Goal: Contribute content: Contribute content

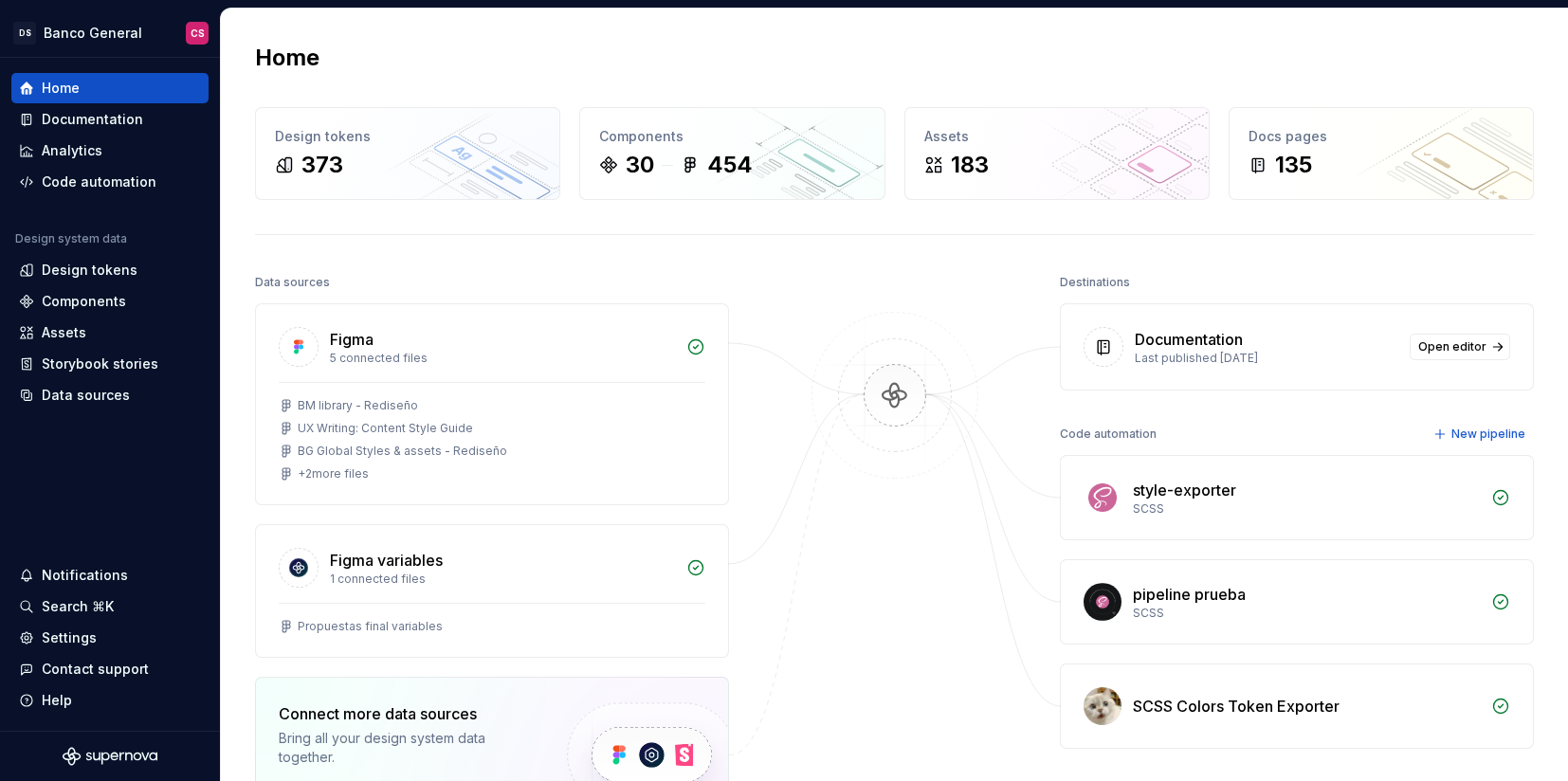
scroll to position [503, 0]
click at [90, 112] on div "Documentation" at bounding box center [93, 119] width 102 height 19
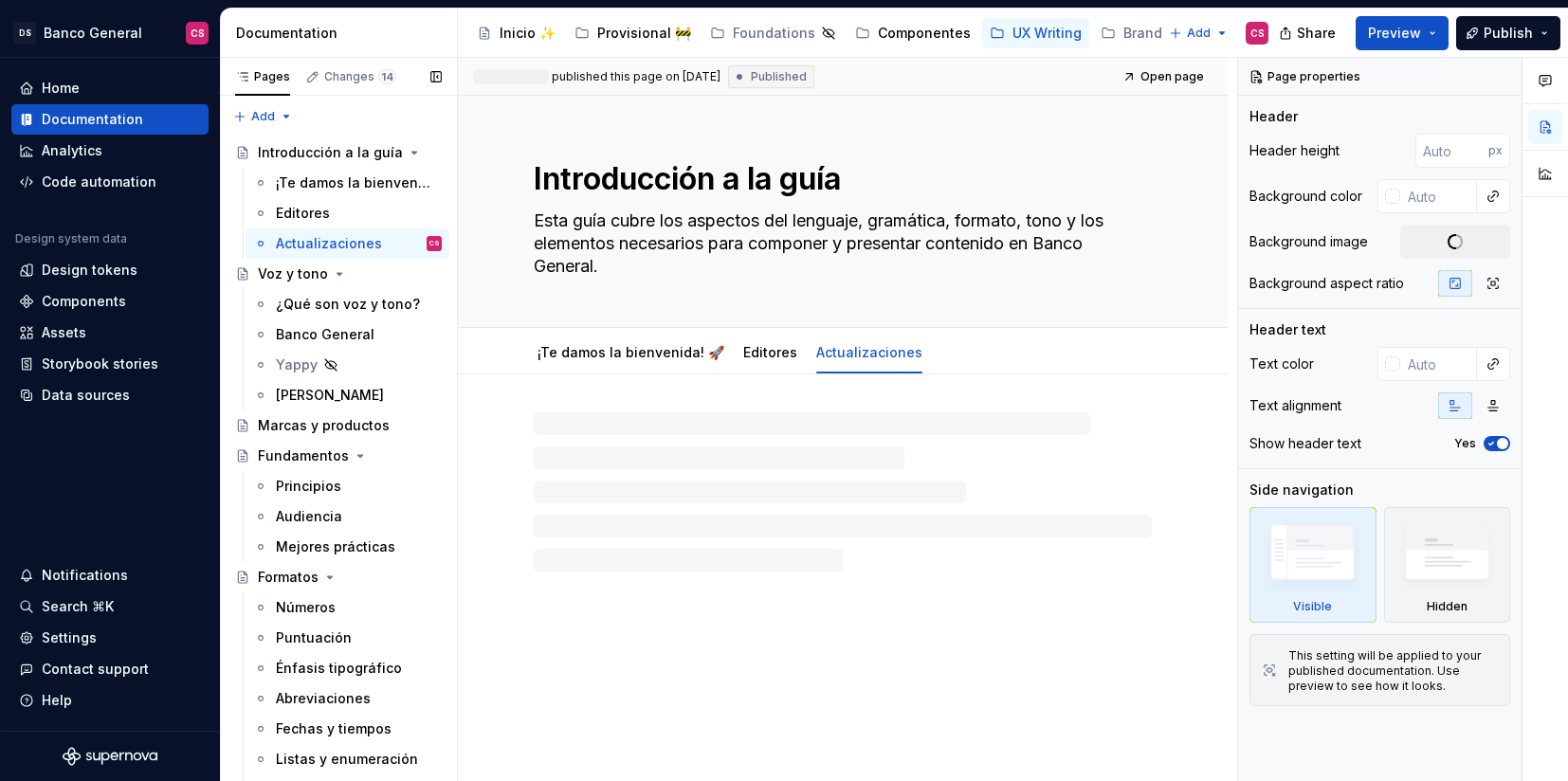
type textarea "*"
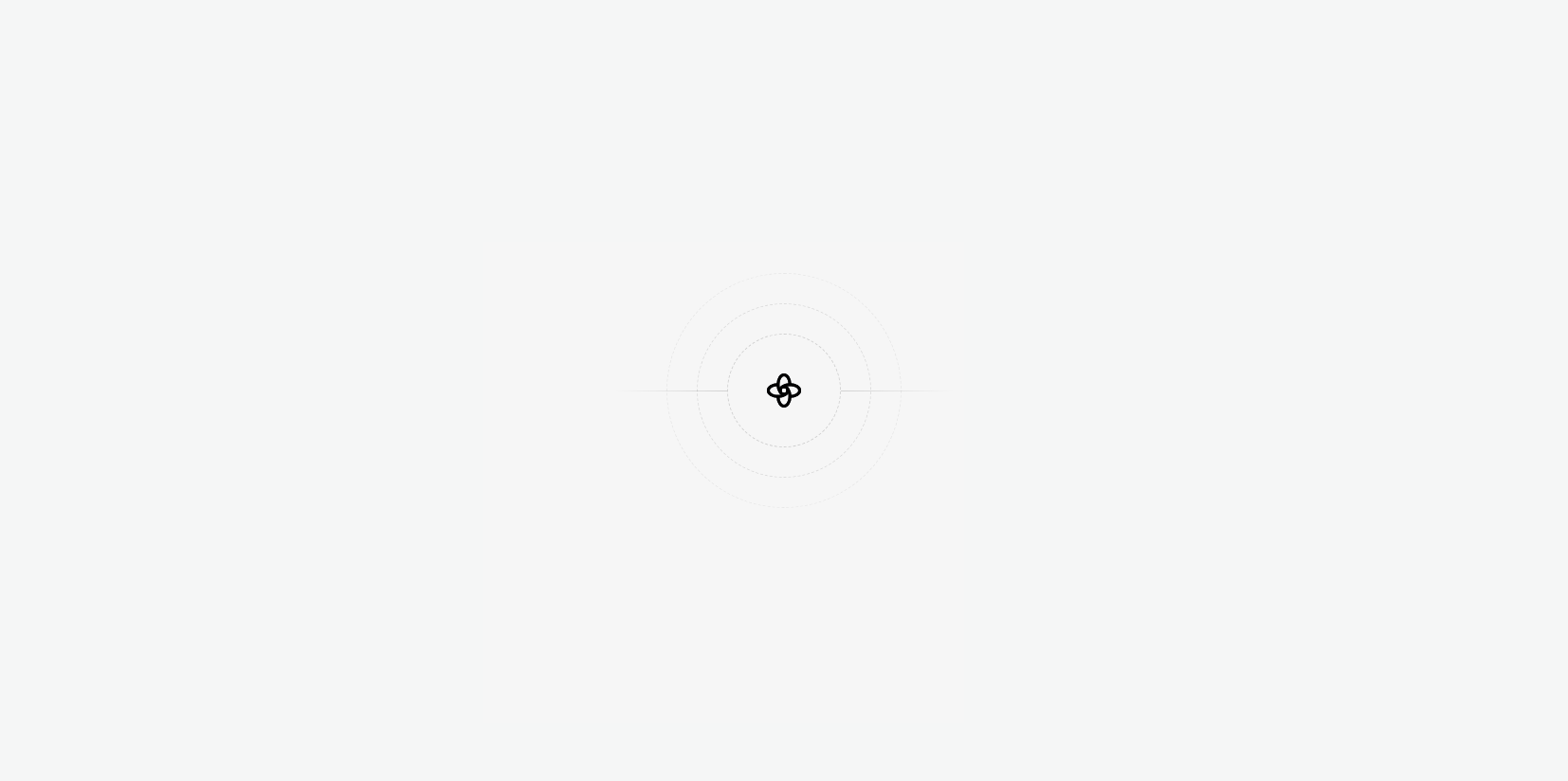
scroll to position [502, 0]
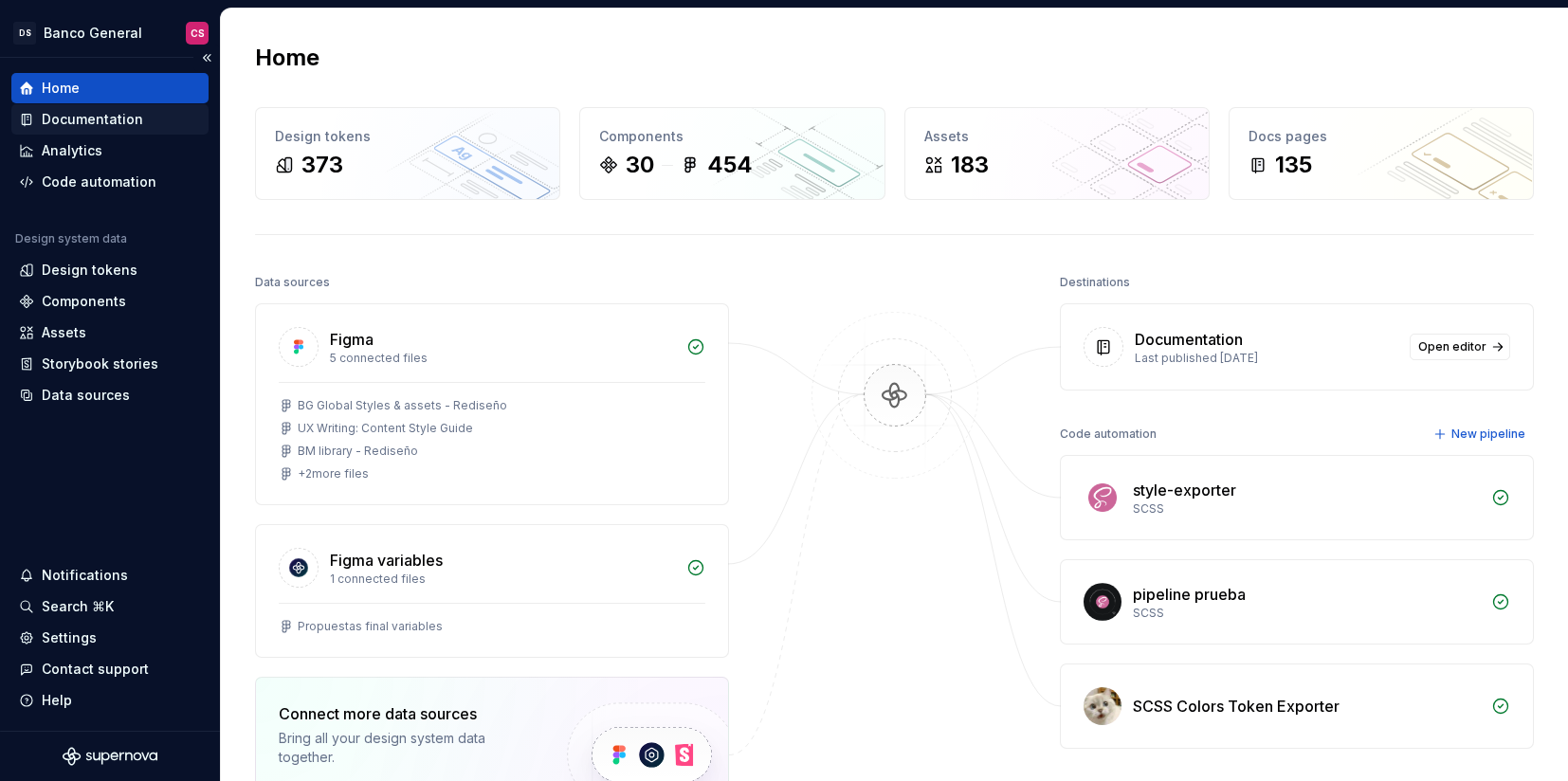
click at [99, 119] on div "Documentation" at bounding box center [93, 119] width 102 height 19
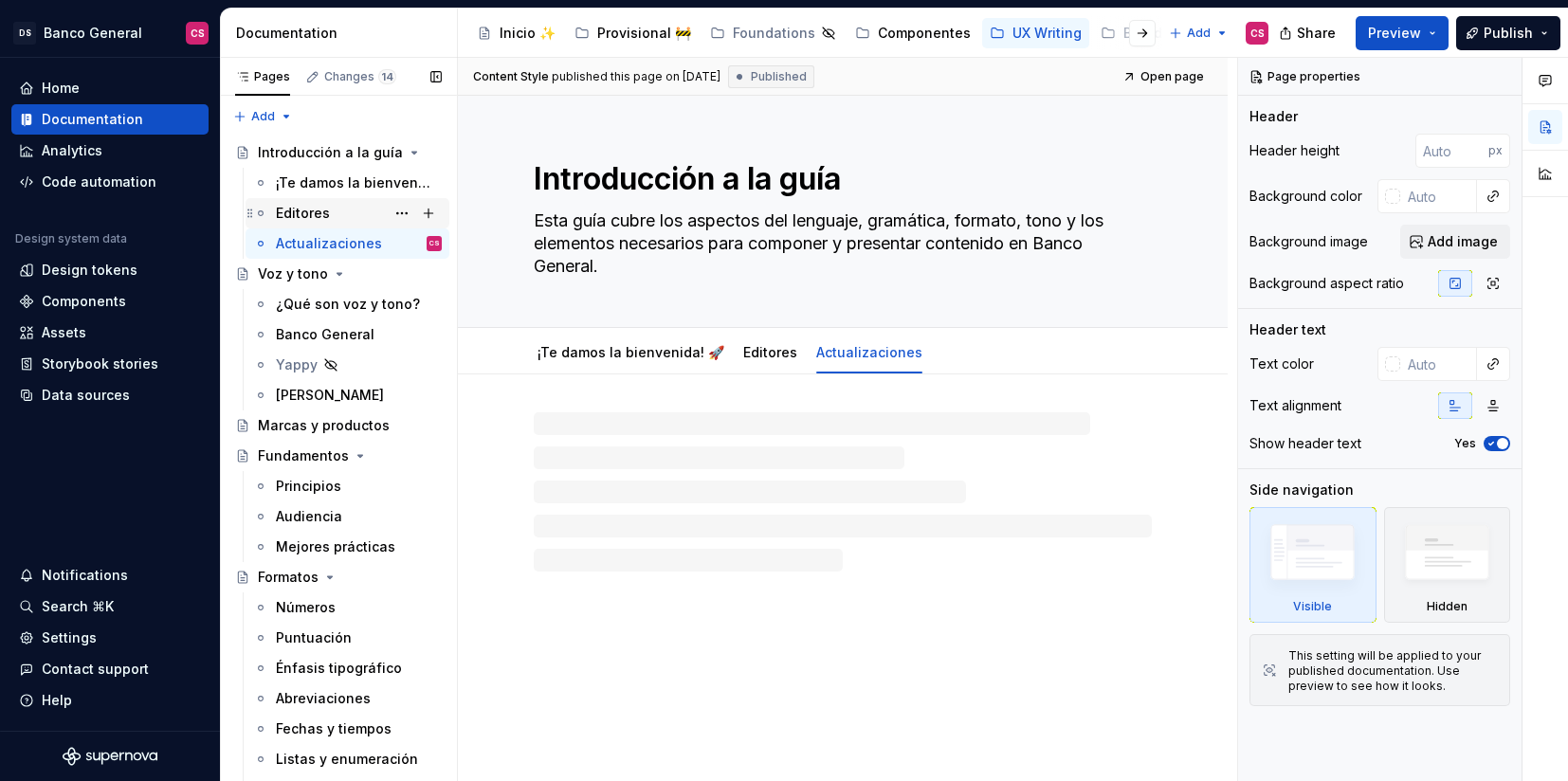
scroll to position [353, 0]
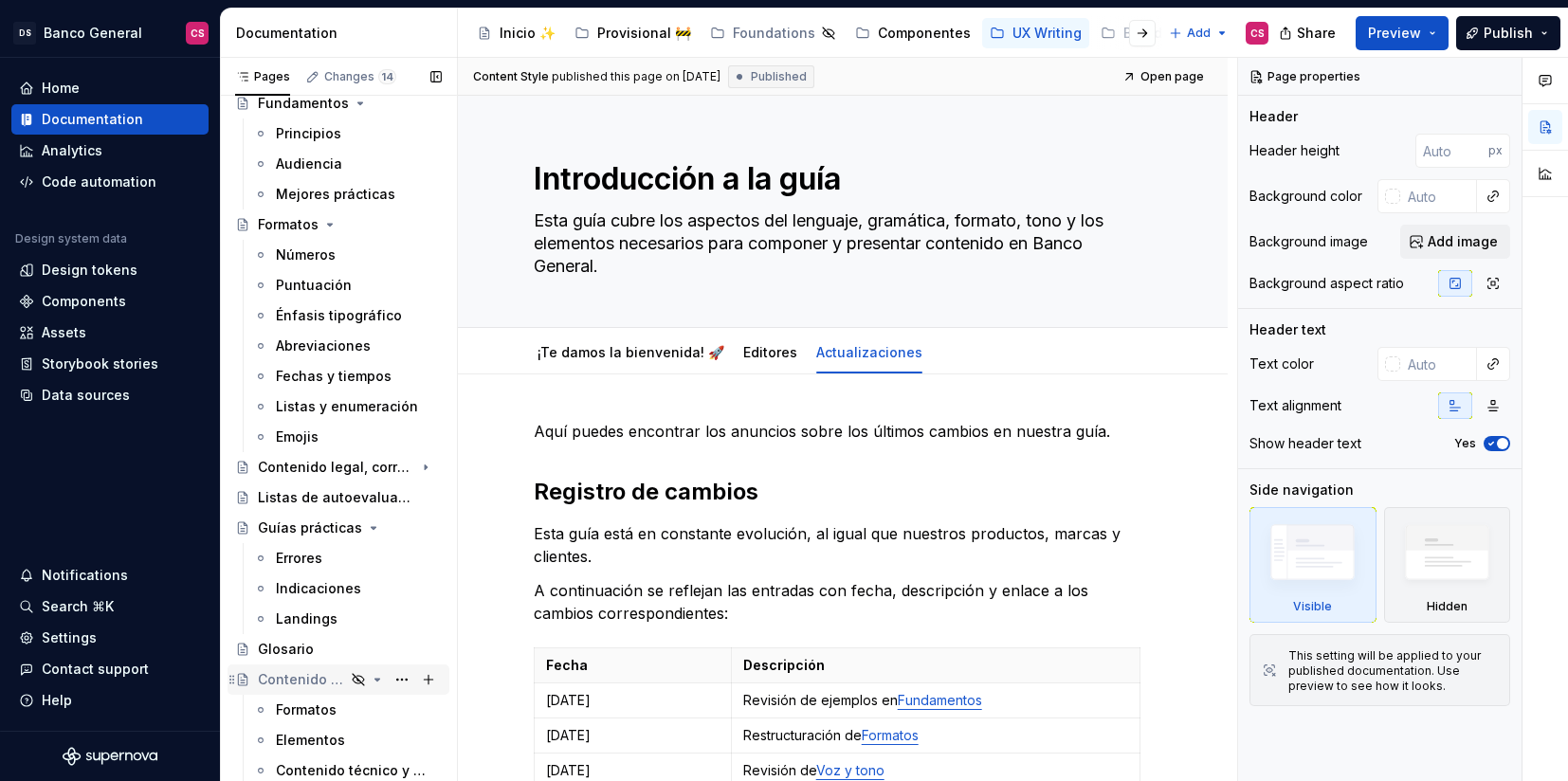
click at [378, 682] on icon "Page tree" at bounding box center [377, 679] width 15 height 15
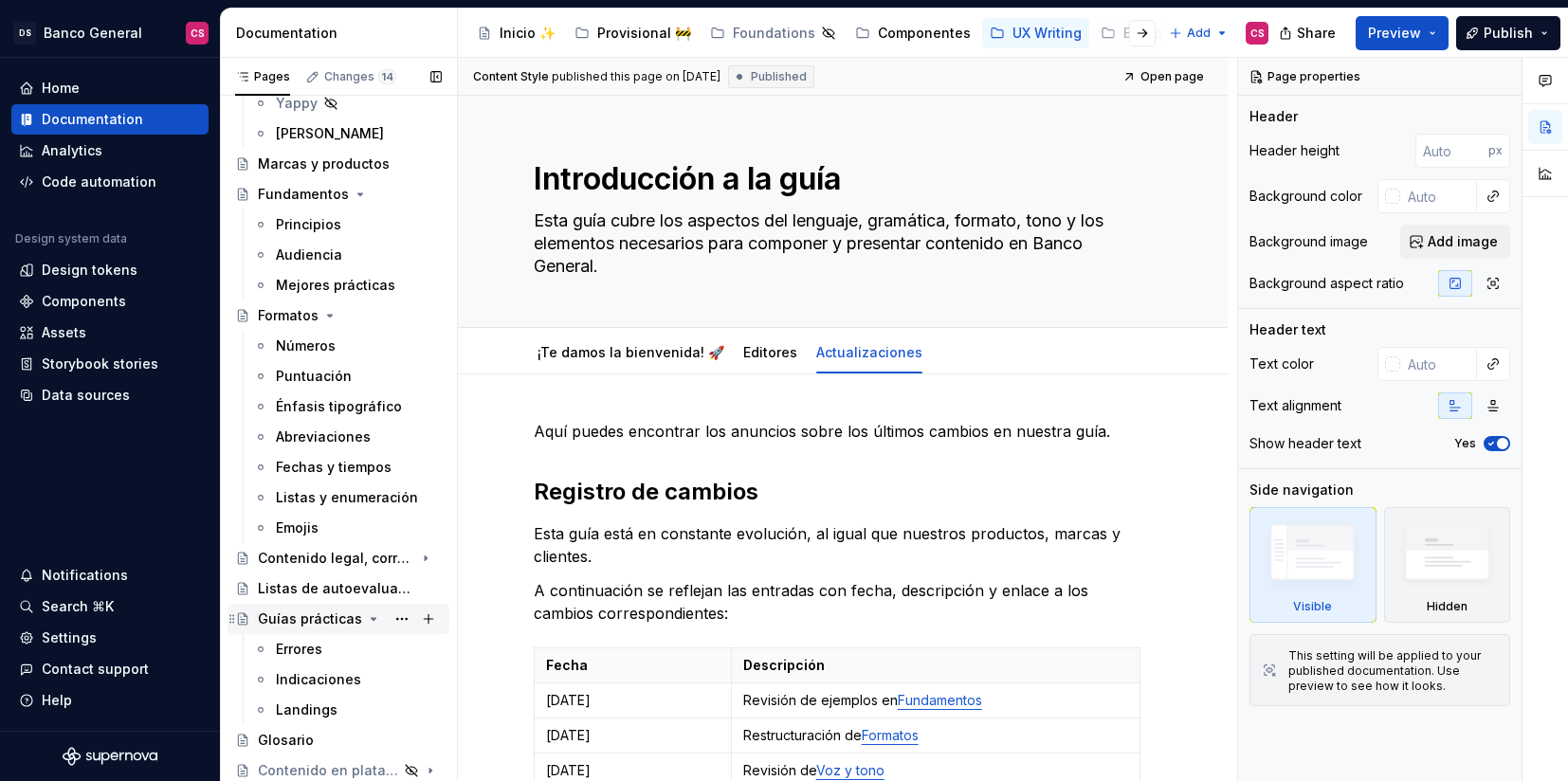
click at [366, 620] on icon "Page tree" at bounding box center [373, 618] width 15 height 15
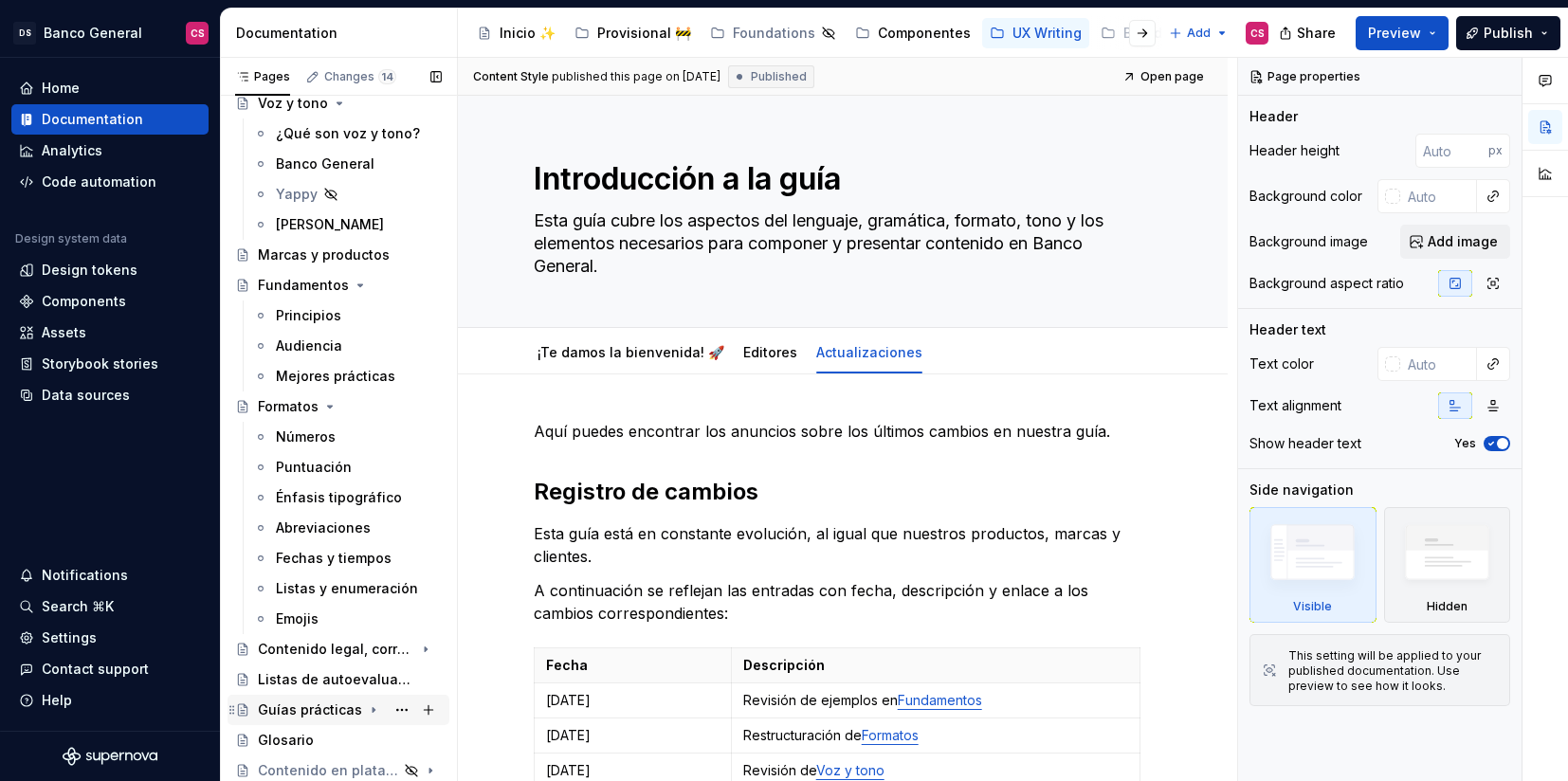
scroll to position [171, 0]
click at [300, 646] on div "Contenido legal, correos, manuales y otros" at bounding box center [312, 649] width 108 height 19
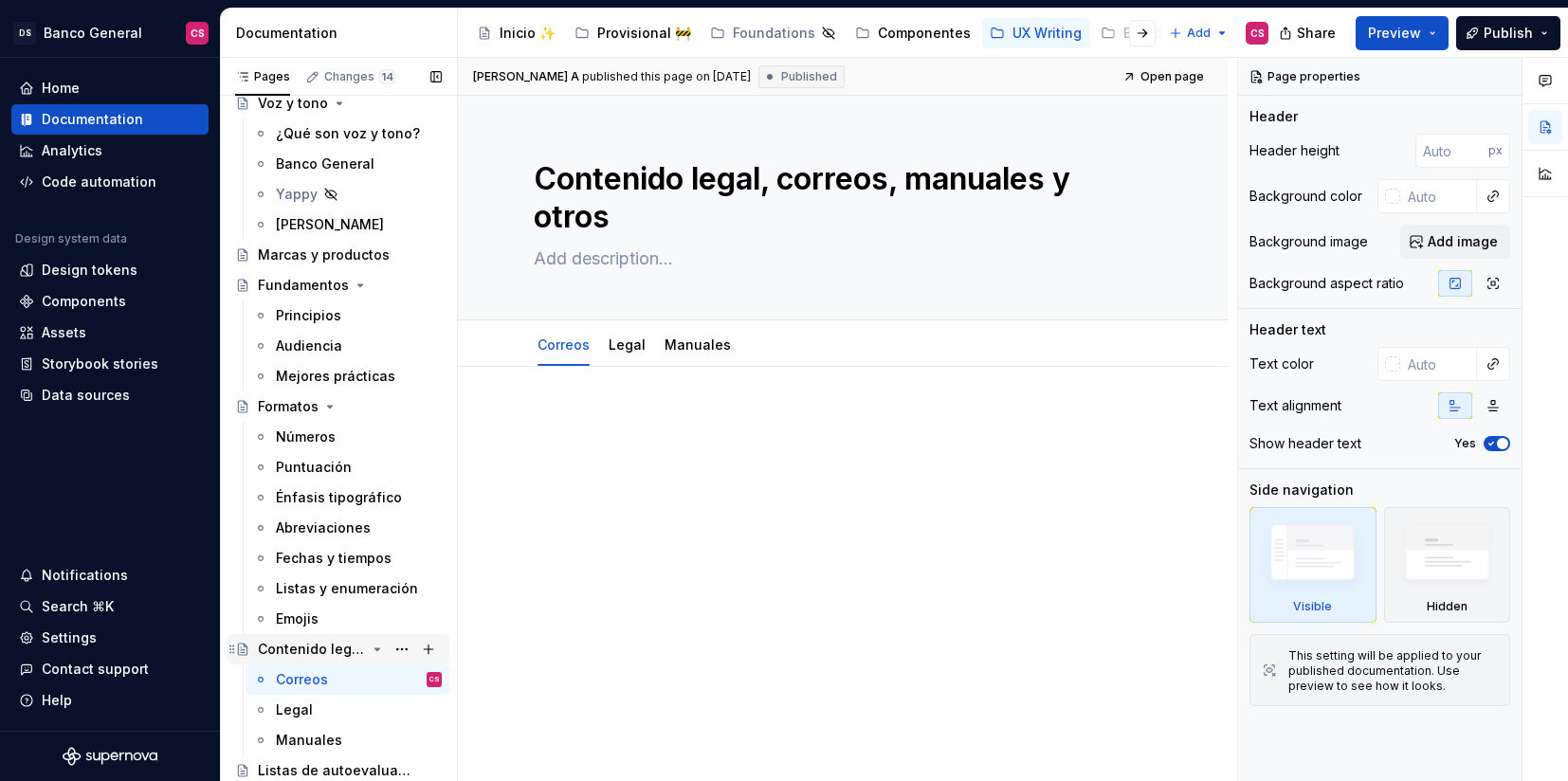
click at [377, 648] on icon "Page tree" at bounding box center [378, 649] width 5 height 2
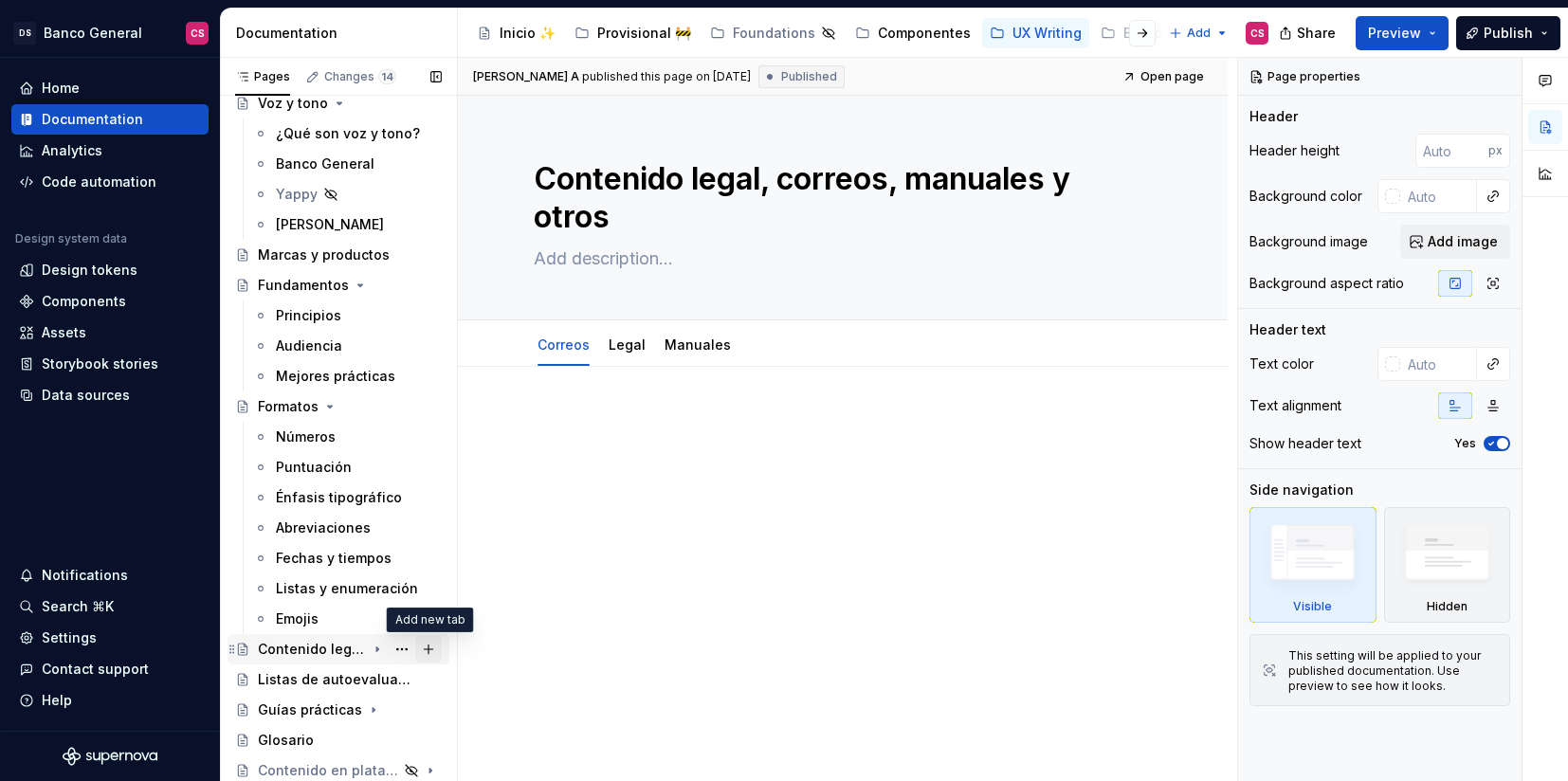
click at [424, 651] on button "Page tree" at bounding box center [428, 649] width 27 height 27
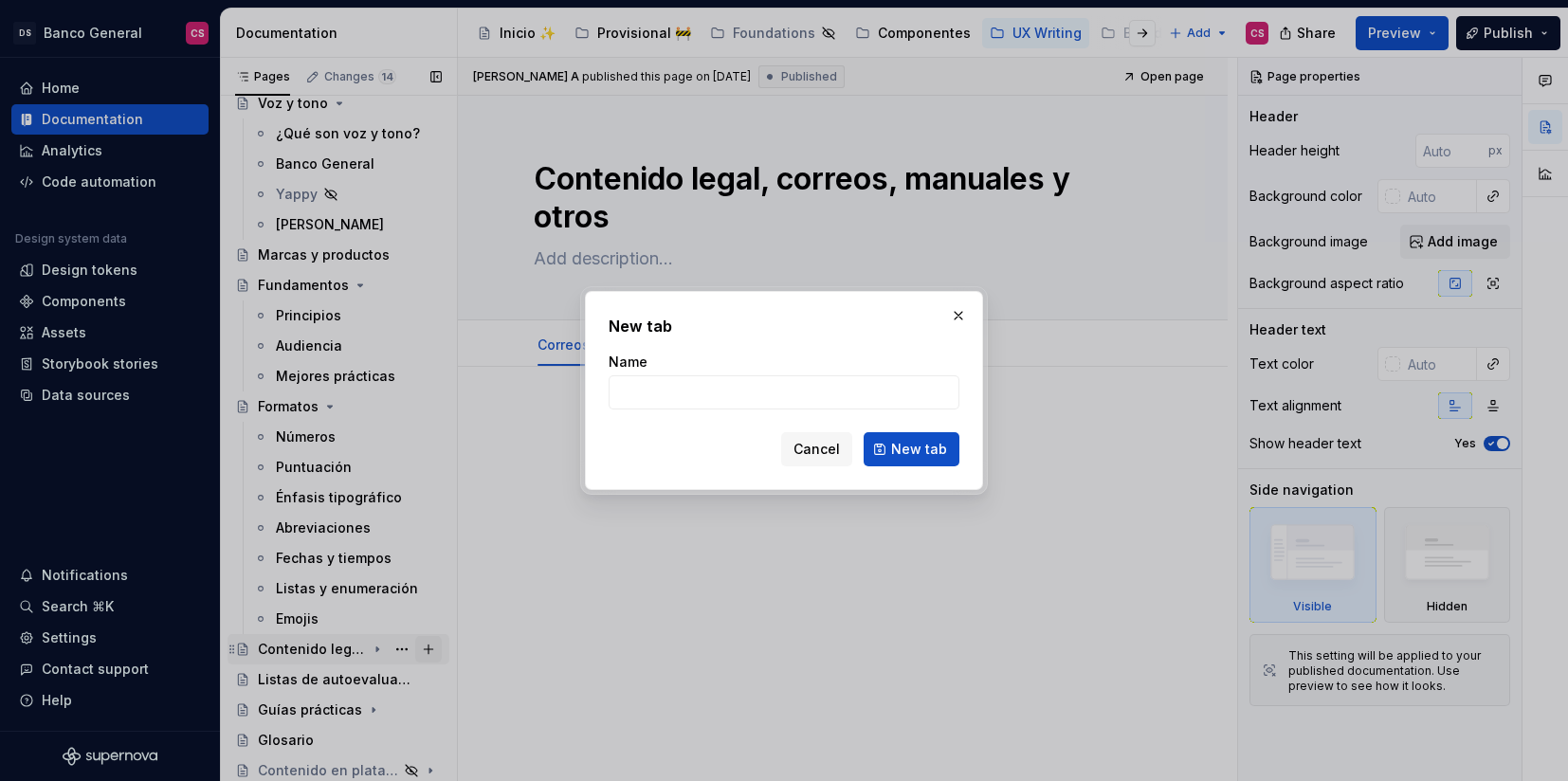
type textarea "*"
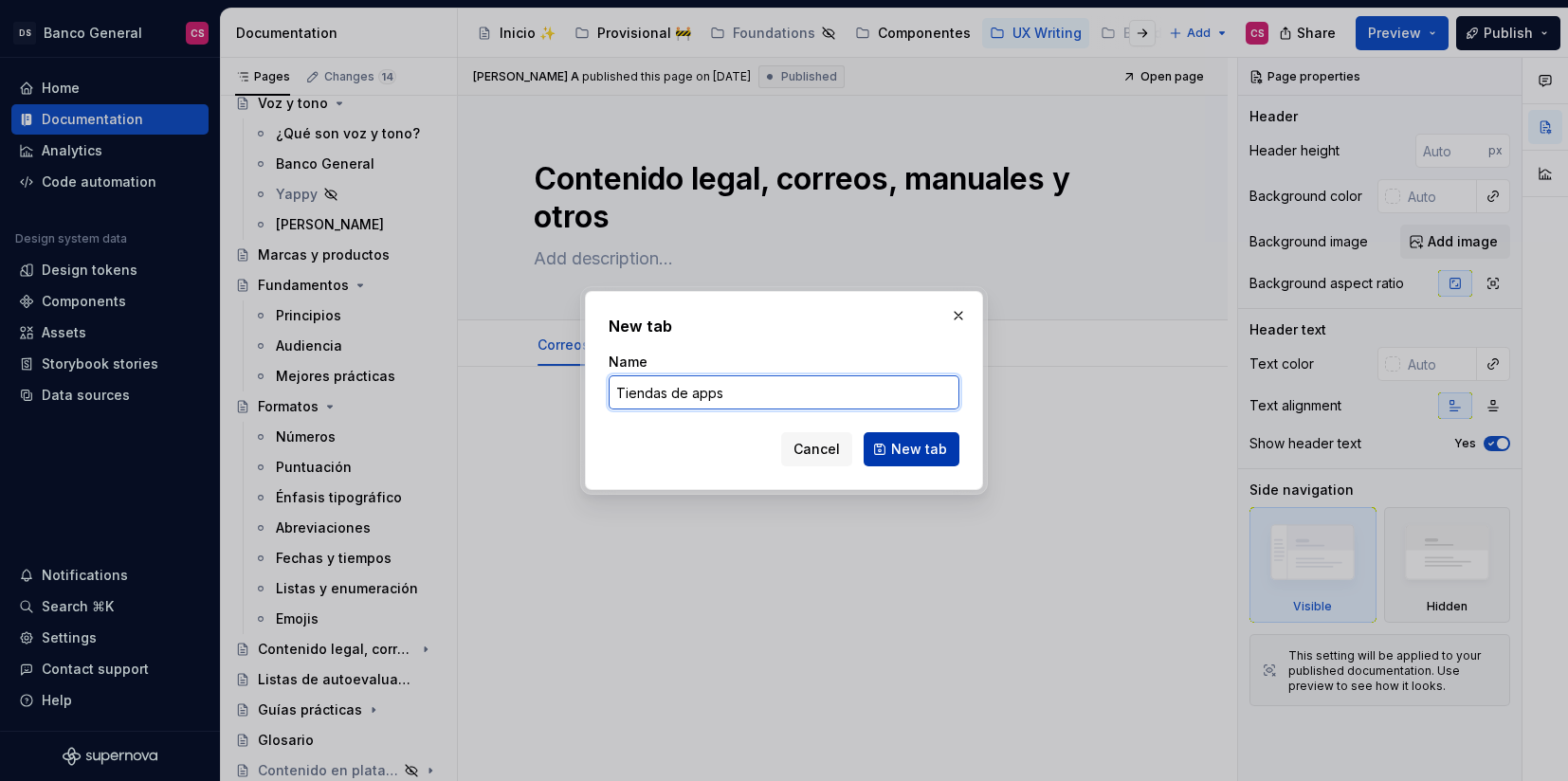
type input "Tiendas de apps"
click at [919, 449] on span "New tab" at bounding box center [919, 448] width 56 height 19
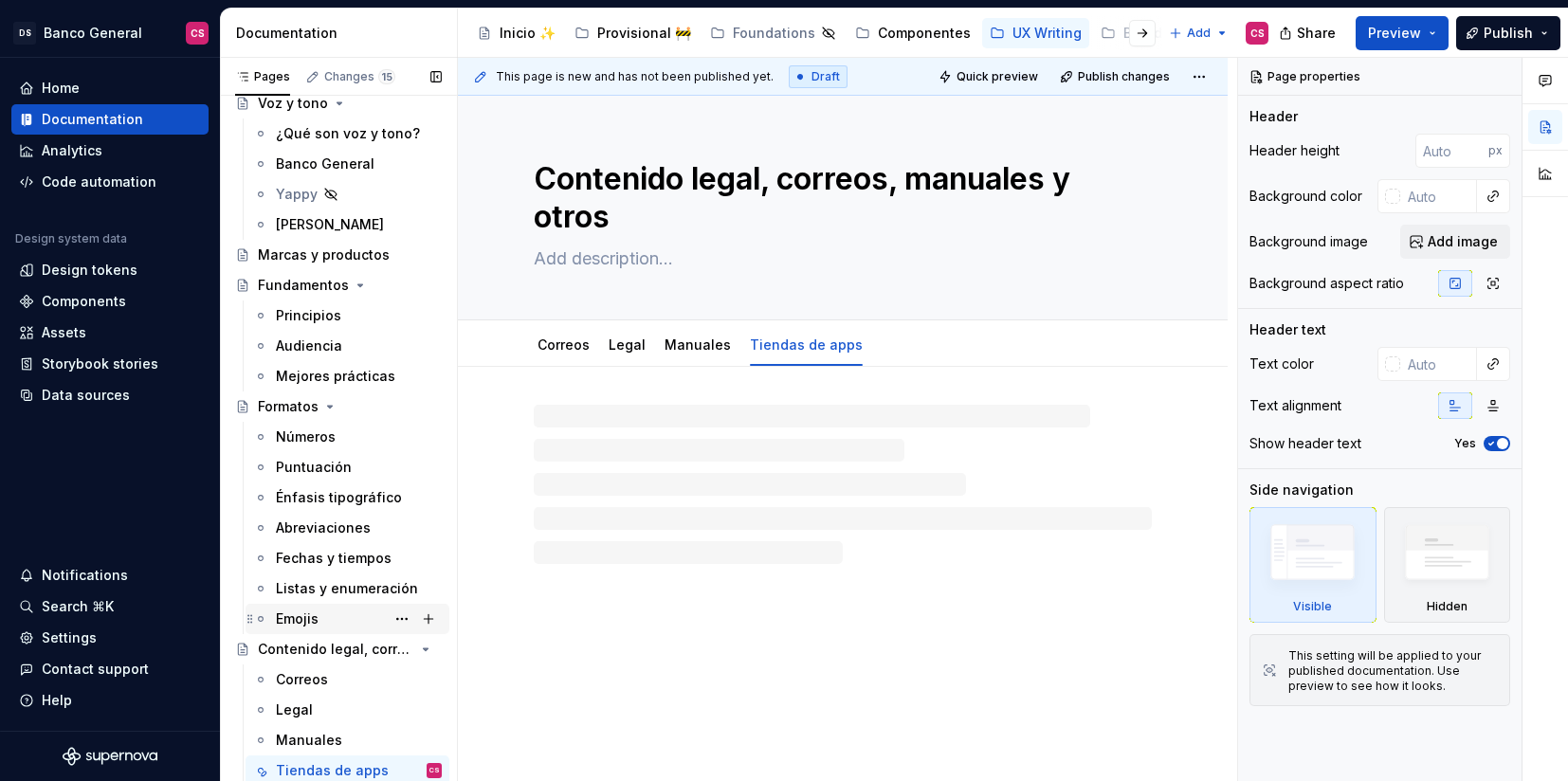
scroll to position [292, 0]
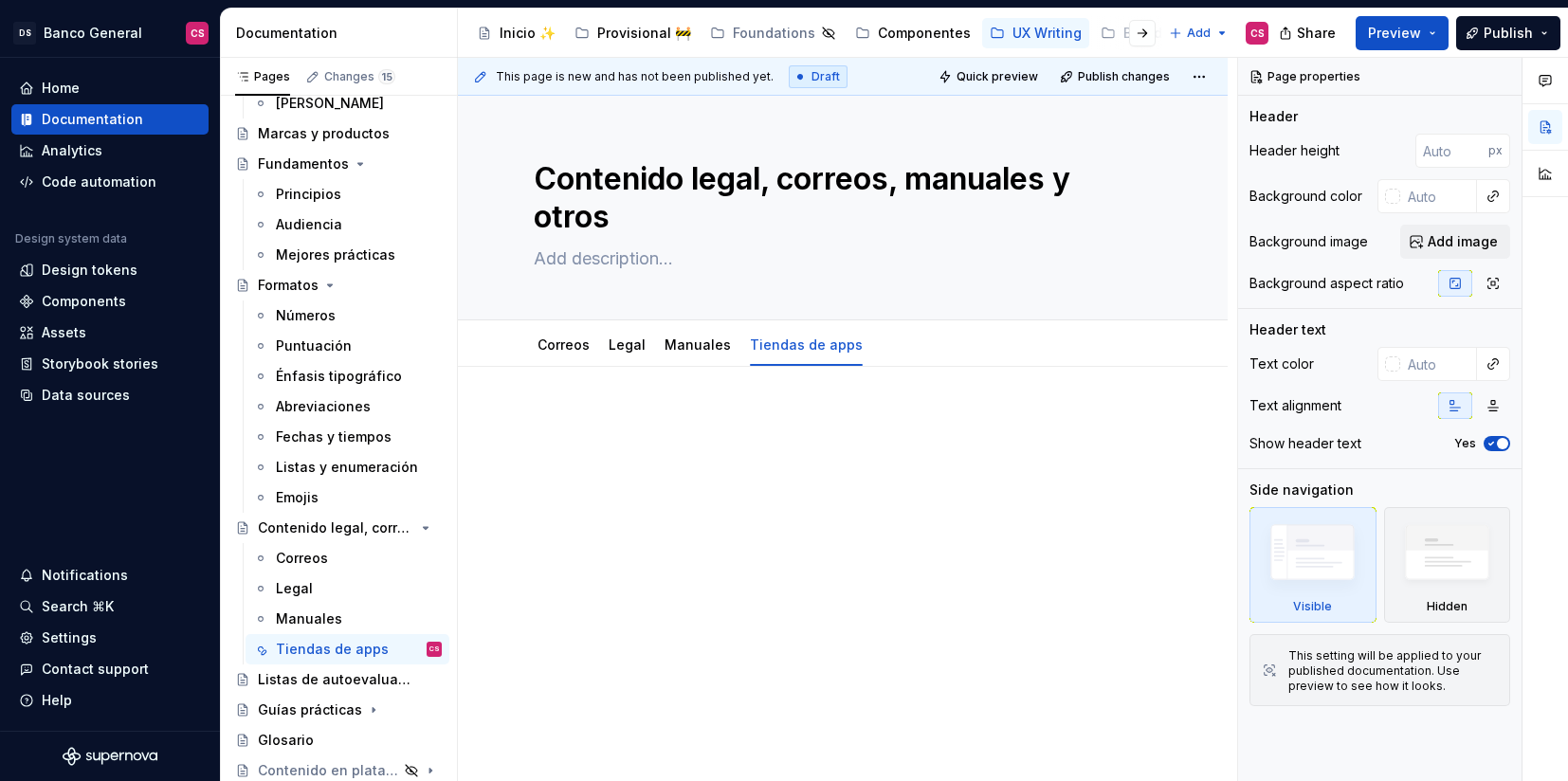
click at [726, 419] on p at bounding box center [842, 423] width 618 height 23
click at [303, 315] on div "Números" at bounding box center [306, 316] width 60 height 19
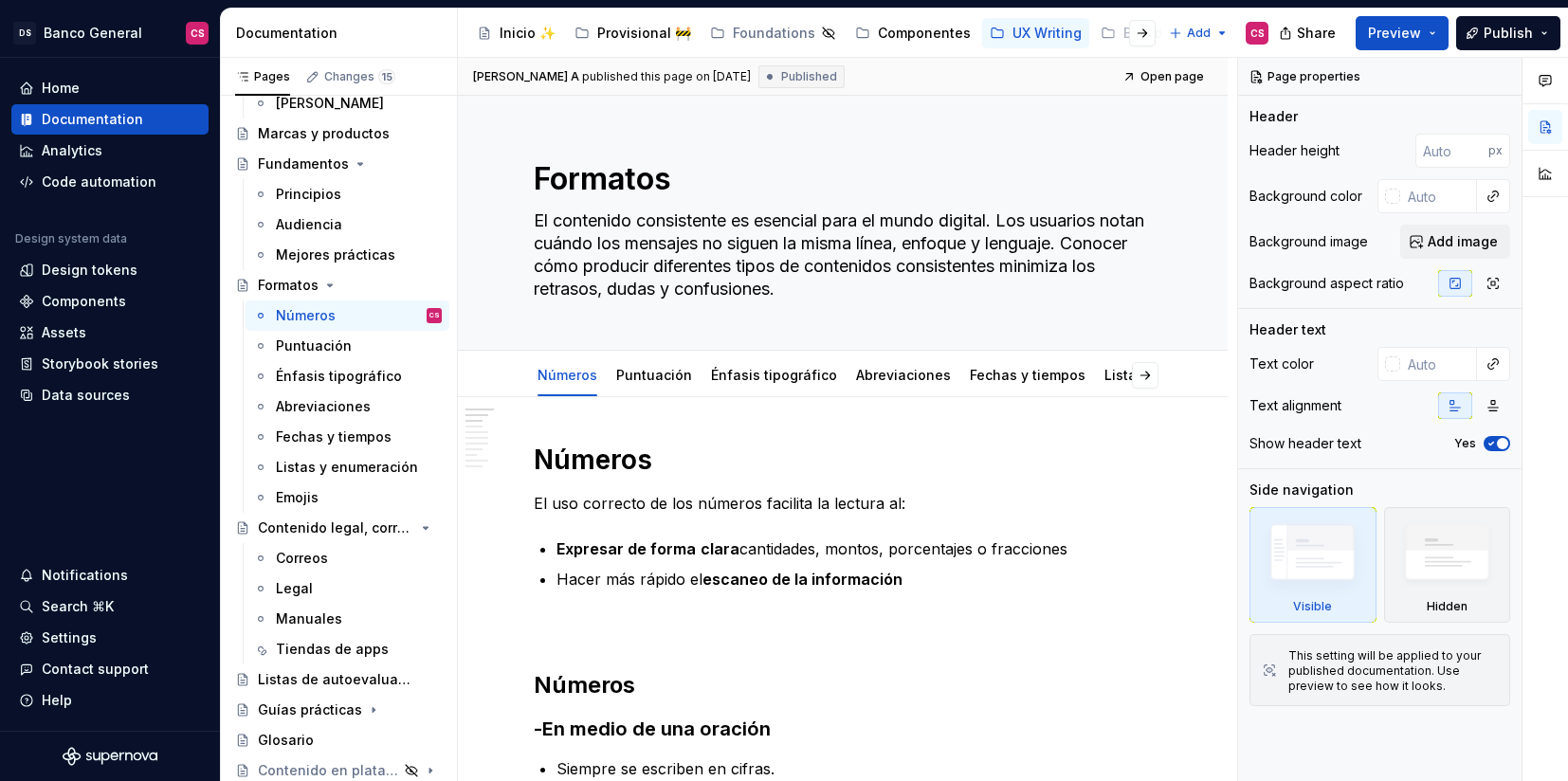
click at [593, 450] on h1 "Números" at bounding box center [842, 459] width 618 height 34
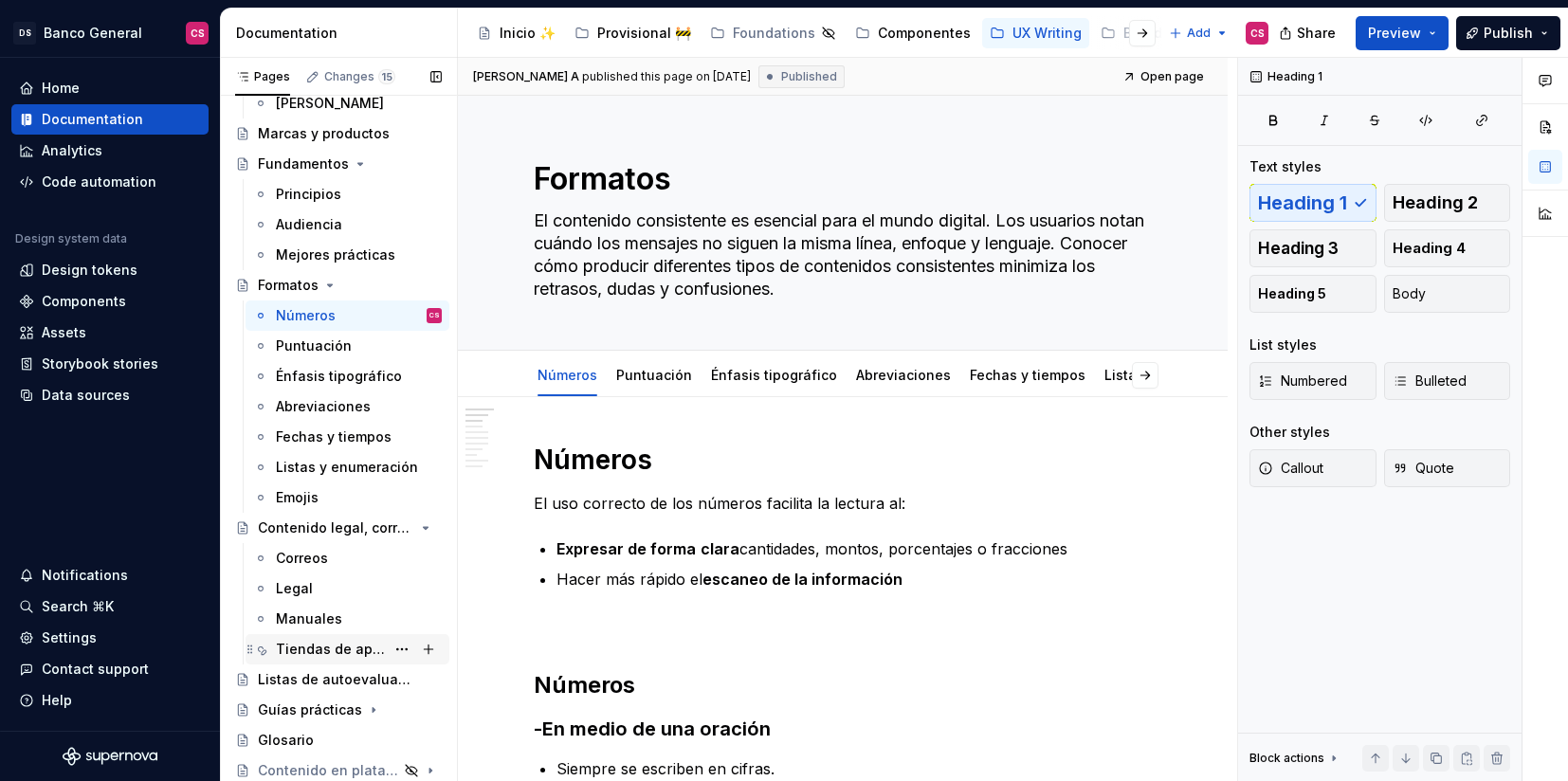
click at [346, 648] on div "Tiendas de apps" at bounding box center [330, 649] width 109 height 19
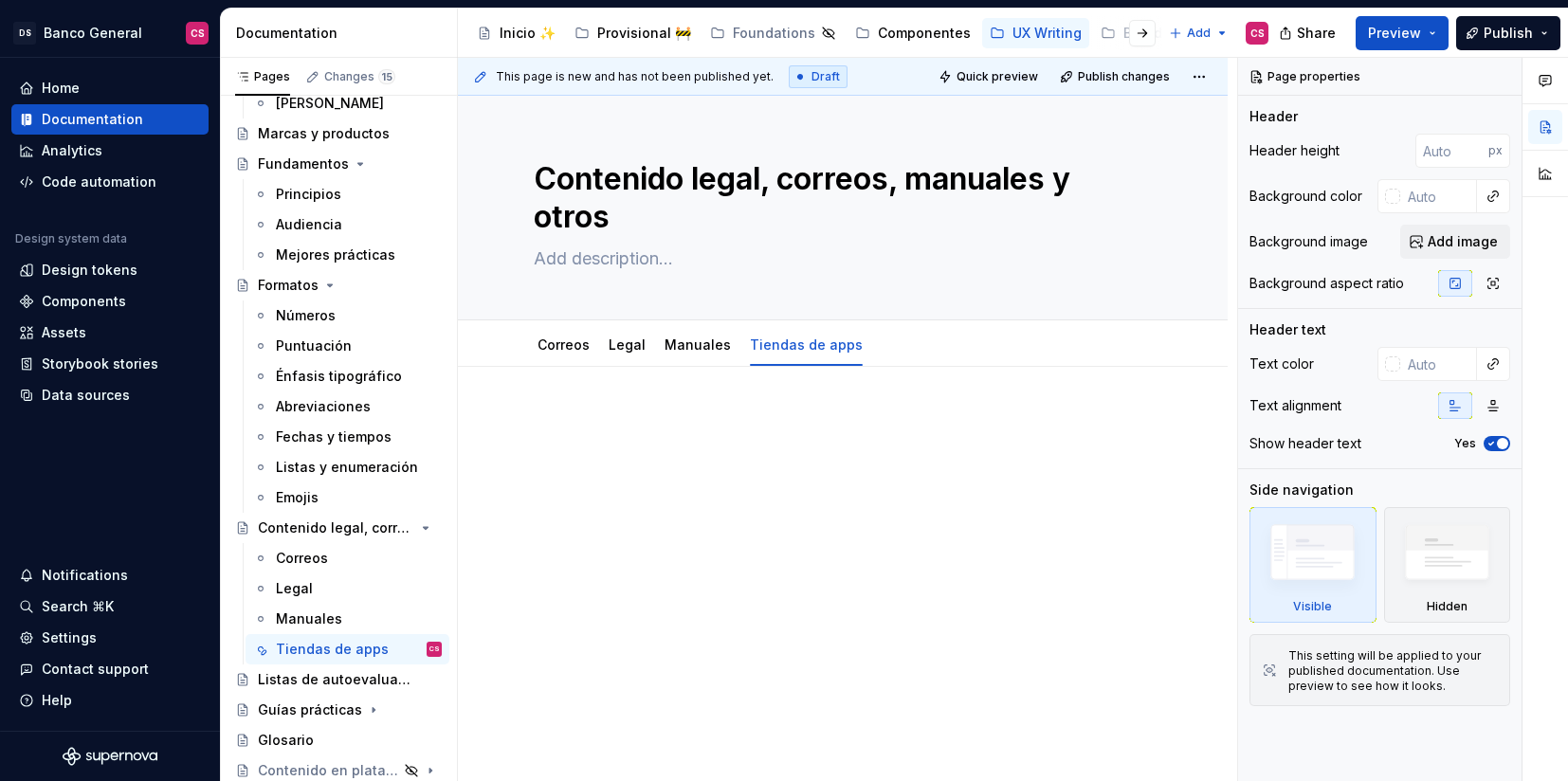
click at [603, 422] on p at bounding box center [842, 423] width 618 height 23
type textarea "*"
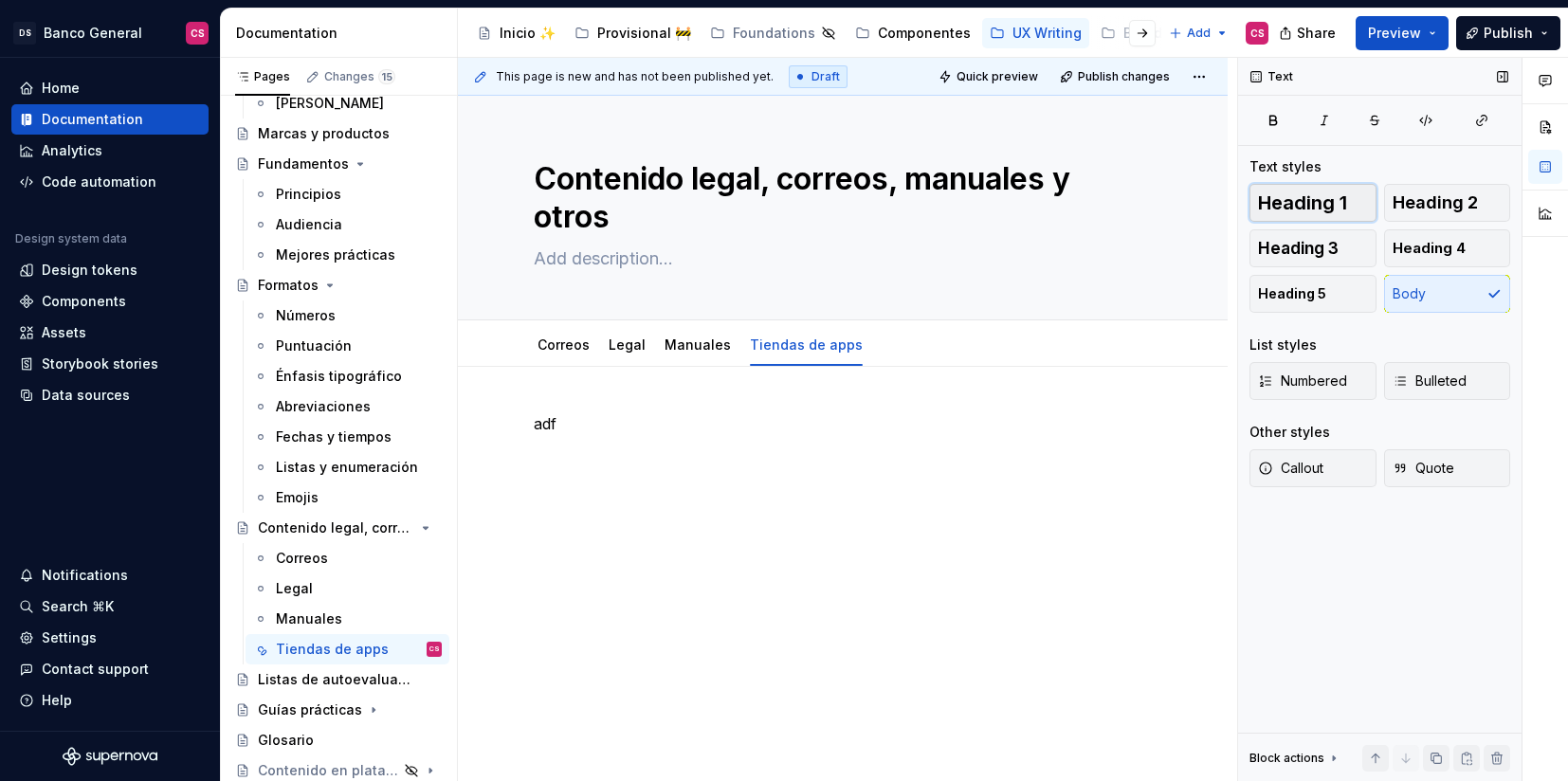
click at [1337, 213] on span "Heading 1" at bounding box center [1302, 203] width 89 height 19
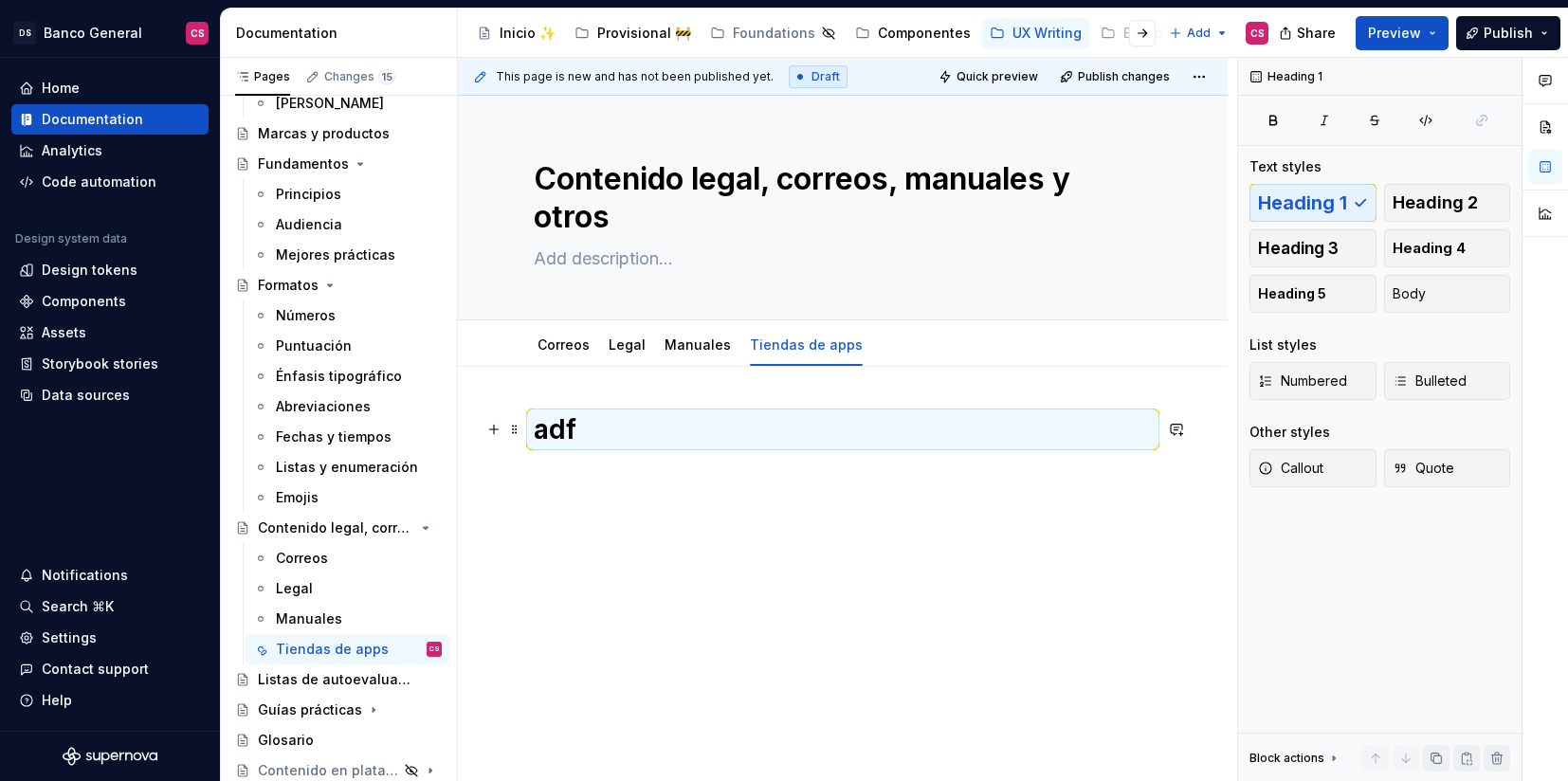
click at [581, 420] on h1 "adf" at bounding box center [842, 429] width 618 height 34
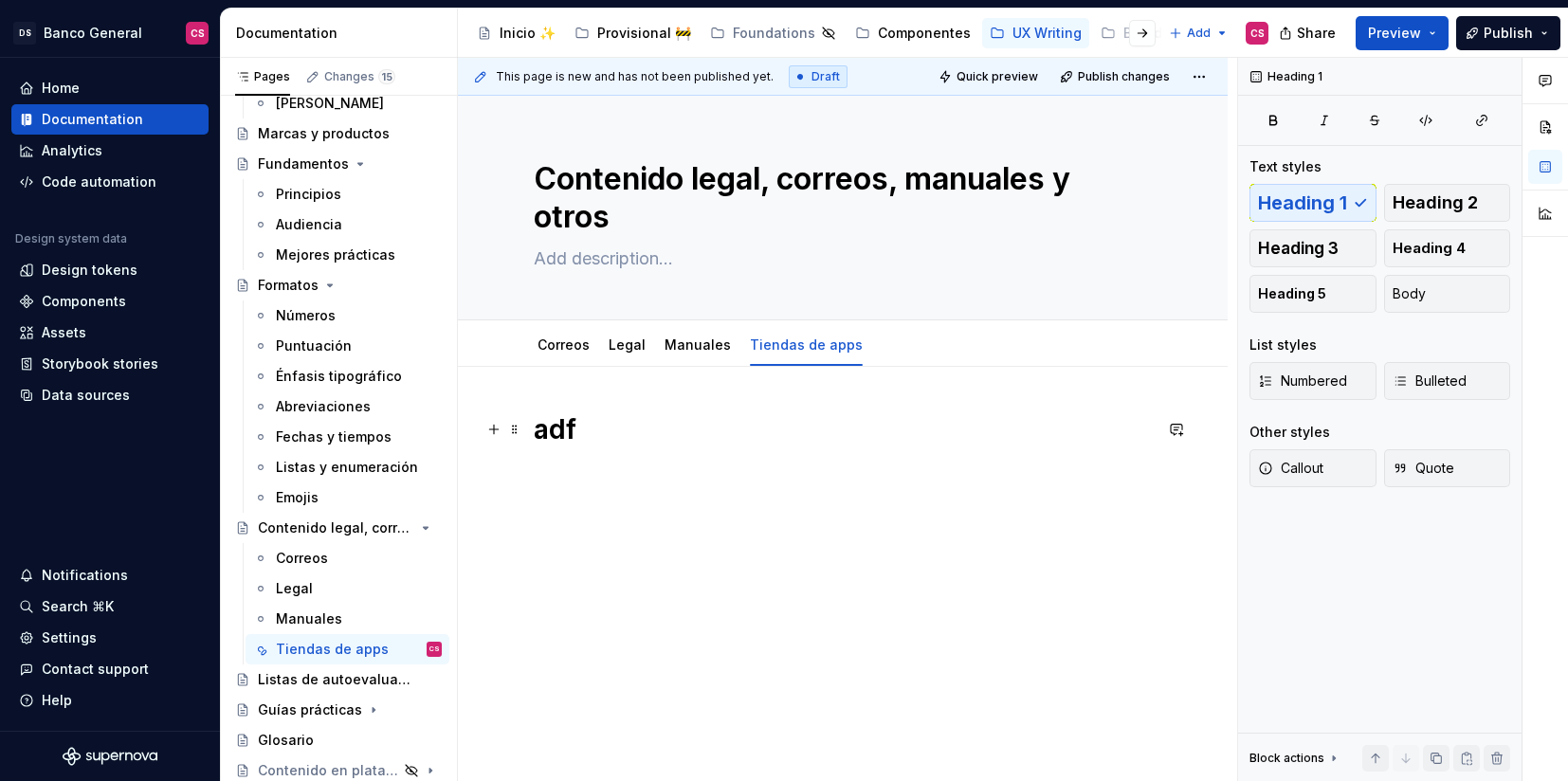
click at [581, 420] on h1 "adf" at bounding box center [842, 429] width 618 height 34
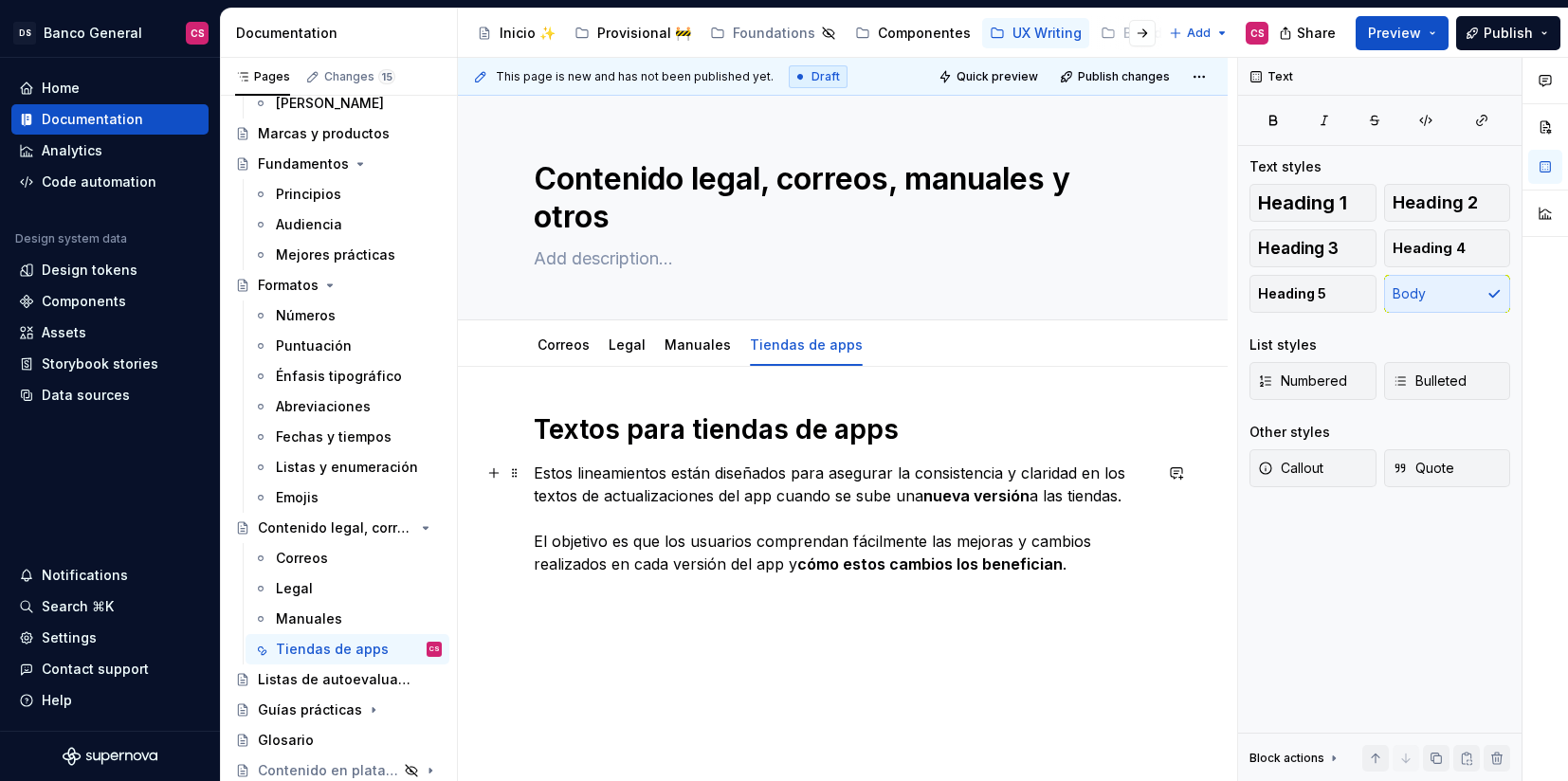
click at [825, 471] on p "Estos lineamientos están diseñados para asegurar la consistencia y claridad en …" at bounding box center [842, 518] width 618 height 114
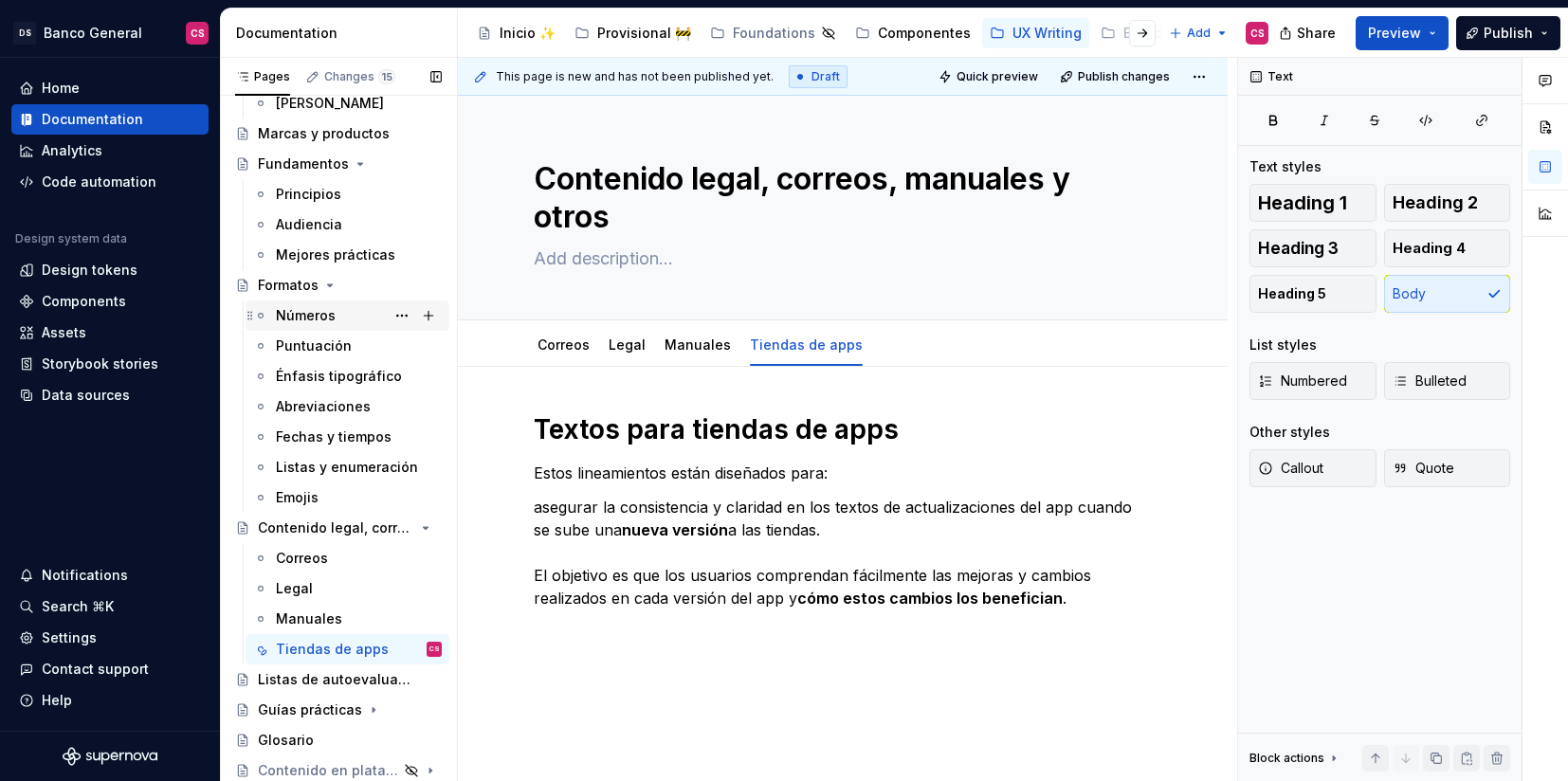
click at [315, 319] on div "Números" at bounding box center [306, 316] width 60 height 19
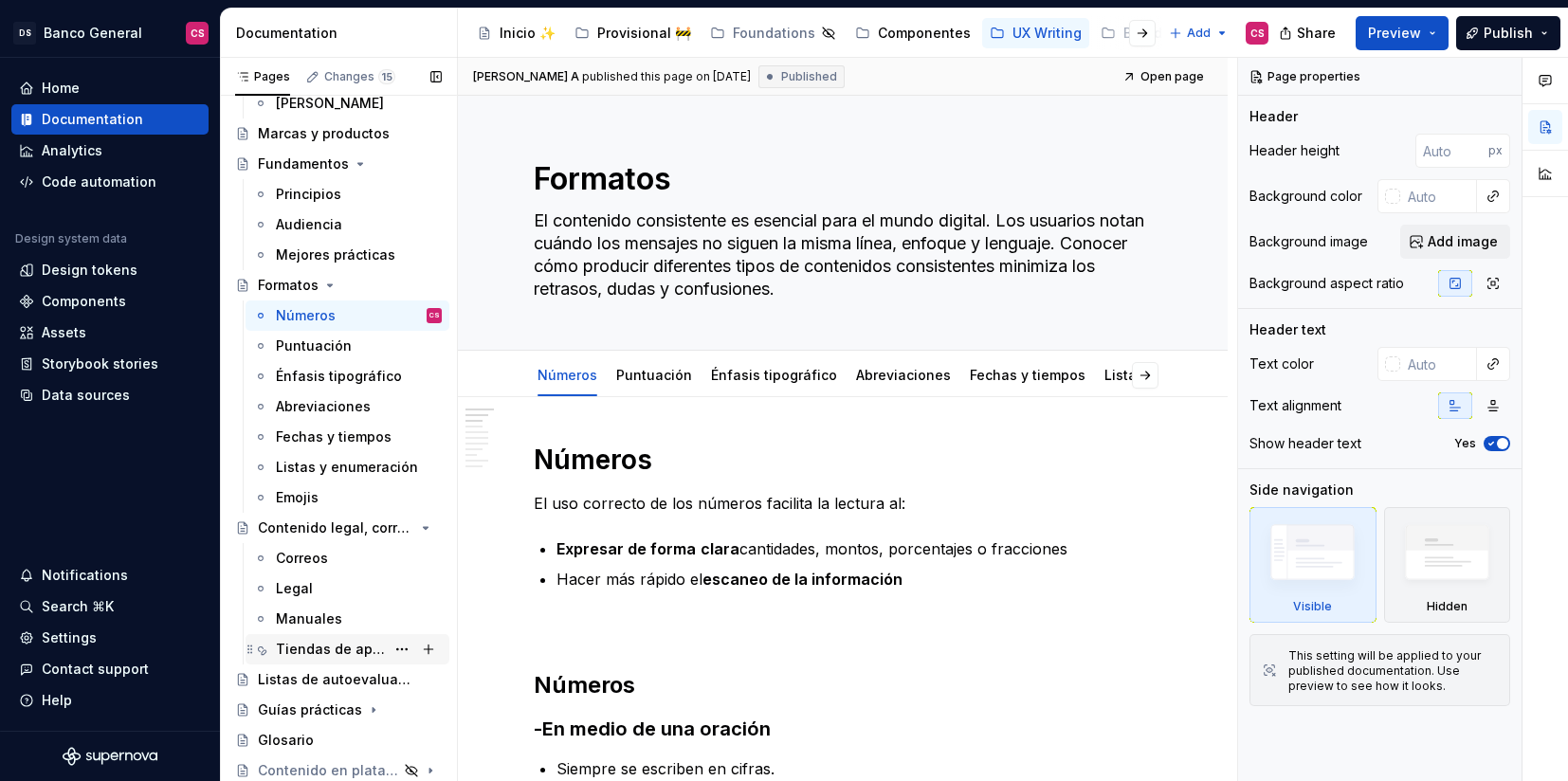
click at [316, 647] on div "Tiendas de apps" at bounding box center [330, 649] width 109 height 19
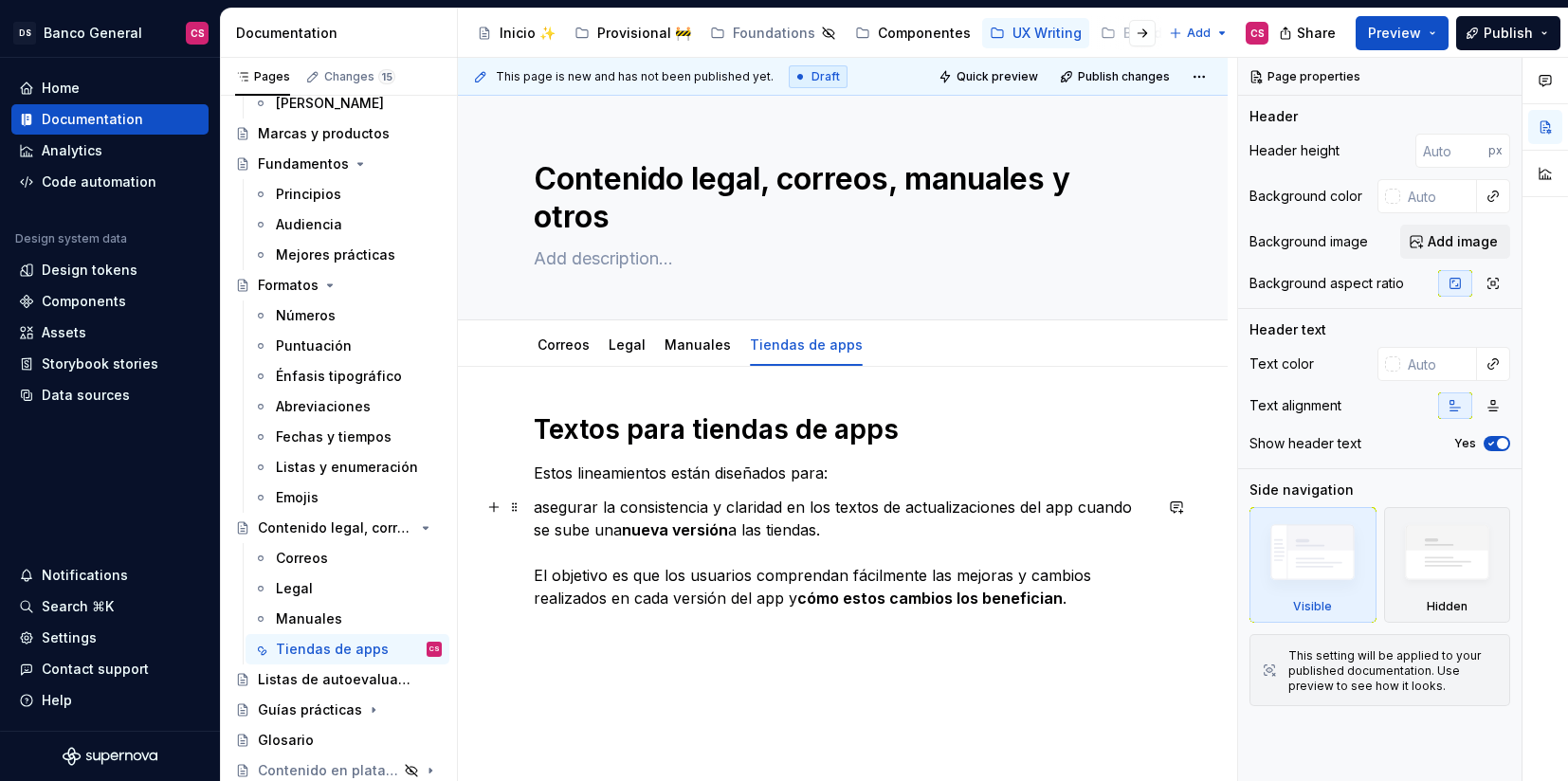
click at [539, 505] on p "asegurar la consistencia y claridad en los textos de actualizaciones del app cu…" at bounding box center [842, 552] width 618 height 114
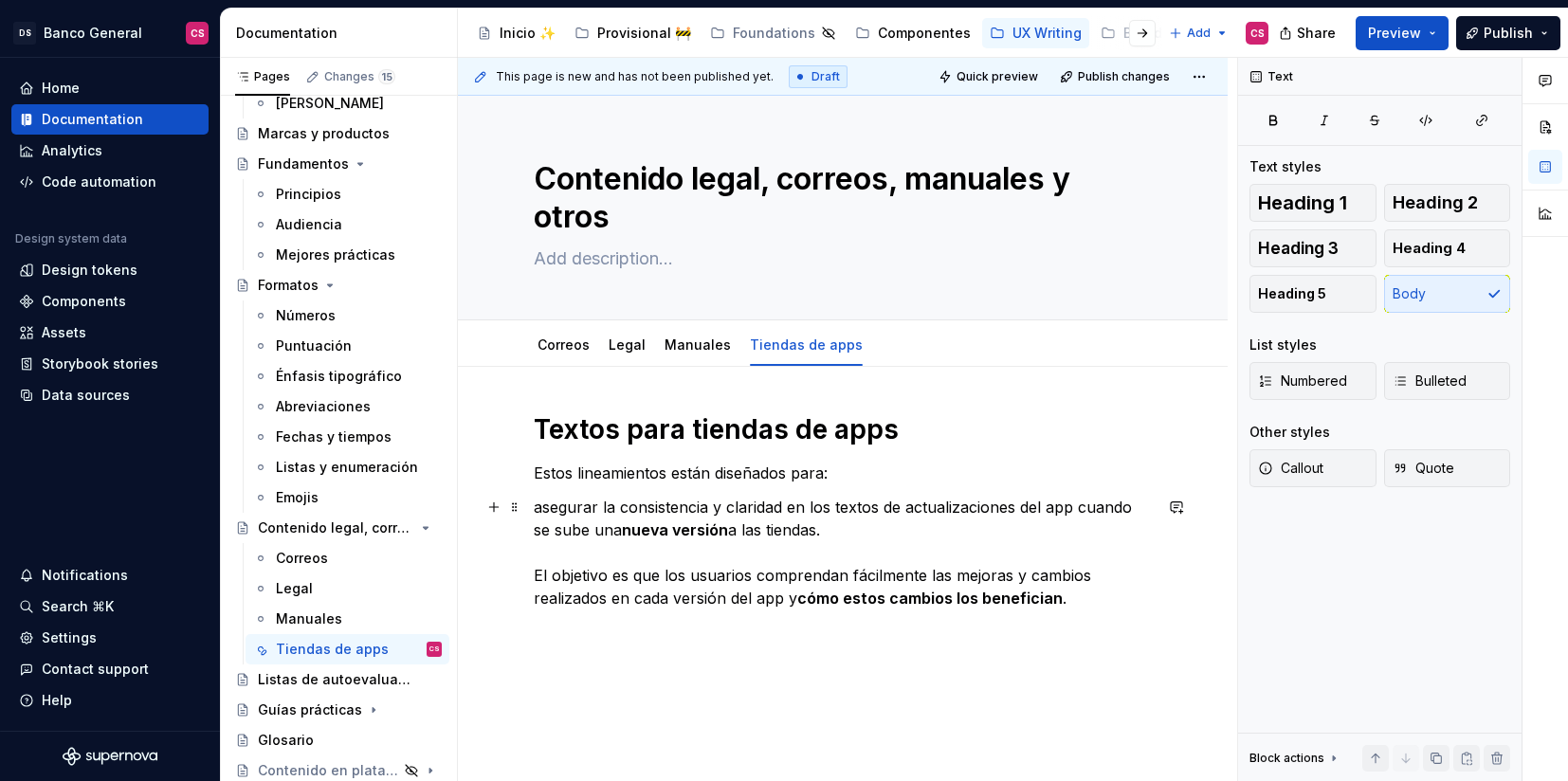
click at [533, 504] on p "asegurar la consistencia y claridad en los textos de actualizaciones del app cu…" at bounding box center [842, 552] width 618 height 114
type textarea "*"
click at [1418, 384] on span "Bulleted" at bounding box center [1430, 381] width 74 height 19
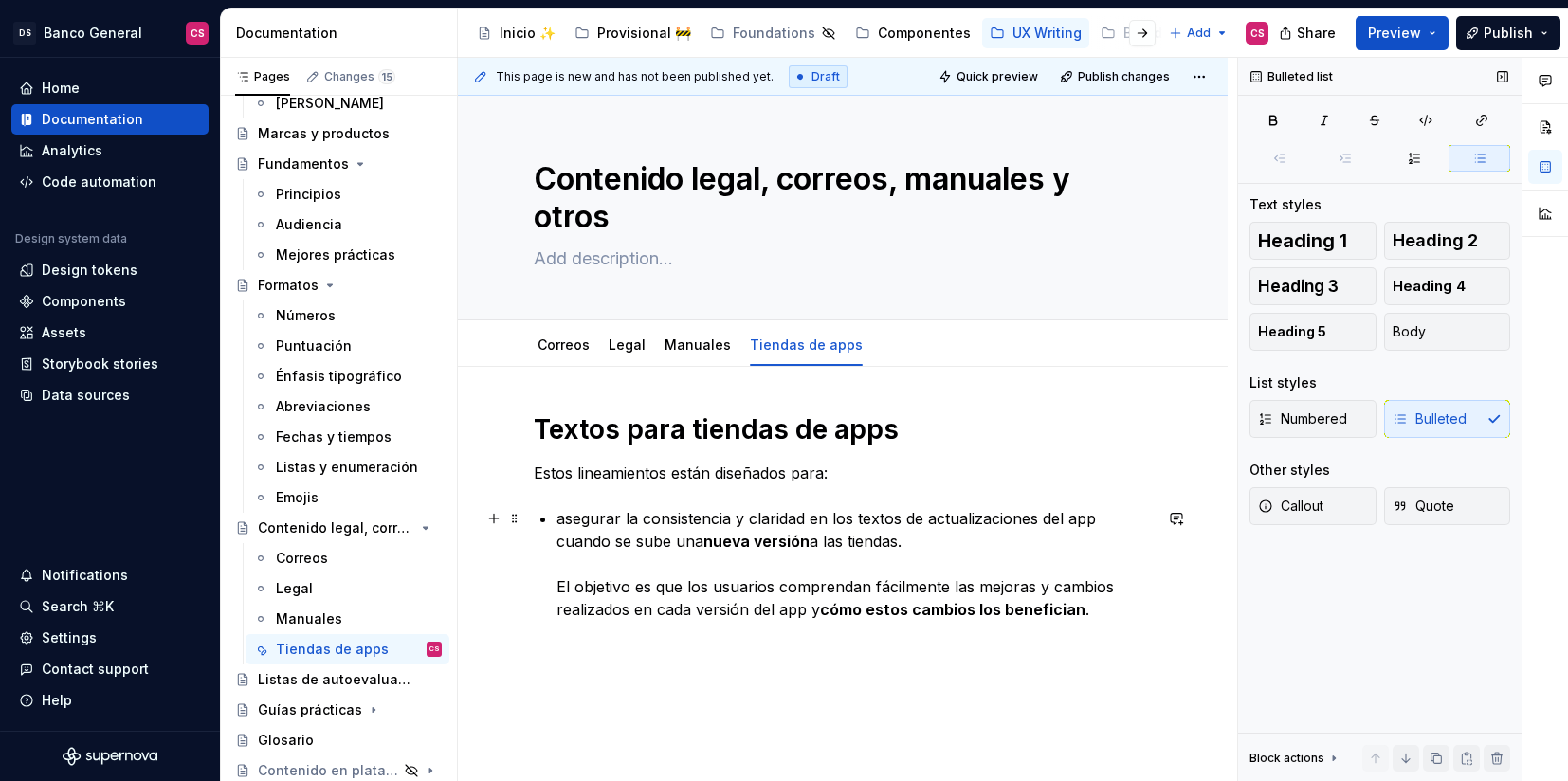
click at [555, 524] on div "Textos para tiendas de apps Estos lineamientos están diseñados para: asegurar l…" at bounding box center [842, 516] width 618 height 209
click at [569, 522] on p "asegurar la consistencia y claridad en los textos de actualizaciones del app cu…" at bounding box center [854, 564] width 595 height 114
click at [912, 516] on p "Asegurar la consistencia y claridad en los textos de actualizaciones del app cu…" at bounding box center [854, 564] width 595 height 114
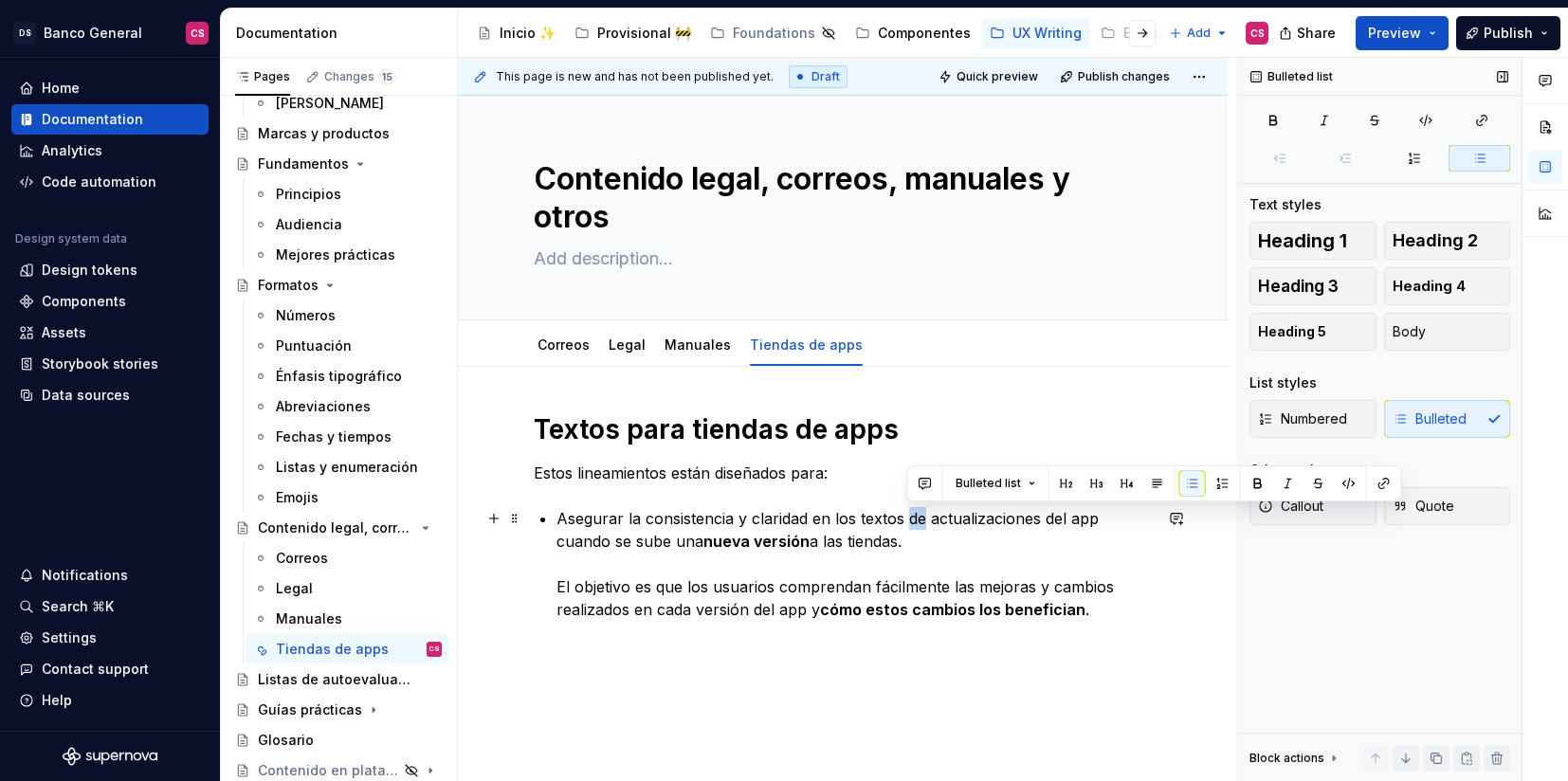
click at [911, 517] on p "Asegurar la consistencia y claridad en los textos de actualizaciones del app cu…" at bounding box center [854, 564] width 595 height 114
click at [550, 519] on div "Textos para tiendas de apps Estos lineamientos están diseñados para: Asegurar l…" at bounding box center [842, 516] width 618 height 209
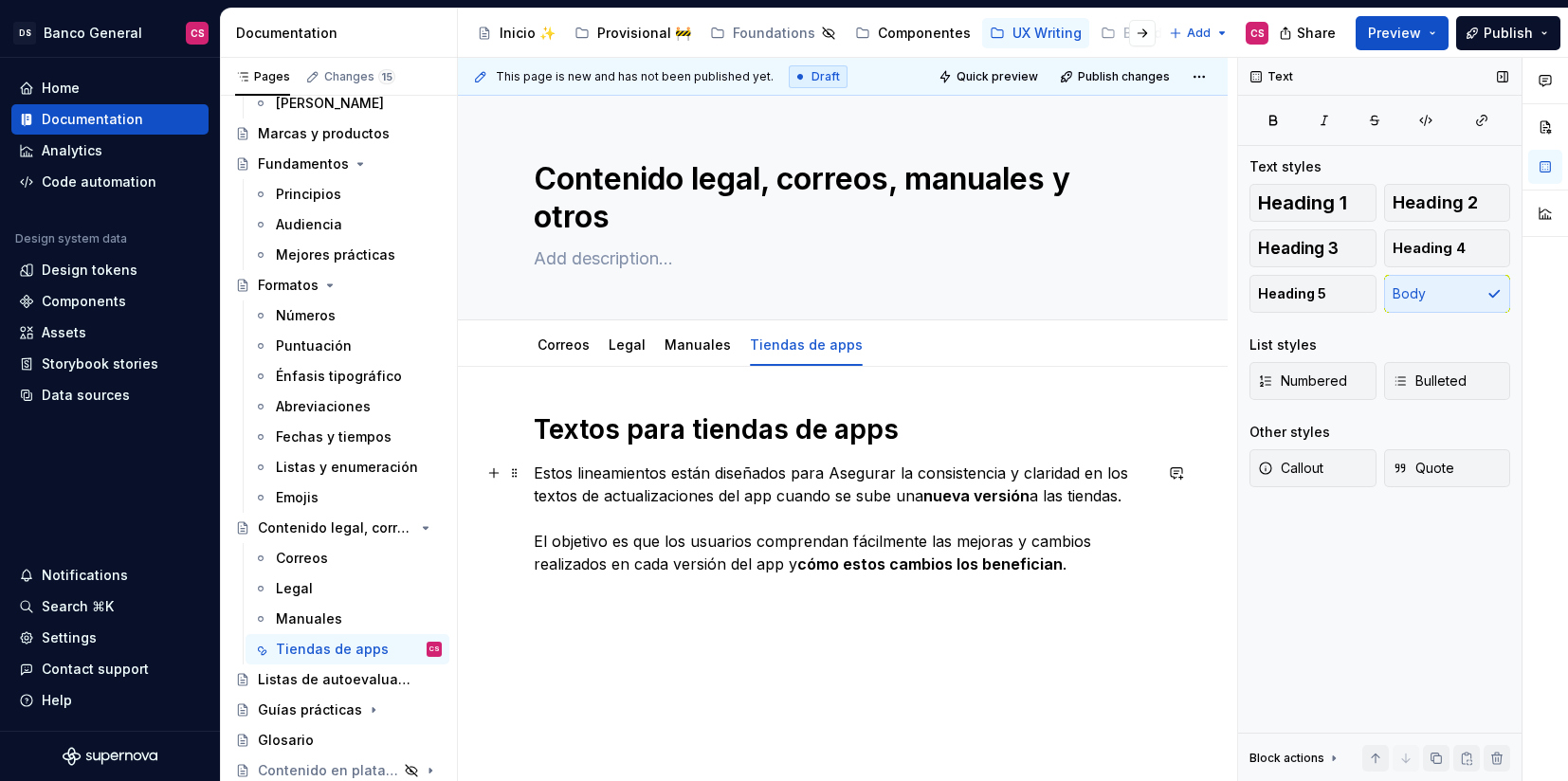
click at [743, 542] on p "Estos lineamientos están diseñados para Asegurar la consistencia y claridad en …" at bounding box center [842, 518] width 618 height 114
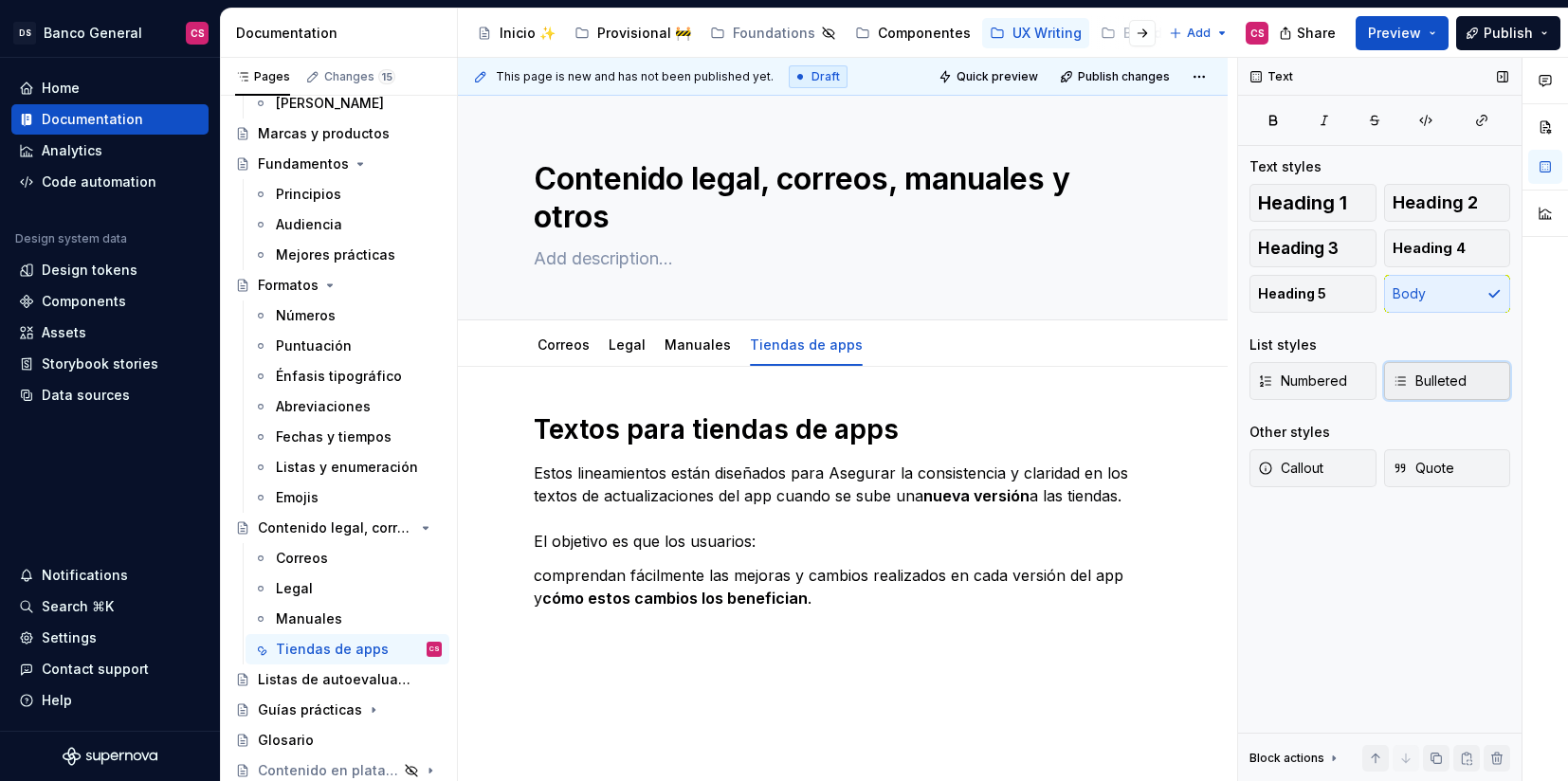
click at [1424, 390] on span "Bulleted" at bounding box center [1430, 381] width 74 height 19
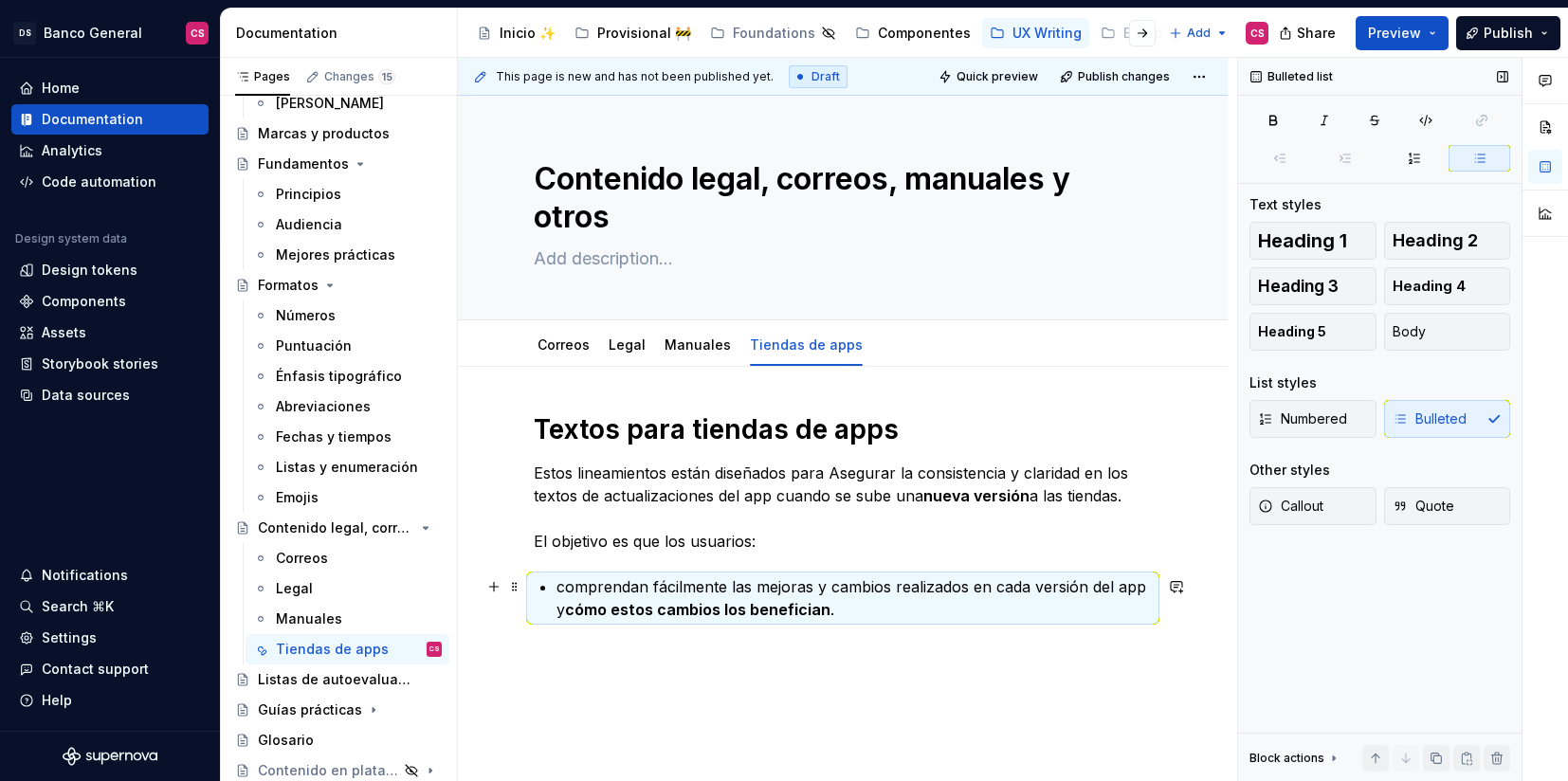
click at [558, 589] on p "comprendan fácilmente las mejoras y cambios realizados en cada versión del app …" at bounding box center [854, 598] width 595 height 46
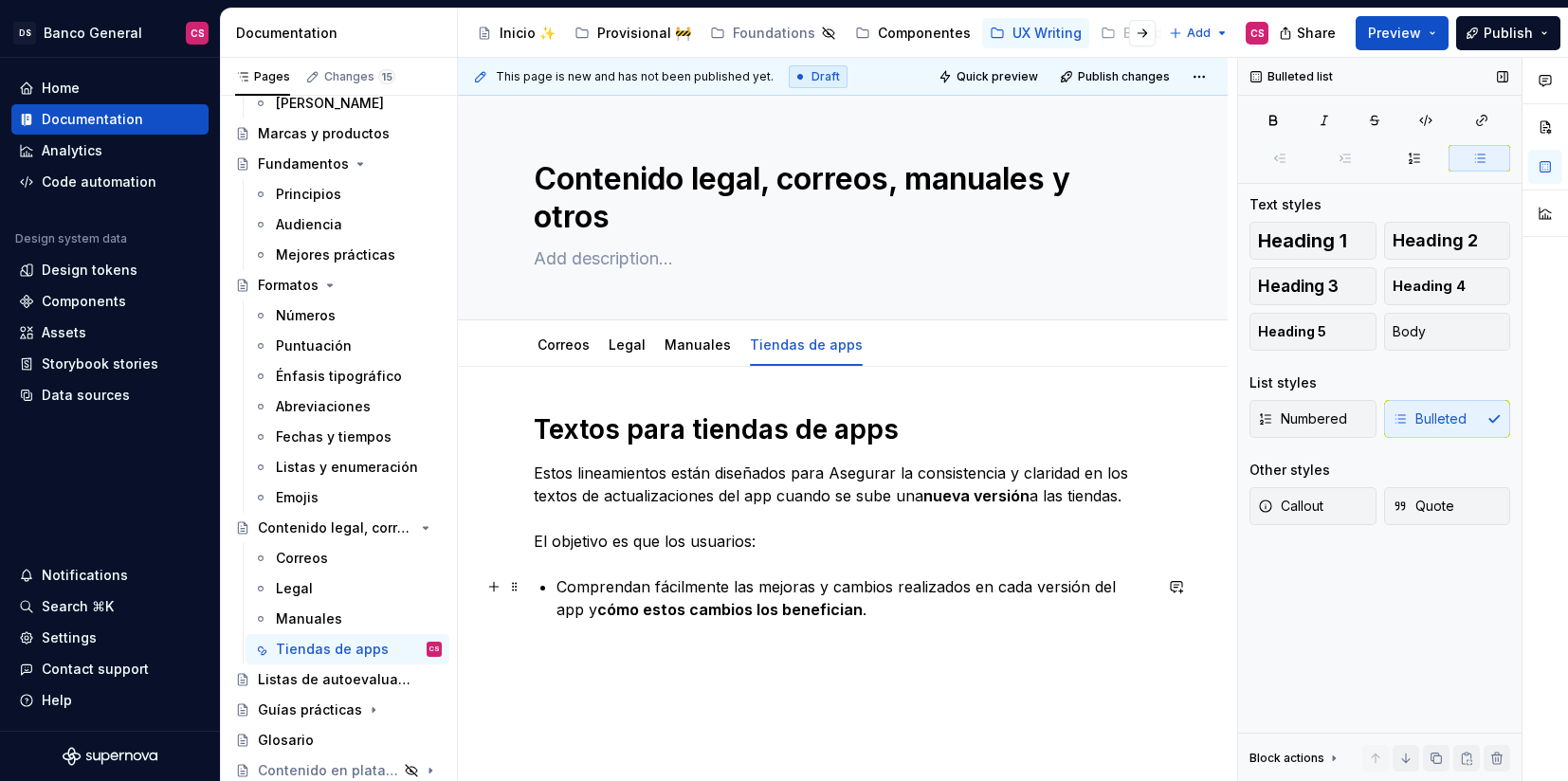
click at [1148, 588] on p "Comprendan fácilmente las mejoras y cambios realizados en cada versión del app …" at bounding box center [854, 598] width 595 height 46
click at [927, 623] on p "Sepan cómo estos cambios los benefician ." at bounding box center [854, 617] width 595 height 23
click at [1138, 593] on p "Comprendan fácilmente las mejoras y cambios realizados en cada versión del app" at bounding box center [854, 586] width 595 height 23
click at [935, 630] on div "Textos para tiendas de apps Estos lineamientos están diseñados para Asegurar la…" at bounding box center [842, 531] width 618 height 239
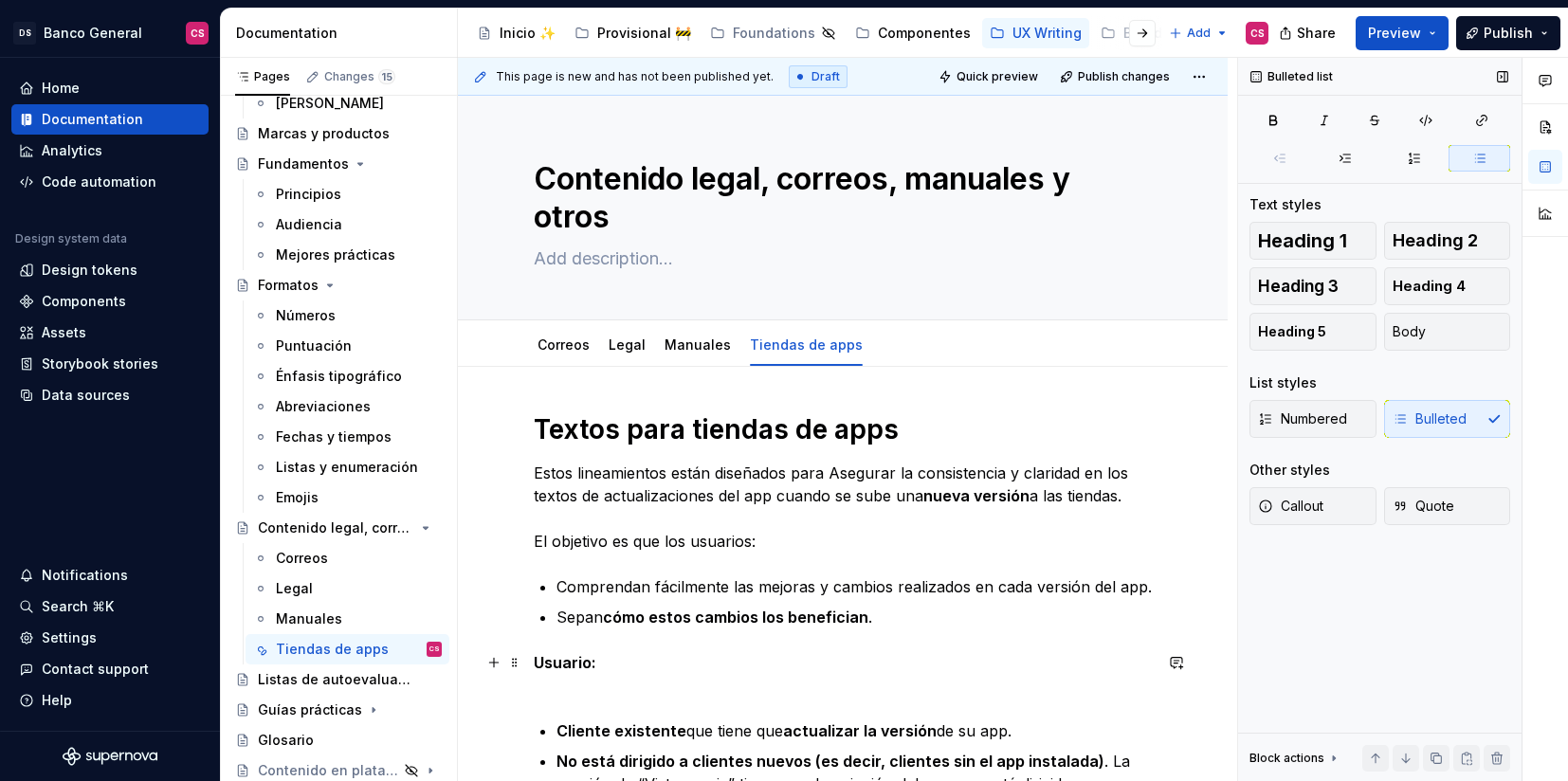
click at [570, 696] on p "Usuario:" at bounding box center [842, 674] width 618 height 46
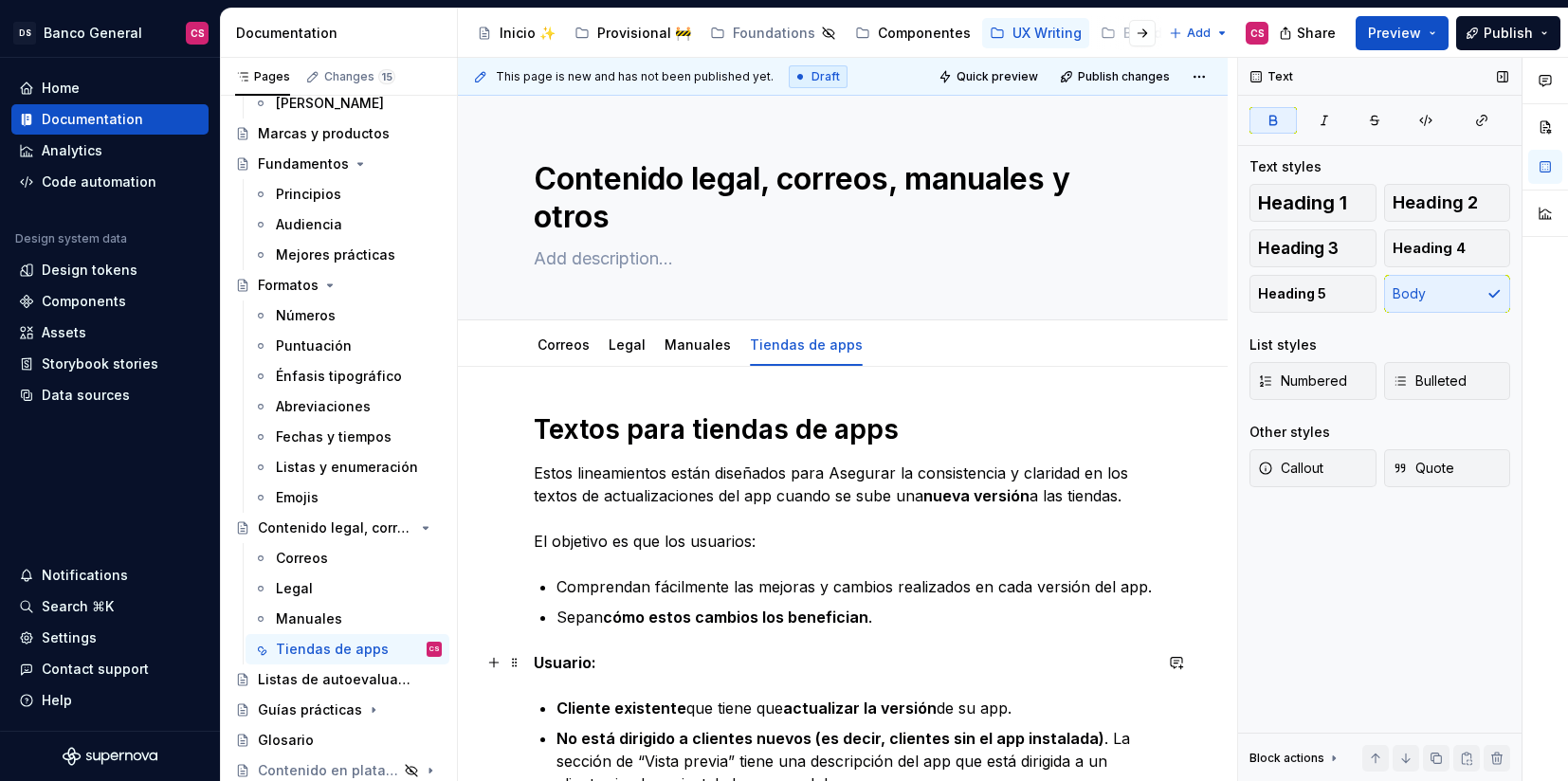
click at [551, 671] on strong "Usuario:" at bounding box center [564, 662] width 63 height 19
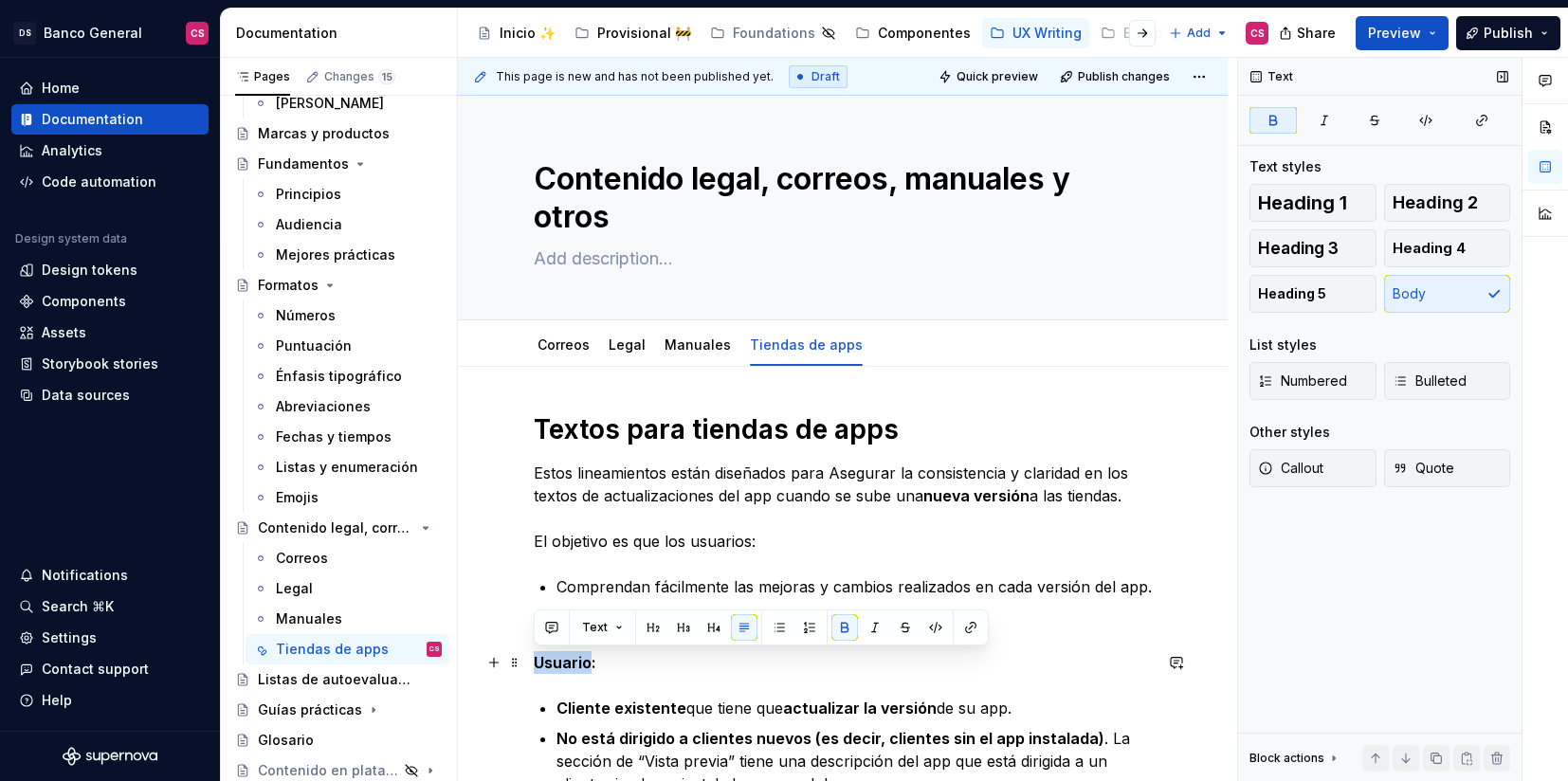
click at [551, 671] on strong "Usuario:" at bounding box center [564, 662] width 63 height 19
click at [1293, 239] on span "Heading 3" at bounding box center [1298, 248] width 81 height 19
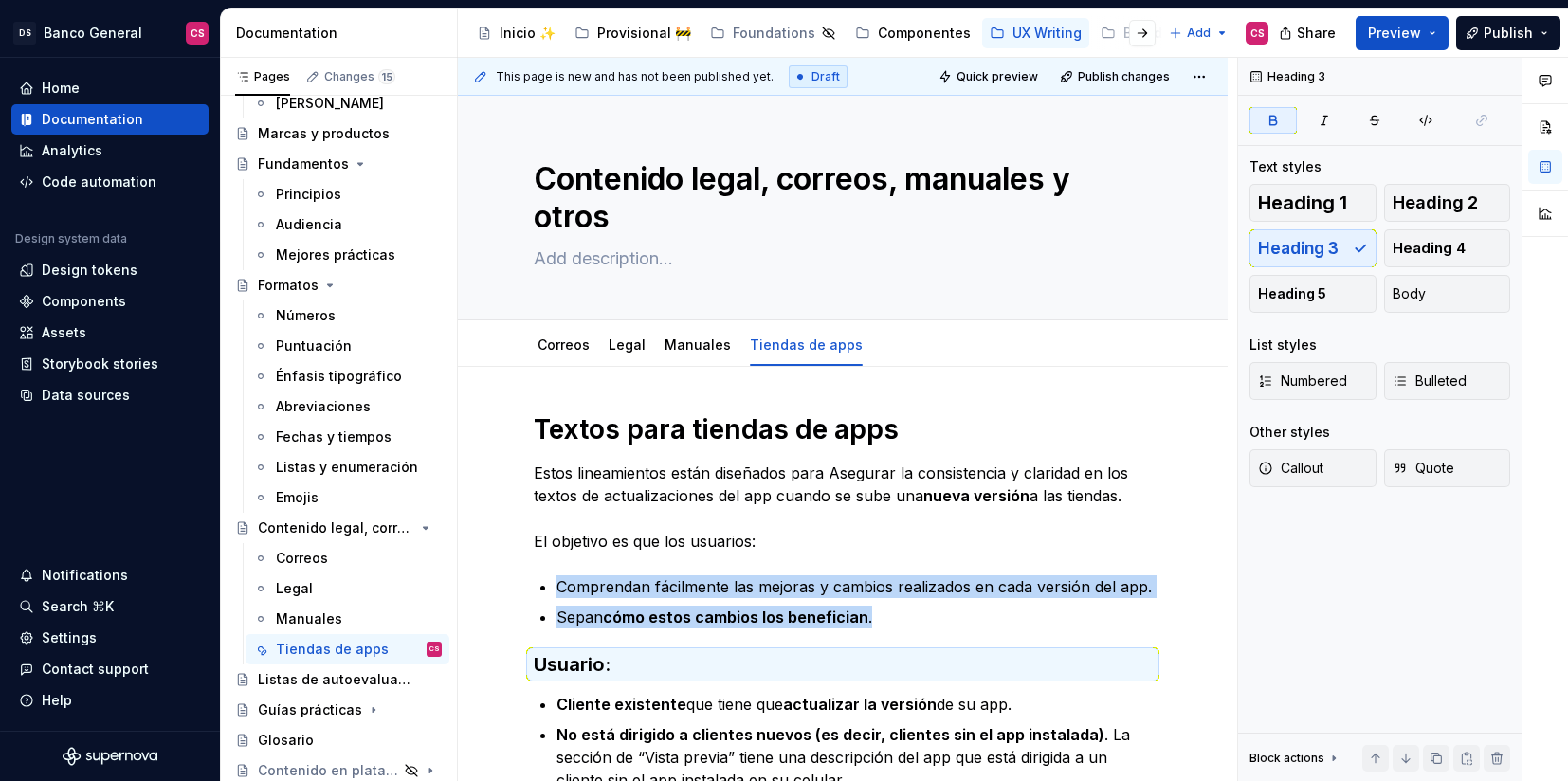
type textarea "*"
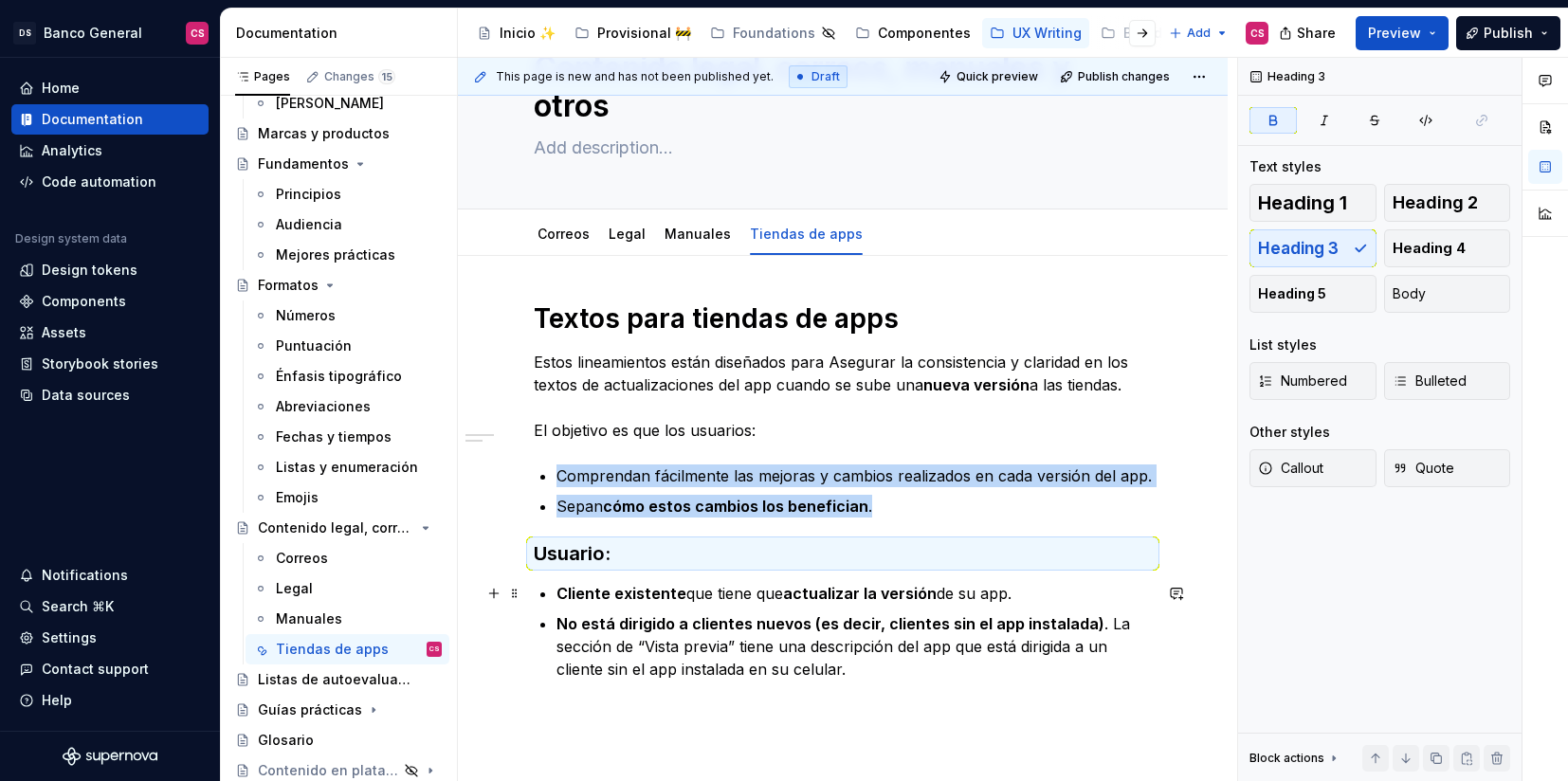
scroll to position [120, 0]
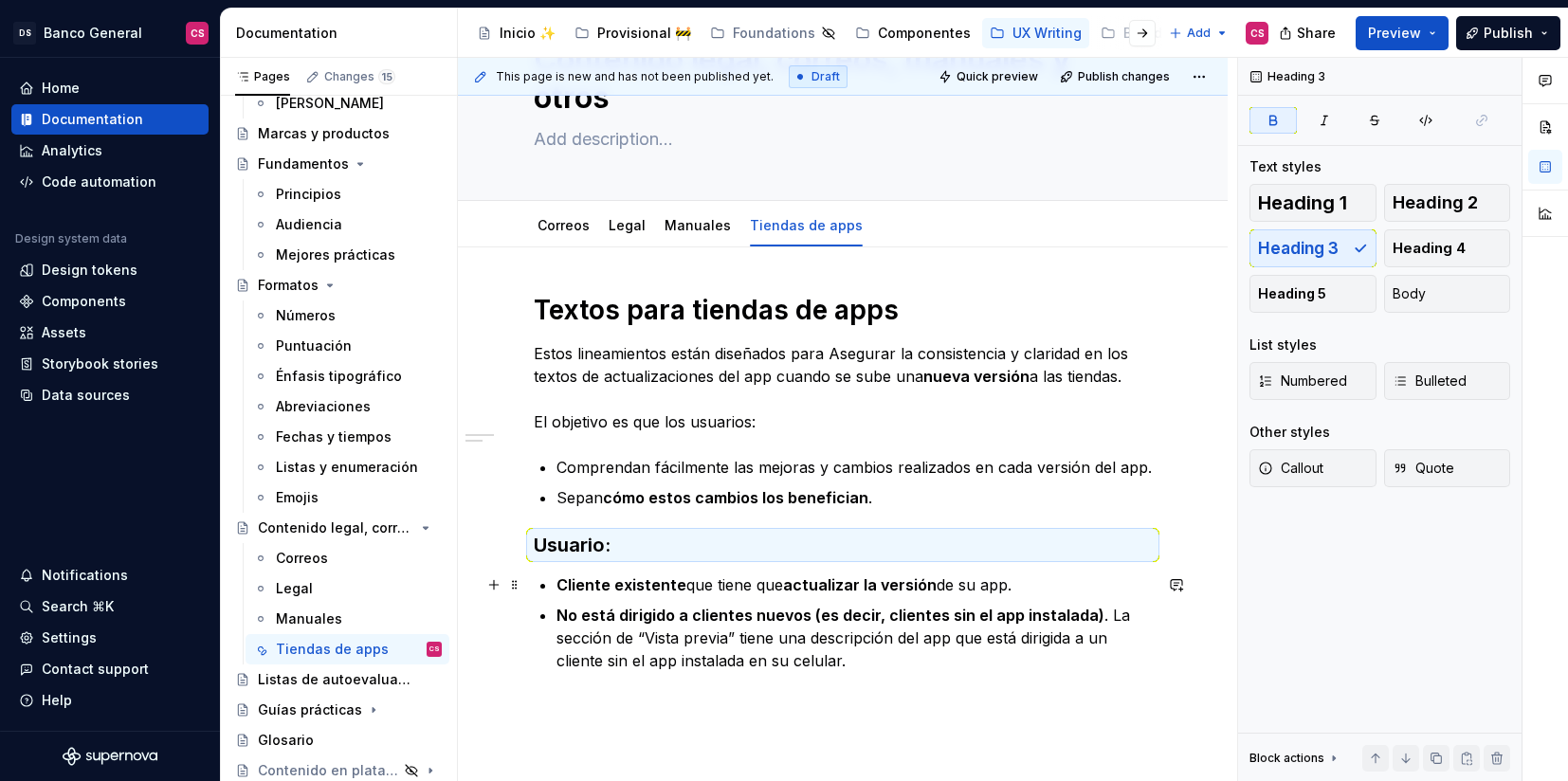
click at [551, 585] on div "Textos para tiendas de apps Estos lineamientos están diseñados para Asegurar la…" at bounding box center [842, 482] width 618 height 380
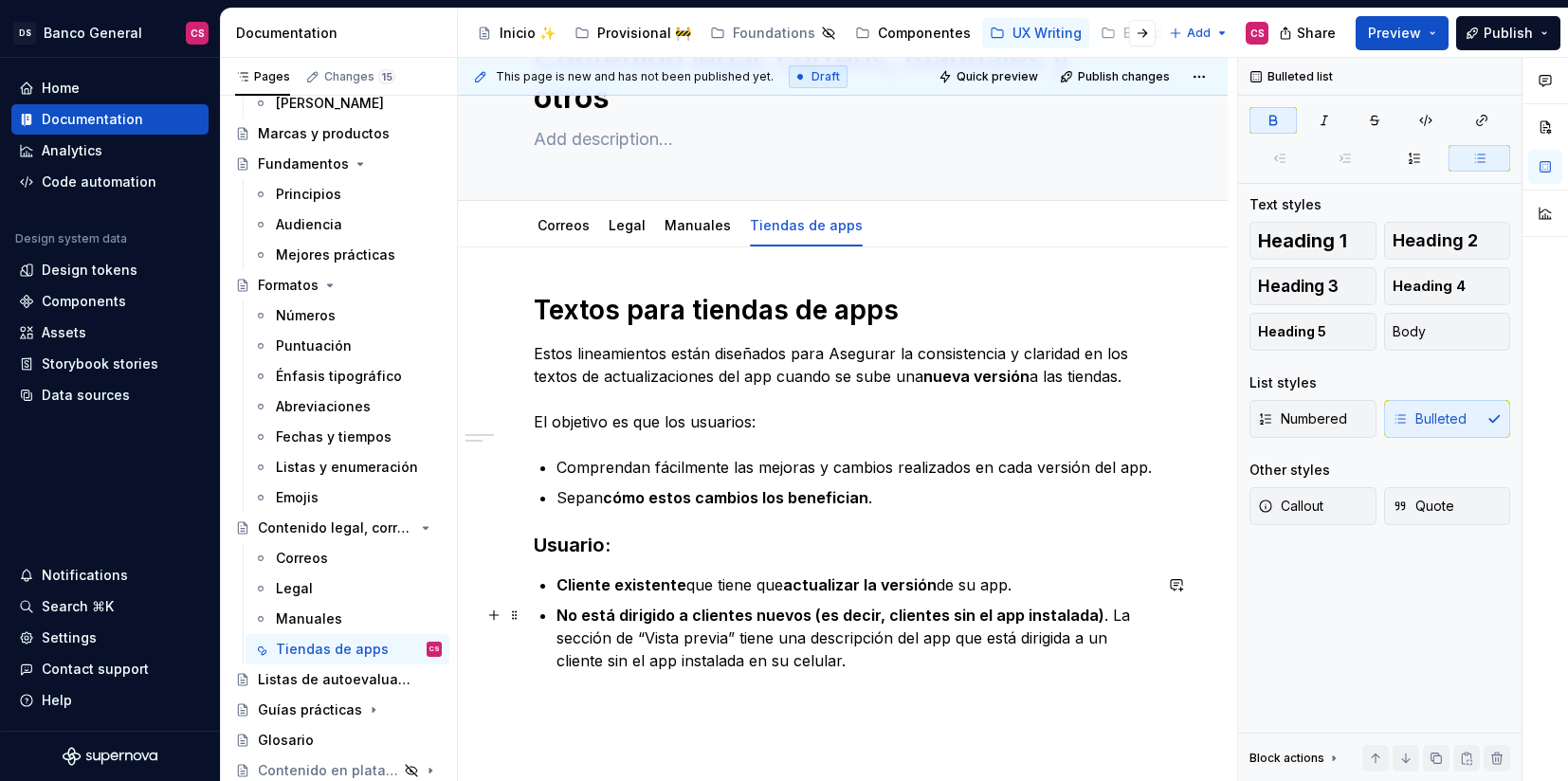
type textarea "*"
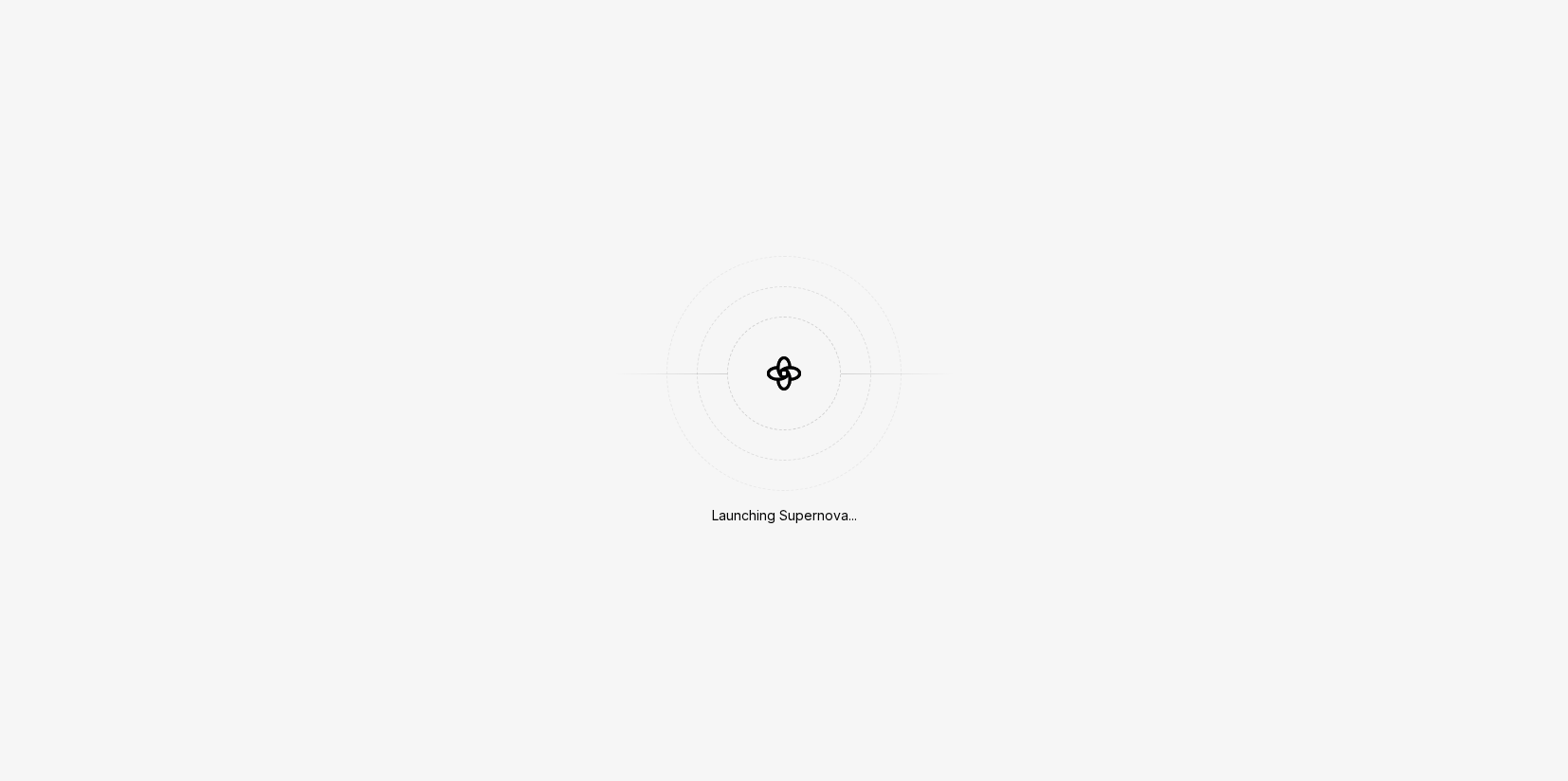
scroll to position [502, 0]
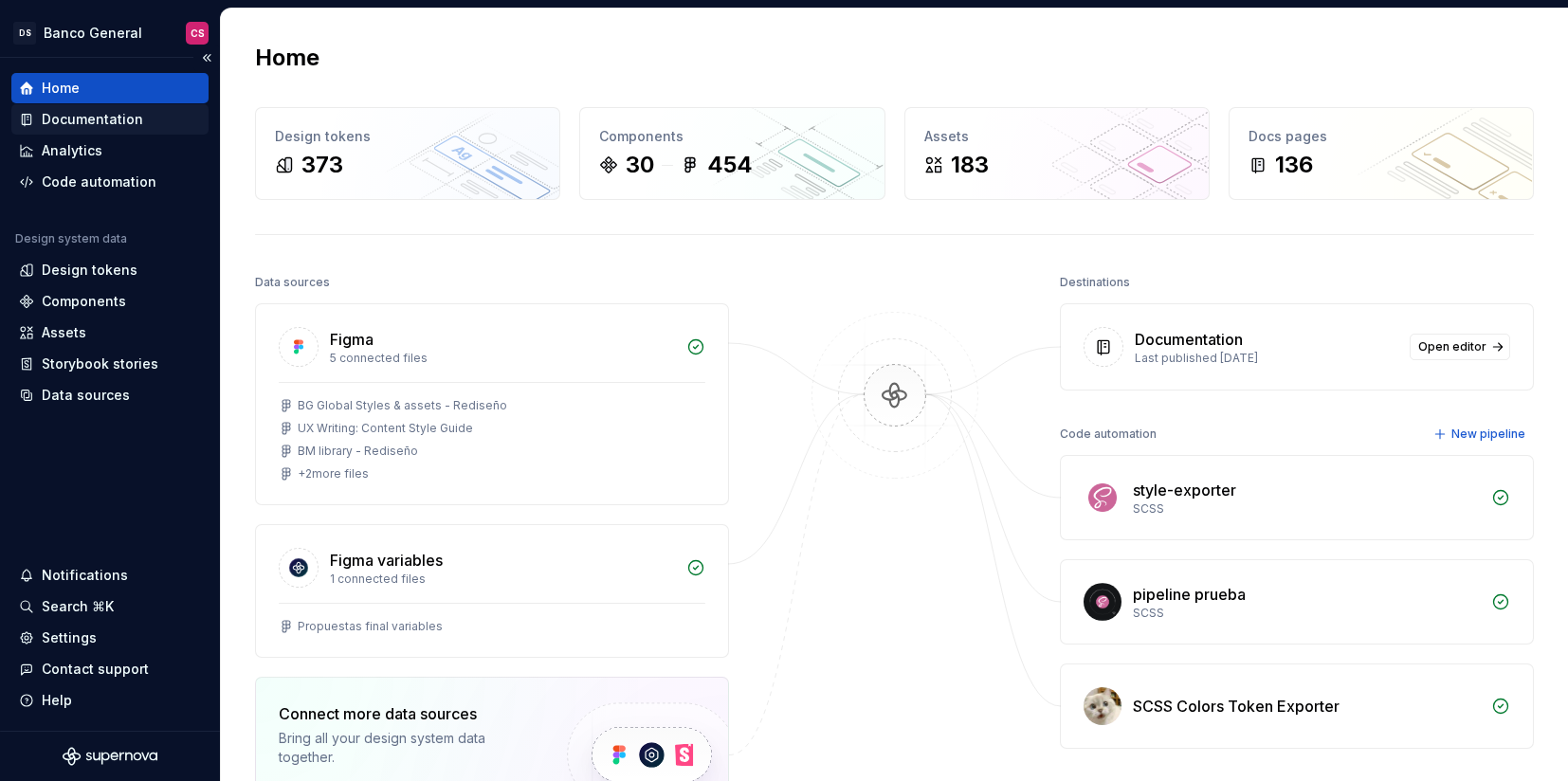
click at [132, 122] on div "Documentation" at bounding box center [93, 119] width 102 height 19
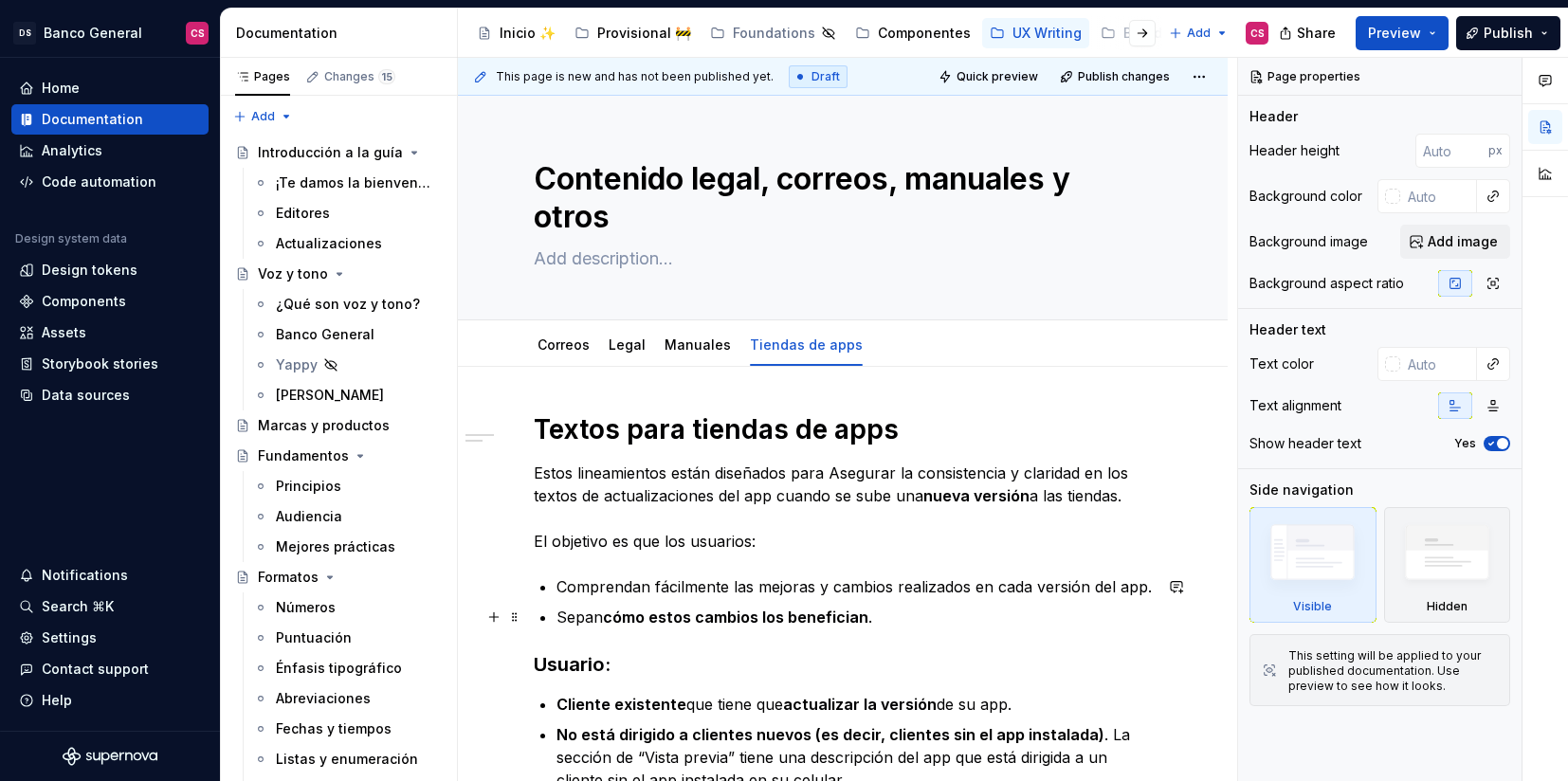
click at [895, 624] on p "Sepan cómo estos cambios los benefician ." at bounding box center [854, 617] width 595 height 23
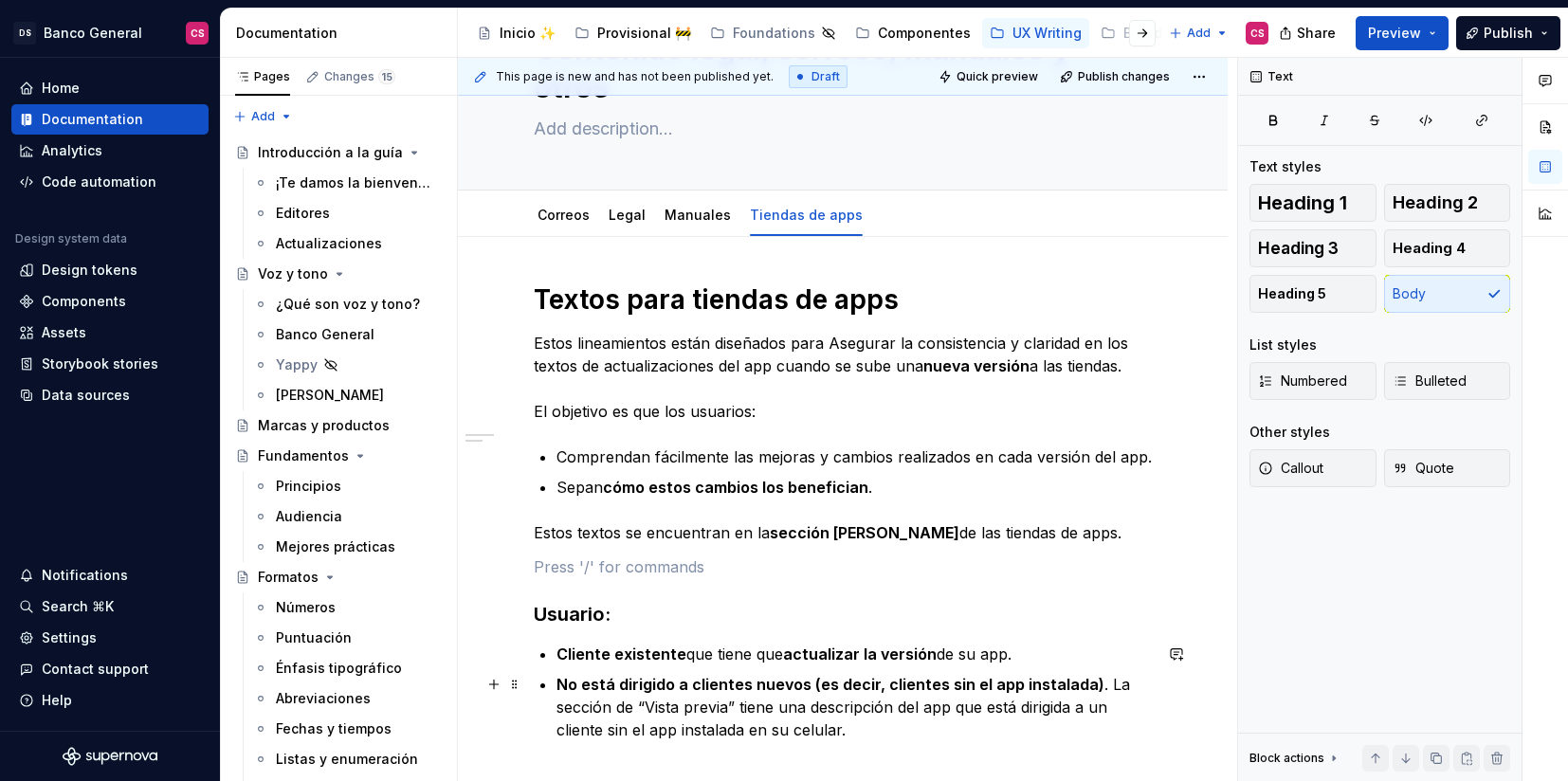
scroll to position [251, 0]
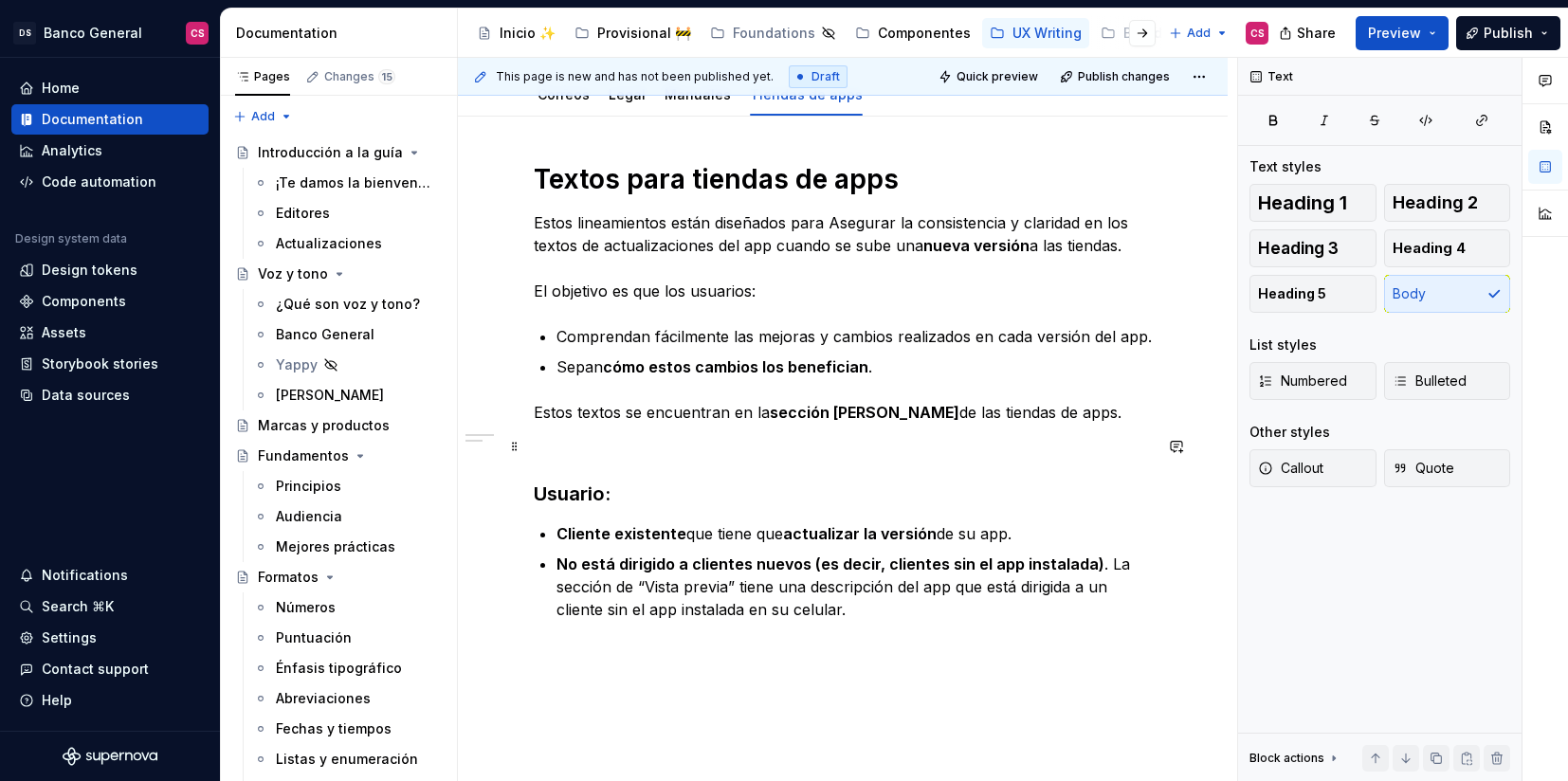
type textarea "*"
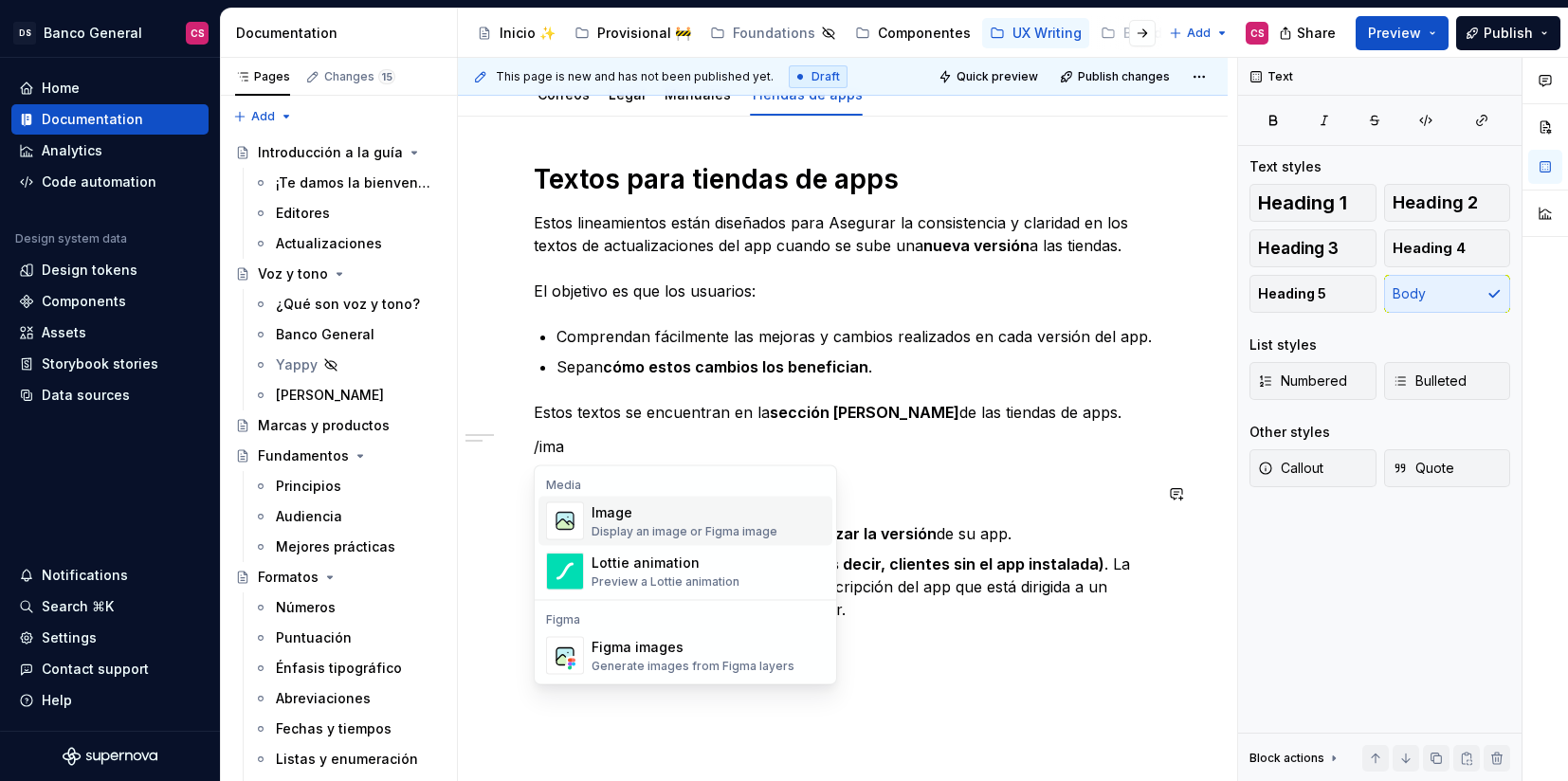
click at [736, 514] on div "Image" at bounding box center [684, 512] width 186 height 19
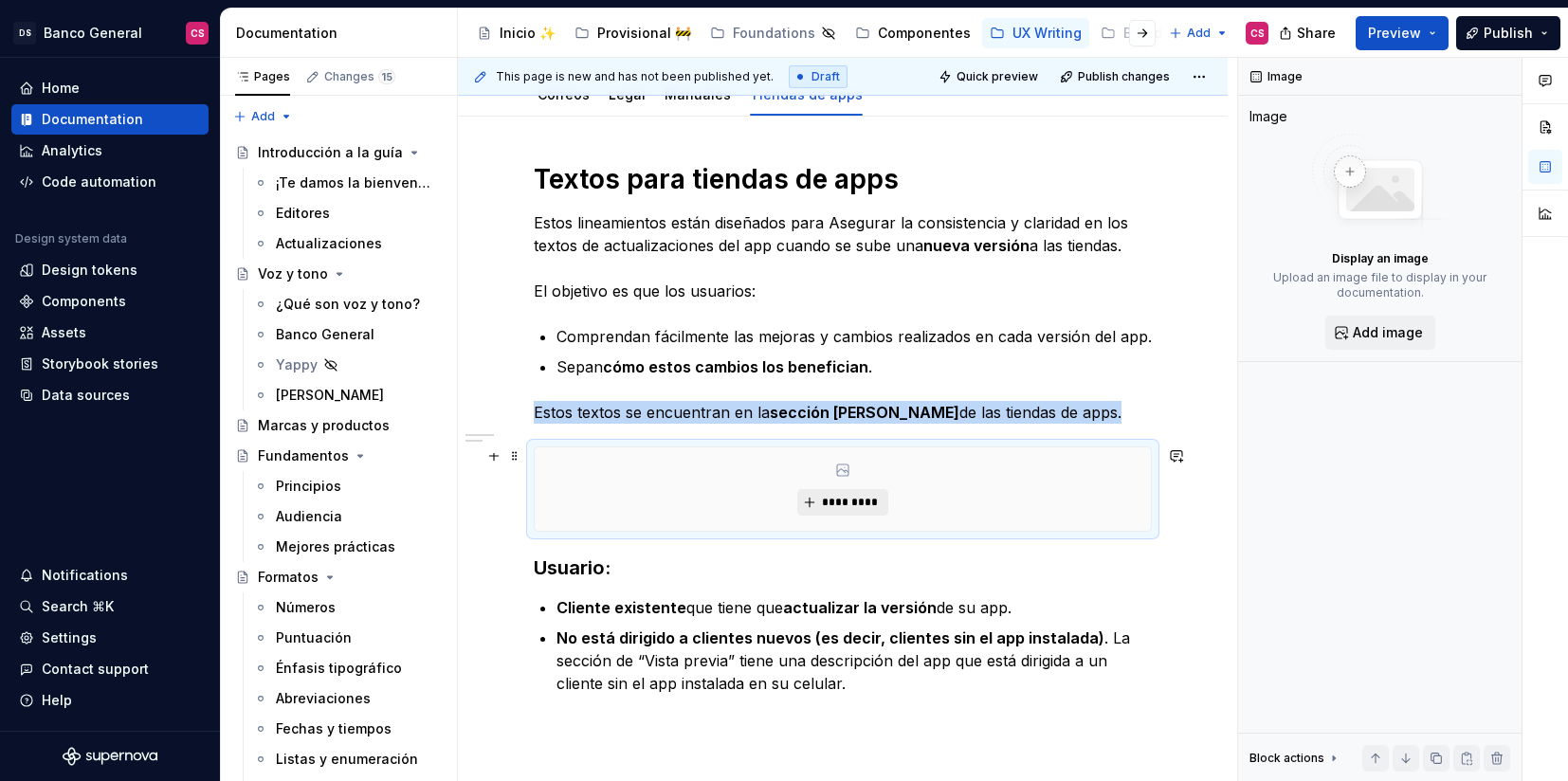
click at [856, 498] on span "*********" at bounding box center [850, 502] width 58 height 15
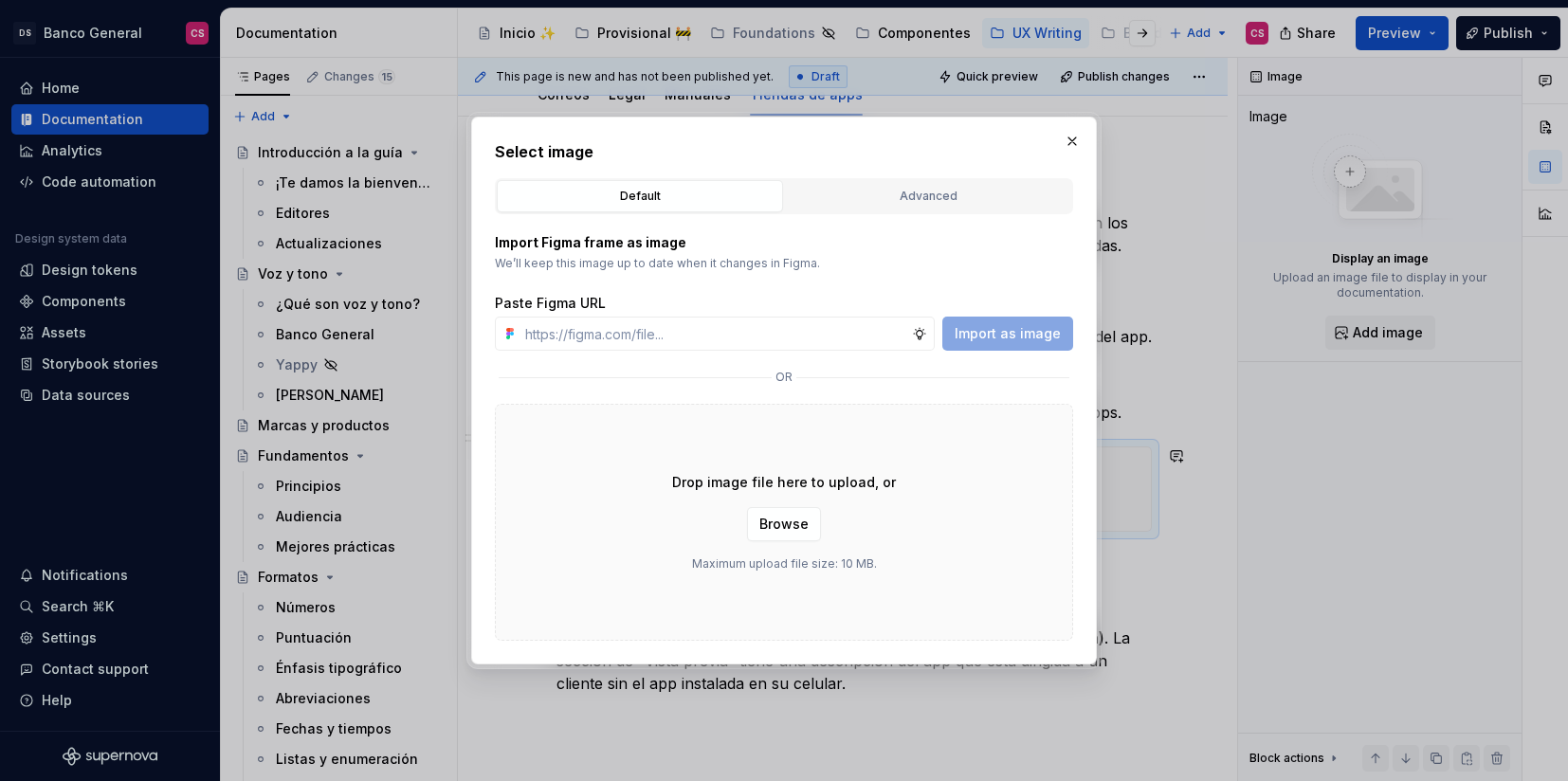
type textarea "*"
click at [847, 332] on input "text" at bounding box center [714, 334] width 394 height 34
paste input "https://www.figma.com/design/jyZh0vEq0kfvCKMtehYy2L/UX-Writing--Content-Style-G…"
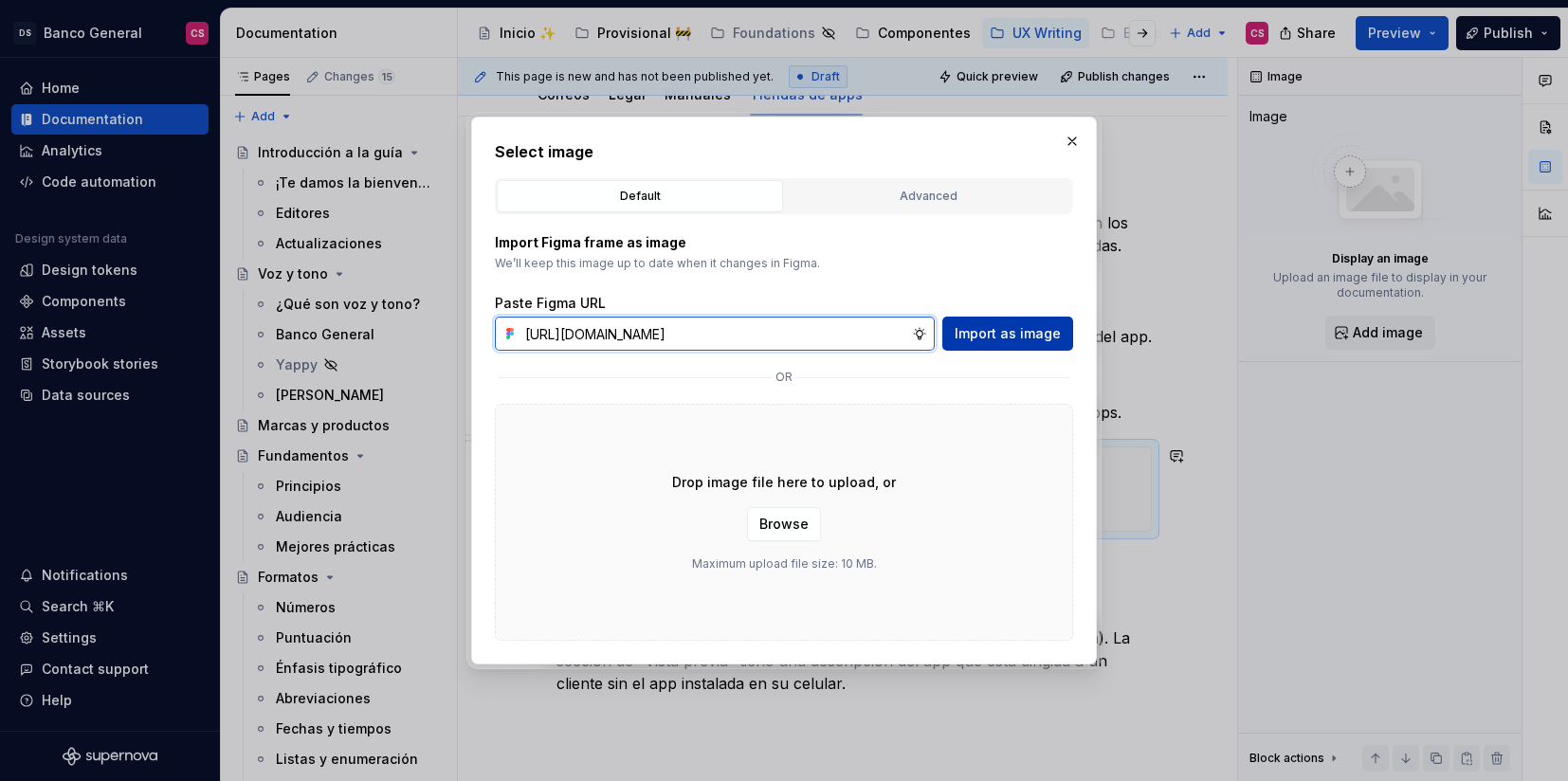
type input "https://www.figma.com/design/jyZh0vEq0kfvCKMtehYy2L/UX-Writing--Content-Style-G…"
click at [1005, 330] on span "Import as image" at bounding box center [1008, 334] width 106 height 19
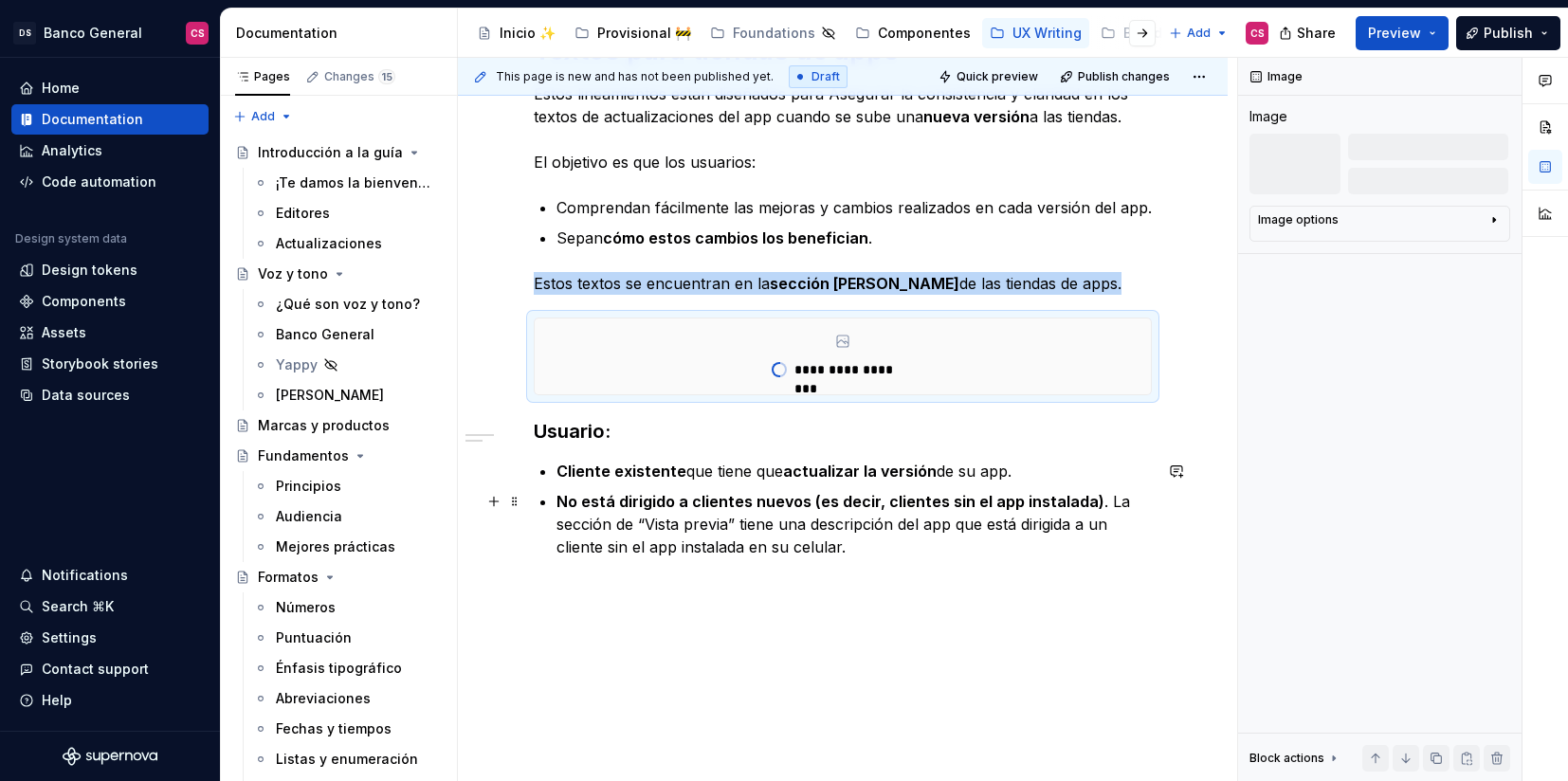
scroll to position [412, 0]
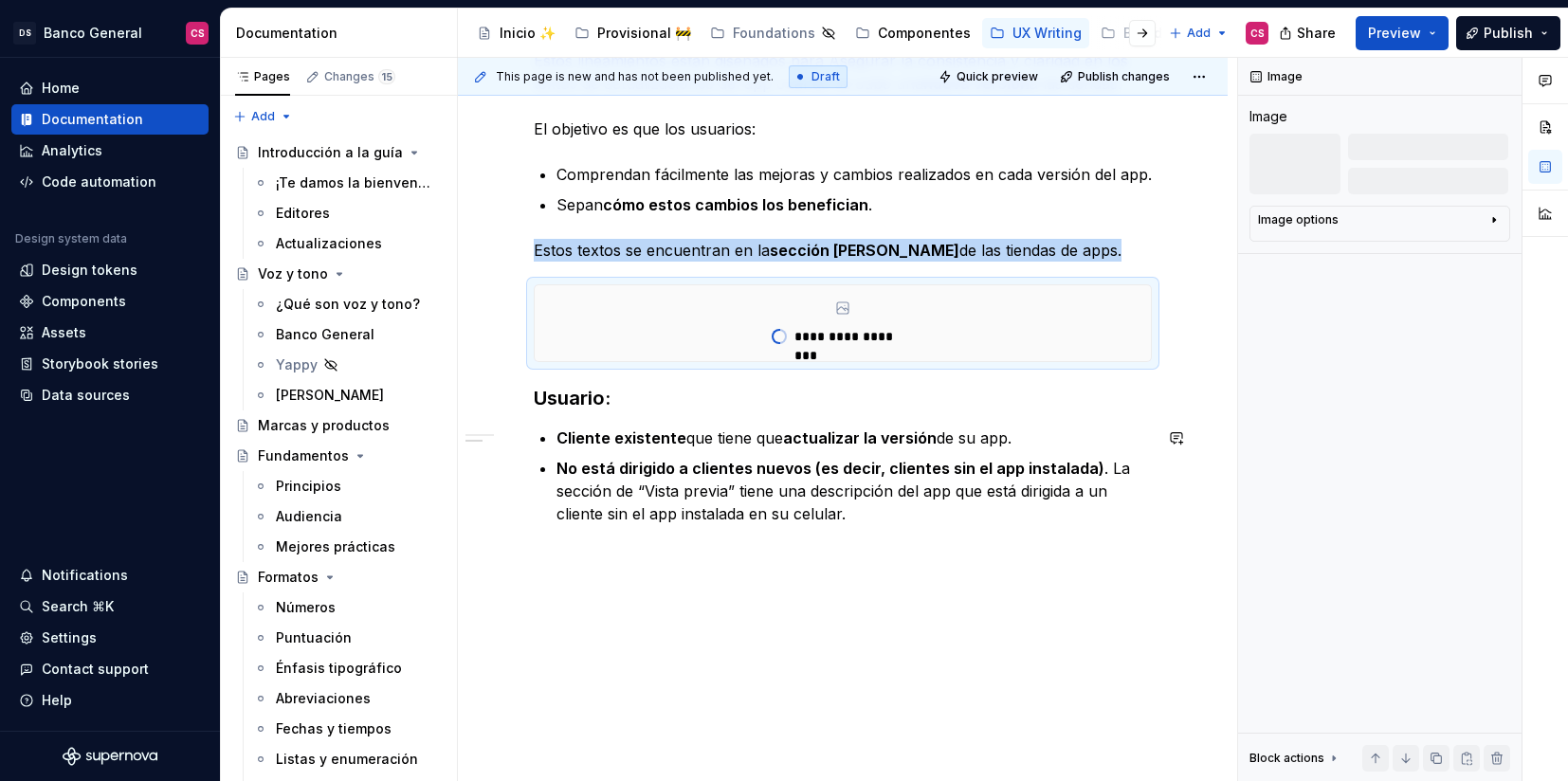
click at [678, 564] on div "**********" at bounding box center [843, 368] width 770 height 828
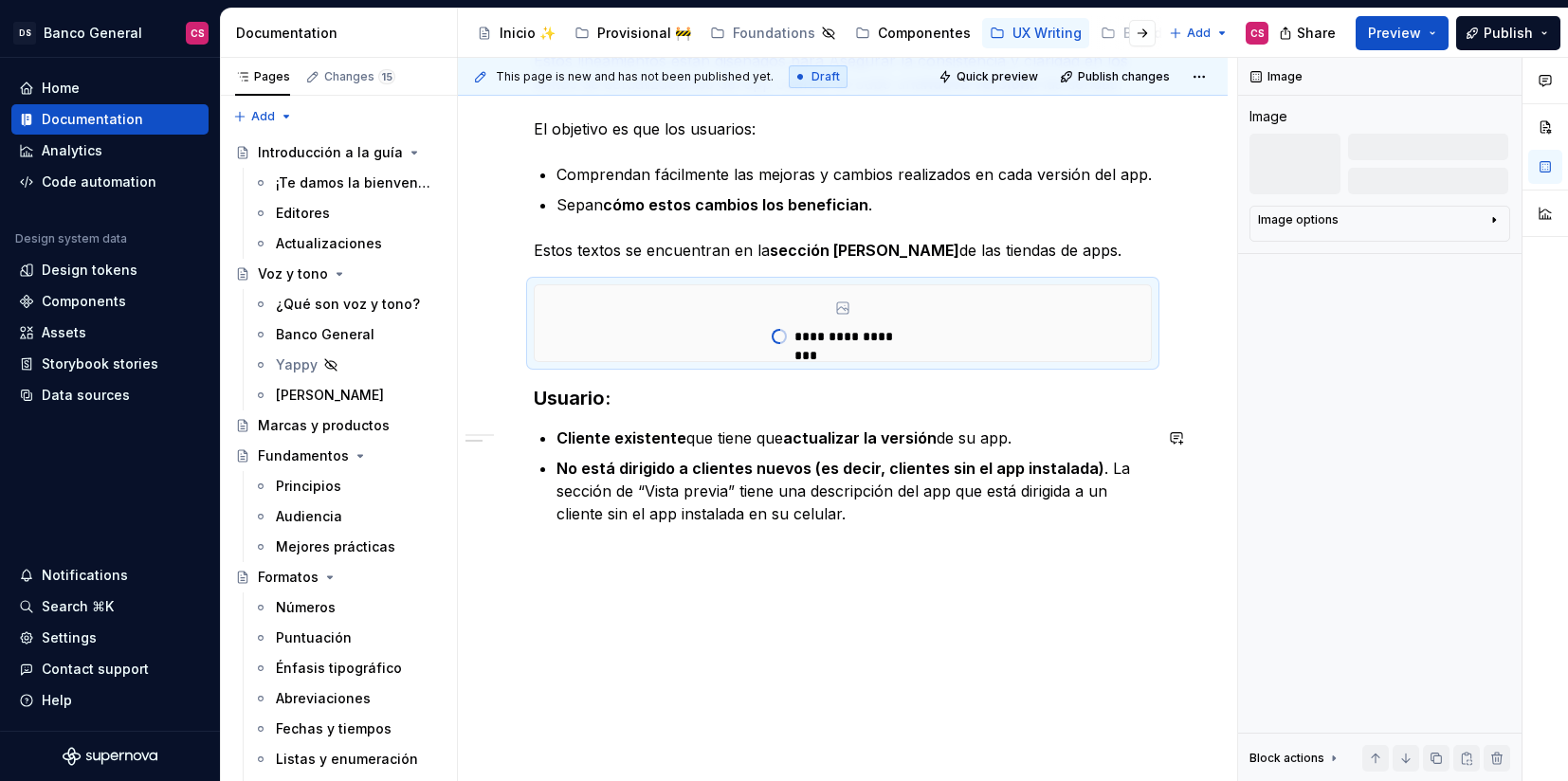
click at [885, 532] on div "**********" at bounding box center [842, 274] width 618 height 548
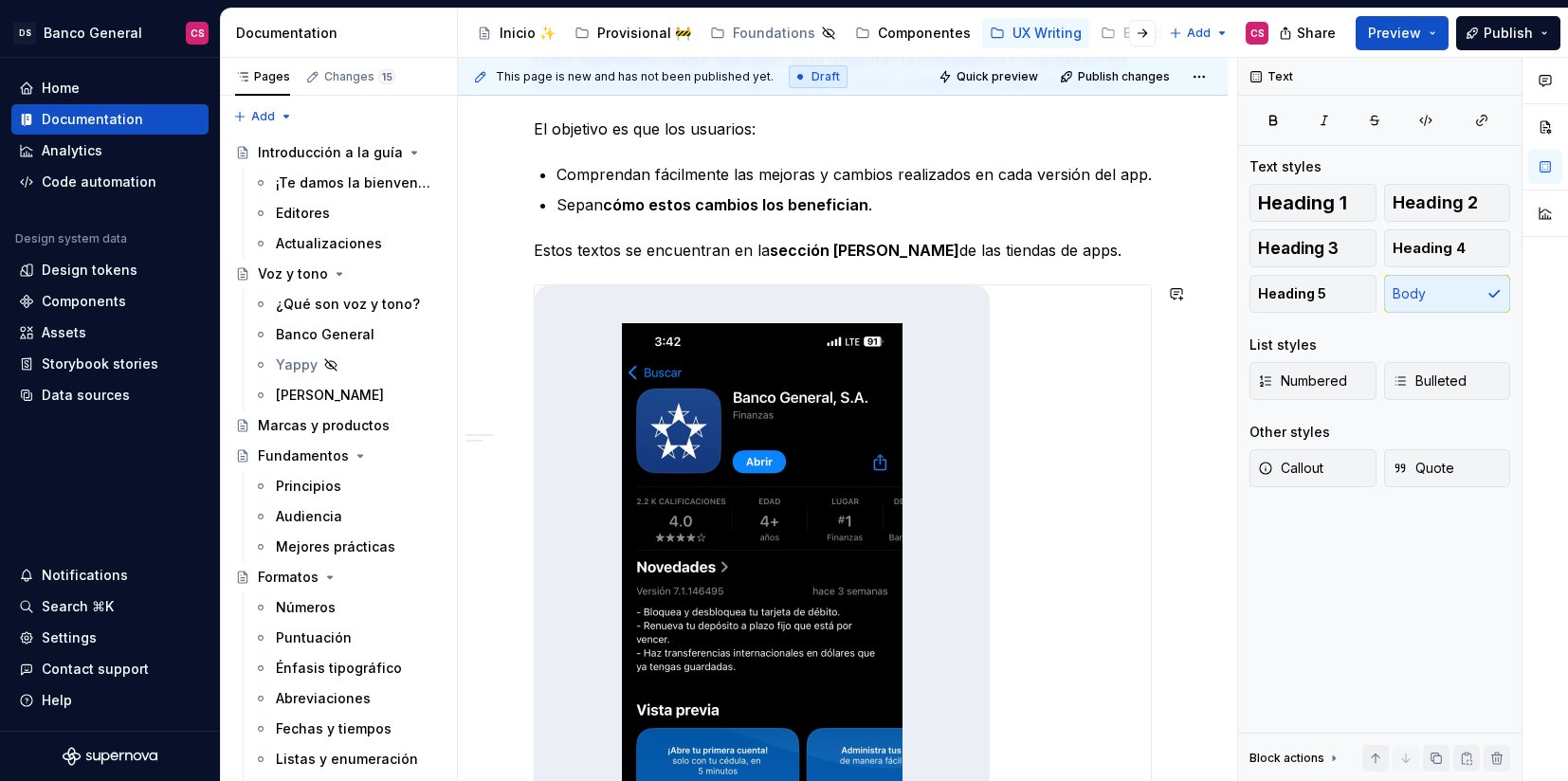
click at [1059, 294] on div at bounding box center [842, 626] width 616 height 682
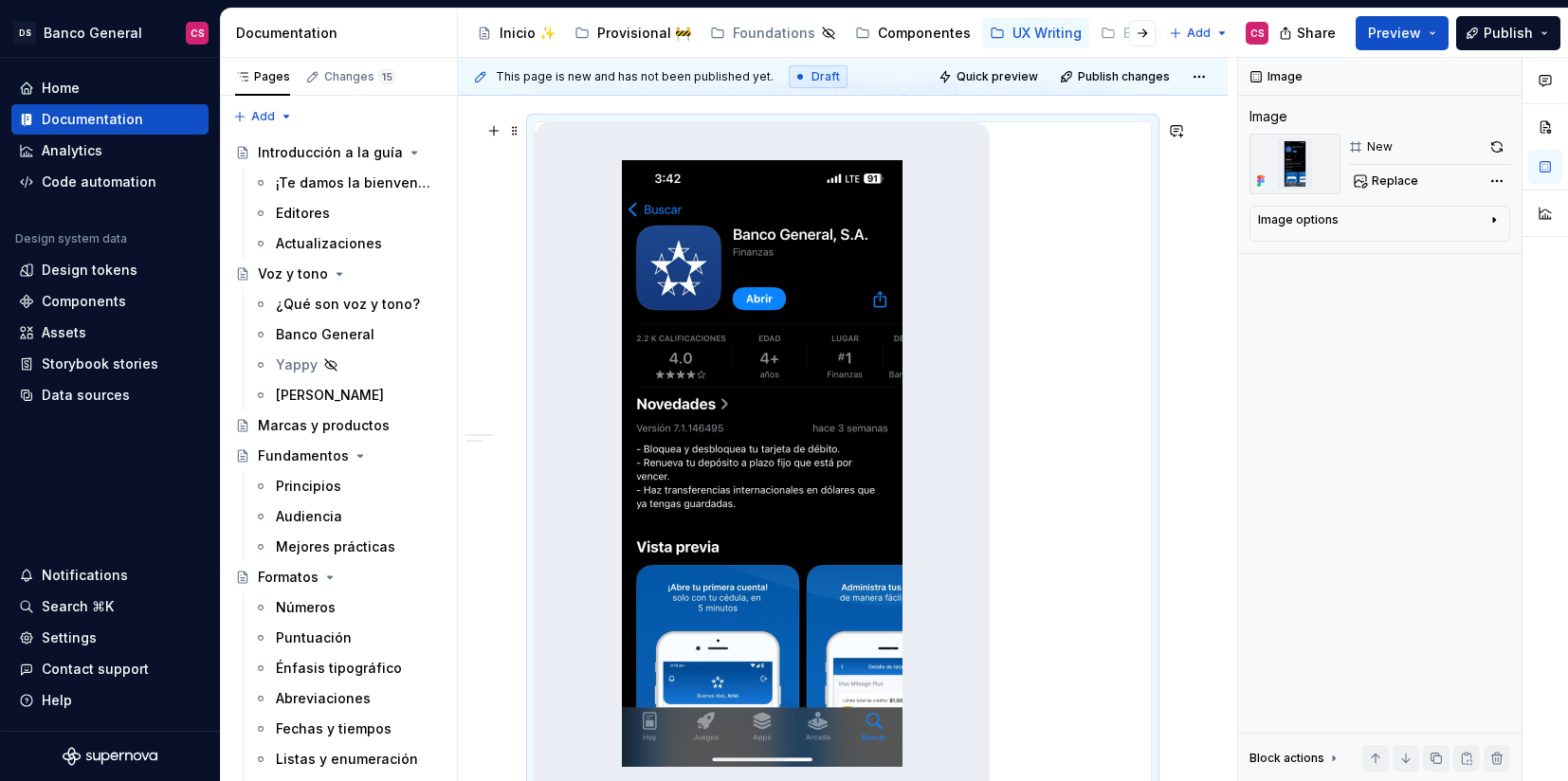
scroll to position [534, 0]
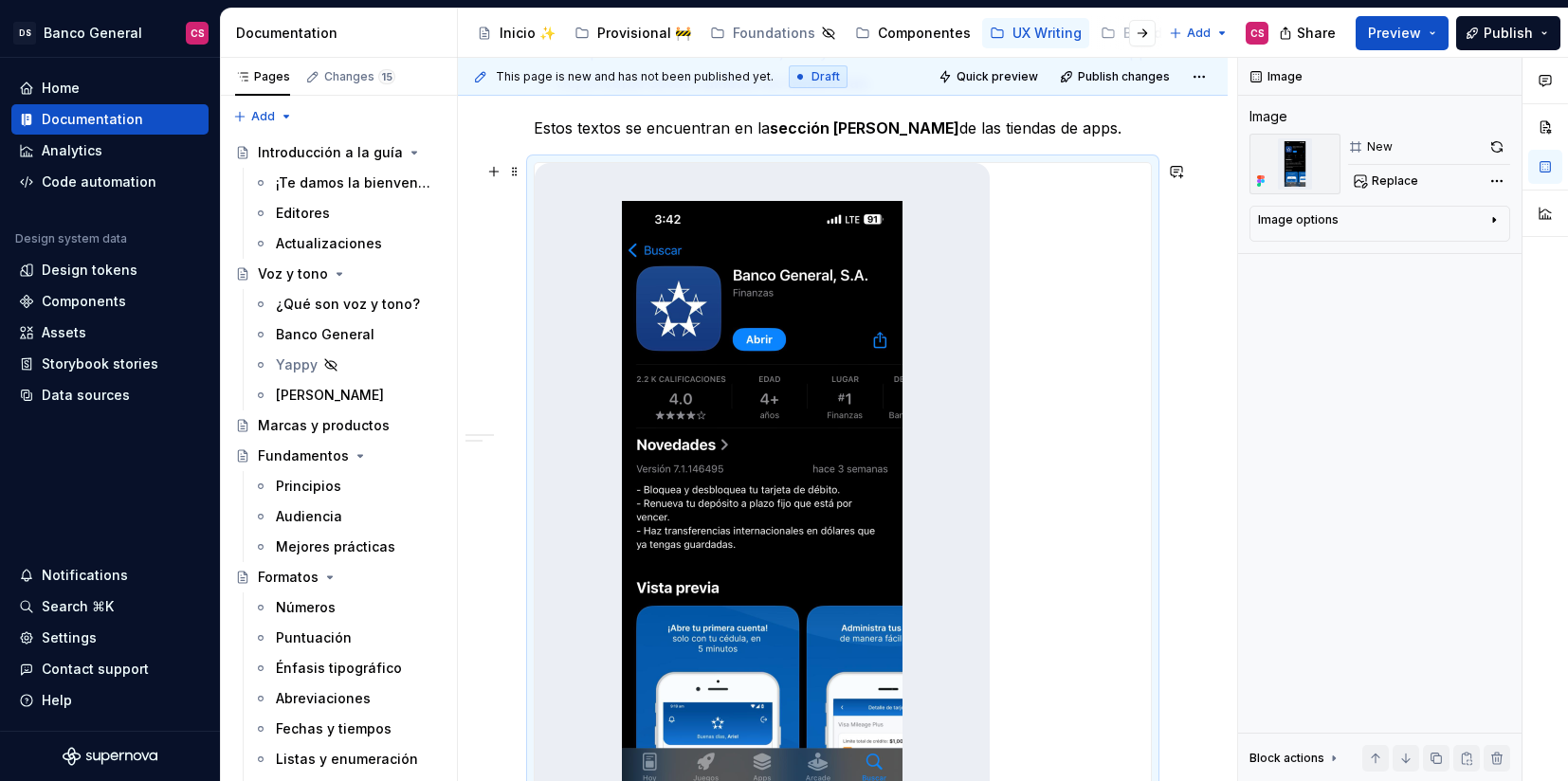
click at [1048, 196] on div at bounding box center [842, 503] width 616 height 682
click at [514, 165] on span at bounding box center [514, 172] width 15 height 27
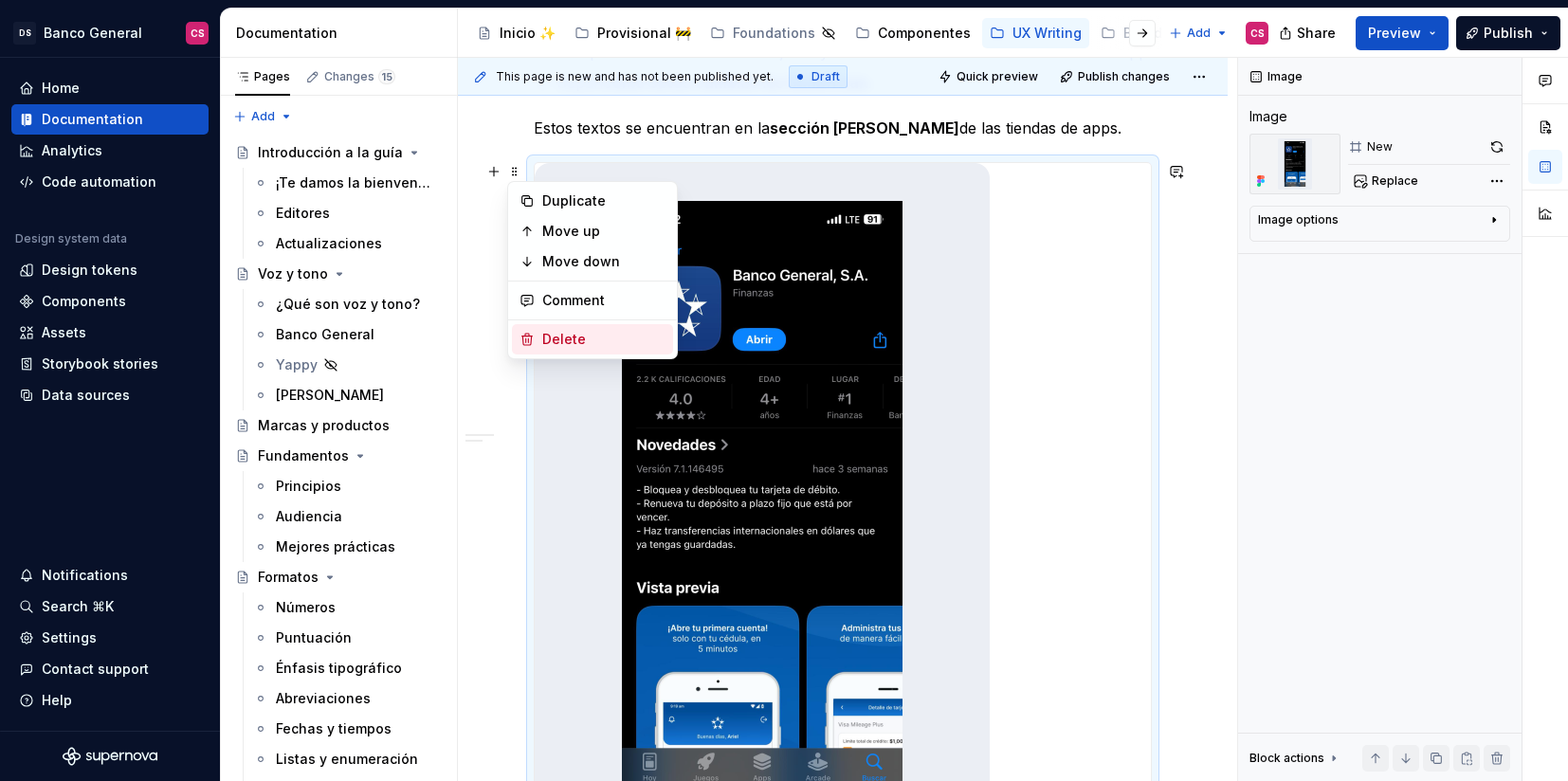
click at [581, 341] on div "Delete" at bounding box center [603, 339] width 123 height 19
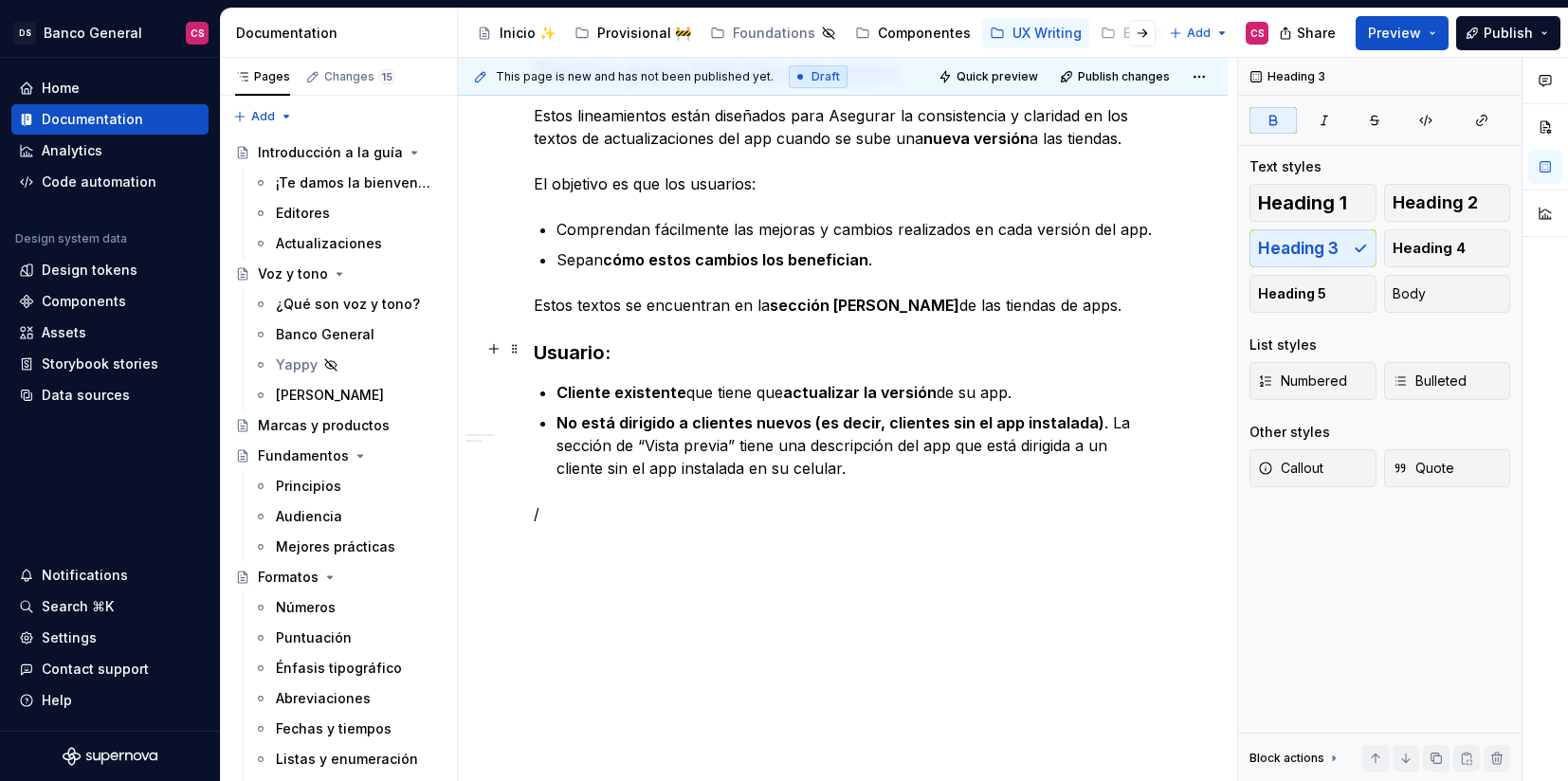
scroll to position [358, 0]
click at [590, 492] on div "Textos para tiendas de apps Estos lineamientos están diseñados para Asegurar la…" at bounding box center [842, 290] width 618 height 470
click at [1007, 395] on p "Cliente existente que tiene que actualizar la versión de su app." at bounding box center [854, 392] width 595 height 23
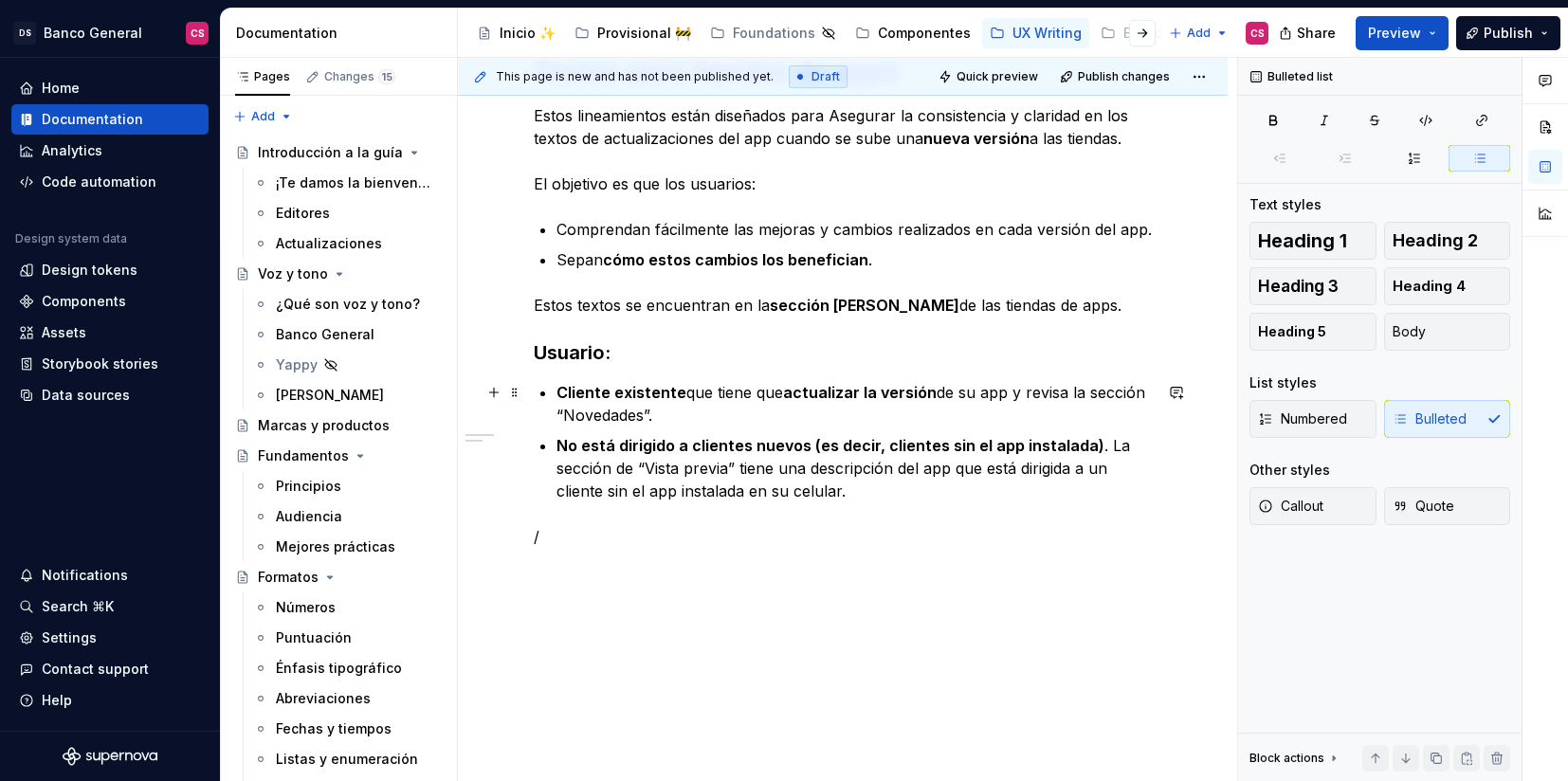
click at [1039, 396] on p "Cliente existente que tiene que actualizar la versión de su app y revisa la sec…" at bounding box center [854, 404] width 595 height 46
click at [687, 421] on p "Cliente existente que tiene que actualizar la versión de su app y revisa la sec…" at bounding box center [854, 404] width 595 height 46
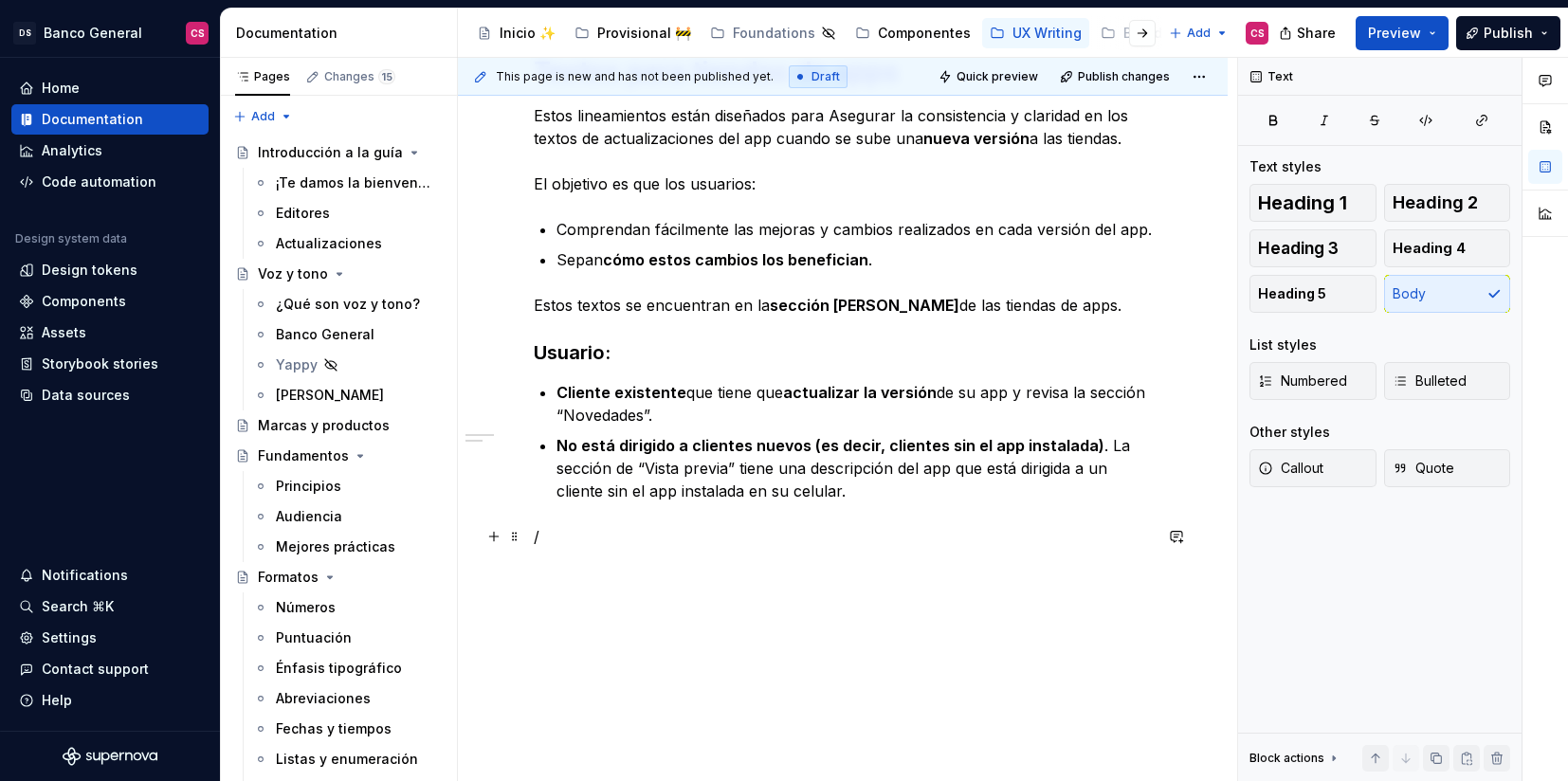
click at [602, 542] on p "/" at bounding box center [842, 536] width 618 height 23
click at [741, 597] on div "Guidelines" at bounding box center [682, 602] width 182 height 19
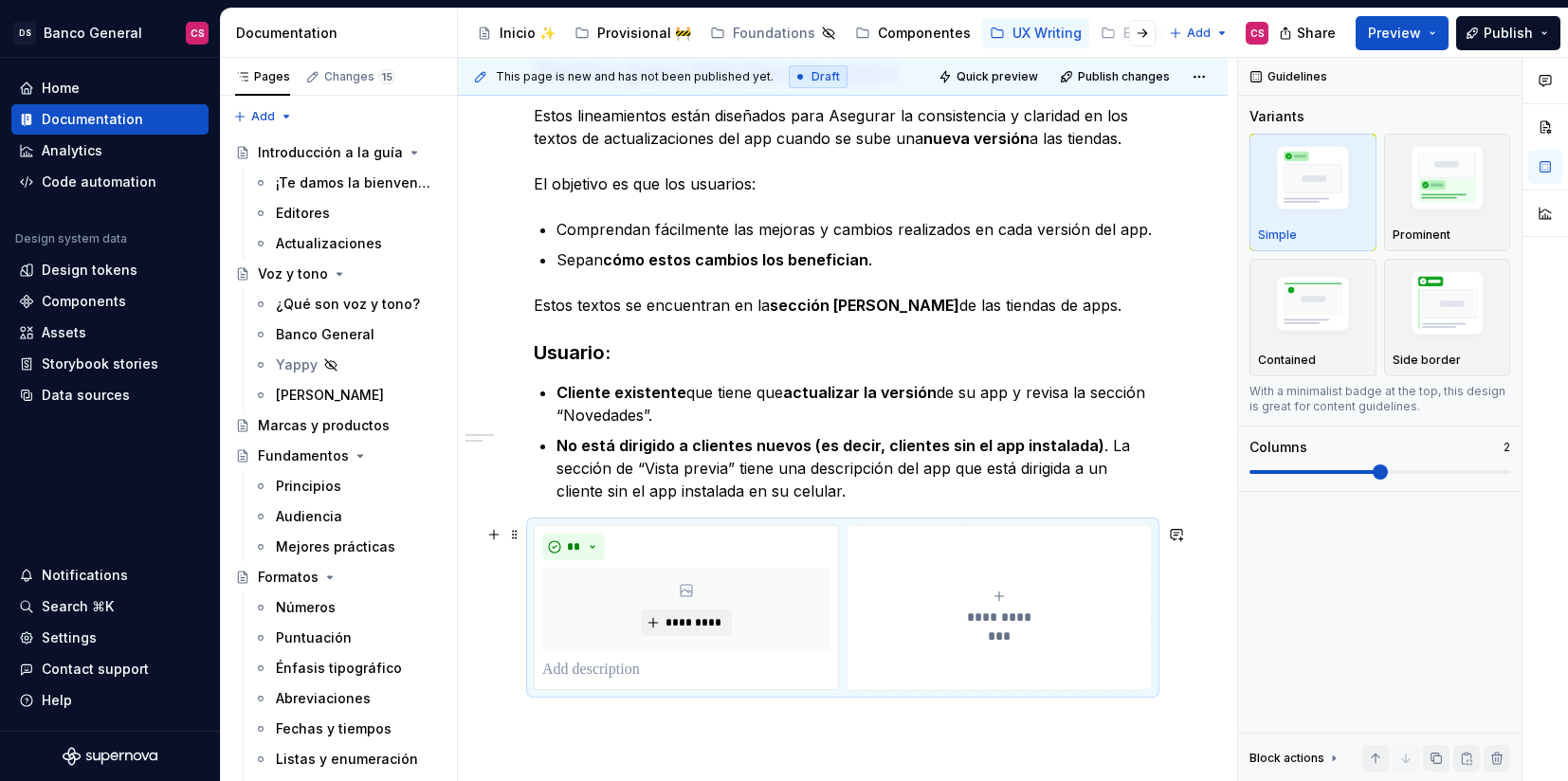
click at [1042, 578] on button "**********" at bounding box center [1000, 607] width 306 height 165
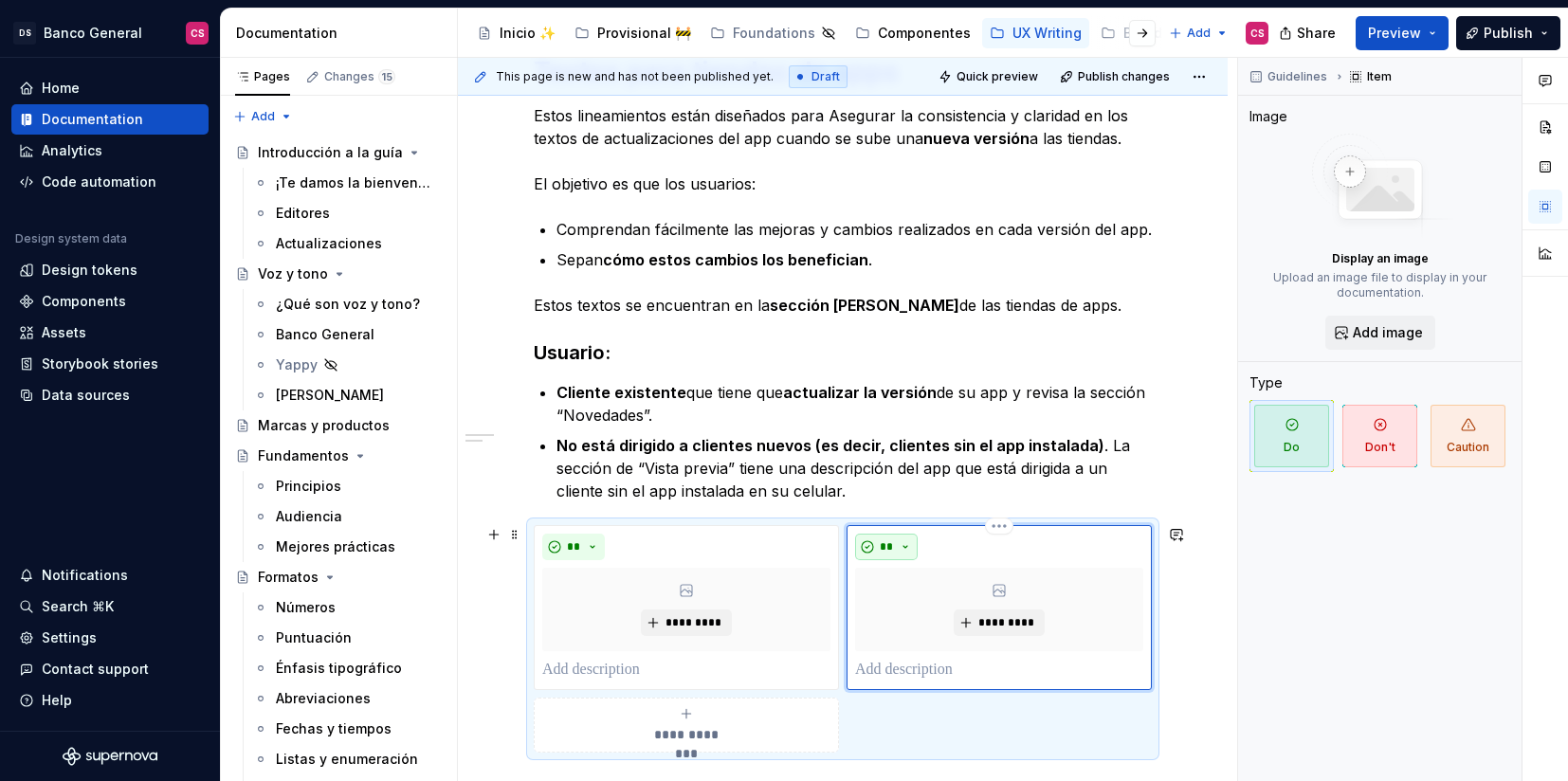
click at [878, 540] on button "**" at bounding box center [886, 546] width 63 height 27
type textarea "*"
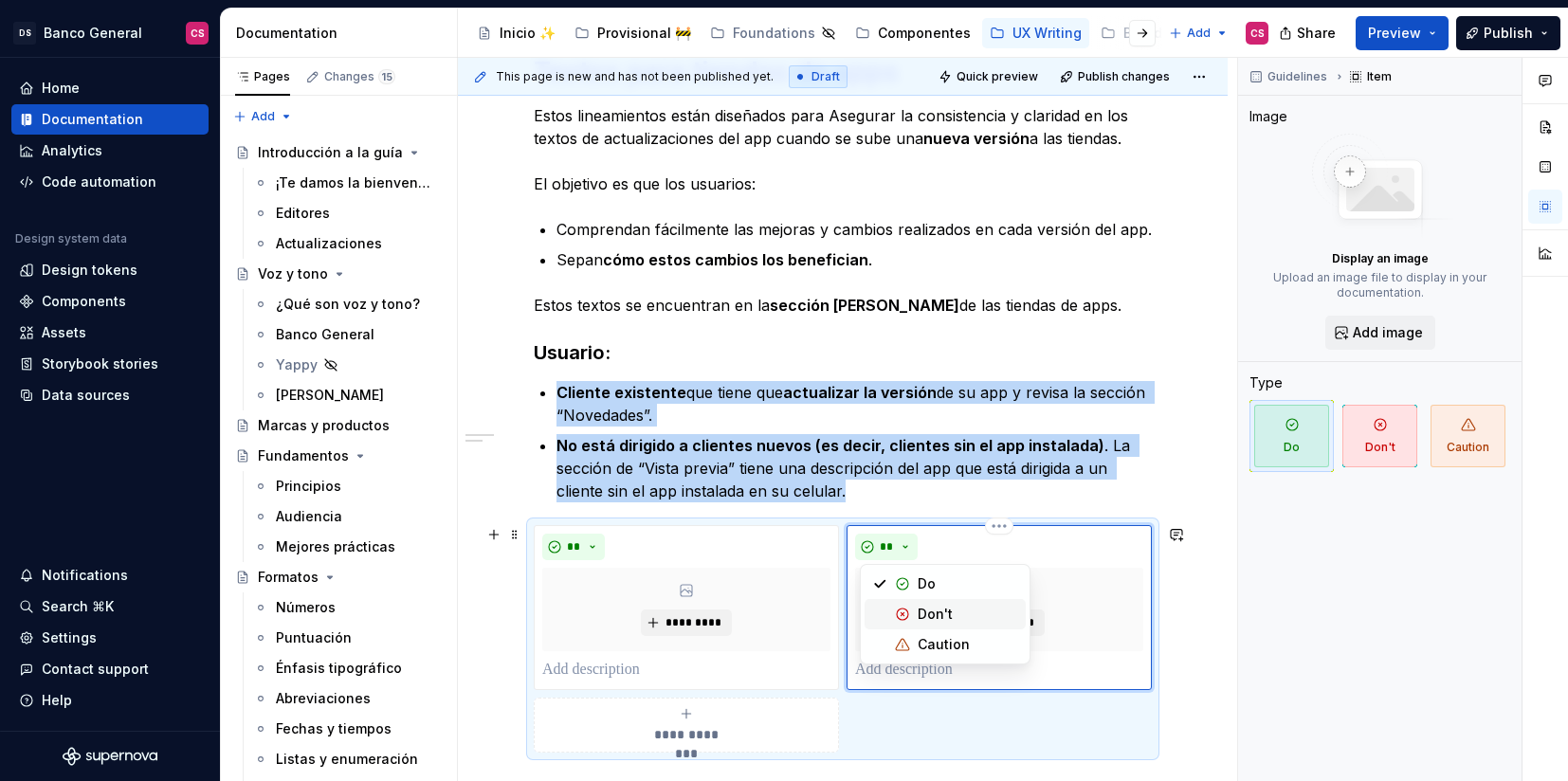
click at [912, 610] on span "Don't" at bounding box center [945, 614] width 161 height 30
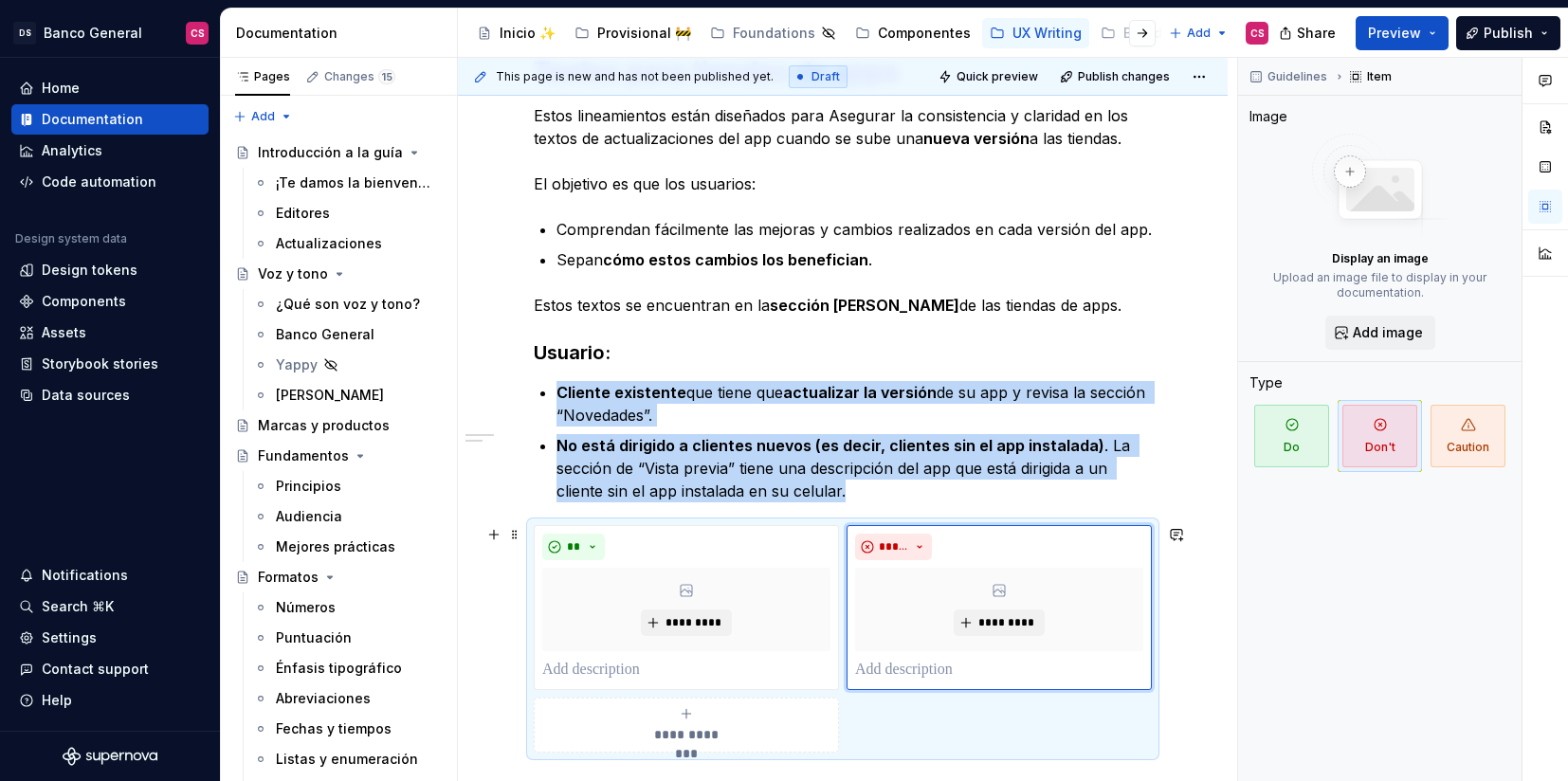
click at [745, 707] on div "**********" at bounding box center [686, 725] width 289 height 38
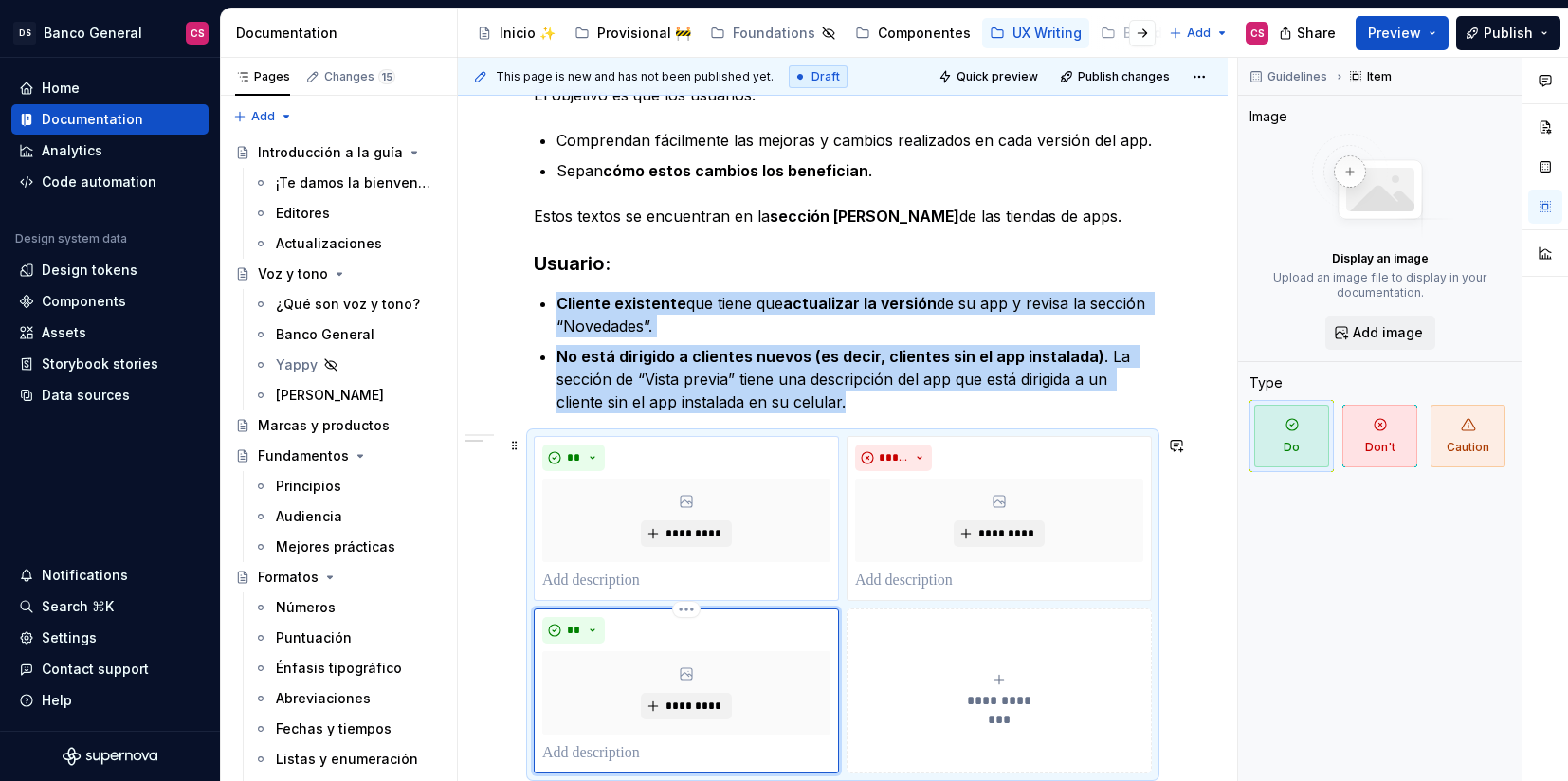
scroll to position [477, 0]
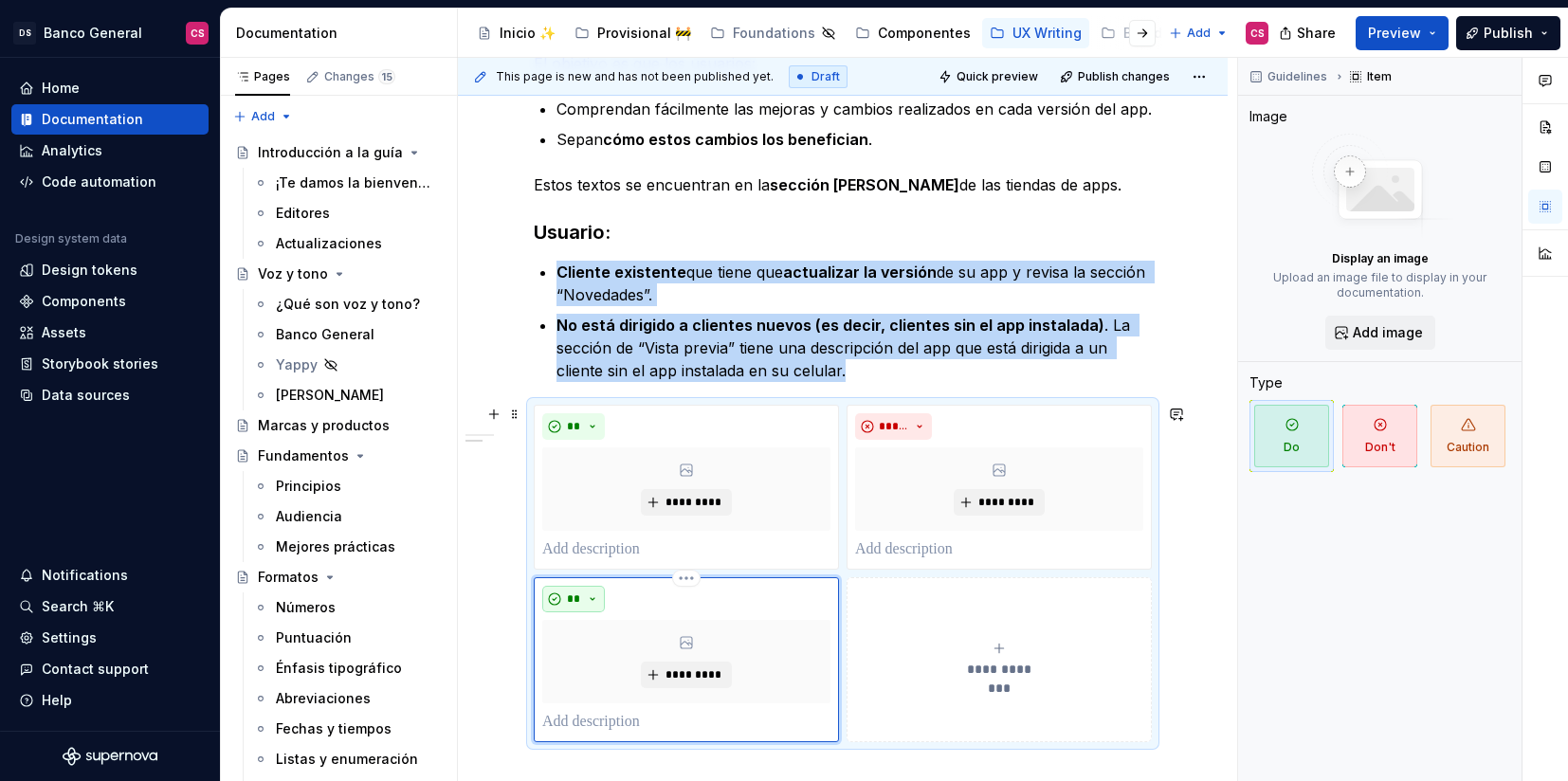
click at [578, 595] on span "**" at bounding box center [573, 598] width 15 height 15
click at [610, 657] on div "Don't" at bounding box center [617, 666] width 35 height 19
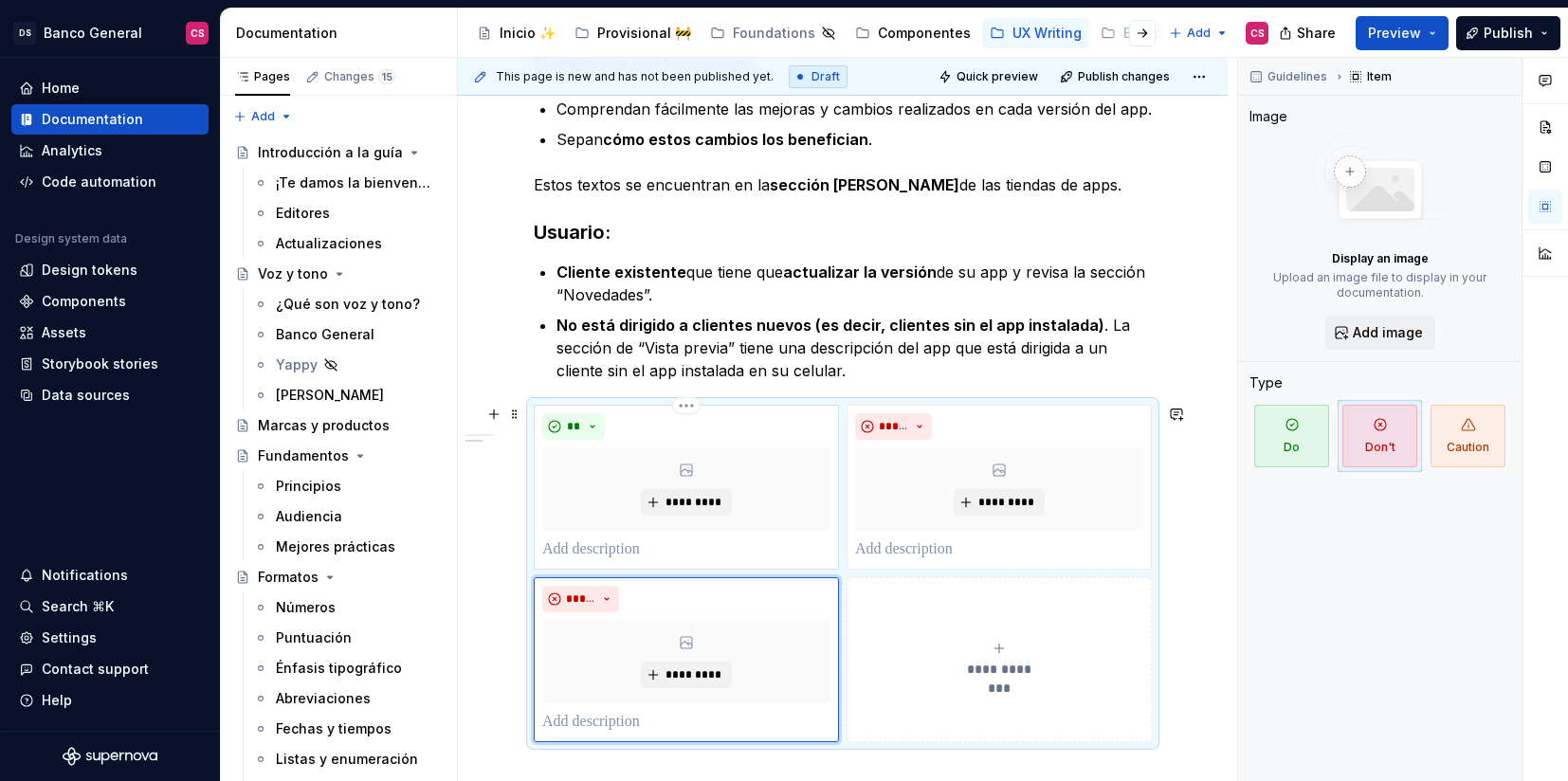
click at [679, 541] on p at bounding box center [686, 549] width 289 height 23
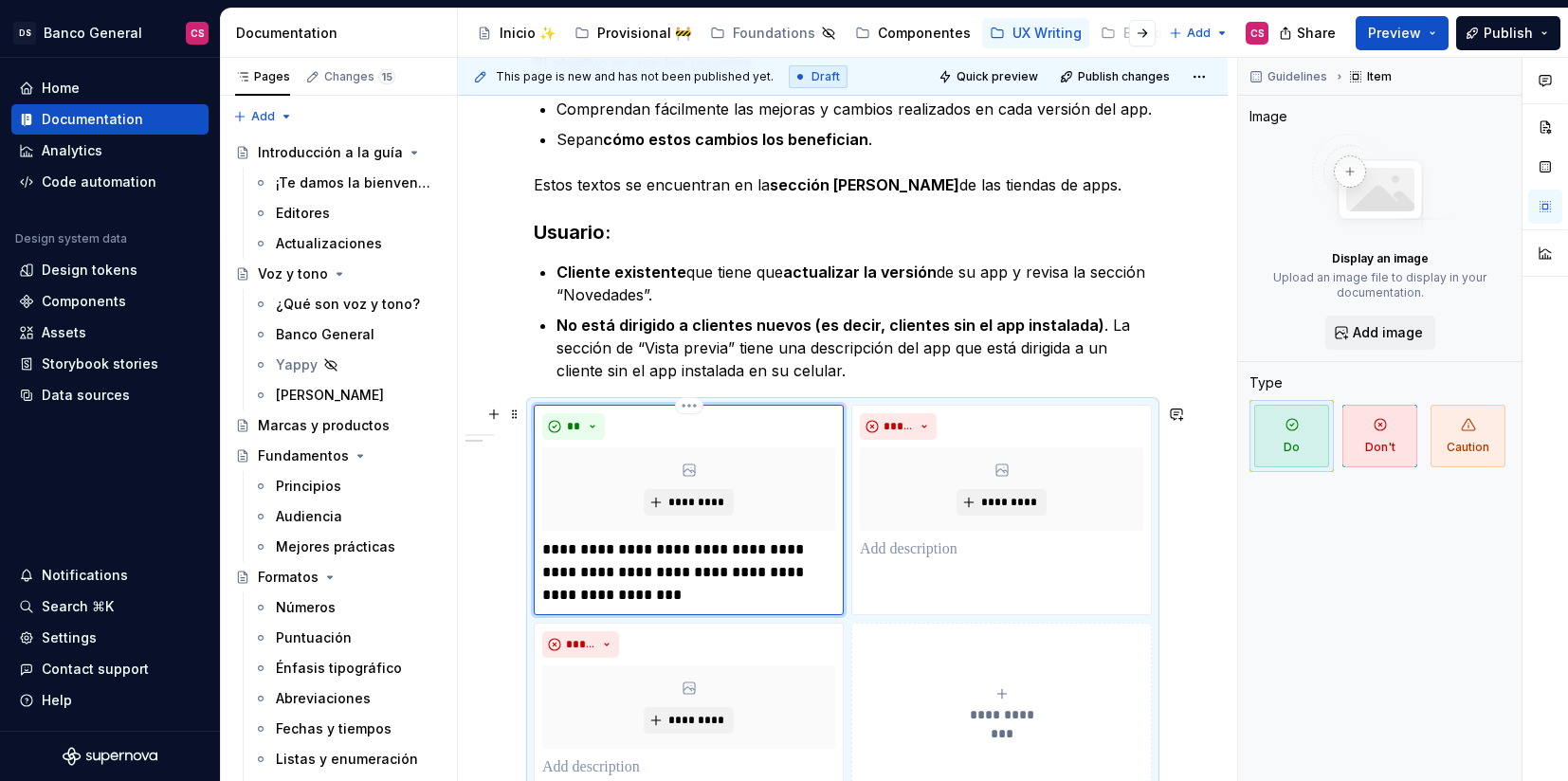
click at [579, 570] on p "**********" at bounding box center [688, 572] width 293 height 68
click at [827, 576] on p "**********" at bounding box center [688, 572] width 293 height 68
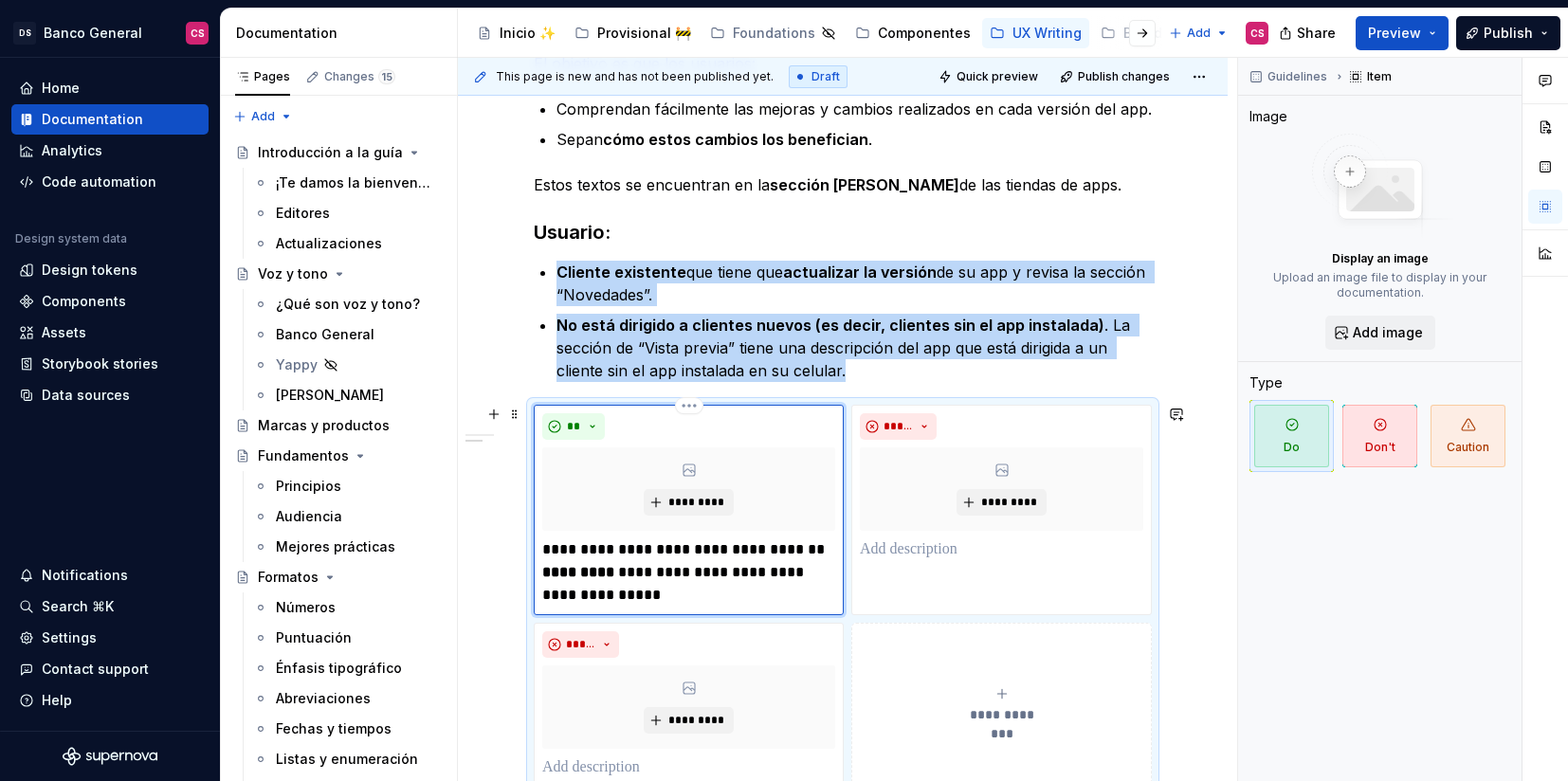
click at [787, 536] on div "**********" at bounding box center [688, 510] width 293 height 194
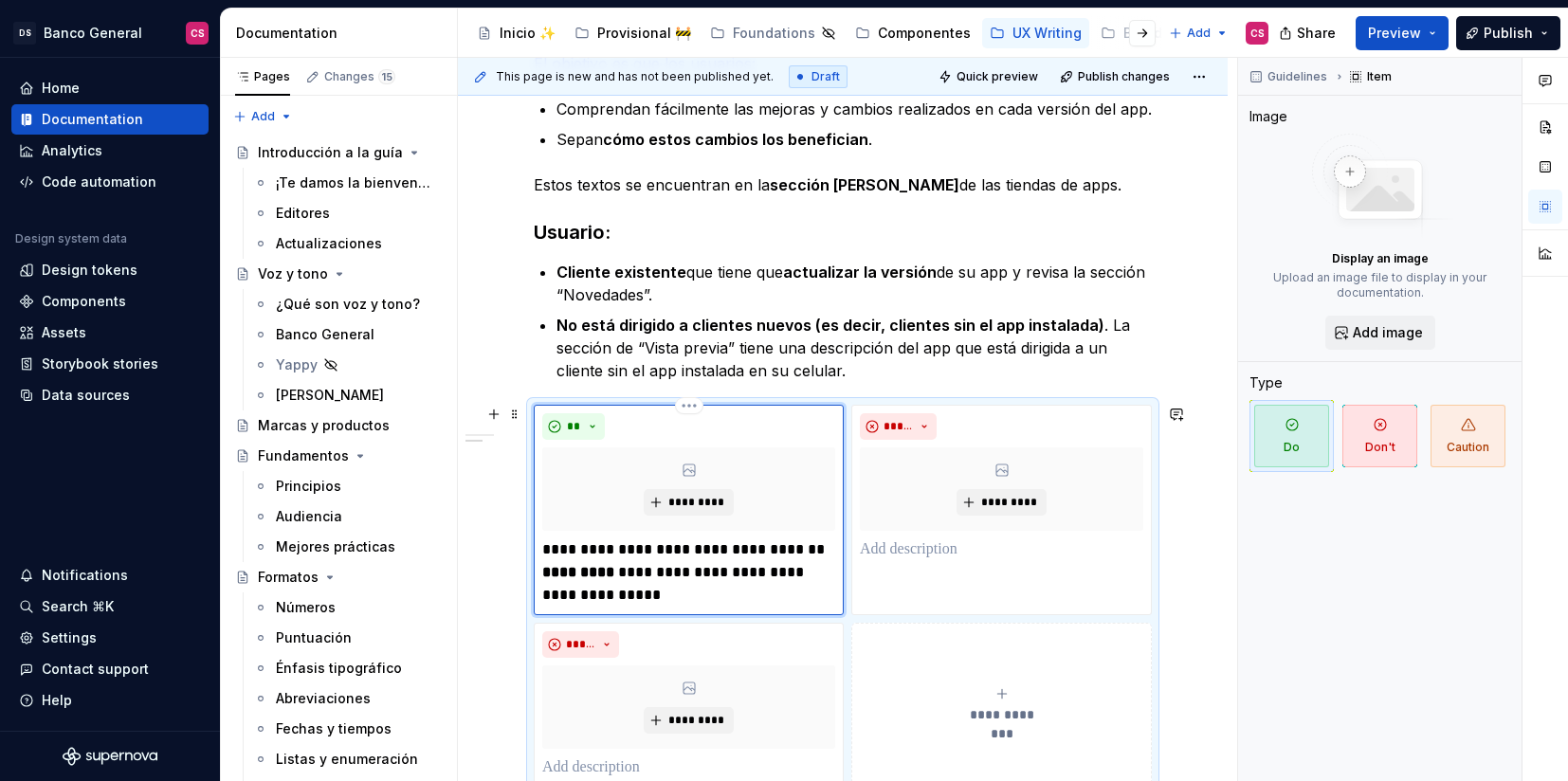
click at [789, 550] on p "**********" at bounding box center [688, 572] width 293 height 68
click at [832, 552] on p "**********" at bounding box center [688, 572] width 293 height 68
click at [552, 570] on p "**********" at bounding box center [688, 572] width 293 height 68
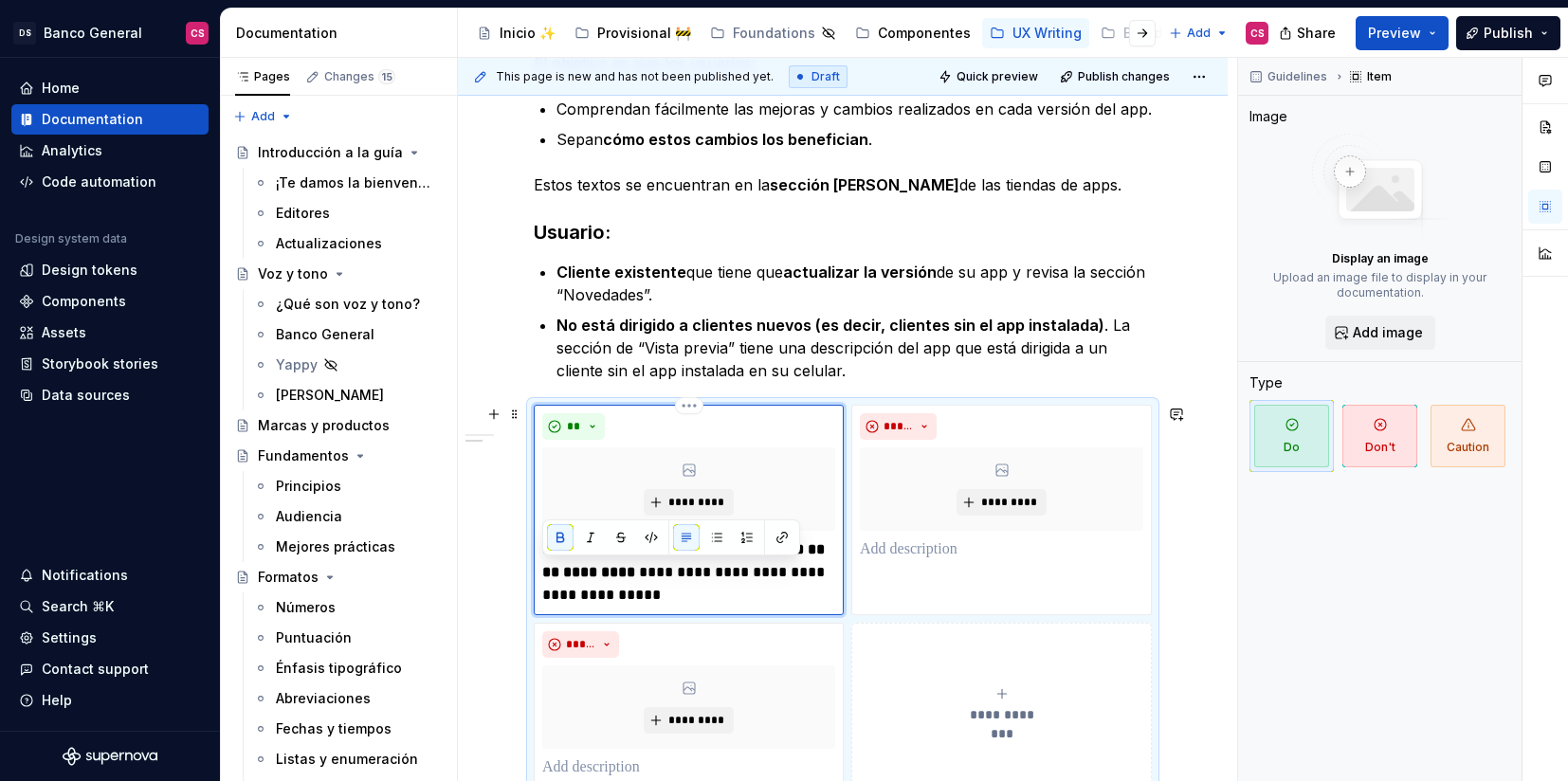
click at [612, 578] on strong "*********" at bounding box center [599, 572] width 72 height 14
click at [884, 555] on p at bounding box center [1002, 549] width 284 height 23
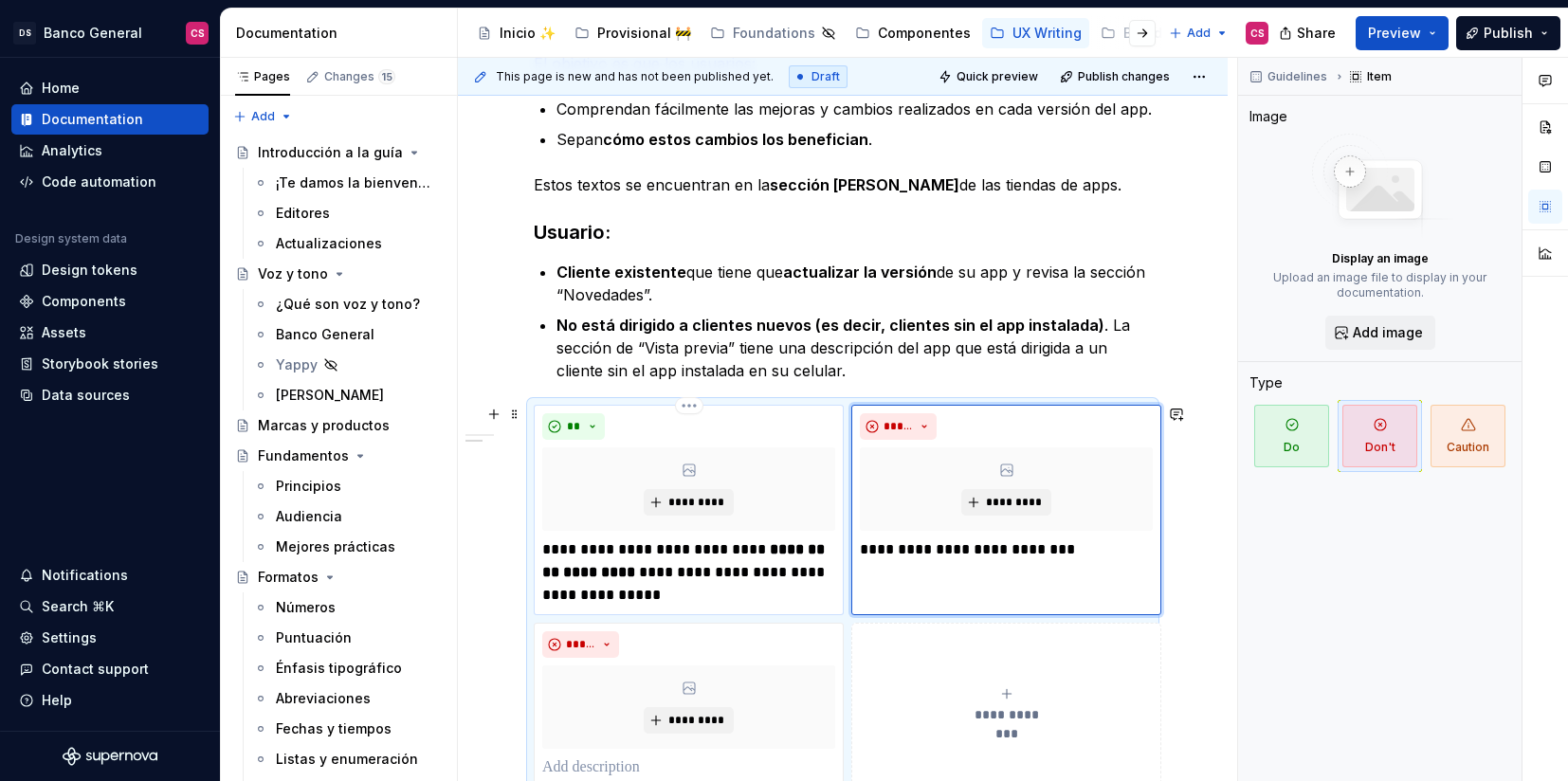
click at [563, 547] on p "**********" at bounding box center [688, 572] width 293 height 68
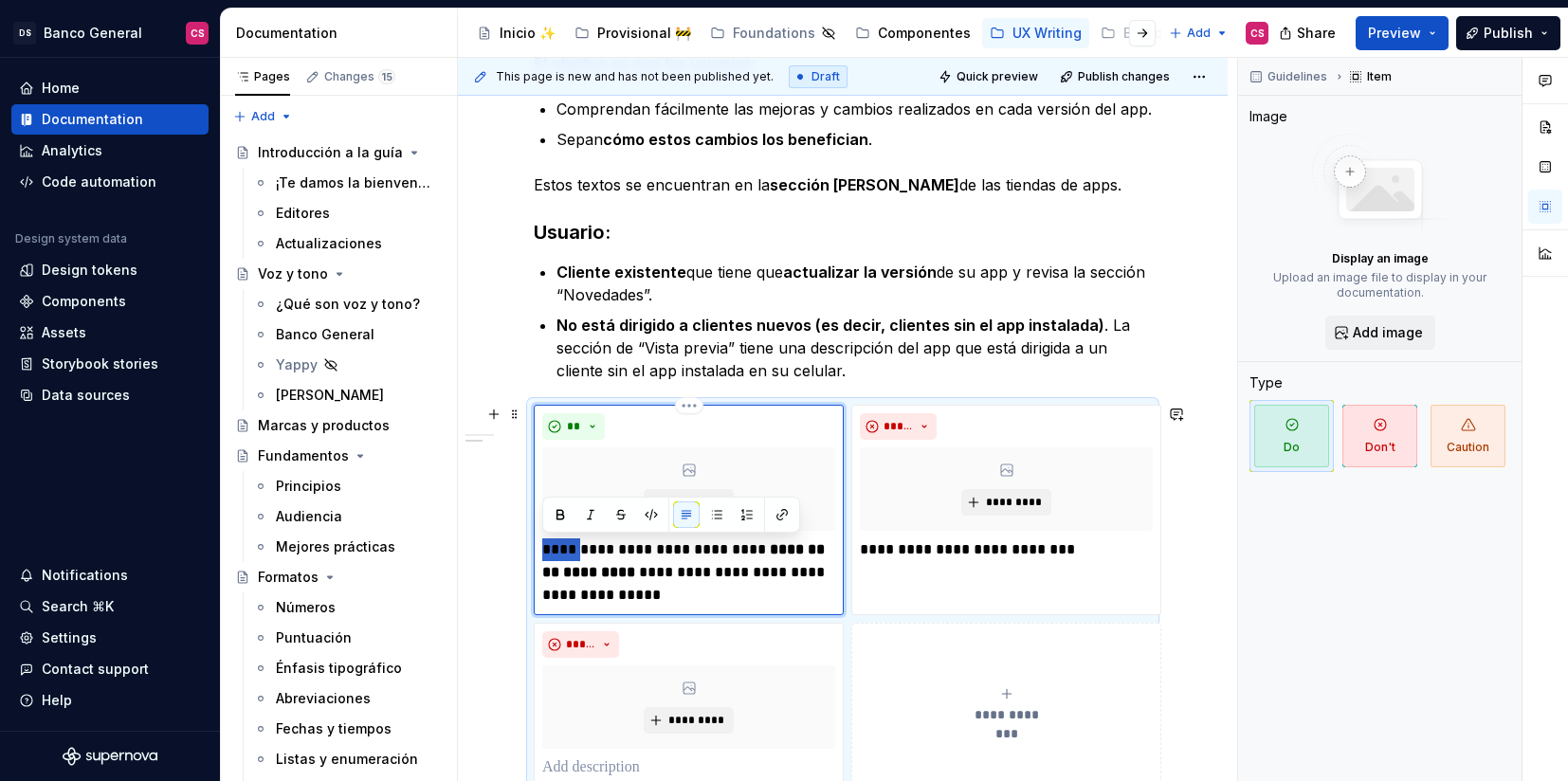
click at [563, 547] on p "**********" at bounding box center [688, 572] width 293 height 68
click at [666, 543] on p "**********" at bounding box center [688, 572] width 293 height 68
click at [689, 600] on p "**********" at bounding box center [688, 572] width 293 height 68
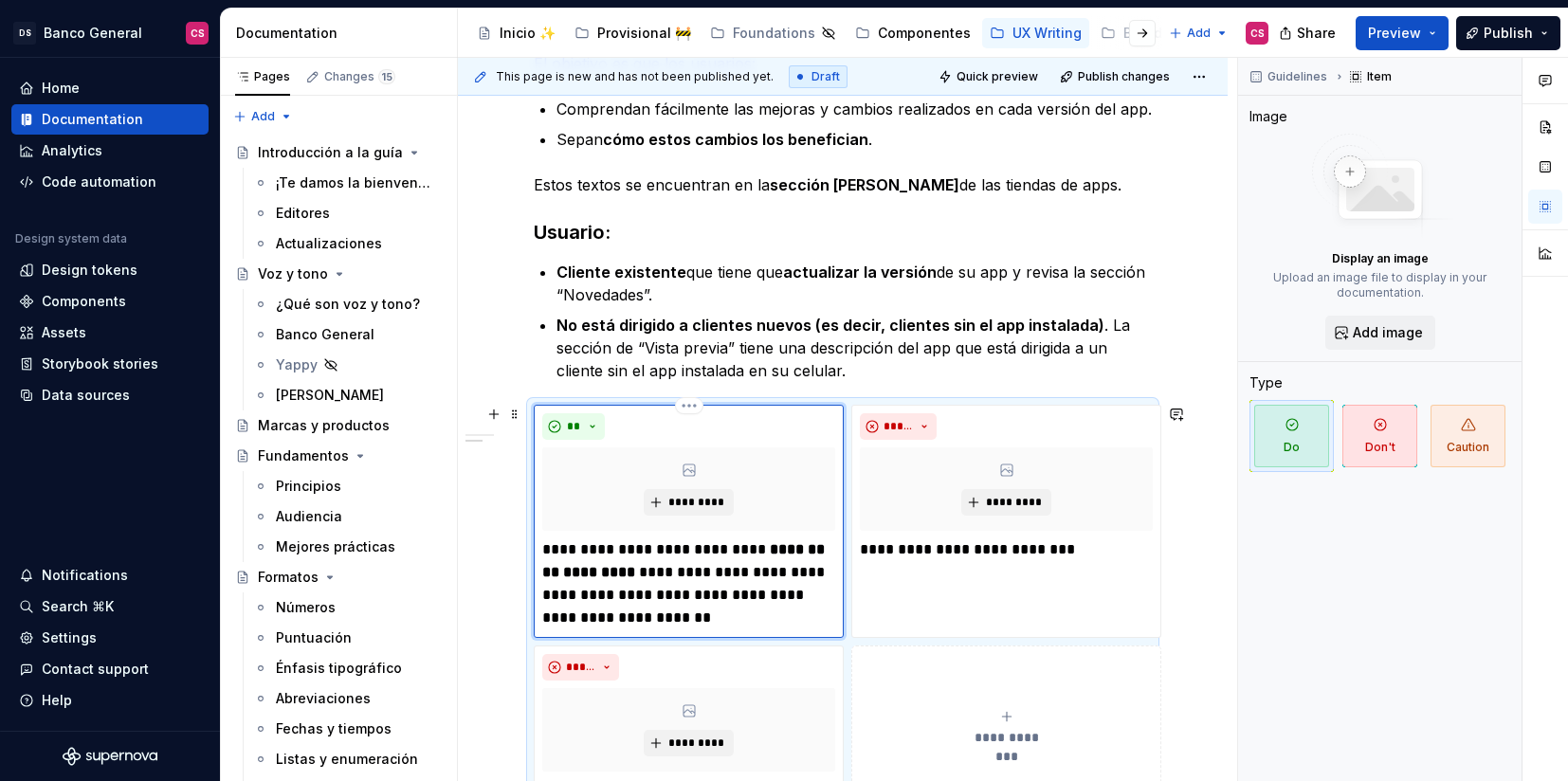
click at [549, 617] on p "**********" at bounding box center [688, 583] width 293 height 91
click at [664, 618] on p "**********" at bounding box center [688, 583] width 293 height 91
click at [555, 620] on p "**********" at bounding box center [688, 583] width 293 height 91
drag, startPoint x: 555, startPoint y: 620, endPoint x: 626, endPoint y: 621, distance: 71.0
click at [626, 621] on p "**********" at bounding box center [688, 583] width 293 height 91
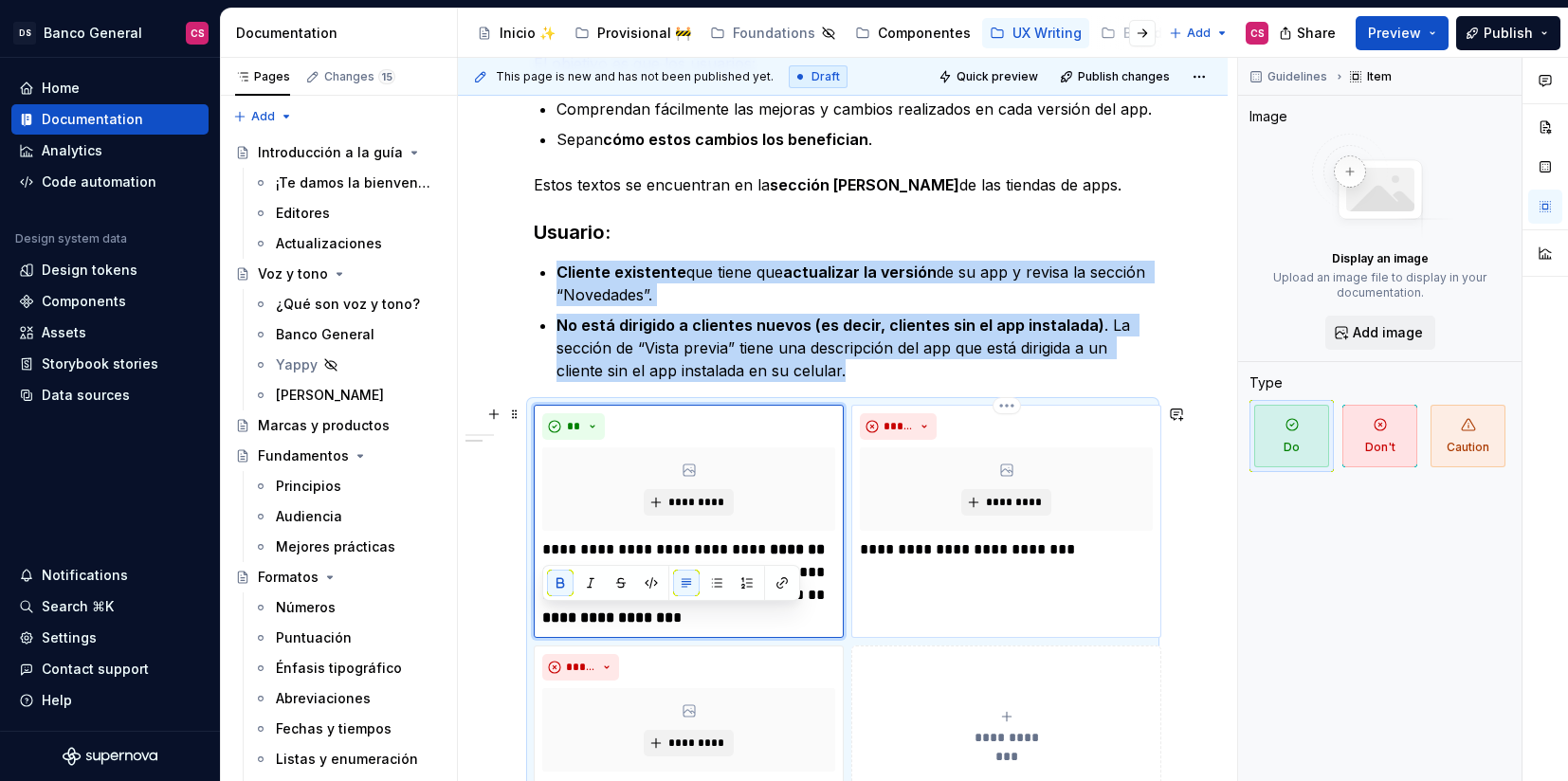
click at [941, 589] on div "**********" at bounding box center [1006, 521] width 310 height 234
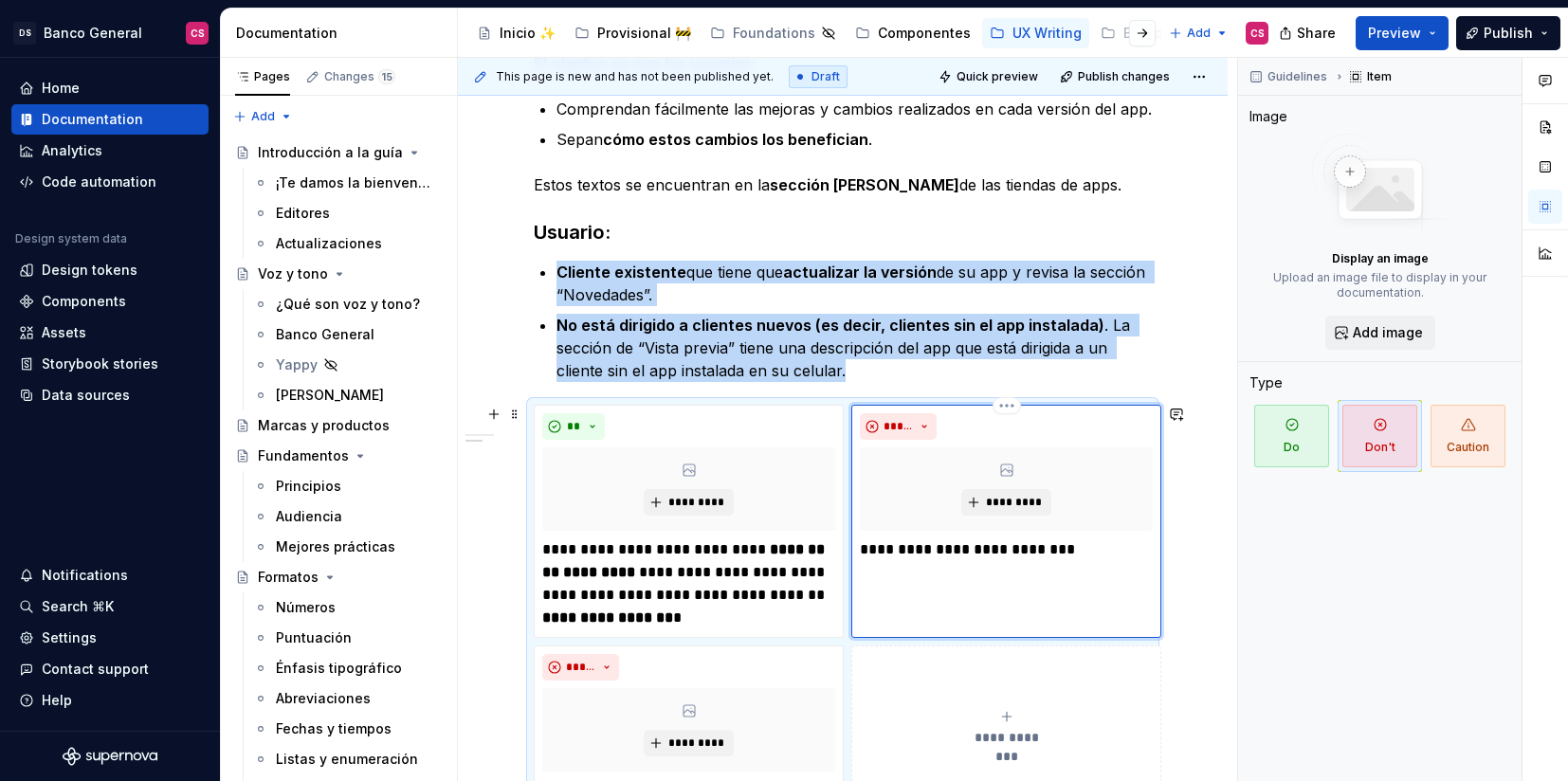
click at [956, 561] on div "**********" at bounding box center [1006, 521] width 310 height 234
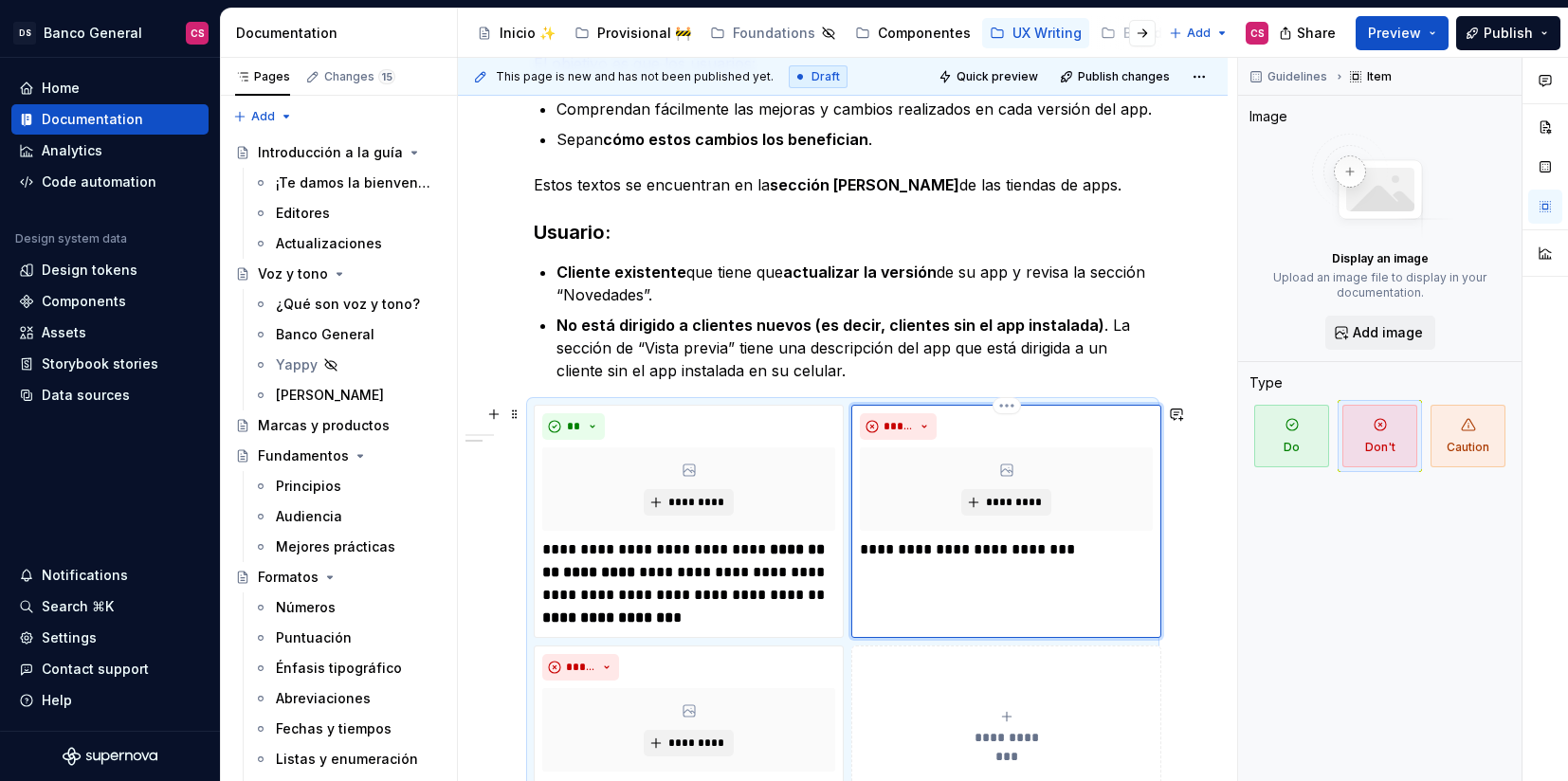
click at [942, 548] on p "**********" at bounding box center [1006, 549] width 293 height 23
click at [904, 556] on p "**********" at bounding box center [1006, 549] width 293 height 23
click at [1097, 551] on p "**********" at bounding box center [1006, 549] width 293 height 23
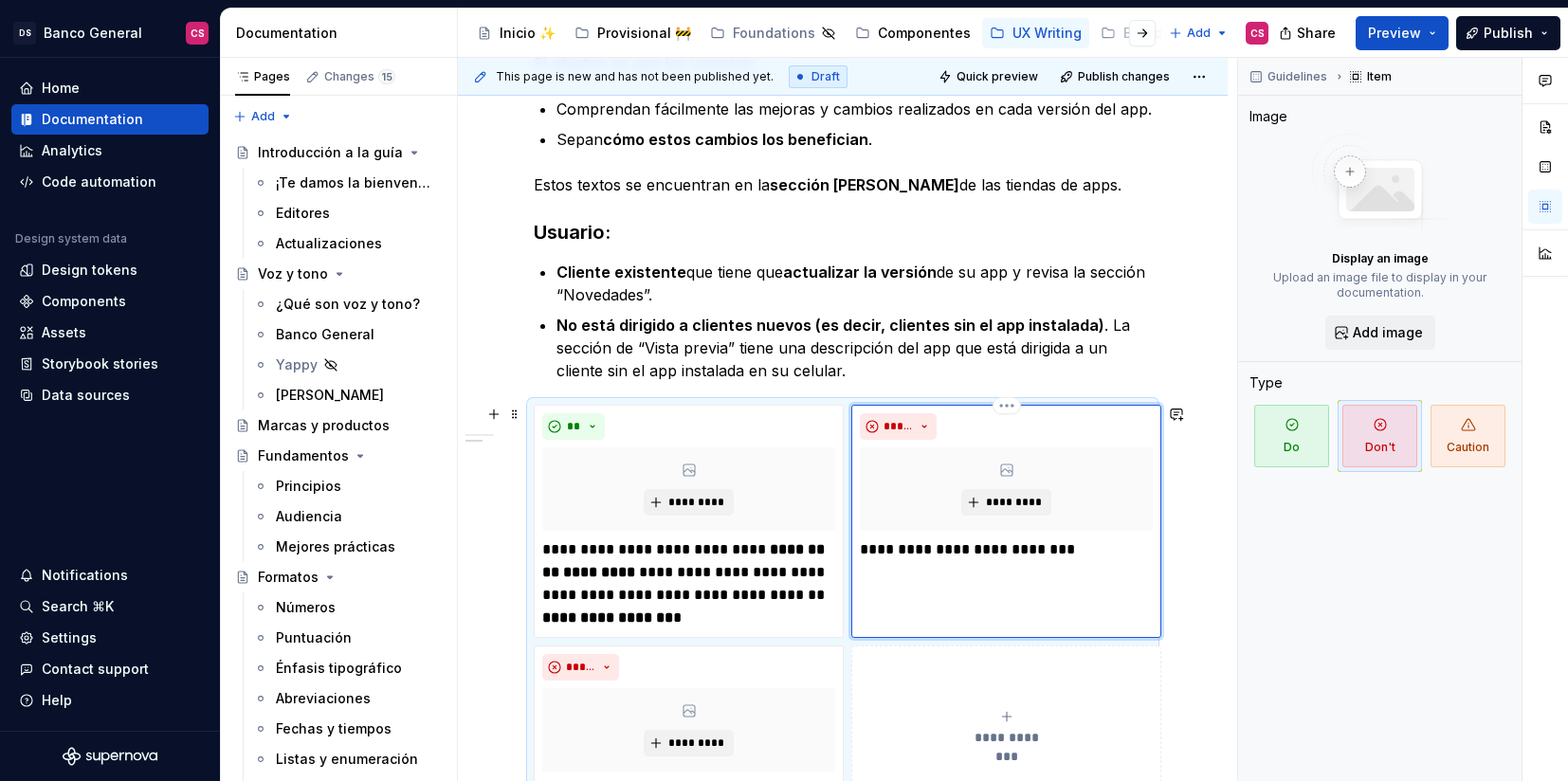
click at [960, 553] on p "**********" at bounding box center [1006, 549] width 293 height 23
click at [554, 546] on p "**********" at bounding box center [688, 583] width 293 height 91
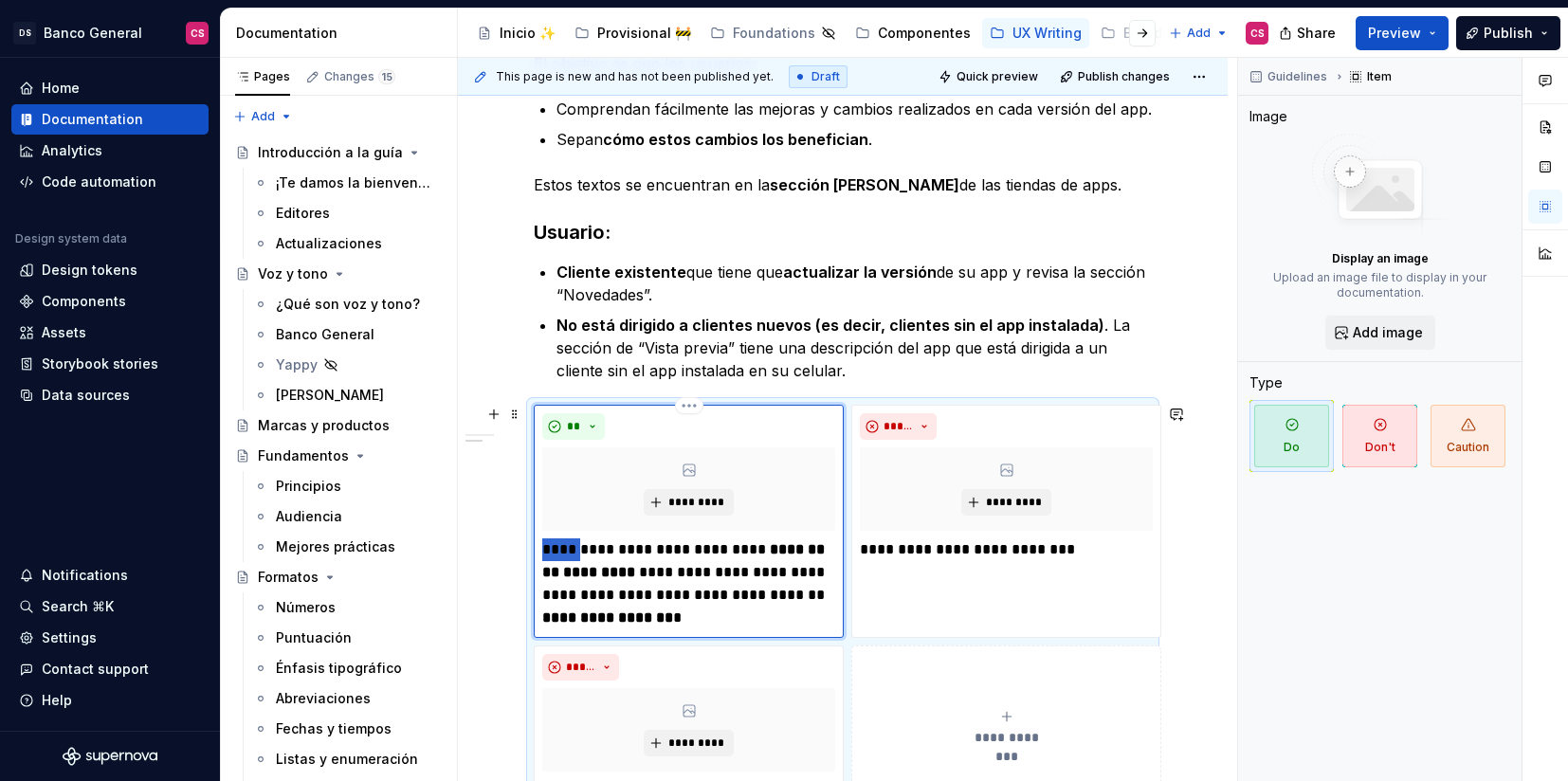
click at [554, 546] on p "**********" at bounding box center [688, 583] width 293 height 91
click at [655, 541] on p "**********" at bounding box center [688, 583] width 293 height 91
click at [655, 618] on strong "**********" at bounding box center [704, 617] width 131 height 14
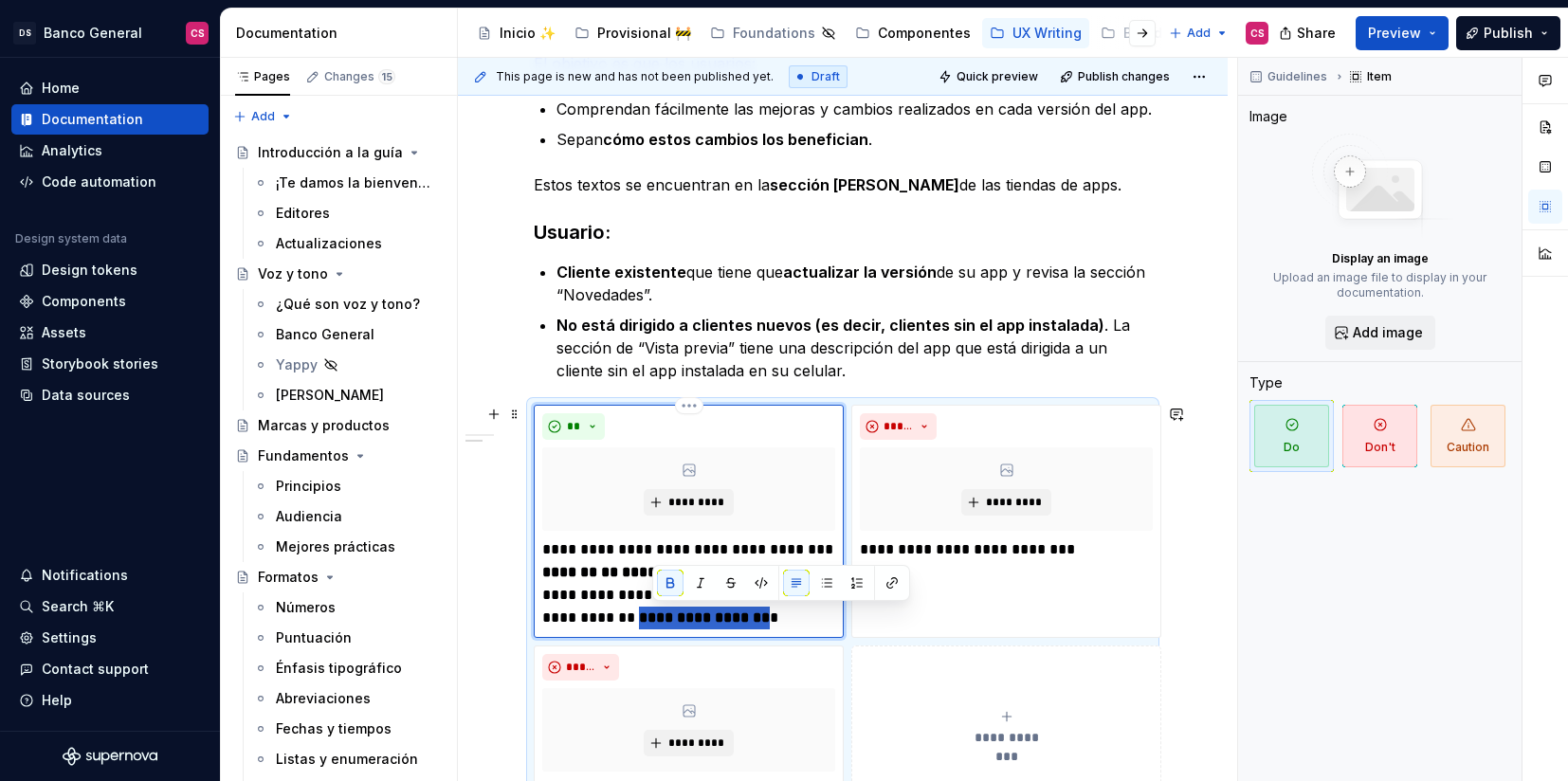
drag, startPoint x: 655, startPoint y: 618, endPoint x: 728, endPoint y: 623, distance: 73.2
click at [728, 623] on strong "**********" at bounding box center [704, 617] width 131 height 14
click at [758, 548] on p "**********" at bounding box center [688, 583] width 293 height 91
click at [620, 571] on p "**********" at bounding box center [688, 583] width 293 height 91
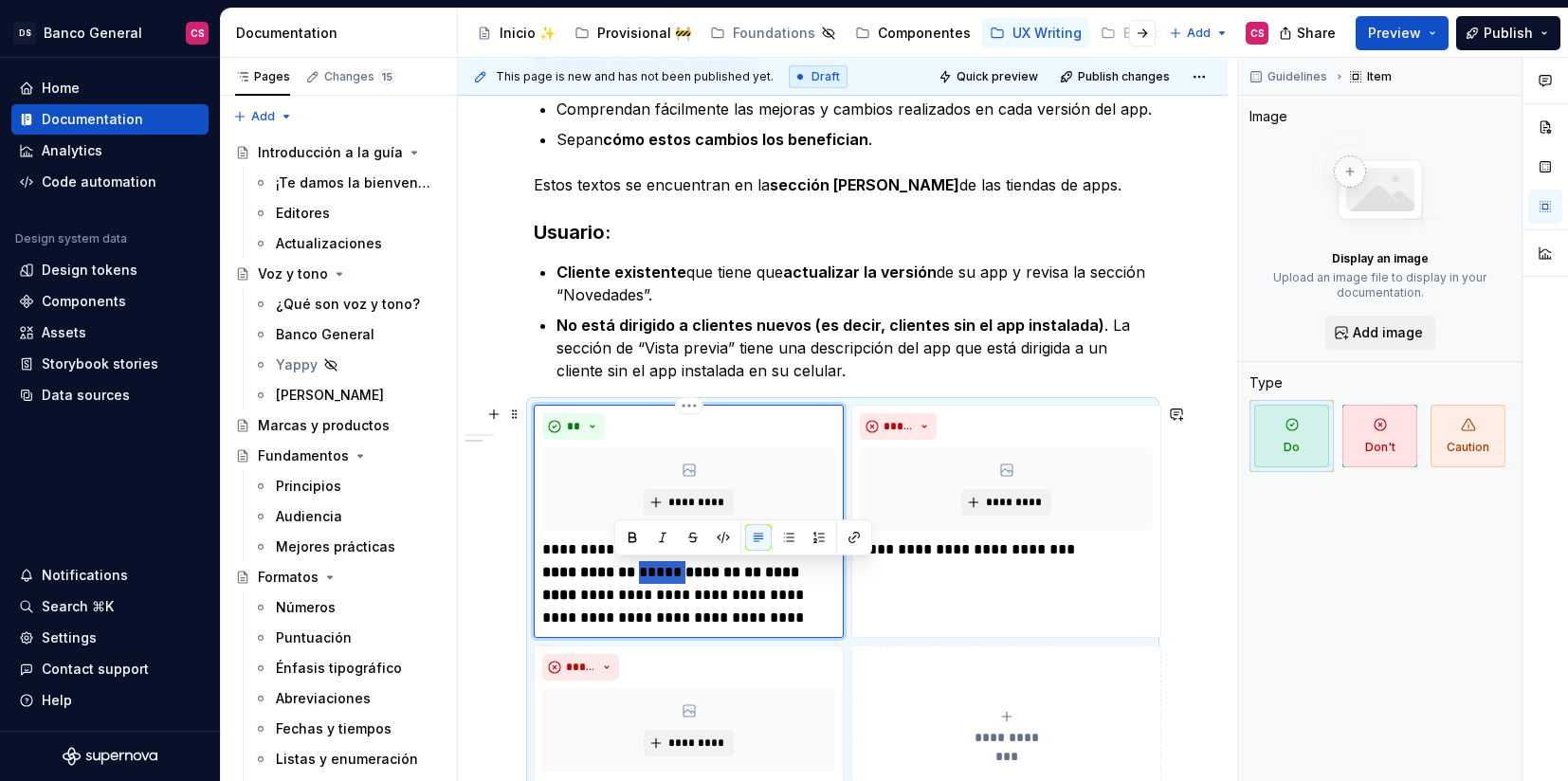
drag, startPoint x: 620, startPoint y: 571, endPoint x: 645, endPoint y: 571, distance: 25.0
click at [645, 571] on p "**********" at bounding box center [688, 583] width 293 height 91
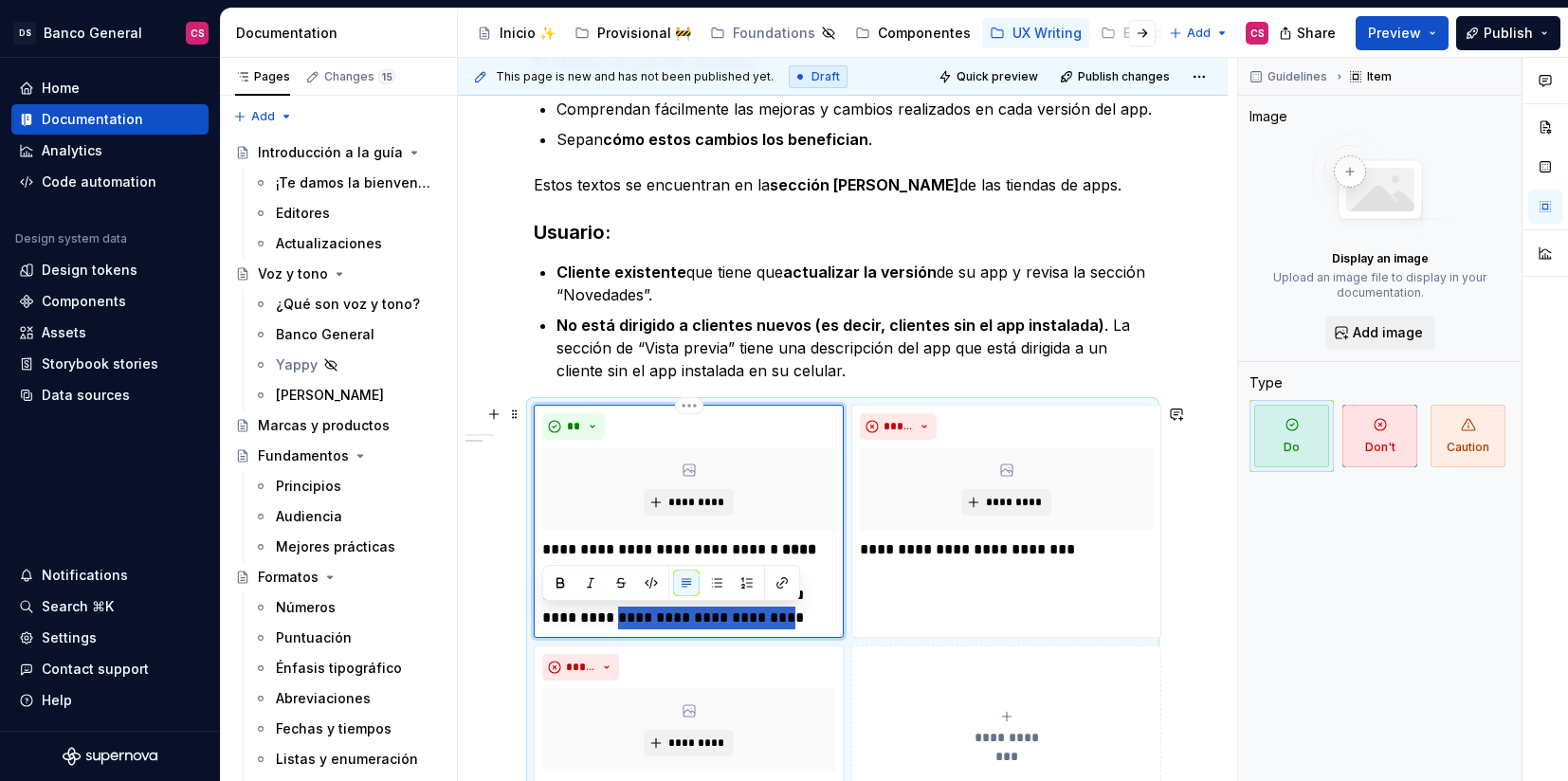
drag, startPoint x: 706, startPoint y: 617, endPoint x: 540, endPoint y: 619, distance: 166.0
click at [540, 619] on div "**********" at bounding box center [688, 521] width 310 height 234
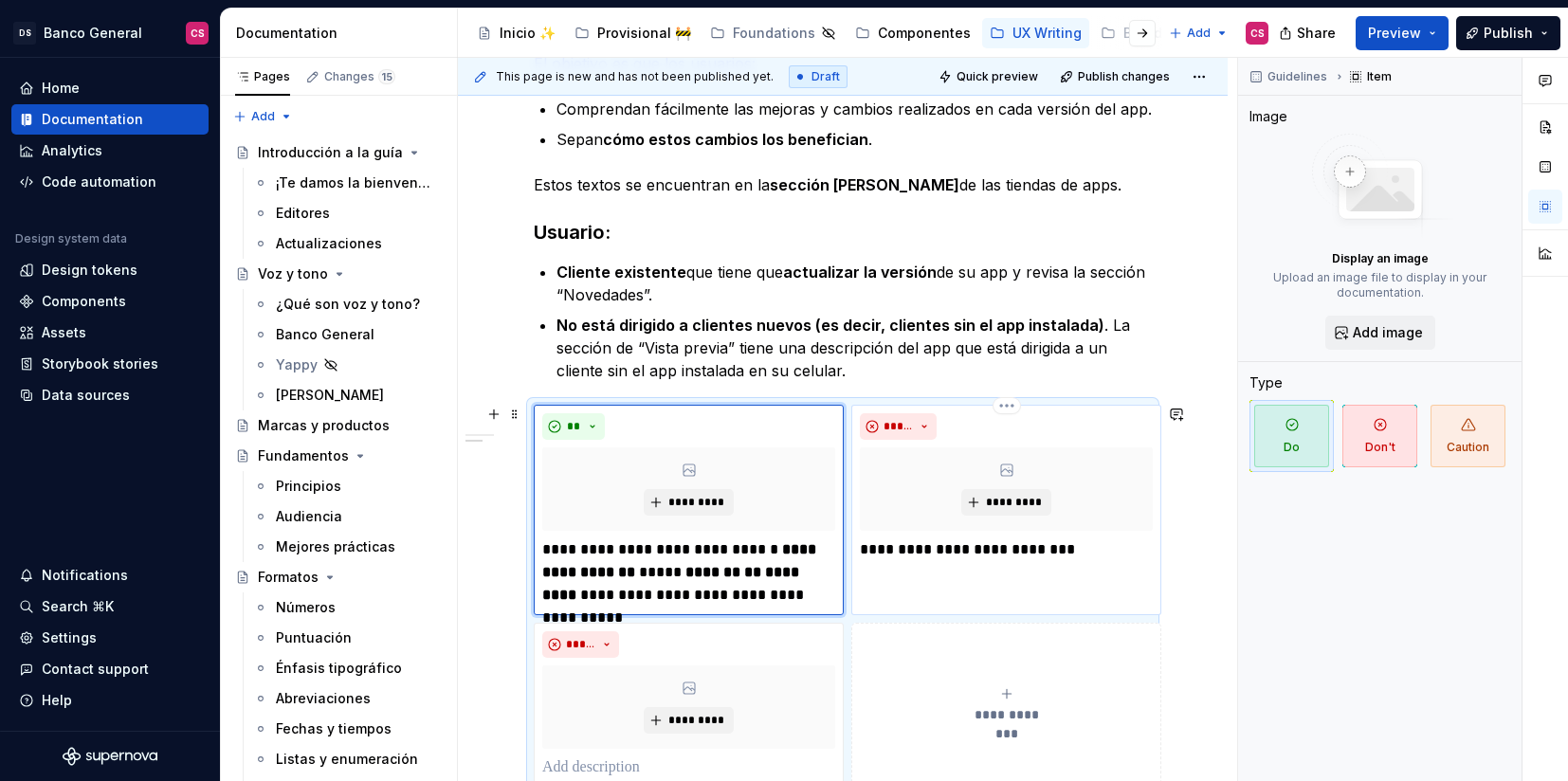
click at [928, 546] on p "**********" at bounding box center [1006, 549] width 293 height 23
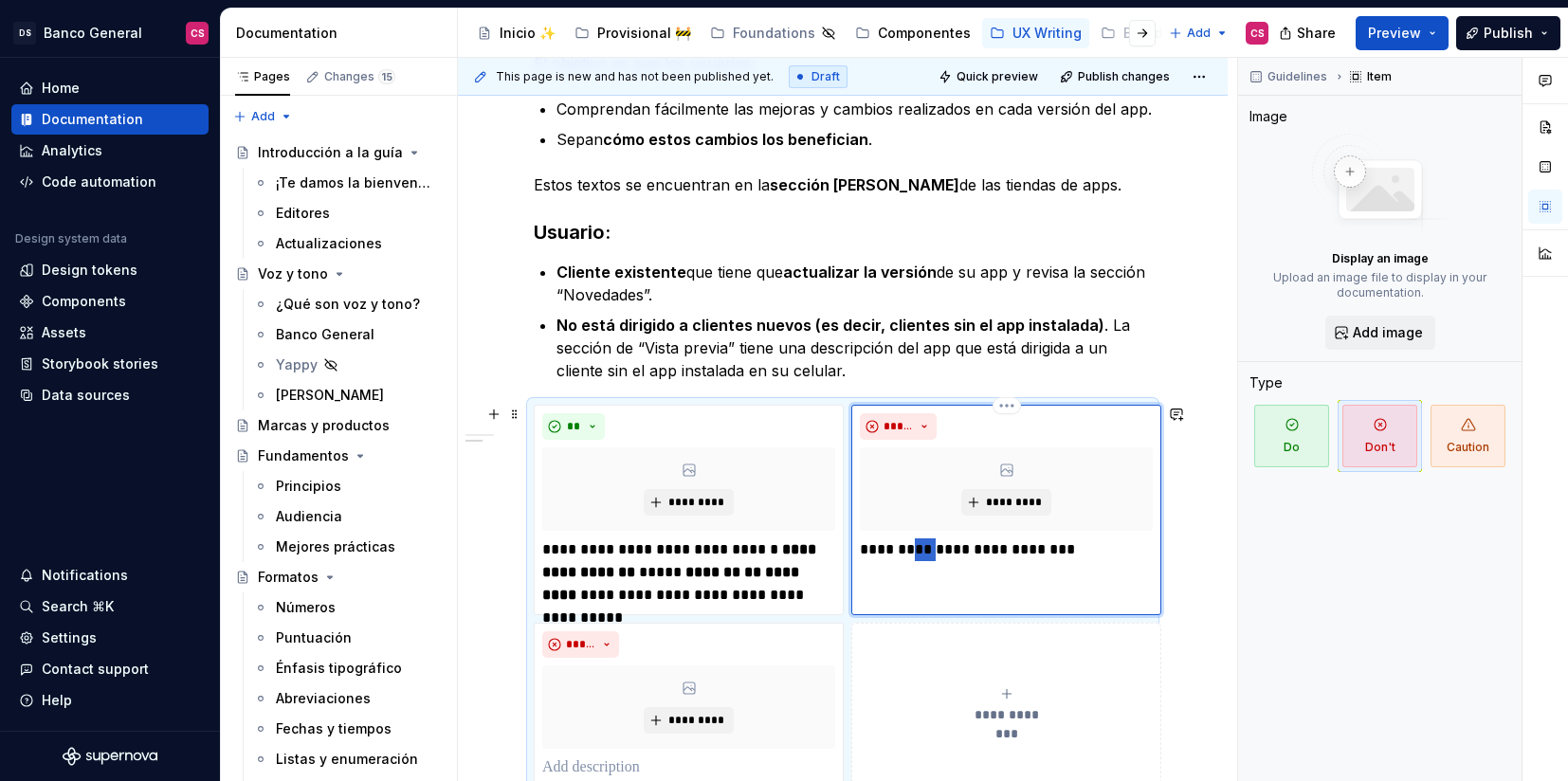
click at [928, 546] on p "**********" at bounding box center [1006, 549] width 293 height 23
click at [888, 544] on p "**********" at bounding box center [1006, 549] width 293 height 23
drag, startPoint x: 888, startPoint y: 544, endPoint x: 1087, endPoint y: 556, distance: 199.4
click at [1087, 556] on p "**********" at bounding box center [1006, 549] width 293 height 23
click at [1022, 545] on p "**********" at bounding box center [1006, 549] width 293 height 23
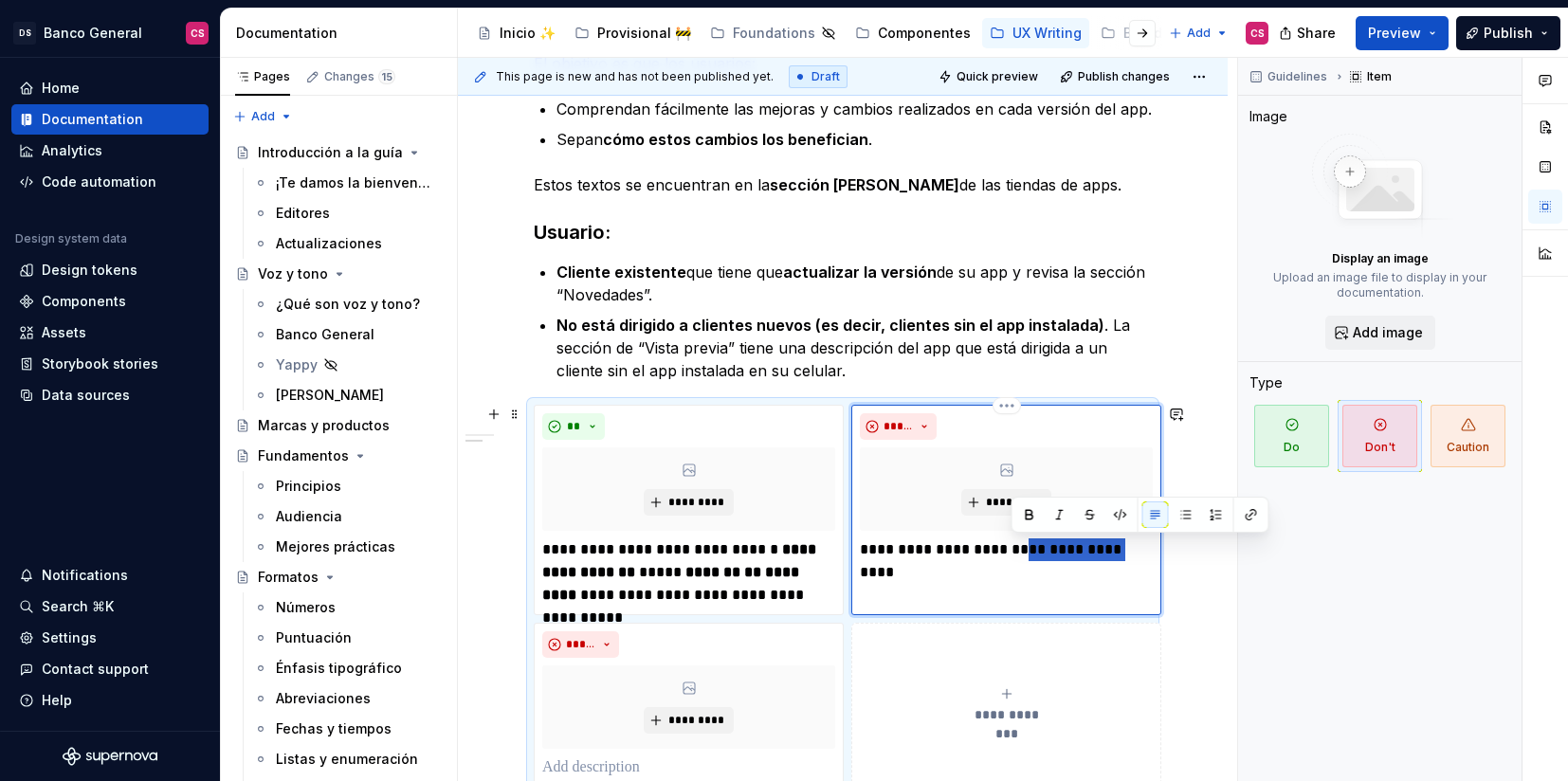
drag, startPoint x: 1022, startPoint y: 545, endPoint x: 1079, endPoint y: 547, distance: 57.0
click at [1079, 547] on p "**********" at bounding box center [1006, 549] width 293 height 23
click at [1152, 557] on p "**********" at bounding box center [1006, 549] width 293 height 23
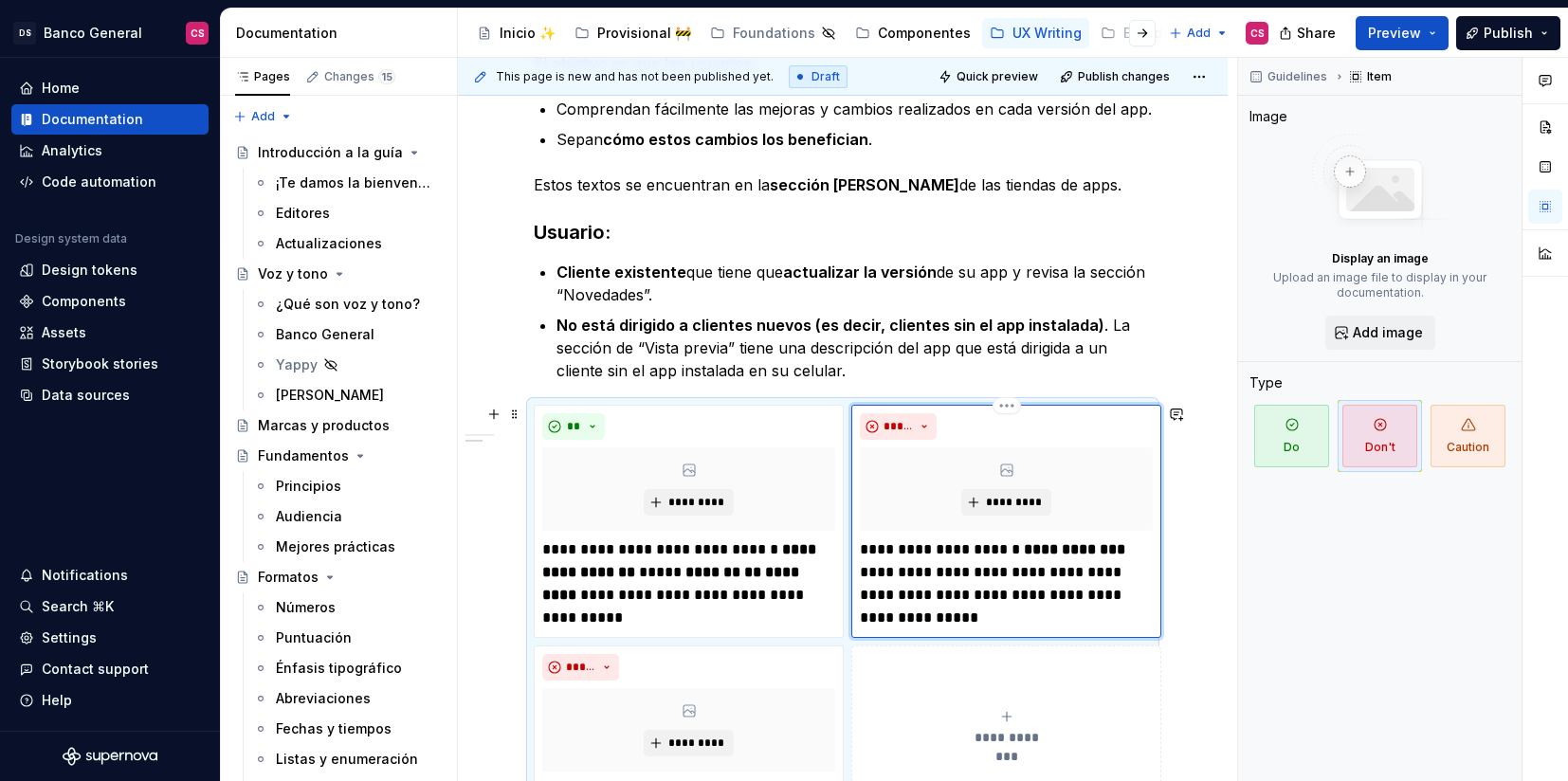
click at [970, 571] on p "**********" at bounding box center [1006, 583] width 293 height 91
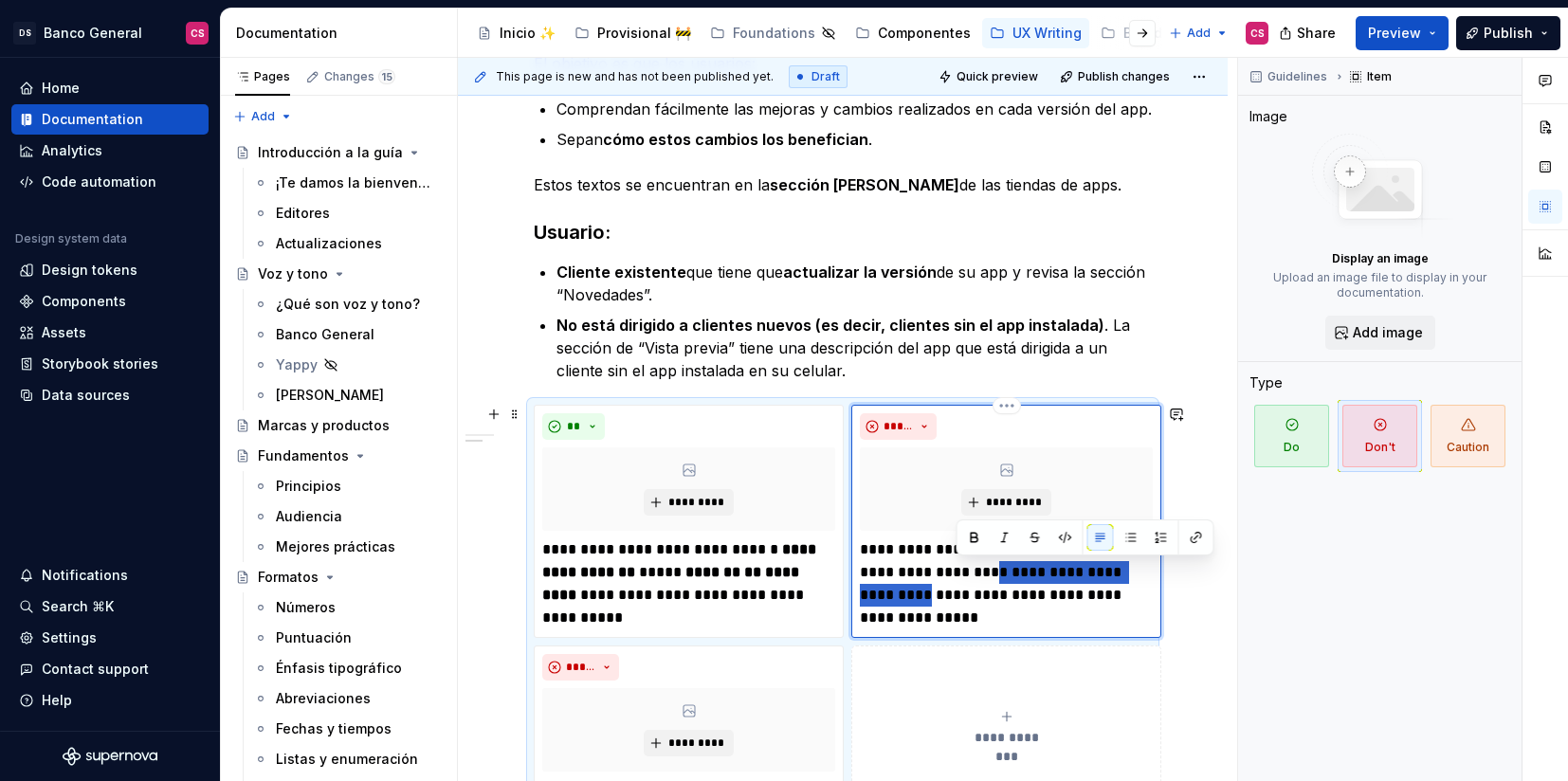
drag, startPoint x: 970, startPoint y: 571, endPoint x: 1135, endPoint y: 569, distance: 165.0
click at [1135, 569] on p "**********" at bounding box center [1006, 583] width 293 height 91
click at [1015, 573] on strong "**********" at bounding box center [1003, 583] width 287 height 37
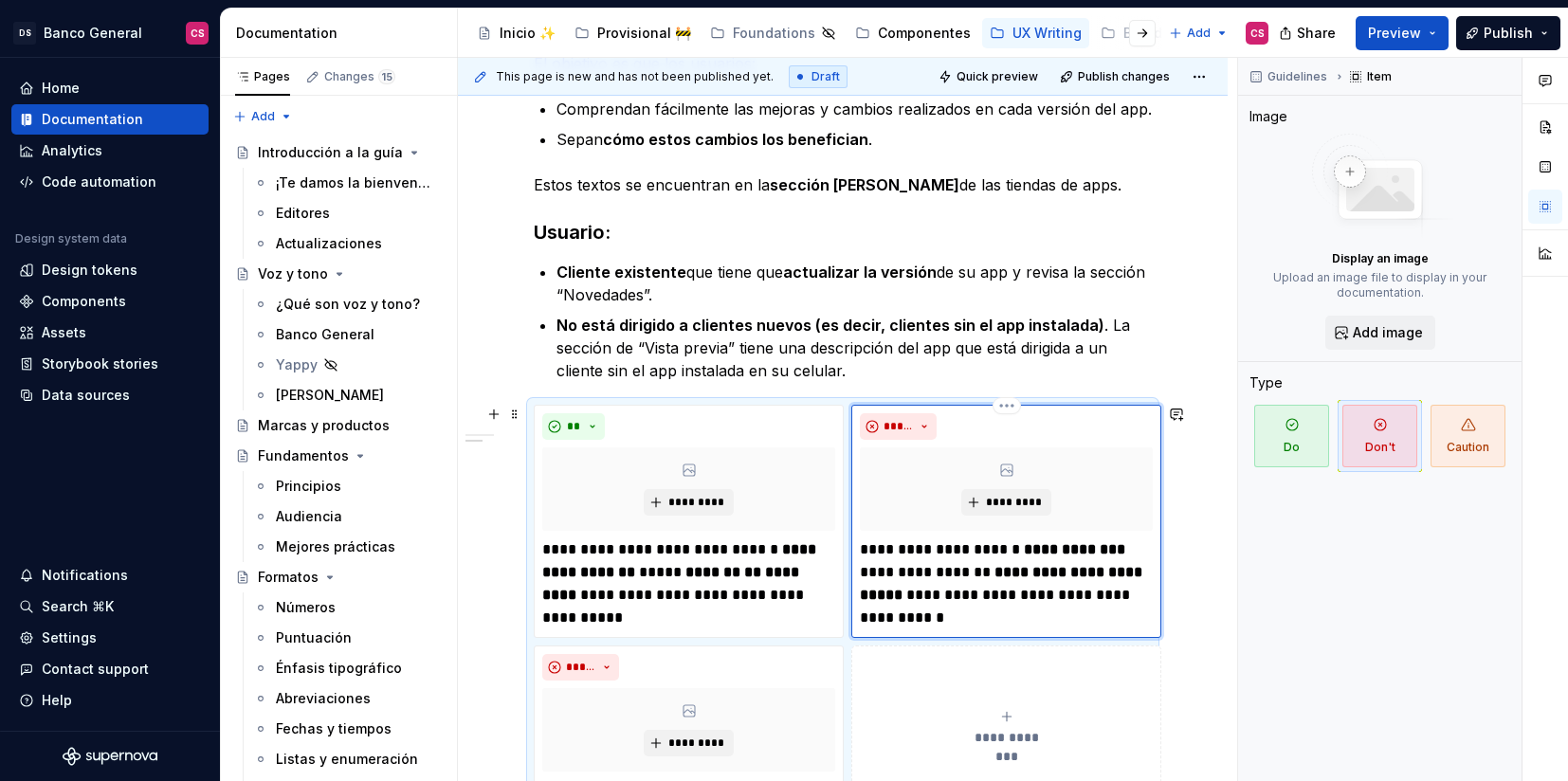
click at [952, 573] on p "**********" at bounding box center [1006, 583] width 293 height 91
click at [1021, 570] on strong "**********" at bounding box center [1007, 583] width 295 height 37
drag, startPoint x: 985, startPoint y: 593, endPoint x: 1128, endPoint y: 591, distance: 143.0
click at [1128, 591] on p "**********" at bounding box center [1006, 583] width 293 height 91
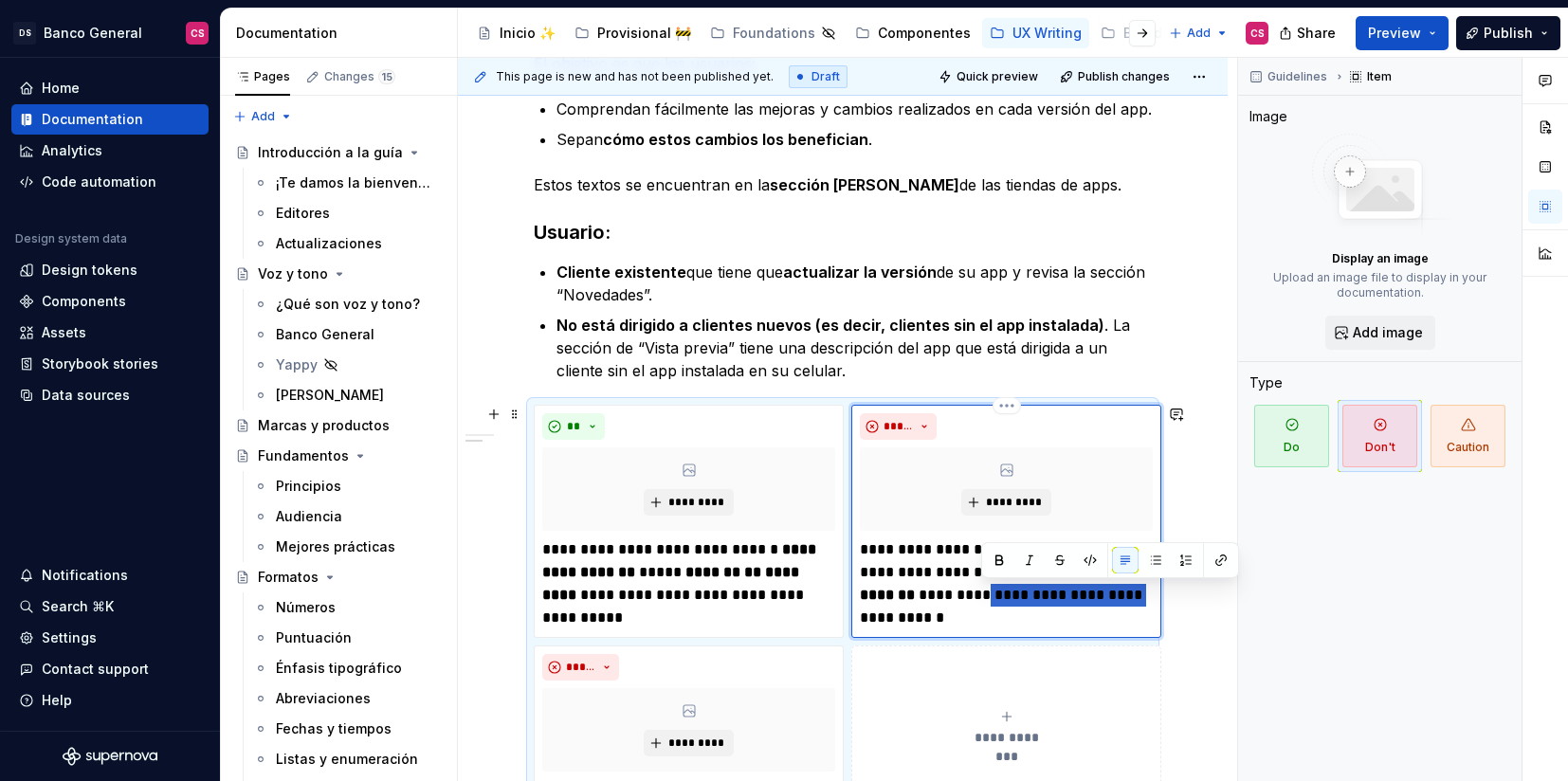
drag, startPoint x: 1142, startPoint y: 592, endPoint x: 982, endPoint y: 590, distance: 160.0
click at [982, 590] on p "**********" at bounding box center [1006, 583] width 293 height 91
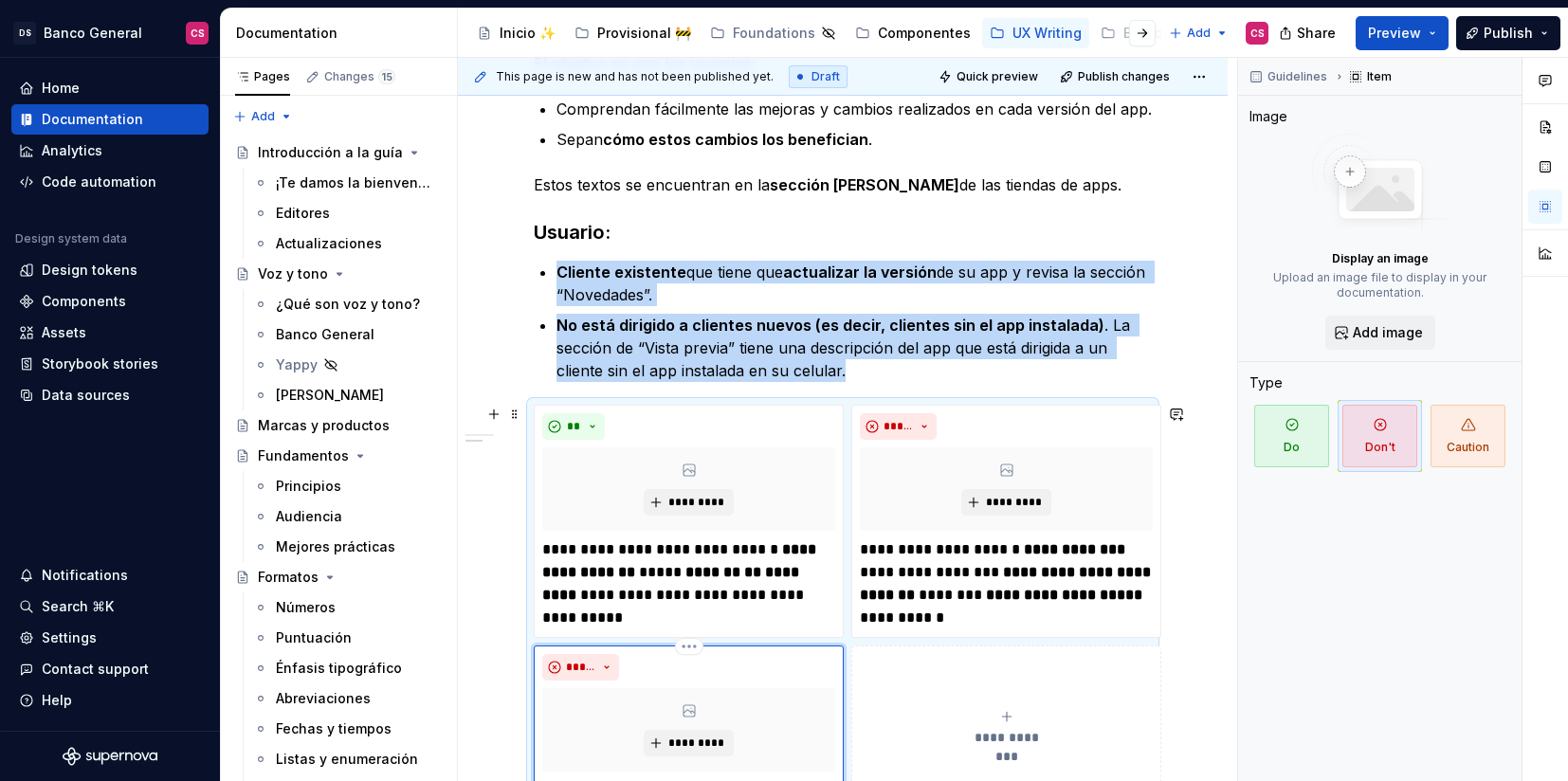
click at [806, 663] on div "*****" at bounding box center [688, 667] width 293 height 27
click at [696, 642] on html "DS Banco General CS Home Documentation Analytics Code automation Design system …" at bounding box center [784, 390] width 1568 height 781
click at [721, 666] on div "Delete item" at bounding box center [760, 679] width 161 height 30
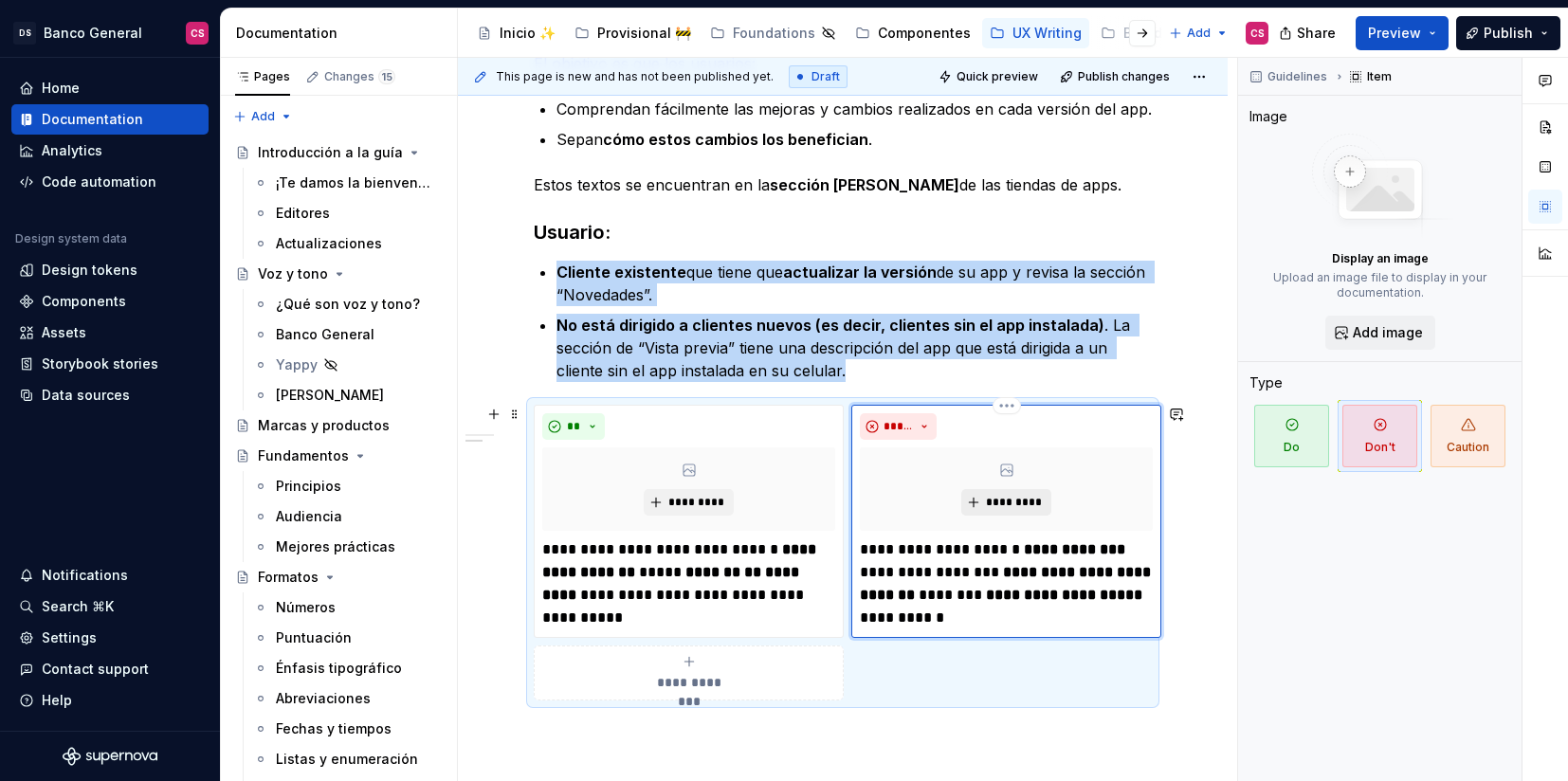
click at [1021, 501] on span "*********" at bounding box center [1014, 502] width 58 height 15
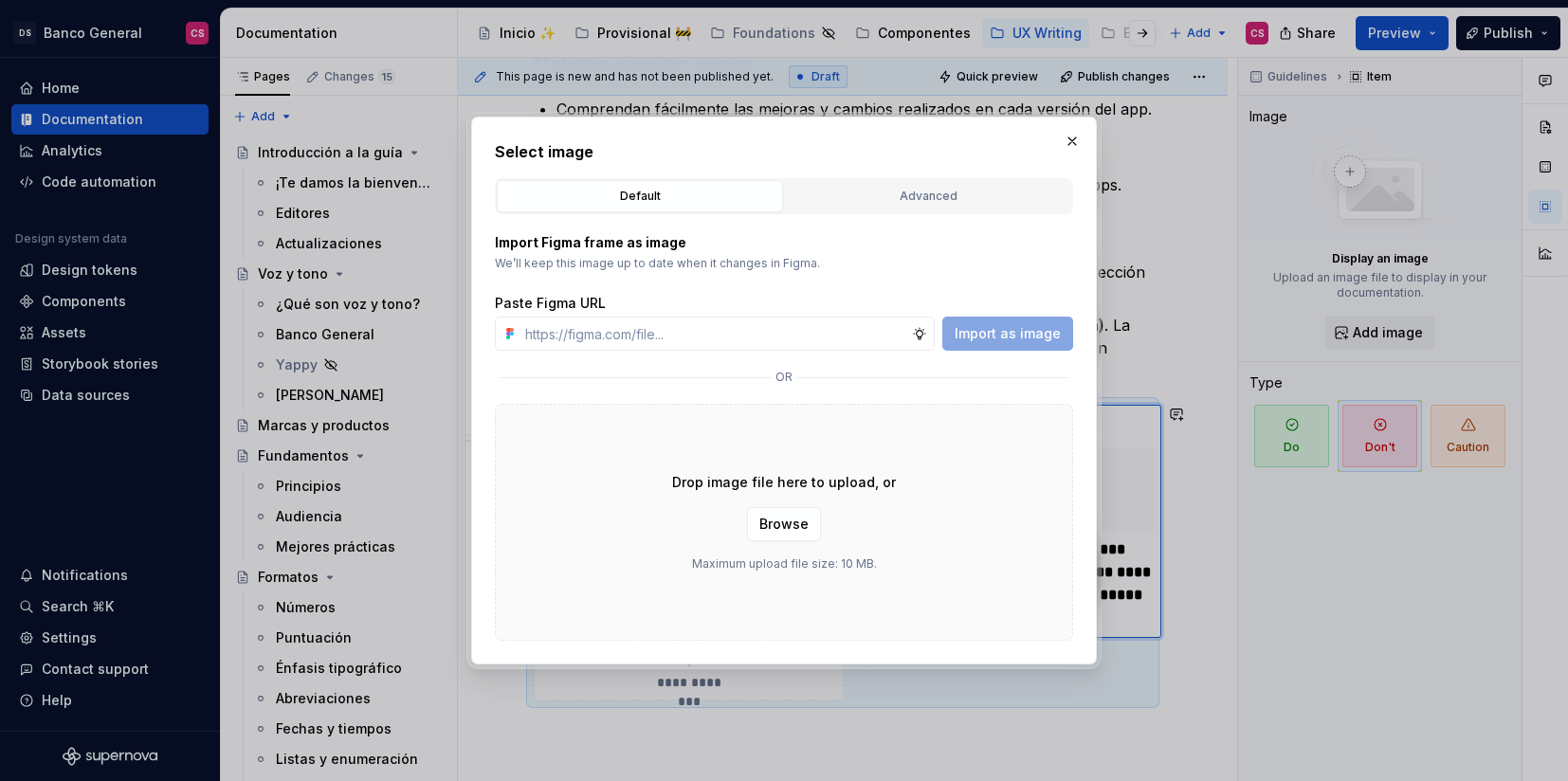
type textarea "*"
type input "https://www.figma.com/design/jyZh0vEq0kfvCKMtehYy2L/UX-Writing--Content-Style-G…"
type textarea "*"
type input "https://www.figma.com/design/jyZh0vEq0kfvCKMtehYy2L/UX-Writing--Content-Style-G…"
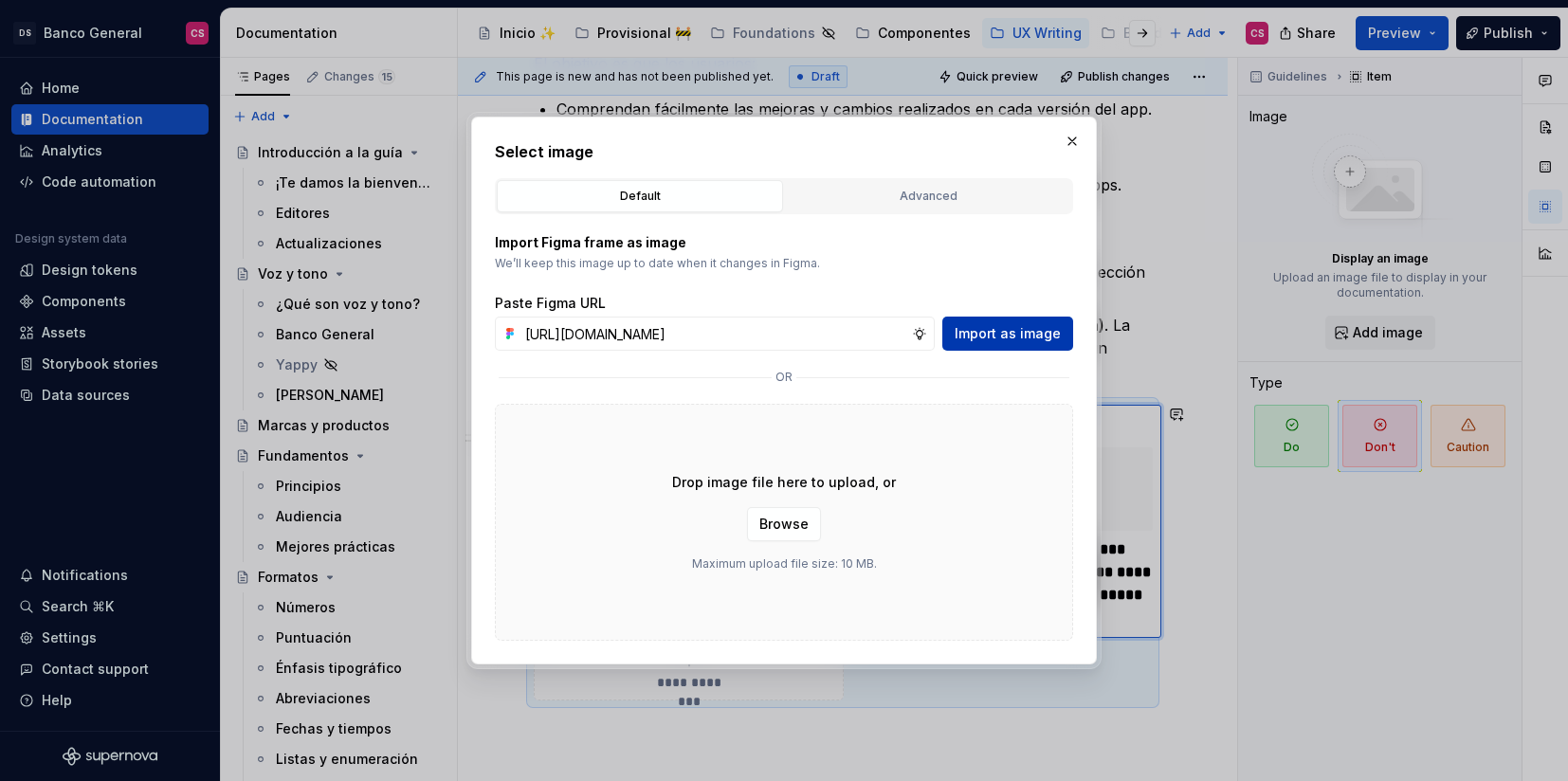
scroll to position [0, 0]
click at [1020, 336] on span "Import as image" at bounding box center [1008, 334] width 106 height 19
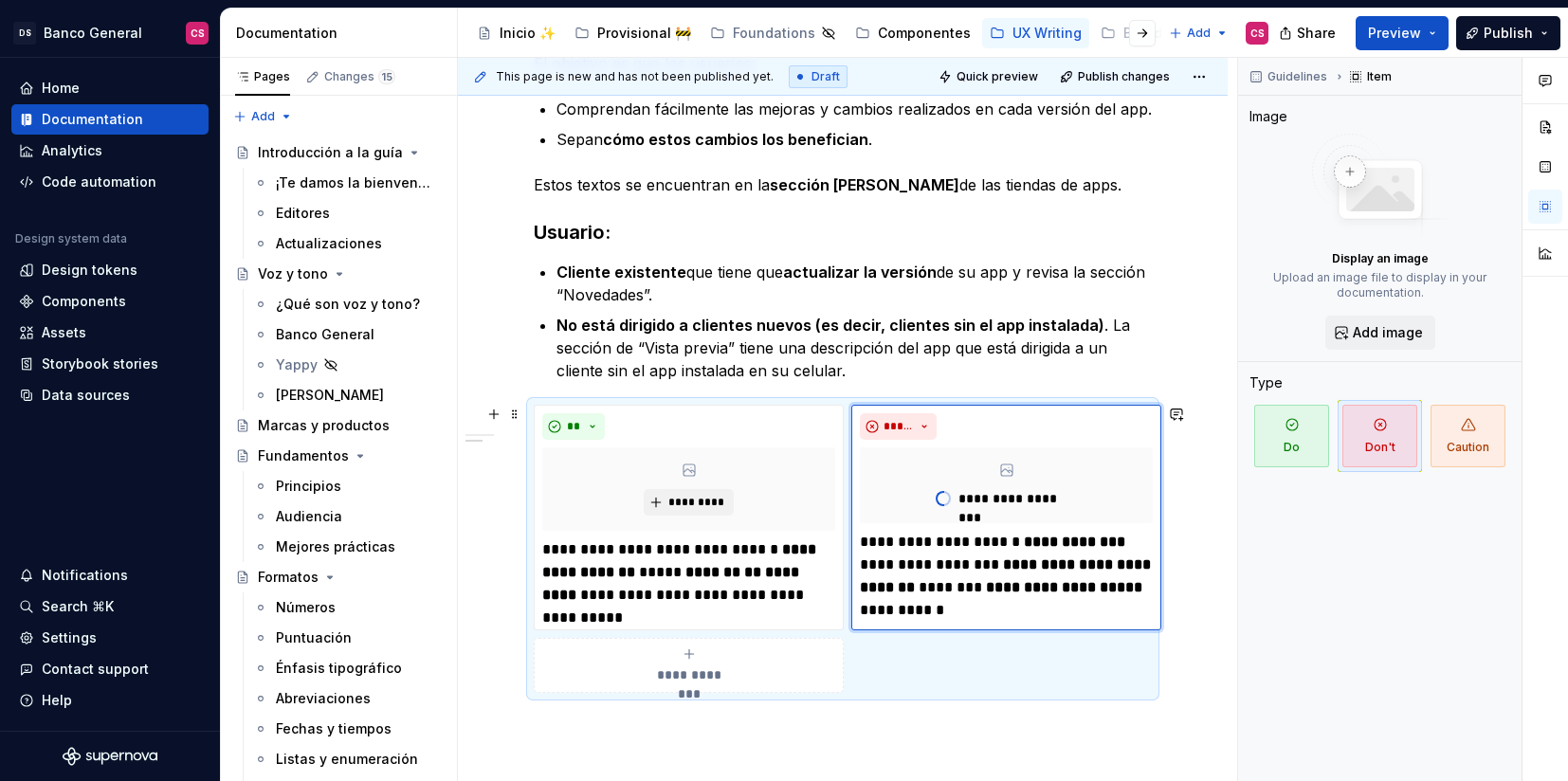
type textarea "*"
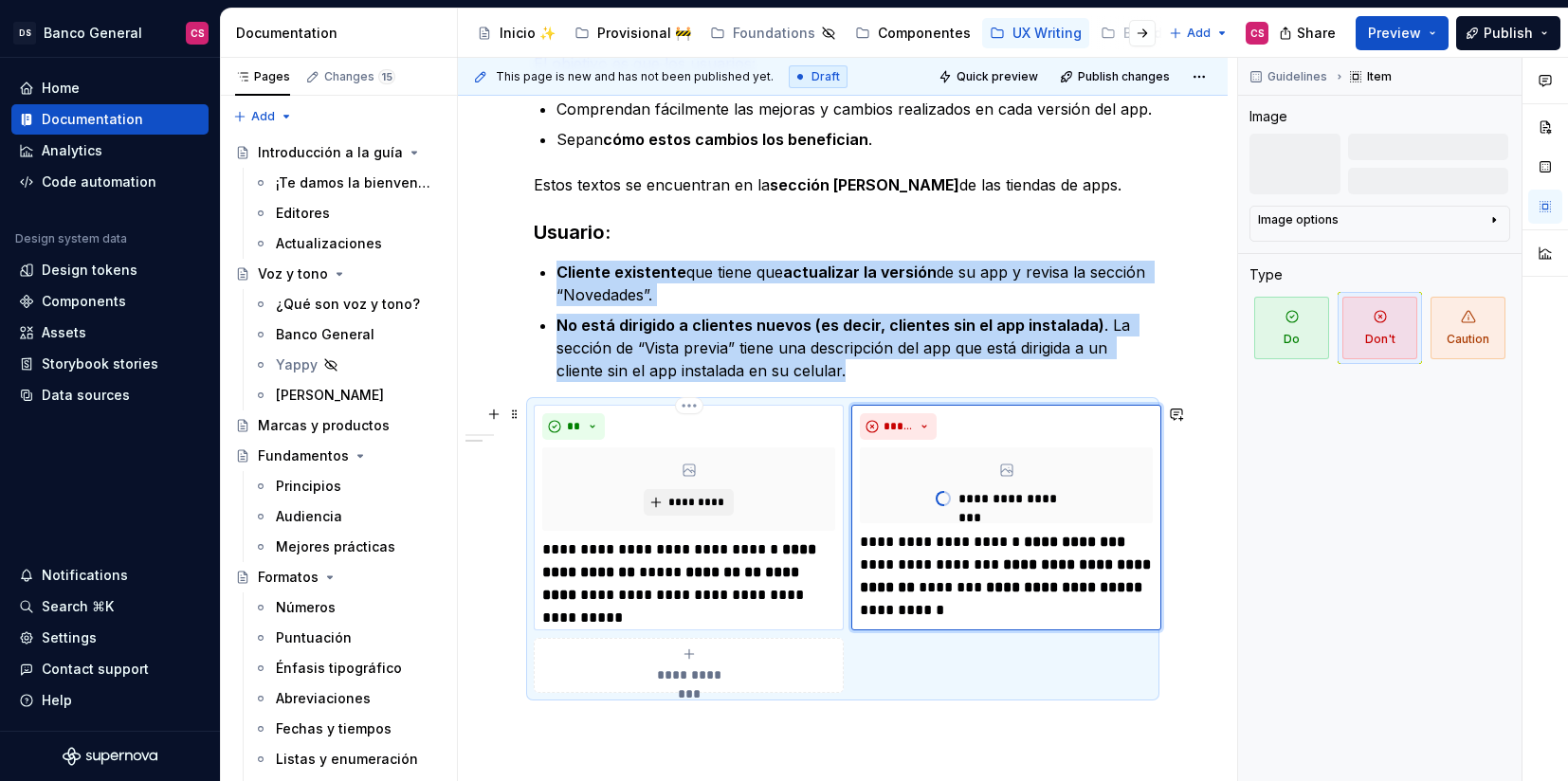
click at [720, 487] on div "*********" at bounding box center [688, 489] width 293 height 84
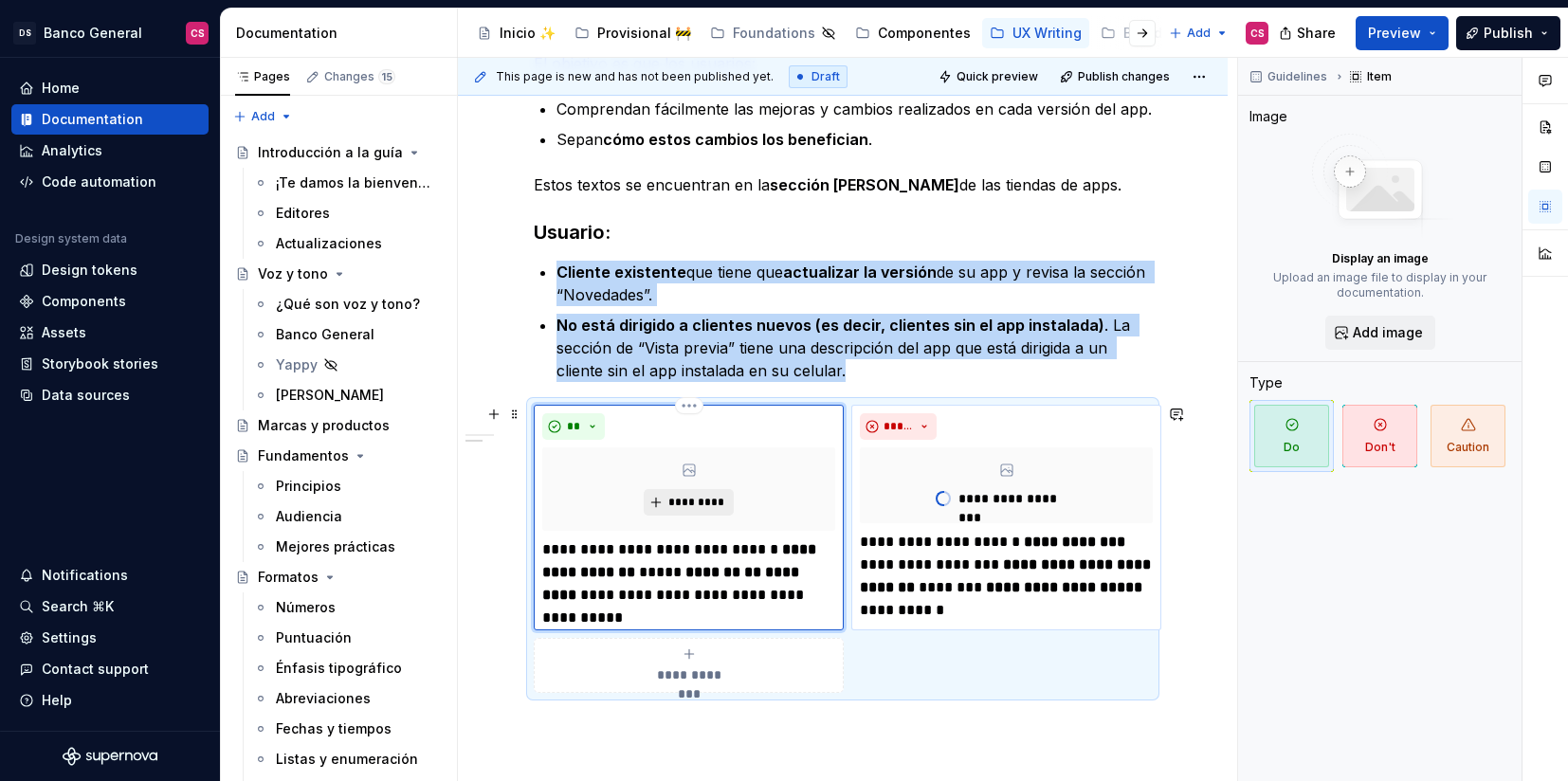
click at [719, 505] on span "*********" at bounding box center [696, 502] width 58 height 15
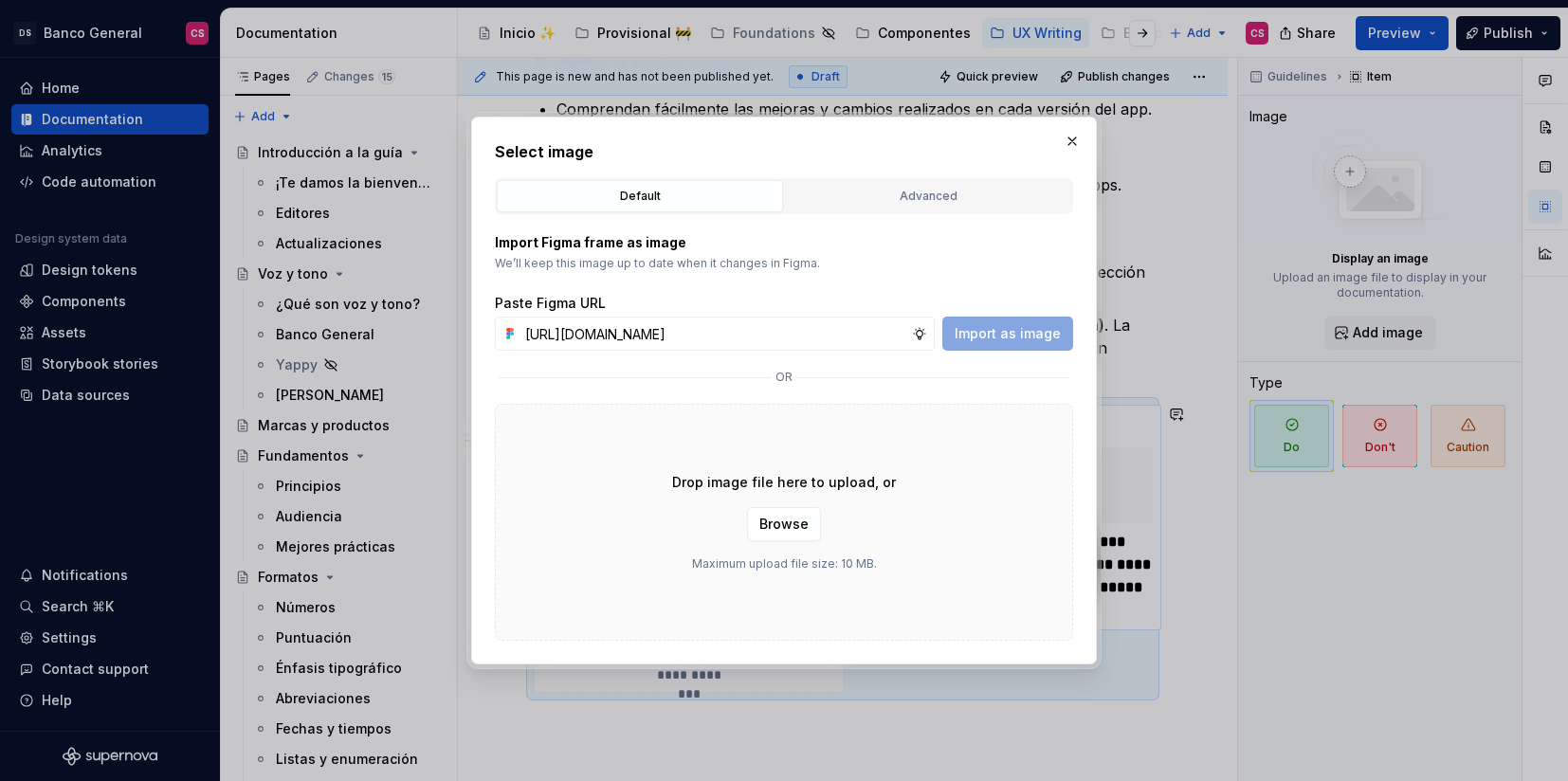
scroll to position [0, 516]
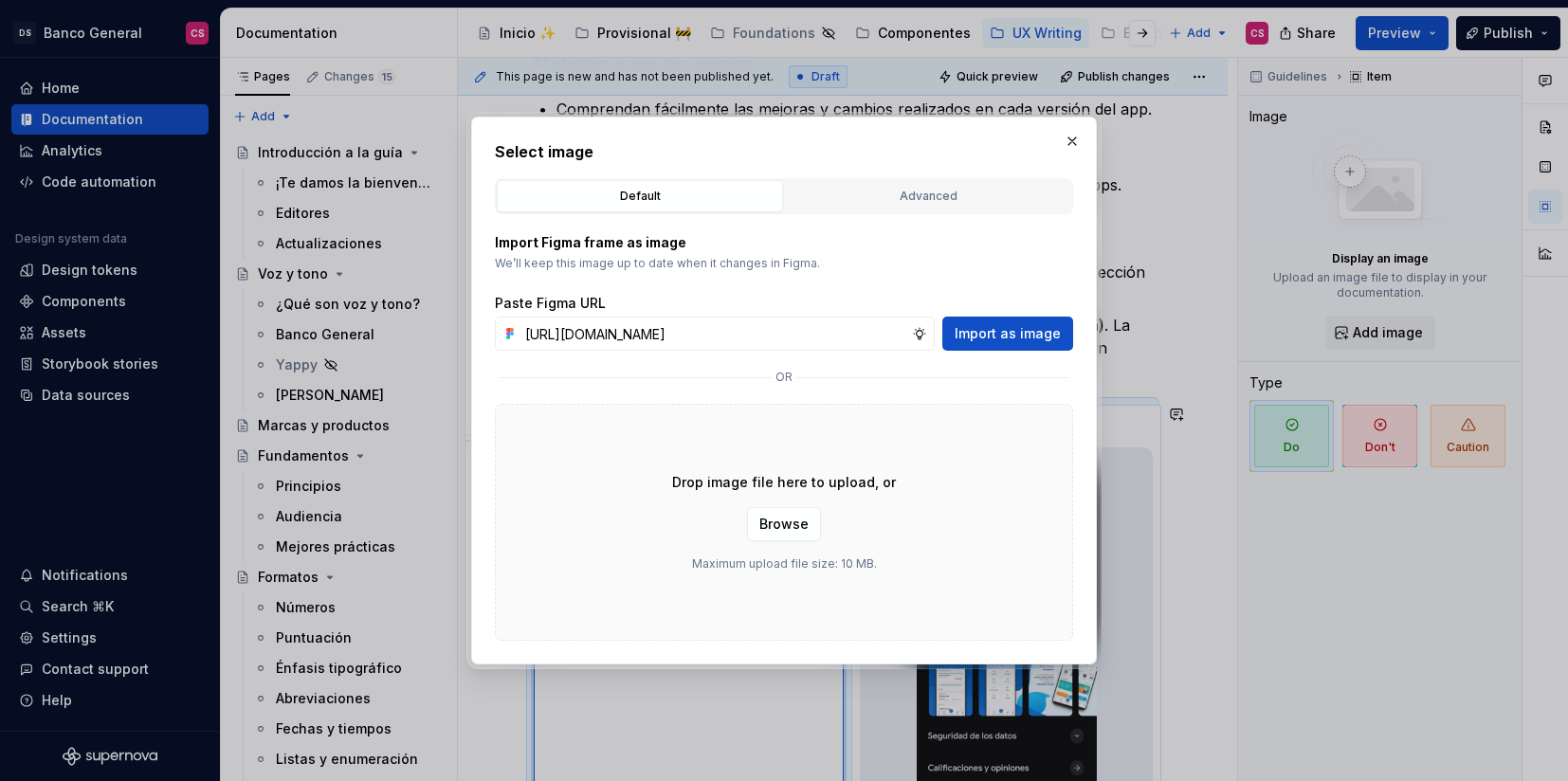
type input "https://www.figma.com/design/jyZh0vEq0kfvCKMtehYy2L/UX-Writing--Content-Style-G…"
click at [1001, 353] on div "Import Figma frame as image We’ll keep this image up to date when it changes in…" at bounding box center [784, 427] width 578 height 426
click at [1001, 336] on span "Import as image" at bounding box center [1008, 334] width 106 height 19
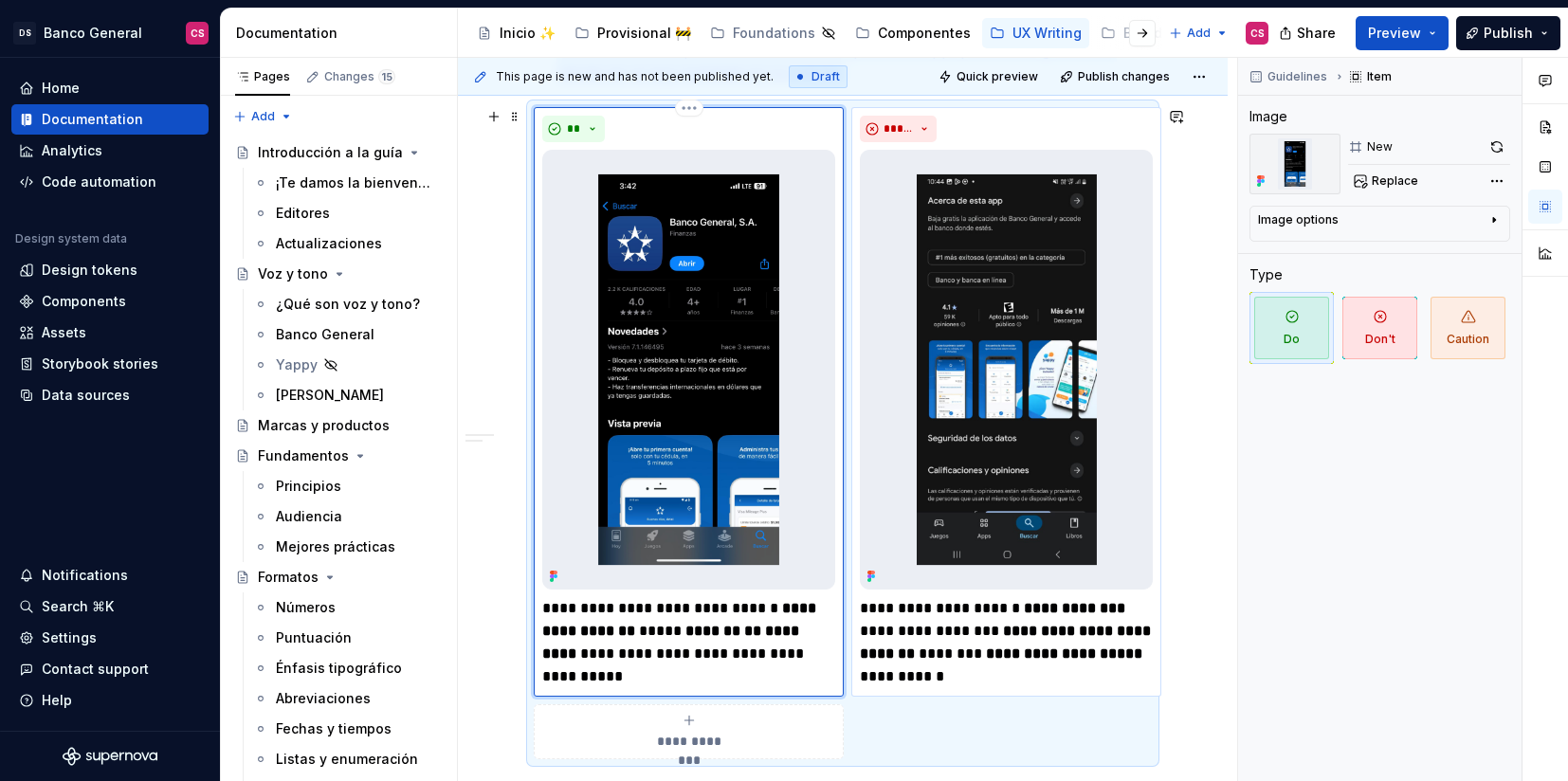
scroll to position [792, 0]
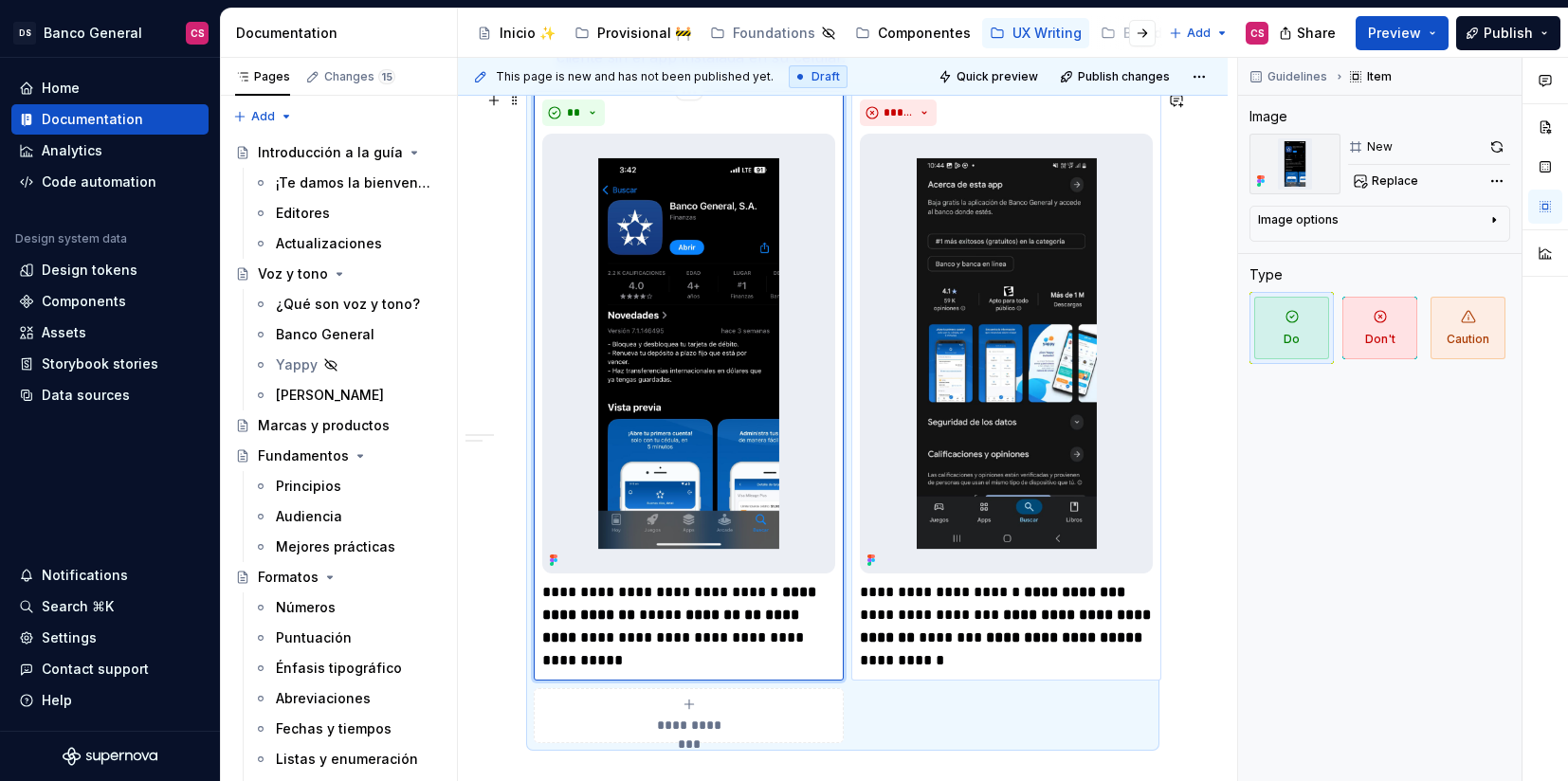
click at [1193, 470] on div "**********" at bounding box center [843, 288] width 770 height 1425
click at [933, 622] on p "**********" at bounding box center [1006, 626] width 293 height 91
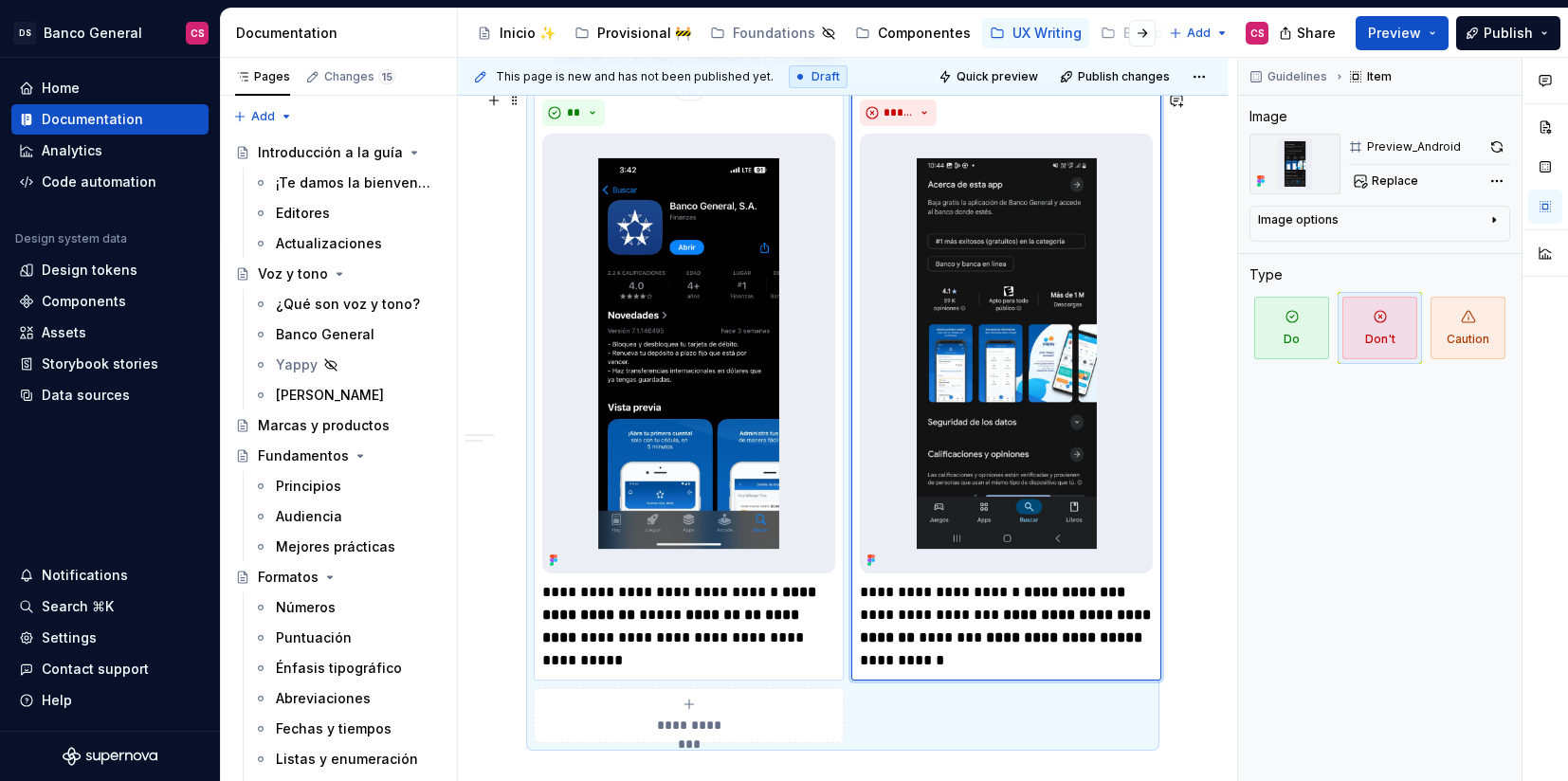
click at [744, 616] on strong "**" at bounding box center [752, 615] width 17 height 14
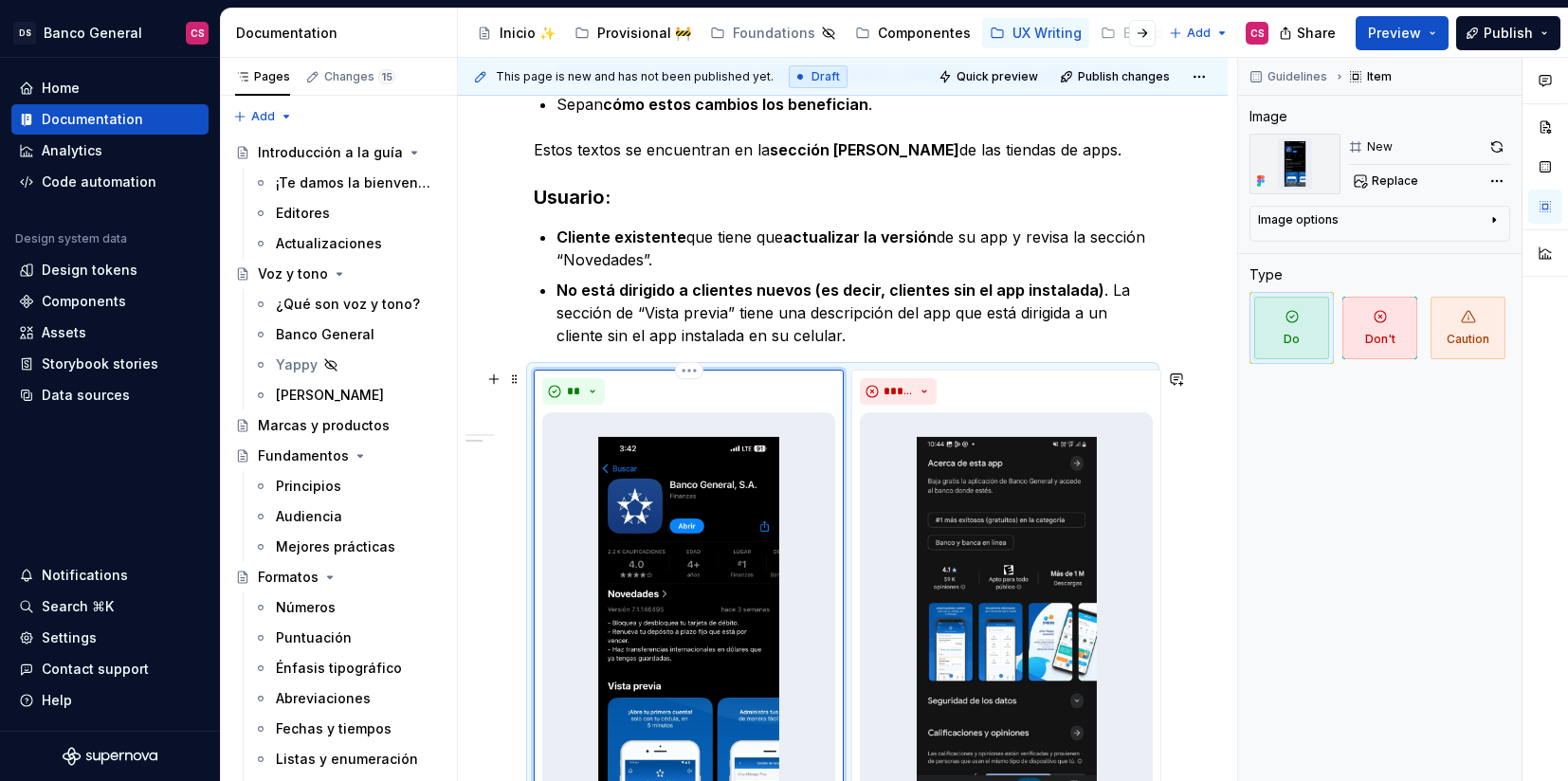
scroll to position [484, 0]
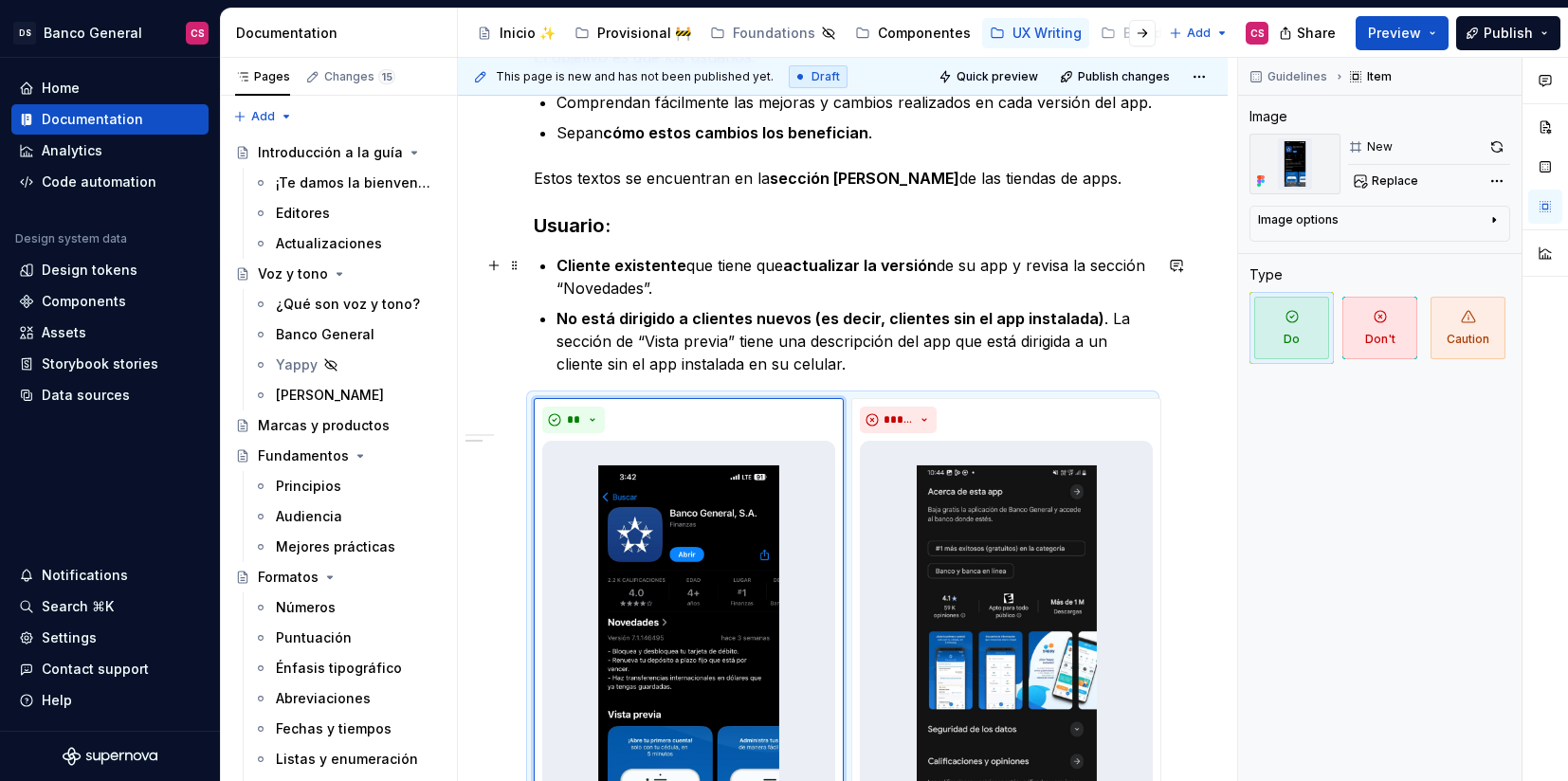
click at [569, 258] on strong "Cliente existente" at bounding box center [621, 265] width 130 height 19
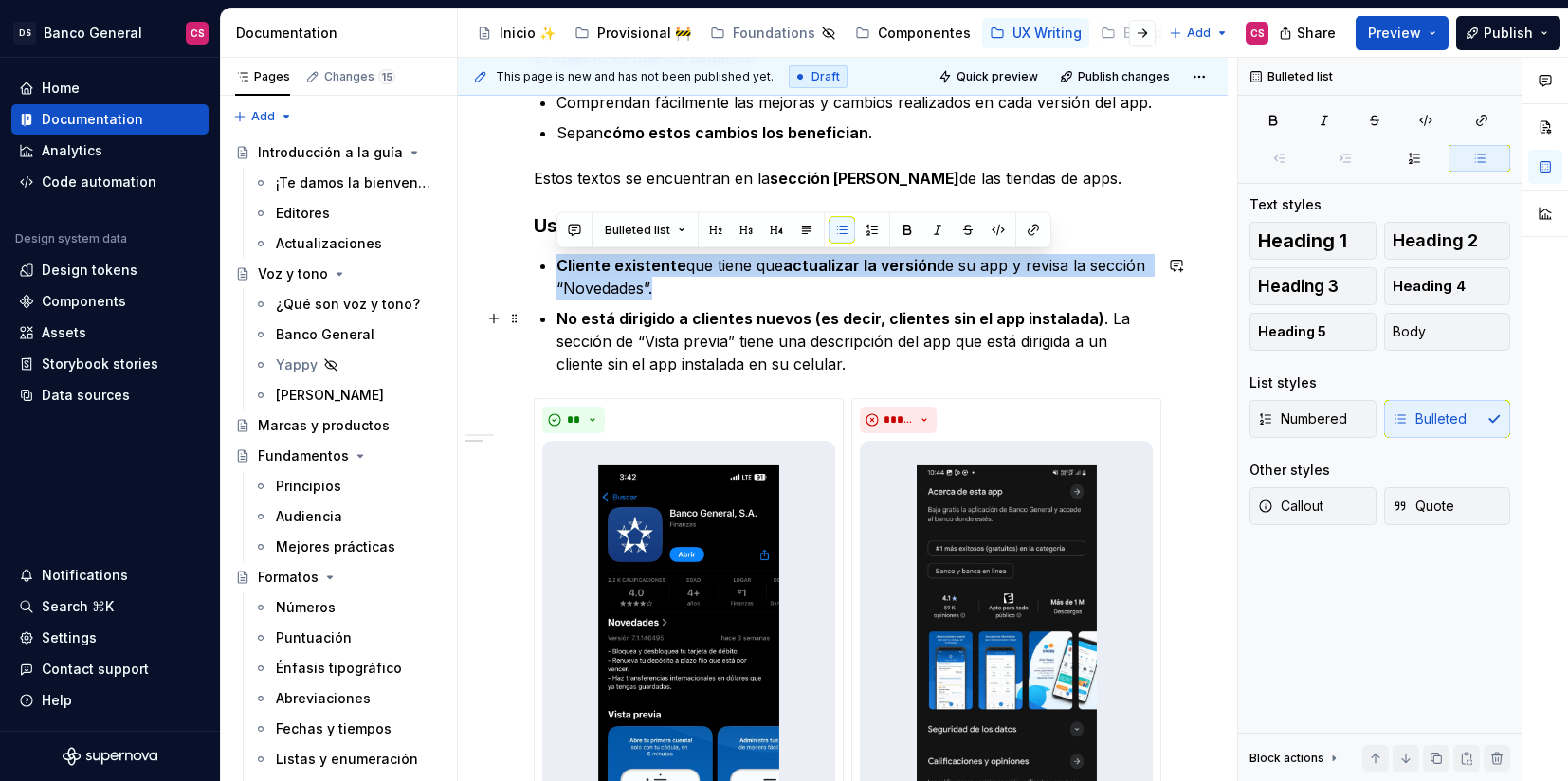
drag, startPoint x: 569, startPoint y: 258, endPoint x: 755, endPoint y: 297, distance: 190.0
click at [755, 297] on p "Cliente existente que tiene que actualizar la versión de su app y revisa la sec…" at bounding box center [854, 277] width 595 height 46
copy p "Cliente existente que tiene que actualizar la versión de su app y revisa la sec…"
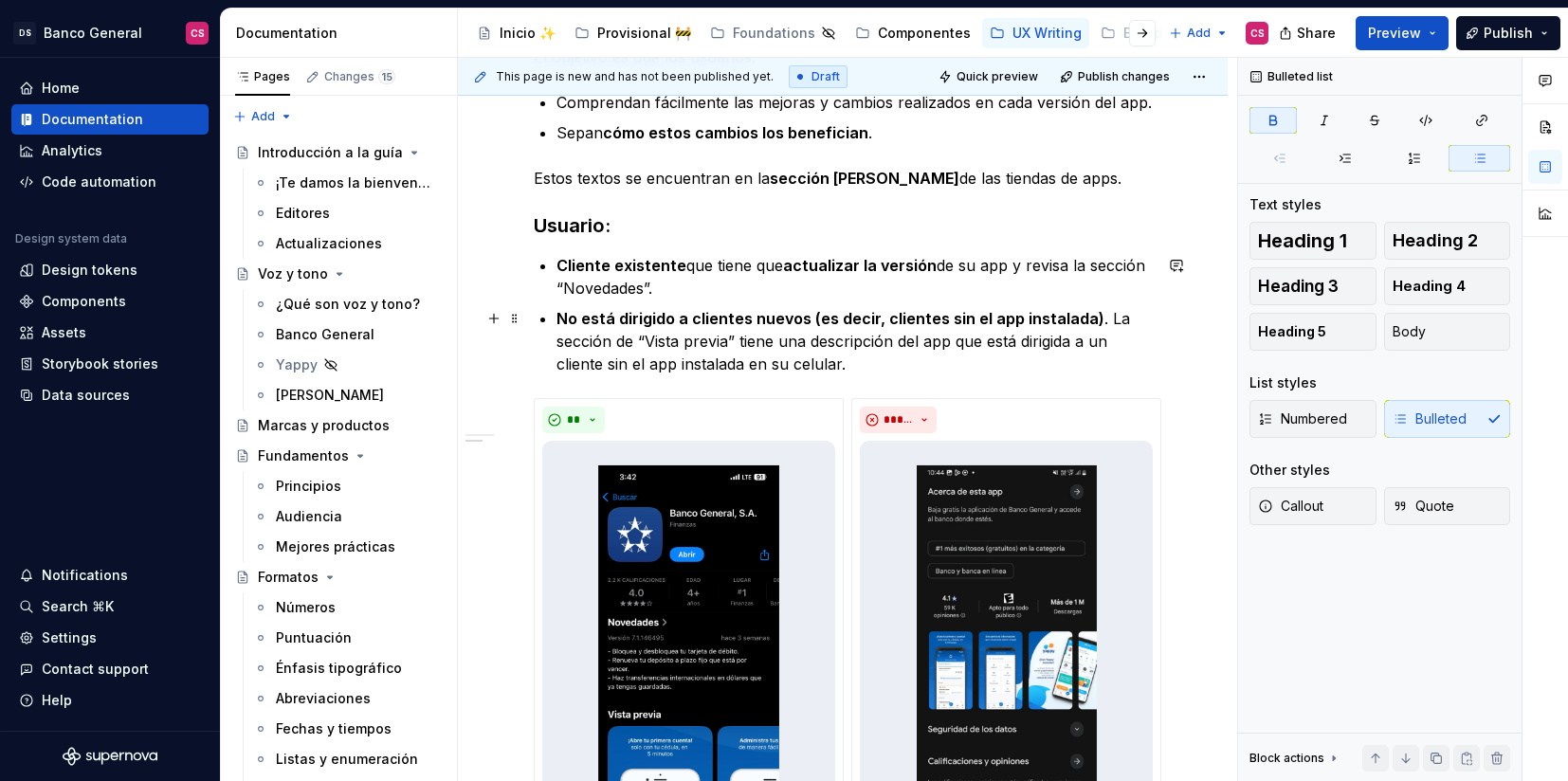
click at [1089, 327] on p "No está dirigido a clientes nuevos (es decir, clientes sin el app instalada) . …" at bounding box center [854, 342] width 595 height 68
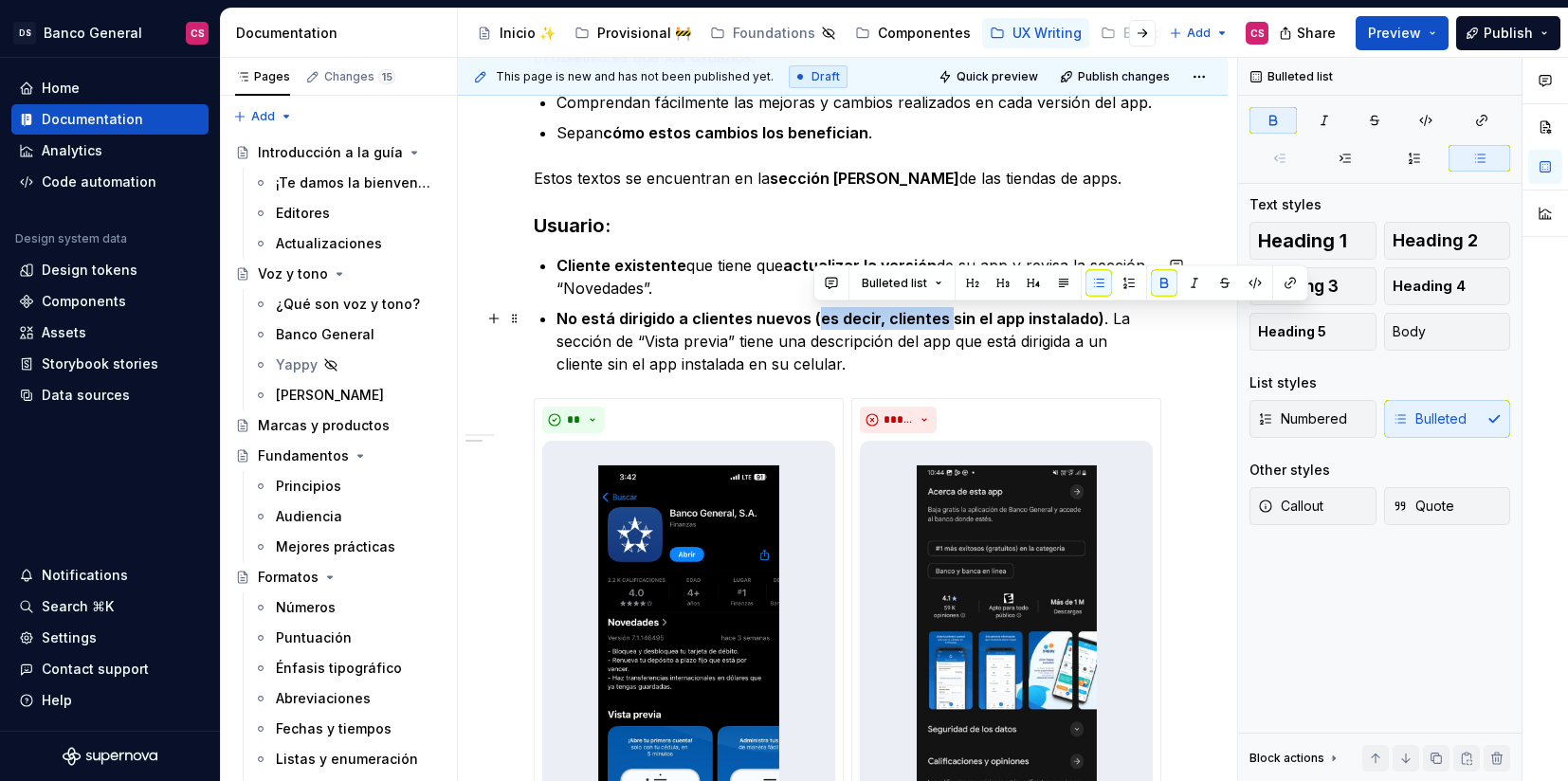
drag, startPoint x: 945, startPoint y: 317, endPoint x: 813, endPoint y: 309, distance: 132.2
click at [813, 309] on strong "No está dirigido a clientes nuevos (es decir, clientes sin el app instalado)" at bounding box center [830, 318] width 548 height 19
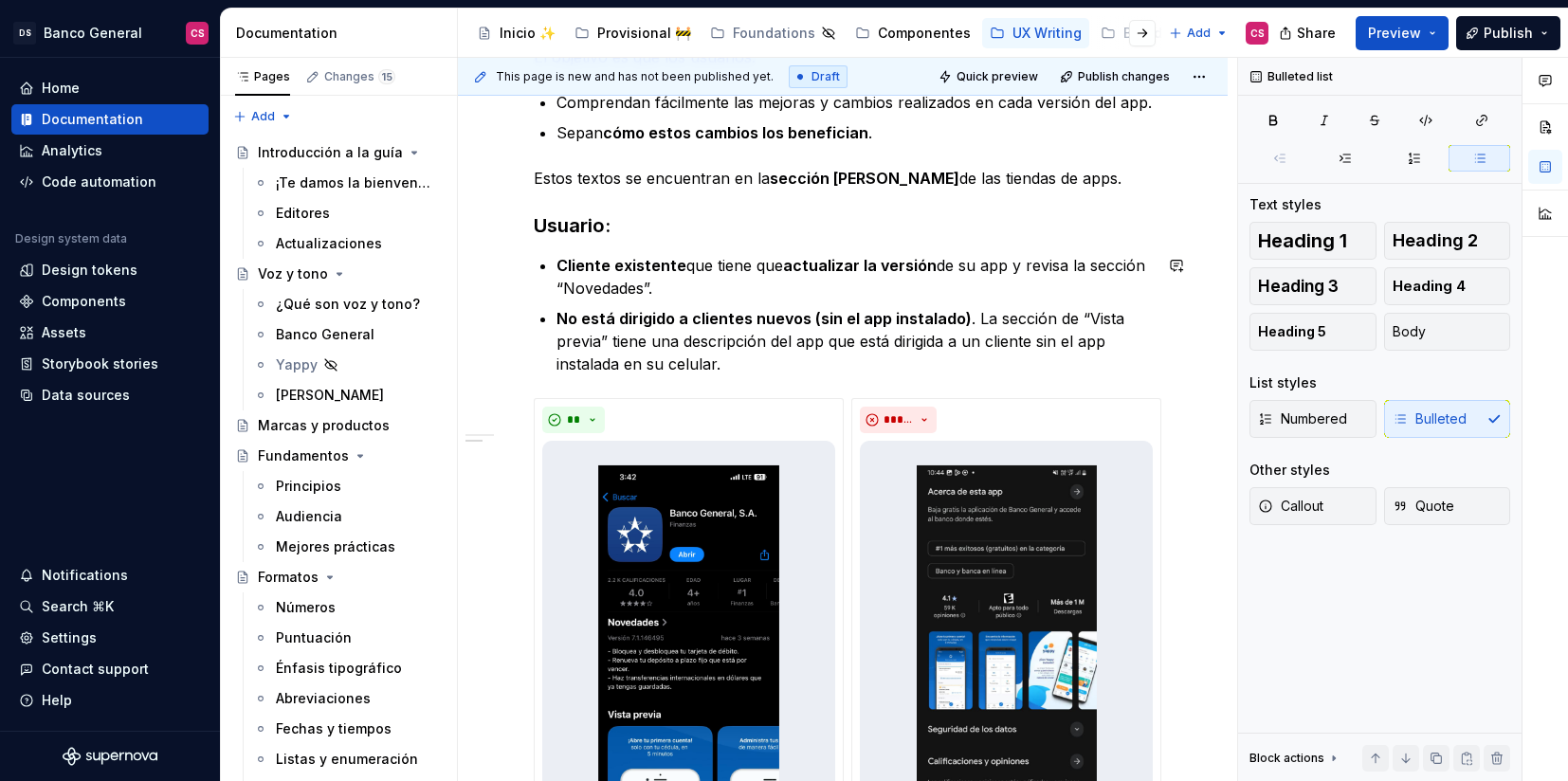
click at [798, 376] on div "**********" at bounding box center [842, 489] width 618 height 1123
click at [972, 314] on p "No está dirigido a clientes nuevos (sin el app instalado) . La sección de “Vist…" at bounding box center [854, 342] width 595 height 68
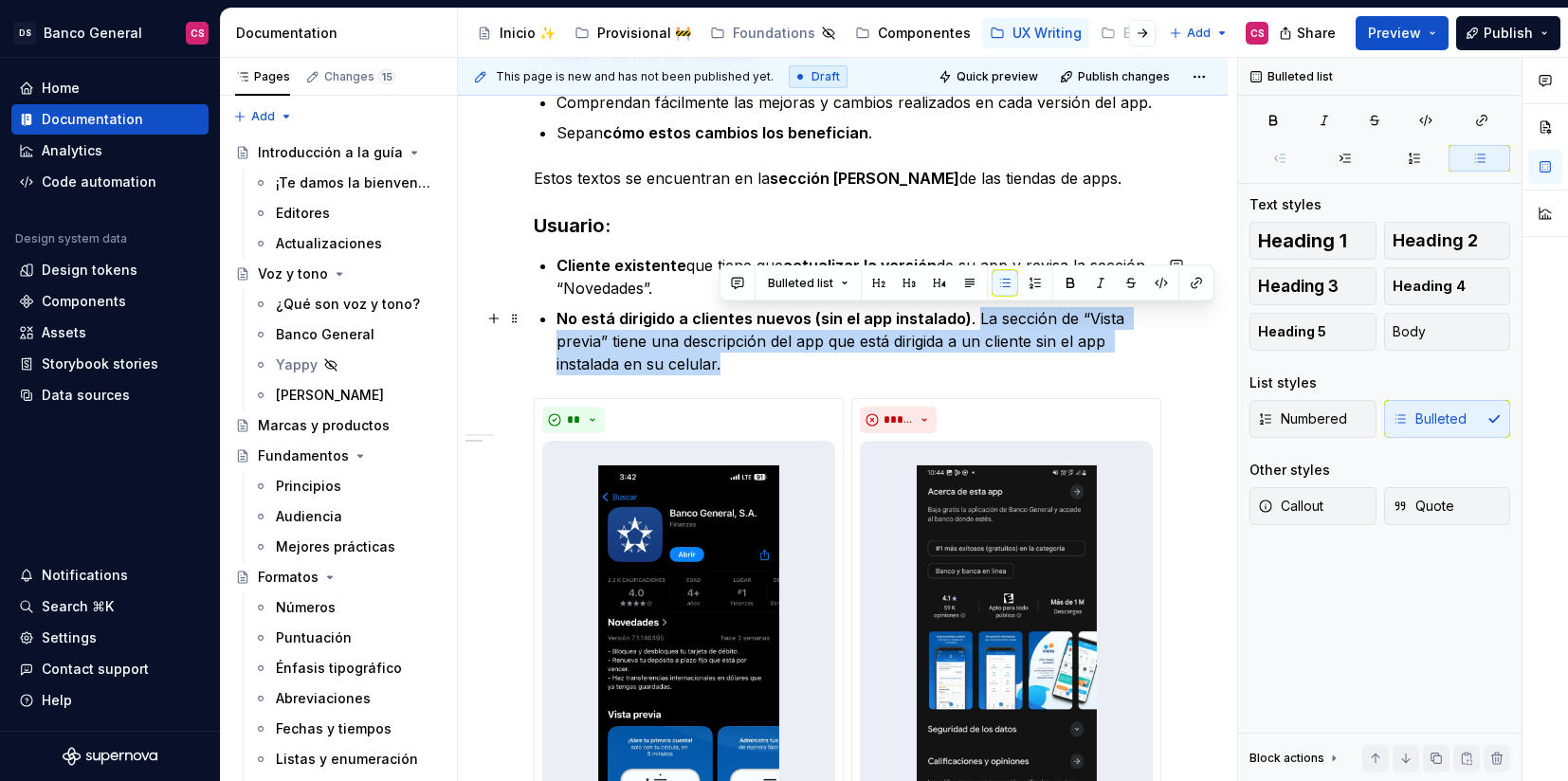
drag, startPoint x: 972, startPoint y: 314, endPoint x: 973, endPoint y: 358, distance: 44.0
click at [973, 358] on p "No está dirigido a clientes nuevos (sin el app instalado) . La sección de “Vist…" at bounding box center [854, 342] width 595 height 68
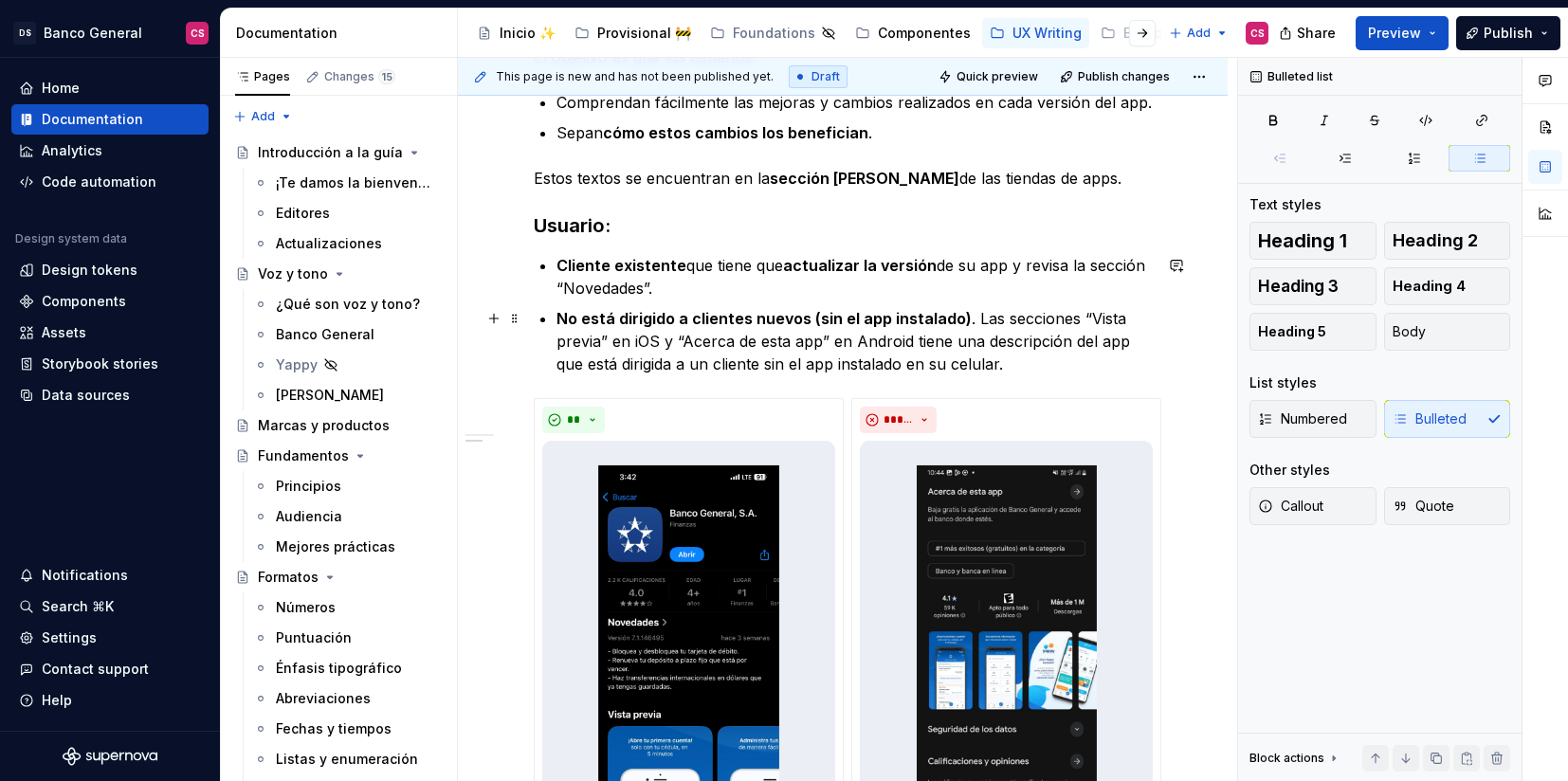
click at [663, 362] on p "No está dirigido a clientes nuevos (sin el app instalado) . Las secciones “Vist…" at bounding box center [854, 342] width 595 height 68
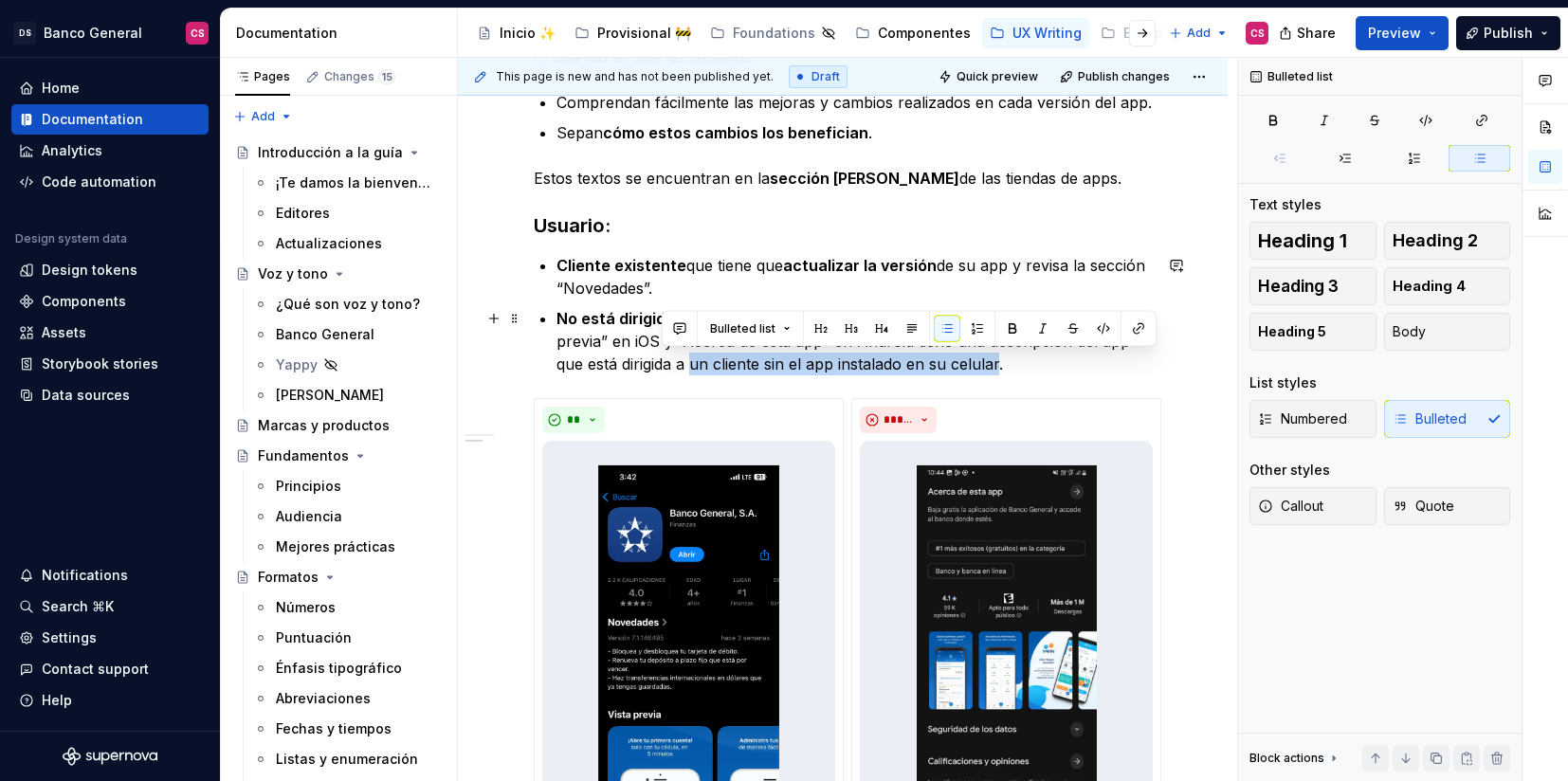
drag, startPoint x: 663, startPoint y: 362, endPoint x: 963, endPoint y: 362, distance: 300.0
click at [963, 362] on p "No está dirigido a clientes nuevos (sin el app instalado) . Las secciones “Vist…" at bounding box center [854, 342] width 595 height 68
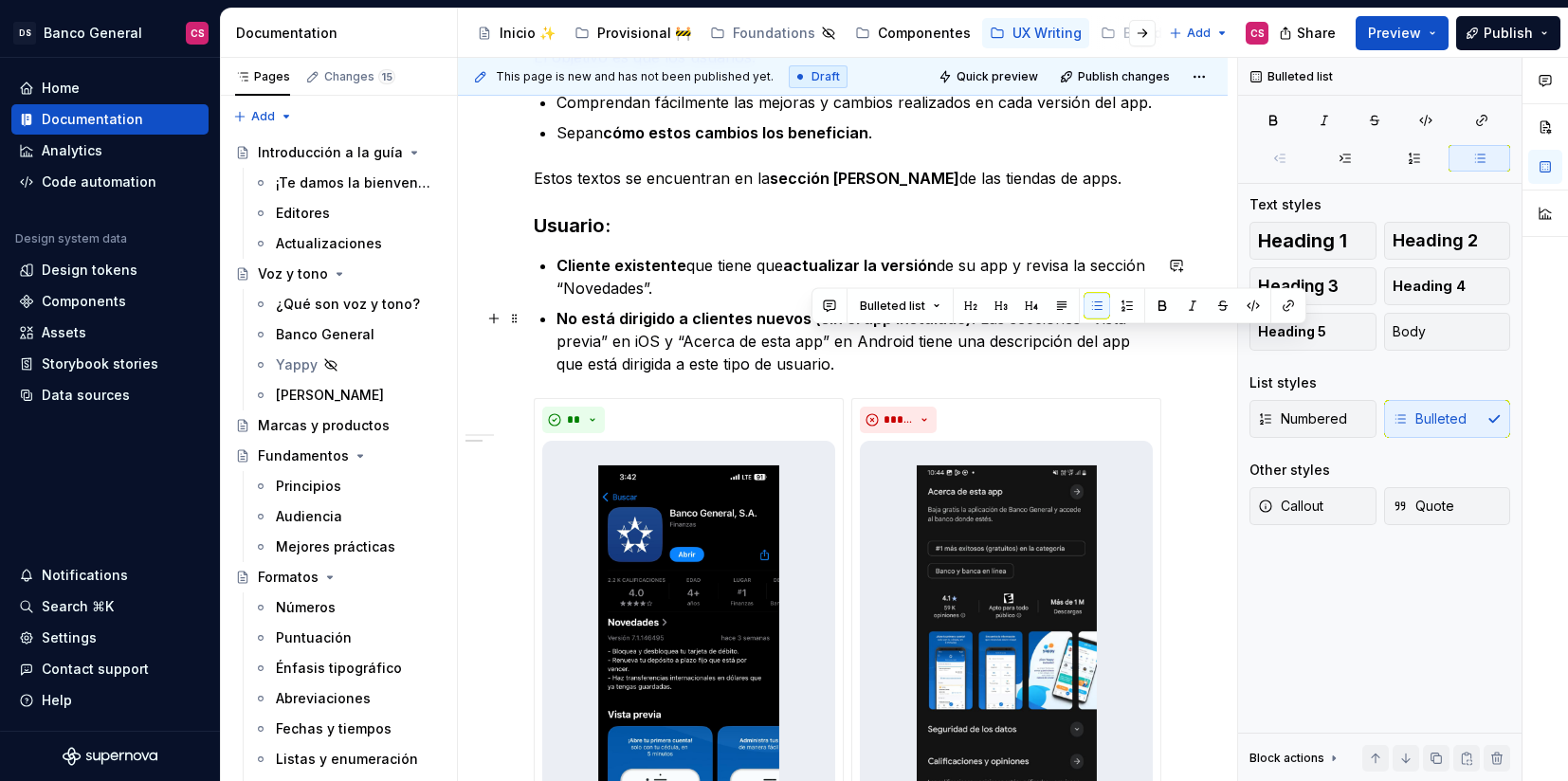
drag, startPoint x: 939, startPoint y: 369, endPoint x: 911, endPoint y: 334, distance: 44.8
click at [911, 334] on p "No está dirigido a clientes nuevos (sin el app instalado) . Las secciones “Vist…" at bounding box center [854, 342] width 595 height 68
copy p "tiene una descripción del app que está dirigida a este tipo de usuario."
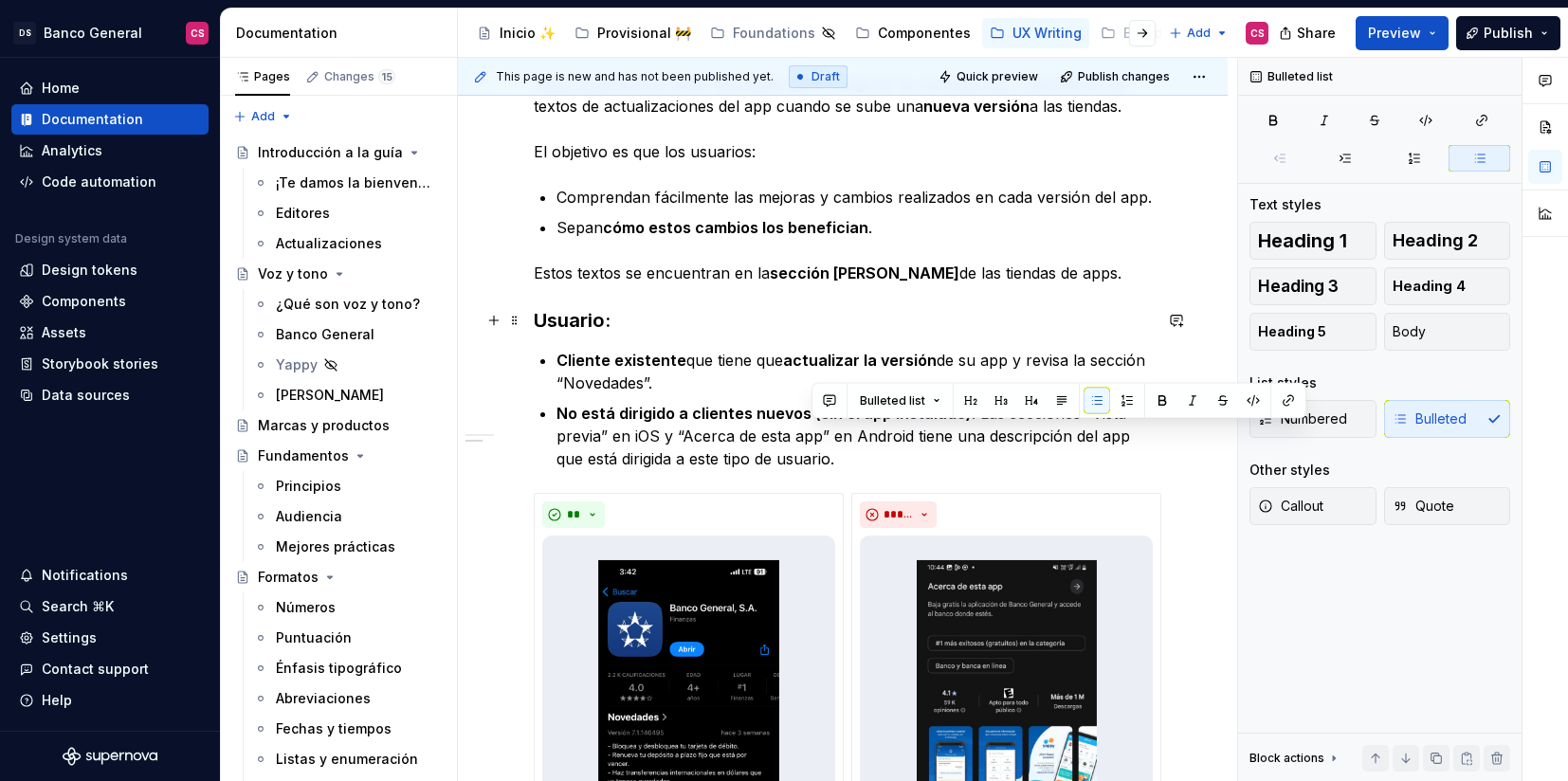
click at [565, 317] on strong "Usuario:" at bounding box center [571, 320] width 77 height 23
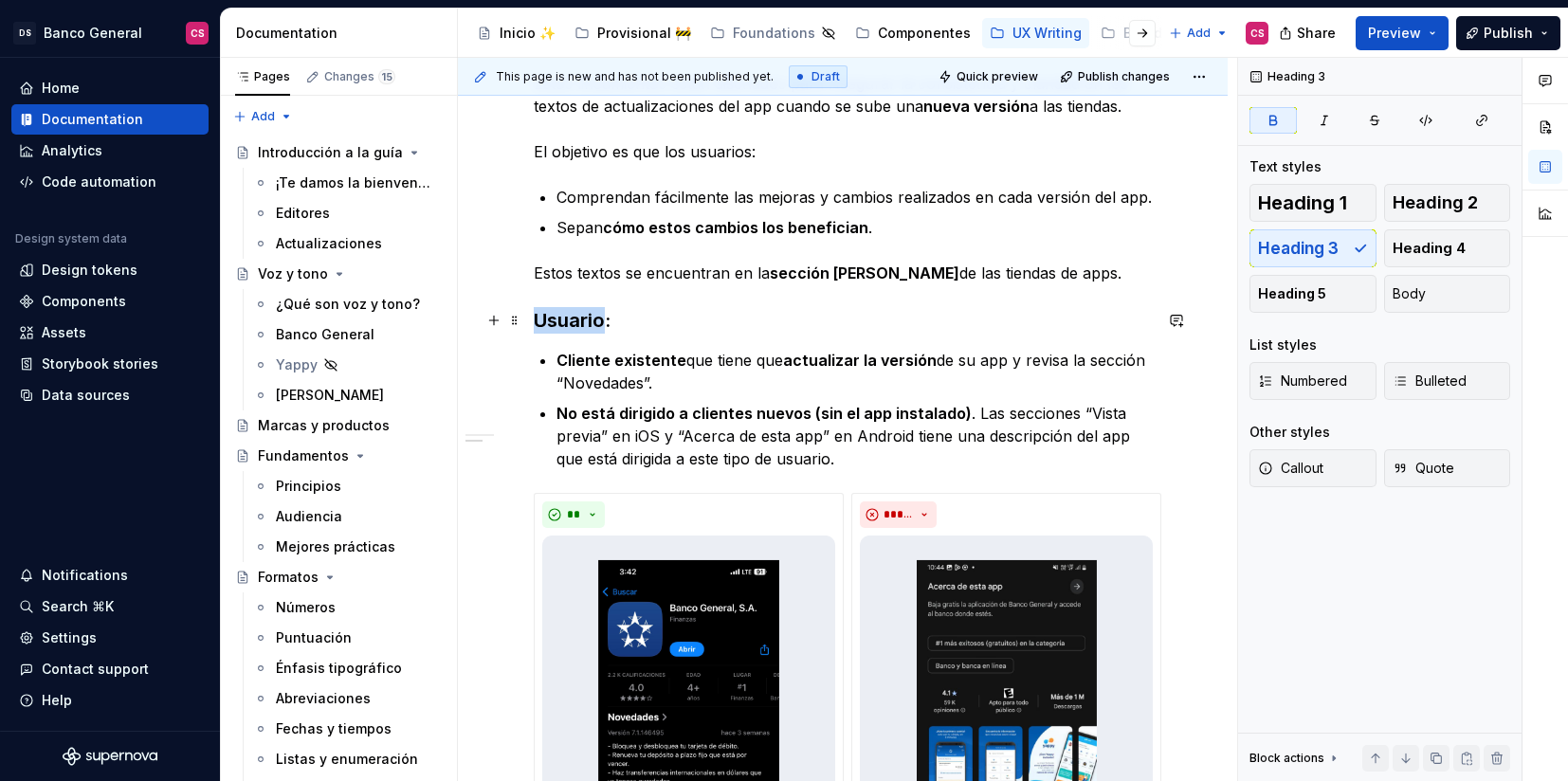
click at [565, 317] on strong "Usuario:" at bounding box center [571, 320] width 77 height 23
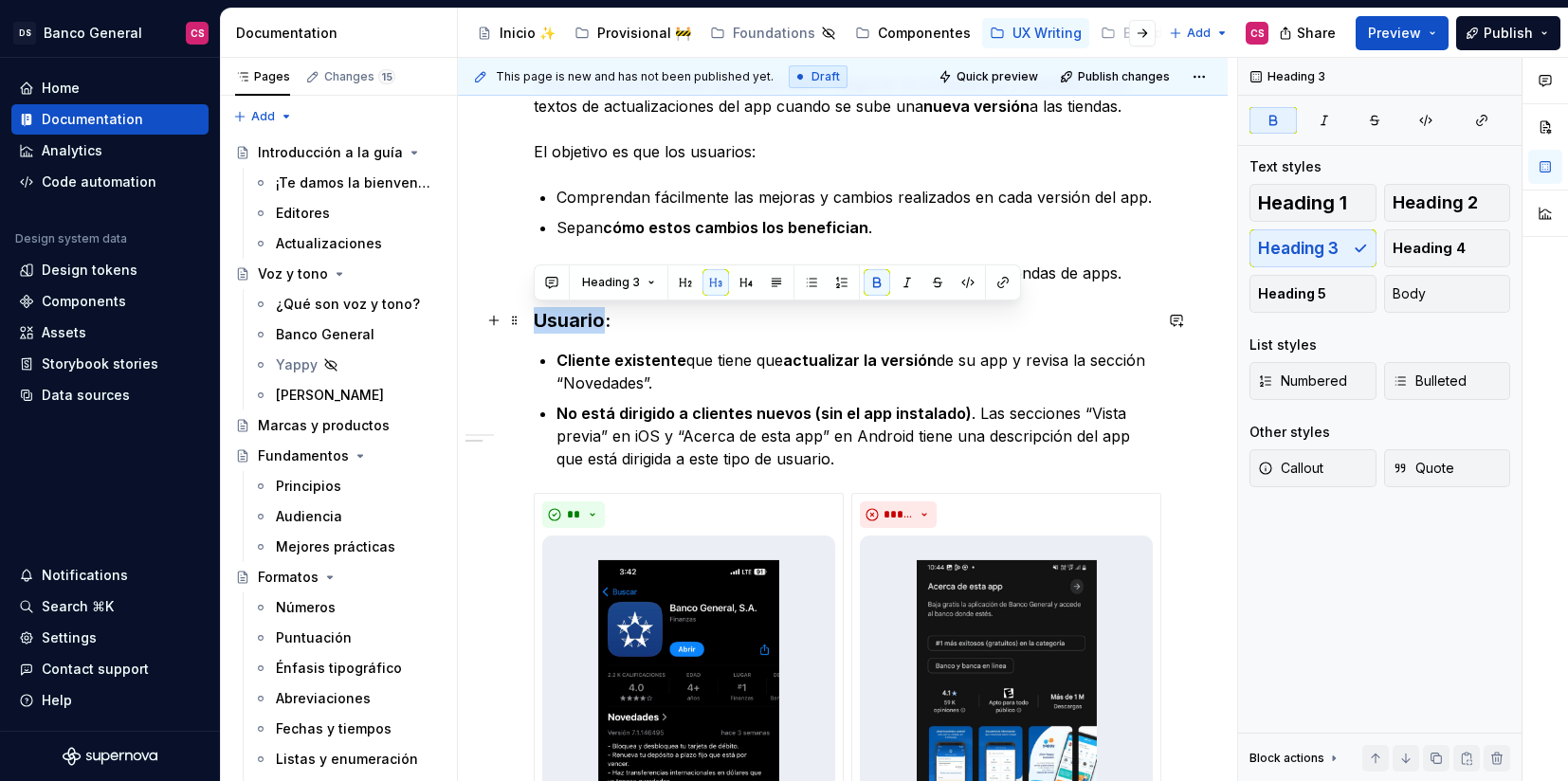
click at [565, 317] on strong "Usuario:" at bounding box center [571, 320] width 77 height 23
click at [1432, 194] on span "Heading 2" at bounding box center [1435, 203] width 85 height 19
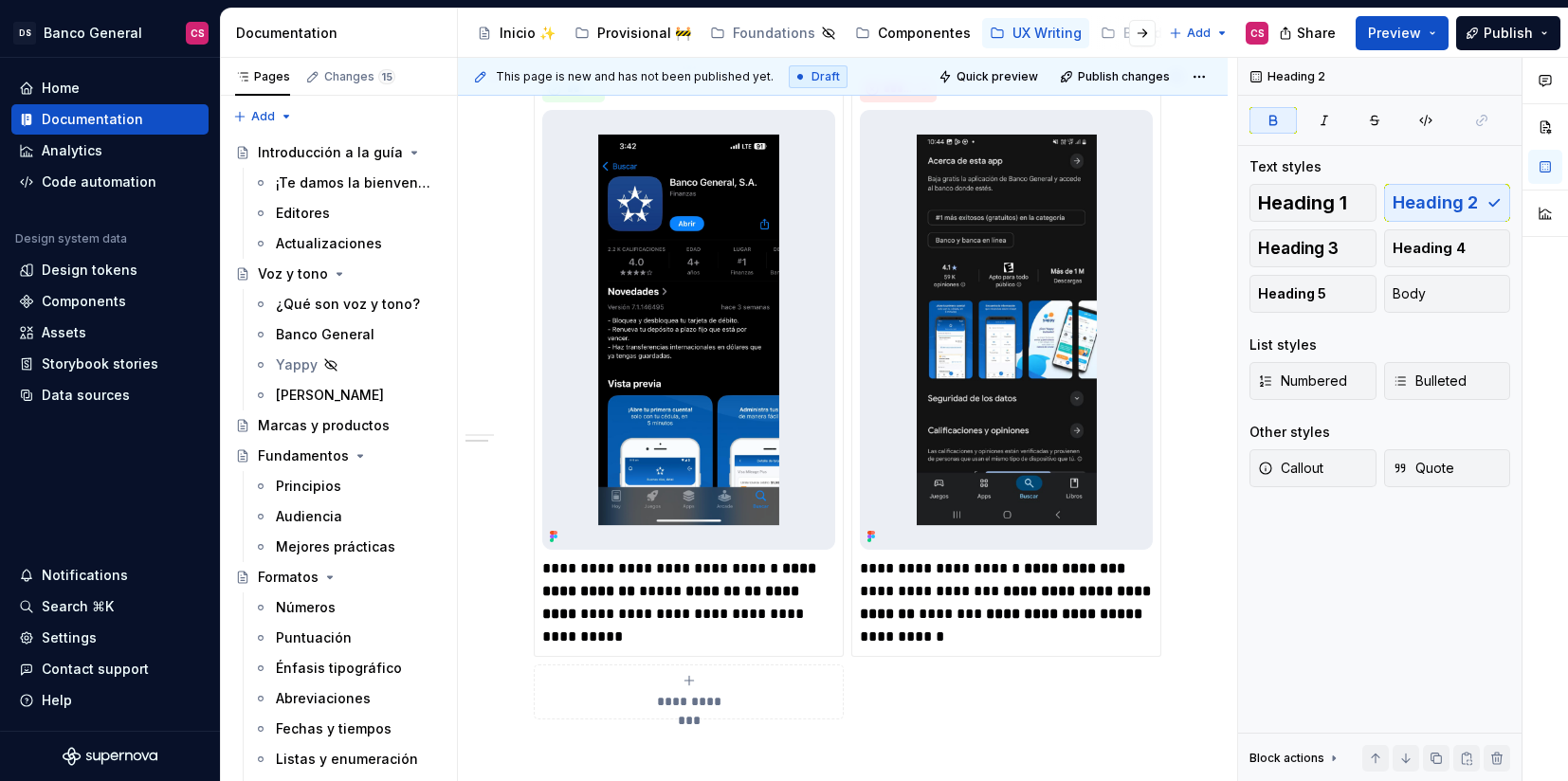
scroll to position [1024, 0]
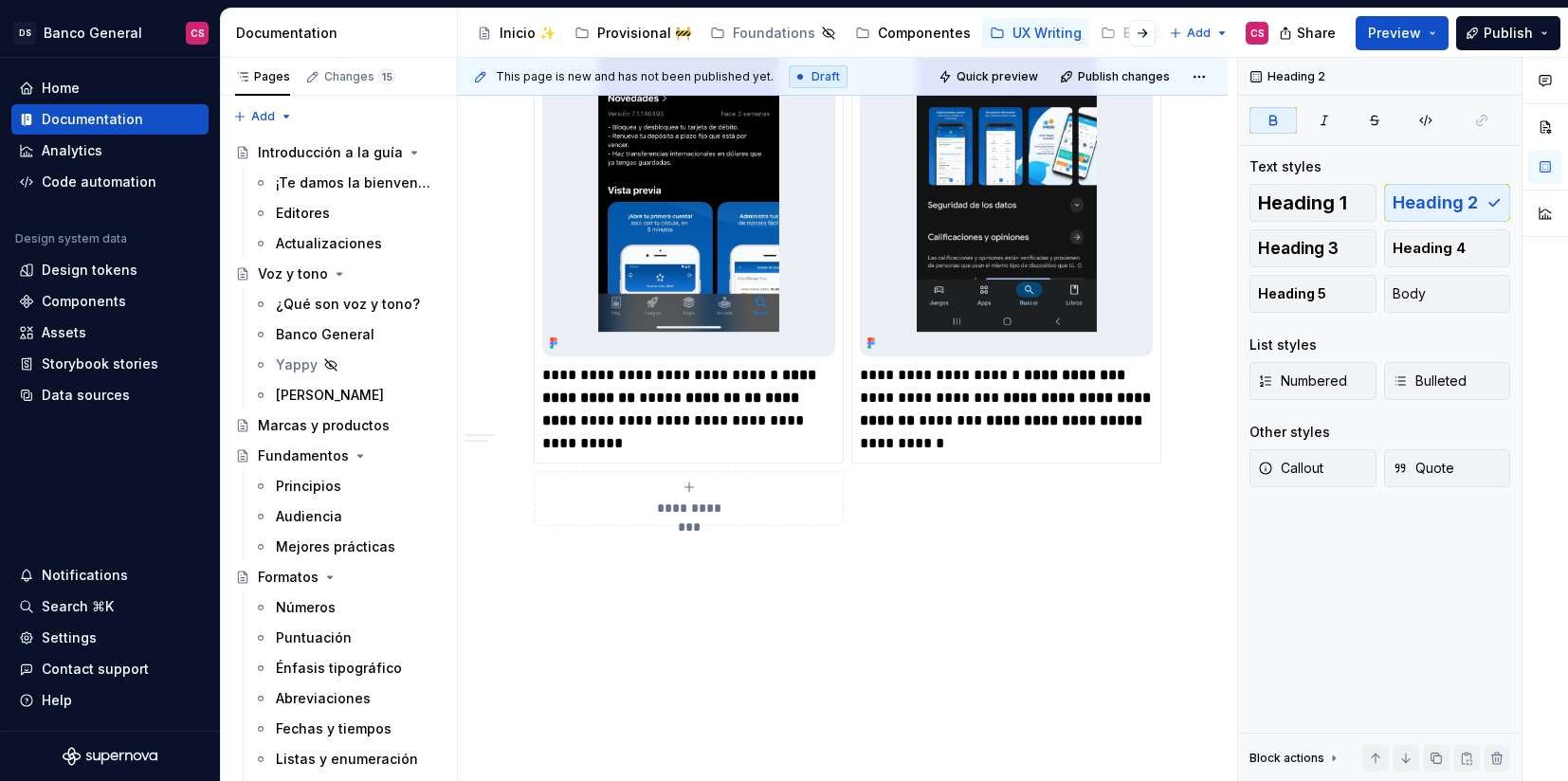
click at [629, 607] on div "**********" at bounding box center [843, 63] width 770 height 1440
click at [631, 599] on div "**********" at bounding box center [843, 86] width 770 height 1486
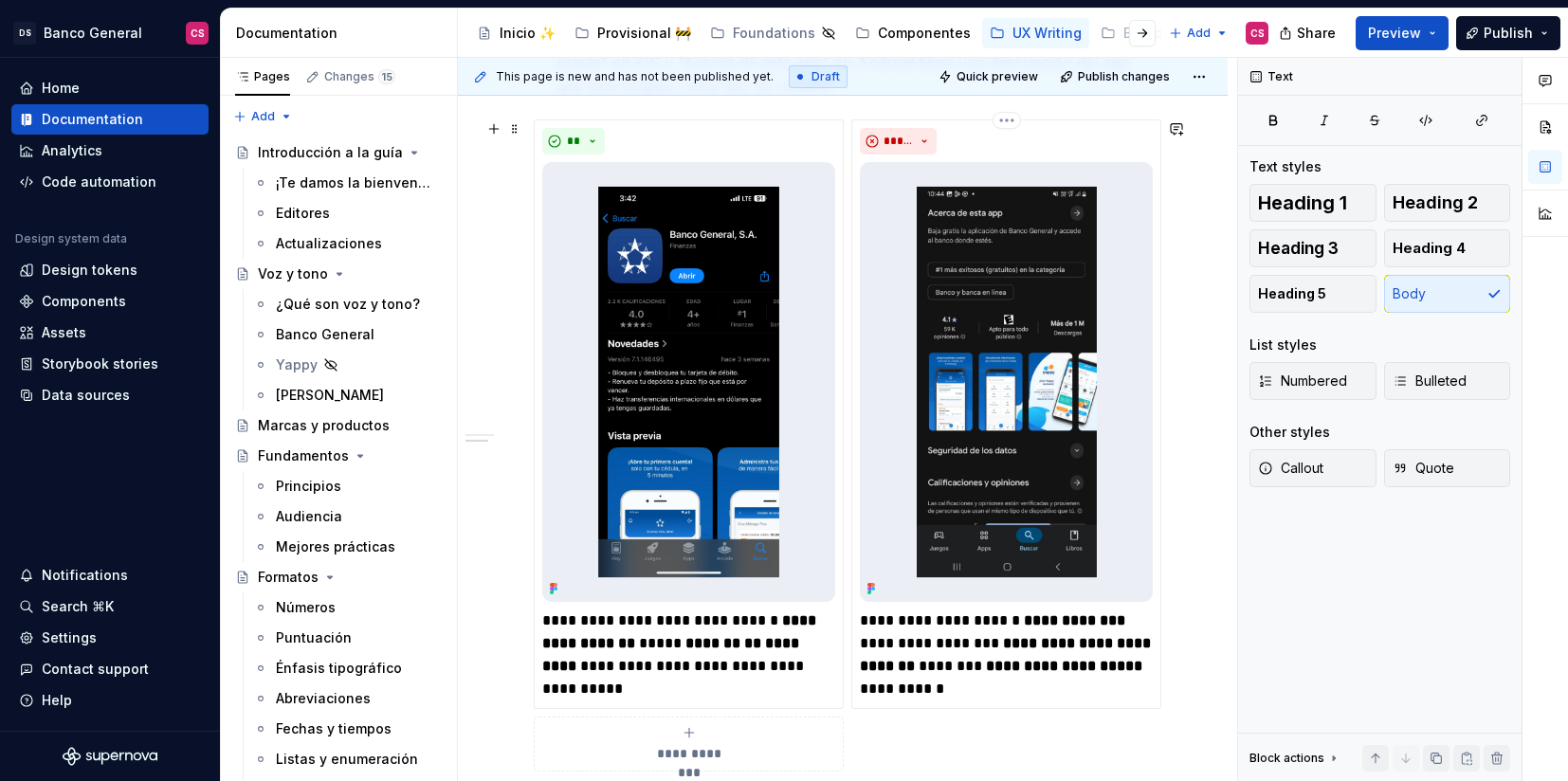
scroll to position [1070, 0]
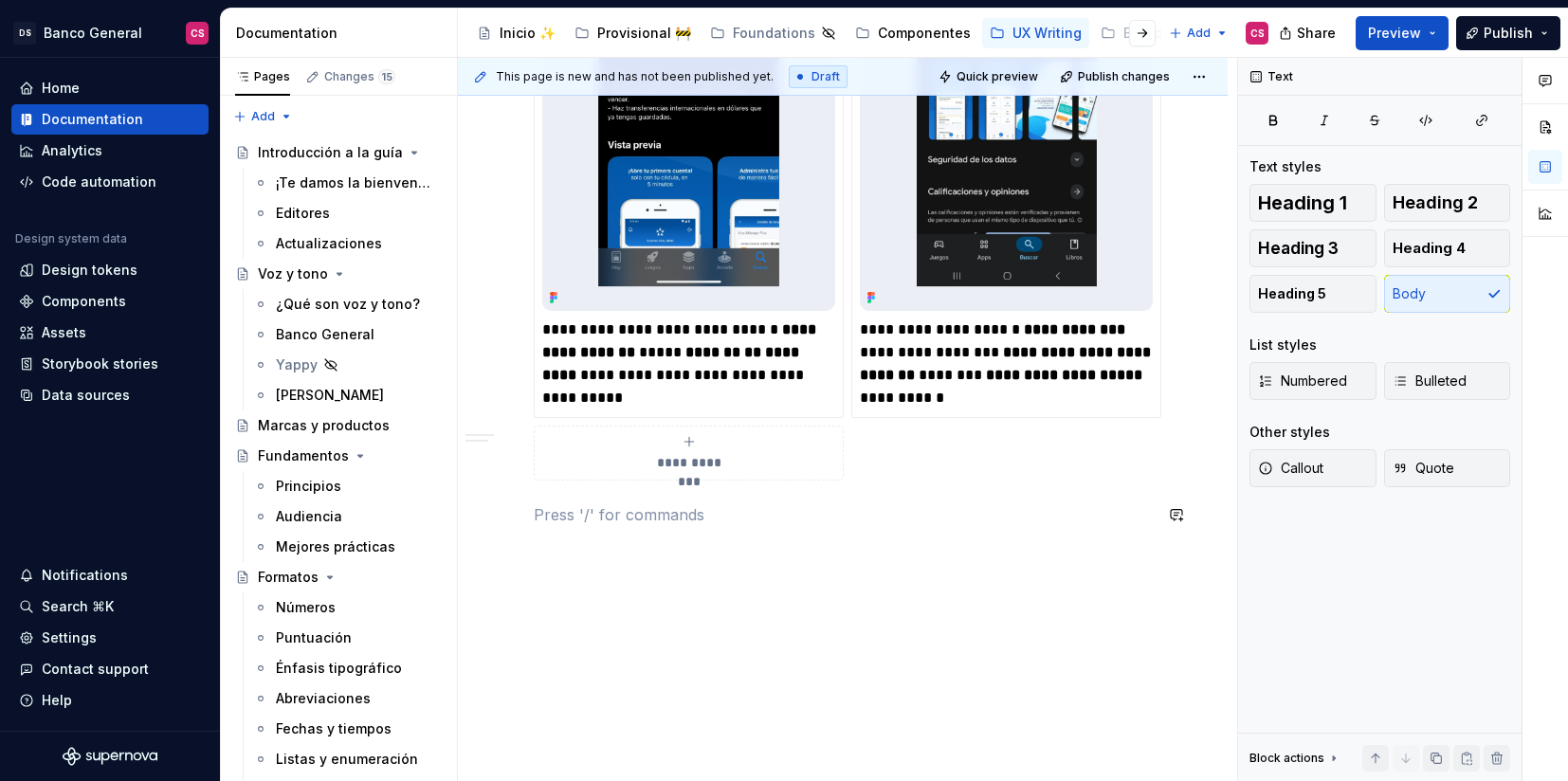
click at [1460, 194] on span "Heading 2" at bounding box center [1435, 203] width 85 height 19
click at [768, 514] on strong "Lineamiento de texto introductorio:" at bounding box center [668, 514] width 270 height 19
click at [1410, 205] on span "Heading 2" at bounding box center [1435, 203] width 85 height 19
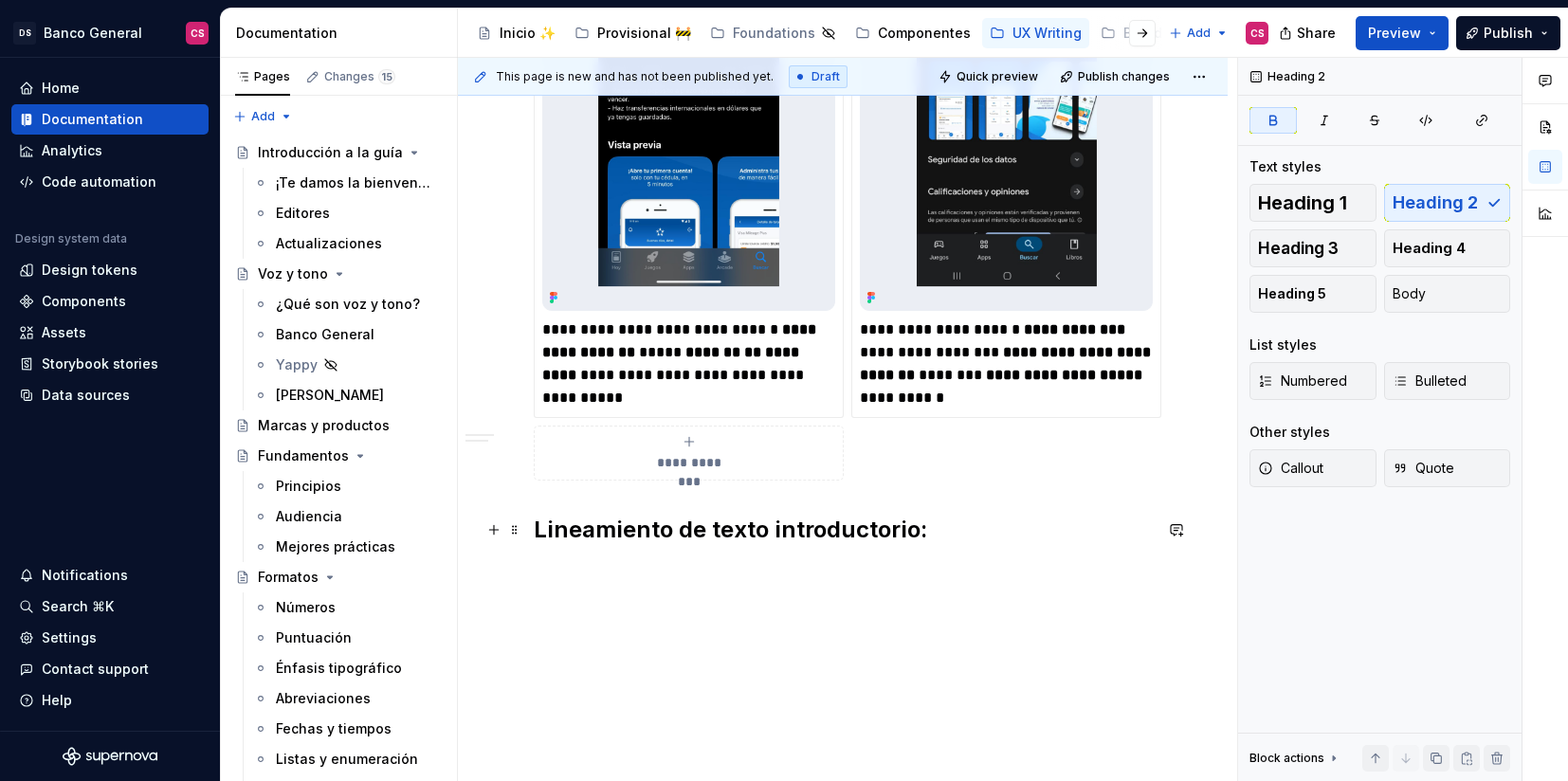
click at [997, 524] on h2 "Lineamiento de texto introductorio:" at bounding box center [842, 529] width 618 height 30
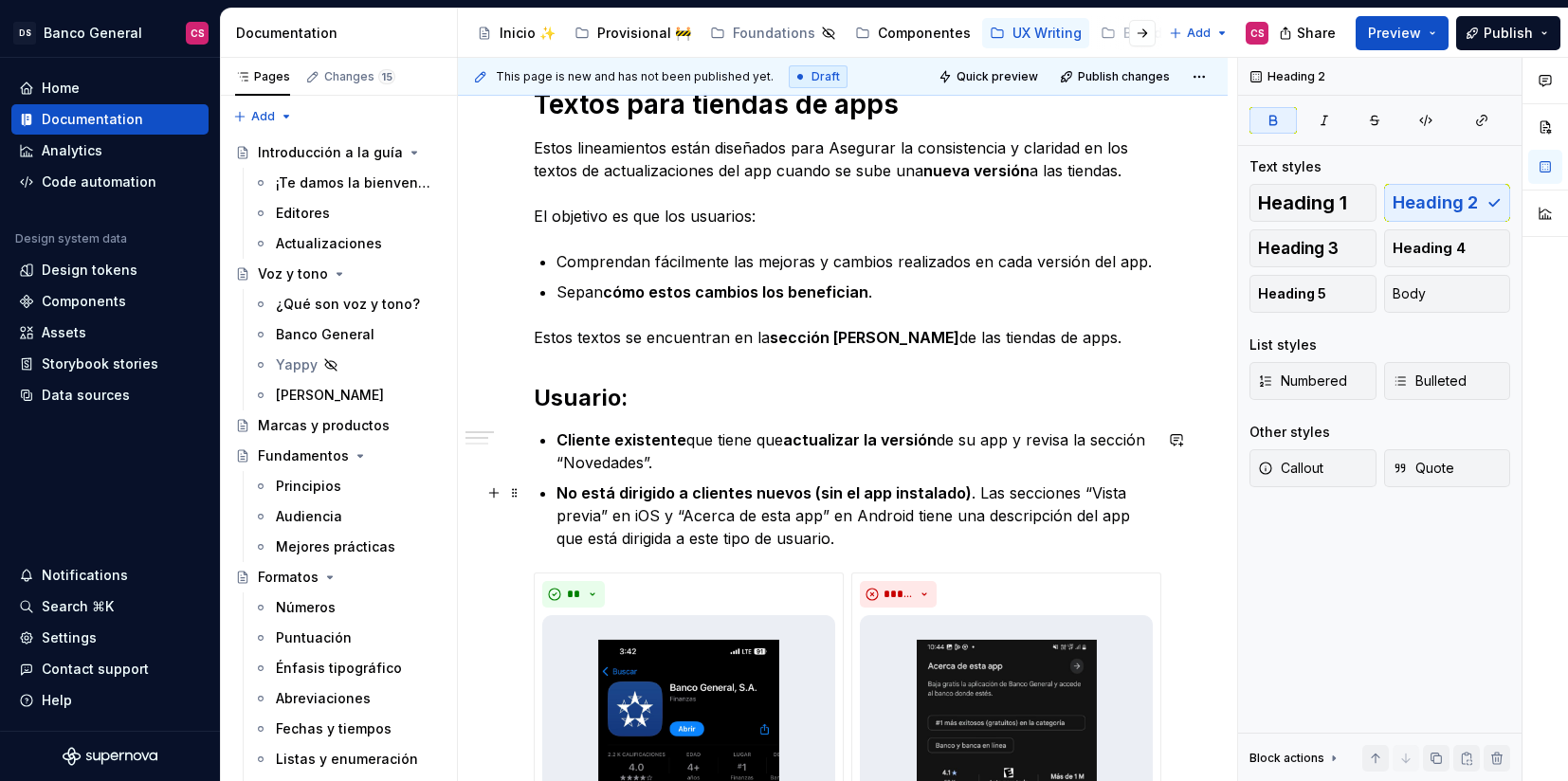
scroll to position [333, 0]
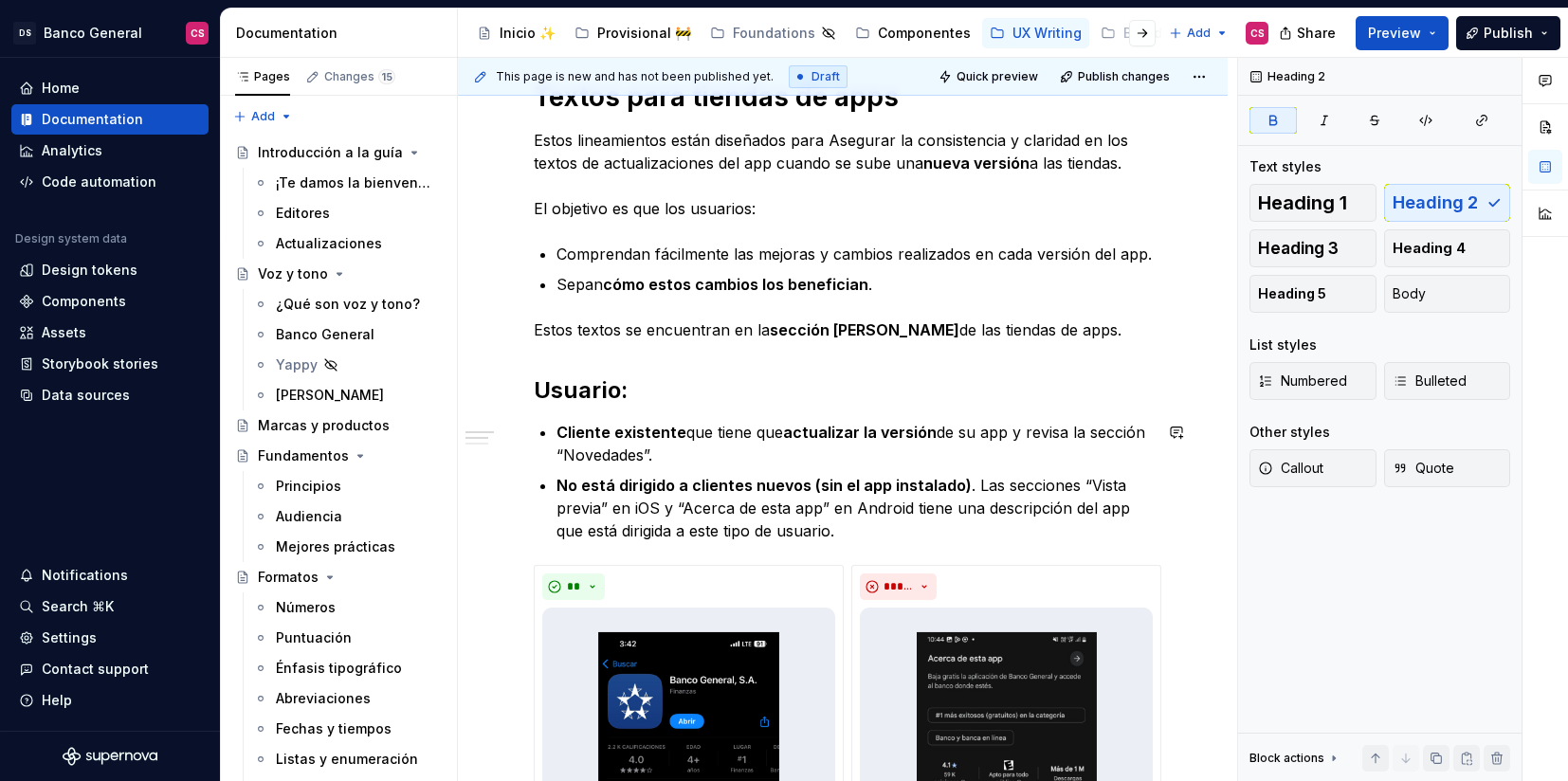
click at [644, 402] on h2 "Usuario:" at bounding box center [842, 390] width 618 height 30
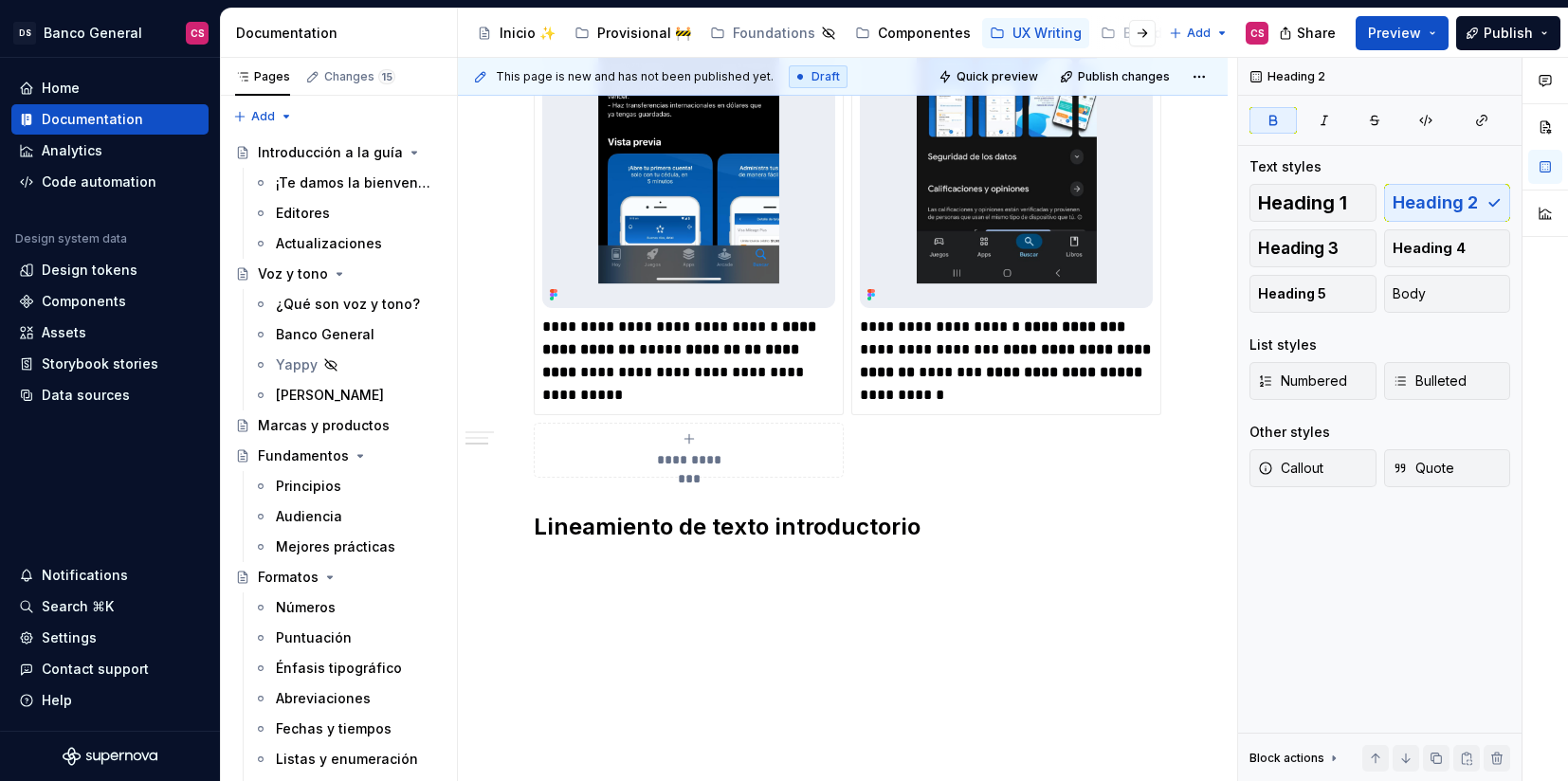
scroll to position [1089, 0]
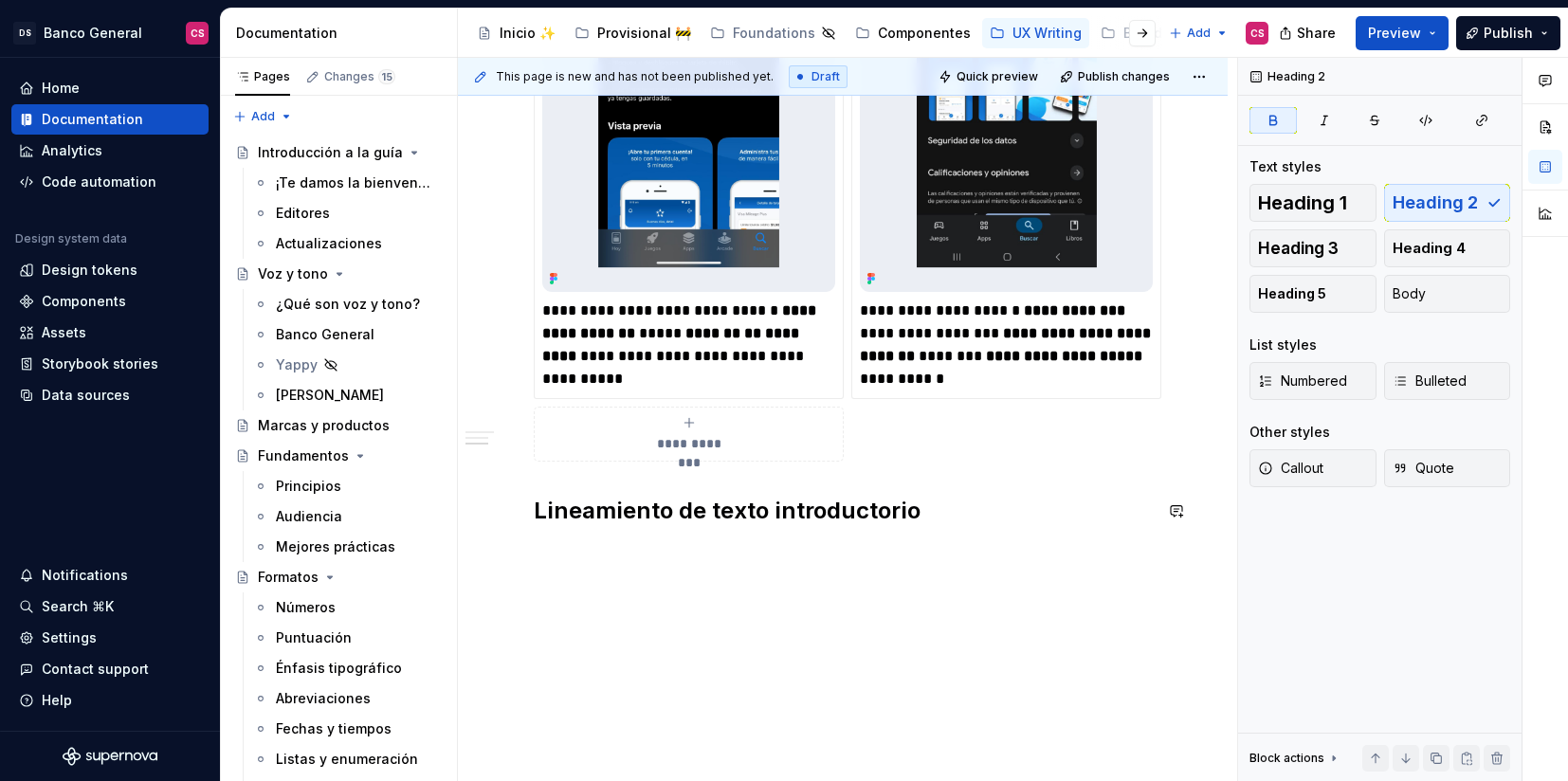
click at [744, 558] on div "**********" at bounding box center [843, 31] width 770 height 1505
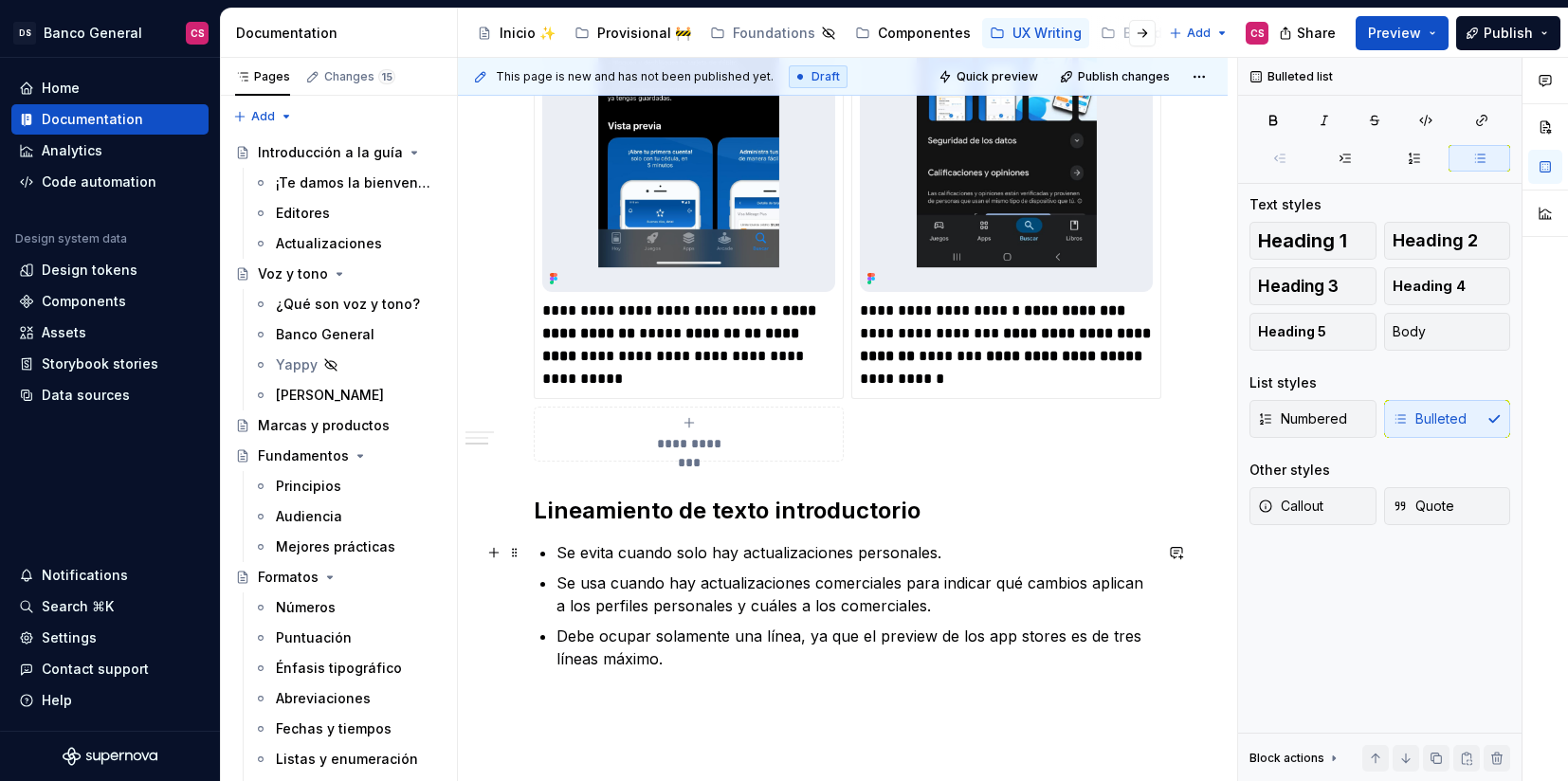
click at [624, 541] on p "Se evita cuando solo hay actualizaciones personales." at bounding box center [854, 552] width 595 height 23
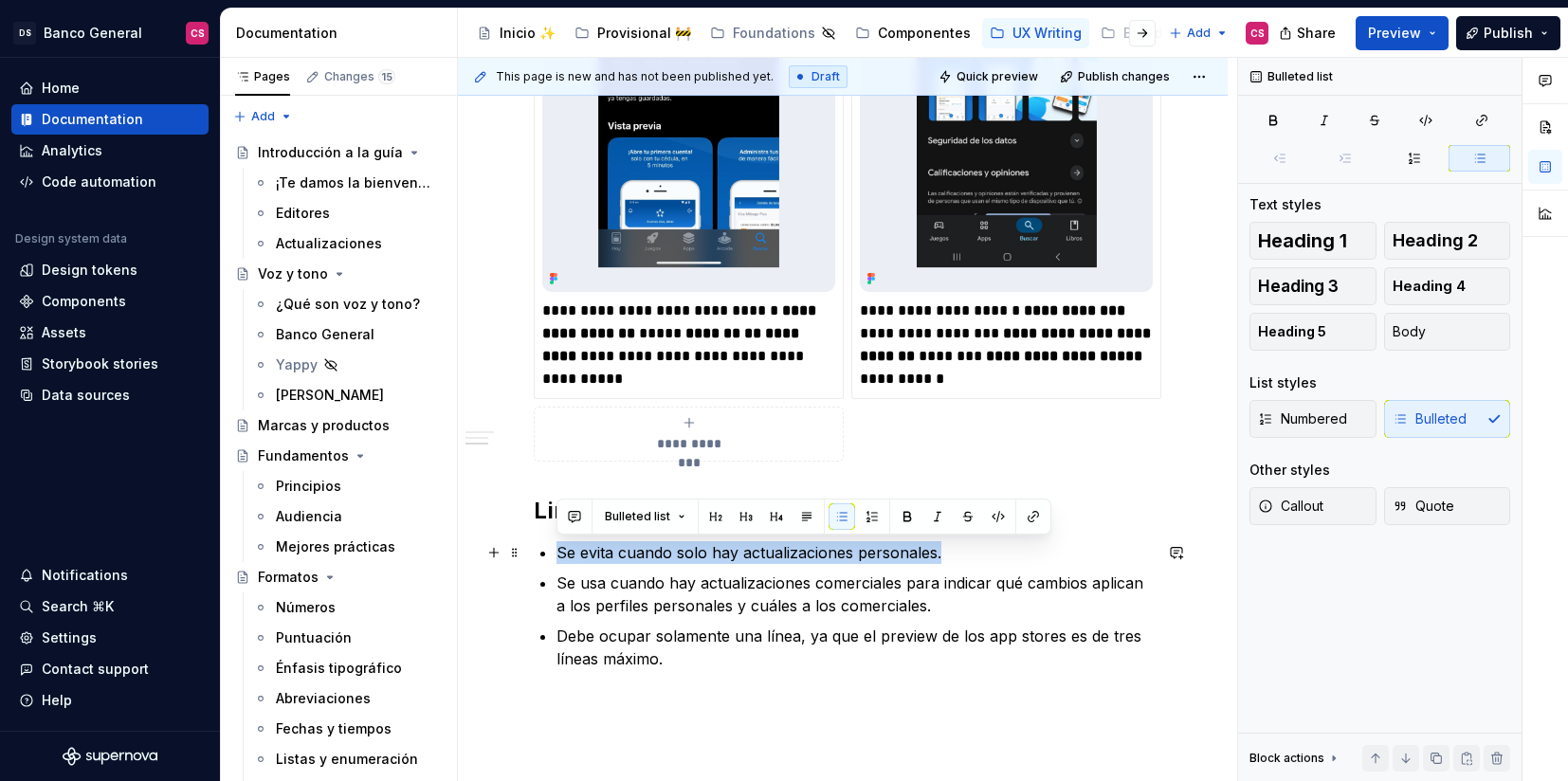
click at [624, 541] on p "Se evita cuando solo hay actualizaciones personales." at bounding box center [854, 552] width 595 height 23
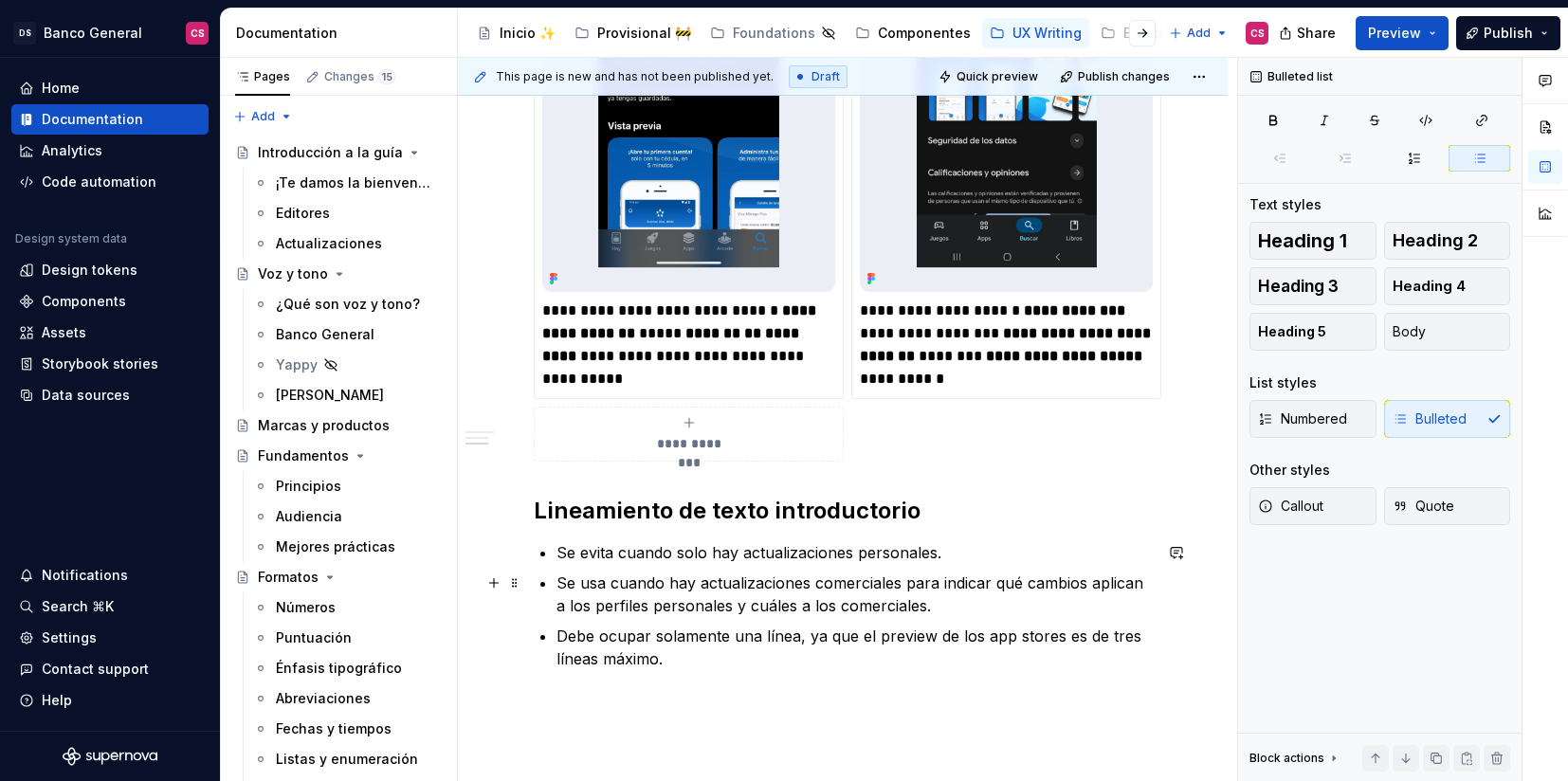
click at [693, 566] on ul "Se evita cuando solo hay actualizaciones personales. Se usa cuando hay actualiz…" at bounding box center [854, 605] width 595 height 129
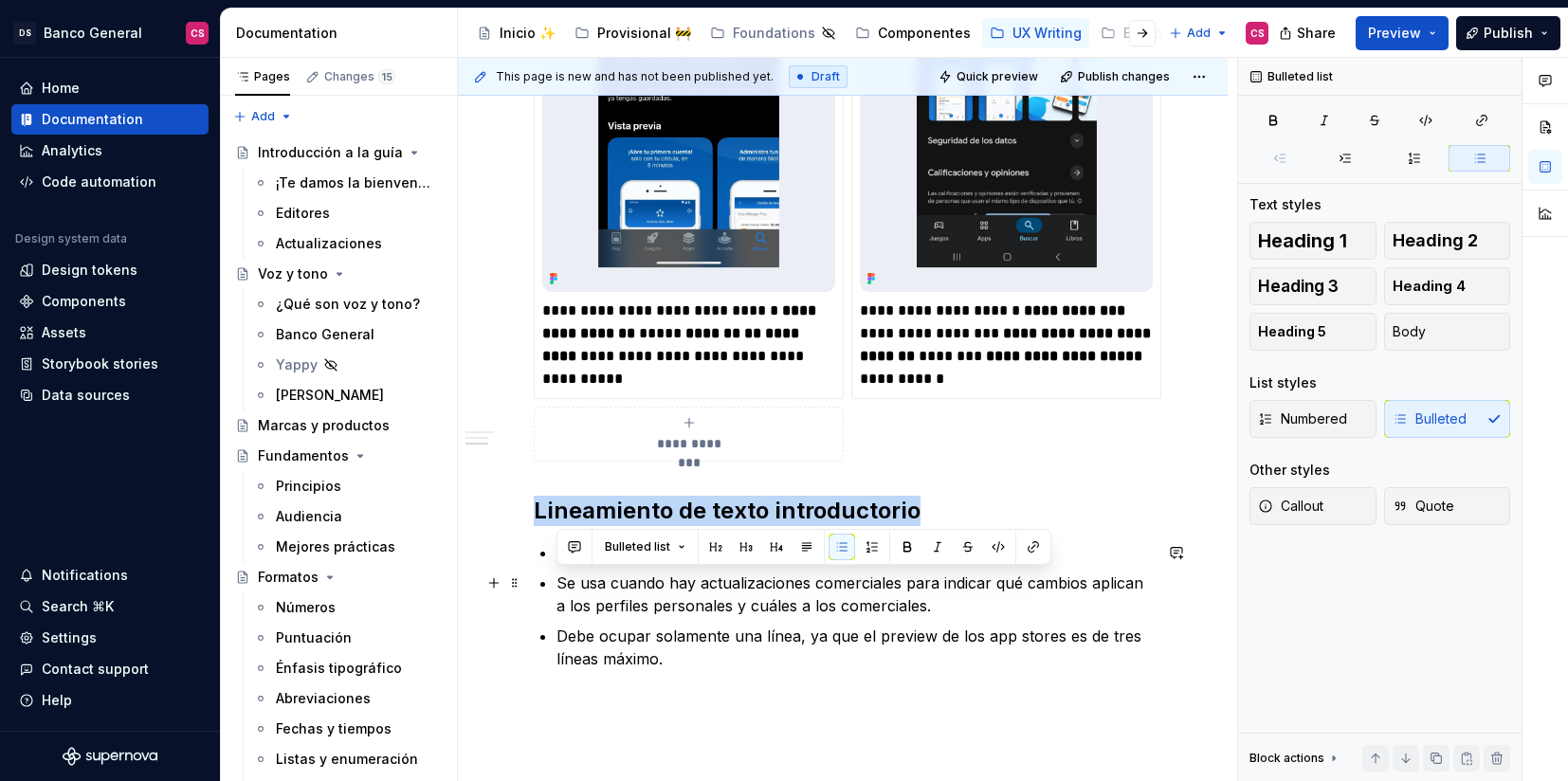
click at [693, 566] on ul "Se evita cuando solo hay actualizaciones personales. Se usa cuando hay actualiz…" at bounding box center [854, 605] width 595 height 129
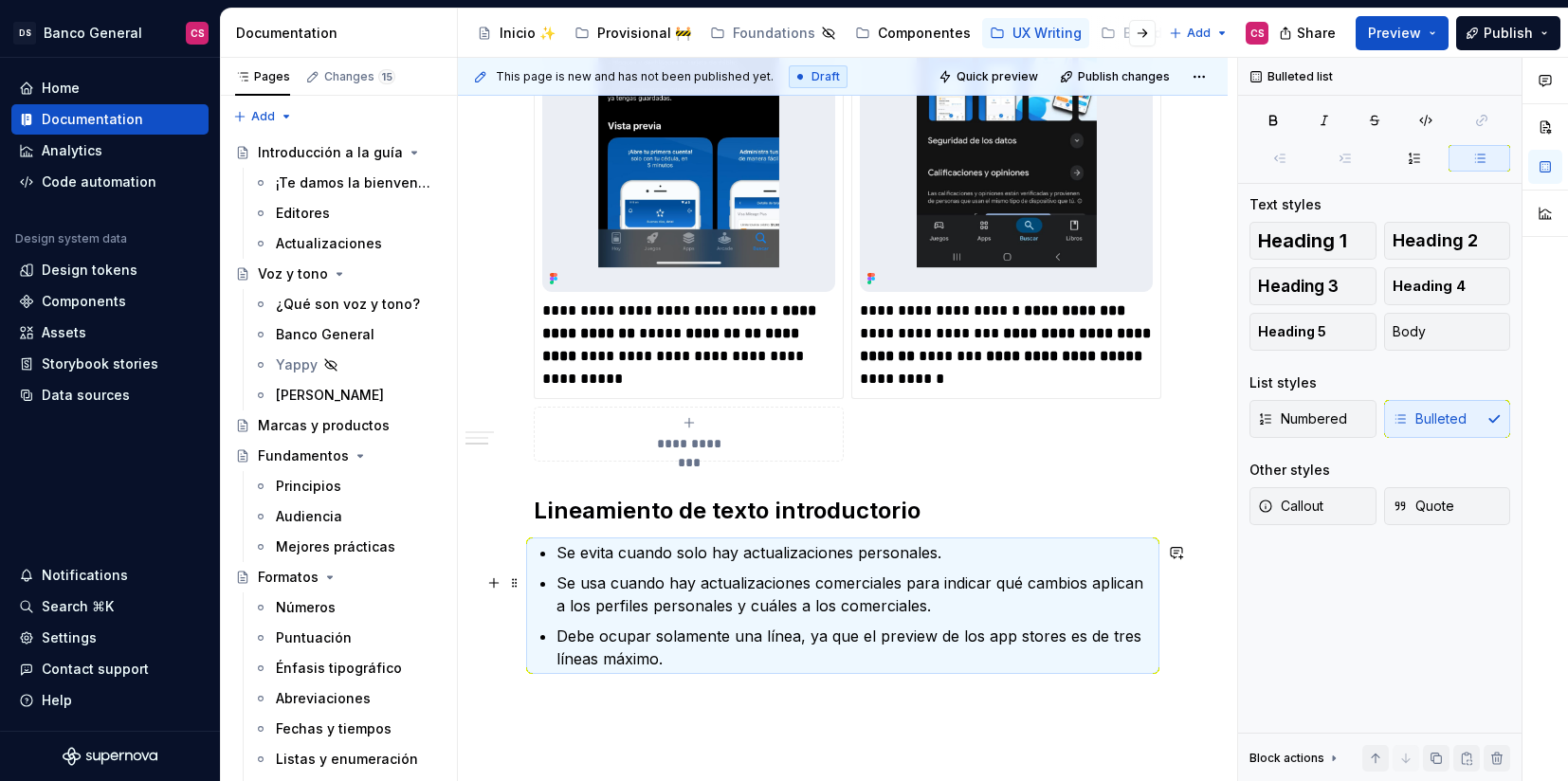
click at [693, 566] on ul "Se evita cuando solo hay actualizaciones personales. Se usa cuando hay actualiz…" at bounding box center [854, 605] width 595 height 129
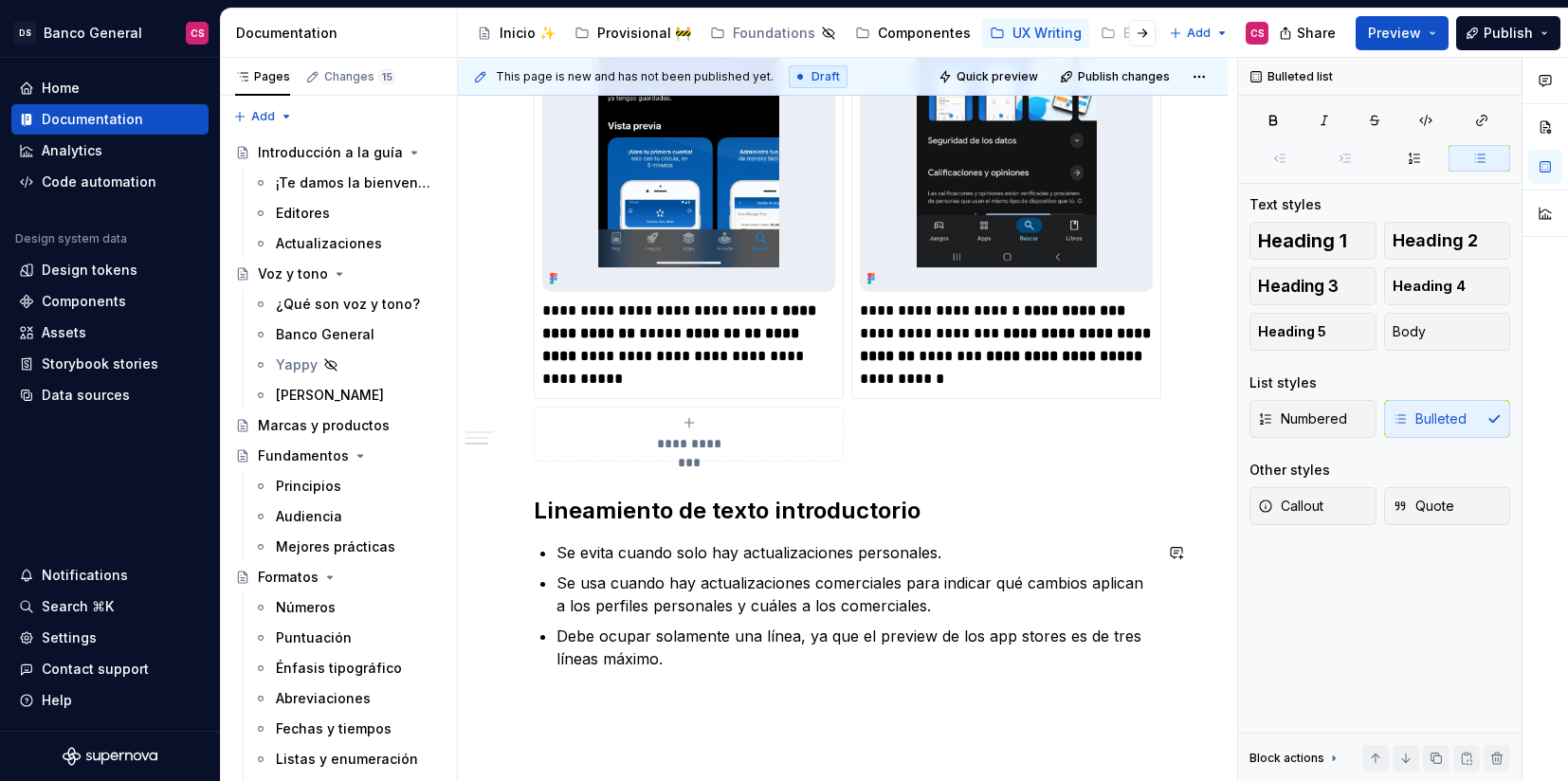
click at [574, 715] on div "**********" at bounding box center [843, 103] width 770 height 1649
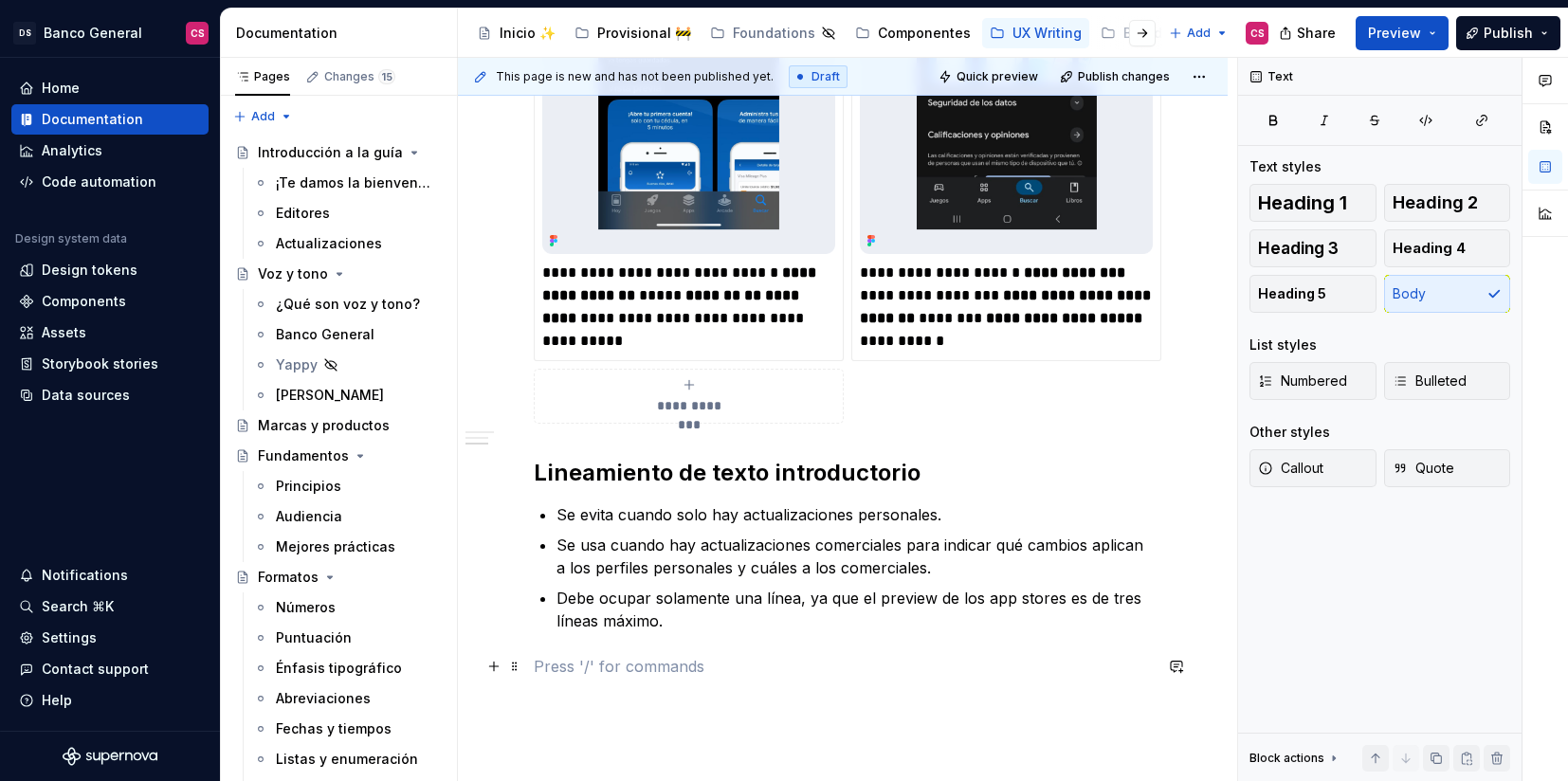
scroll to position [1148, 0]
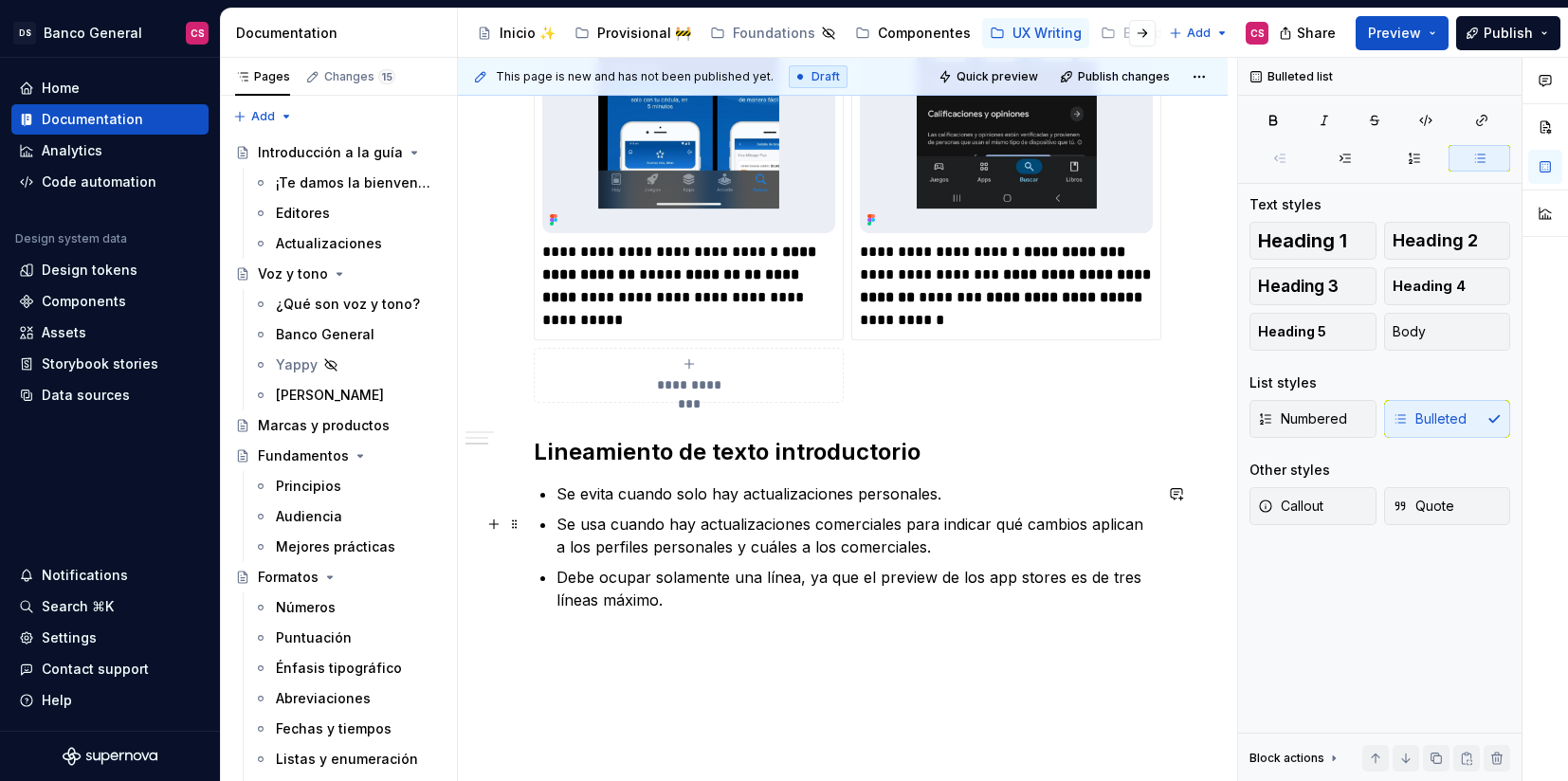
click at [641, 518] on p "Se usa cuando hay actualizaciones comerciales para indicar qué cambios aplican …" at bounding box center [854, 536] width 595 height 46
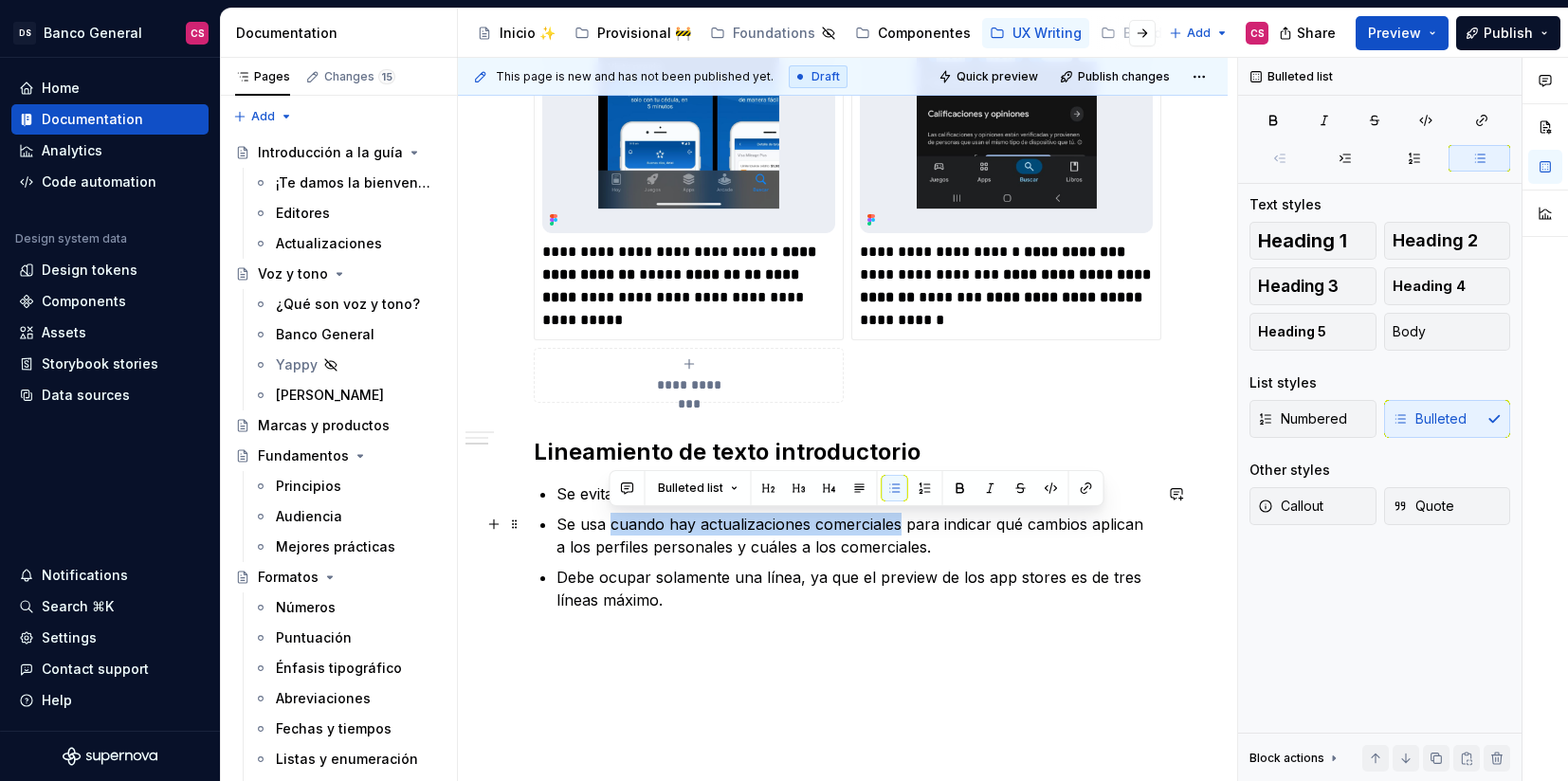
drag, startPoint x: 641, startPoint y: 518, endPoint x: 817, endPoint y: 532, distance: 176.6
click at [817, 532] on p "Se usa cuando hay actualizaciones comerciales para indicar qué cambios aplican …" at bounding box center [854, 536] width 595 height 46
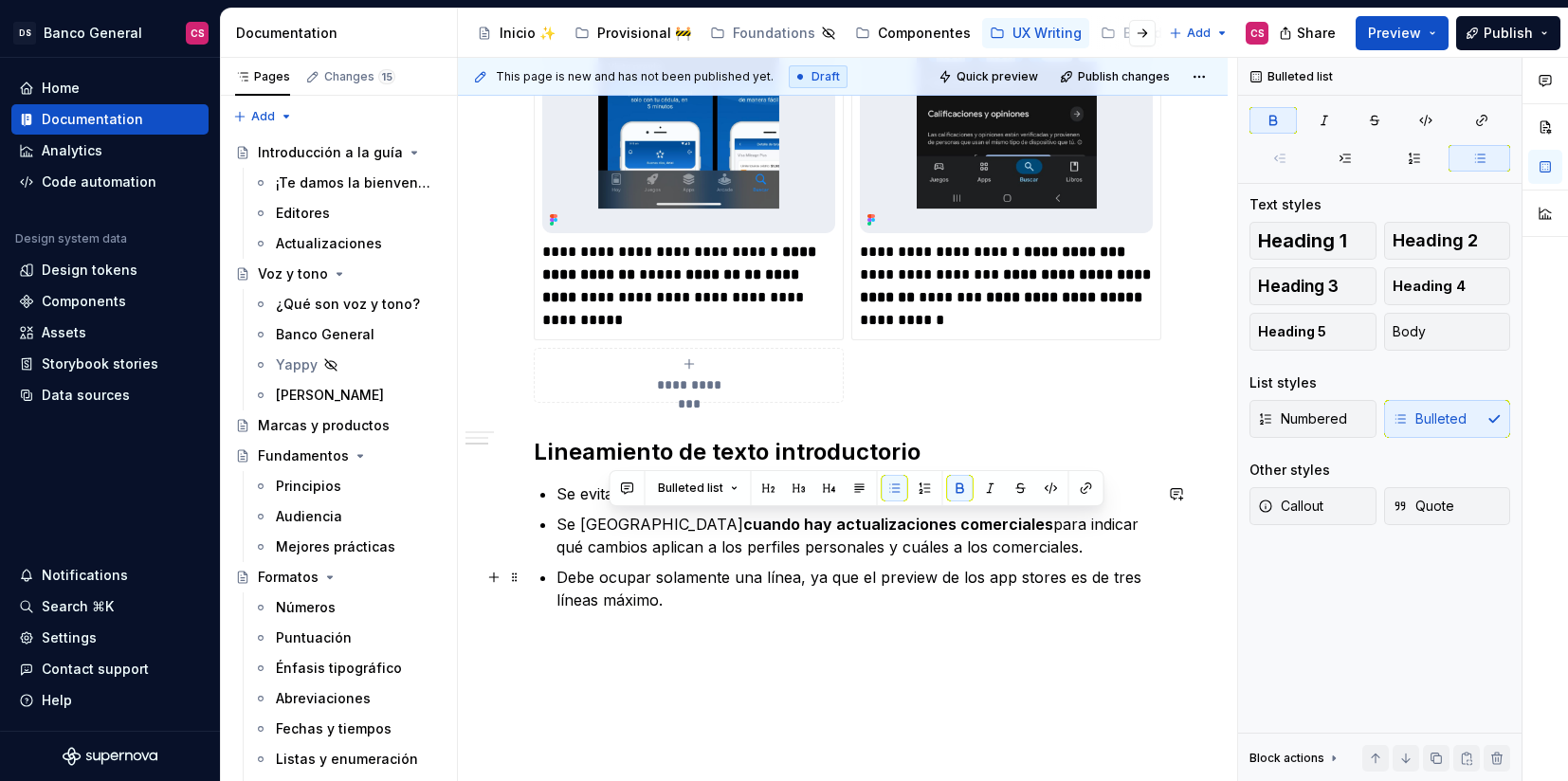
click at [676, 582] on p "Debe ocupar solamente una línea, ya que el preview de los app stores es de tres…" at bounding box center [854, 589] width 595 height 46
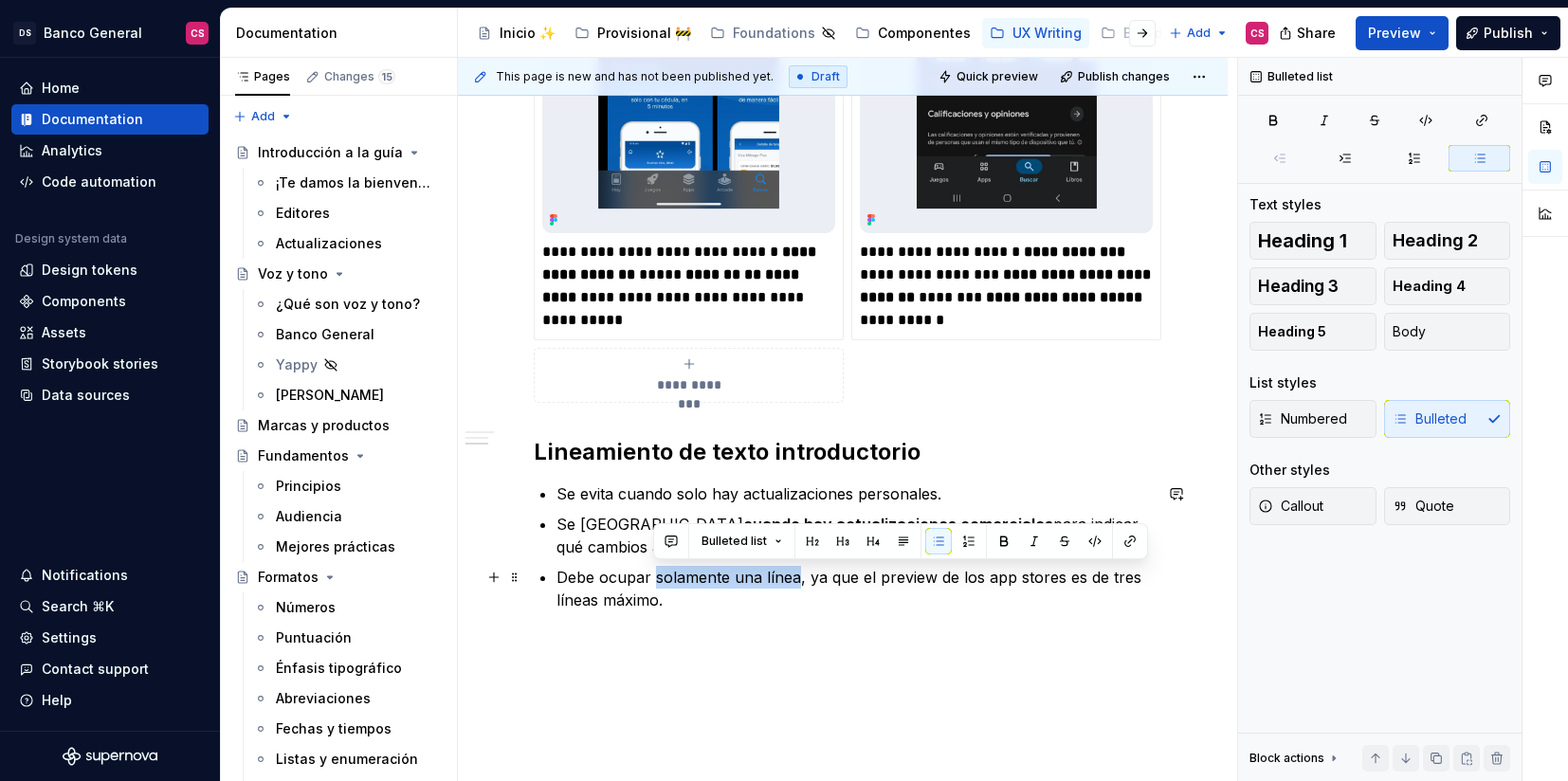
drag, startPoint x: 676, startPoint y: 582, endPoint x: 767, endPoint y: 577, distance: 91.1
click at [767, 577] on p "Debe ocupar solamente una línea, ya que el preview de los app stores es de tres…" at bounding box center [854, 589] width 595 height 46
click at [741, 575] on p "Debe ocupar solamente una línea, ya que el preview de los app stores es de tres…" at bounding box center [854, 589] width 595 height 46
drag, startPoint x: 741, startPoint y: 575, endPoint x: 782, endPoint y: 575, distance: 41.0
click at [782, 575] on p "Debe ocupar solamente una línea, ya que el preview de los app stores es de tres…" at bounding box center [854, 589] width 595 height 46
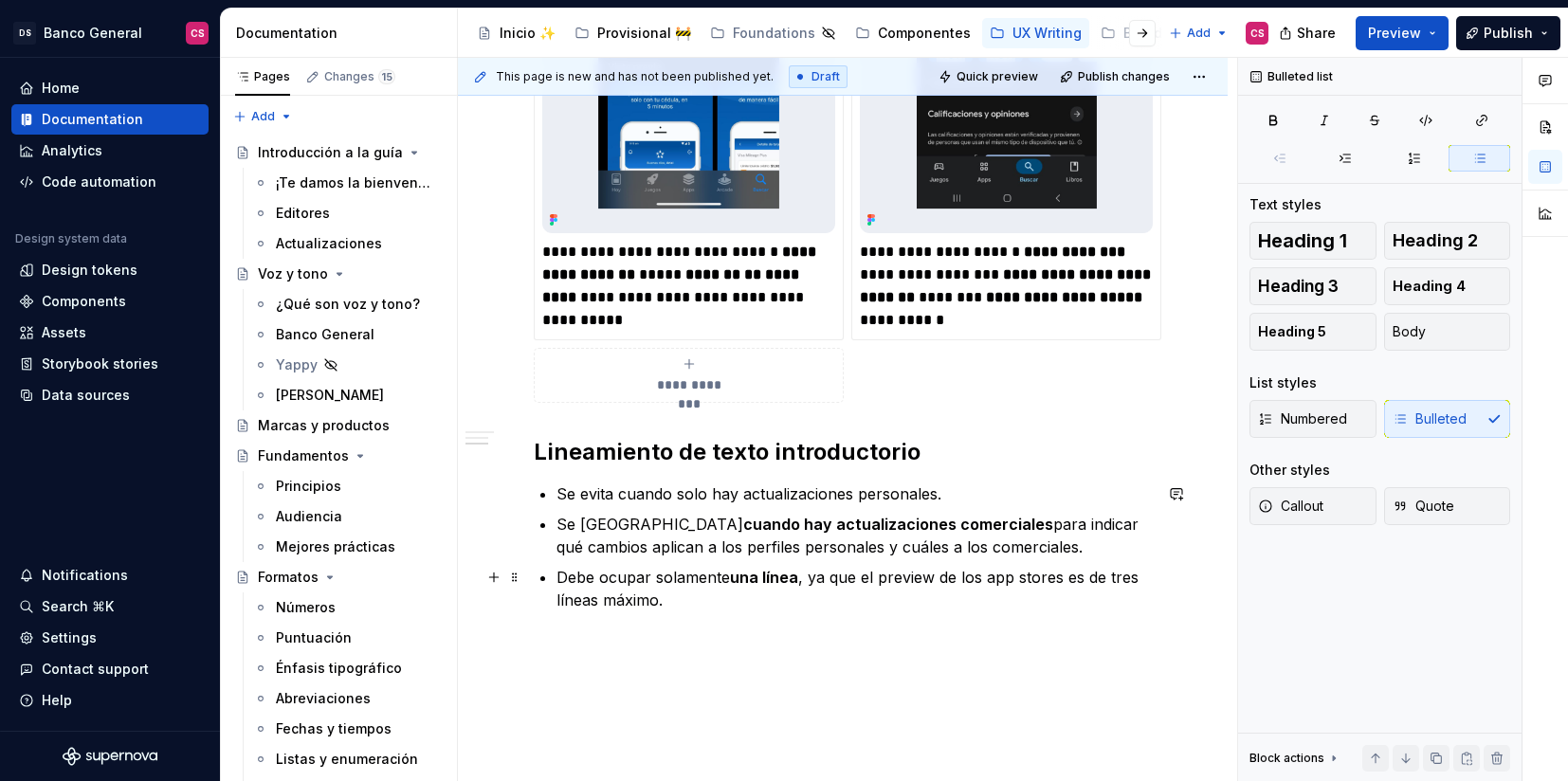
click at [919, 572] on p "Debe ocupar solamente una línea , ya que el preview de los app stores es de tre…" at bounding box center [854, 589] width 595 height 46
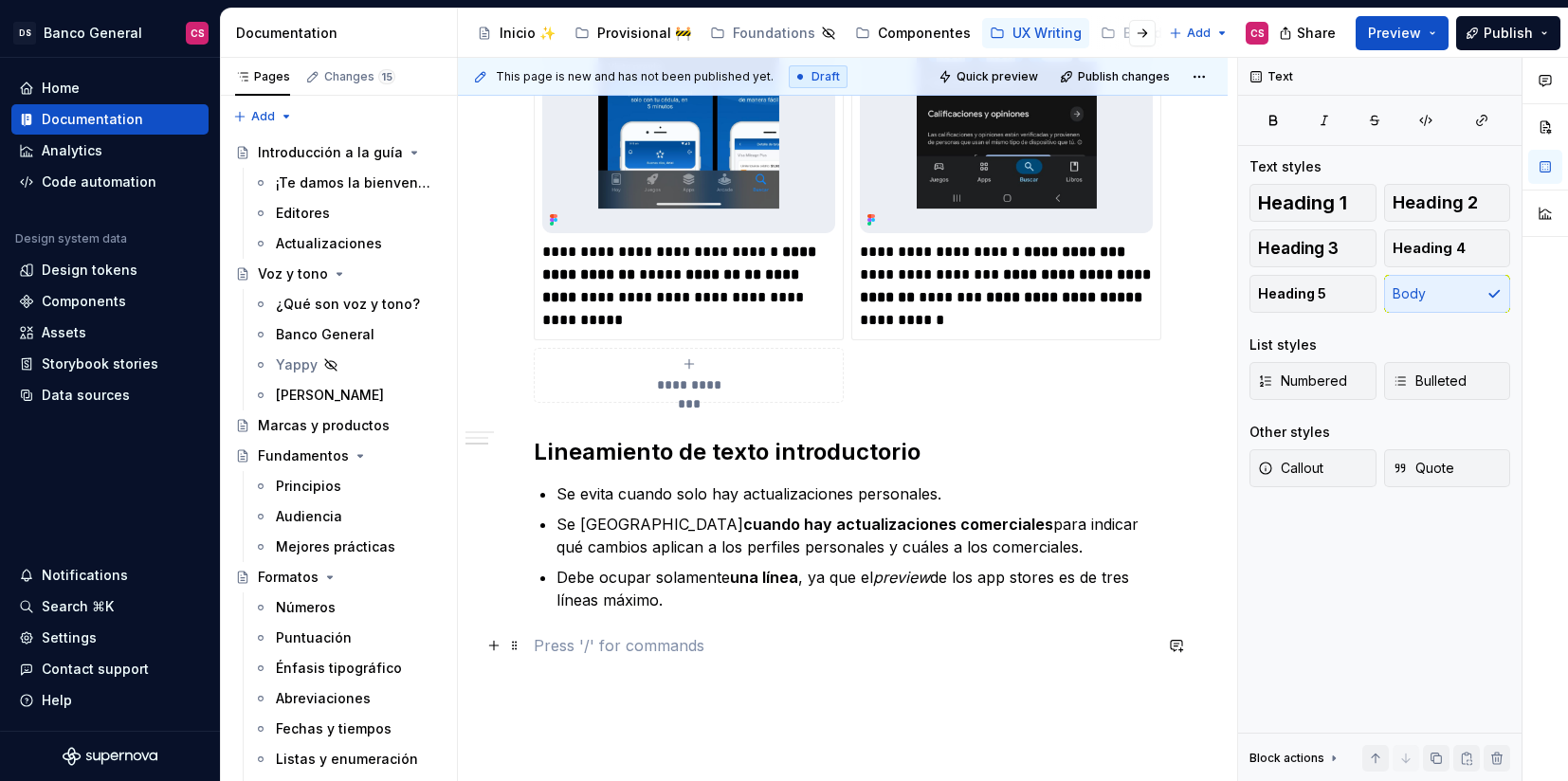
click at [740, 644] on p at bounding box center [842, 645] width 618 height 23
type textarea "*"
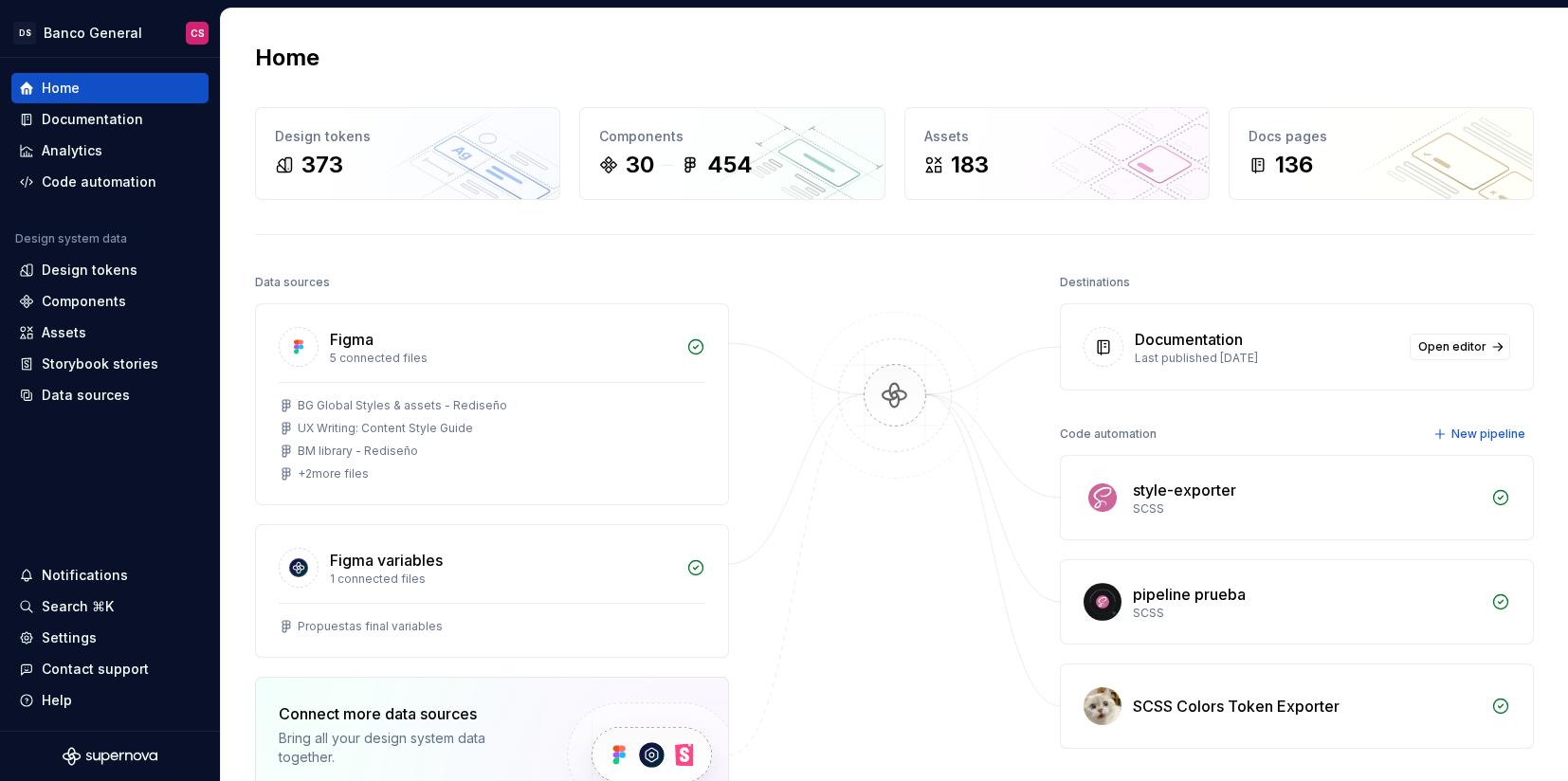
scroll to position [502, 0]
click at [103, 116] on div "Documentation" at bounding box center [93, 119] width 102 height 19
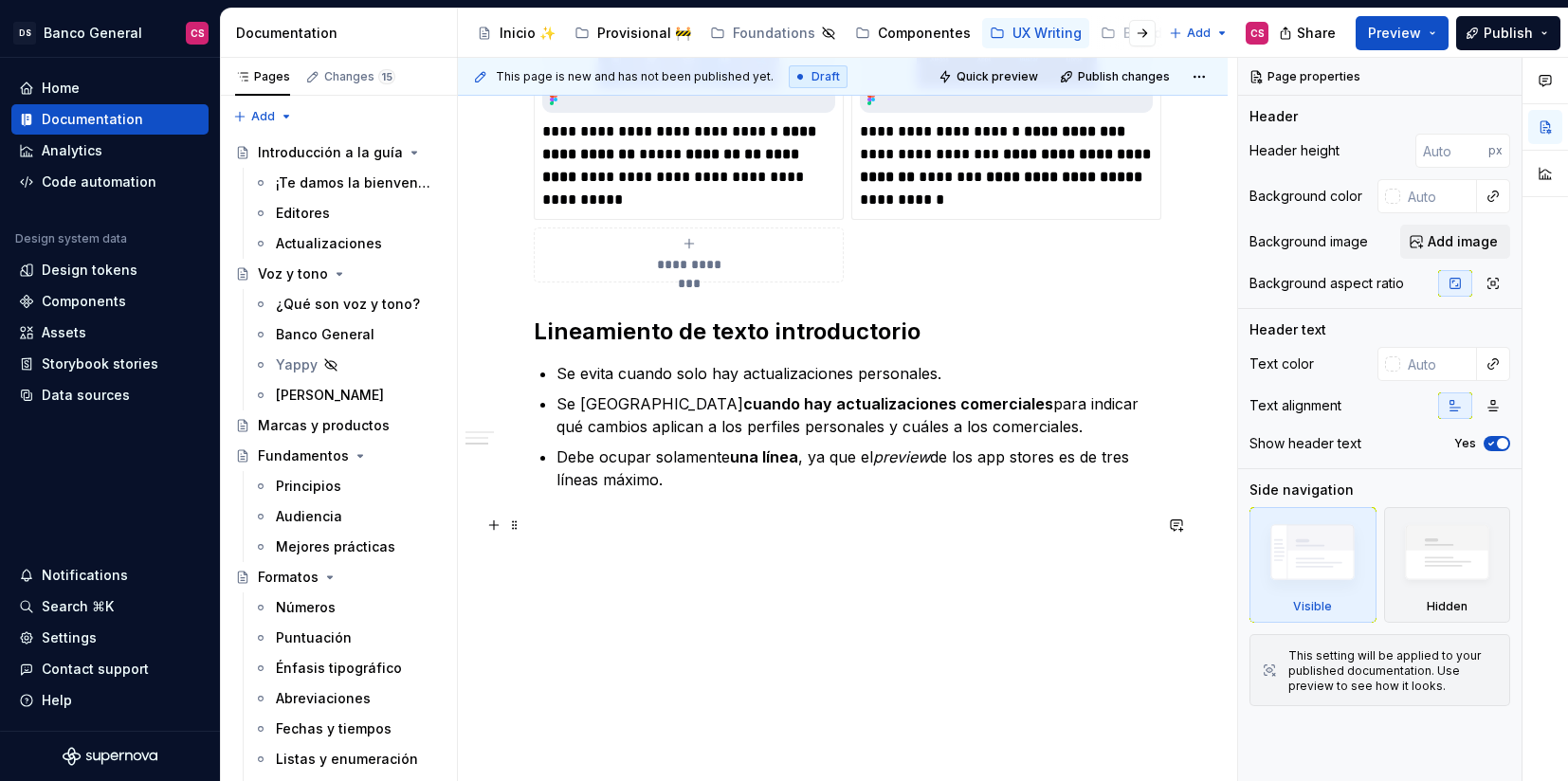
scroll to position [1278, 0]
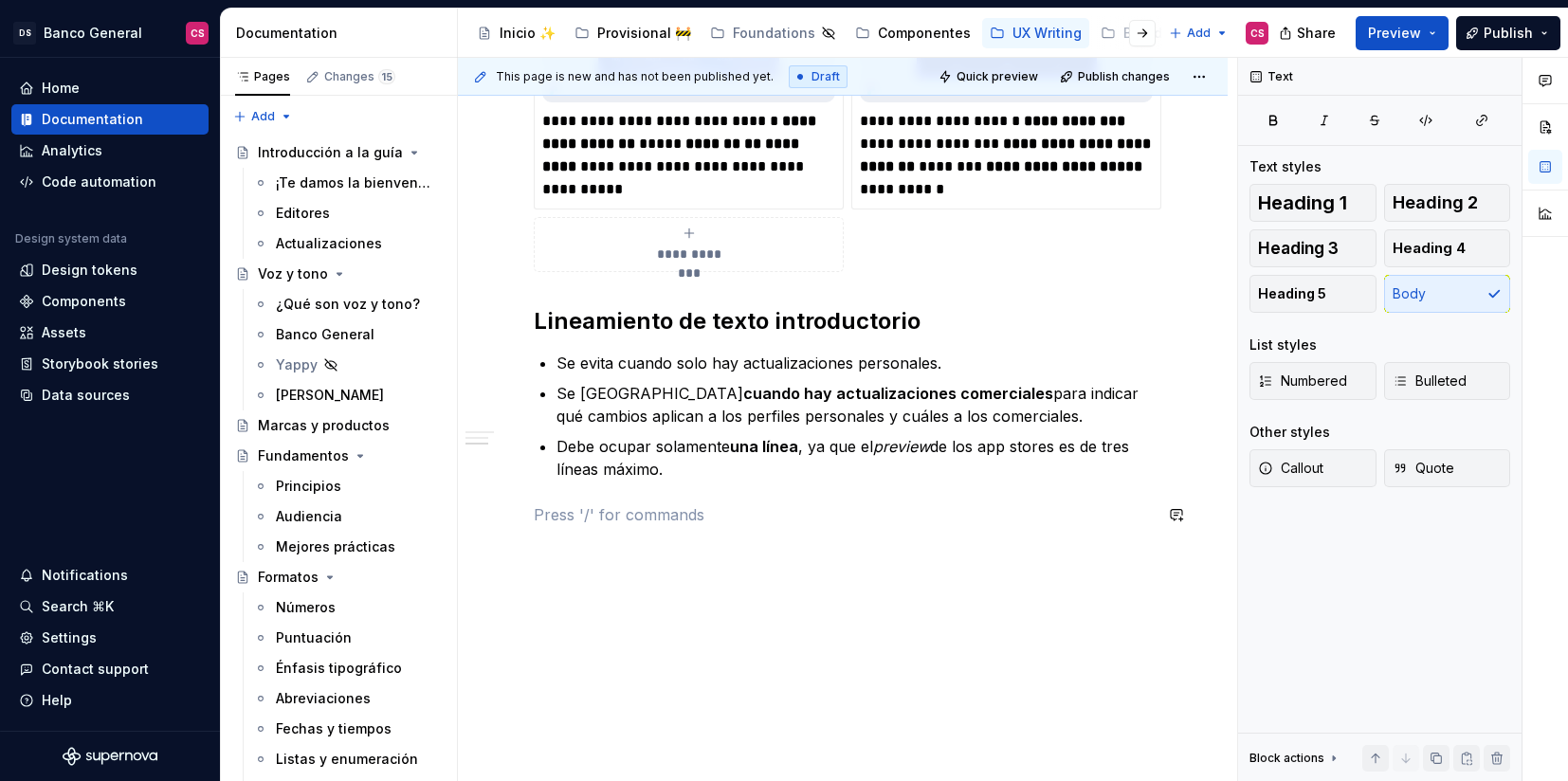
click at [669, 503] on p at bounding box center [842, 514] width 618 height 23
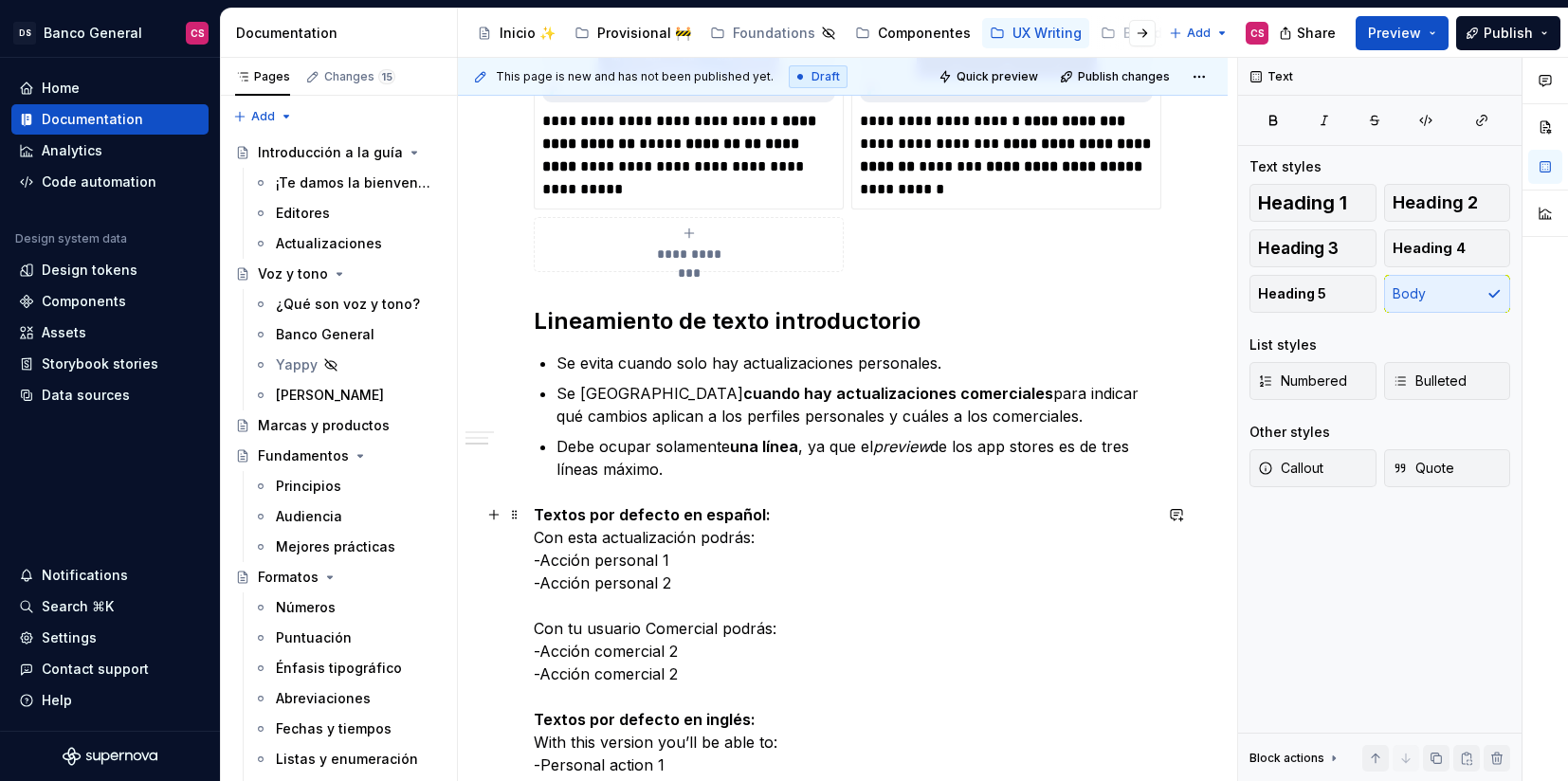
click at [664, 505] on strong "Textos por defecto en español:" at bounding box center [651, 514] width 237 height 19
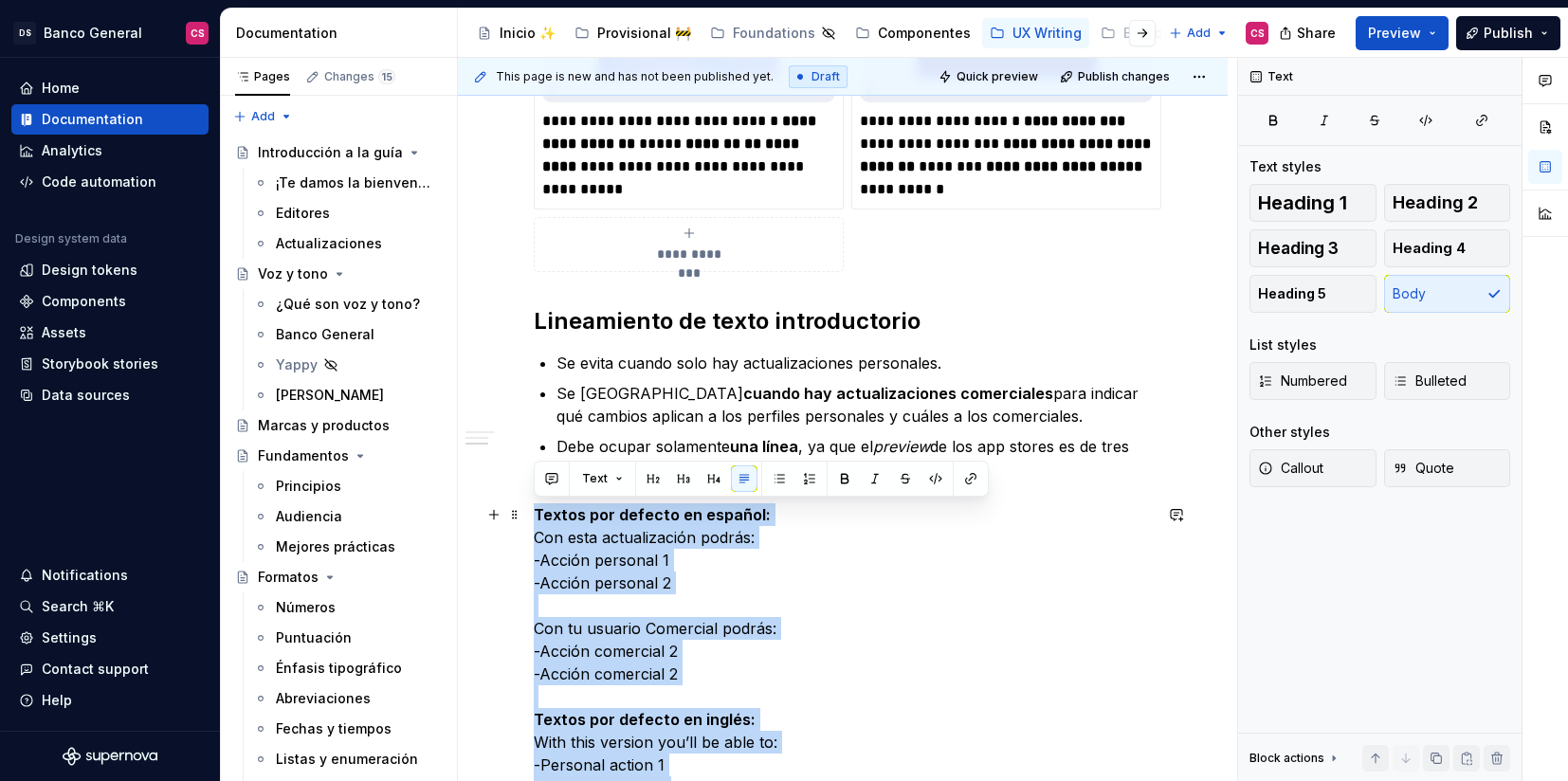
click at [664, 505] on strong "Textos por defecto en español:" at bounding box center [651, 514] width 237 height 19
click at [548, 510] on strong "Textos por defecto en español:" at bounding box center [651, 514] width 237 height 19
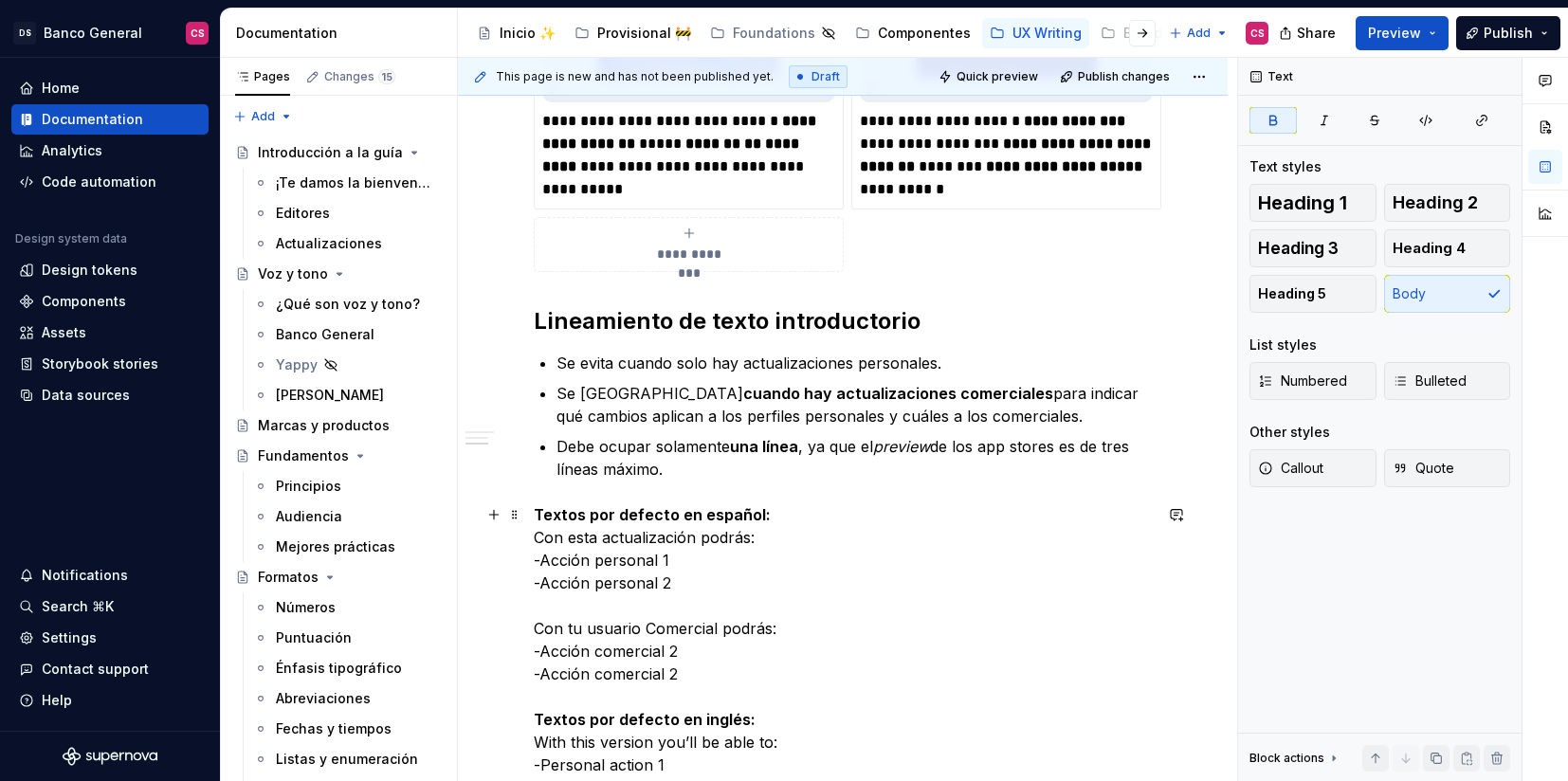
click at [527, 533] on div "**********" at bounding box center [843, 118] width 770 height 2058
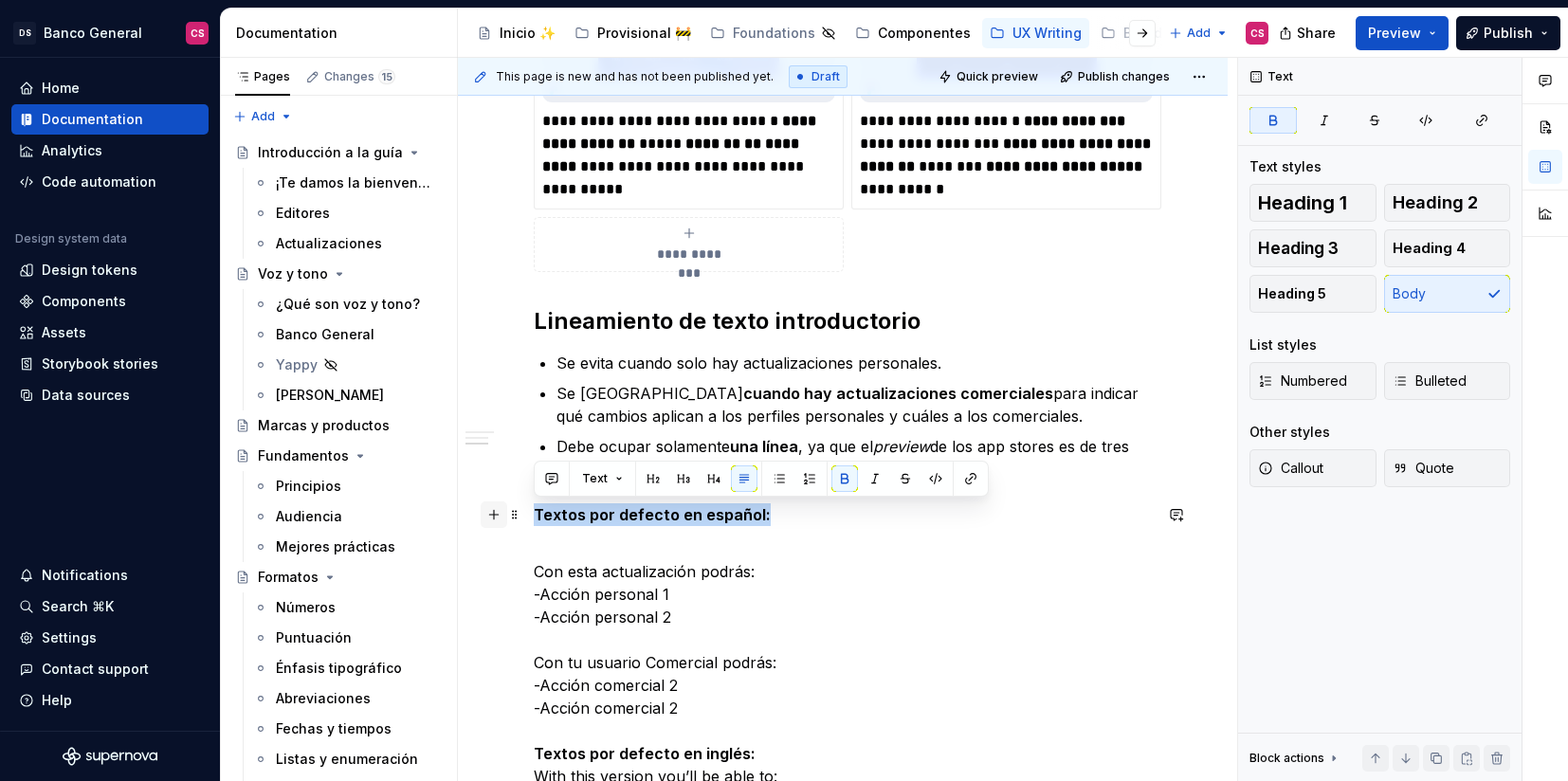
drag, startPoint x: 773, startPoint y: 519, endPoint x: 493, endPoint y: 511, distance: 280.1
click at [533, 511] on div "**********" at bounding box center [842, 40] width 618 height 1813
click at [1312, 246] on span "Heading 3" at bounding box center [1298, 248] width 81 height 19
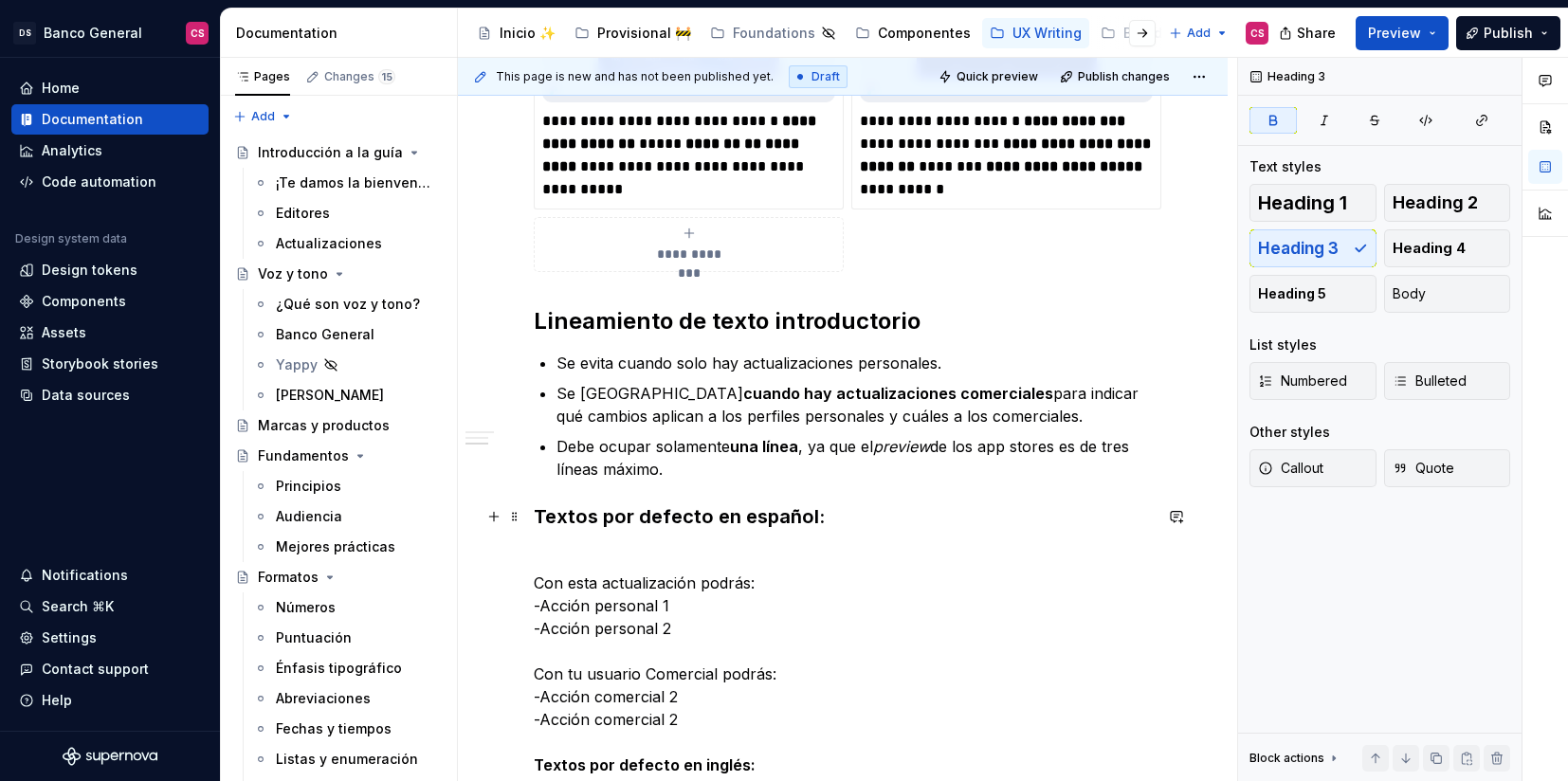
click at [696, 532] on h3 "Textos por defecto en español:" at bounding box center [842, 529] width 618 height 53
click at [610, 552] on h3 "Textos por defecto en español:" at bounding box center [842, 529] width 618 height 53
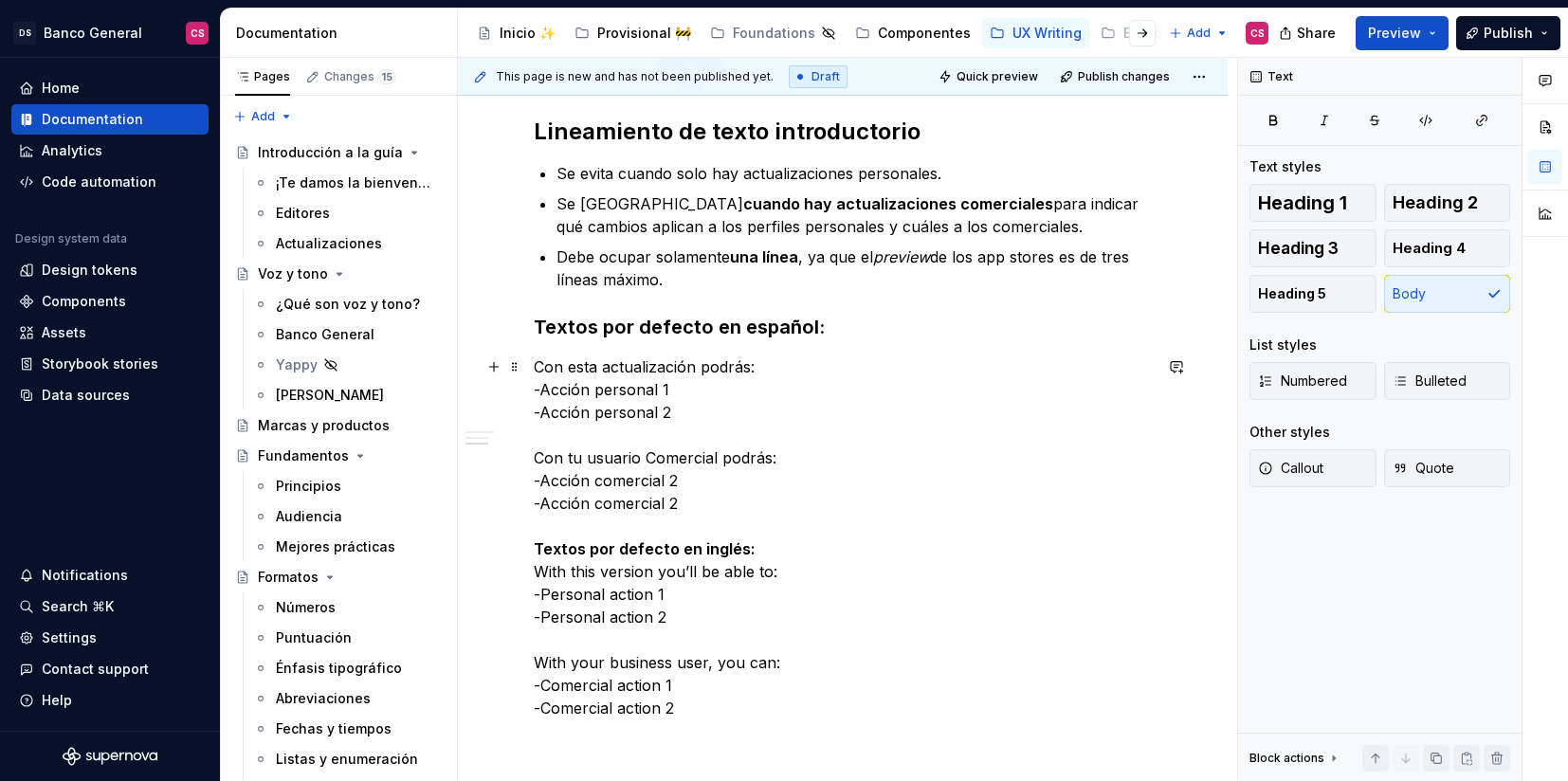
scroll to position [1485, 0]
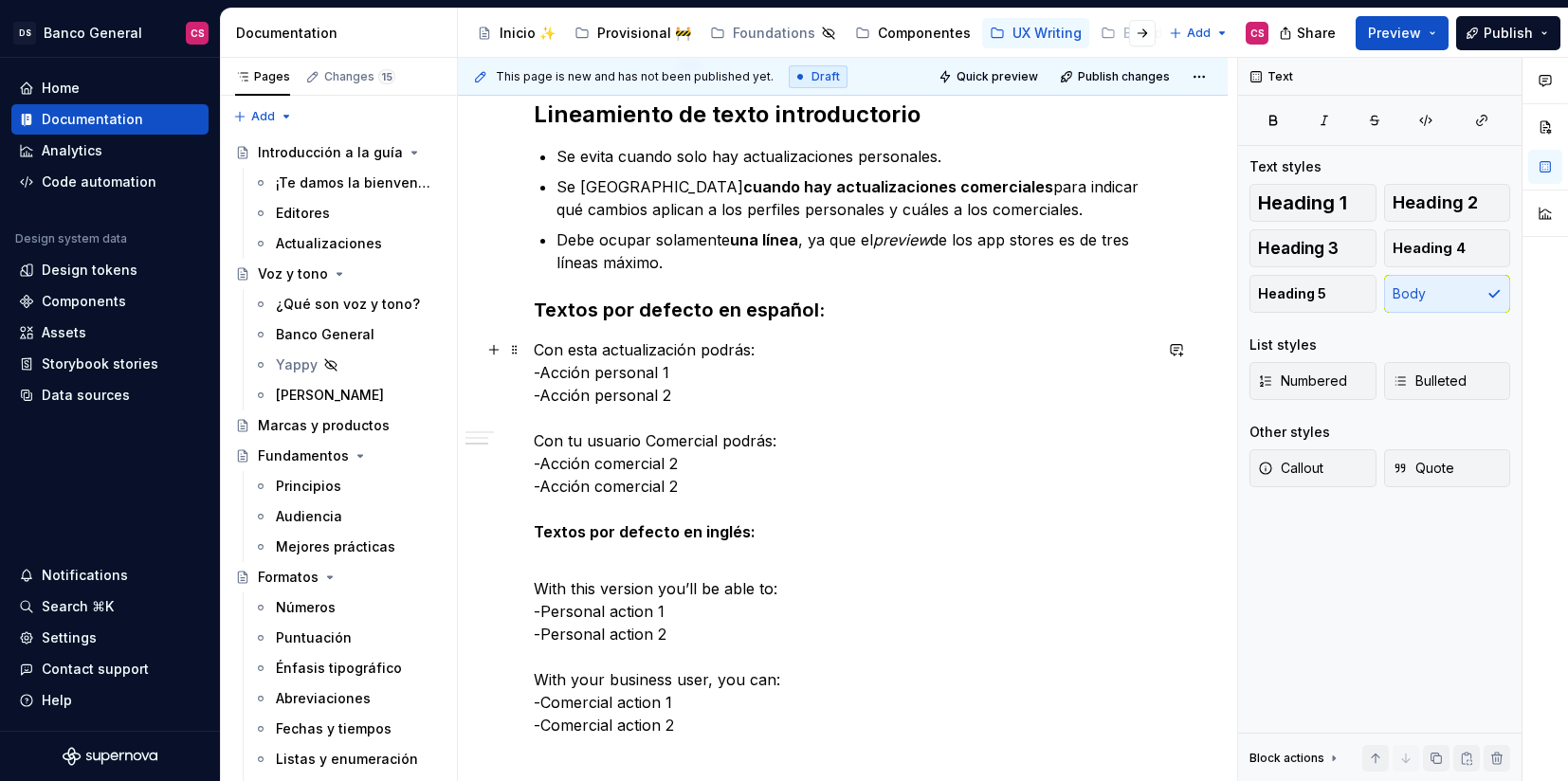
click at [541, 522] on strong "Textos por defecto en inglés:" at bounding box center [644, 531] width 222 height 19
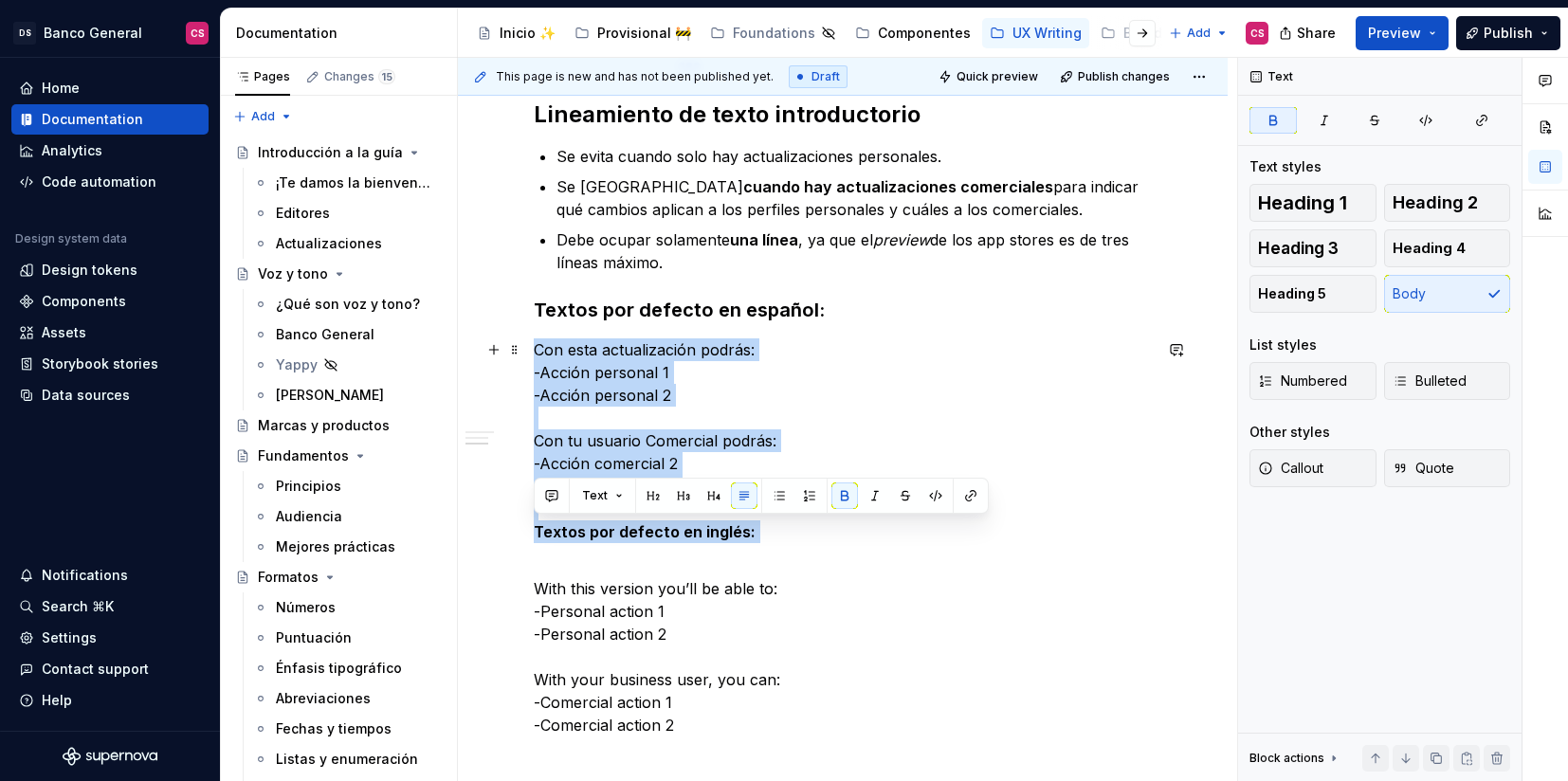
click at [541, 522] on strong "Textos por defecto en inglés:" at bounding box center [644, 531] width 222 height 19
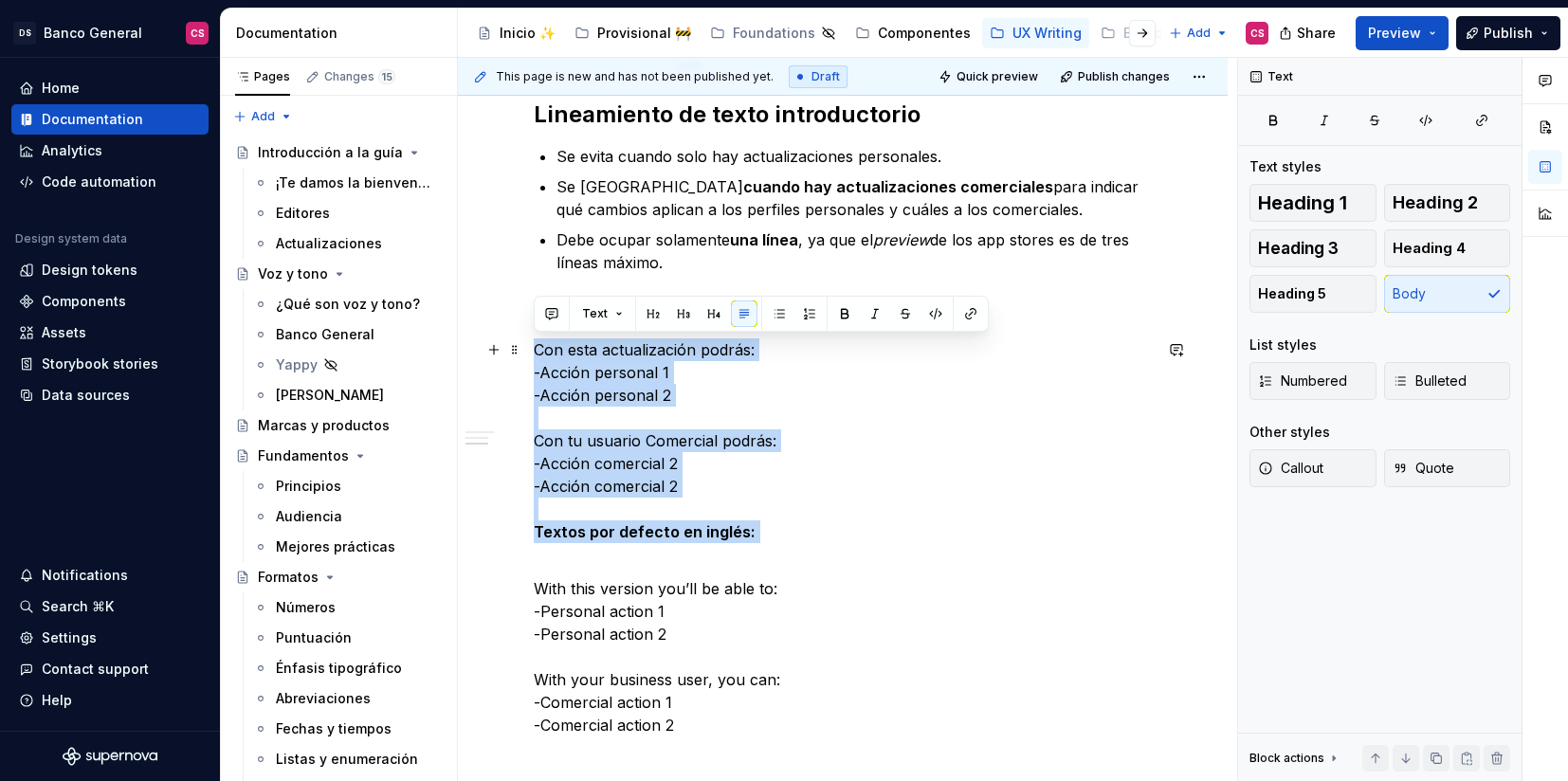
click at [566, 528] on strong "Textos por defecto en inglés:" at bounding box center [644, 531] width 222 height 19
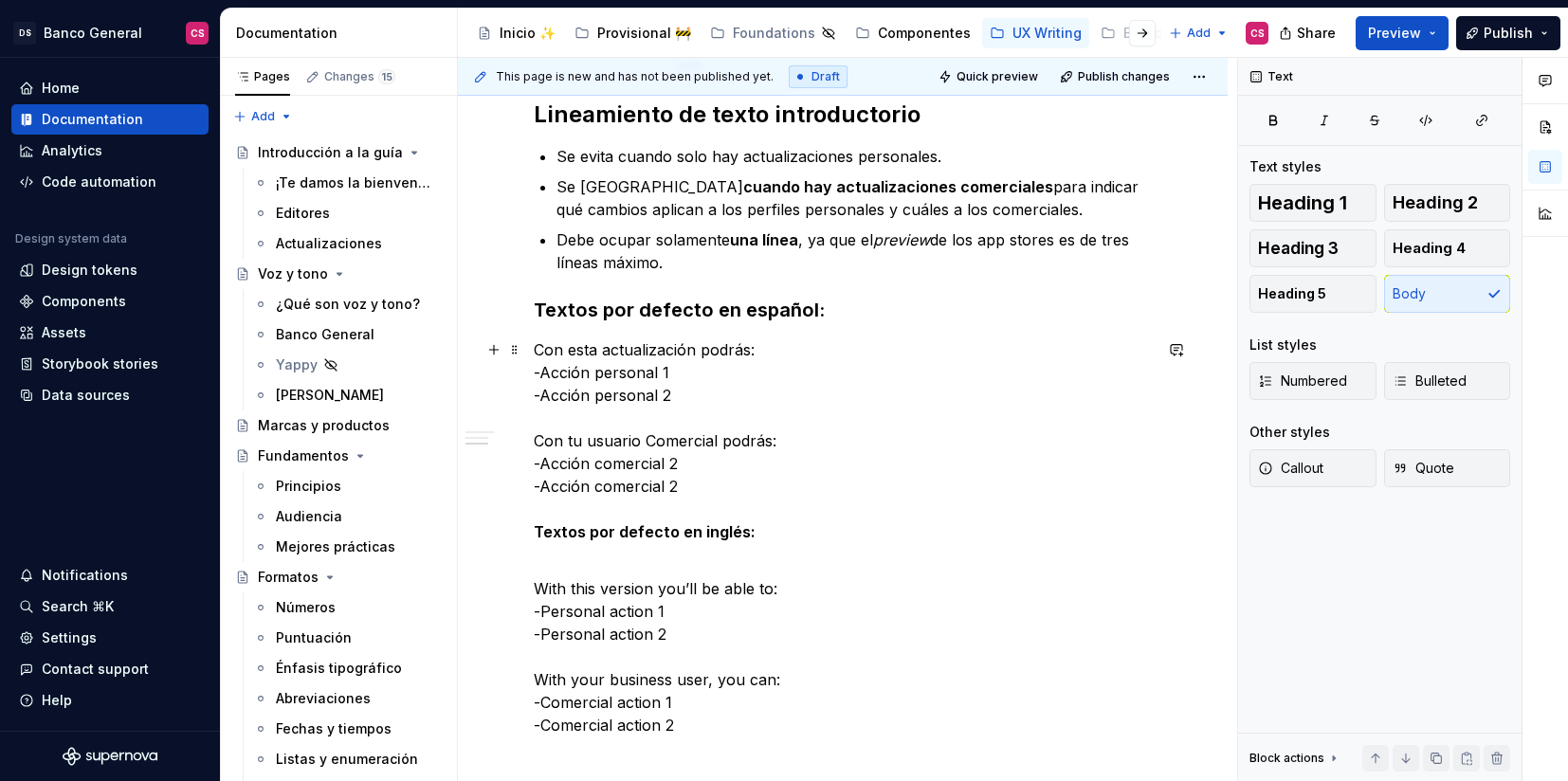
click at [648, 507] on p "Con esta actualización podrás: -Acción personal 1 -Acción personal 2 Con tu usu…" at bounding box center [842, 452] width 618 height 228
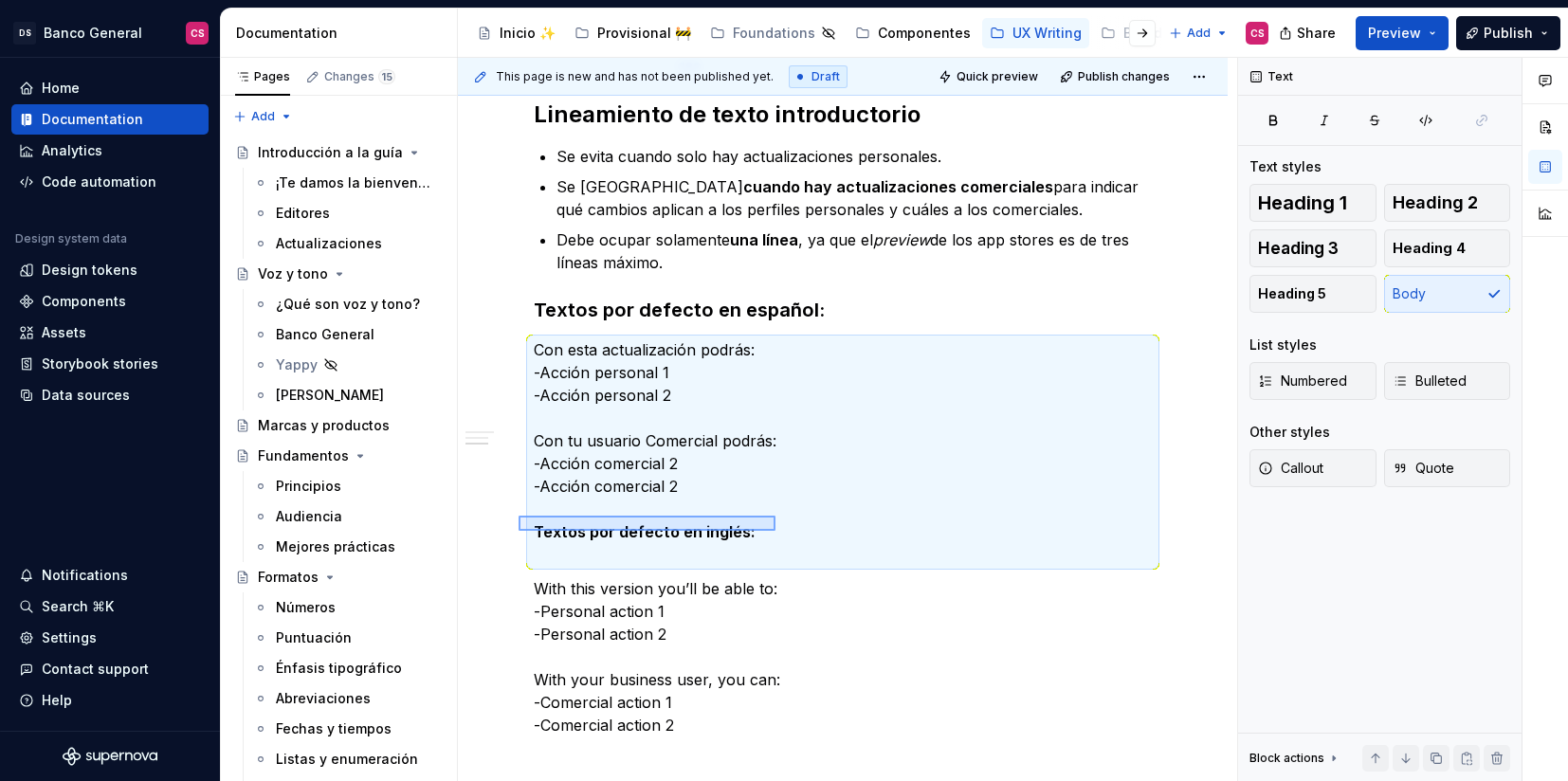
drag, startPoint x: 518, startPoint y: 531, endPoint x: 776, endPoint y: 515, distance: 258.5
click at [776, 515] on div "This page is new and has not been published yet. Draft Quick preview Publish ch…" at bounding box center [848, 419] width 779 height 724
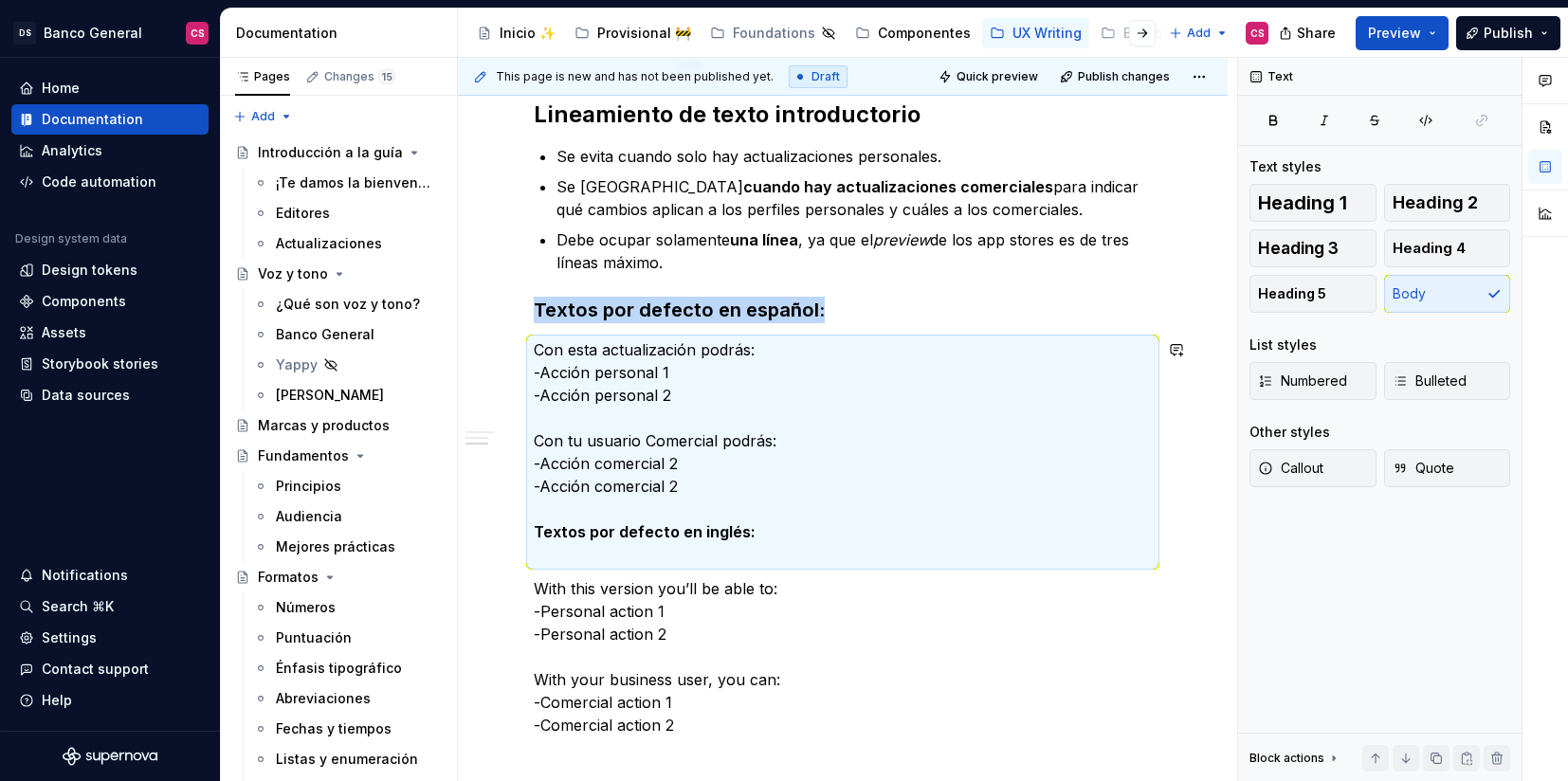
click at [776, 515] on p "Con esta actualización podrás: -Acción personal 1 -Acción personal 2 Con tu usu…" at bounding box center [842, 452] width 618 height 228
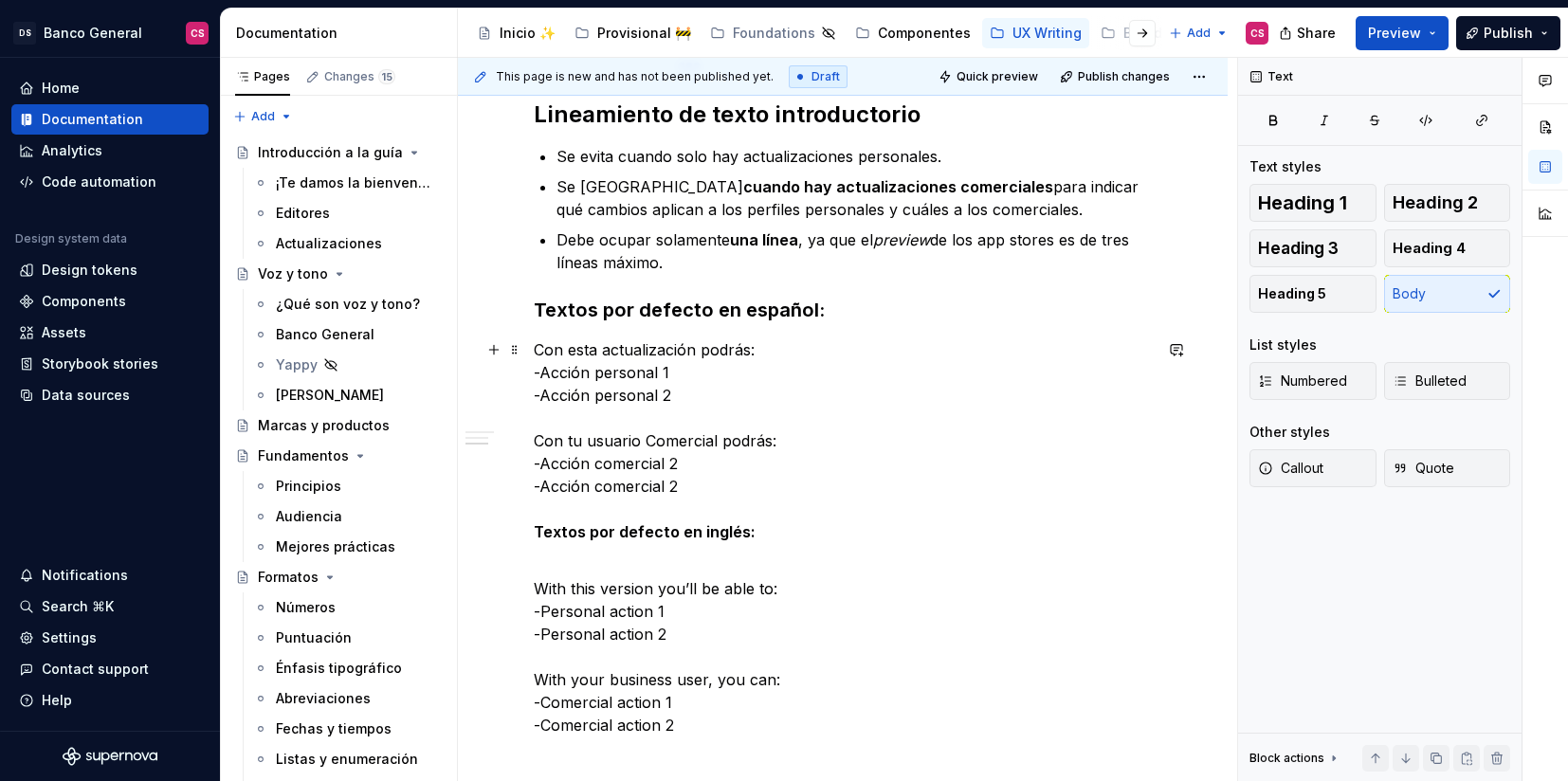
click at [650, 511] on p "Con esta actualización podrás: -Acción personal 1 -Acción personal 2 Con tu usu…" at bounding box center [842, 452] width 618 height 228
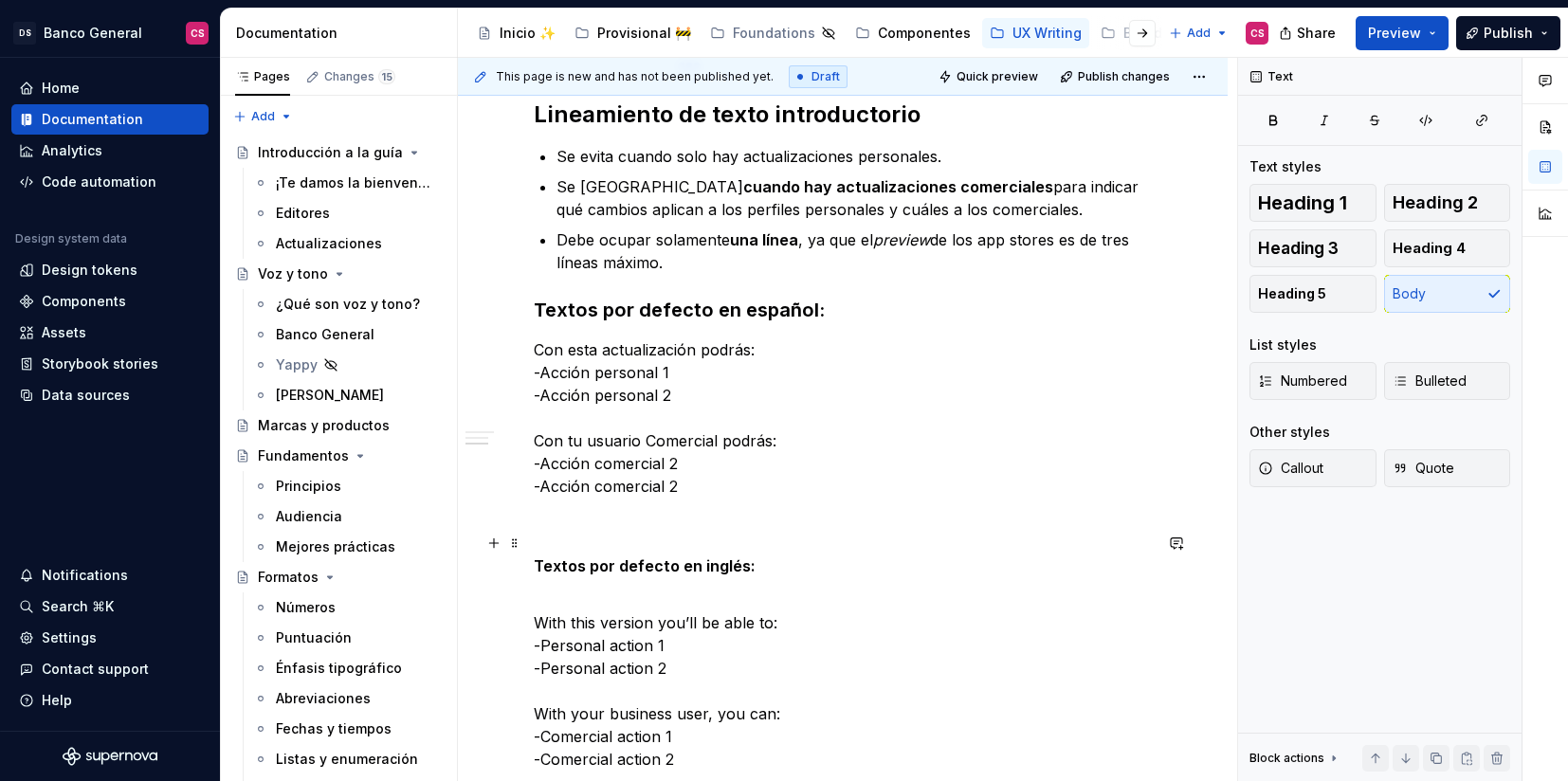
click at [557, 561] on strong "Textos por defecto en inglés:" at bounding box center [644, 565] width 222 height 19
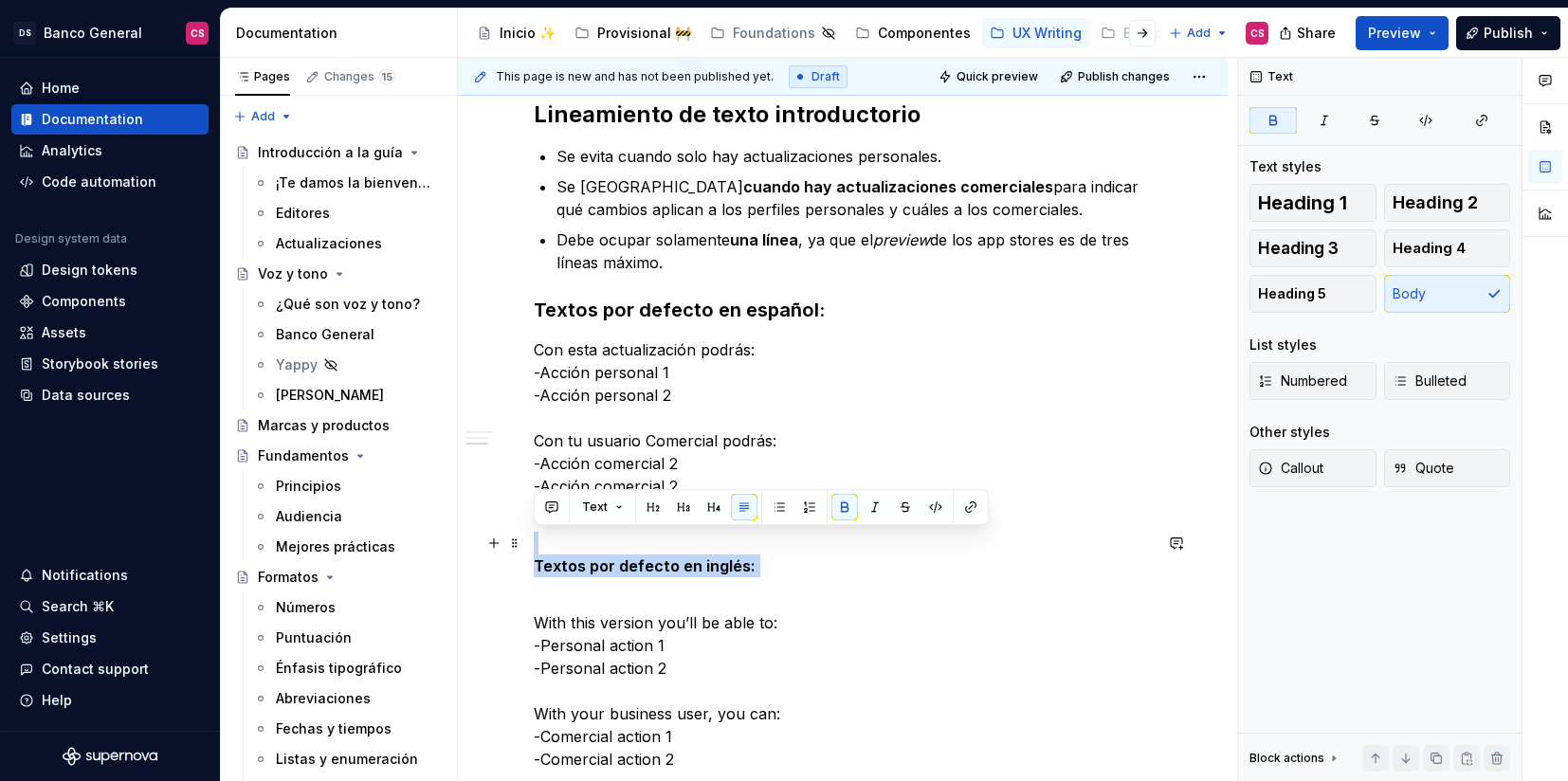
click at [557, 561] on strong "Textos por defecto en inglés:" at bounding box center [644, 565] width 222 height 19
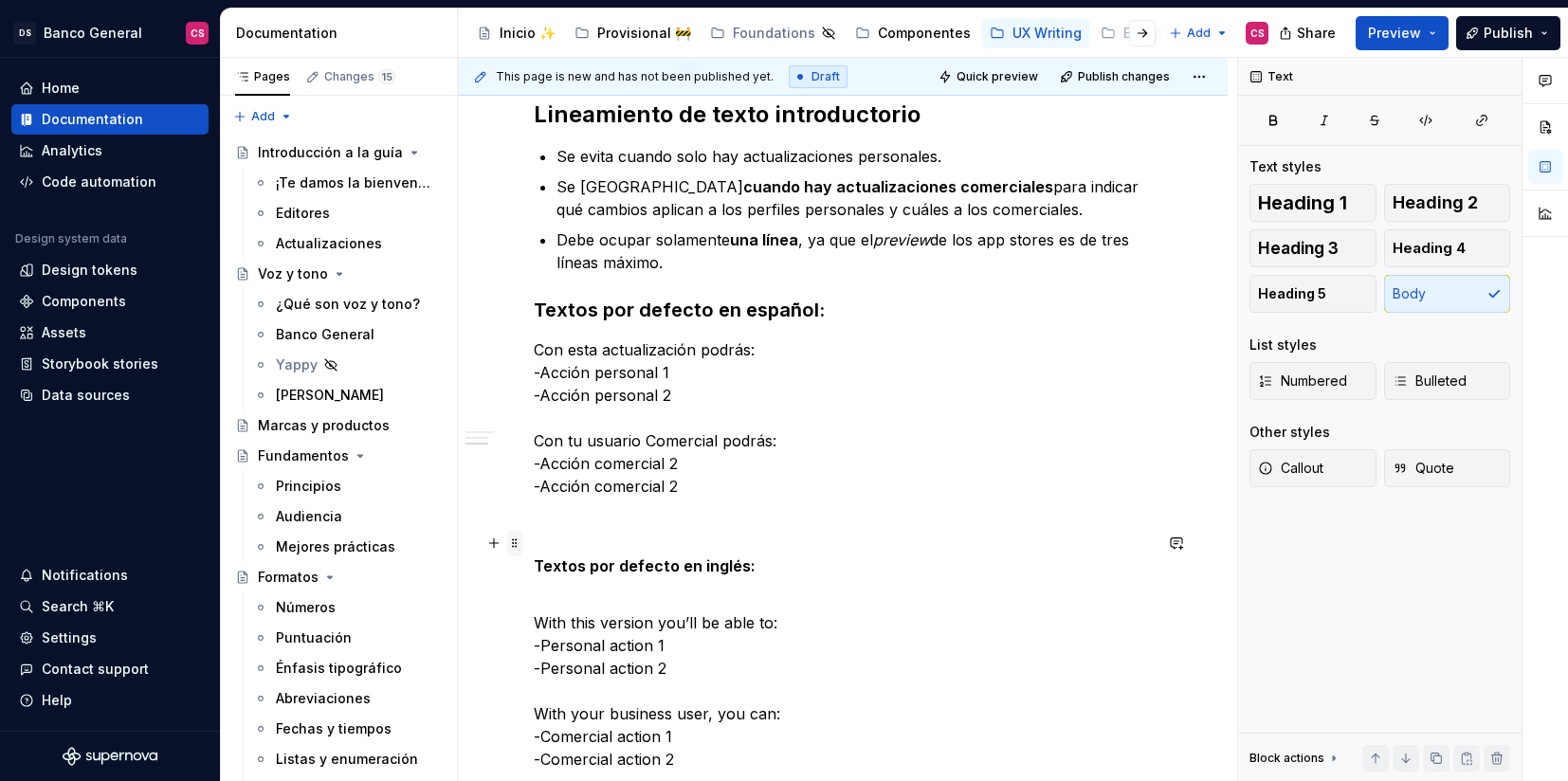
click at [513, 538] on span at bounding box center [514, 543] width 15 height 27
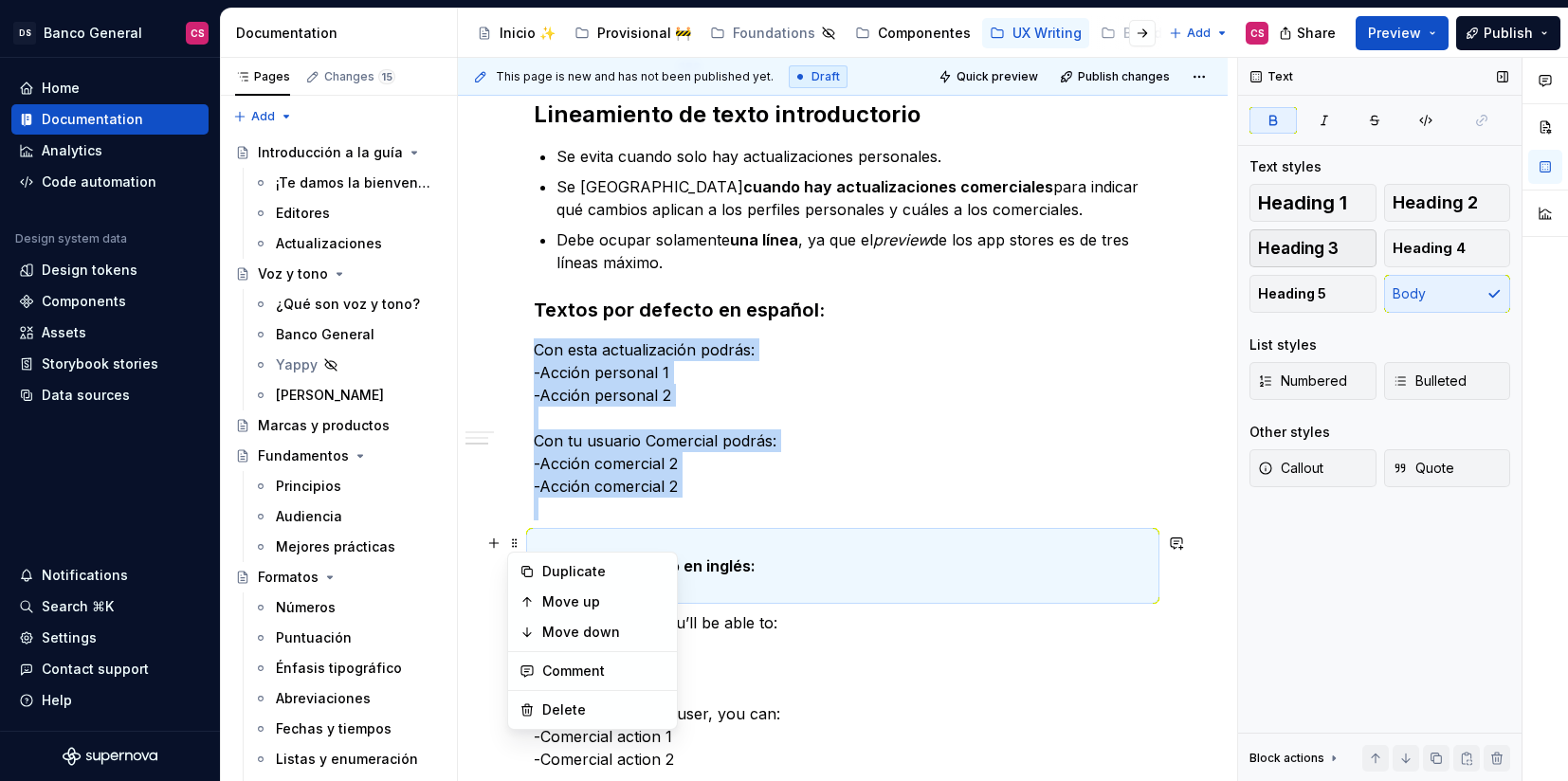
click at [1309, 241] on span "Heading 3" at bounding box center [1298, 248] width 81 height 19
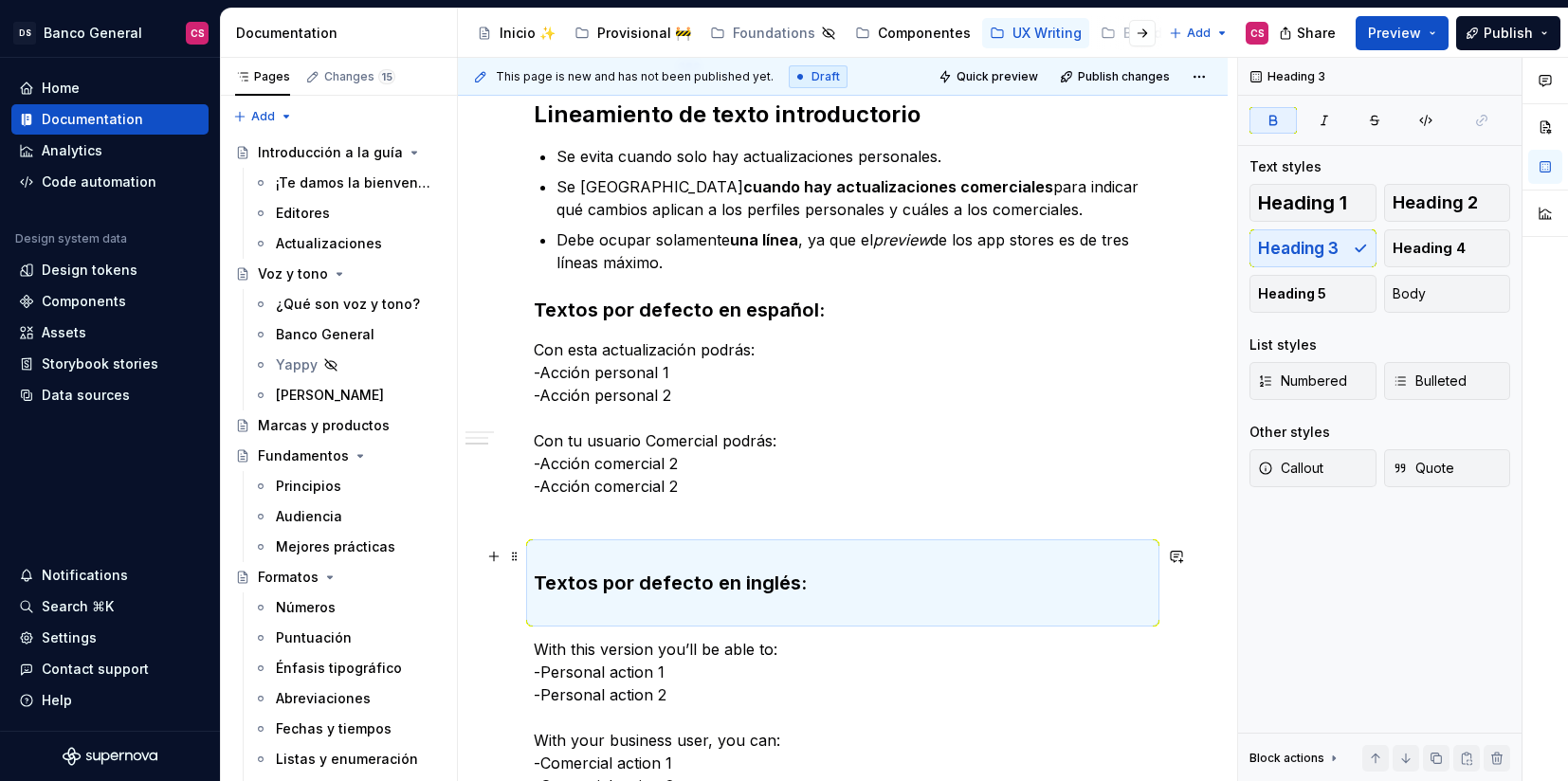
click at [582, 567] on h3 "Textos por defecto en inglés:" at bounding box center [842, 583] width 618 height 80
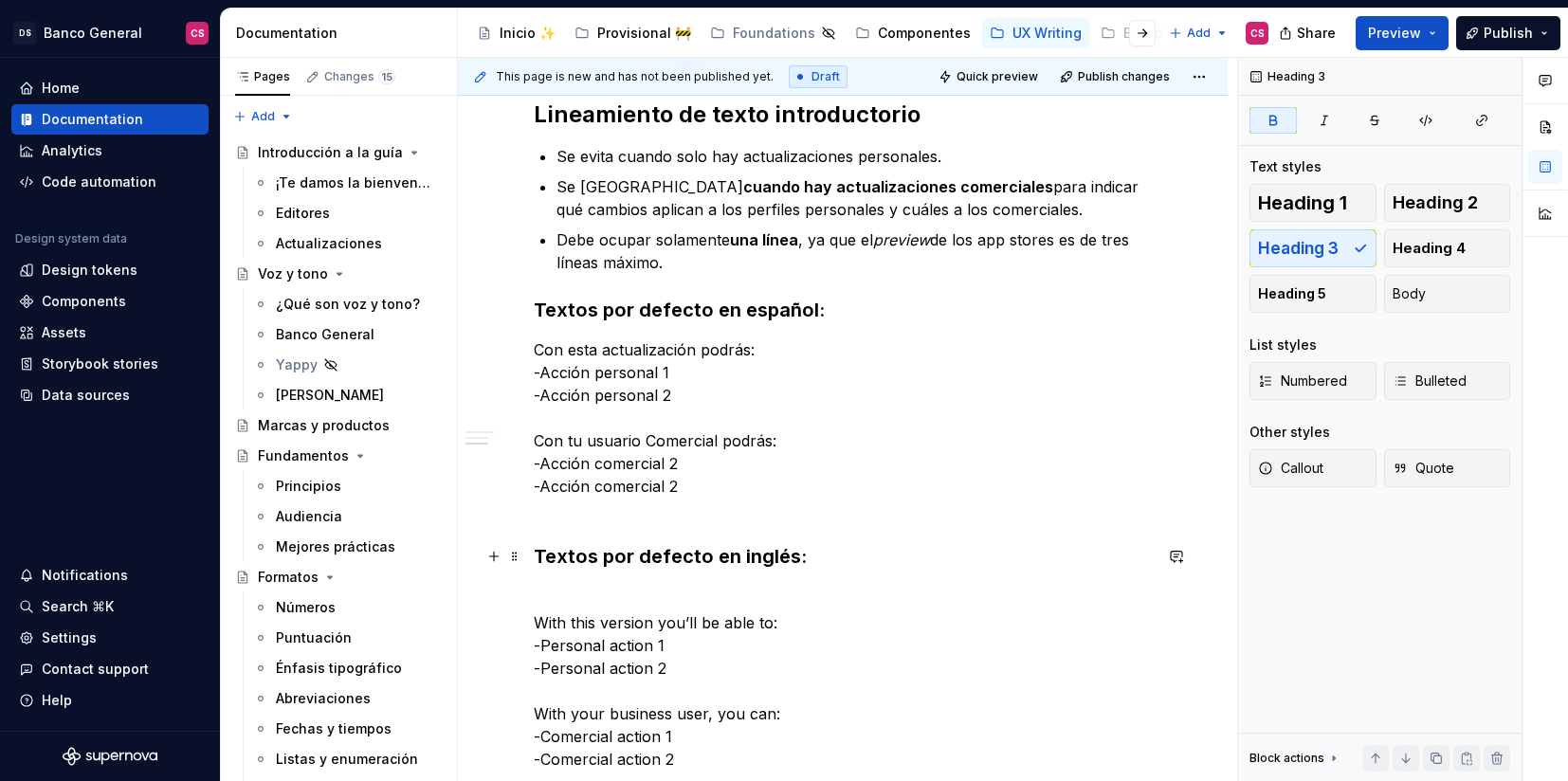
click at [584, 587] on h3 "Textos por defecto en inglés:" at bounding box center [842, 569] width 618 height 53
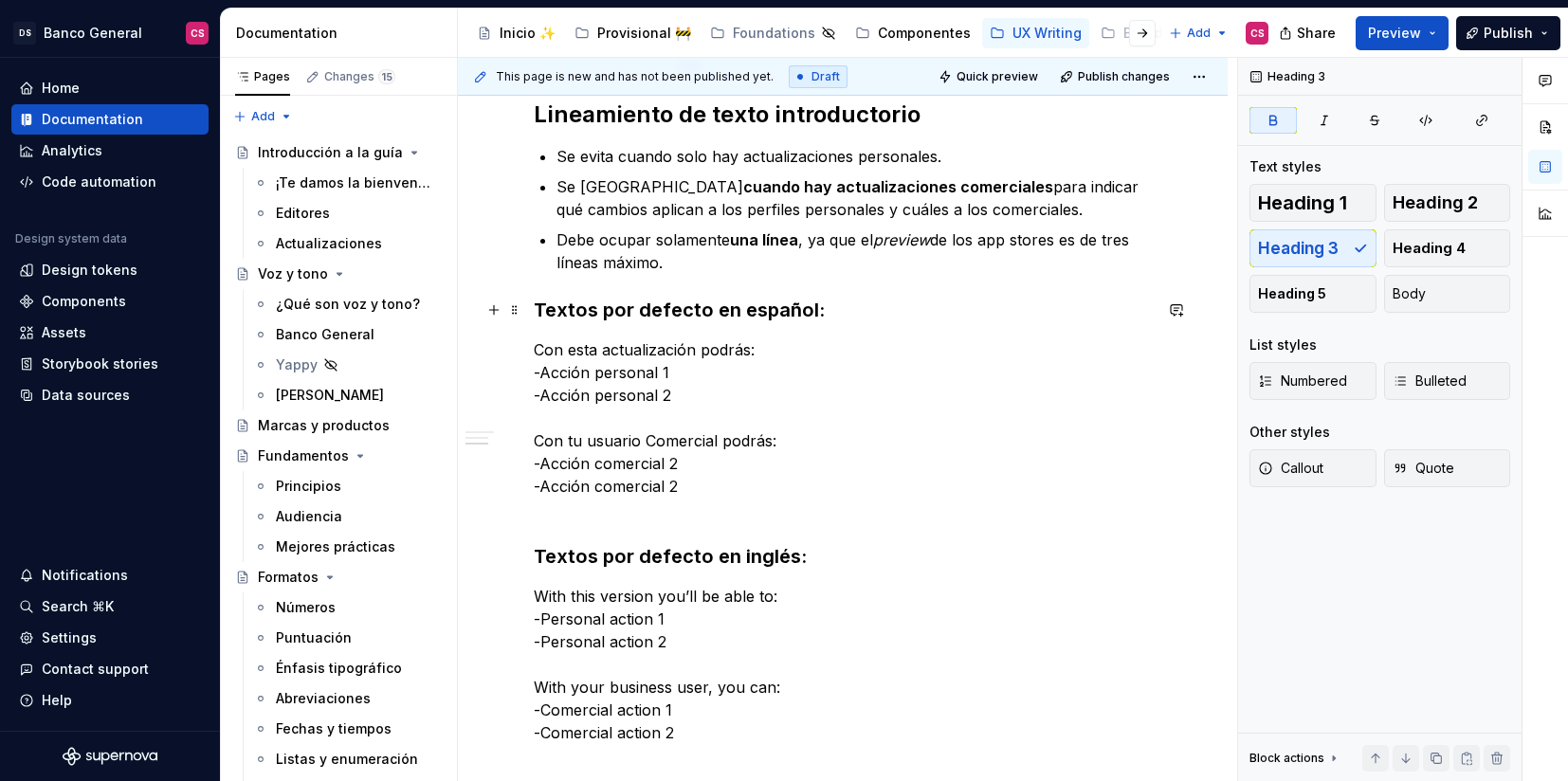
click at [604, 308] on strong "Textos por defecto en español:" at bounding box center [678, 310] width 291 height 23
click at [555, 517] on p "Con esta actualización podrás: -Acción personal 1 -Acción personal 2 Con tu usu…" at bounding box center [842, 429] width 618 height 182
type textarea "*"
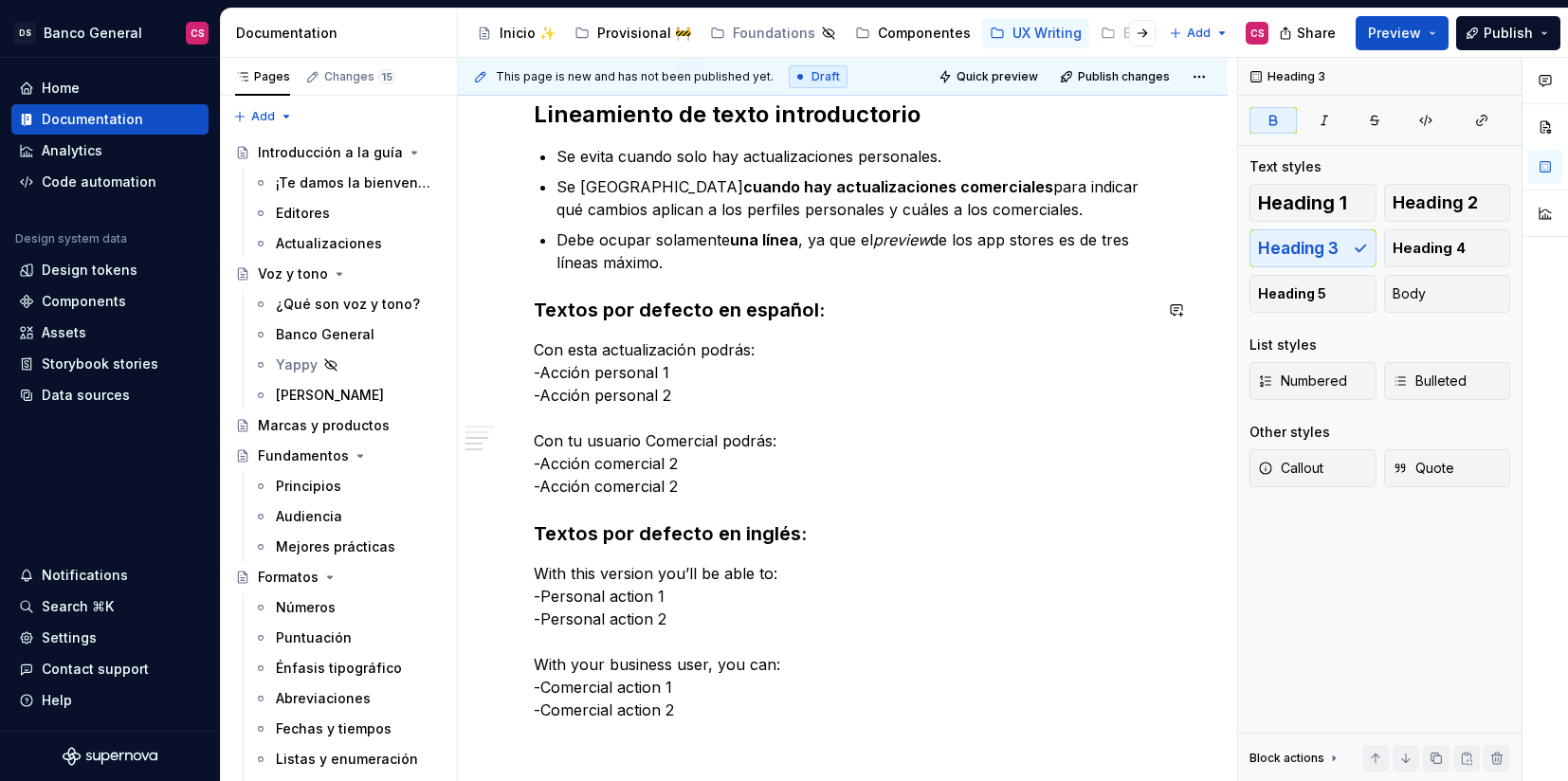
click at [519, 300] on span at bounding box center [514, 310] width 15 height 27
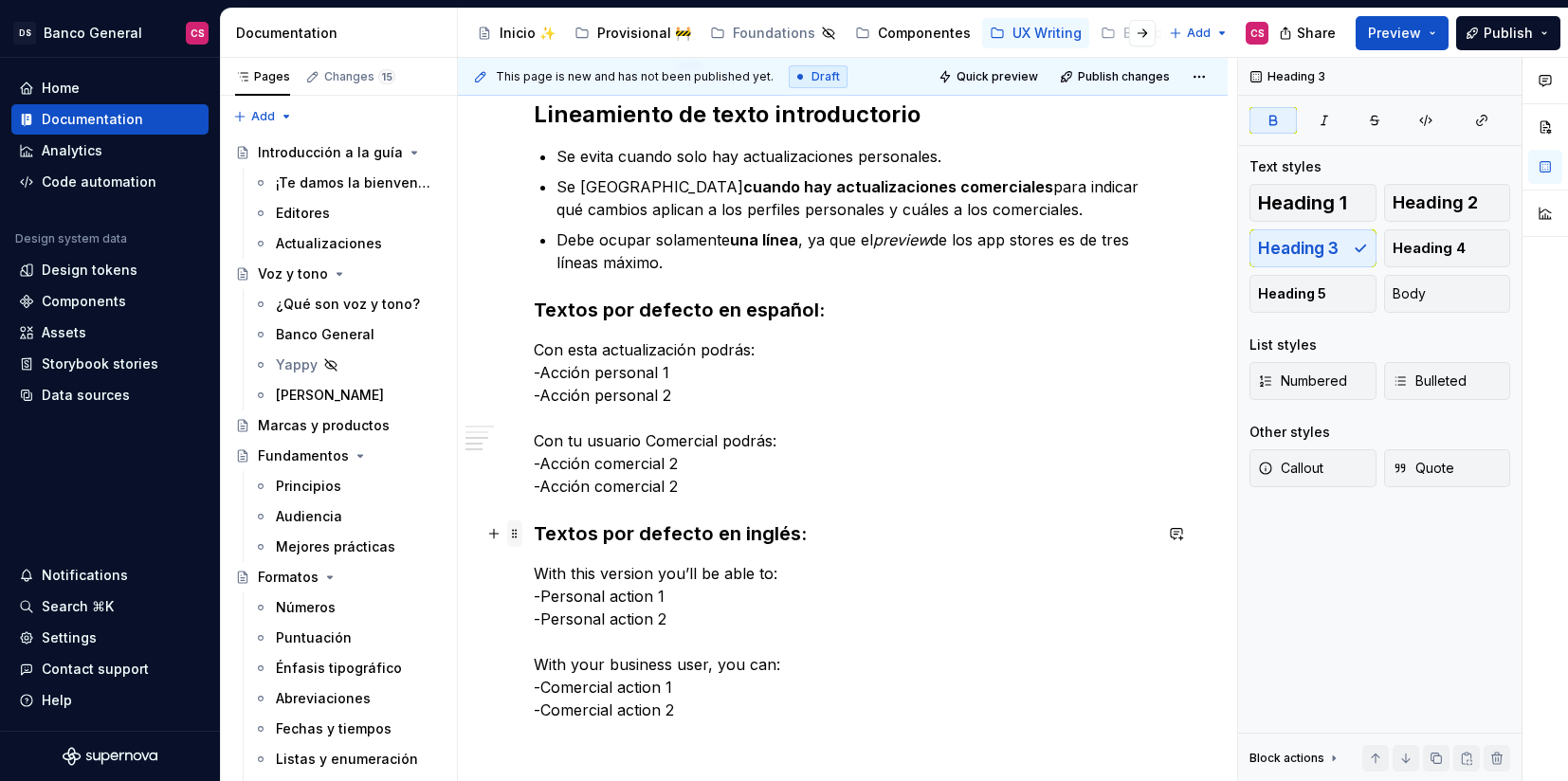
click at [507, 528] on span at bounding box center [514, 533] width 15 height 27
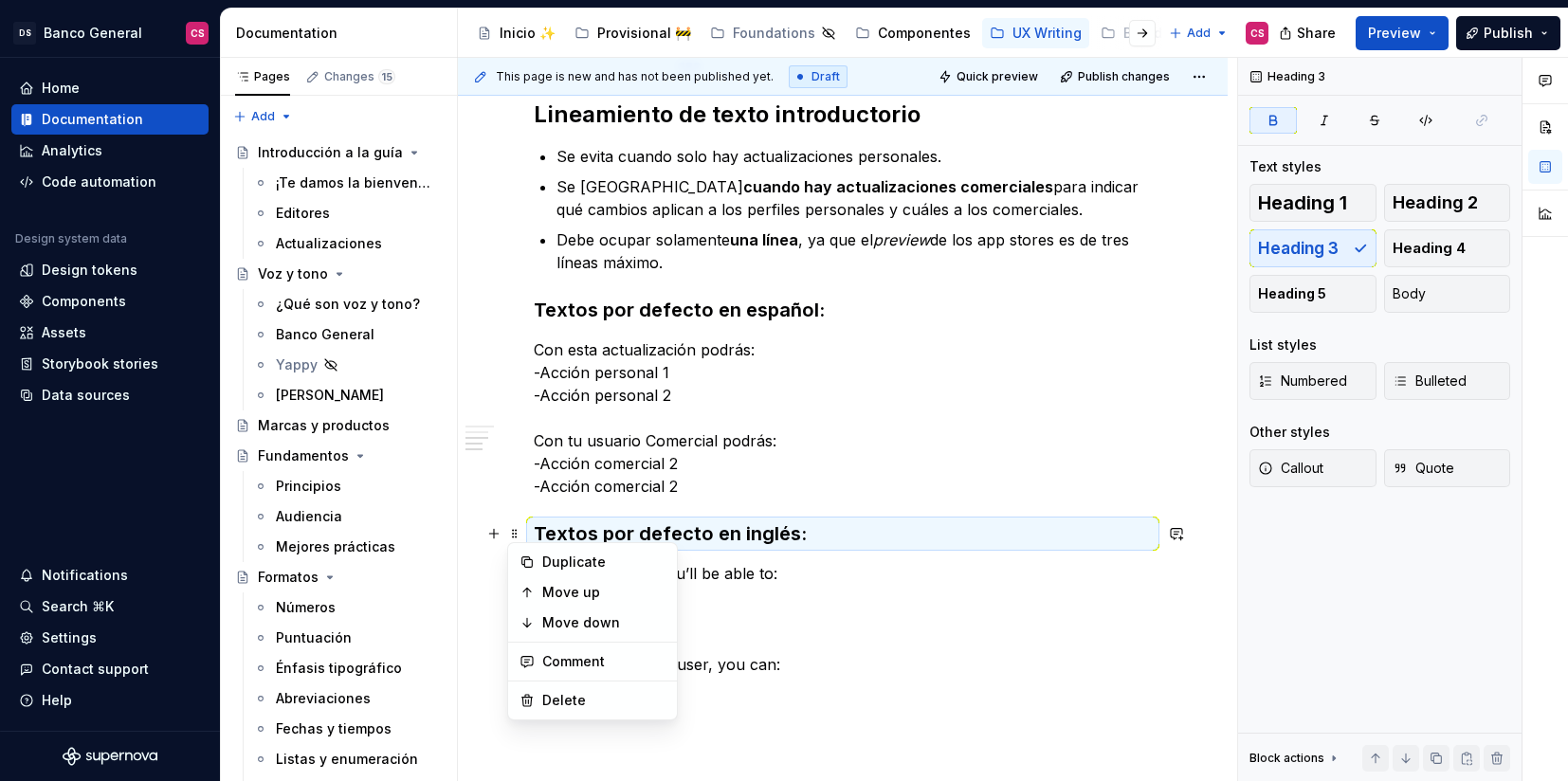
click at [690, 538] on strong "Textos por defecto en inglés:" at bounding box center [669, 533] width 273 height 23
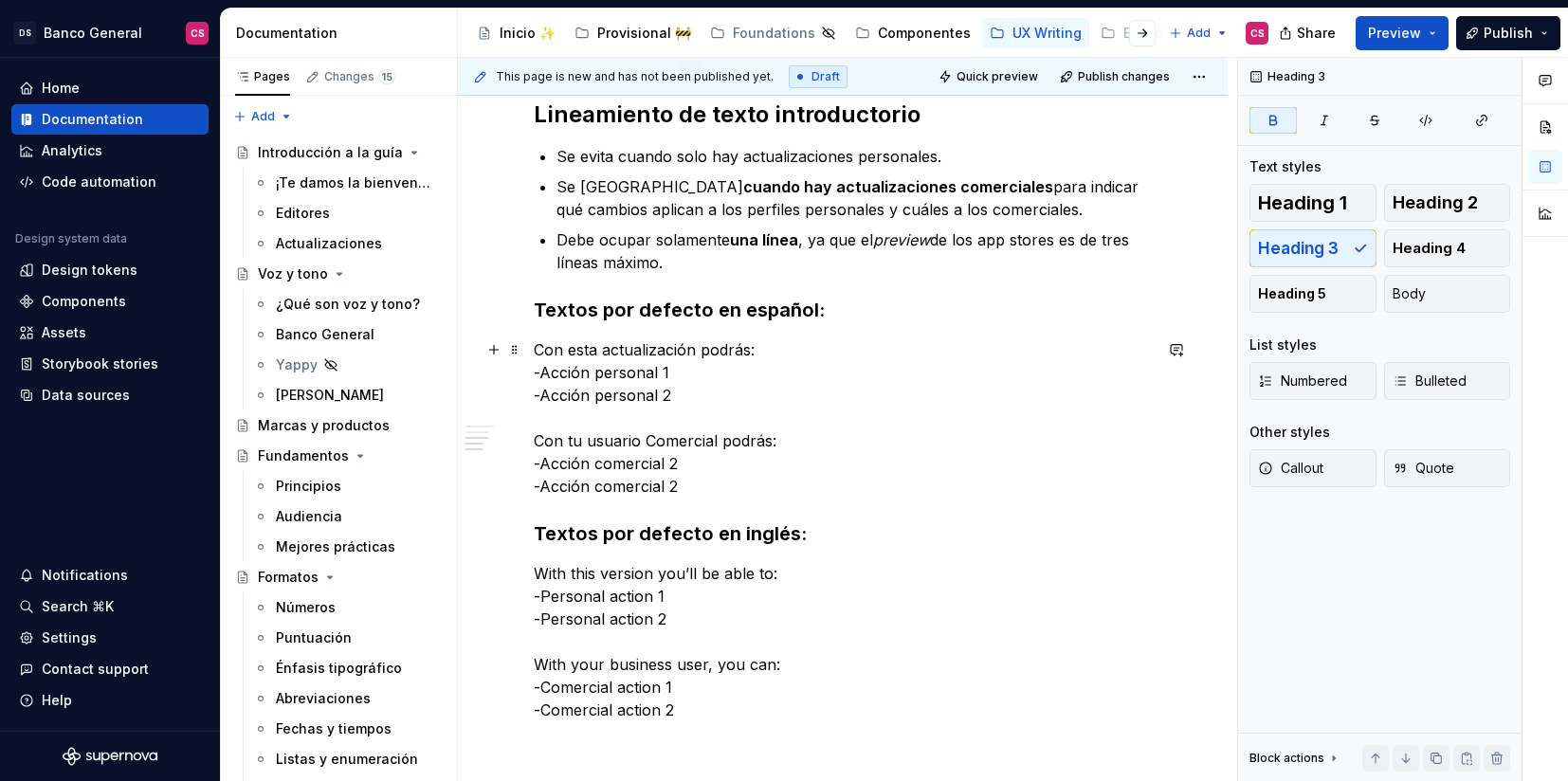
click at [602, 344] on p "Con esta actualización podrás: -Acción personal 1 -Acción personal 2 Con tu usu…" at bounding box center [842, 417] width 618 height 159
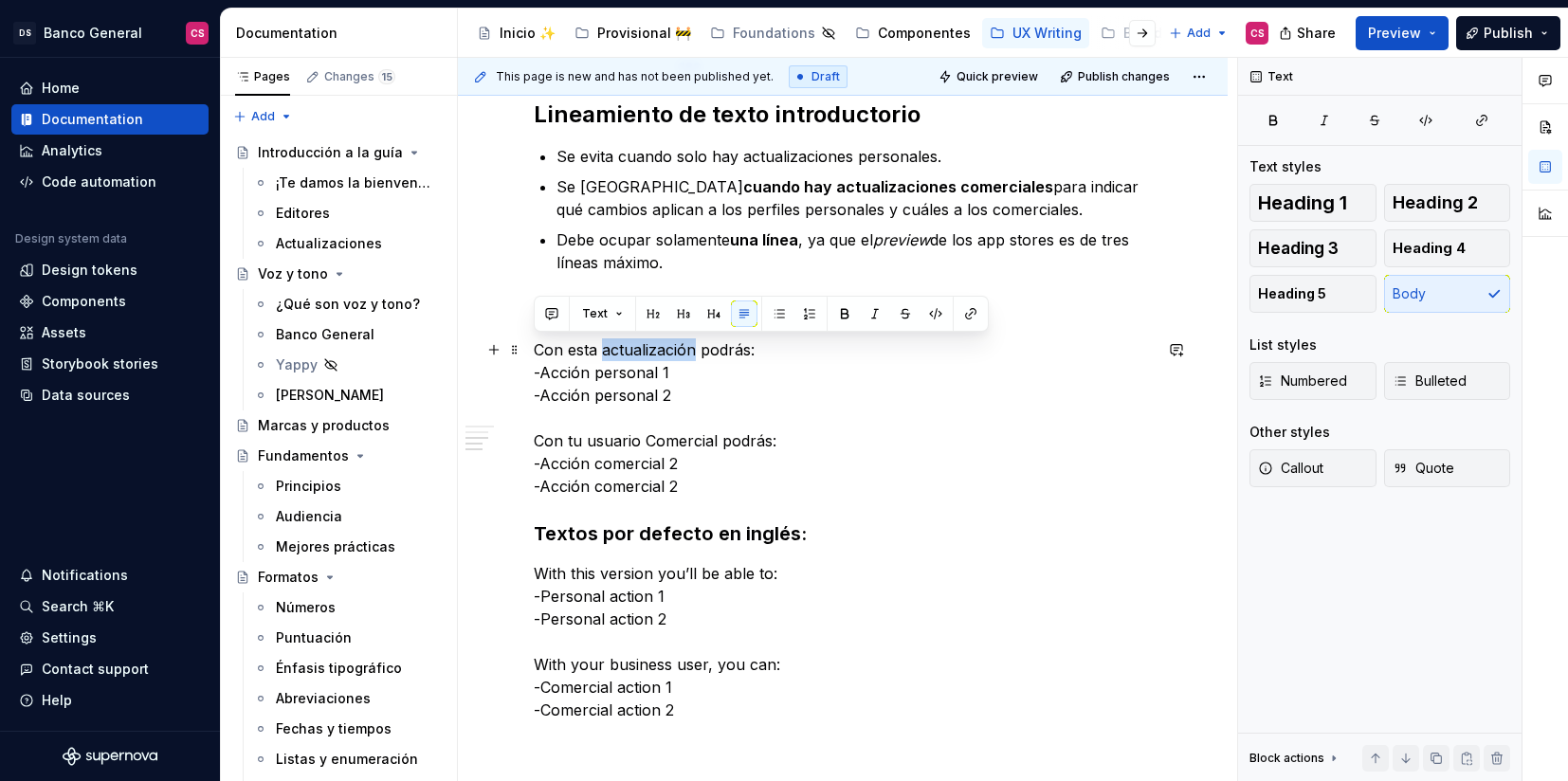
click at [602, 345] on p "Con esta actualización podrás: -Acción personal 1 -Acción personal 2 Con tu usu…" at bounding box center [842, 417] width 618 height 159
click at [690, 453] on p "Con esta actualización podrás: -Acción personal 1 -Acción personal 2 Con tu usu…" at bounding box center [842, 417] width 618 height 159
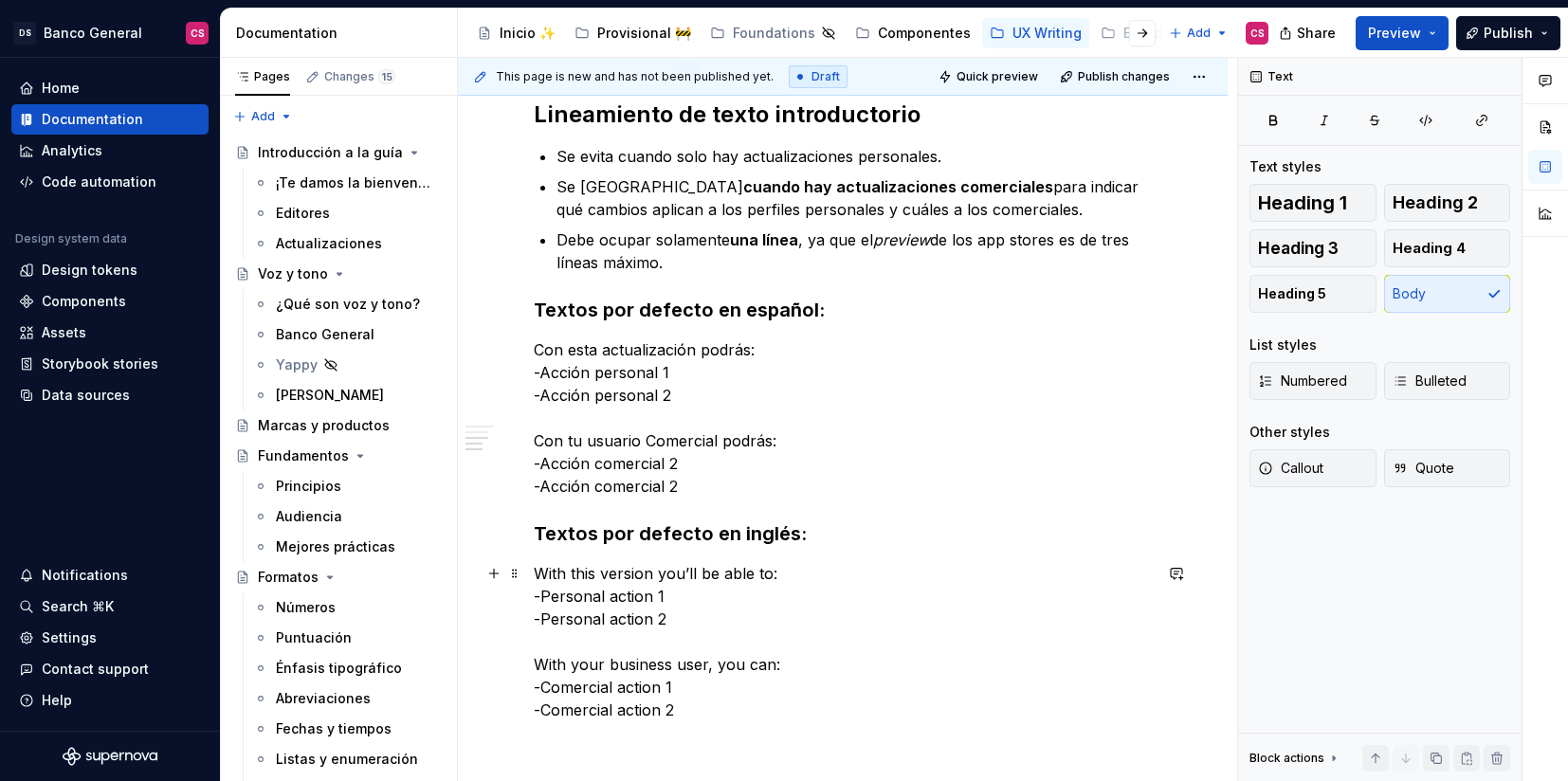
click at [626, 607] on p "With this version you’ll be able to: -Personal action 1 -Personal action 2 With…" at bounding box center [842, 641] width 618 height 159
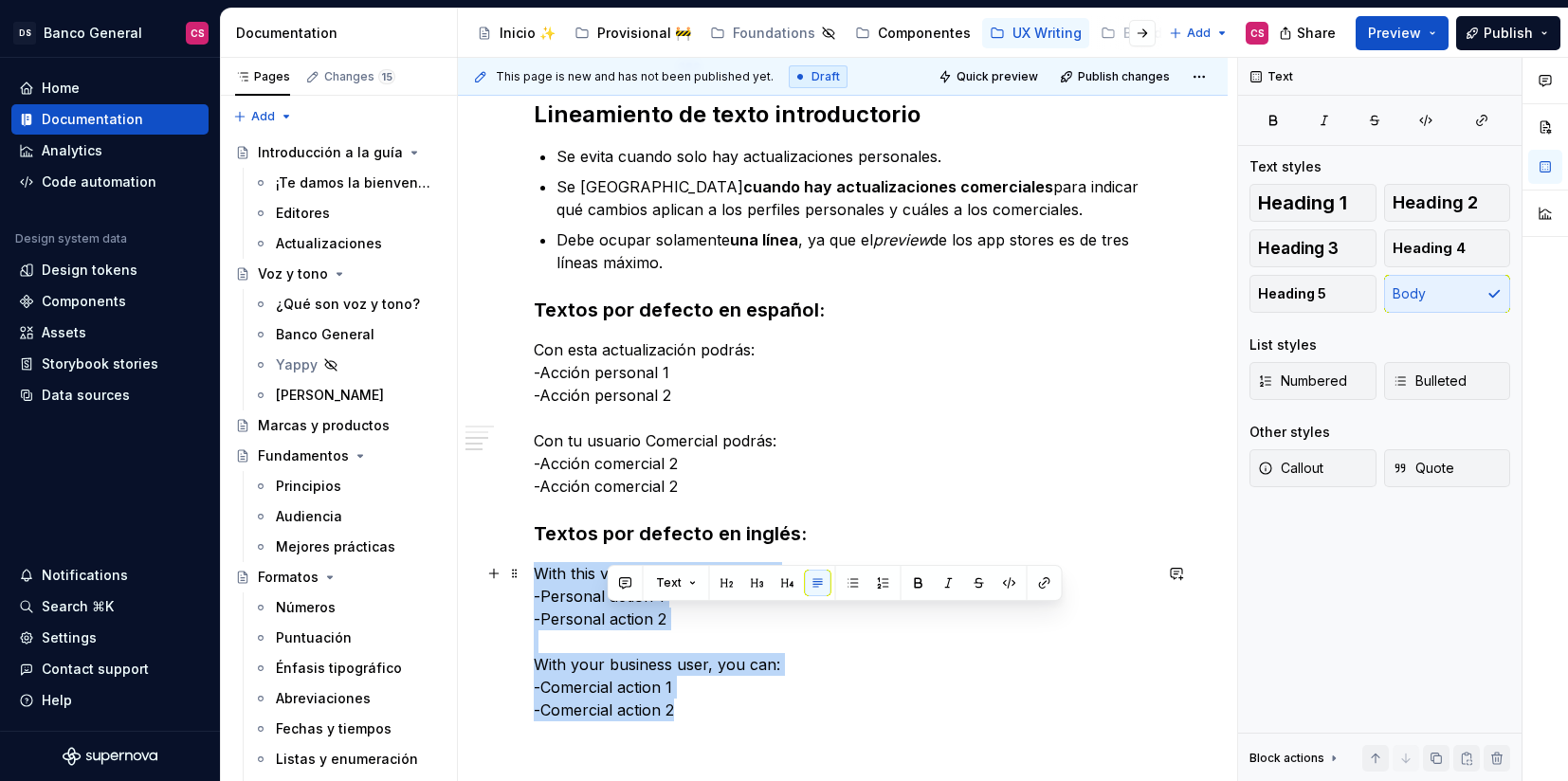
click at [626, 607] on p "With this version you’ll be able to: -Personal action 1 -Personal action 2 With…" at bounding box center [842, 641] width 618 height 159
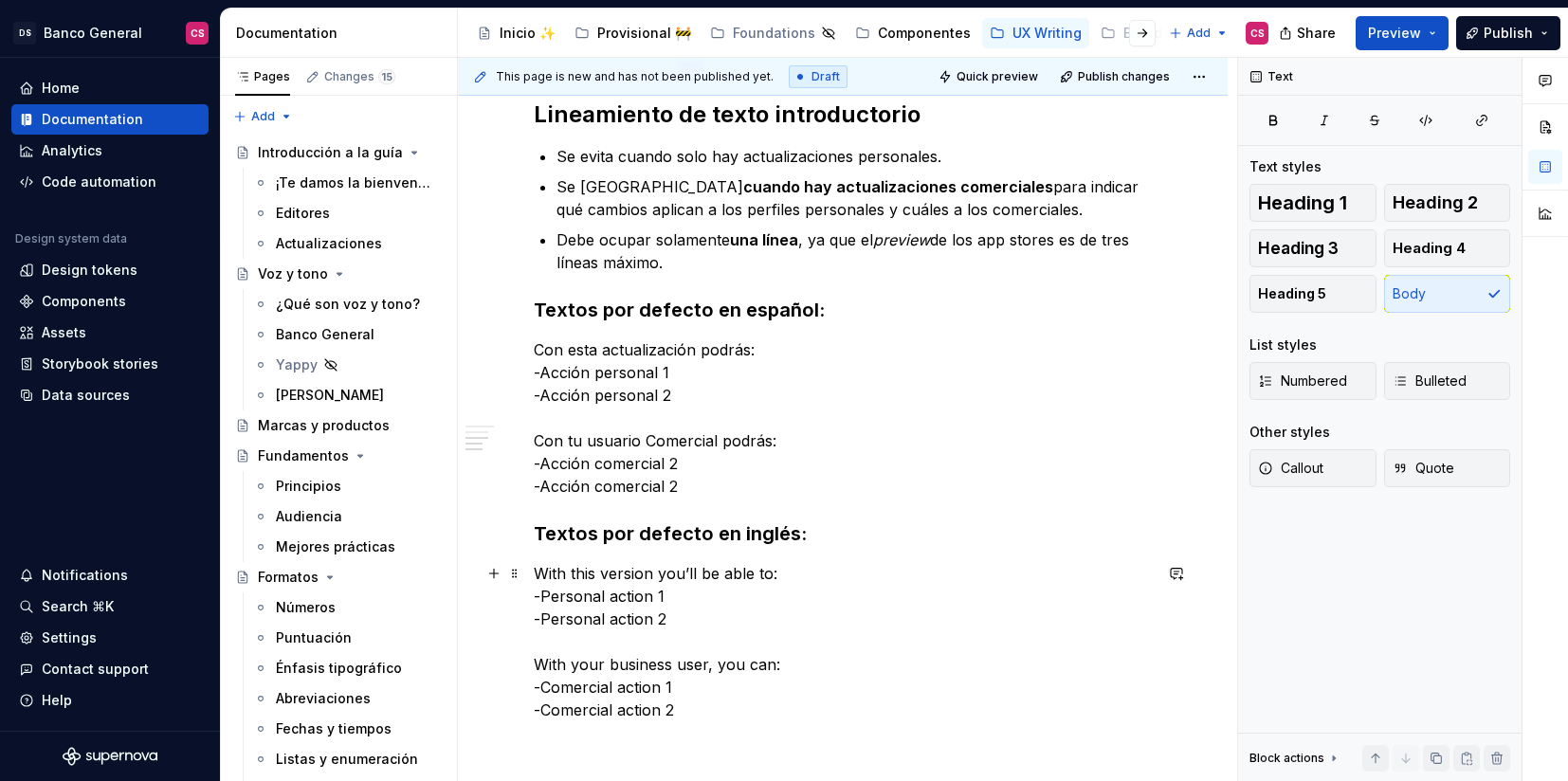
click at [703, 686] on p "With this version you’ll be able to: -Personal action 1 -Personal action 2 With…" at bounding box center [842, 641] width 618 height 159
click at [701, 711] on p "With this version you’ll be able to: -Personal action 1 -Personal action 2 With…" at bounding box center [842, 641] width 618 height 159
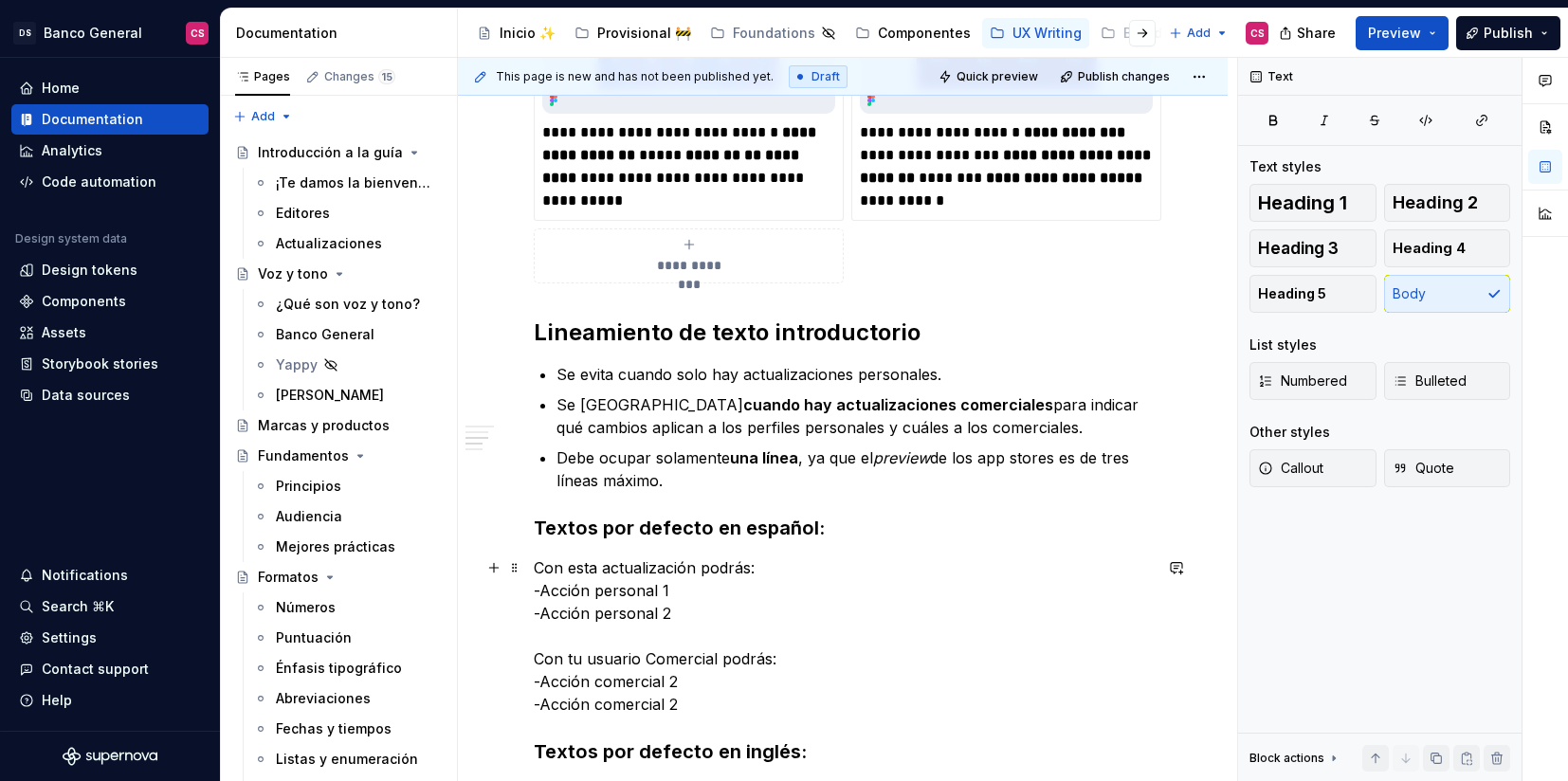
scroll to position [1298, 0]
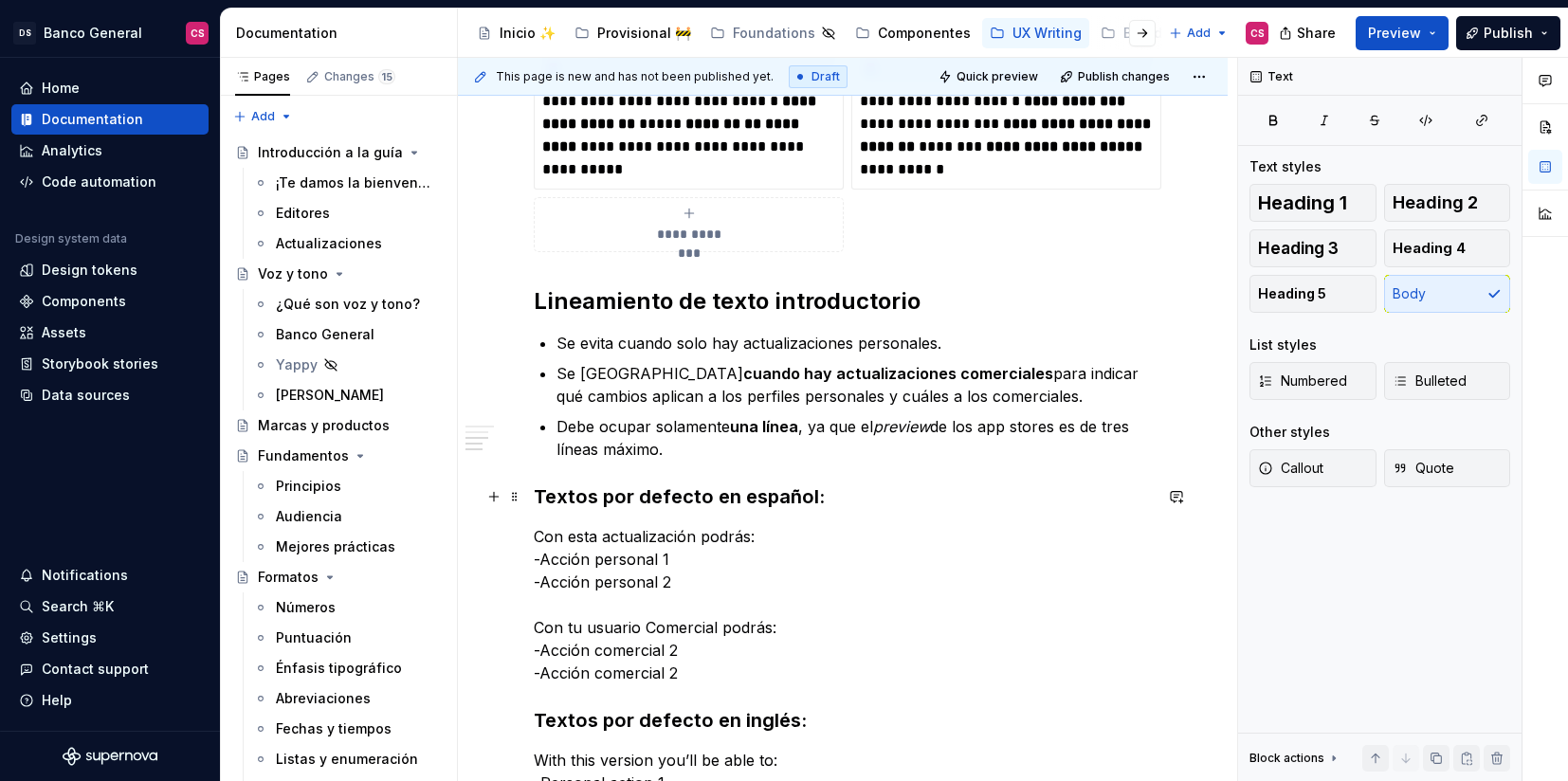
click at [690, 485] on strong "Textos por defecto en español:" at bounding box center [678, 496] width 291 height 23
click at [596, 719] on strong "Textos por defecto en inglés:" at bounding box center [669, 720] width 273 height 23
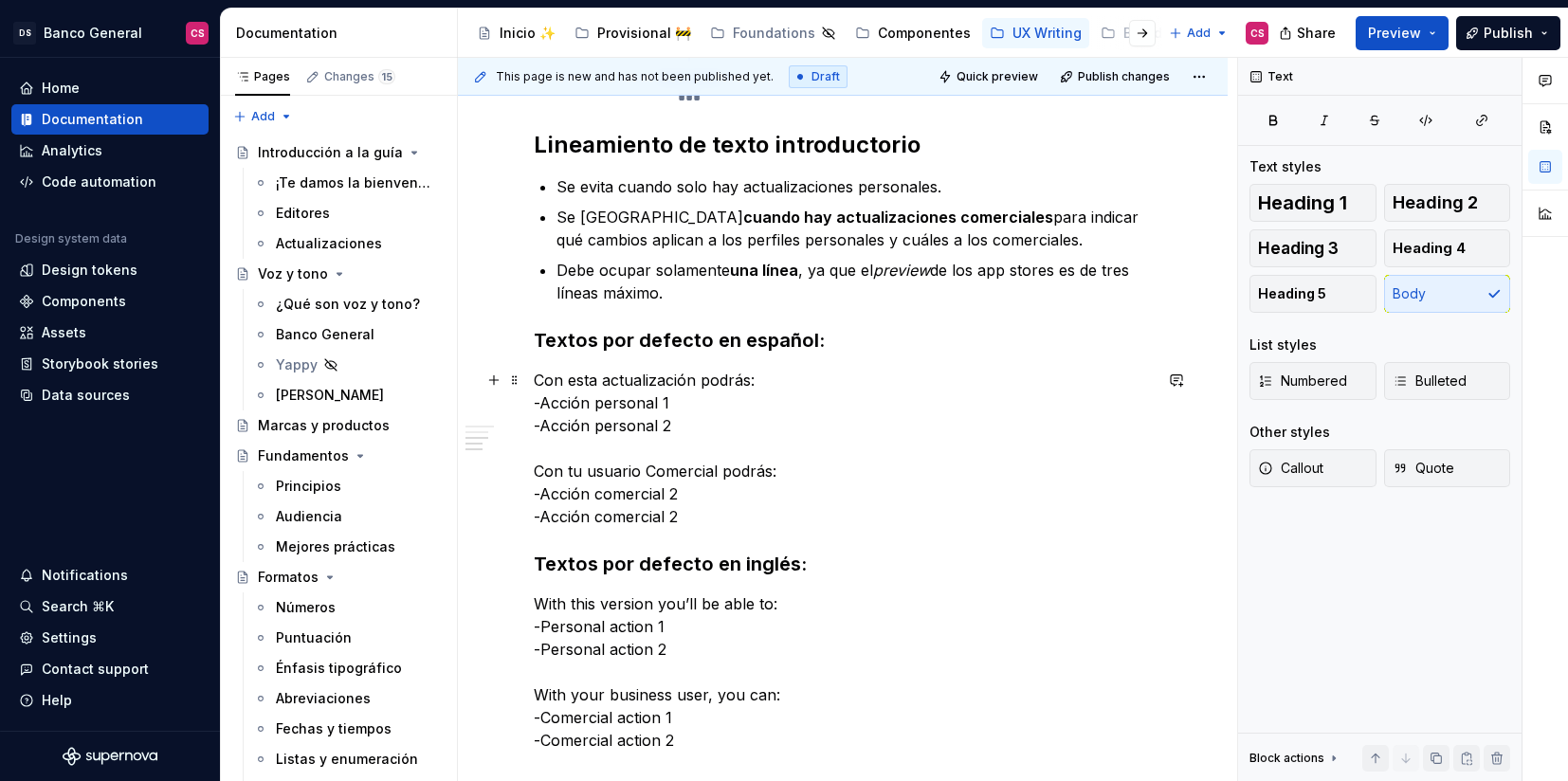
scroll to position [1404, 0]
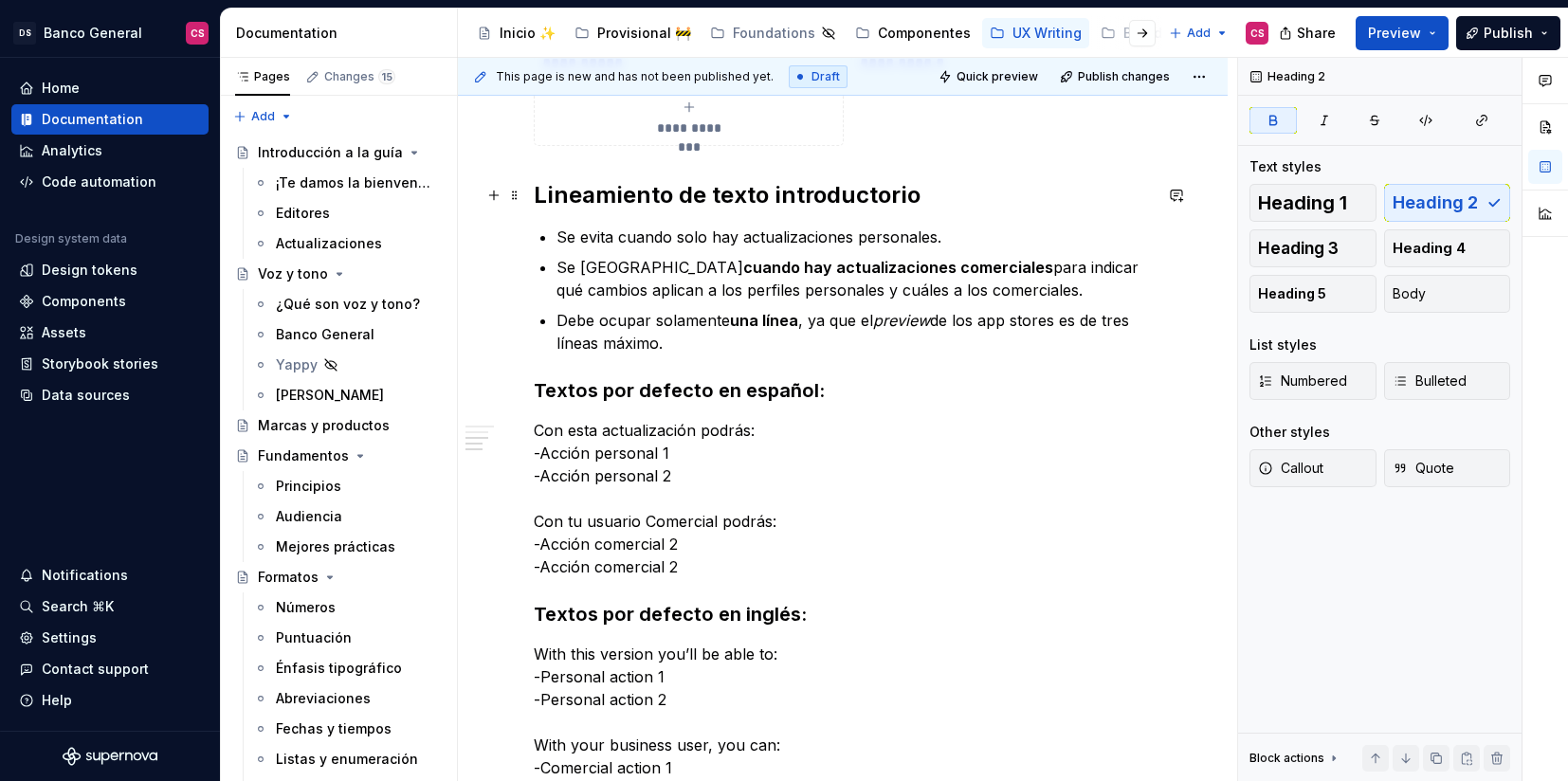
click at [711, 192] on strong "Lineamiento de texto introductorio" at bounding box center [726, 195] width 387 height 28
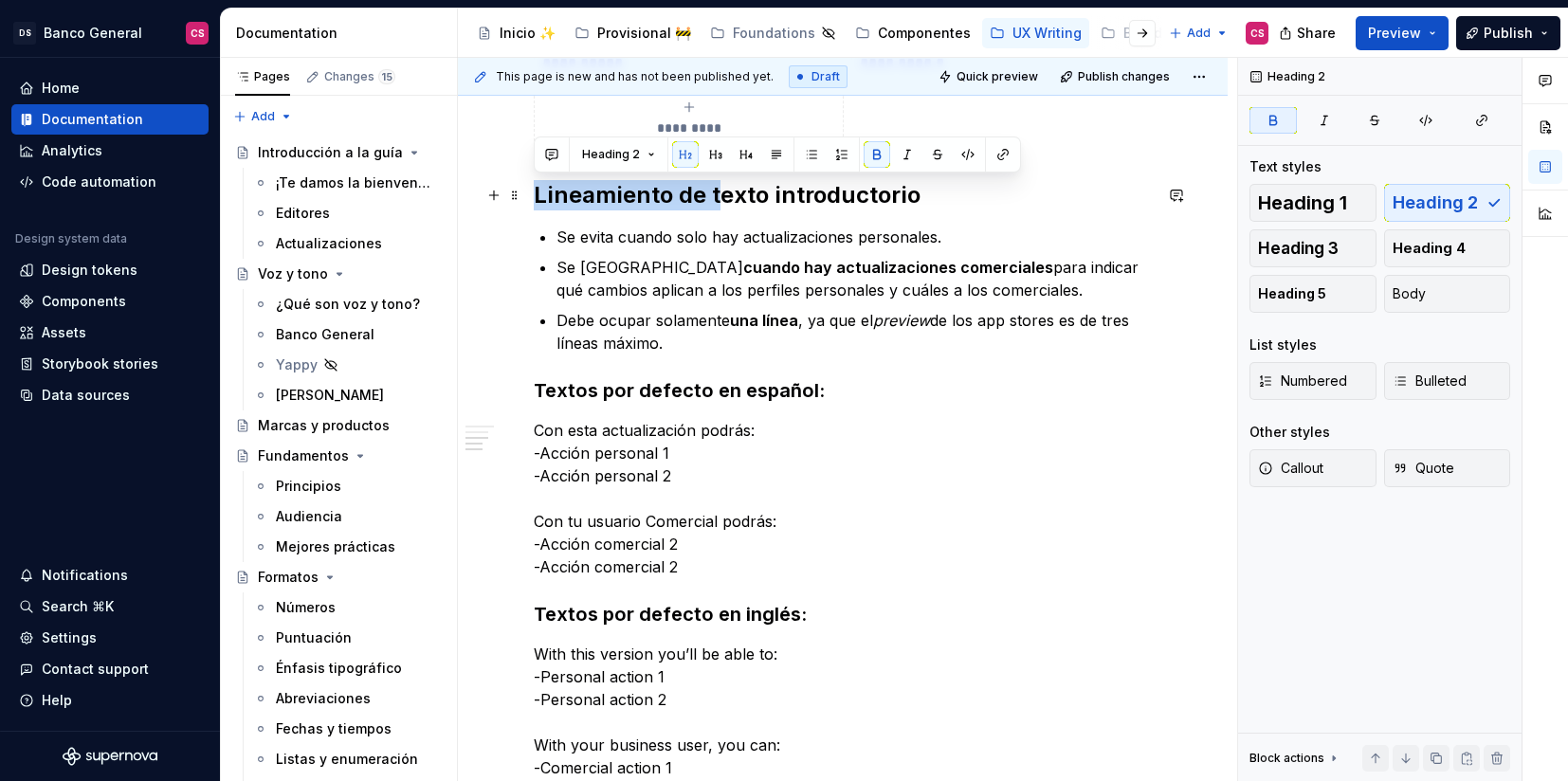
drag, startPoint x: 719, startPoint y: 192, endPoint x: 523, endPoint y: 200, distance: 196.2
click at [523, 200] on div "**********" at bounding box center [843, 44] width 770 height 2164
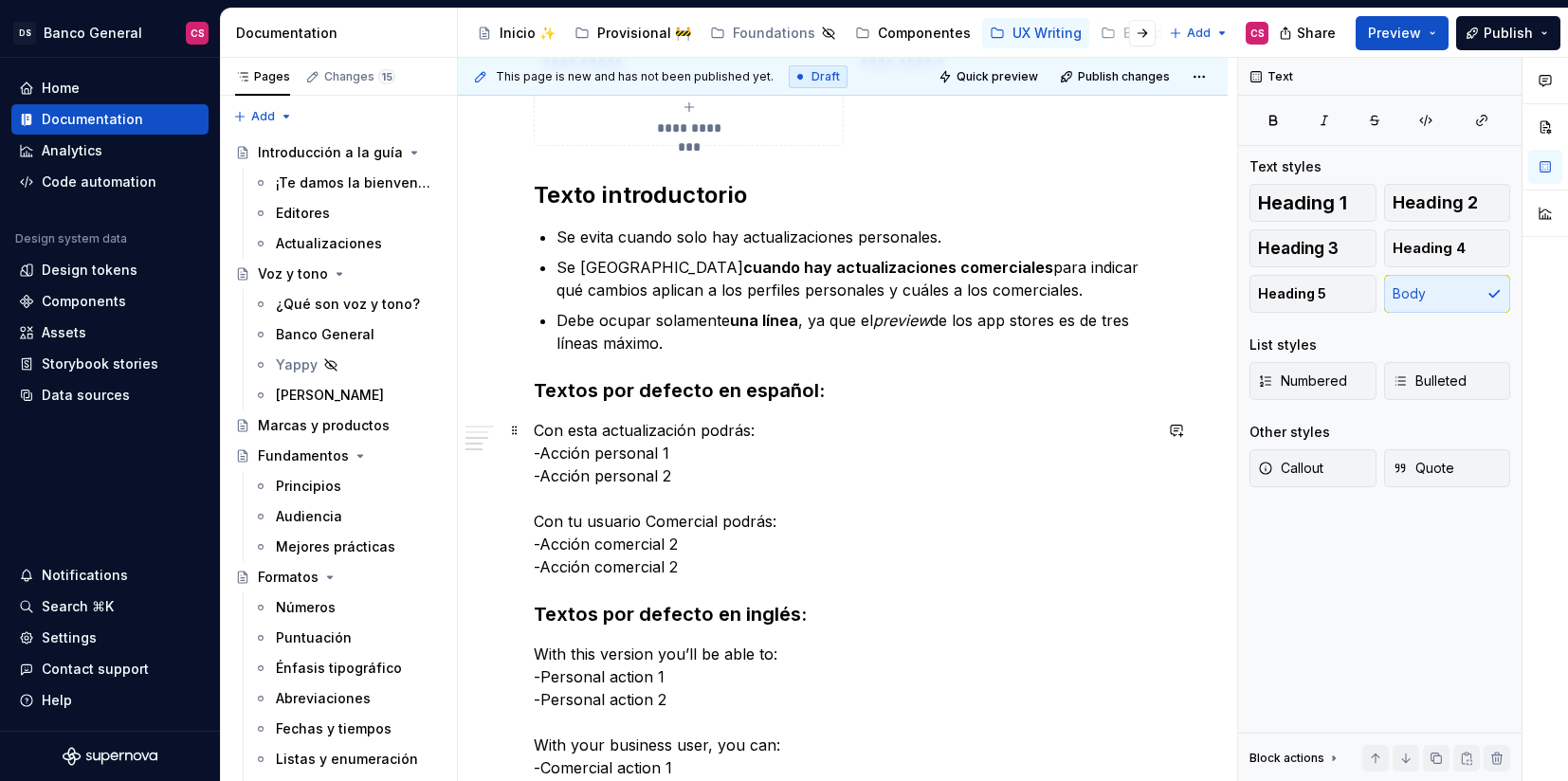
click at [776, 420] on p "Con esta actualización podrás: -Acción personal 1 -Acción personal 2 Con tu usu…" at bounding box center [842, 498] width 618 height 159
click at [832, 390] on h3 "Textos por defecto en español:" at bounding box center [842, 390] width 618 height 27
click at [823, 614] on h3 "Textos por defecto en inglés:" at bounding box center [842, 614] width 618 height 27
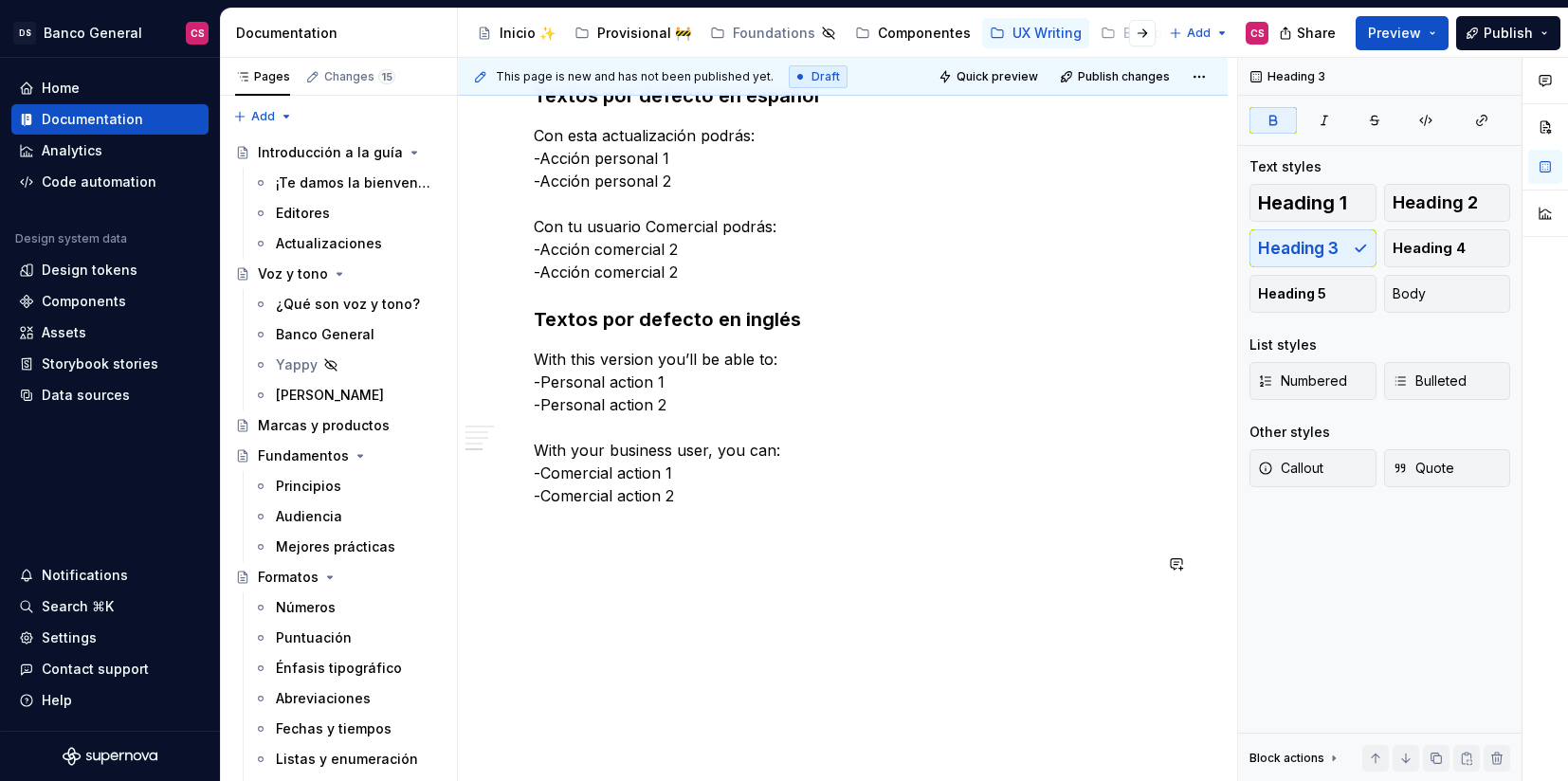
scroll to position [1749, 0]
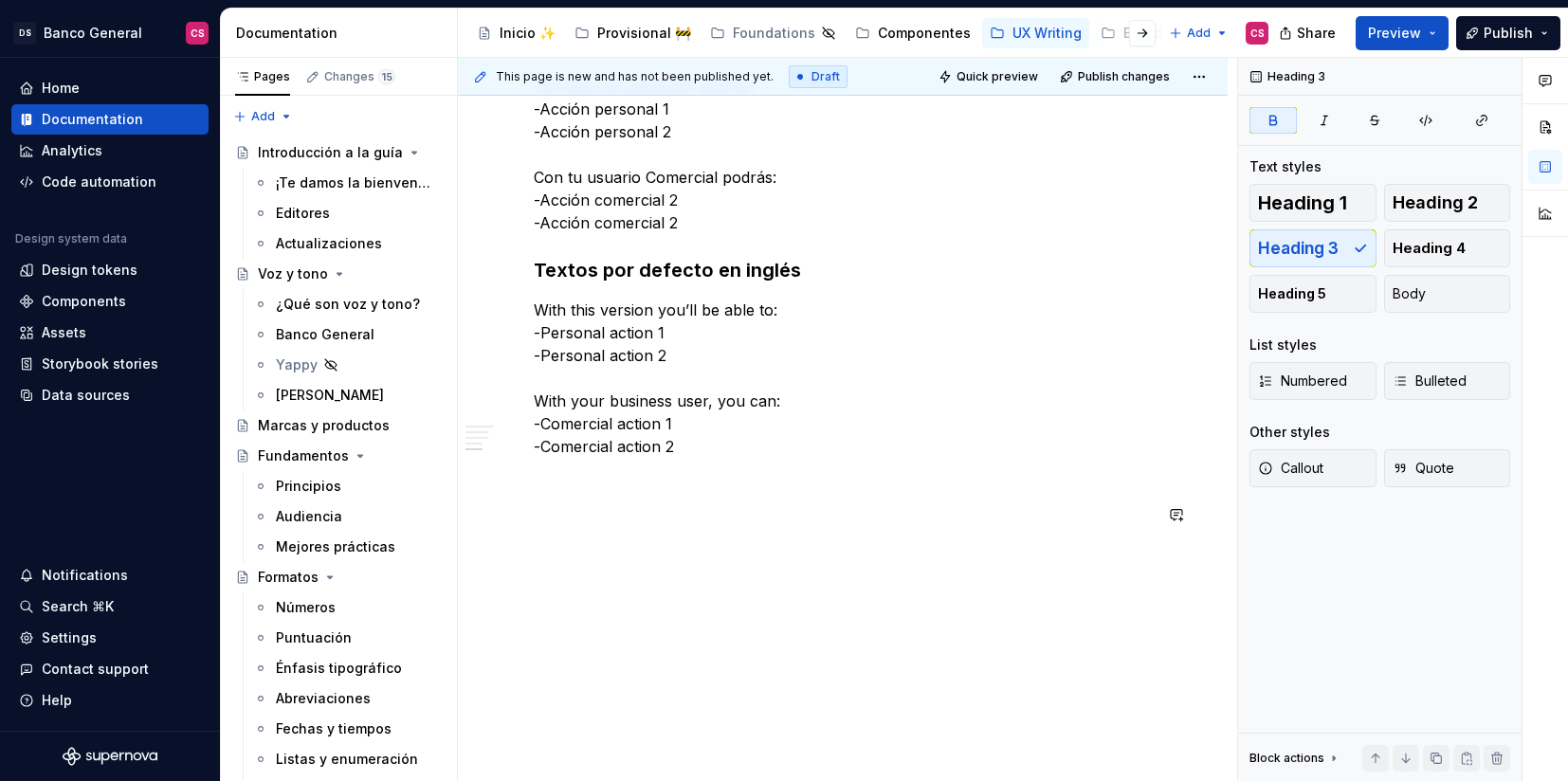
click at [608, 487] on p at bounding box center [842, 480] width 618 height 23
click at [1417, 197] on span "Heading 2" at bounding box center [1435, 203] width 85 height 19
click at [682, 503] on h2 at bounding box center [842, 507] width 618 height 30
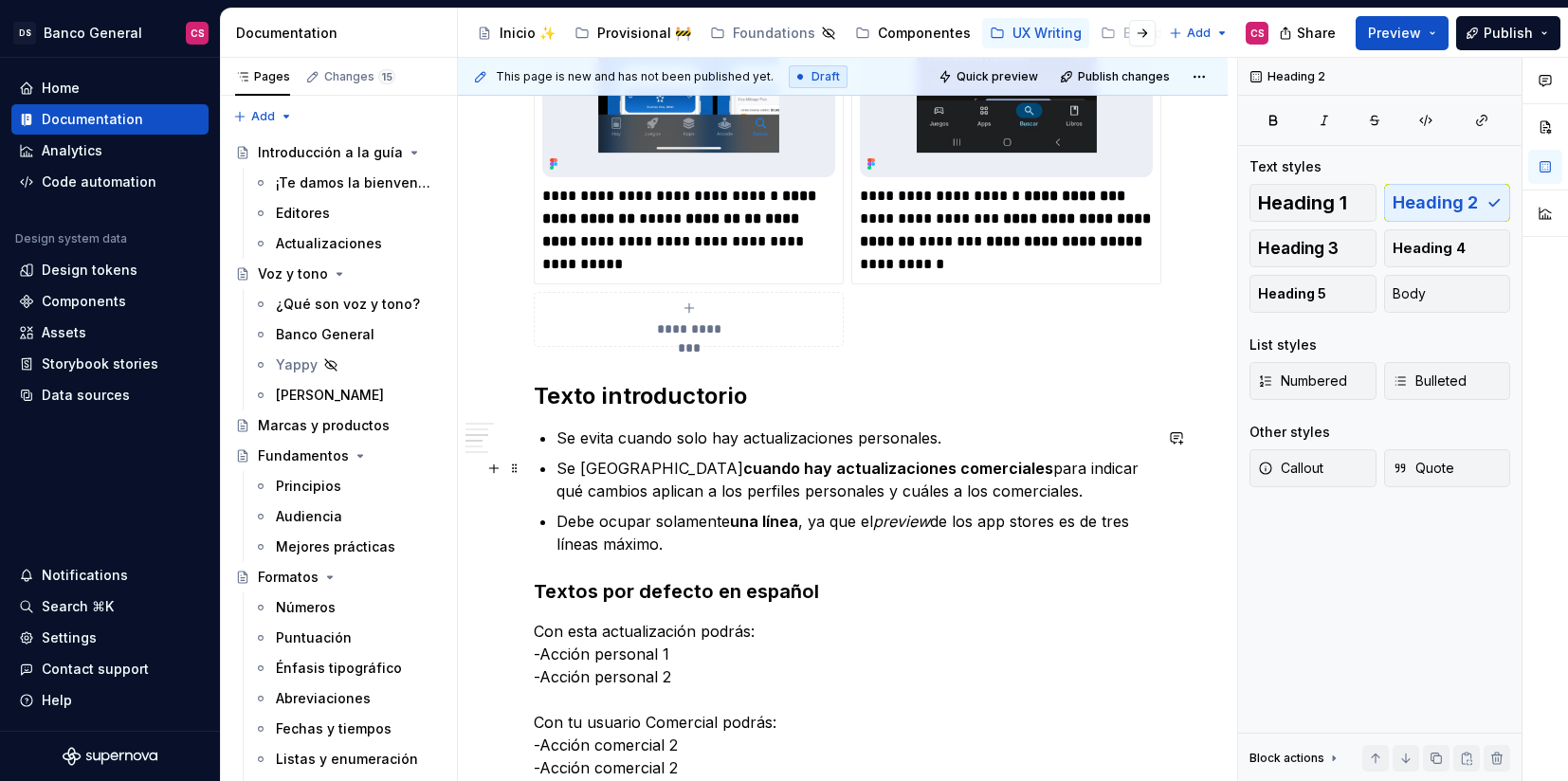
scroll to position [1137, 0]
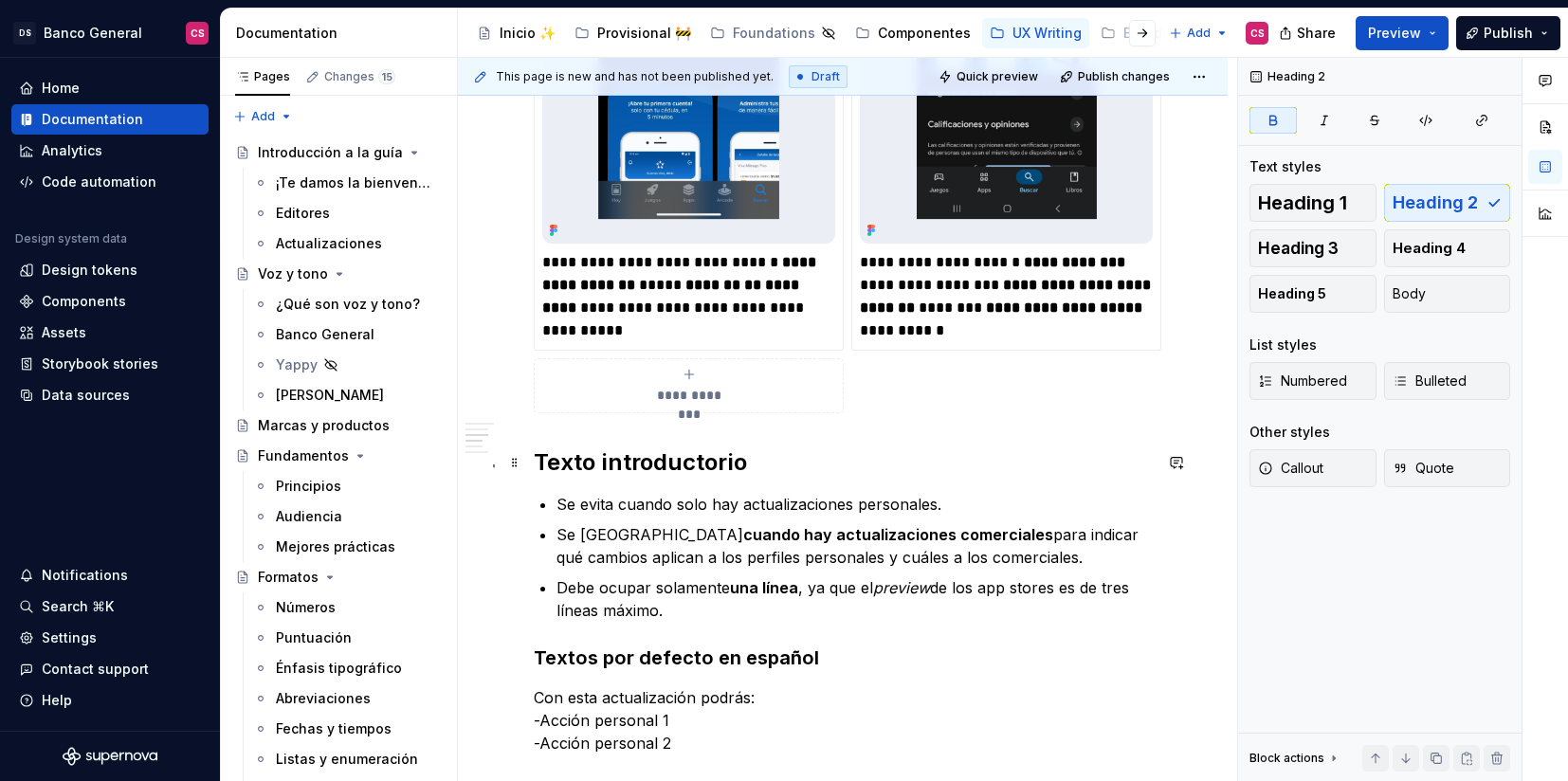
click at [623, 453] on strong "Texto introductorio" at bounding box center [640, 462] width 214 height 28
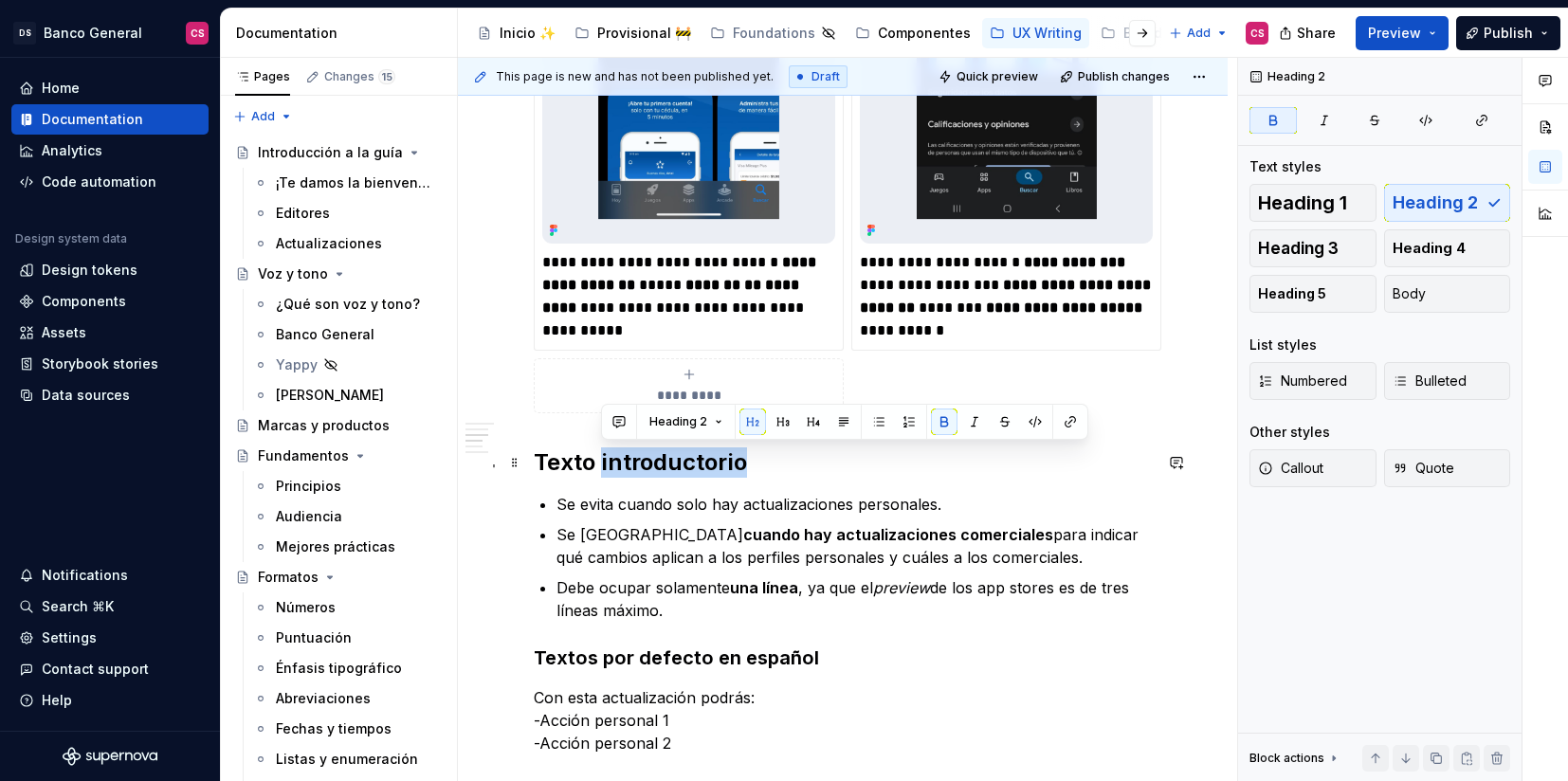
click at [623, 453] on strong "Texto introductorio" at bounding box center [640, 462] width 214 height 28
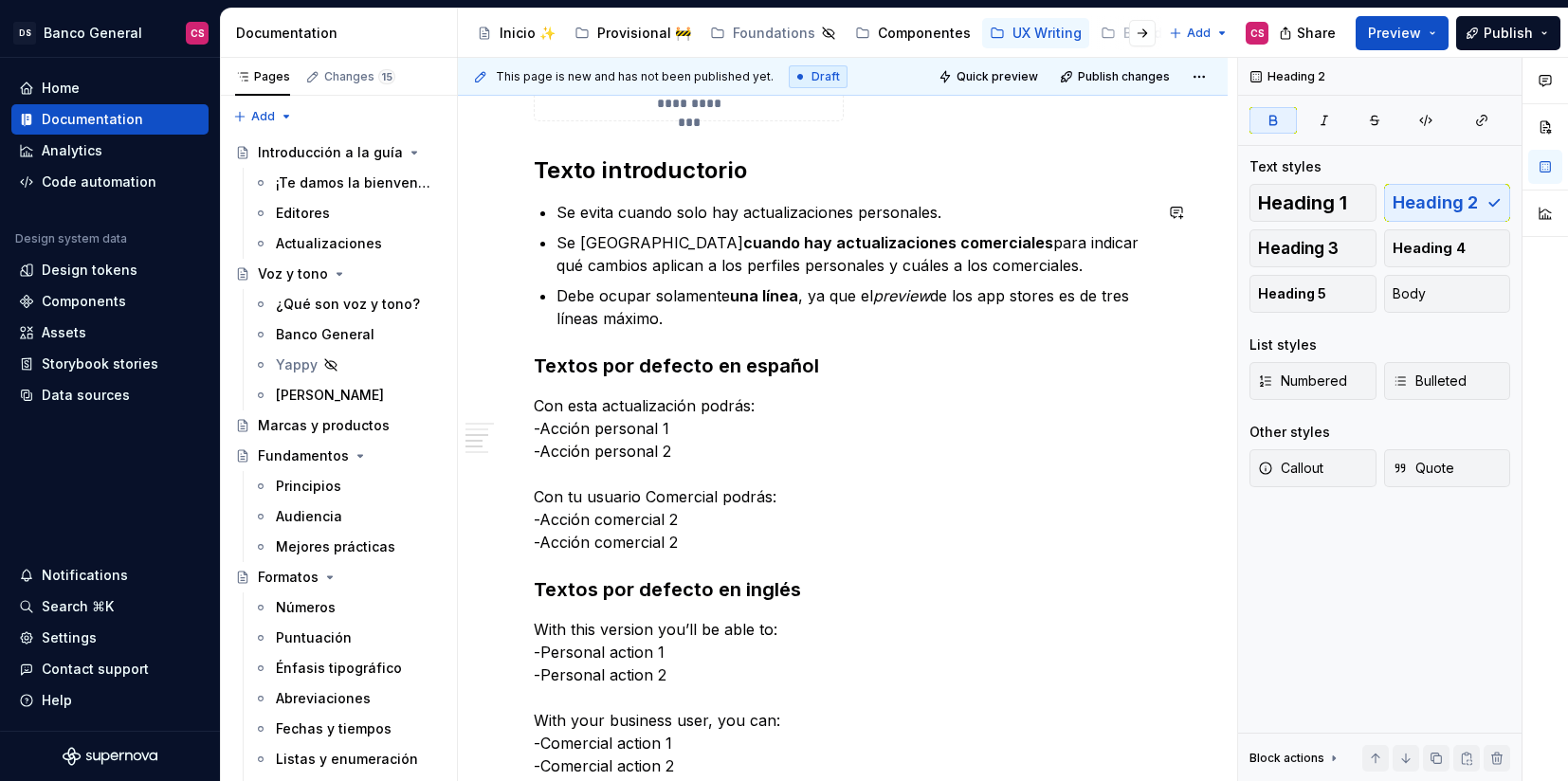
scroll to position [1619, 0]
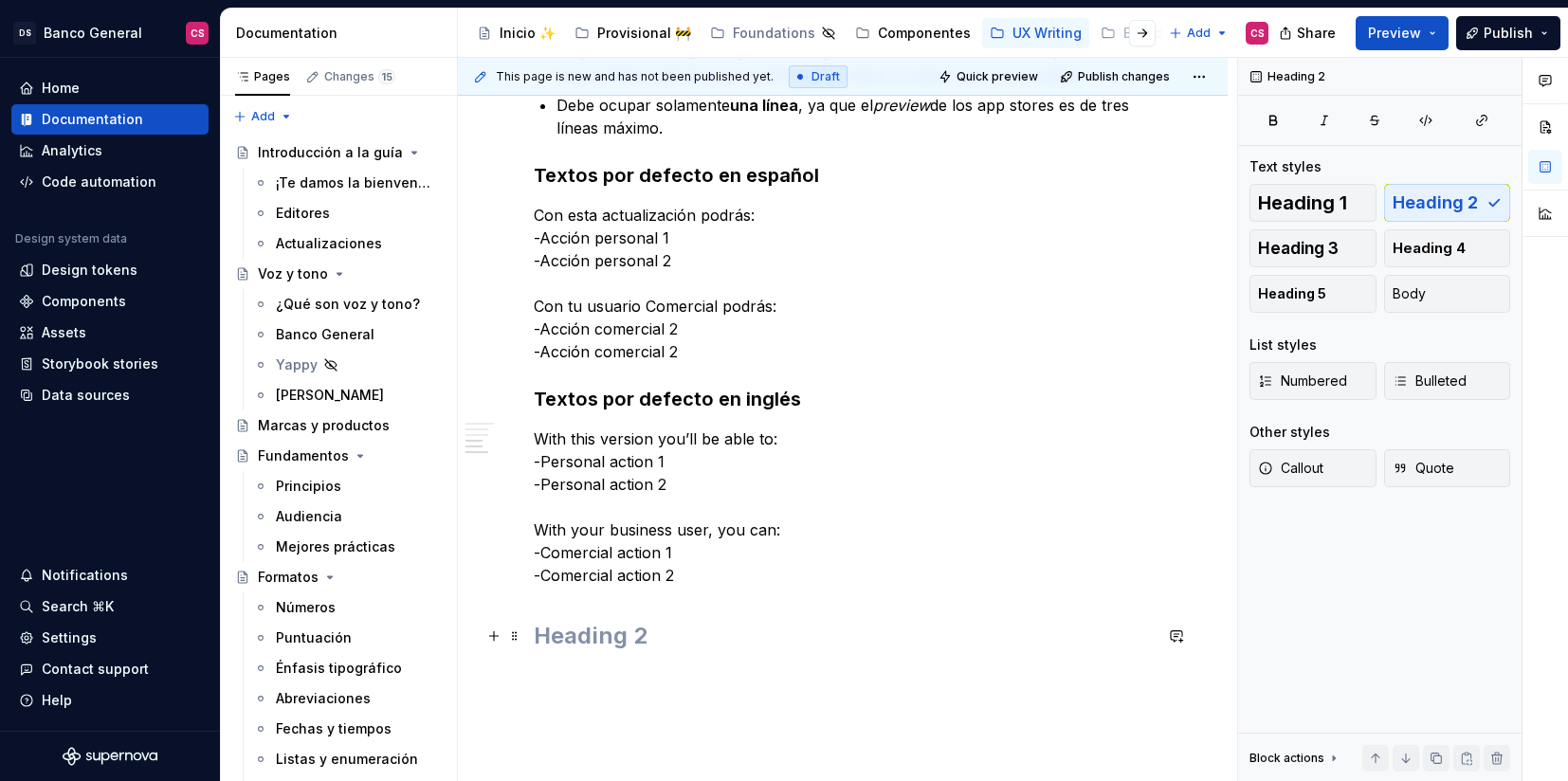
click at [629, 640] on h2 at bounding box center [842, 636] width 618 height 30
click at [557, 635] on h2 "Cuerpo" at bounding box center [842, 636] width 618 height 30
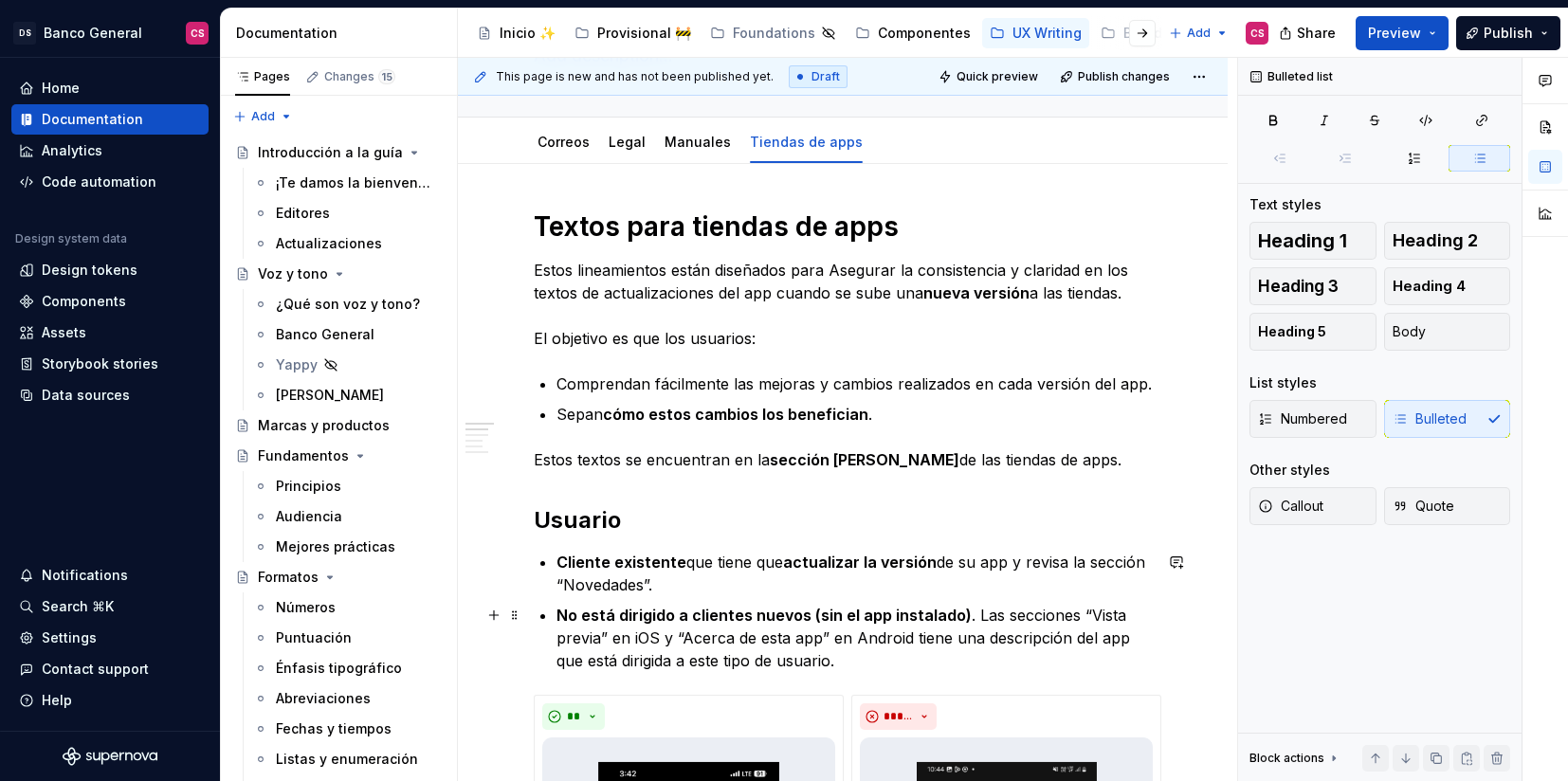
scroll to position [323, 0]
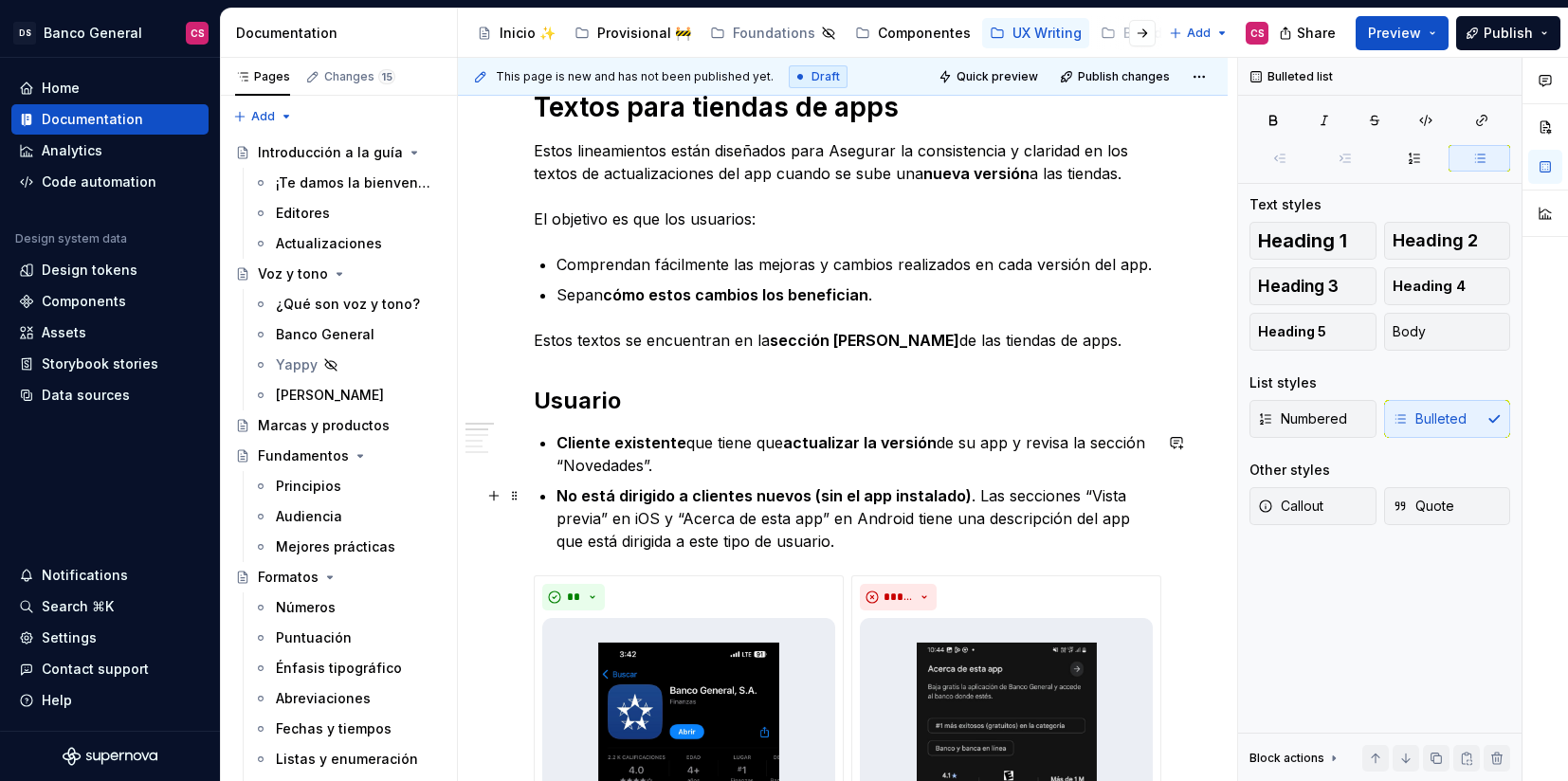
click at [856, 549] on p "No está dirigido a clientes nuevos (sin el app instalado) . Las secciones “Vist…" at bounding box center [854, 518] width 595 height 68
click at [742, 462] on p "Cliente existente que tiene que actualizar la versión de su app y revisa la sec…" at bounding box center [854, 454] width 595 height 46
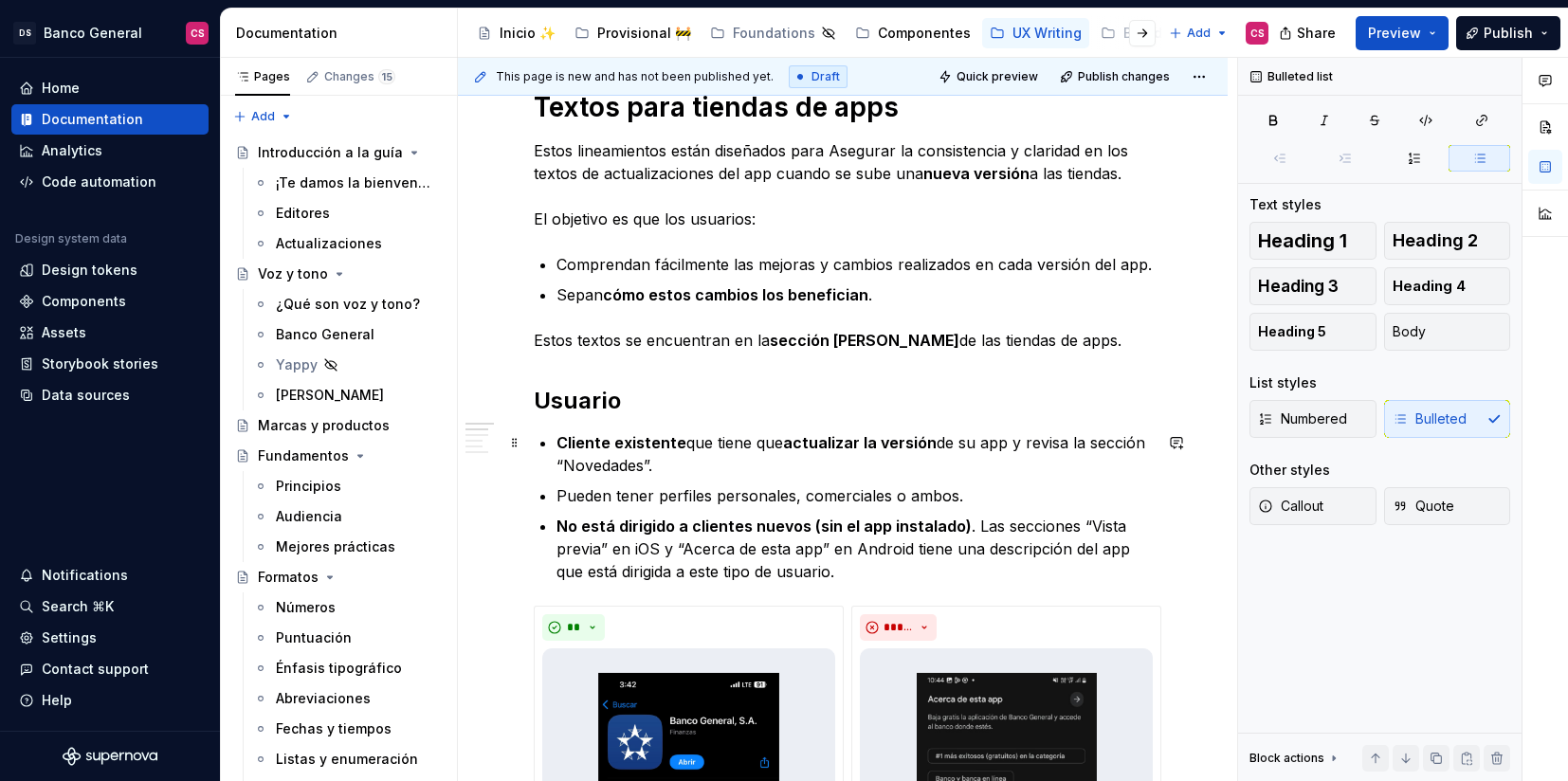
click at [704, 463] on p "Cliente existente que tiene que actualizar la versión de su app y revisa la sec…" at bounding box center [854, 454] width 595 height 46
click at [608, 496] on p "Pueden tener perfiles personales, comerciales o ambos." at bounding box center [854, 495] width 595 height 23
click at [701, 493] on p "Puede tener perfiles personales, comerciales o ambos." at bounding box center [854, 495] width 595 height 23
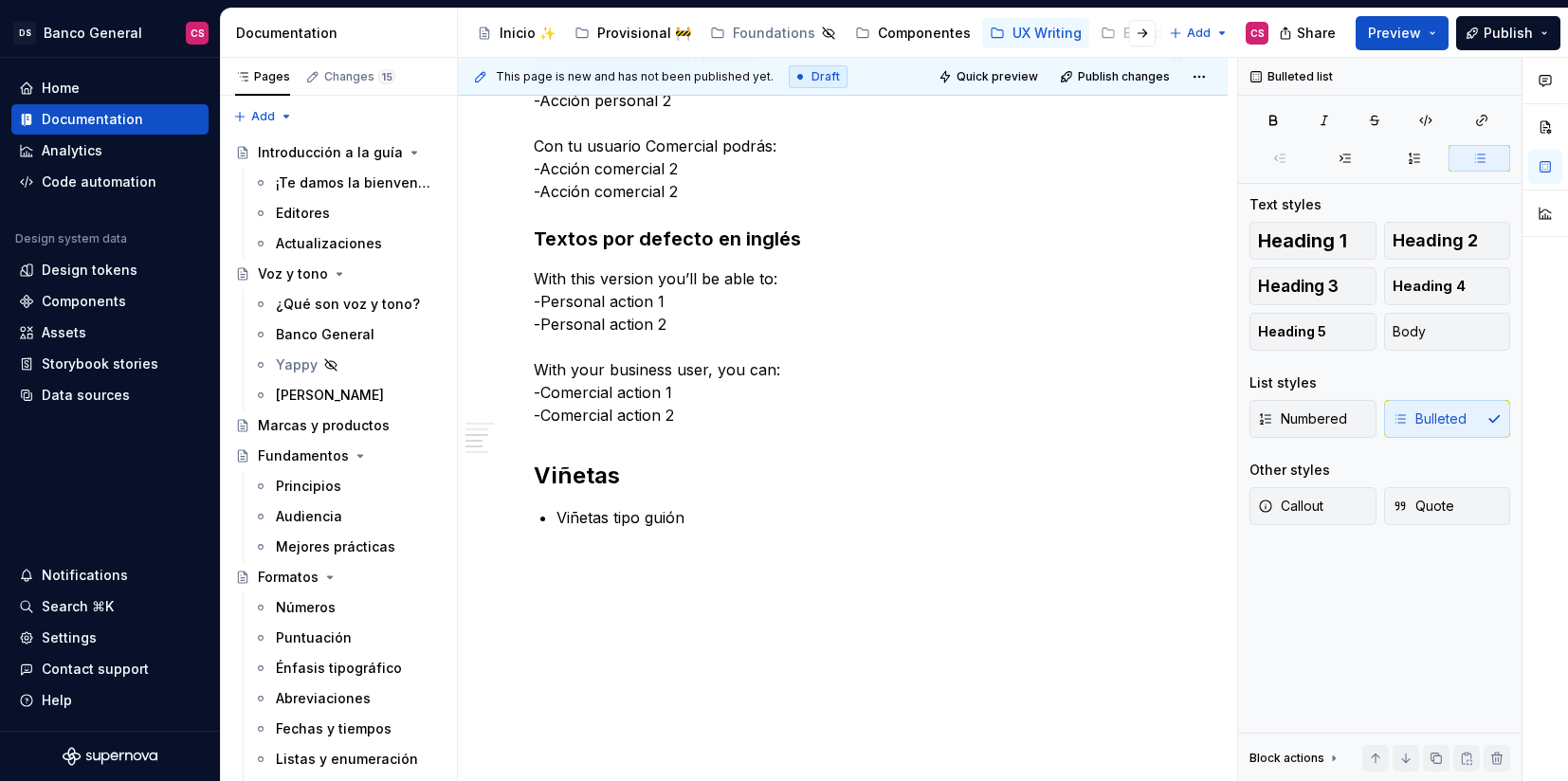
scroll to position [1859, 0]
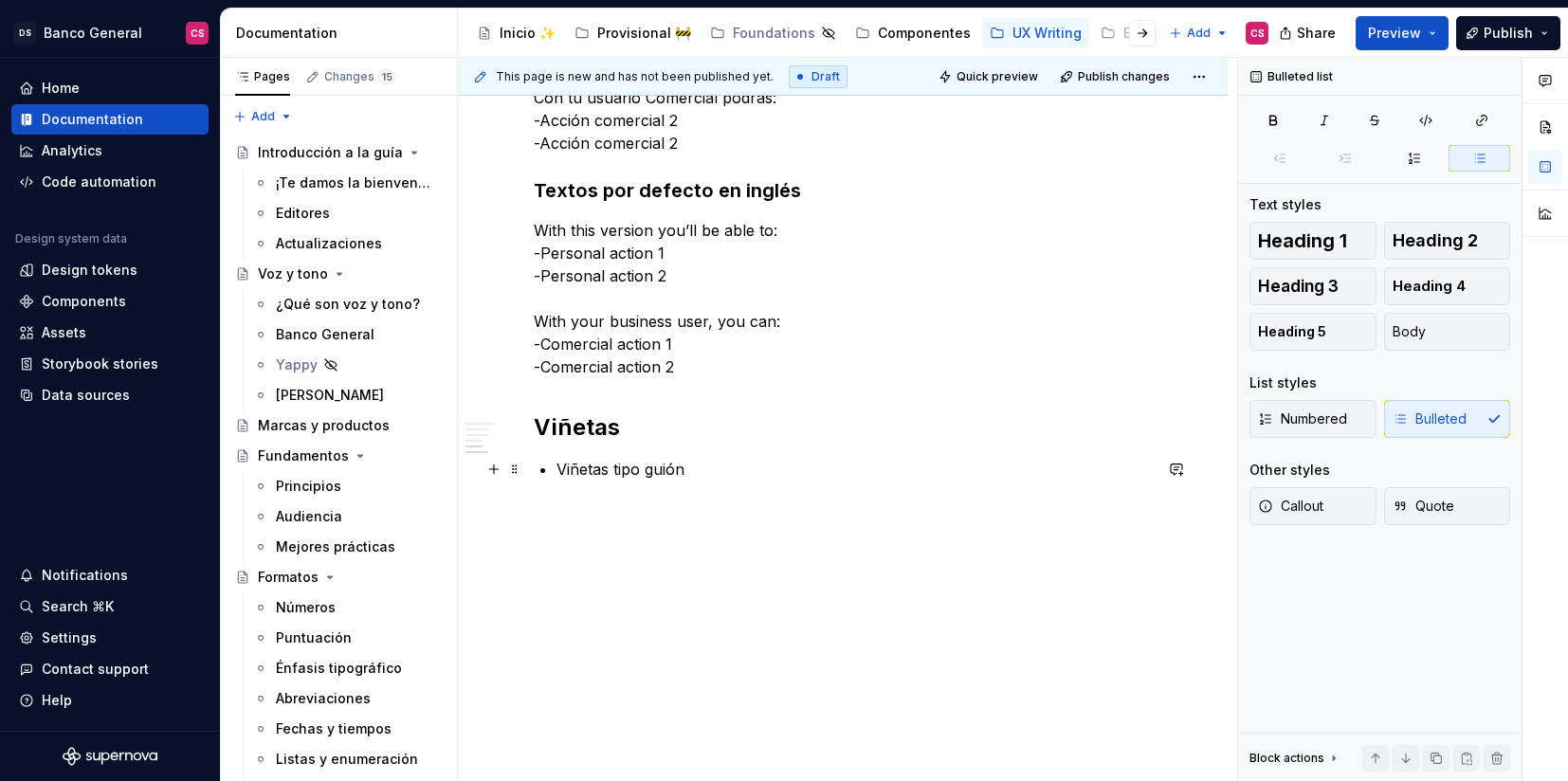
click at [739, 464] on p "Viñetas tipo guión" at bounding box center [854, 469] width 595 height 23
click at [564, 464] on p "Viñetas tipo guión" at bounding box center [854, 469] width 595 height 23
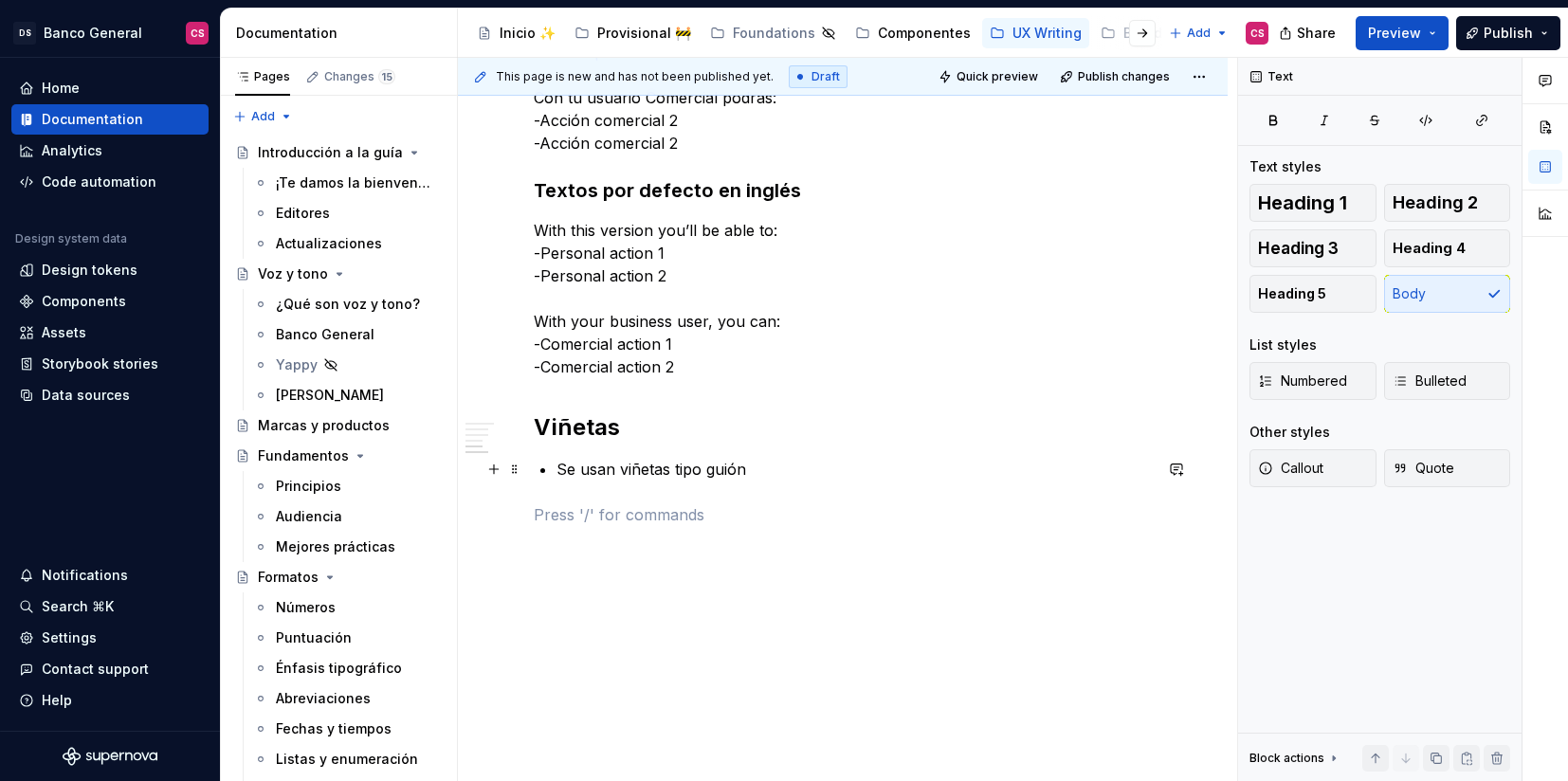
click at [873, 458] on p "Se usan viñetas tipo guión" at bounding box center [854, 469] width 595 height 23
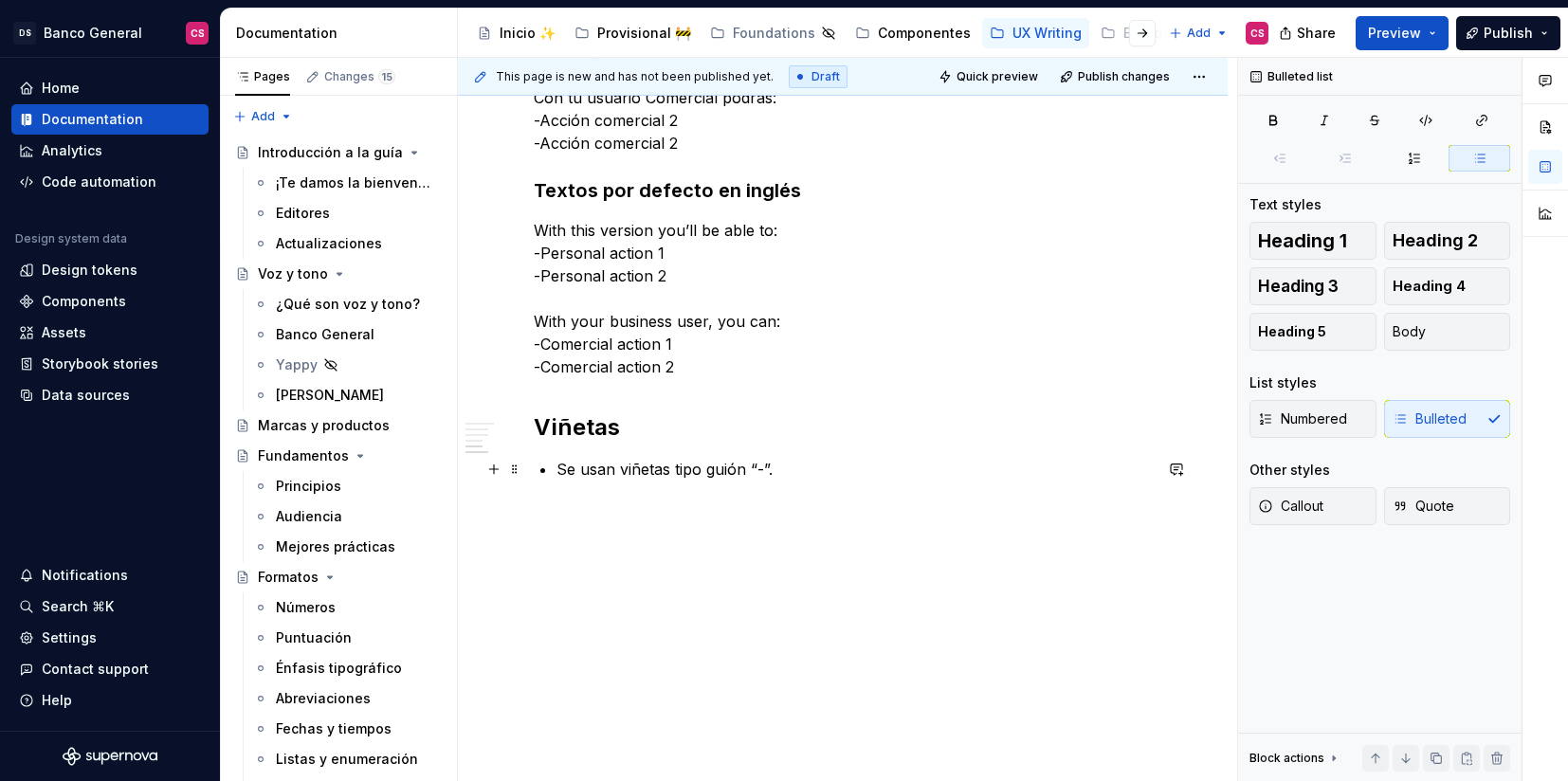
click at [648, 468] on p "Se usan viñetas tipo guión “-”." at bounding box center [854, 469] width 595 height 23
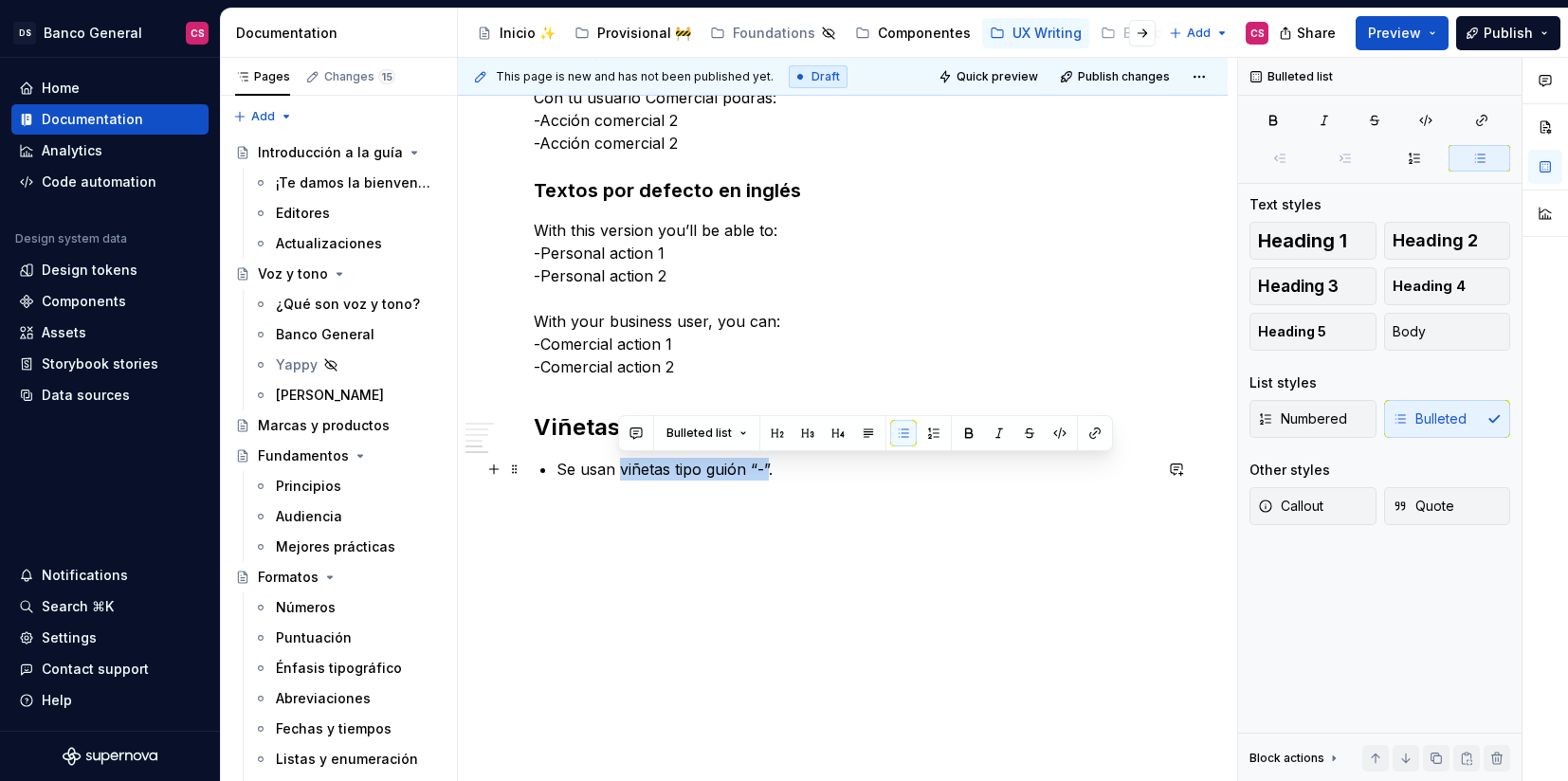
drag, startPoint x: 648, startPoint y: 468, endPoint x: 763, endPoint y: 462, distance: 115.2
click at [763, 462] on p "Se usan viñetas tipo guión “-”." at bounding box center [854, 469] width 595 height 23
click at [804, 471] on p "Se usan viñetas tipo guión “-” ." at bounding box center [854, 469] width 595 height 23
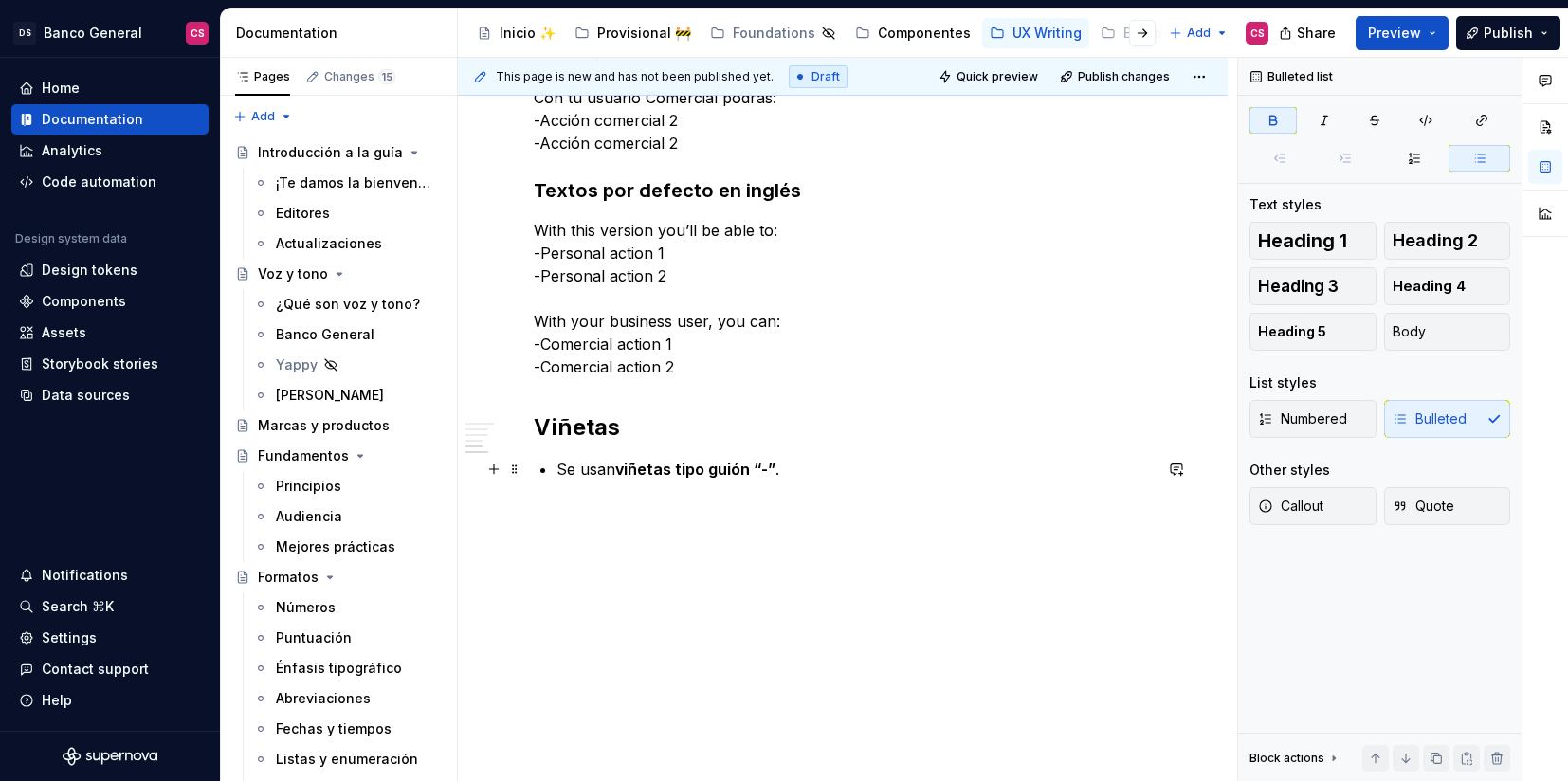
click at [743, 458] on p "Se usan viñetas tipo guión “-” ." at bounding box center [854, 469] width 595 height 23
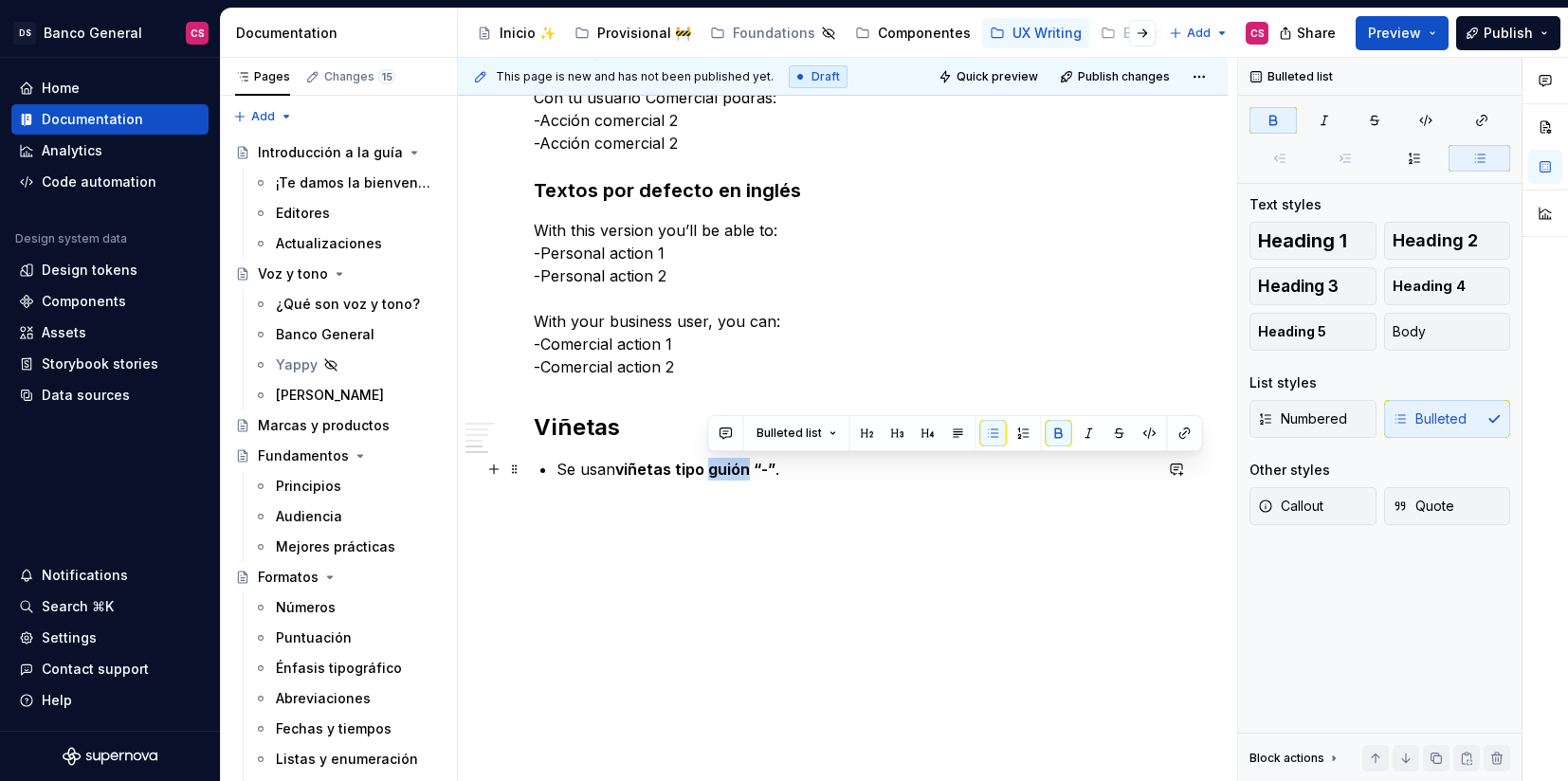
click at [743, 458] on p "Se usan viñetas tipo guión “-” ." at bounding box center [854, 469] width 595 height 23
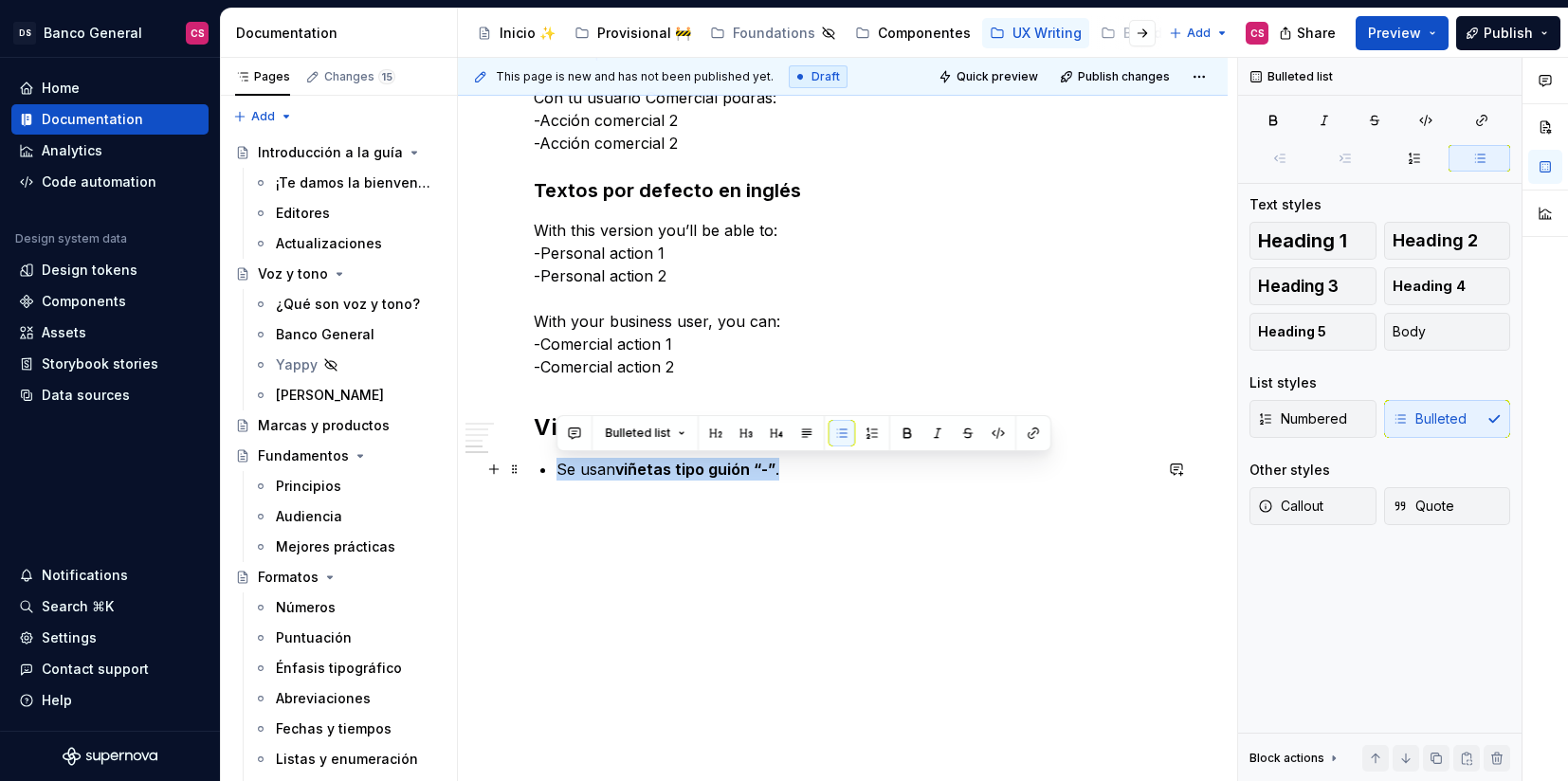
click at [743, 458] on p "Se usan viñetas tipo guión “-” ." at bounding box center [854, 469] width 595 height 23
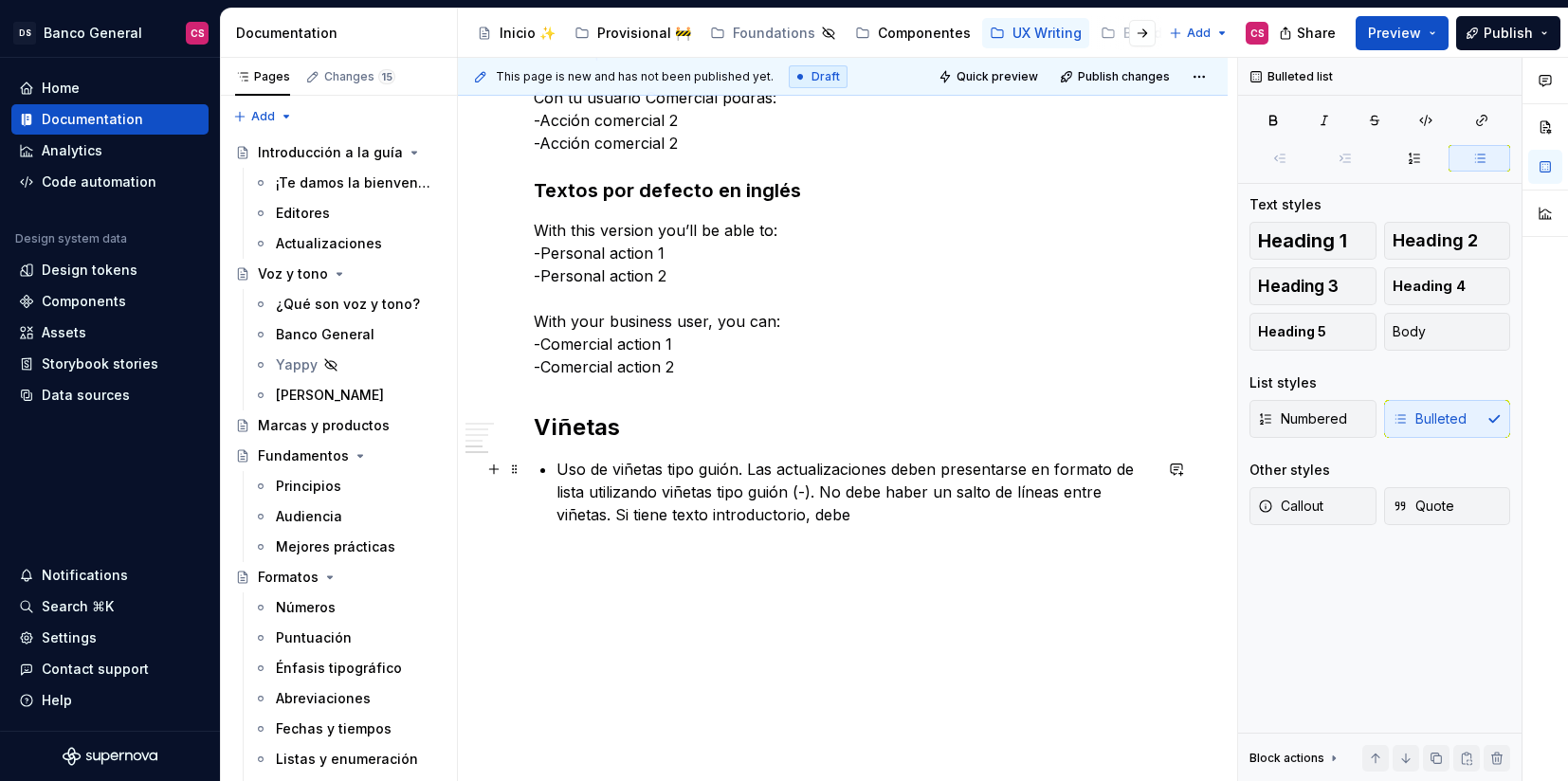
click at [563, 465] on p "Uso de viñetas tipo guión. Las actualizaciones deben presentarse en formato de …" at bounding box center [854, 492] width 595 height 68
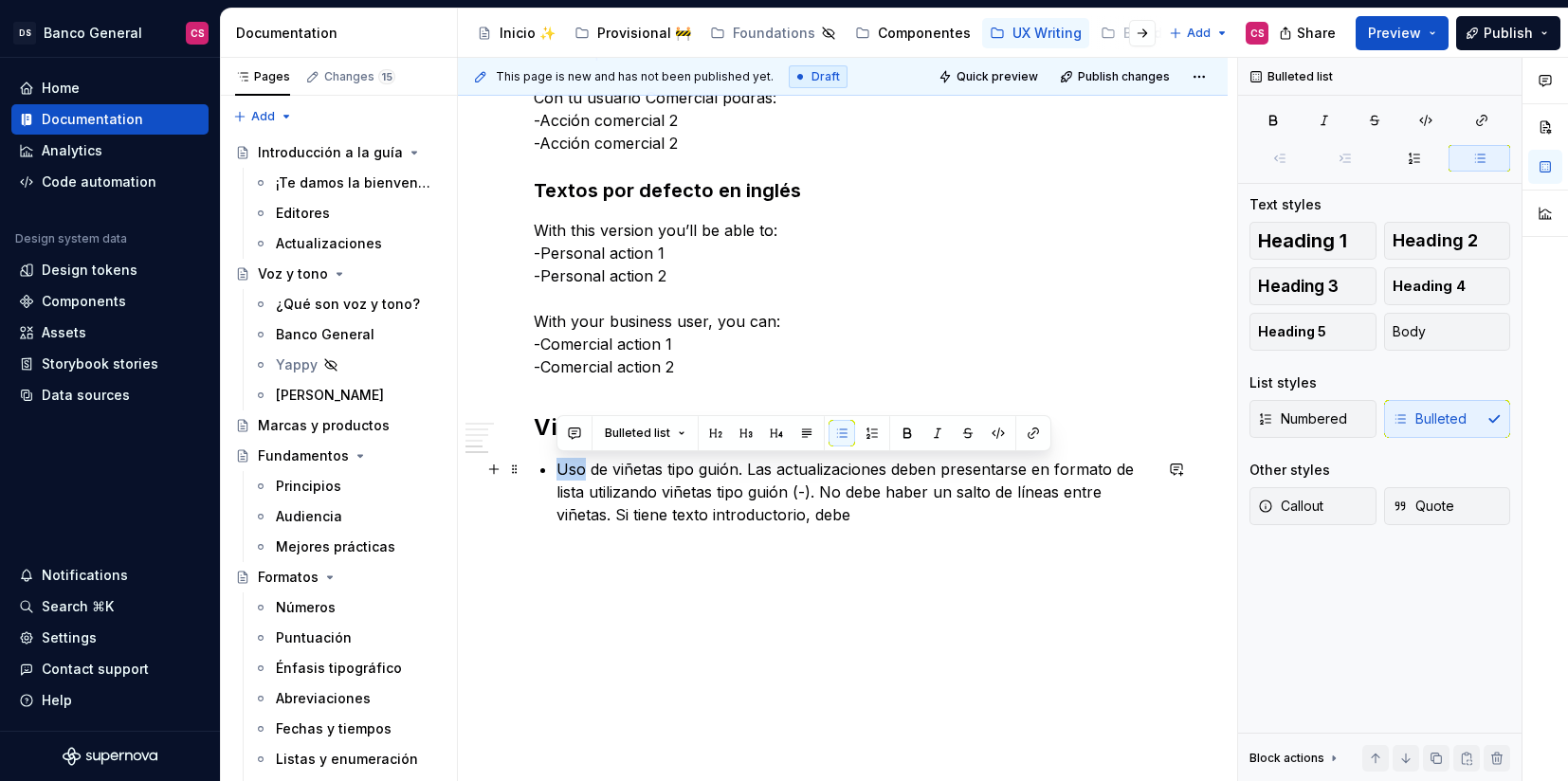
click at [563, 465] on p "Uso de viñetas tipo guión. Las actualizaciones deben presentarse en formato de …" at bounding box center [854, 492] width 595 height 68
drag, startPoint x: 616, startPoint y: 463, endPoint x: 562, endPoint y: 467, distance: 54.1
click at [562, 465] on p "Uso de viñetas tipo guión. Las actualizaciones deben presentarse en formato de …" at bounding box center [854, 492] width 595 height 68
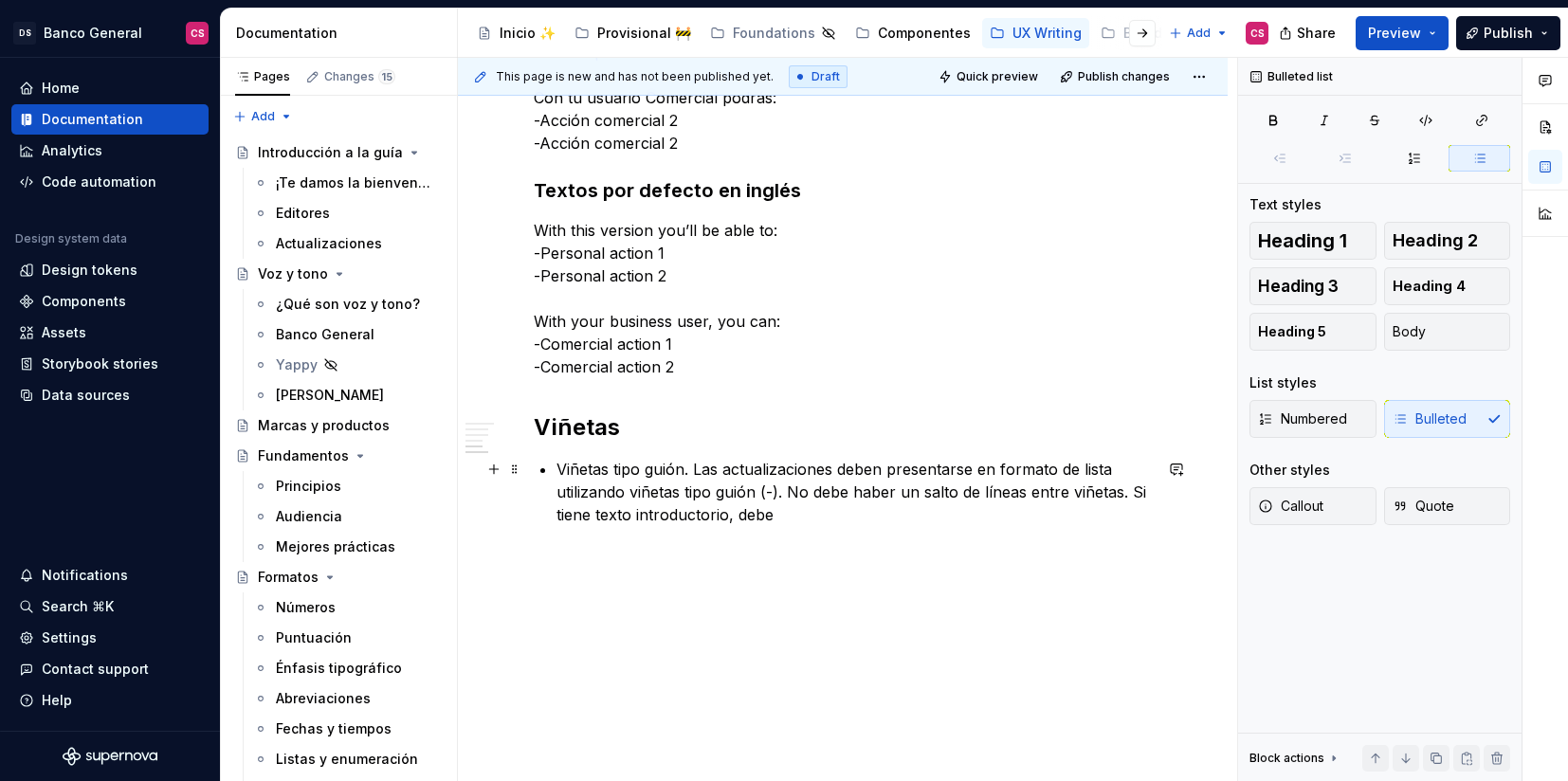
click at [570, 465] on p "Viñetas tipo guión. Las actualizaciones deben presentarse en formato de lista u…" at bounding box center [854, 492] width 595 height 68
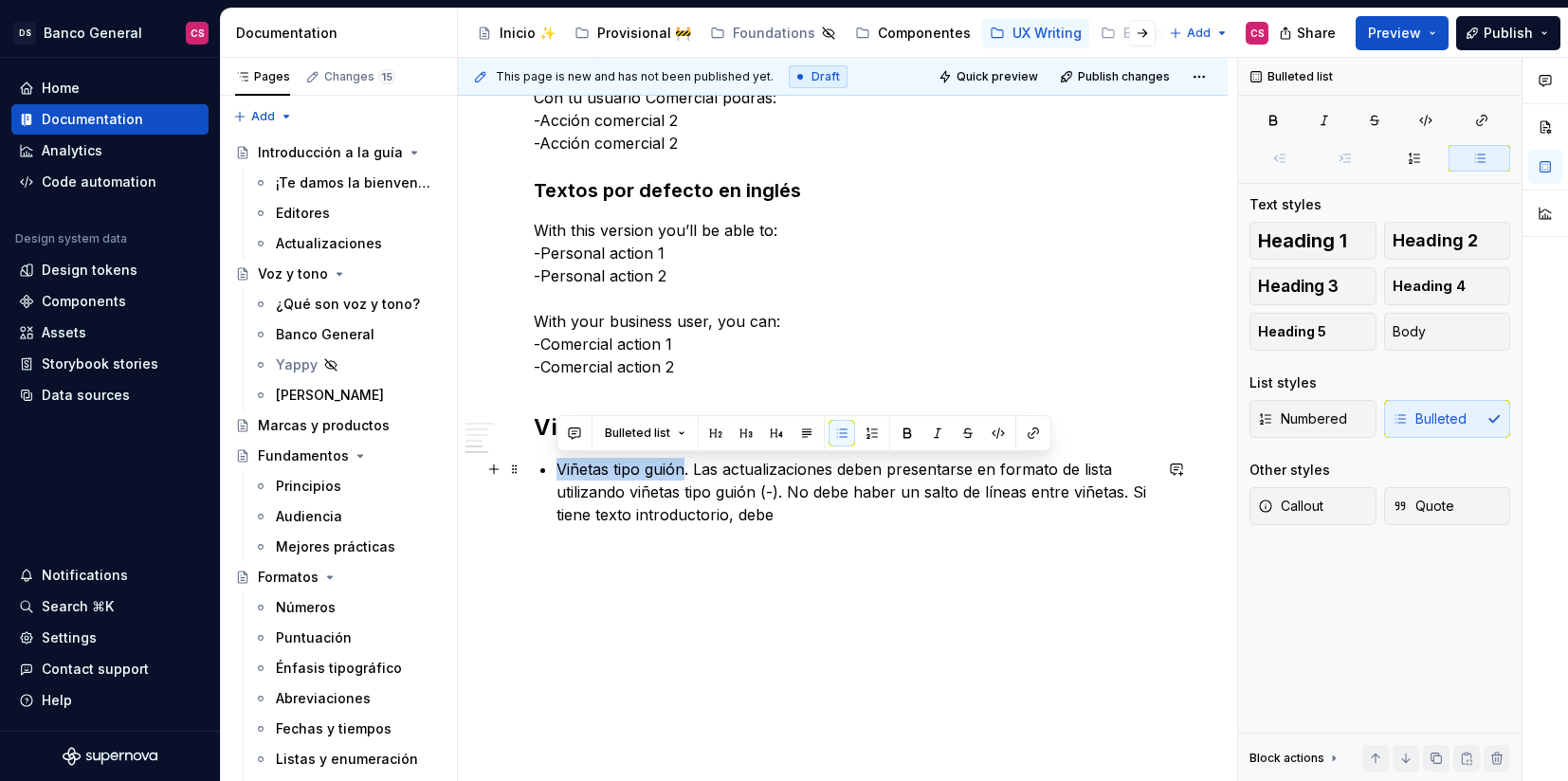
drag, startPoint x: 570, startPoint y: 465, endPoint x: 664, endPoint y: 465, distance: 94.0
click at [664, 465] on p "Viñetas tipo guión. Las actualizaciones deben presentarse en formato de lista u…" at bounding box center [854, 492] width 595 height 68
click at [687, 462] on strong "Viñetas tipo guión" at bounding box center [625, 468] width 138 height 19
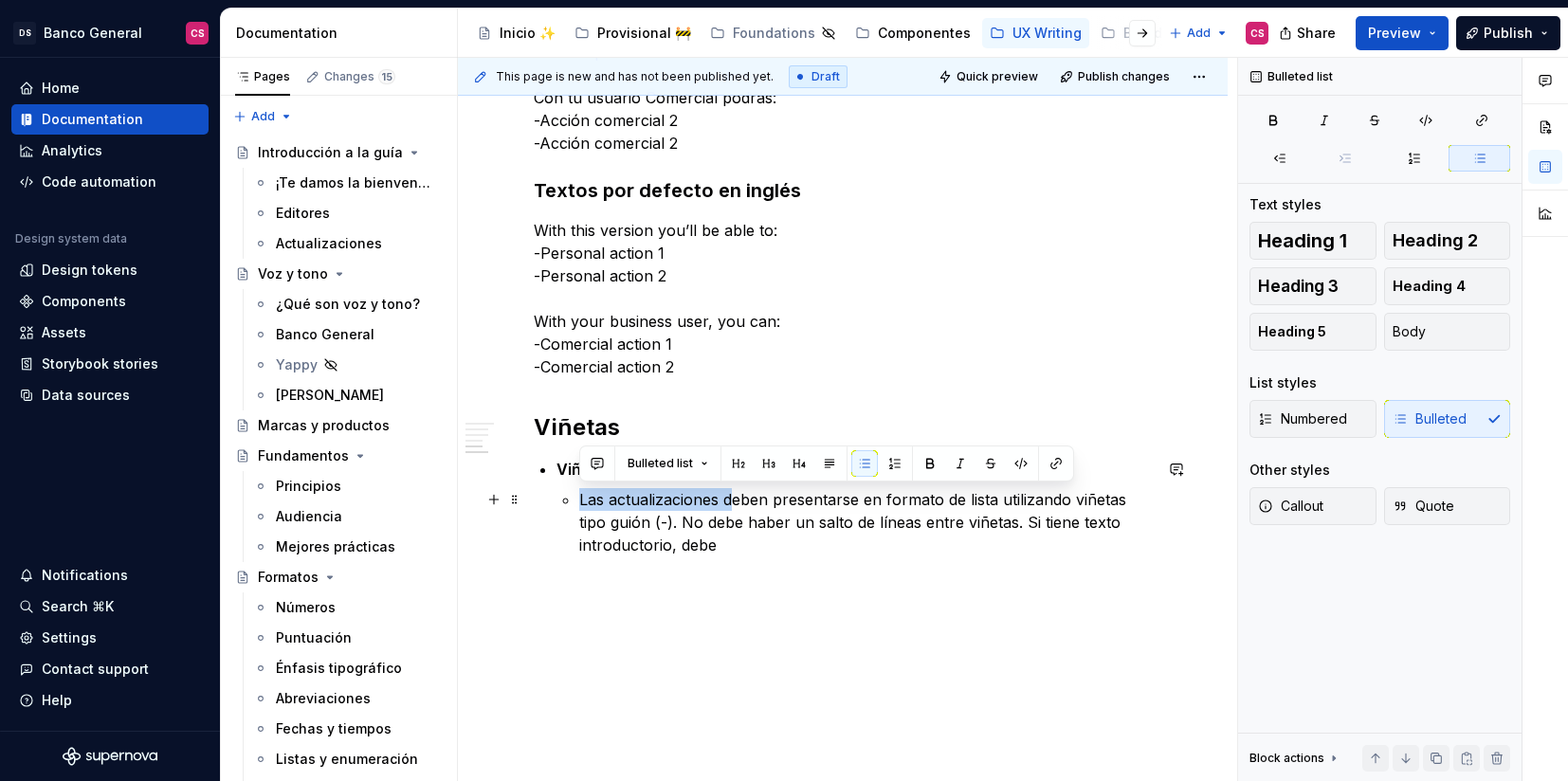
drag, startPoint x: 735, startPoint y: 495, endPoint x: 580, endPoint y: 492, distance: 155.0
click at [579, 492] on p "Las actualizaciones deben presentarse en formato de lista utilizando viñetas ti…" at bounding box center [865, 522] width 572 height 68
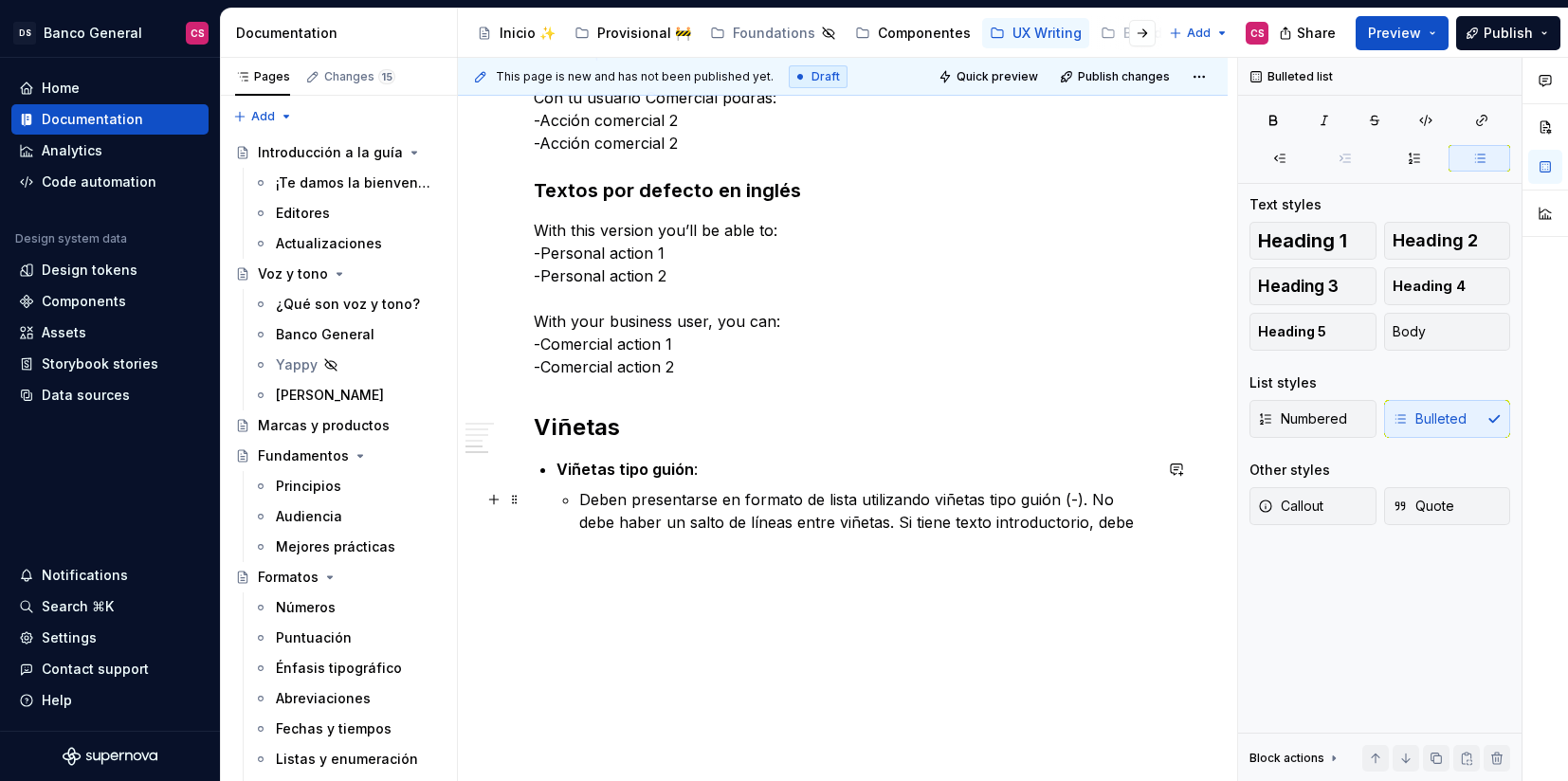
click at [1093, 495] on p "Deben presentarse en formato de lista utilizando viñetas tipo guión (-). No deb…" at bounding box center [865, 511] width 572 height 46
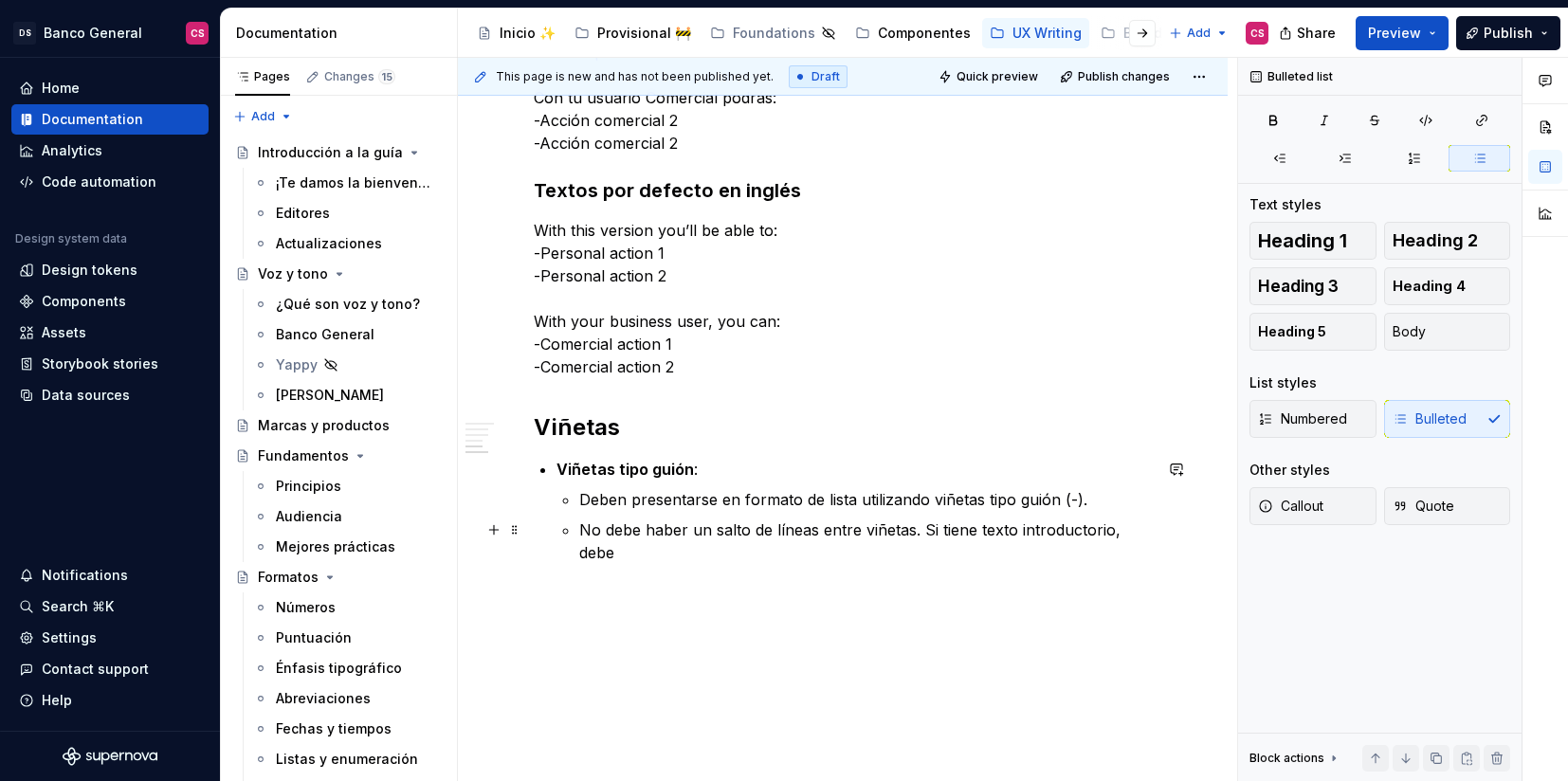
click at [923, 521] on p "No debe haber un salto de líneas entre viñetas. Si tiene texto introductorio, d…" at bounding box center [865, 541] width 572 height 46
click at [832, 560] on p "Si tiene texto introductorio, debe" at bounding box center [865, 560] width 572 height 23
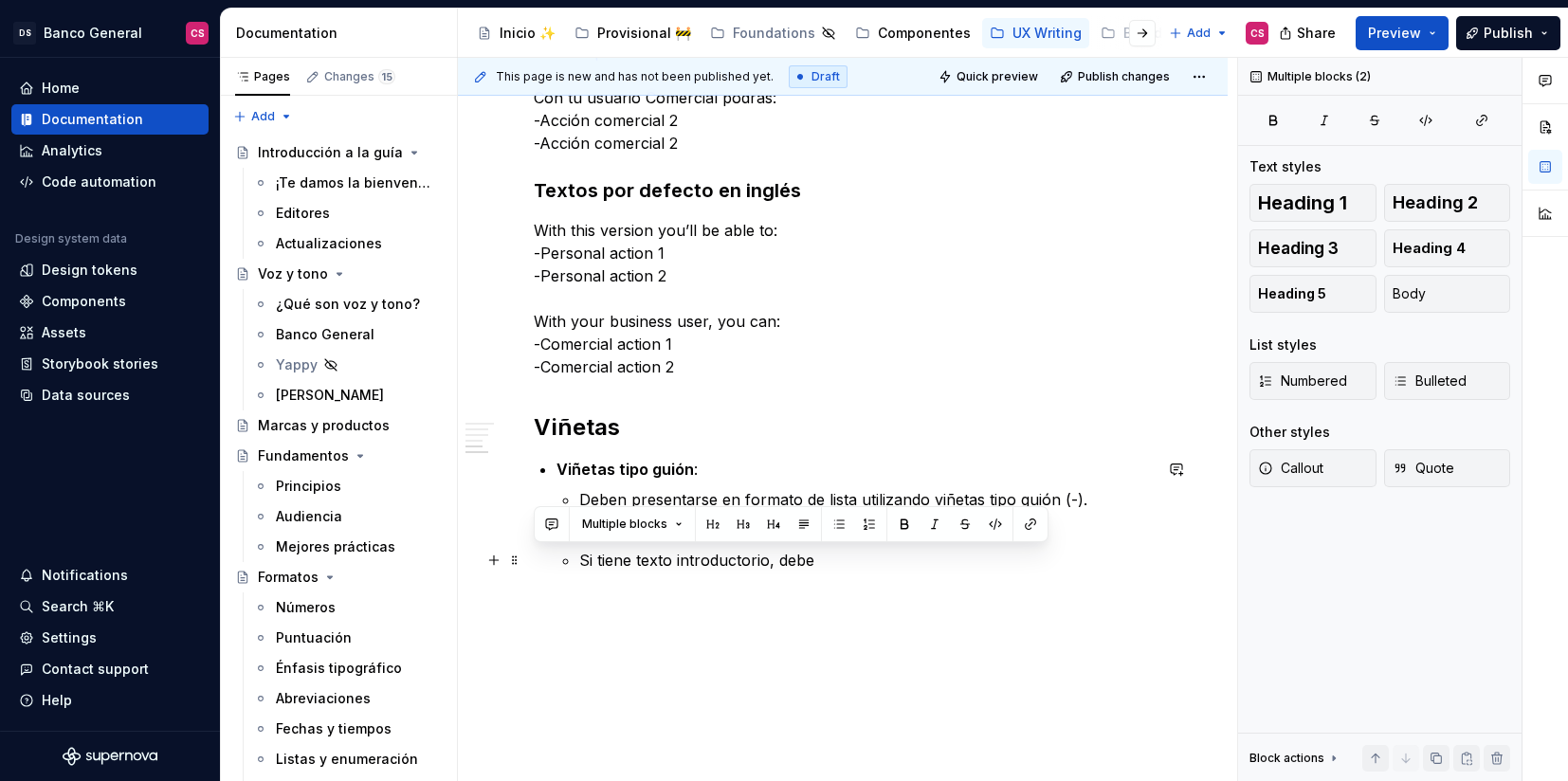
click at [832, 560] on p "Si tiene texto introductorio, debe" at bounding box center [865, 560] width 572 height 23
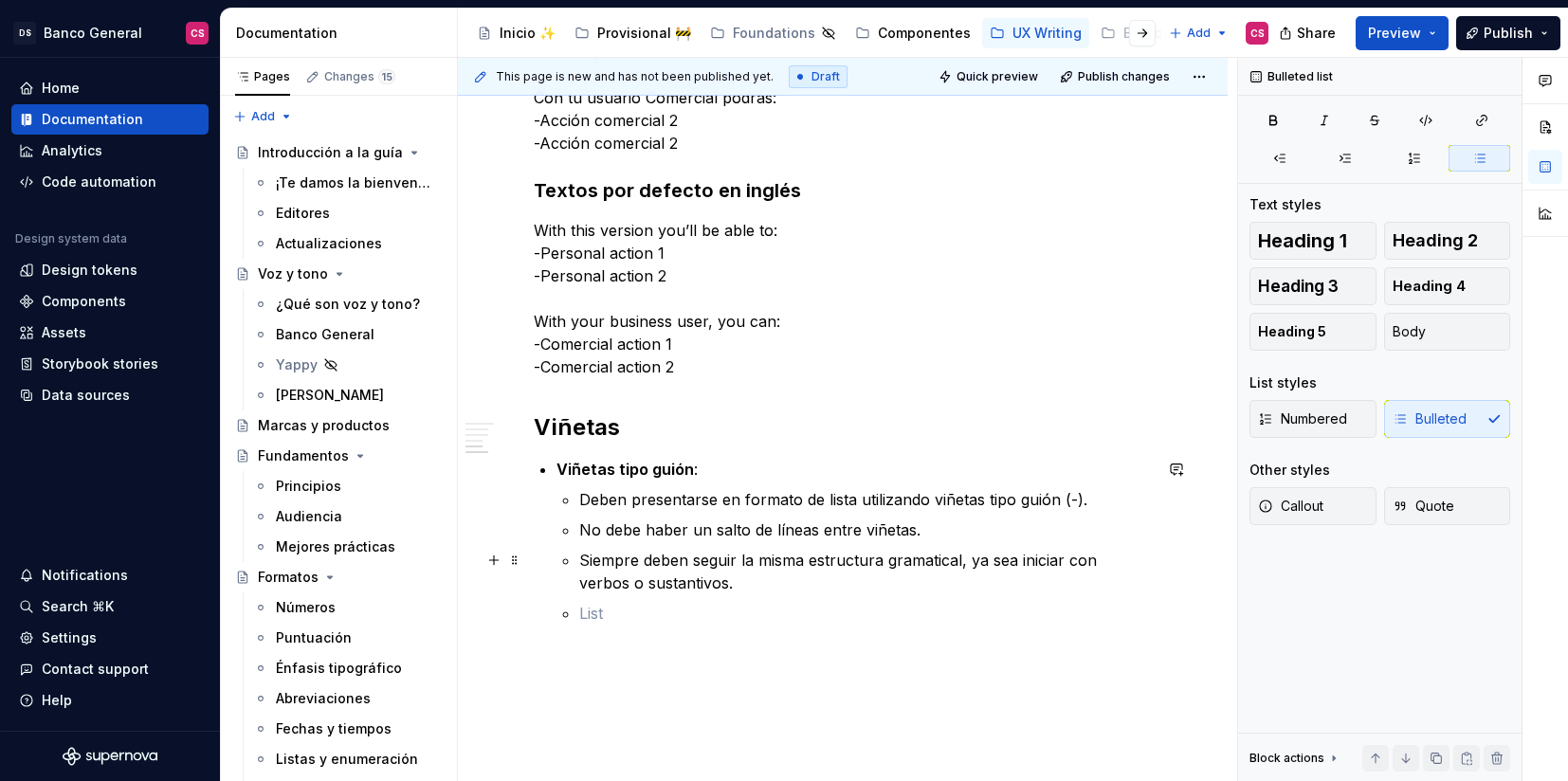
click at [645, 584] on p "Siempre deben seguir la misma estructura gramatical, ya sea iniciar con verbos …" at bounding box center [865, 572] width 572 height 46
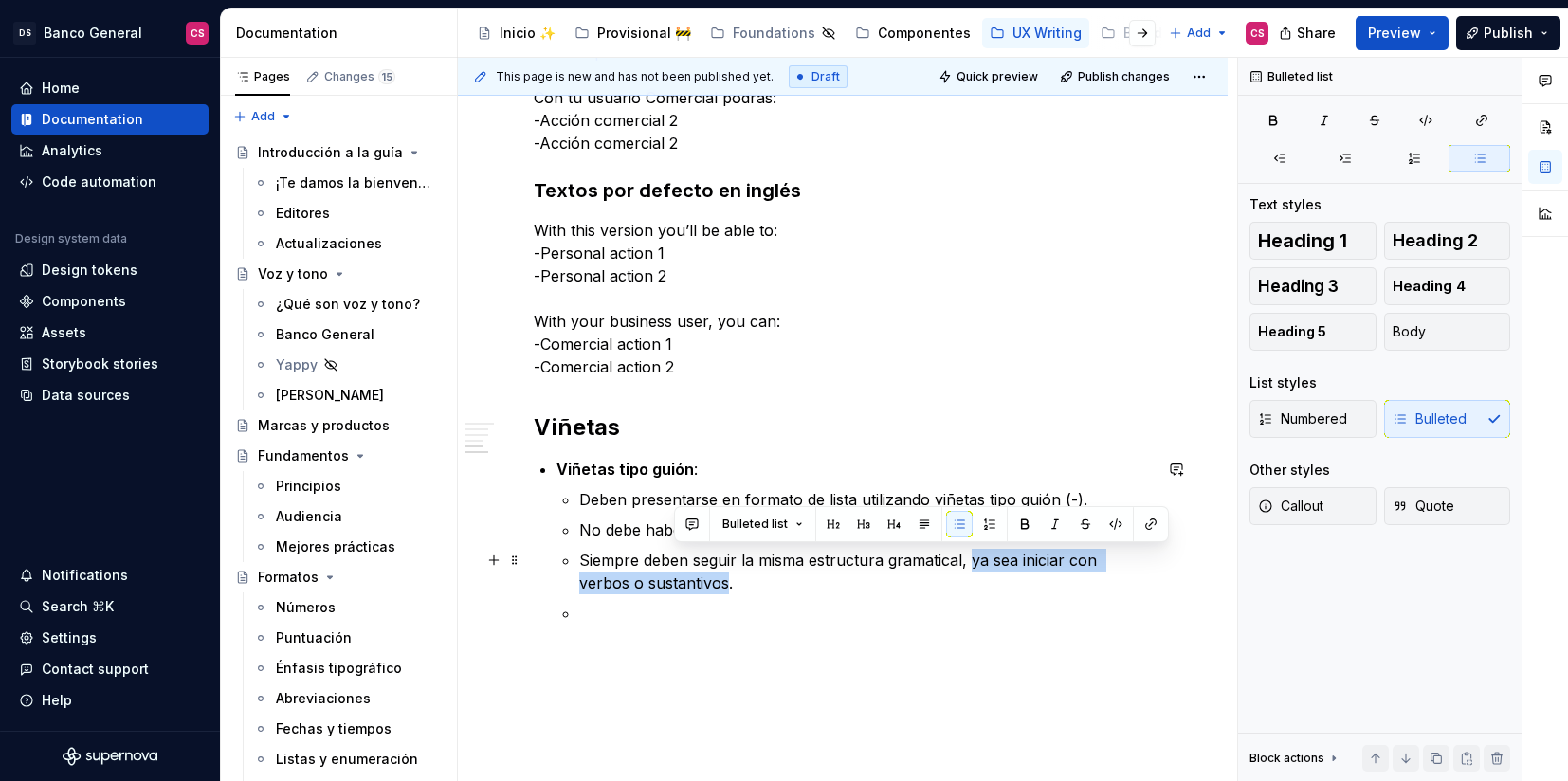
drag, startPoint x: 645, startPoint y: 584, endPoint x: 973, endPoint y: 558, distance: 329.0
click at [973, 558] on p "Siempre deben seguir la misma estructura gramatical, ya sea iniciar con verbos …" at bounding box center [865, 572] width 572 height 46
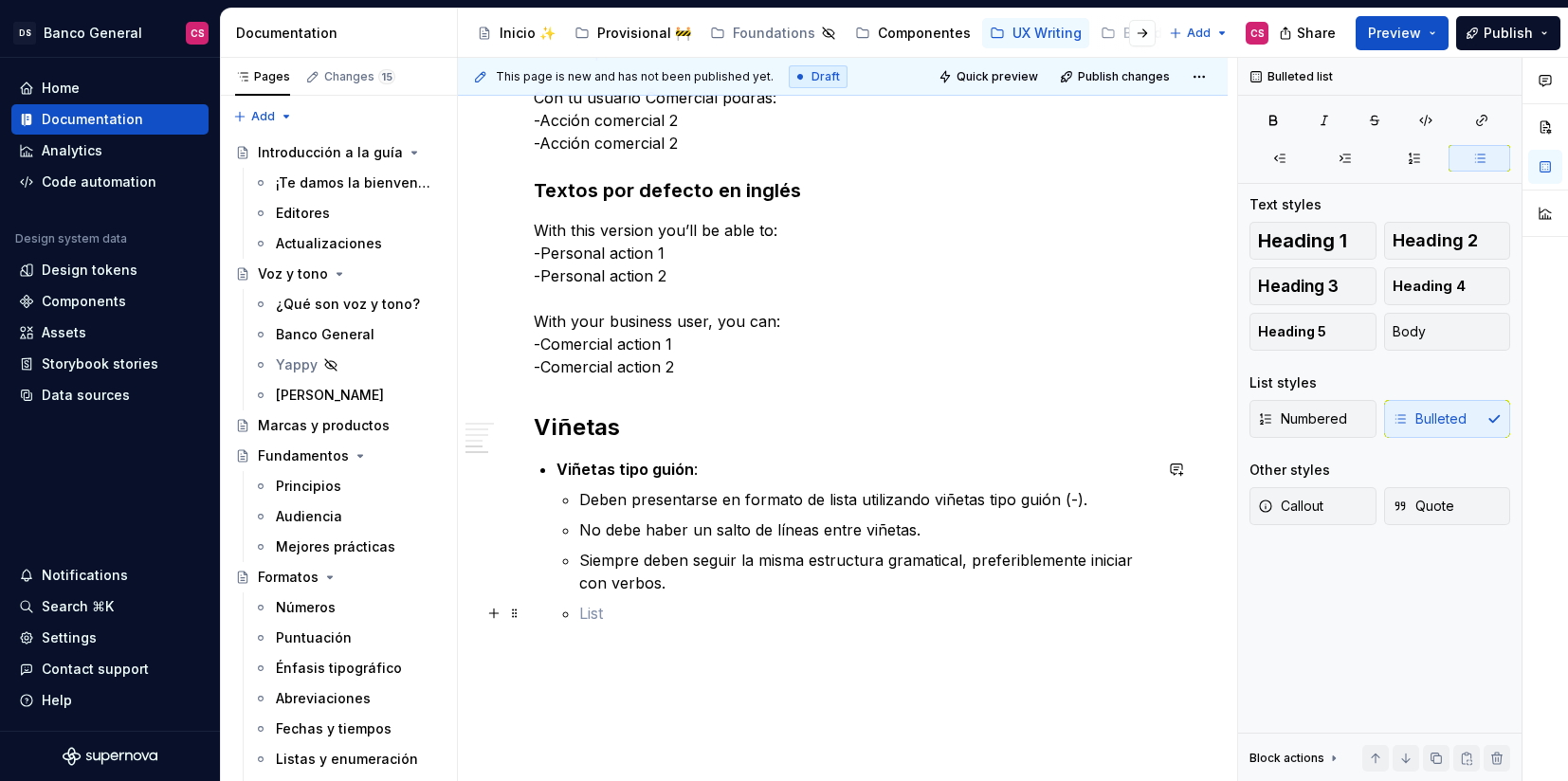
click at [718, 618] on p at bounding box center [865, 613] width 572 height 23
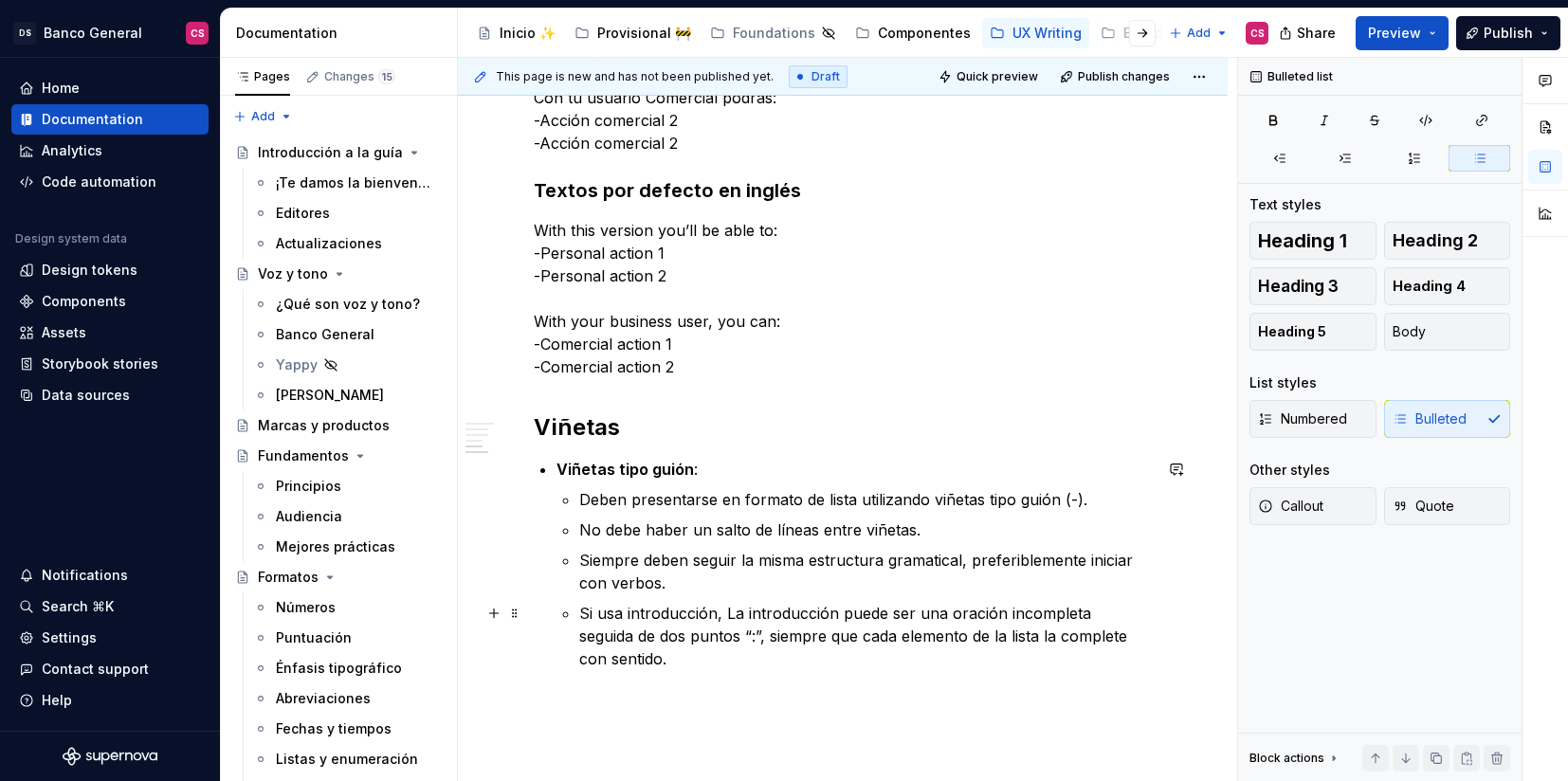
click at [726, 610] on p "Si usa introducción, La introducción puede ser una oración incompleta seguida d…" at bounding box center [865, 636] width 572 height 68
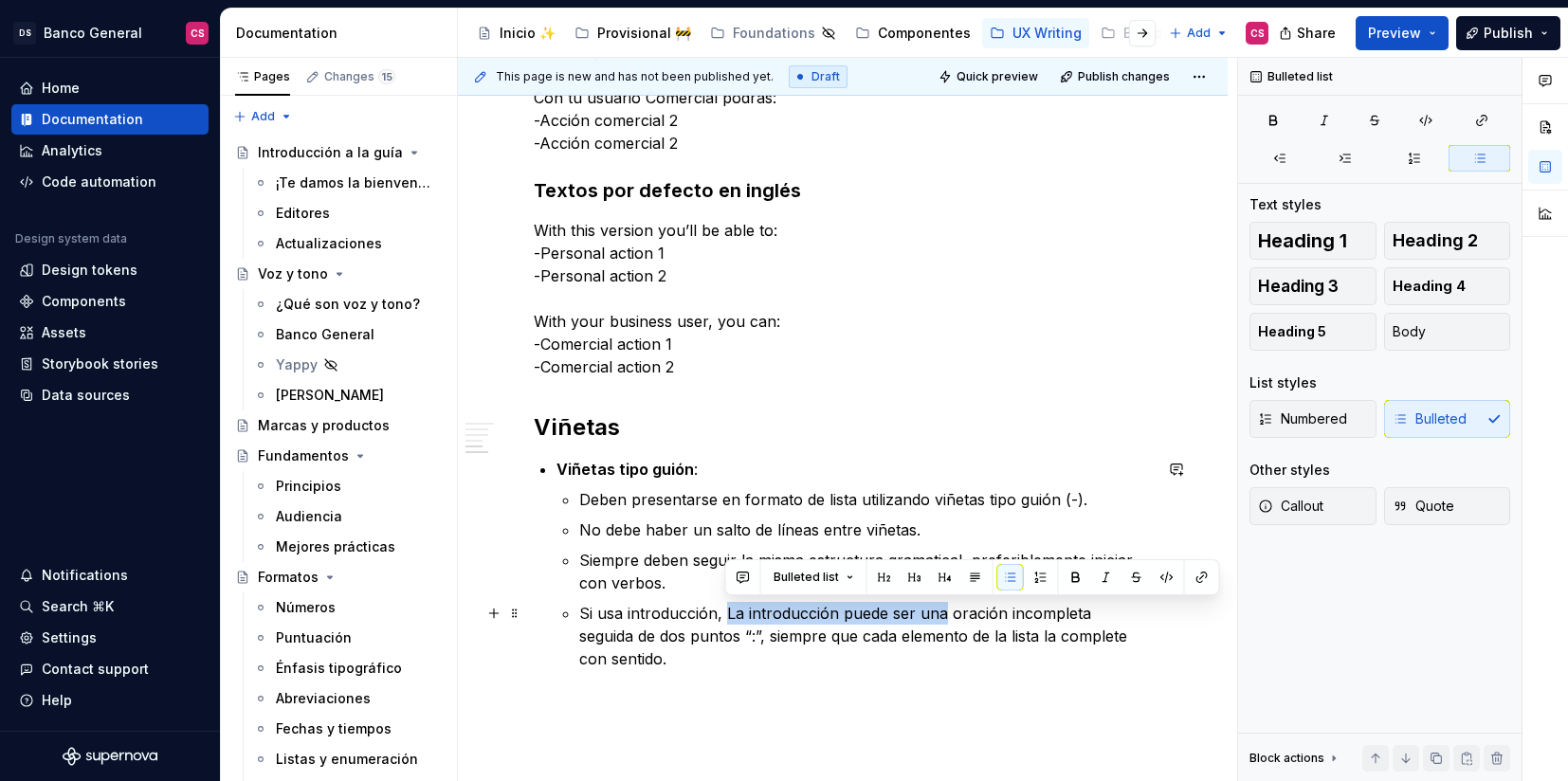
drag, startPoint x: 726, startPoint y: 610, endPoint x: 930, endPoint y: 612, distance: 204.0
click at [930, 612] on p "Si usa introducción, La introducción puede ser una oración incompleta seguida d…" at bounding box center [865, 636] width 572 height 68
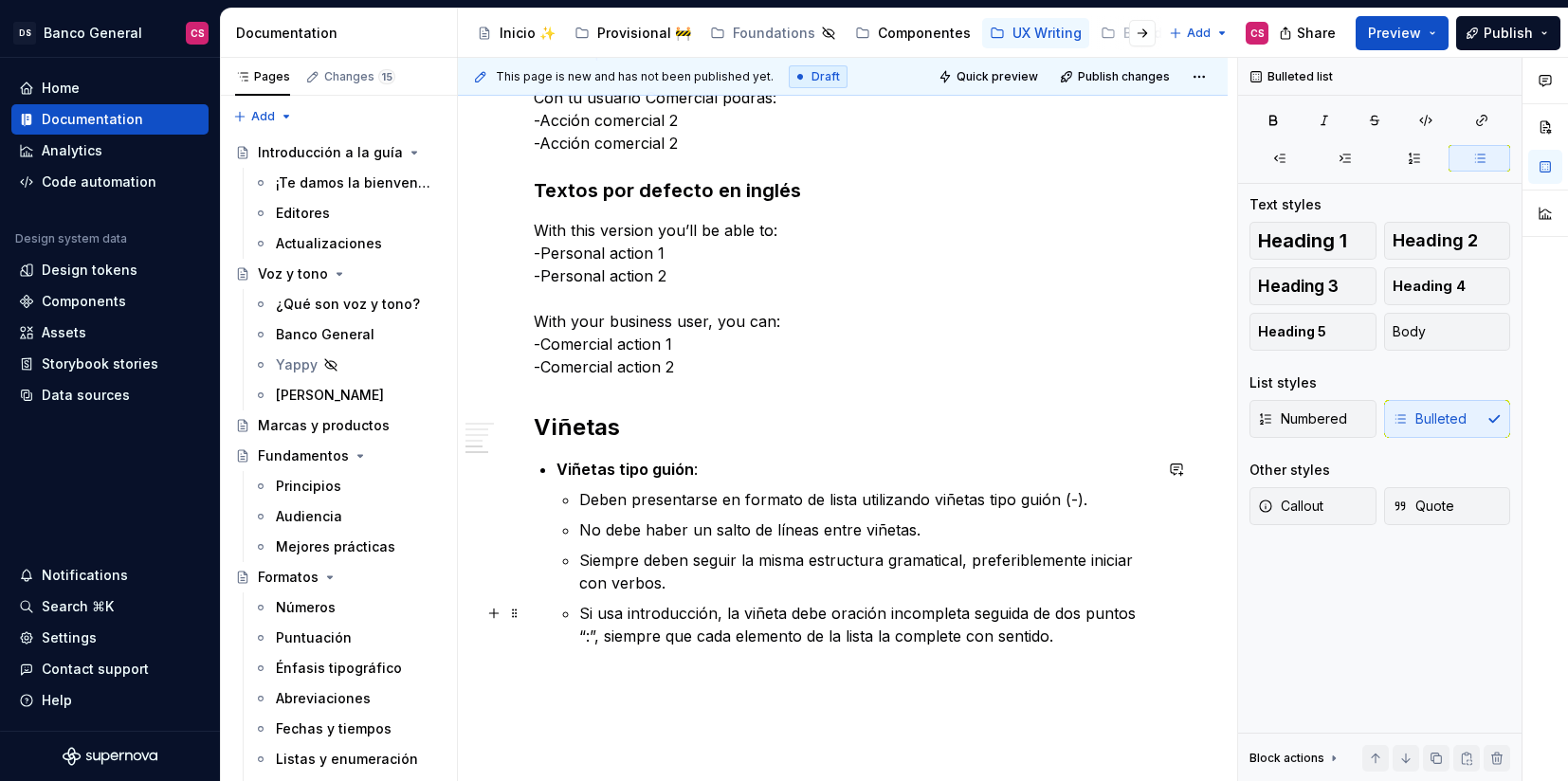
click at [866, 610] on p "Si usa introducción, la viñeta debe oración incompleta seguida de dos puntos “:…" at bounding box center [865, 625] width 572 height 46
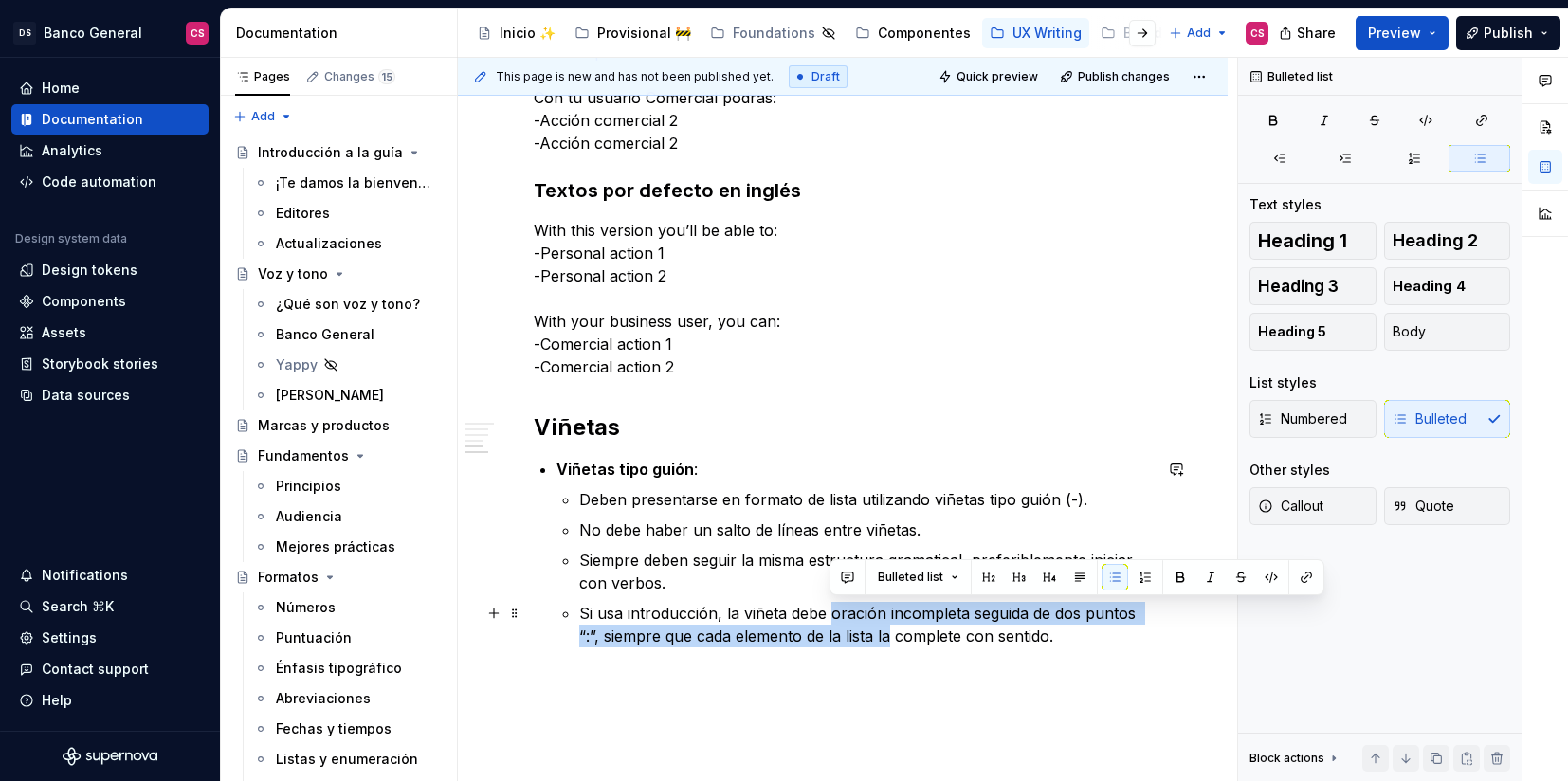
drag, startPoint x: 866, startPoint y: 610, endPoint x: 887, endPoint y: 635, distance: 32.6
click at [887, 635] on p "Si usa introducción, la viñeta debe oración incompleta seguida de dos puntos “:…" at bounding box center [865, 625] width 572 height 46
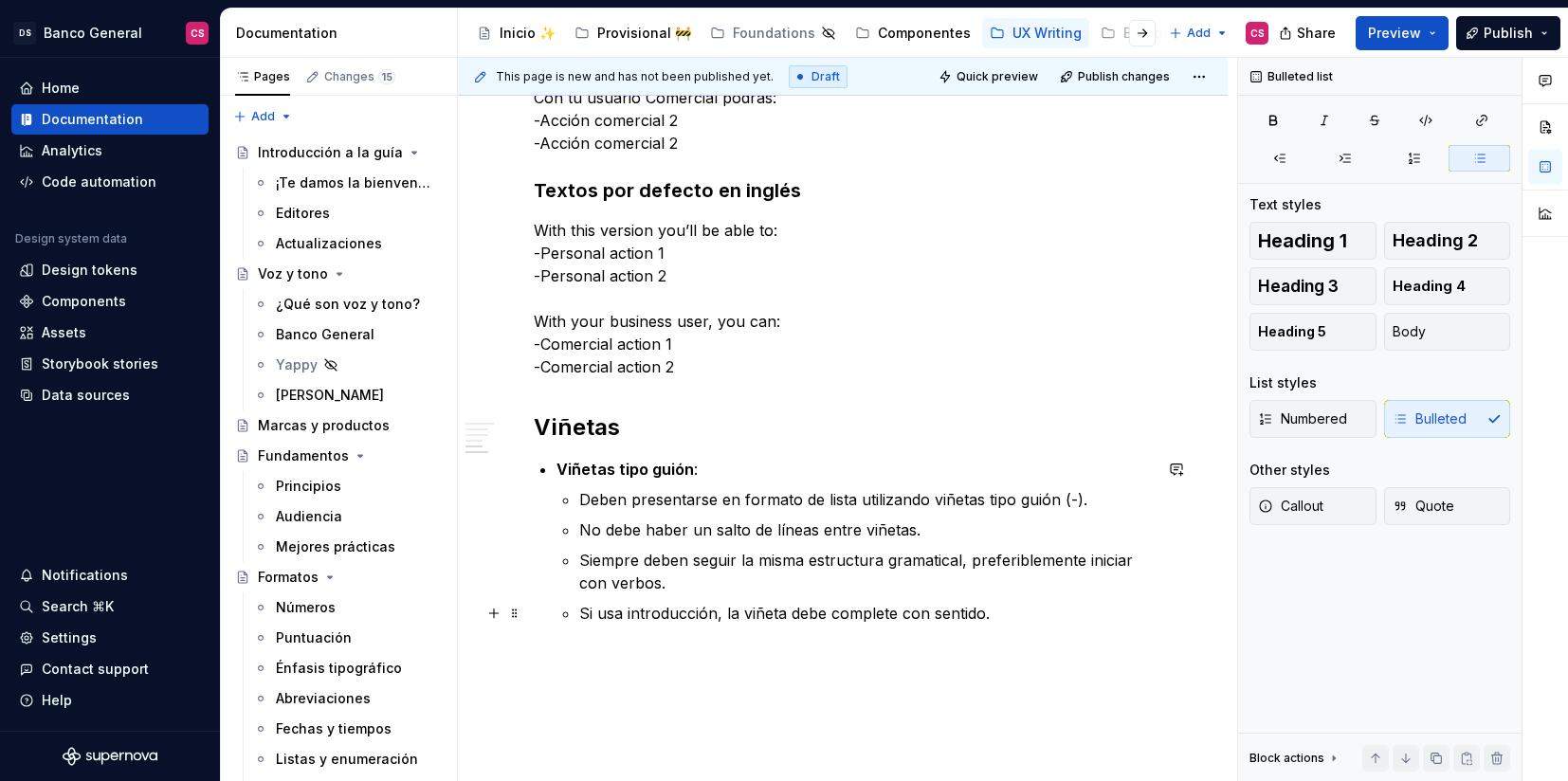
click at [893, 609] on p "Si usa introducción, la viñeta debe complete con sentido." at bounding box center [865, 613] width 572 height 23
click at [922, 614] on p "Si usa introducción, la viñeta debe completar con sentido." at bounding box center [865, 613] width 572 height 23
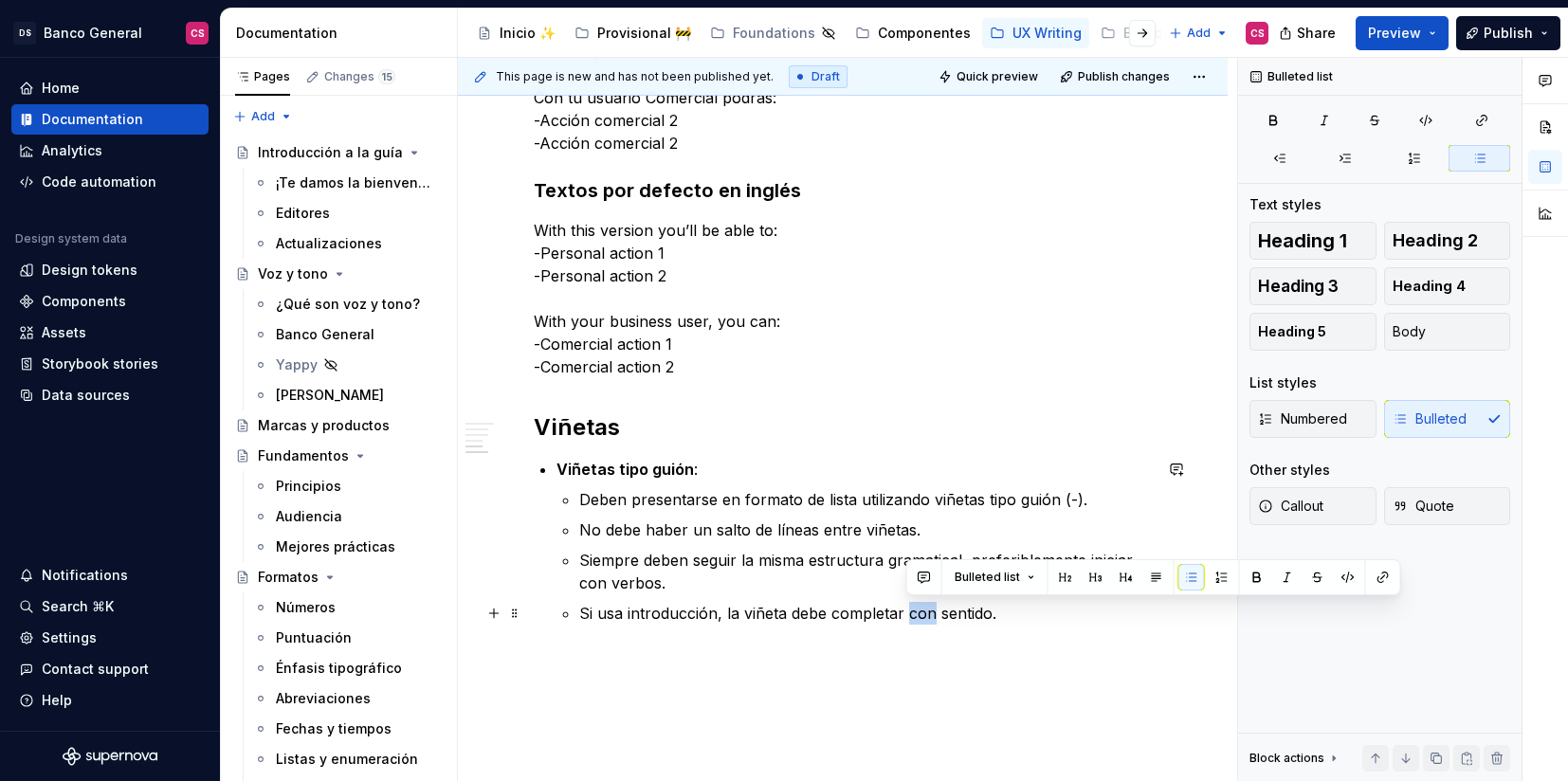
click at [922, 614] on p "Si usa introducción, la viñeta debe completar con sentido." at bounding box center [865, 613] width 572 height 23
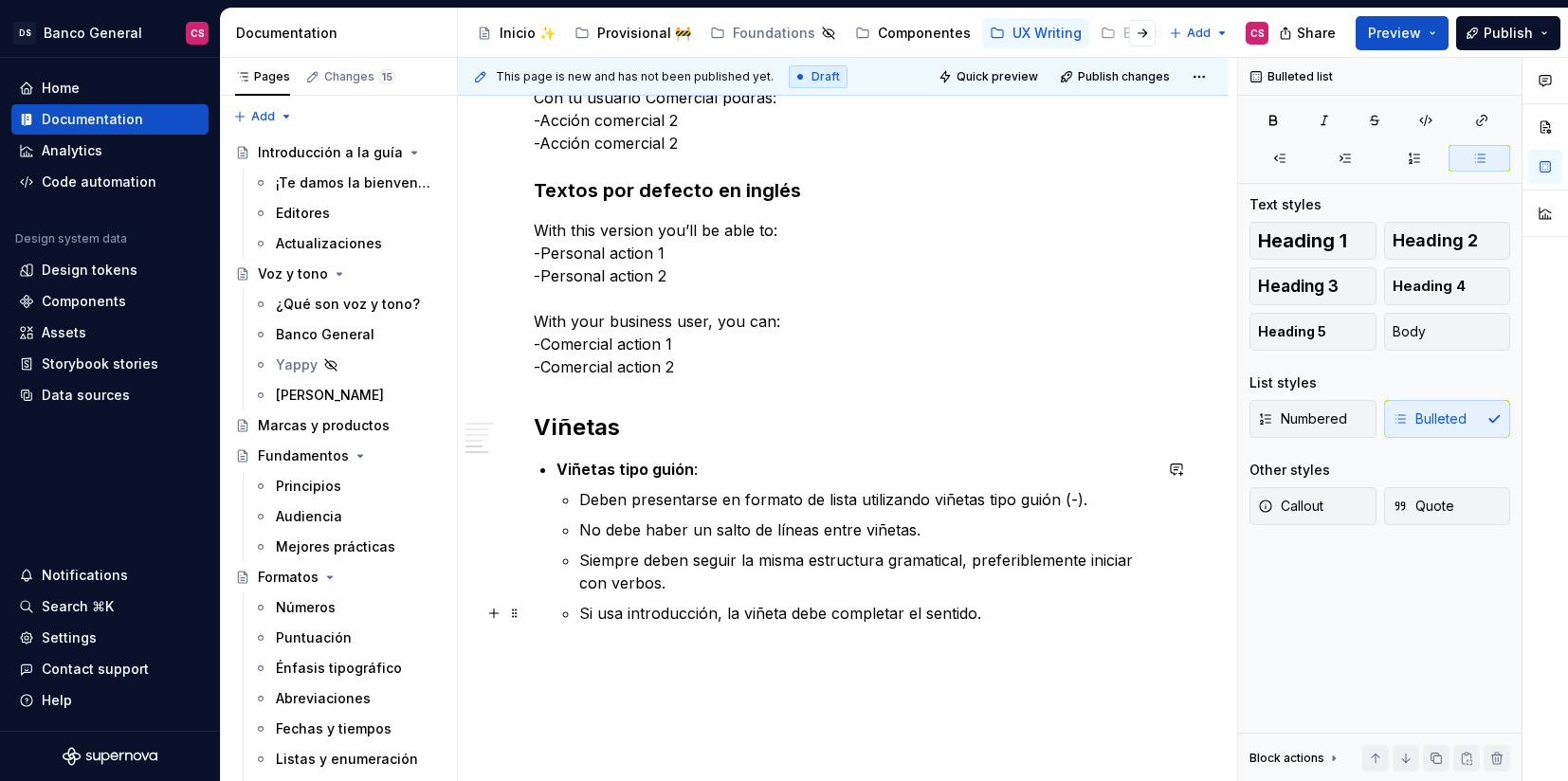
click at [971, 608] on p "Si usa introducción, la viñeta debe completar el sentido." at bounding box center [865, 613] width 572 height 23
click at [1121, 621] on p "Si usa introducción, la viñeta debe completar el sentido de la oración." at bounding box center [865, 613] width 572 height 23
click at [923, 609] on p "Si usa introducción, la viñeta debe completar el sentido de la oración." at bounding box center [865, 613] width 572 height 23
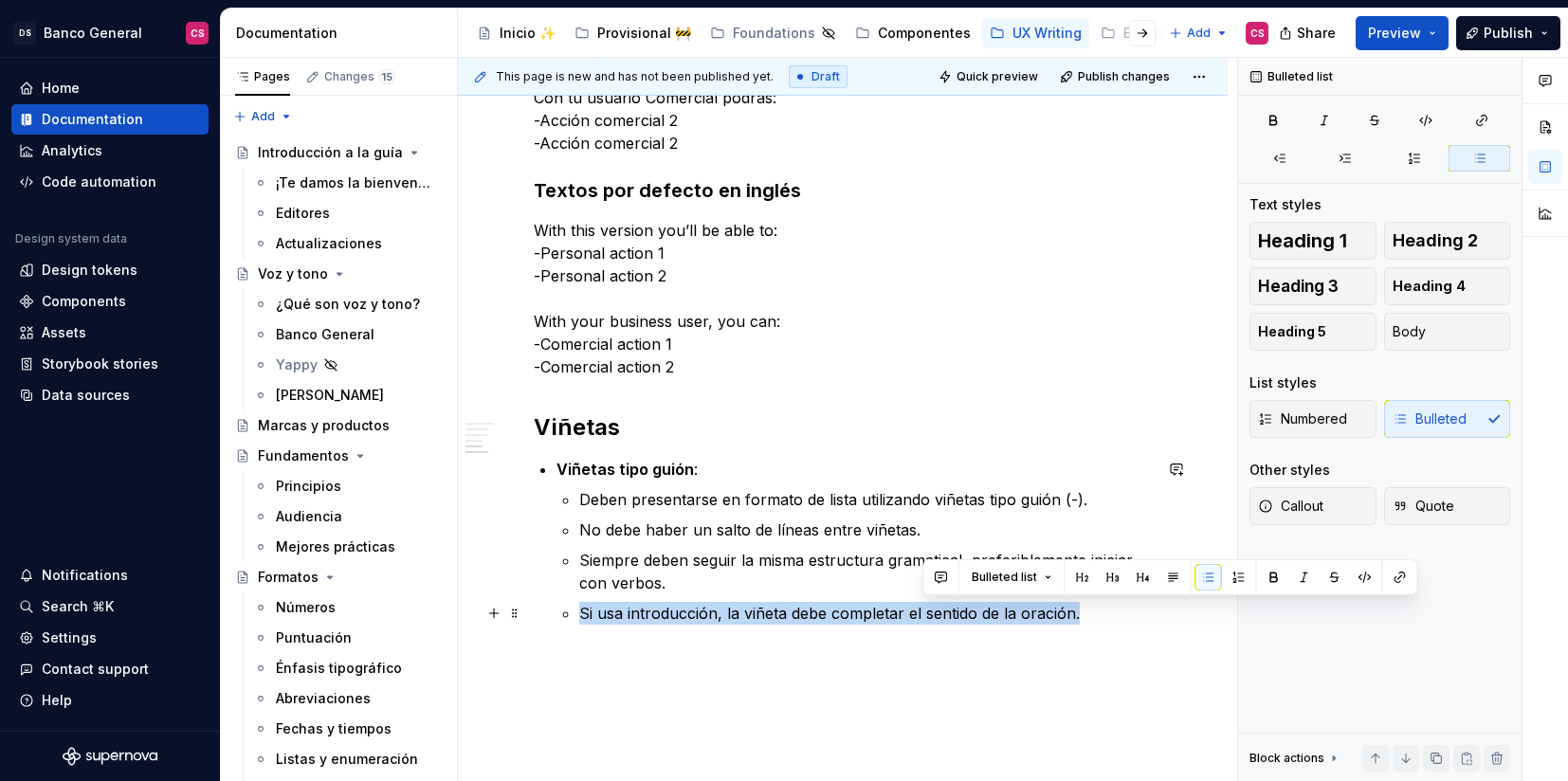
click at [923, 609] on p "Si usa introducción, la viñeta debe completar el sentido de la oración." at bounding box center [865, 613] width 572 height 23
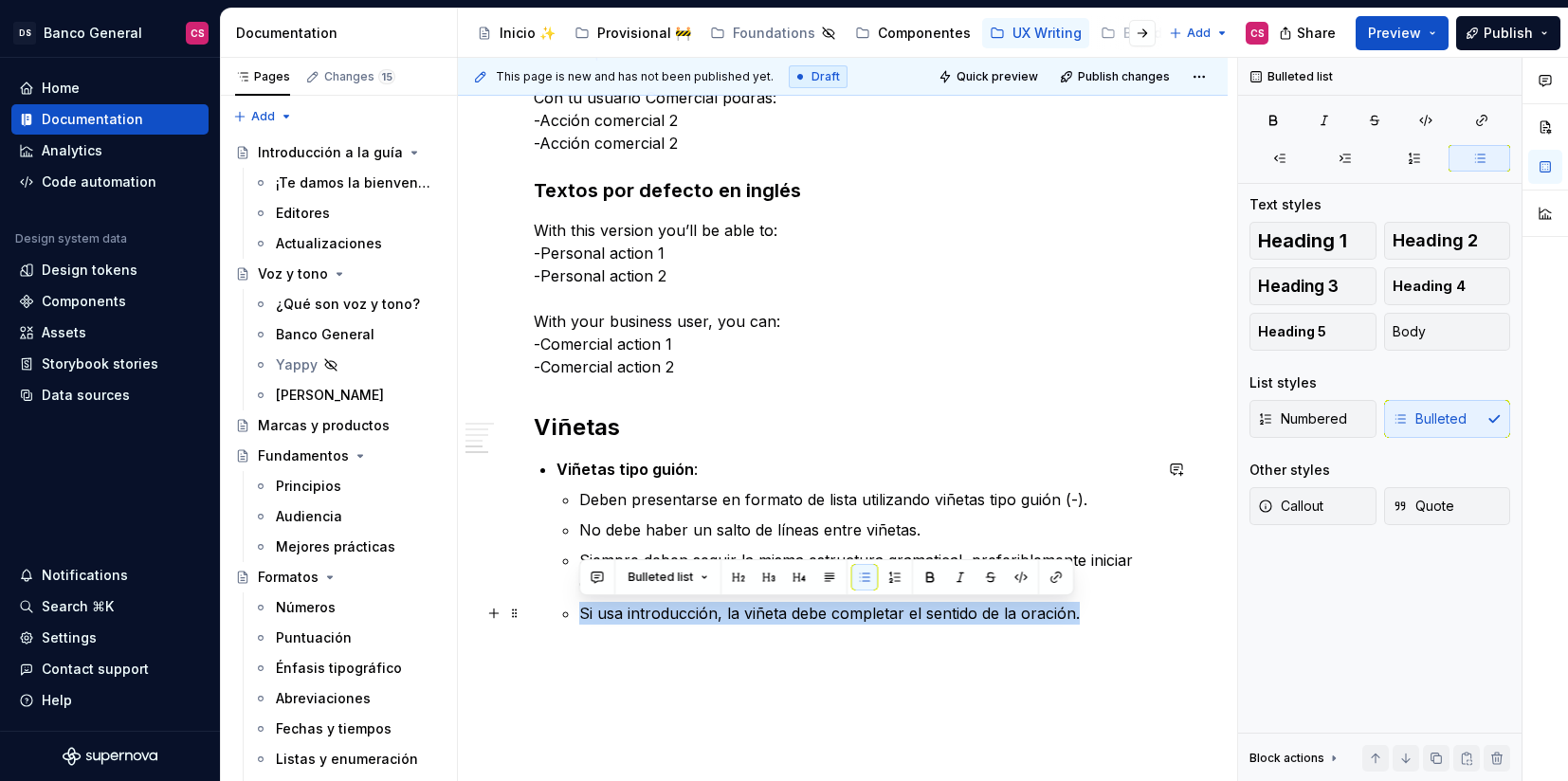
click at [1070, 610] on p "Si usa introducción, la viñeta debe completar el sentido de la oración." at bounding box center [865, 613] width 572 height 23
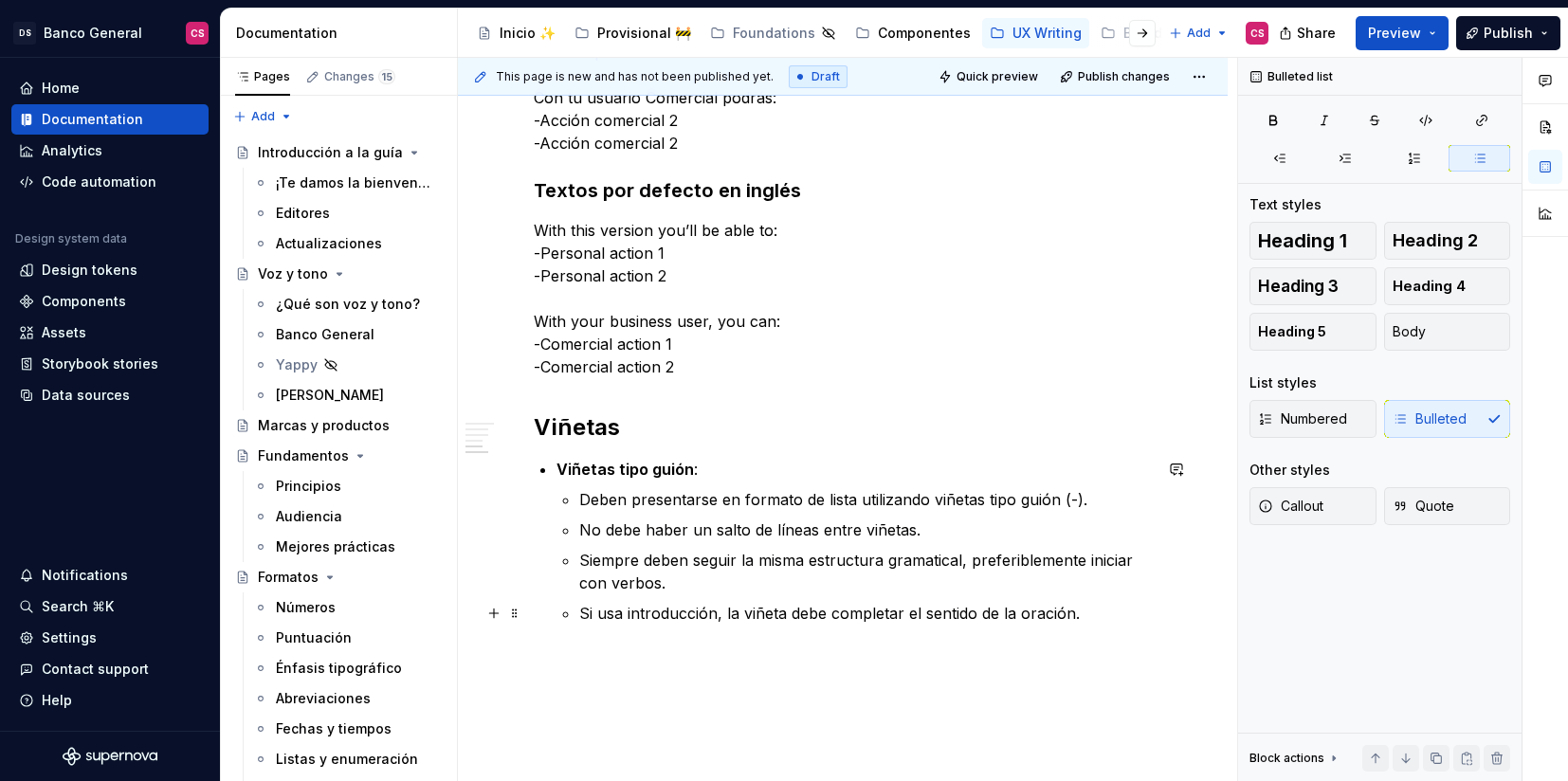
click at [789, 610] on p "Si usa introducción, la viñeta debe completar el sentido de la oración." at bounding box center [865, 613] width 572 height 23
click at [826, 610] on p "Si usa introducción, la viñeta debe completar el sentido de la oración." at bounding box center [865, 613] width 572 height 23
click at [982, 643] on p "Si usa introducción, la viñeta debe escribirse para completar el sentido de la …" at bounding box center [865, 625] width 572 height 46
click at [960, 493] on p "Deben presentarse en formato de lista utilizando viñetas tipo guión (-)." at bounding box center [865, 499] width 572 height 23
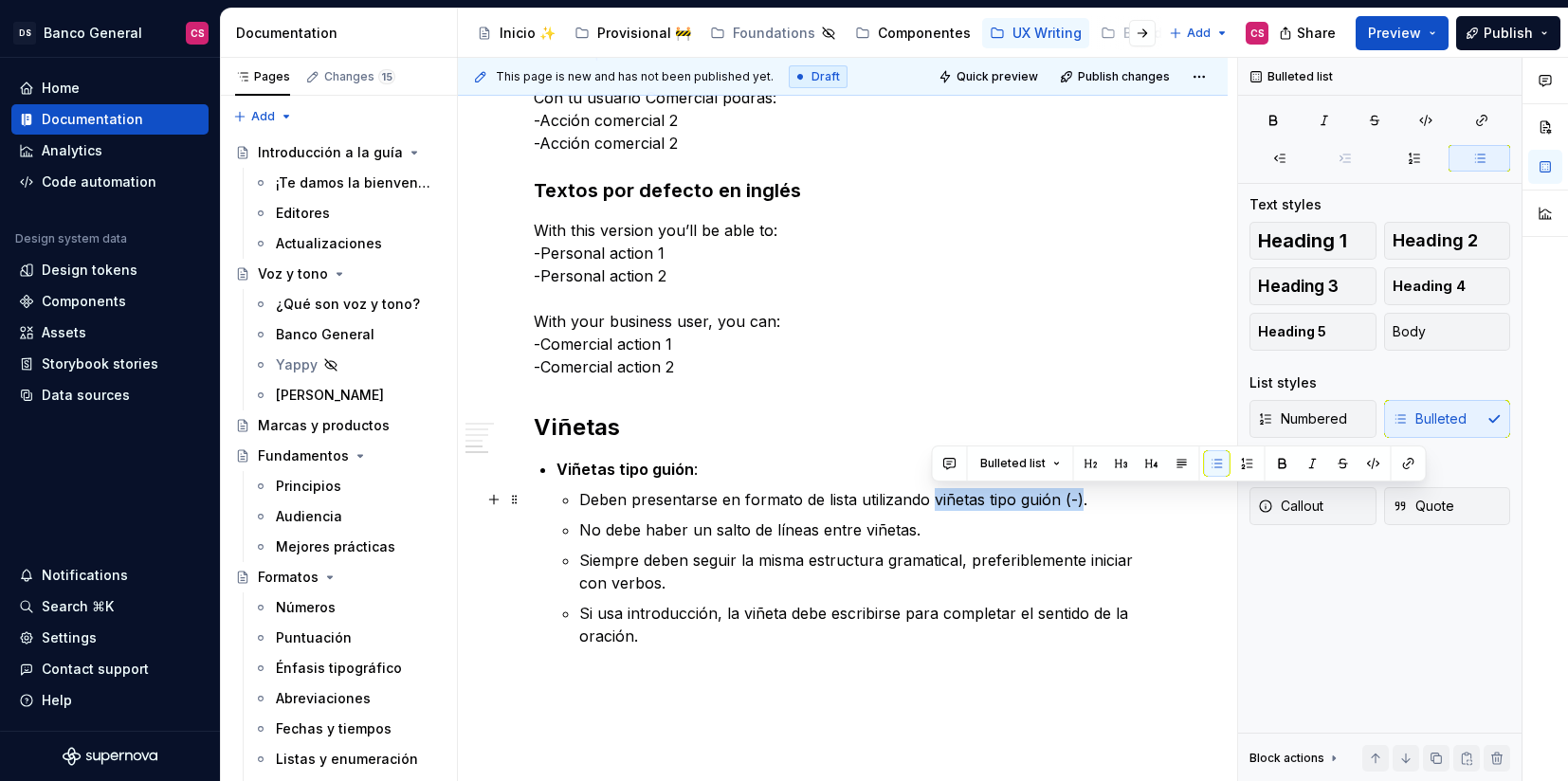
drag, startPoint x: 960, startPoint y: 493, endPoint x: 1077, endPoint y: 492, distance: 117.0
click at [1077, 492] on p "Deben presentarse en formato de lista utilizando viñetas tipo guión (-)." at bounding box center [865, 499] width 572 height 23
click at [662, 518] on p "No debe haber un salto de líneas entre viñetas." at bounding box center [865, 529] width 572 height 23
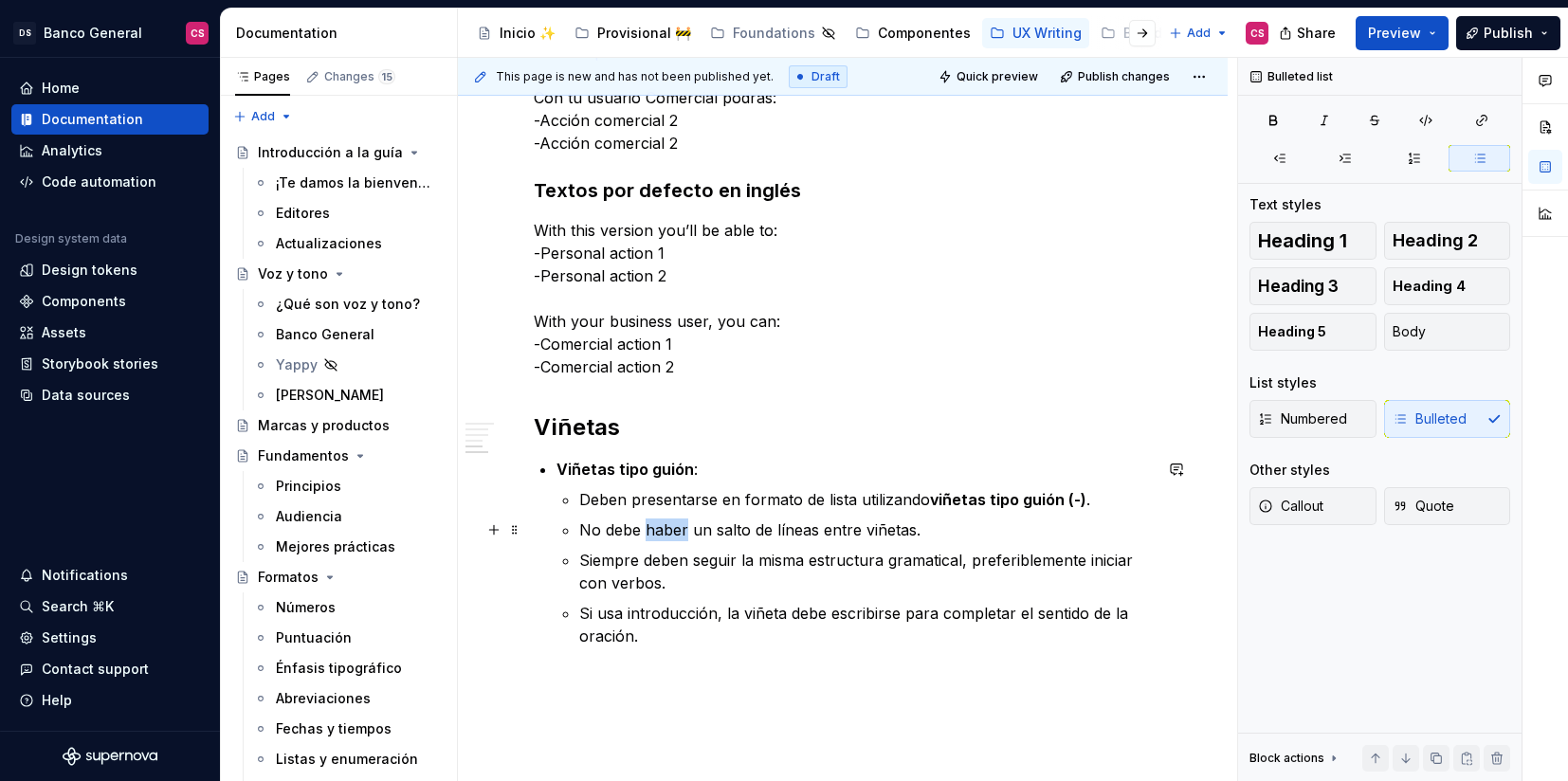
click at [662, 518] on p "No debe haber un salto de líneas entre viñetas." at bounding box center [865, 529] width 572 height 23
click at [748, 545] on ul "Deben presentarse en formato de lista utilizando viñetas tipo guión (-) . No de…" at bounding box center [865, 567] width 572 height 159
click at [785, 555] on p "Siempre deben seguir la misma estructura gramatical, preferiblemente iniciar co…" at bounding box center [865, 572] width 572 height 46
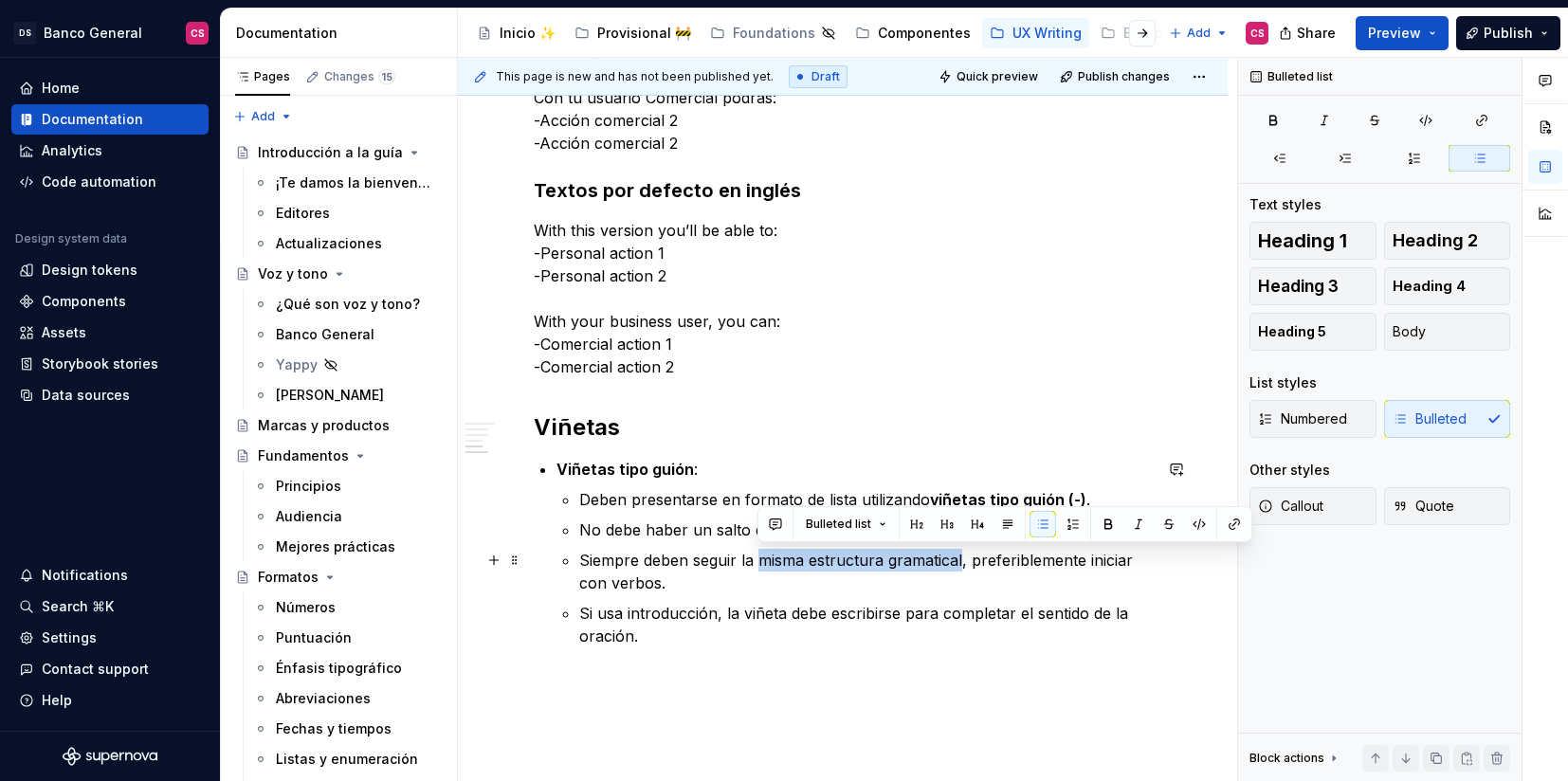
drag, startPoint x: 785, startPoint y: 555, endPoint x: 902, endPoint y: 552, distance: 117.0
click at [902, 552] on p "Siempre deben seguir la misma estructura gramatical, preferiblemente iniciar co…" at bounding box center [865, 572] width 572 height 46
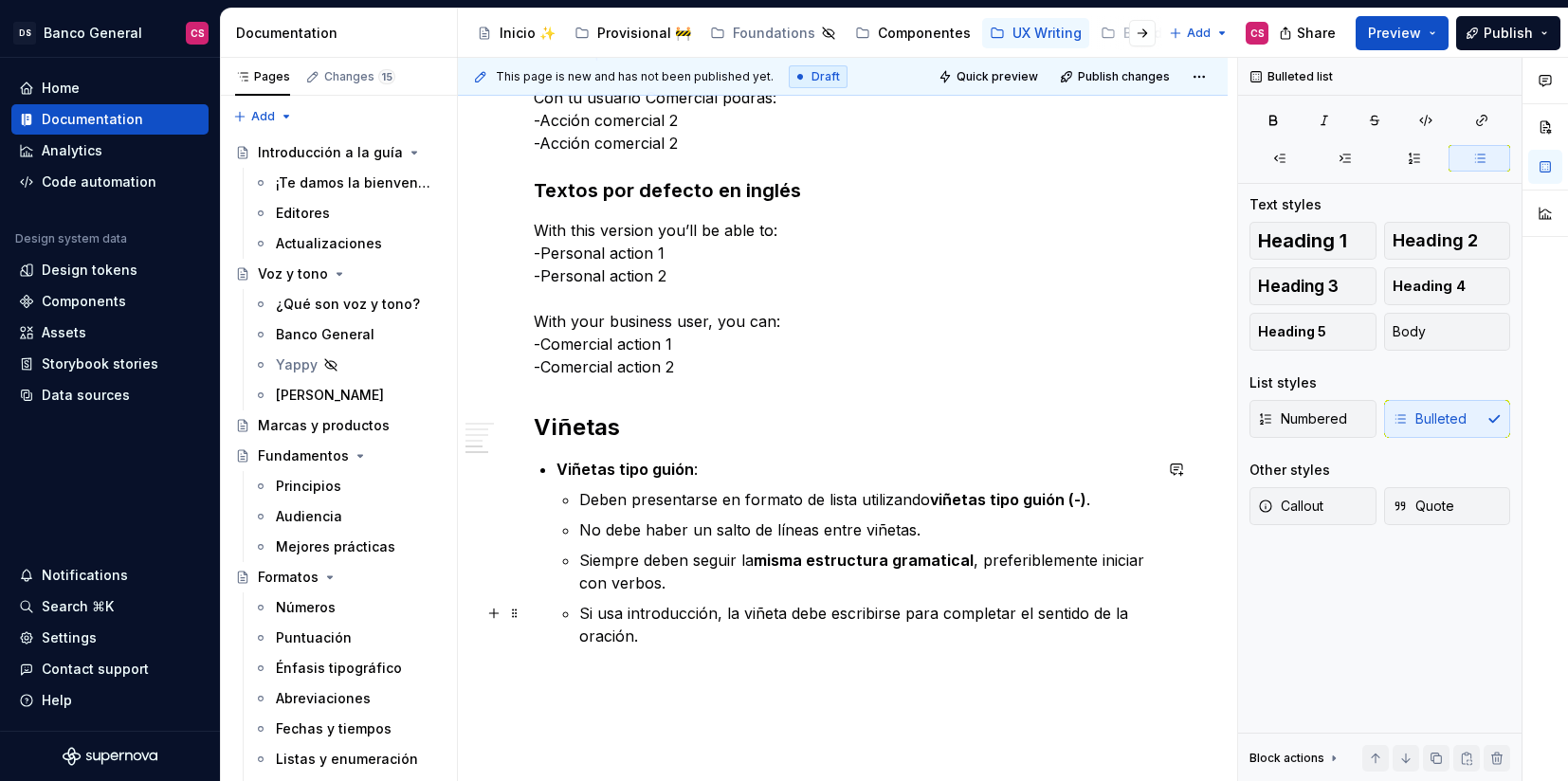
click at [642, 615] on p "Si usa introducción, la viñeta debe escribirse para completar el sentido de la …" at bounding box center [865, 625] width 572 height 46
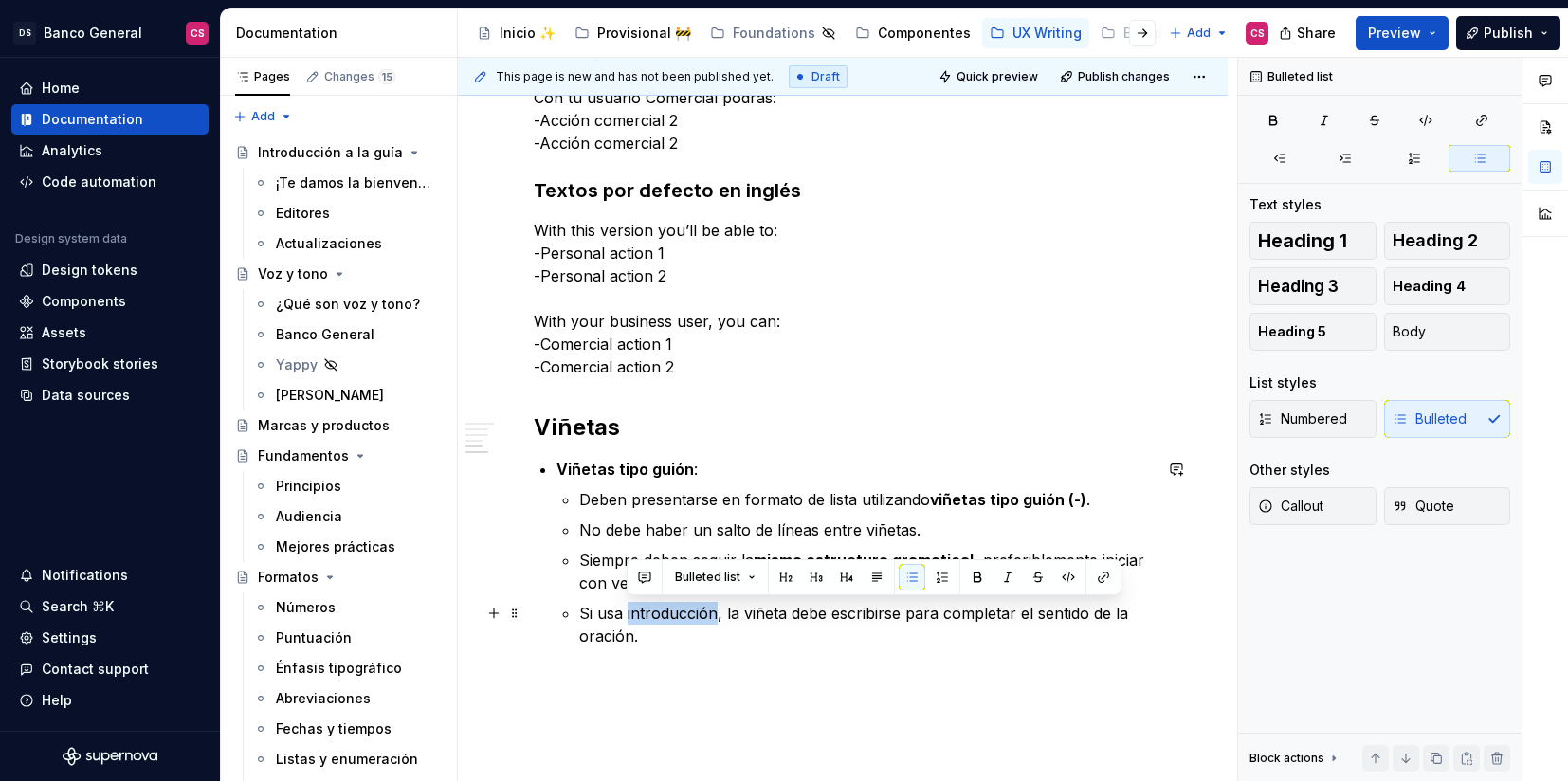
click at [642, 615] on p "Si usa introducción, la viñeta debe escribirse para completar el sentido de la …" at bounding box center [865, 625] width 572 height 46
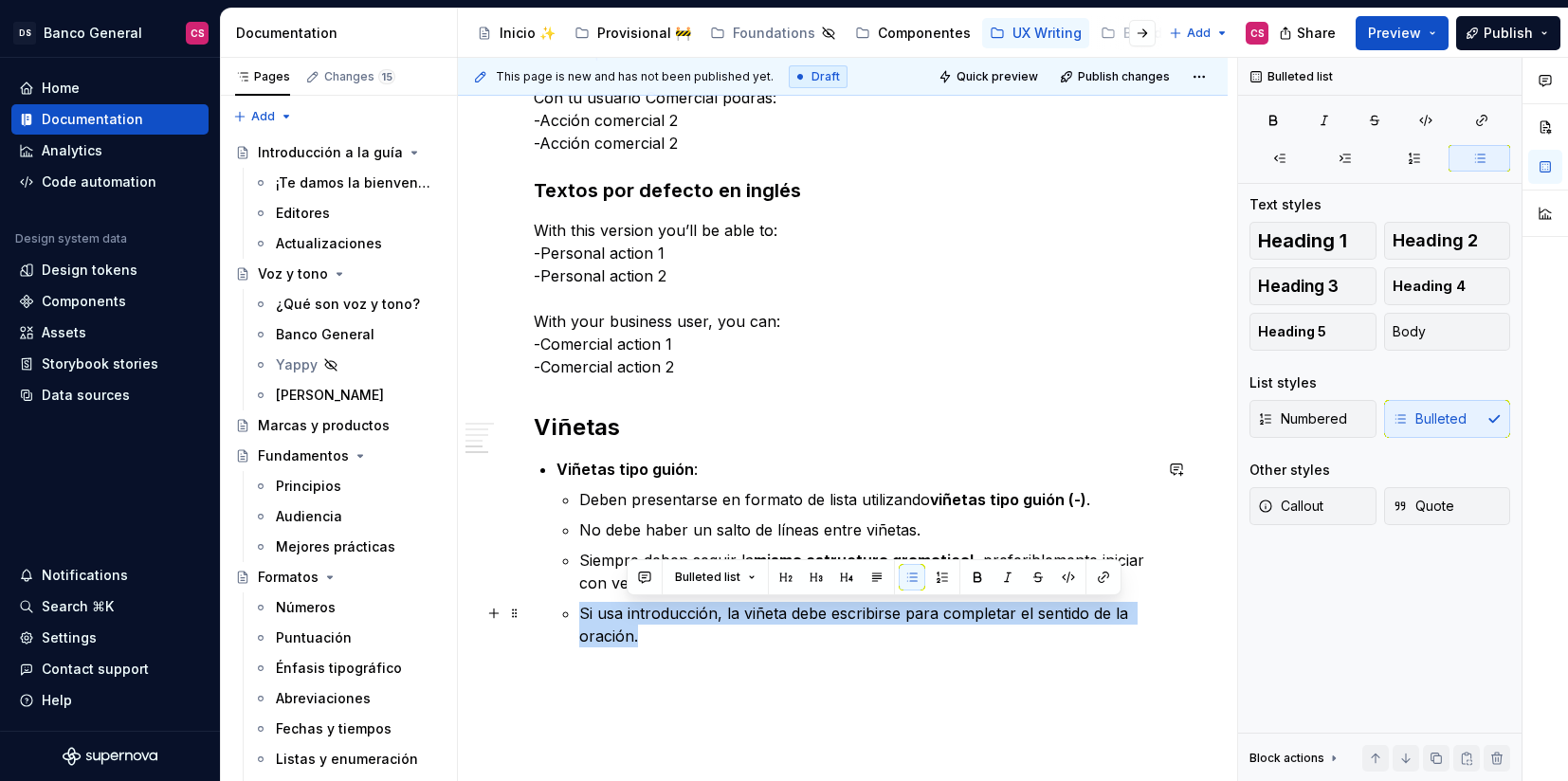
click at [642, 615] on p "Si usa introducción, la viñeta debe escribirse para completar el sentido de la …" at bounding box center [865, 625] width 572 height 46
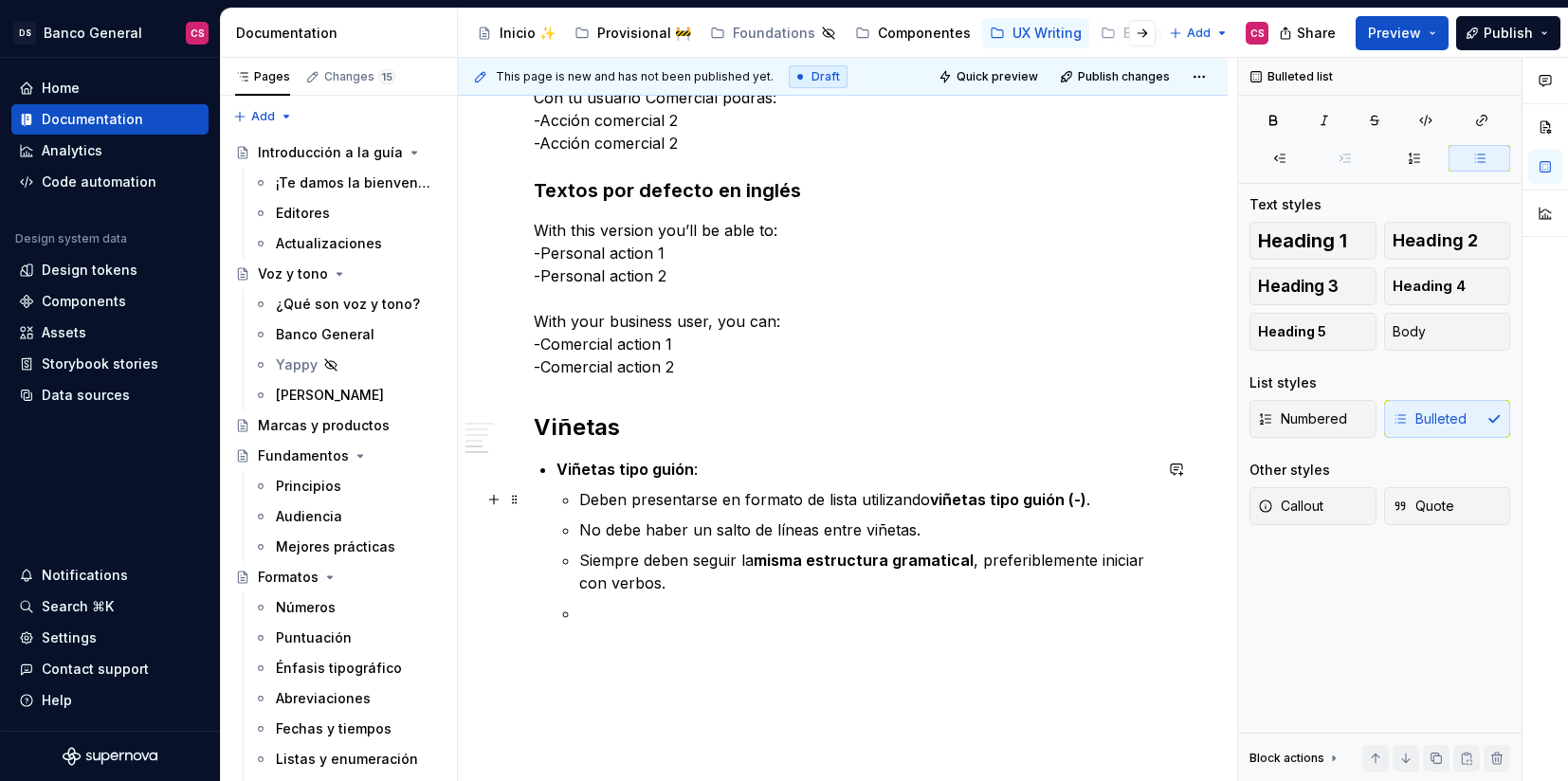
click at [1110, 497] on p "Deben presentarse en formato de lista utilizando viñetas tipo guión (-) ." at bounding box center [865, 499] width 572 height 23
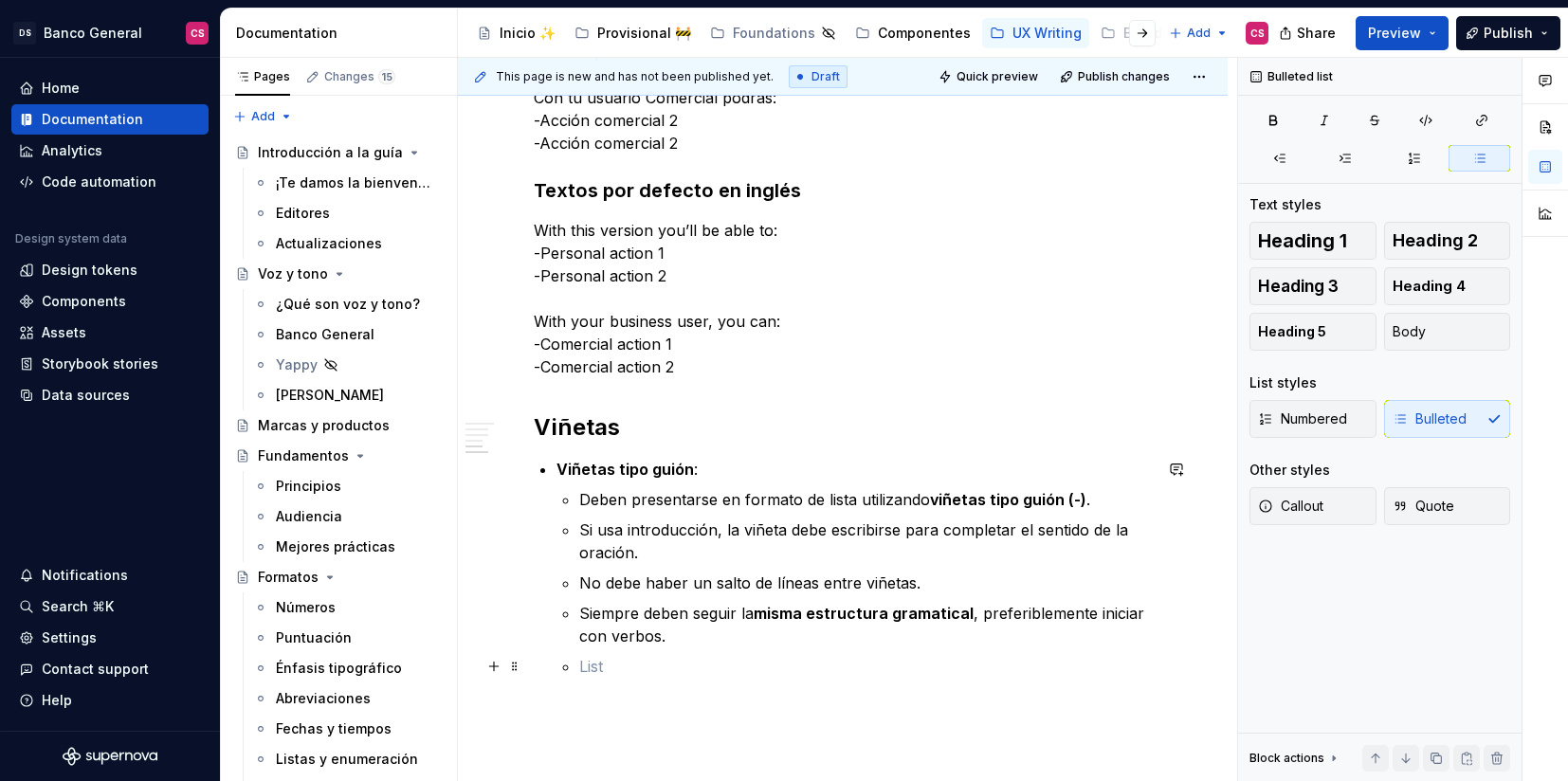
click at [629, 661] on p at bounding box center [865, 666] width 572 height 23
click at [1000, 526] on p "Si usa introducción, la viñeta debe escribirse para completar el sentido de la …" at bounding box center [865, 541] width 572 height 46
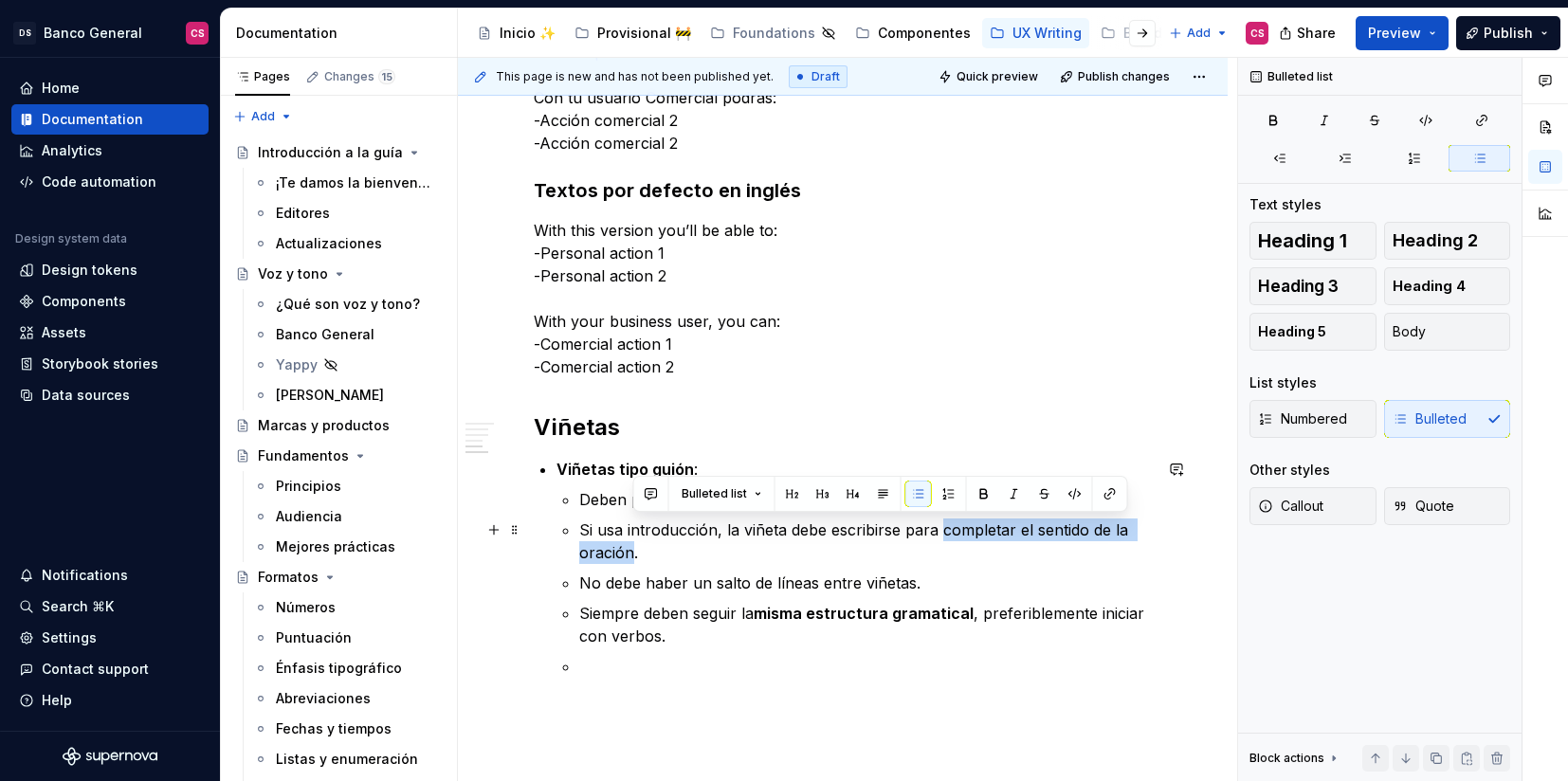
drag, startPoint x: 1000, startPoint y: 526, endPoint x: 596, endPoint y: 555, distance: 405.0
click at [596, 555] on p "Si usa introducción, la viñeta debe escribirse para completar el sentido de la …" at bounding box center [865, 541] width 572 height 46
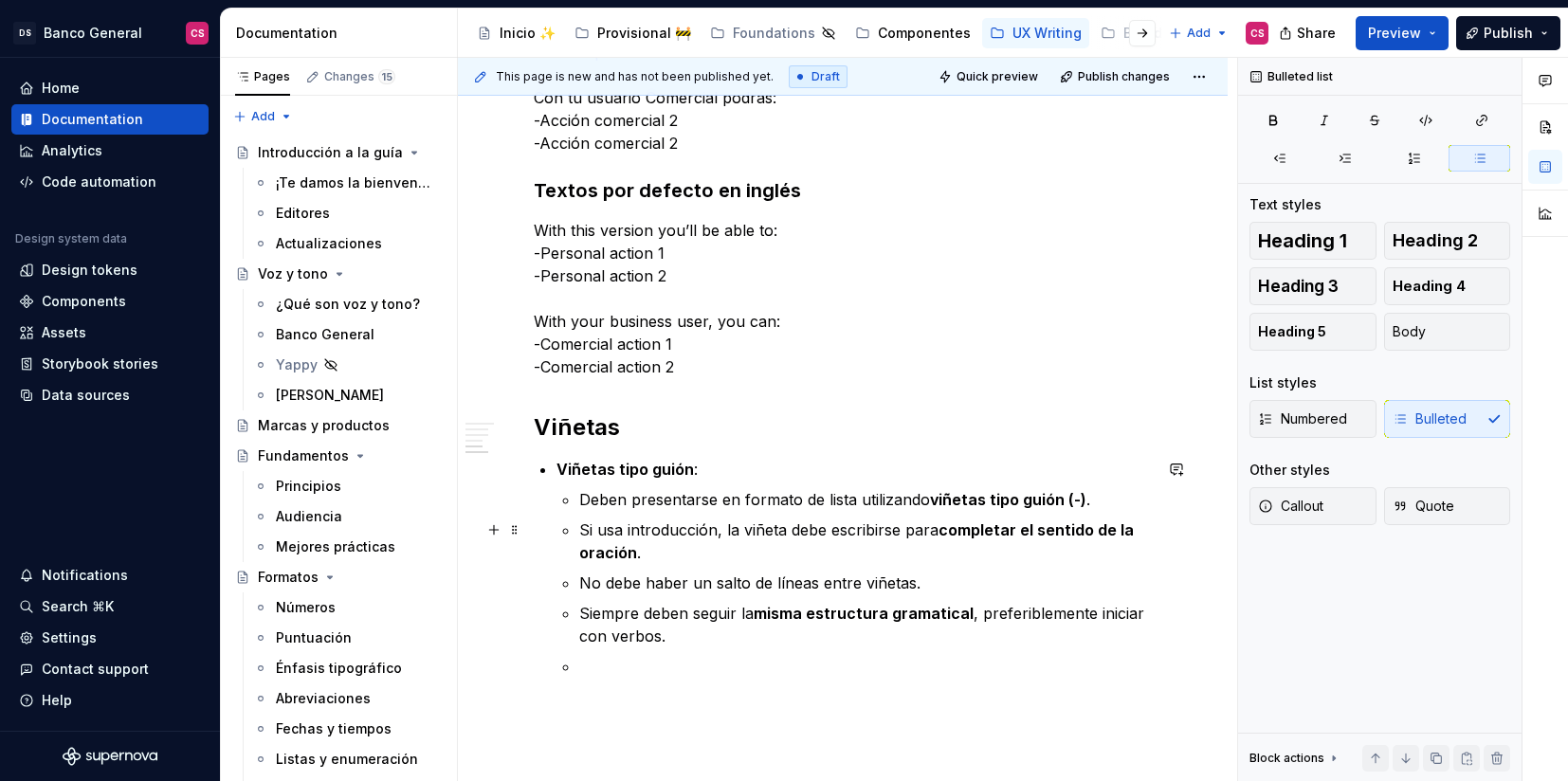
click at [646, 534] on p "Si usa introducción, la viñeta debe escribirse para completar el sentido de la …" at bounding box center [865, 541] width 572 height 46
click at [623, 527] on p "Si usa introducción , la viñeta debe escribirse para completar el sentido de la…" at bounding box center [865, 541] width 572 height 46
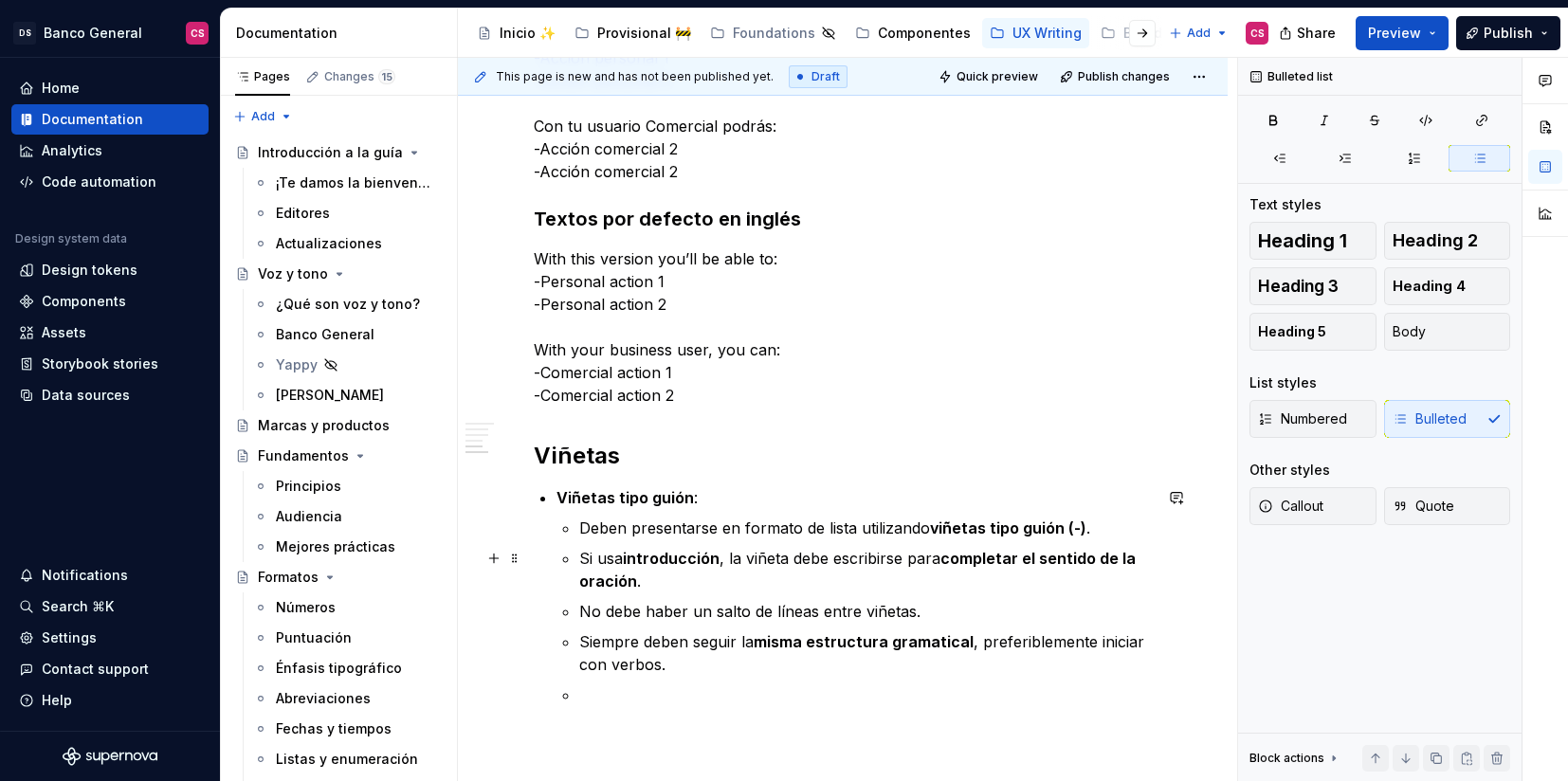
scroll to position [1832, 0]
click at [652, 547] on strong "introducción" at bounding box center [671, 556] width 97 height 19
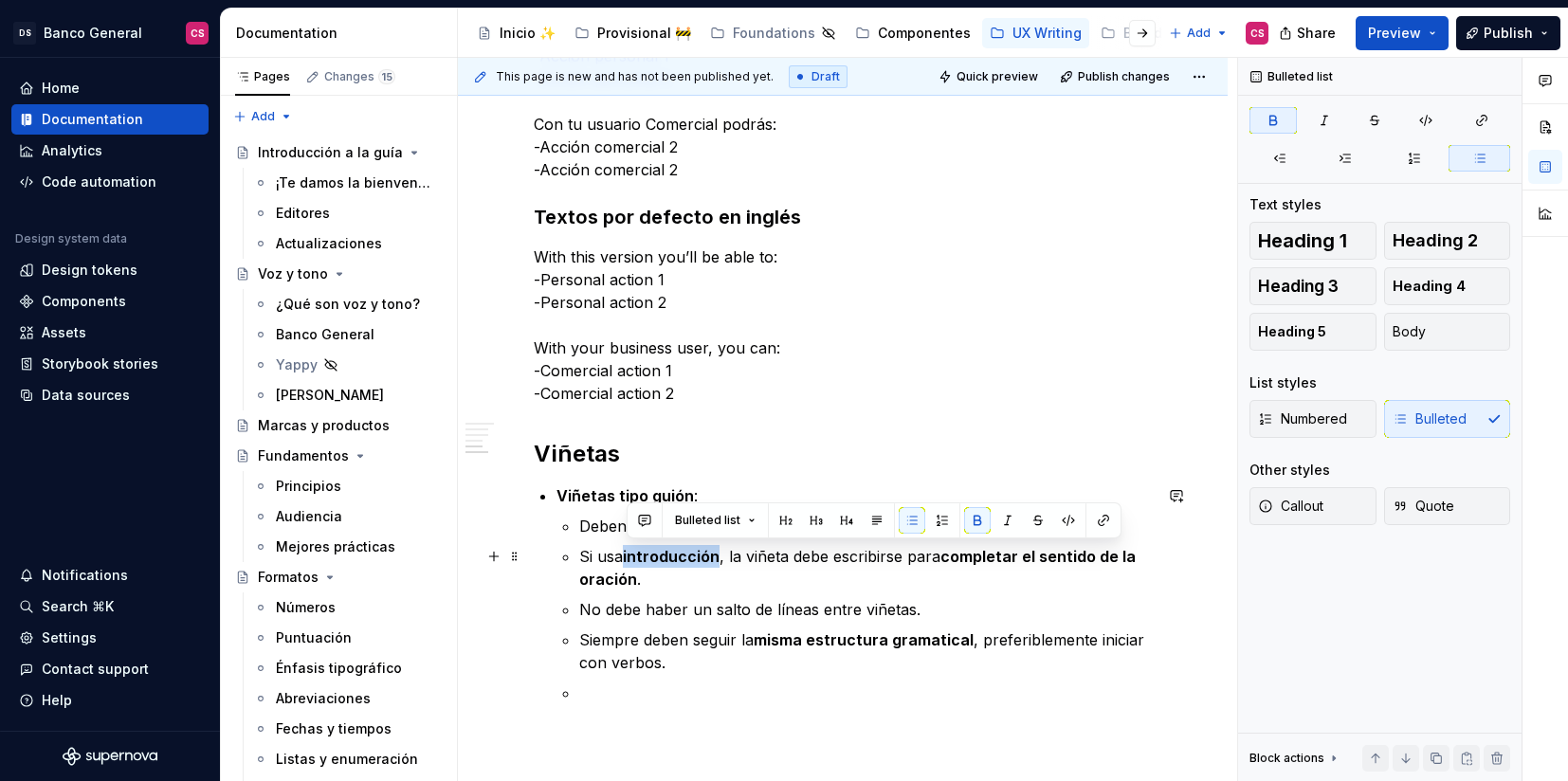
click at [652, 547] on strong "introducción" at bounding box center [671, 556] width 97 height 19
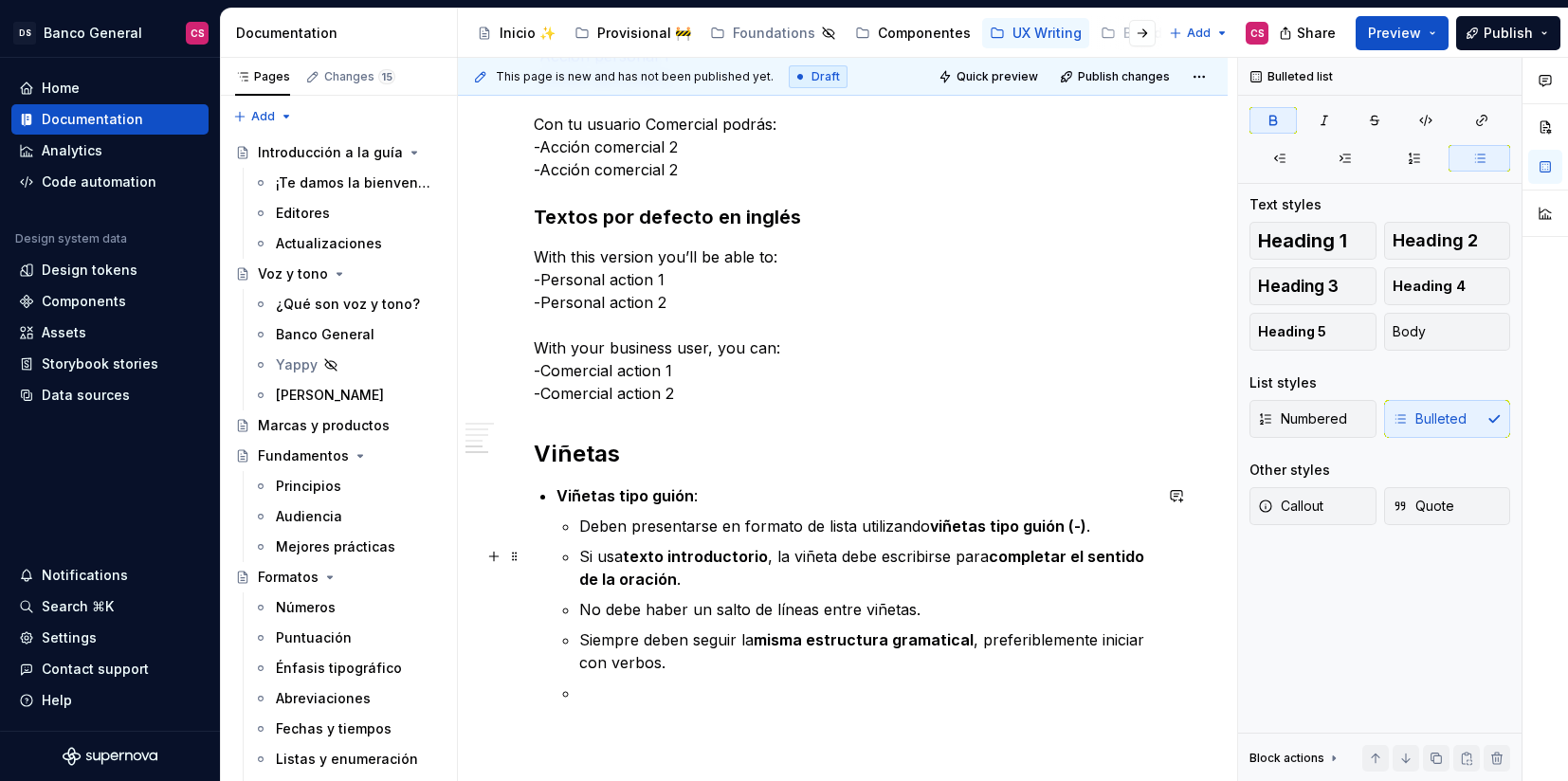
click at [653, 584] on strong "completar el sentido de la oración" at bounding box center [864, 568] width 569 height 42
click at [675, 605] on p "No debe haber un salto de líneas entre viñetas." at bounding box center [865, 609] width 572 height 23
click at [658, 654] on p "Siempre deben seguir la misma estructura gramatical , preferiblemente iniciar c…" at bounding box center [865, 651] width 572 height 46
click at [648, 680] on ul "Deben presentarse en formato de lista utilizando viñetas tipo guión (-) . Si us…" at bounding box center [865, 609] width 572 height 190
click at [577, 502] on strong "Viñetas tipo guión" at bounding box center [625, 495] width 138 height 19
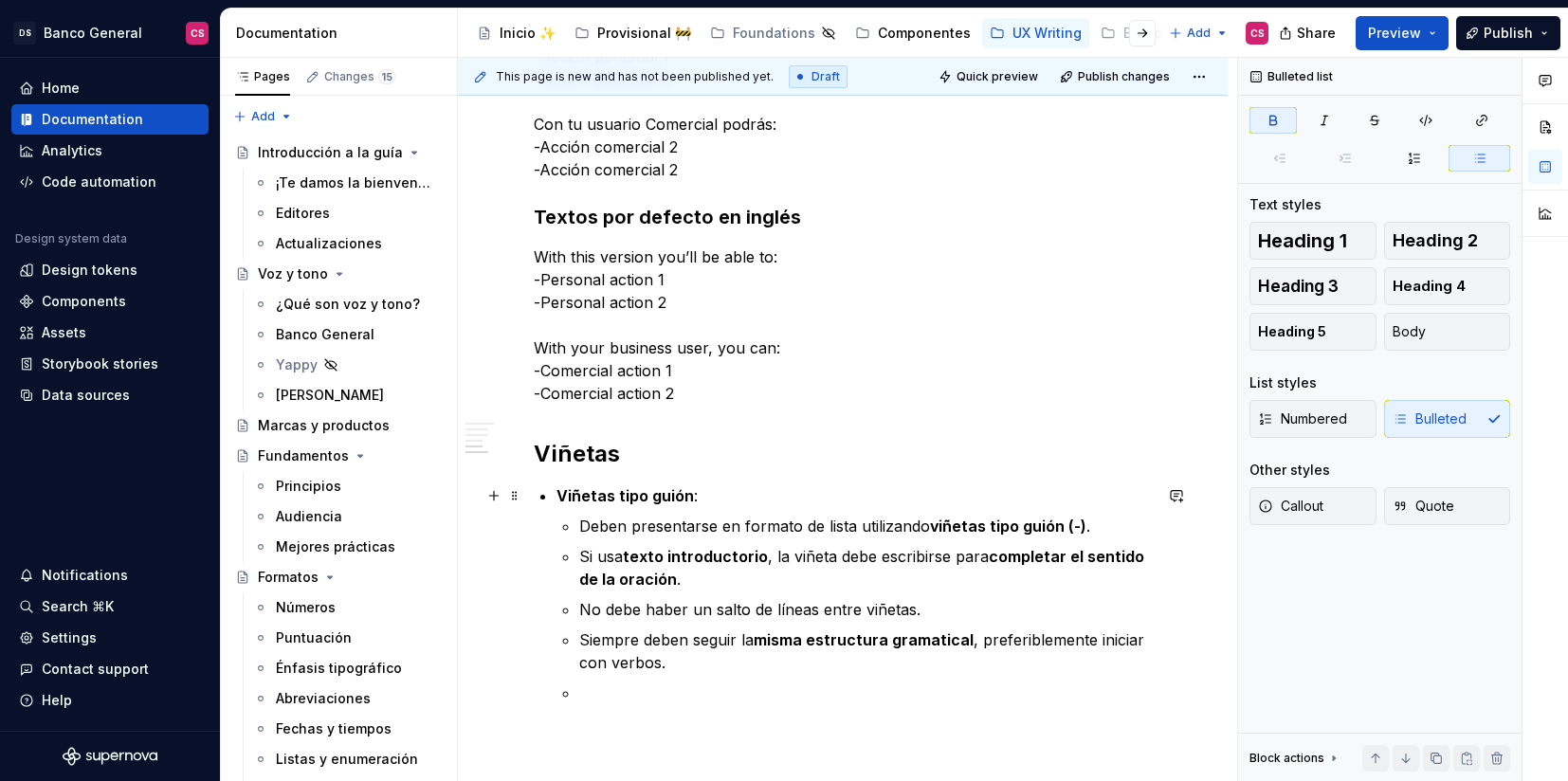
click at [577, 494] on strong "Viñetas tipo guión" at bounding box center [625, 495] width 138 height 19
click at [566, 457] on h2 "Viñetas" at bounding box center [842, 454] width 618 height 30
click at [585, 498] on strong "Viñetas tipo guión" at bounding box center [625, 495] width 138 height 19
click at [585, 499] on strong "Viñetas tipo guión" at bounding box center [625, 495] width 138 height 19
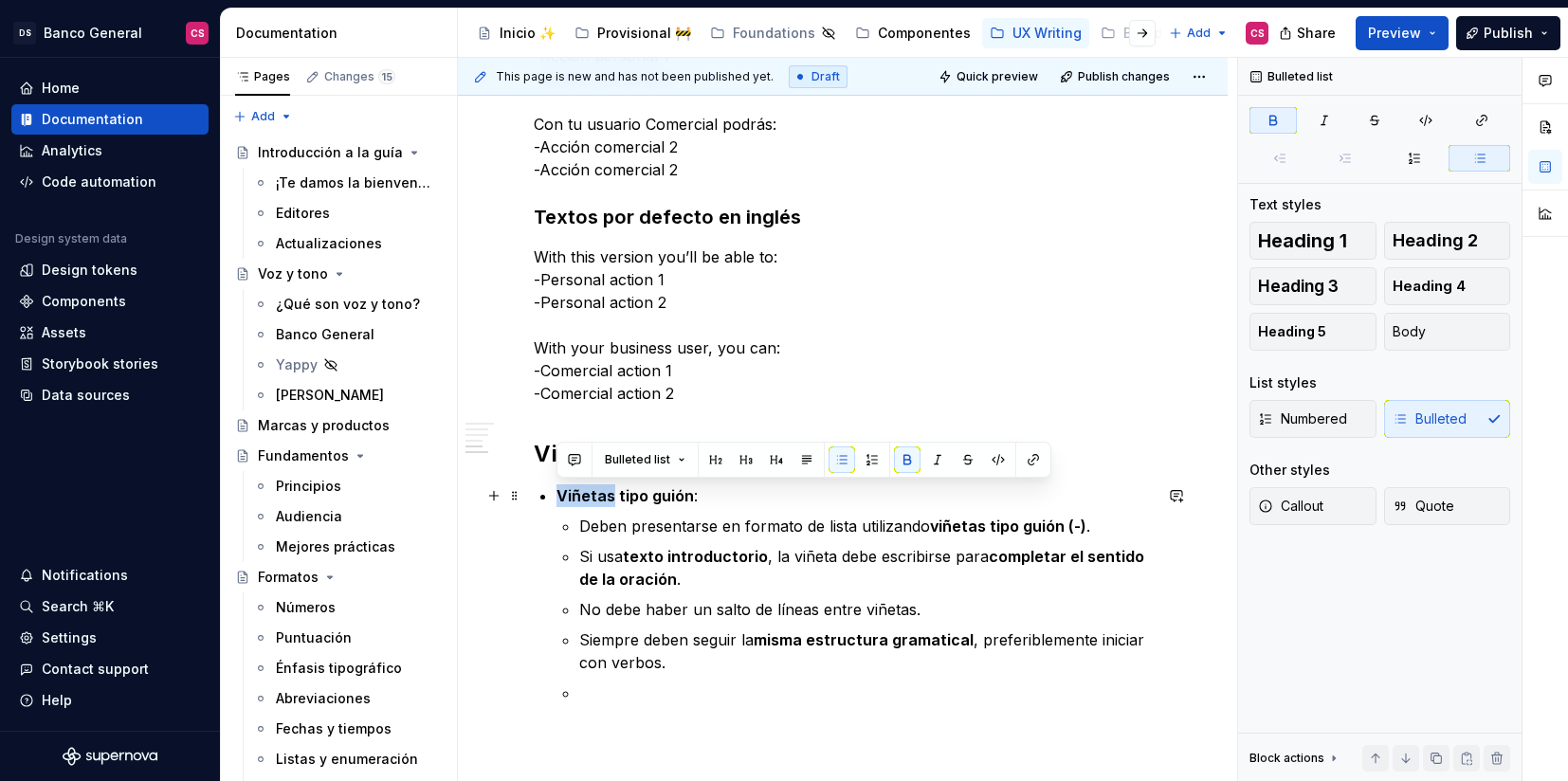
click at [585, 499] on strong "Viñetas tipo guión" at bounding box center [625, 495] width 138 height 19
click at [580, 606] on p "No debe haber un salto de líneas entre viñetas." at bounding box center [865, 609] width 572 height 23
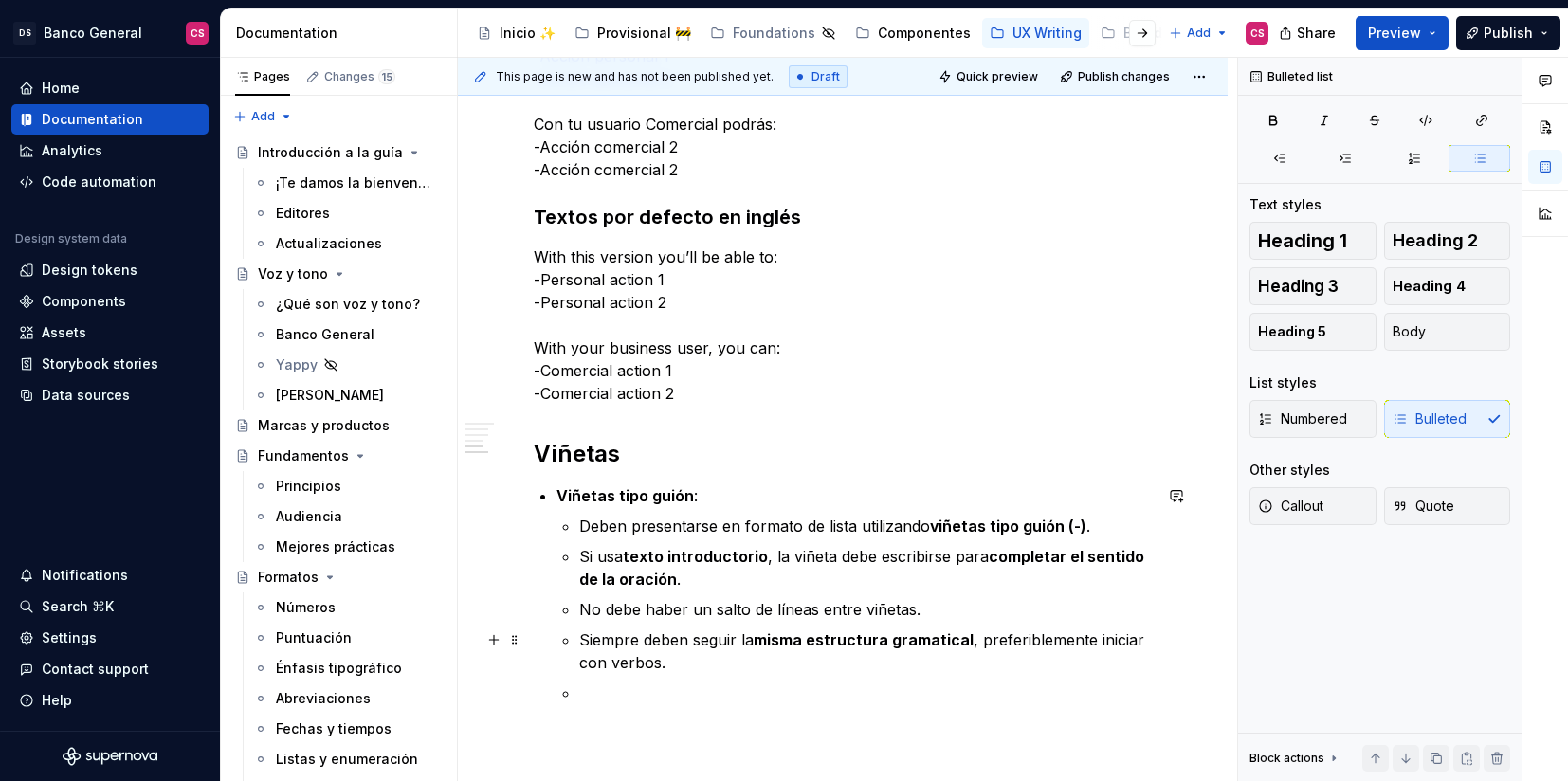
click at [580, 642] on p "Siempre deben seguir la misma estructura gramatical , preferiblemente iniciar c…" at bounding box center [865, 651] width 572 height 46
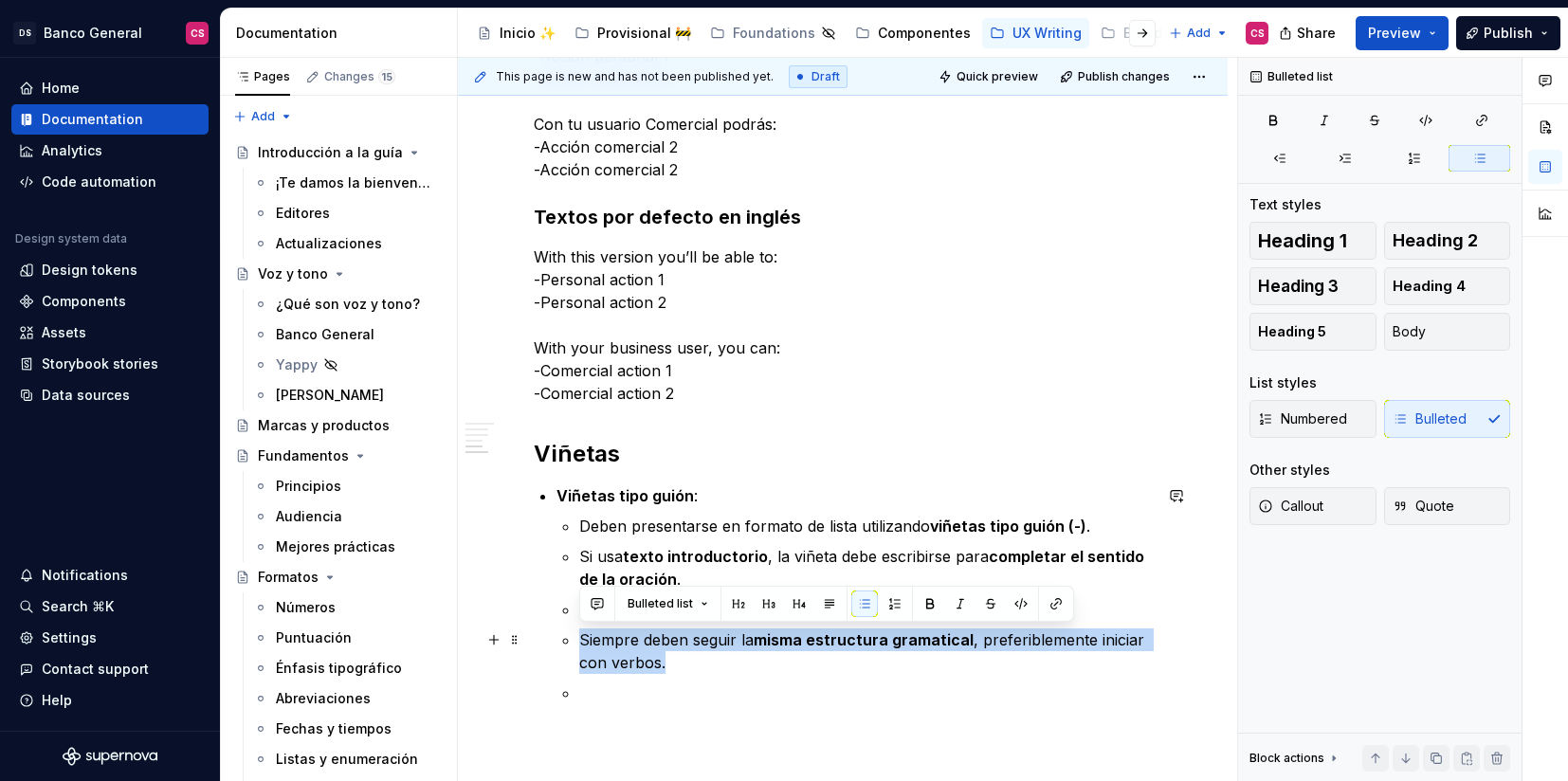
drag, startPoint x: 677, startPoint y: 669, endPoint x: 575, endPoint y: 633, distance: 108.2
click at [575, 633] on li "Viñetas tipo guión : Deben presentarse en formato de lista utilizando viñetas t…" at bounding box center [854, 594] width 595 height 220
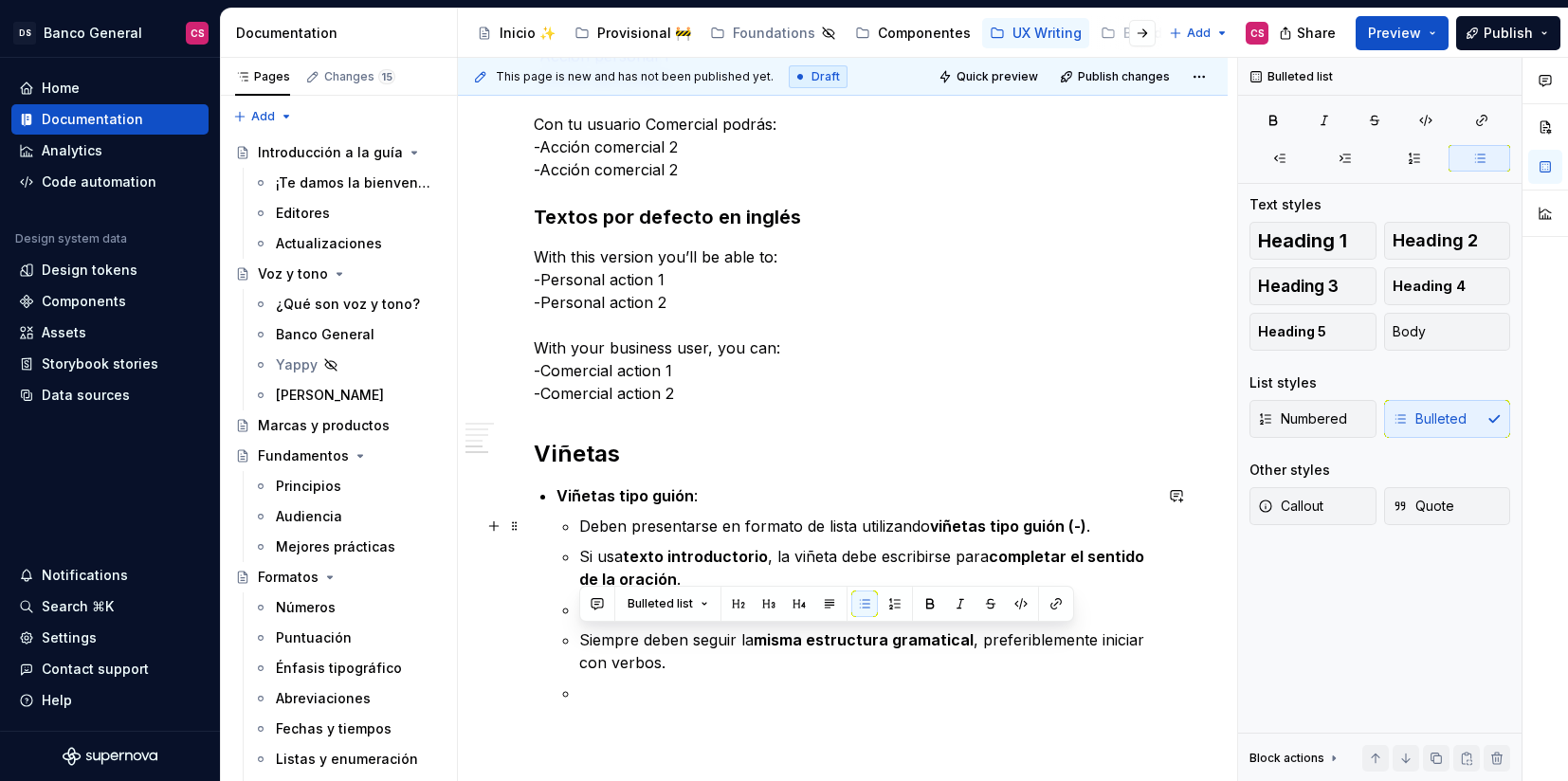
click at [804, 533] on p "Deben presentarse en formato de lista utilizando viñetas tipo guión (-) ." at bounding box center [865, 525] width 572 height 23
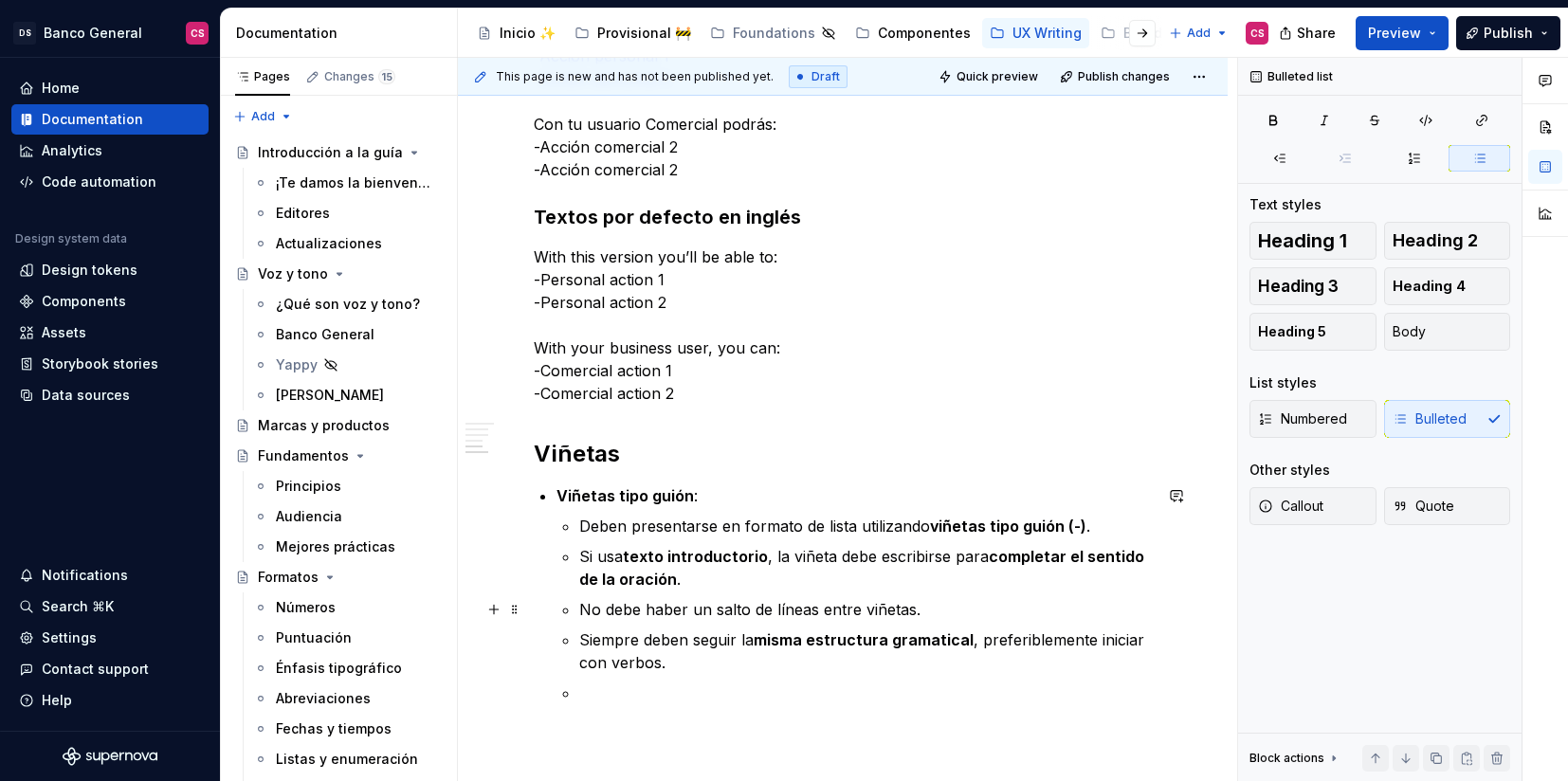
click at [981, 609] on p "No debe haber un salto de líneas entre viñetas." at bounding box center [865, 609] width 572 height 23
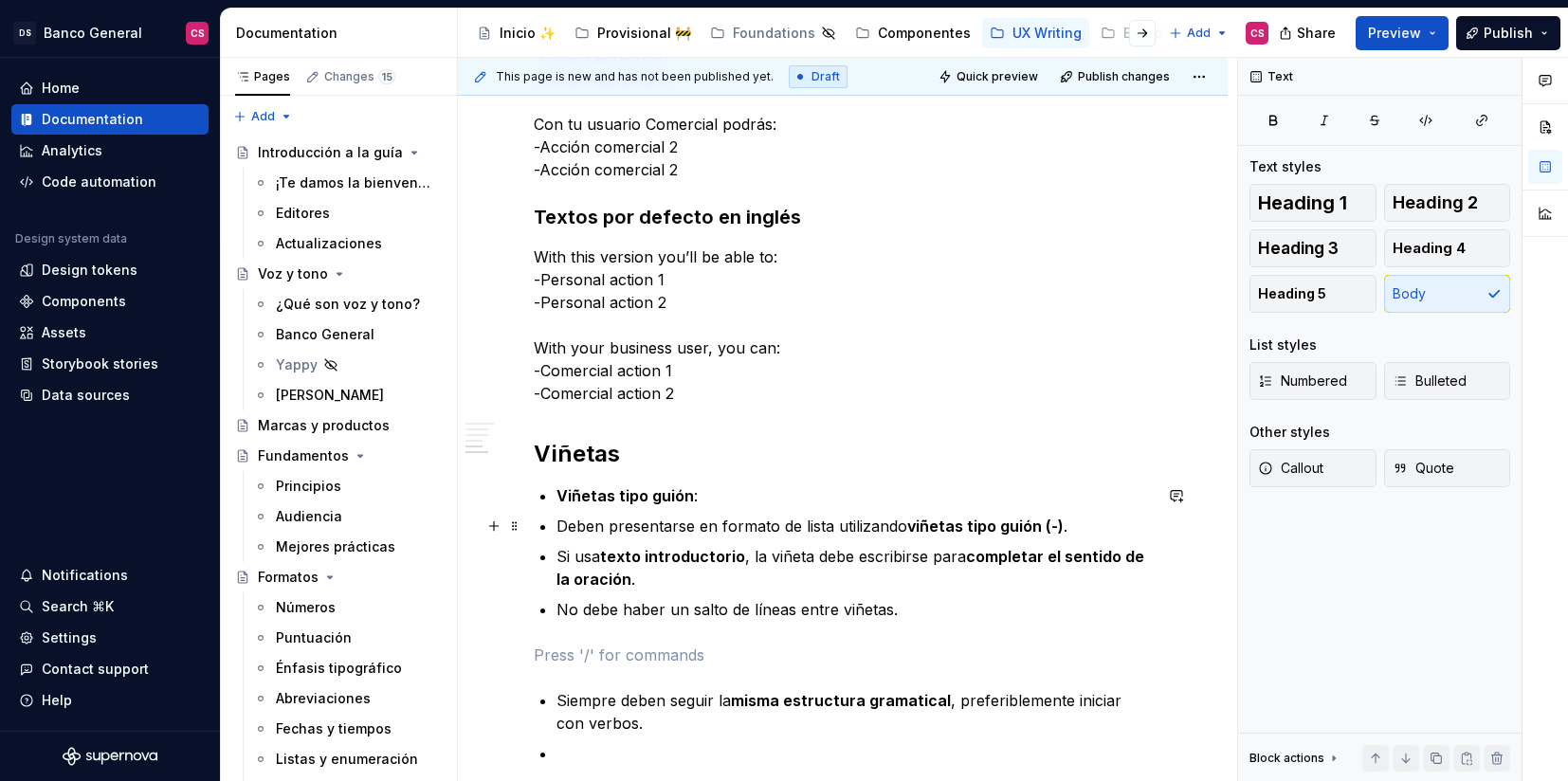
click at [558, 526] on p "Deben presentarse en formato de lista utilizando viñetas tipo guión (-) ." at bounding box center [854, 525] width 595 height 23
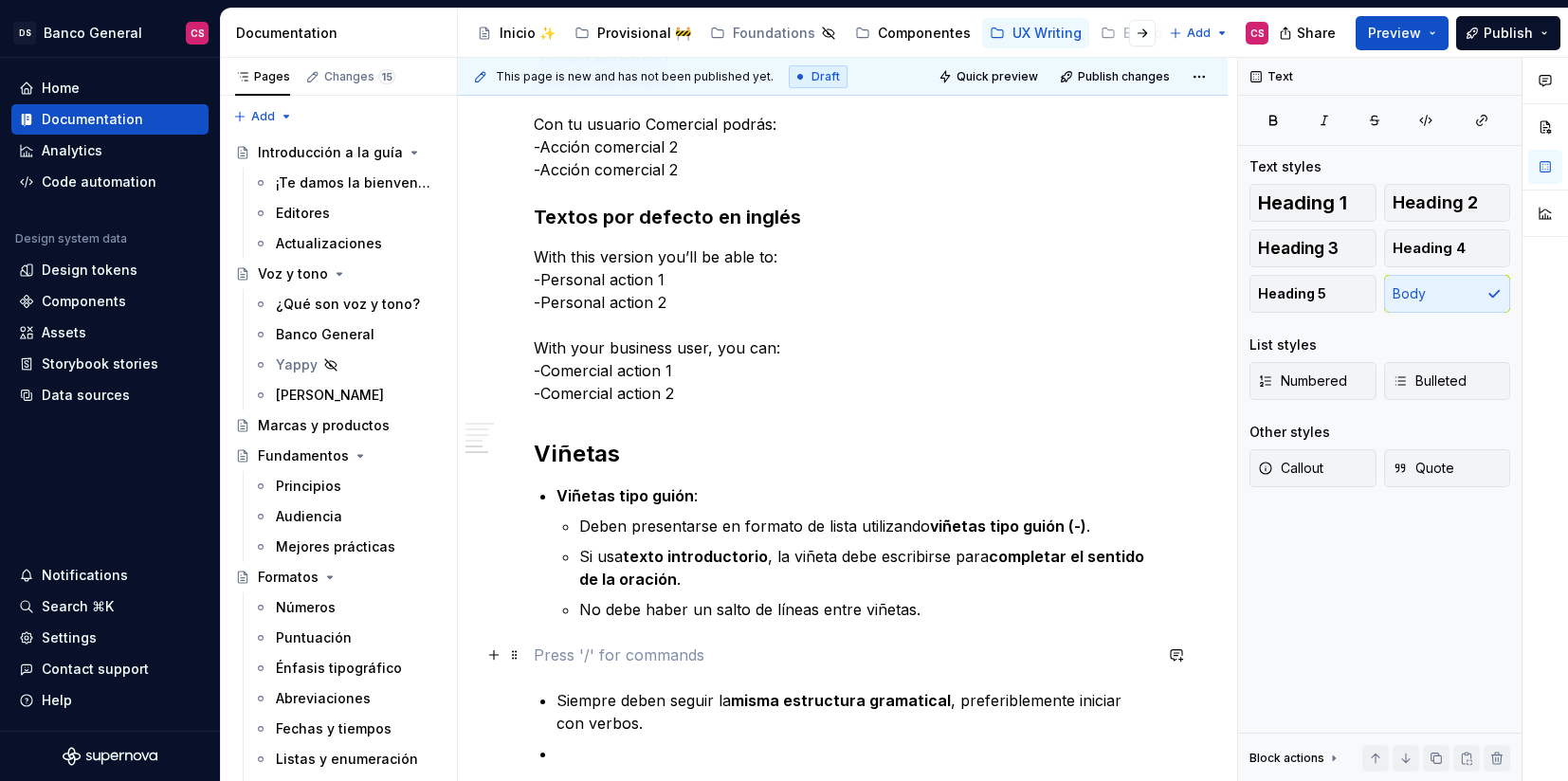
click at [580, 662] on p at bounding box center [842, 655] width 618 height 23
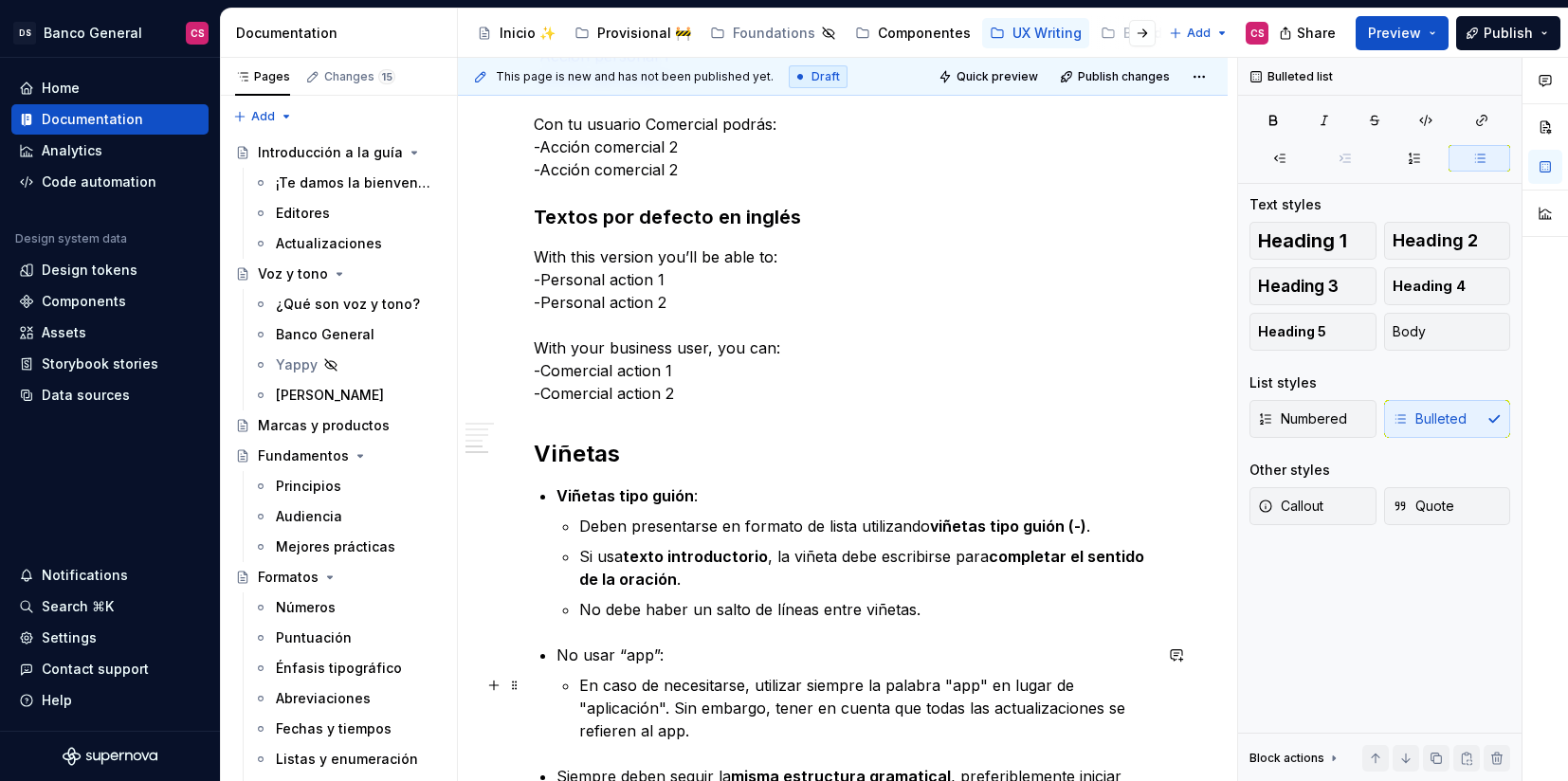
click at [803, 680] on p "En caso de necesitarse, utilizar siempre la palabra "app" en lugar de "aplicaci…" at bounding box center [865, 708] width 572 height 68
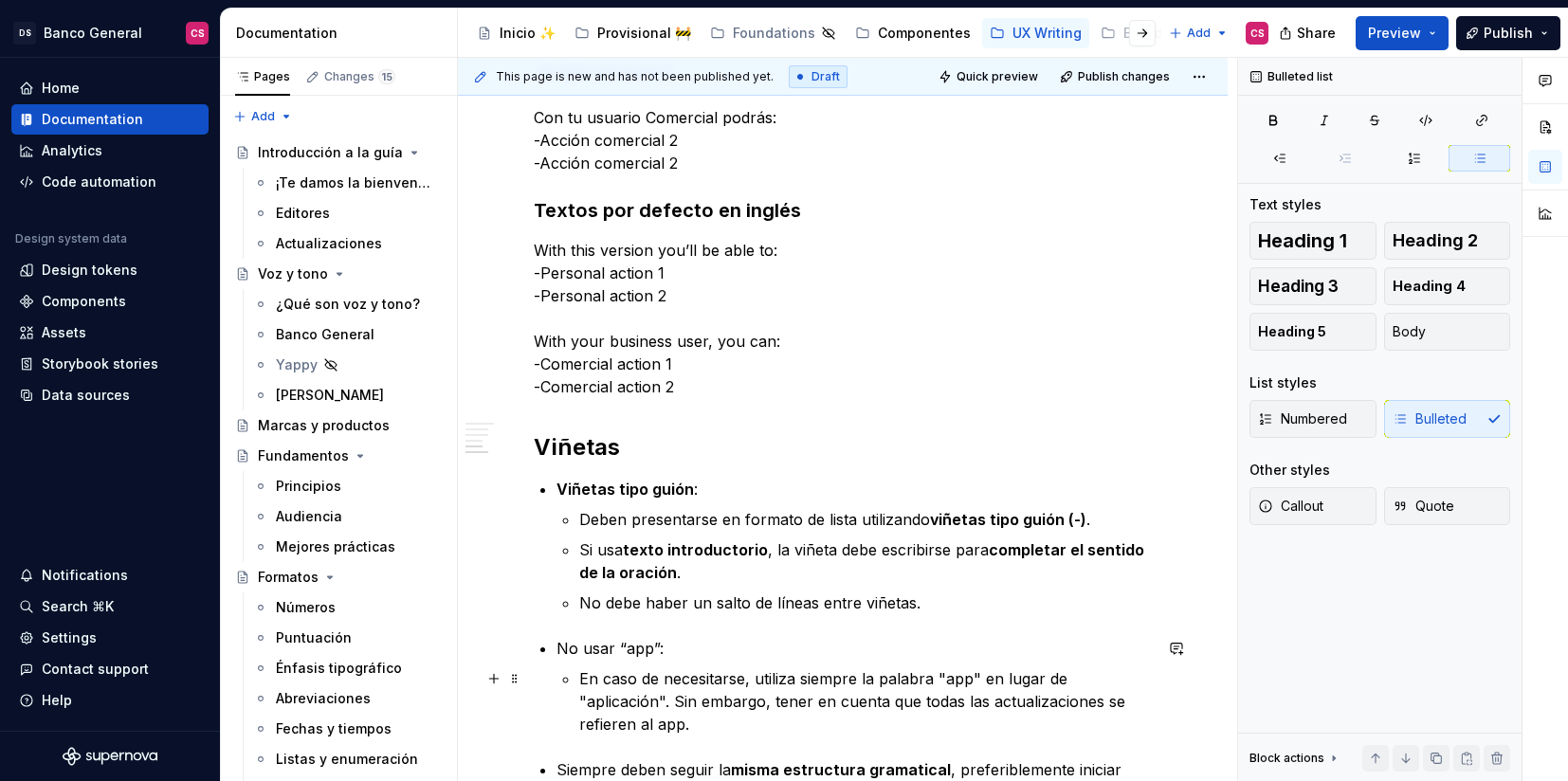
click at [581, 677] on p "En caso de necesitarse, utiliza siempre la palabra "app" en lugar de "aplicació…" at bounding box center [865, 701] width 572 height 68
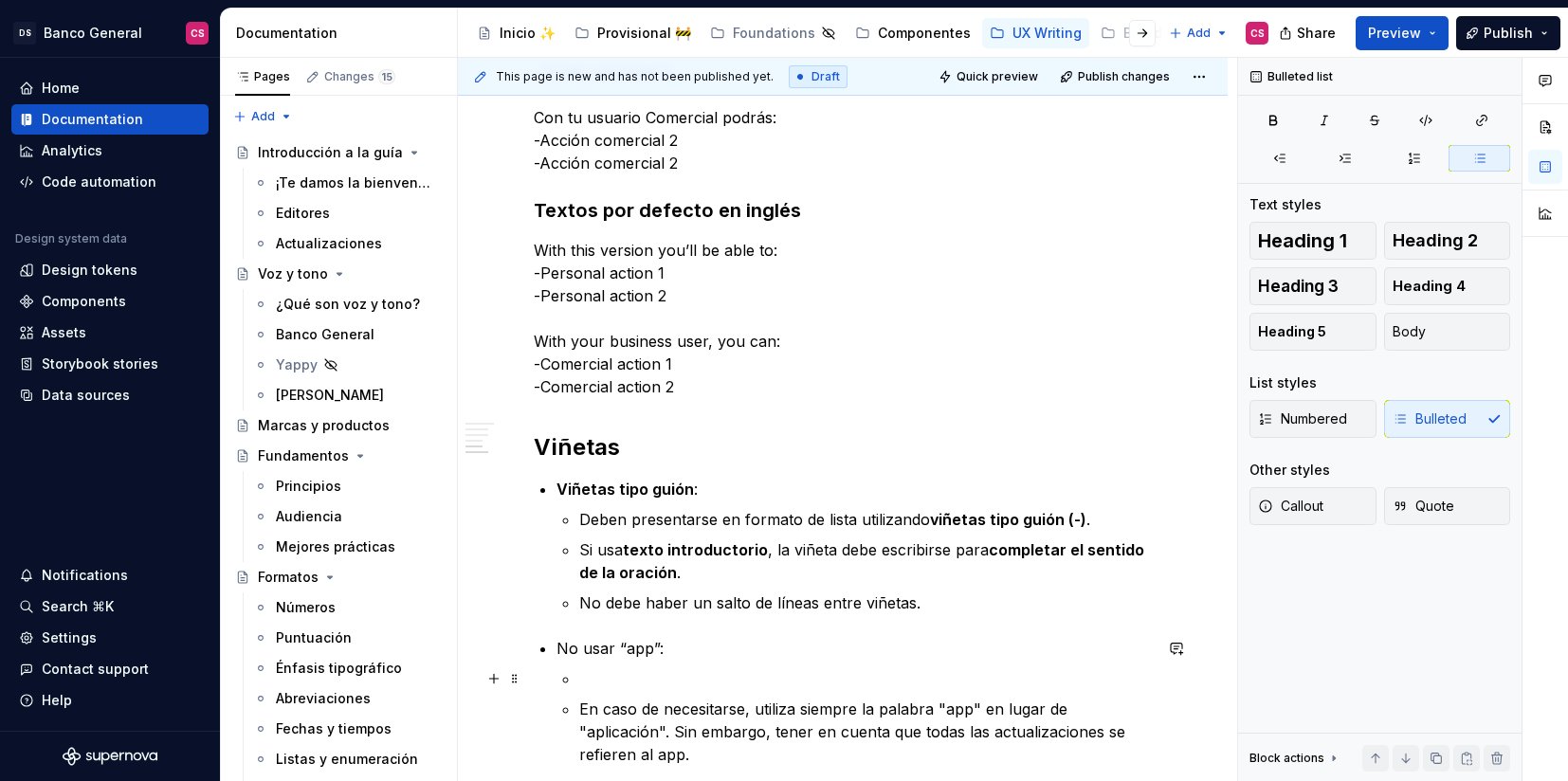
click at [589, 668] on p at bounding box center [865, 678] width 572 height 23
click at [560, 647] on p "No usar “app”:" at bounding box center [854, 648] width 595 height 23
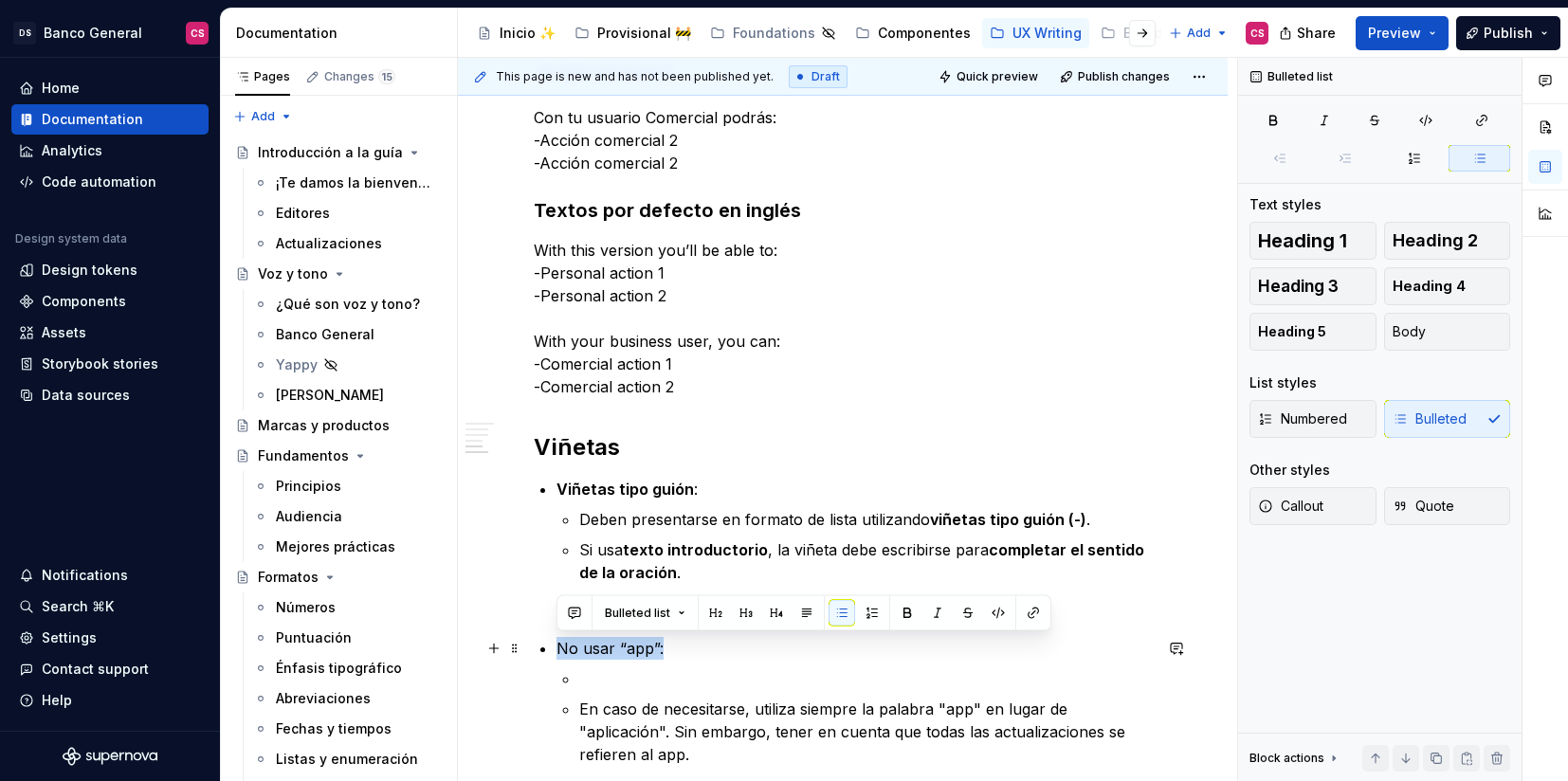
drag, startPoint x: 560, startPoint y: 647, endPoint x: 654, endPoint y: 645, distance: 94.0
click at [654, 645] on p "No usar “app”:" at bounding box center [854, 648] width 595 height 23
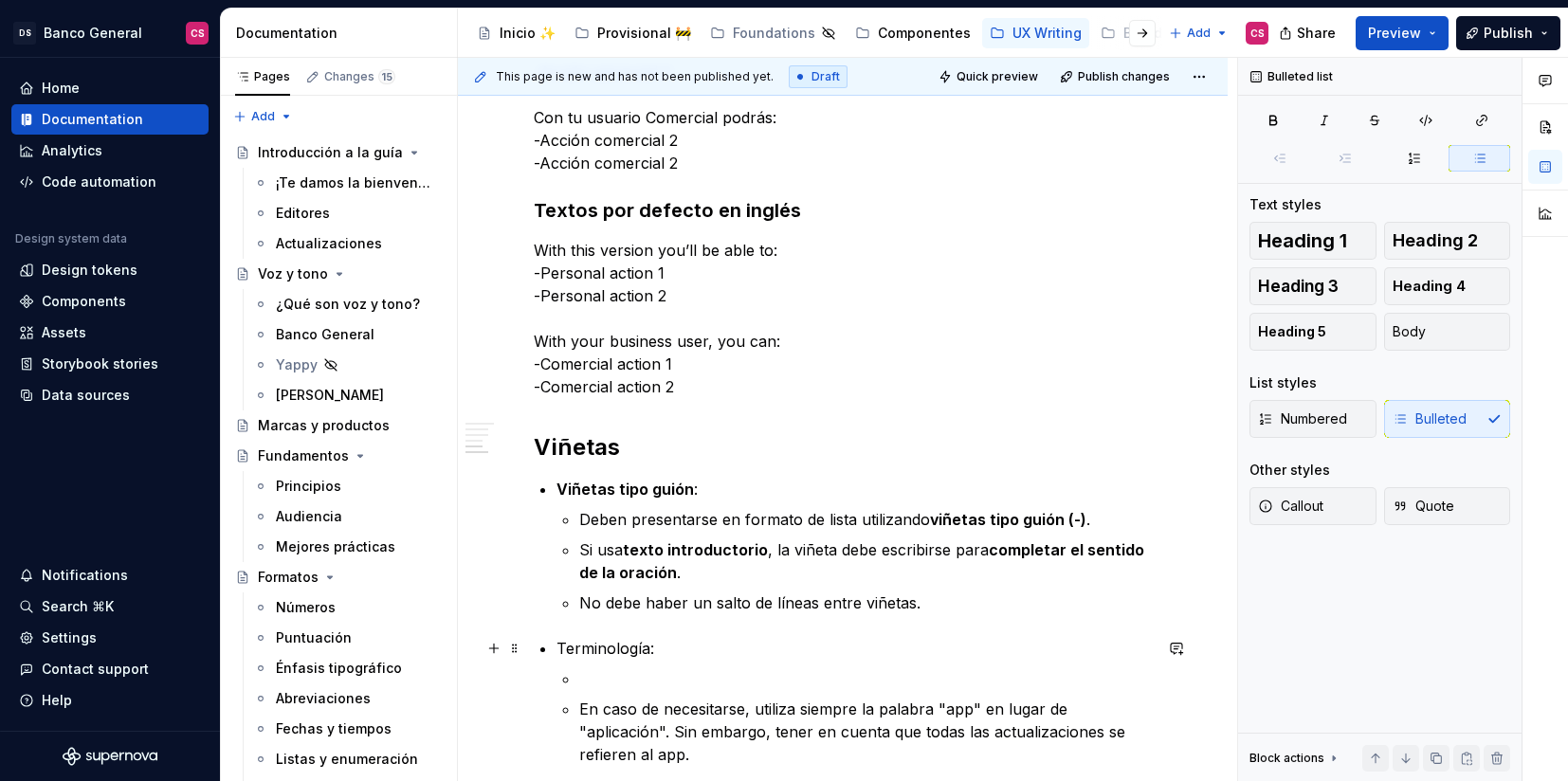
click at [608, 640] on p "Terminología:" at bounding box center [854, 648] width 595 height 23
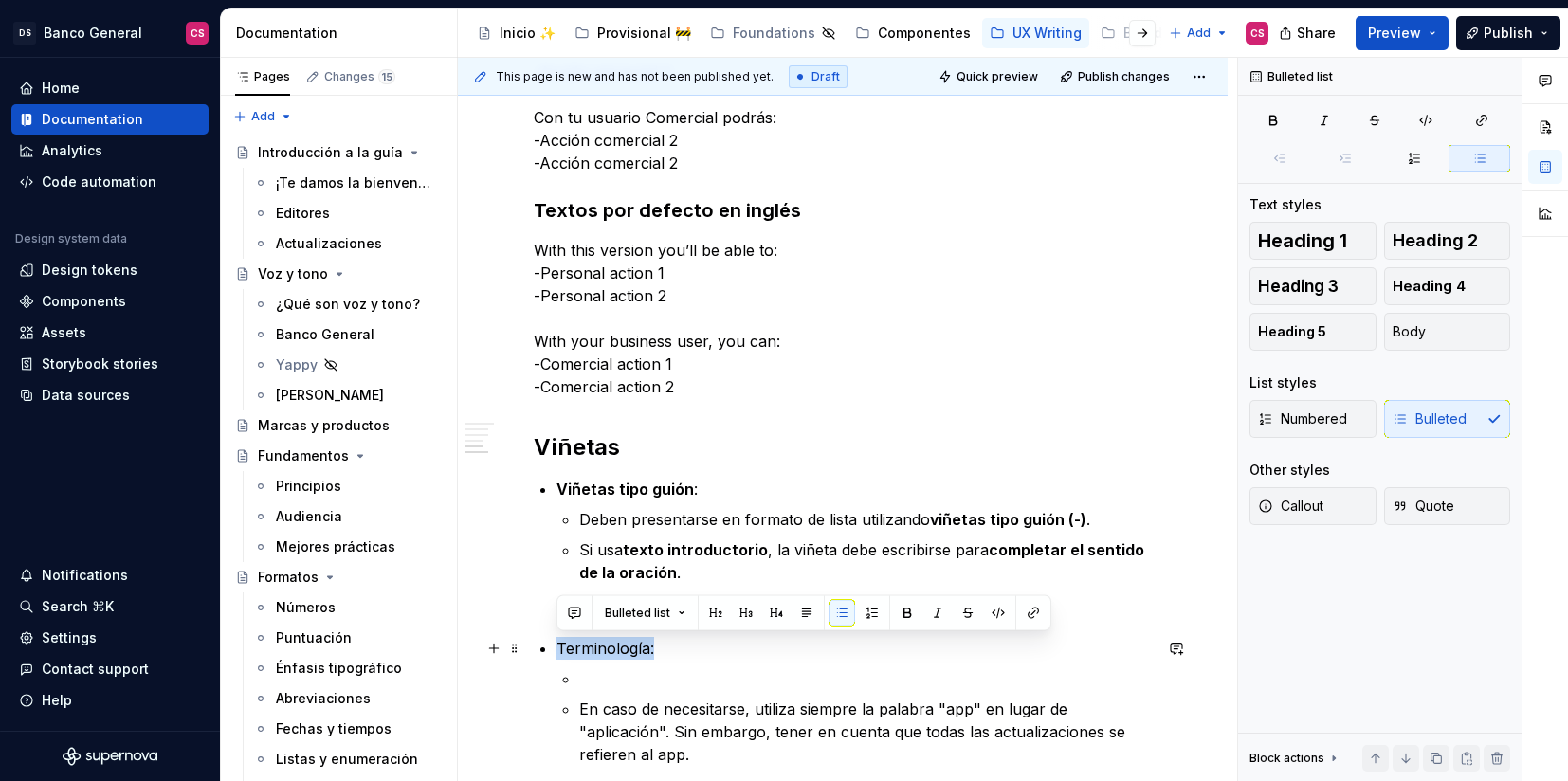
click at [608, 640] on p "Terminología:" at bounding box center [854, 648] width 595 height 23
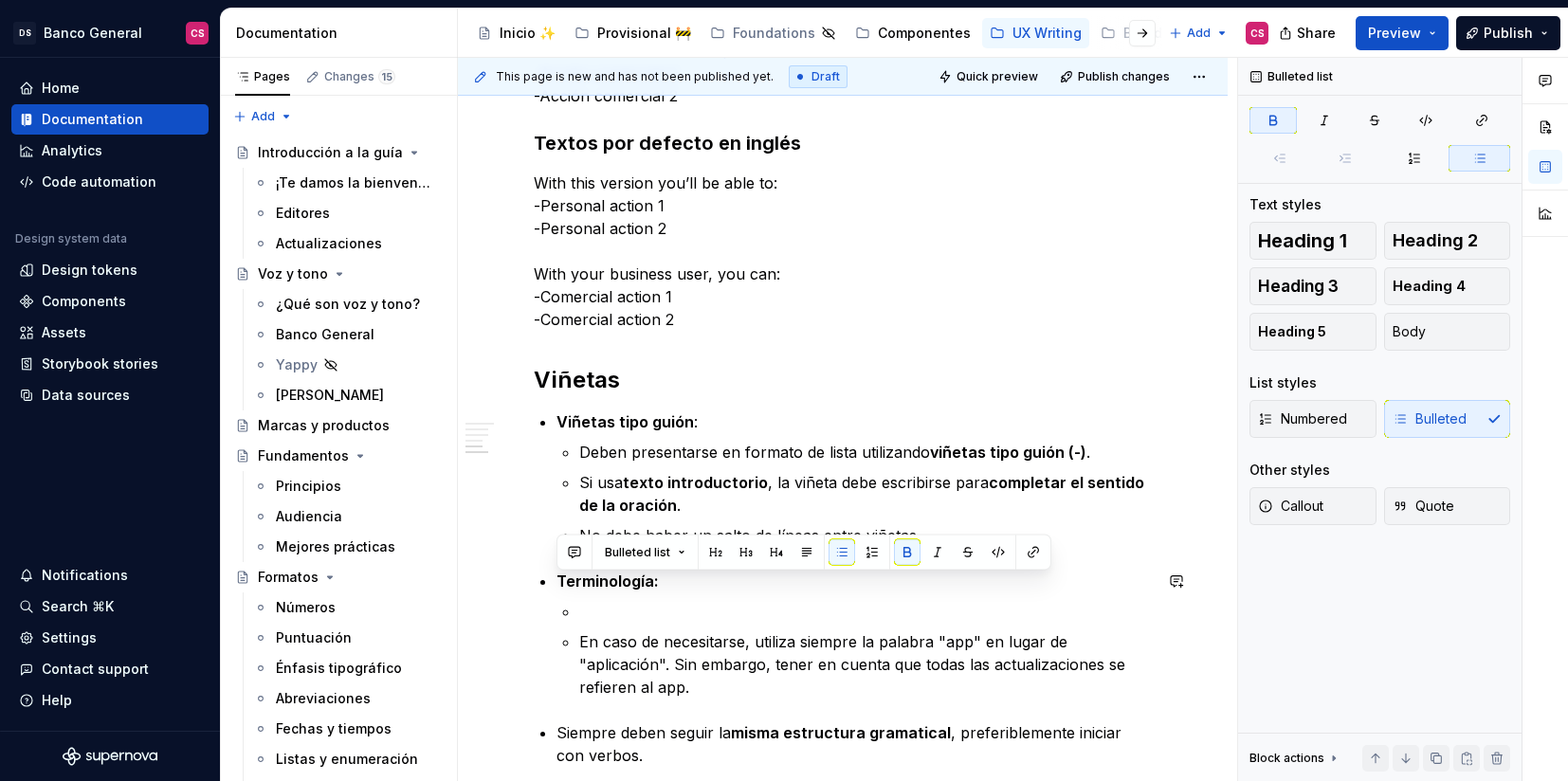
scroll to position [1916, 0]
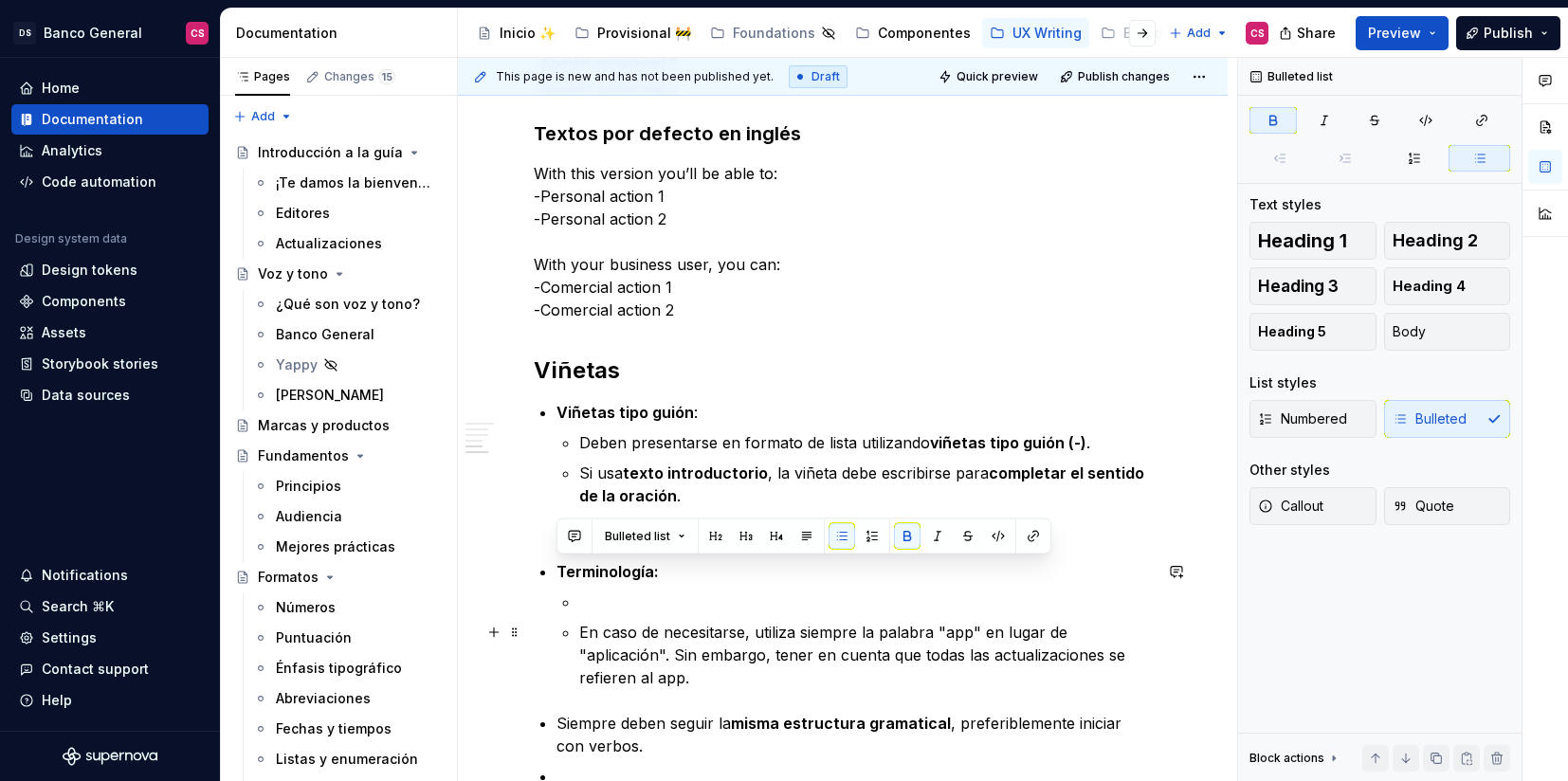
click at [575, 628] on li "Terminología: En caso de necesitarse, utiliza siempre la palabra "app" en lugar…" at bounding box center [854, 624] width 595 height 129
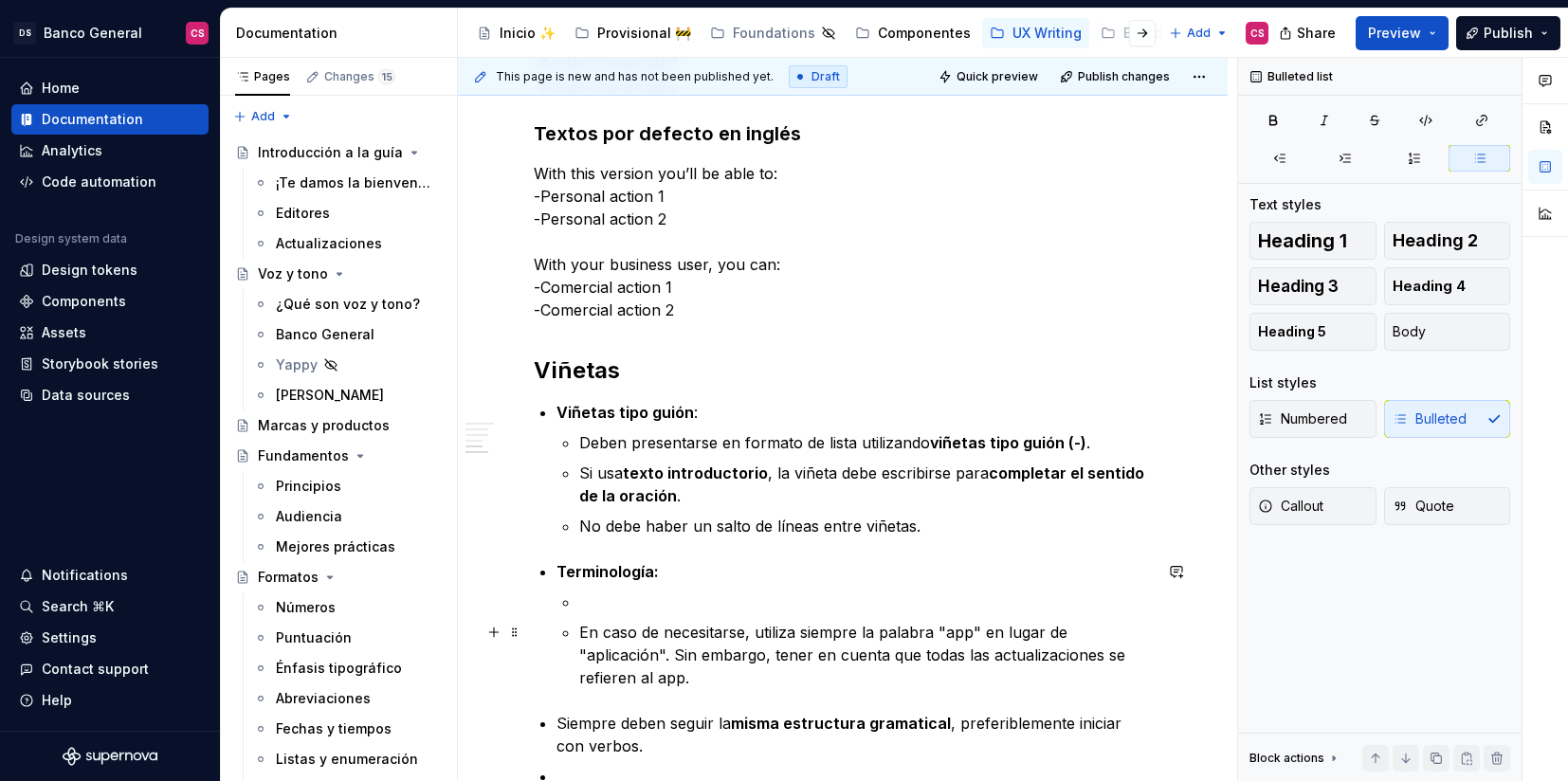
click at [605, 598] on p at bounding box center [865, 601] width 572 height 23
click at [589, 647] on p "En caso de necesitarse, utiliza siempre la palabra "app" en lugar de "aplicació…" at bounding box center [865, 655] width 572 height 68
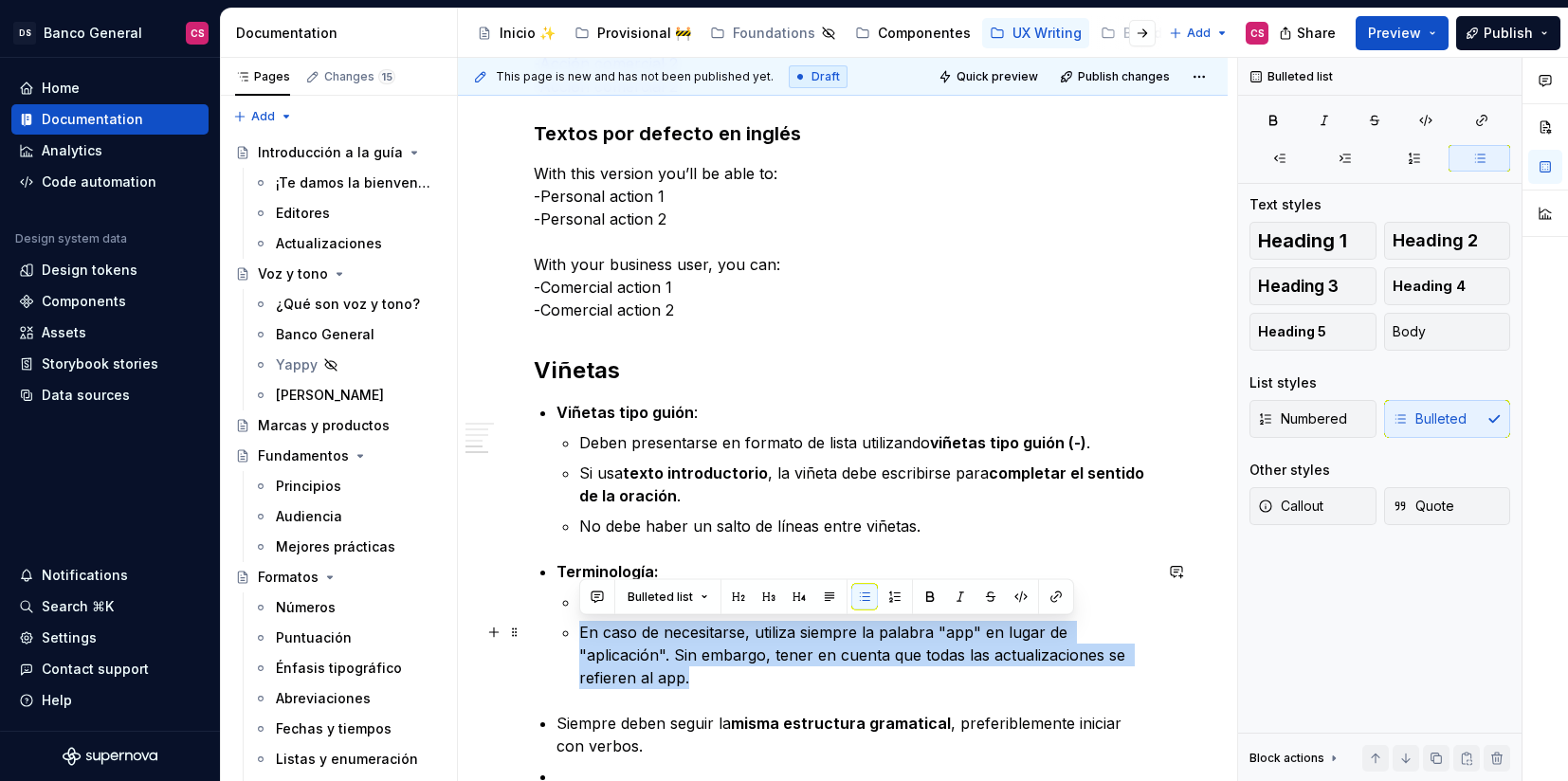
click at [589, 647] on p "En caso de necesitarse, utiliza siempre la palabra "app" en lugar de "aplicació…" at bounding box center [865, 655] width 572 height 68
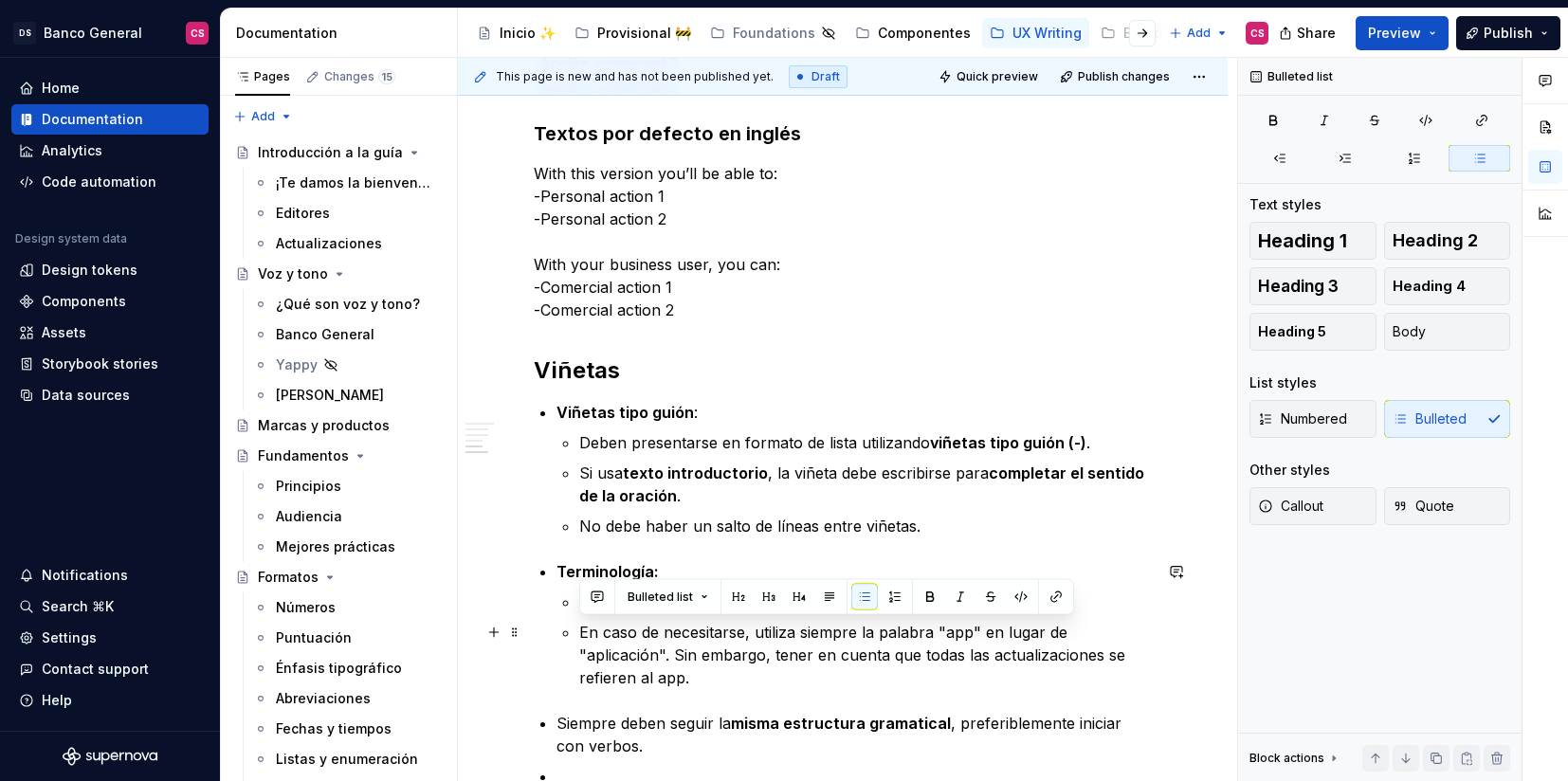
click at [579, 628] on li "En caso de necesitarse, utiliza siempre la palabra "app" en lugar de "aplicació…" at bounding box center [865, 655] width 572 height 68
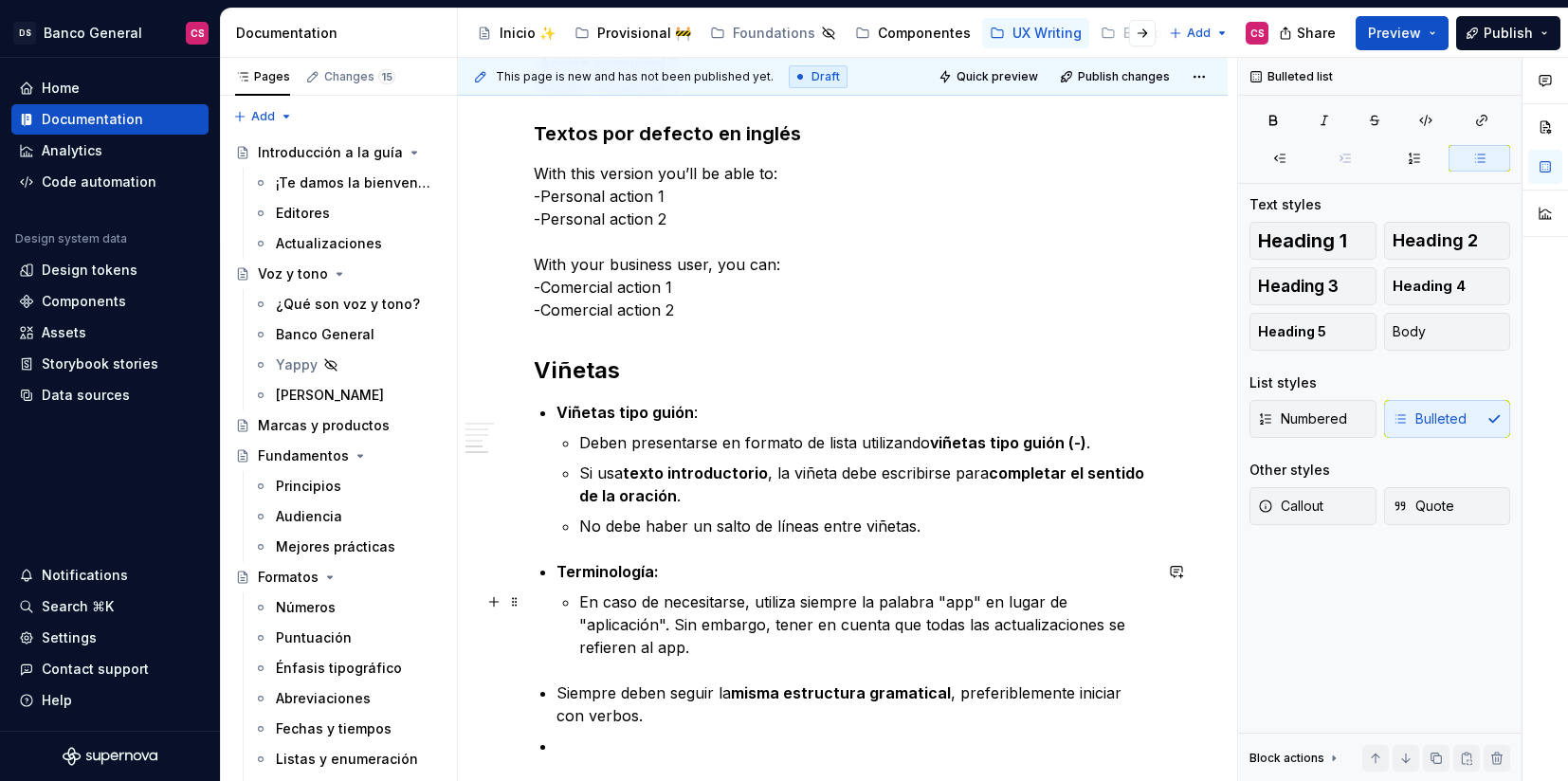
click at [571, 616] on li "Terminología: En caso de necesitarse, utiliza siempre la palabra "app" en lugar…" at bounding box center [854, 609] width 595 height 99
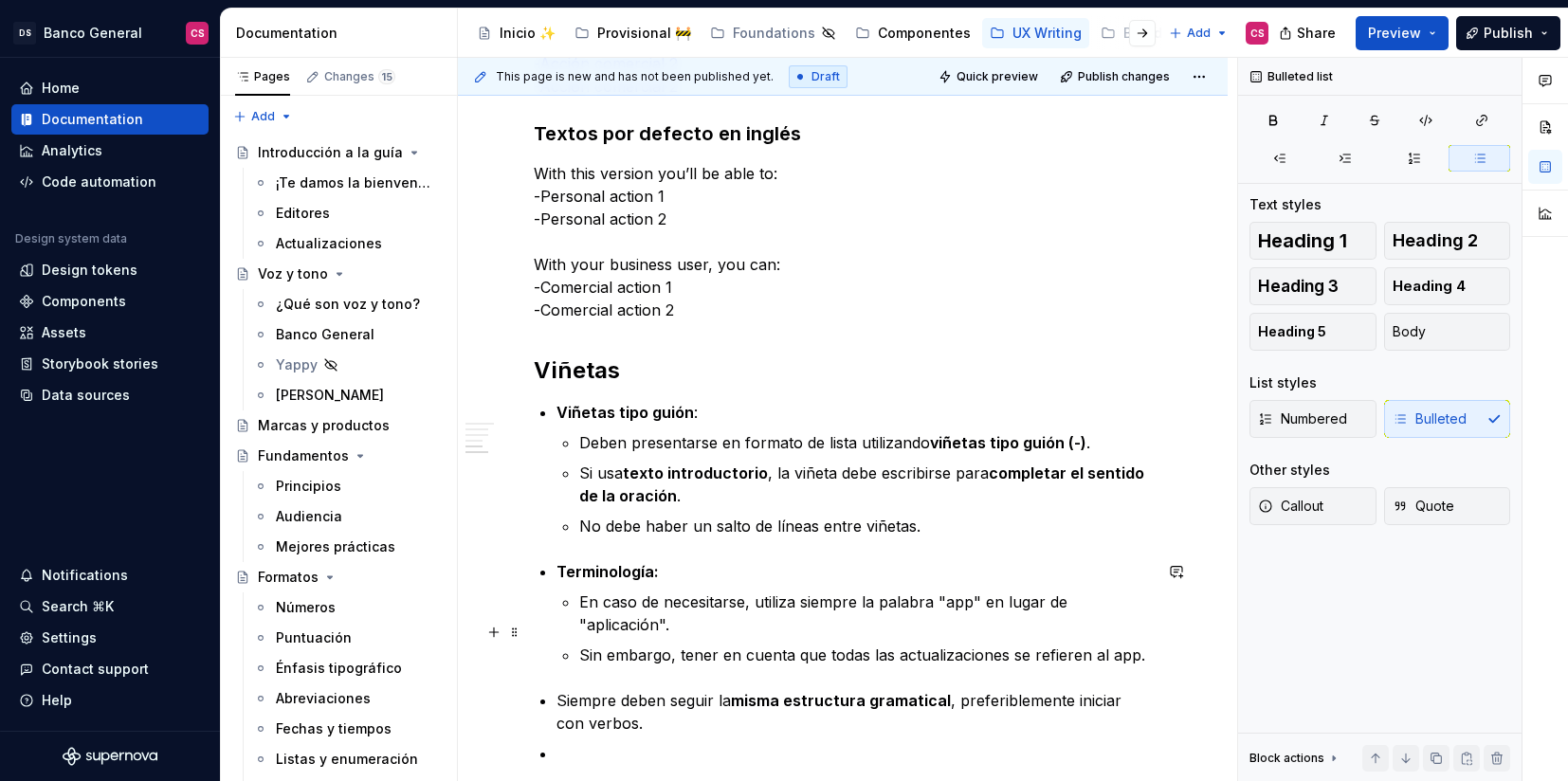
click at [692, 644] on p "Sin embargo, tener en cuenta que todas las actualizaciones se refieren al app." at bounding box center [865, 655] width 572 height 23
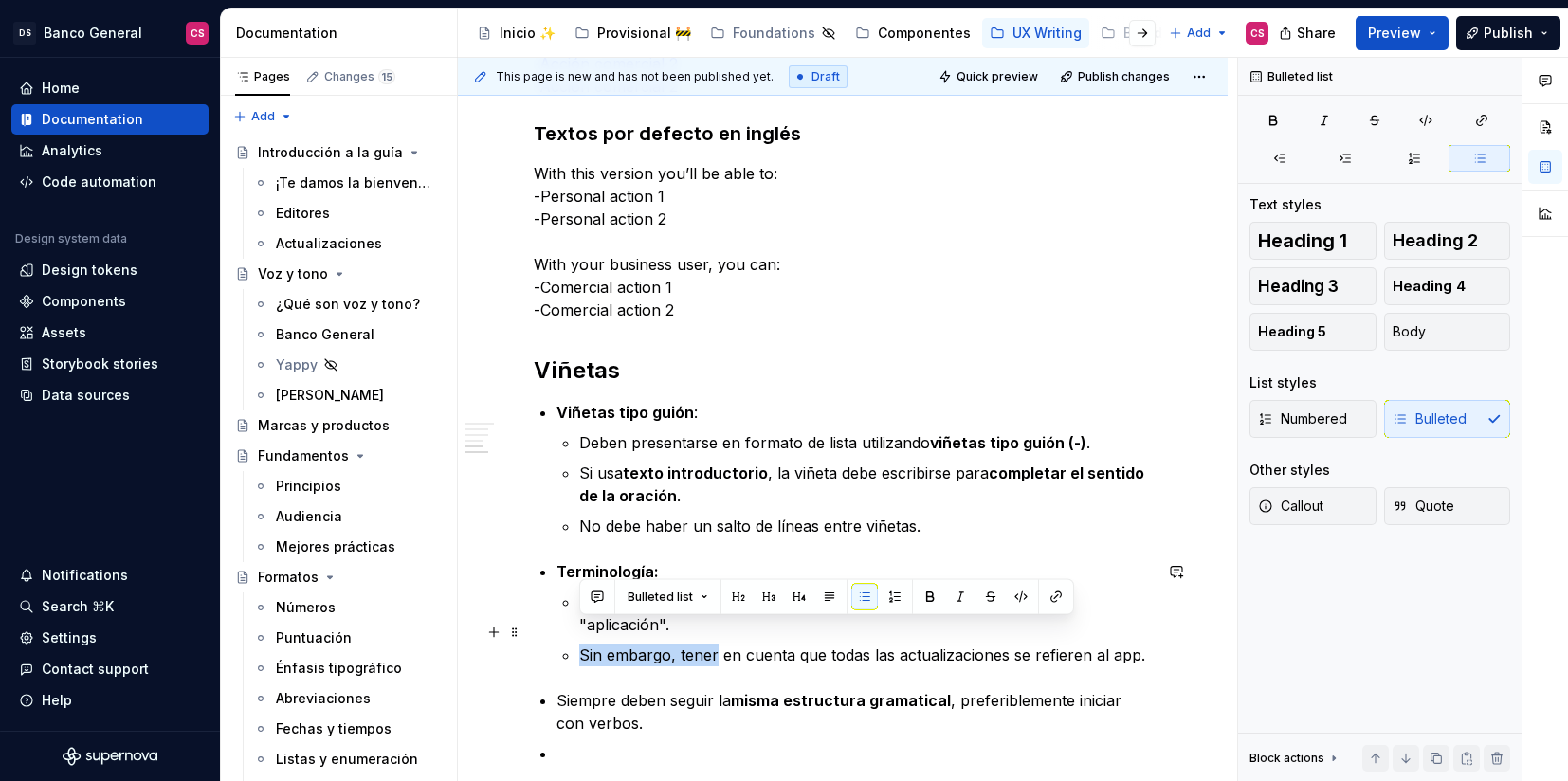
drag, startPoint x: 692, startPoint y: 628, endPoint x: 588, endPoint y: 630, distance: 104.0
click at [587, 644] on p "Sin embargo, tener en cuenta que todas las actualizaciones se refieren al app." at bounding box center [865, 655] width 572 height 23
click at [697, 644] on p "Sin embargo, tener en cuenta que todas las actualizaciones se refieren al app." at bounding box center [865, 655] width 572 height 23
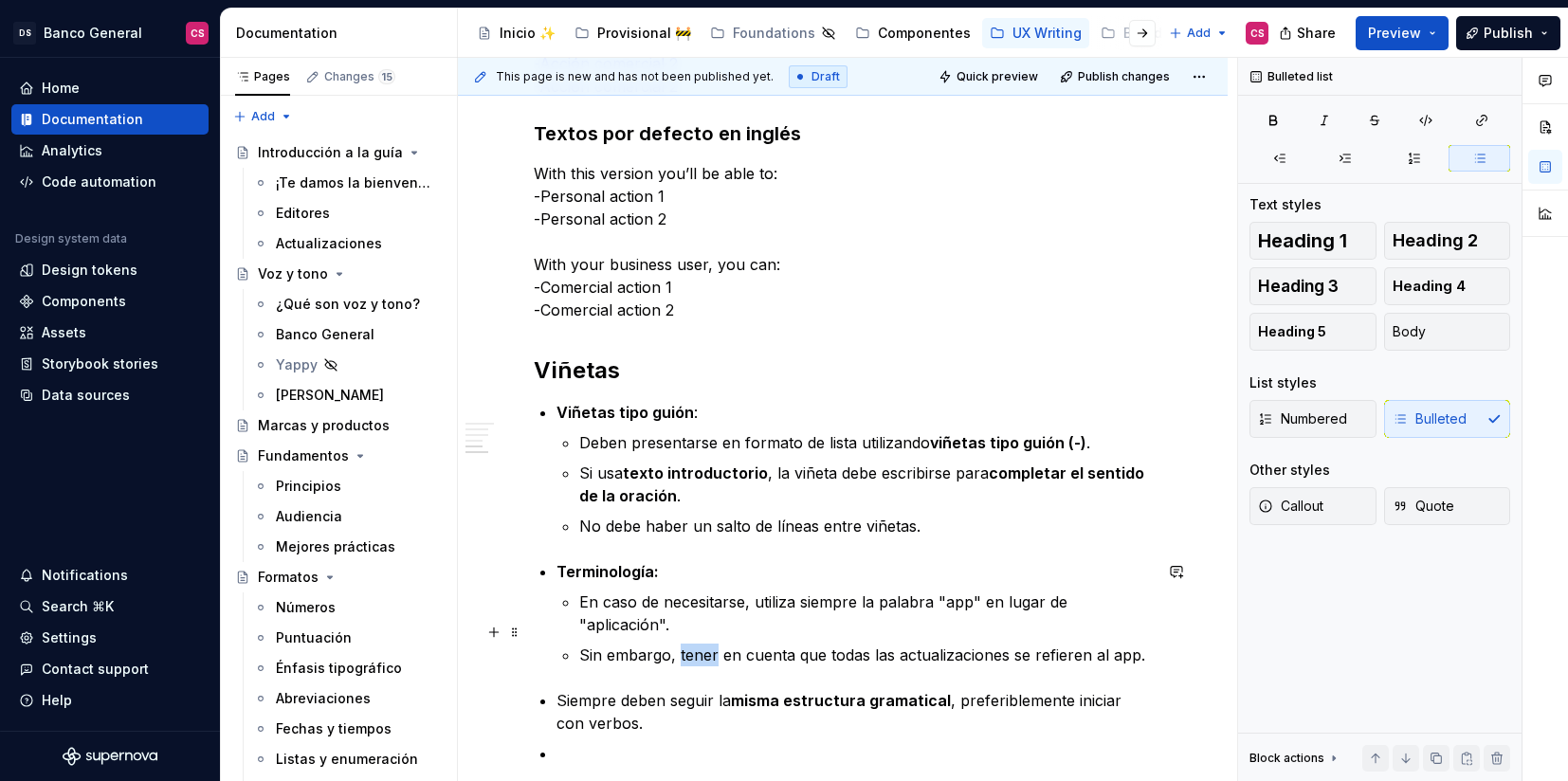
click at [697, 644] on p "Sin embargo, tener en cuenta que todas las actualizaciones se refieren al app." at bounding box center [865, 655] width 572 height 23
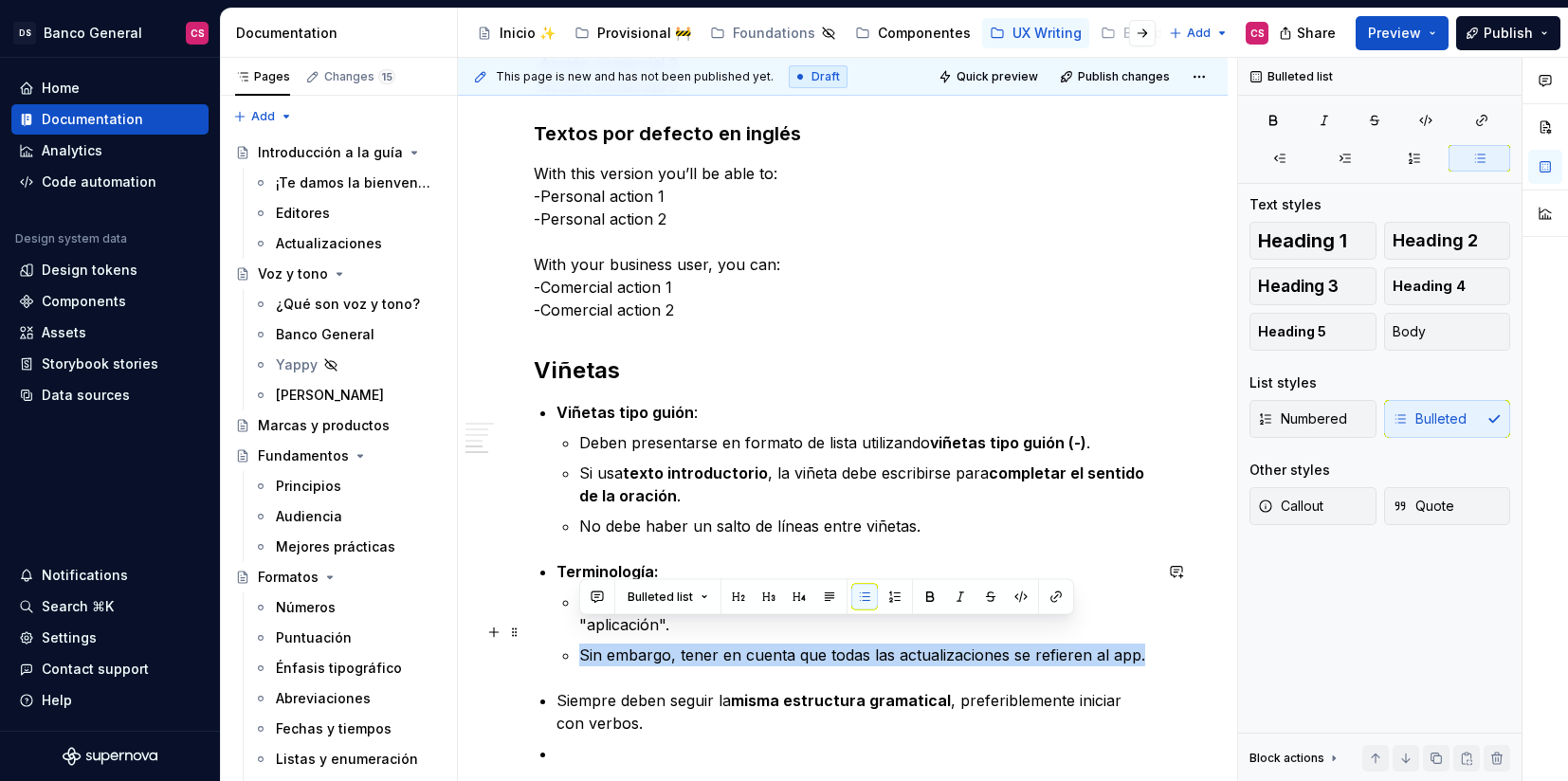
click at [697, 644] on p "Sin embargo, tener en cuenta que todas las actualizaciones se refieren al app." at bounding box center [865, 655] width 572 height 23
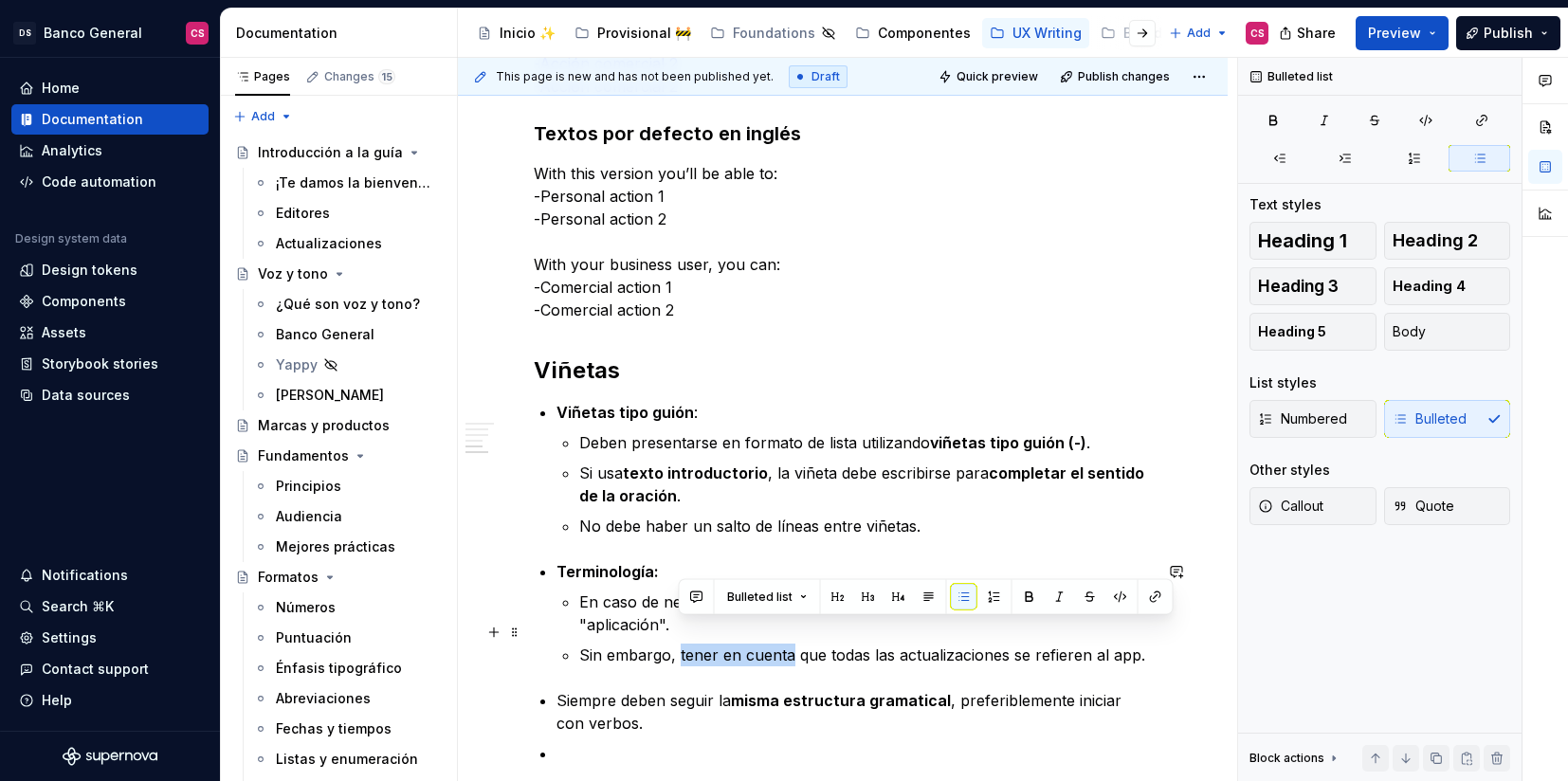
drag, startPoint x: 697, startPoint y: 624, endPoint x: 775, endPoint y: 627, distance: 78.1
click at [775, 644] on p "Sin embargo, tener en cuenta que todas las actualizaciones se refieren al app." at bounding box center [865, 655] width 572 height 23
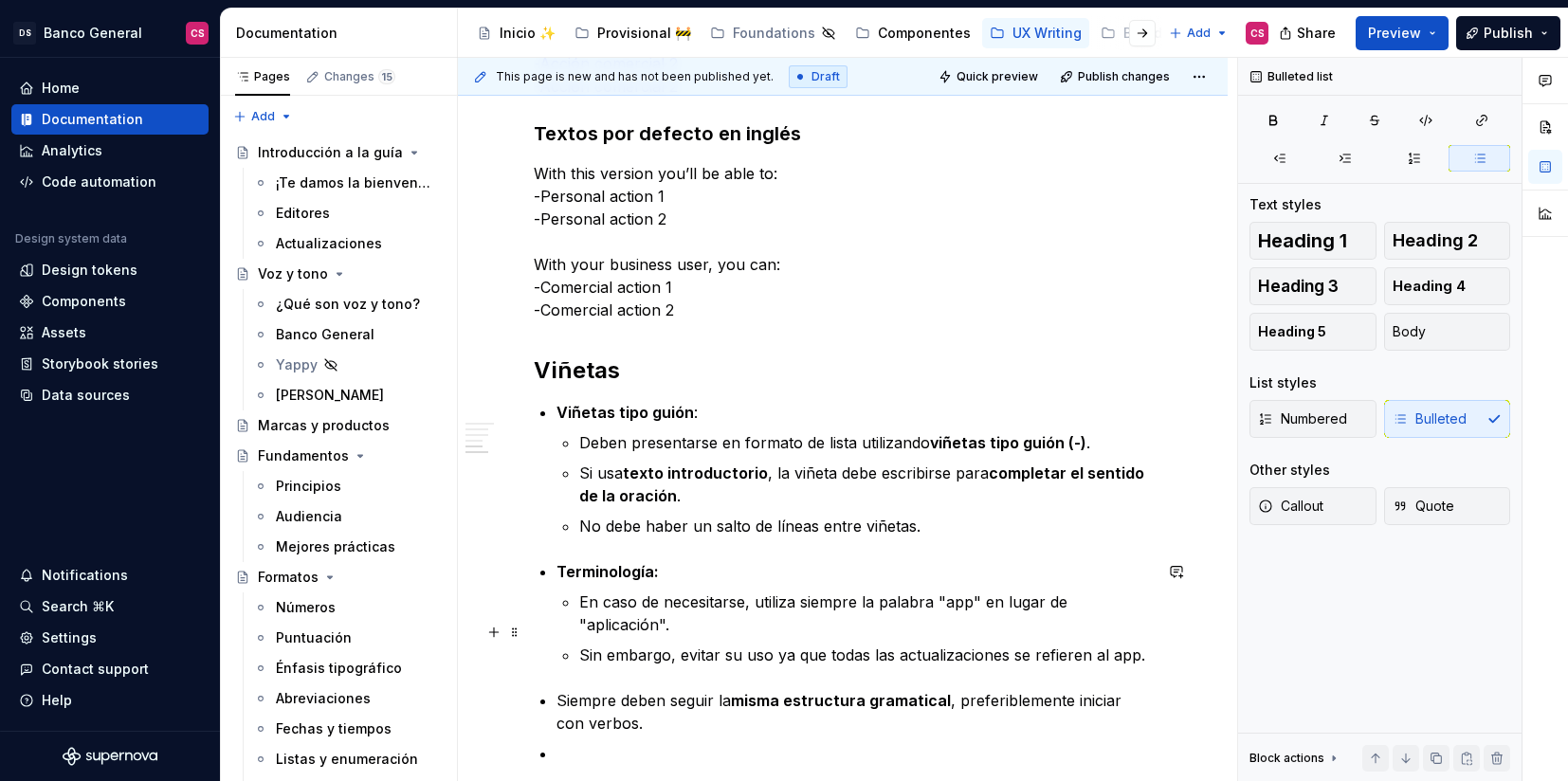
click at [1138, 644] on p "Sin embargo, evitar su uso ya que todas las actualizaciones se refieren al app." at bounding box center [865, 655] width 572 height 23
click at [693, 644] on p "Sin embargo, evitar su uso ya que todas las actualizaciones se refieren al app." at bounding box center [865, 655] width 572 height 23
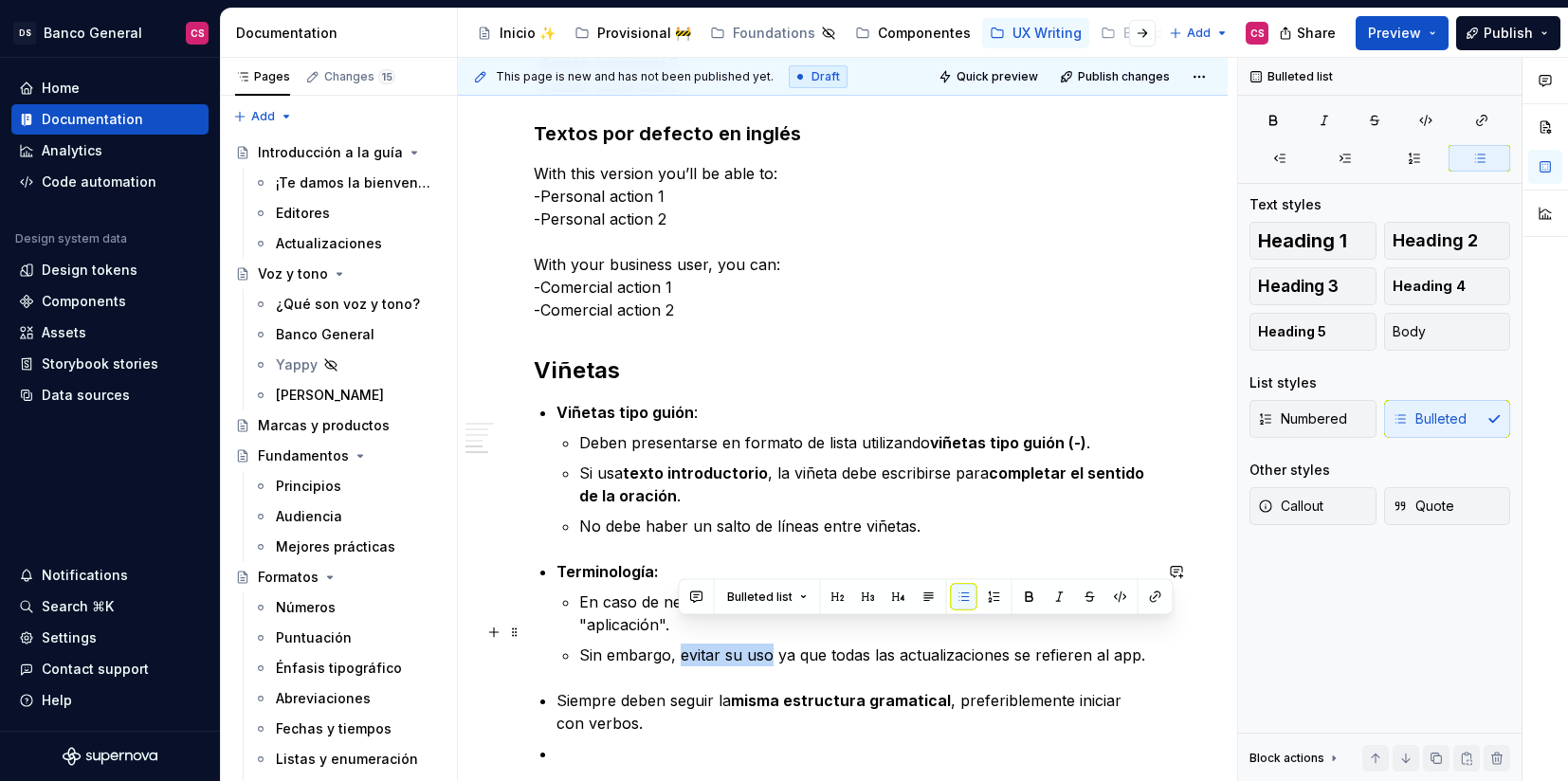
drag, startPoint x: 693, startPoint y: 627, endPoint x: 747, endPoint y: 628, distance: 54.0
click at [747, 644] on p "Sin embargo, evitar su uso ya que todas las actualizaciones se refieren al app." at bounding box center [865, 655] width 572 height 23
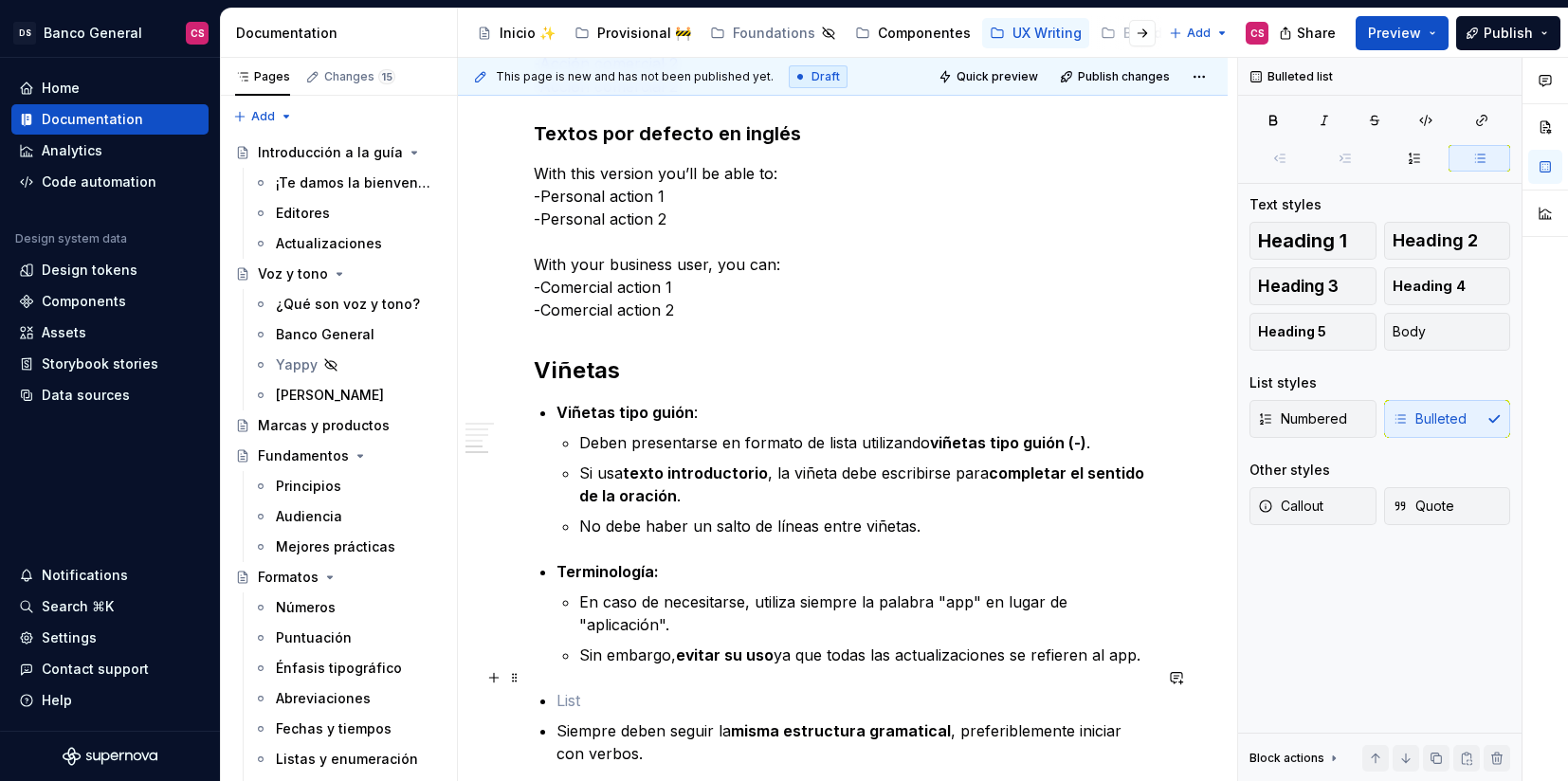
click at [685, 689] on p at bounding box center [854, 700] width 595 height 23
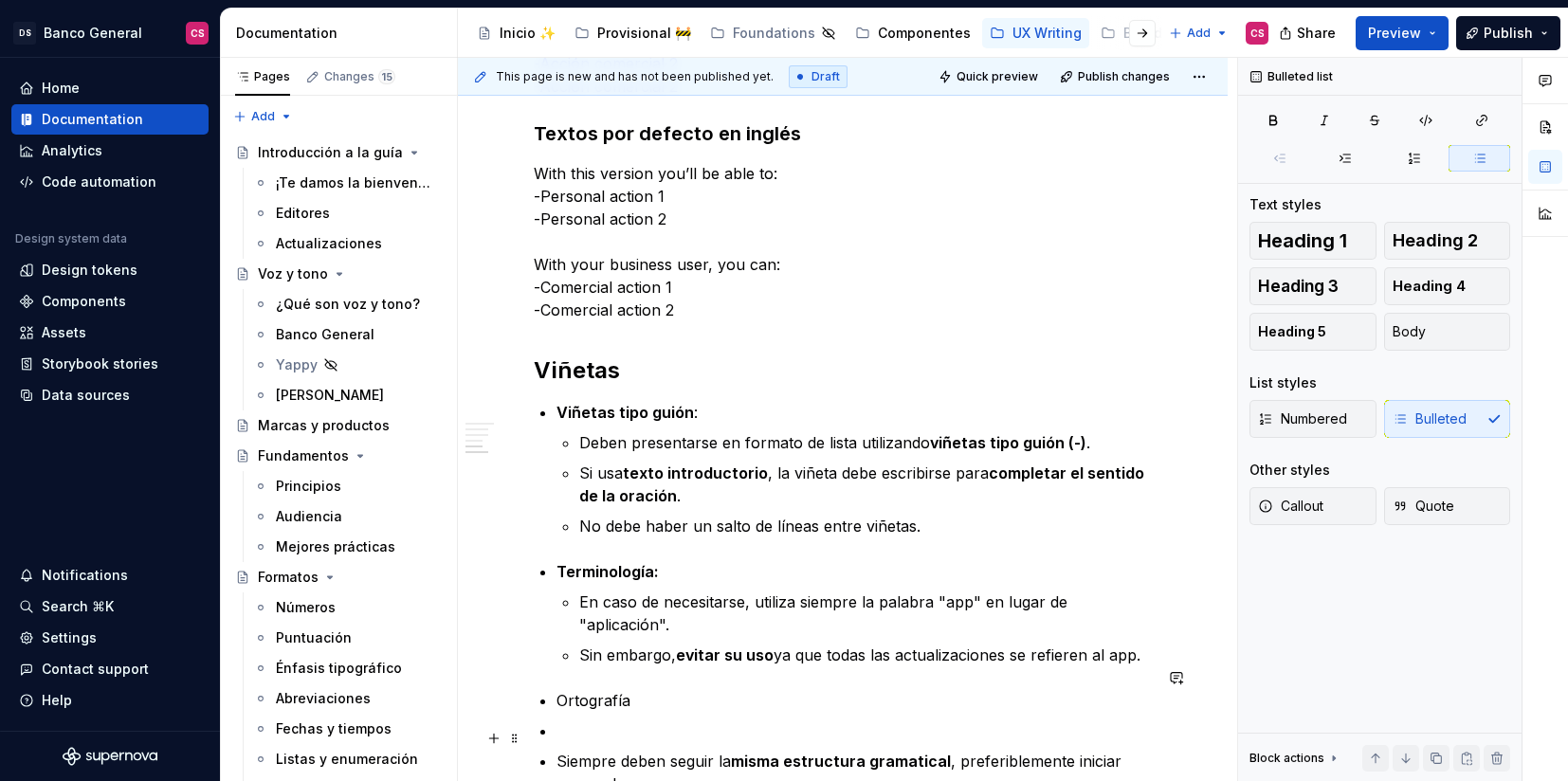
click at [637, 720] on p at bounding box center [854, 731] width 595 height 23
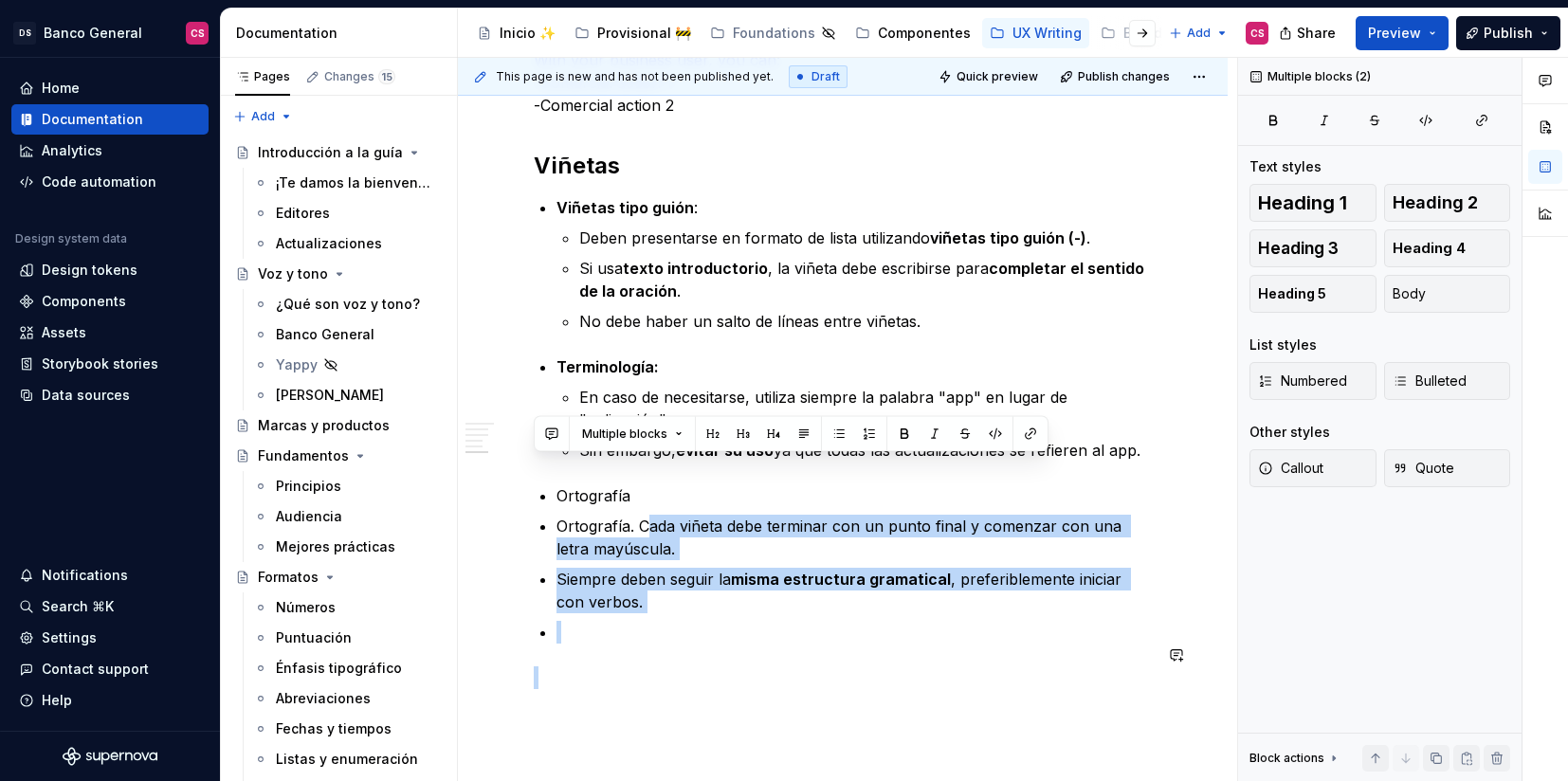
scroll to position [2260, 0]
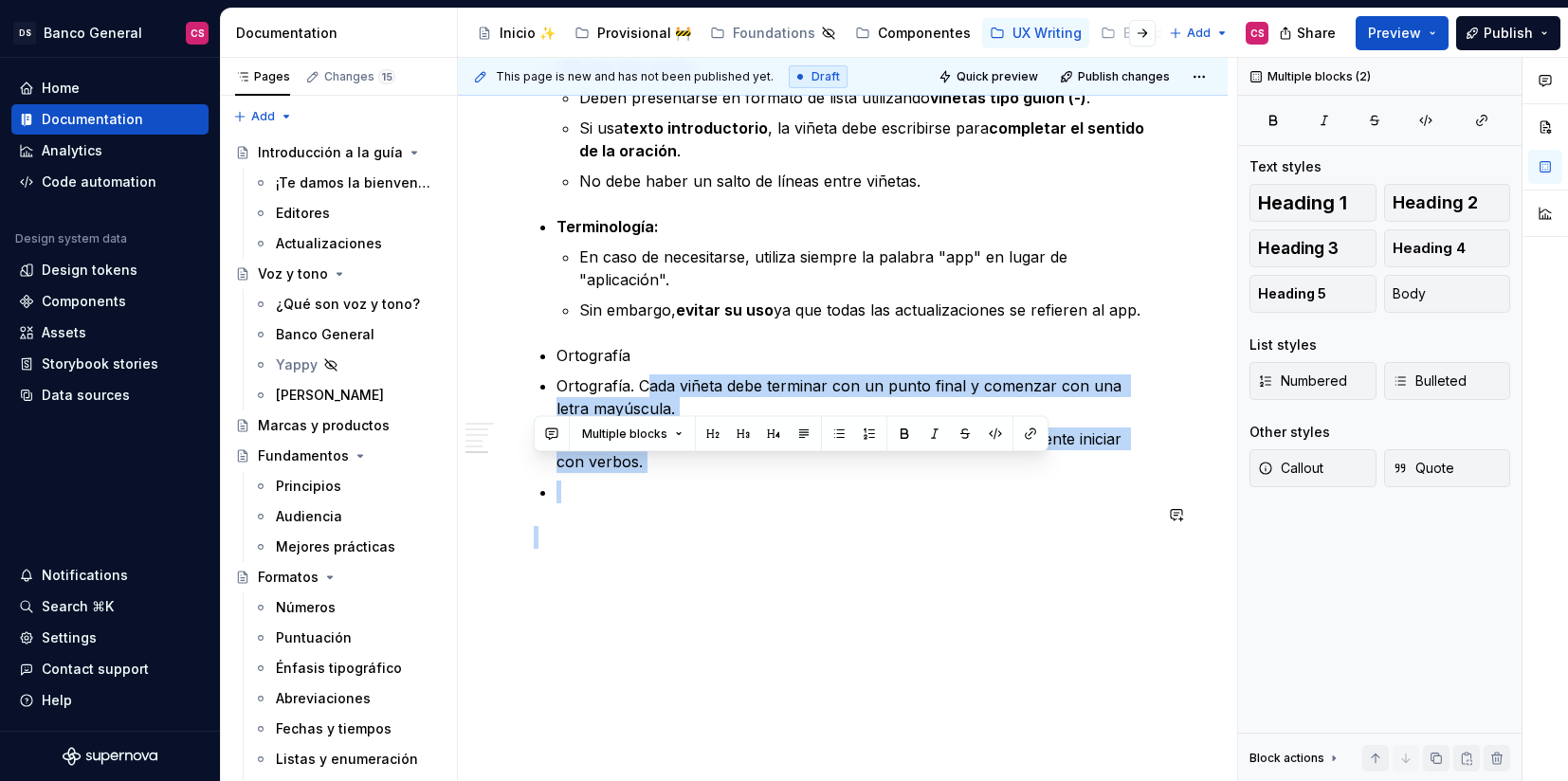
drag, startPoint x: 645, startPoint y: 703, endPoint x: 587, endPoint y: 703, distance: 58.0
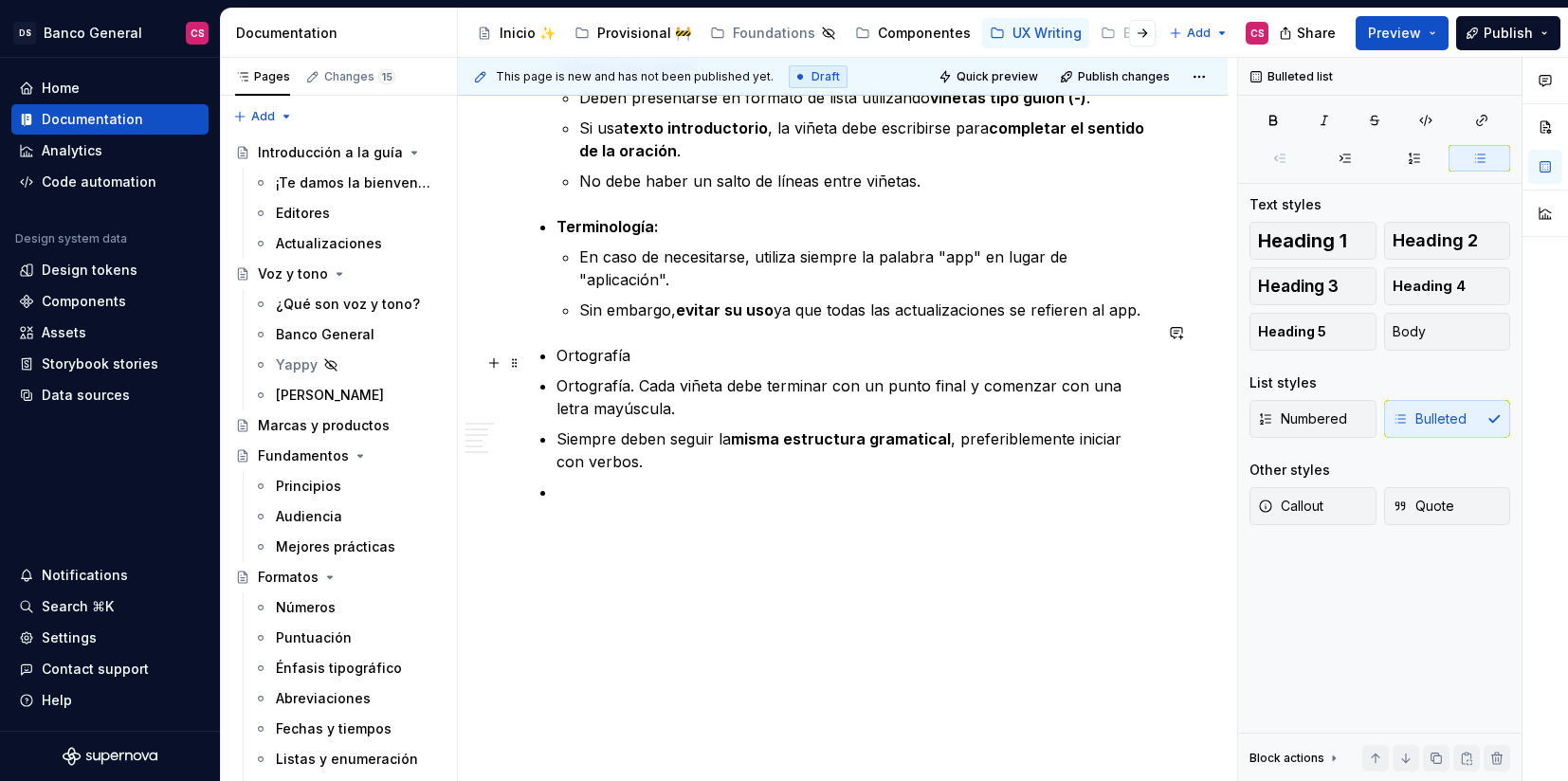
click at [631, 375] on p "Ortografía. Cada viñeta debe terminar con un punto final y comenzar con una let…" at bounding box center [854, 397] width 595 height 46
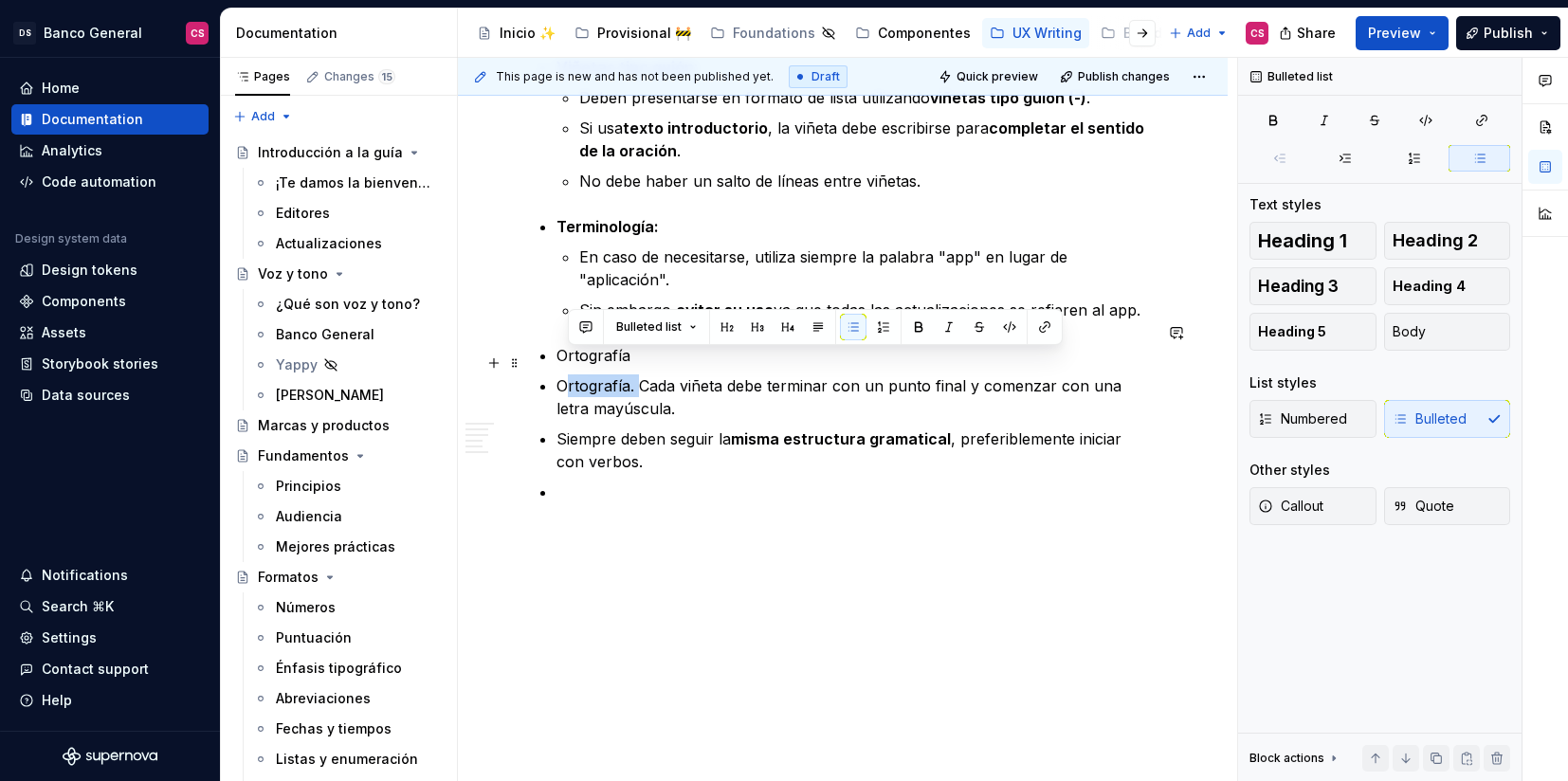
drag, startPoint x: 639, startPoint y: 364, endPoint x: 567, endPoint y: 358, distance: 72.2
click at [567, 375] on p "Ortografía. Cada viñeta debe terminar con un punto final y comenzar con una let…" at bounding box center [854, 397] width 595 height 46
drag, startPoint x: 561, startPoint y: 359, endPoint x: 637, endPoint y: 357, distance: 76.0
click at [637, 375] on p "Ortografía. Cada viñeta debe terminar con un punto final y comenzar con una let…" at bounding box center [854, 397] width 595 height 46
click at [770, 390] on p "Ortografía. Cada viñeta debe terminar con un punto final y comenzar con una let…" at bounding box center [865, 397] width 572 height 46
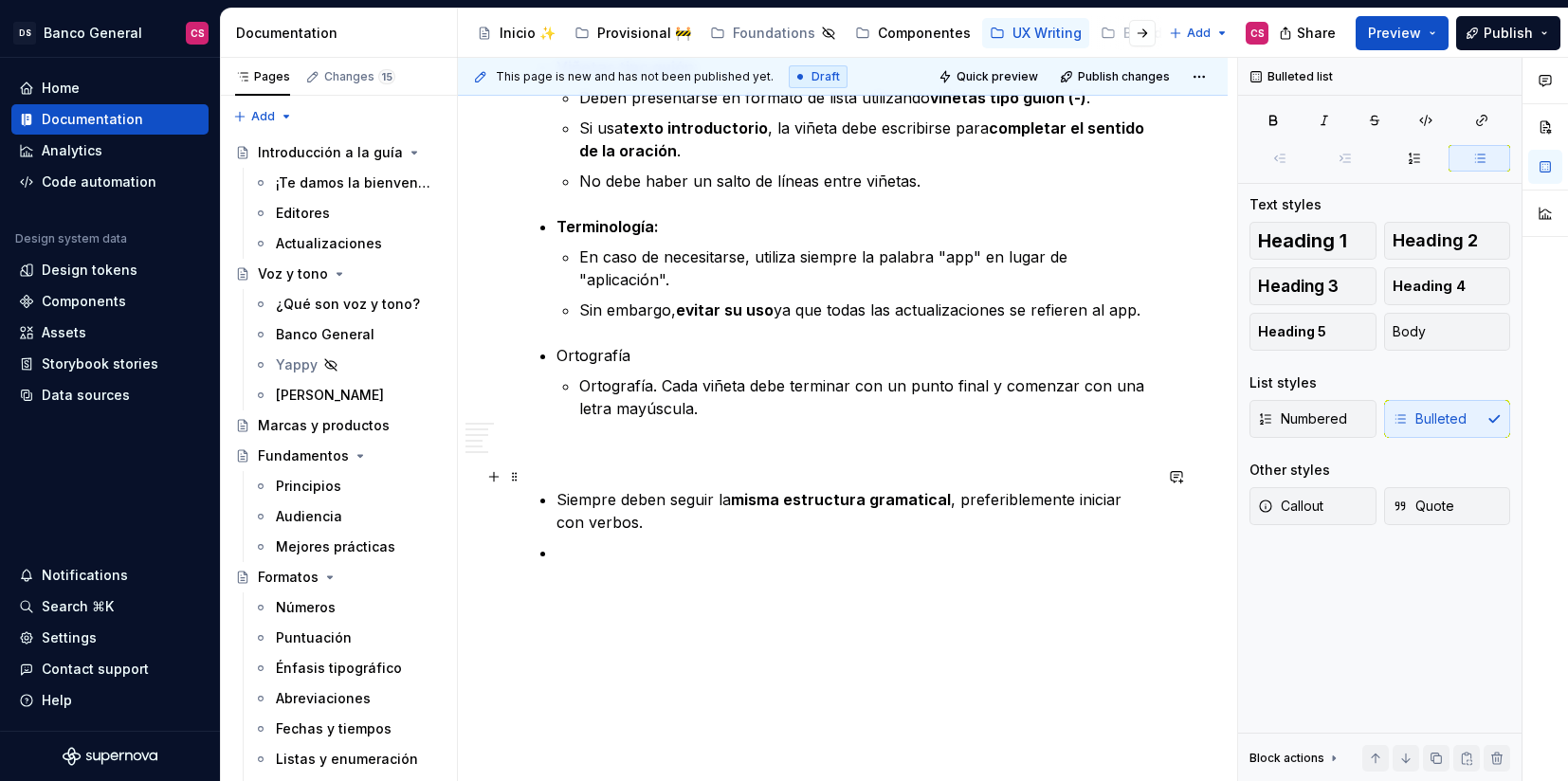
click at [564, 488] on p "Siempre deben seguir la misma estructura gramatical , preferiblemente iniciar c…" at bounding box center [854, 511] width 595 height 46
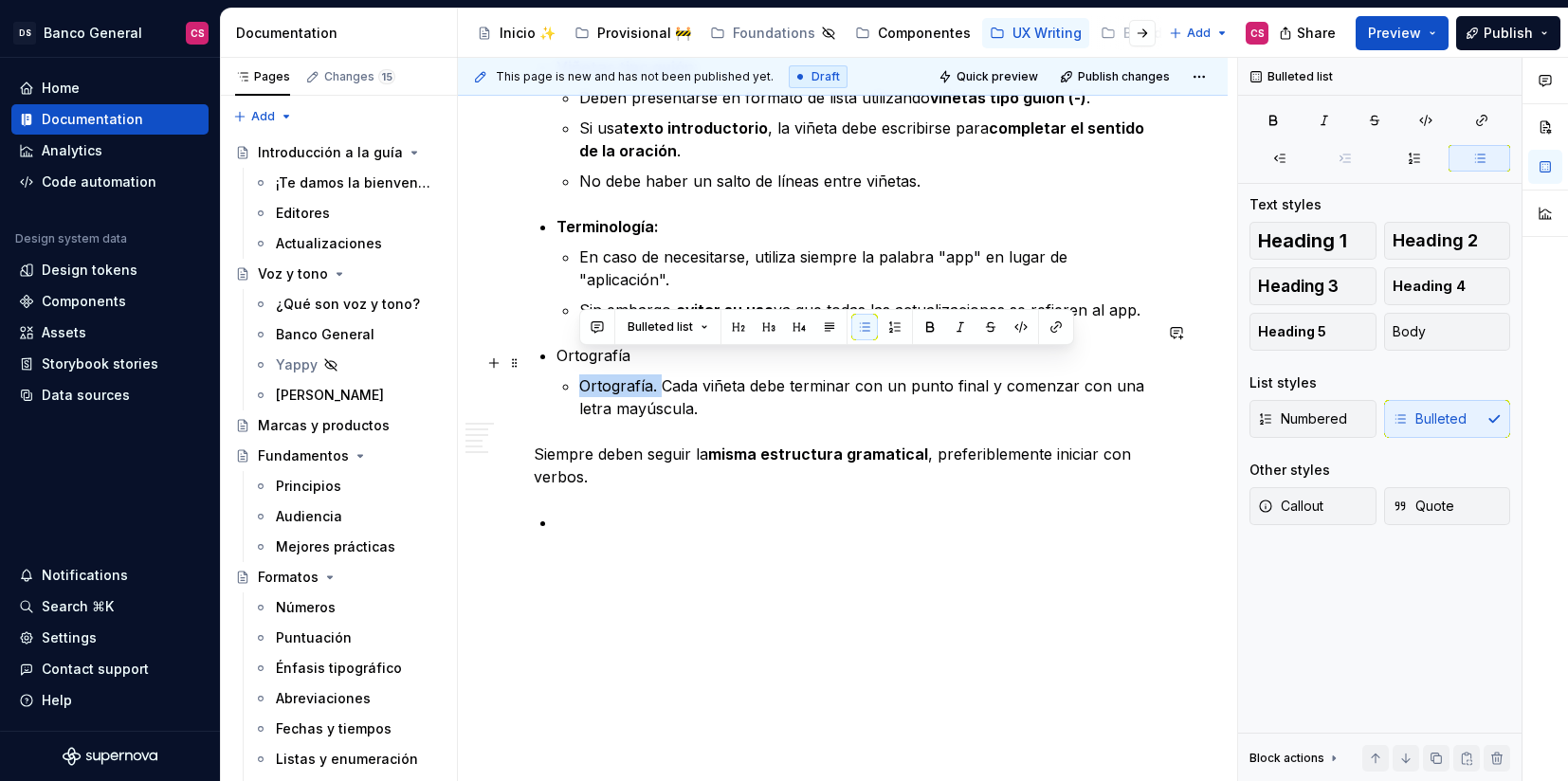
drag, startPoint x: 659, startPoint y: 359, endPoint x: 574, endPoint y: 362, distance: 85.1
click at [574, 362] on li "Ortografía Ortografía. Cada viñeta debe terminar con un punto final y comenzar …" at bounding box center [854, 383] width 595 height 76
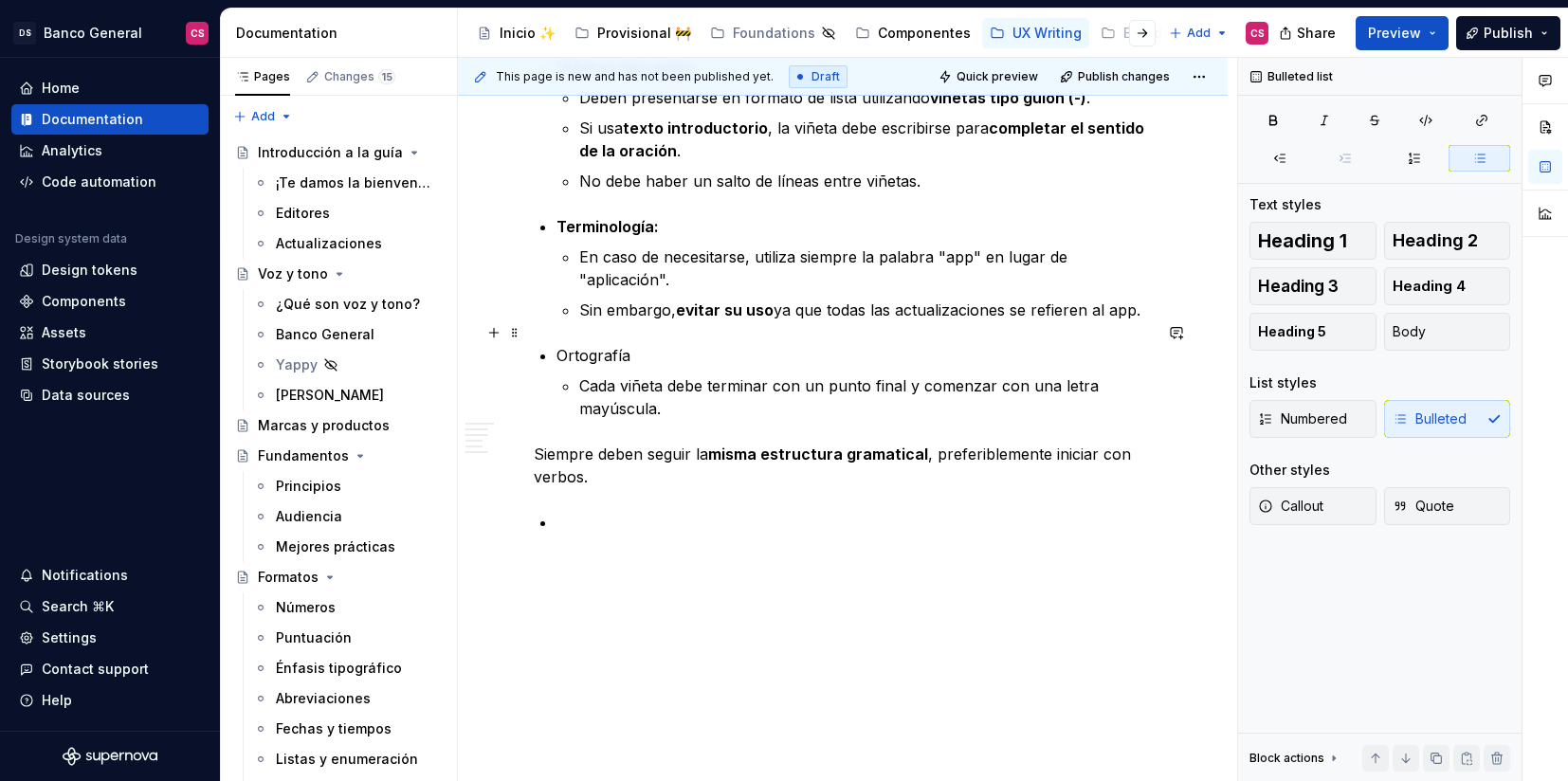
click at [595, 345] on p "Ortografía" at bounding box center [854, 356] width 595 height 23
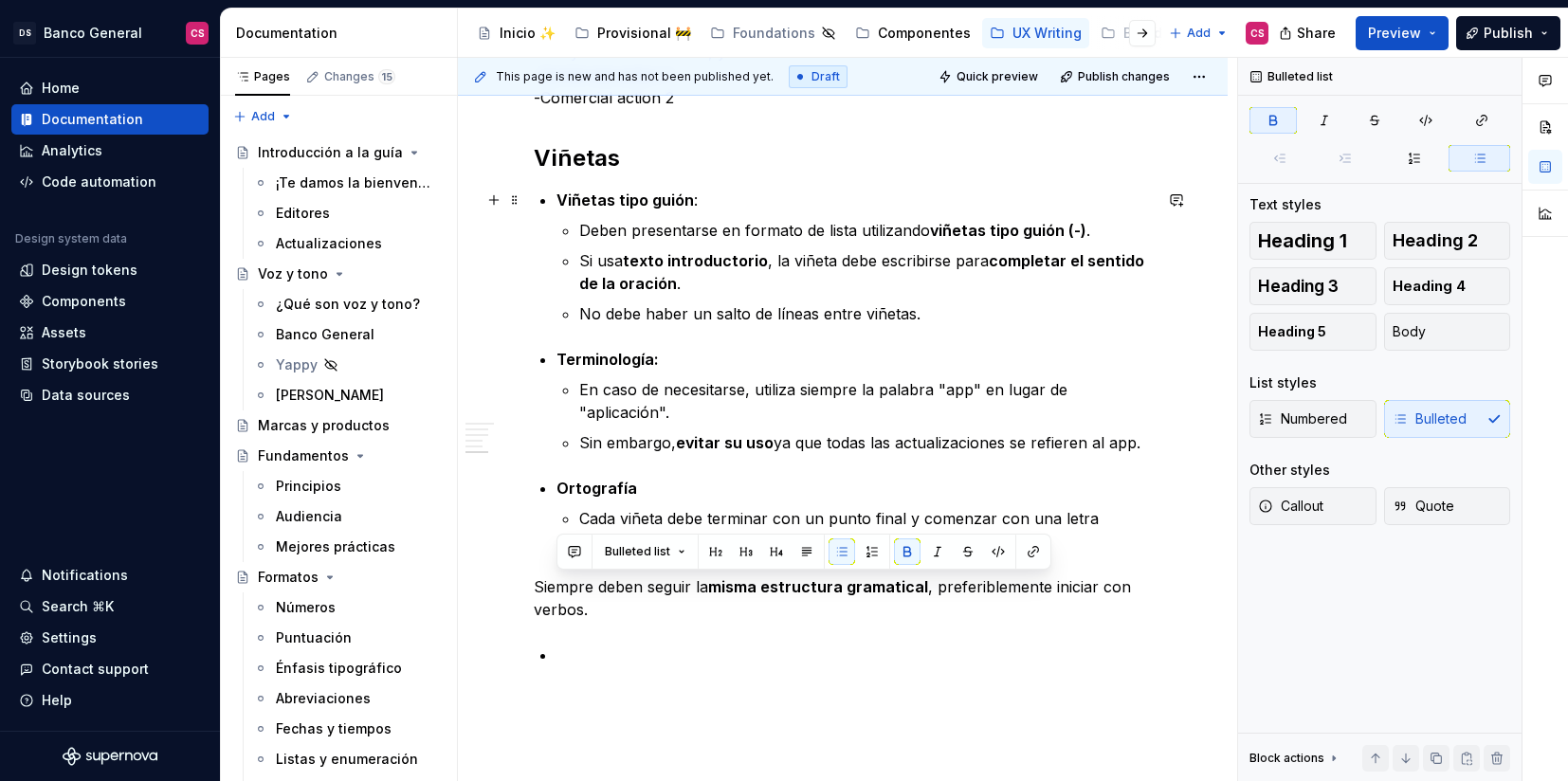
scroll to position [2005, 0]
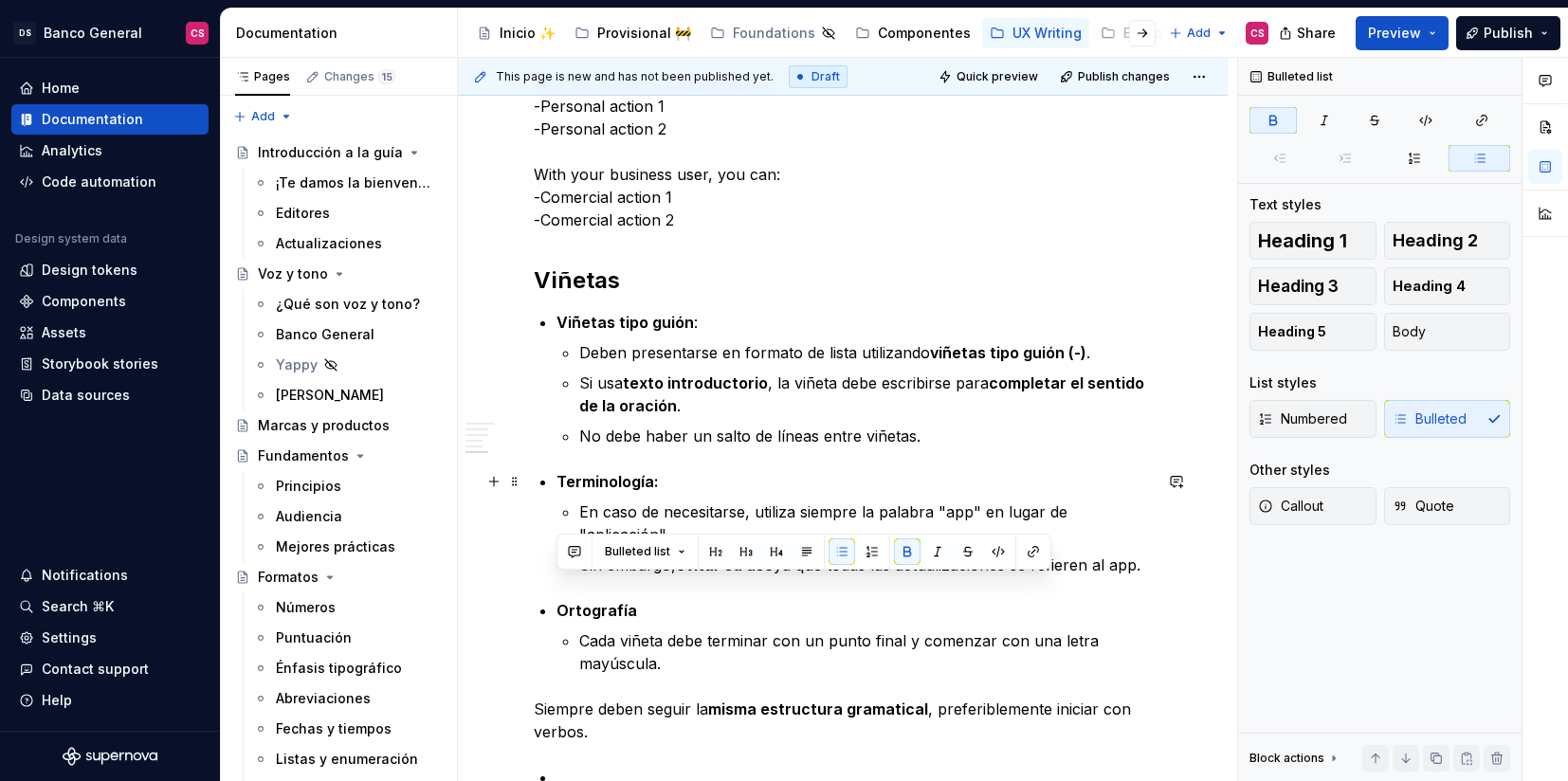
click at [683, 489] on p "Terminología:" at bounding box center [854, 481] width 595 height 23
click at [711, 328] on p "Viñetas tipo guión :" at bounding box center [854, 322] width 595 height 23
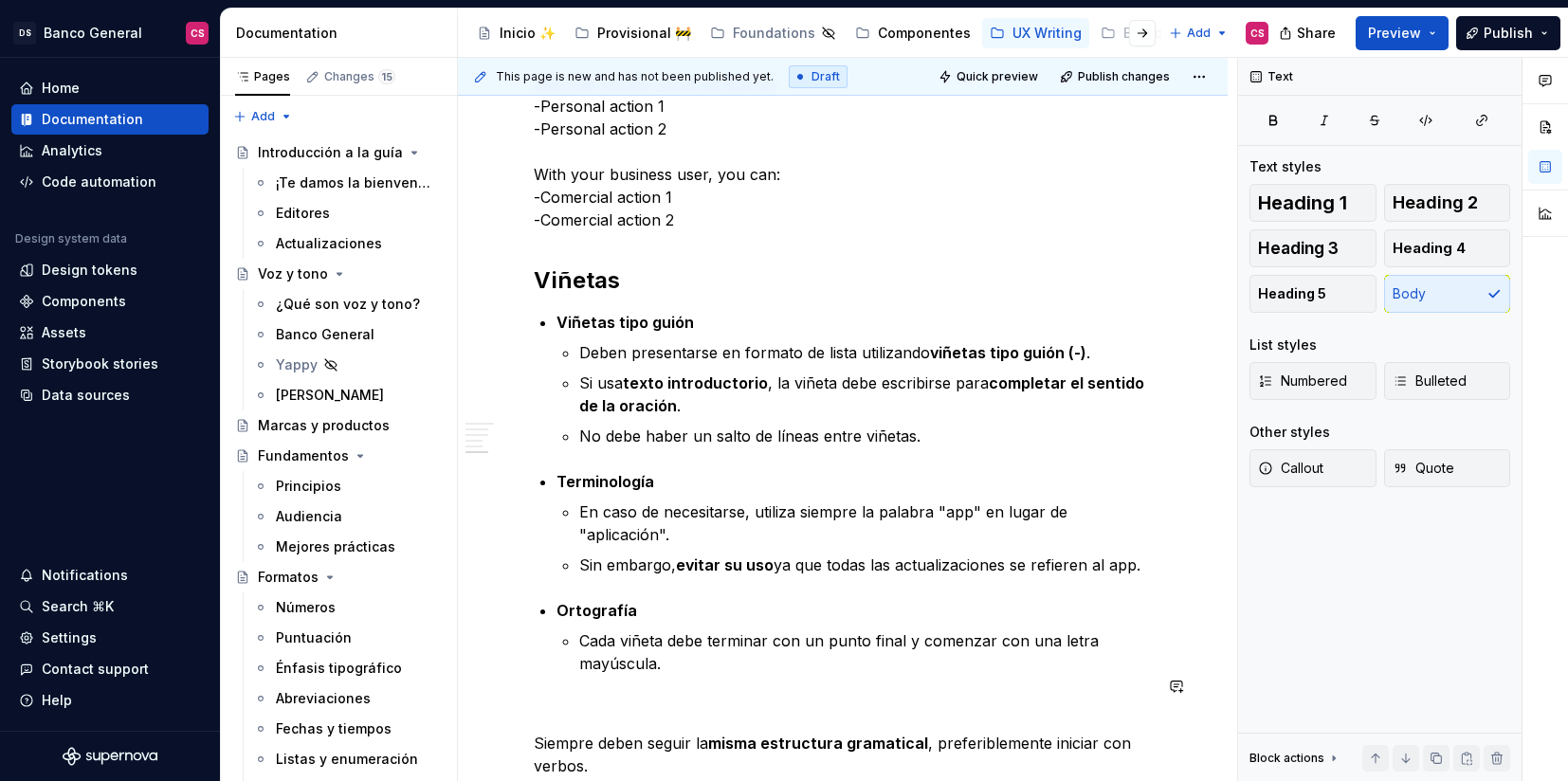
scroll to position [2012, 0]
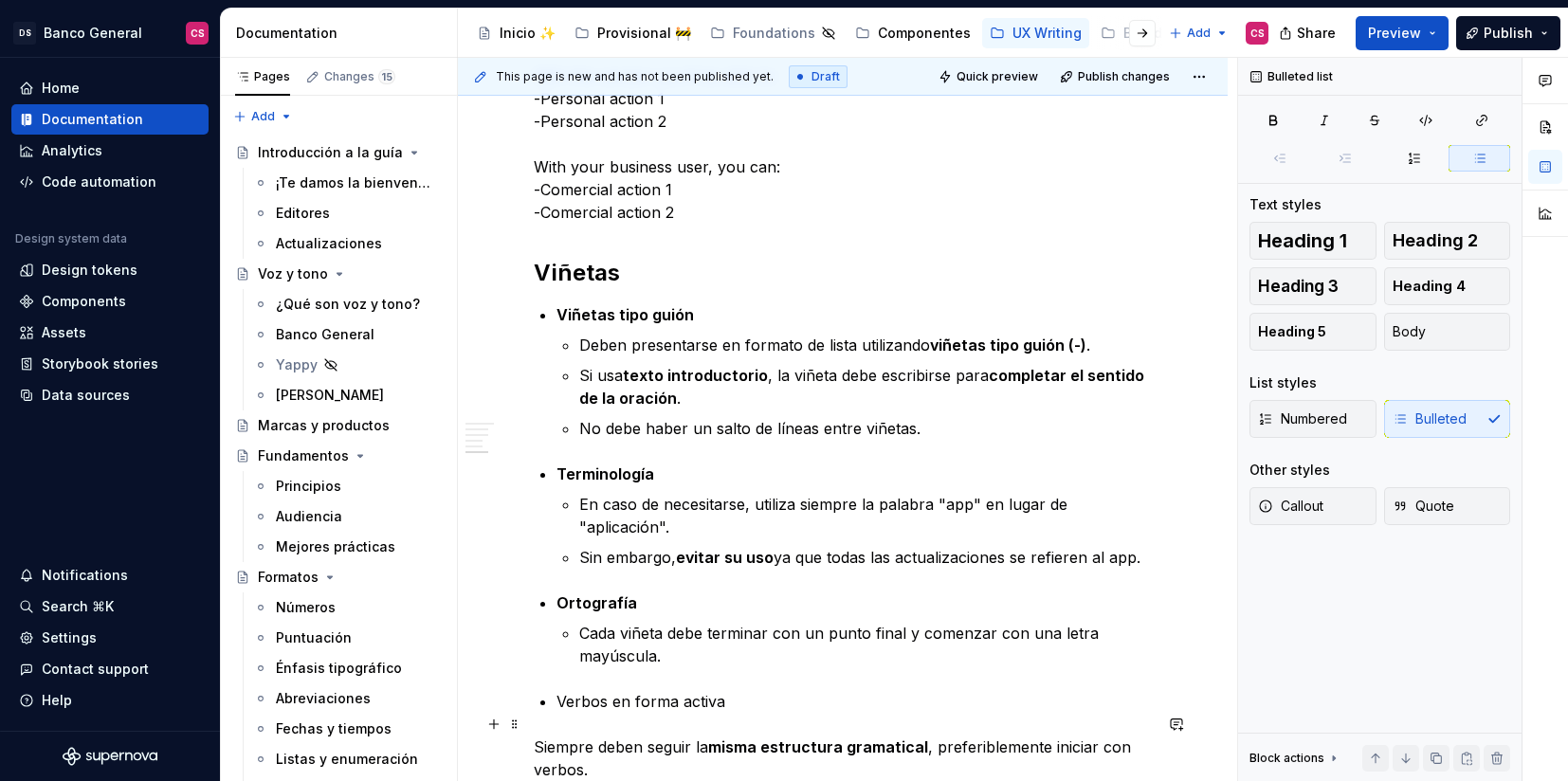
click at [748, 690] on p "Verbos en forma activa" at bounding box center [854, 701] width 595 height 23
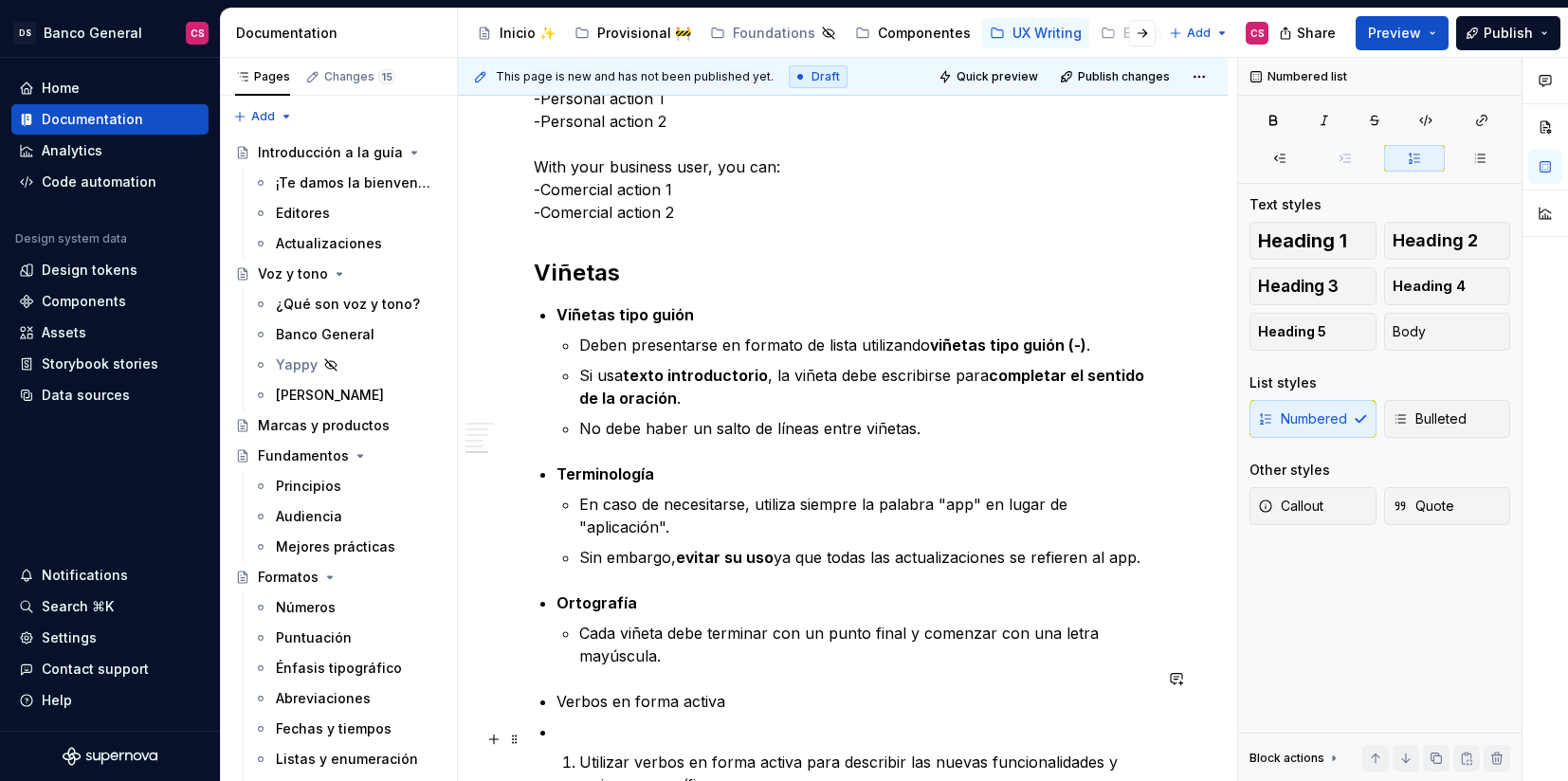
click at [580, 751] on p "Utilizar verbos en forma activa para describir las nuevas funcionalidades y mej…" at bounding box center [865, 774] width 572 height 46
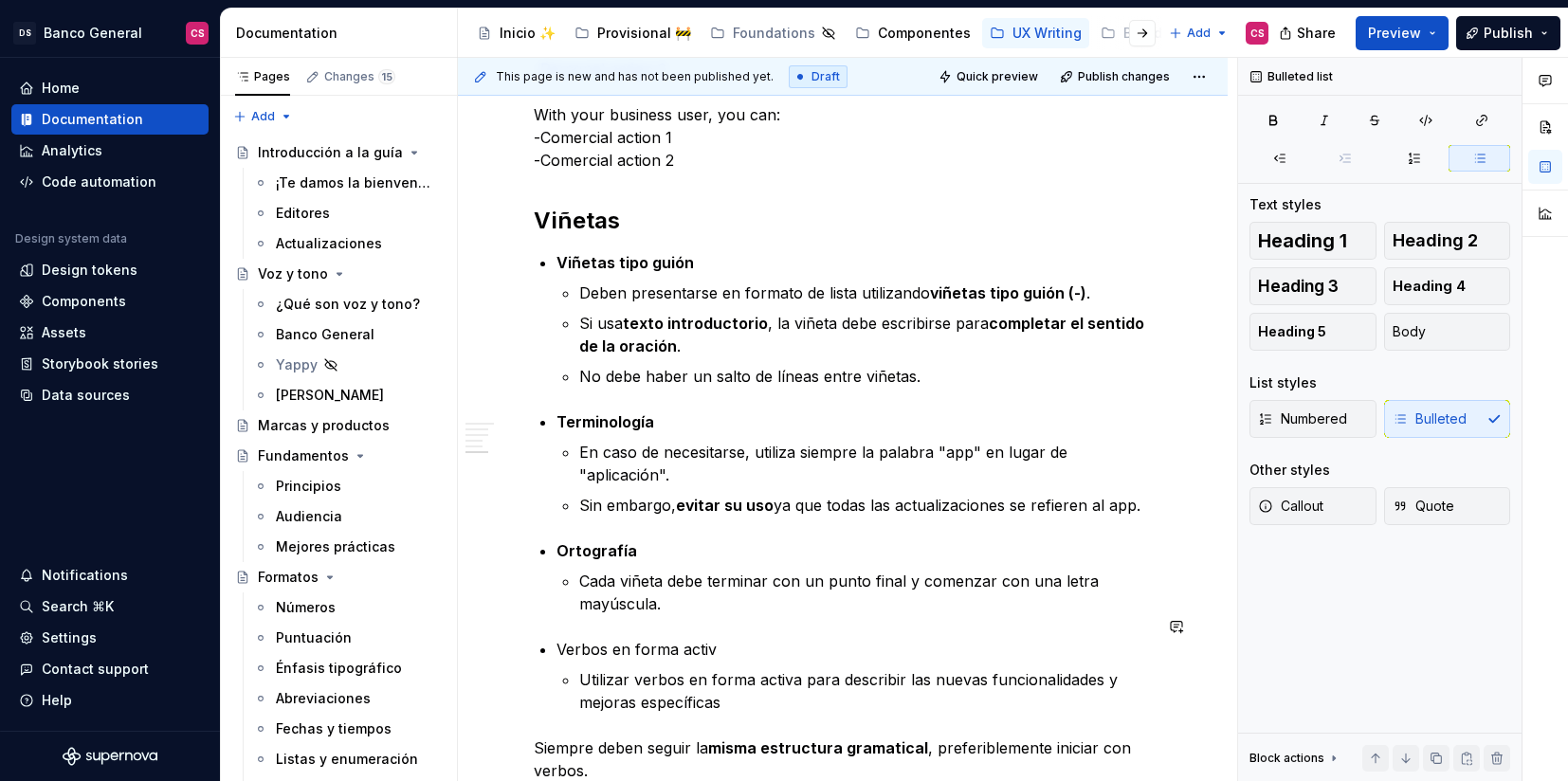
scroll to position [2073, 0]
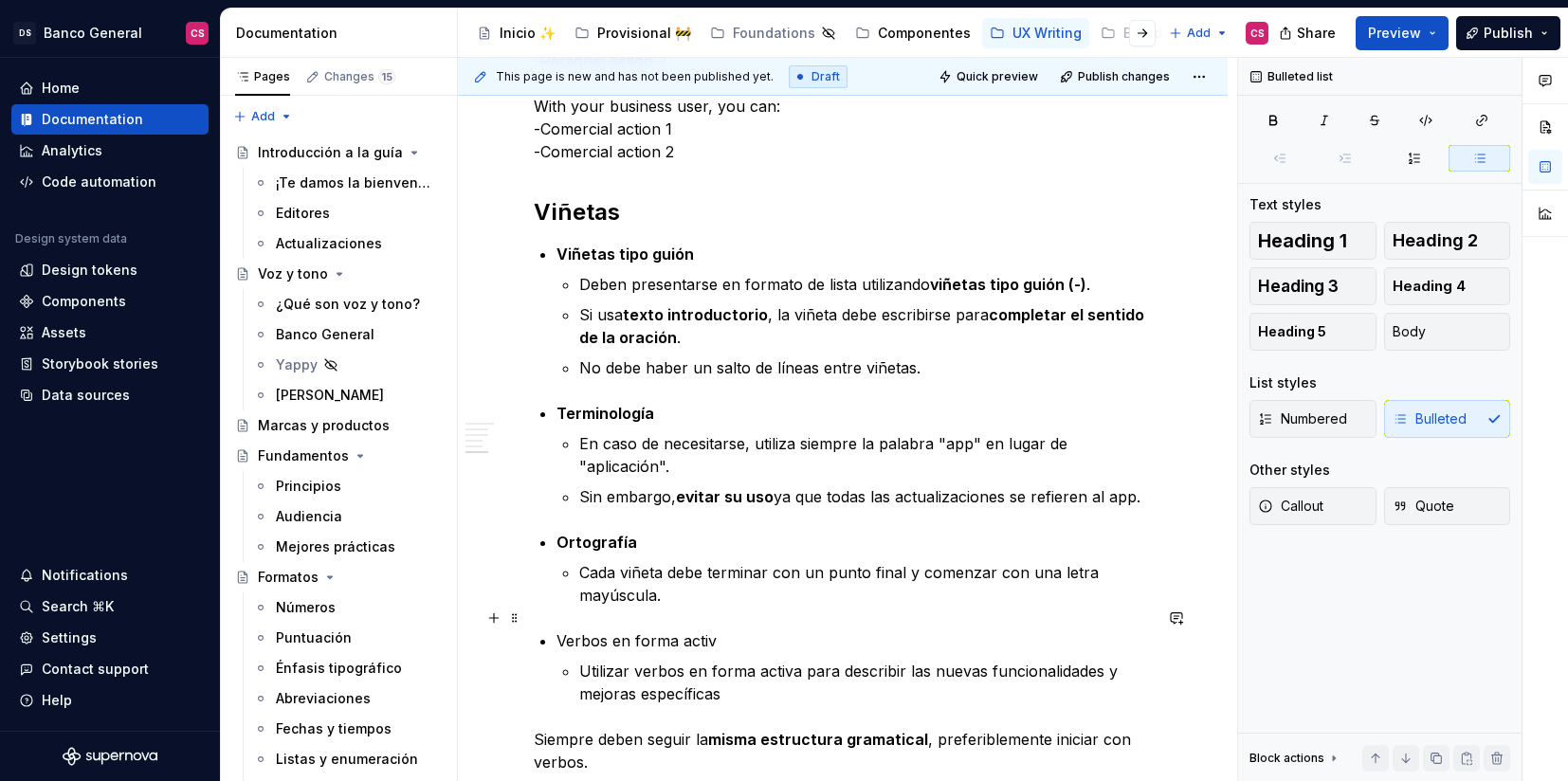
click at [629, 629] on p "Verbos en forma activ" at bounding box center [854, 640] width 595 height 23
click at [737, 629] on p "Verbos en forma activ" at bounding box center [854, 640] width 595 height 23
click at [736, 677] on p "Utilizar verbos en forma activa para describir las nuevas funcionalidades y mej…" at bounding box center [865, 683] width 572 height 46
click at [670, 629] on p "Verbos en forma activa" at bounding box center [854, 640] width 595 height 23
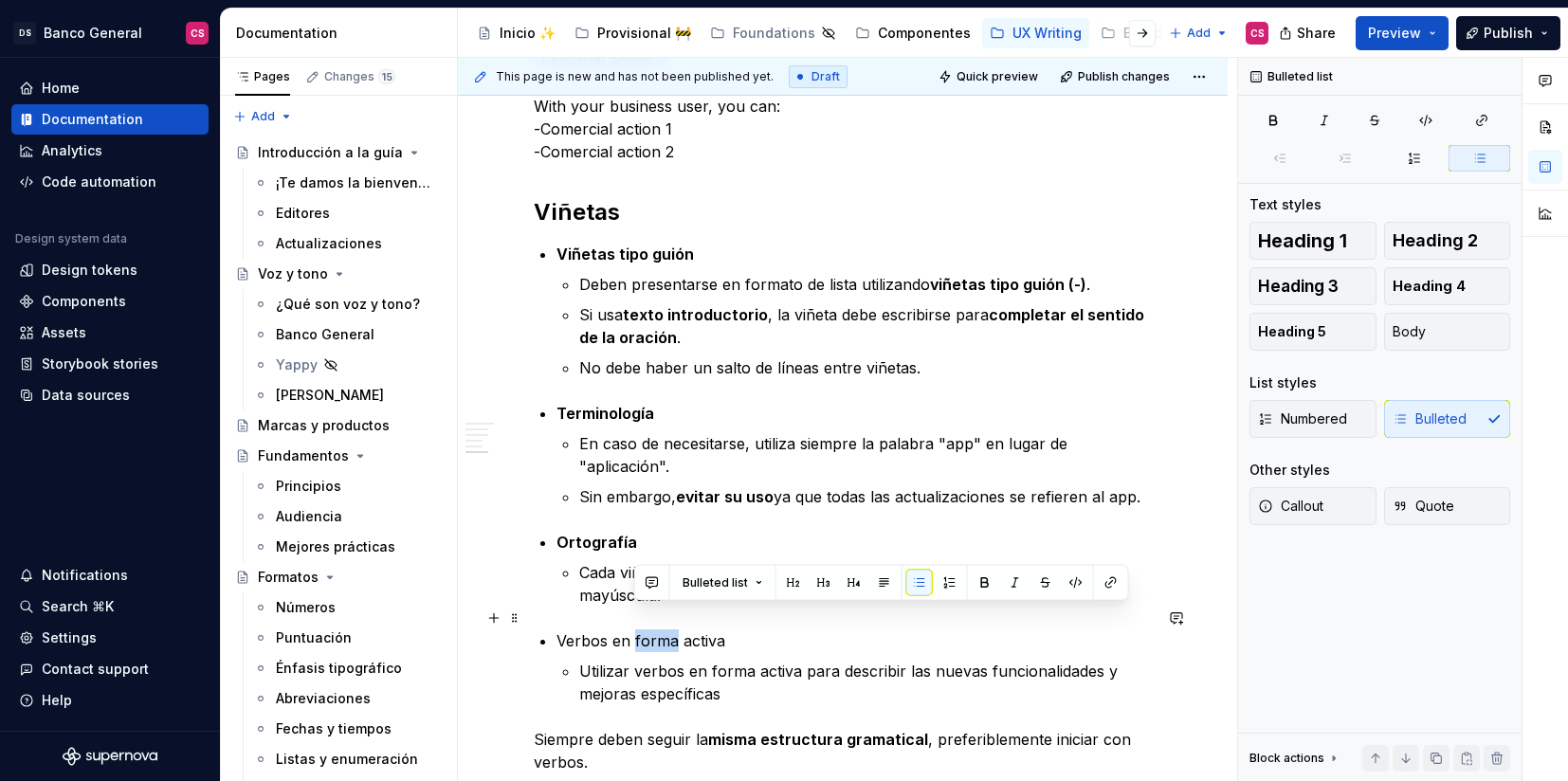
click at [670, 629] on p "Verbos en forma activa" at bounding box center [854, 640] width 595 height 23
click at [632, 669] on p "Utilizar verbos en forma activa para describir las nuevas funcionalidades y mej…" at bounding box center [865, 683] width 572 height 46
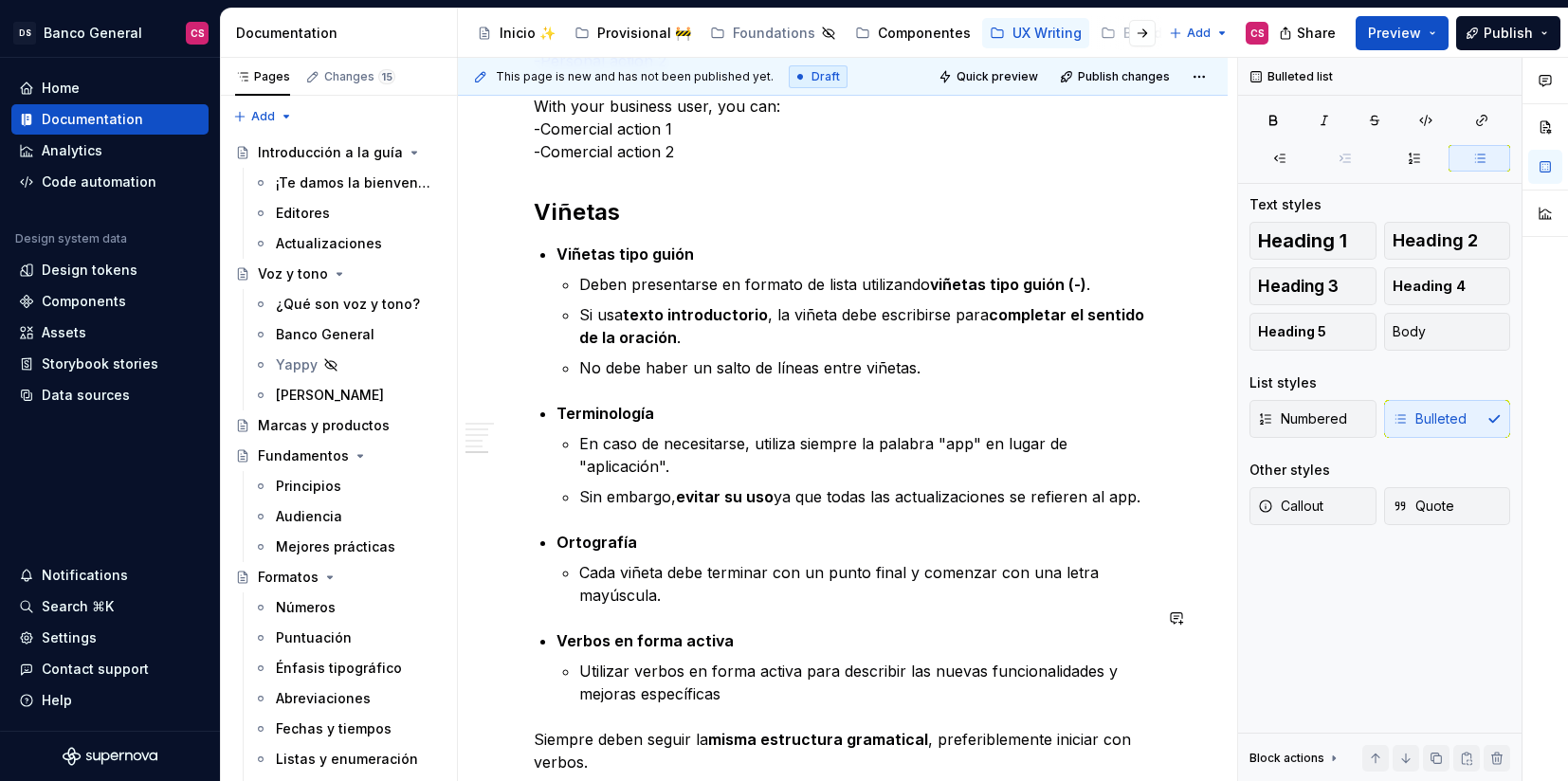
click at [629, 728] on p "Siempre deben seguir la misma estructura gramatical , preferiblemente iniciar c…" at bounding box center [842, 751] width 618 height 46
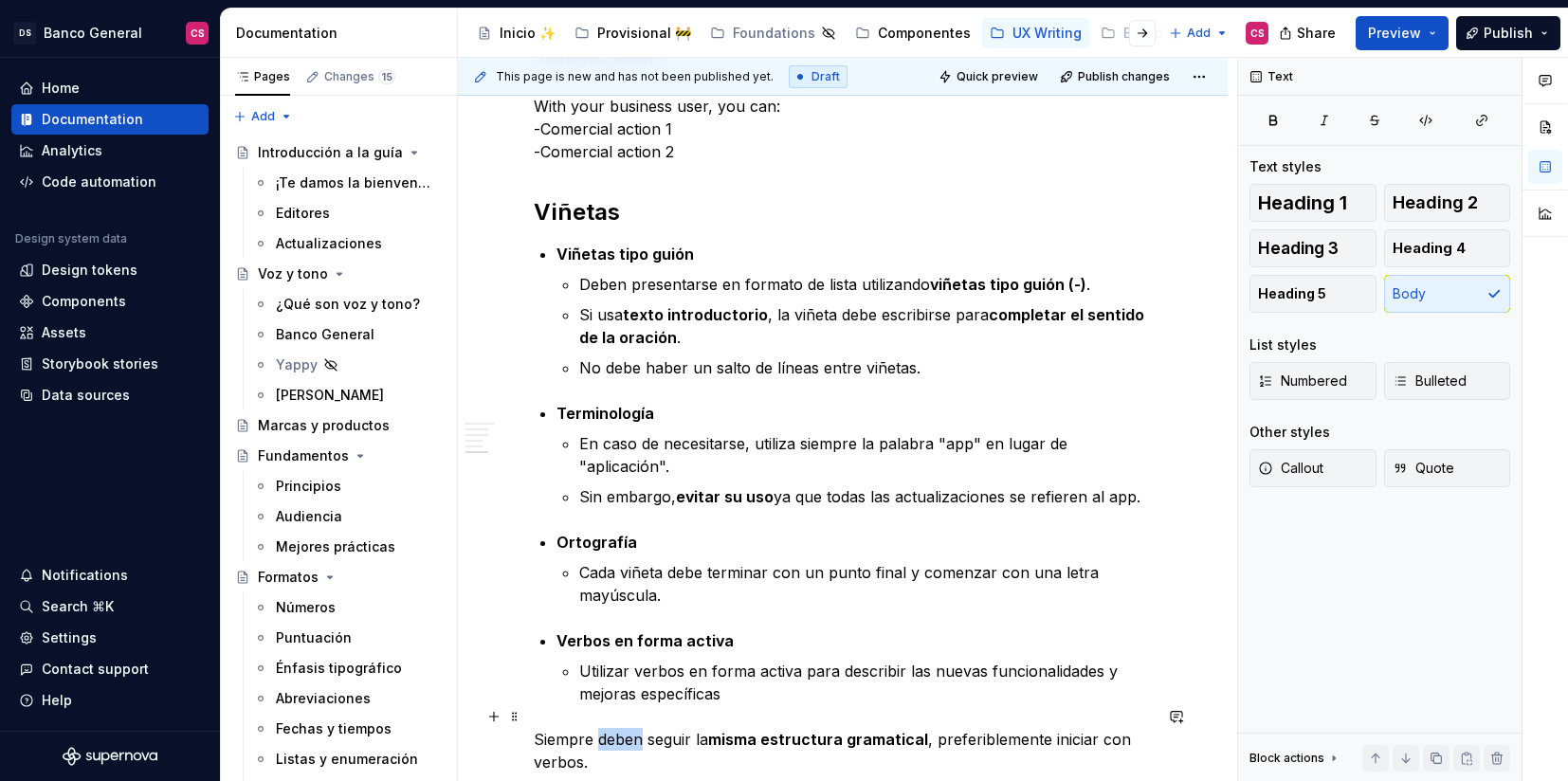
click at [629, 728] on p "Siempre deben seguir la misma estructura gramatical , preferiblemente iniciar c…" at bounding box center [842, 751] width 618 height 46
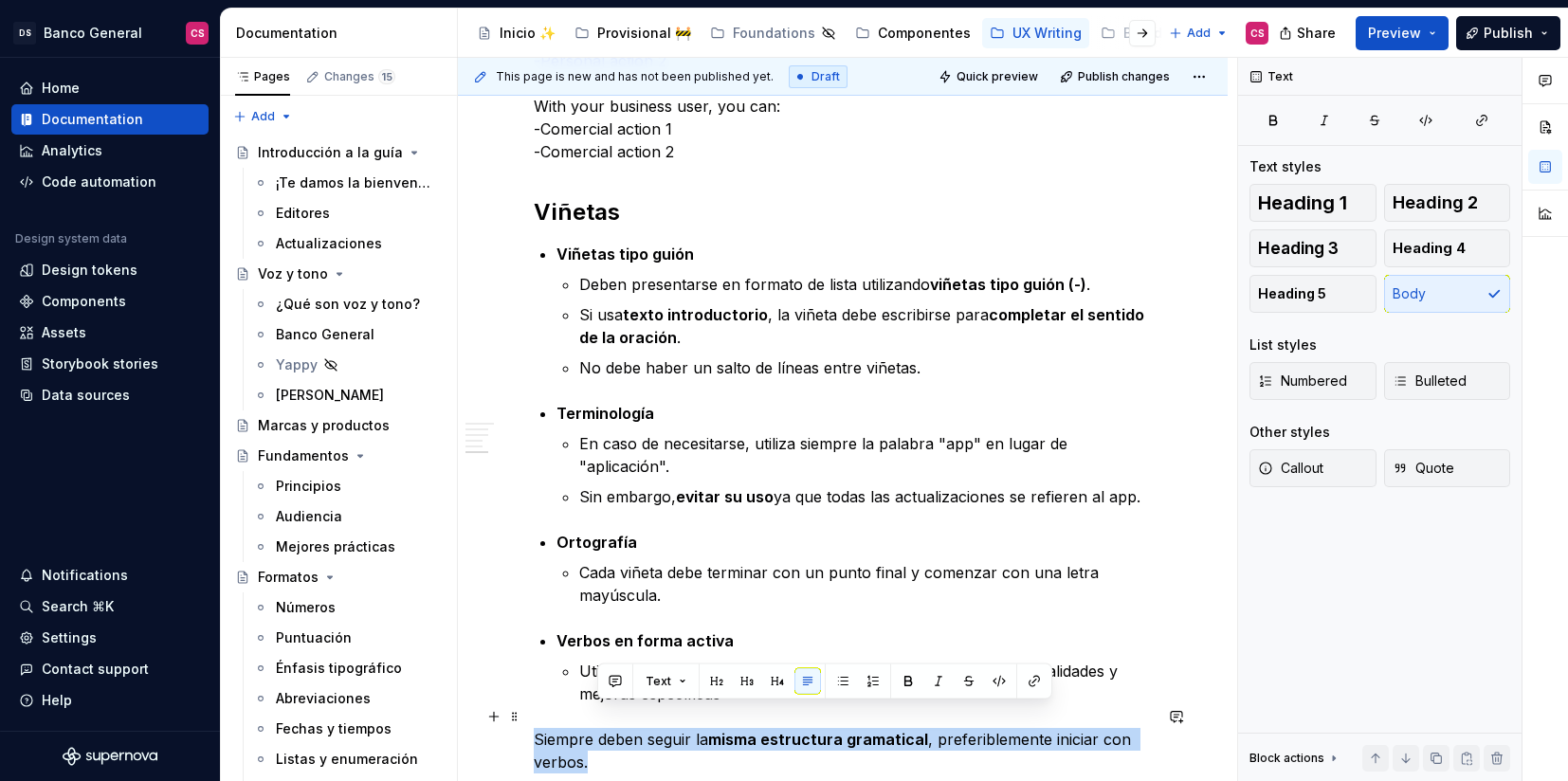
click at [629, 728] on p "Siempre deben seguir la misma estructura gramatical , preferiblemente iniciar c…" at bounding box center [842, 751] width 618 height 46
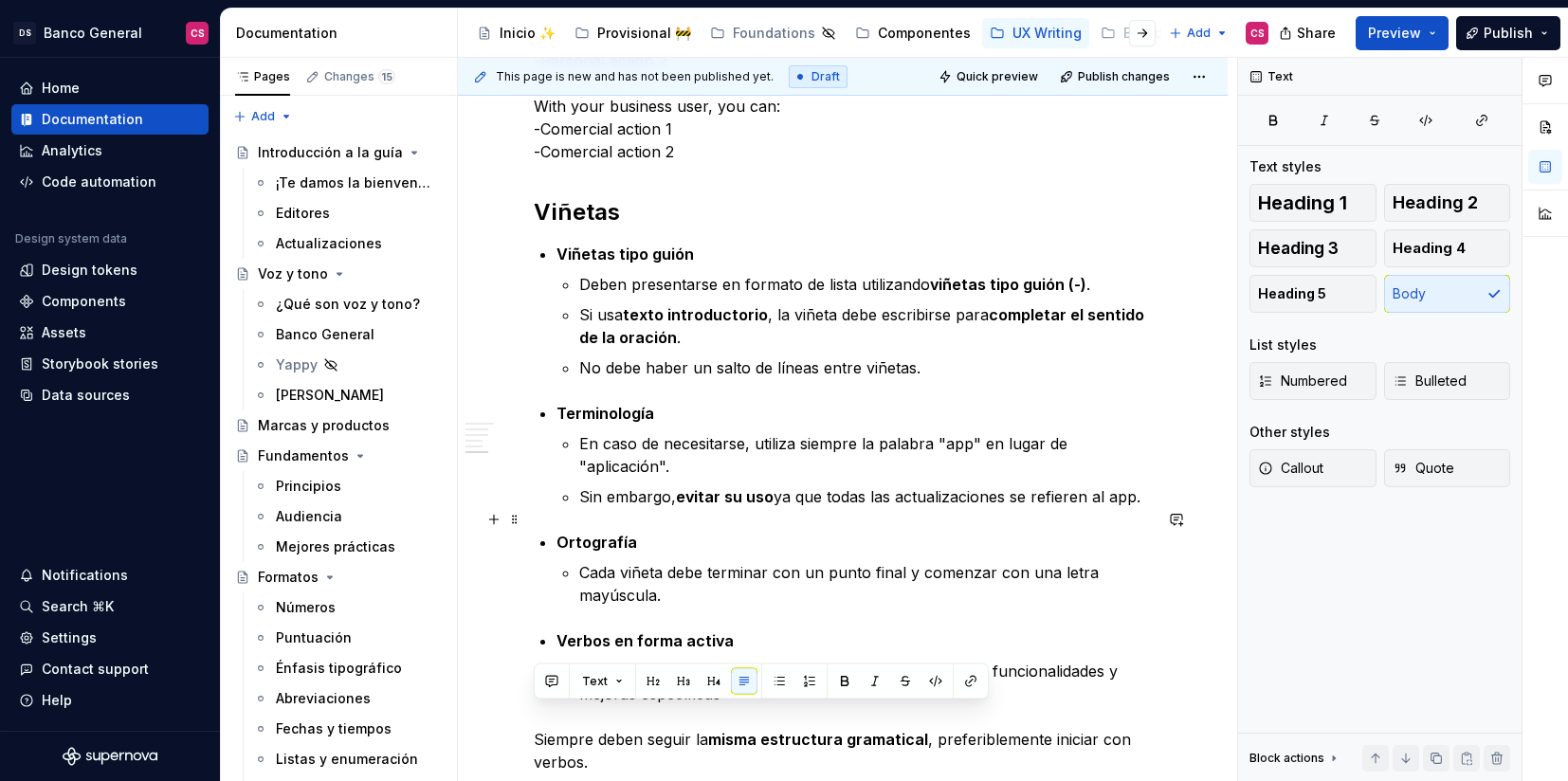
click at [682, 531] on p "Ortografía" at bounding box center [854, 542] width 595 height 23
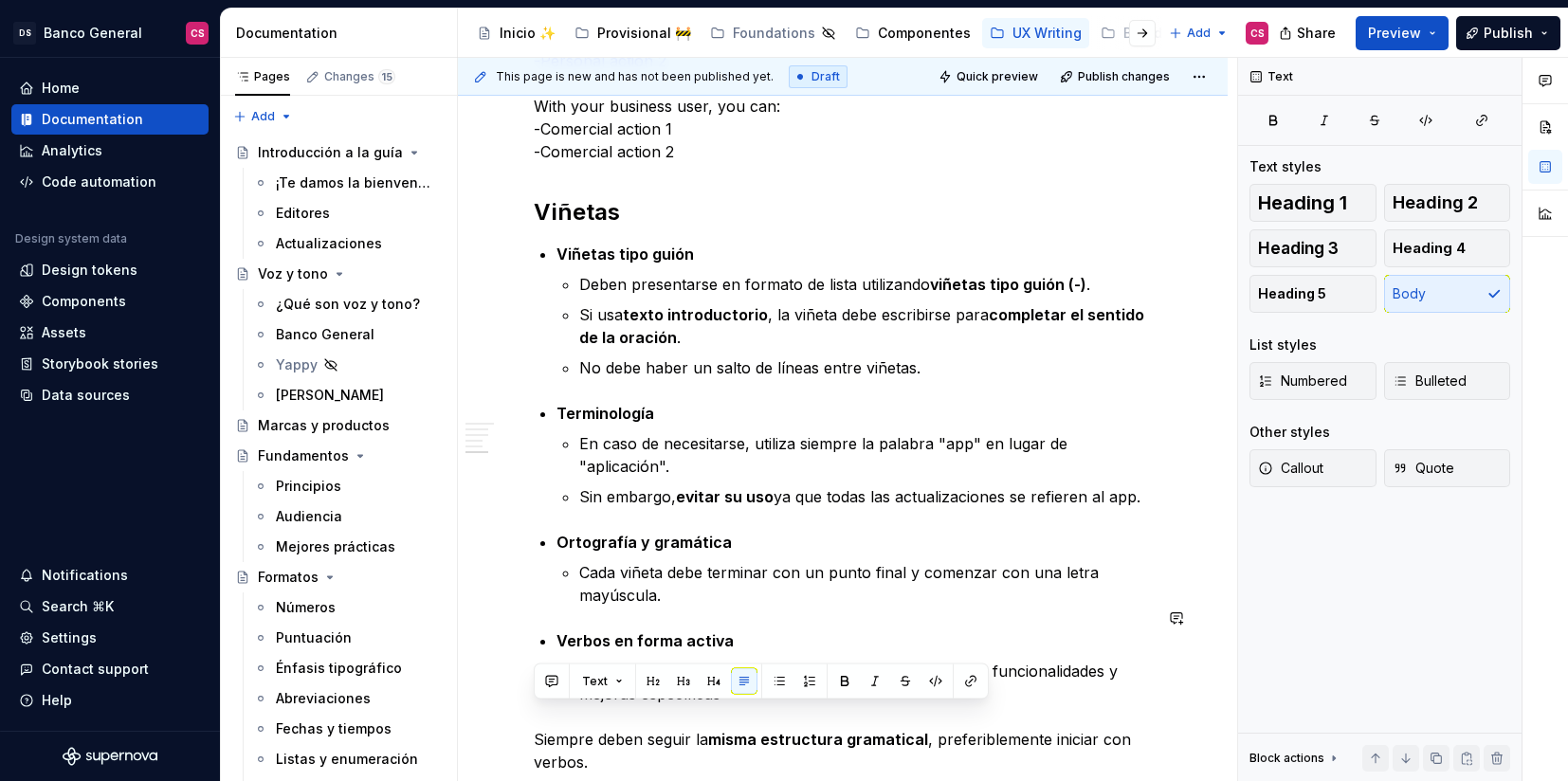
click at [608, 697] on div "Text" at bounding box center [761, 682] width 455 height 36
click at [599, 728] on p "Siempre deben seguir la misma estructura gramatical , preferiblemente iniciar c…" at bounding box center [842, 751] width 618 height 46
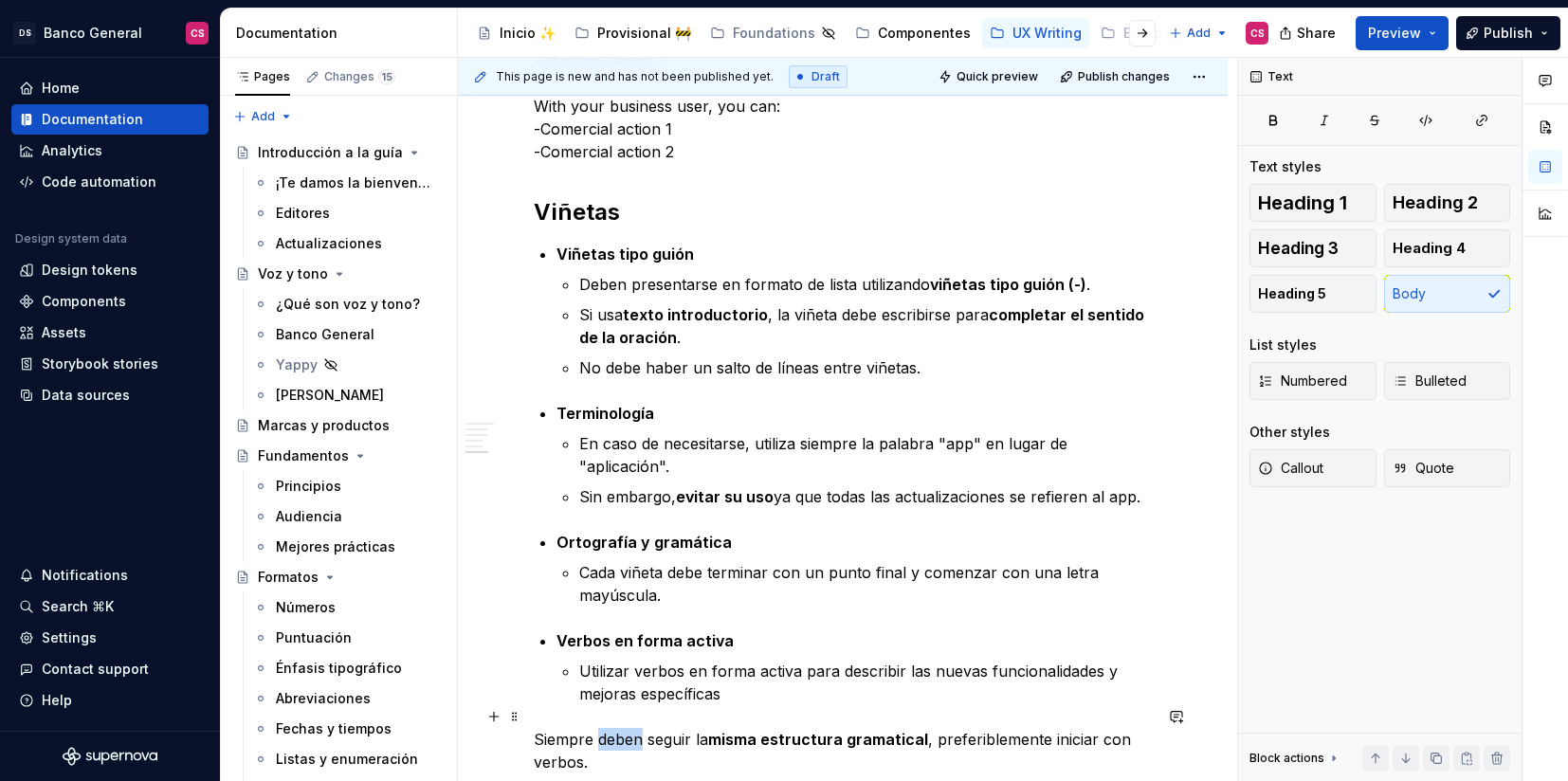
click at [599, 728] on p "Siempre deben seguir la misma estructura gramatical , preferiblemente iniciar c…" at bounding box center [842, 751] width 618 height 46
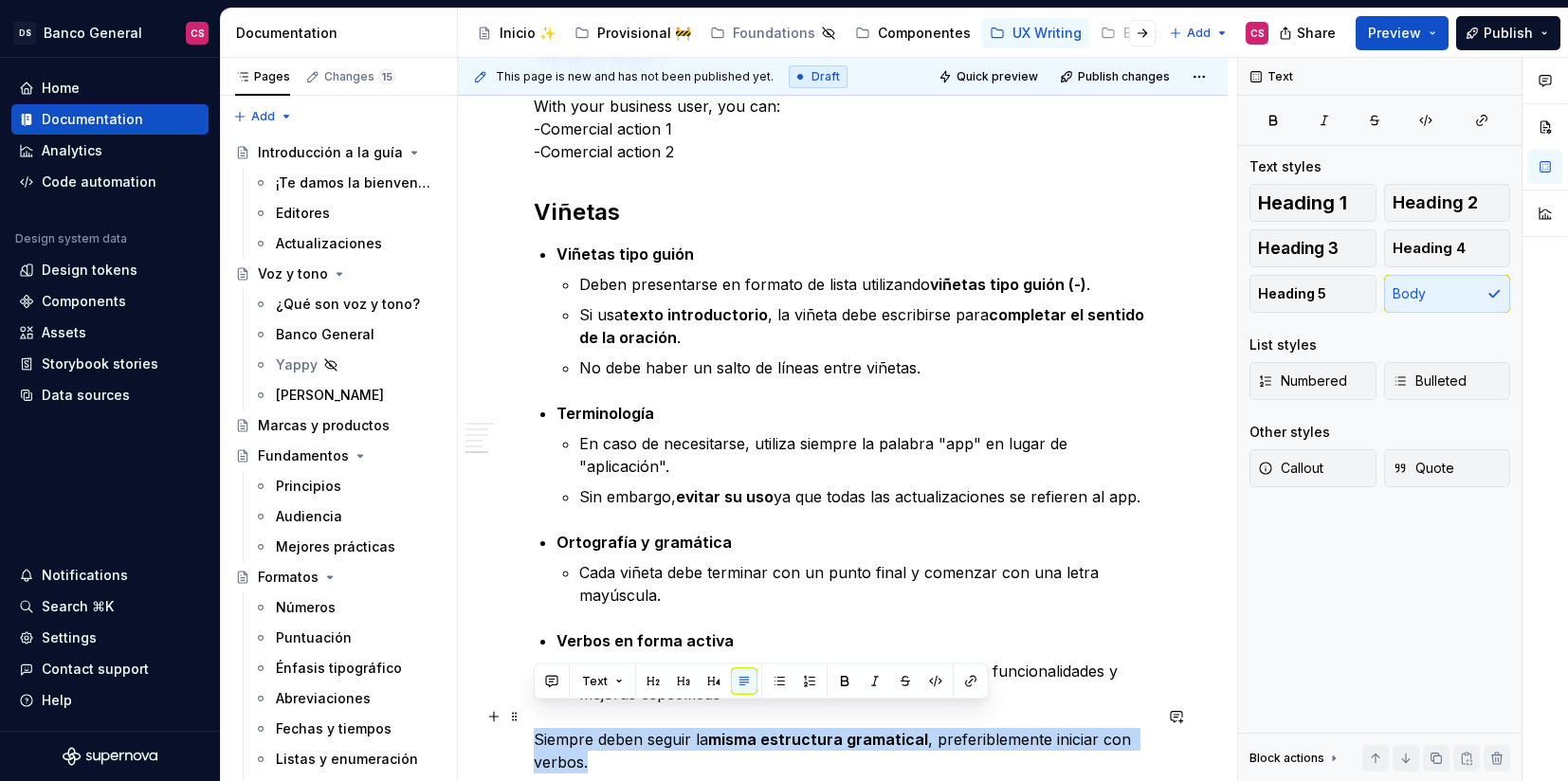
click at [599, 728] on p "Siempre deben seguir la misma estructura gramatical , preferiblemente iniciar c…" at bounding box center [842, 751] width 618 height 46
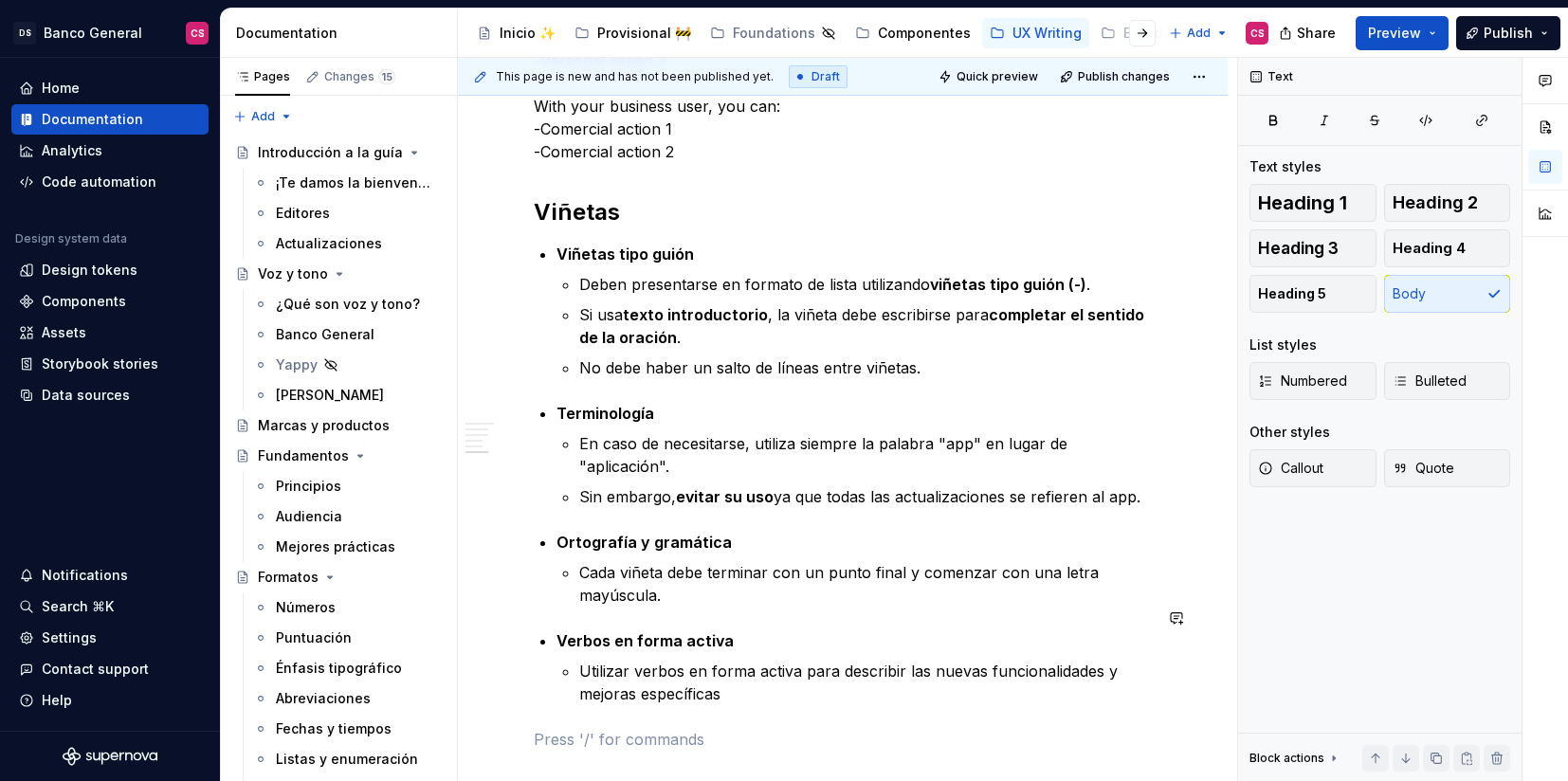
click at [687, 564] on p "Cada viñeta debe terminar con un punto final y comenzar con una letra mayúscula." at bounding box center [865, 584] width 572 height 46
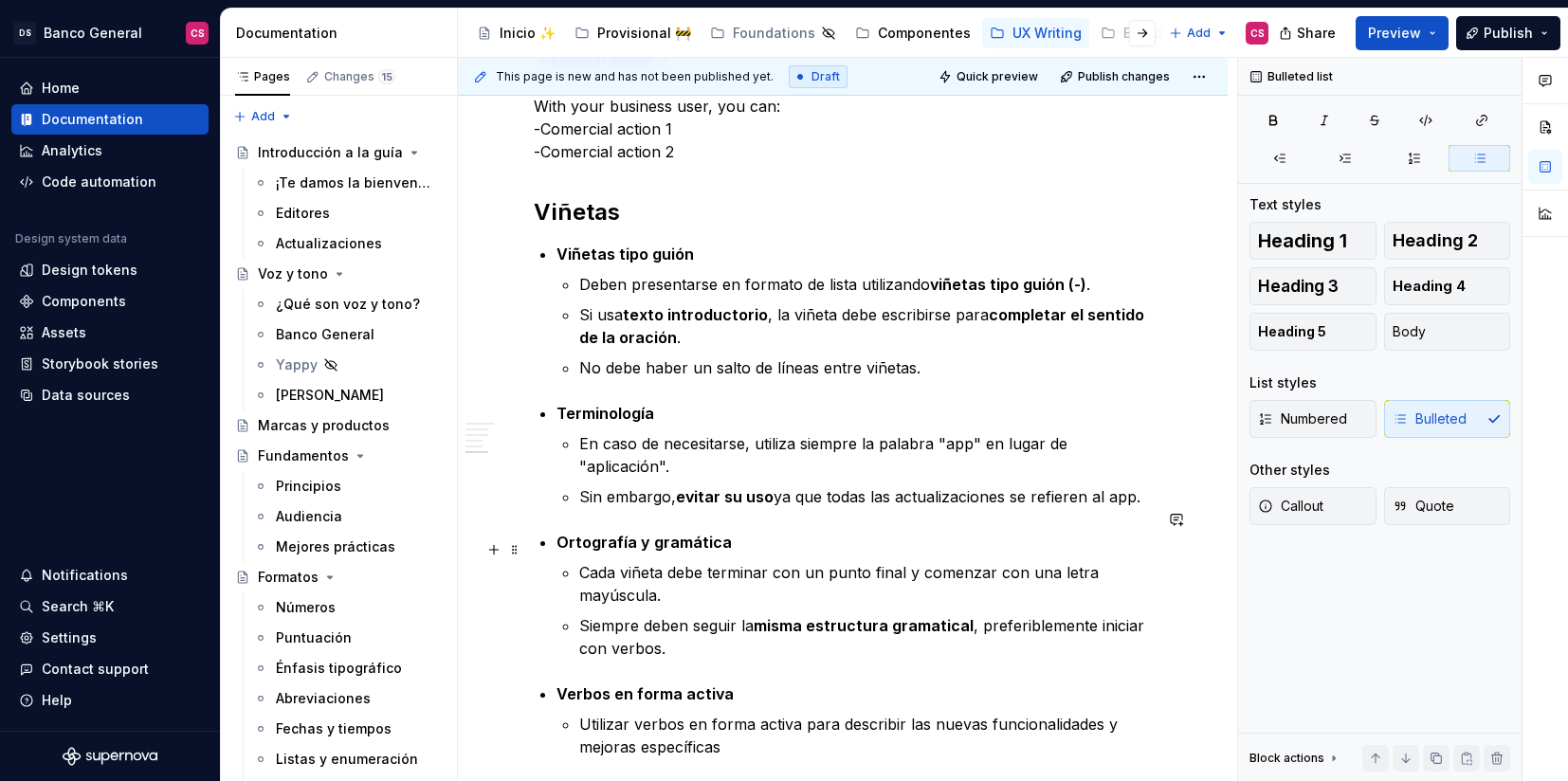
click at [832, 561] on p "Cada viñeta debe terminar con un punto final y comenzar con una letra mayúscula." at bounding box center [865, 584] width 572 height 46
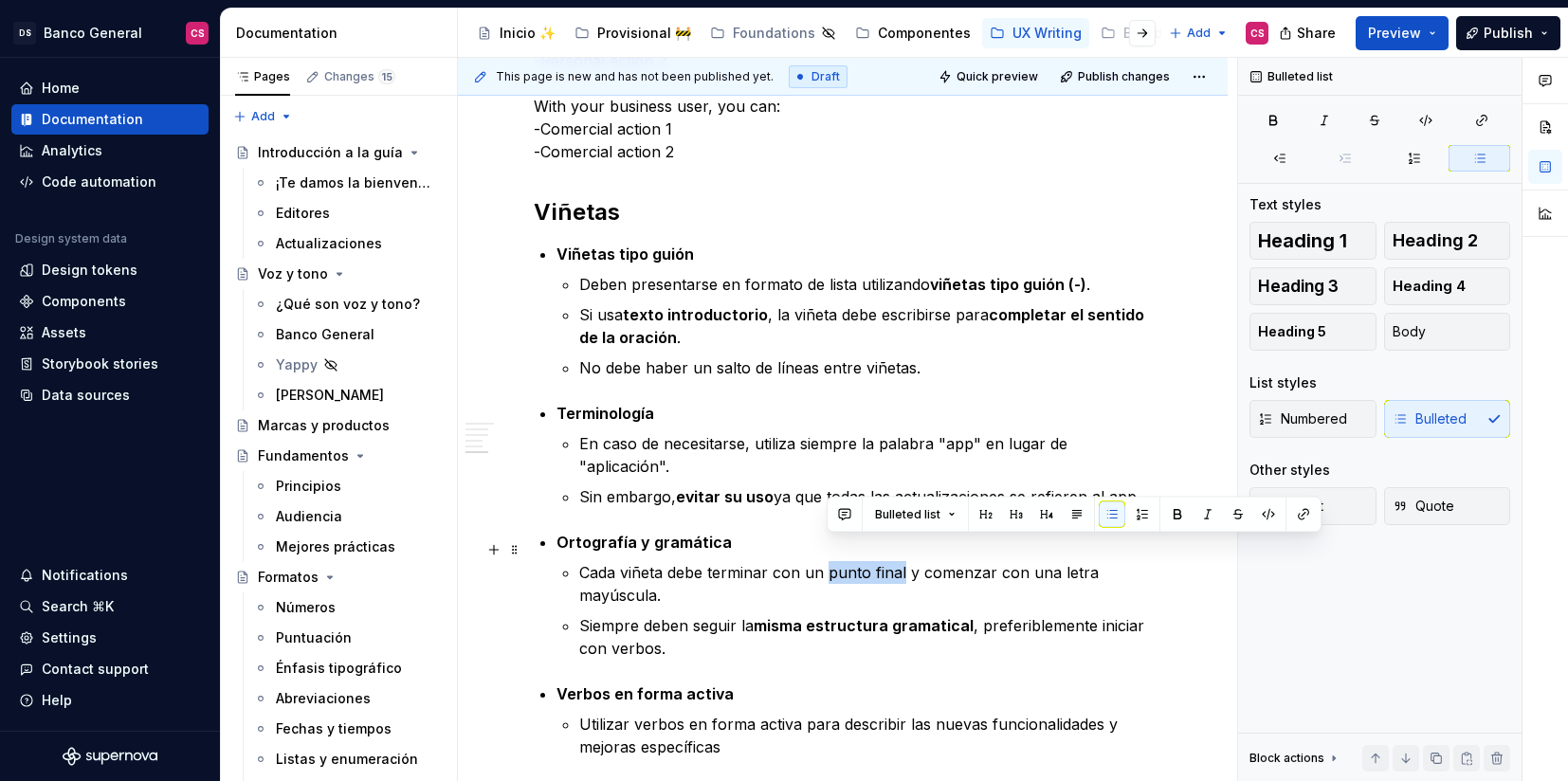
drag, startPoint x: 832, startPoint y: 551, endPoint x: 880, endPoint y: 551, distance: 48.0
click at [880, 561] on p "Cada viñeta debe terminar con un punto final y comenzar con una letra mayúscula." at bounding box center [865, 584] width 572 height 46
click at [945, 561] on p "Cada viñeta debe terminar con un punto final y comenzar con una letra mayúscula." at bounding box center [865, 584] width 572 height 46
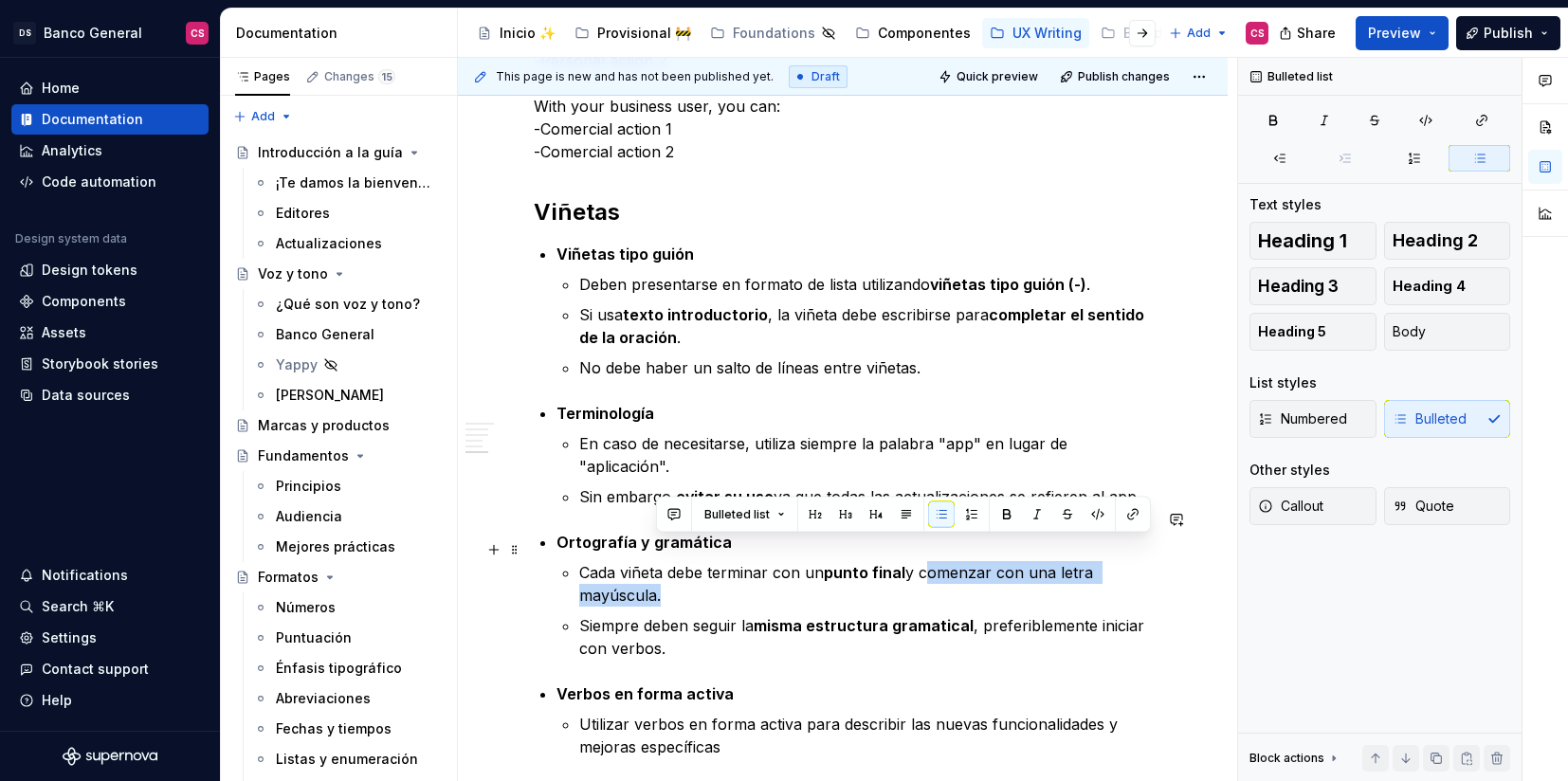
drag, startPoint x: 945, startPoint y: 552, endPoint x: 636, endPoint y: 570, distance: 309.5
click at [636, 570] on p "Cada viñeta debe terminar con un punto final y comenzar con una letra mayúscula." at bounding box center [865, 584] width 572 height 46
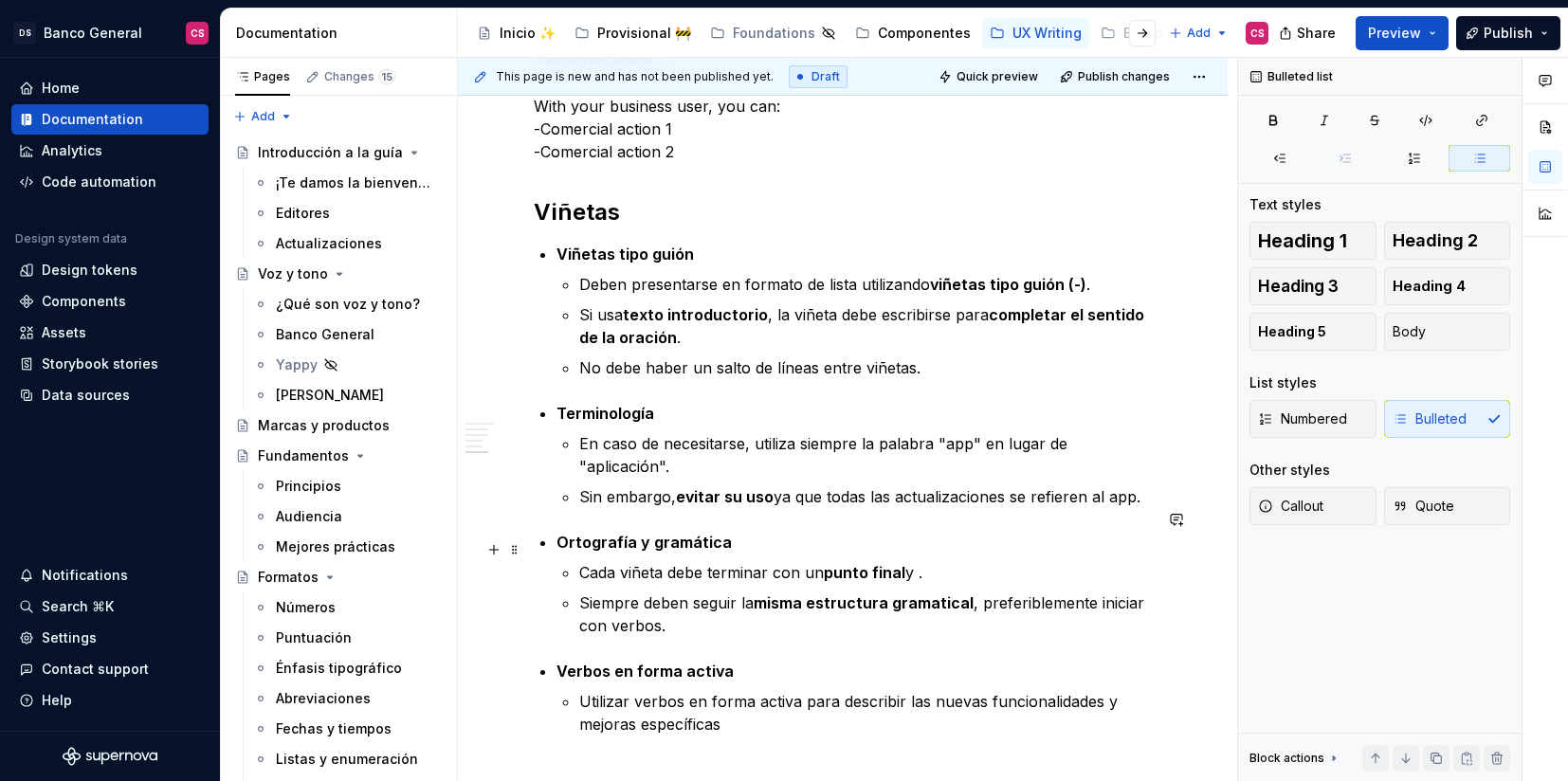
click at [711, 561] on p "Cada viñeta debe terminar con un punto final y ." at bounding box center [865, 572] width 572 height 23
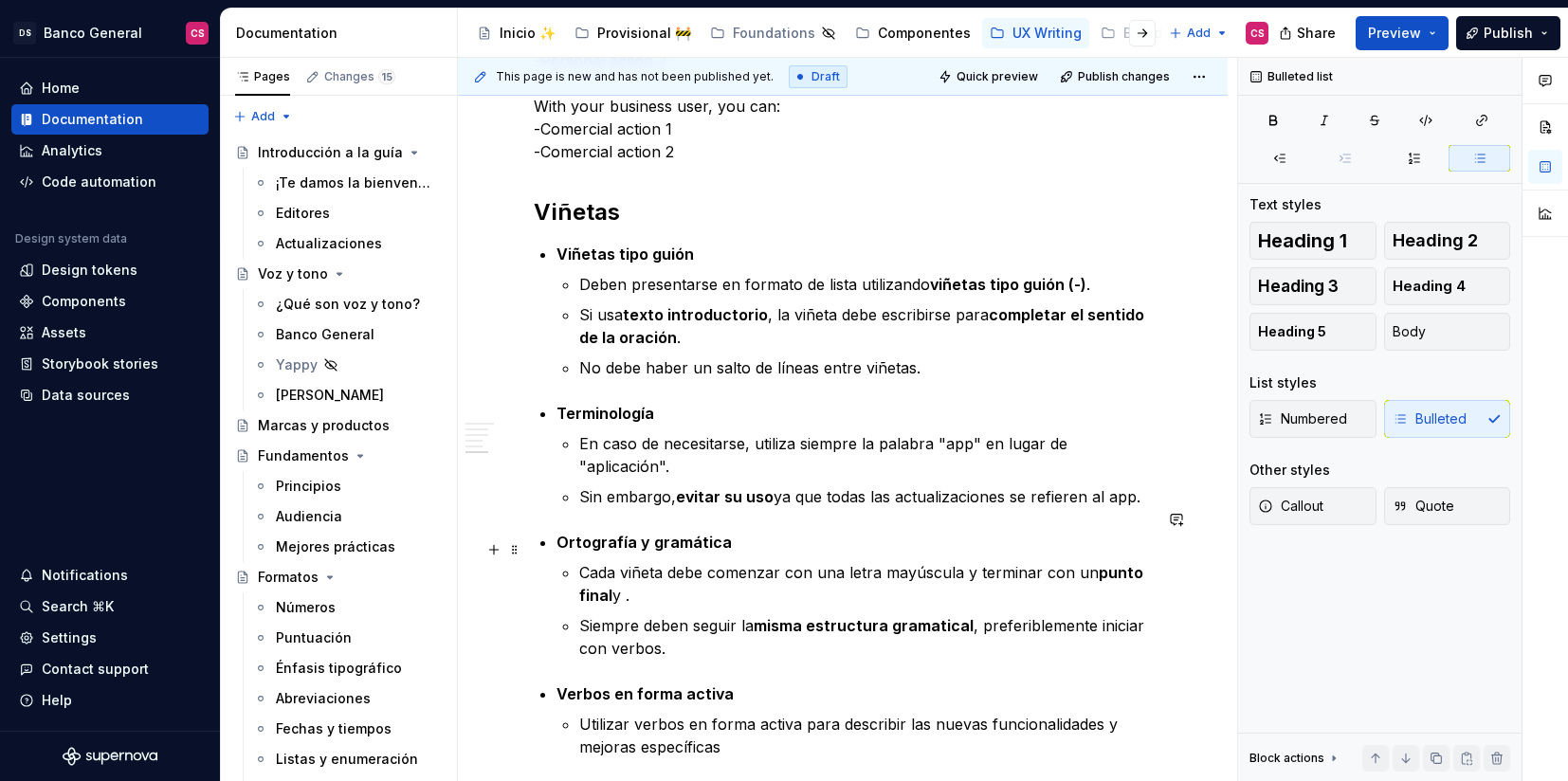
click at [630, 573] on p "Cada viñeta debe comenzar con una letra mayúscula y terminar con un punto final…" at bounding box center [865, 584] width 572 height 46
click at [854, 561] on p "Cada viñeta debe comenzar con una letra mayúscula y terminar con un punto final…" at bounding box center [865, 584] width 572 height 46
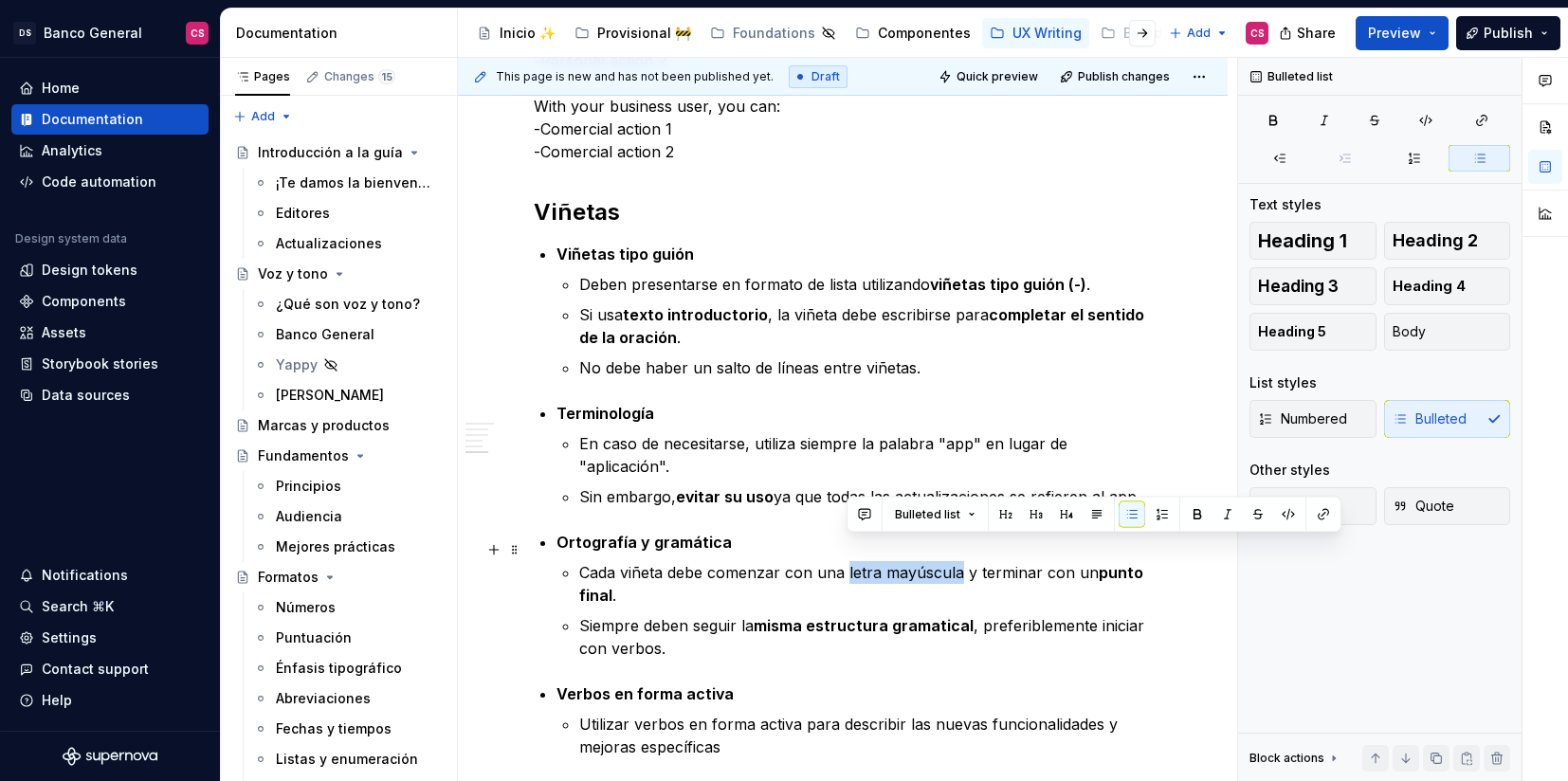
drag, startPoint x: 854, startPoint y: 548, endPoint x: 912, endPoint y: 549, distance: 58.0
click at [912, 561] on p "Cada viñeta debe comenzar con una letra mayúscula y terminar con un punto final…" at bounding box center [865, 584] width 572 height 46
click at [874, 616] on strong "misma estructura gramatical" at bounding box center [864, 625] width 220 height 19
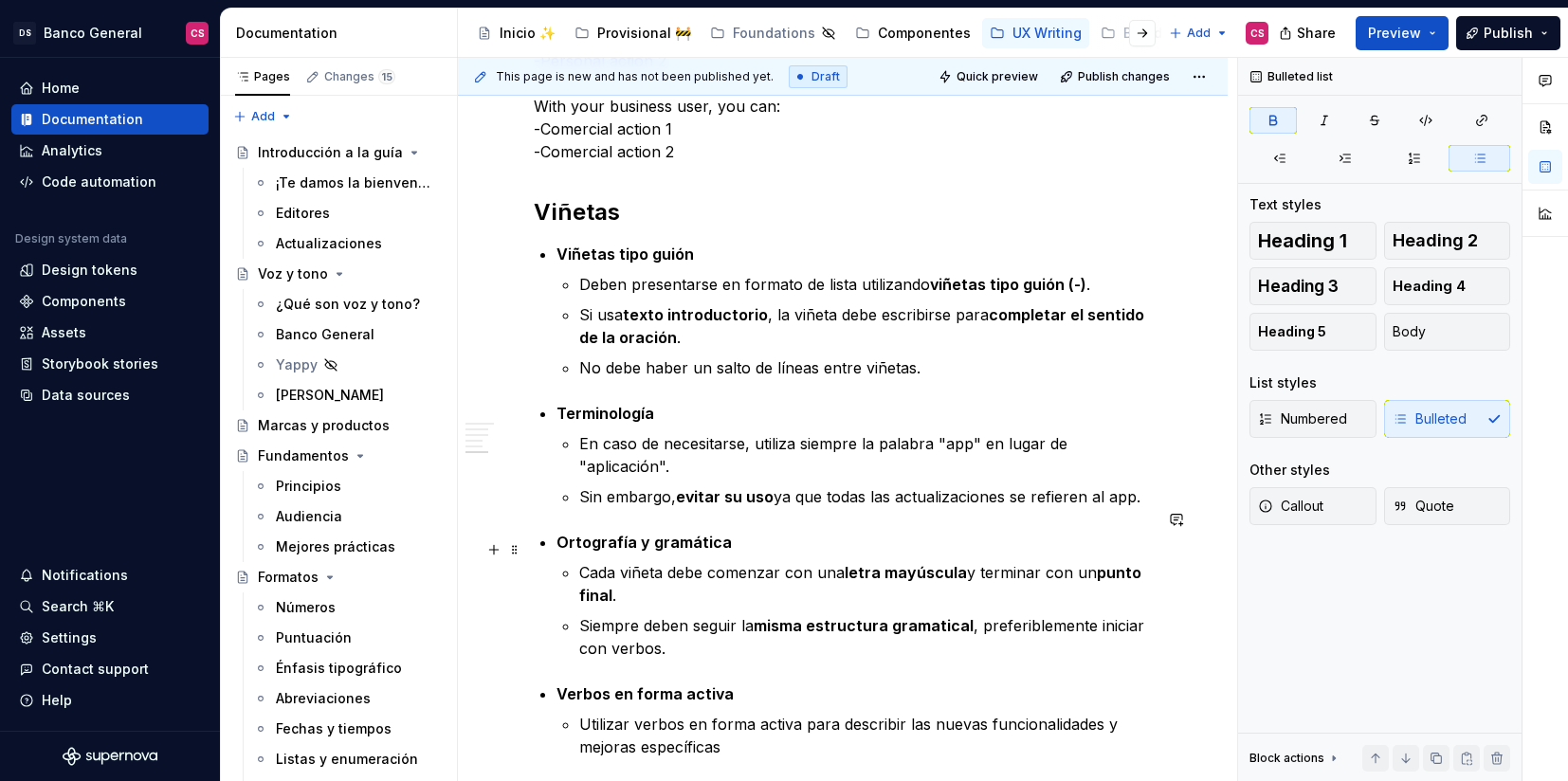
click at [865, 563] on strong "letra mayúscula" at bounding box center [906, 572] width 122 height 19
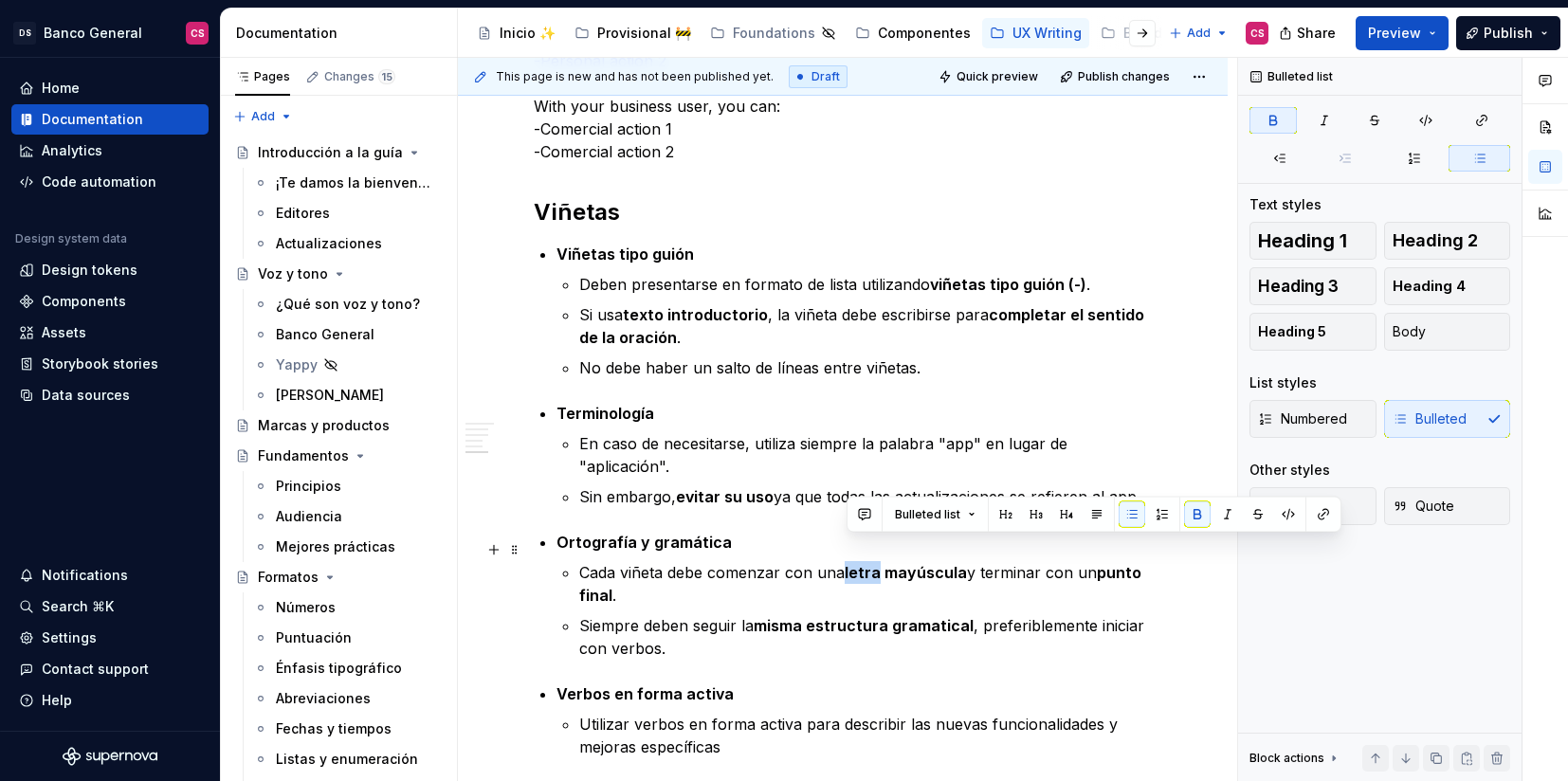
click at [865, 563] on strong "letra mayúscula" at bounding box center [906, 572] width 122 height 19
click at [825, 616] on strong "misma estructura gramatical" at bounding box center [864, 625] width 220 height 19
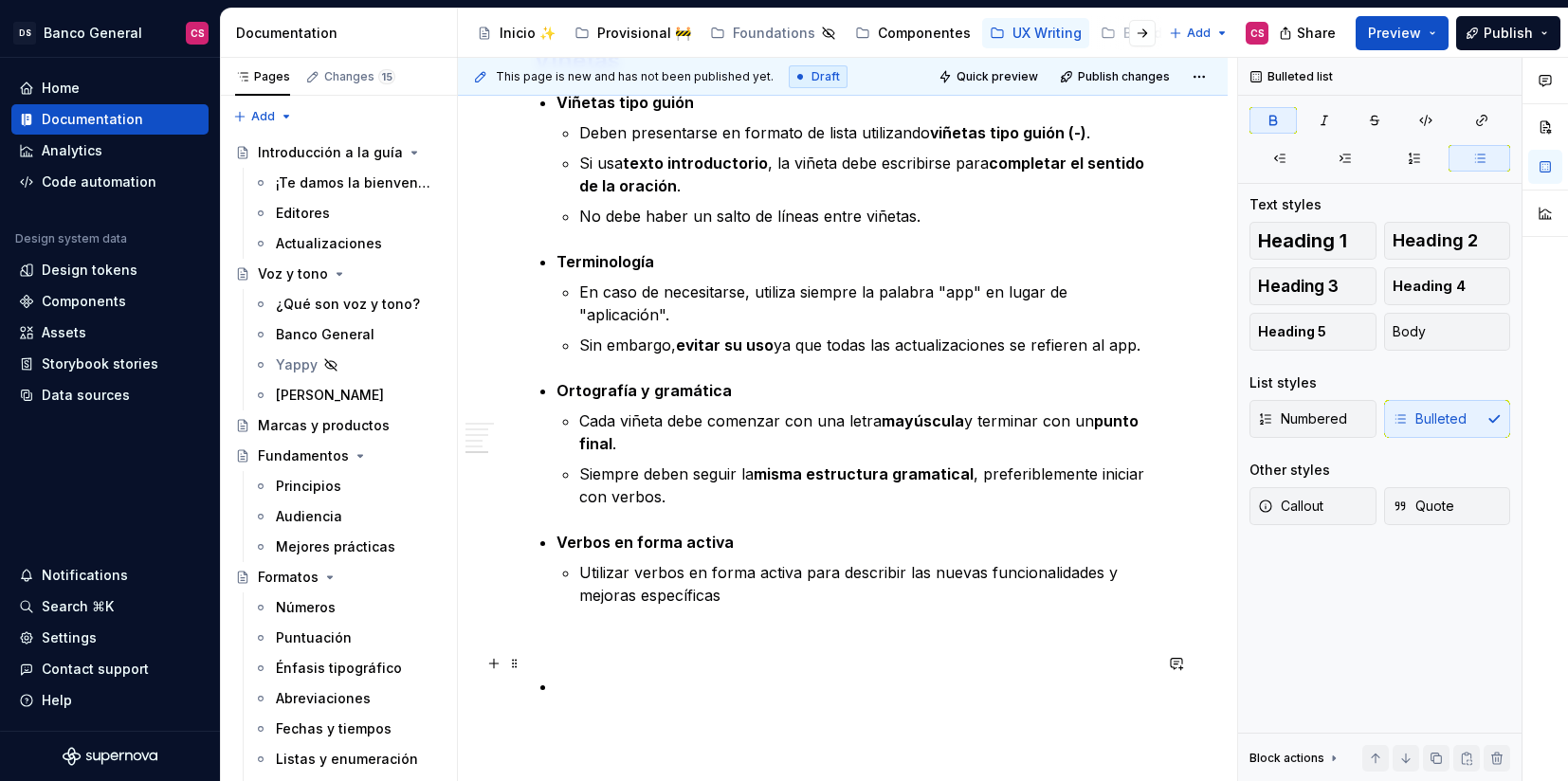
scroll to position [2234, 0]
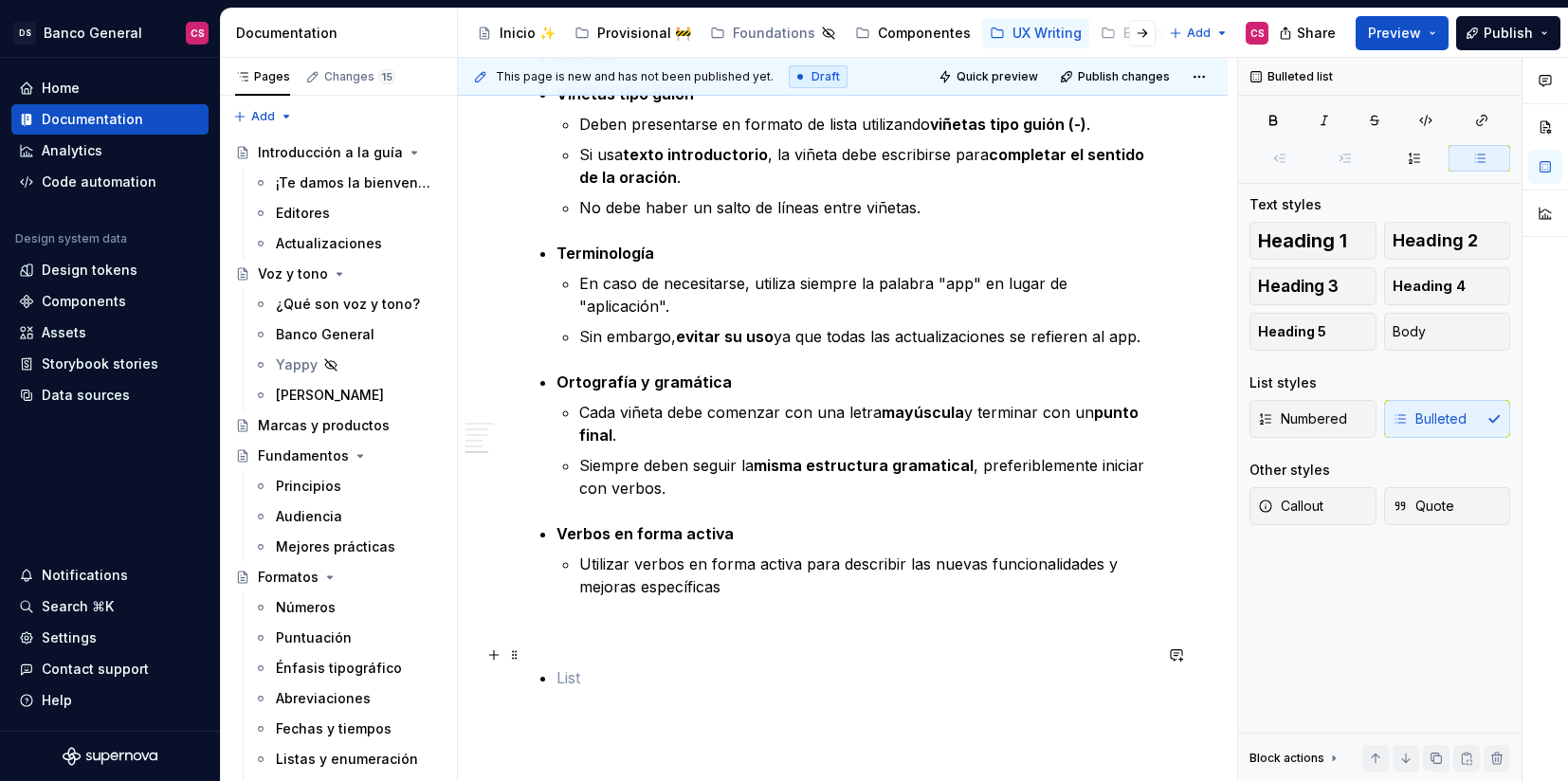
click at [594, 666] on p at bounding box center [854, 677] width 595 height 23
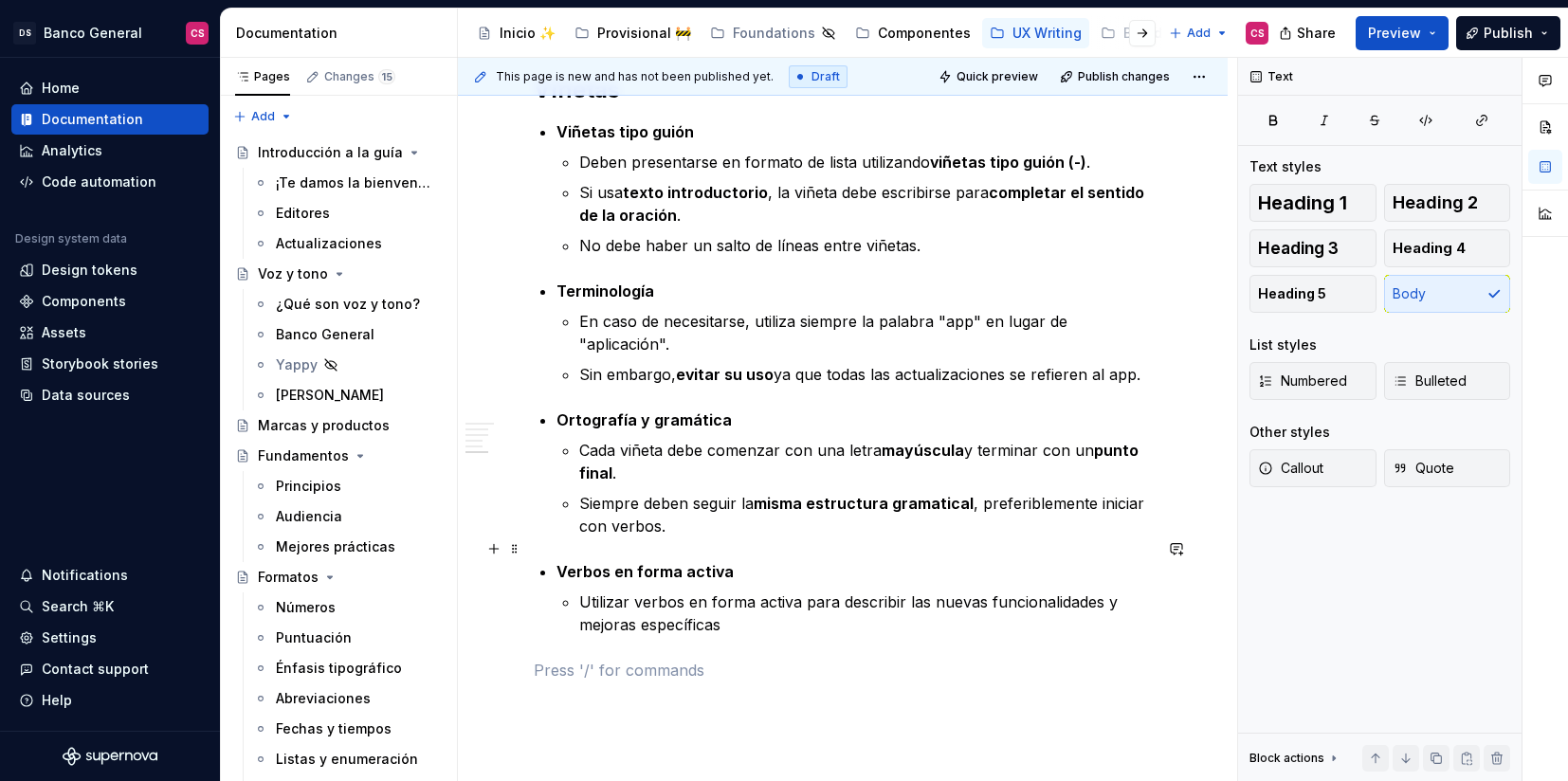
scroll to position [2187, 0]
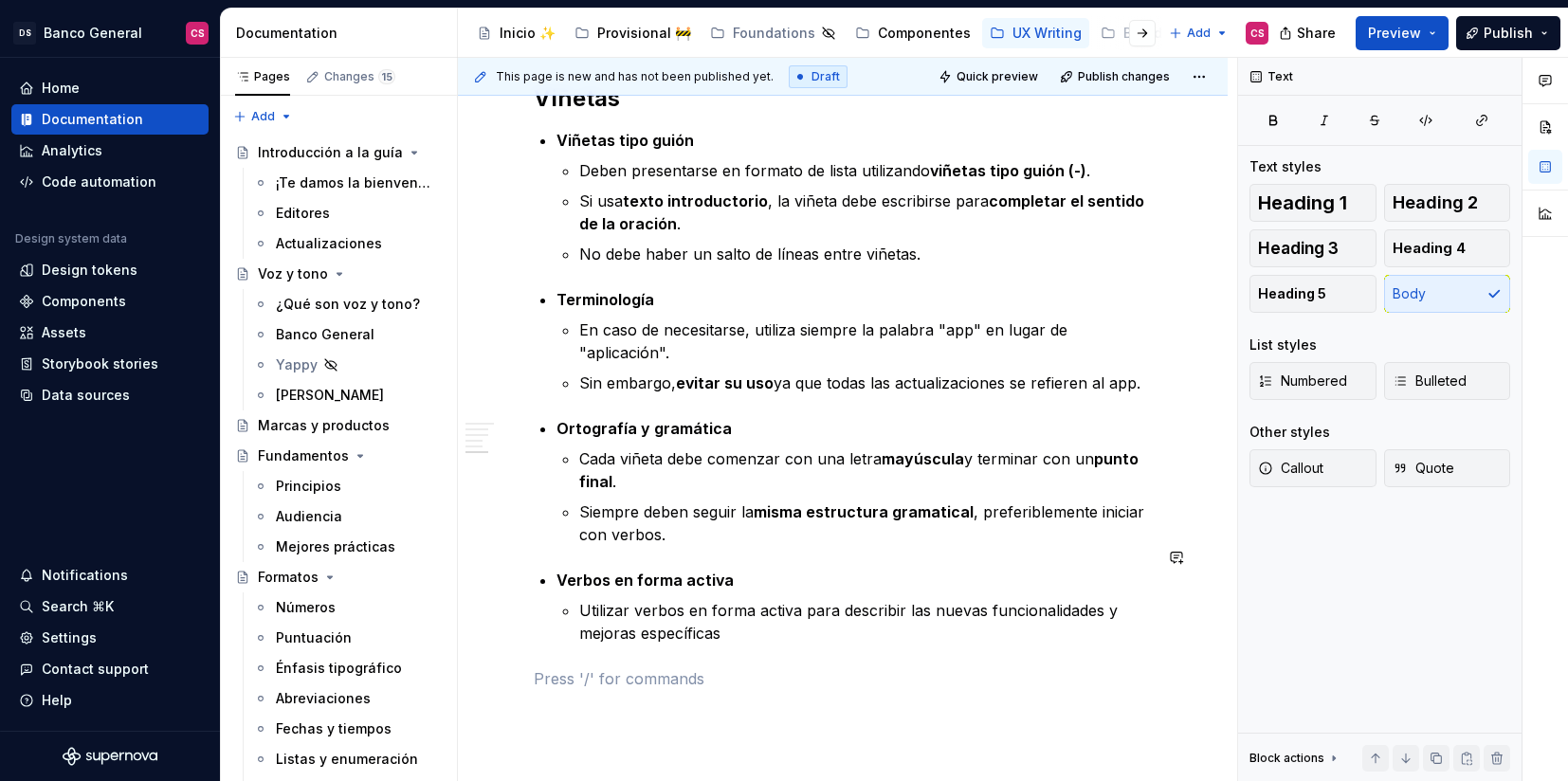
click at [747, 608] on p "Utilizar verbos en forma activa para describir las nuevas funcionalidades y mej…" at bounding box center [865, 622] width 572 height 46
click at [330, 295] on div "¿Qué son voz y tono?" at bounding box center [330, 304] width 109 height 19
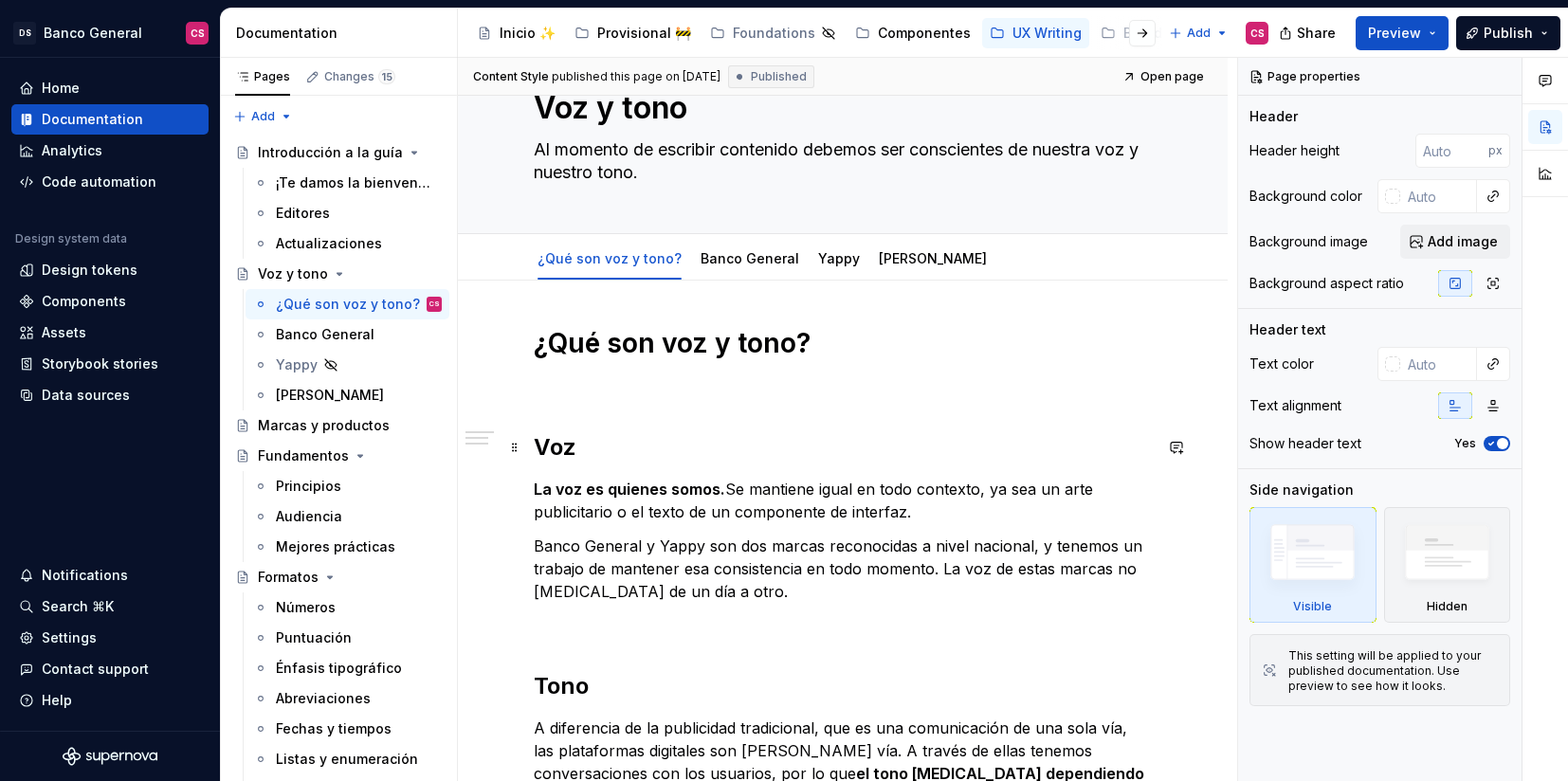
scroll to position [28, 0]
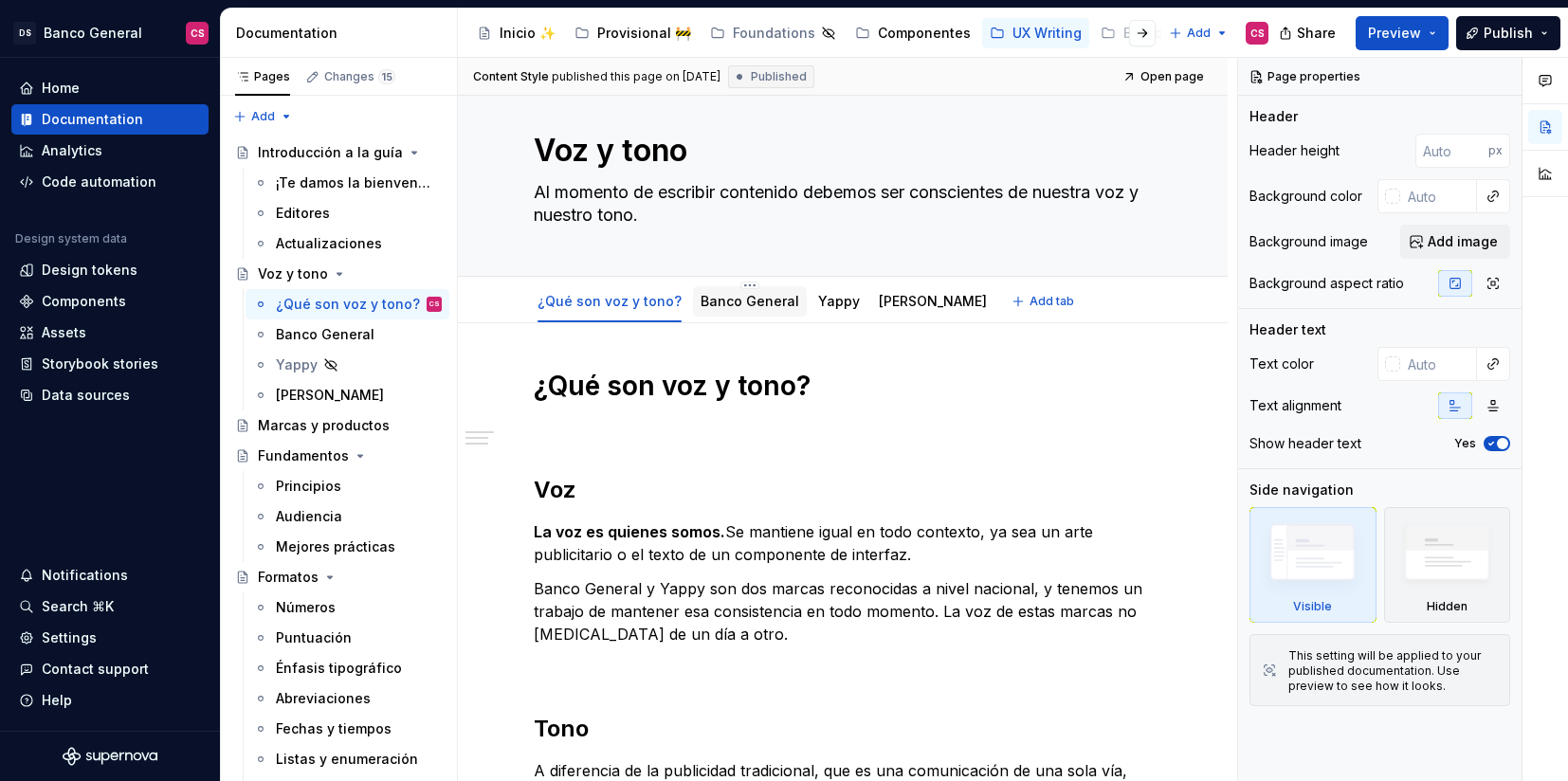
click at [724, 292] on div "Banco General" at bounding box center [750, 301] width 99 height 19
click at [711, 299] on link "Banco General" at bounding box center [750, 301] width 99 height 16
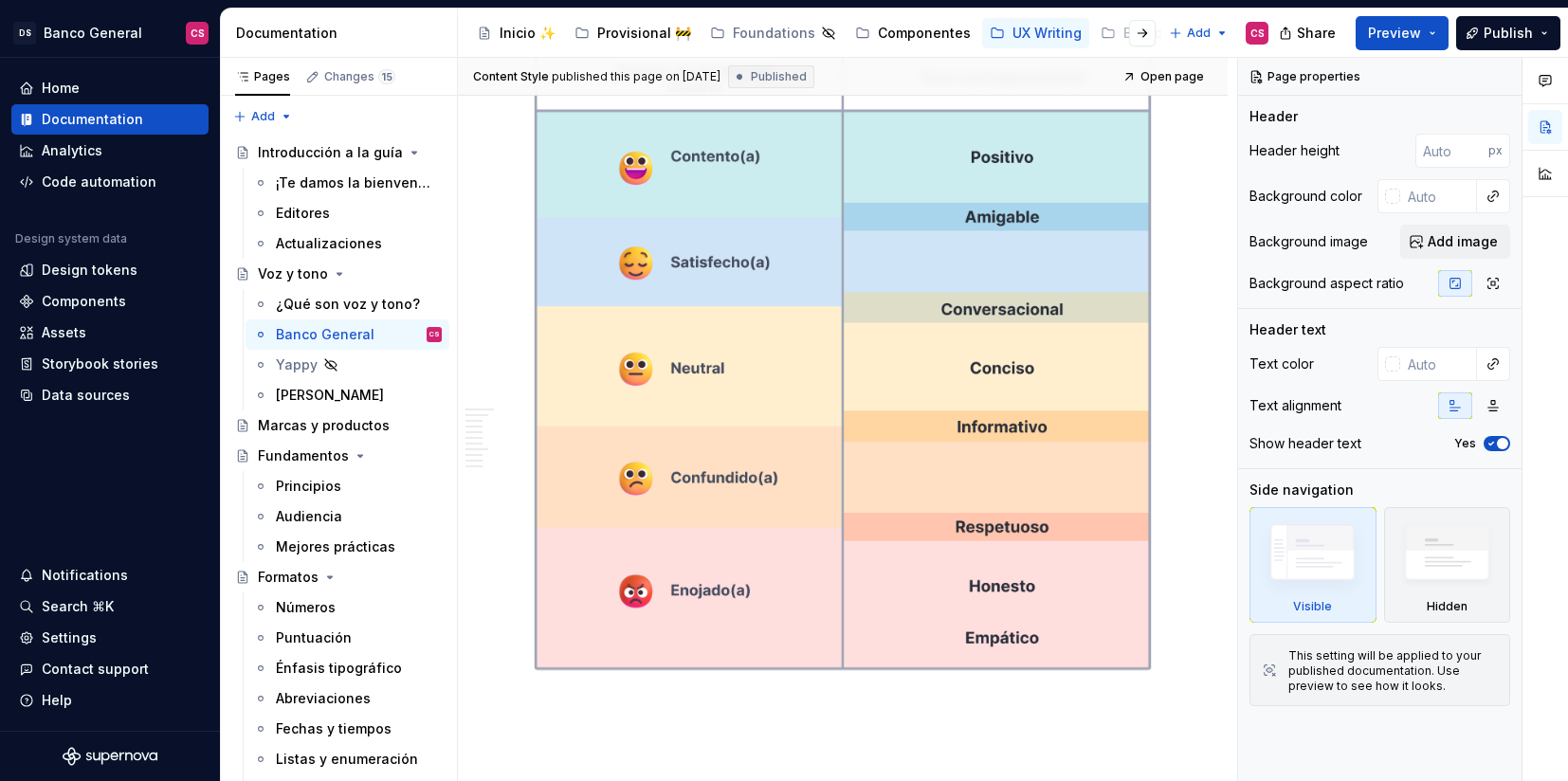
scroll to position [1753, 0]
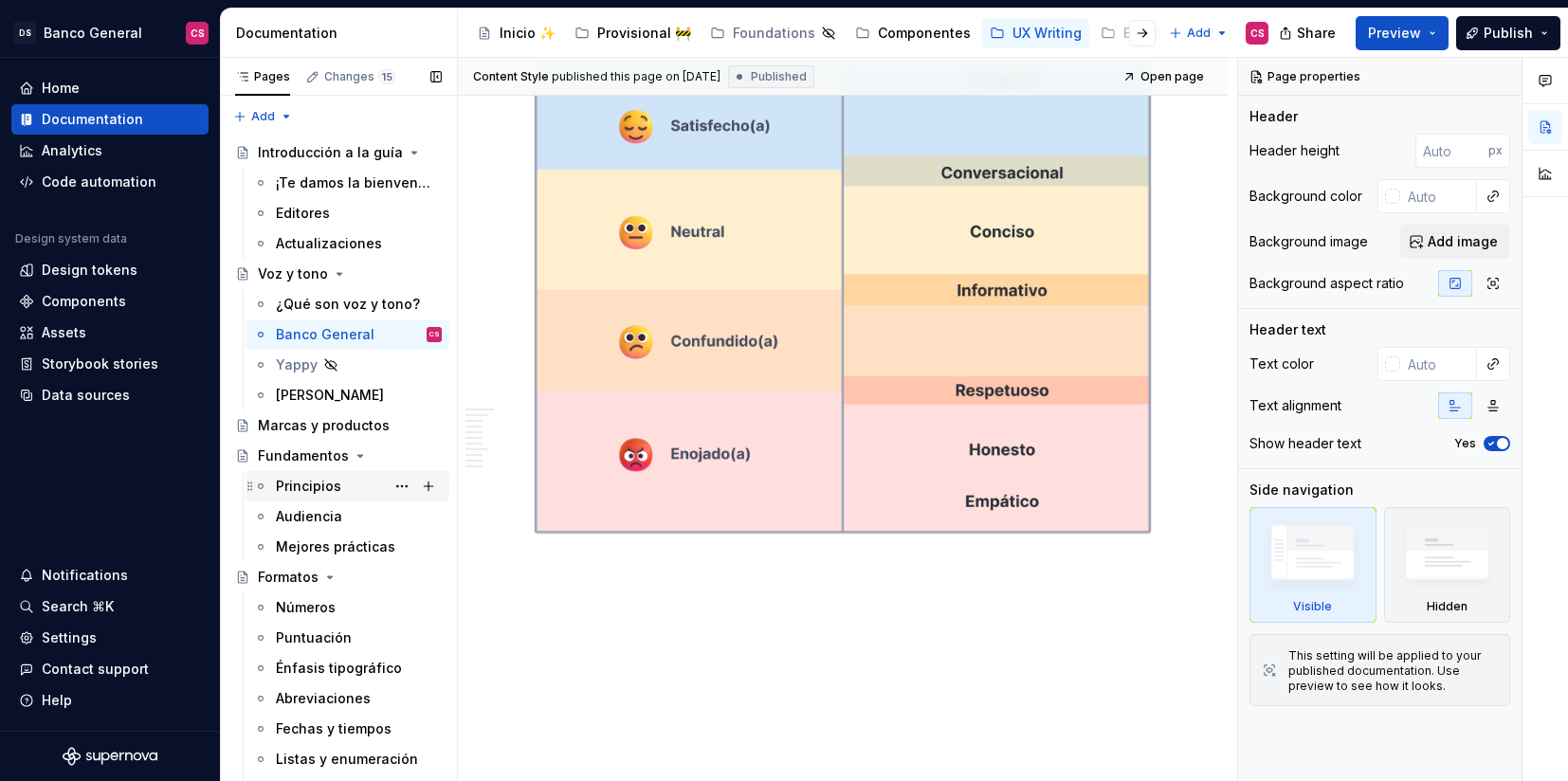
click at [327, 489] on div "Principios" at bounding box center [309, 485] width 66 height 19
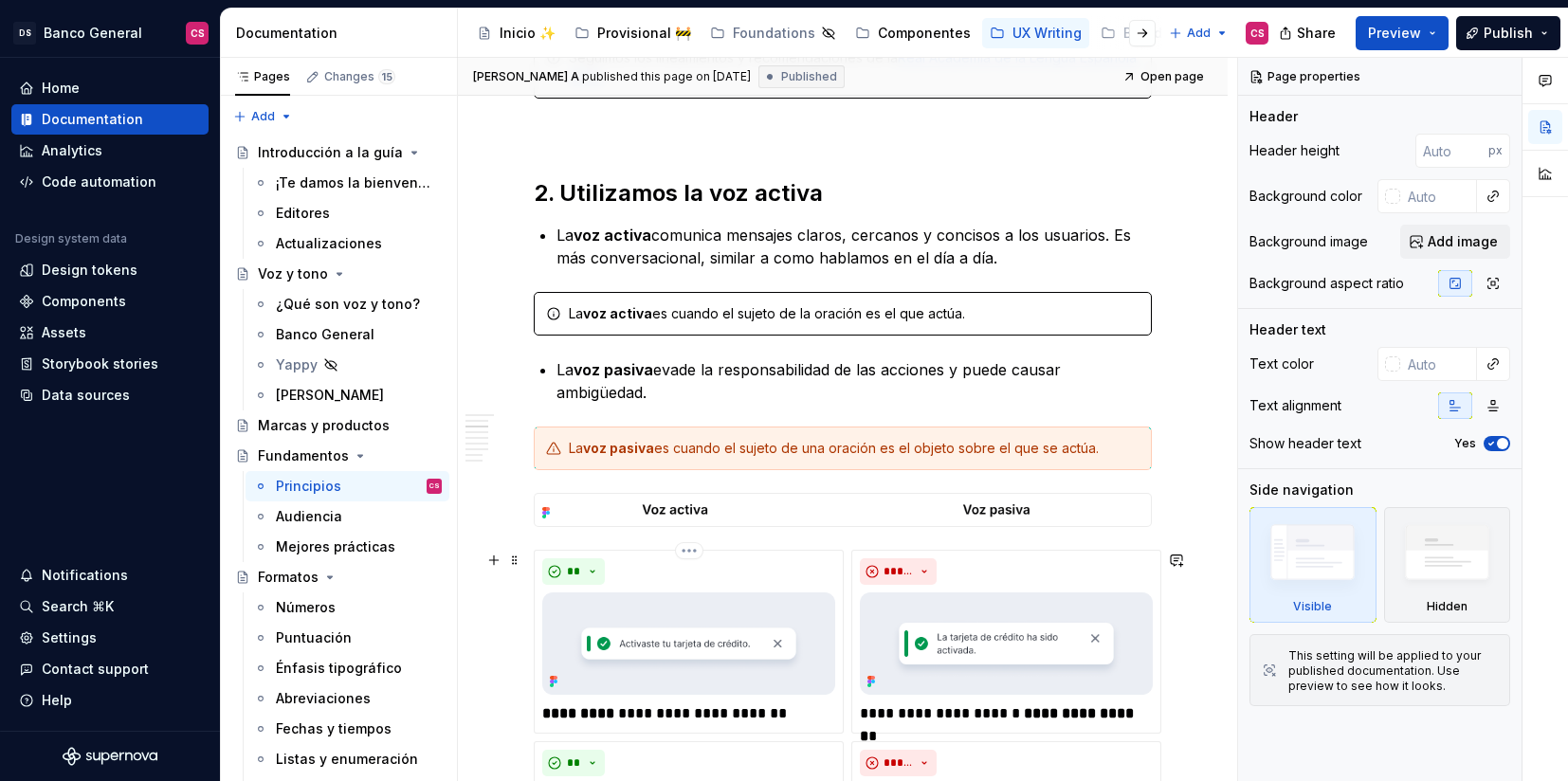
scroll to position [637, 0]
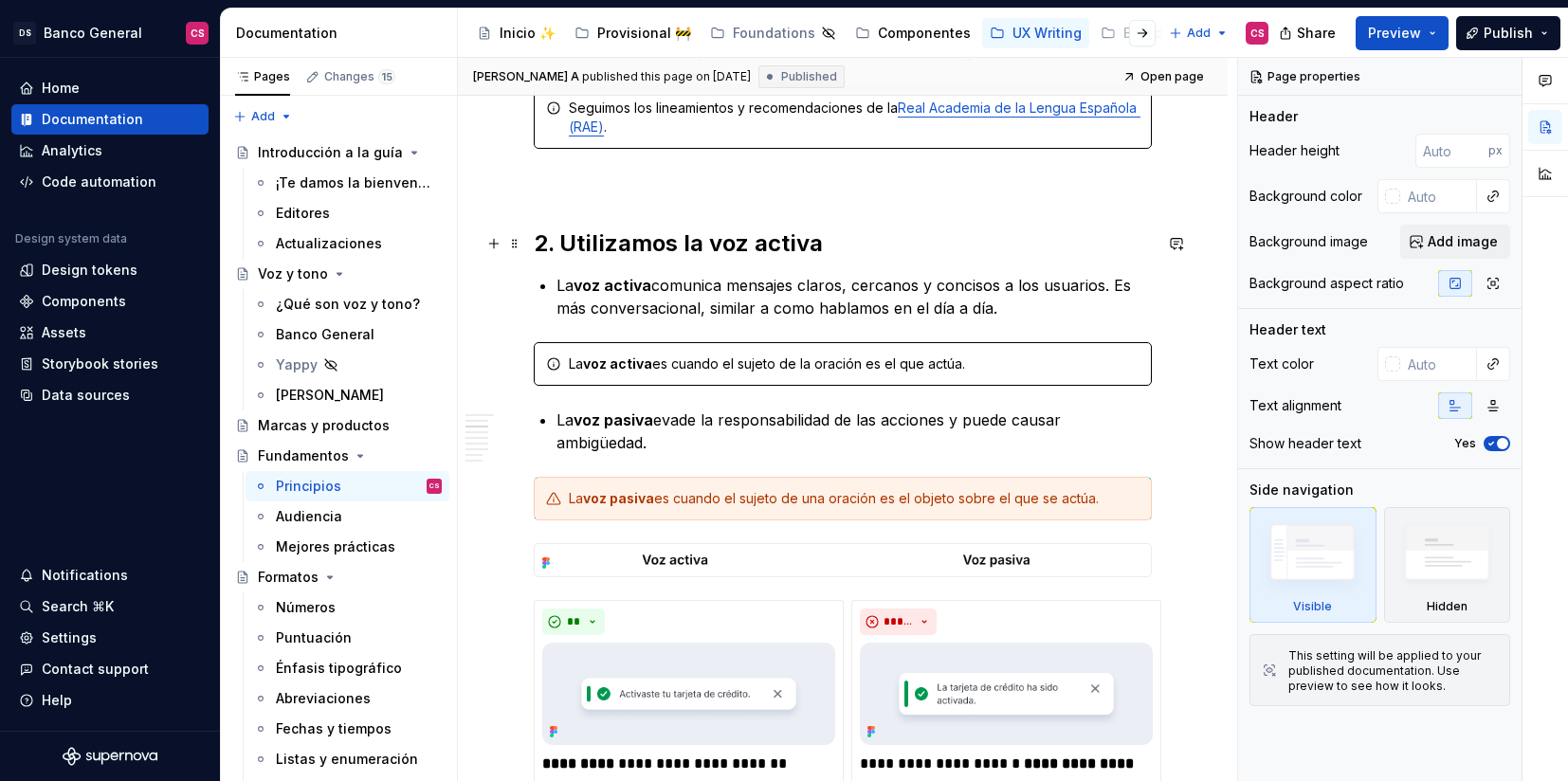
click at [583, 245] on h2 "2. Utilizamos la voz activa" at bounding box center [842, 244] width 618 height 30
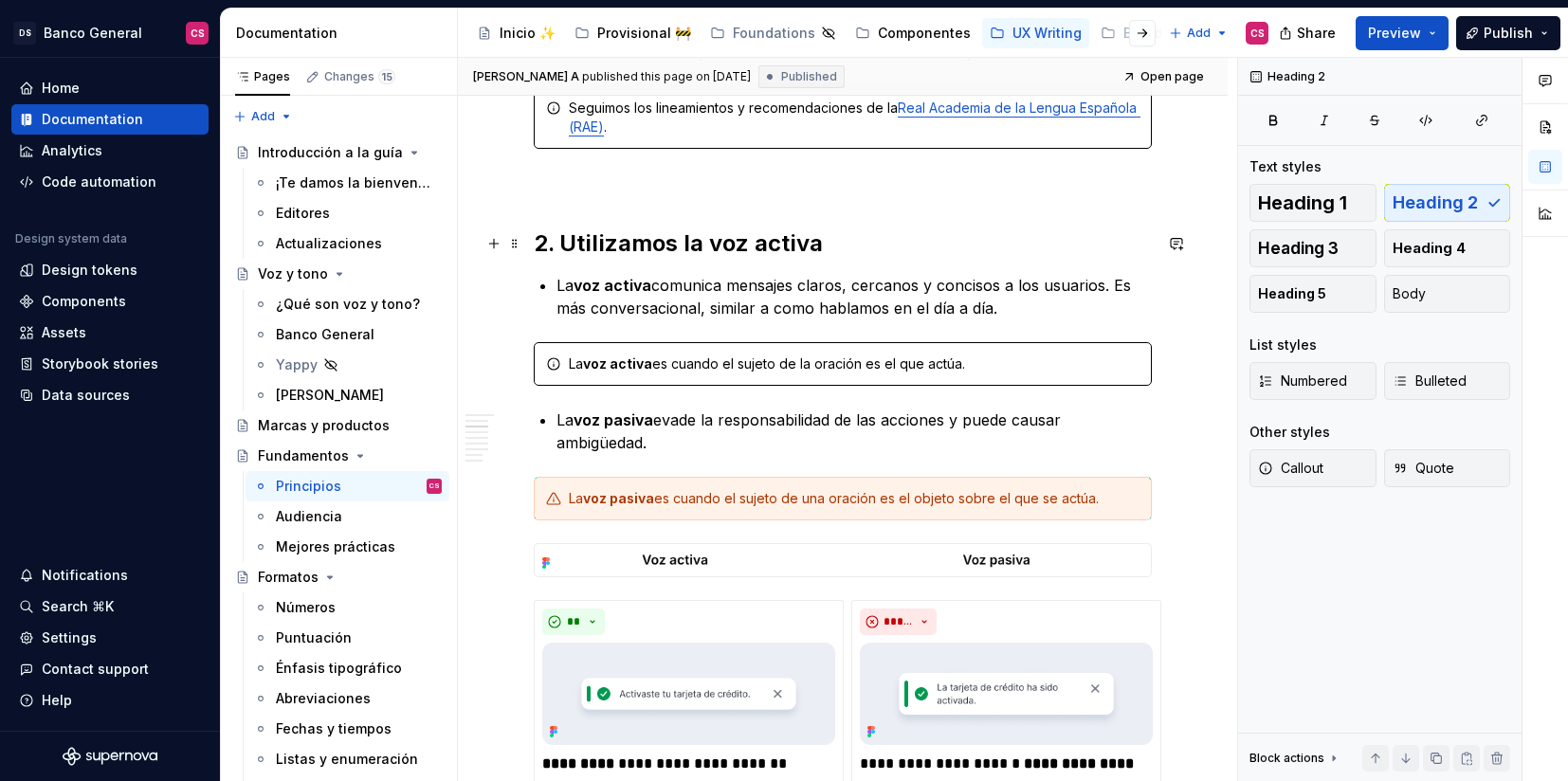
click at [772, 236] on h2 "2. Utilizamos la voz activa" at bounding box center [842, 244] width 618 height 30
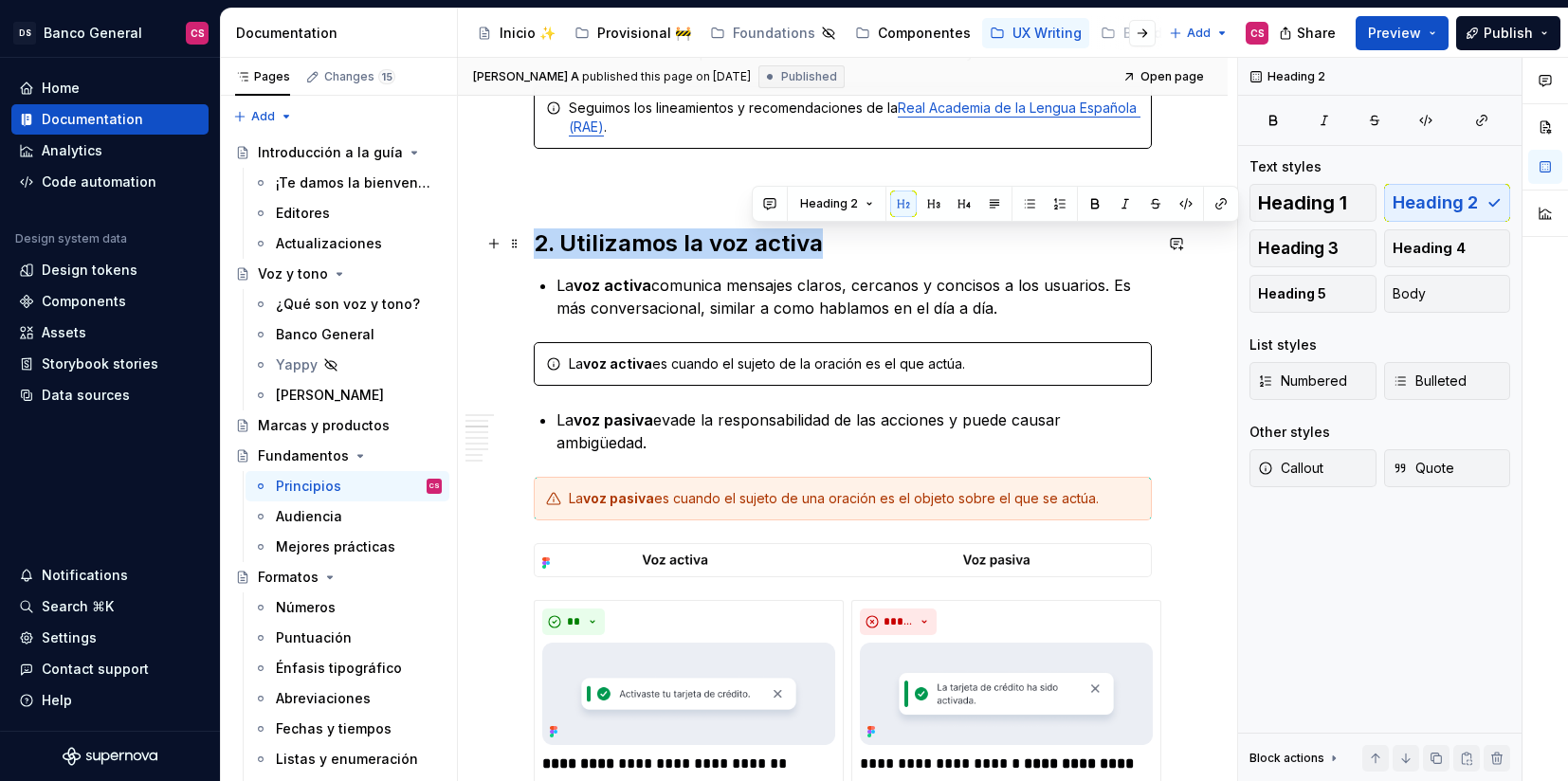
click at [772, 236] on h2 "2. Utilizamos la voz activa" at bounding box center [842, 244] width 618 height 30
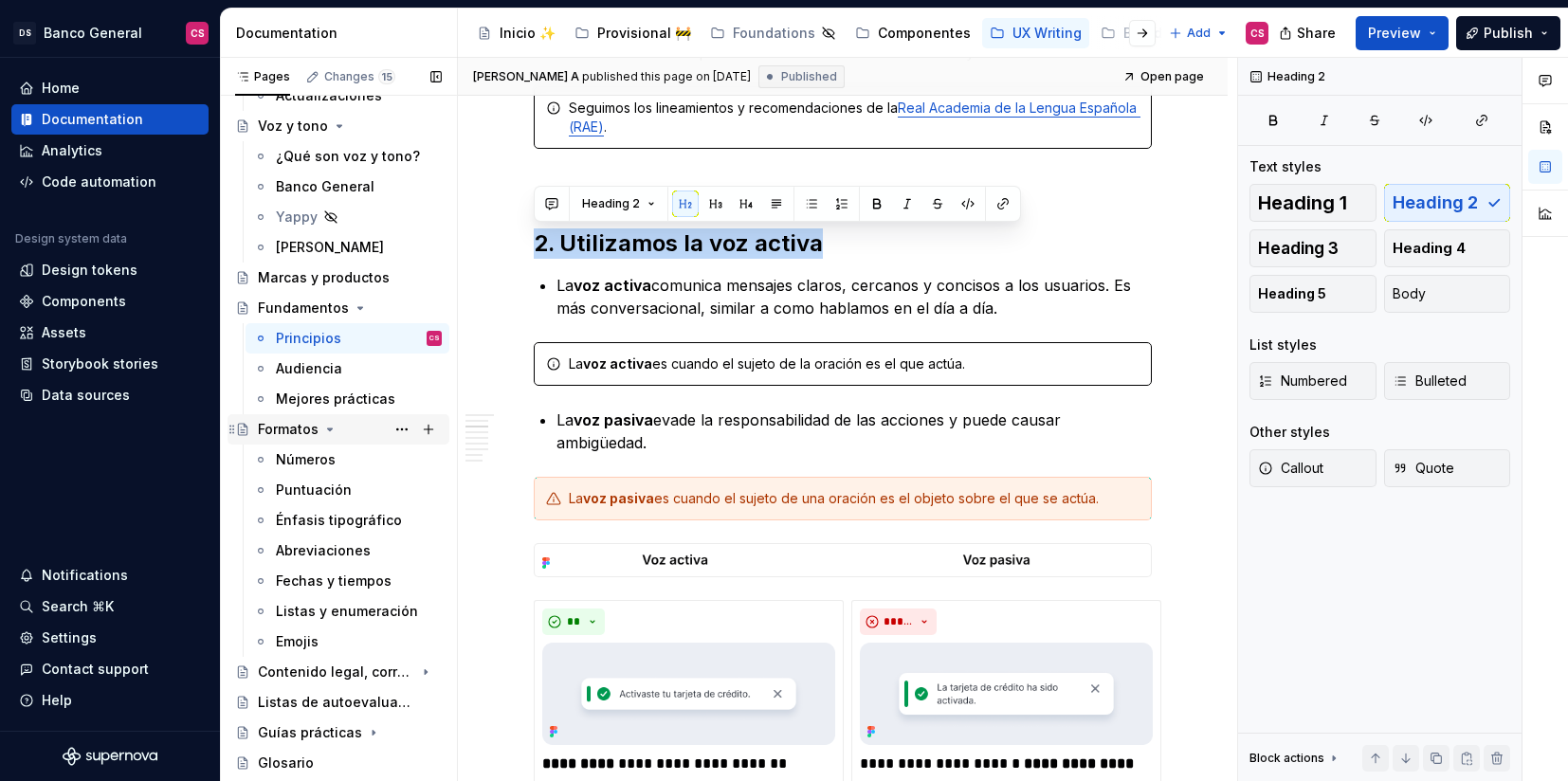
scroll to position [171, 0]
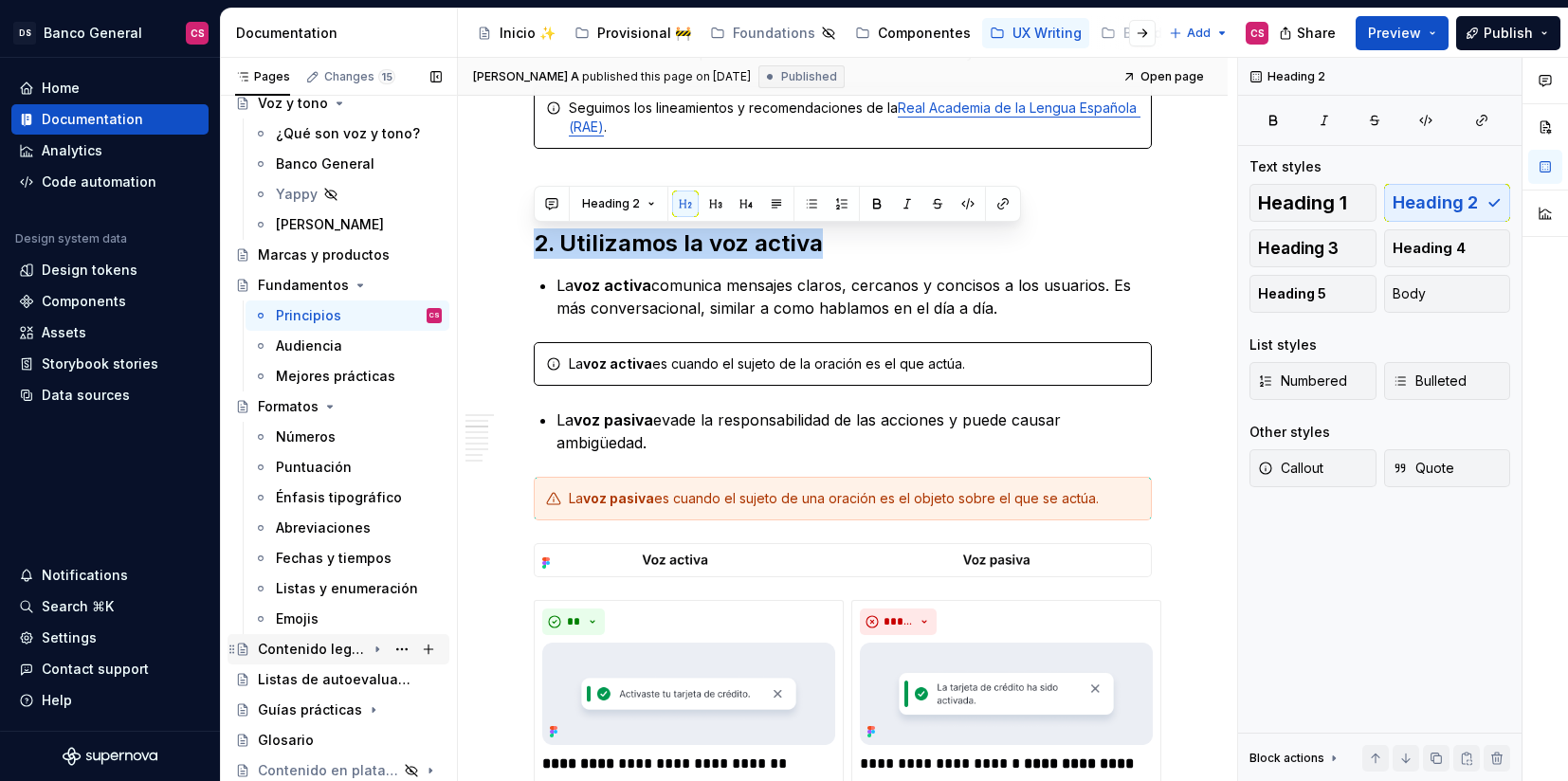
click at [298, 645] on div "Contenido legal, correos, manuales y otros" at bounding box center [312, 649] width 108 height 19
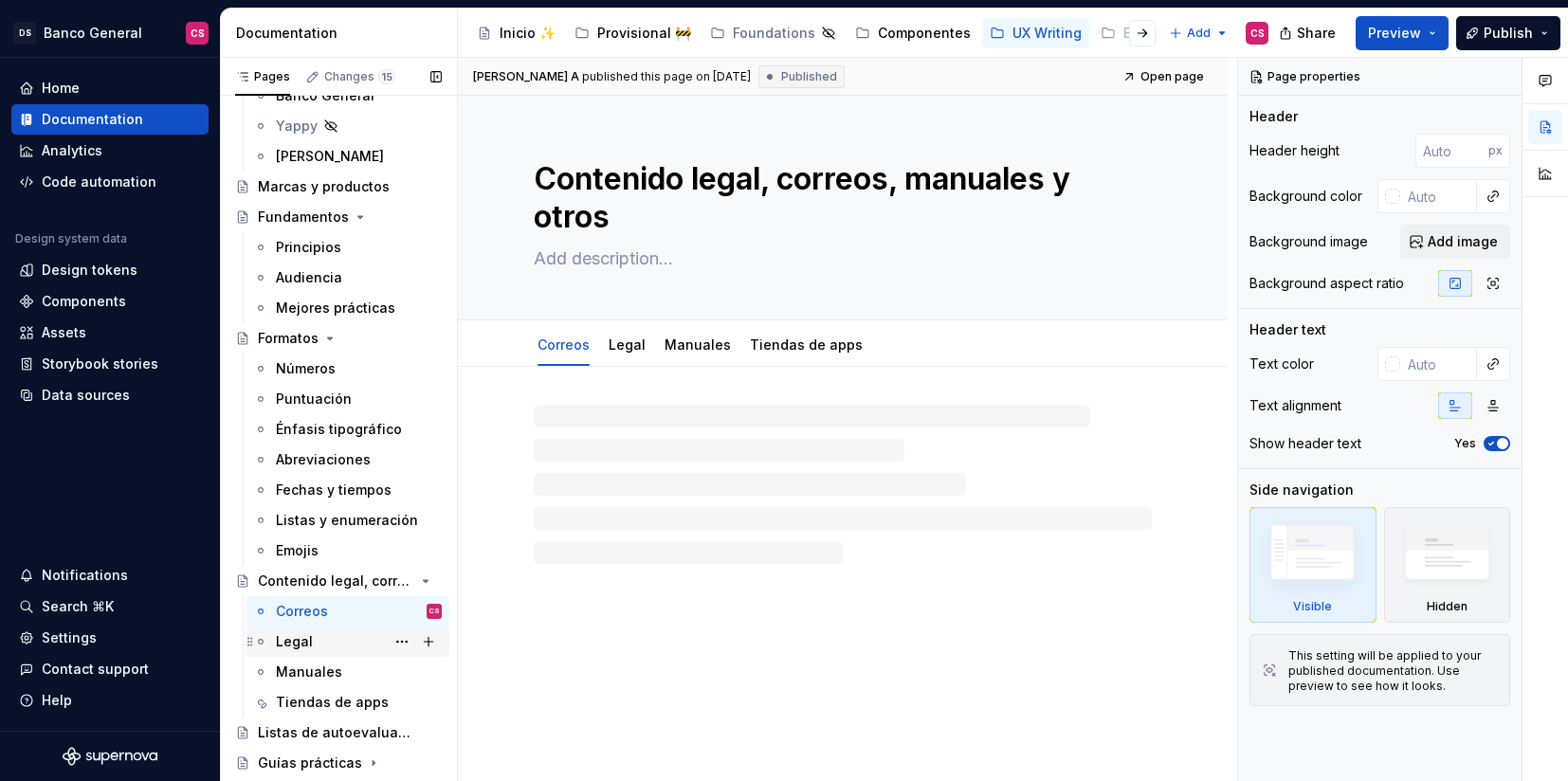
scroll to position [246, 0]
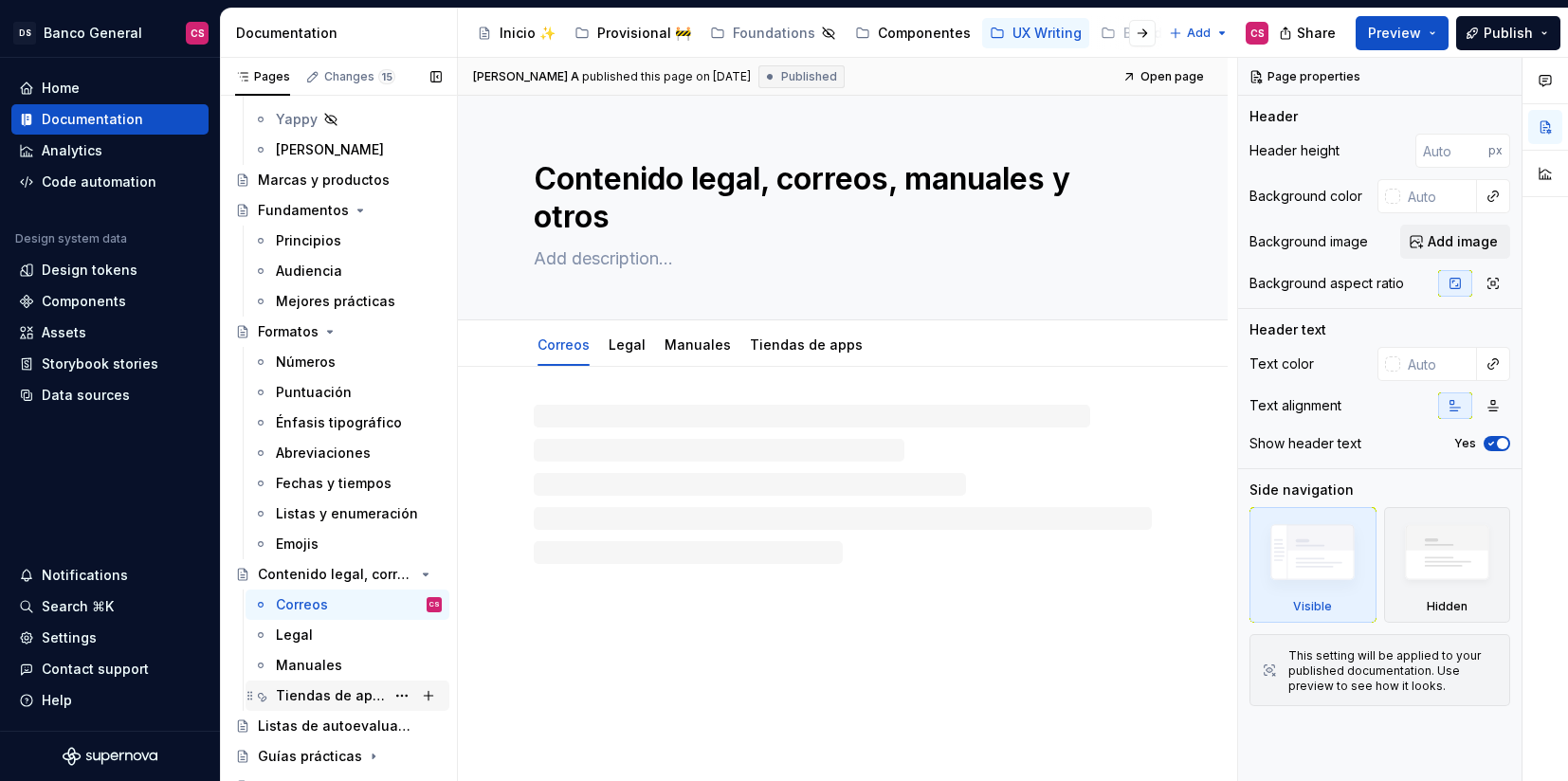
click at [331, 695] on div "Tiendas de apps" at bounding box center [330, 695] width 109 height 19
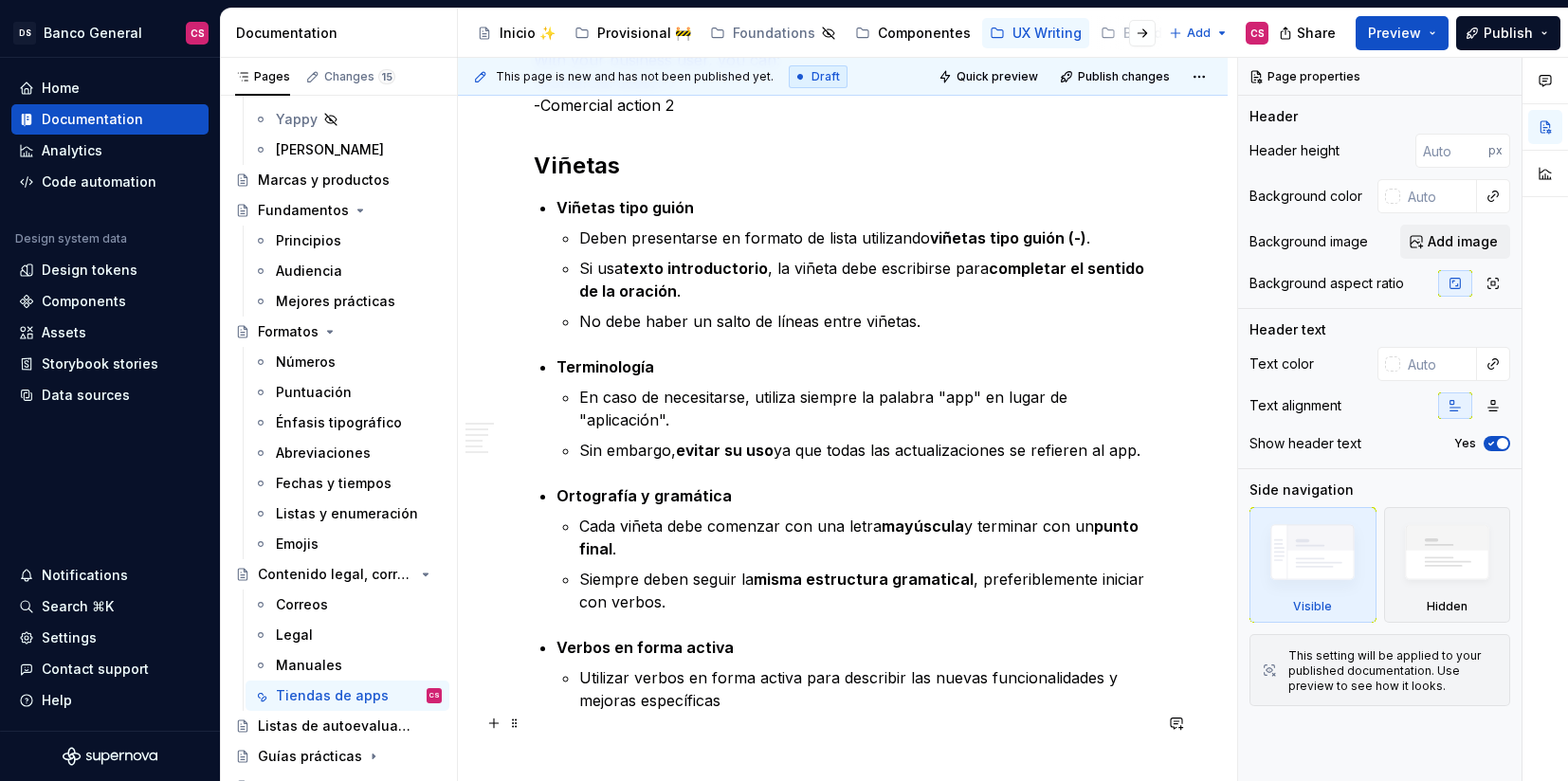
scroll to position [2397, 0]
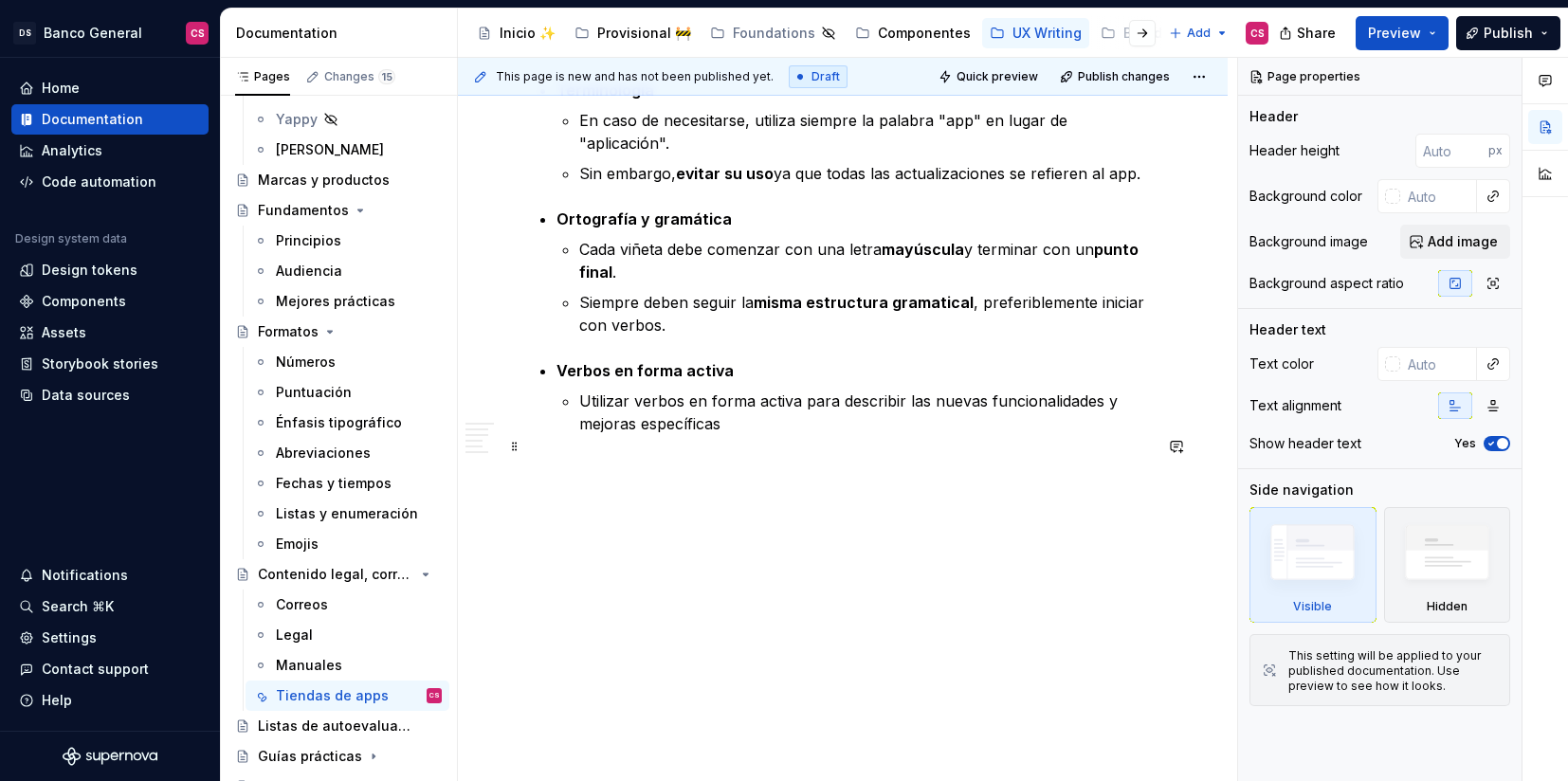
type textarea "*"
click at [710, 458] on p at bounding box center [842, 469] width 618 height 23
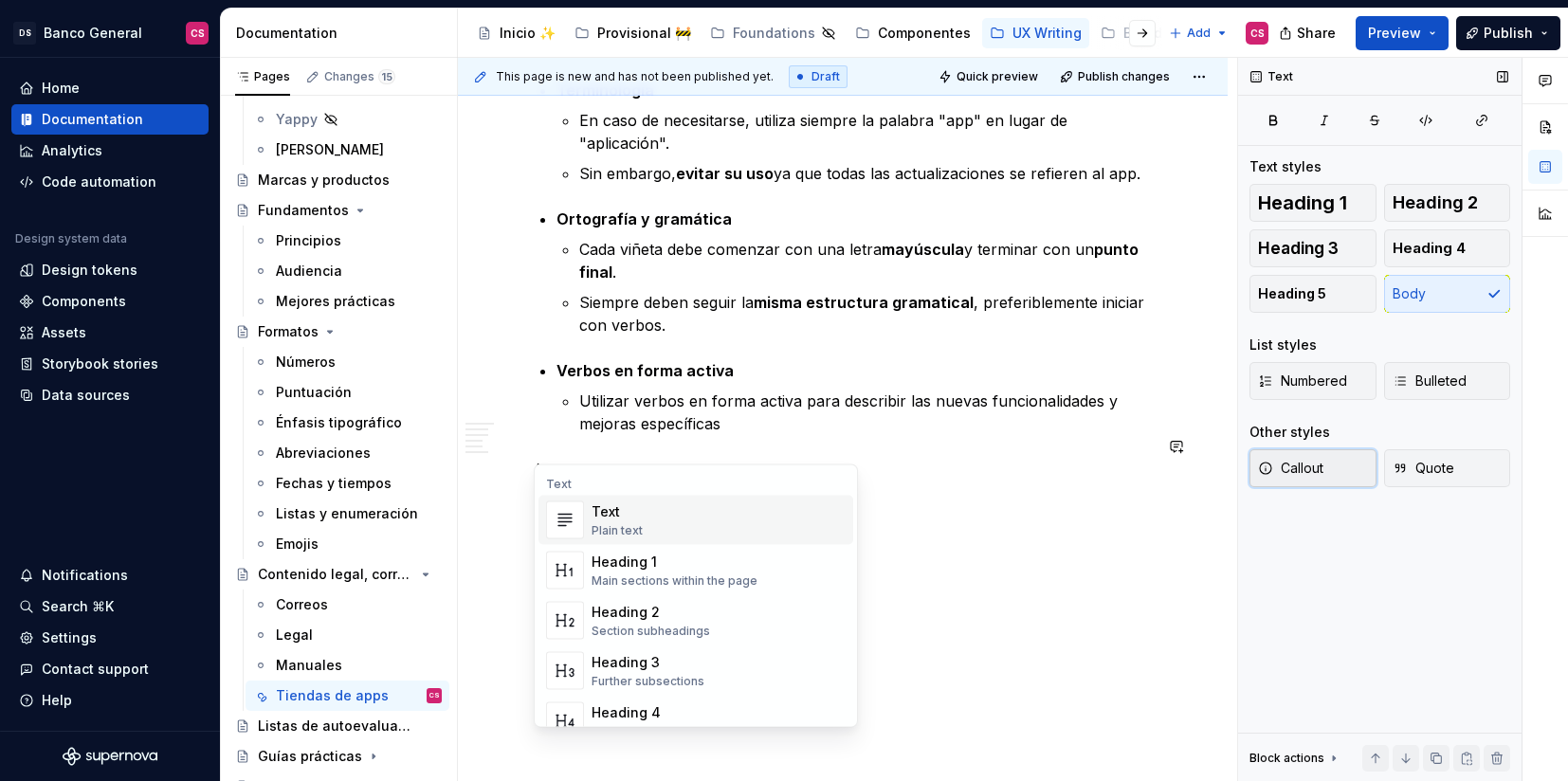
click at [1300, 477] on button "Callout" at bounding box center [1312, 468] width 127 height 38
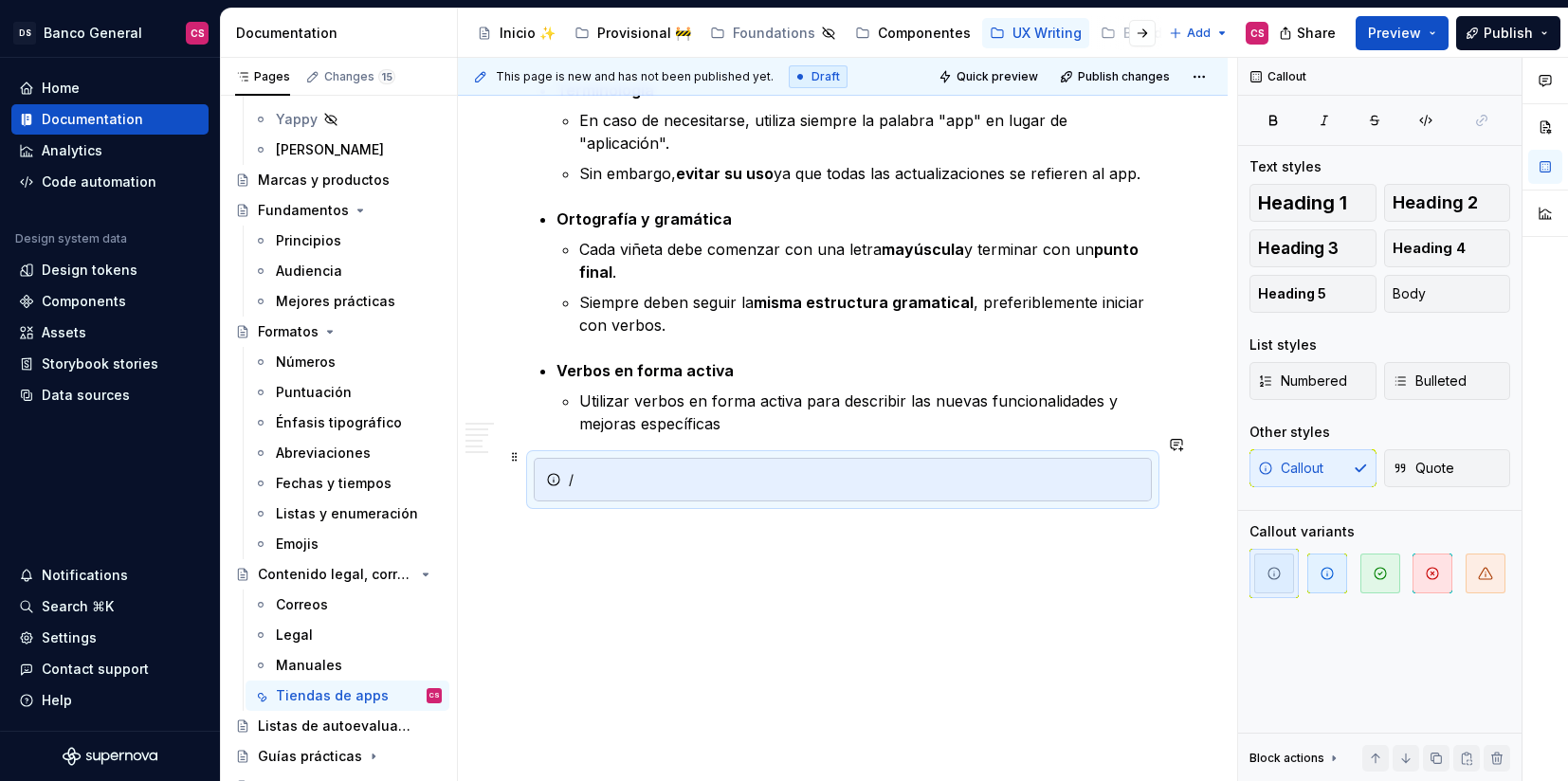
click at [614, 470] on div "/" at bounding box center [854, 479] width 570 height 19
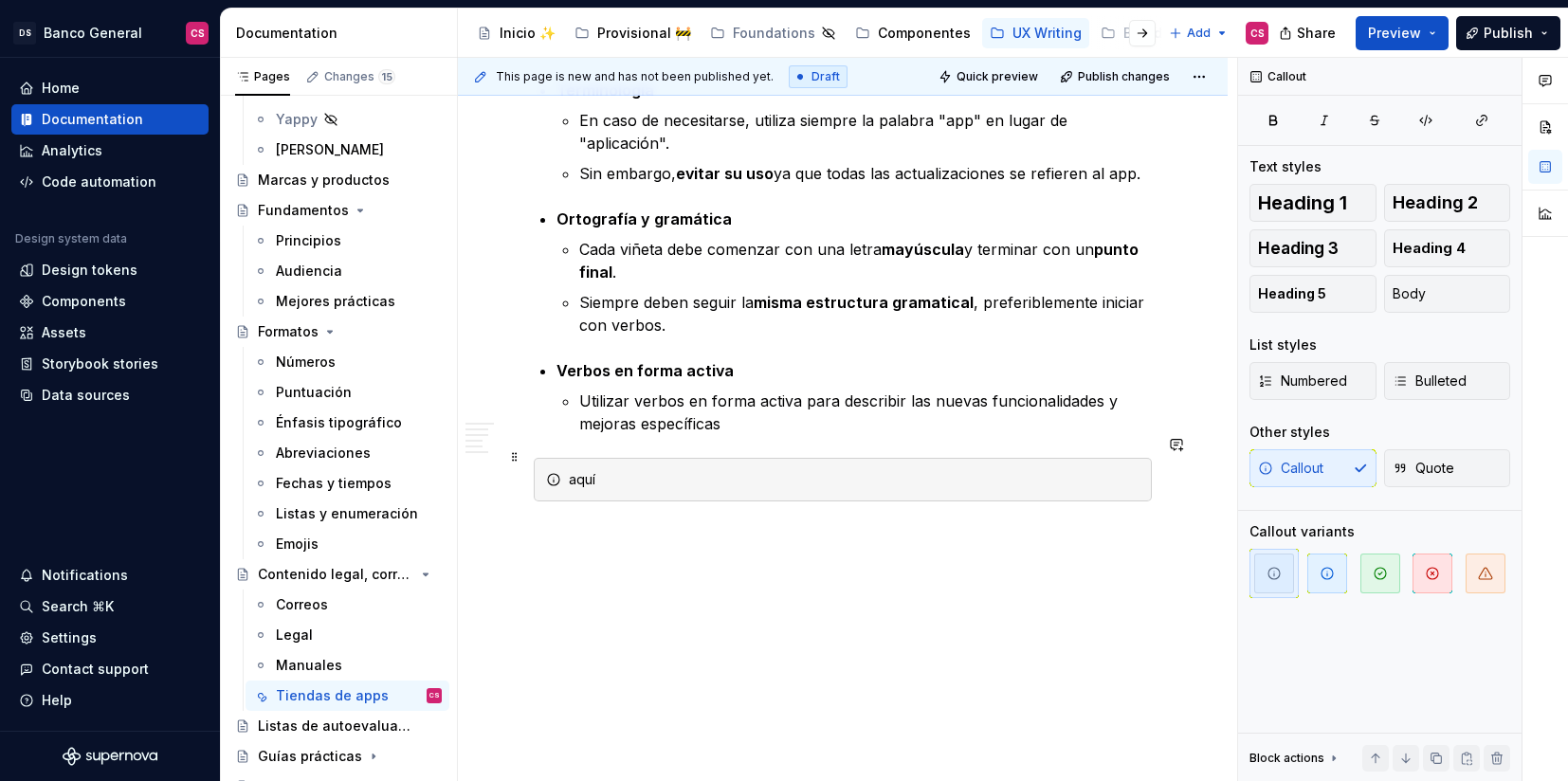
click at [587, 470] on div "aquí" at bounding box center [854, 479] width 570 height 19
click at [712, 470] on div "aquí" at bounding box center [854, 479] width 570 height 19
click at [563, 458] on div "aquí." at bounding box center [842, 480] width 618 height 44
click at [1330, 583] on span "button" at bounding box center [1327, 573] width 40 height 40
click at [1274, 569] on icon "button" at bounding box center [1273, 573] width 15 height 15
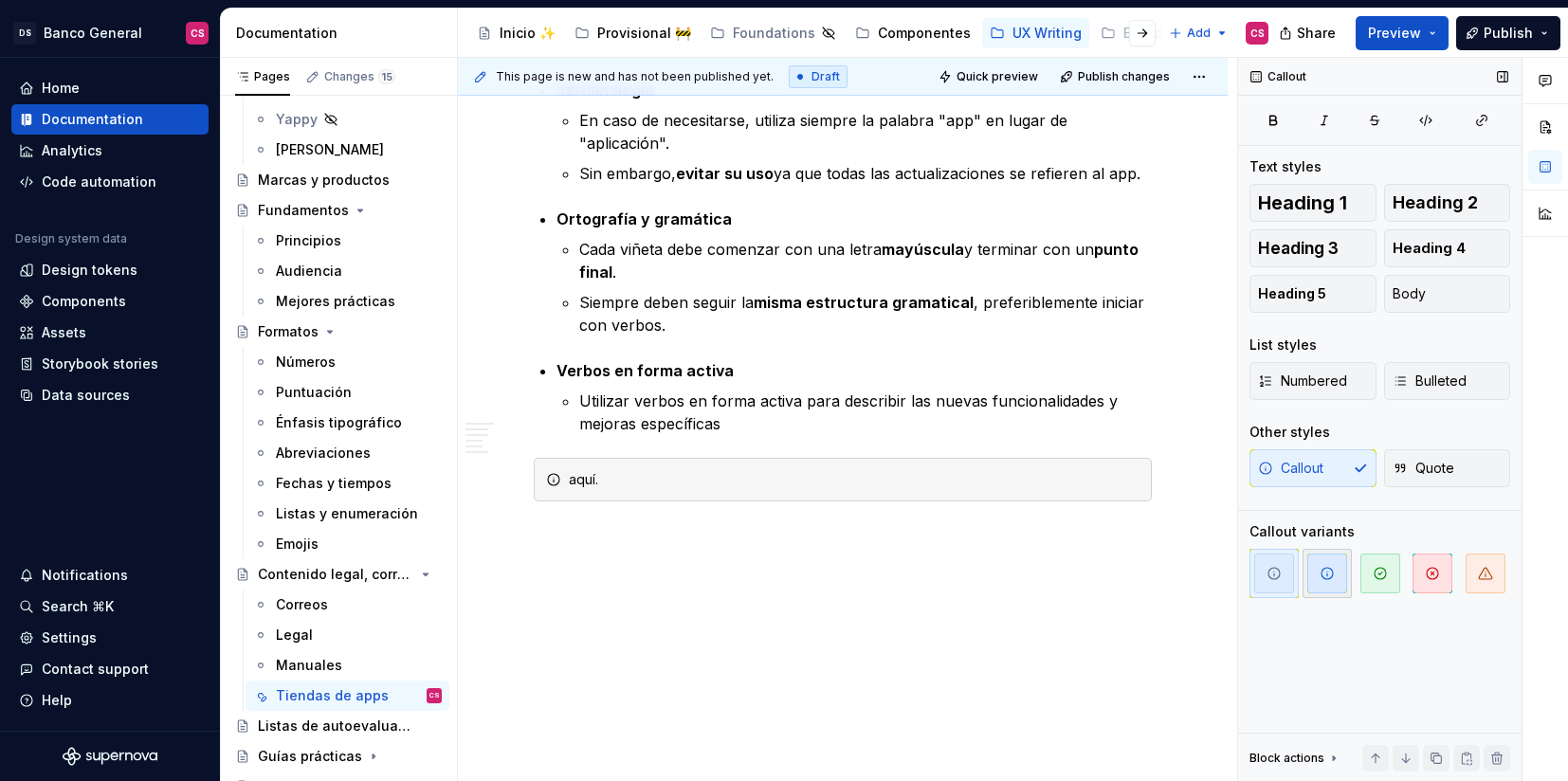
click at [1314, 569] on span "button" at bounding box center [1327, 573] width 40 height 40
click at [573, 470] on div "aquí." at bounding box center [854, 479] width 570 height 19
click at [587, 558] on p at bounding box center [842, 569] width 618 height 23
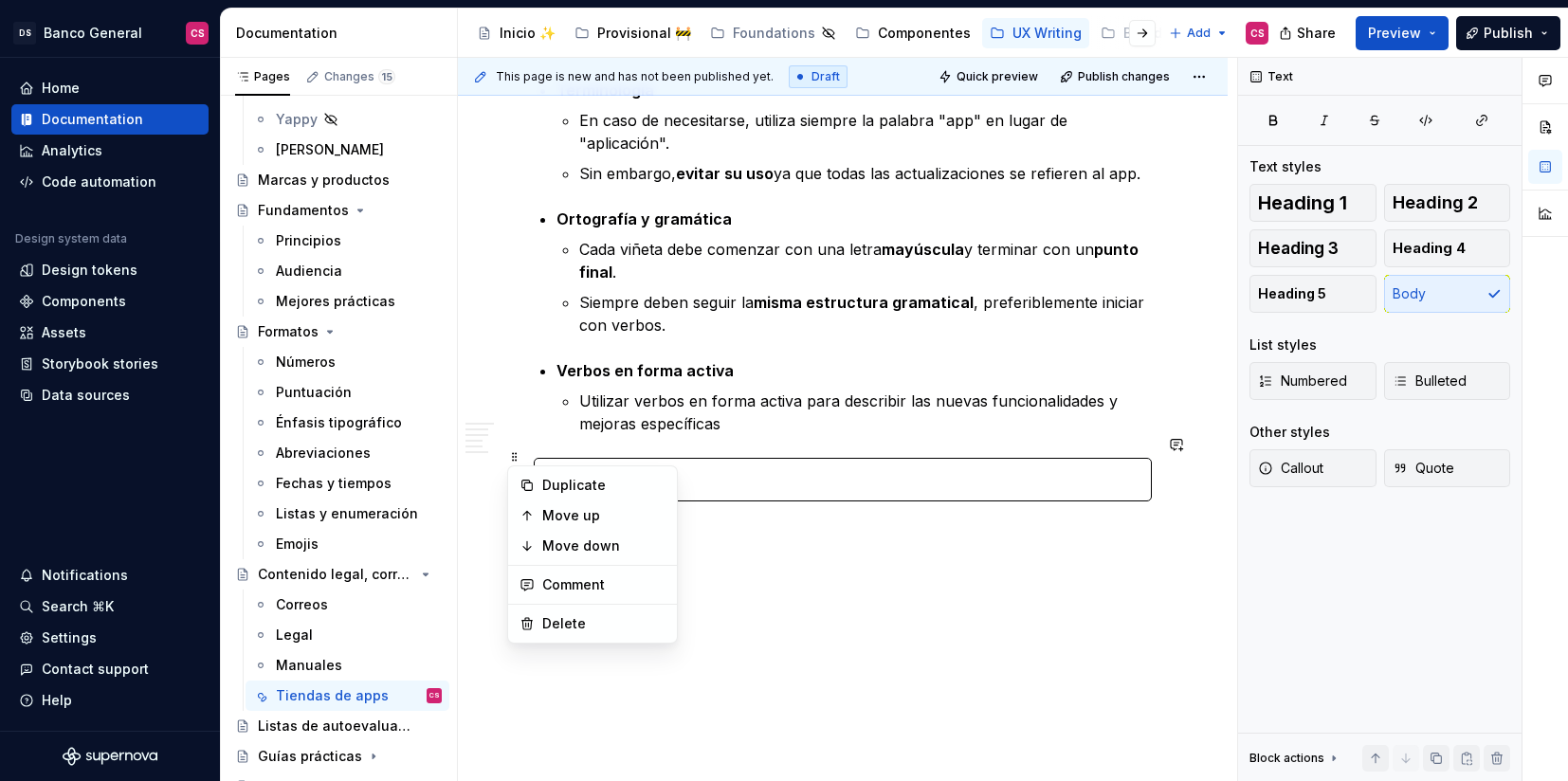
click at [521, 443] on span at bounding box center [514, 452] width 15 height 19
click at [514, 458] on span at bounding box center [514, 456] width 15 height 27
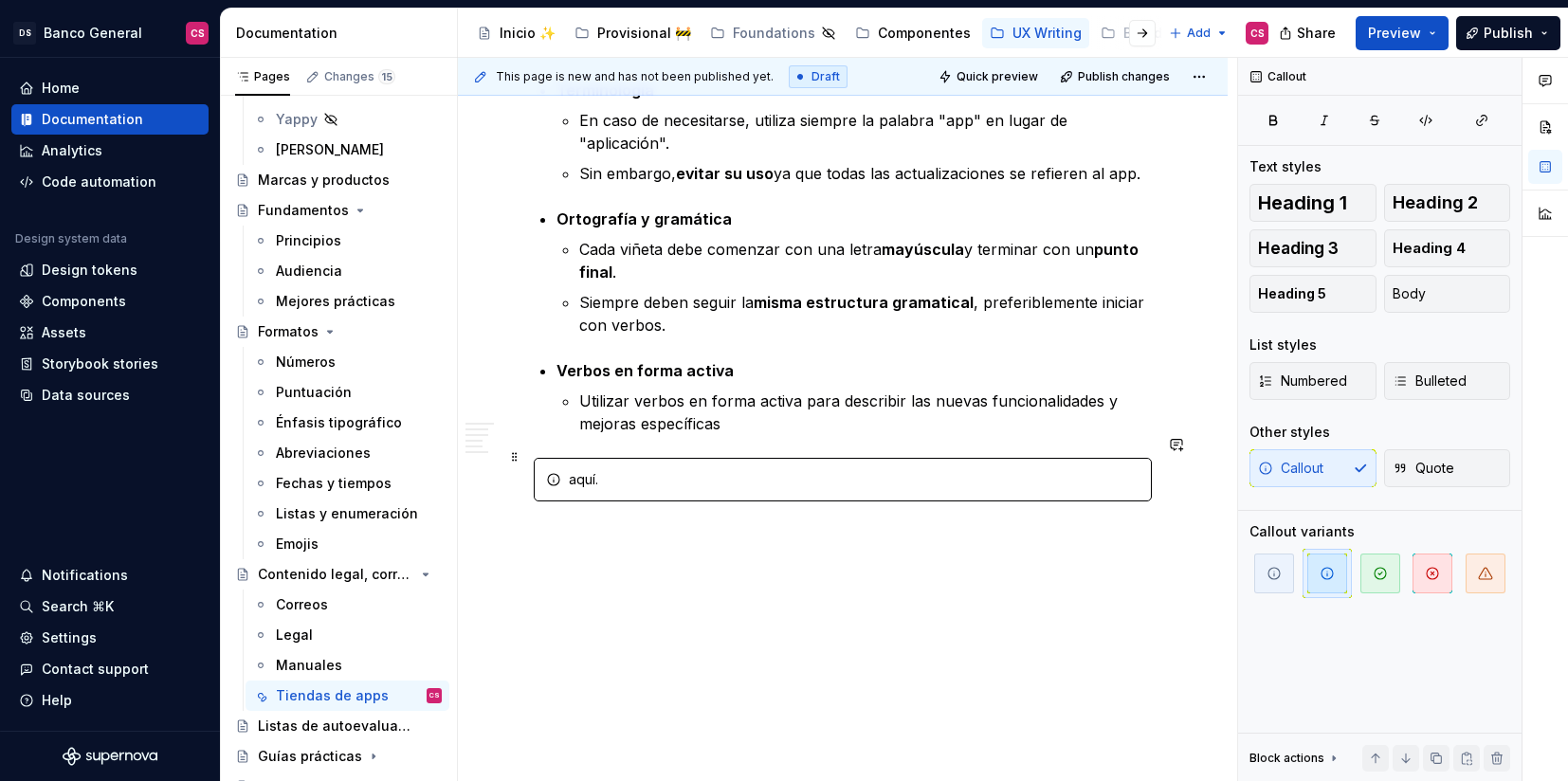
click at [566, 458] on div "aquí." at bounding box center [842, 480] width 618 height 44
click at [1257, 579] on span "button" at bounding box center [1274, 573] width 40 height 40
click at [1432, 567] on icon "button" at bounding box center [1432, 573] width 15 height 15
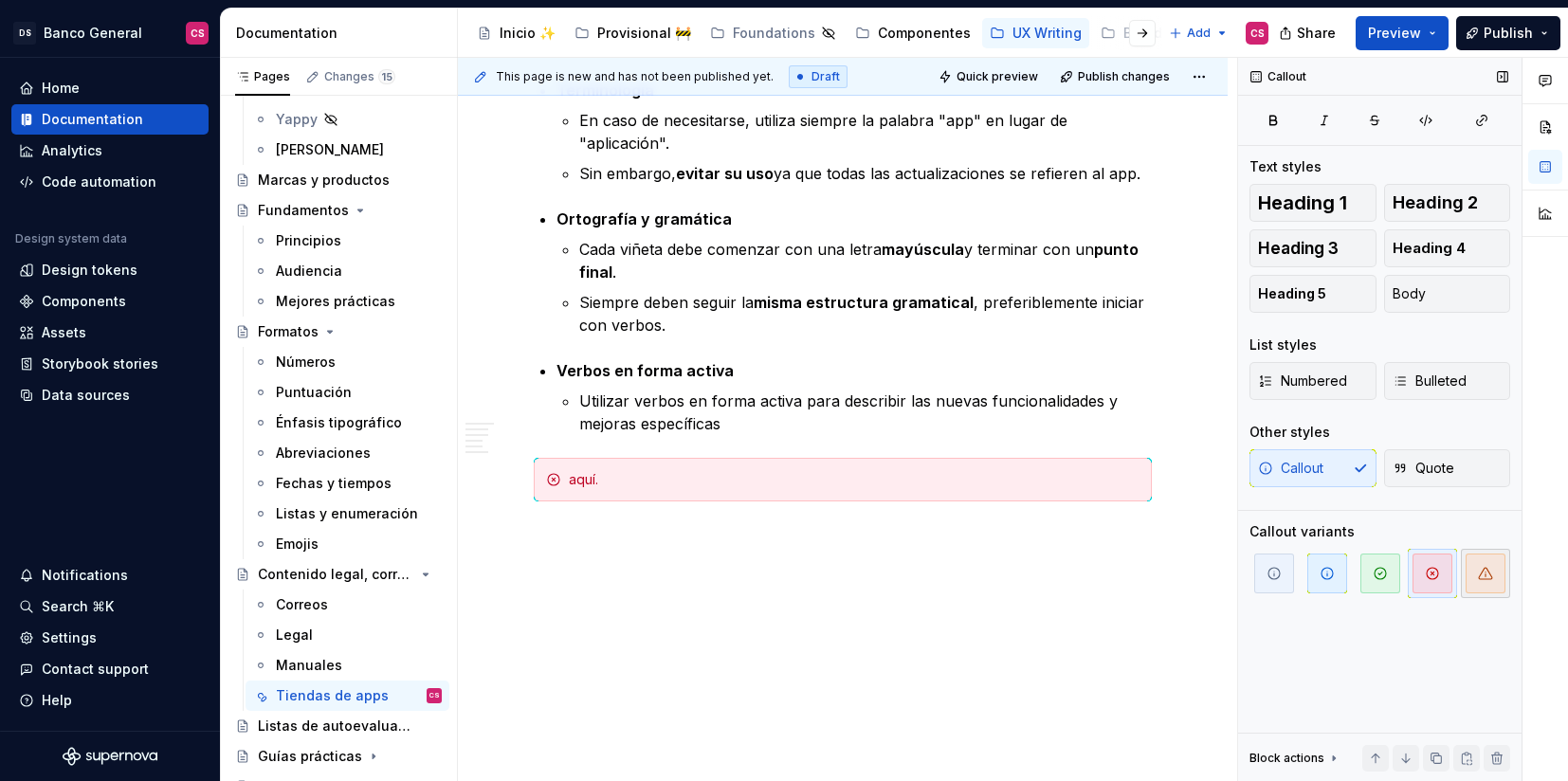
click at [1493, 572] on span "button" at bounding box center [1486, 573] width 40 height 40
click at [1312, 587] on span "button" at bounding box center [1327, 573] width 40 height 40
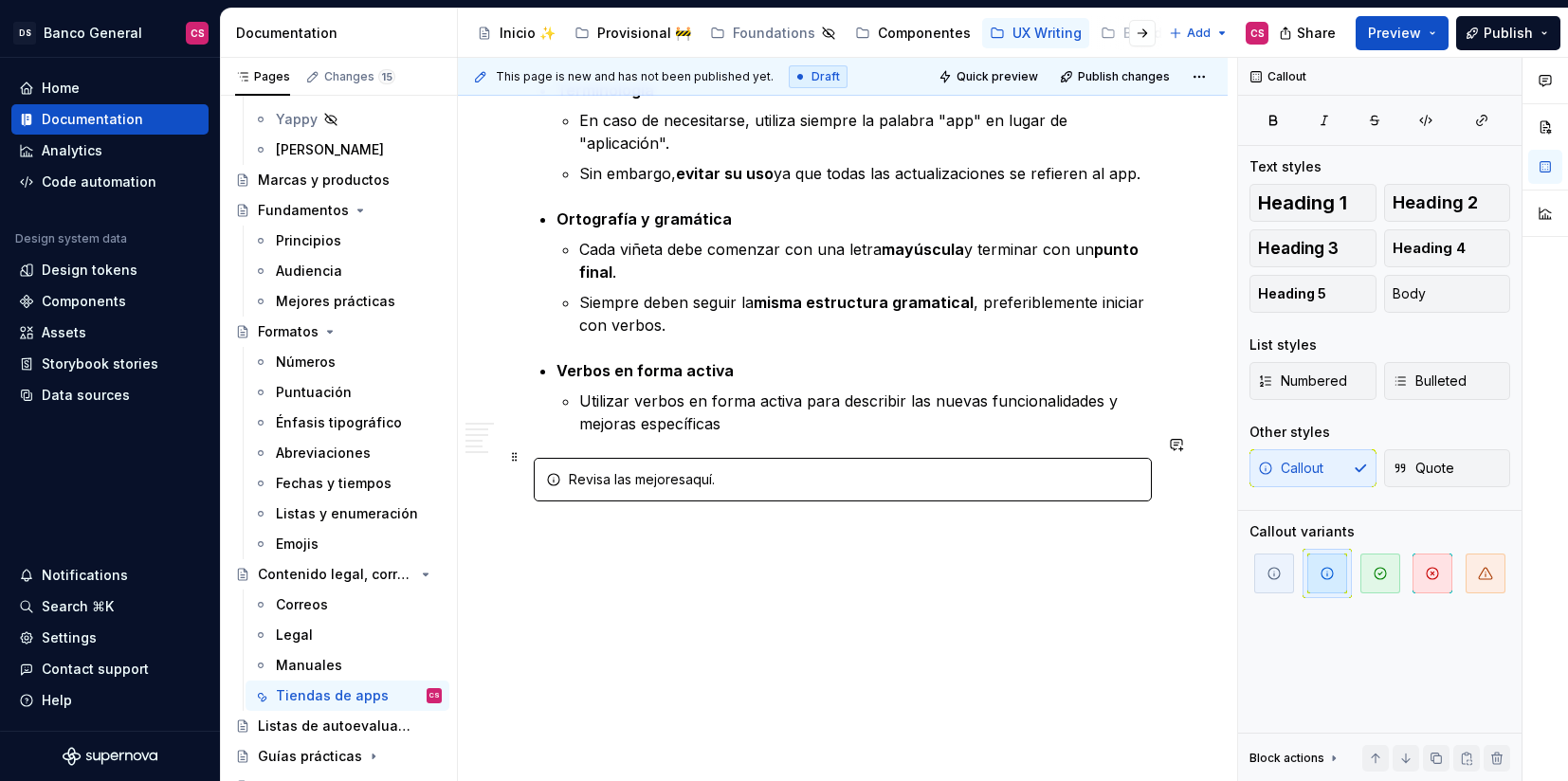
click at [598, 470] on div "Revisa las mejoresaquí." at bounding box center [854, 479] width 570 height 19
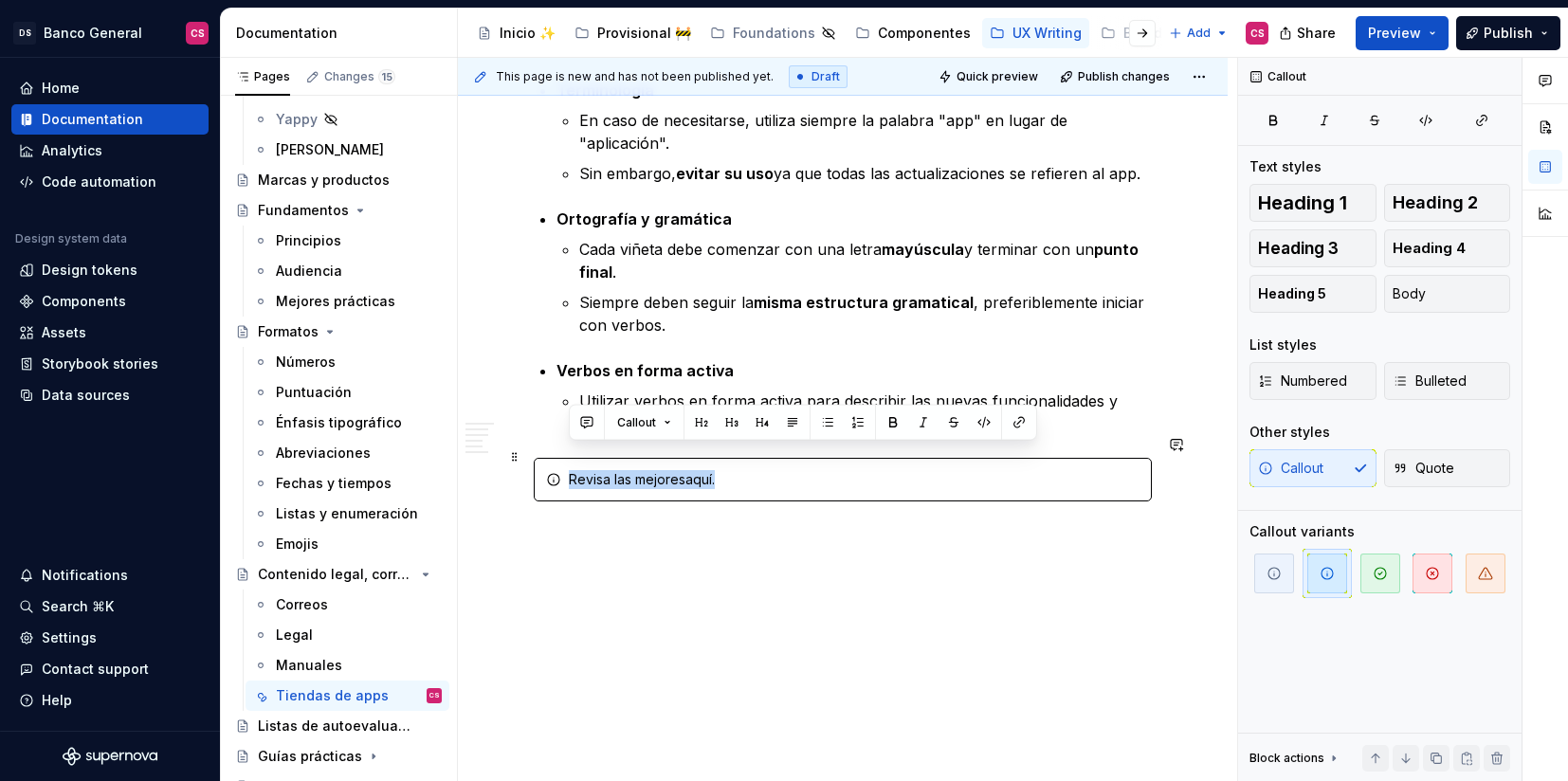
click at [598, 470] on div "Revisa las mejoresaquí." at bounding box center [854, 479] width 570 height 19
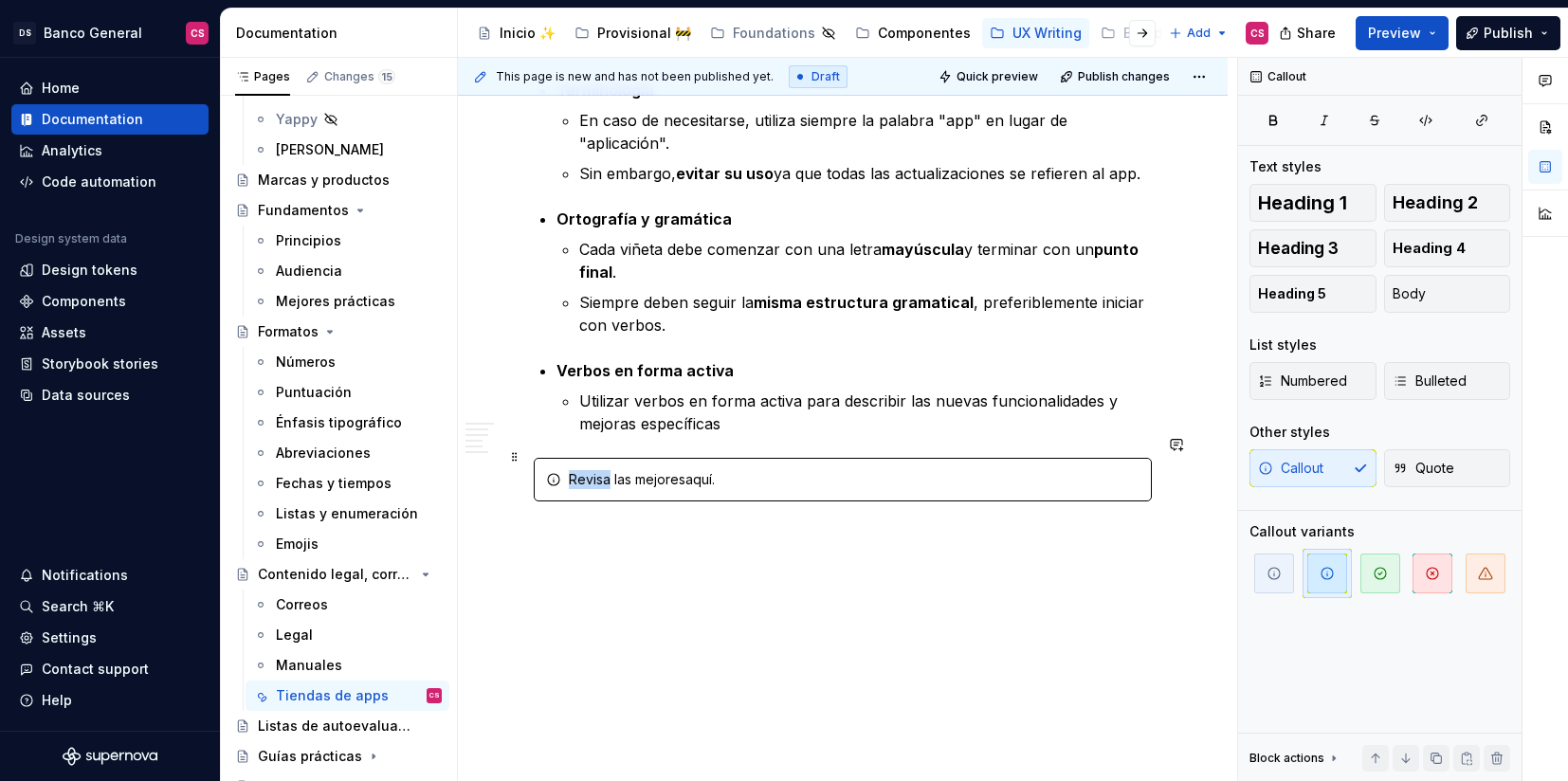
click at [598, 470] on div "Revisa las mejoresaquí." at bounding box center [854, 479] width 570 height 19
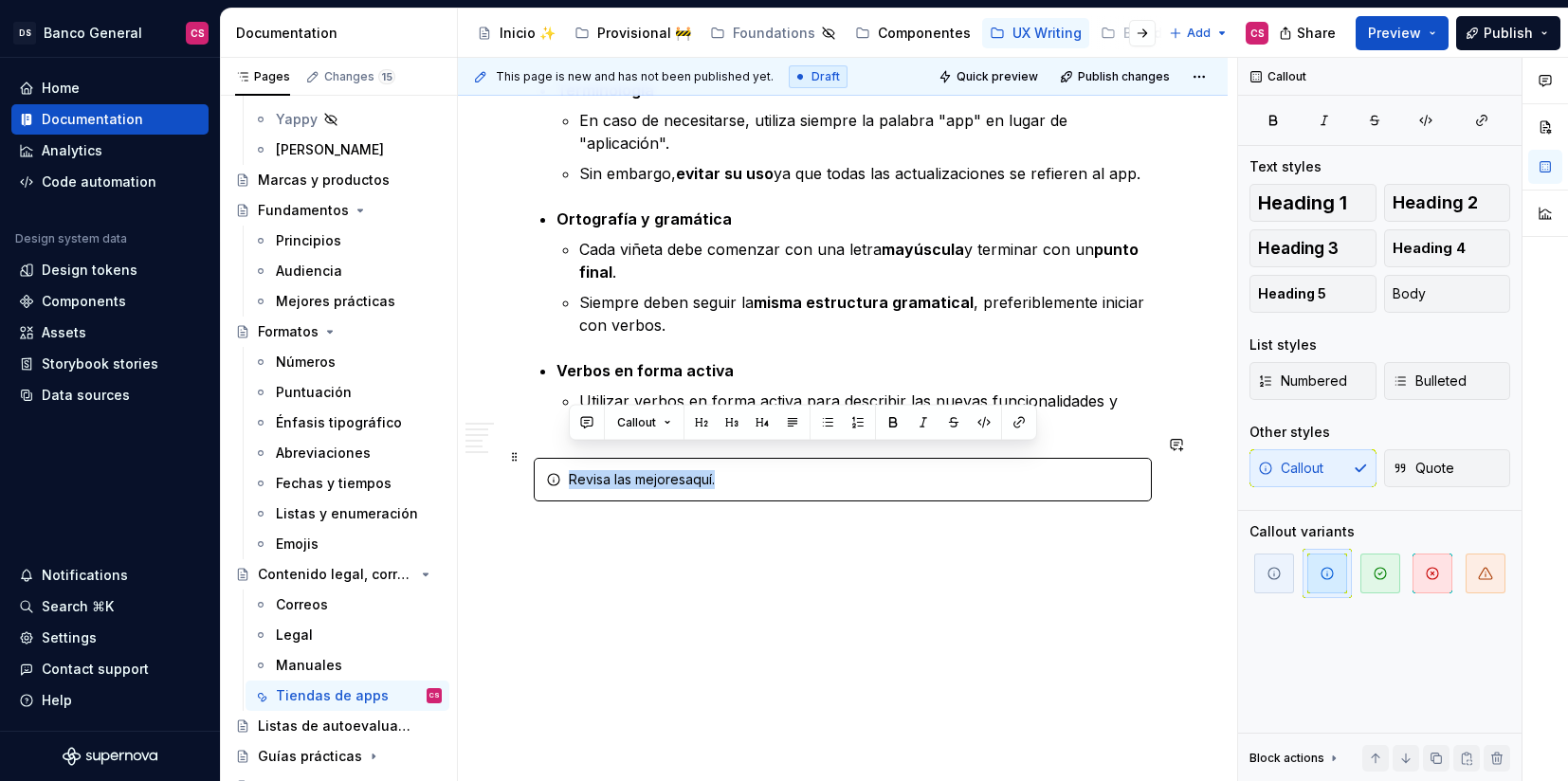
click at [598, 470] on div "Revisa las mejoresaquí." at bounding box center [854, 479] width 570 height 19
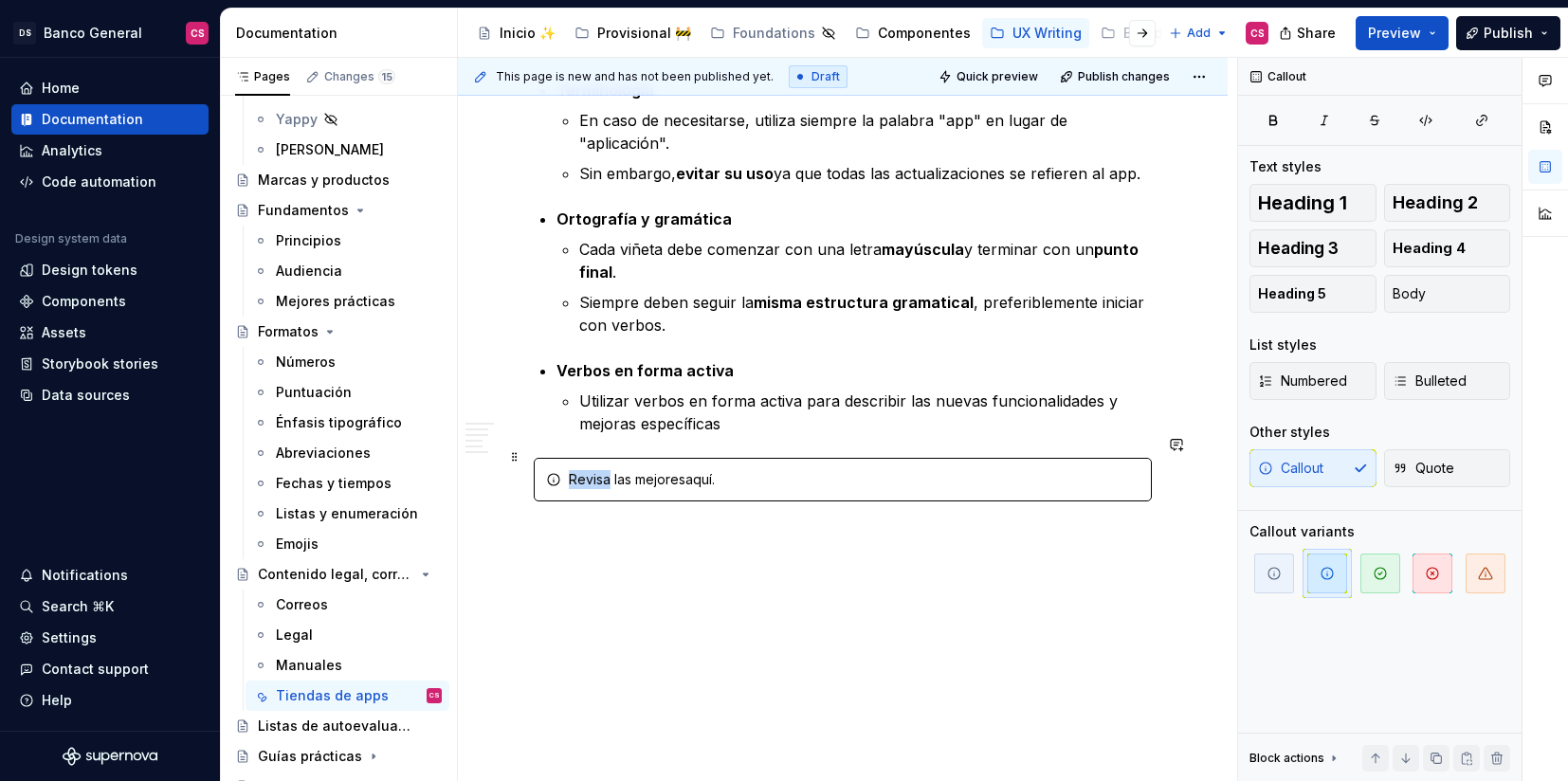
click at [598, 470] on div "Revisa las mejoresaquí." at bounding box center [854, 479] width 570 height 19
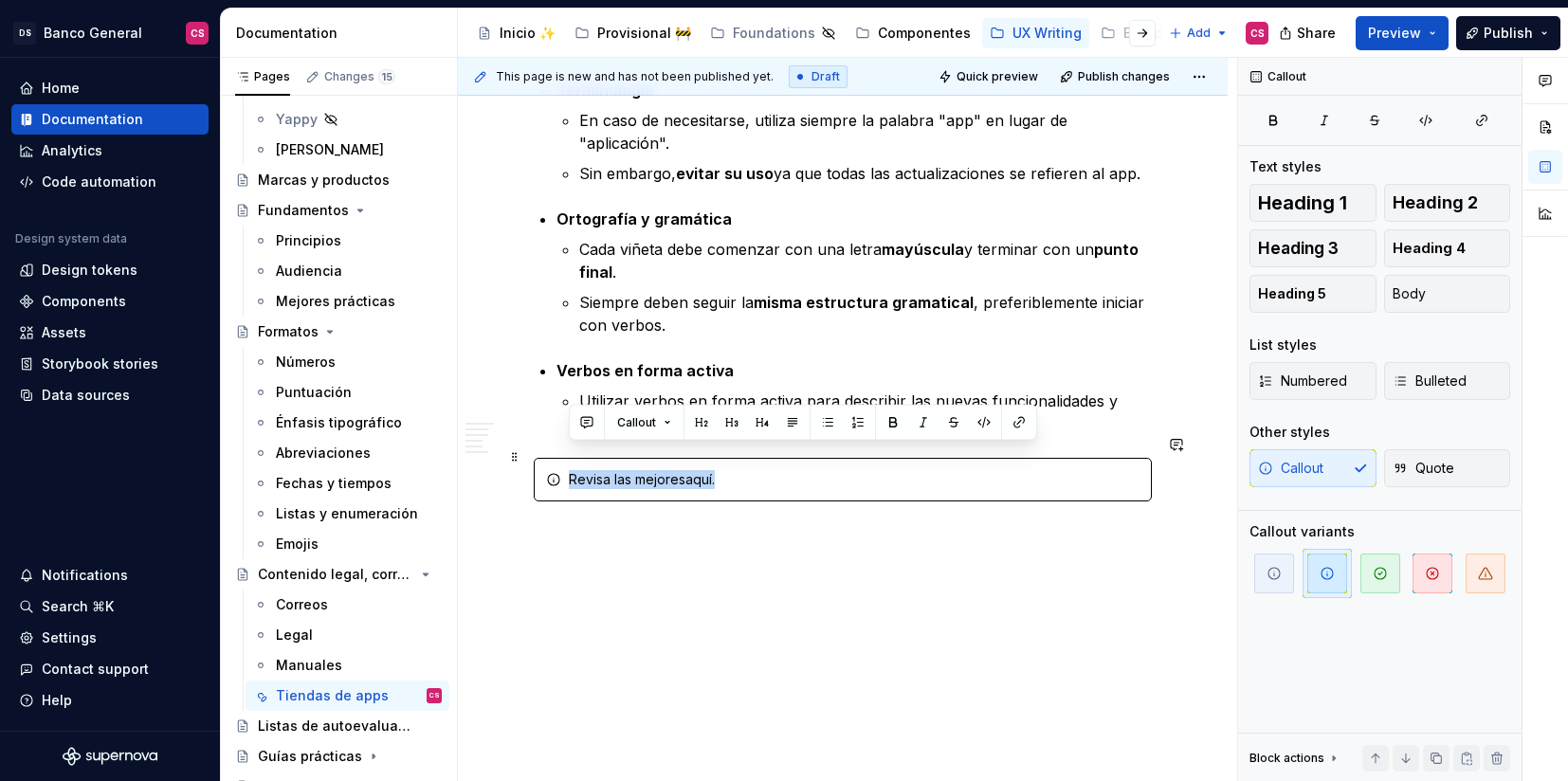
click at [598, 470] on div "Revisa las mejoresaquí." at bounding box center [854, 479] width 570 height 19
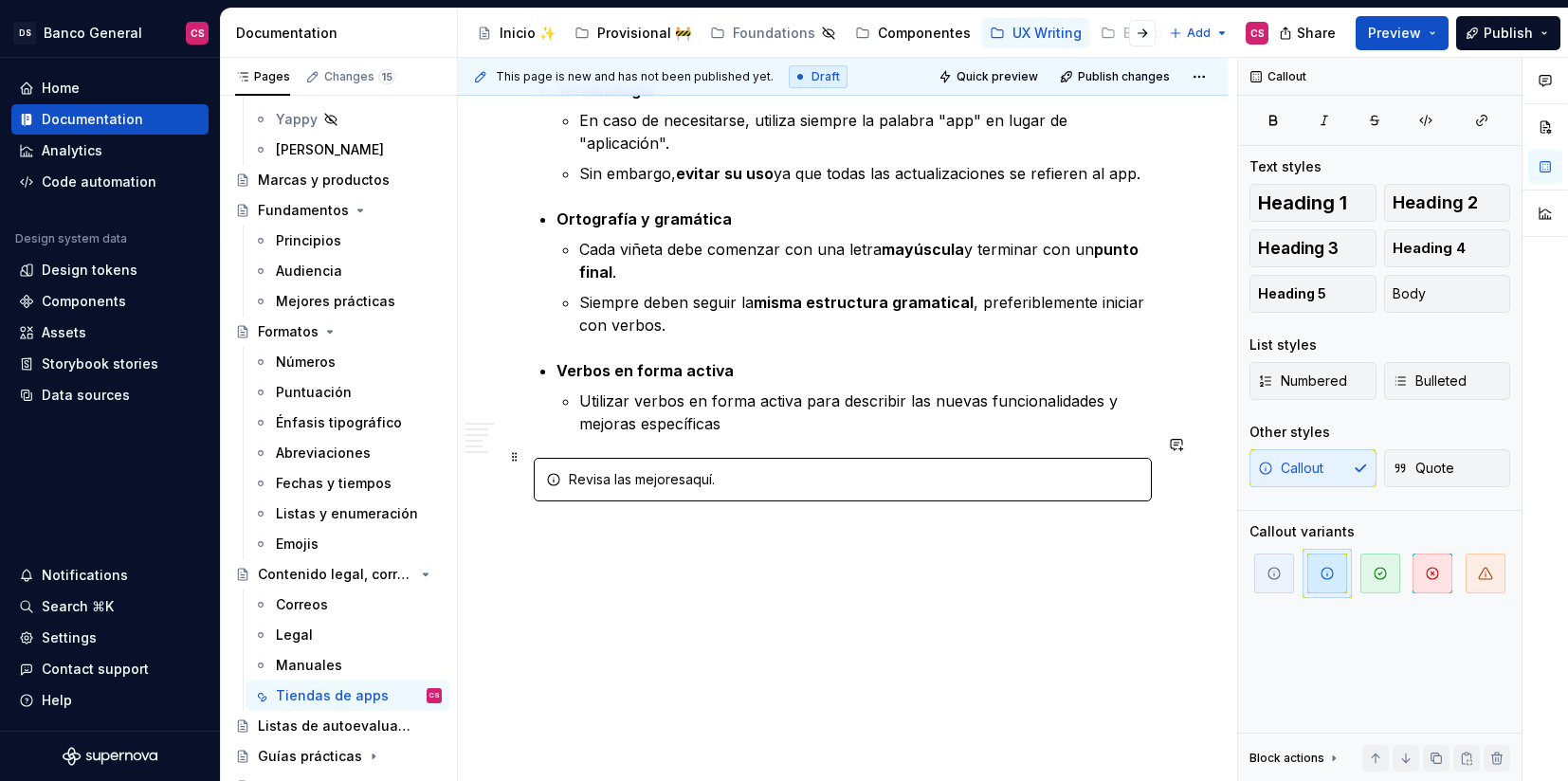
click at [759, 467] on div "Revisa las mejoresaquí." at bounding box center [842, 480] width 618 height 44
click at [580, 470] on div "Revisa las mejoresaquí." at bounding box center [854, 479] width 570 height 19
click at [516, 453] on span at bounding box center [514, 456] width 15 height 27
click at [954, 467] on div "Revisa las mejoresaquí." at bounding box center [842, 480] width 618 height 44
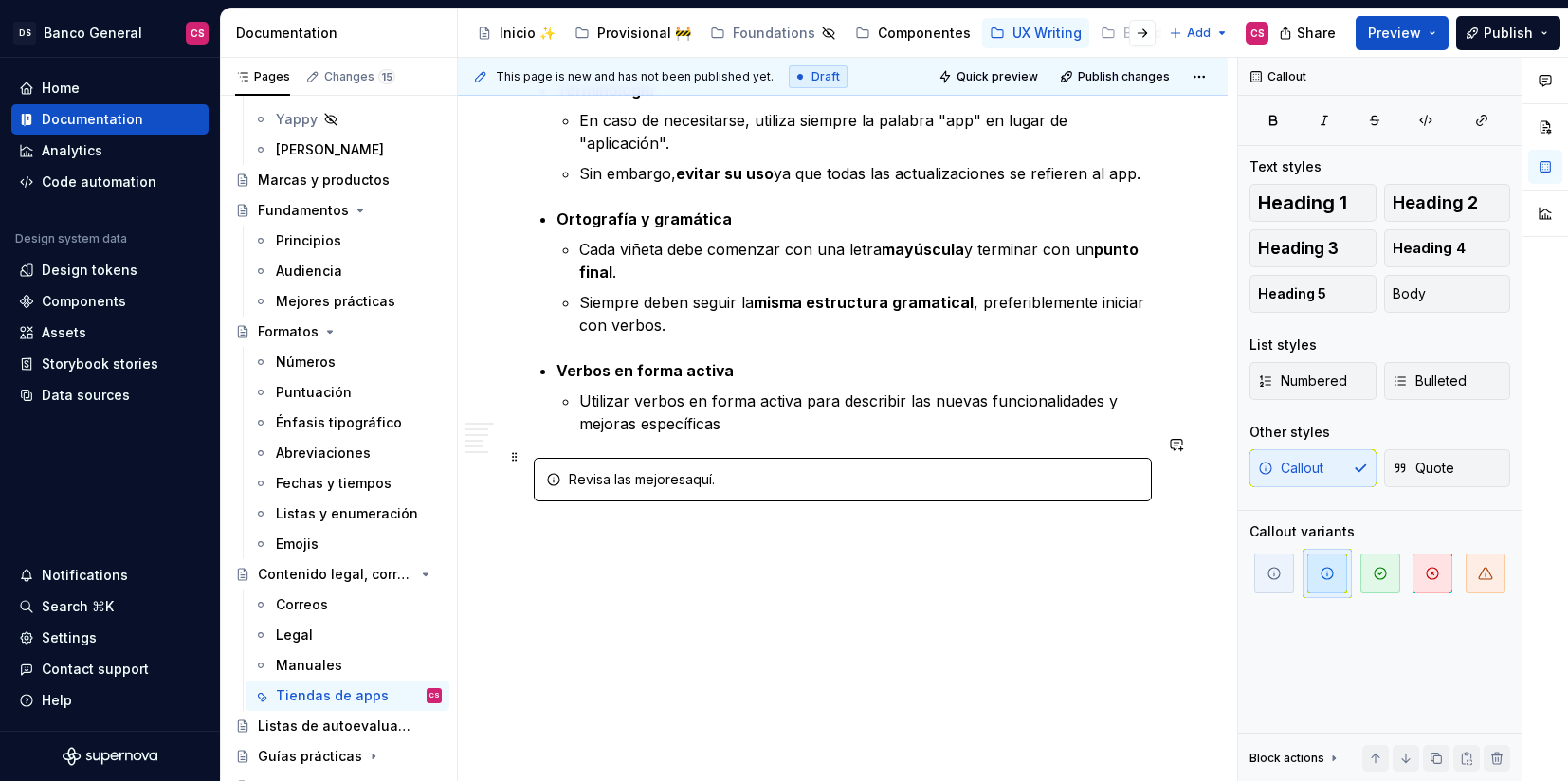
click at [598, 470] on div "Revisa las mejoresaquí." at bounding box center [854, 479] width 570 height 19
click at [608, 470] on div "Revisa las mejoresaquí." at bounding box center [854, 479] width 570 height 19
click at [677, 470] on div "Revisa las mejoresaquí." at bounding box center [854, 479] width 570 height 19
type textarea "*"
click at [592, 470] on div "Revisa las mejores paquí." at bounding box center [854, 479] width 570 height 19
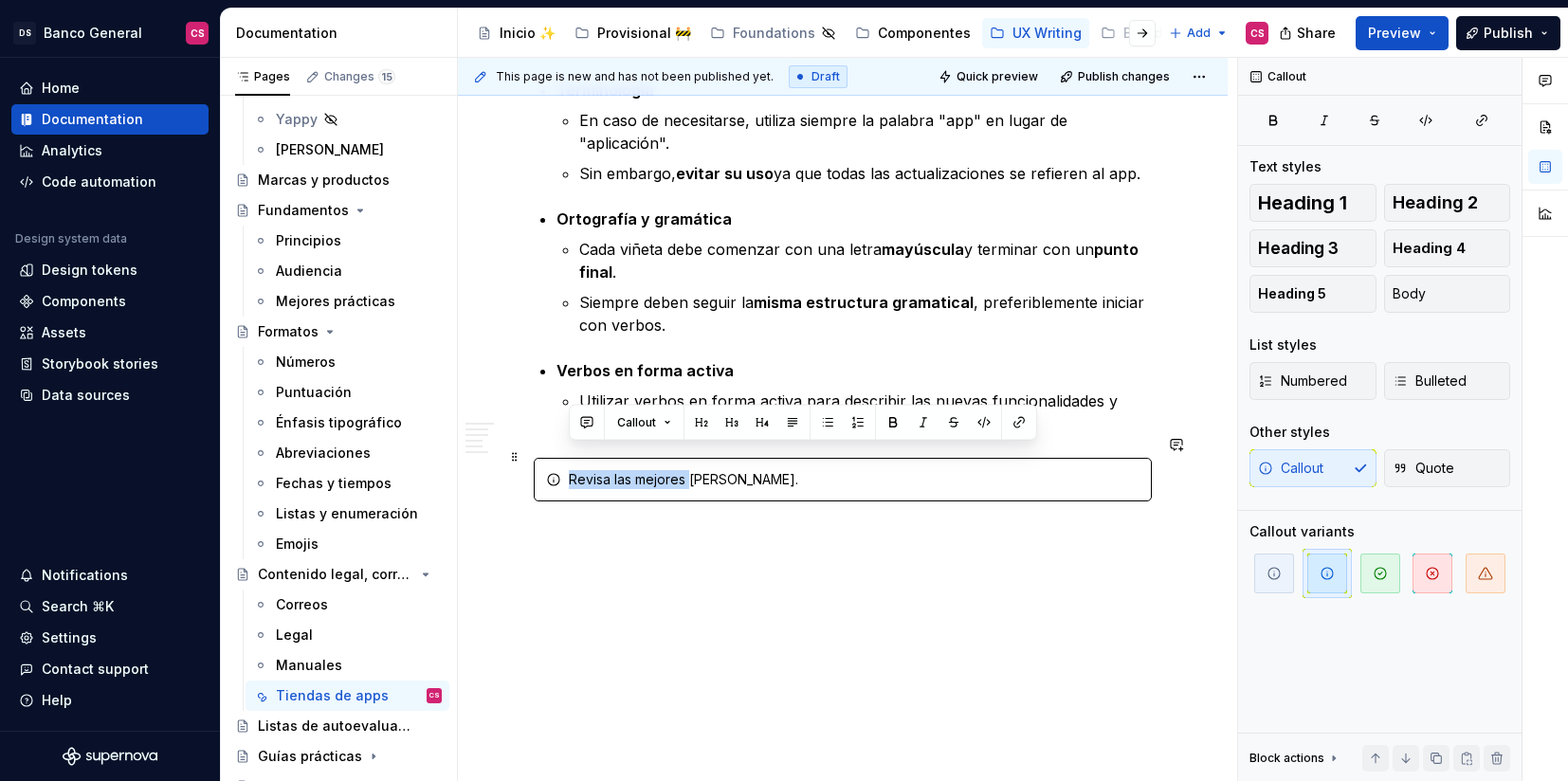
drag, startPoint x: 592, startPoint y: 464, endPoint x: 685, endPoint y: 460, distance: 93.1
click at [685, 470] on div "Revisa las mejores paquí." at bounding box center [854, 479] width 570 height 19
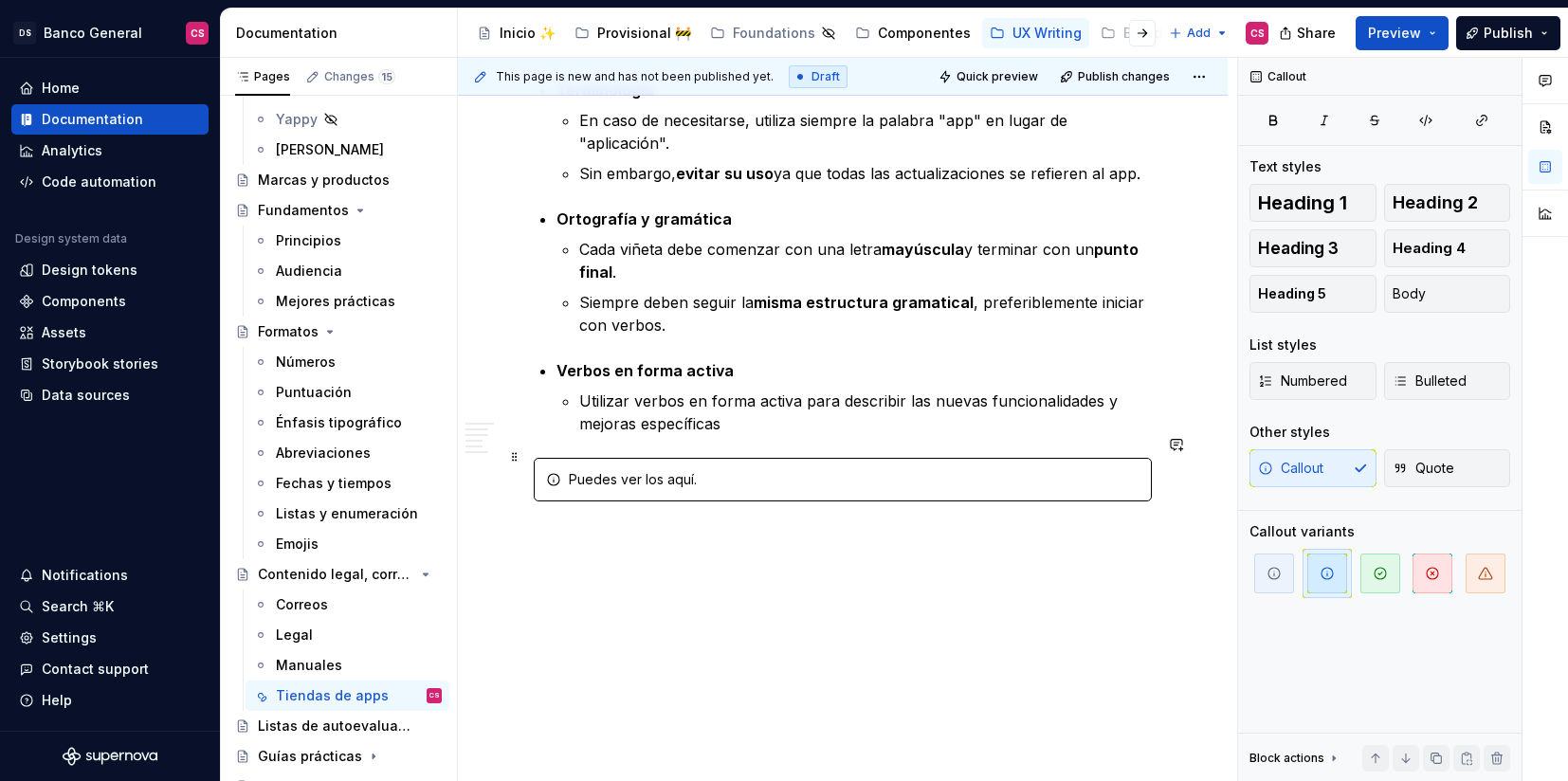
click at [683, 470] on div "Puedes ver los aquí." at bounding box center [854, 479] width 570 height 19
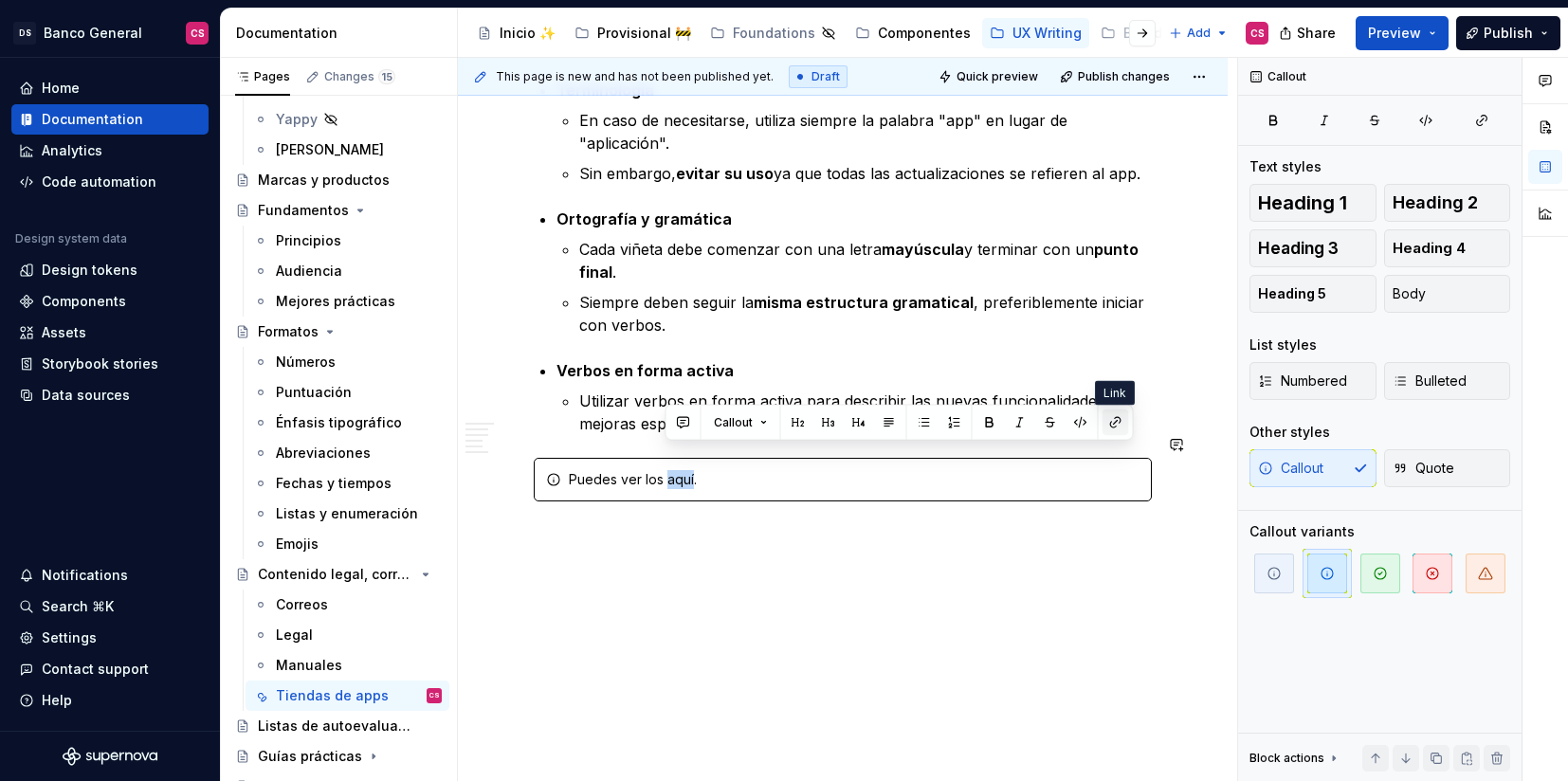
click at [1103, 419] on button "button" at bounding box center [1116, 422] width 27 height 27
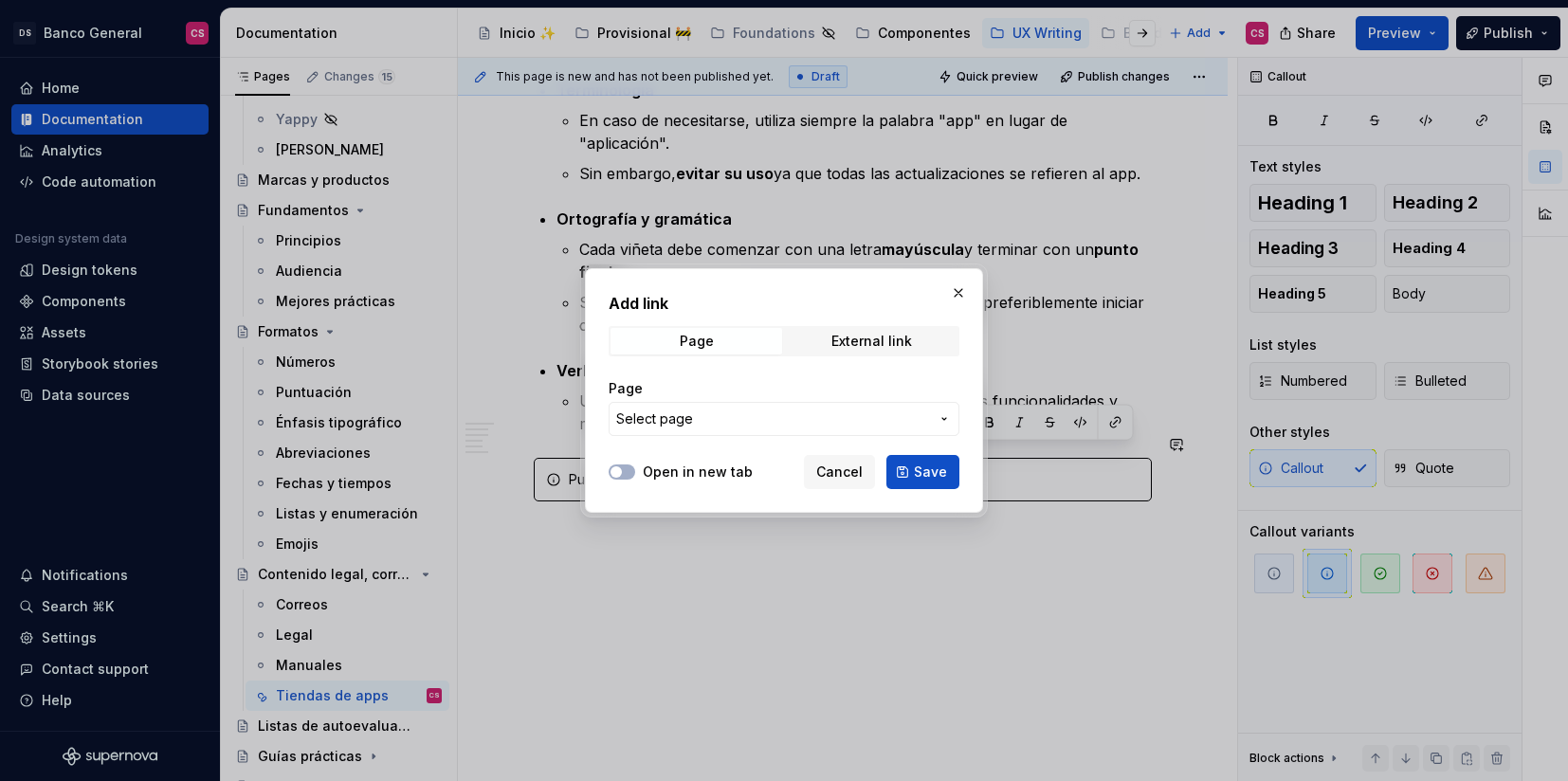
click at [867, 315] on div "Add link Page External link Page Select page" at bounding box center [783, 370] width 351 height 156
click at [862, 340] on div "External link" at bounding box center [872, 341] width 81 height 15
click at [688, 417] on input "URL" at bounding box center [783, 419] width 351 height 34
paste input "https://ds-banco-general.supernova-docs.io/latest/ux-writing/fundamentos/princi…"
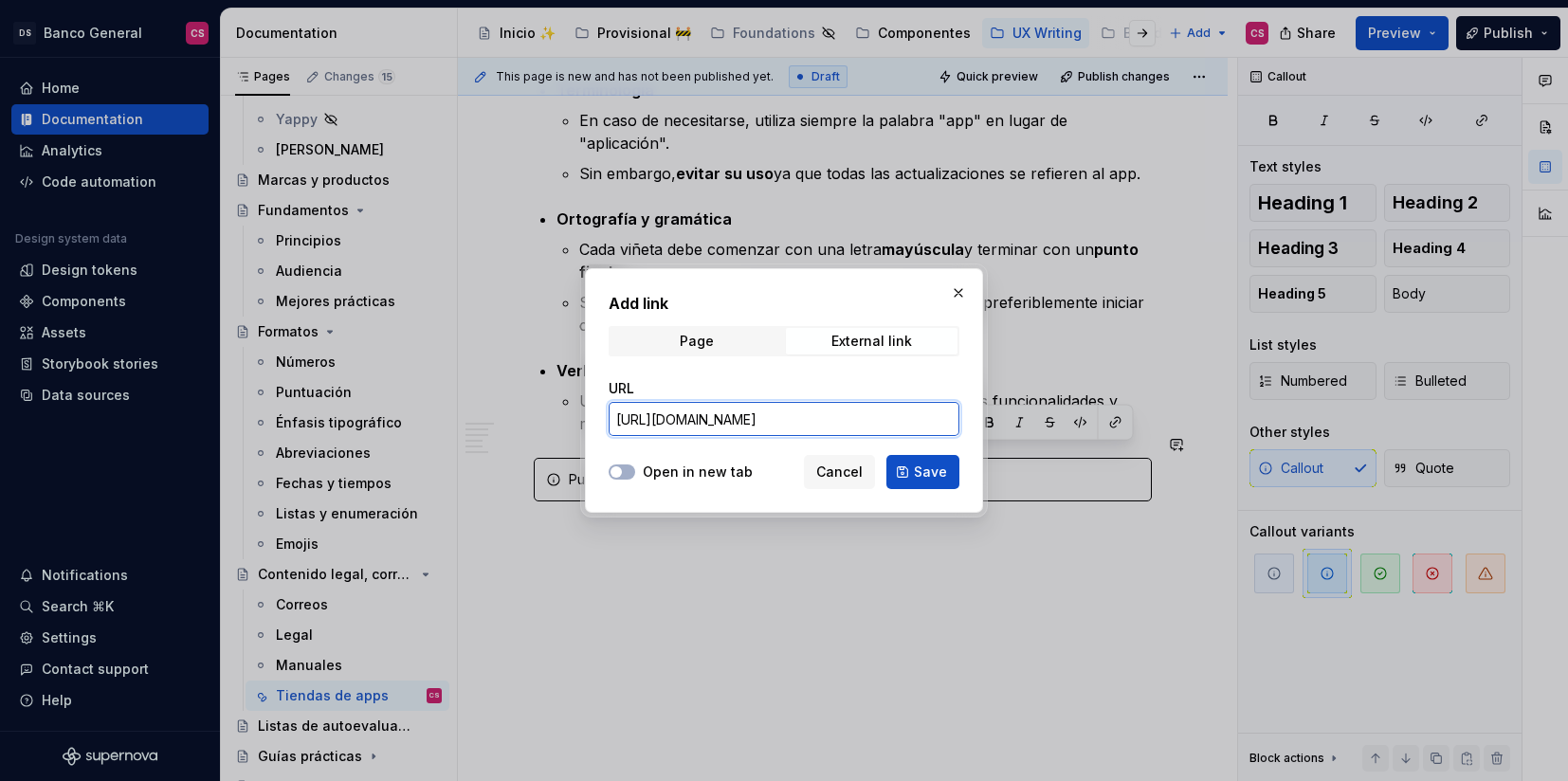
type input "https://ds-banco-general.supernova-docs.io/latest/ux-writing/fundamentos/princi…"
click at [735, 367] on div "Add link Page External link URL https://ds-banco-general.supernova-docs.io/late…" at bounding box center [783, 370] width 351 height 156
click at [944, 473] on span "Save" at bounding box center [930, 471] width 33 height 19
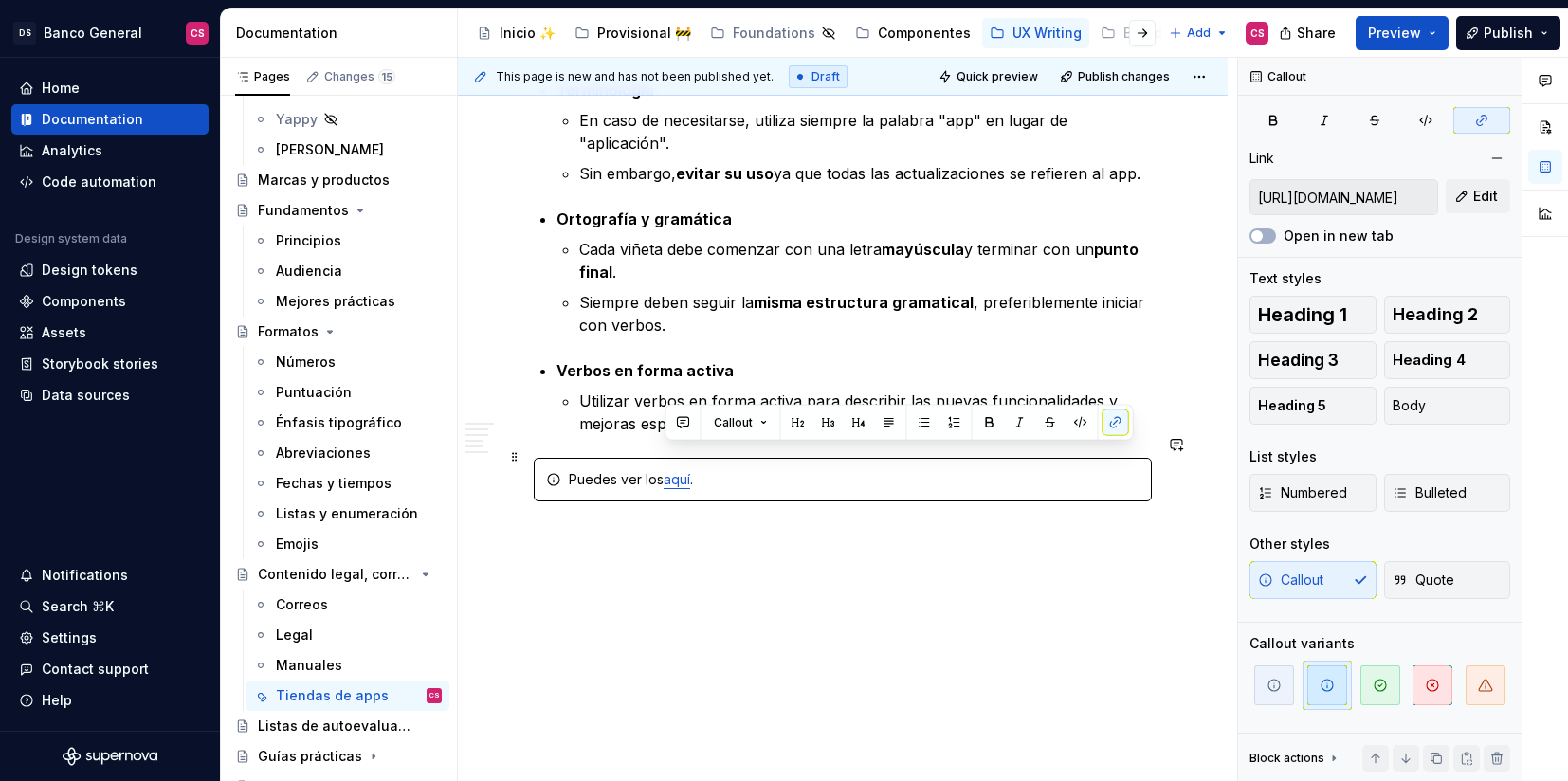
click at [609, 470] on div "Puedes ver los aquí ." at bounding box center [854, 479] width 570 height 19
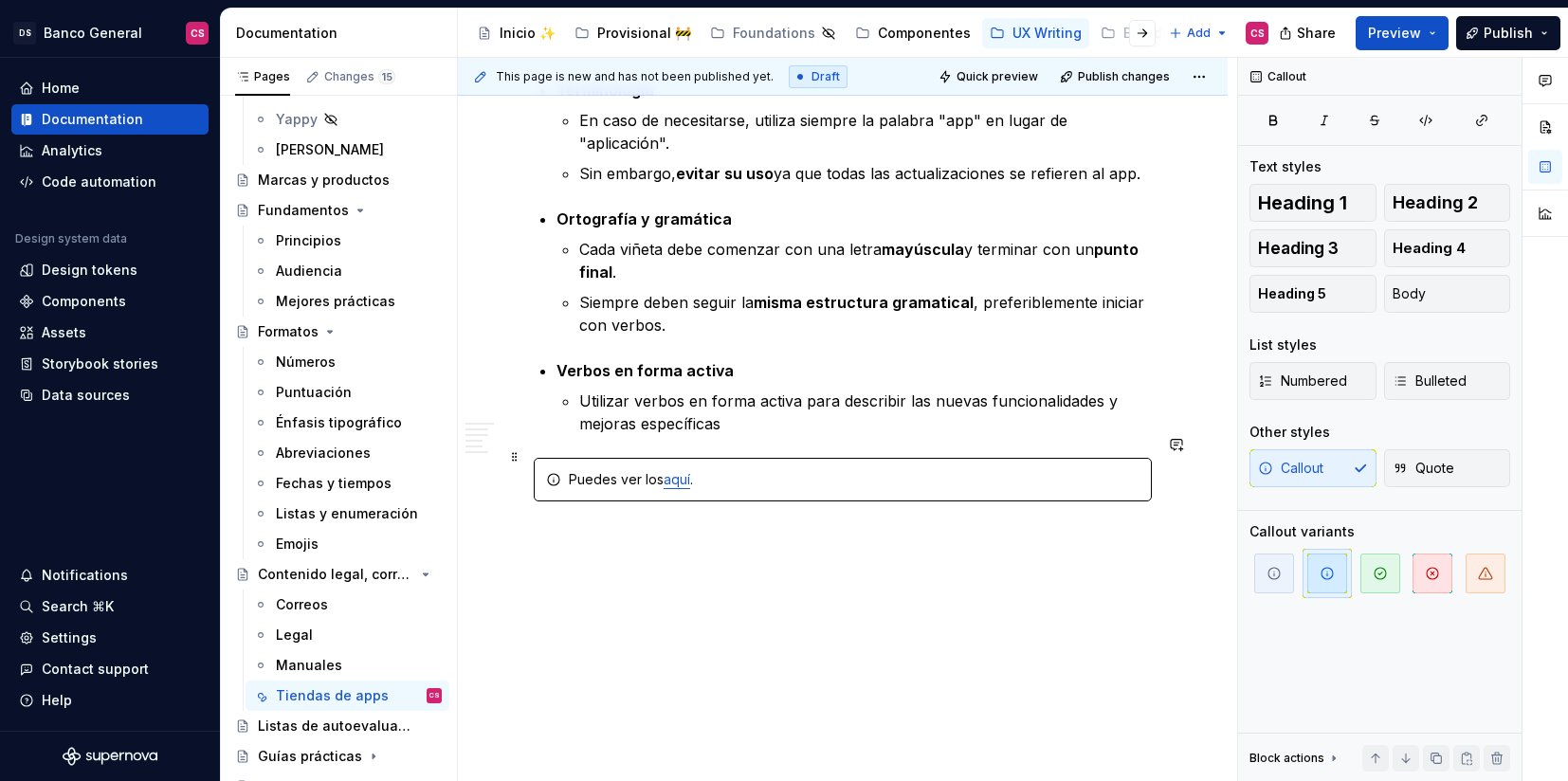
click at [582, 470] on div "Puedes ver los aquí ." at bounding box center [854, 479] width 570 height 19
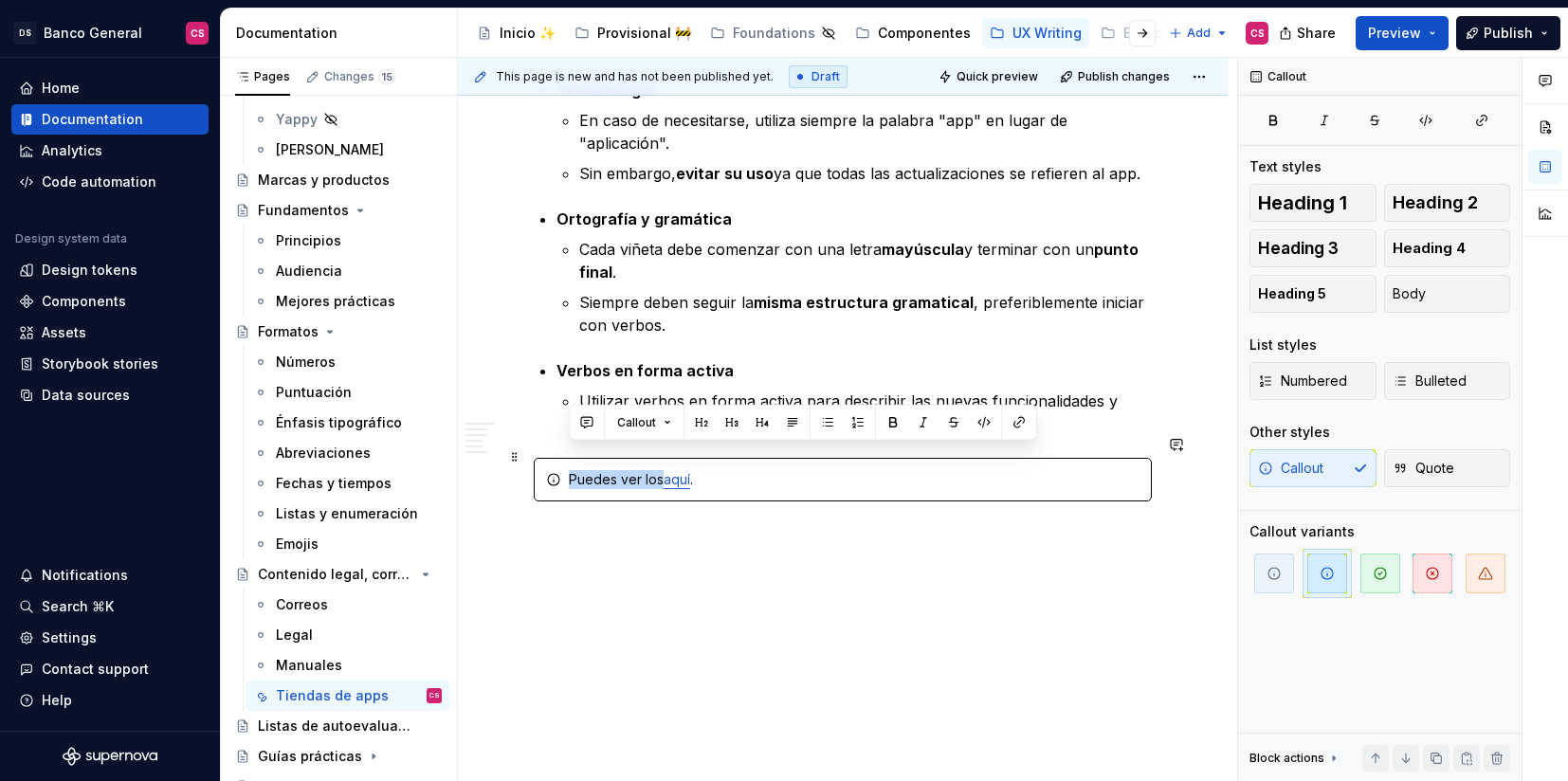
drag, startPoint x: 582, startPoint y: 458, endPoint x: 648, endPoint y: 456, distance: 66.0
click at [648, 470] on div "Puedes ver los aquí ." at bounding box center [854, 479] width 570 height 19
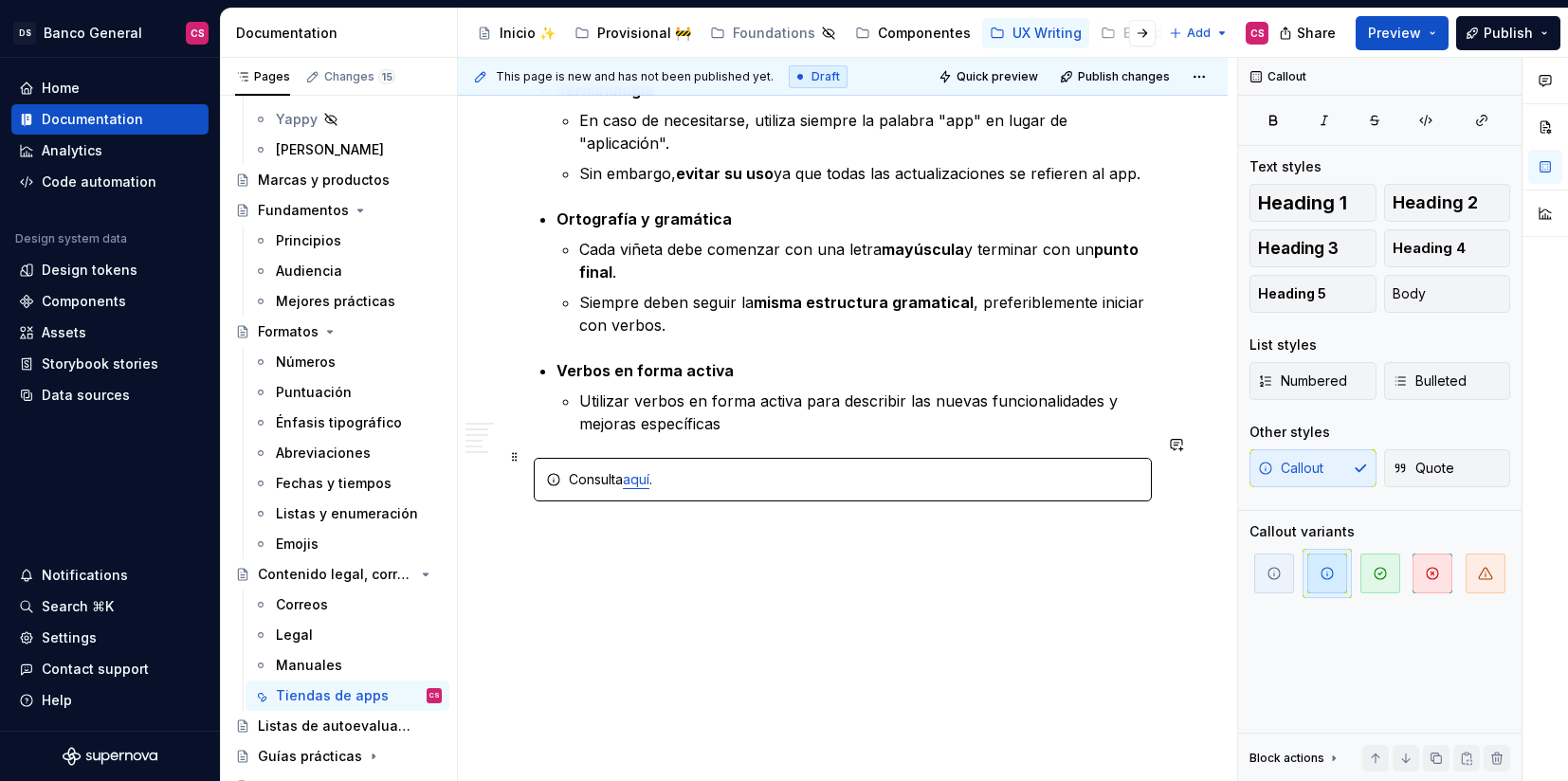
click at [664, 470] on div "Consulta aquí ." at bounding box center [854, 479] width 570 height 19
click at [709, 470] on div "Consulta aquí los" at bounding box center [854, 479] width 570 height 19
click at [752, 470] on div "Consulta aquí el principio de la" at bounding box center [854, 479] width 570 height 19
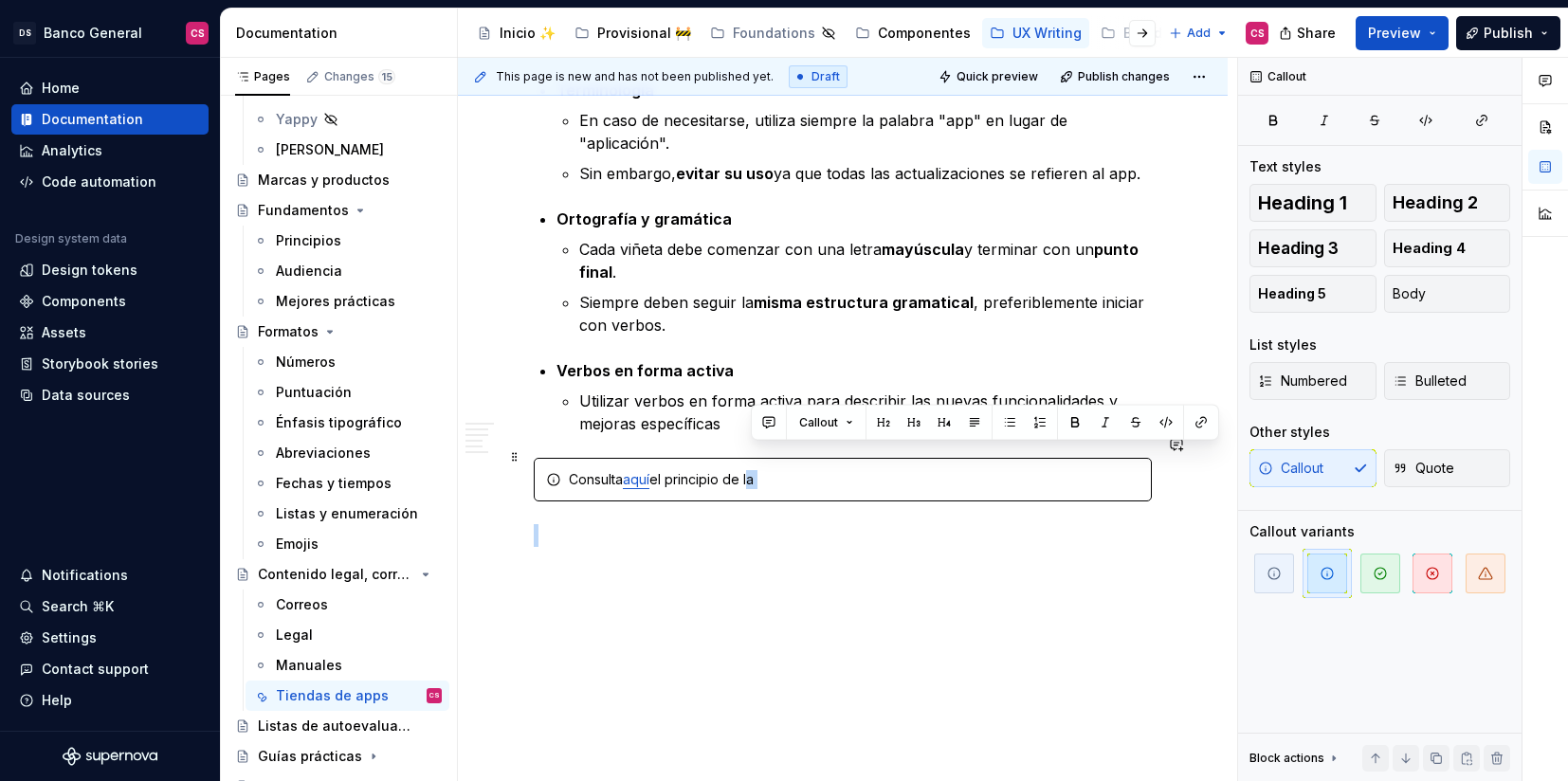
drag, startPoint x: 752, startPoint y: 453, endPoint x: 791, endPoint y: 458, distance: 39.3
click at [791, 470] on div "Consulta aquí el principio de la" at bounding box center [854, 479] width 570 height 19
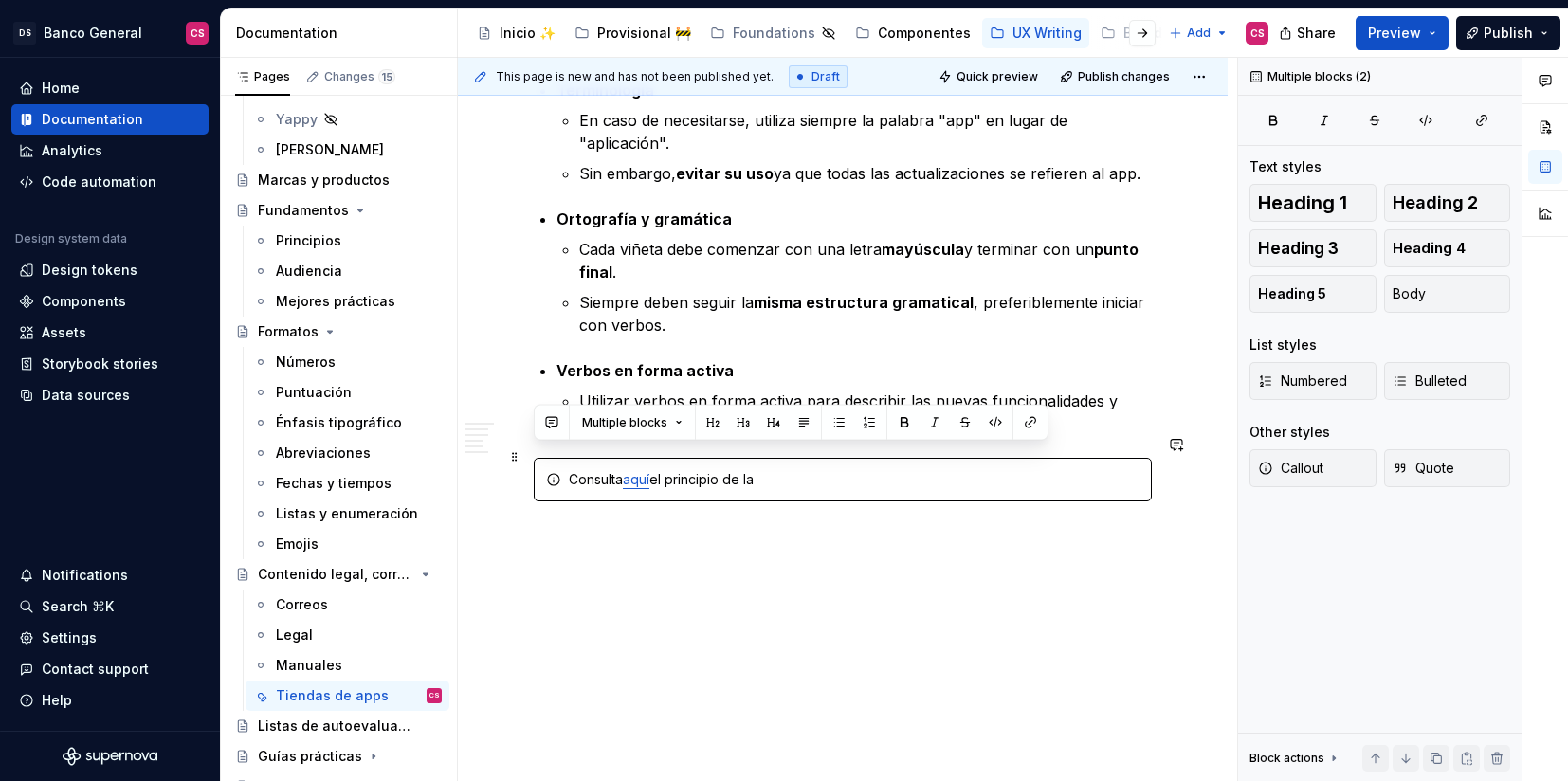
scroll to position [2395, 0]
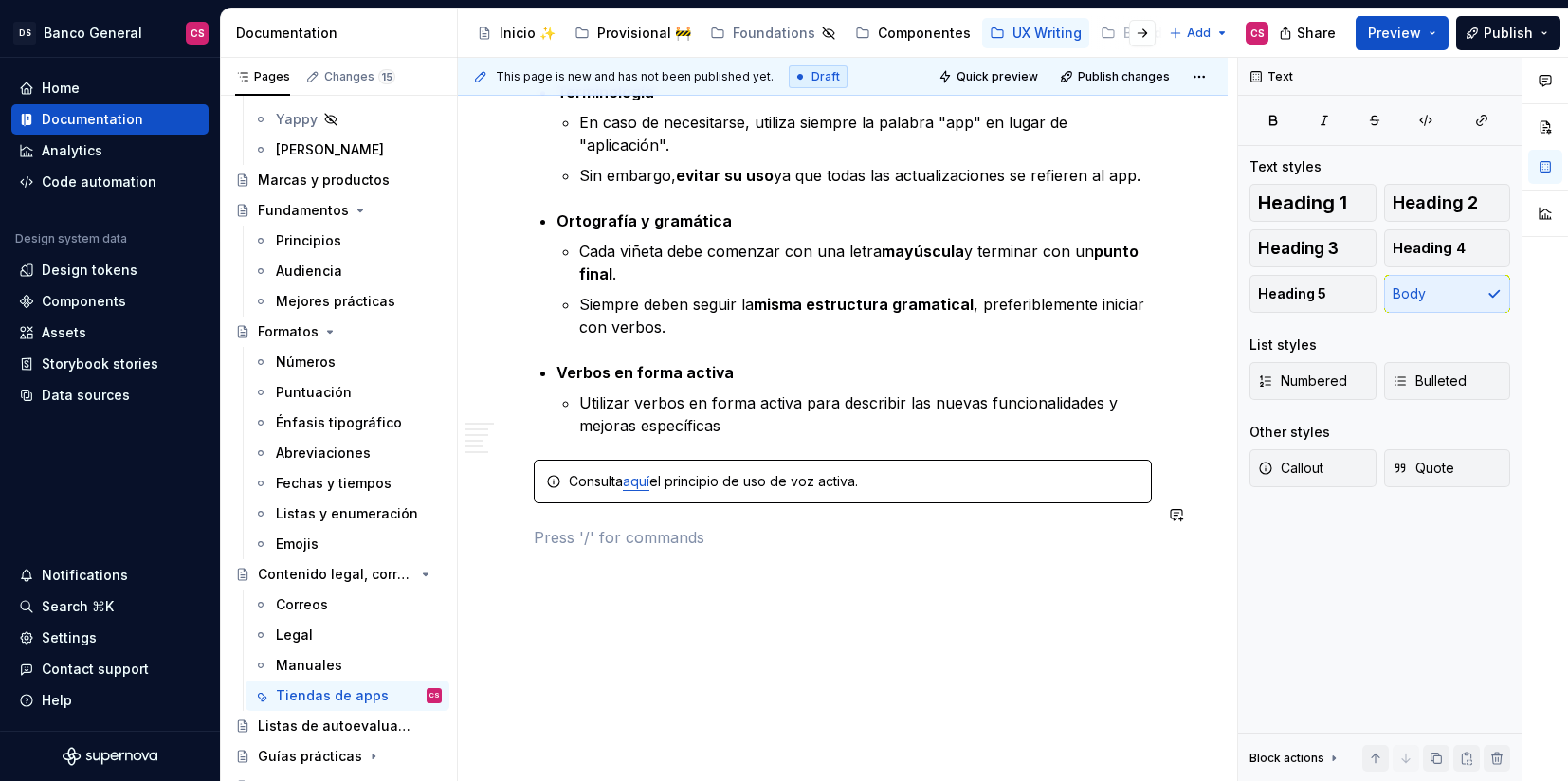
click at [636, 526] on p at bounding box center [842, 537] width 618 height 23
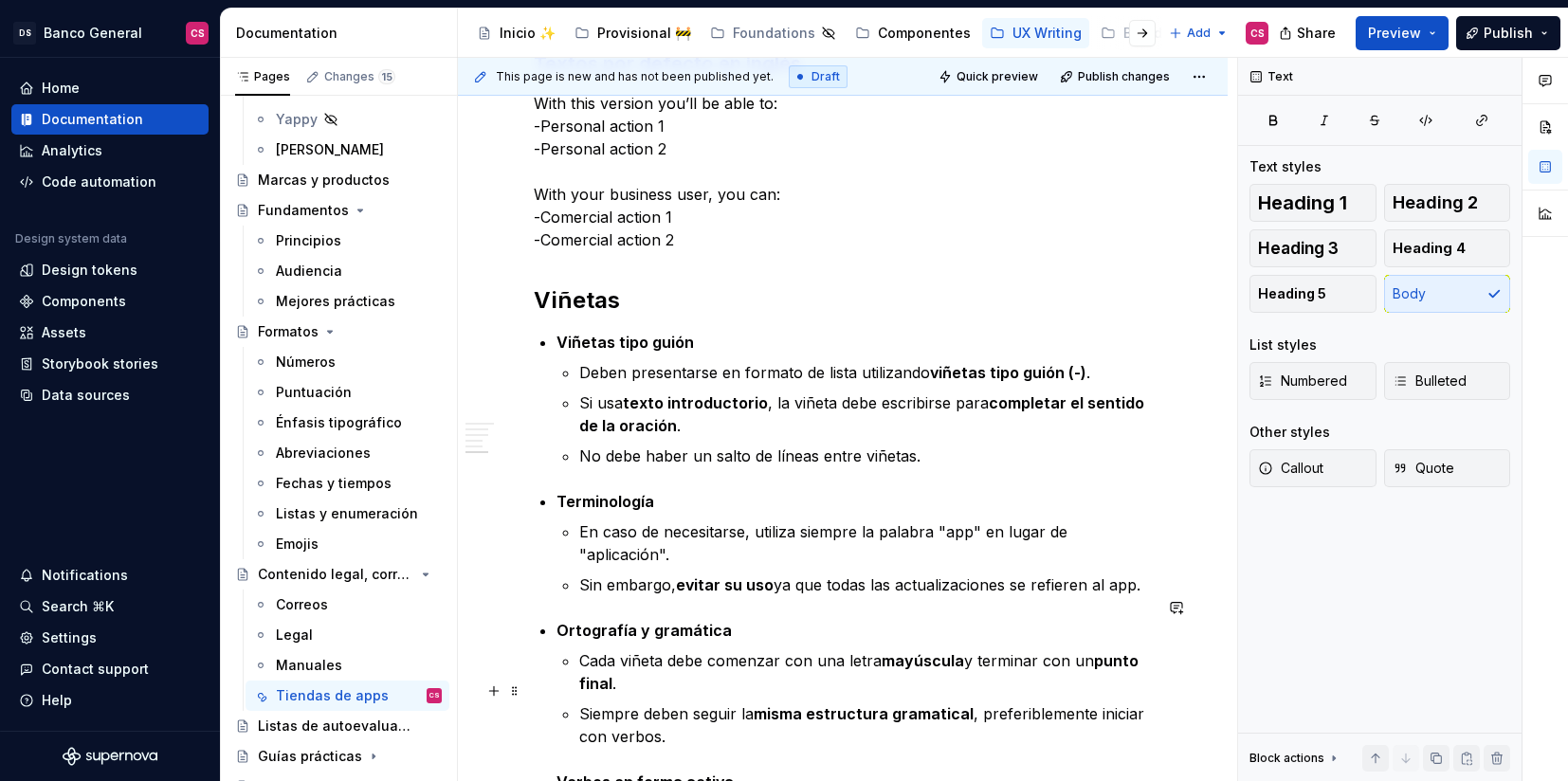
scroll to position [1978, 0]
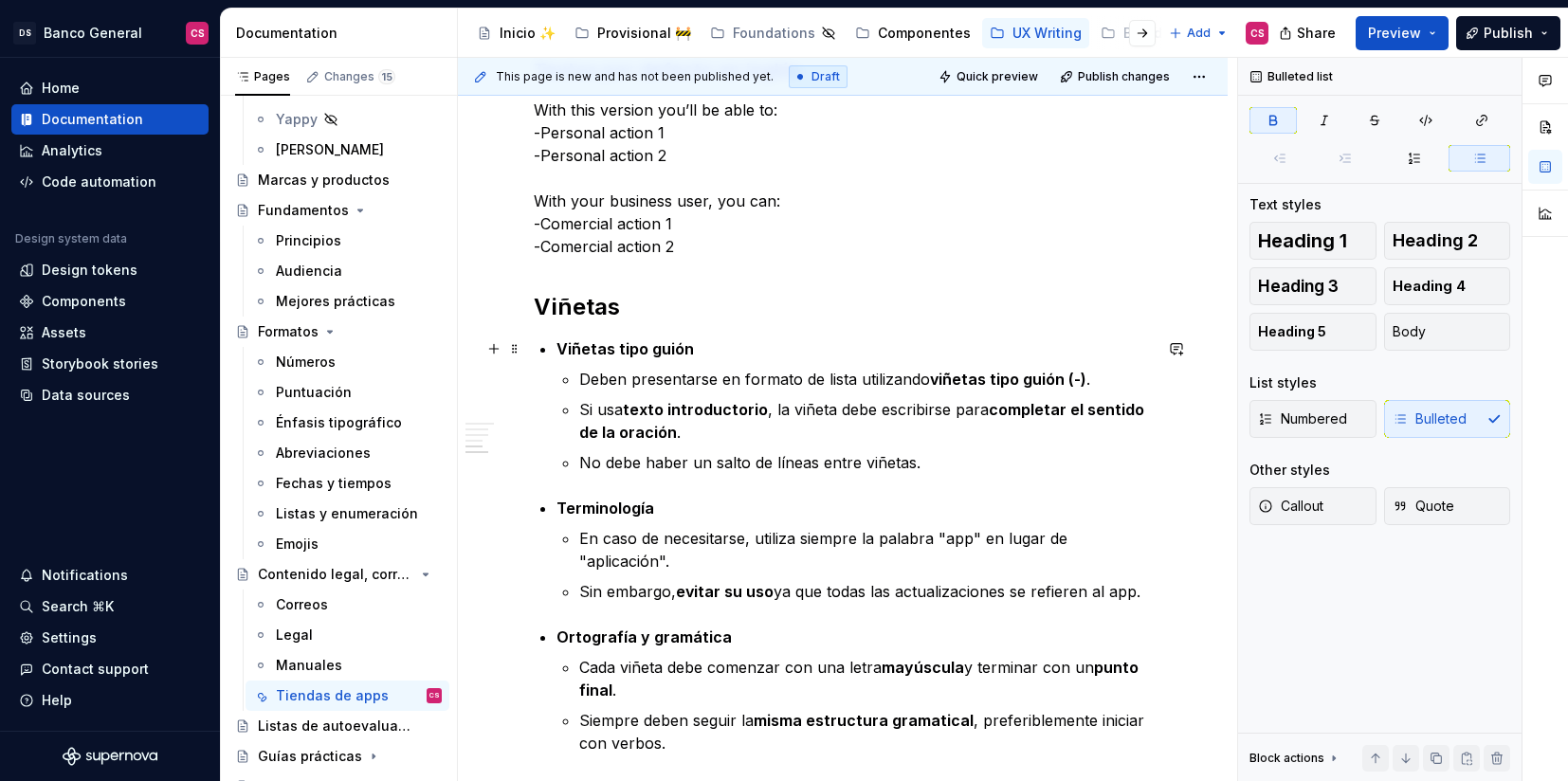
click at [584, 344] on strong "Viñetas tipo guión" at bounding box center [625, 349] width 138 height 19
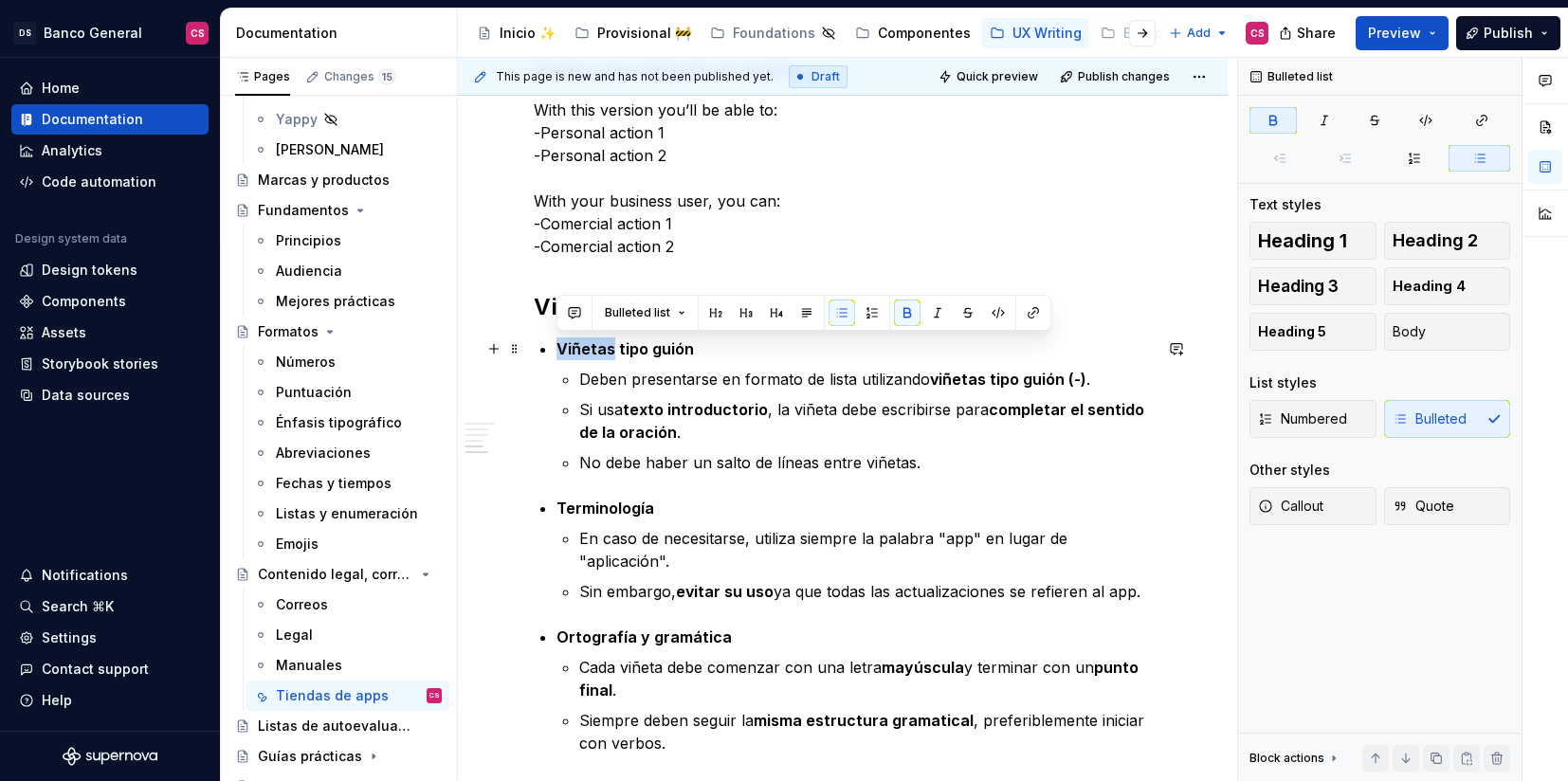
click at [584, 344] on strong "Viñetas tipo guión" at bounding box center [625, 349] width 138 height 19
click at [584, 346] on strong "Viñetas tipo guión" at bounding box center [625, 349] width 138 height 19
drag, startPoint x: 584, startPoint y: 346, endPoint x: 670, endPoint y: 347, distance: 86.0
click at [670, 347] on strong "Viñetas tipo guión" at bounding box center [625, 349] width 138 height 19
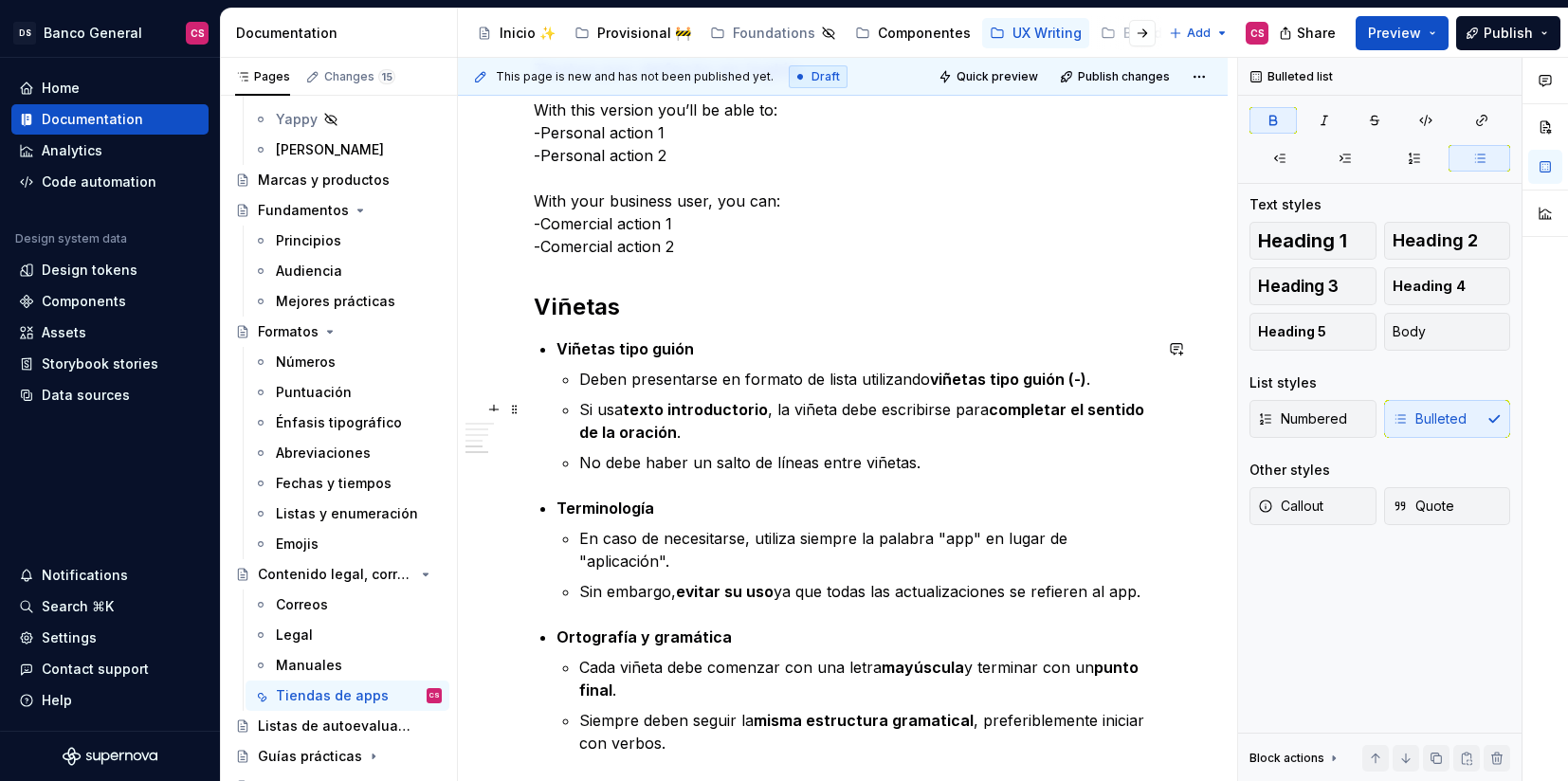
click at [668, 437] on strong "completar el sentido de la oración" at bounding box center [864, 421] width 569 height 42
click at [583, 345] on strong "Viñetas tipo guión" at bounding box center [625, 349] width 138 height 19
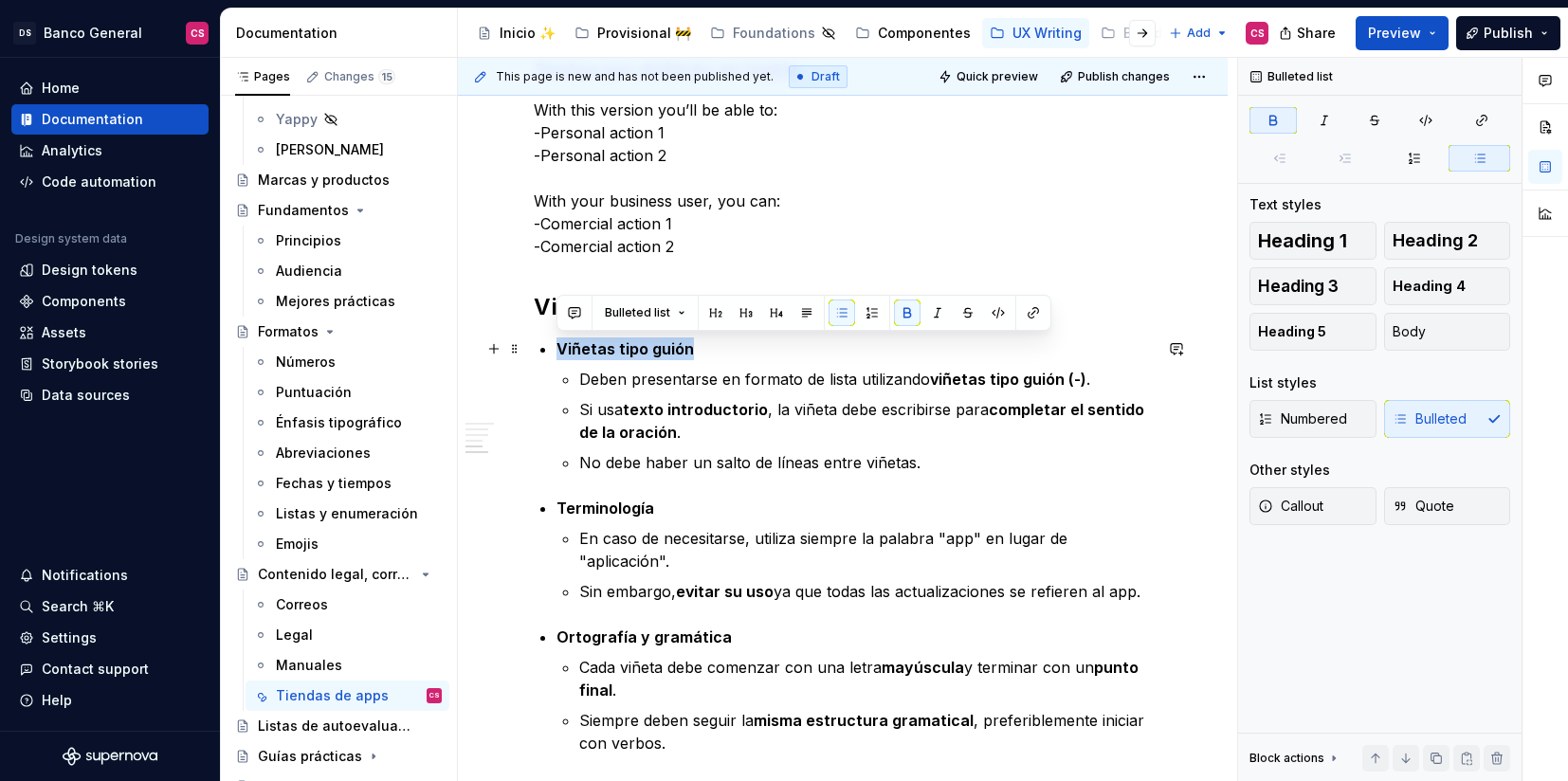
drag, startPoint x: 583, startPoint y: 345, endPoint x: 669, endPoint y: 342, distance: 86.1
click at [669, 342] on strong "Viñetas tipo guión" at bounding box center [625, 349] width 138 height 19
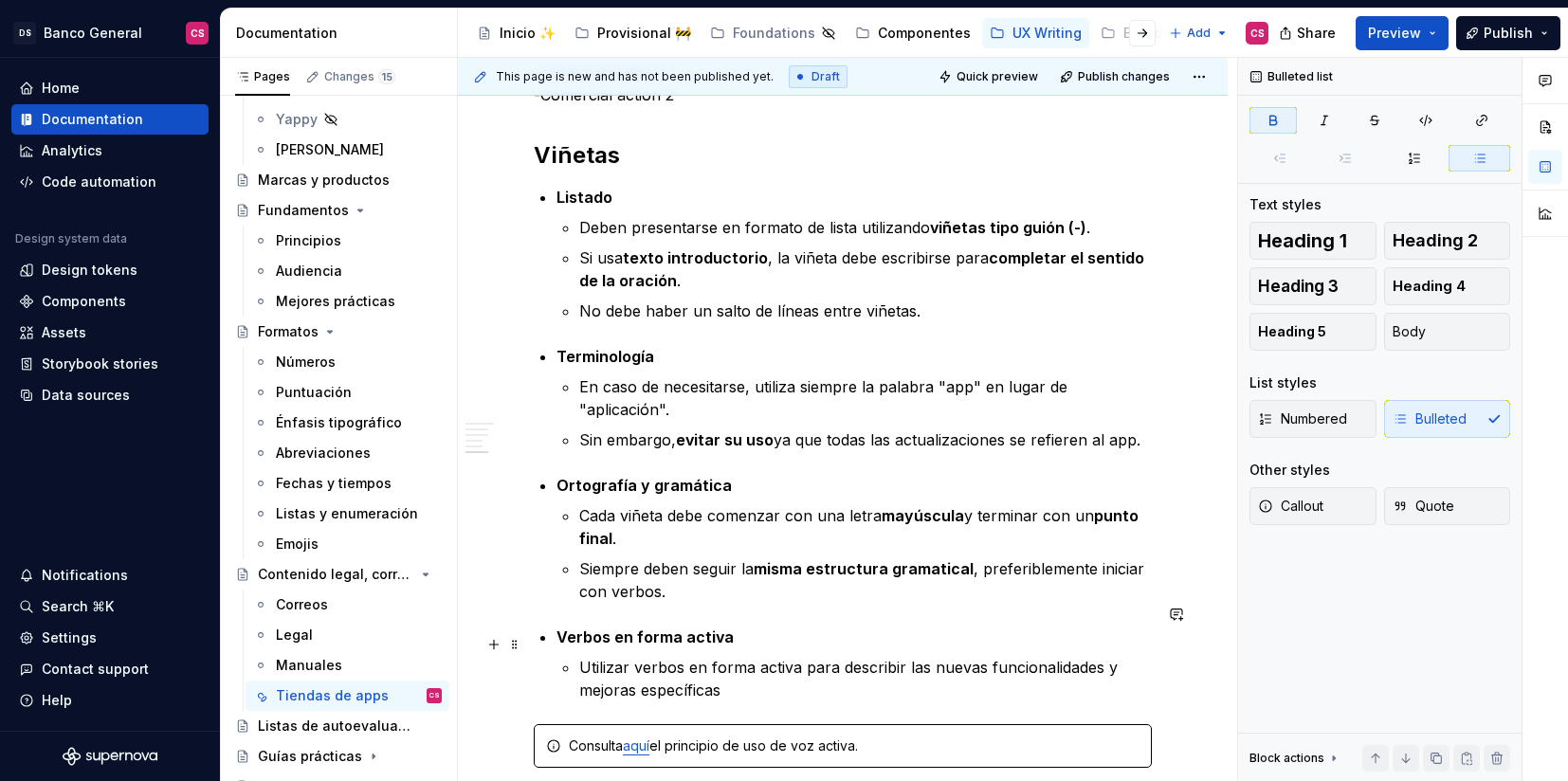
scroll to position [2122, 0]
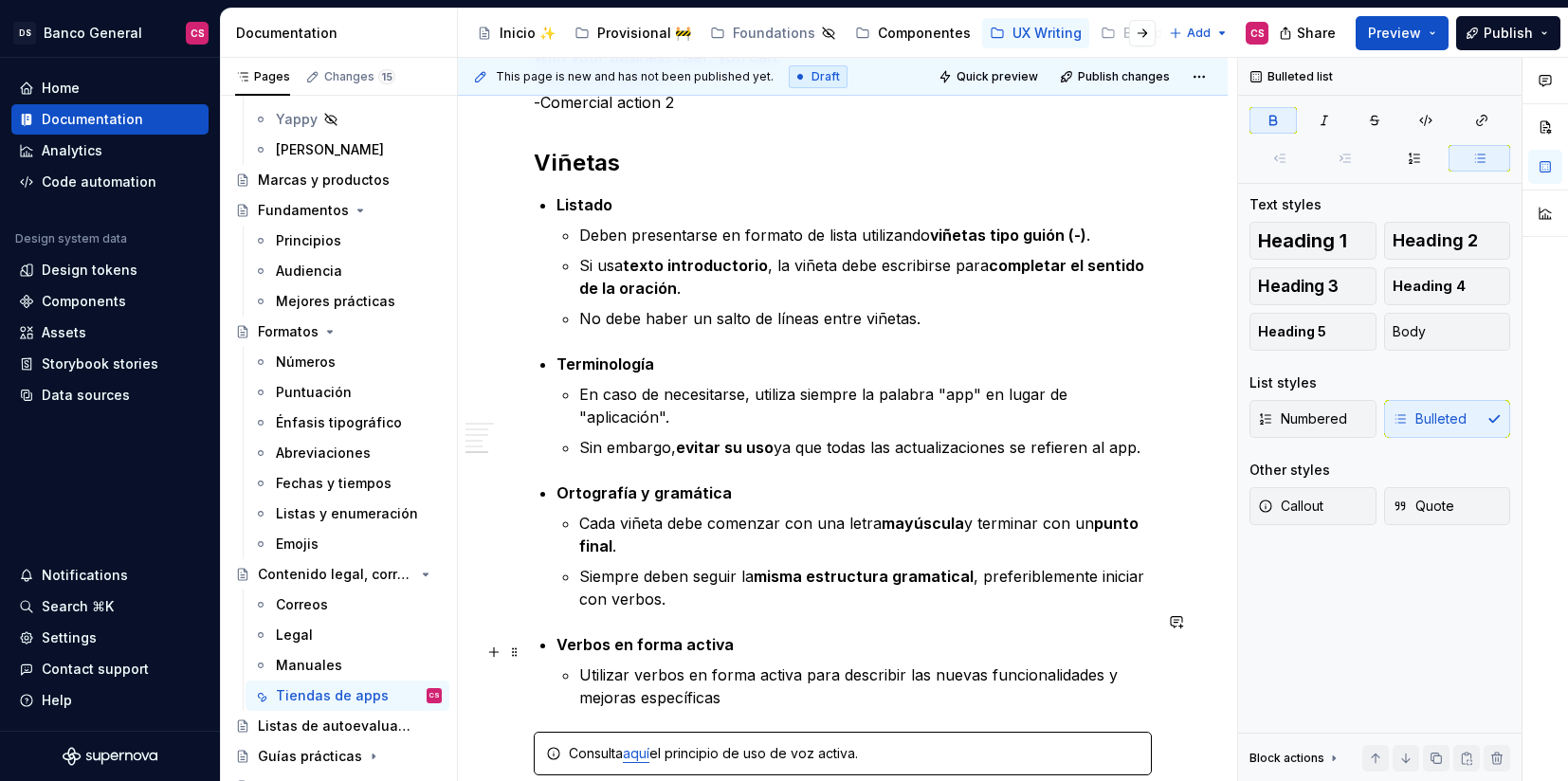
click at [665, 664] on p "Utilizar verbos en forma activa para describir las nuevas funcionalidades y mej…" at bounding box center [865, 687] width 572 height 46
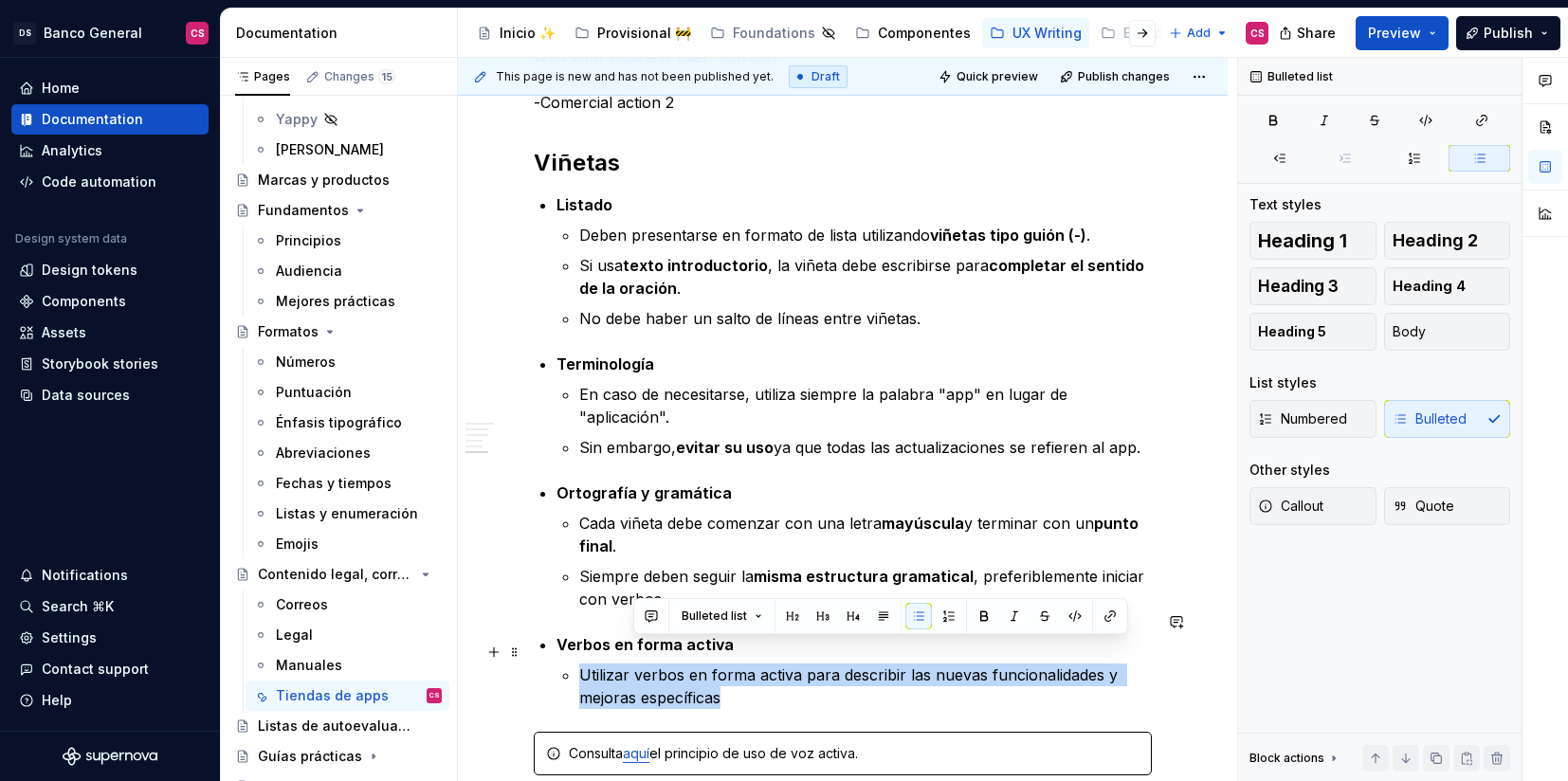
click at [665, 664] on p "Utilizar verbos en forma activa para describir las nuevas funcionalidades y mej…" at bounding box center [865, 687] width 572 height 46
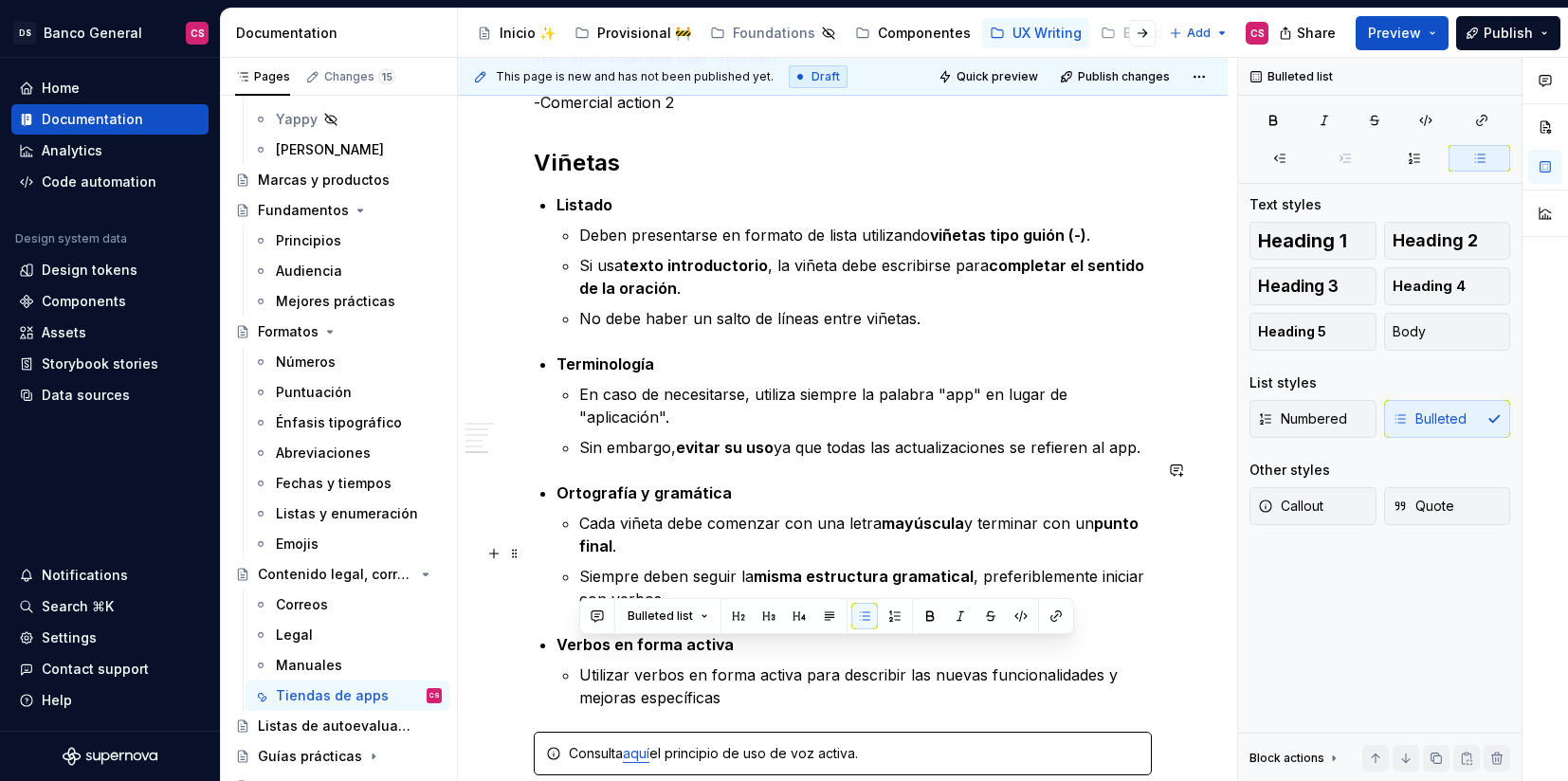
click at [558, 538] on li "Ortografía y gramática Cada viñeta debe comenzar con una letra mayúscula y term…" at bounding box center [854, 545] width 595 height 129
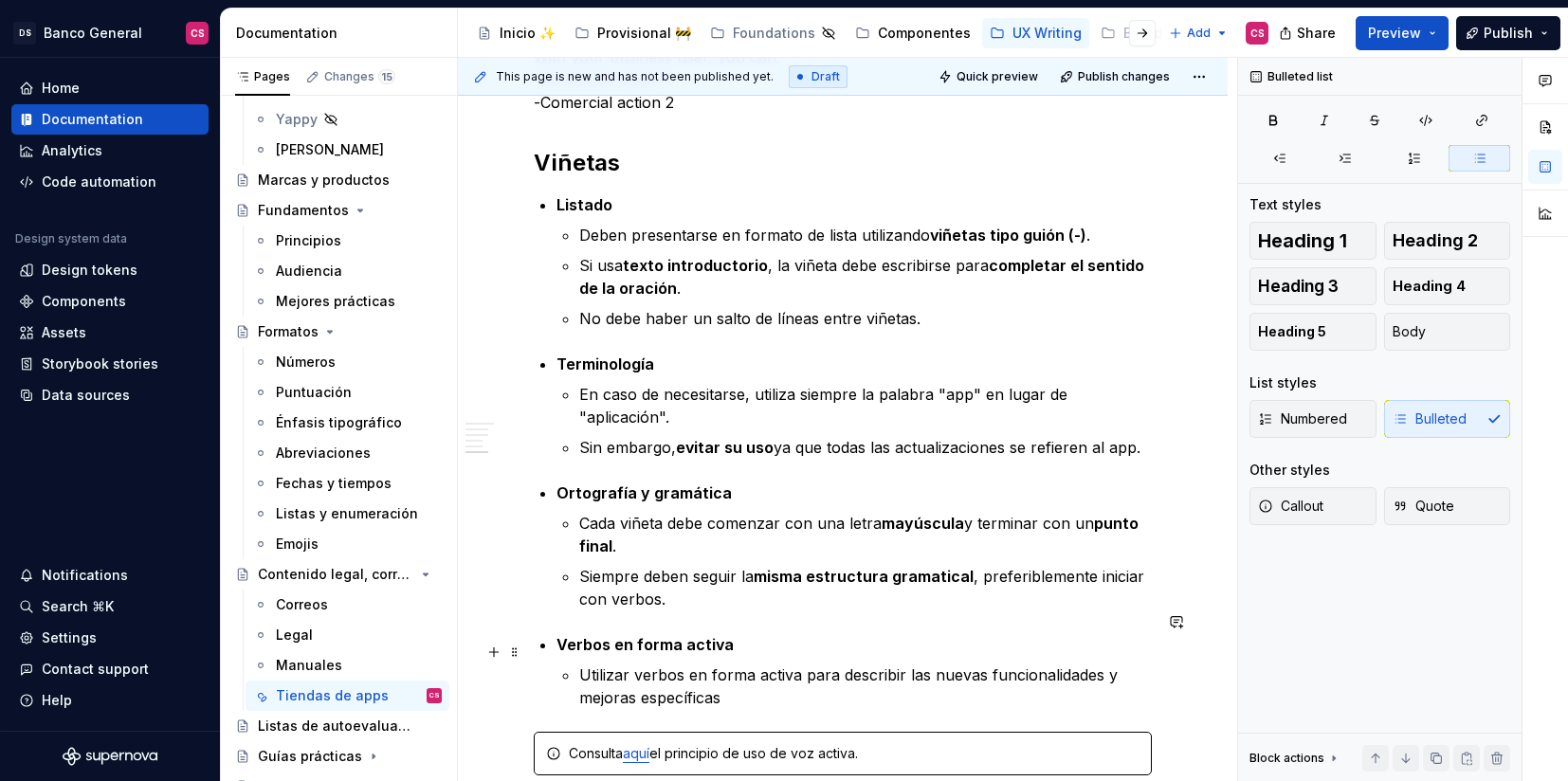
click at [584, 664] on p "Utilizar verbos en forma activa para describir las nuevas funcionalidades y mej…" at bounding box center [865, 687] width 572 height 46
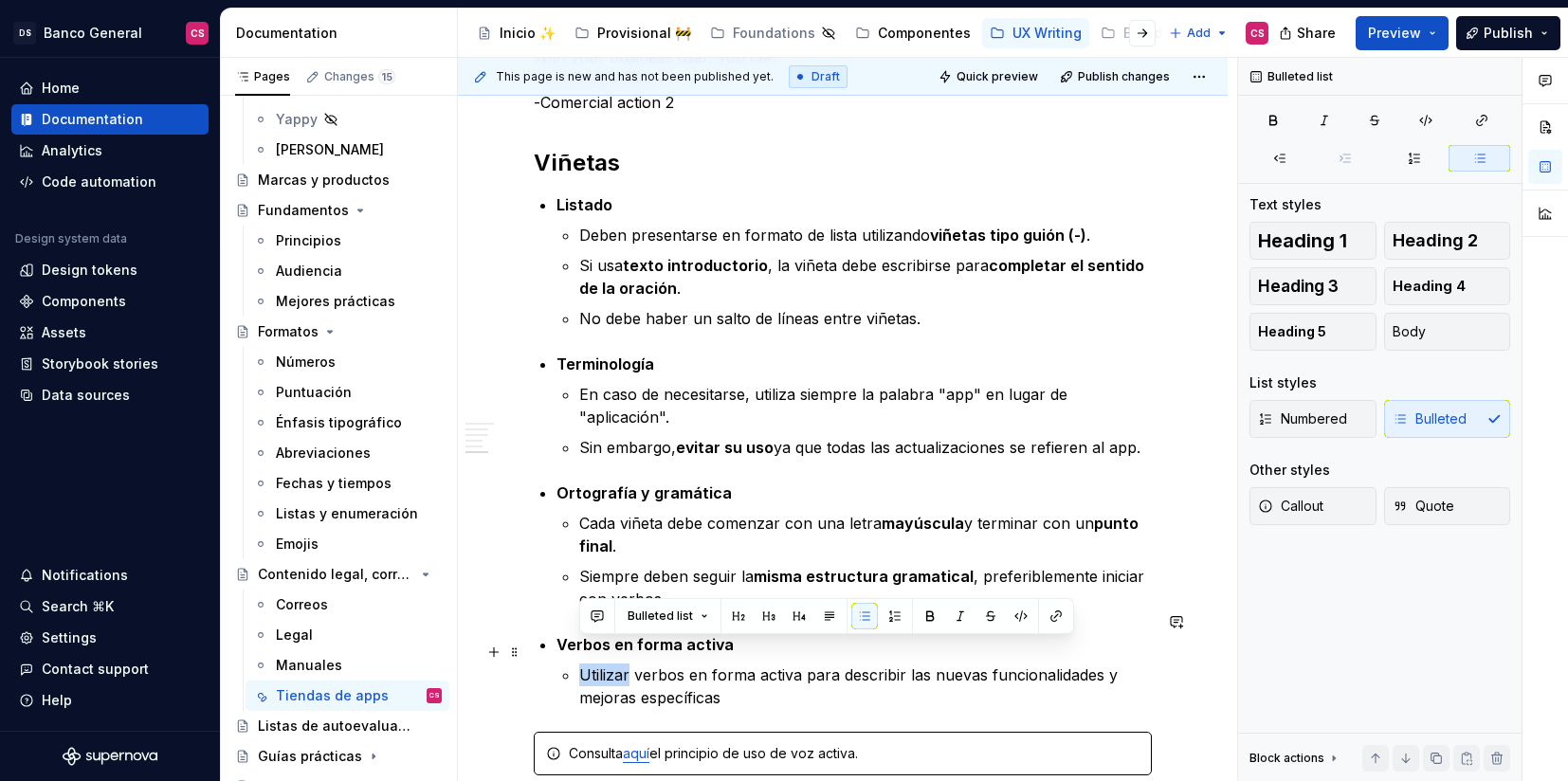
click at [584, 664] on p "Utilizar verbos en forma activa para describir las nuevas funcionalidades y mej…" at bounding box center [865, 687] width 572 height 46
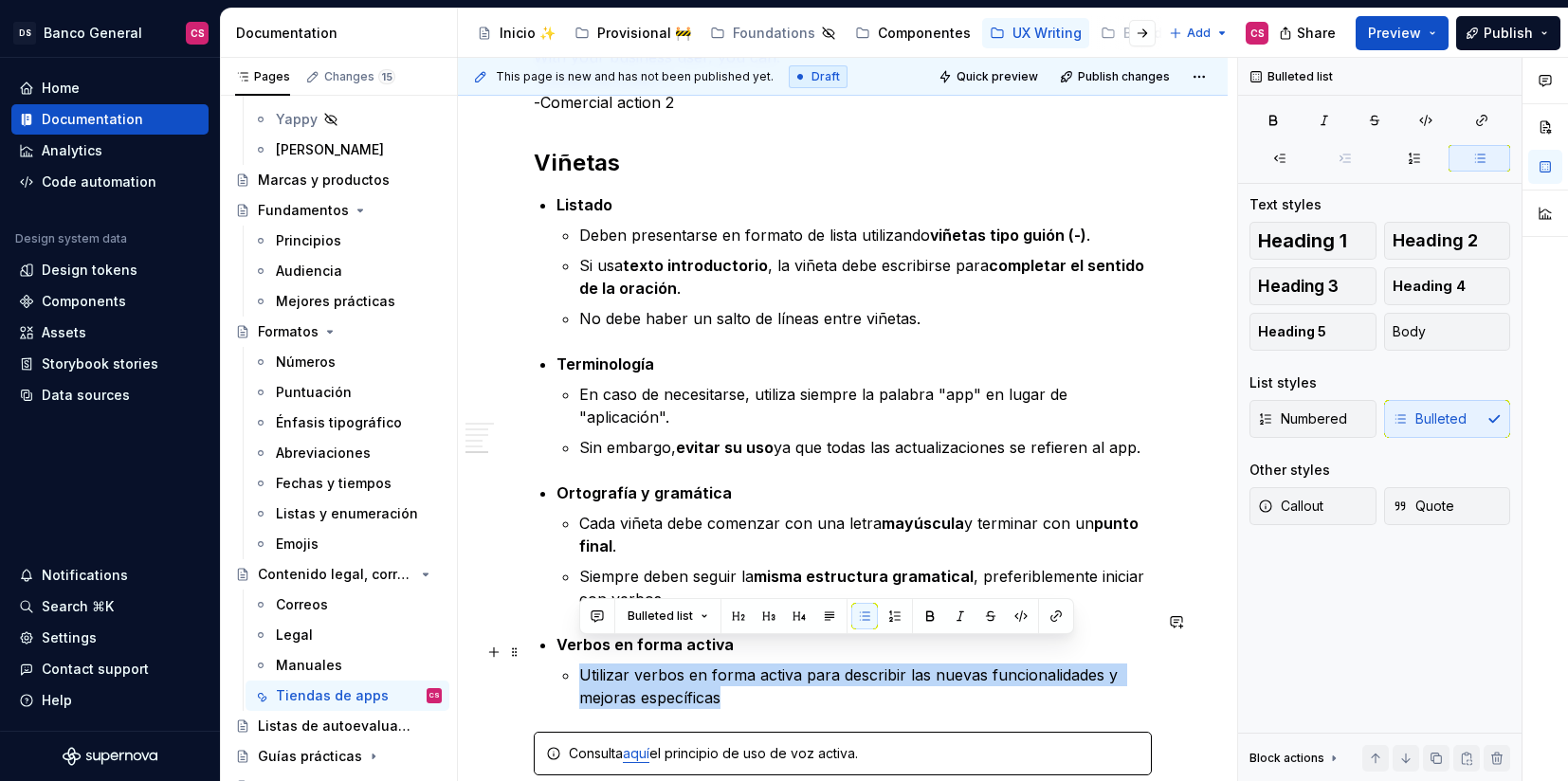
click at [584, 664] on p "Utilizar verbos en forma activa para describir las nuevas funcionalidades y mej…" at bounding box center [865, 687] width 572 height 46
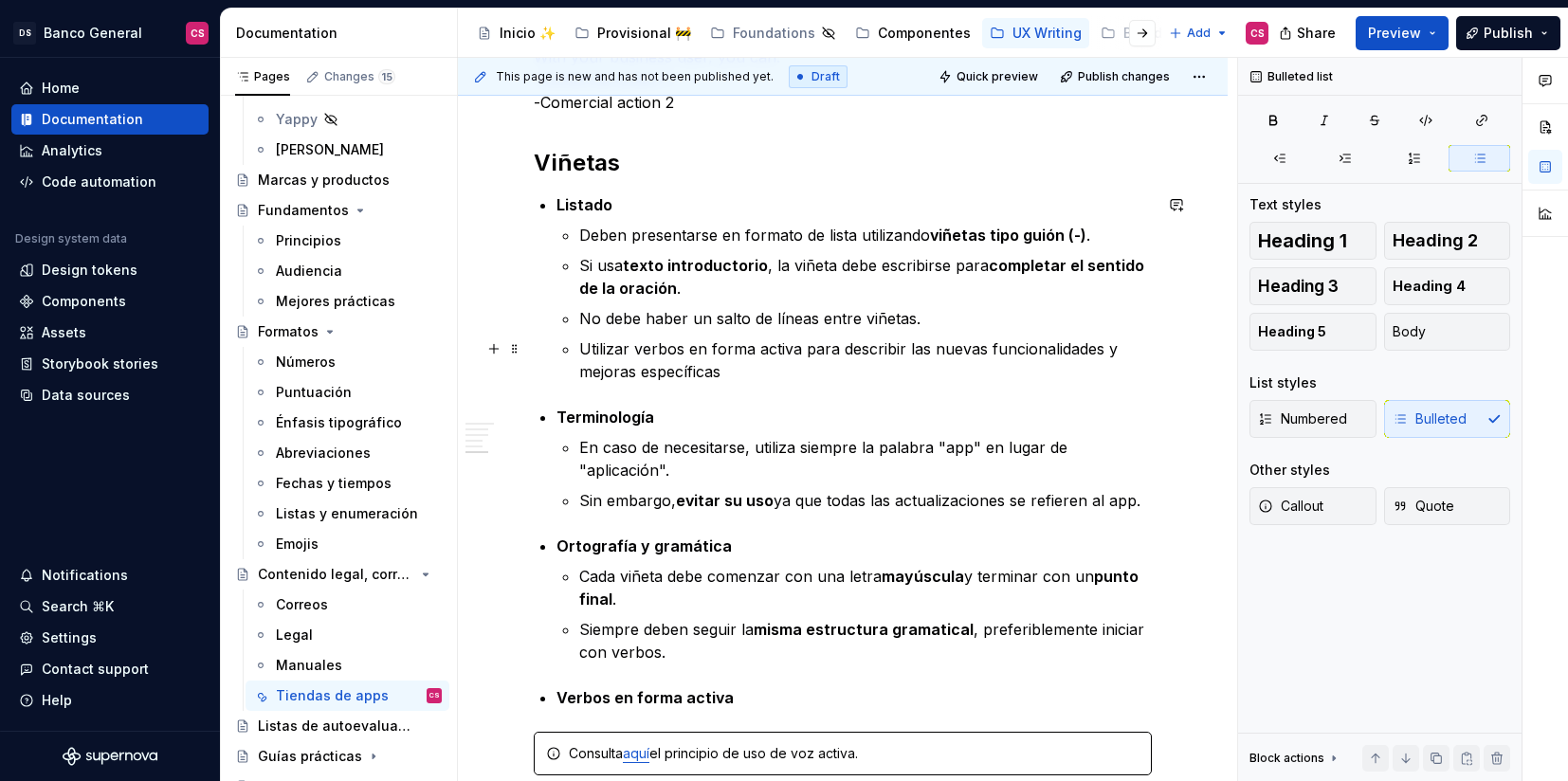
click at [650, 351] on p "Utilizar verbos en forma activa para describir las nuevas funcionalidades y mej…" at bounding box center [865, 361] width 572 height 46
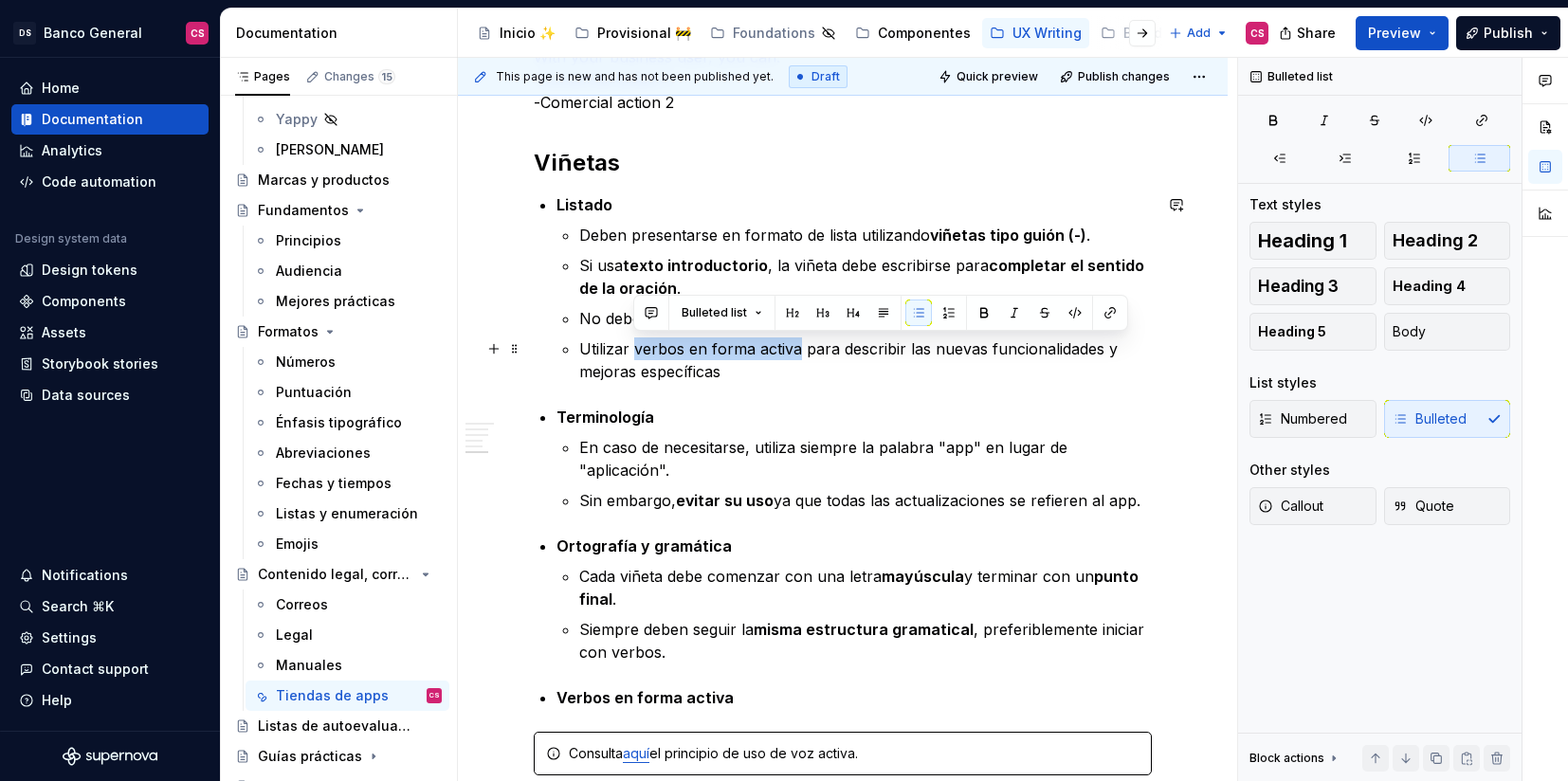
drag, startPoint x: 650, startPoint y: 351, endPoint x: 761, endPoint y: 351, distance: 111.0
click at [761, 351] on p "Utilizar verbos en forma activa para describir las nuevas funcionalidades y mej…" at bounding box center [865, 361] width 572 height 46
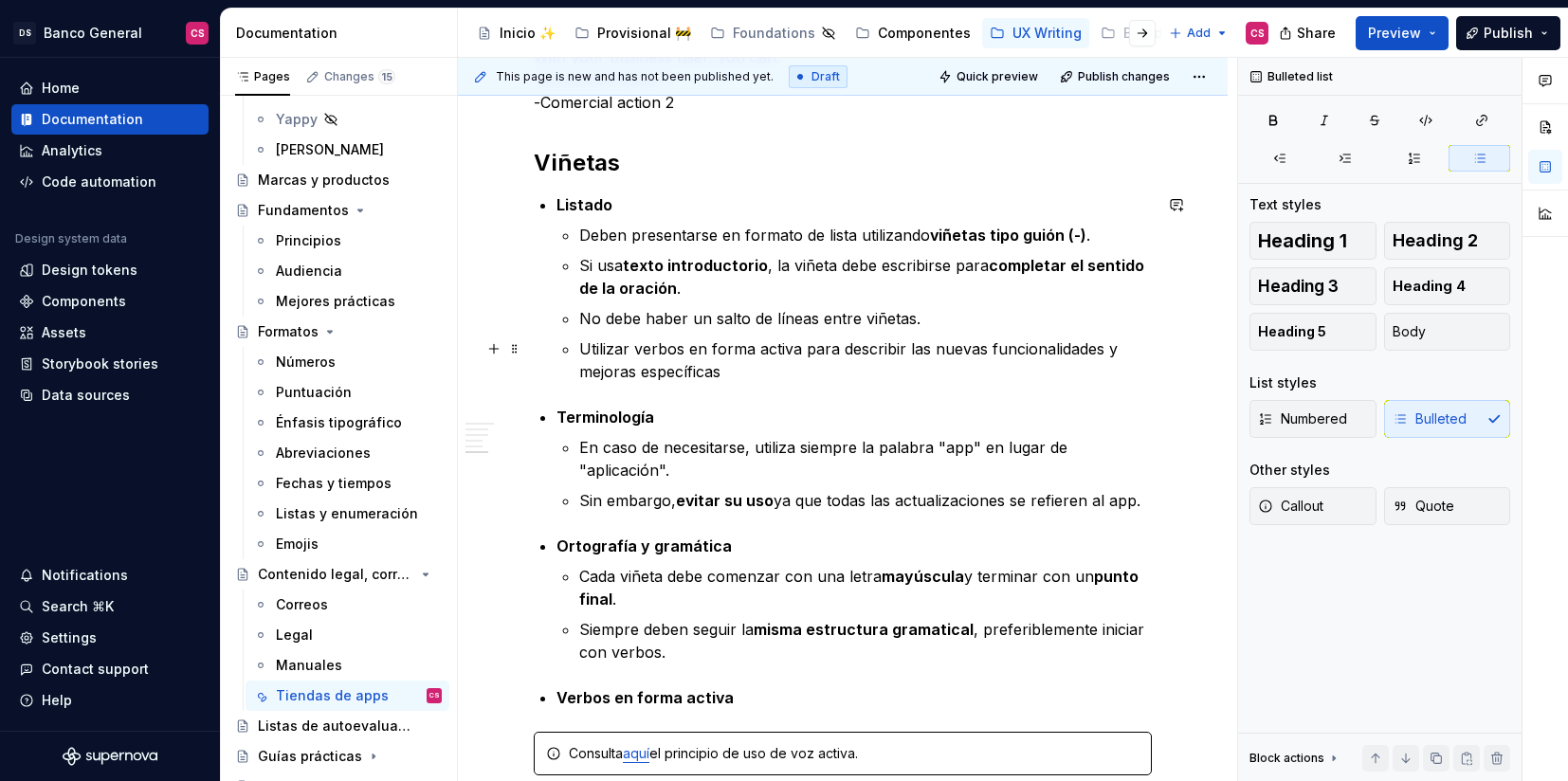
click at [824, 346] on p "Utilizar verbos en forma activa para describir las nuevas funcionalidades y mej…" at bounding box center [865, 361] width 572 height 46
click at [770, 346] on p "Utilizar verbos en forma activa para describir las nuevas funcionalidades y mej…" at bounding box center [865, 361] width 572 height 46
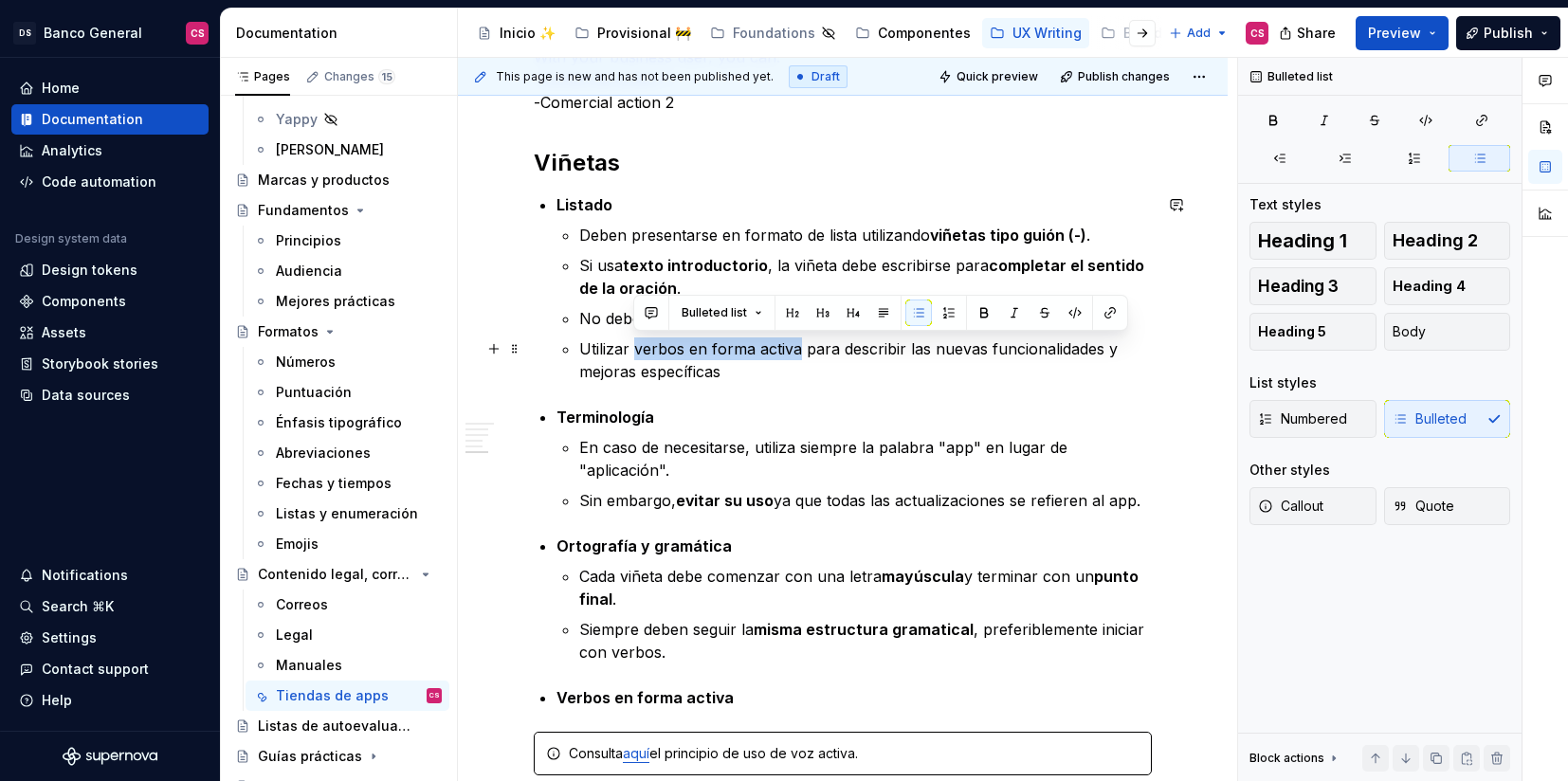
drag, startPoint x: 770, startPoint y: 346, endPoint x: 645, endPoint y: 346, distance: 125.0
click at [645, 346] on p "Utilizar verbos en forma activa para describir las nuevas funcionalidades y mej…" at bounding box center [865, 361] width 572 height 46
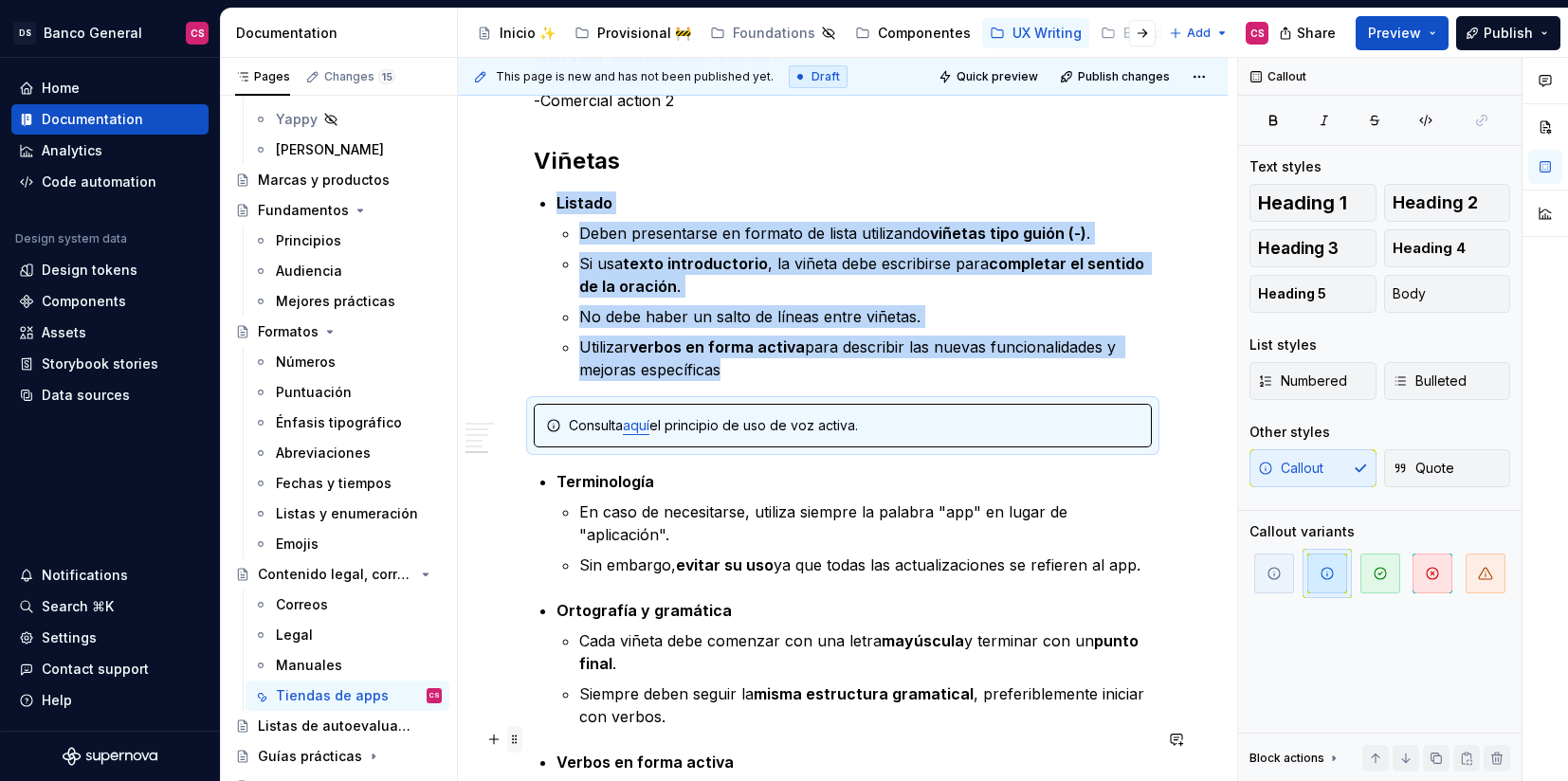
click at [520, 737] on span at bounding box center [514, 739] width 15 height 27
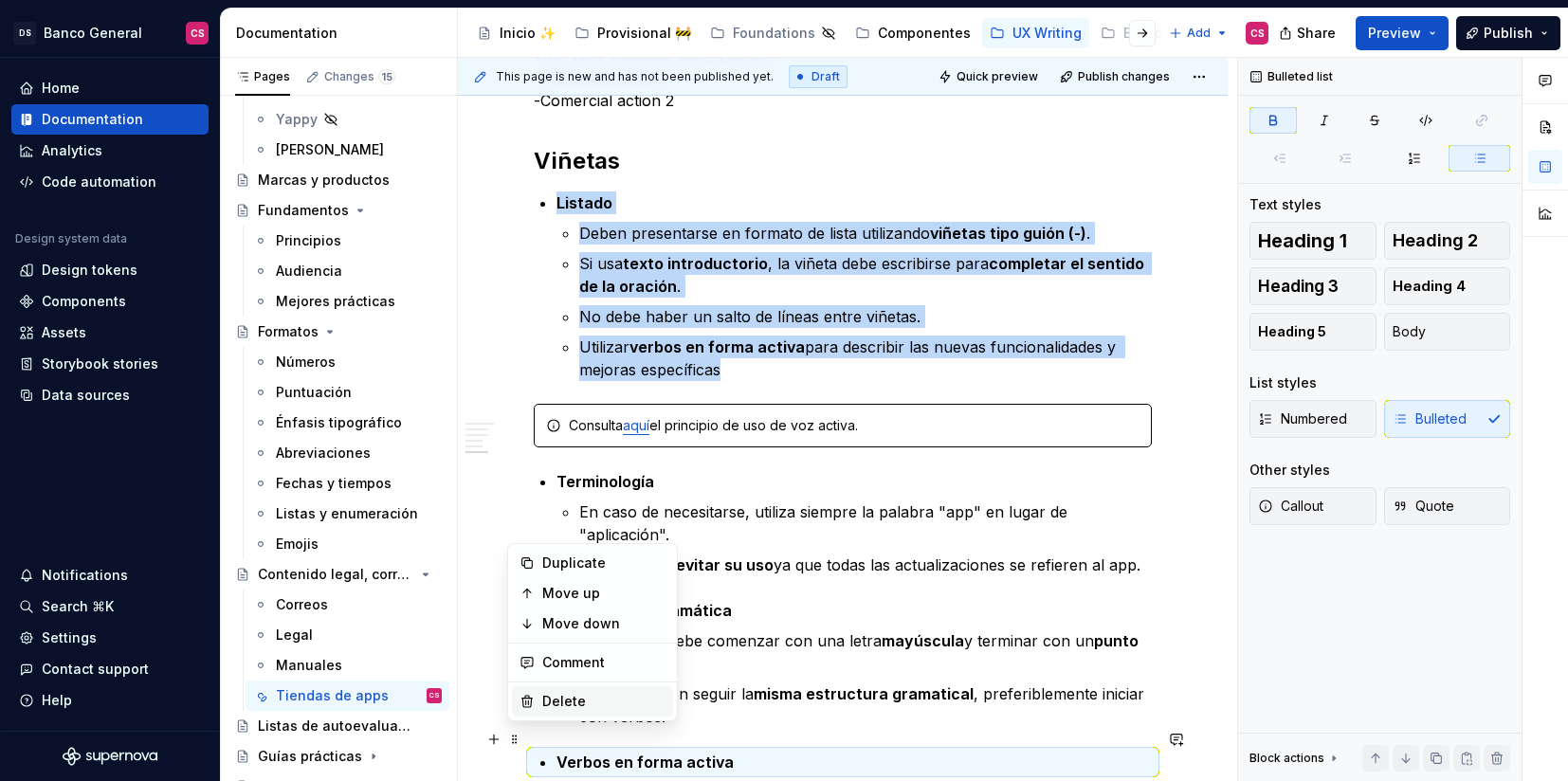
click at [543, 694] on div "Delete" at bounding box center [603, 701] width 123 height 19
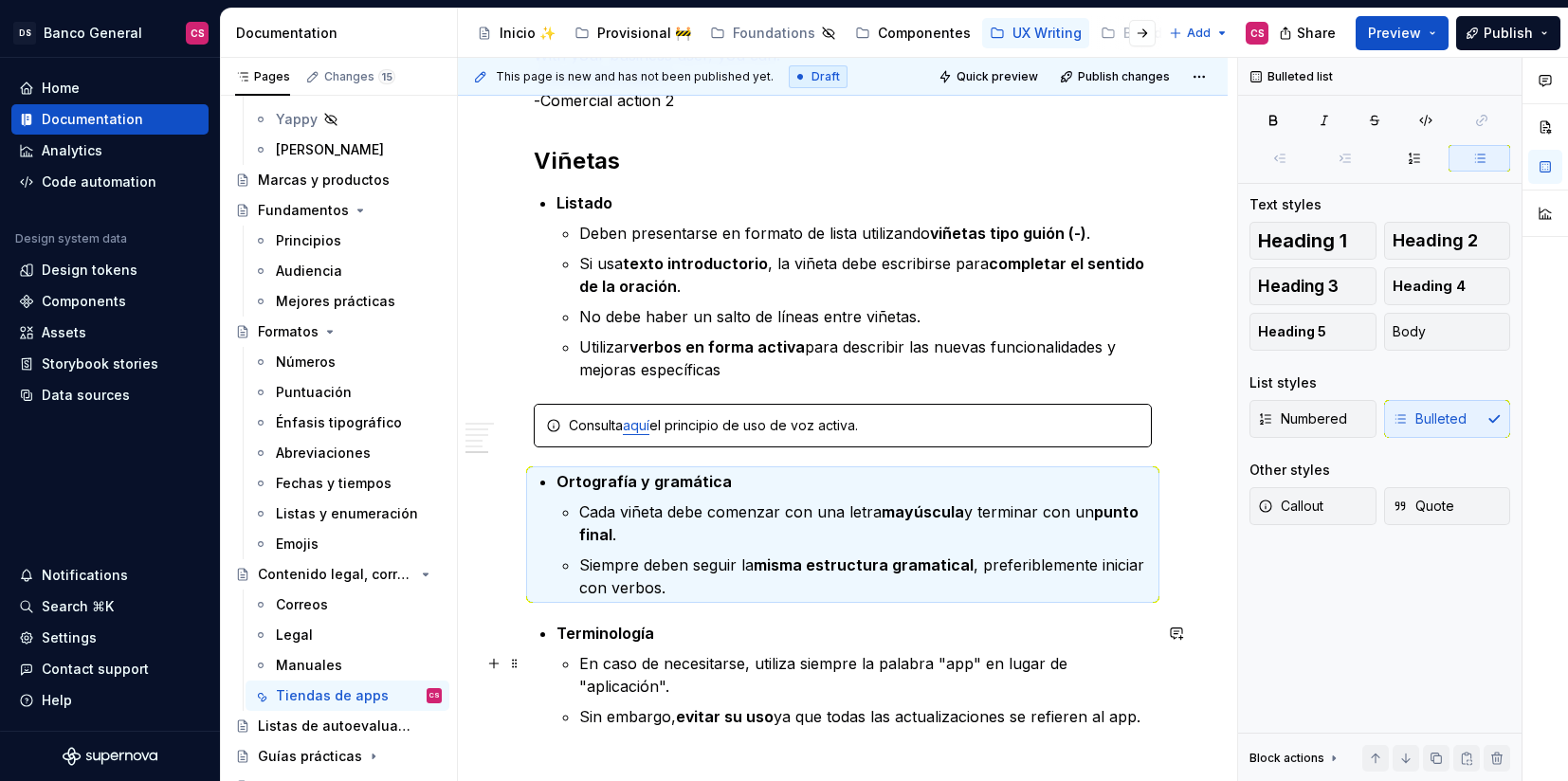
click at [626, 659] on p "En caso de necesitarse, utiliza siempre la palabra "app" en lugar de "aplicació…" at bounding box center [865, 675] width 572 height 46
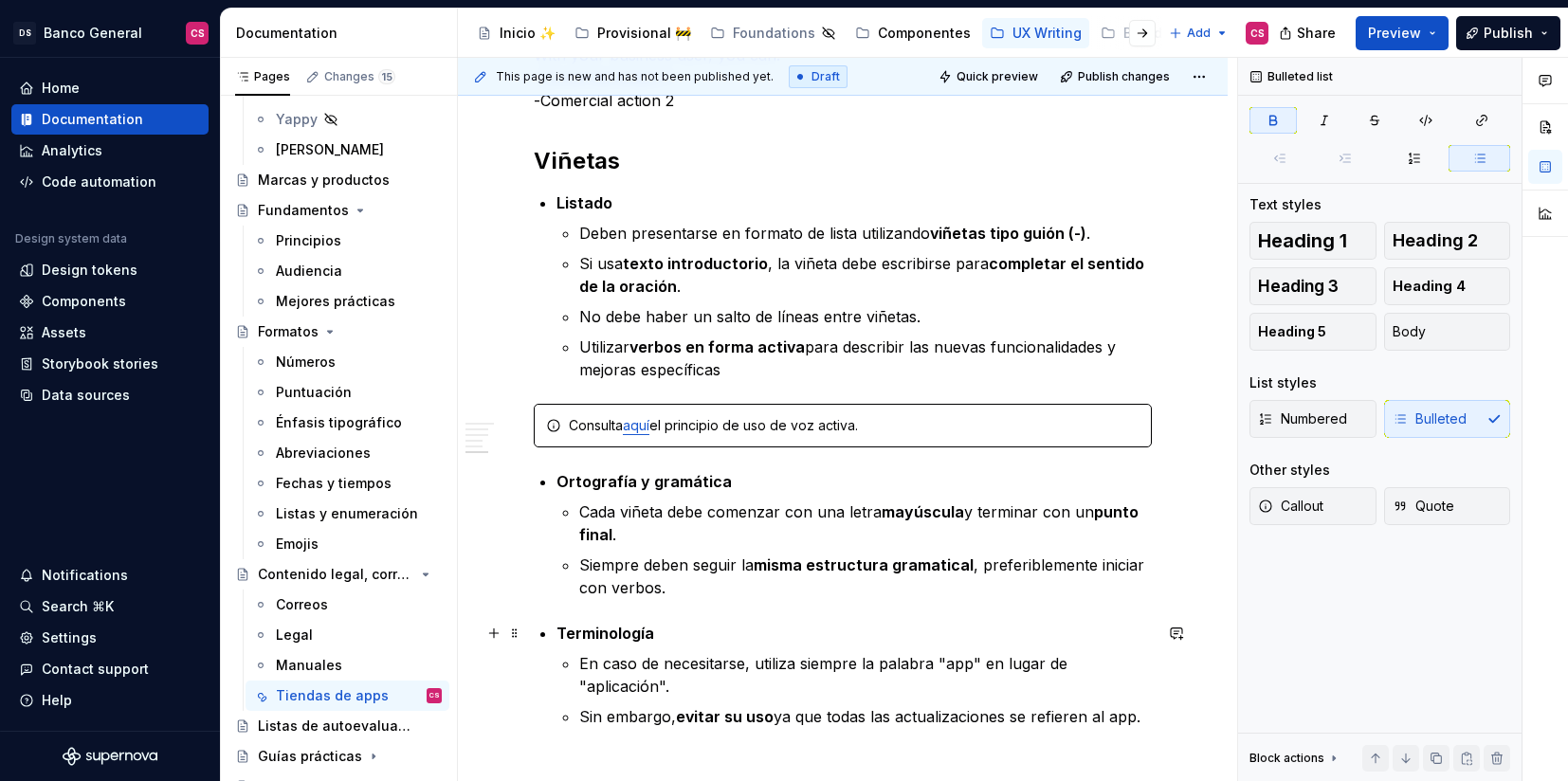
click at [627, 639] on strong "Terminología" at bounding box center [605, 633] width 98 height 19
click at [630, 624] on strong "App vs Aplicación" at bounding box center [623, 633] width 135 height 19
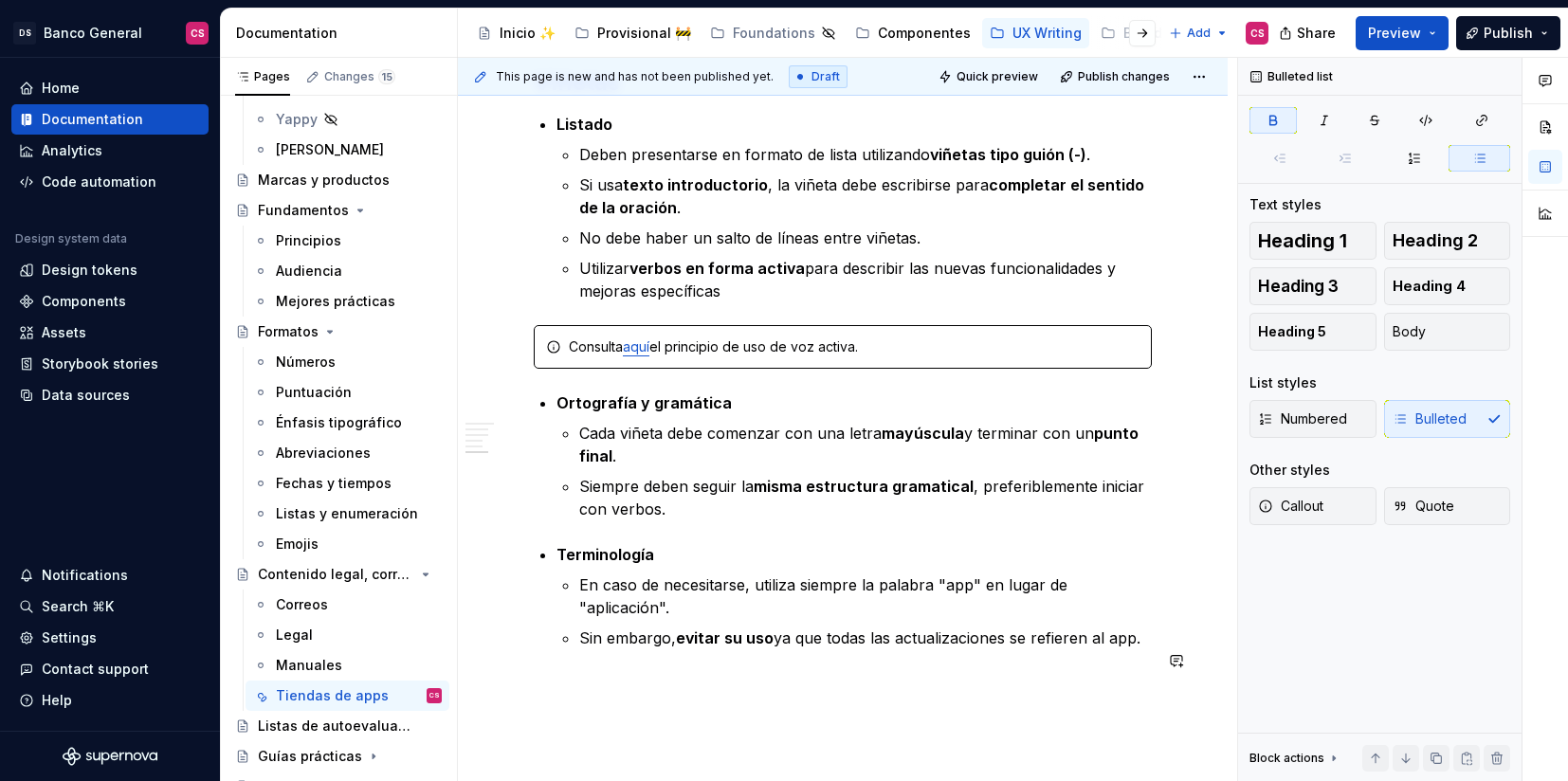
scroll to position [2210, 0]
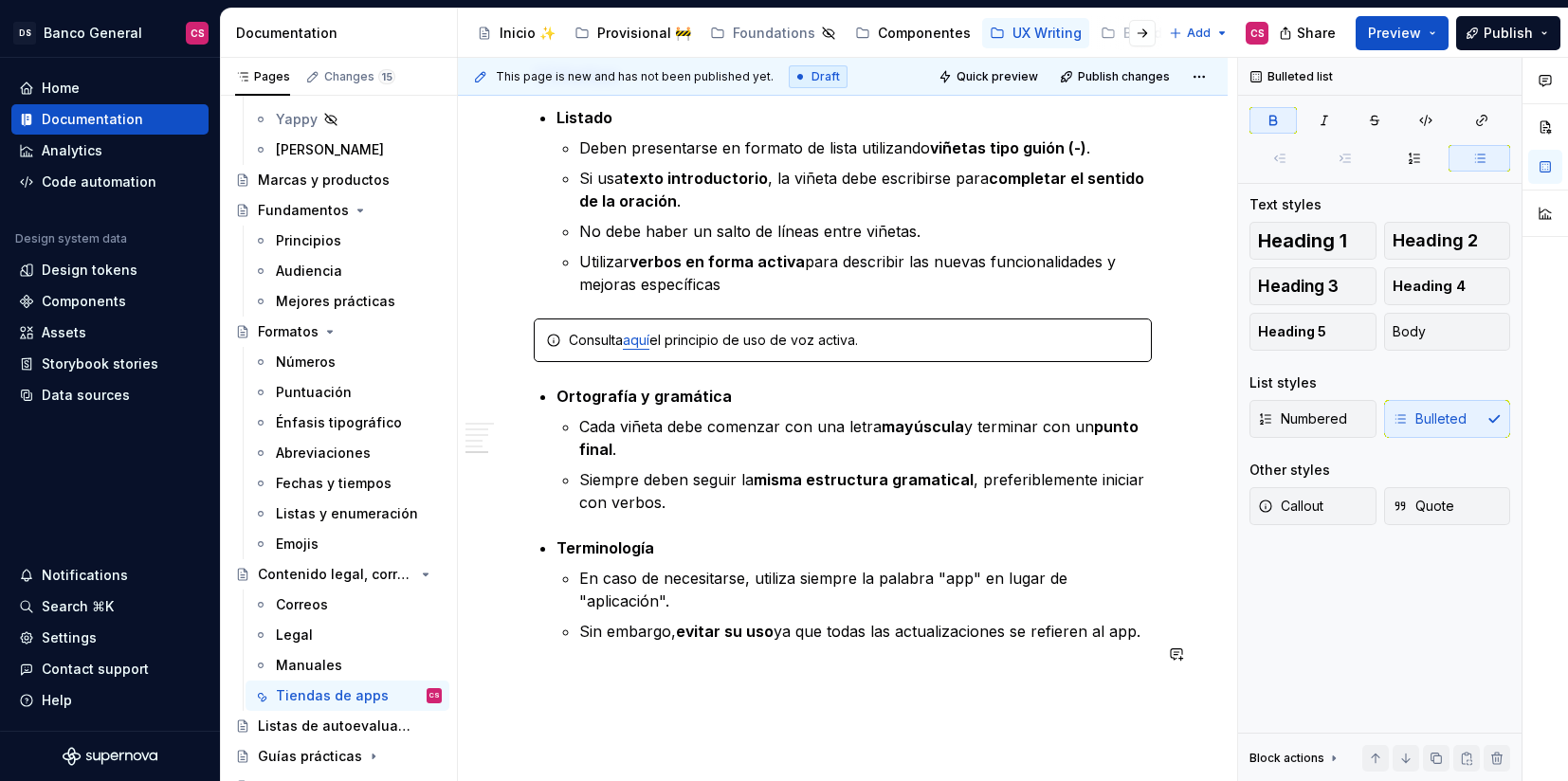
click at [1166, 621] on div "**********" at bounding box center [848, 419] width 779 height 724
click at [1152, 620] on p "Sin embargo, evitar su uso ya que todas las actualizaciones se refieren al app." at bounding box center [865, 631] width 572 height 23
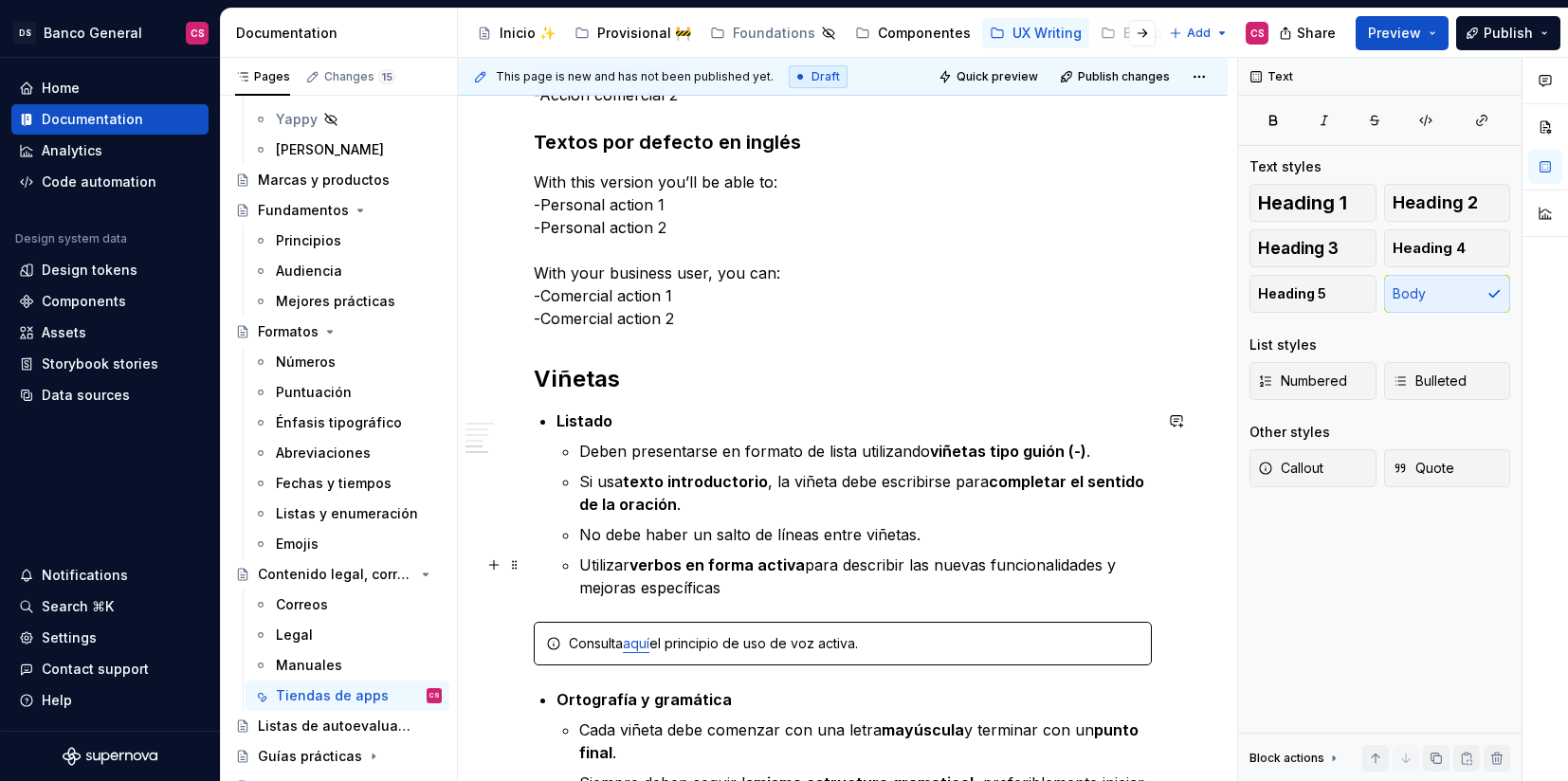
scroll to position [1932, 0]
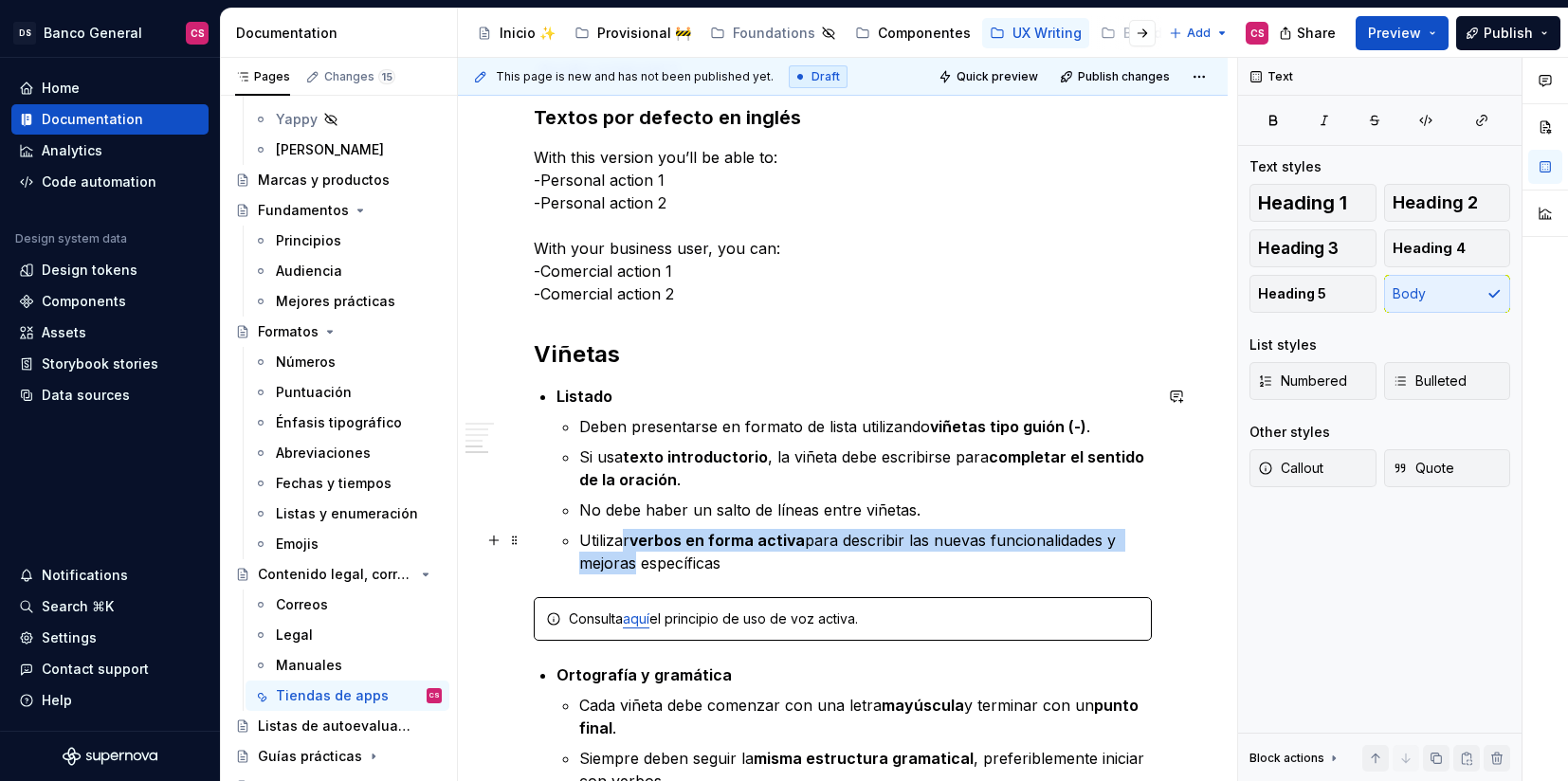
click at [625, 550] on p "Utilizar verbos en forma activa para describir las nuevas funcionalidades y mej…" at bounding box center [865, 552] width 572 height 46
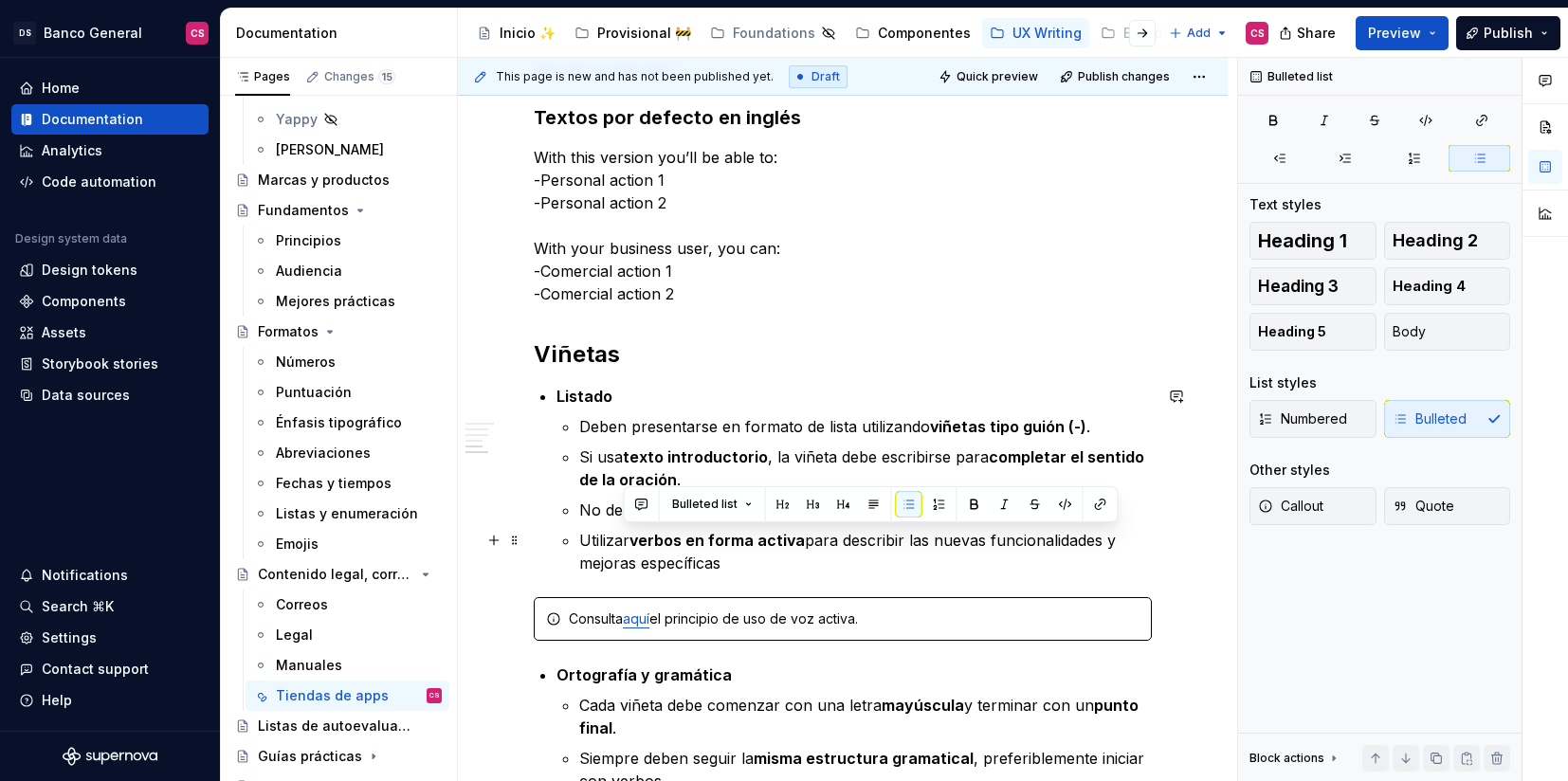
click at [647, 537] on strong "verbos en forma activa" at bounding box center [717, 540] width 176 height 19
click at [631, 542] on p "Utilizar verbos en forma activa para describir las nuevas funcionalidades y mej…" at bounding box center [865, 552] width 572 height 46
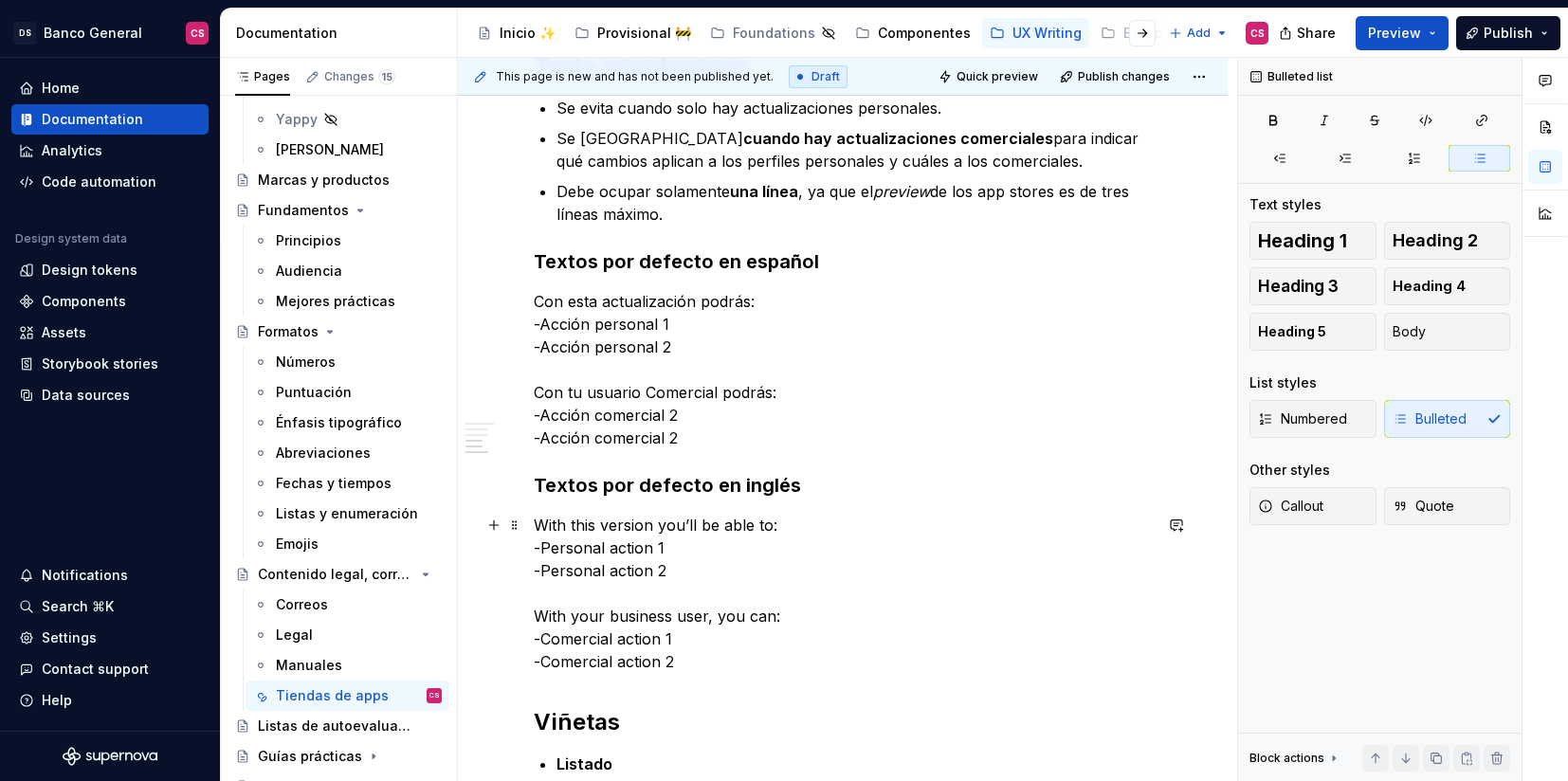
scroll to position [1501, 0]
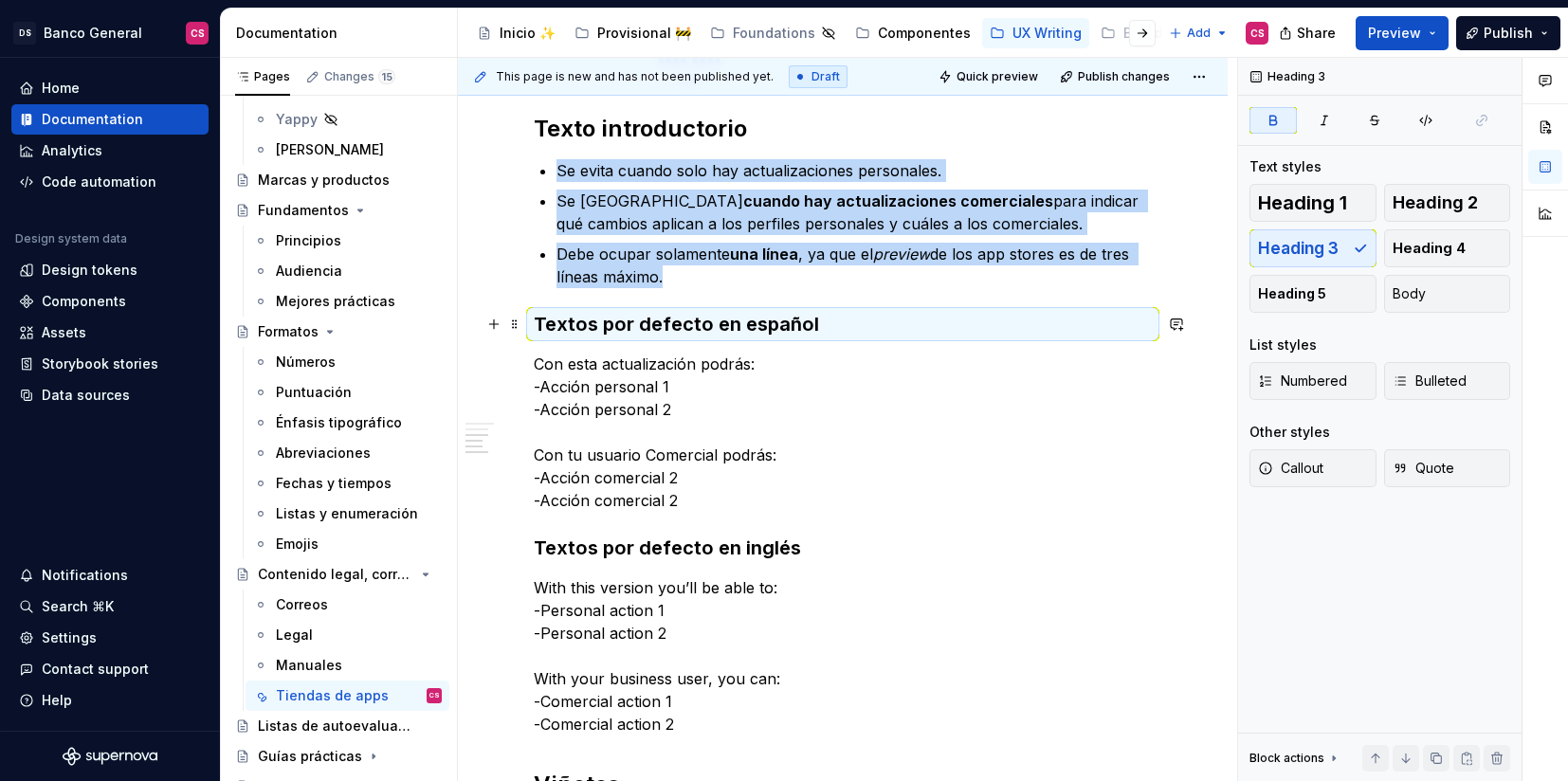
click at [508, 318] on span at bounding box center [514, 324] width 15 height 27
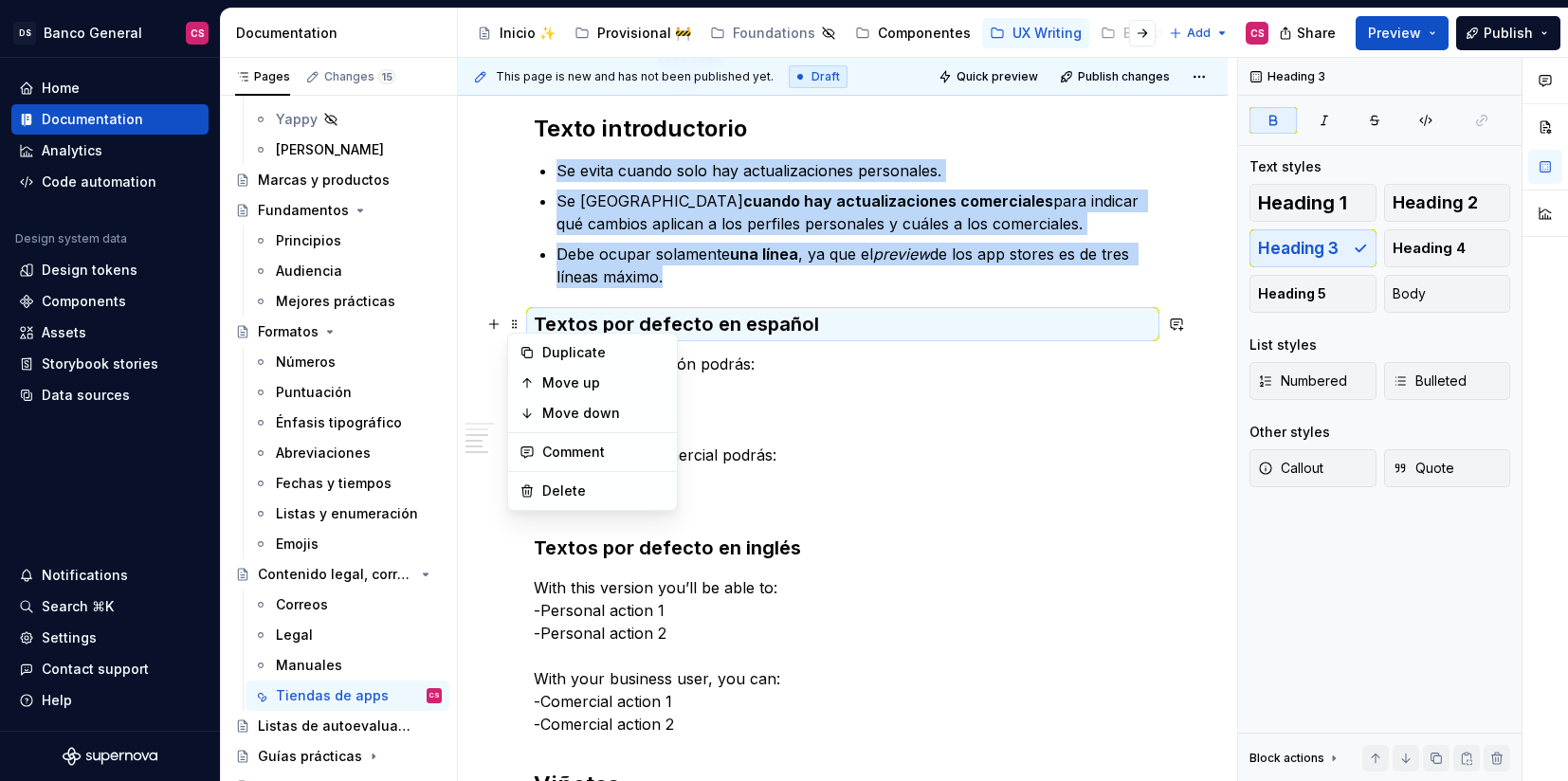
click at [508, 290] on div "**********" at bounding box center [843, 261] width 770 height 2788
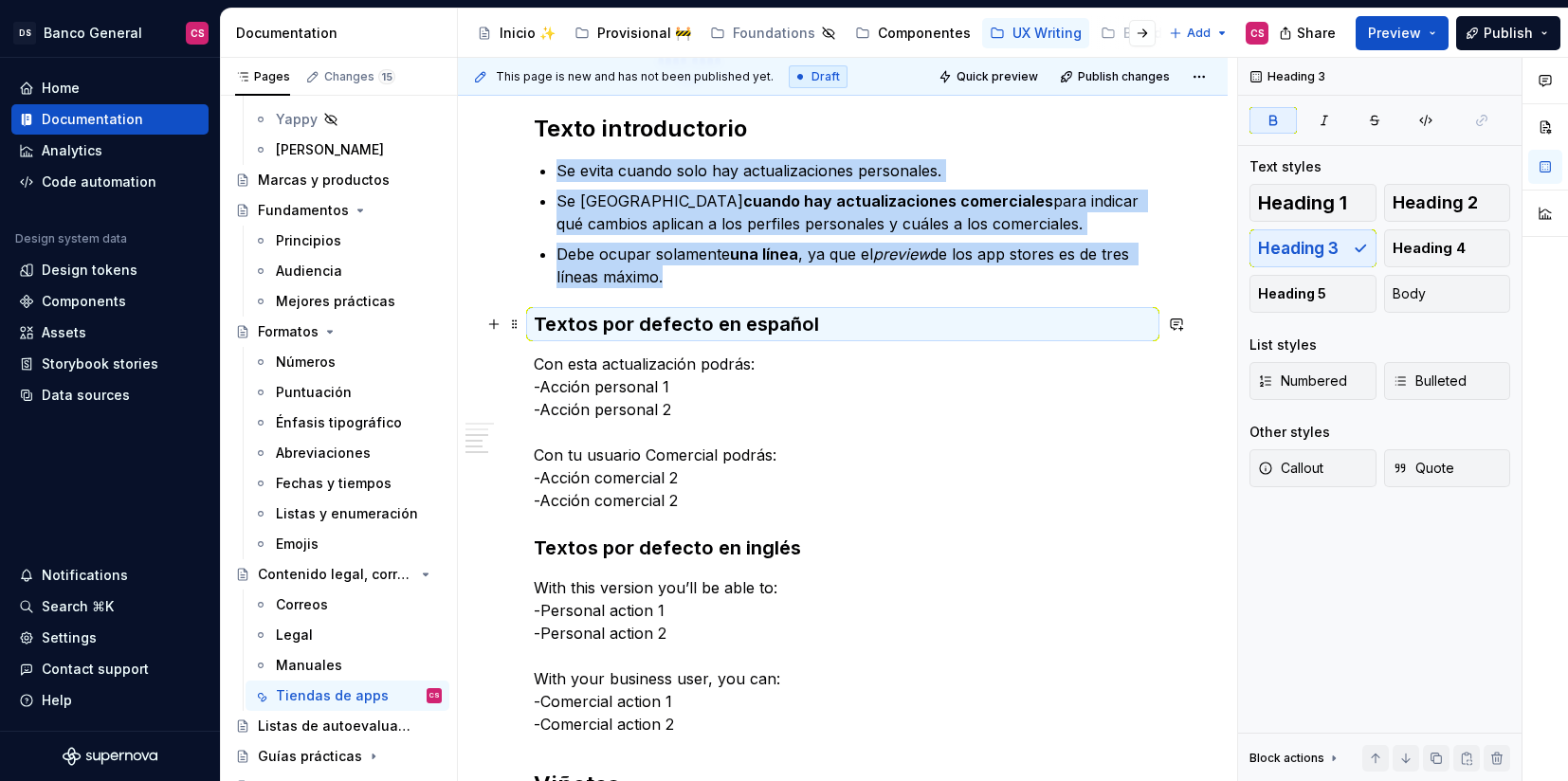
click at [525, 313] on div "**********" at bounding box center [843, 261] width 770 height 2788
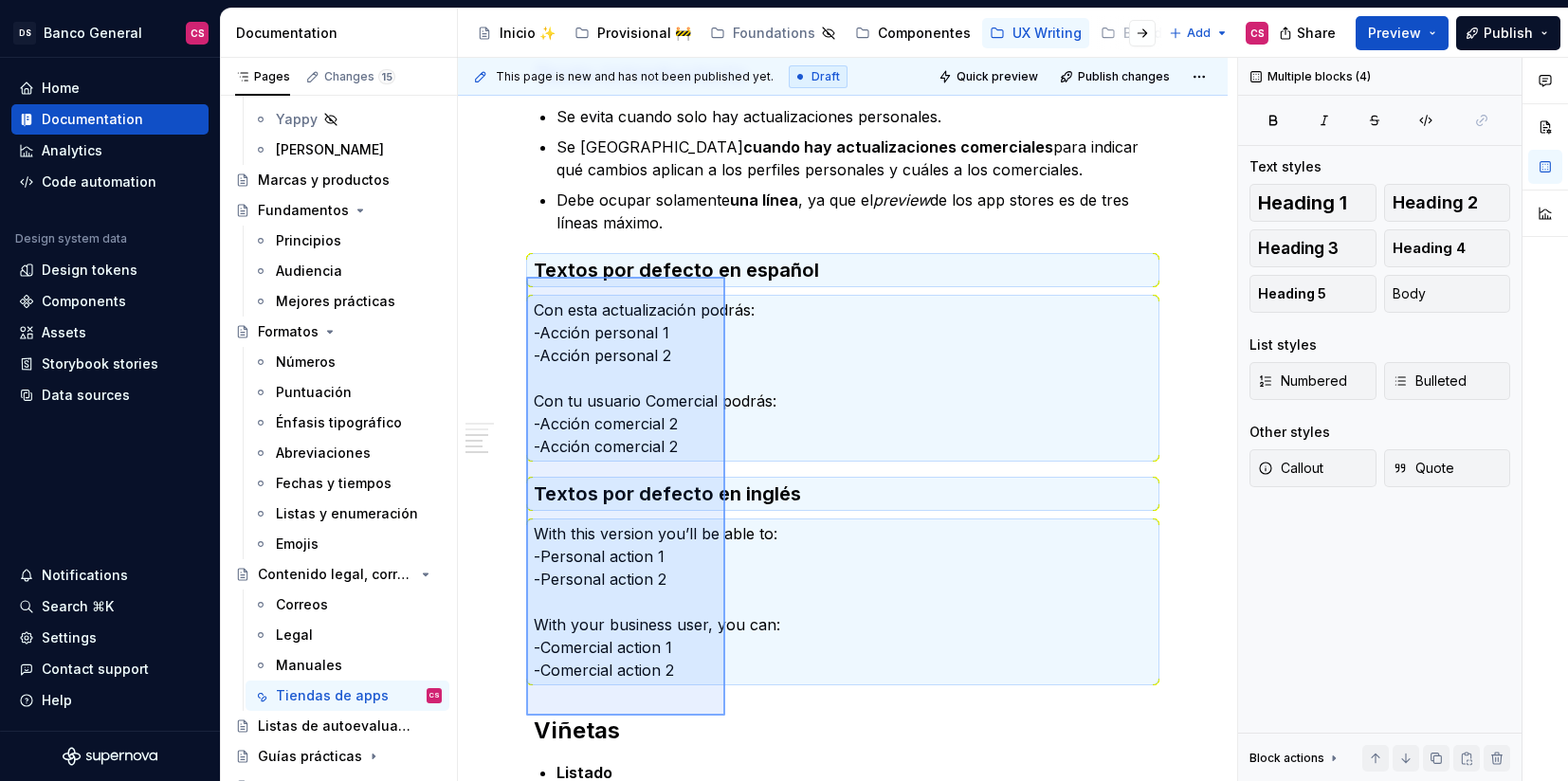
scroll to position [1606, 0]
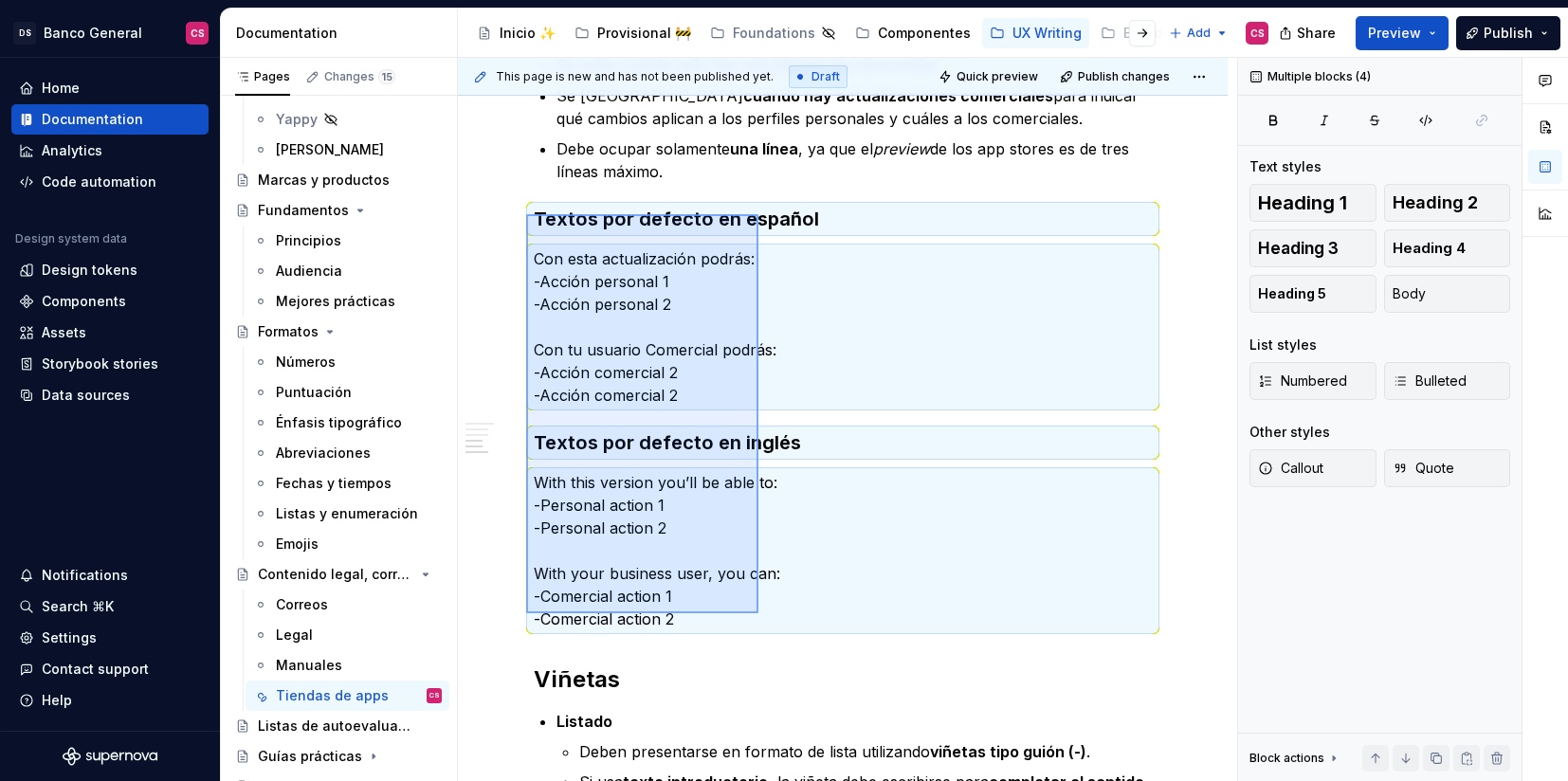
drag, startPoint x: 526, startPoint y: 320, endPoint x: 758, endPoint y: 613, distance: 373.7
click at [758, 613] on div "**********" at bounding box center [848, 419] width 779 height 724
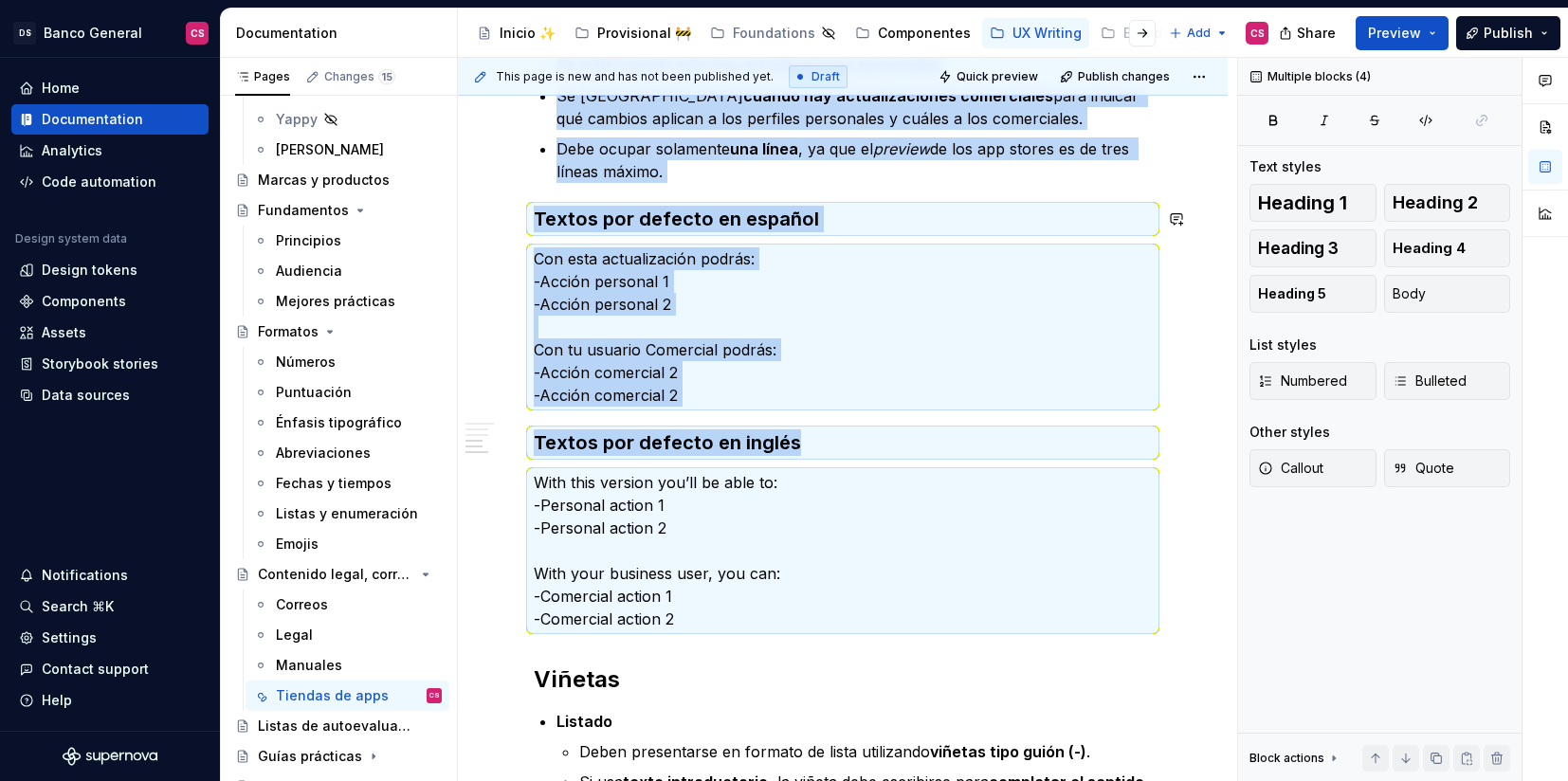
copy div "Se evita cuando solo hay actualizaciones personales. Se usa cuando hay actualiz…"
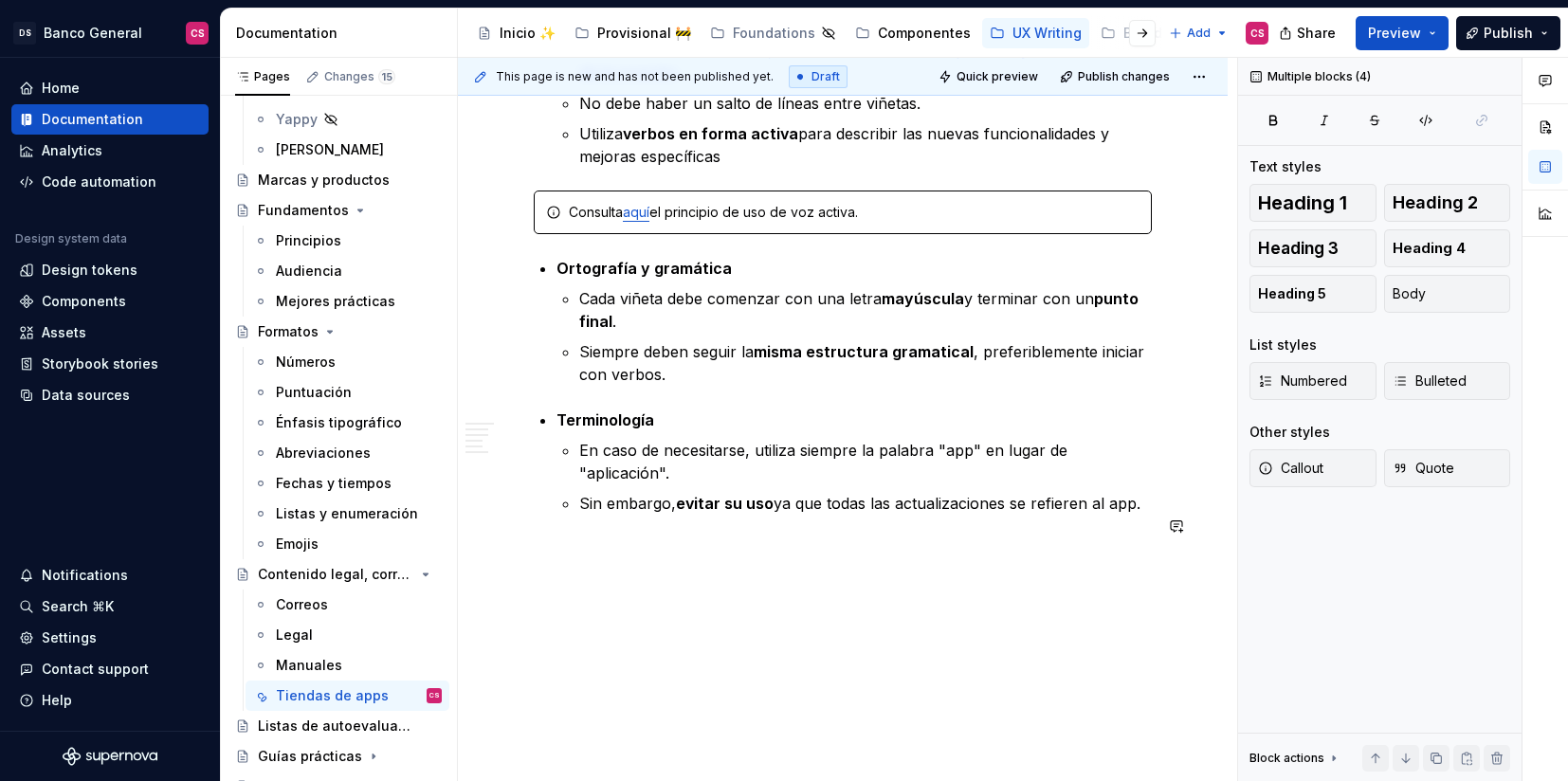
scroll to position [2349, 0]
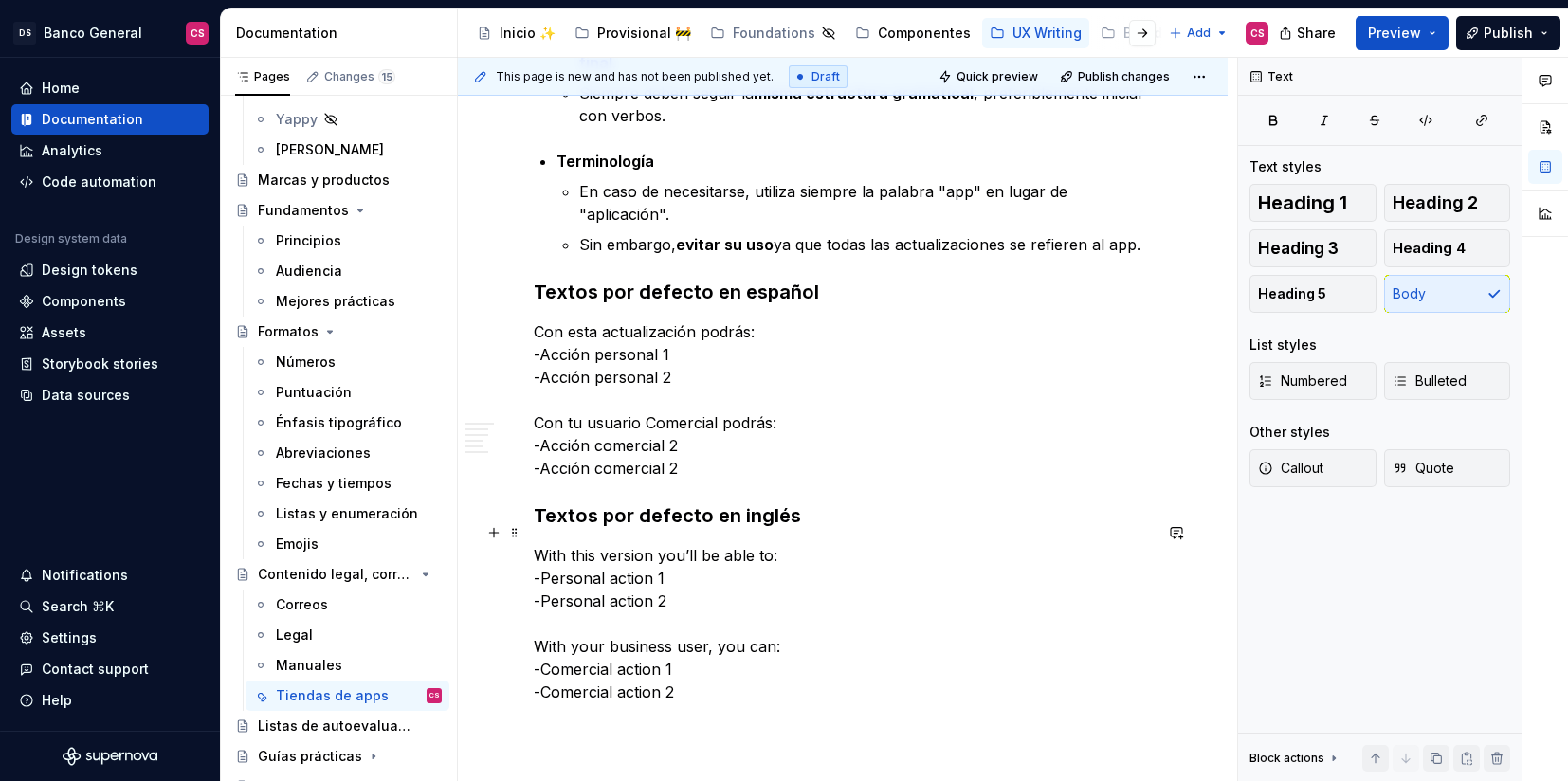
scroll to position [2601, 0]
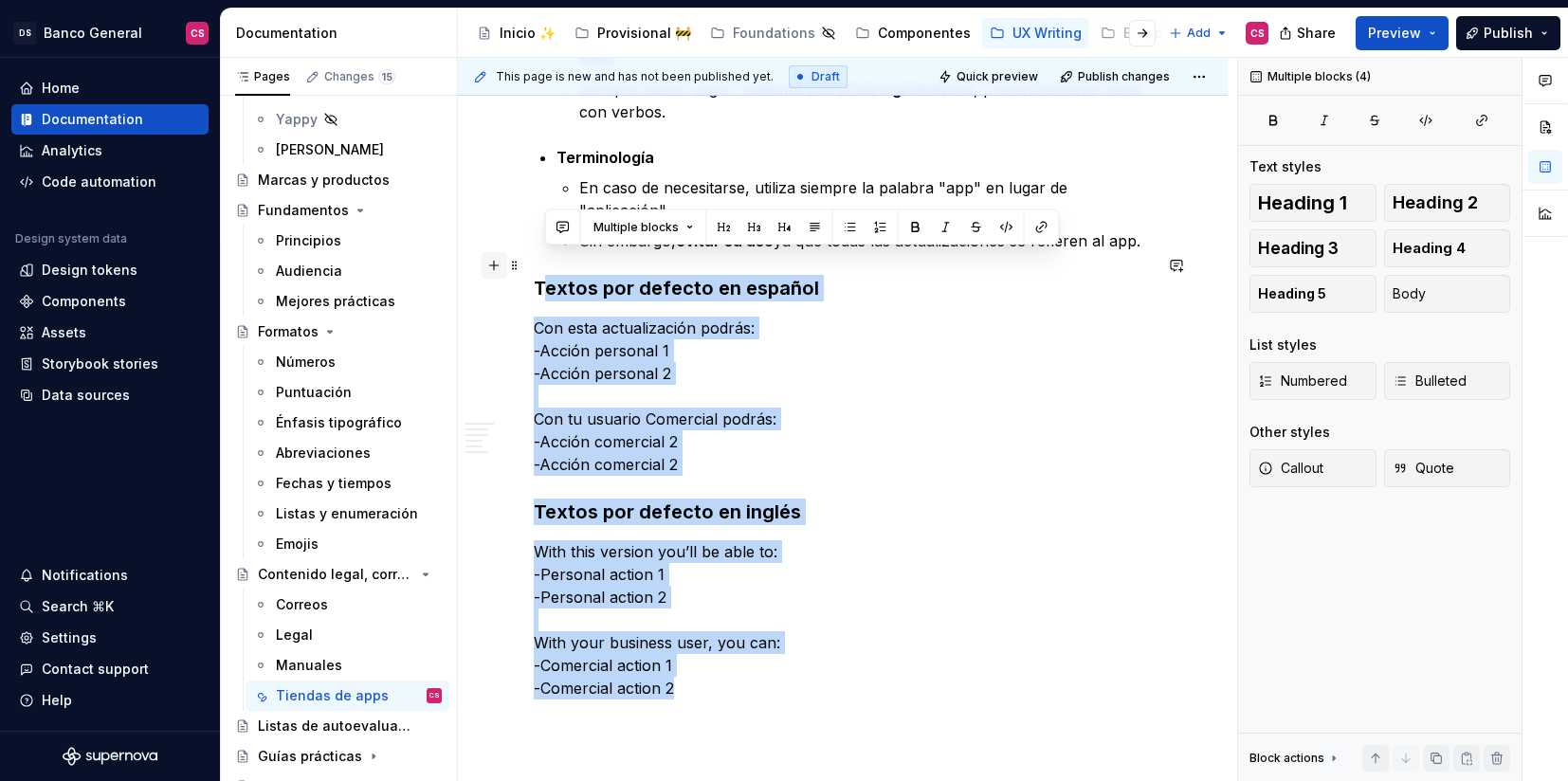
drag, startPoint x: 789, startPoint y: 664, endPoint x: 504, endPoint y: 261, distance: 493.6
click at [513, 263] on span at bounding box center [514, 266] width 15 height 27
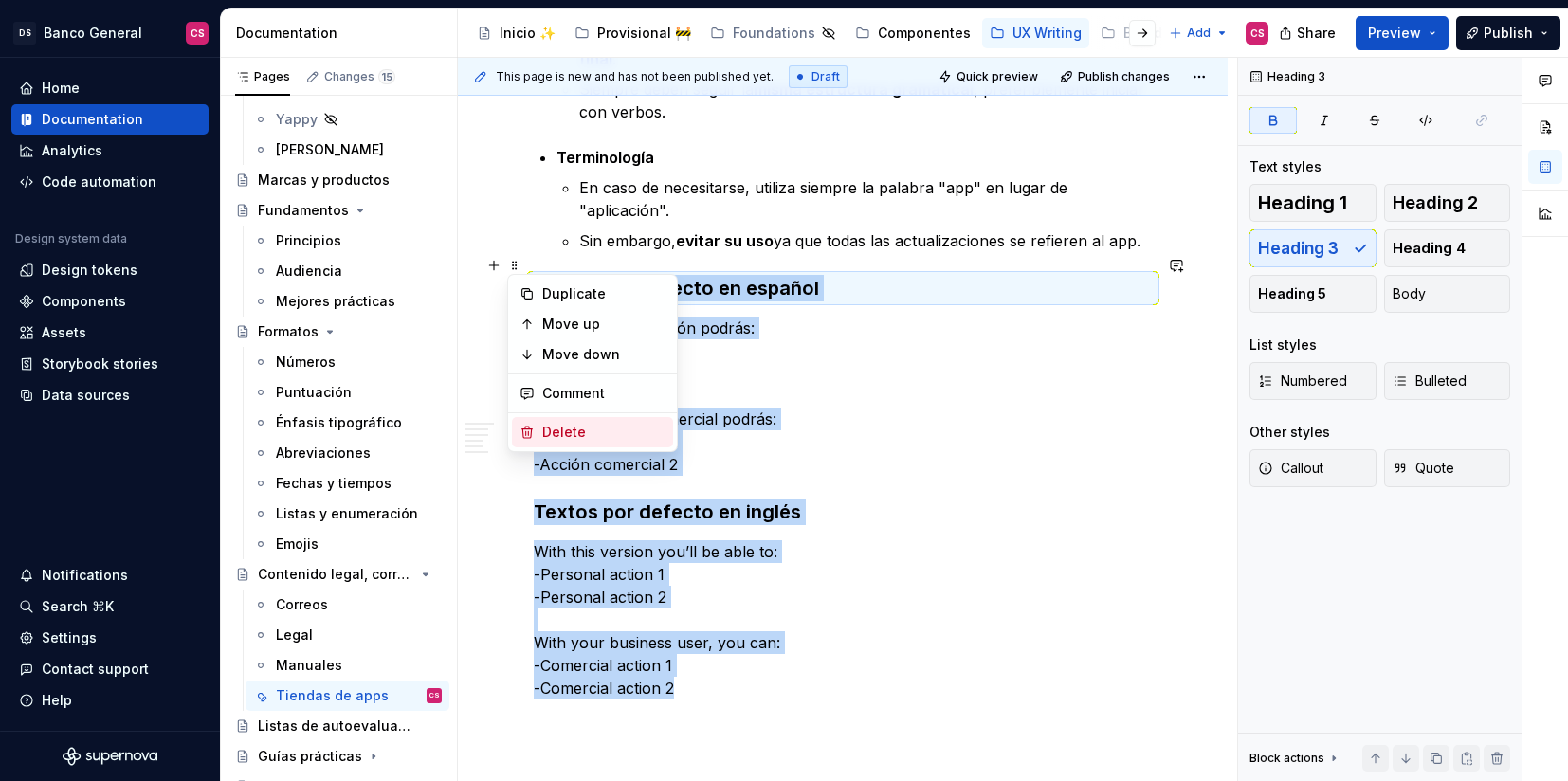
click at [579, 430] on div "Delete" at bounding box center [603, 431] width 123 height 19
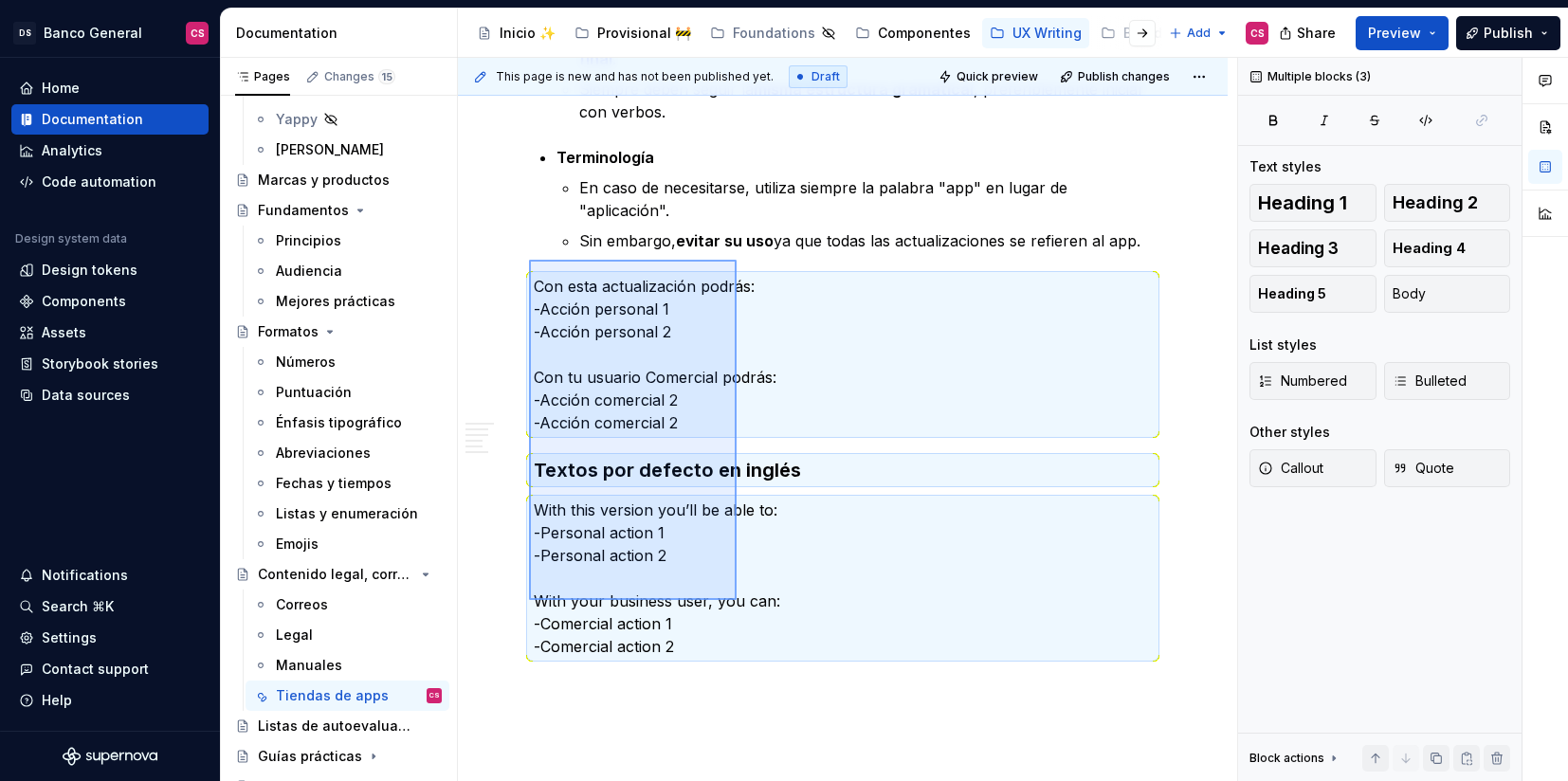
drag, startPoint x: 529, startPoint y: 260, endPoint x: 737, endPoint y: 603, distance: 401.1
click at [737, 603] on div "**********" at bounding box center [848, 419] width 779 height 724
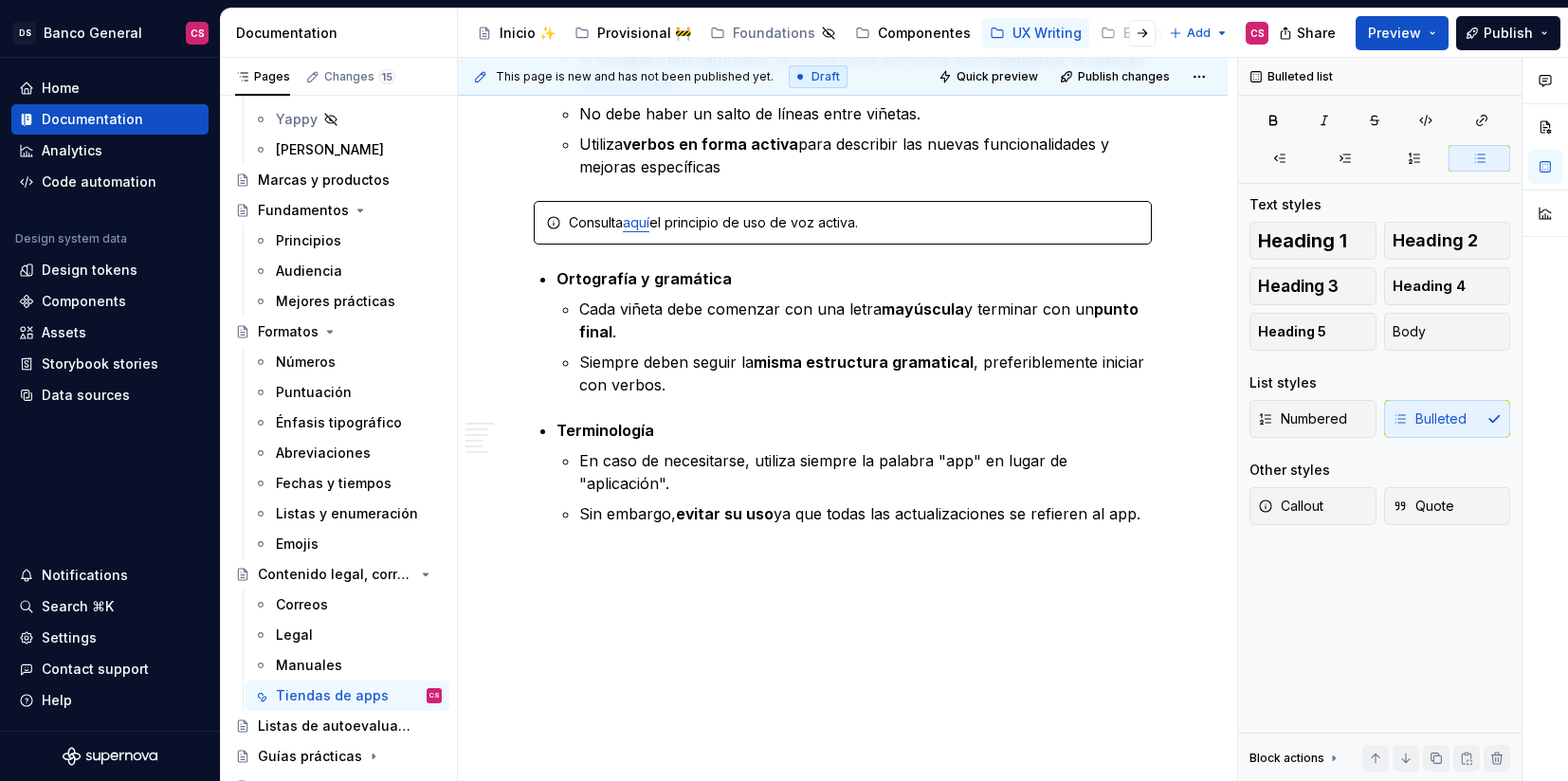
scroll to position [2304, 0]
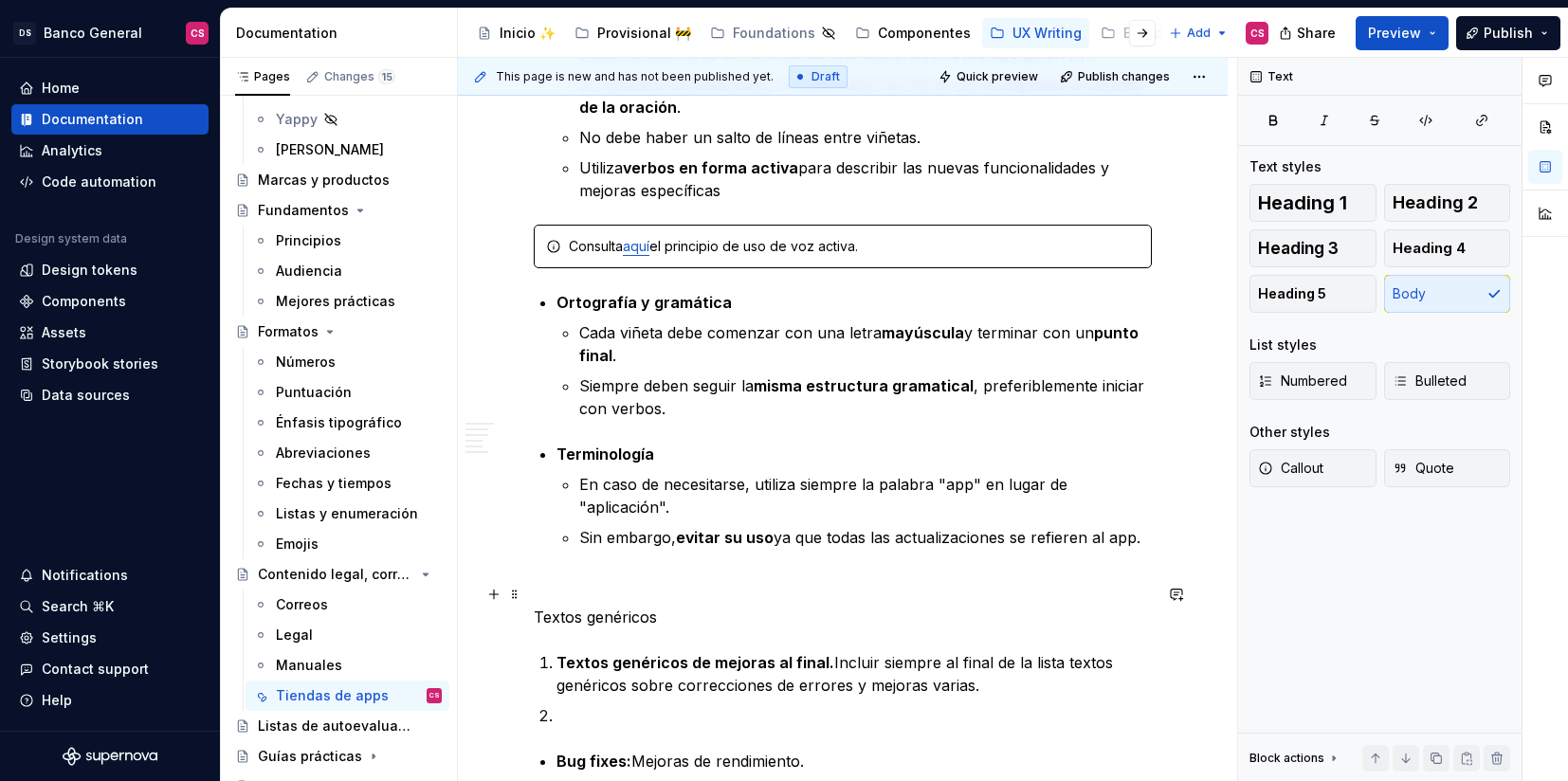
click at [655, 606] on p "Textos genéricos" at bounding box center [842, 617] width 618 height 23
click at [564, 606] on p "Textos genéricos de mejoras" at bounding box center [842, 617] width 618 height 23
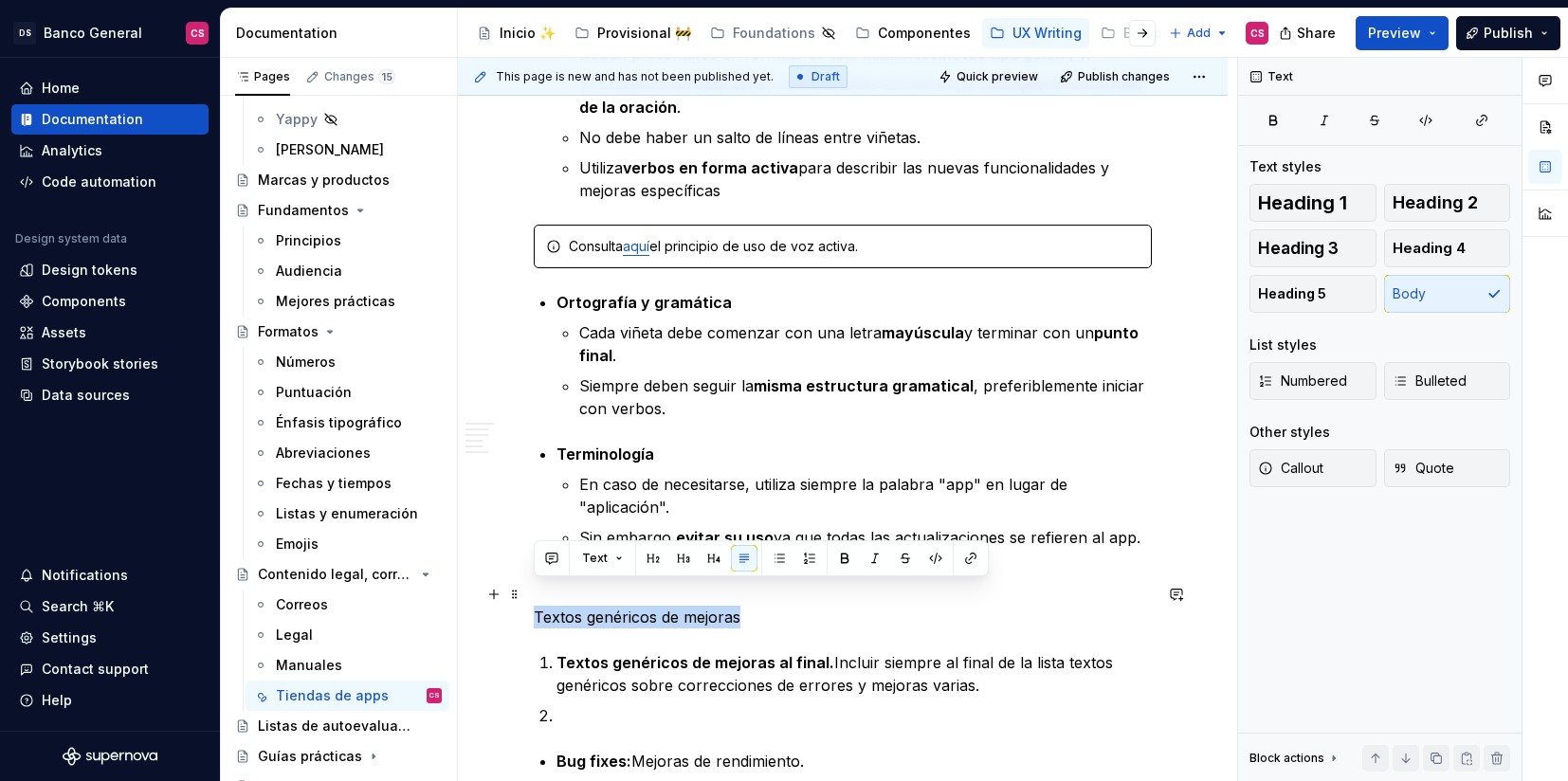
click at [564, 606] on p "Textos genéricos de mejoras" at bounding box center [842, 617] width 618 height 23
click at [1422, 215] on button "Heading 2" at bounding box center [1447, 203] width 127 height 38
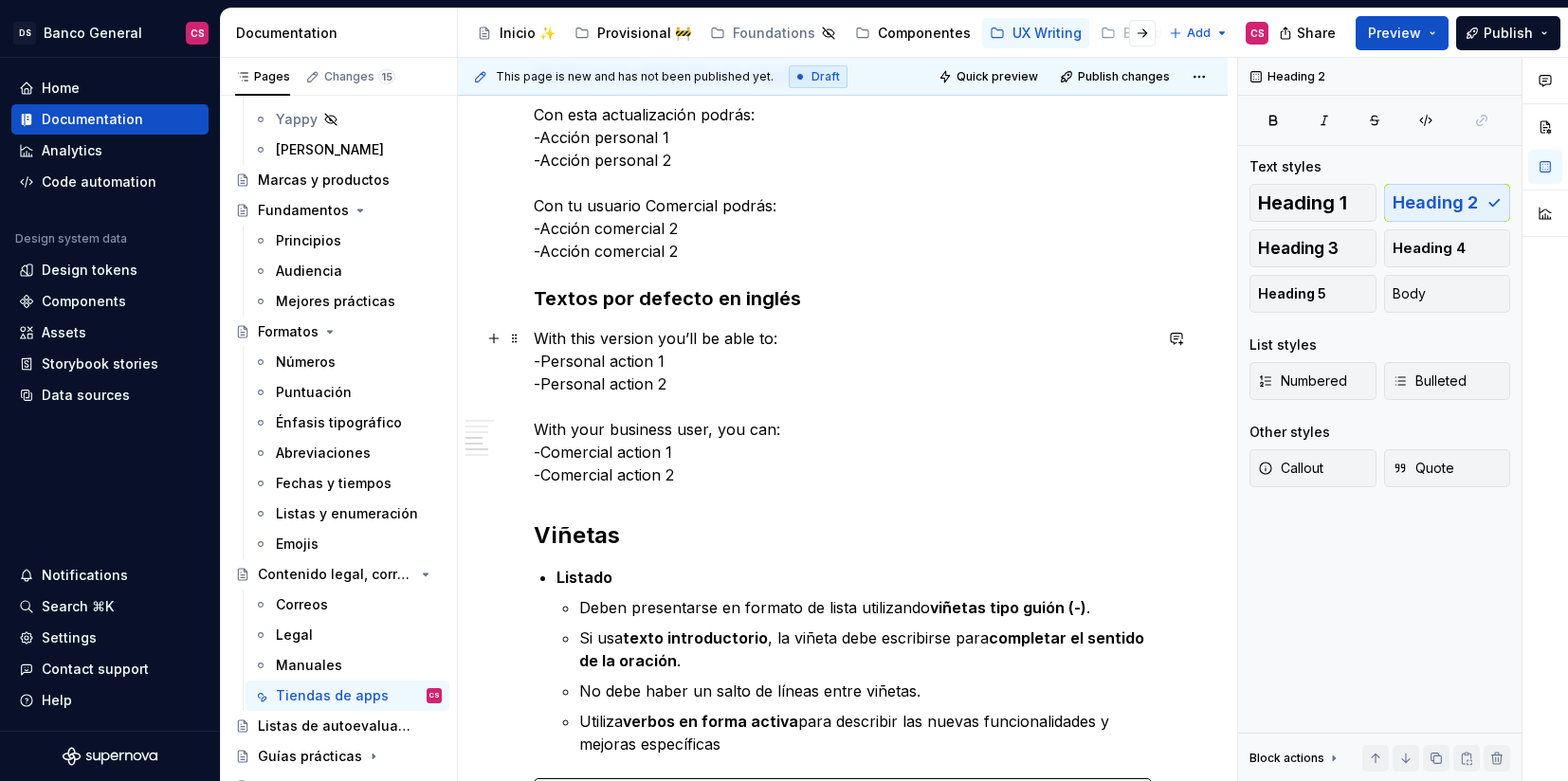
scroll to position [1756, 0]
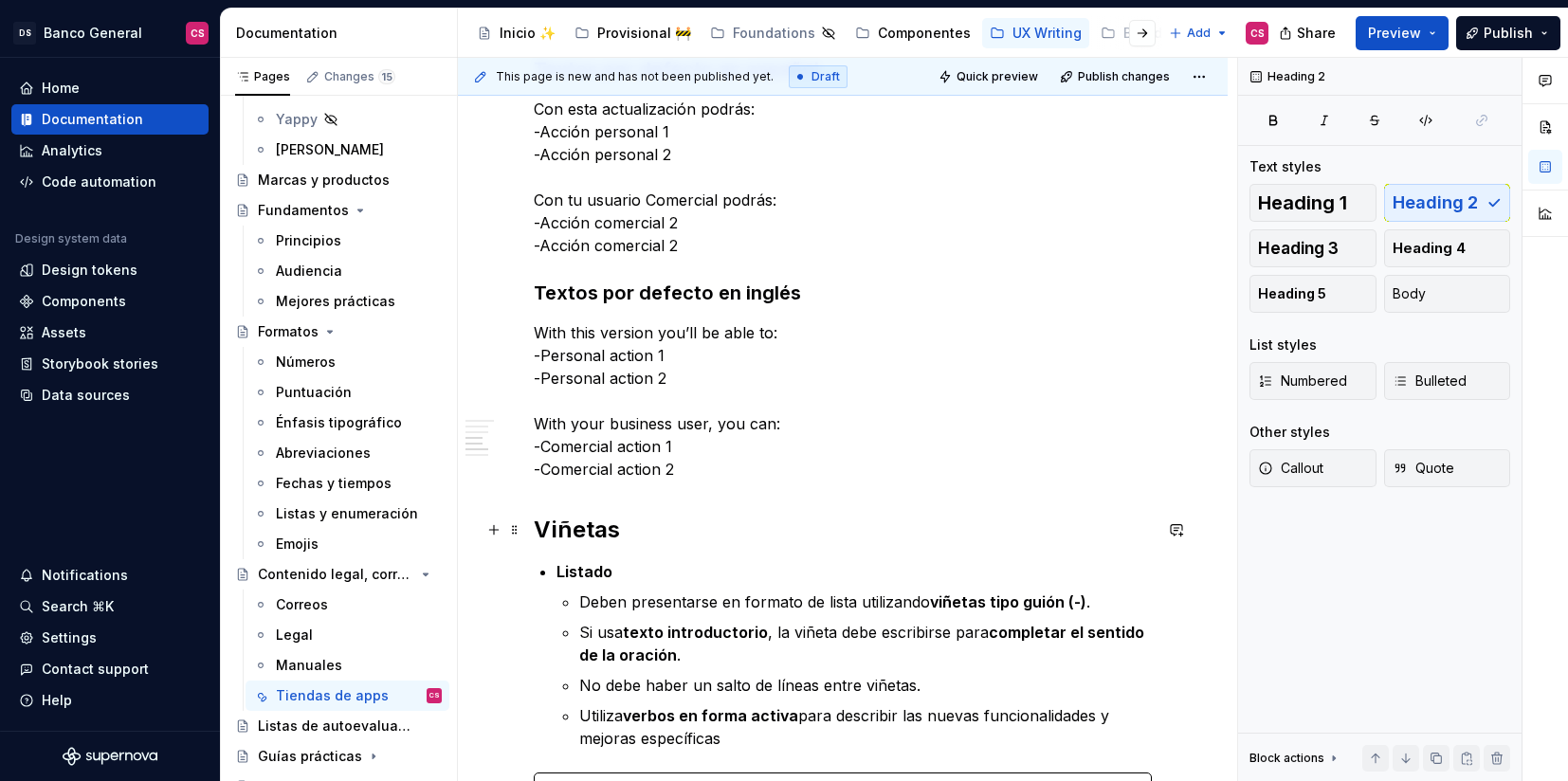
click at [569, 537] on h2 "Viñetas" at bounding box center [842, 529] width 618 height 30
click at [571, 525] on h2 "Viñetas" at bounding box center [842, 529] width 618 height 30
click at [570, 525] on h2 "Viñetas" at bounding box center [842, 529] width 618 height 30
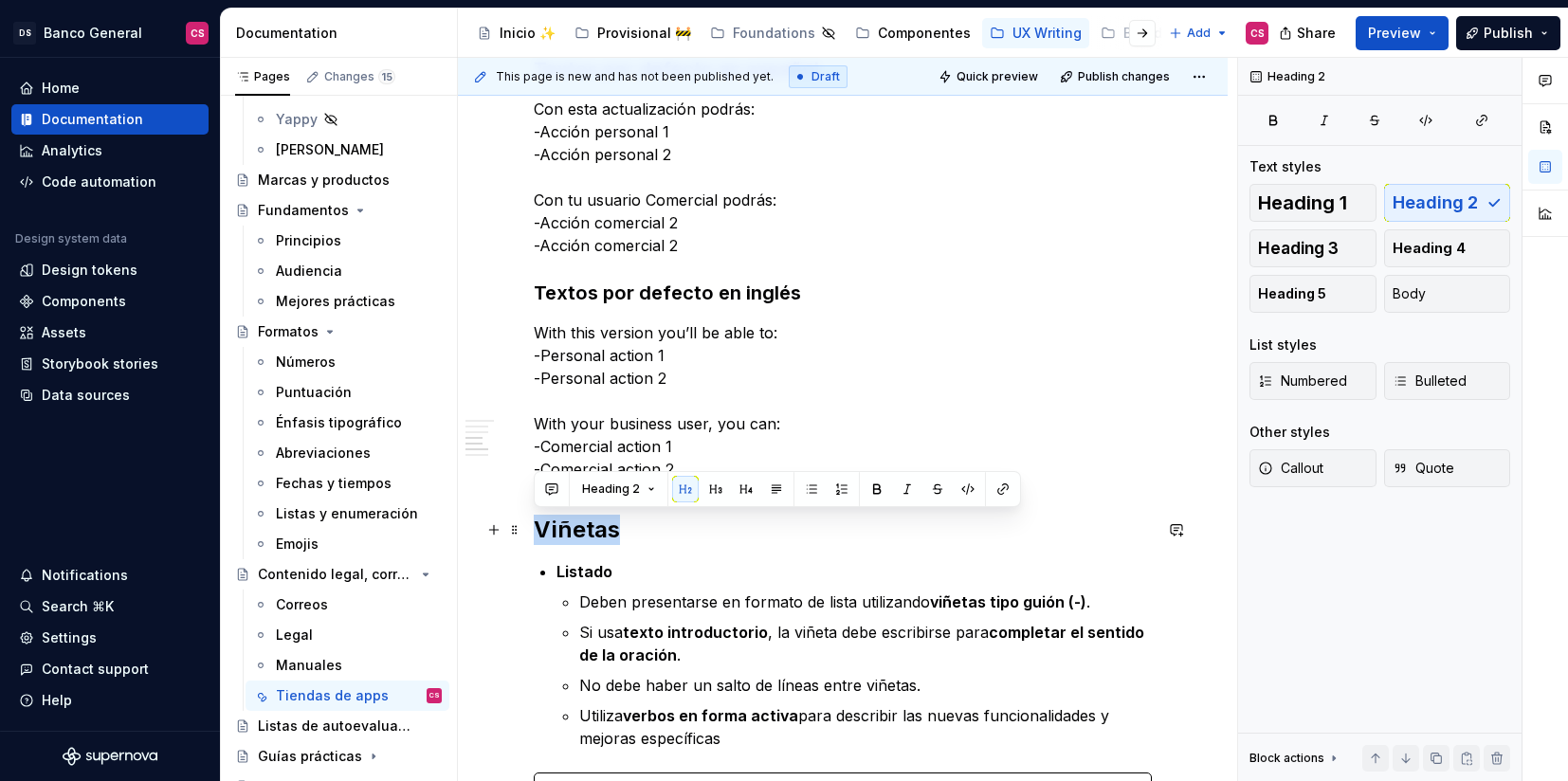
click at [570, 525] on h2 "Viñetas" at bounding box center [842, 529] width 618 height 30
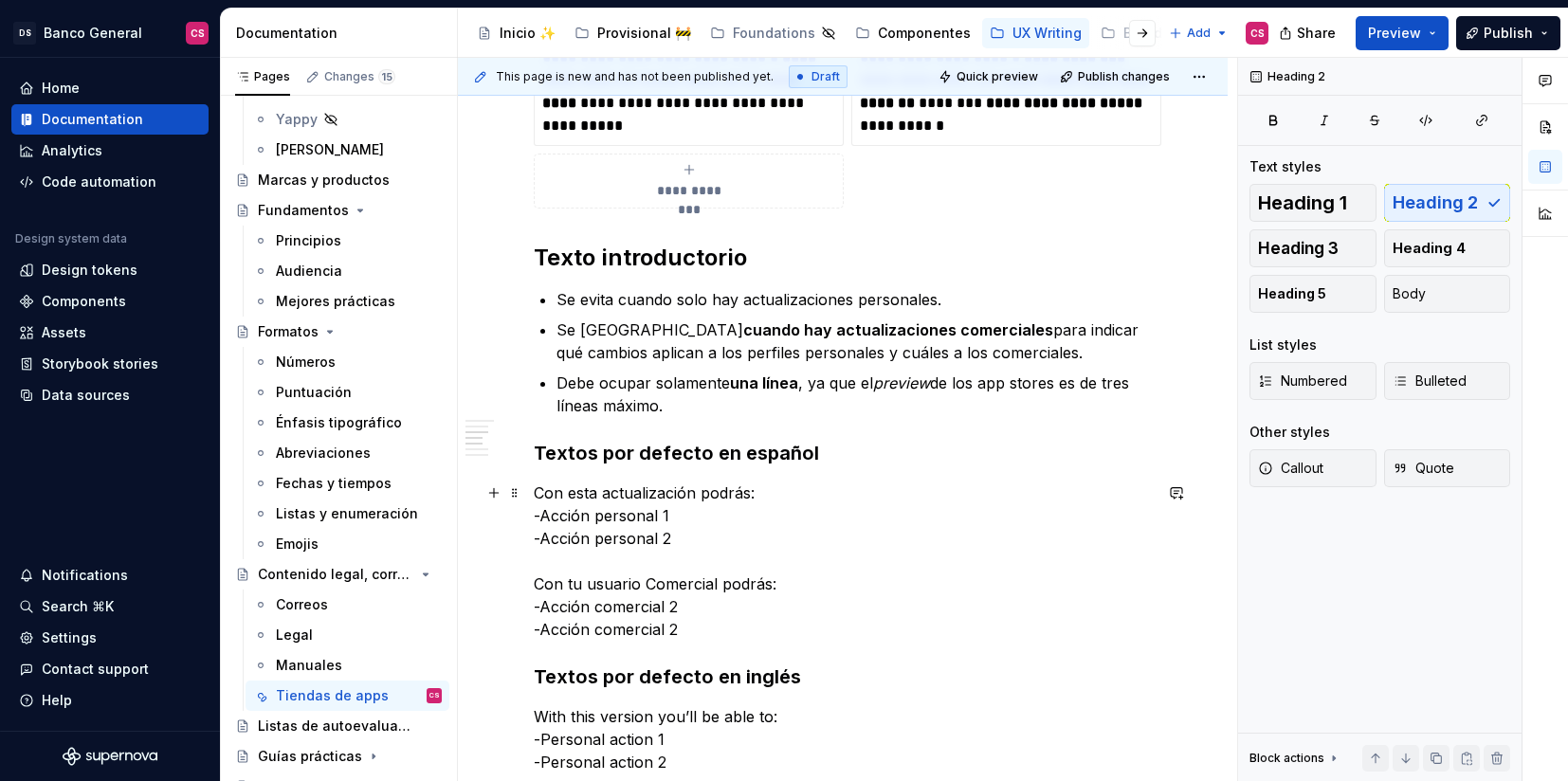
scroll to position [1271, 0]
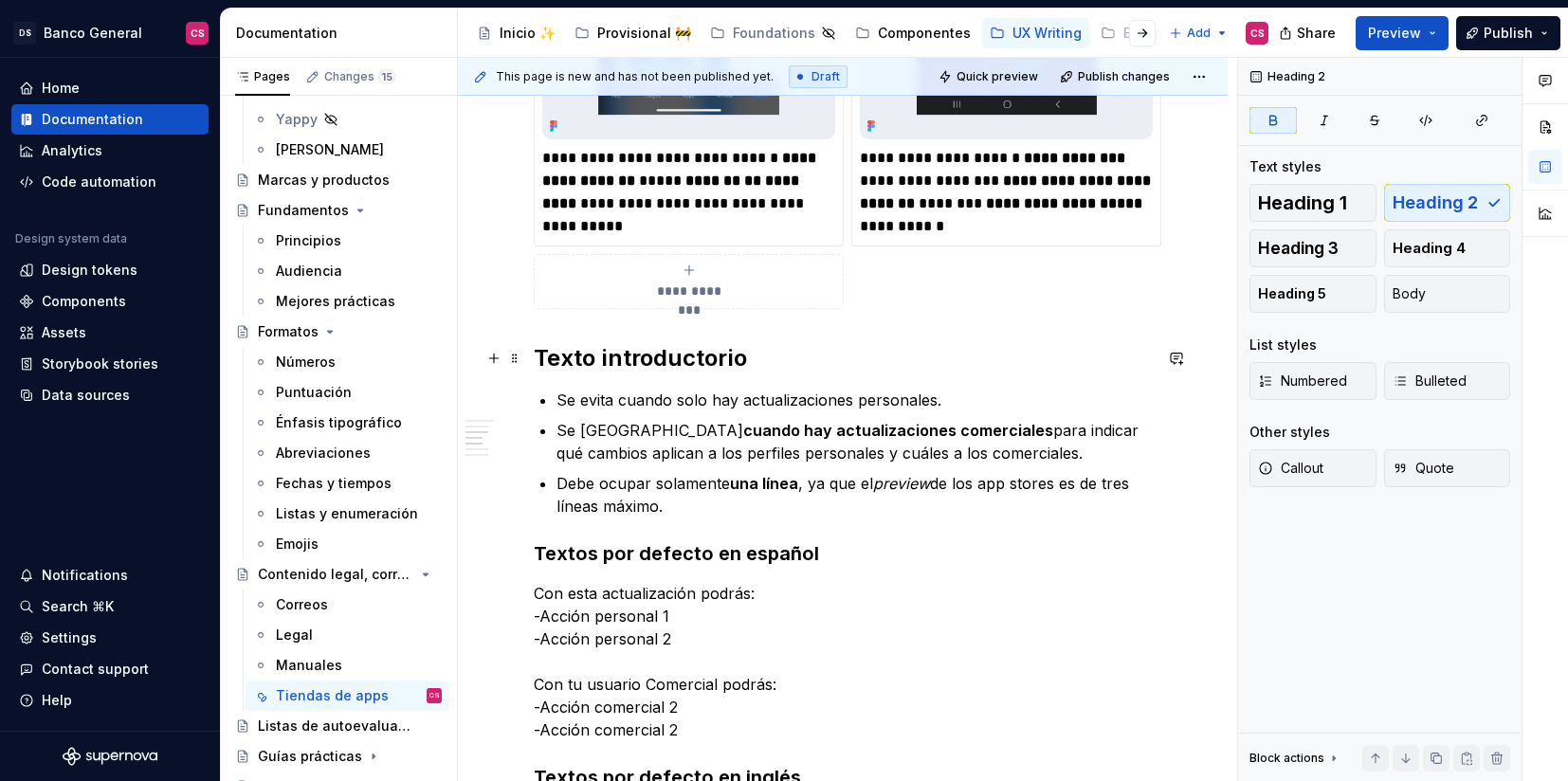
click at [579, 364] on strong "Texto introductorio" at bounding box center [640, 359] width 214 height 28
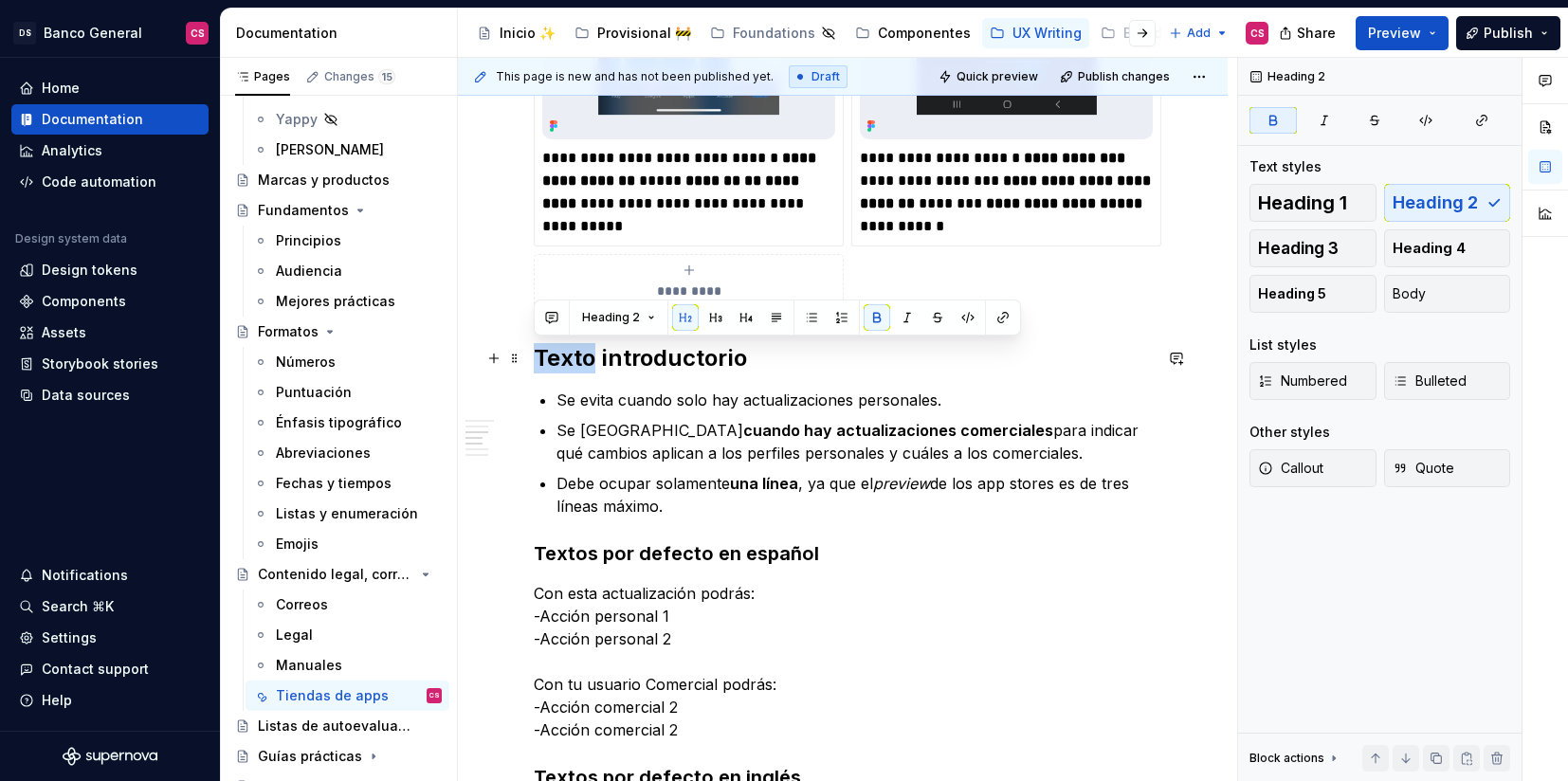
click at [579, 364] on strong "Texto introductorio" at bounding box center [640, 359] width 214 height 28
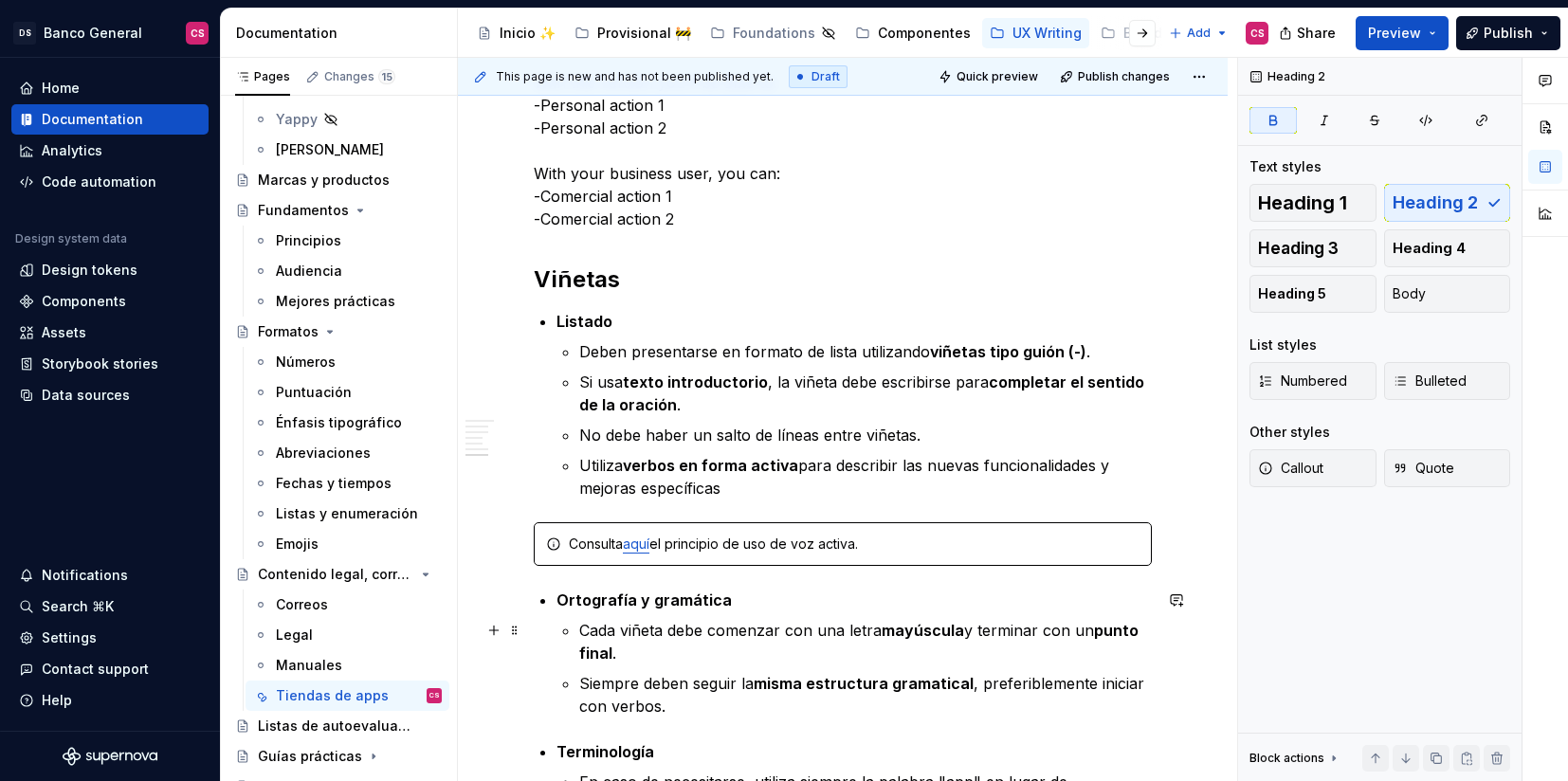
scroll to position [2581, 0]
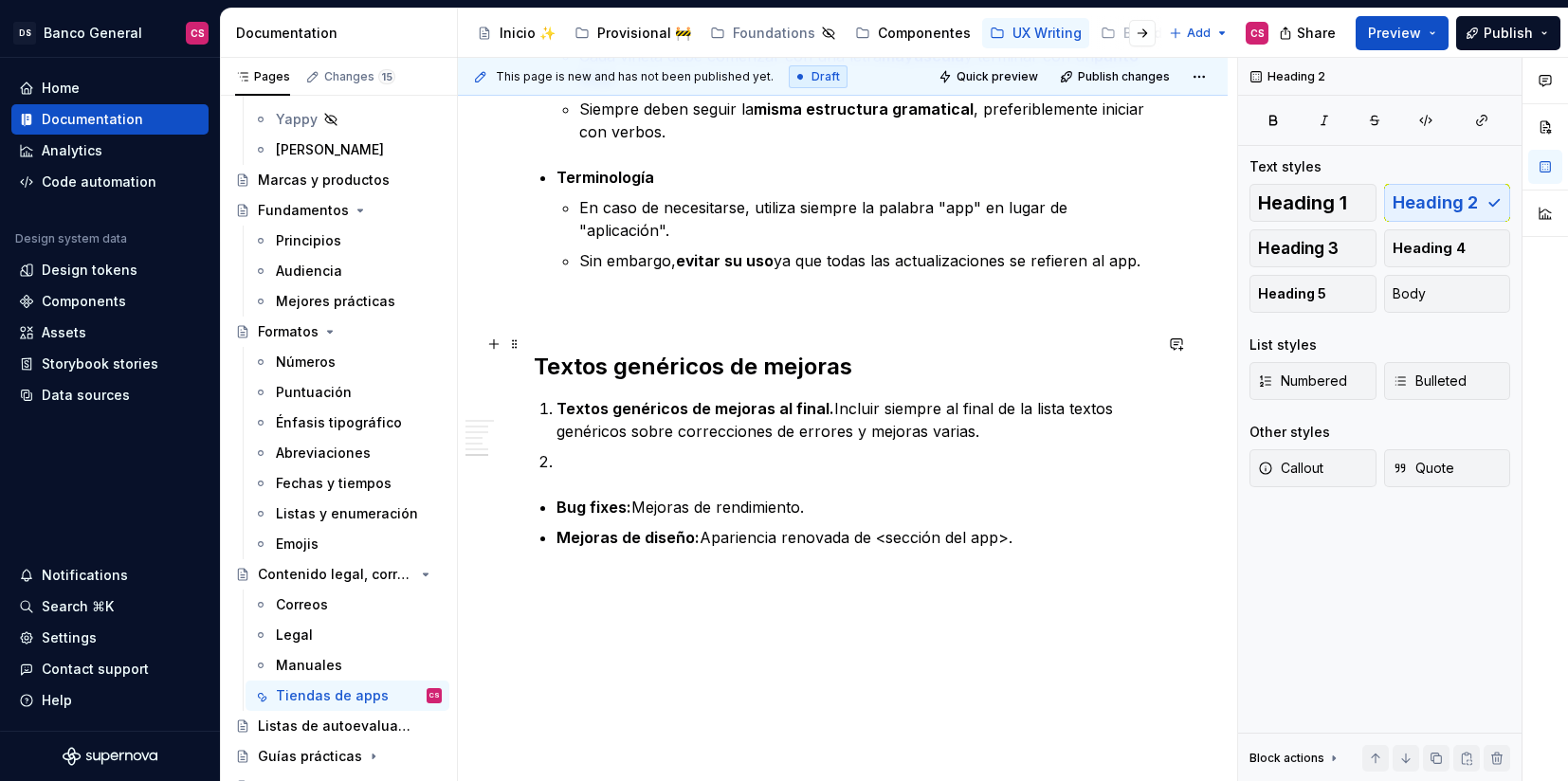
click at [620, 352] on h2 "Textos genéricos de mejoras" at bounding box center [842, 367] width 618 height 30
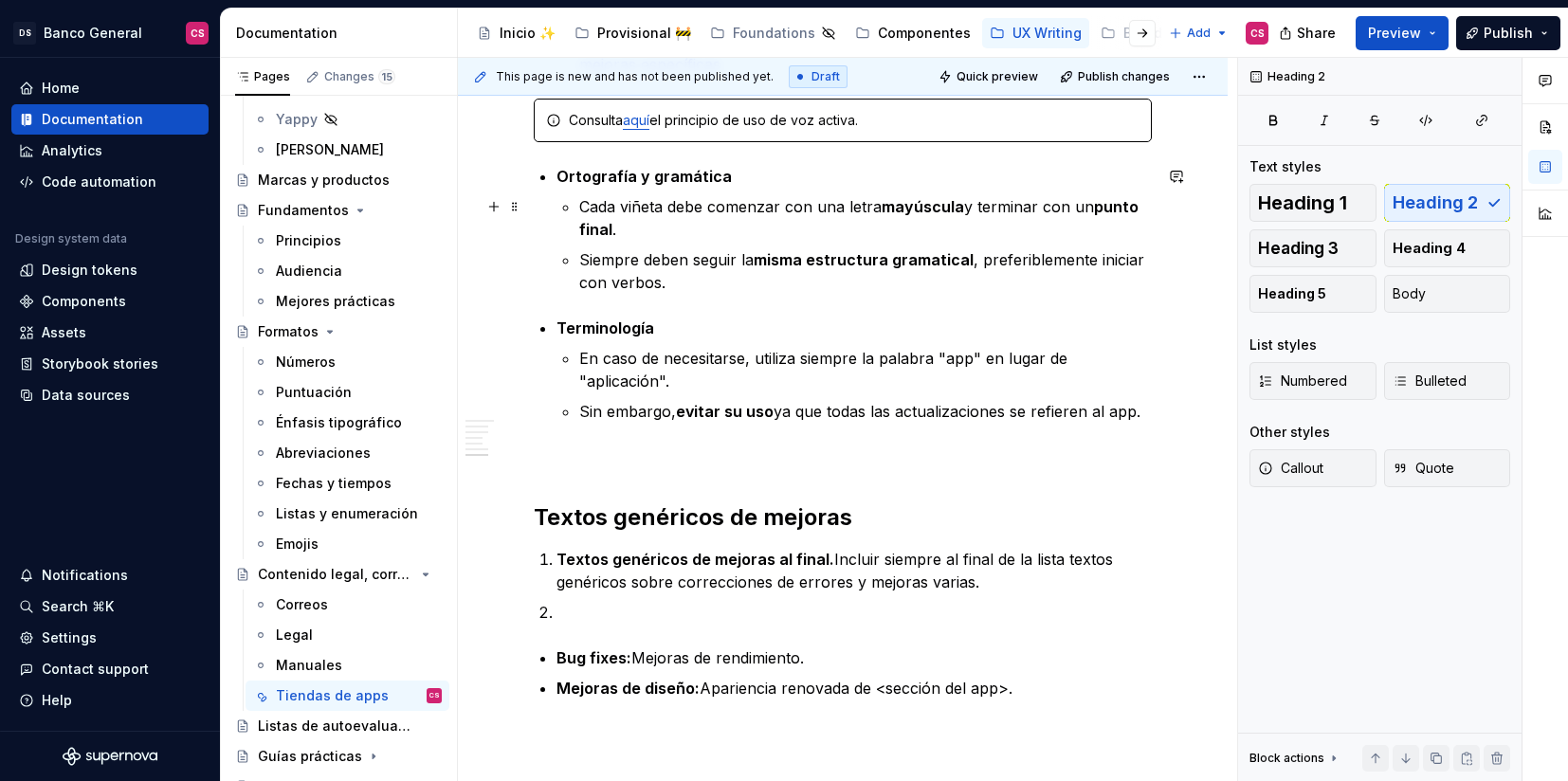
scroll to position [2445, 0]
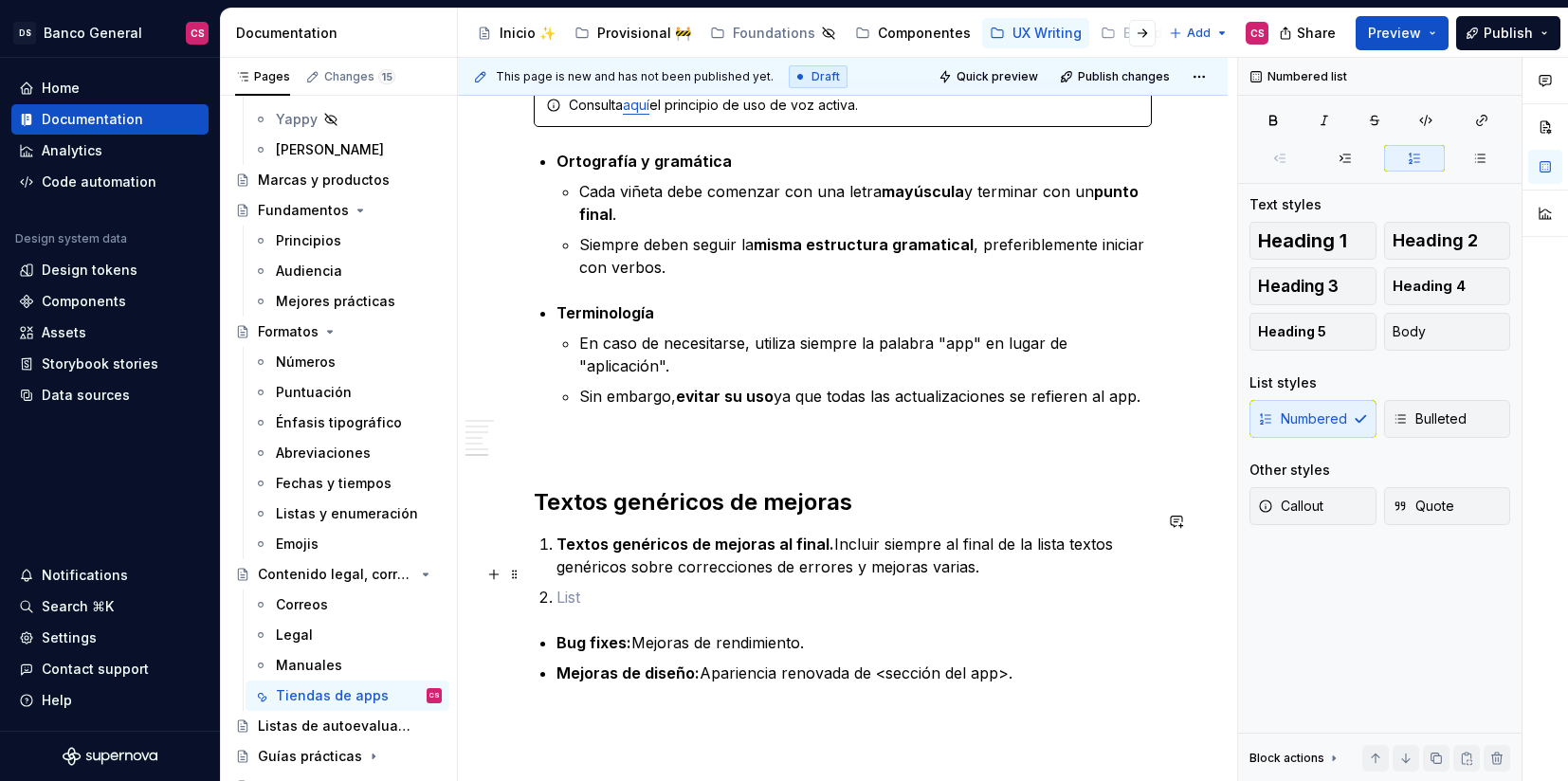
click at [569, 586] on p at bounding box center [854, 597] width 595 height 23
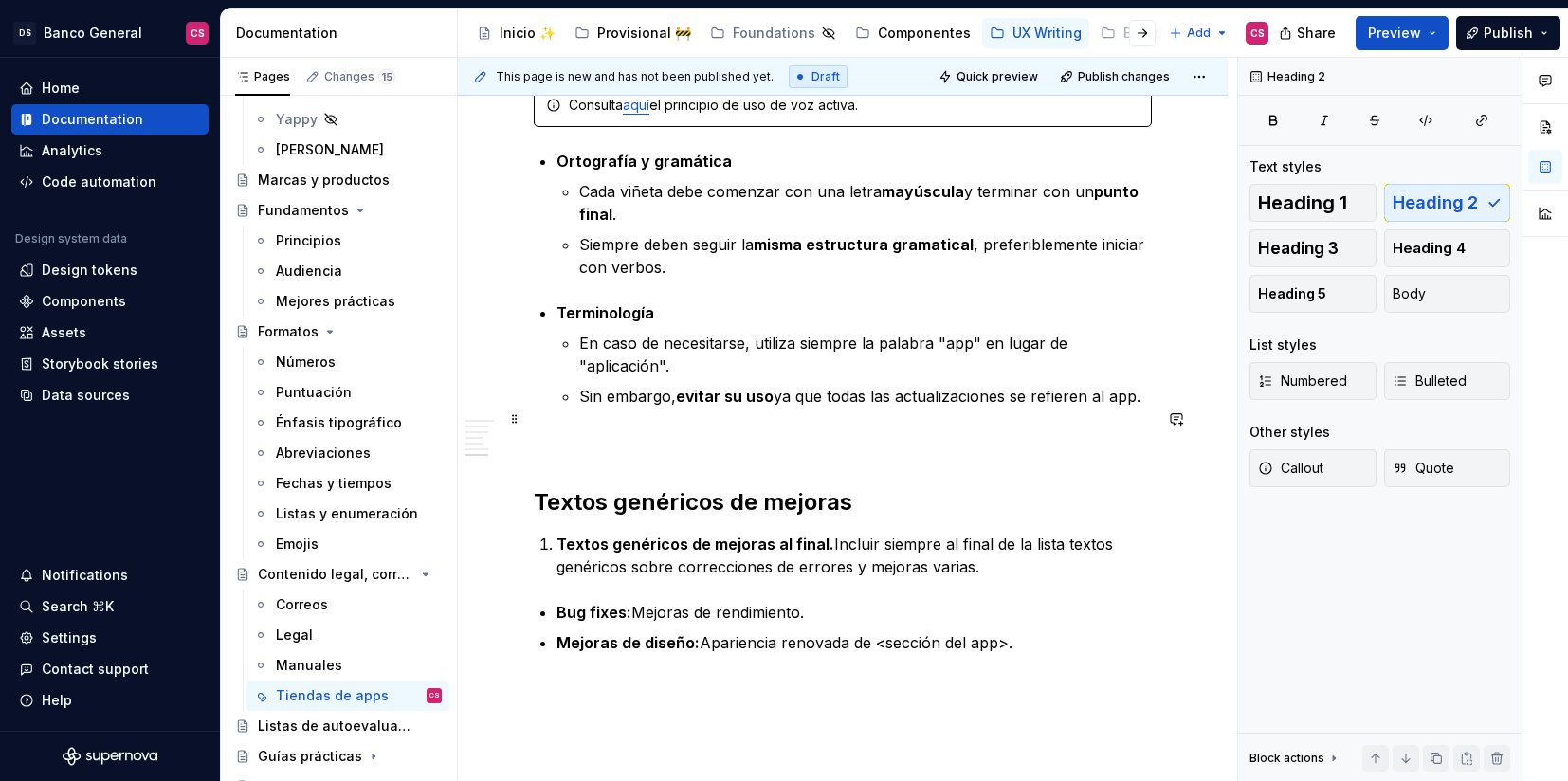
click at [657, 430] on p at bounding box center [842, 441] width 618 height 23
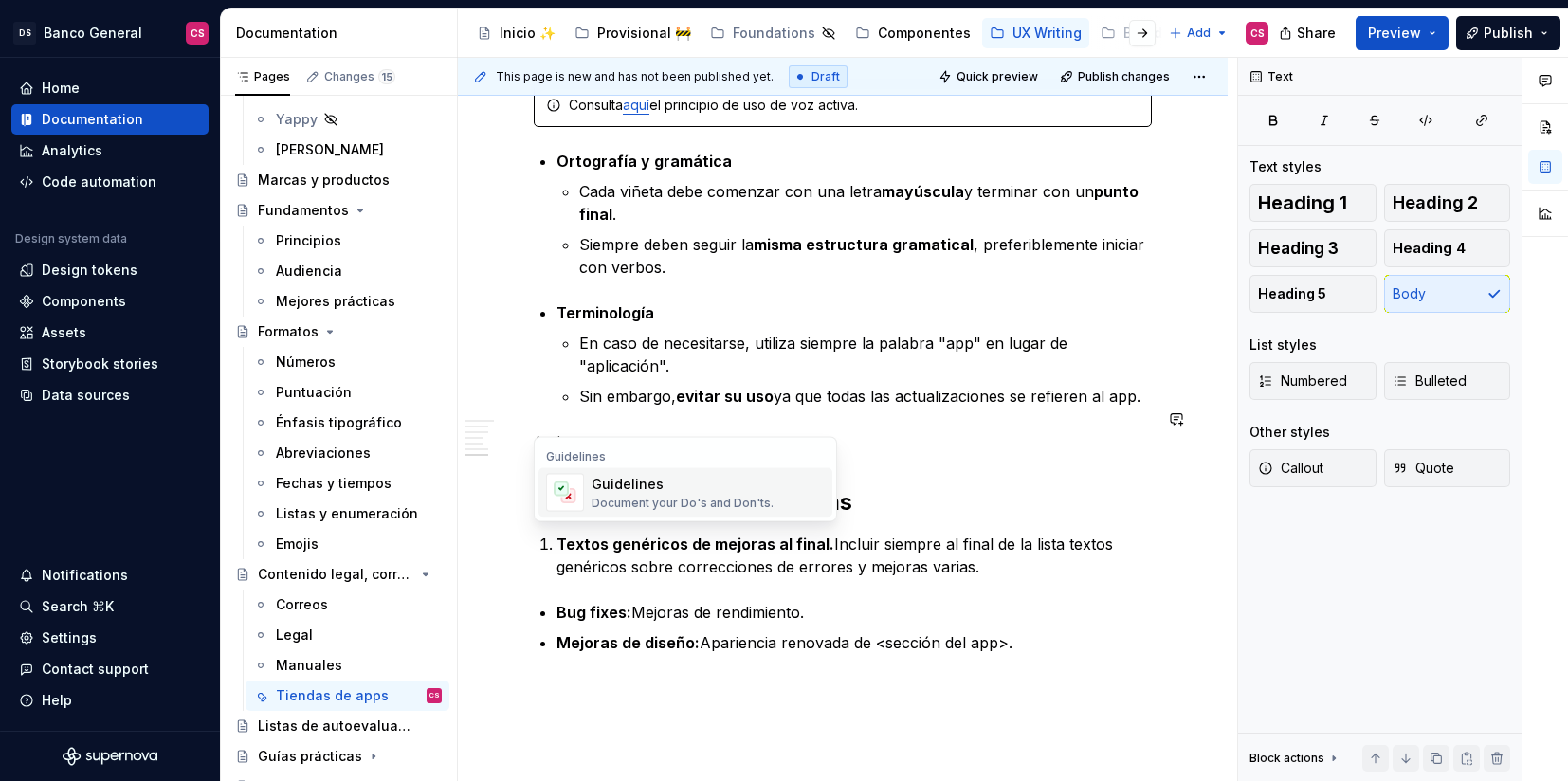
click at [704, 495] on div "Document your Do's and Don'ts." at bounding box center [682, 502] width 182 height 15
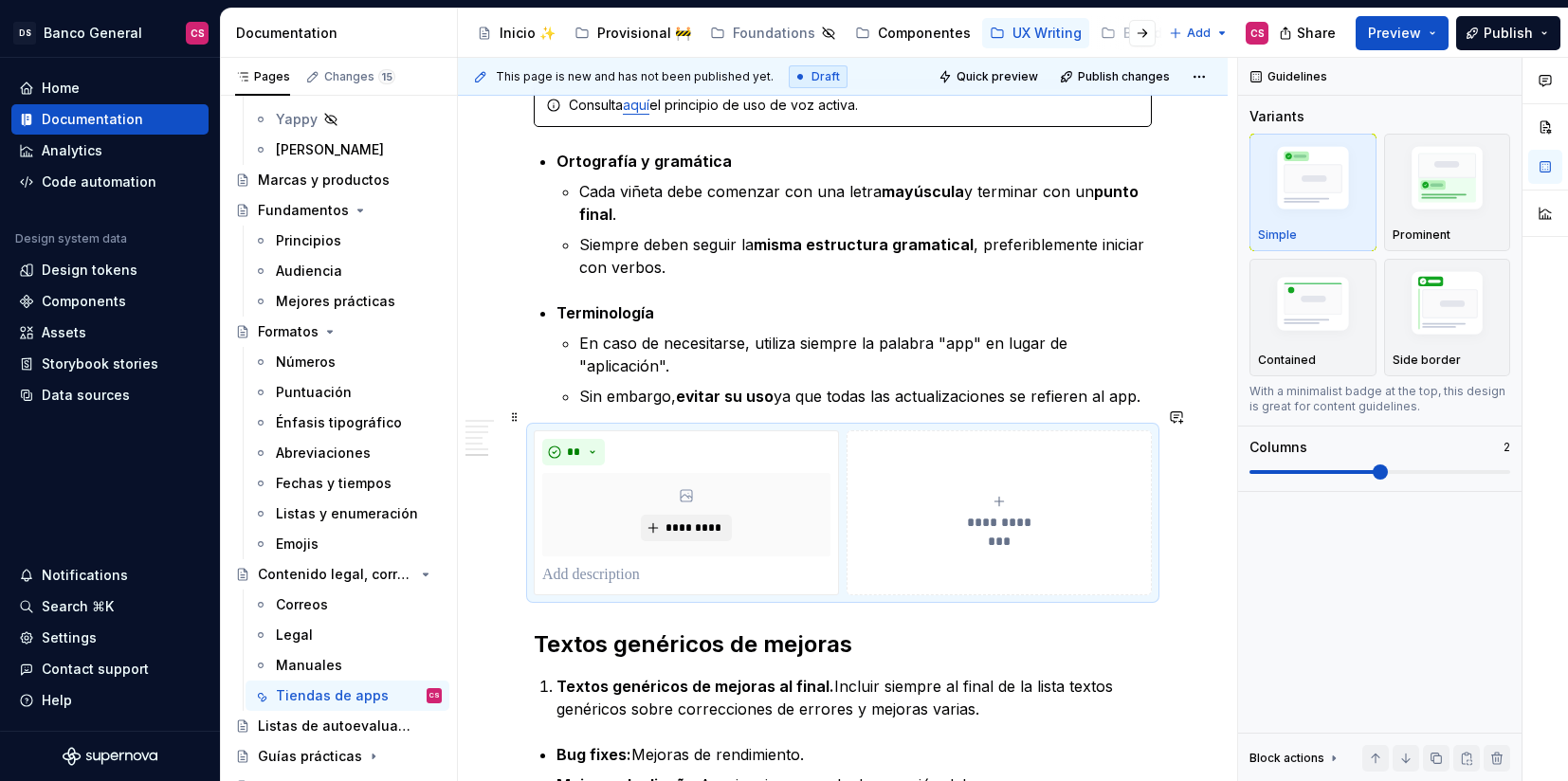
click at [963, 457] on button "**********" at bounding box center [1000, 512] width 306 height 165
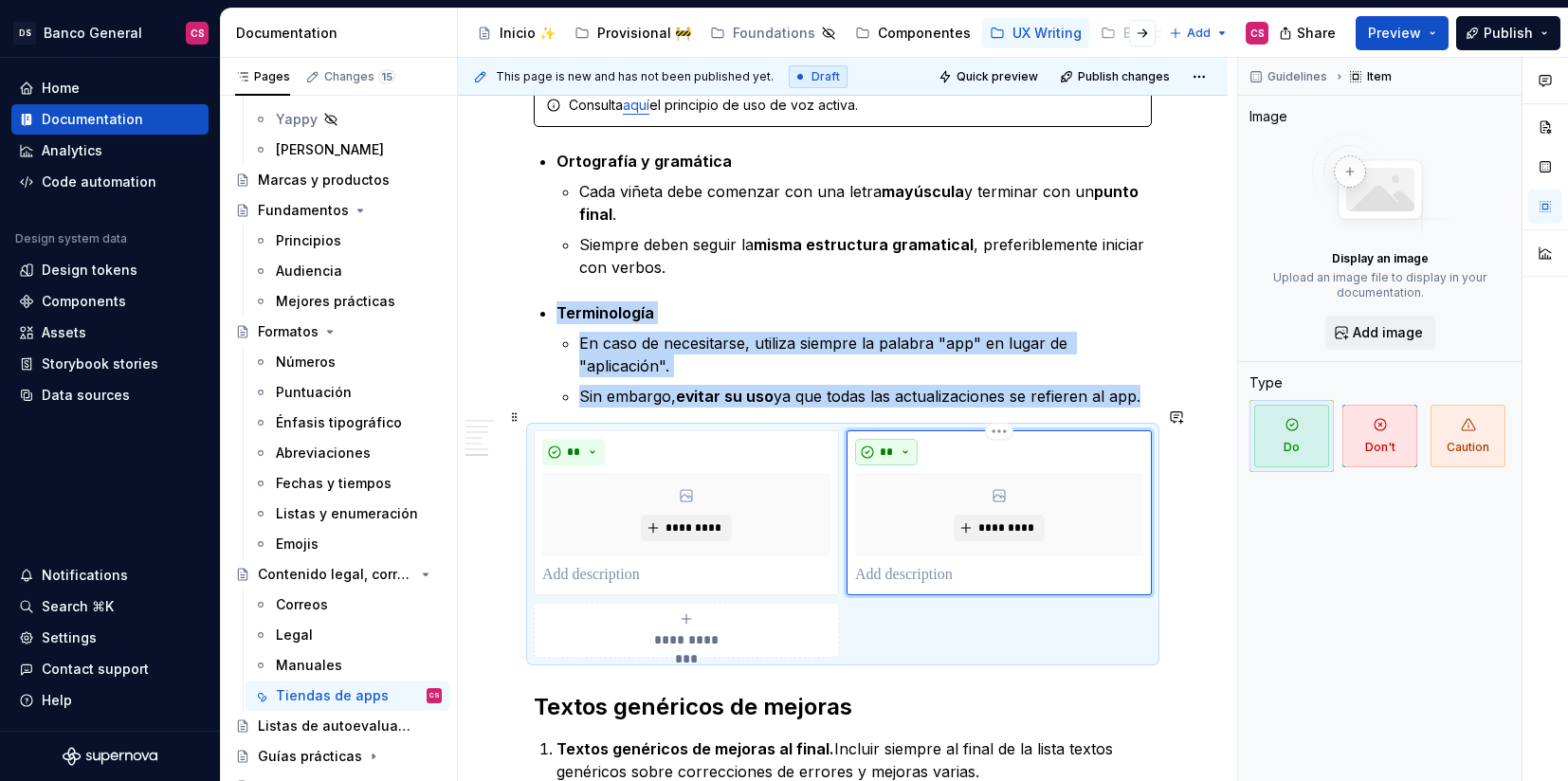
click at [916, 439] on button "**" at bounding box center [886, 452] width 63 height 27
click at [914, 486] on span "Don't" at bounding box center [945, 495] width 161 height 30
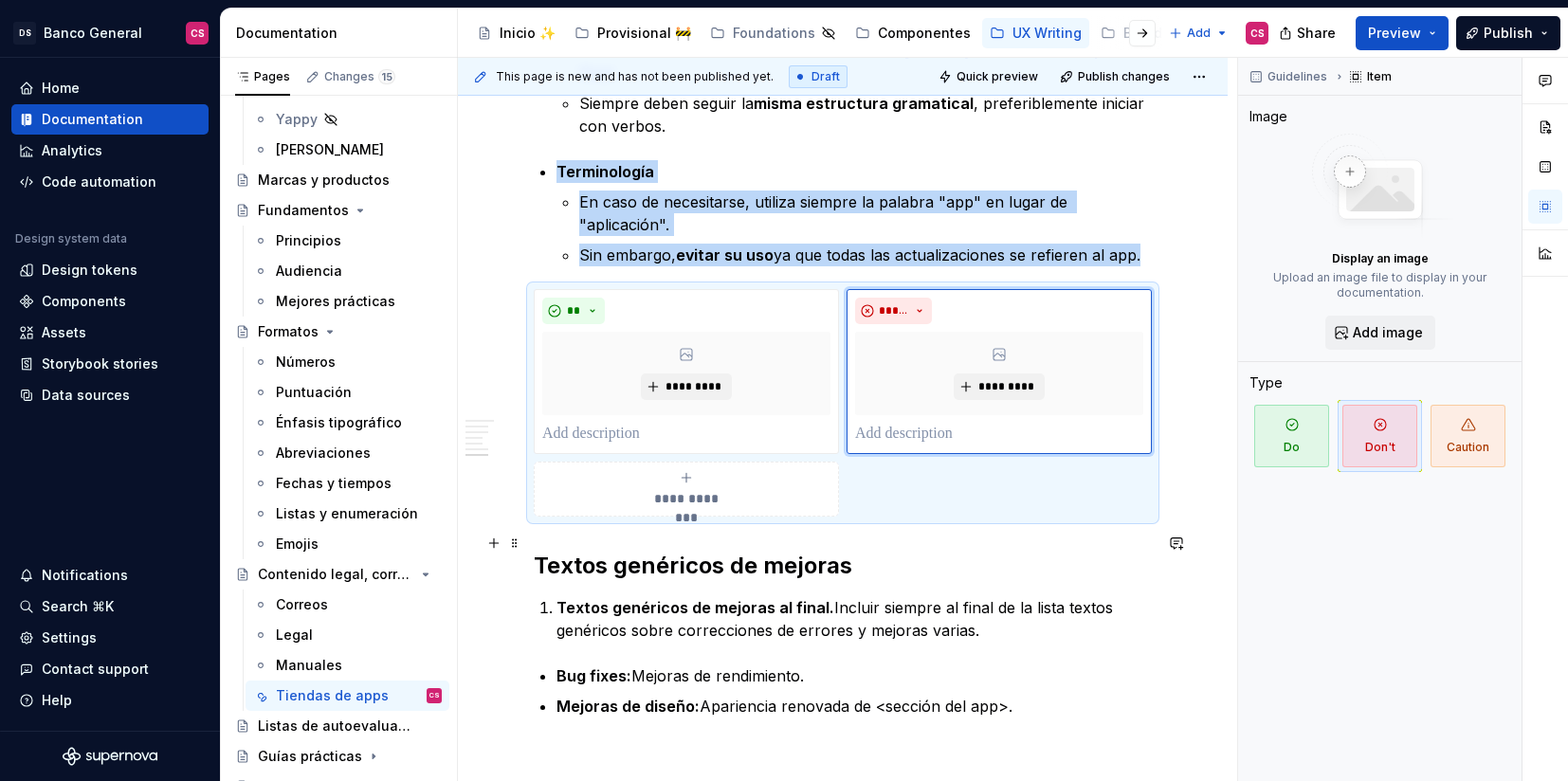
scroll to position [2706, 0]
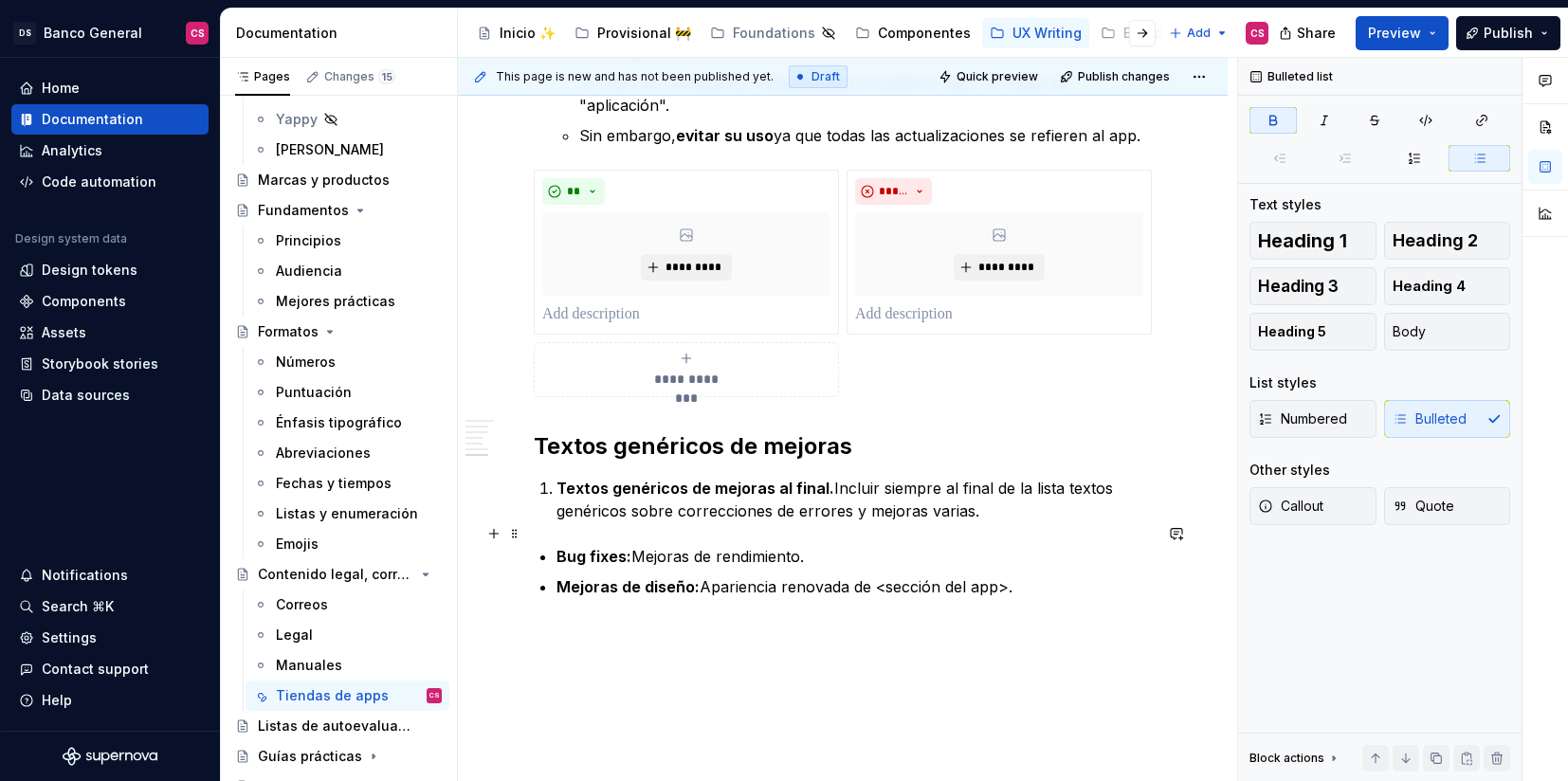
click at [569, 547] on strong "Bug fixes:" at bounding box center [593, 556] width 75 height 19
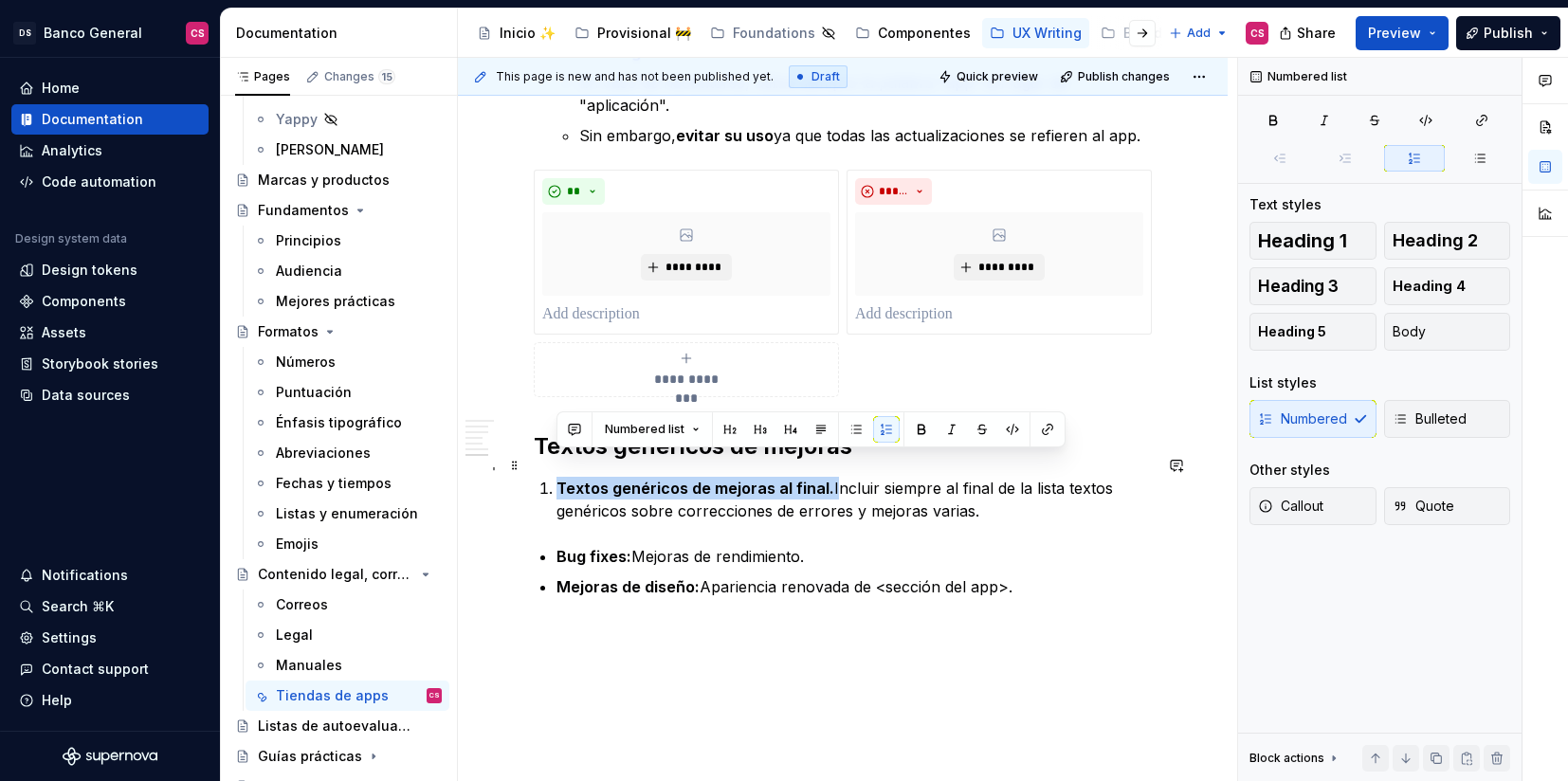
drag, startPoint x: 832, startPoint y: 461, endPoint x: 541, endPoint y: 466, distance: 291.0
click at [556, 476] on li "Textos genéricos de mejoras al final. Incluir siempre al final de la lista text…" at bounding box center [854, 499] width 595 height 46
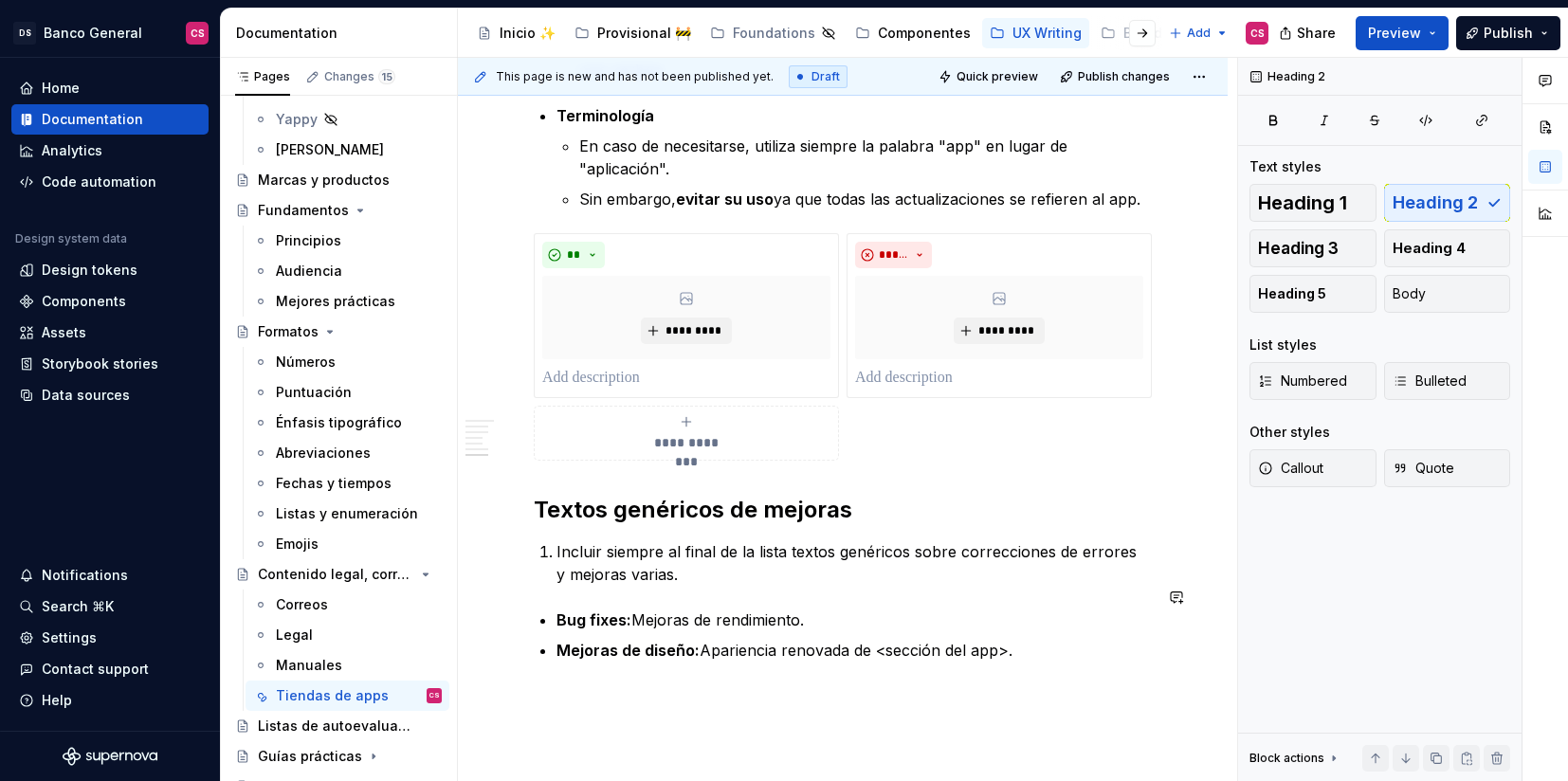
scroll to position [2755, 0]
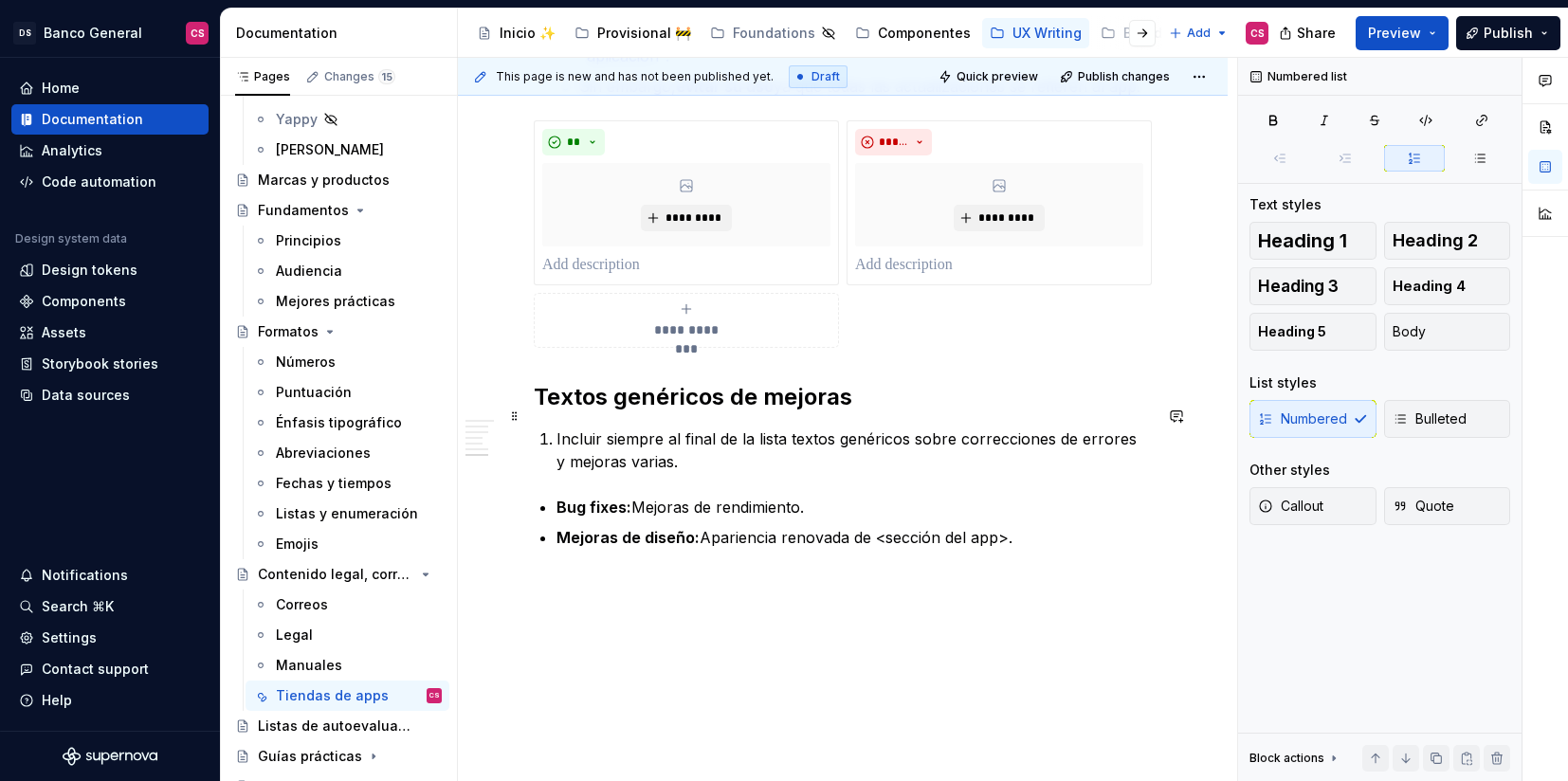
click at [557, 427] on p "Incluir siempre al final de la lista textos genéricos sobre correcciones de err…" at bounding box center [854, 450] width 595 height 46
click at [1404, 420] on icon "button" at bounding box center [1400, 418] width 15 height 15
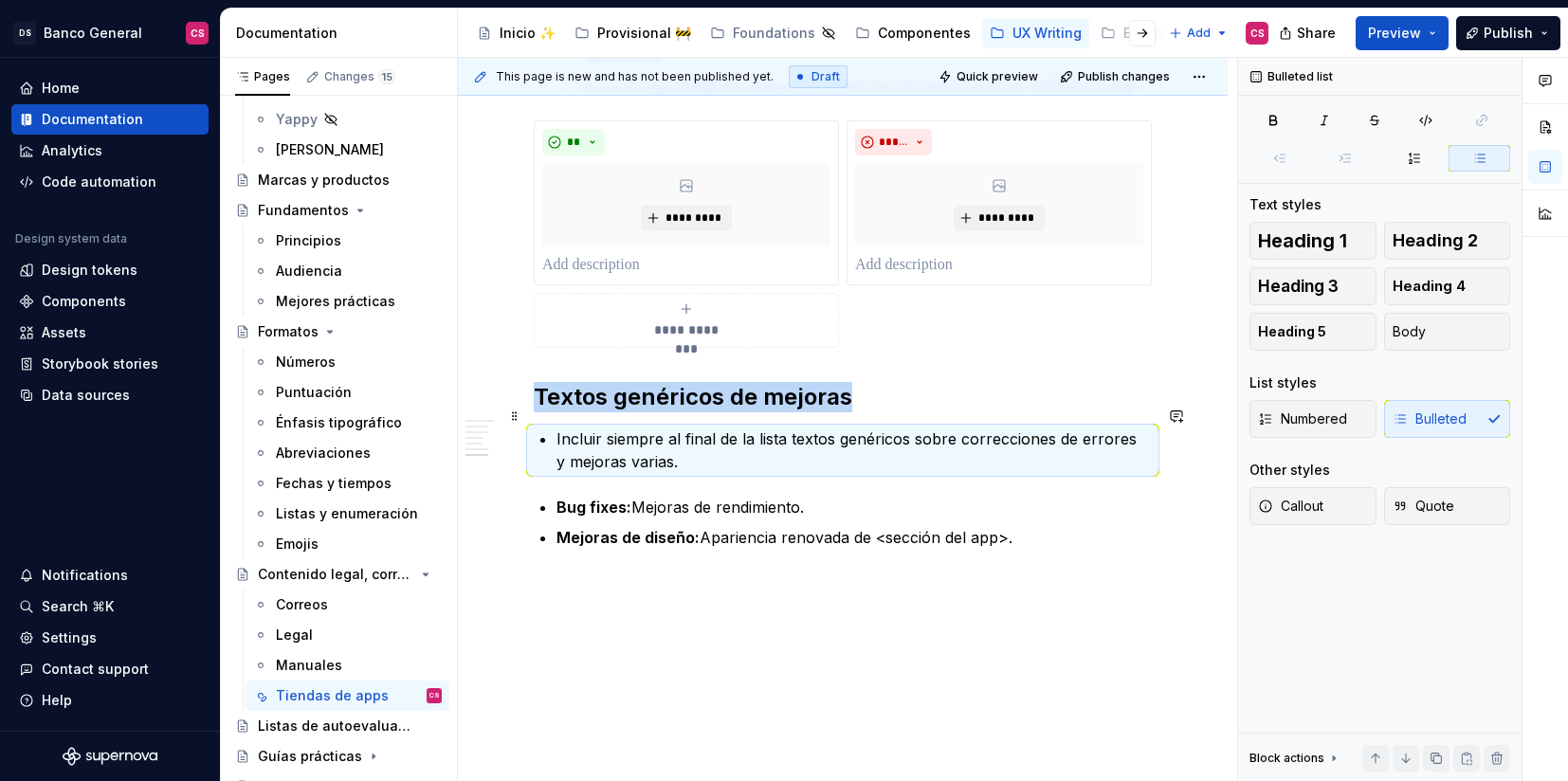
click at [757, 431] on p "Incluir siempre al final de la lista textos genéricos sobre correcciones de err…" at bounding box center [854, 450] width 595 height 46
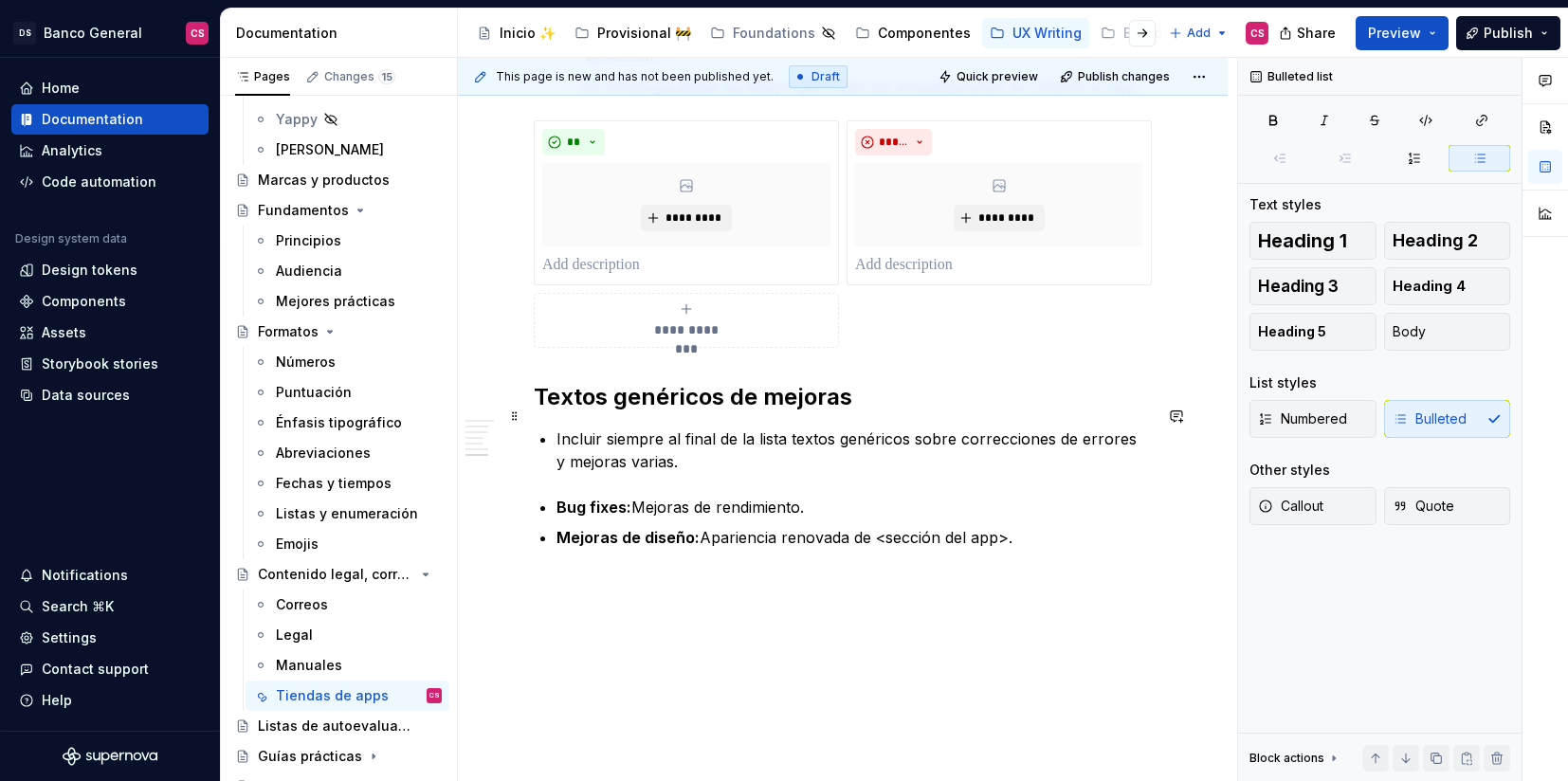
click at [561, 427] on p "Incluir siempre al final de la lista textos genéricos sobre correcciones de err…" at bounding box center [854, 450] width 595 height 46
click at [557, 427] on p "Incluir siempre al final de la lista textos genéricos sobre correcciones de err…" at bounding box center [854, 450] width 595 height 46
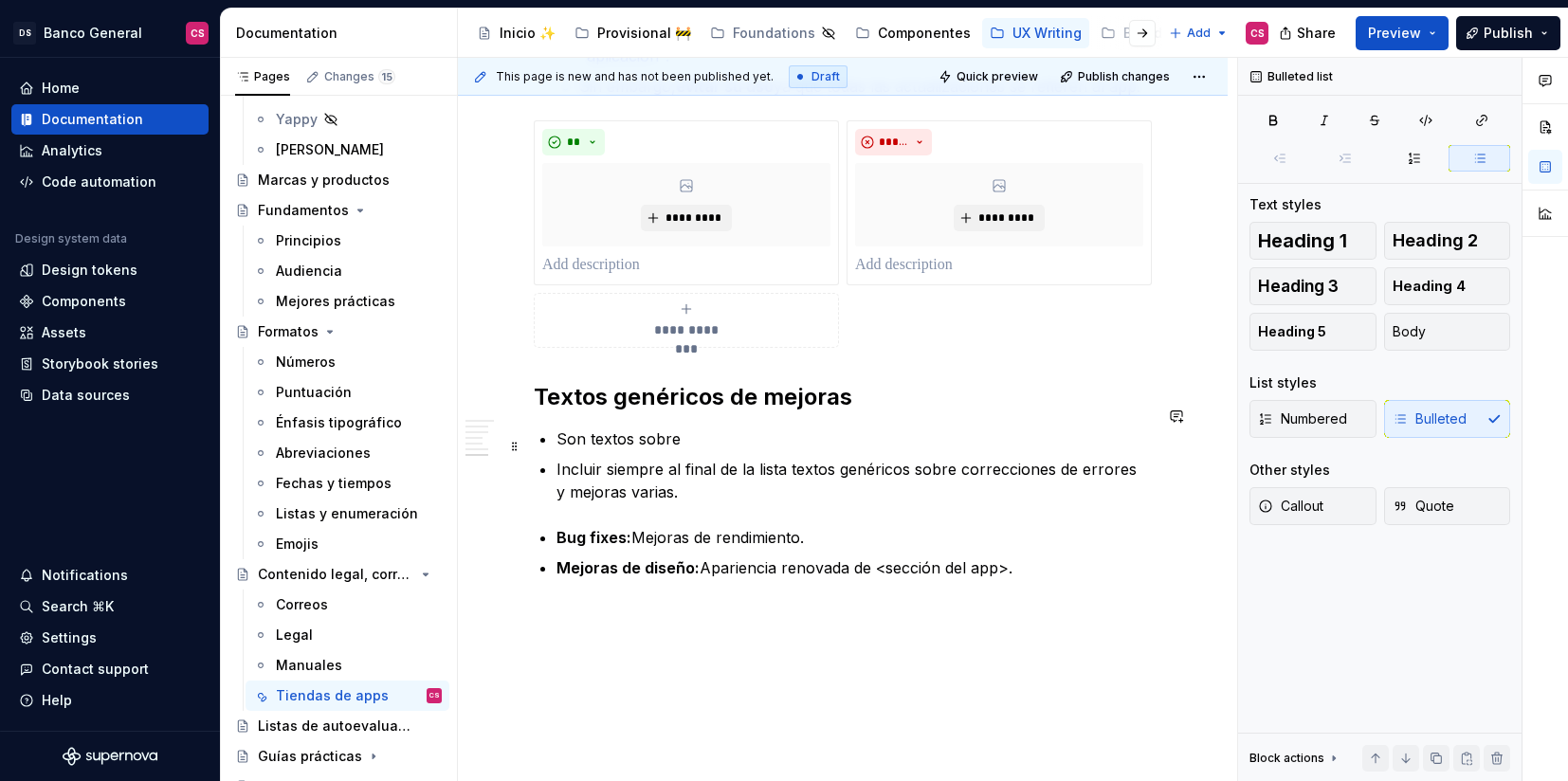
click at [994, 458] on p "Incluir siempre al final de la lista textos genéricos sobre correcciones de err…" at bounding box center [854, 481] width 595 height 46
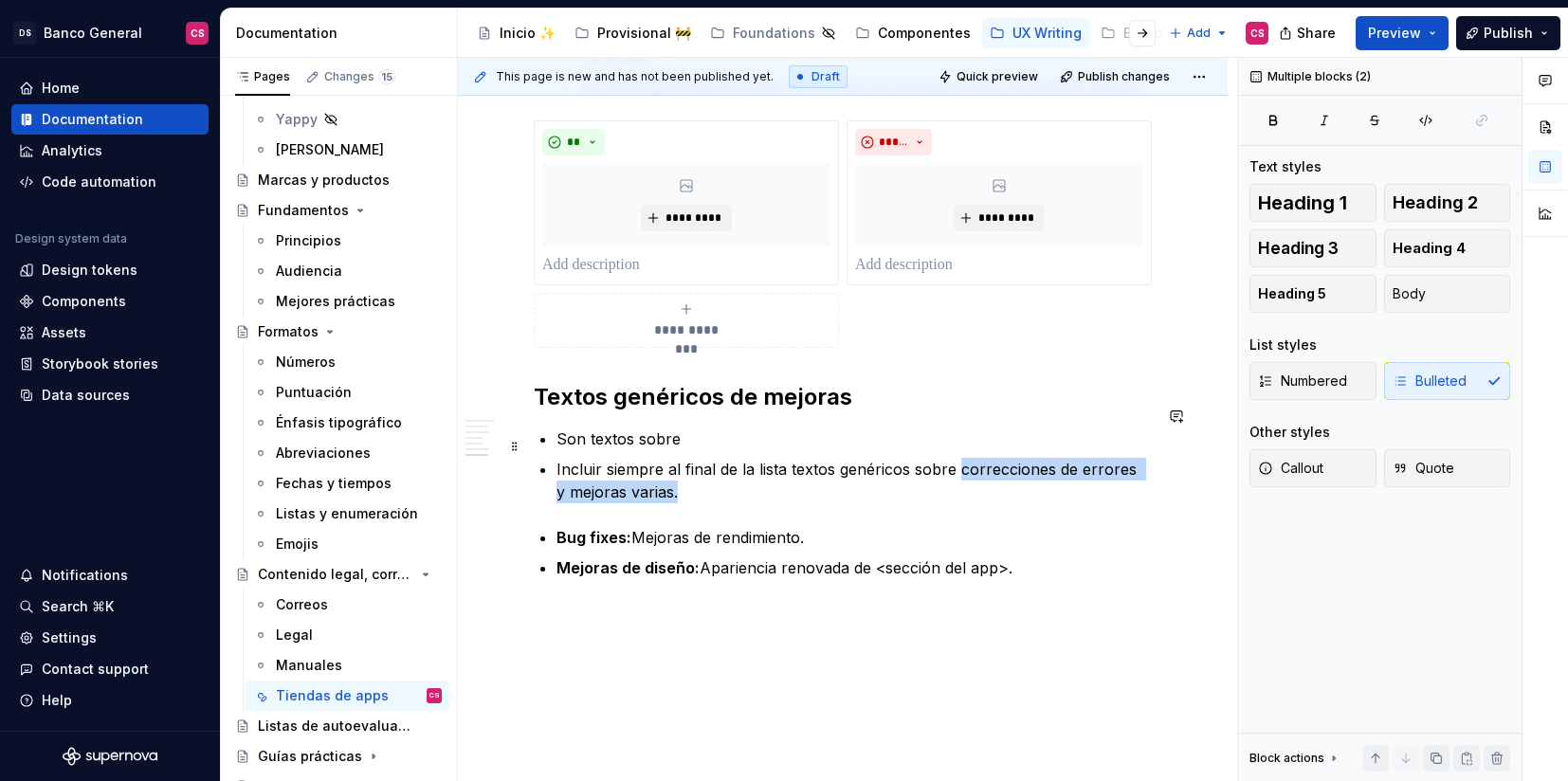
drag, startPoint x: 994, startPoint y: 439, endPoint x: 764, endPoint y: 474, distance: 232.6
click at [764, 474] on p "Incluir siempre al final de la lista textos genéricos sobre correcciones de err…" at bounding box center [854, 481] width 595 height 46
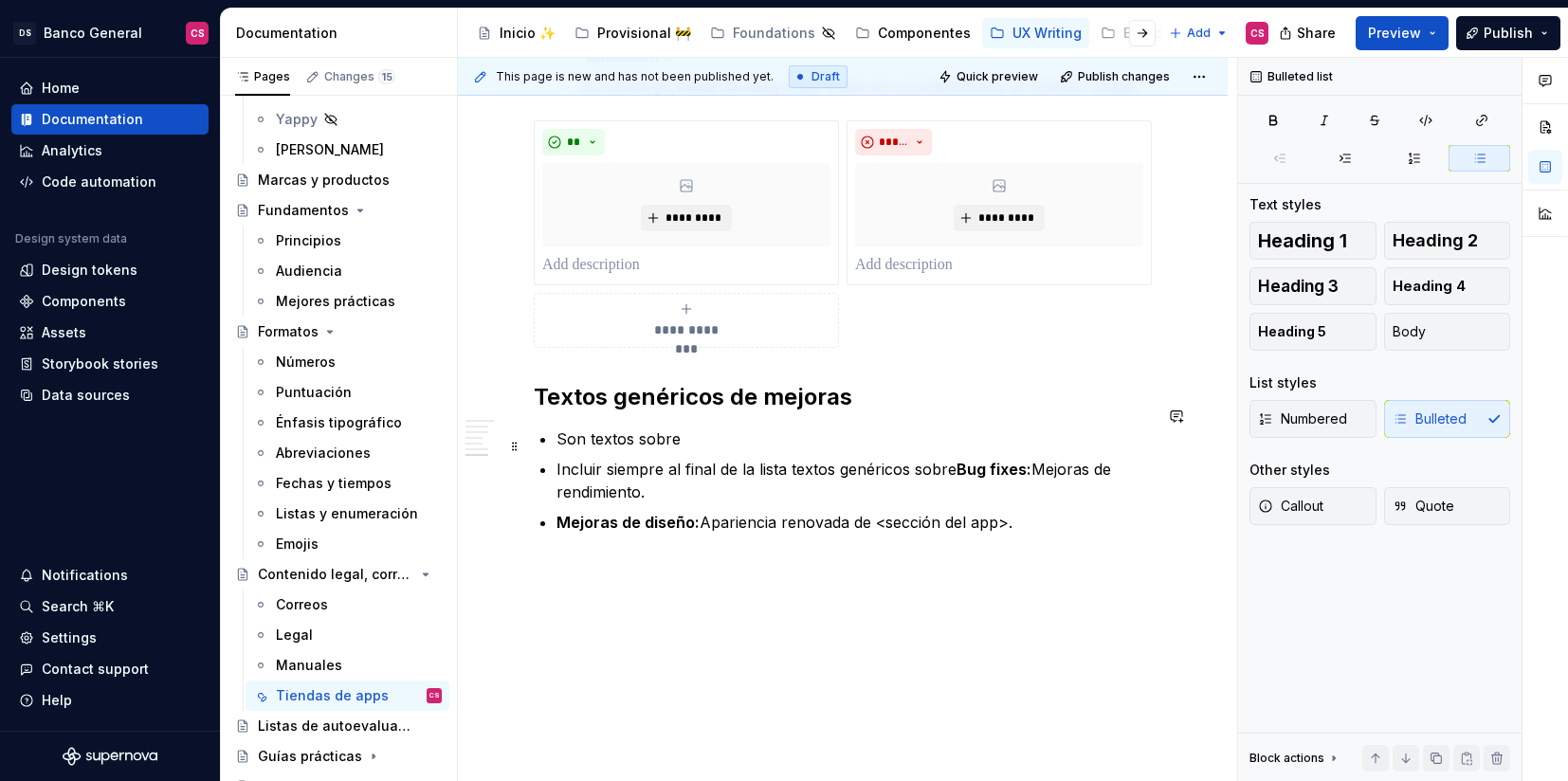
scroll to position [2739, 0]
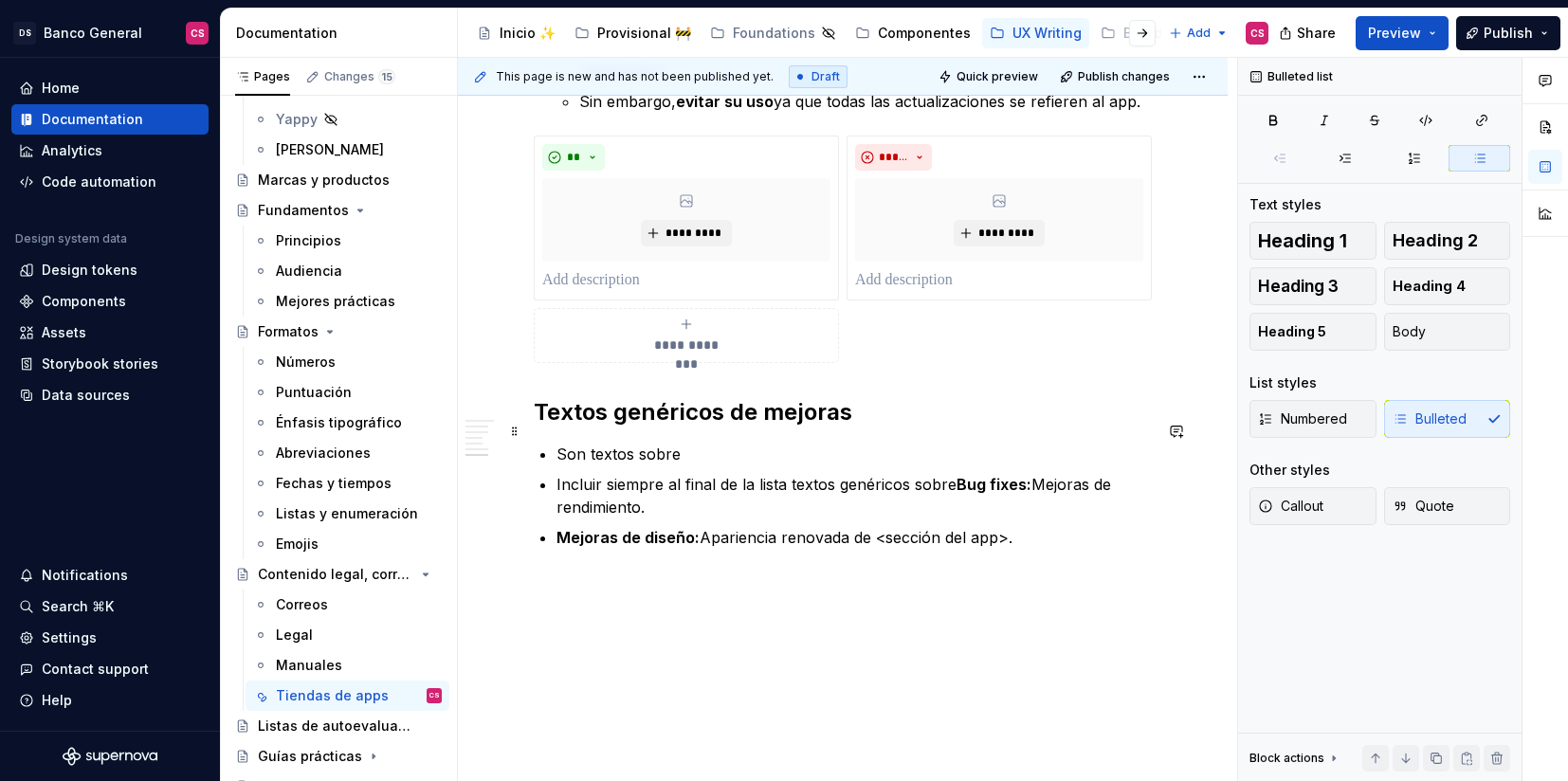
click at [710, 442] on p "Son textos sobre" at bounding box center [854, 453] width 595 height 23
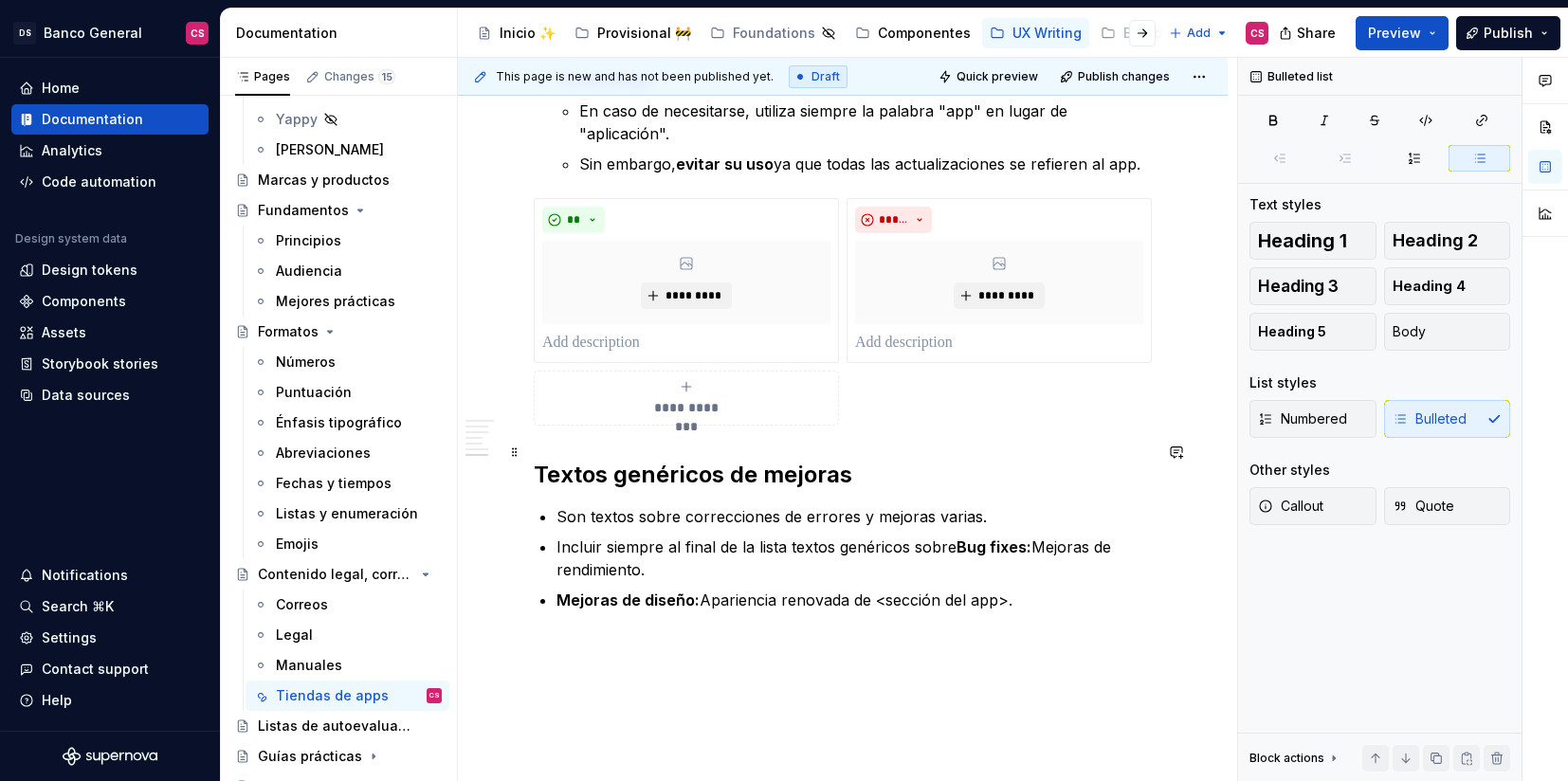
scroll to position [2651, 0]
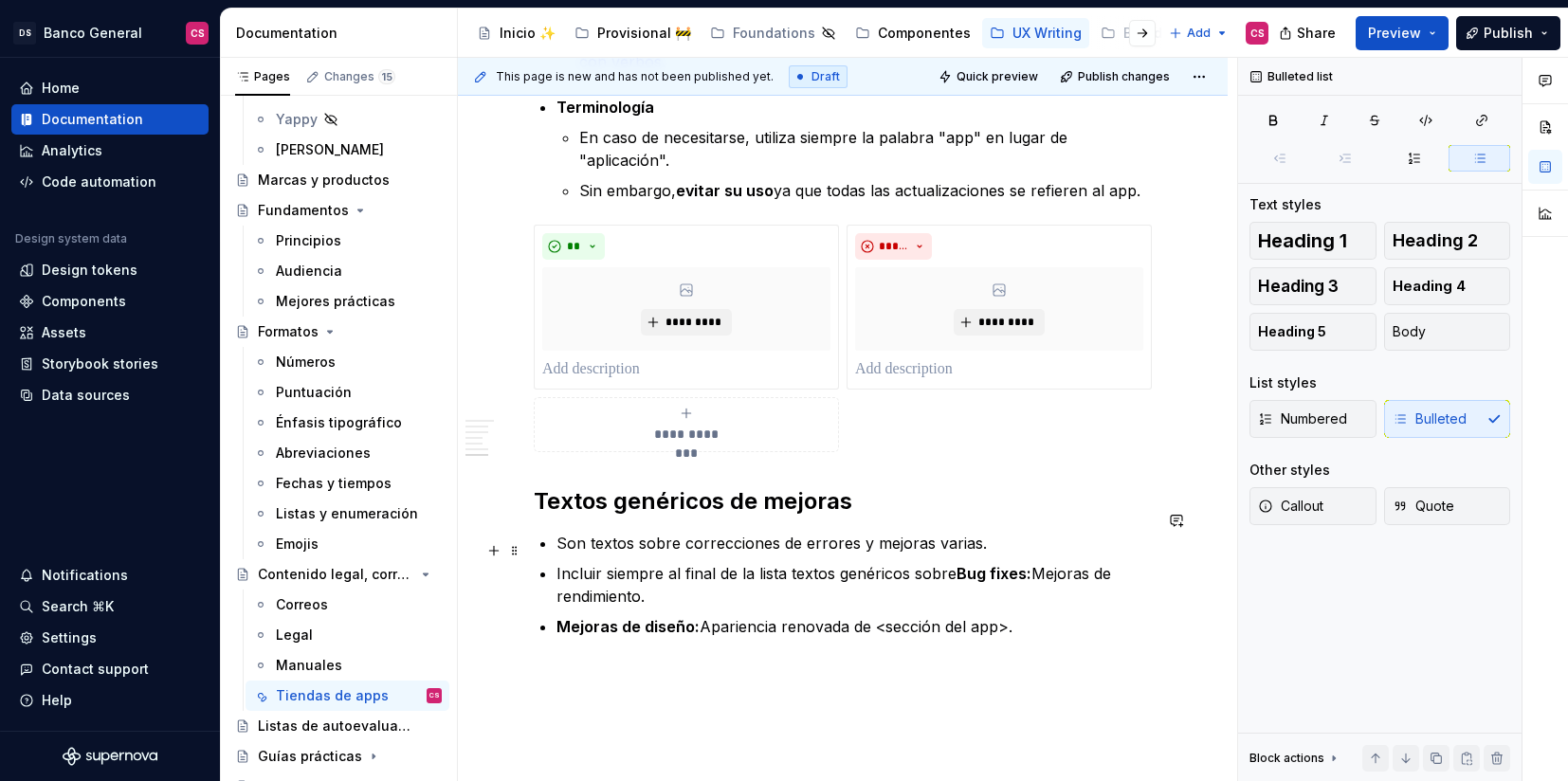
click at [567, 562] on p "Incluir siempre al final de la lista textos genéricos sobre Bug fixes: Mejoras …" at bounding box center [854, 585] width 595 height 46
click at [976, 564] on strong "Bug fixes:" at bounding box center [1010, 573] width 75 height 19
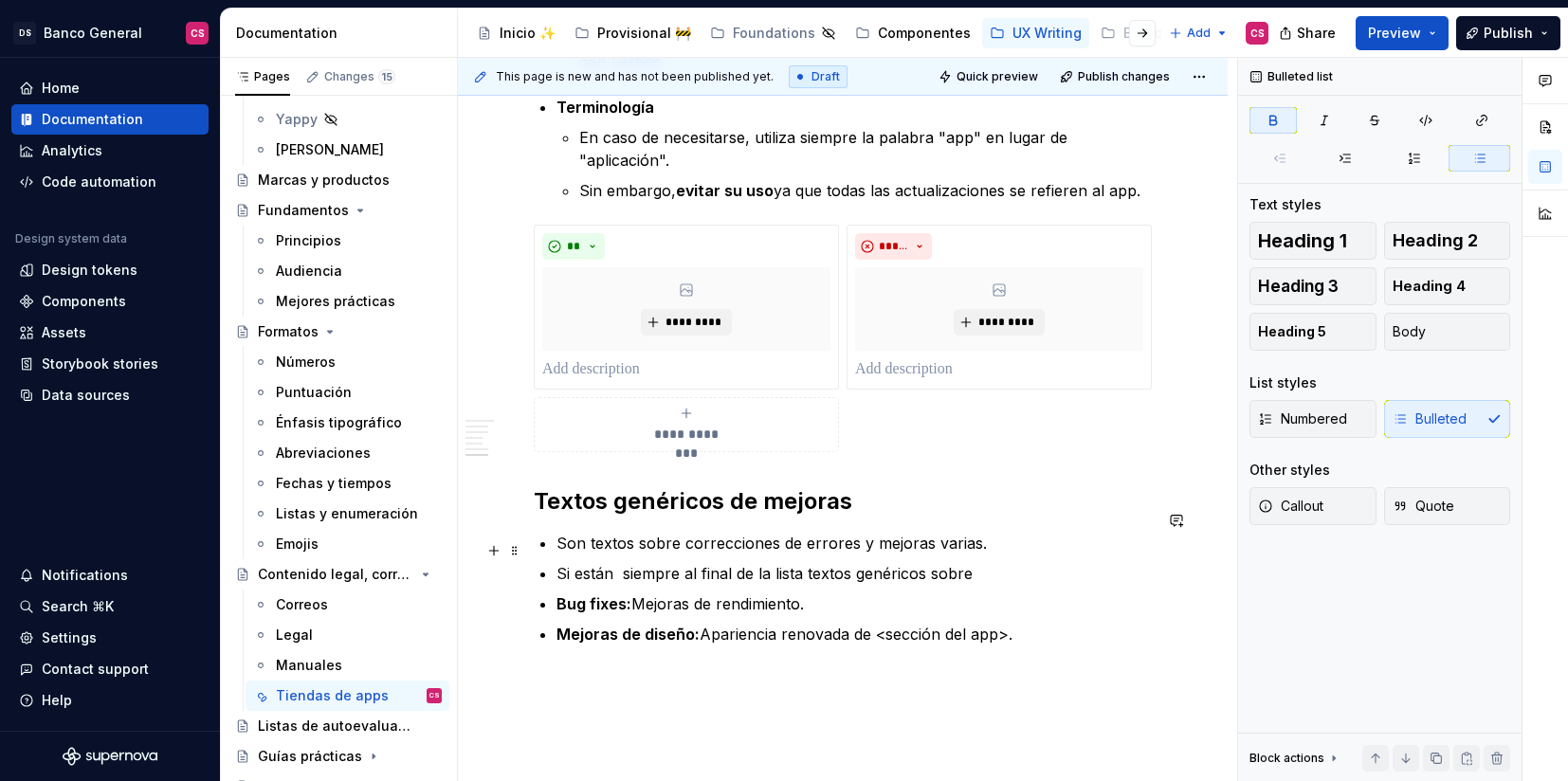
click at [995, 562] on p "Si están siempre al final de la lista textos genéricos sobre" at bounding box center [854, 573] width 595 height 23
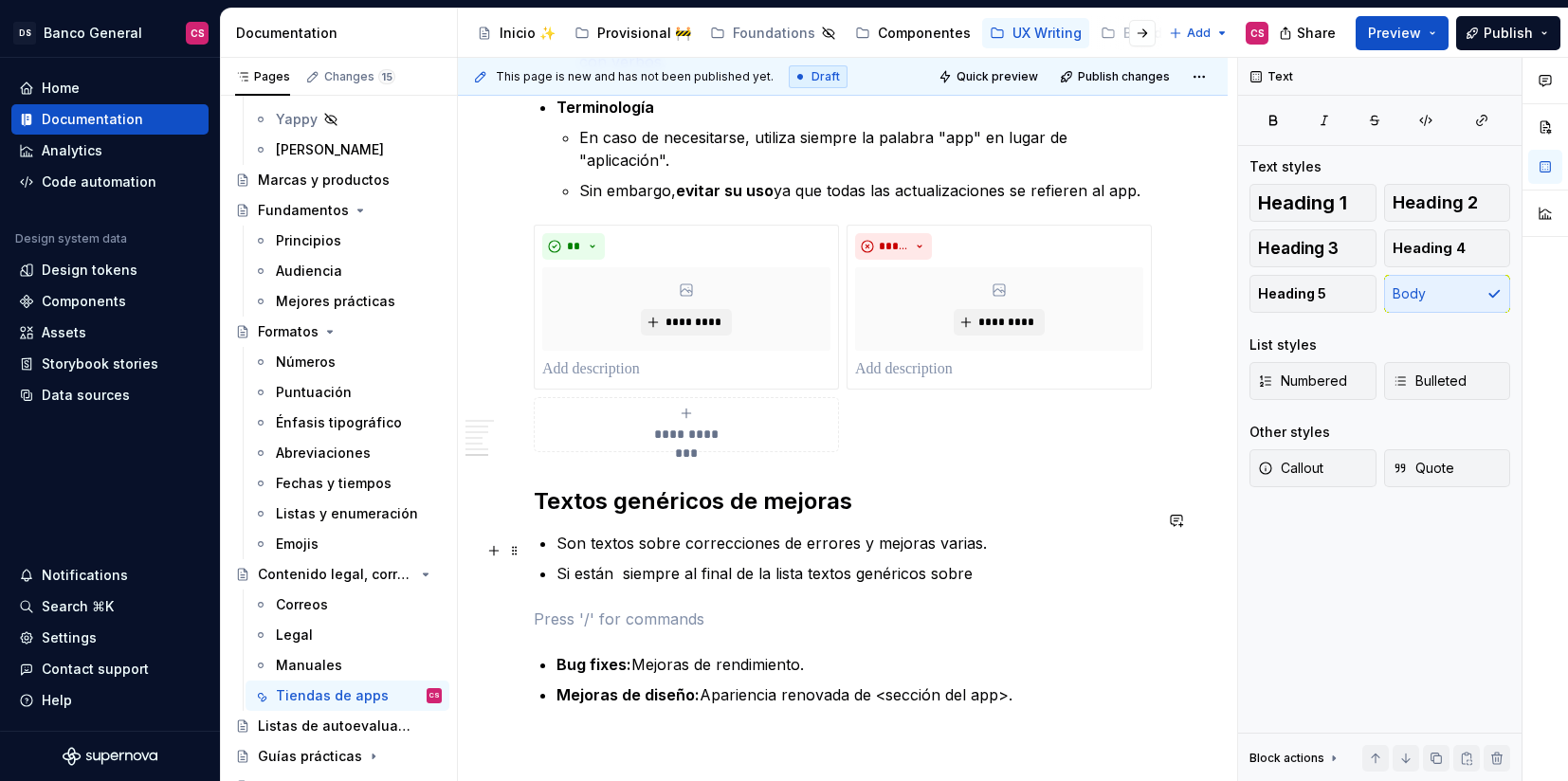
click at [579, 562] on p "Si están siempre al final de la lista textos genéricos sobre" at bounding box center [854, 573] width 595 height 23
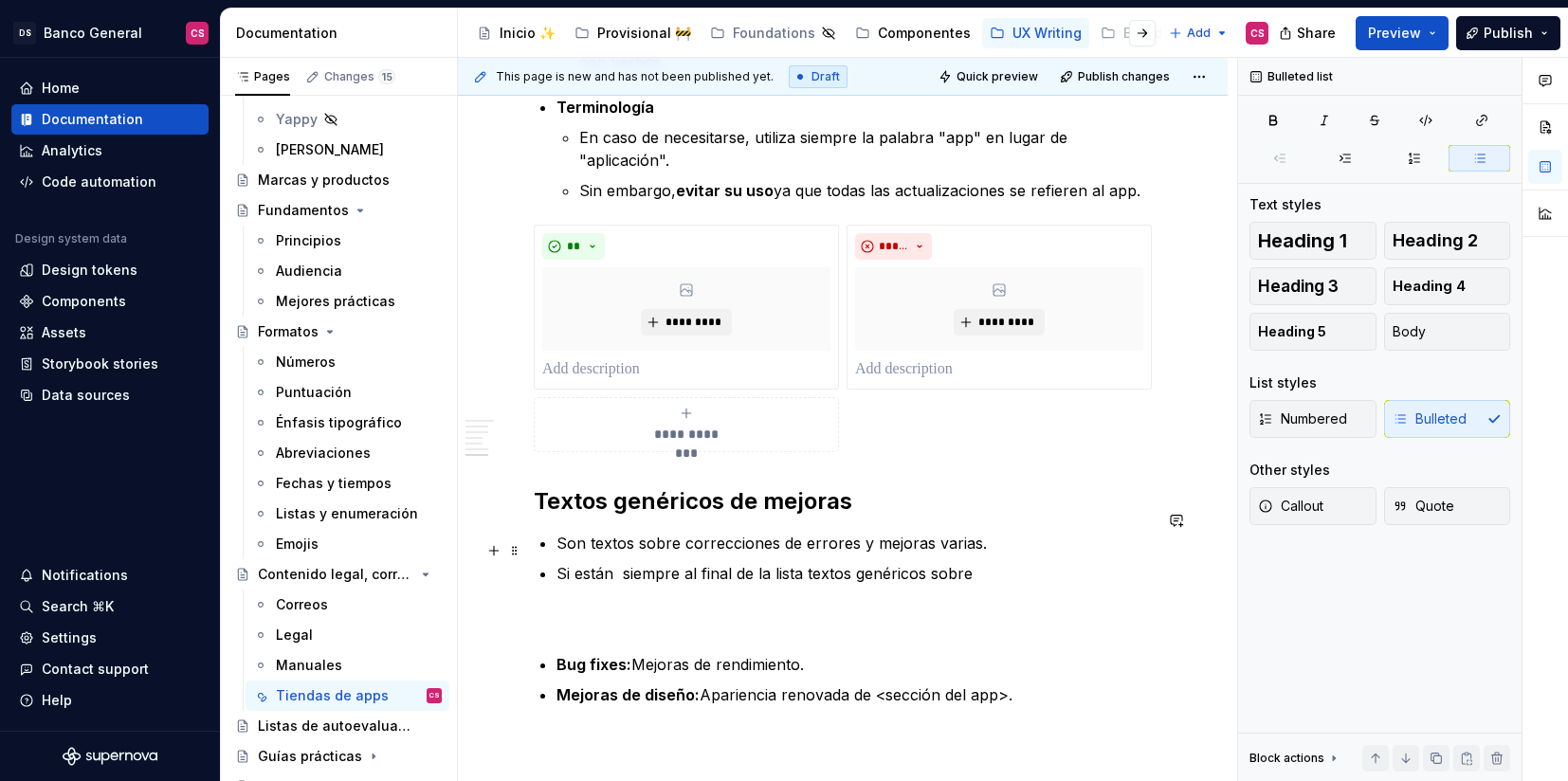
click at [619, 562] on p "Si están siempre al final de la lista textos genéricos sobre" at bounding box center [854, 573] width 595 height 23
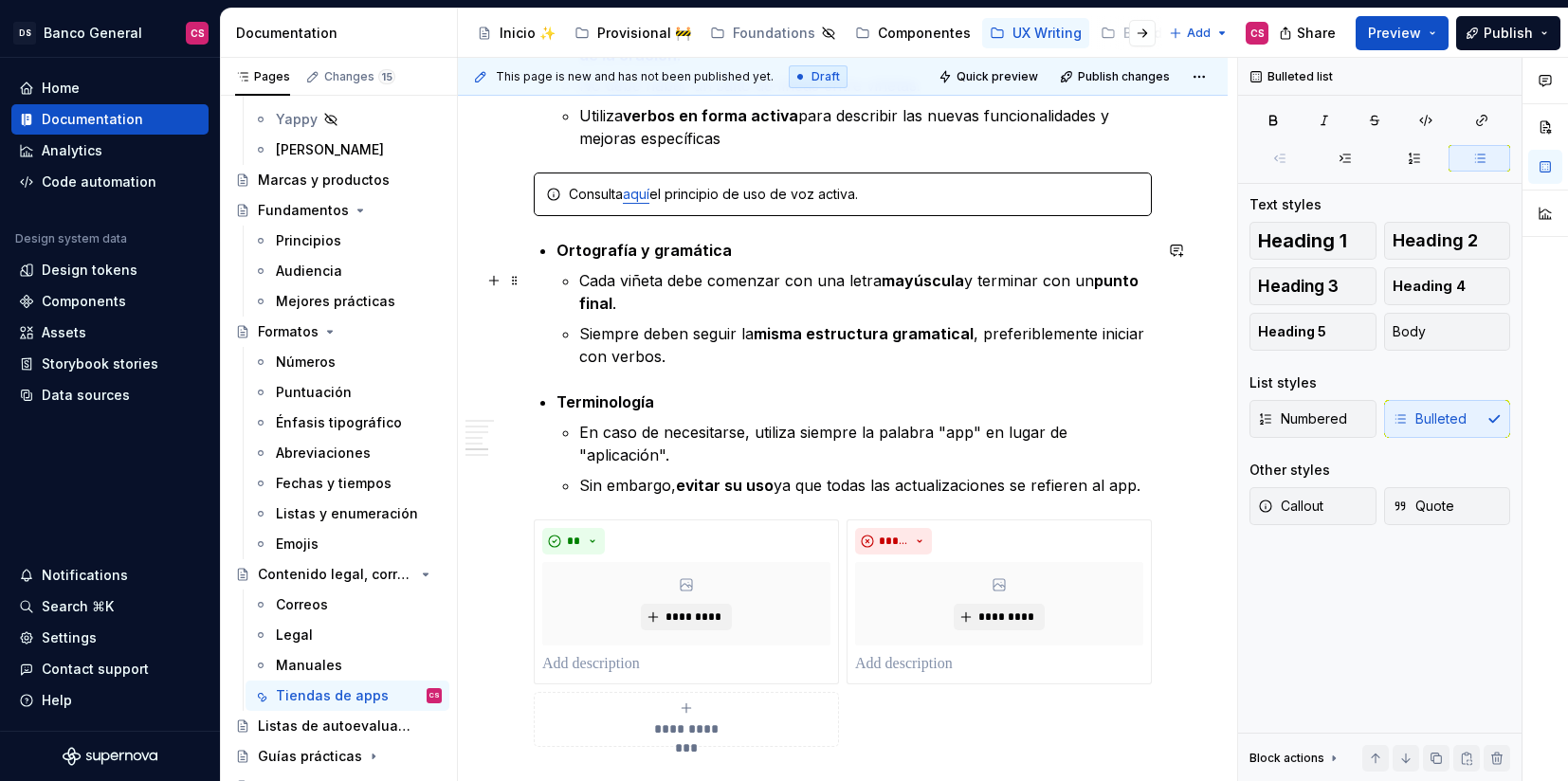
scroll to position [2635, 0]
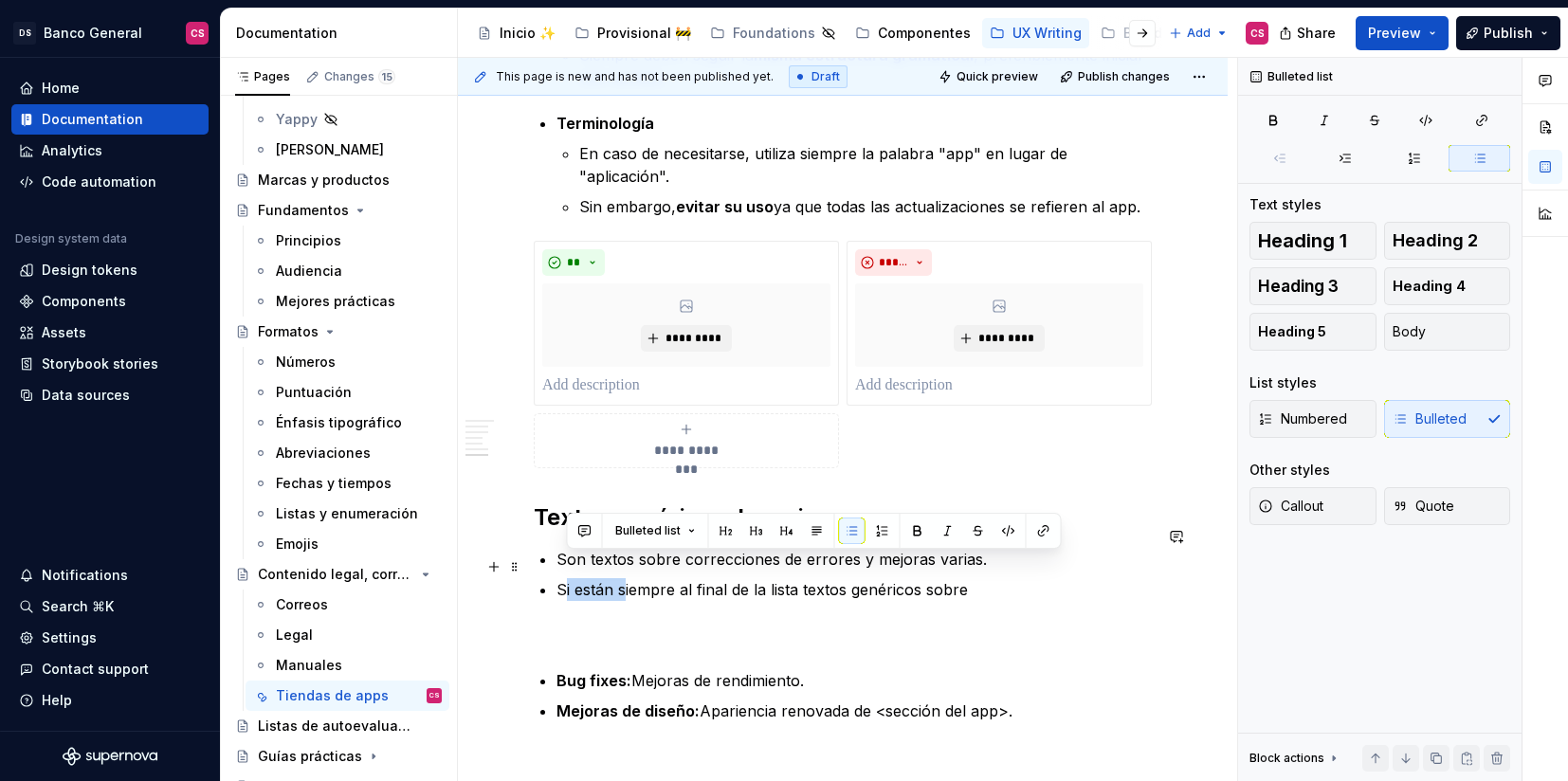
drag, startPoint x: 622, startPoint y: 566, endPoint x: 565, endPoint y: 563, distance: 57.1
click at [565, 578] on p "Si están siempre al final de la lista textos genéricos sobre" at bounding box center [854, 589] width 595 height 23
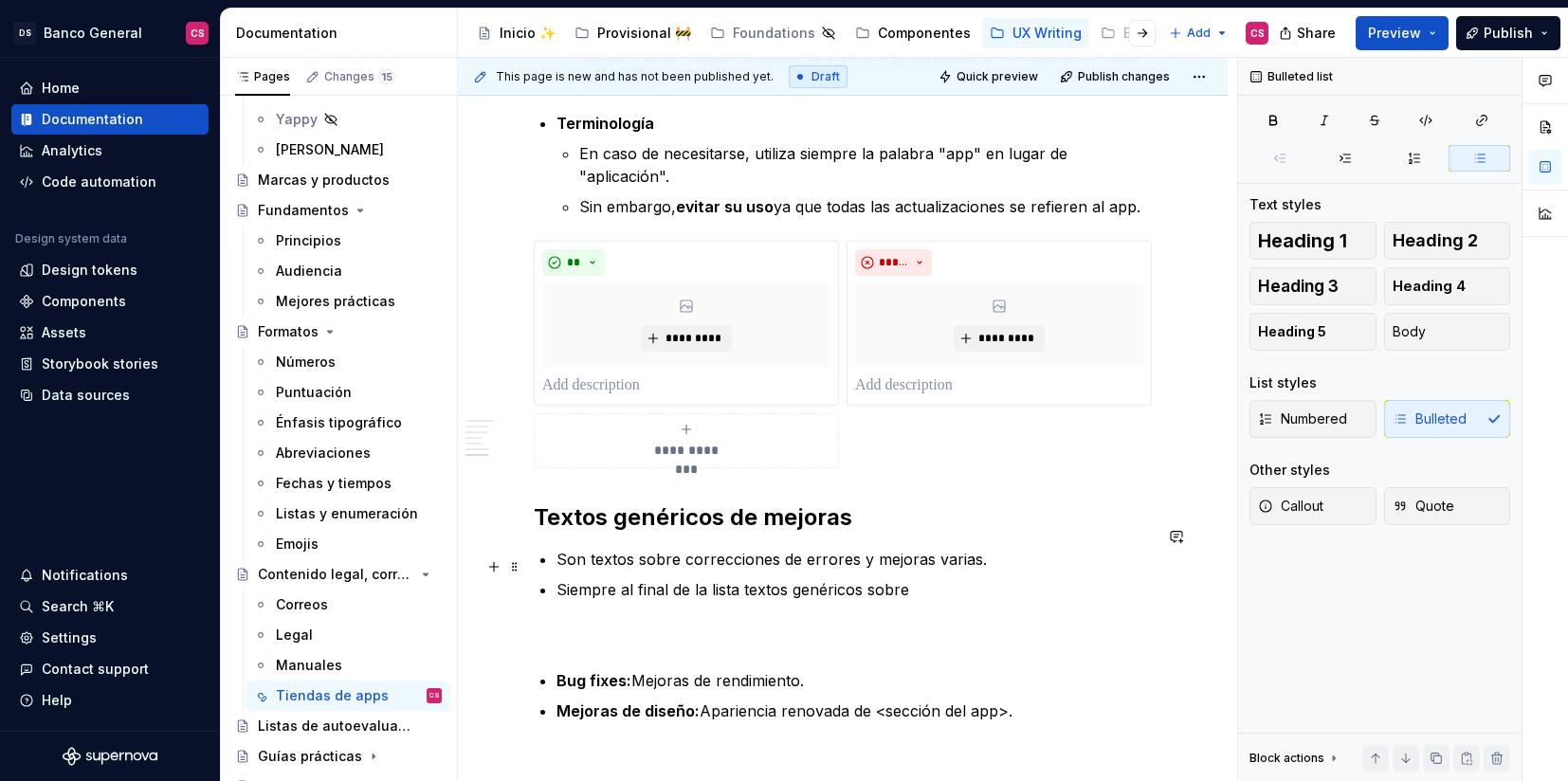
click at [623, 578] on p "Siempre al final de la lista textos genéricos sobre" at bounding box center [854, 589] width 595 height 23
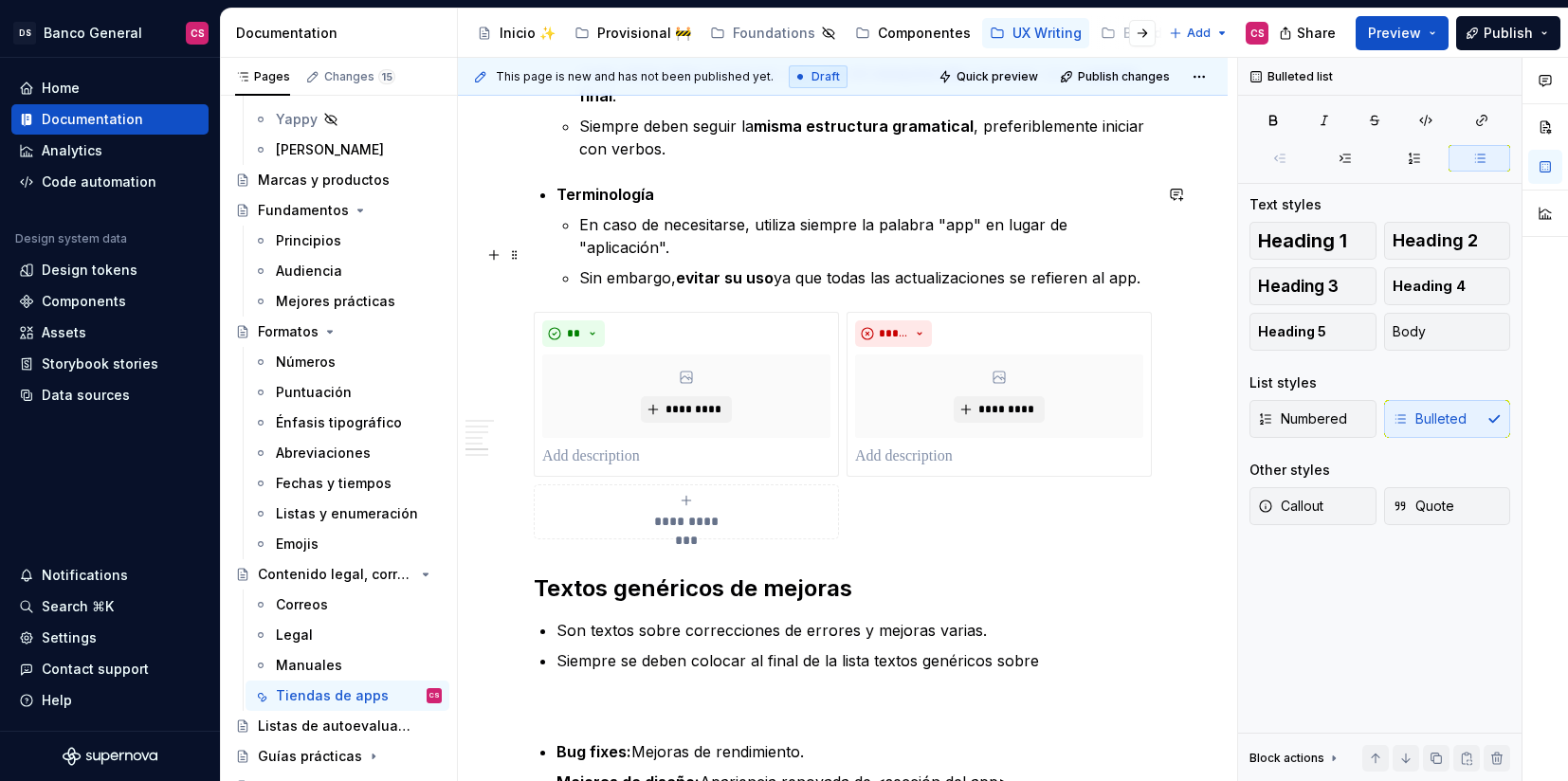
scroll to position [2720, 0]
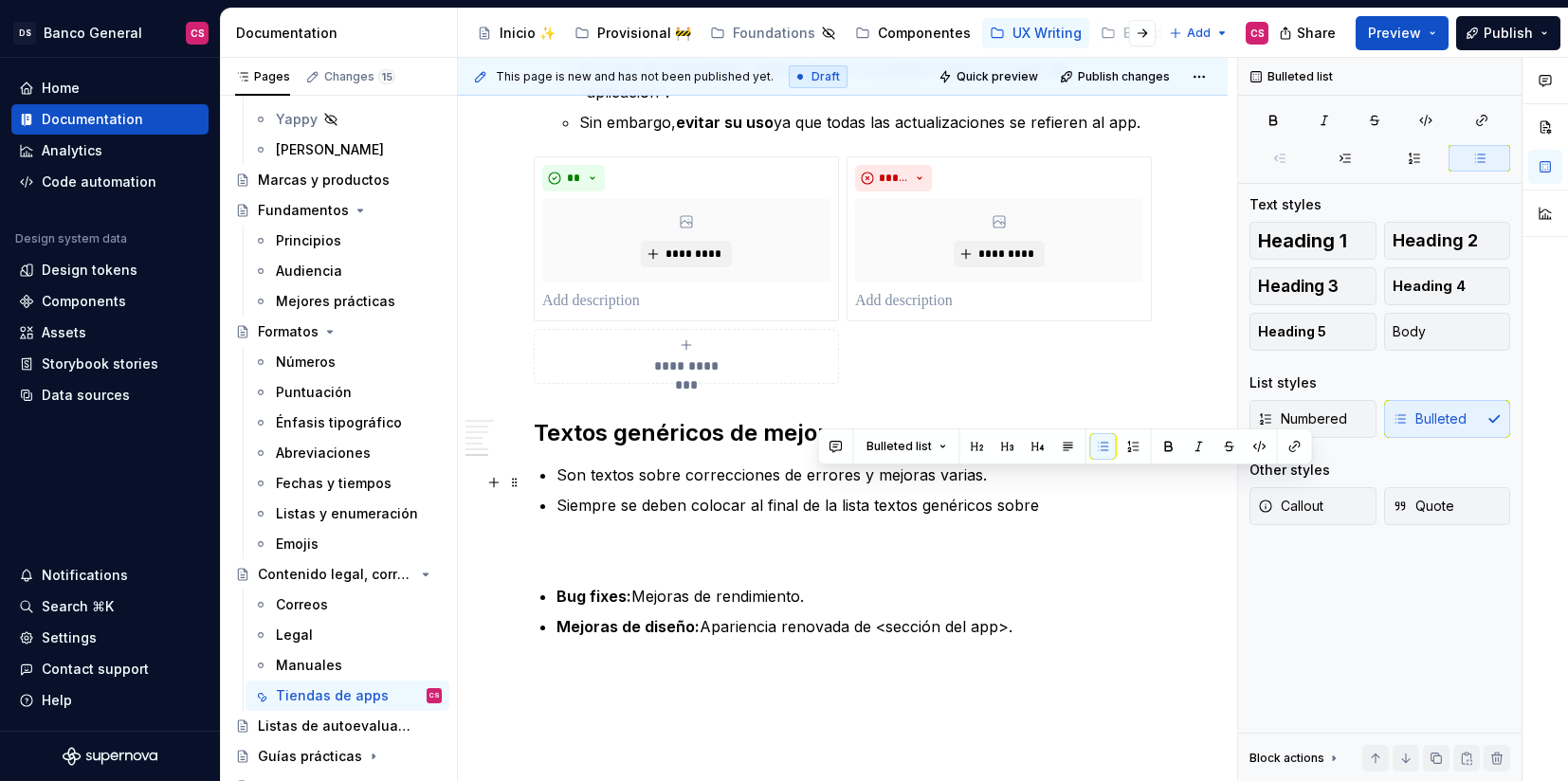
drag, startPoint x: 815, startPoint y: 476, endPoint x: 1046, endPoint y: 475, distance: 231.0
click at [1046, 494] on p "Siempre se deben colocar al final de la lista textos genéricos sobre" at bounding box center [854, 505] width 595 height 23
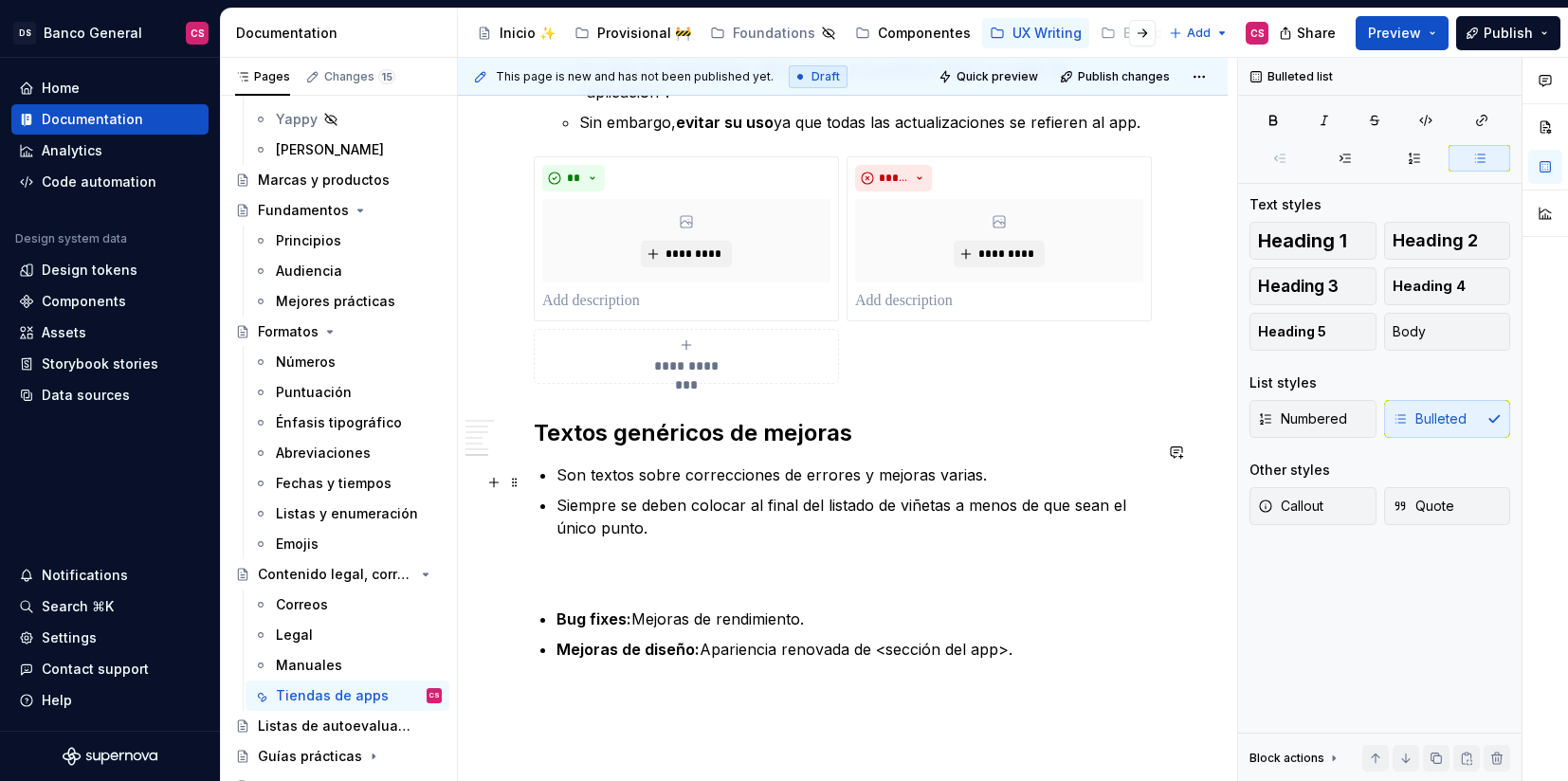
click at [761, 494] on p "Siempre se deben colocar al final del listado de viñetas a menos de que sean el…" at bounding box center [854, 517] width 595 height 46
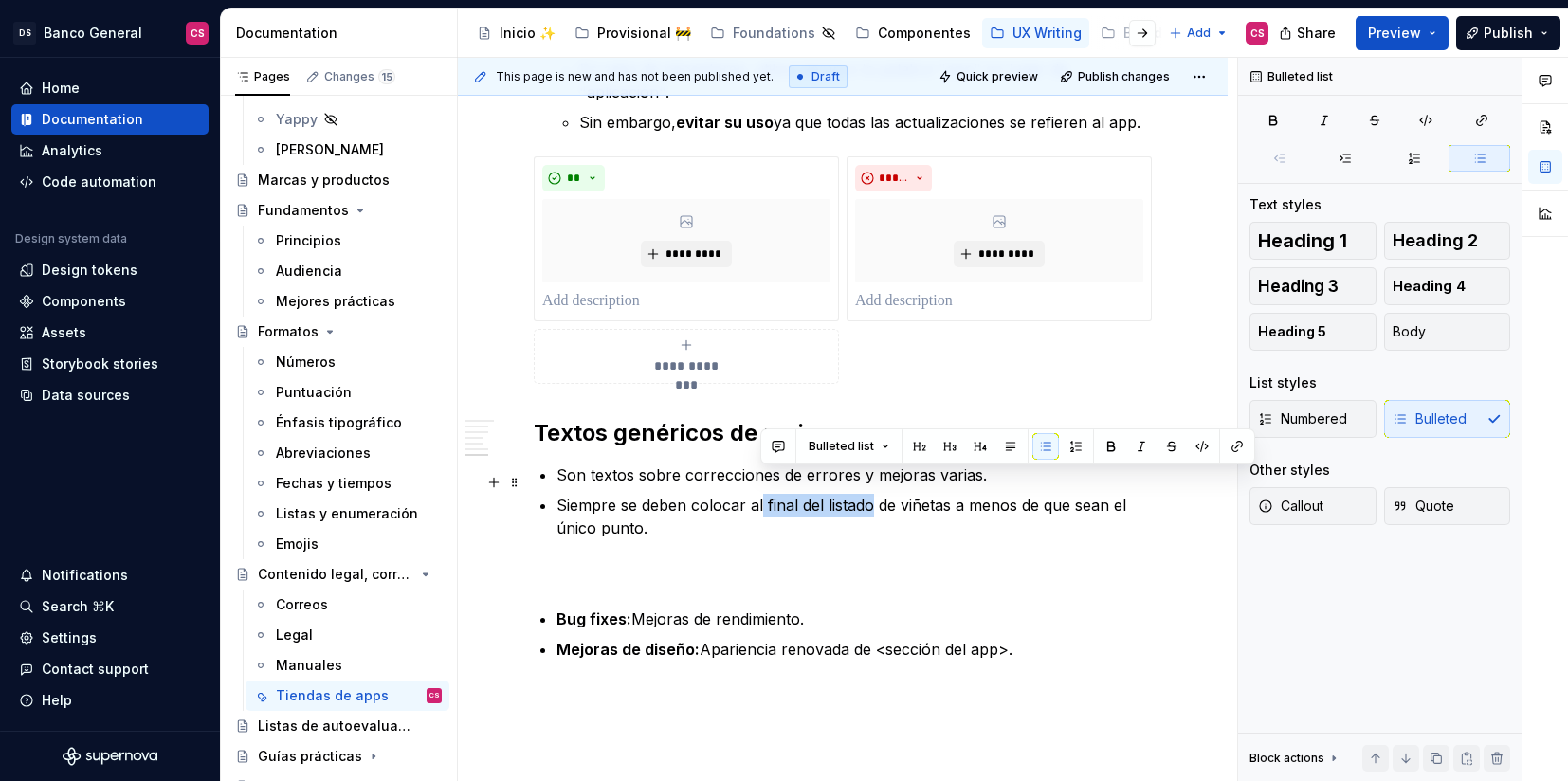
drag, startPoint x: 761, startPoint y: 481, endPoint x: 838, endPoint y: 482, distance: 77.0
click at [838, 494] on p "Siempre se deben colocar al final del listado de viñetas a menos de que sean el…" at bounding box center [854, 517] width 595 height 46
click at [767, 494] on p "Siempre se deben colocar al final del listado de viñetas a menos de que sean el…" at bounding box center [854, 517] width 595 height 46
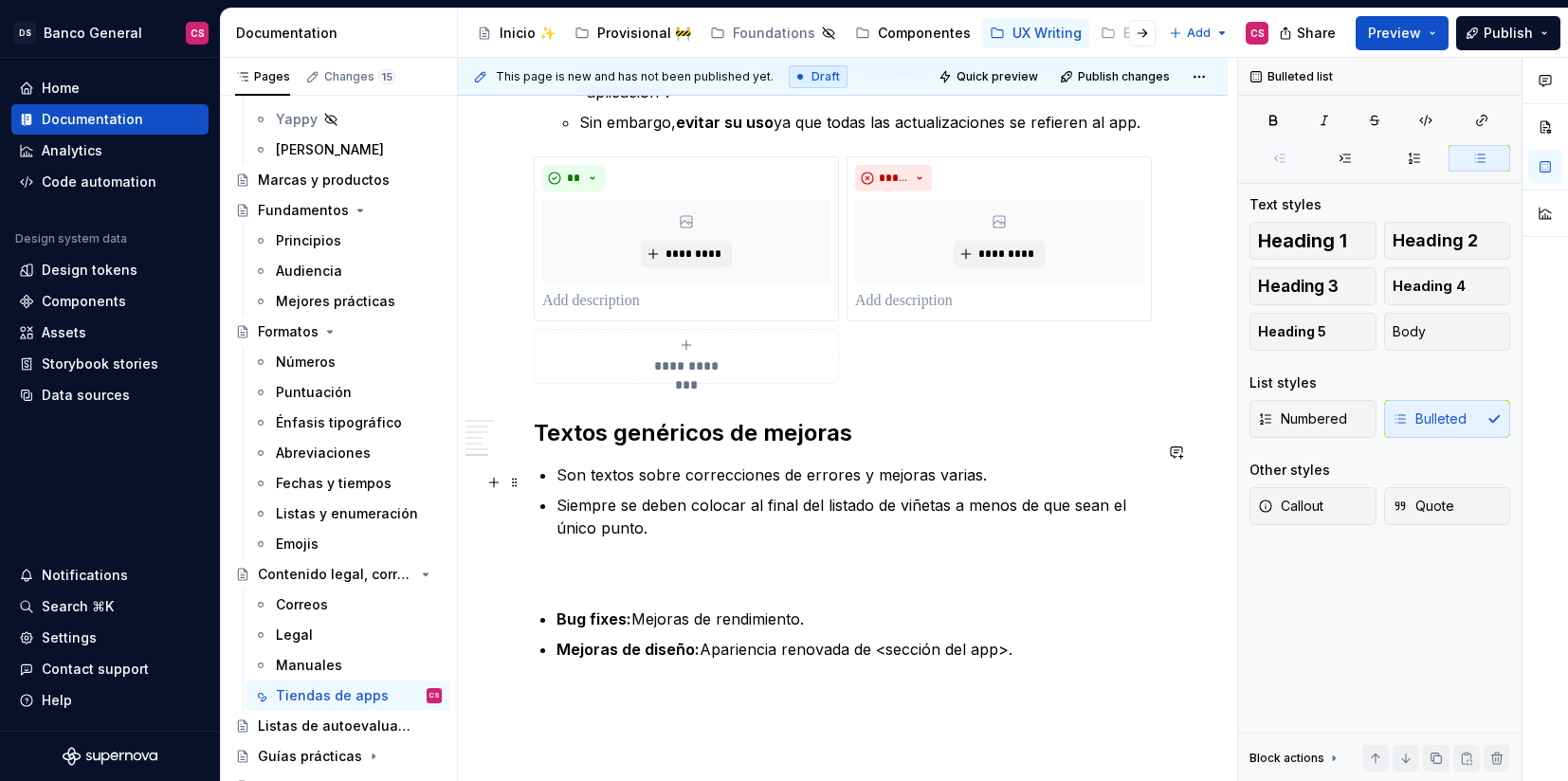
click at [750, 494] on p "Siempre se deben colocar al final del listado de viñetas a menos de que sean el…" at bounding box center [854, 517] width 595 height 46
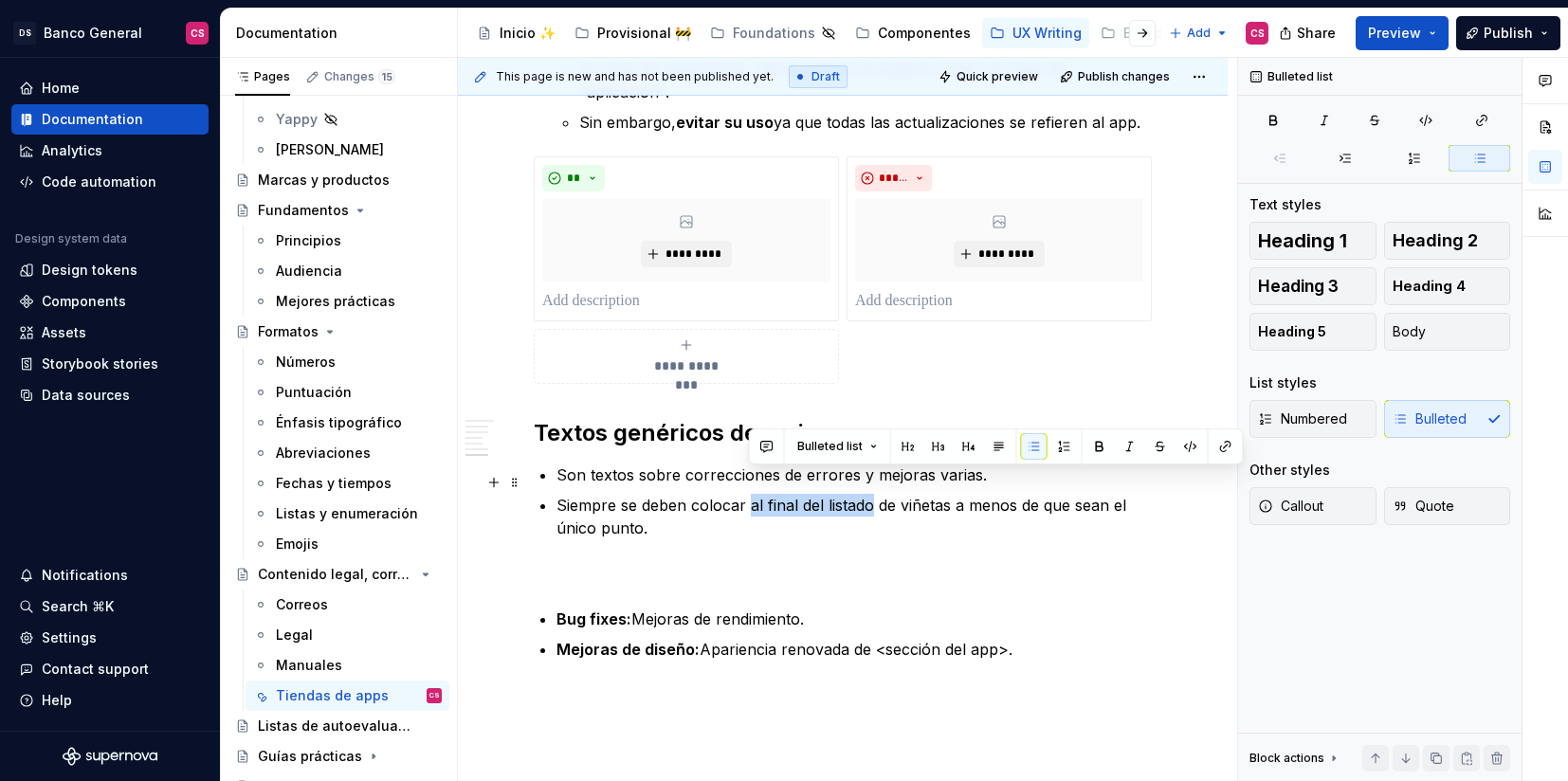
drag, startPoint x: 750, startPoint y: 479, endPoint x: 850, endPoint y: 481, distance: 100.0
click at [850, 494] on p "Siempre se deben colocar al final del listado de viñetas a menos de que sean el…" at bounding box center [854, 517] width 595 height 46
click at [820, 513] on p "Siempre se deben colocar al final del listado de viñetas a menos de que sean el…" at bounding box center [854, 517] width 595 height 46
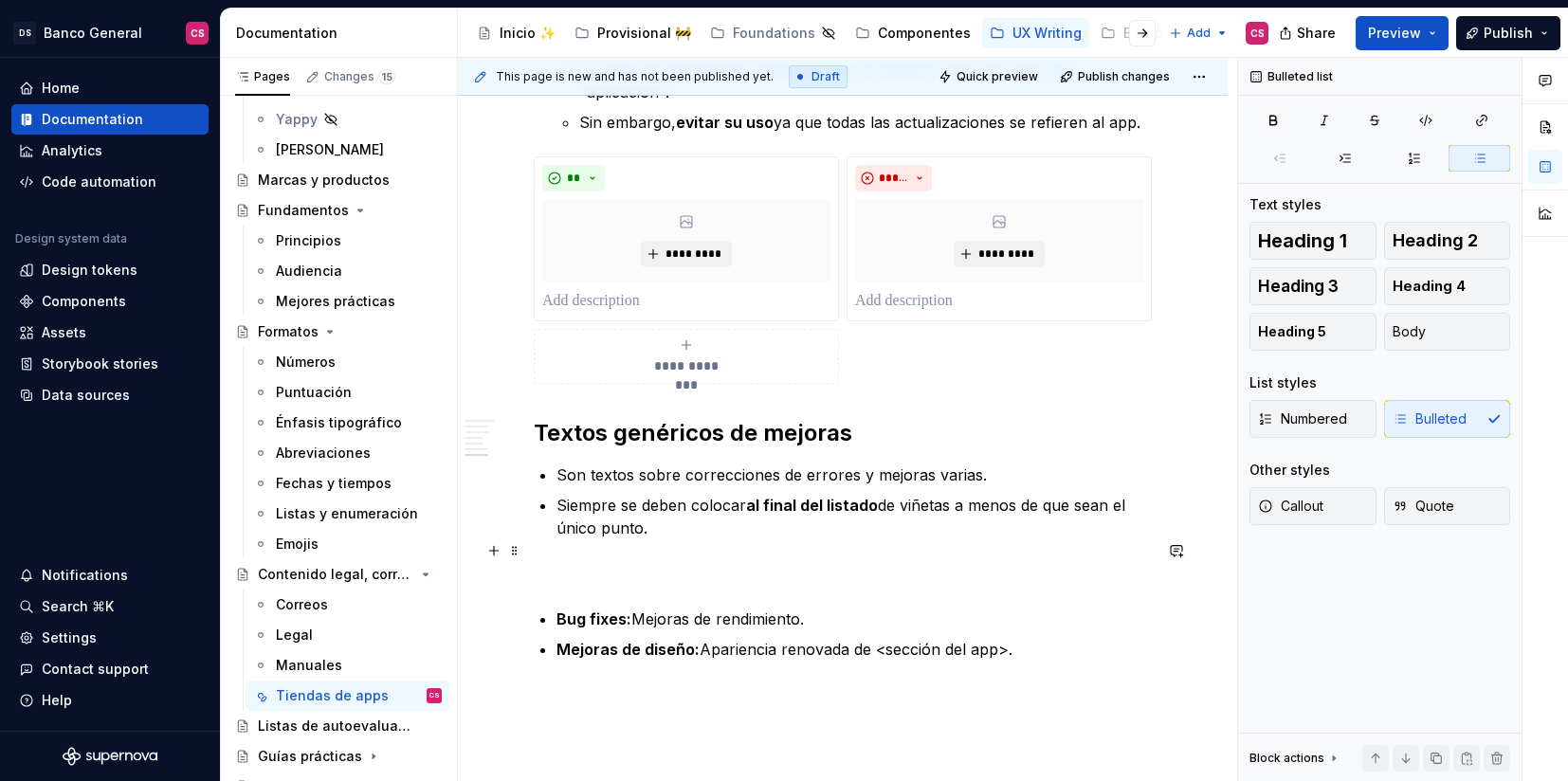
click at [602, 562] on p at bounding box center [842, 573] width 618 height 23
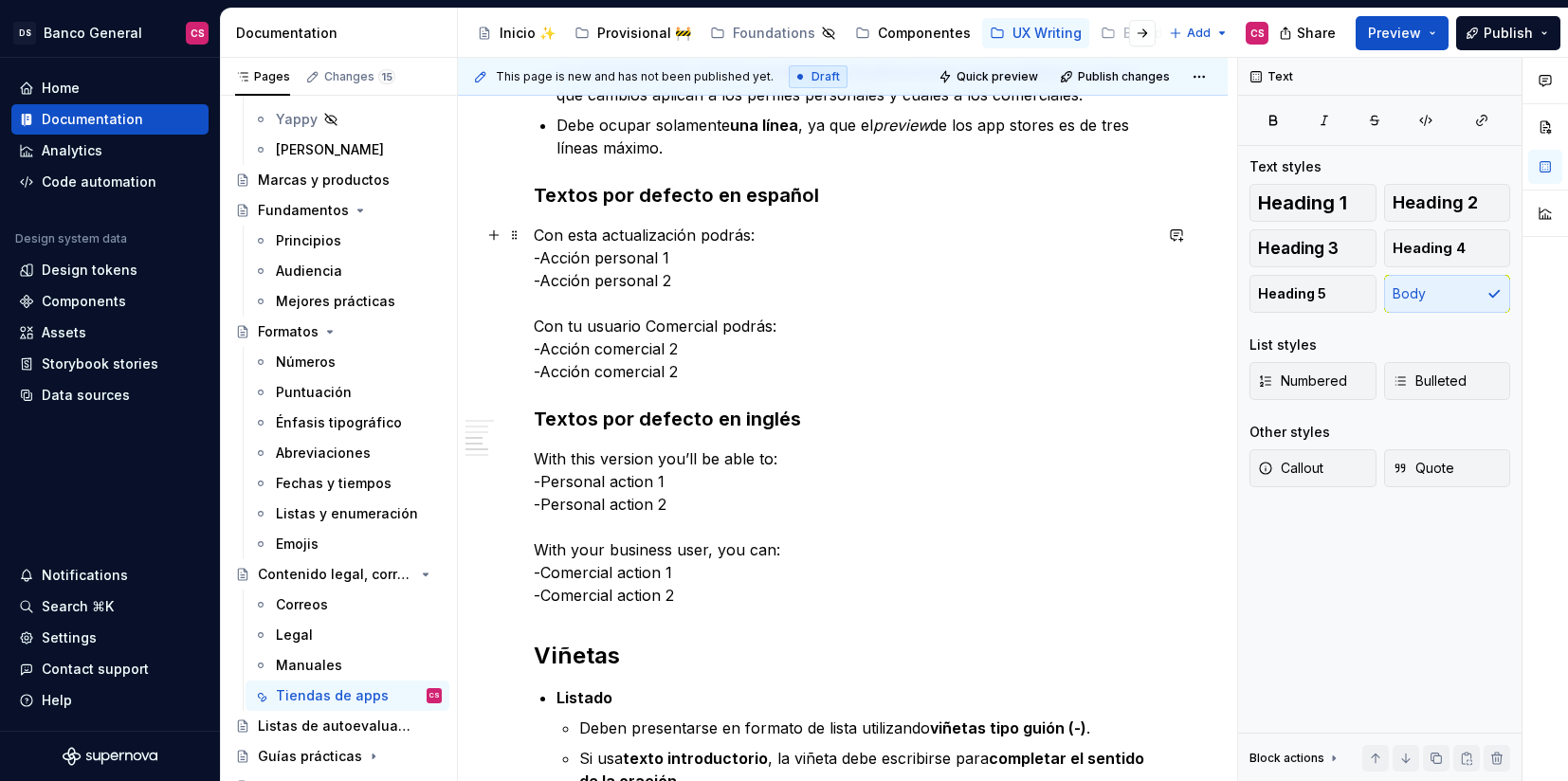
scroll to position [1622, 0]
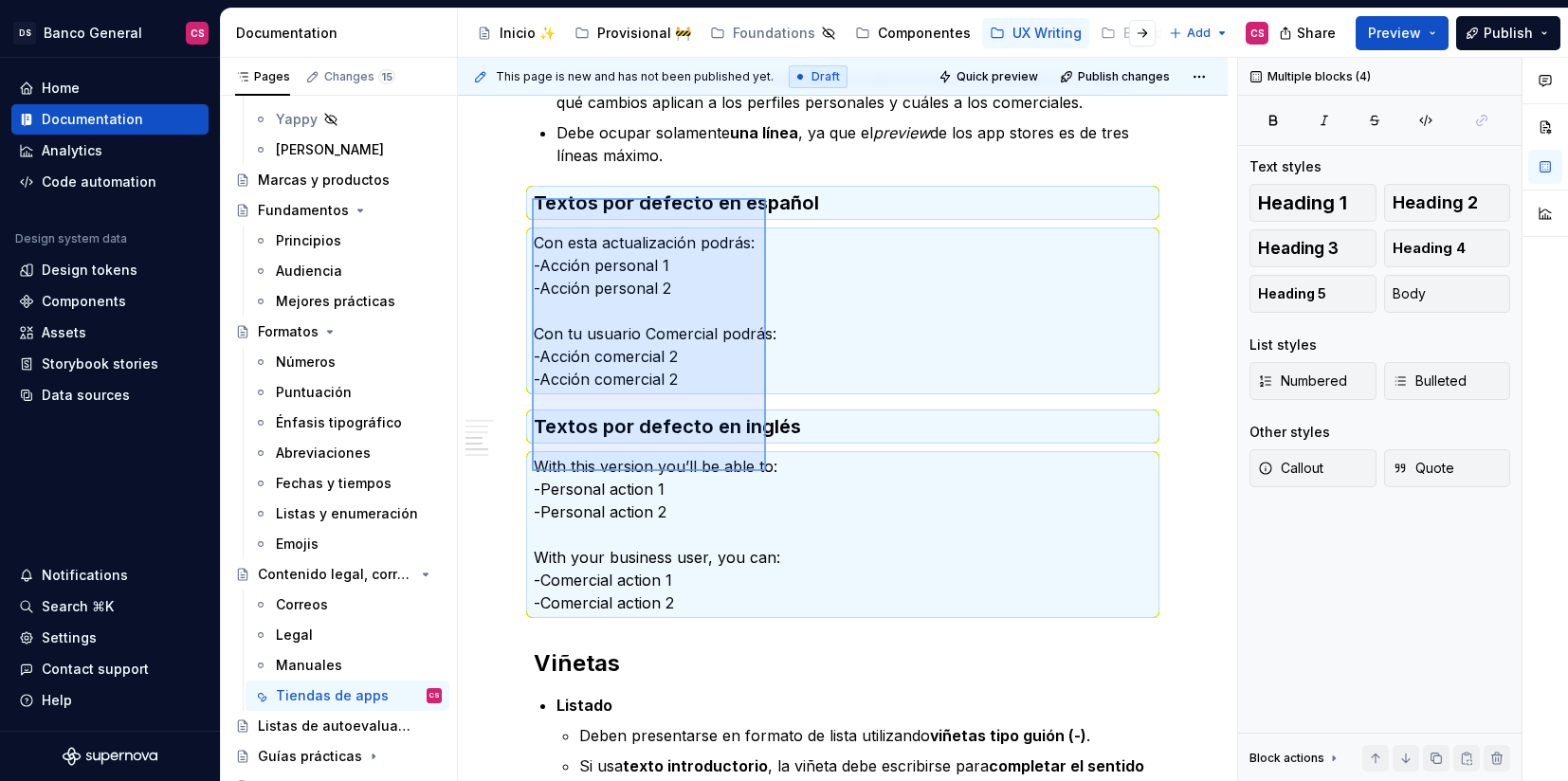
drag, startPoint x: 532, startPoint y: 198, endPoint x: 766, endPoint y: 471, distance: 359.6
click at [766, 471] on div "**********" at bounding box center [848, 419] width 779 height 724
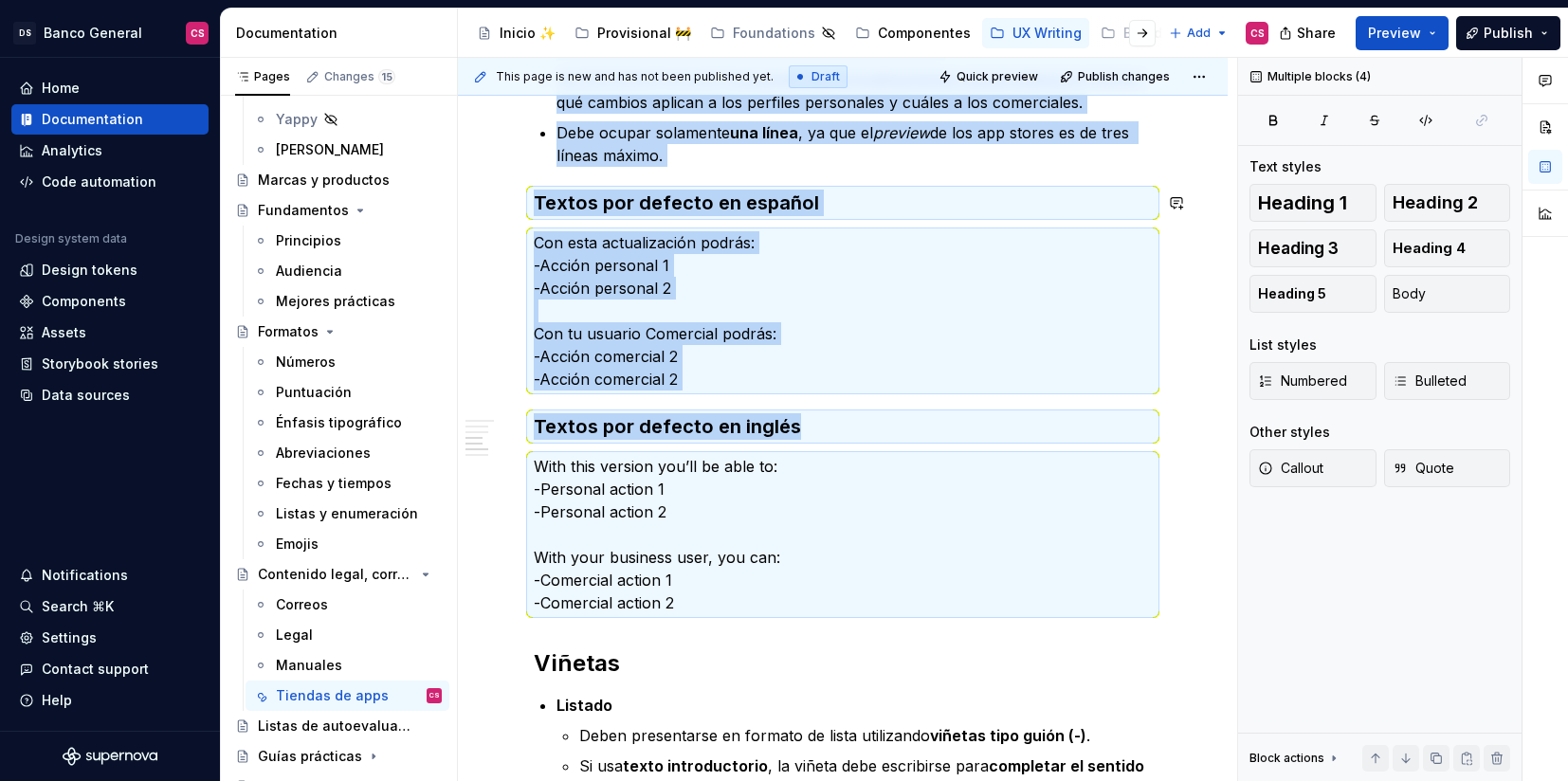
copy div "Se evita cuando solo hay actualizaciones personales. Se usa cuando hay actualiz…"
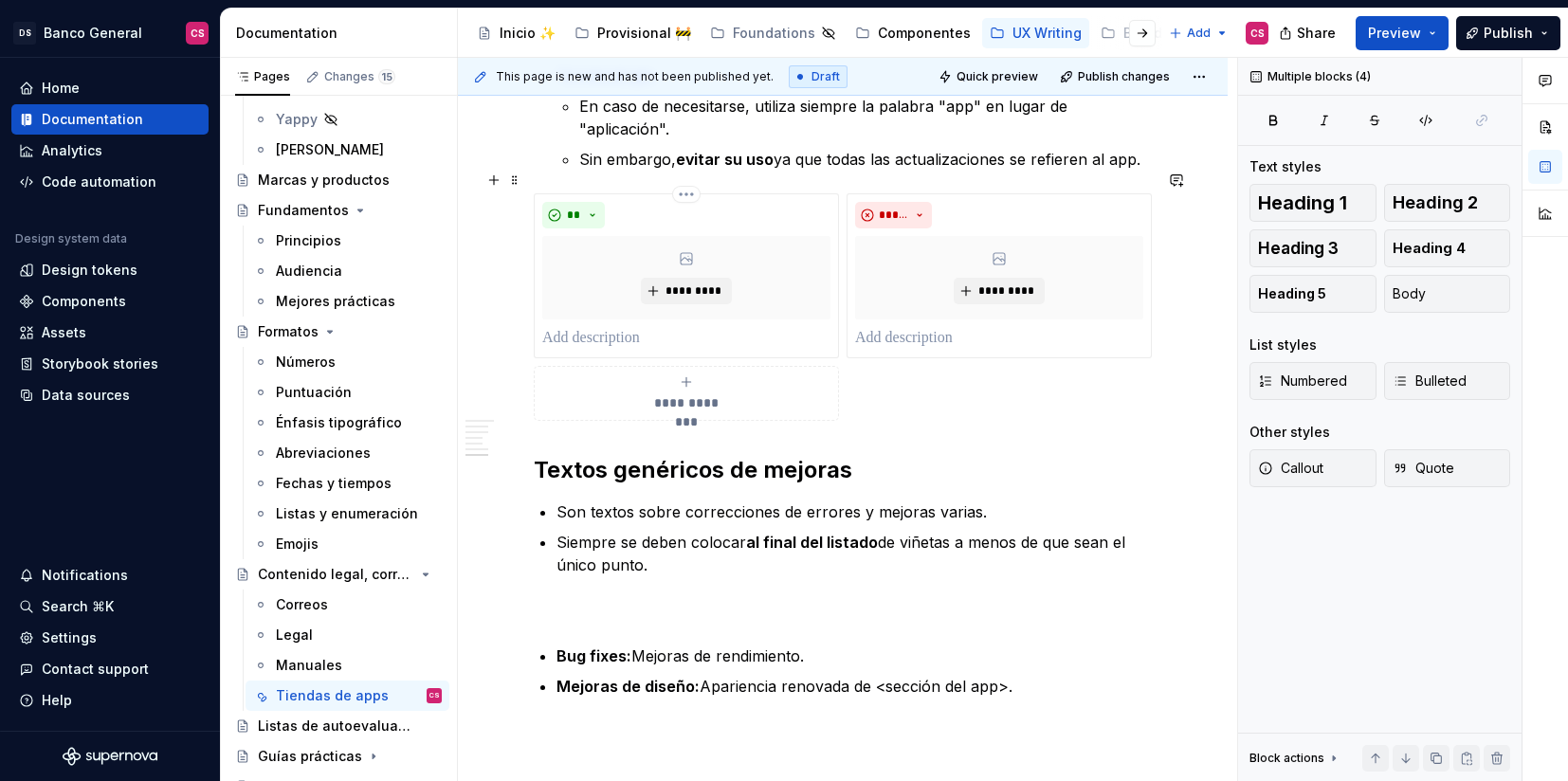
scroll to position [2831, 0]
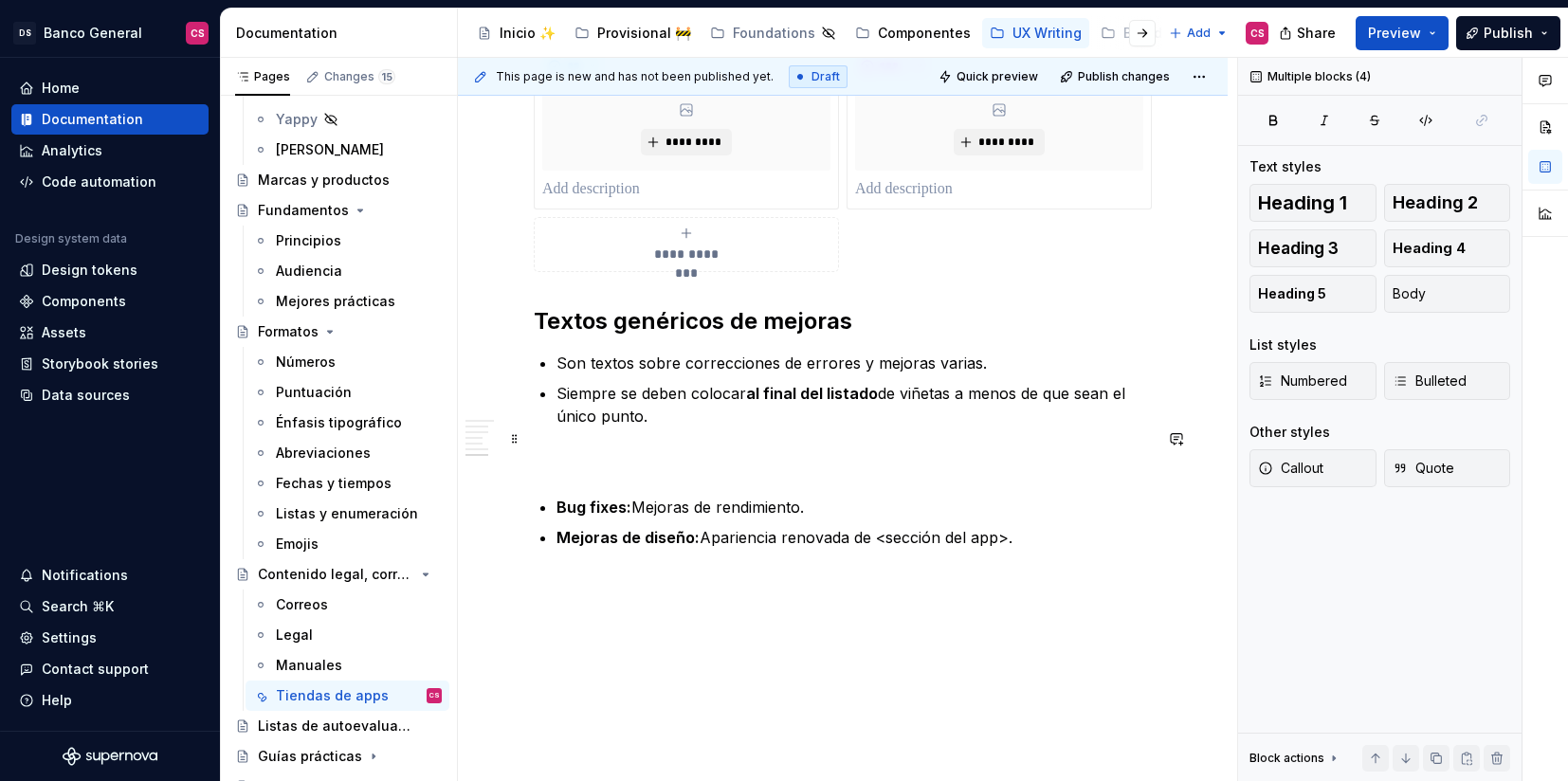
click at [593, 450] on p at bounding box center [842, 461] width 618 height 23
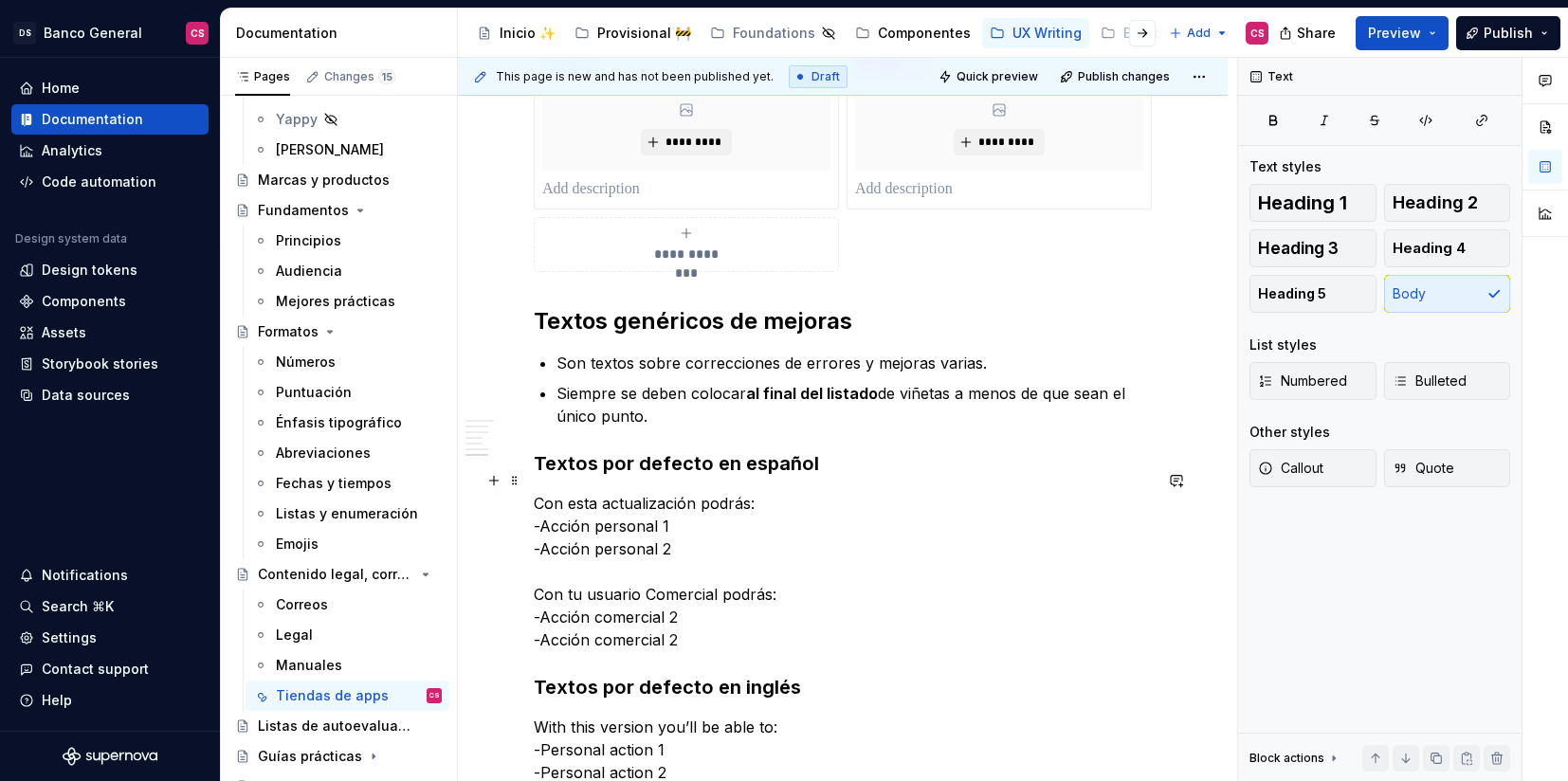
click at [560, 492] on p "Con esta actualización podrás: -Acción personal 1 -Acción personal 2 Con tu usu…" at bounding box center [842, 571] width 618 height 159
click at [541, 492] on p "Con esta actualización podrás: -Acción personal 1 -Acción personal 2 Con tu usu…" at bounding box center [842, 571] width 618 height 159
drag, startPoint x: 538, startPoint y: 476, endPoint x: 764, endPoint y: 478, distance: 226.0
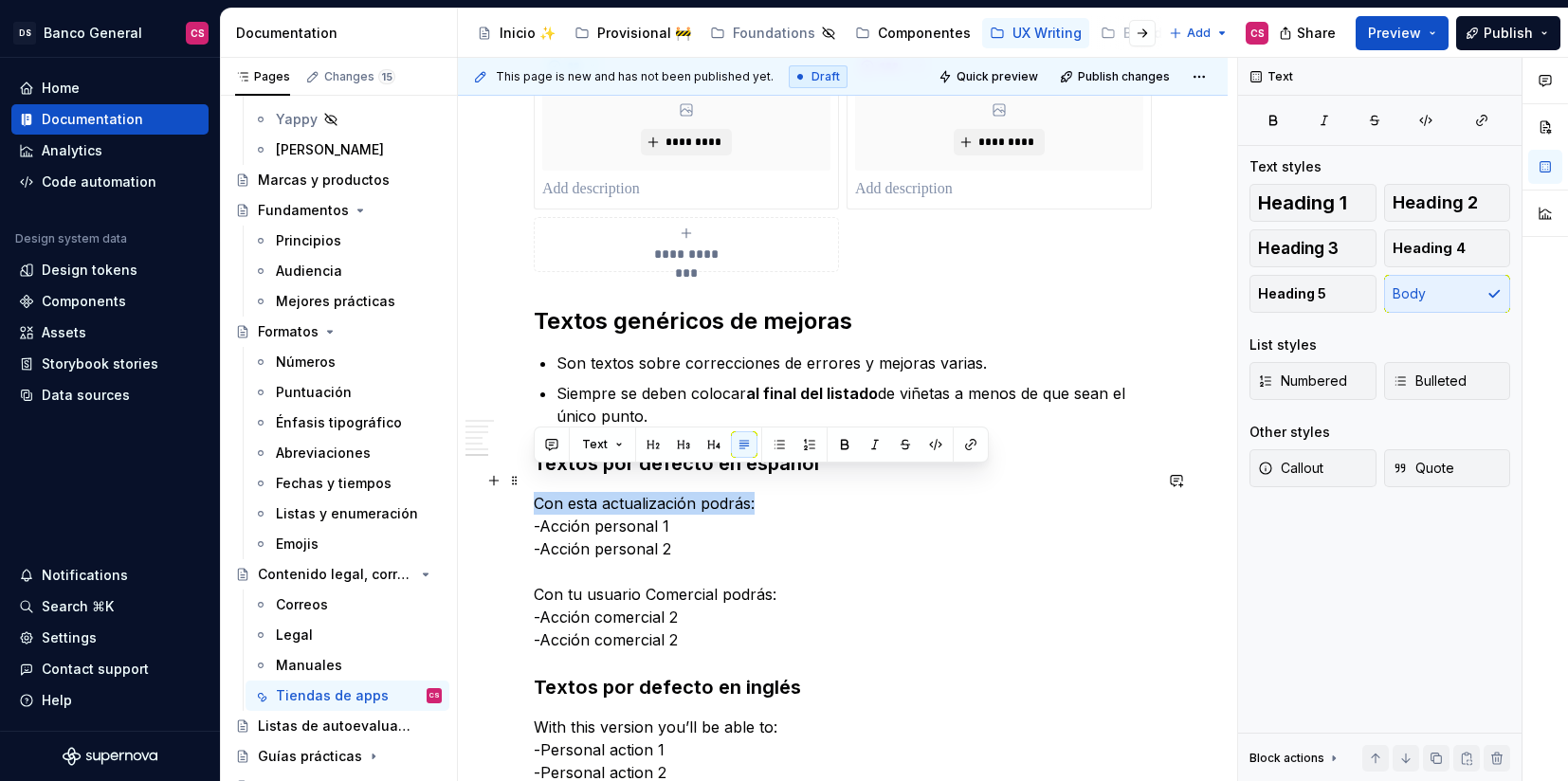
click at [764, 492] on p "Con esta actualización podrás: -Acción personal 1 -Acción personal 2 Con tu usu…" at bounding box center [842, 571] width 618 height 159
click at [576, 492] on p "Para bug fixes: -Acción personal 1 -Acción personal 2 Con tu usuario Comercial …" at bounding box center [842, 571] width 618 height 159
click at [636, 492] on p "Para bug fixes: -Acción personal 1 -Acción personal 2 Con tu usuario Comercial …" at bounding box center [842, 571] width 618 height 159
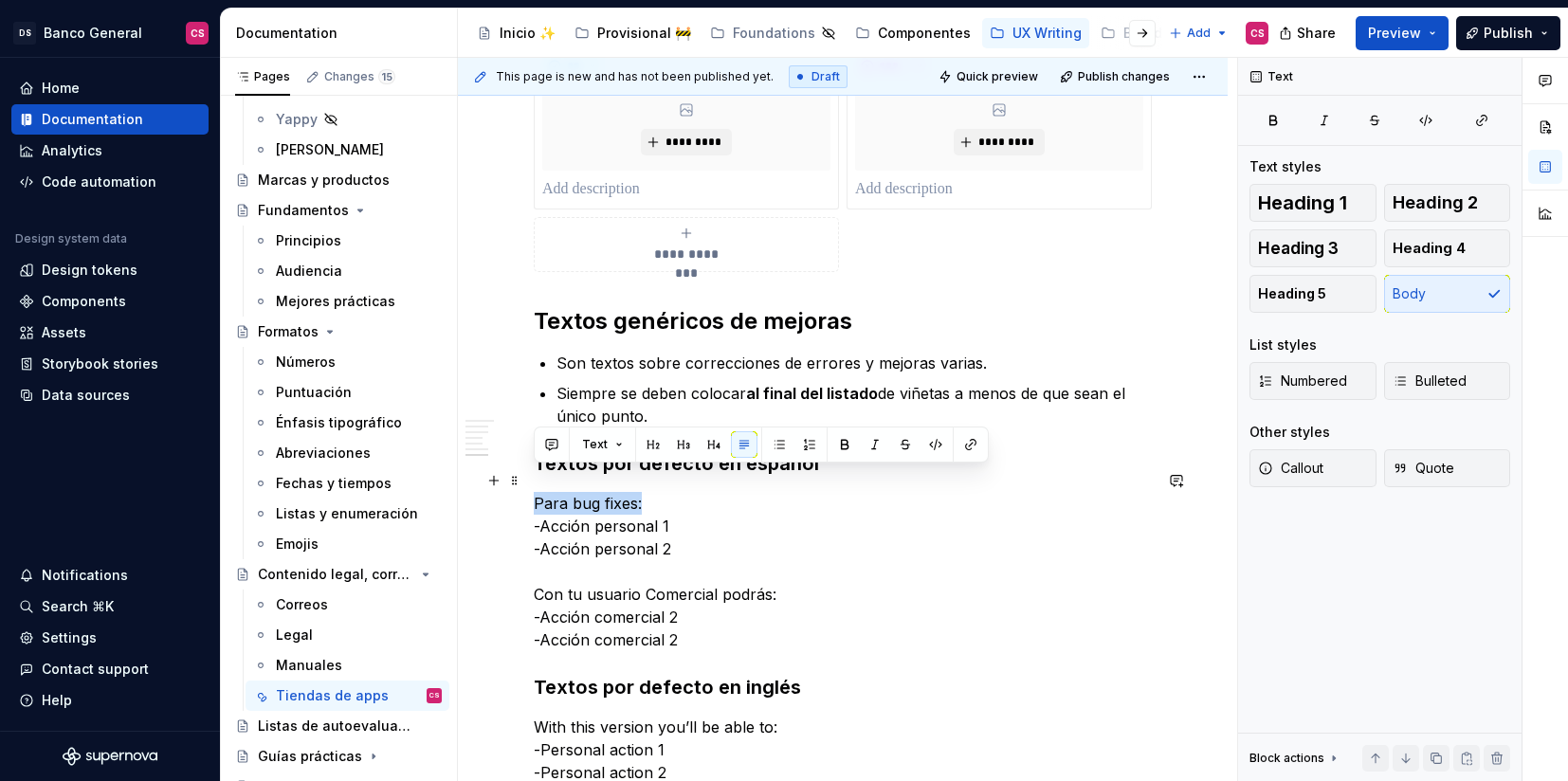
drag, startPoint x: 649, startPoint y: 478, endPoint x: 527, endPoint y: 468, distance: 122.4
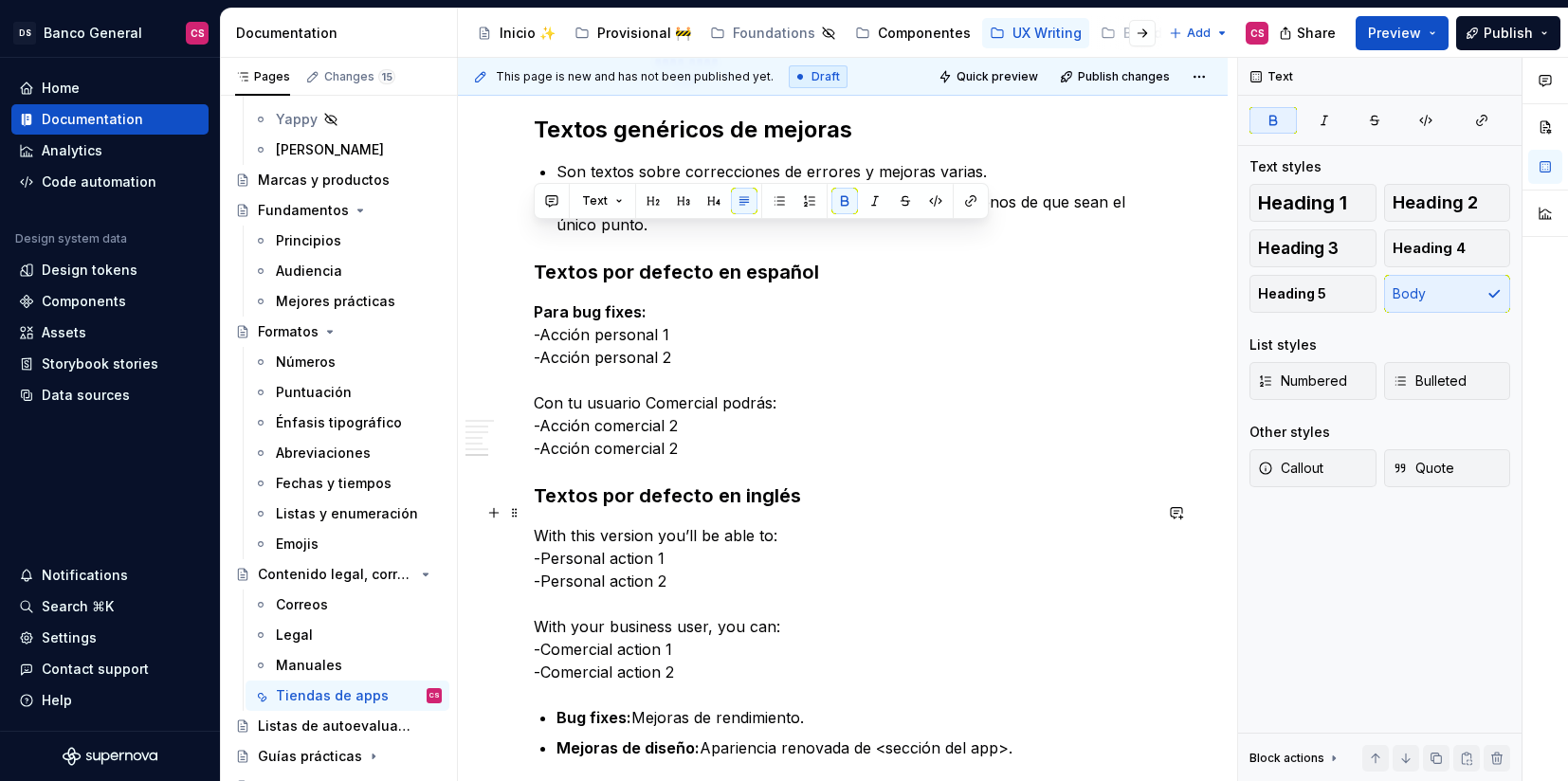
scroll to position [3233, 0]
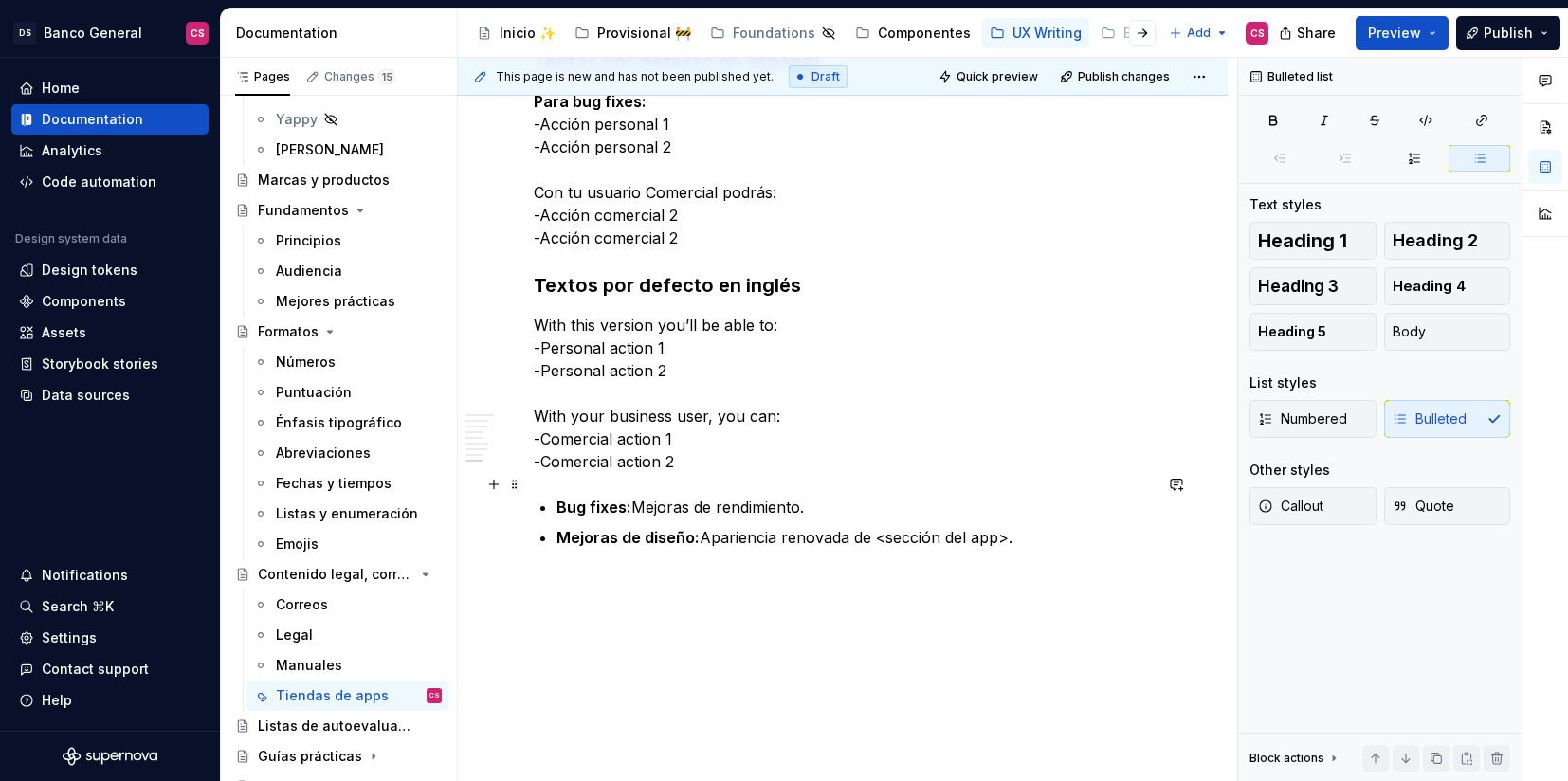
click at [646, 495] on p "Bug fixes: Mejoras de rendimiento." at bounding box center [854, 506] width 595 height 23
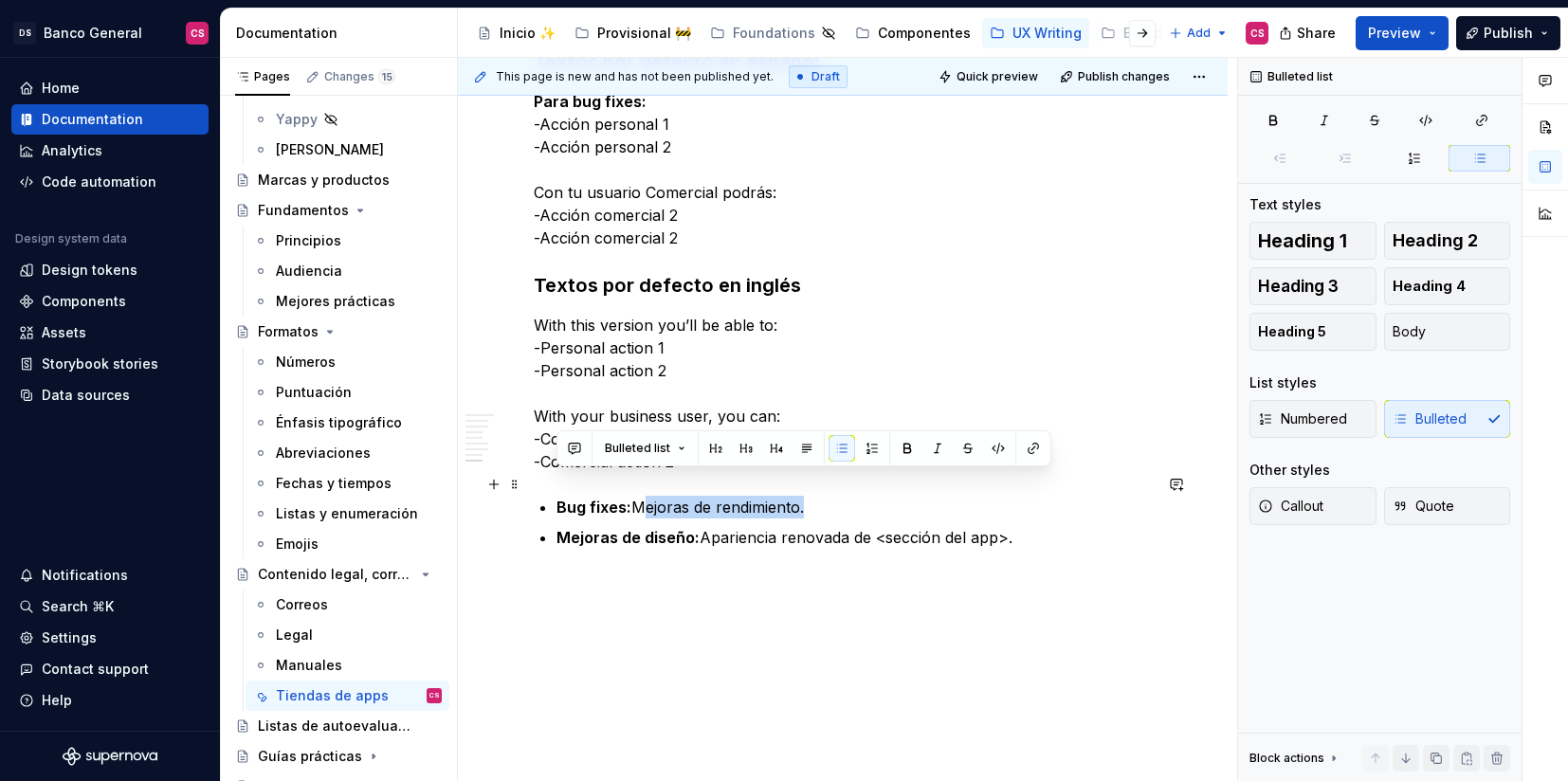
drag, startPoint x: 646, startPoint y: 482, endPoint x: 807, endPoint y: 479, distance: 161.0
click at [807, 495] on p "Bug fixes: Mejoras de rendimiento." at bounding box center [854, 506] width 595 height 23
copy p "Mejoras de rendimiento."
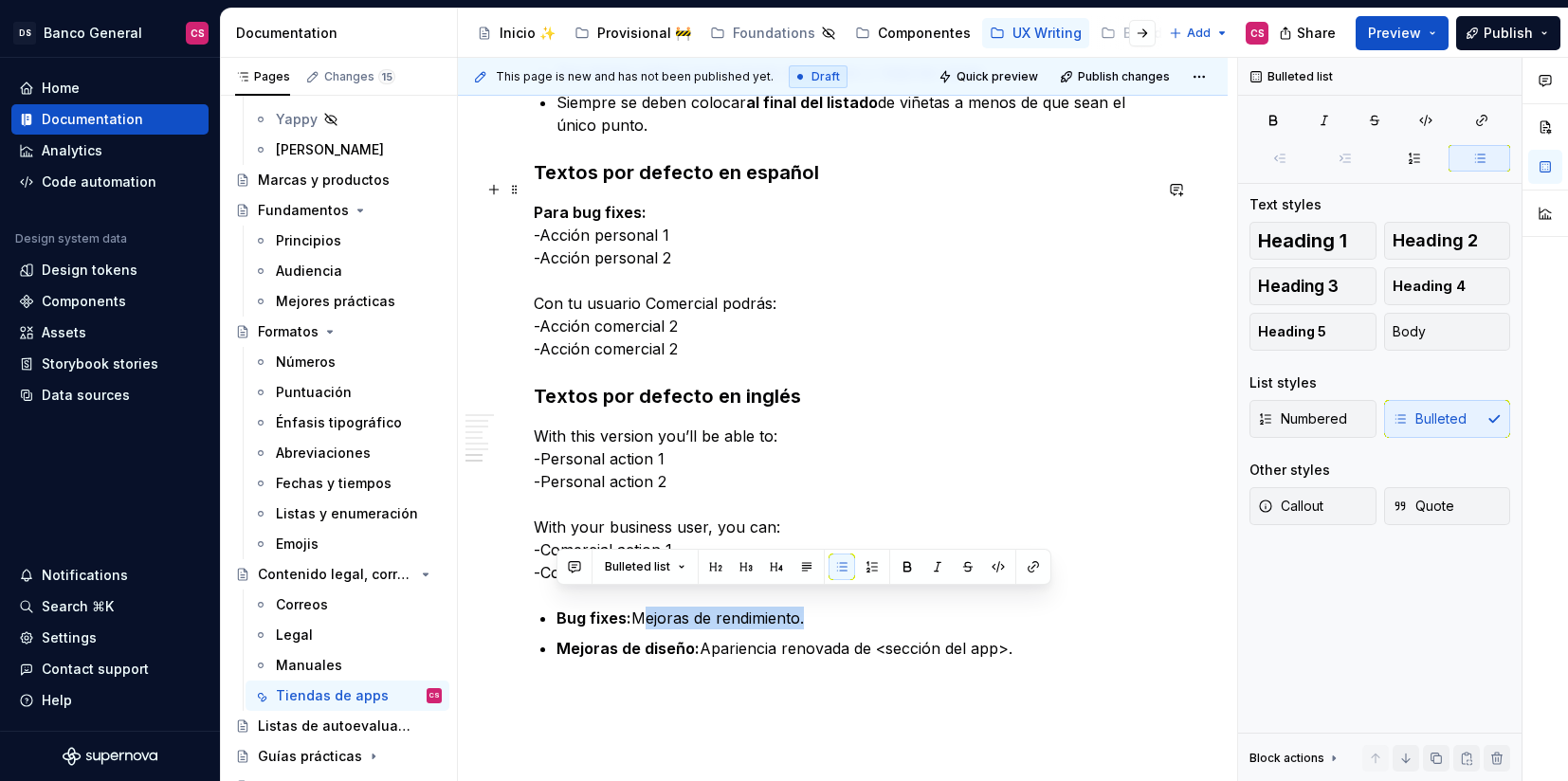
scroll to position [3109, 0]
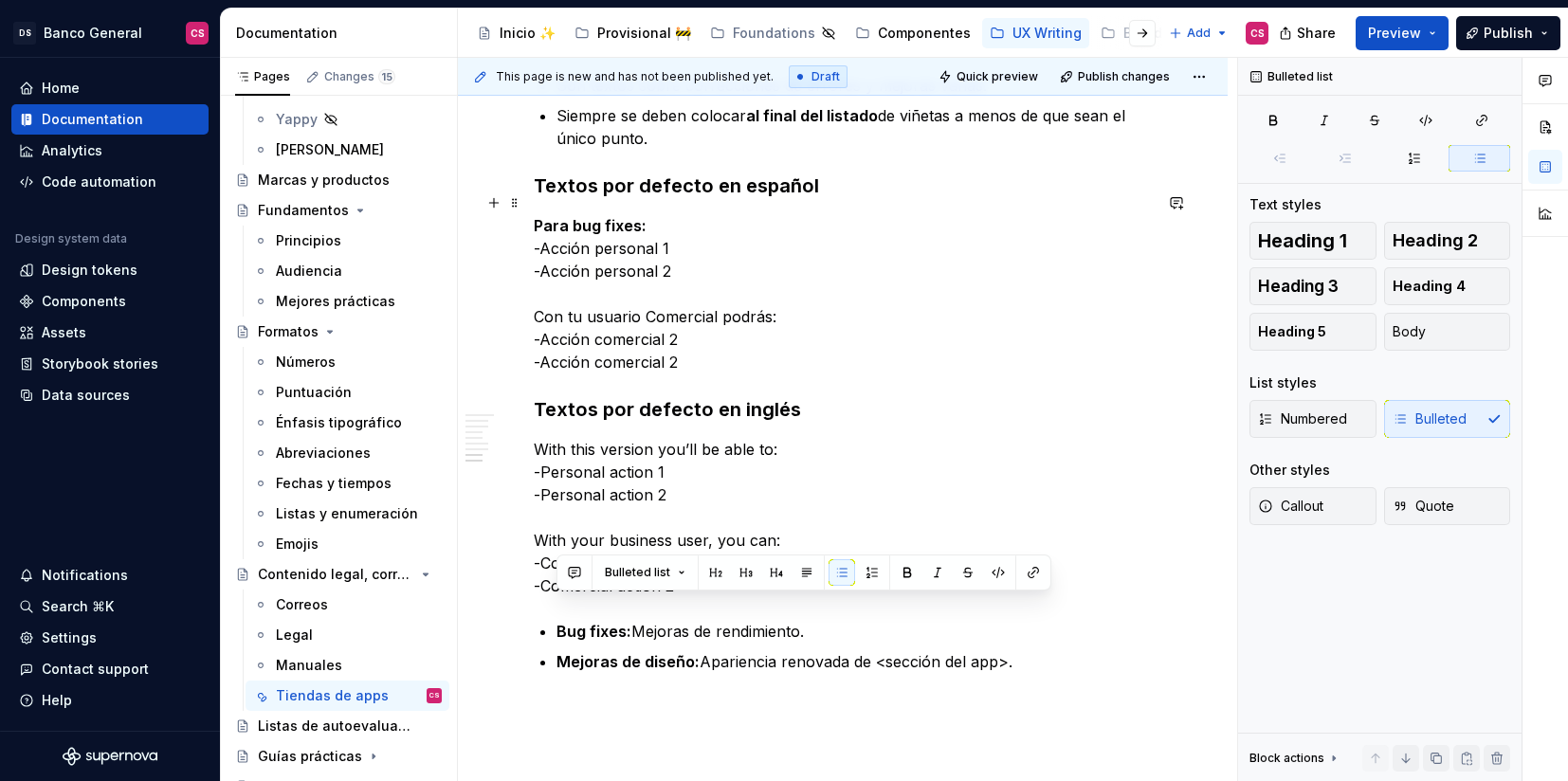
click at [547, 223] on p "Para bug fixes: -Acción personal 1 -Acción personal 2 Con tu usuario Comercial …" at bounding box center [842, 294] width 618 height 159
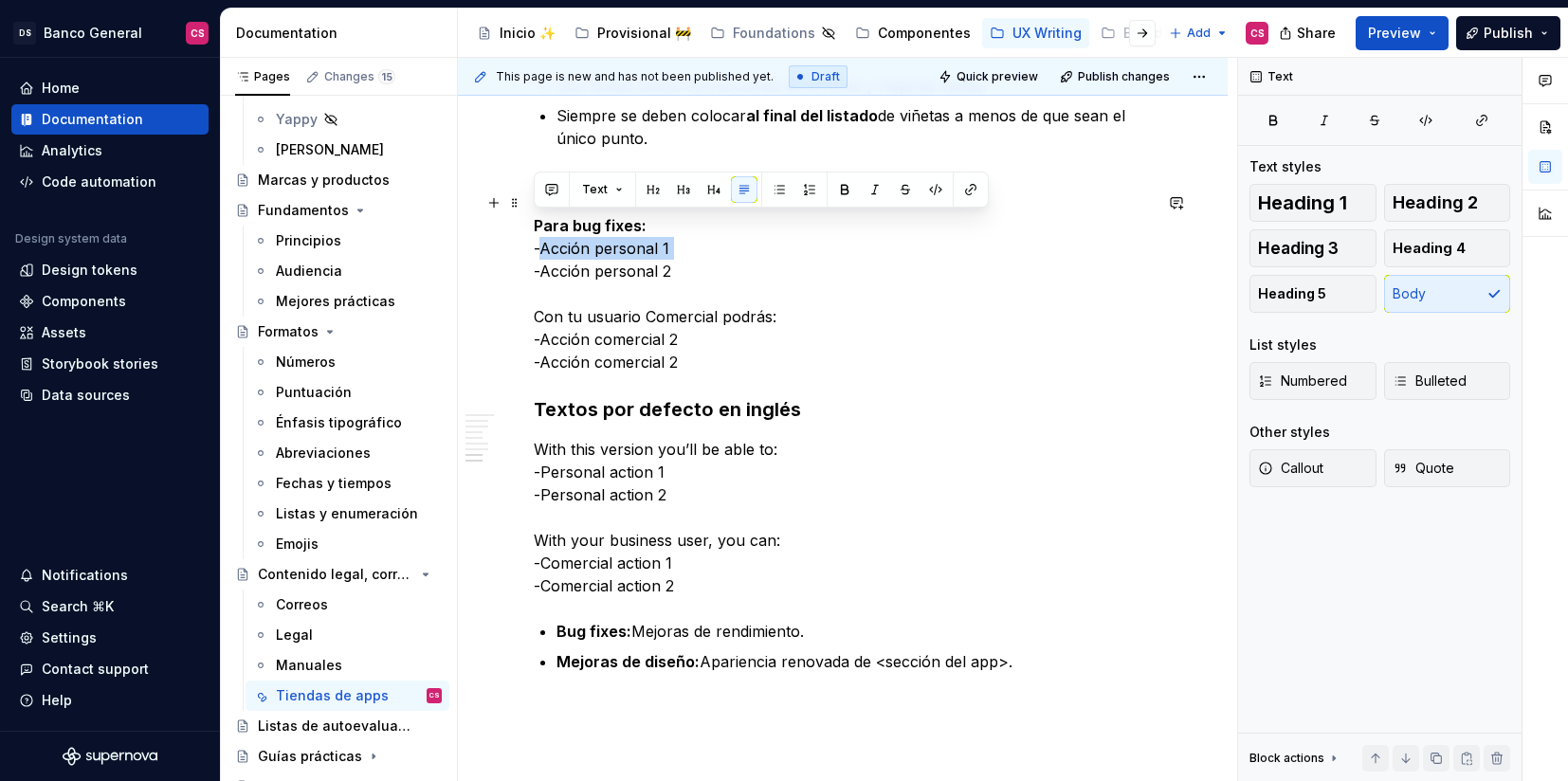
drag, startPoint x: 547, startPoint y: 223, endPoint x: 679, endPoint y: 229, distance: 132.1
click at [679, 229] on p "Para bug fixes: -Acción personal 1 -Acción personal 2 Con tu usuario Comercial …" at bounding box center [842, 294] width 618 height 159
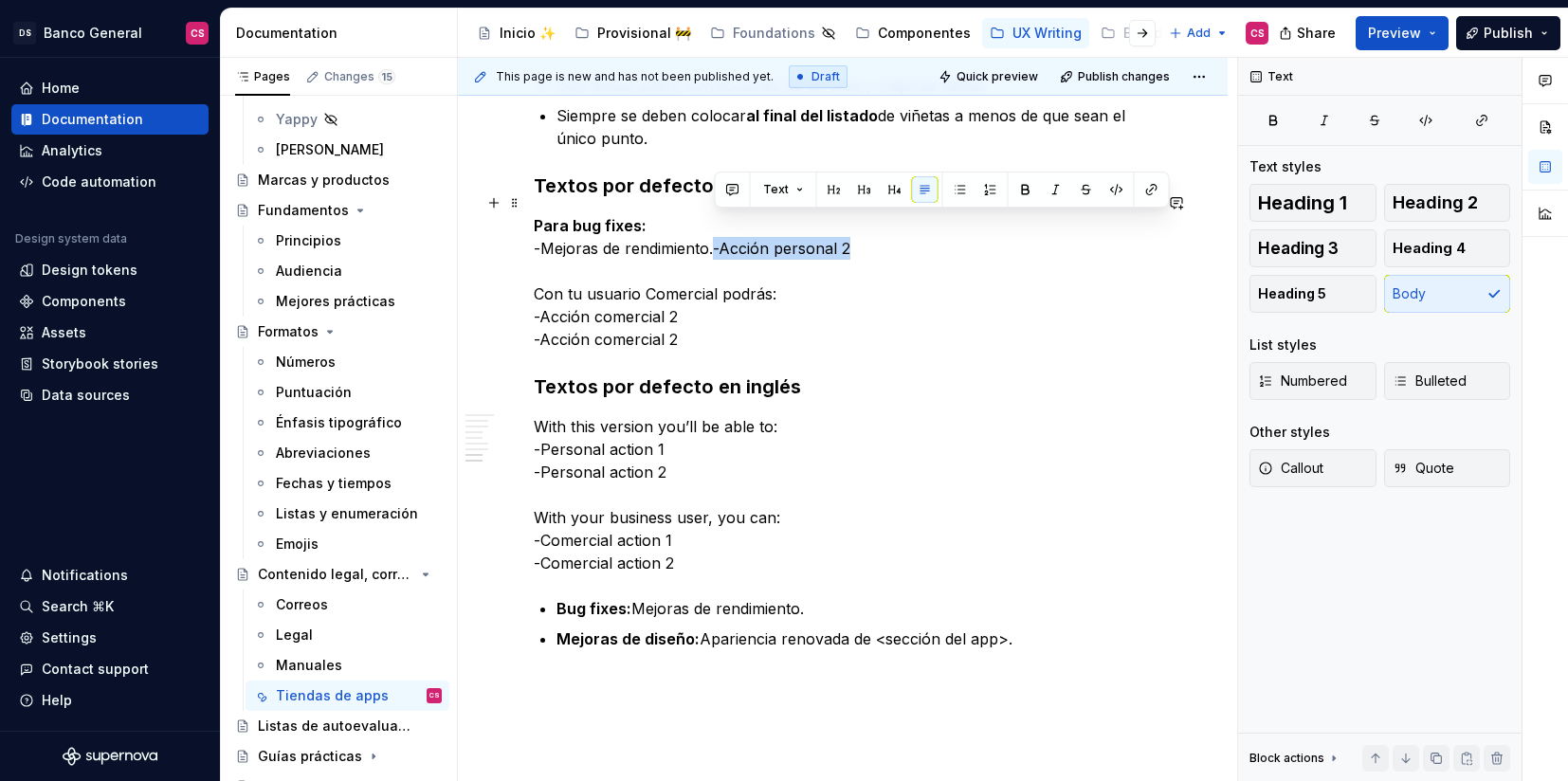
drag, startPoint x: 713, startPoint y: 221, endPoint x: 883, endPoint y: 233, distance: 170.4
click at [883, 233] on p "Para bug fixes: -Mejoras de rendimiento.-Acción personal 2 Con tu usuario Comer…" at bounding box center [842, 283] width 618 height 137
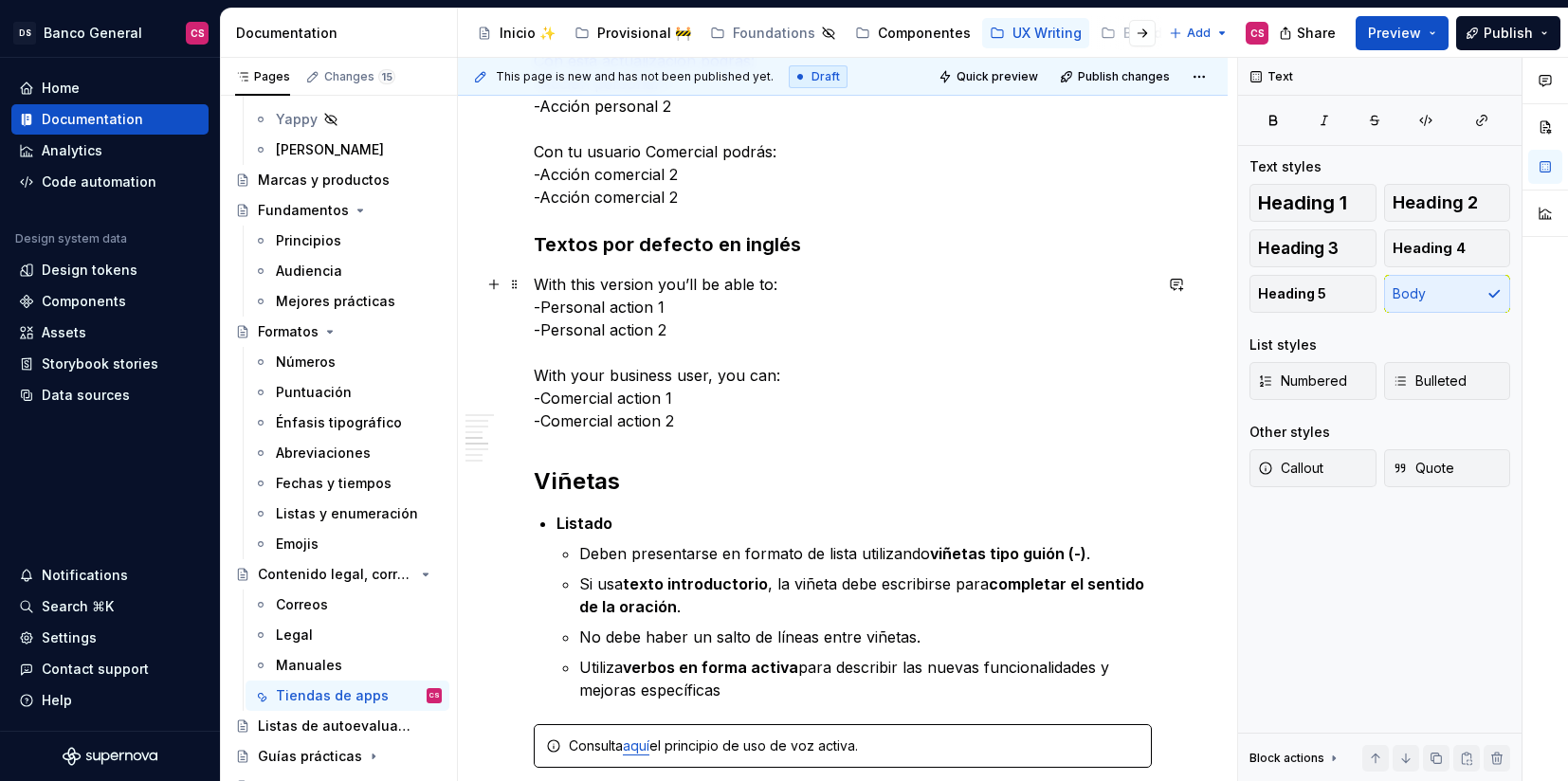
scroll to position [1800, 0]
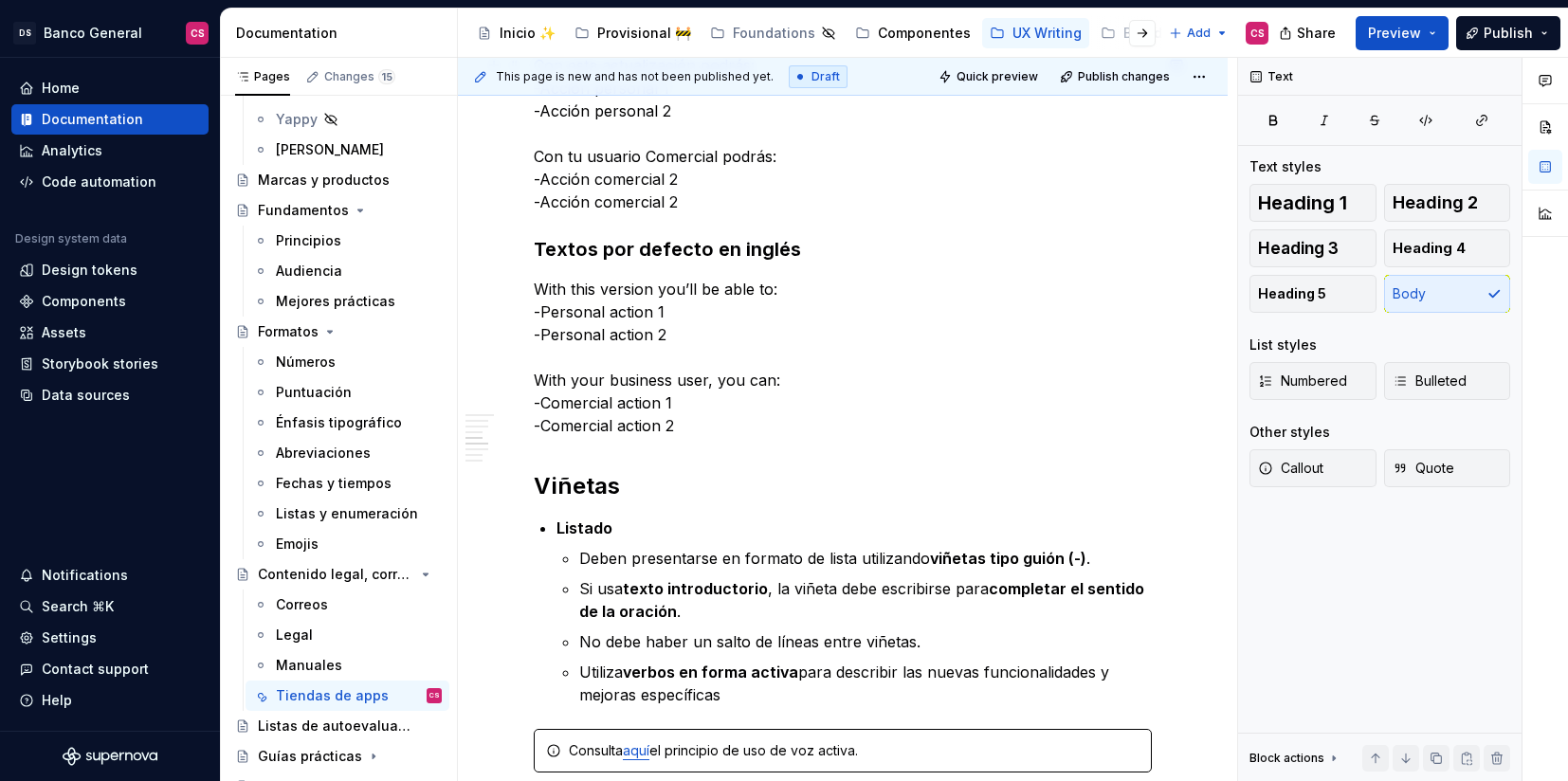
click at [689, 176] on p "Con esta actualización podrás: -Acción personal 1 -Acción personal 2 Con tu usu…" at bounding box center [842, 133] width 618 height 159
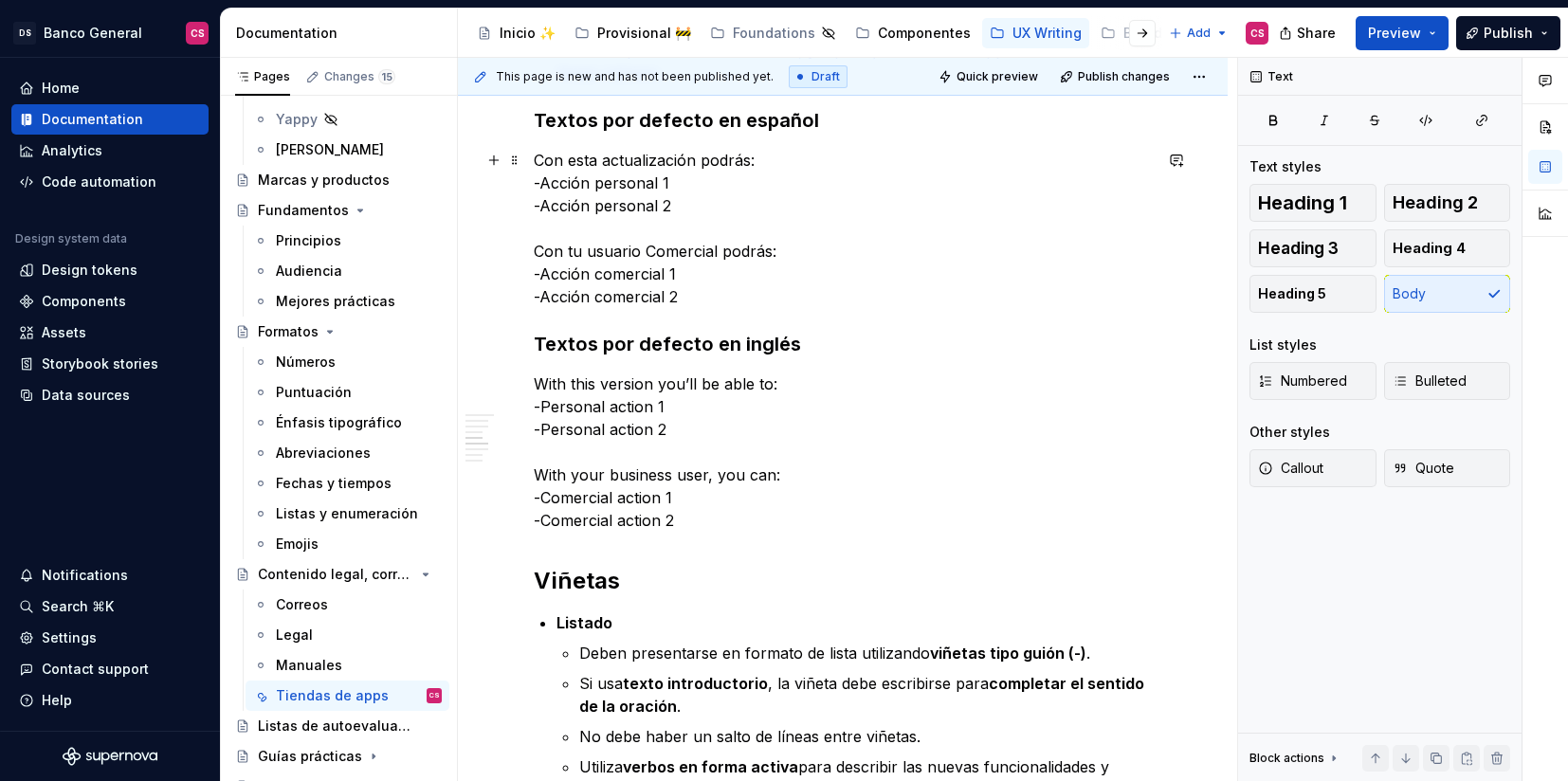
scroll to position [1696, 0]
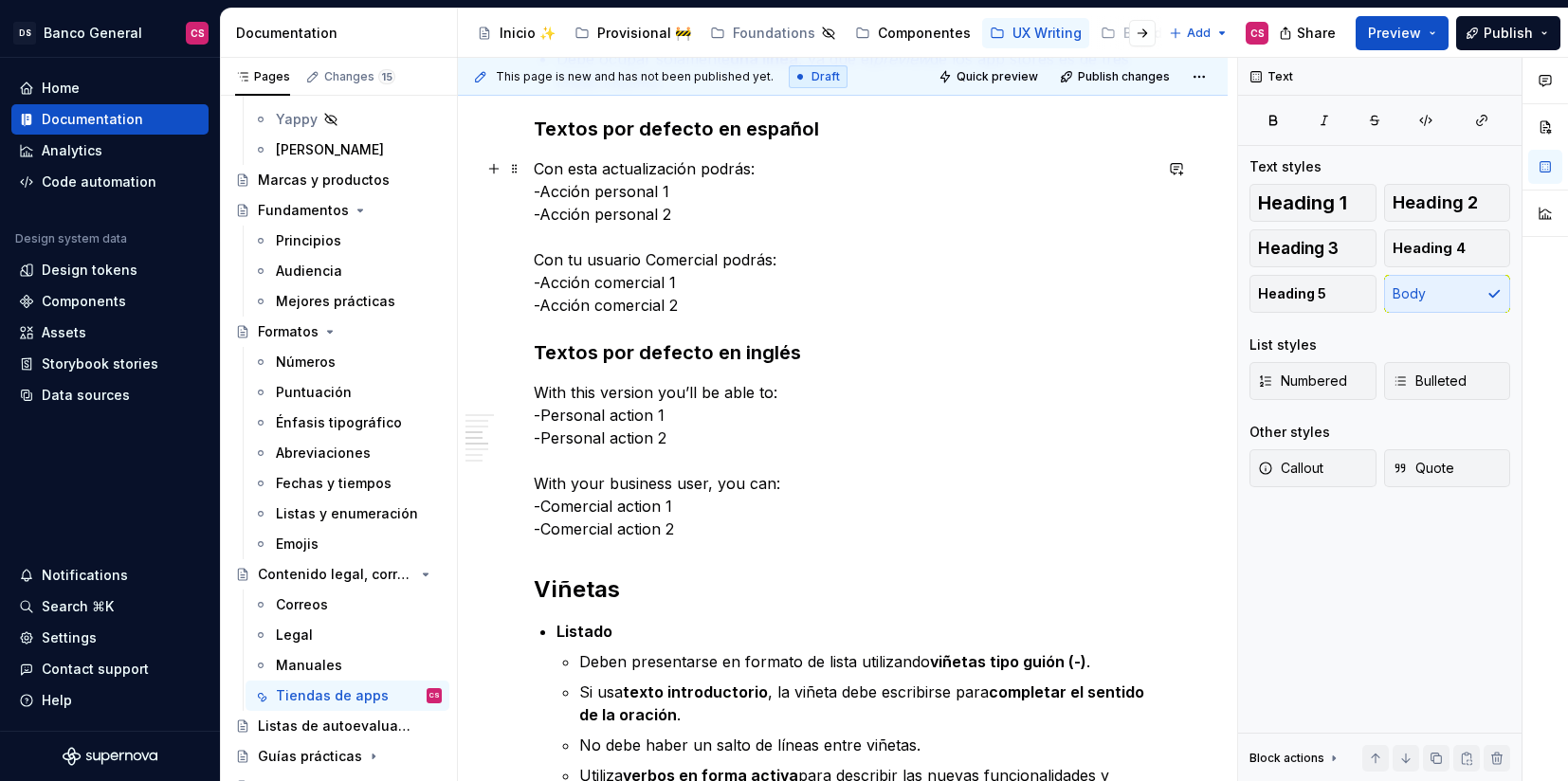
click at [612, 187] on p "Con esta actualización podrás: -Acción personal 1 -Acción personal 2 Con tu usu…" at bounding box center [842, 237] width 618 height 159
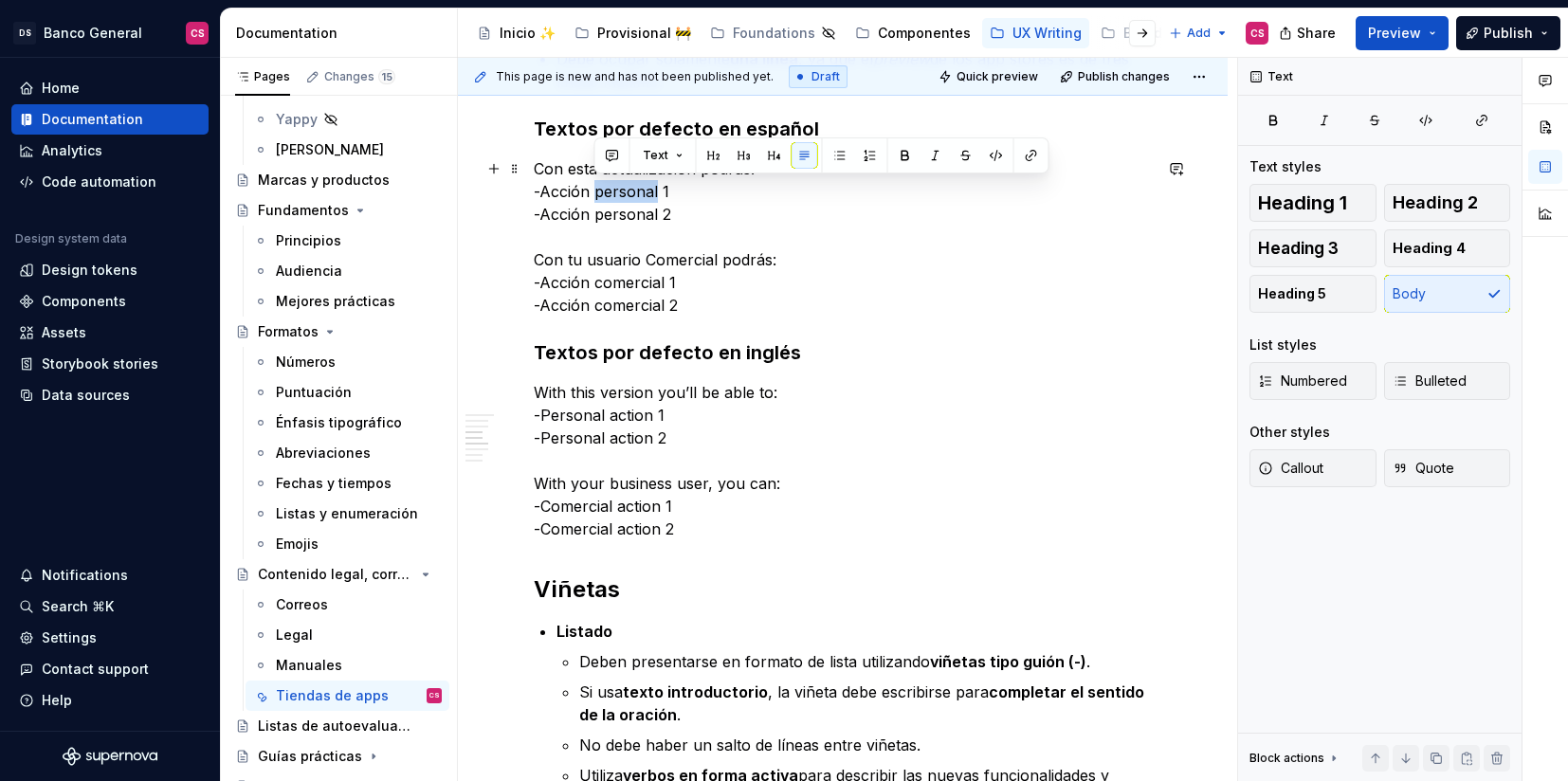
click at [612, 187] on p "Con esta actualización podrás: -Acción personal 1 -Acción personal 2 Con tu usu…" at bounding box center [842, 237] width 618 height 159
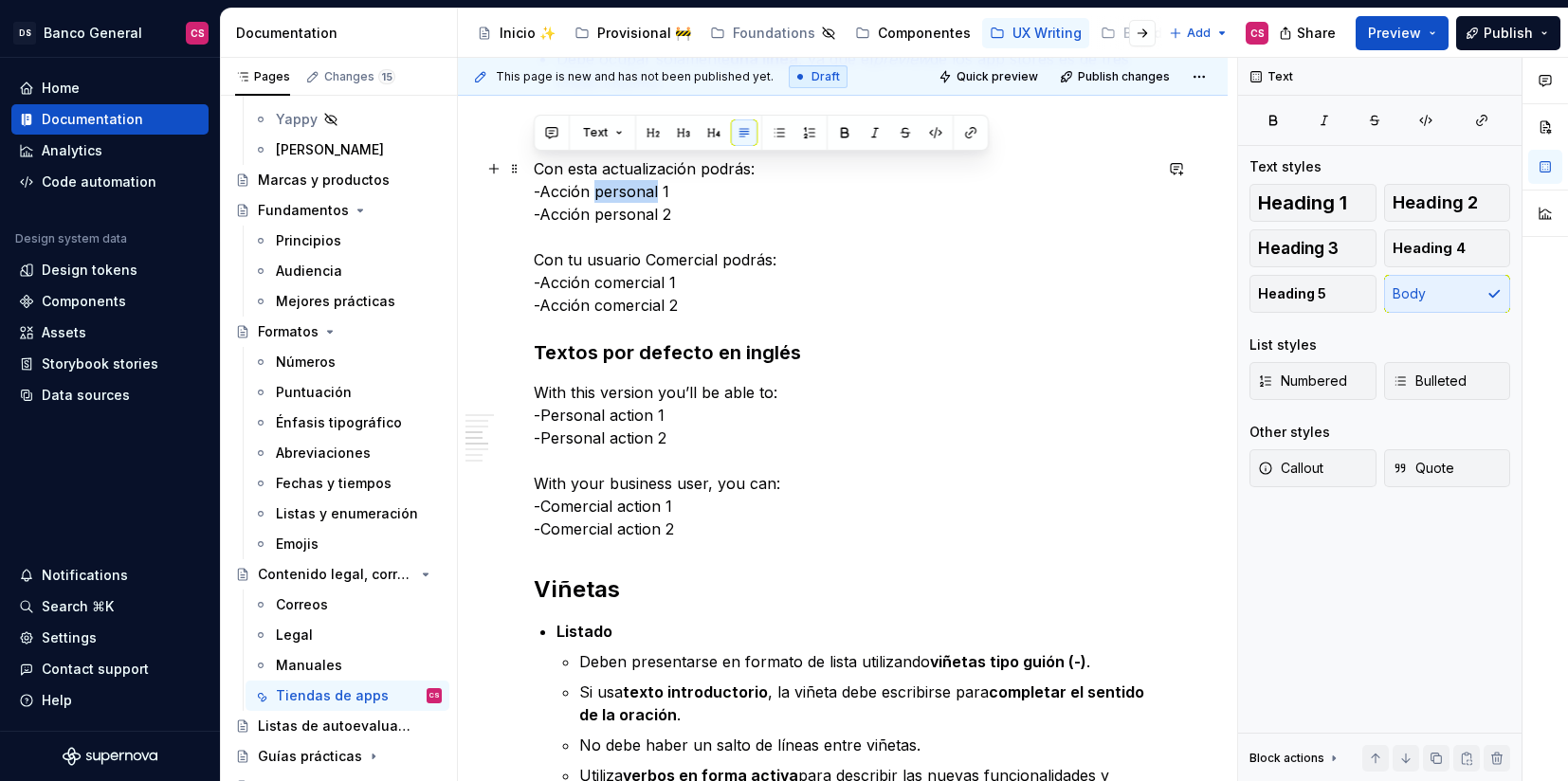
click at [673, 186] on p "Con esta actualización podrás: -Acción personal 1 -Acción personal 2 Con tu usu…" at bounding box center [842, 237] width 618 height 159
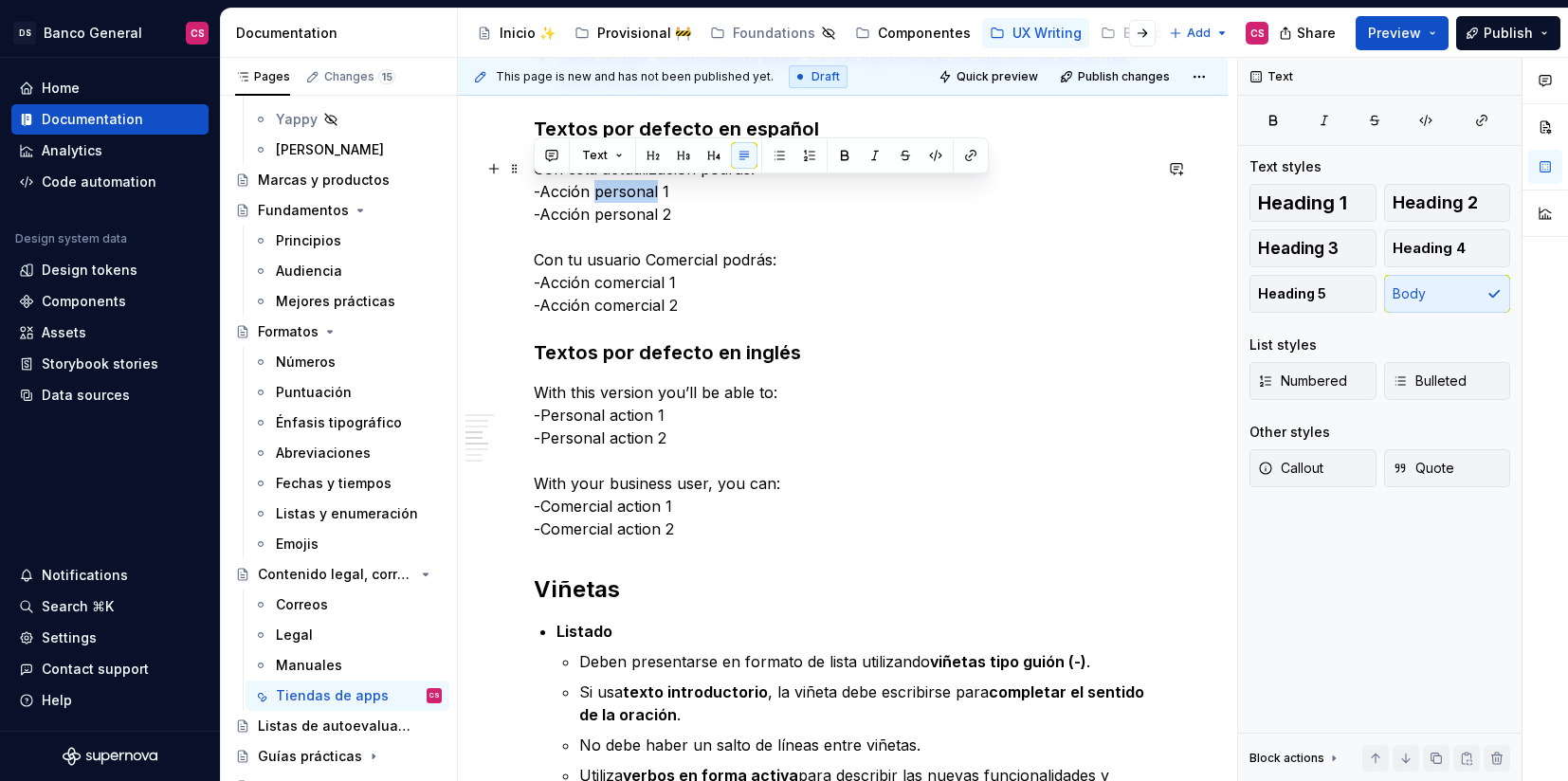
drag, startPoint x: 686, startPoint y: 187, endPoint x: 530, endPoint y: 190, distance: 156.0
click at [530, 190] on div "**********" at bounding box center [843, 495] width 770 height 3649
copy p "-Acción personal 1"
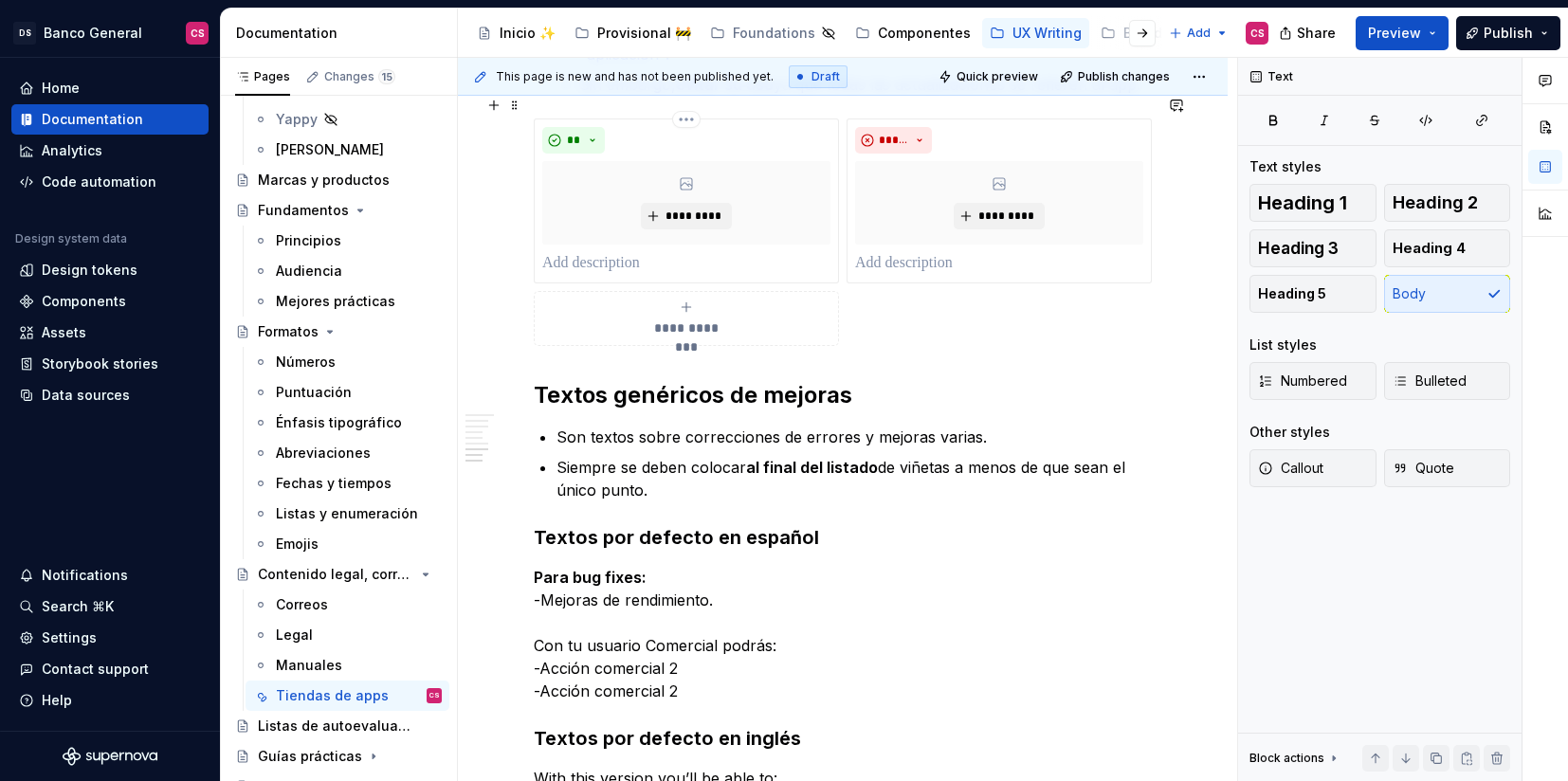
scroll to position [2758, 0]
click at [540, 572] on p "Para bug fixes: -Mejoras de rendimiento. Con tu usuario Comercial podrás: -Acci…" at bounding box center [842, 633] width 618 height 137
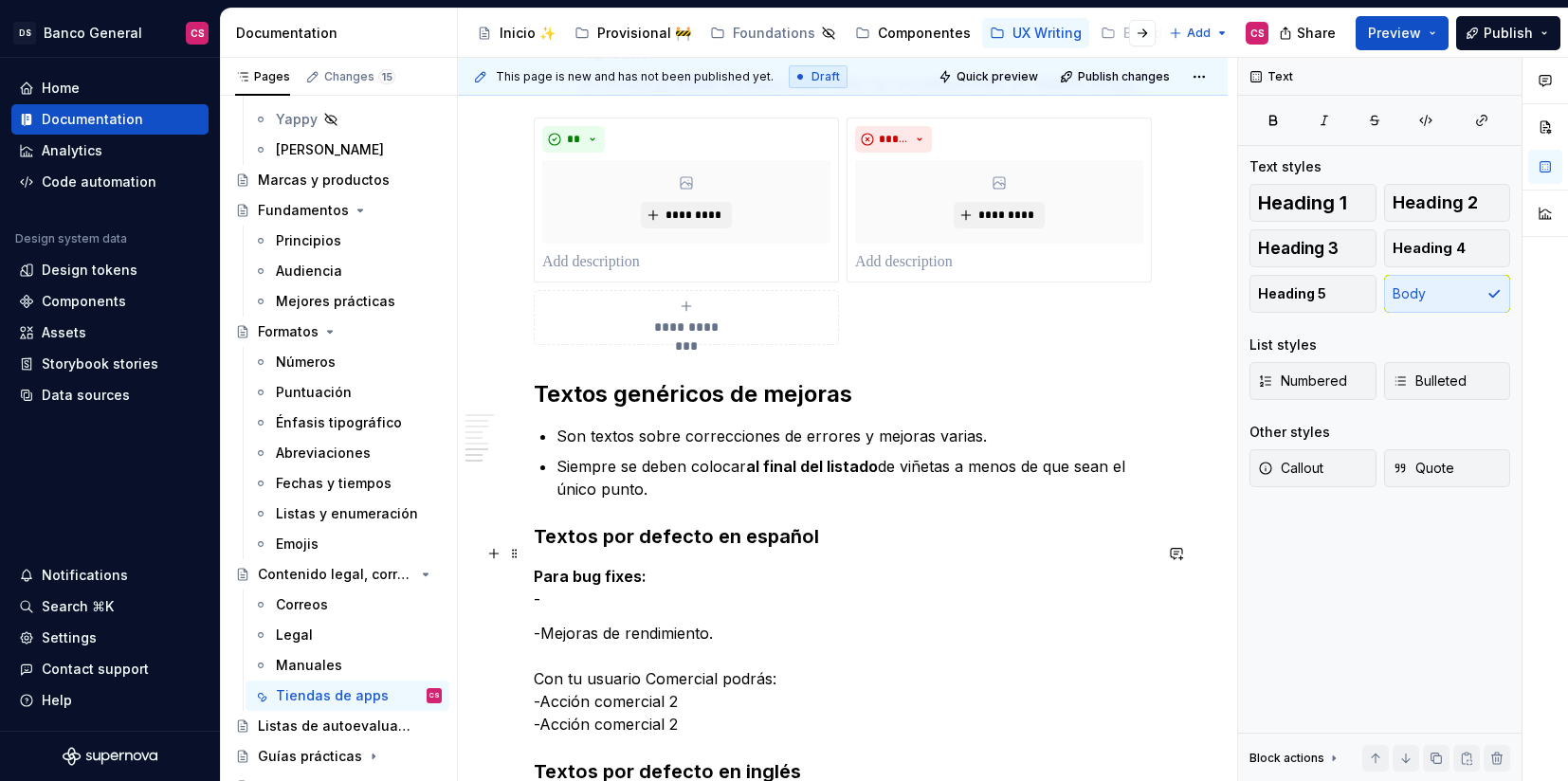
click at [689, 565] on p "Para bug fixes: -" at bounding box center [842, 588] width 618 height 46
click at [608, 568] on p "Para bug fixes: -" at bounding box center [842, 588] width 618 height 46
click at [534, 573] on p "Para bug fixes: --Acción personal 1" at bounding box center [842, 588] width 618 height 46
click at [540, 573] on p "Para bug fixes: --Acción personal 1" at bounding box center [842, 588] width 618 height 46
click at [626, 622] on p "-Mejoras de rendimiento. Con tu usuario Comercial podrás: -Acción comercial 2 -…" at bounding box center [842, 679] width 618 height 114
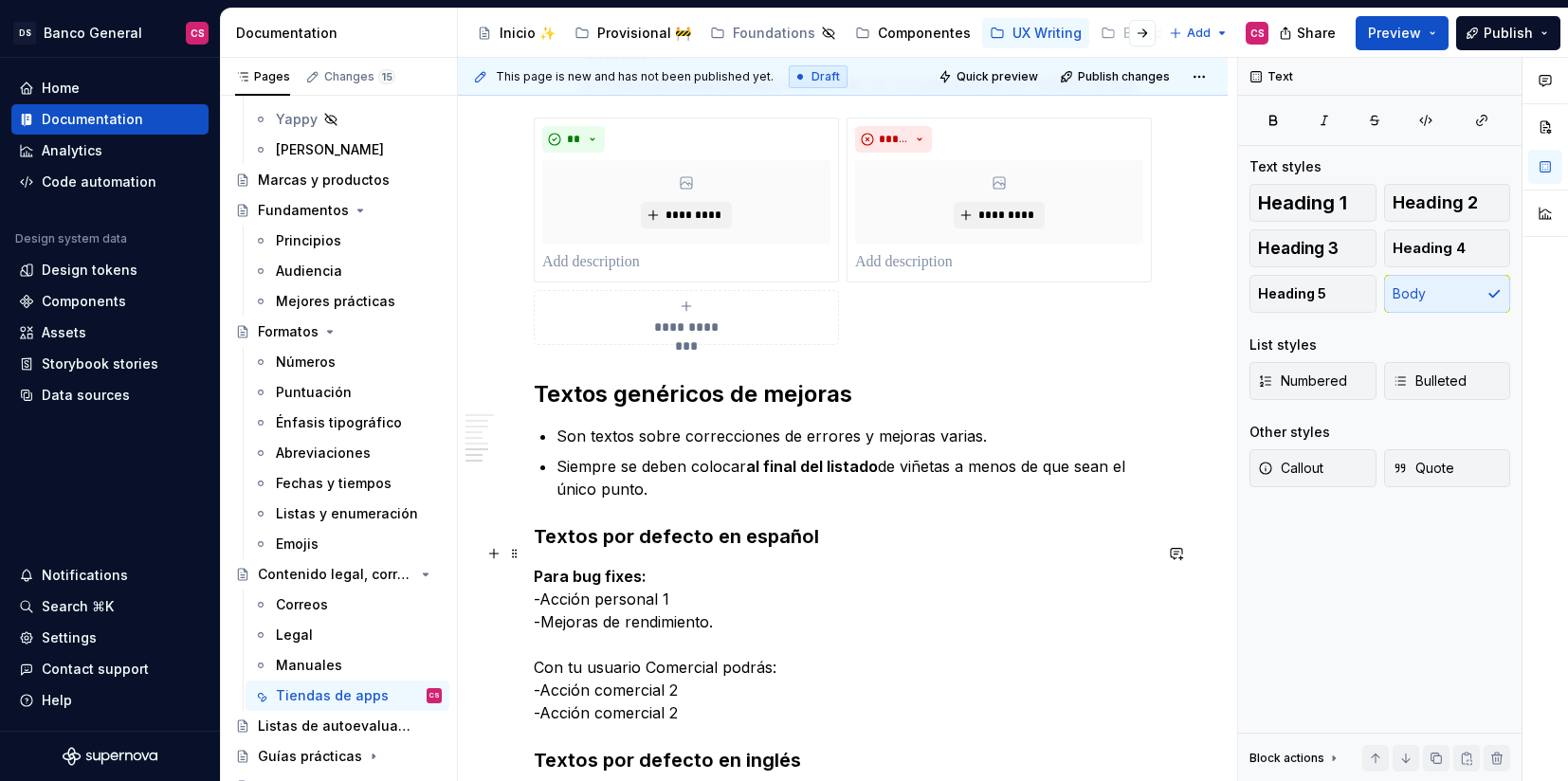
click at [536, 641] on p "Para bug fixes: -Acción personal 1 -Mejoras de rendimiento. Con tu usuario Come…" at bounding box center [842, 644] width 618 height 159
click at [556, 643] on p "Para bug fixes: -Acción personal 1 -Mejoras de rendimiento. Con tu usuario Come…" at bounding box center [842, 644] width 618 height 159
click at [538, 641] on p "Para bug fixes: -Acción personal 1 -Mejoras de rendimiento. Con tu usuario Come…" at bounding box center [842, 644] width 618 height 159
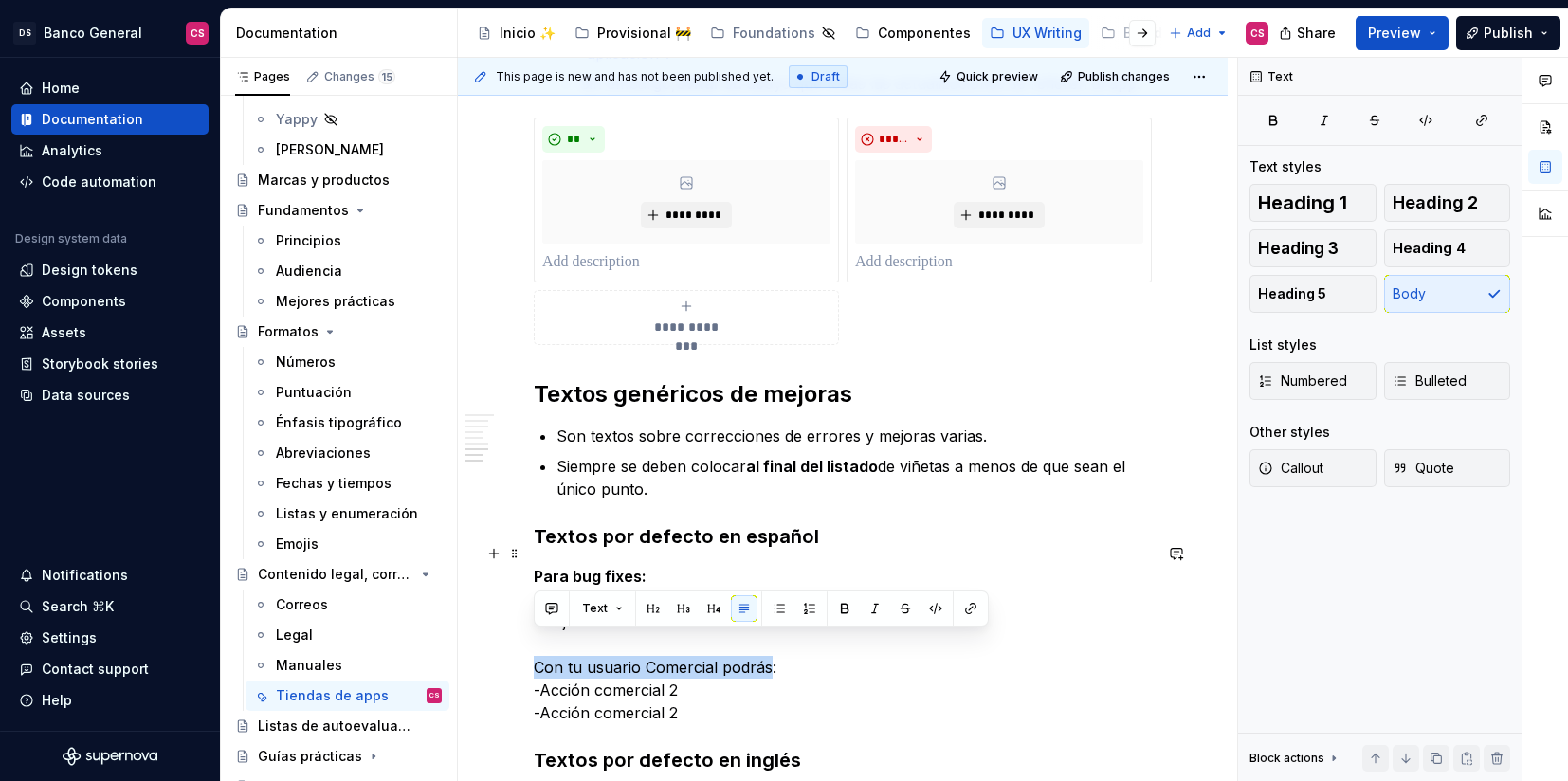
drag, startPoint x: 538, startPoint y: 641, endPoint x: 750, endPoint y: 645, distance: 212.0
click at [750, 645] on p "Para bug fixes: -Acción personal 1 -Mejoras de rendimiento. Con tu usuario Come…" at bounding box center [842, 644] width 618 height 159
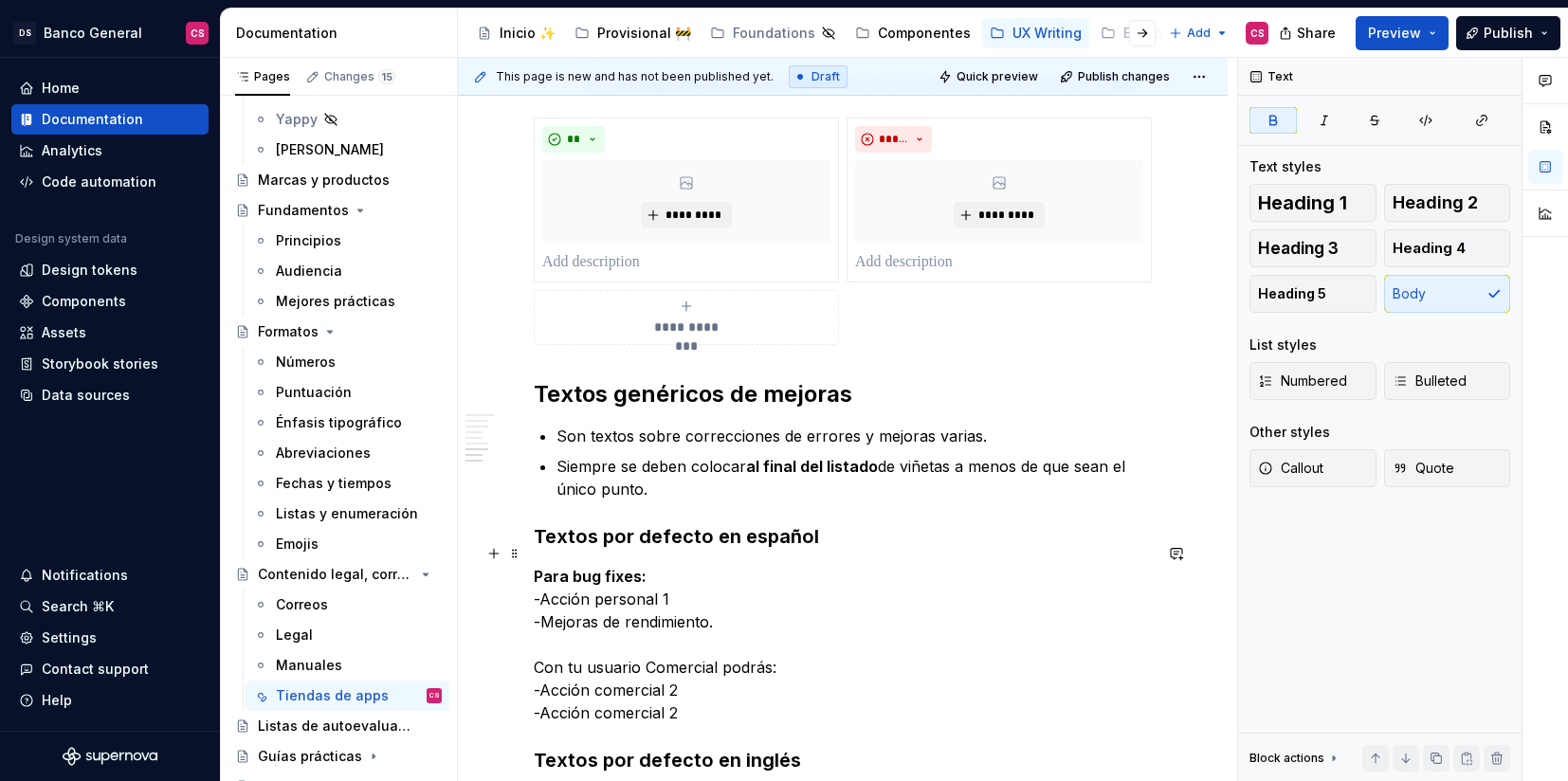
click at [601, 565] on p "Para bug fixes: -Acción personal 1 -Mejoras de rendimiento. Con tu usuario Come…" at bounding box center [842, 644] width 618 height 159
click at [601, 573] on p "Para bug fixes: -Acción personal 1 -Mejoras de rendimiento. Con tu usuario Come…" at bounding box center [842, 644] width 618 height 159
click at [554, 635] on p "Para bug fixes: -Acción 1 -Mejoras de rendimiento. Con tu usuario Comercial pod…" at bounding box center [842, 644] width 618 height 159
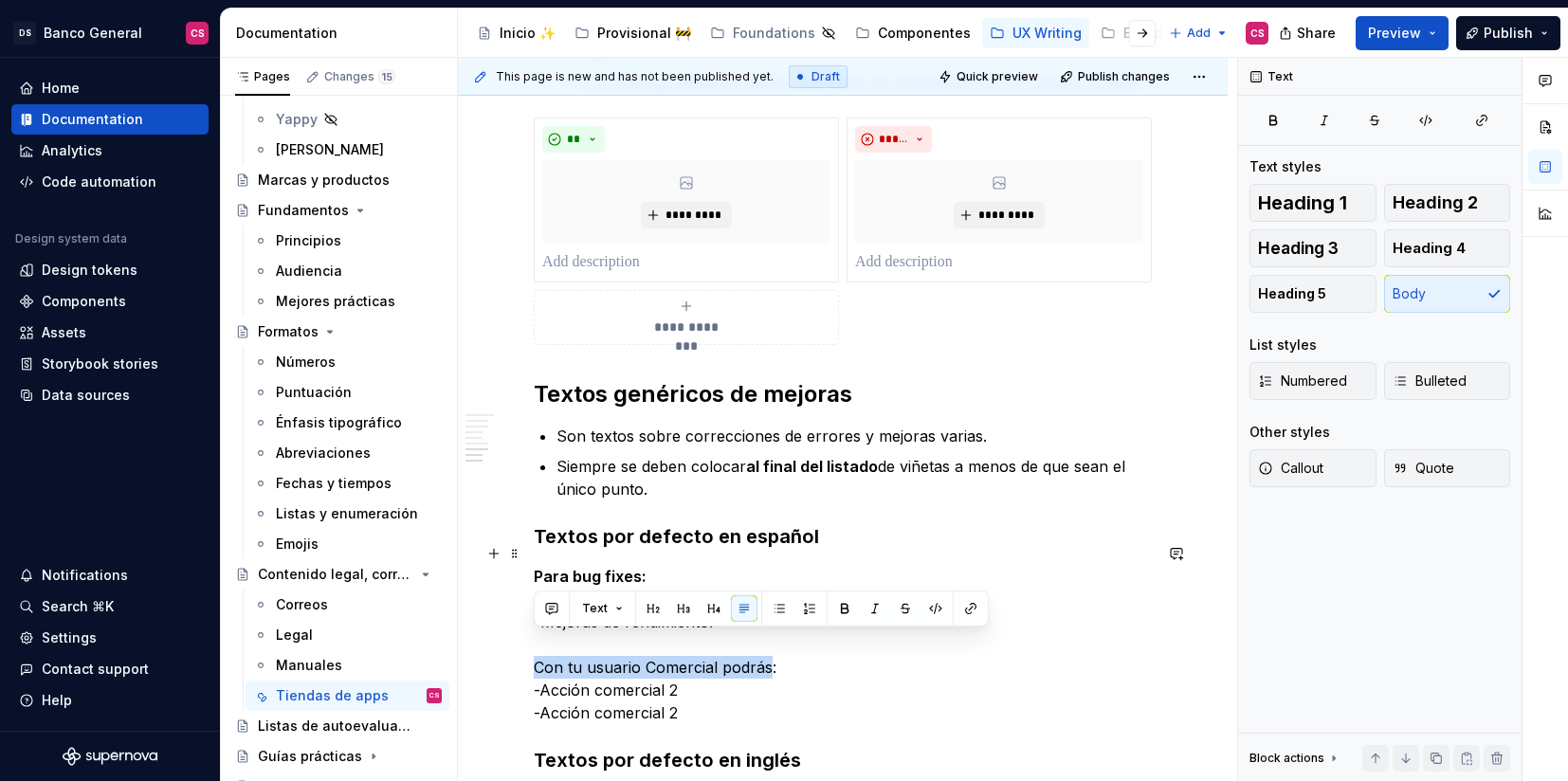
drag, startPoint x: 554, startPoint y: 635, endPoint x: 753, endPoint y: 642, distance: 199.1
click at [753, 642] on p "Para bug fixes: -Acción 1 -Mejoras de rendimiento. Con tu usuario Comercial pod…" at bounding box center [842, 644] width 618 height 159
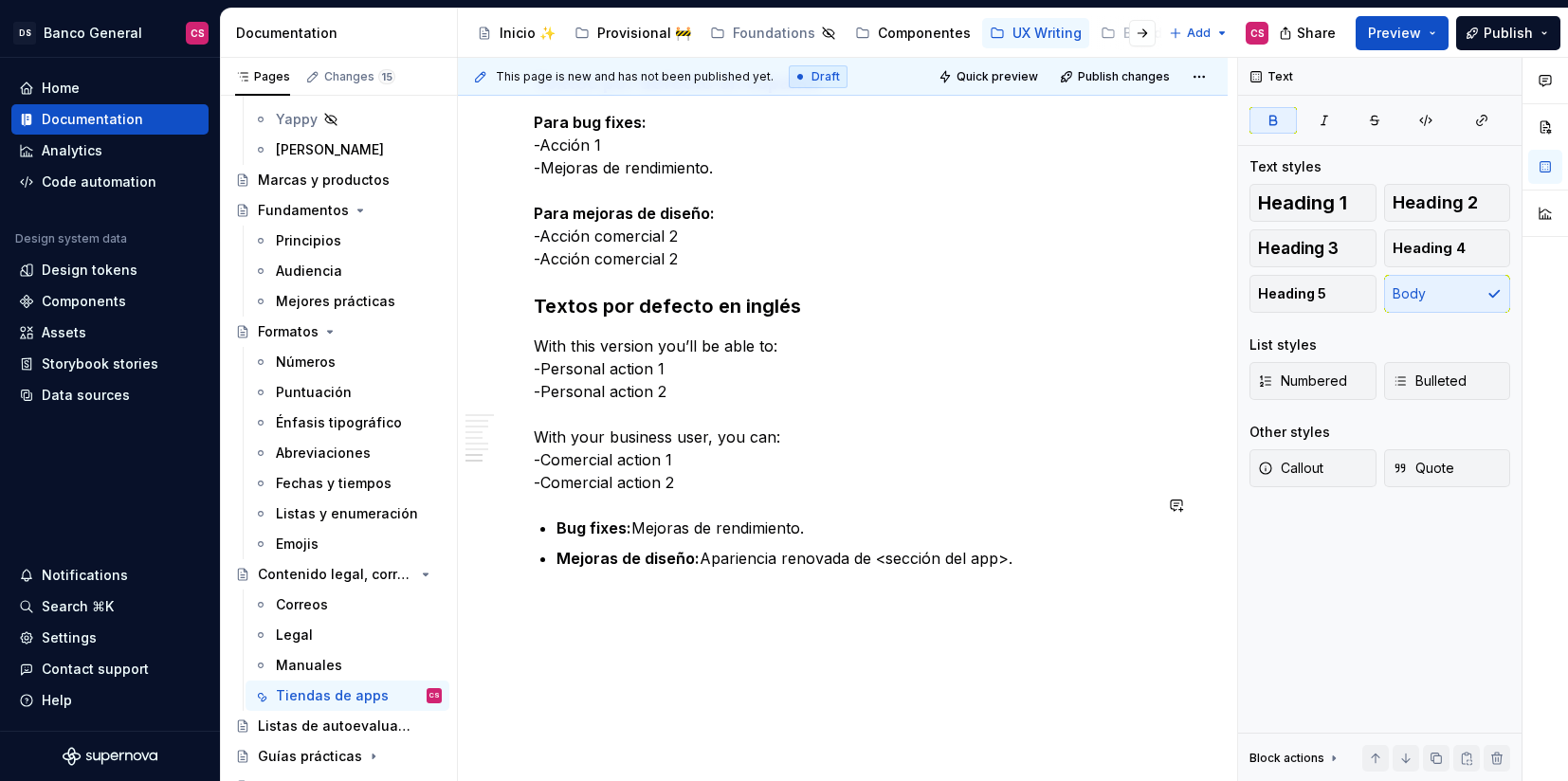
scroll to position [3233, 0]
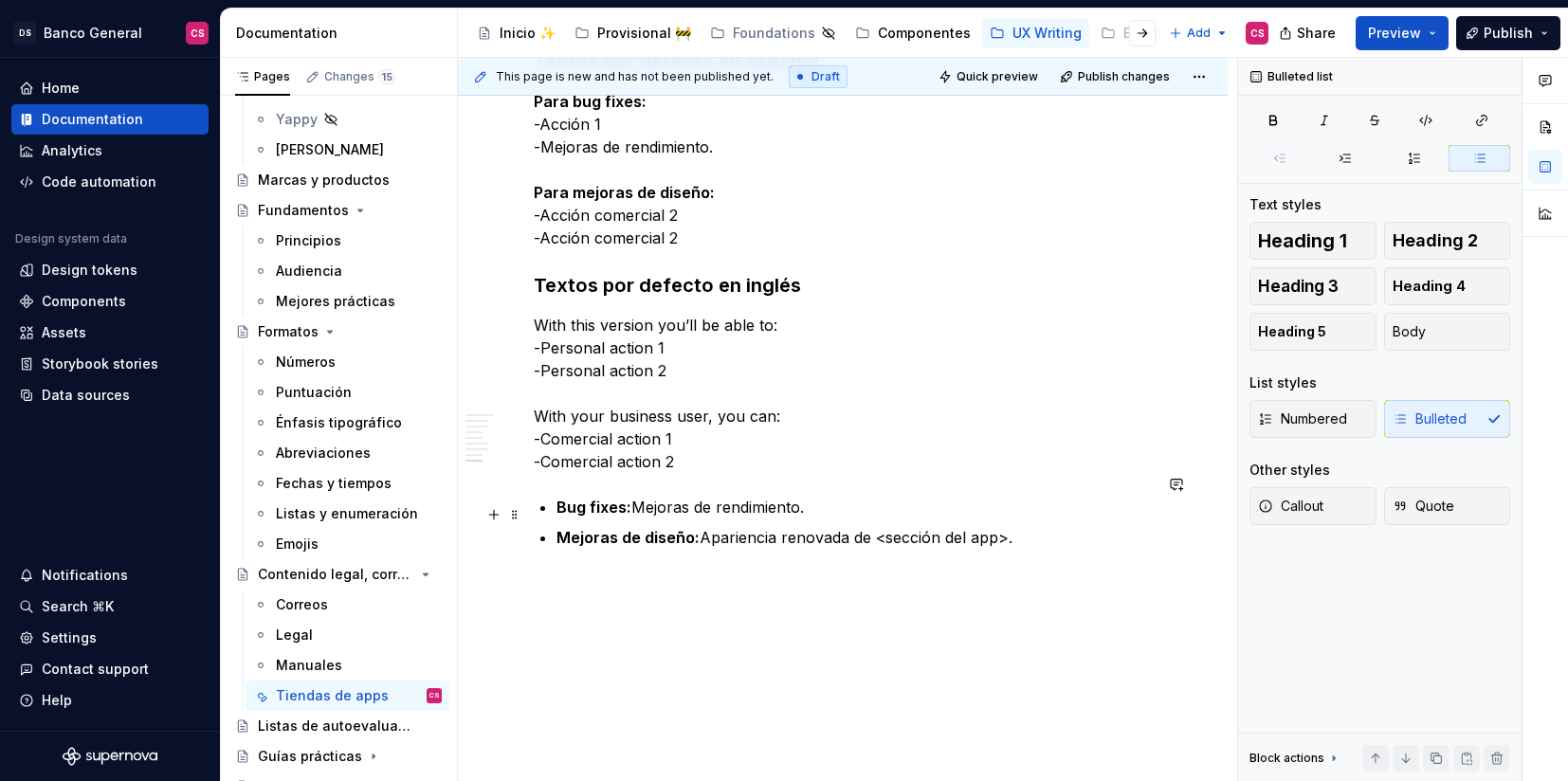
click at [714, 526] on p "Mejoras de diseño: Apariencia renovada de <sección del app>." at bounding box center [854, 537] width 595 height 23
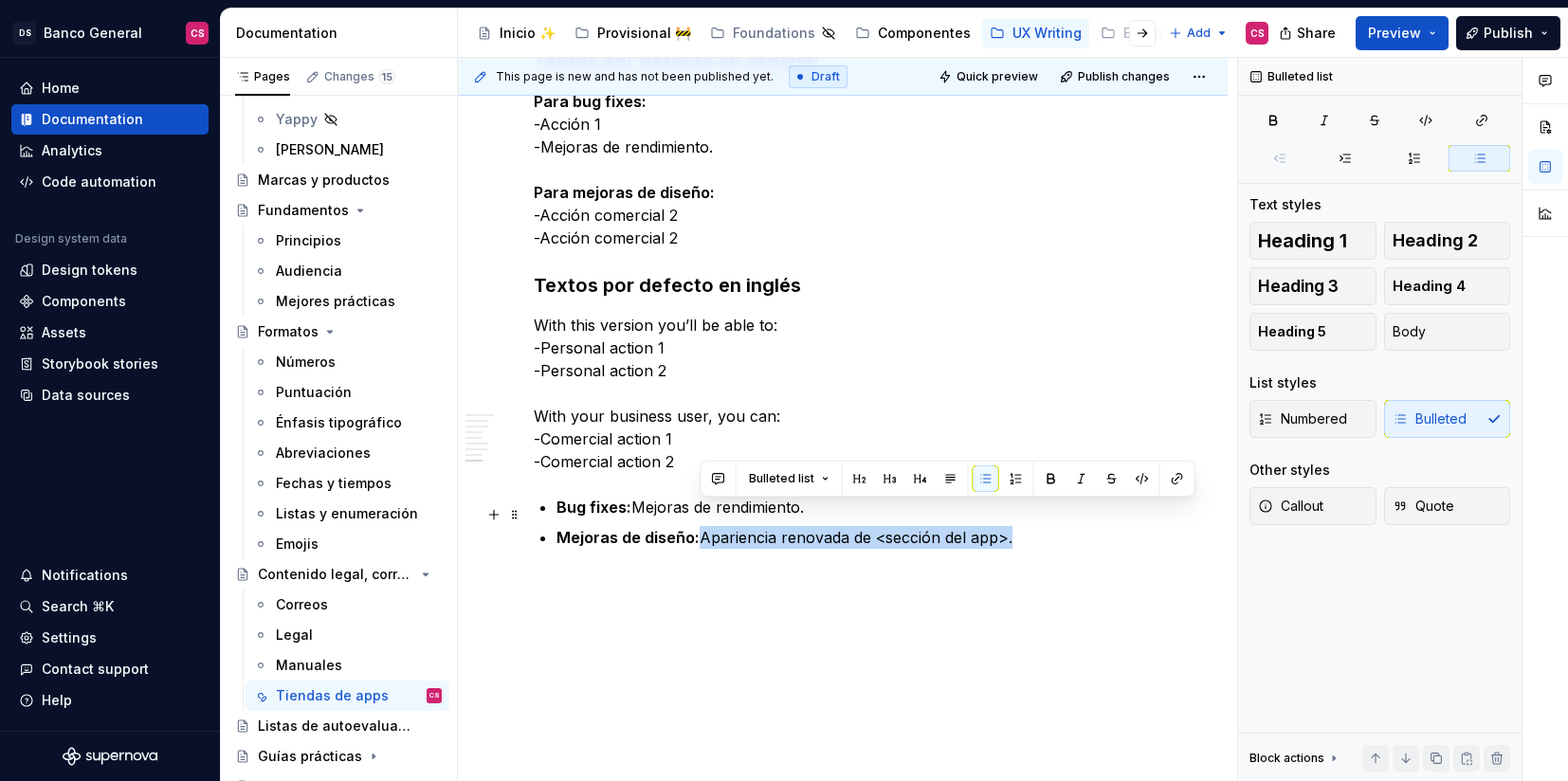
drag, startPoint x: 714, startPoint y: 516, endPoint x: 1020, endPoint y: 514, distance: 306.0
click at [1020, 526] on p "Mejoras de diseño: Apariencia renovada de <sección del app>." at bounding box center [854, 537] width 595 height 23
copy p "Apariencia renovada de <sección del app>."
click at [553, 218] on p "Para bug fixes: -Acción 1 -Mejoras de rendimiento. Para mejoras de diseño: -Acc…" at bounding box center [842, 169] width 618 height 159
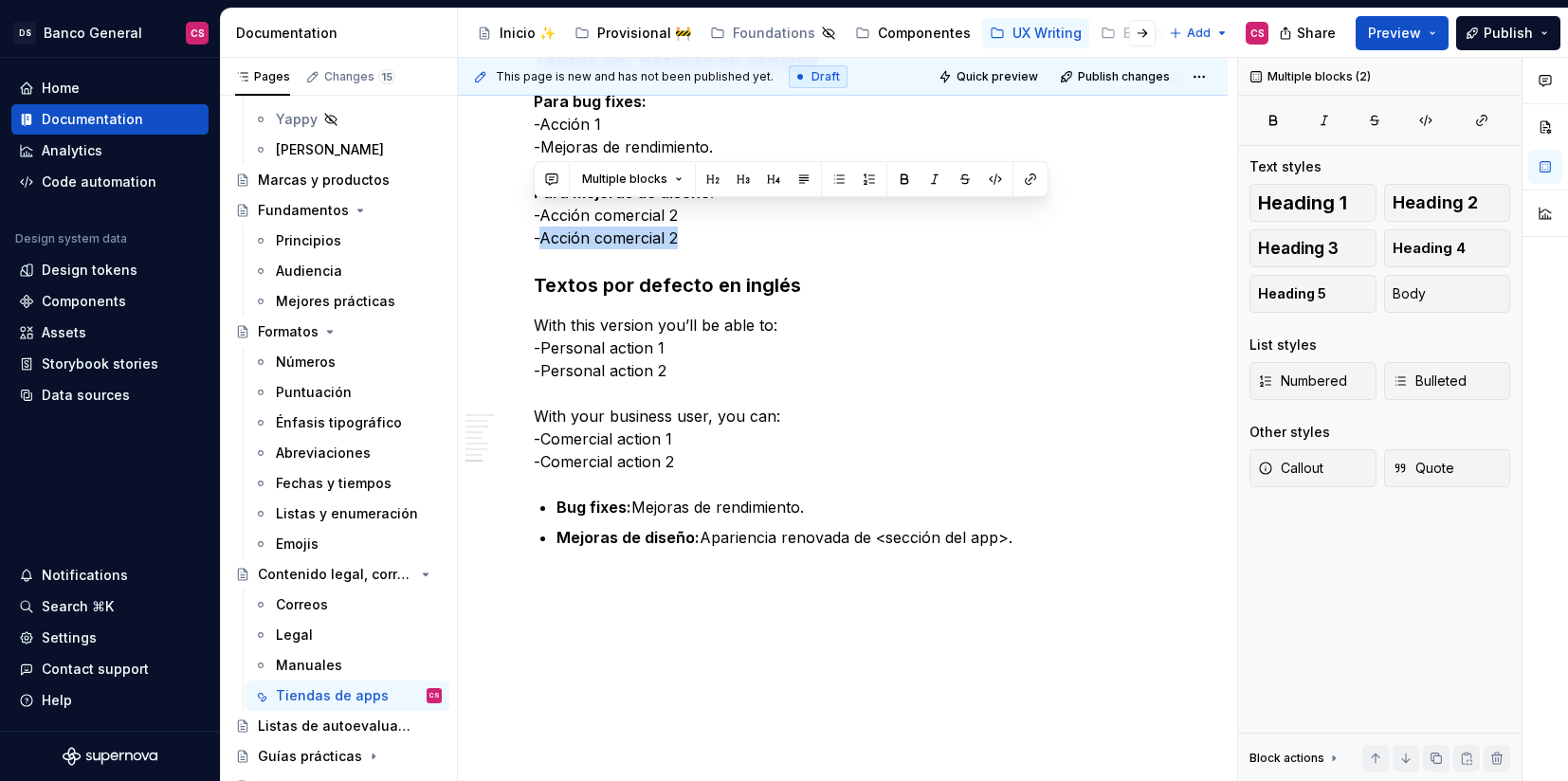
drag, startPoint x: 553, startPoint y: 218, endPoint x: 690, endPoint y: 219, distance: 137.0
click at [690, 219] on p "Para bug fixes: -Acción 1 -Mejoras de rendimiento. Para mejoras de diseño: -Acc…" at bounding box center [842, 169] width 618 height 159
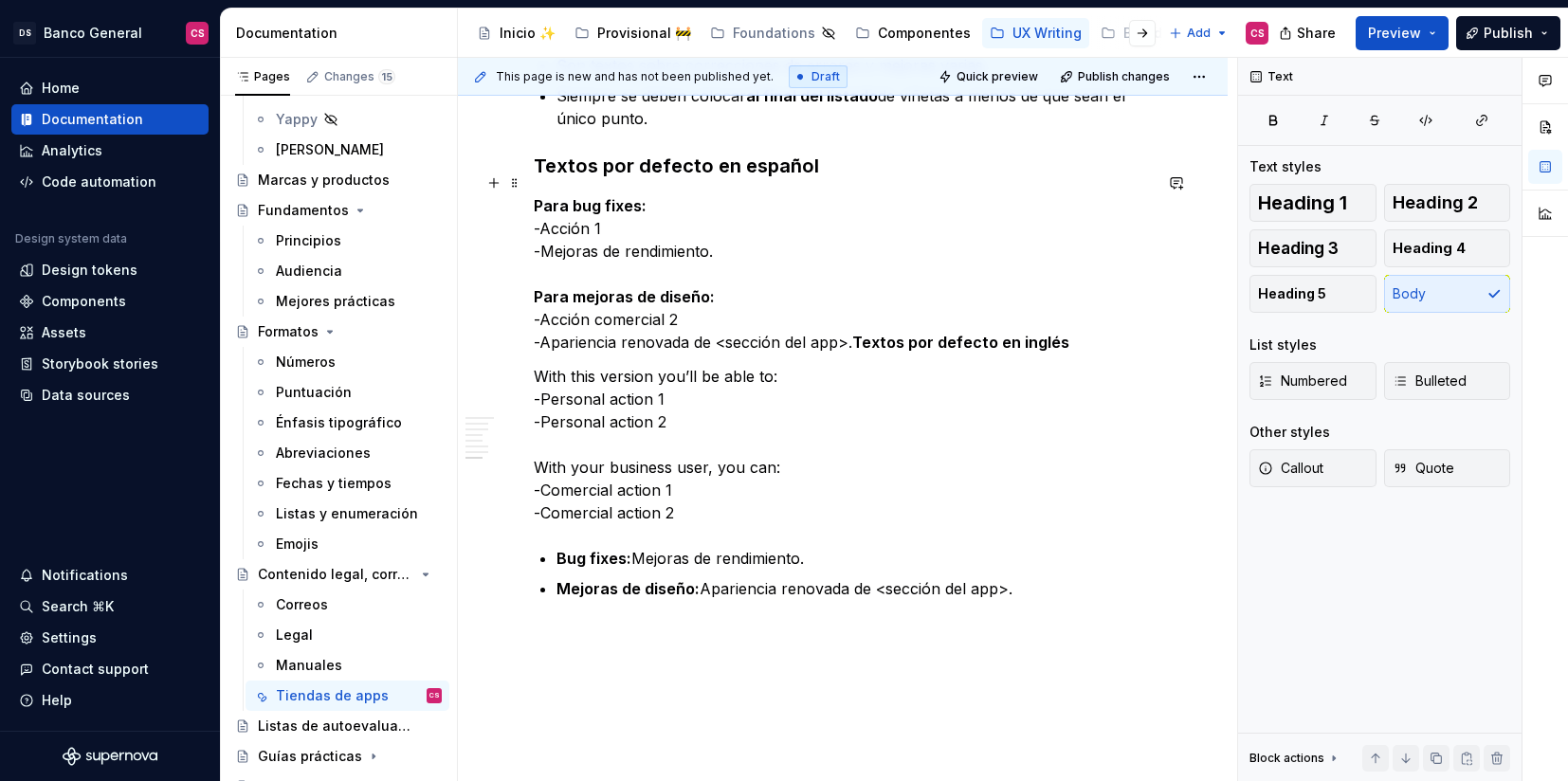
scroll to position [3126, 0]
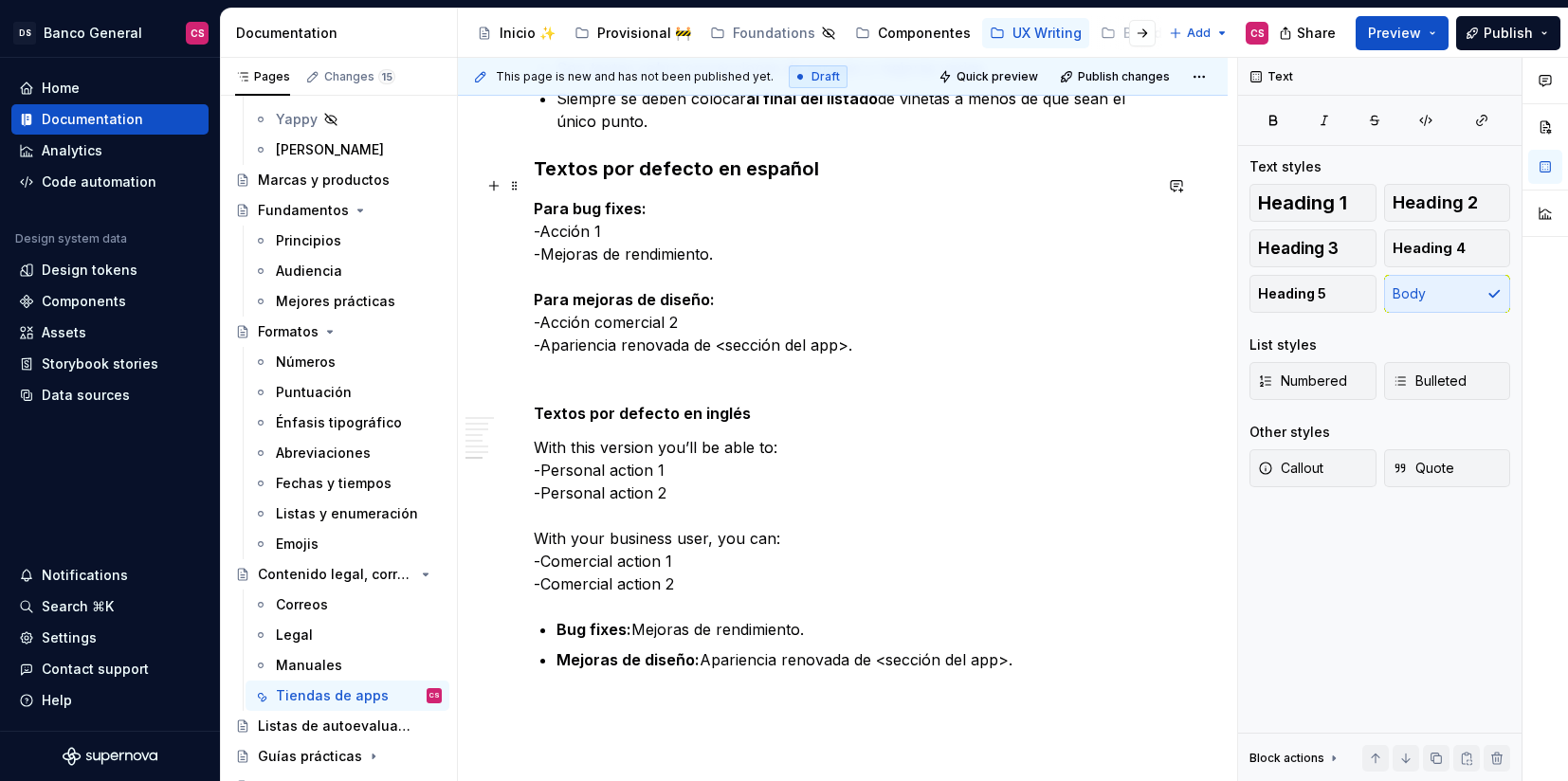
click at [634, 297] on p "Para bug fixes: -Acción 1 -Mejoras de rendimiento. Para mejoras de diseño: -Acc…" at bounding box center [842, 276] width 618 height 159
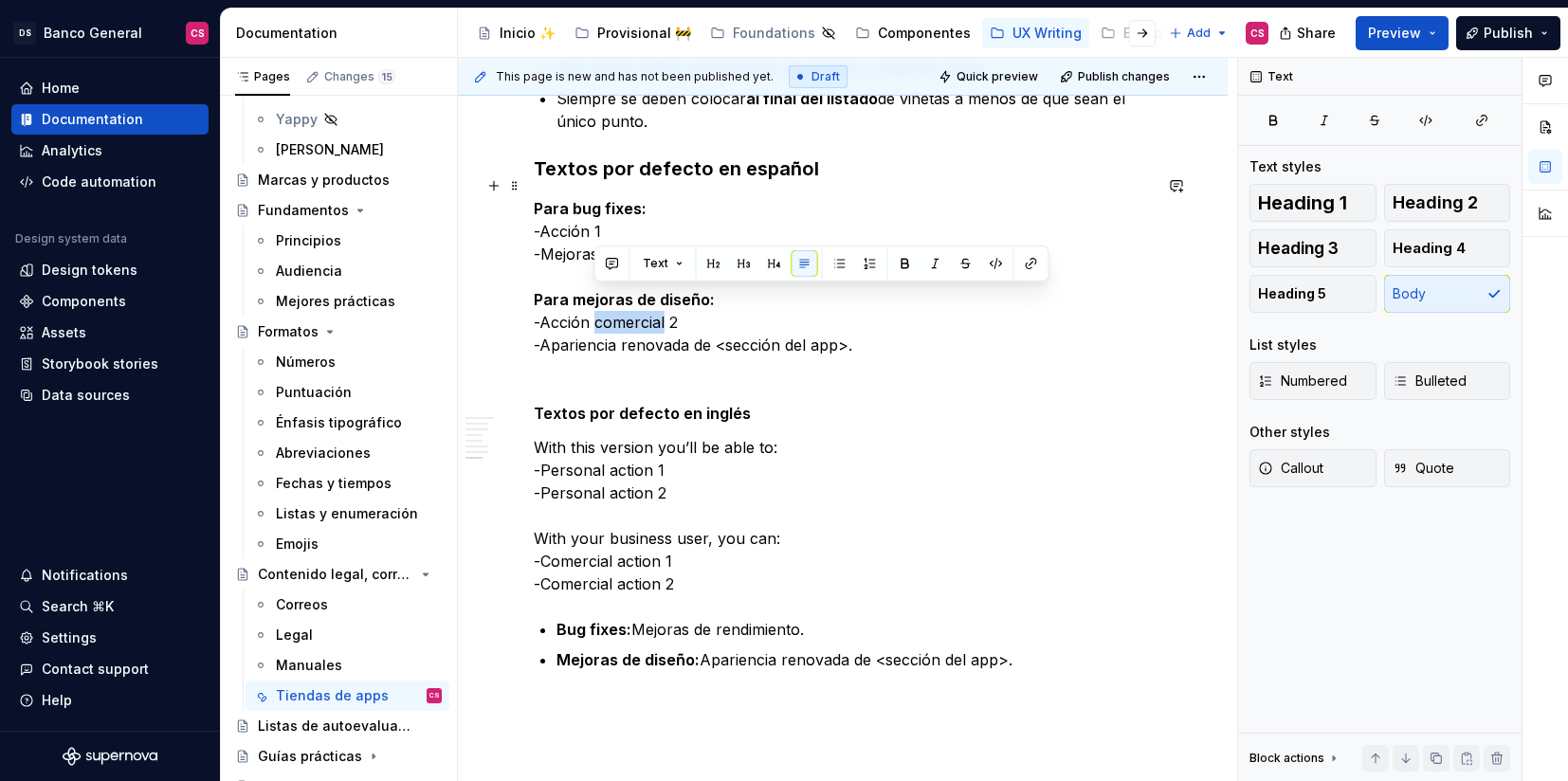
click at [634, 297] on p "Para bug fixes: -Acción 1 -Mejoras de rendimiento. Para mejoras de diseño: -Acc…" at bounding box center [842, 276] width 618 height 159
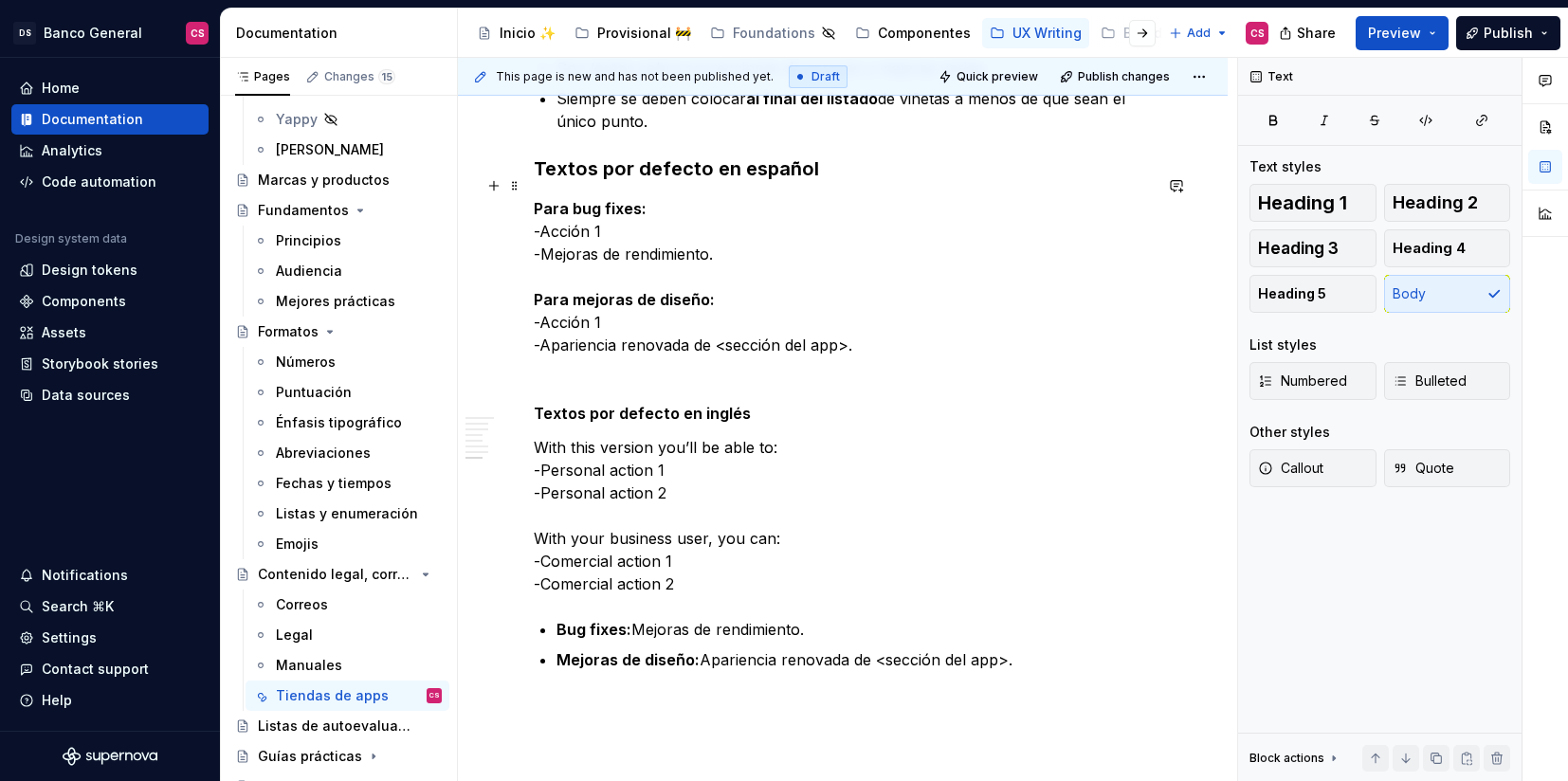
click at [711, 252] on p "Para bug fixes: -Acción 1 -Mejoras de rendimiento. Para mejoras de diseño: -Acc…" at bounding box center [842, 276] width 618 height 159
click at [552, 158] on strong "Textos por defecto en español" at bounding box center [676, 169] width 286 height 23
click at [557, 199] on strong "Para bug fixes:" at bounding box center [589, 208] width 113 height 19
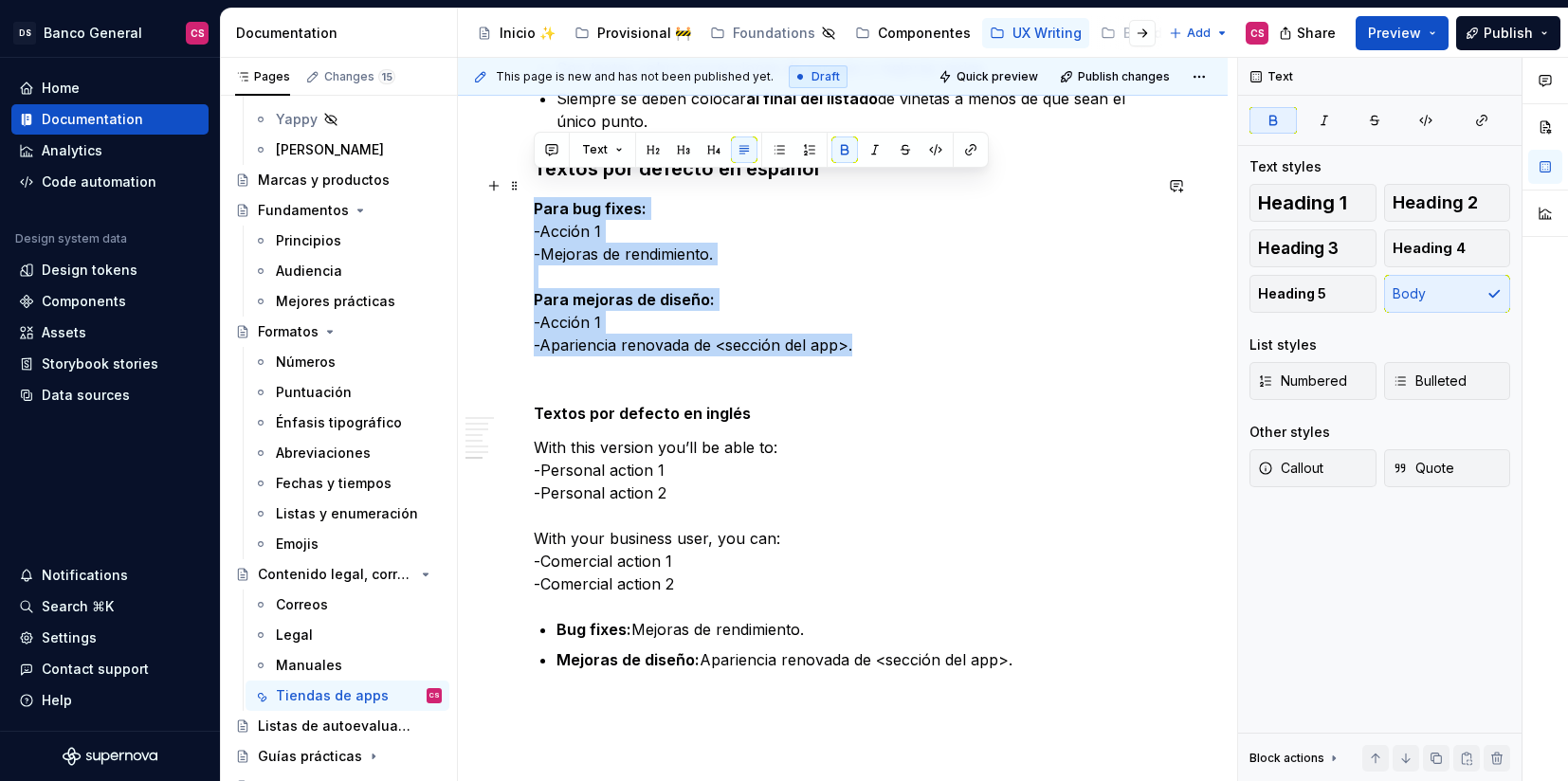
click at [555, 199] on strong "Para bug fixes:" at bounding box center [589, 208] width 113 height 19
click at [631, 197] on p "Para bug fixes: -Acción 1 -Mejoras de rendimiento. Para mejoras de diseño: -Acc…" at bounding box center [842, 276] width 618 height 159
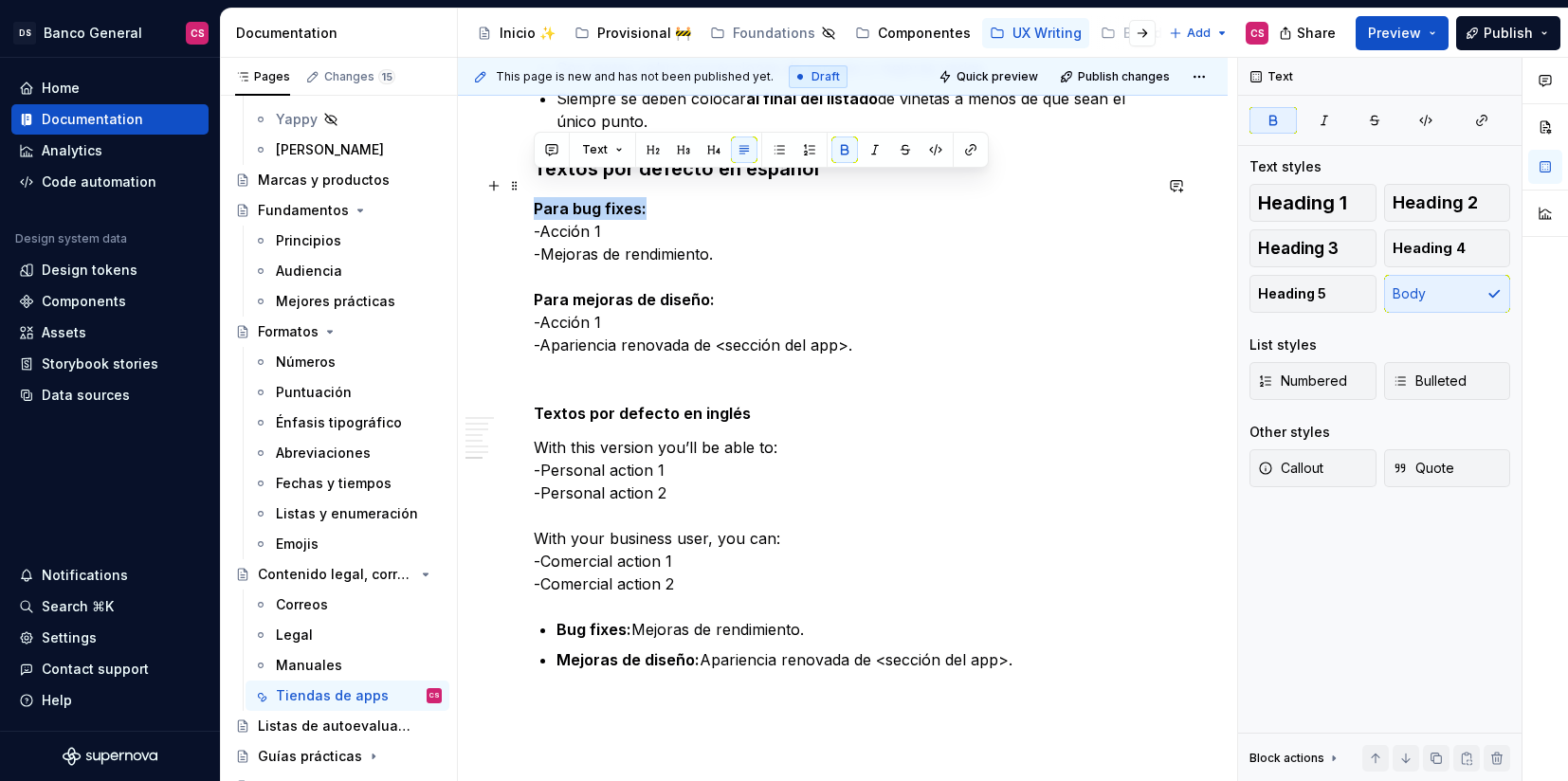
drag, startPoint x: 654, startPoint y: 178, endPoint x: 526, endPoint y: 178, distance: 128.0
click at [1436, 246] on span "Heading 4" at bounding box center [1429, 248] width 73 height 19
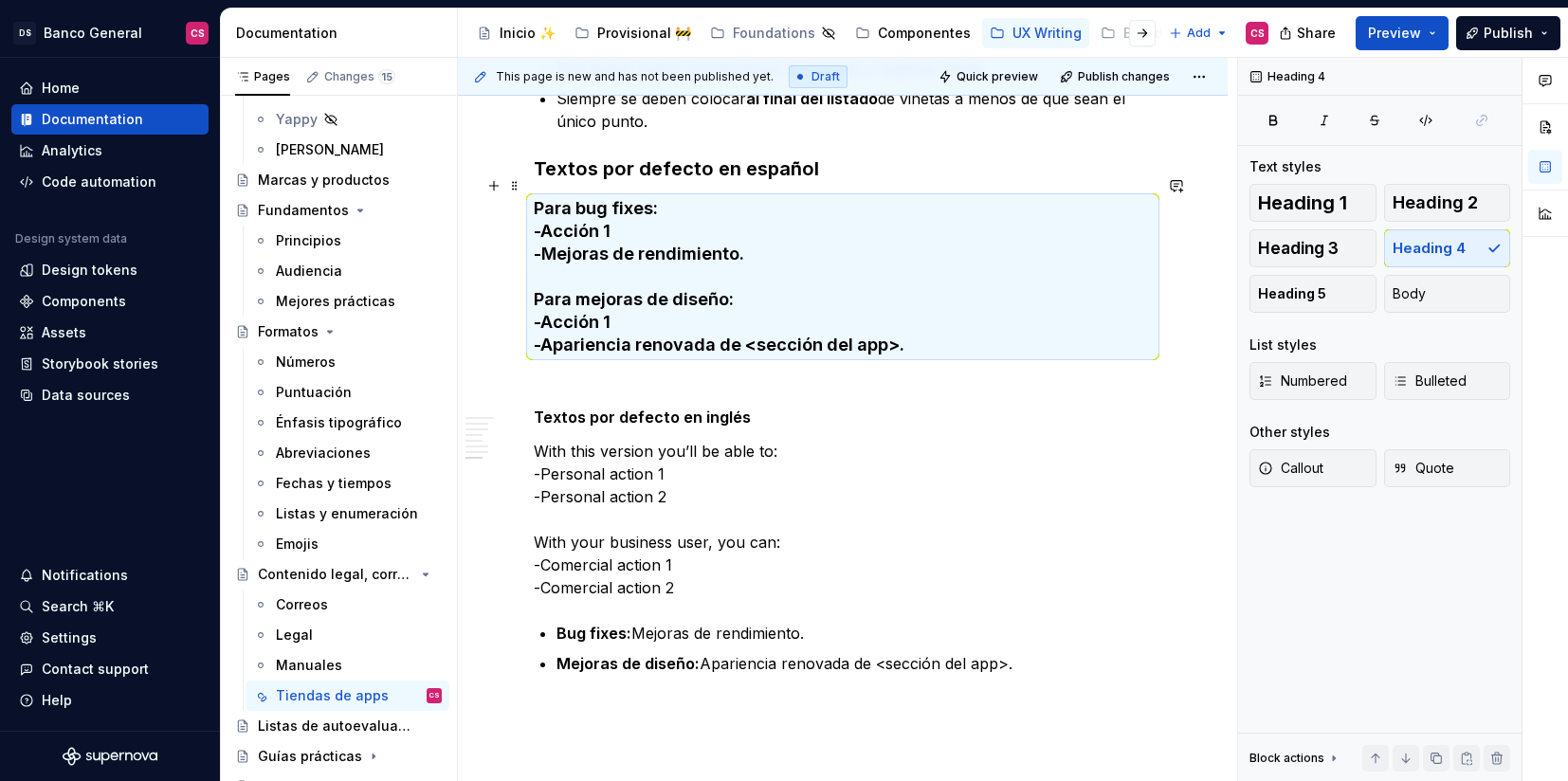
click at [533, 207] on h4 "Para bug fixes: -Acción 1 -Mejoras de rendimiento. Para mejoras de diseño: -Acc…" at bounding box center [842, 276] width 618 height 159
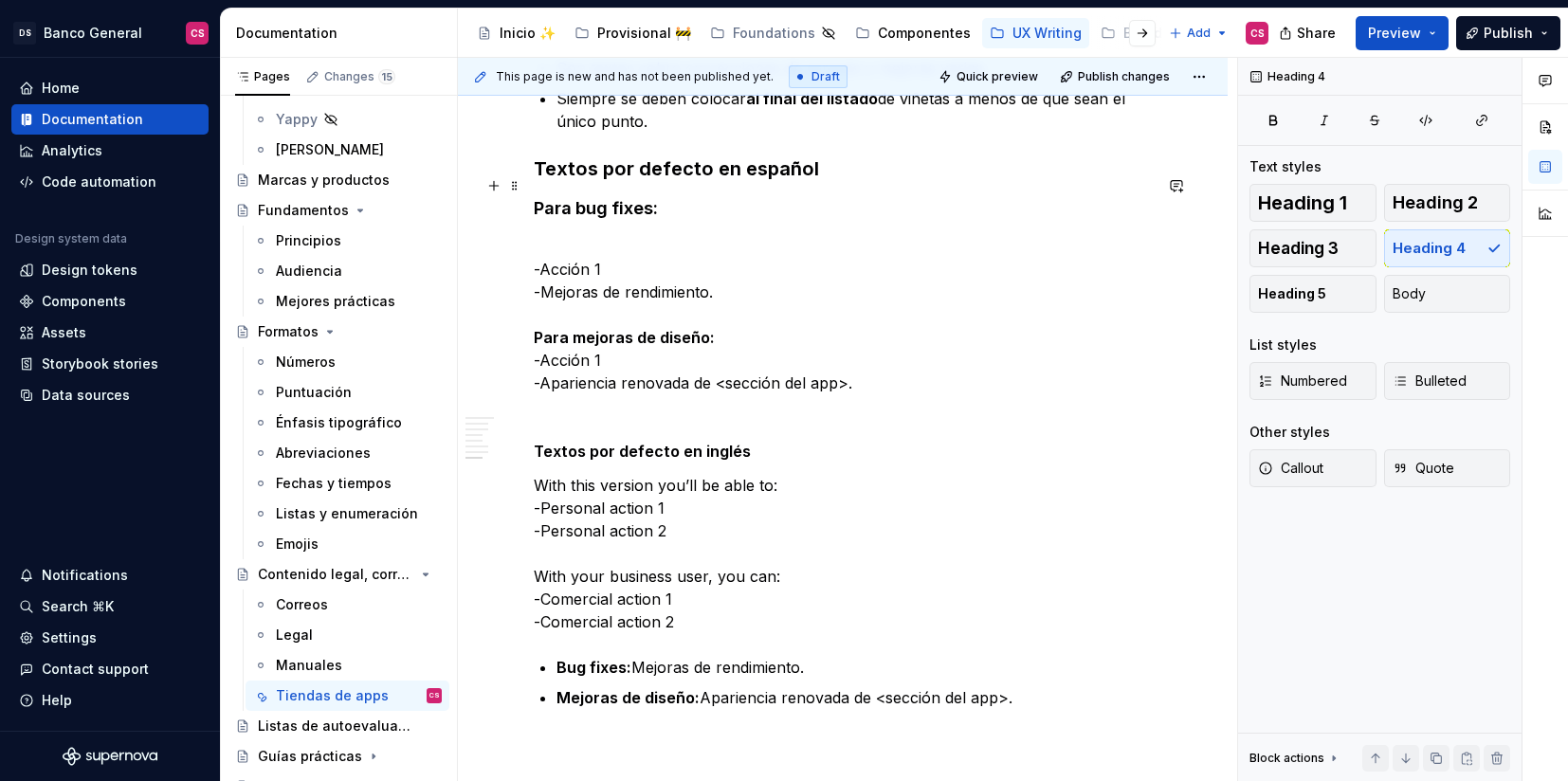
click at [558, 217] on h4 "Para bug fixes:" at bounding box center [842, 220] width 618 height 46
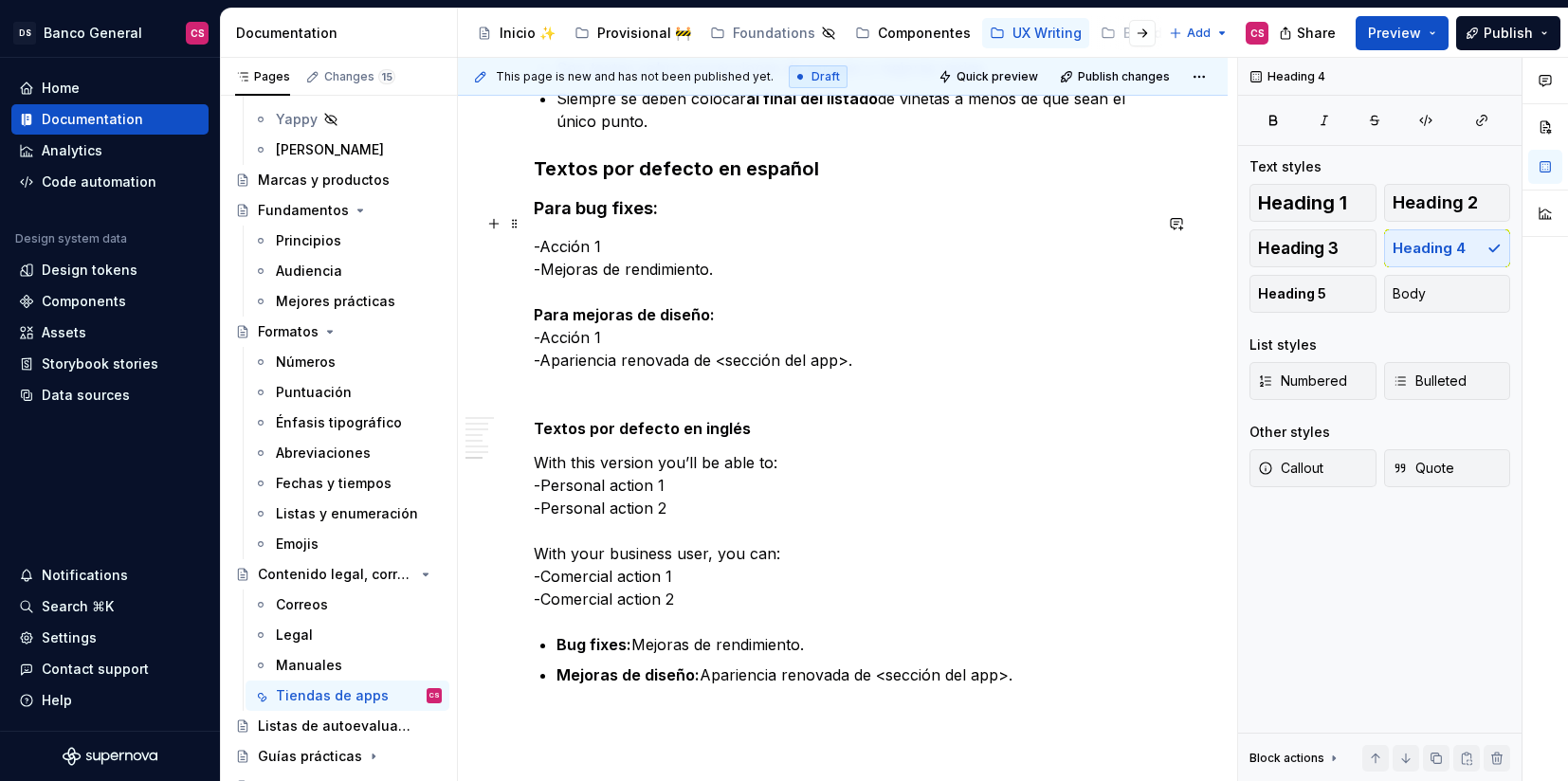
click at [567, 239] on p "-Acción 1 -Mejoras de rendimiento. Para mejoras de diseño: -Acción 1 -Aparienci…" at bounding box center [842, 303] width 618 height 137
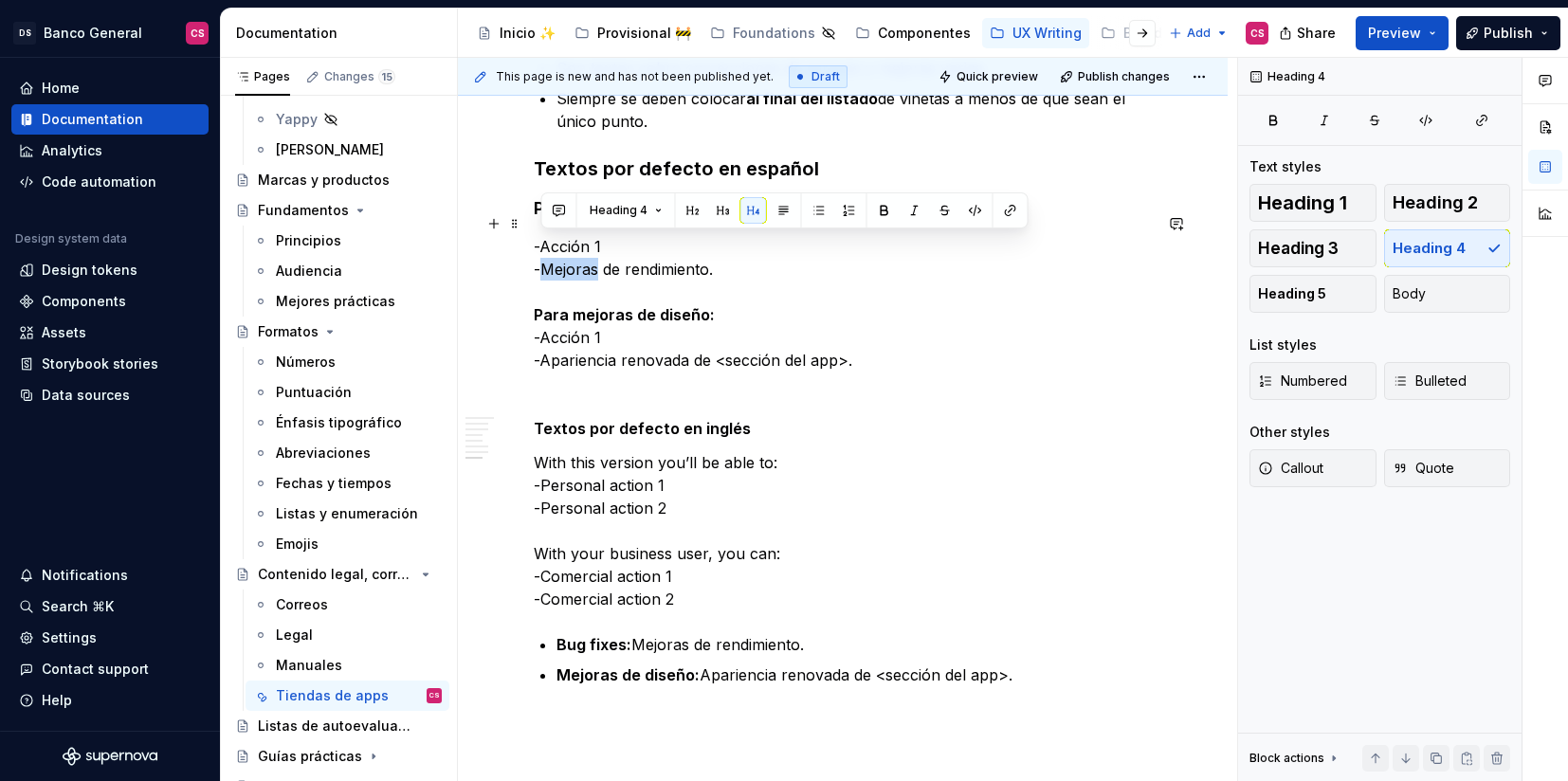
click at [567, 239] on p "-Acción 1 -Mejoras de rendimiento. Para mejoras de diseño: -Acción 1 -Aparienci…" at bounding box center [842, 303] width 618 height 137
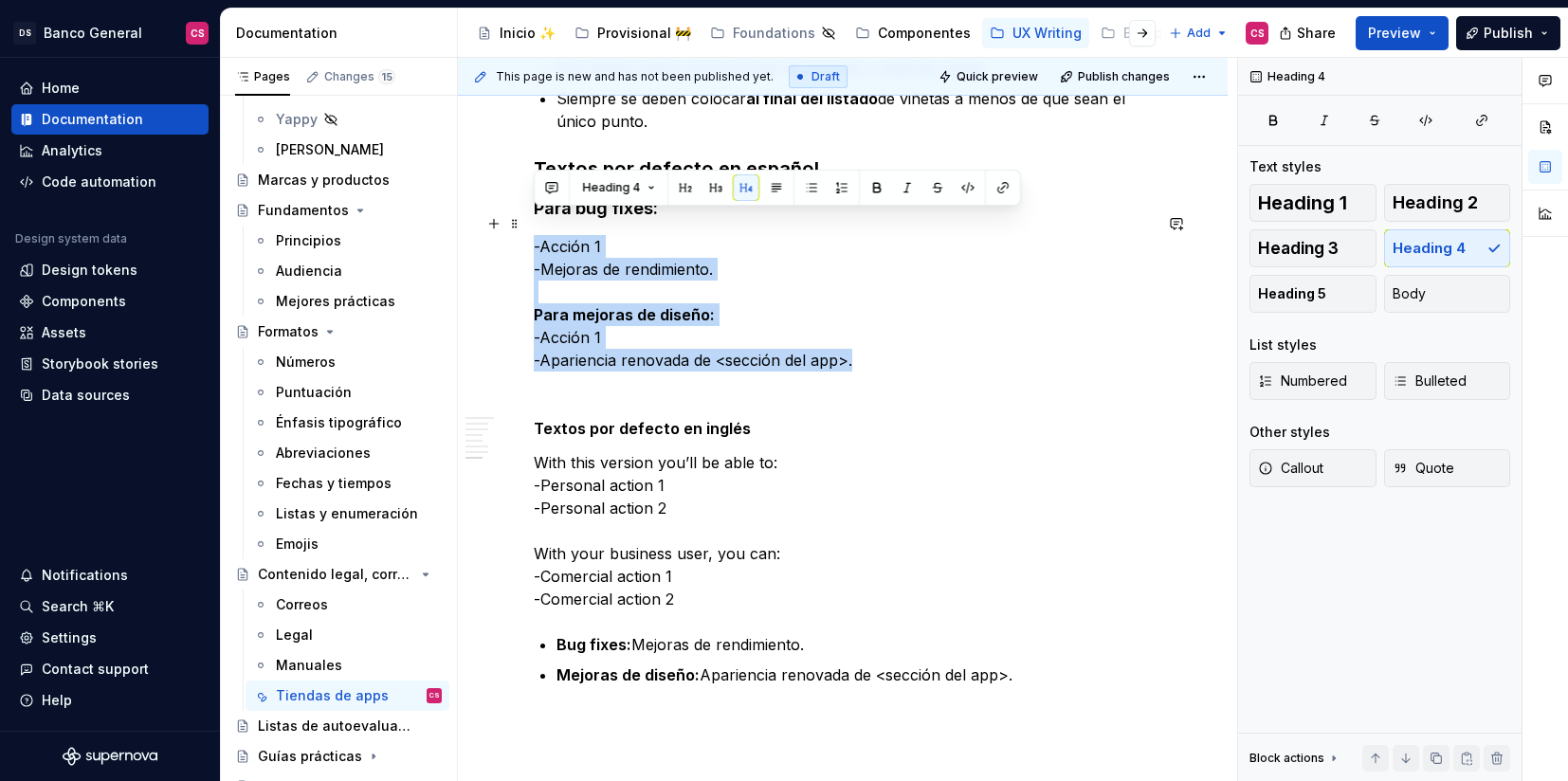
click at [567, 239] on p "-Acción 1 -Mejoras de rendimiento. Para mejoras de diseño: -Acción 1 -Aparienci…" at bounding box center [842, 303] width 618 height 137
click at [560, 238] on p "-Acción 1 -Mejoras de rendimiento. Para mejoras de diseño: -Acción 1 -Aparienci…" at bounding box center [842, 303] width 618 height 137
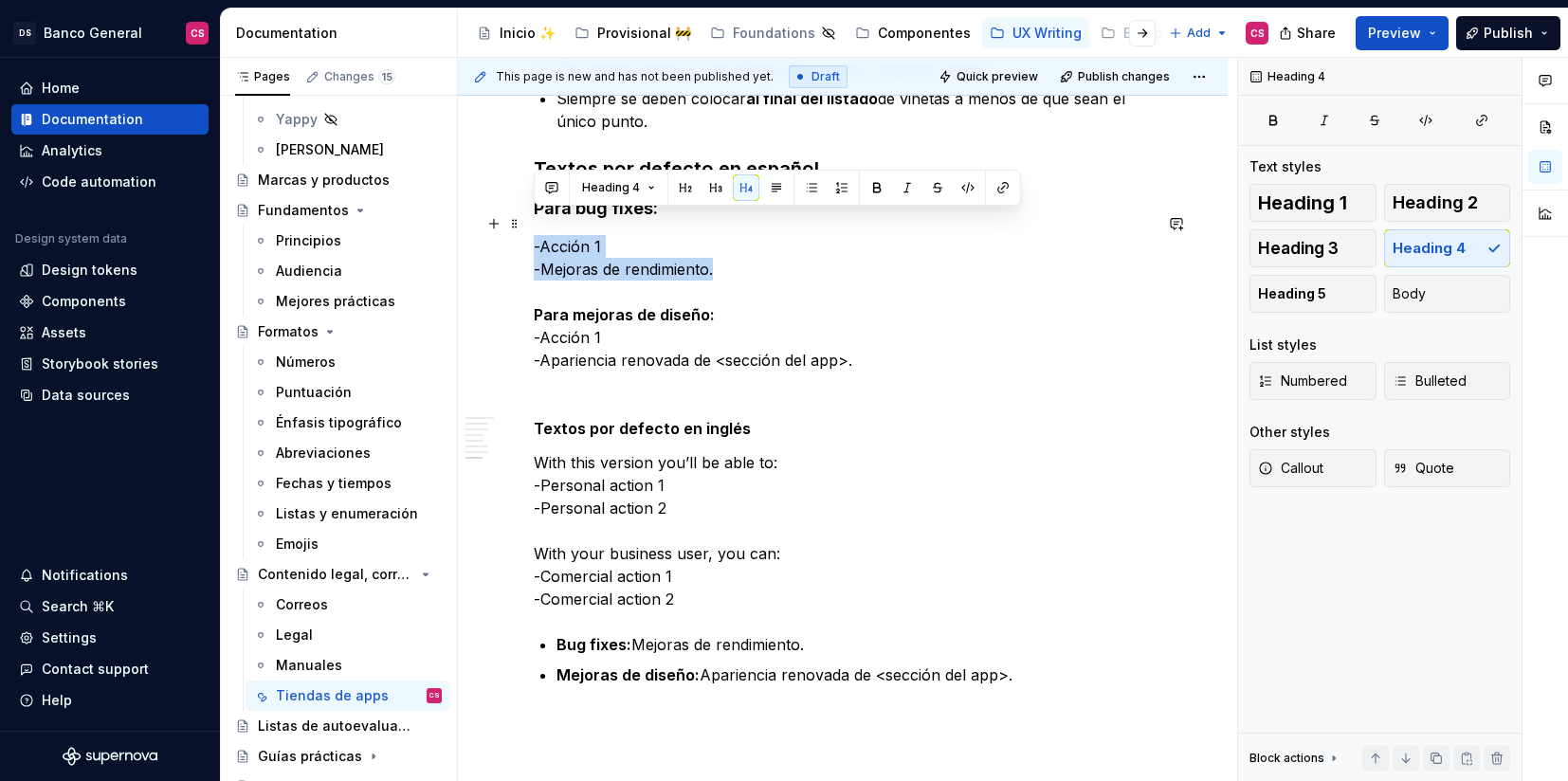
drag, startPoint x: 720, startPoint y: 245, endPoint x: 523, endPoint y: 222, distance: 198.3
click at [1404, 288] on span "Body" at bounding box center [1409, 294] width 33 height 19
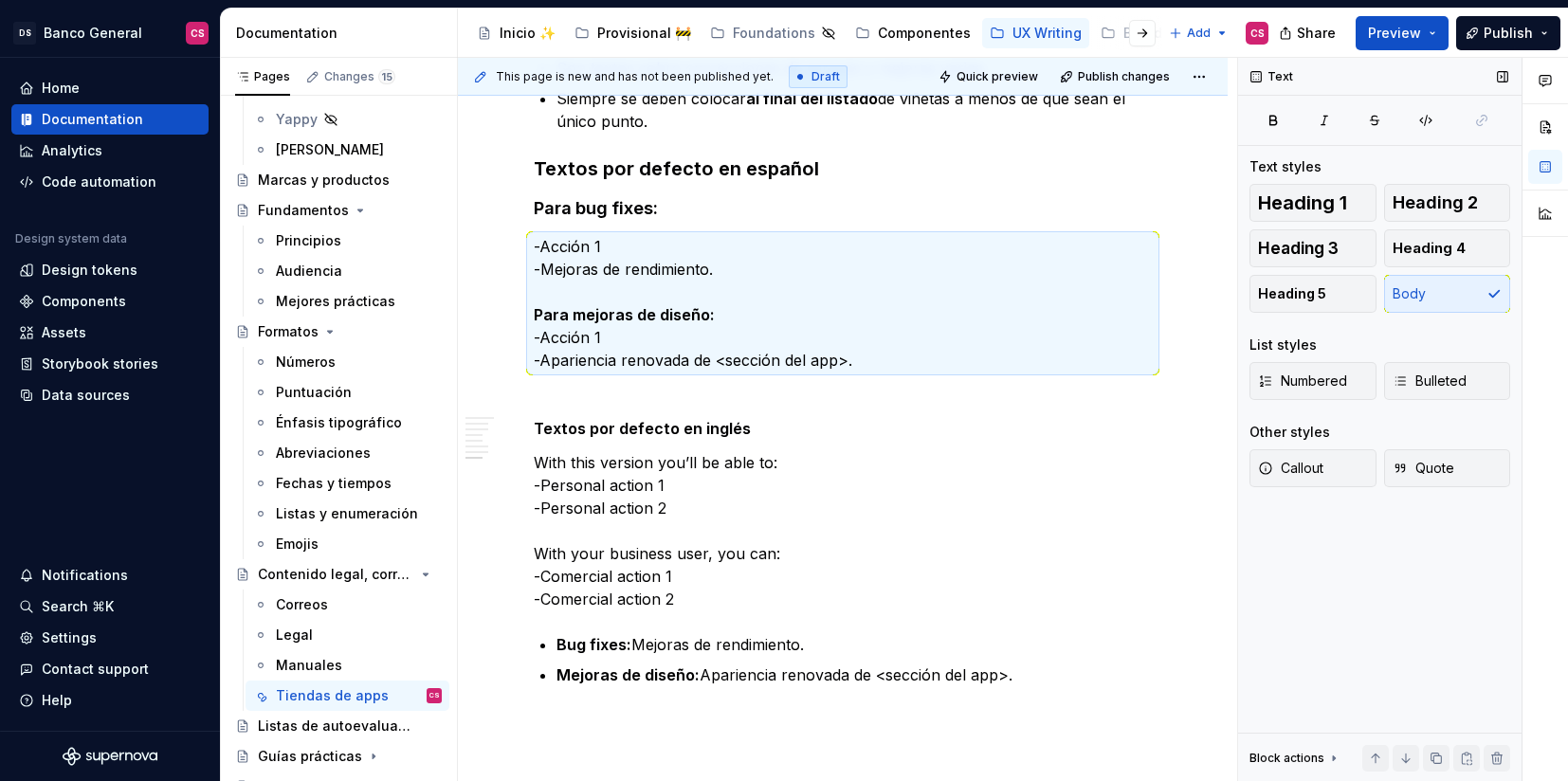
click at [1456, 285] on div "Heading 1 Heading 2 Heading 3 Heading 4 Heading 5 Body" at bounding box center [1379, 248] width 261 height 129
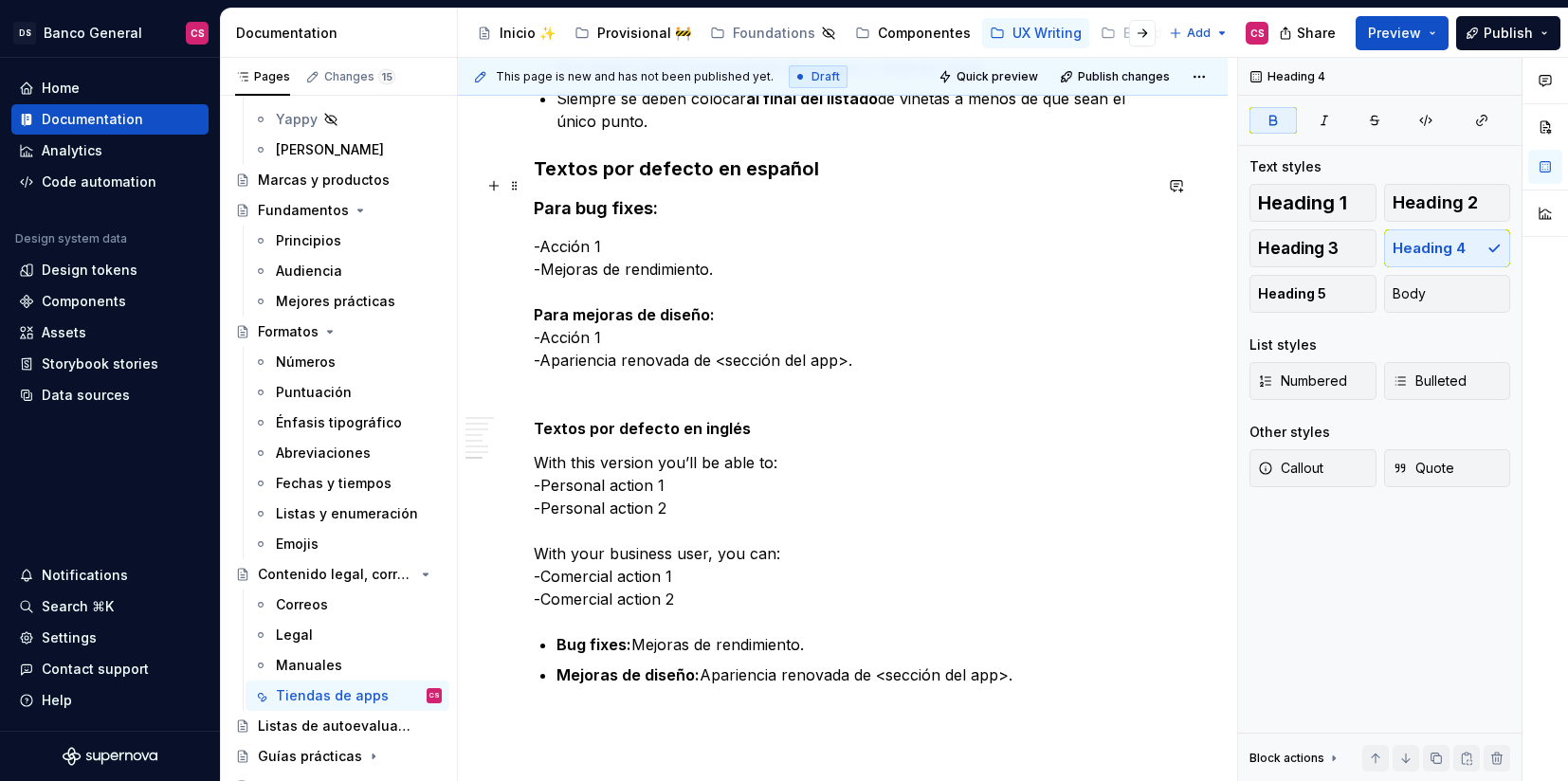
click at [681, 197] on h4 "Para bug fixes:" at bounding box center [842, 208] width 618 height 23
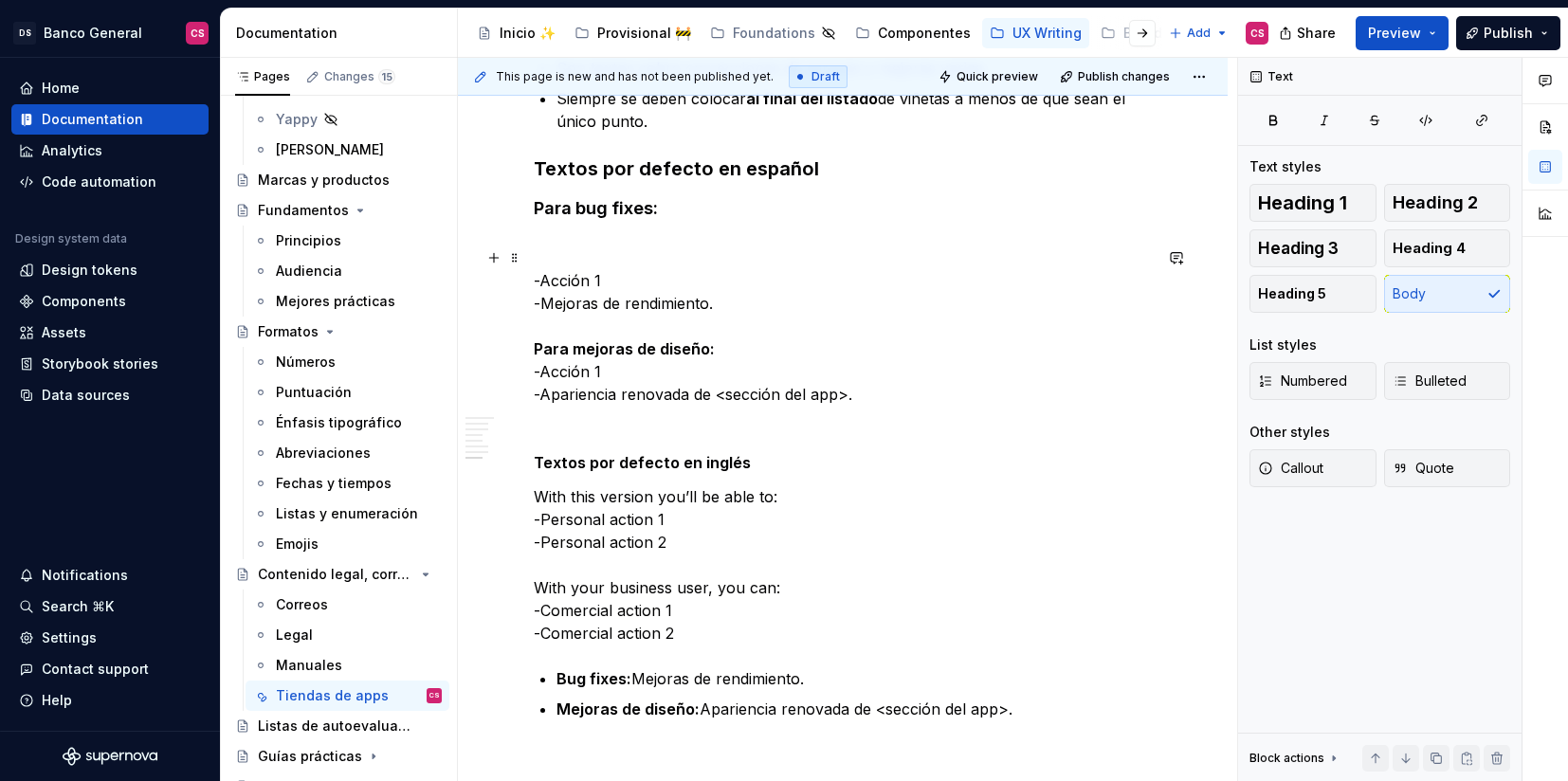
click at [576, 276] on p "-Acción 1 -Mejoras de rendimiento. Para mejoras de diseño: -Acción 1 -Aparienci…" at bounding box center [842, 338] width 618 height 137
click at [547, 270] on p "-Acción 1 -Mejoras de rendimiento. Para mejoras de diseño: -Acción 1 -Aparienci…" at bounding box center [842, 338] width 618 height 137
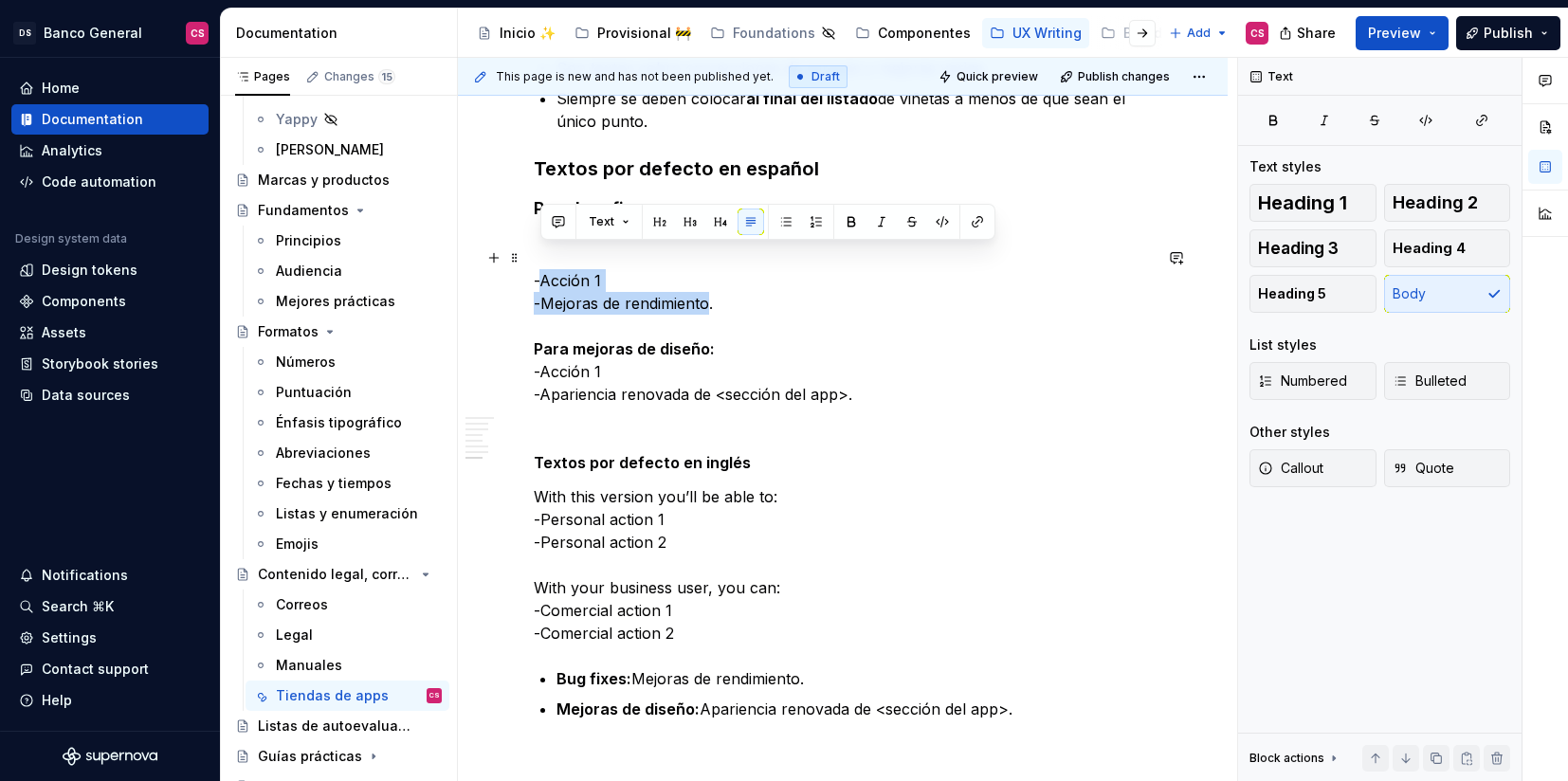
drag, startPoint x: 547, startPoint y: 258, endPoint x: 698, endPoint y: 290, distance: 154.4
click at [698, 290] on p "-Acción 1 -Mejoras de rendimiento. Para mejoras de diseño: -Acción 1 -Aparienci…" at bounding box center [842, 338] width 618 height 137
drag, startPoint x: 739, startPoint y: 279, endPoint x: 527, endPoint y: 253, distance: 213.6
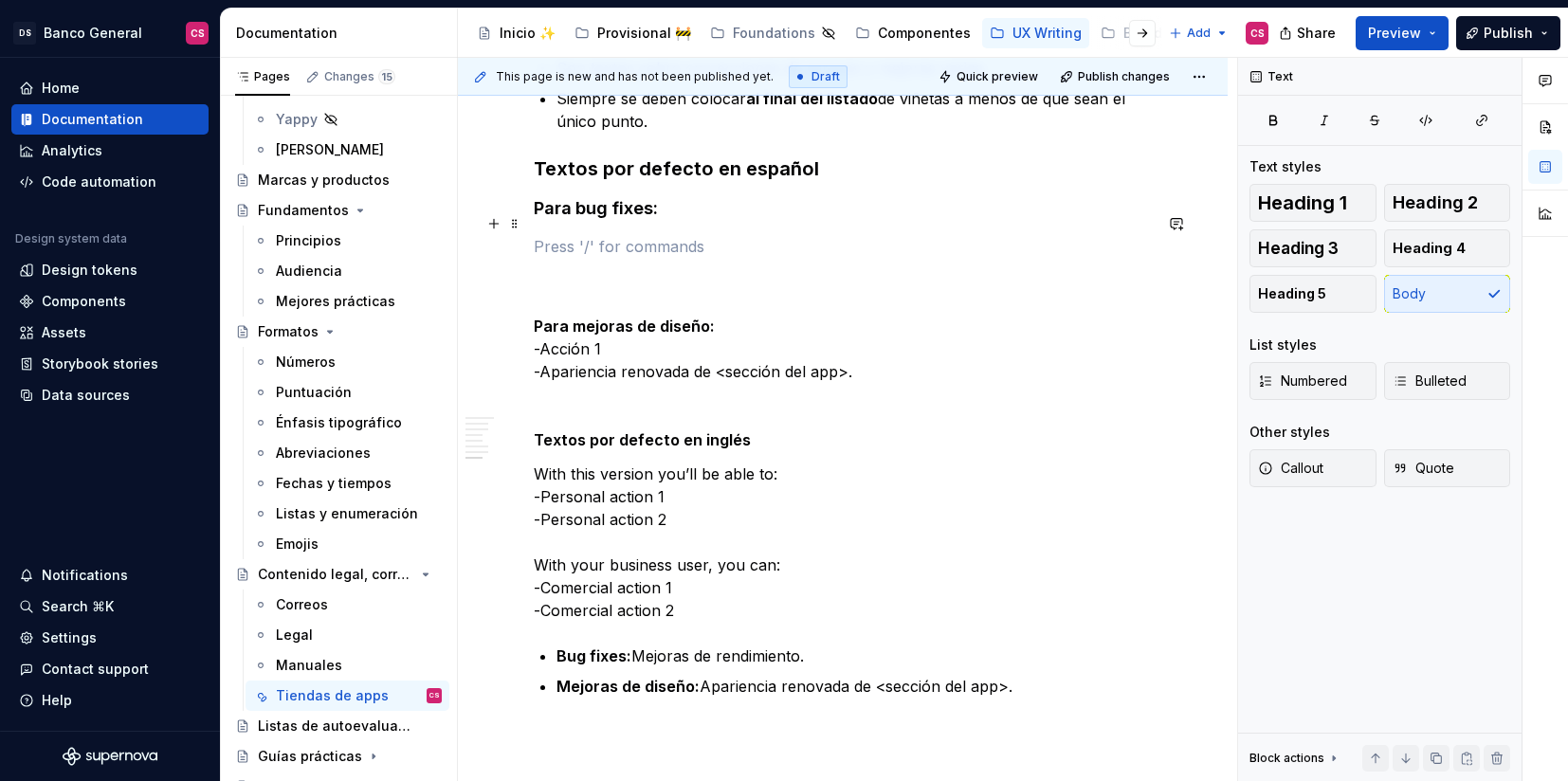
click at [570, 235] on p at bounding box center [842, 246] width 618 height 23
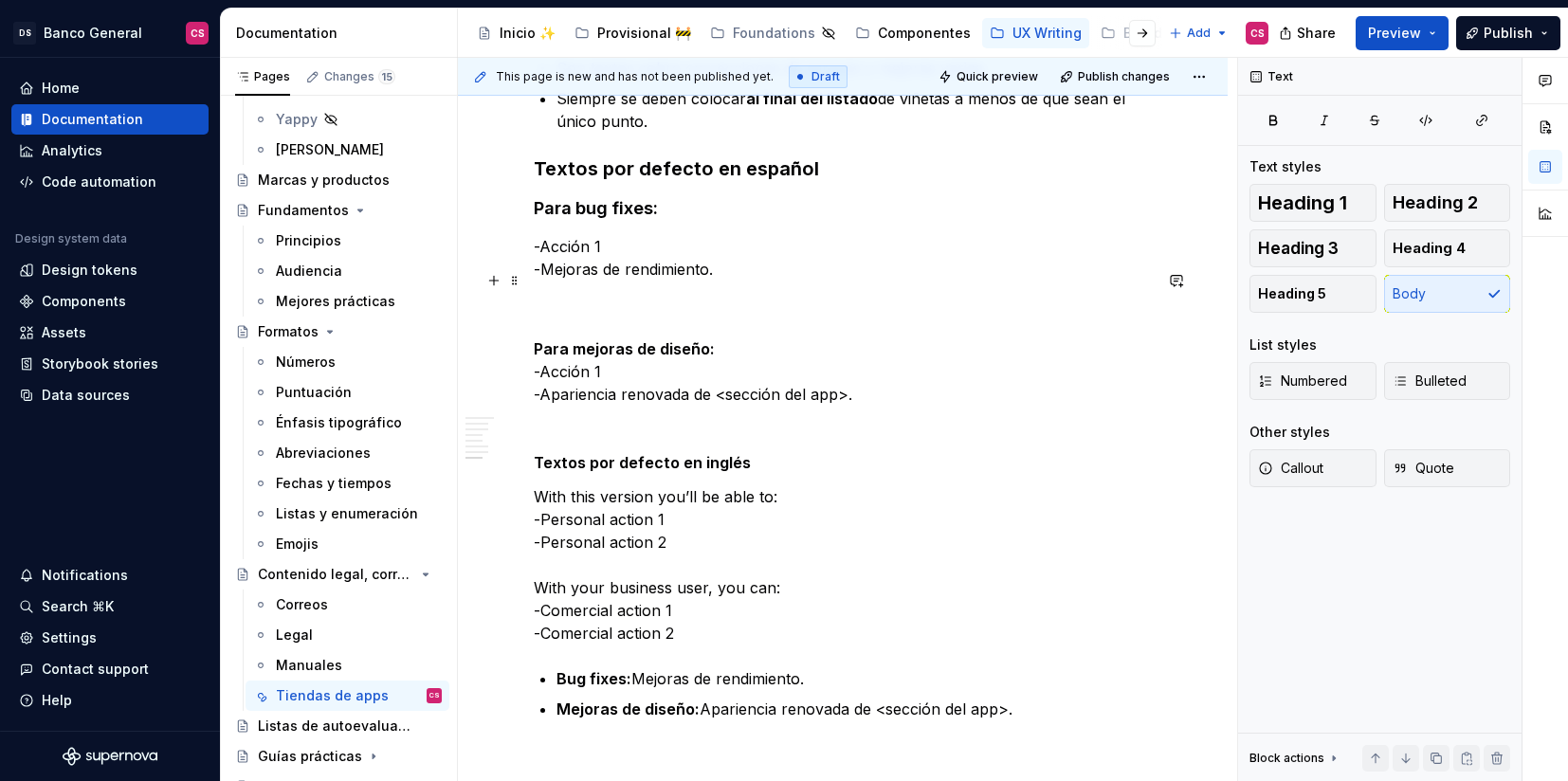
click at [588, 301] on p "Para mejoras de diseño: -Acción 1 -Apariencia renovada de <sección del app>." at bounding box center [842, 349] width 618 height 114
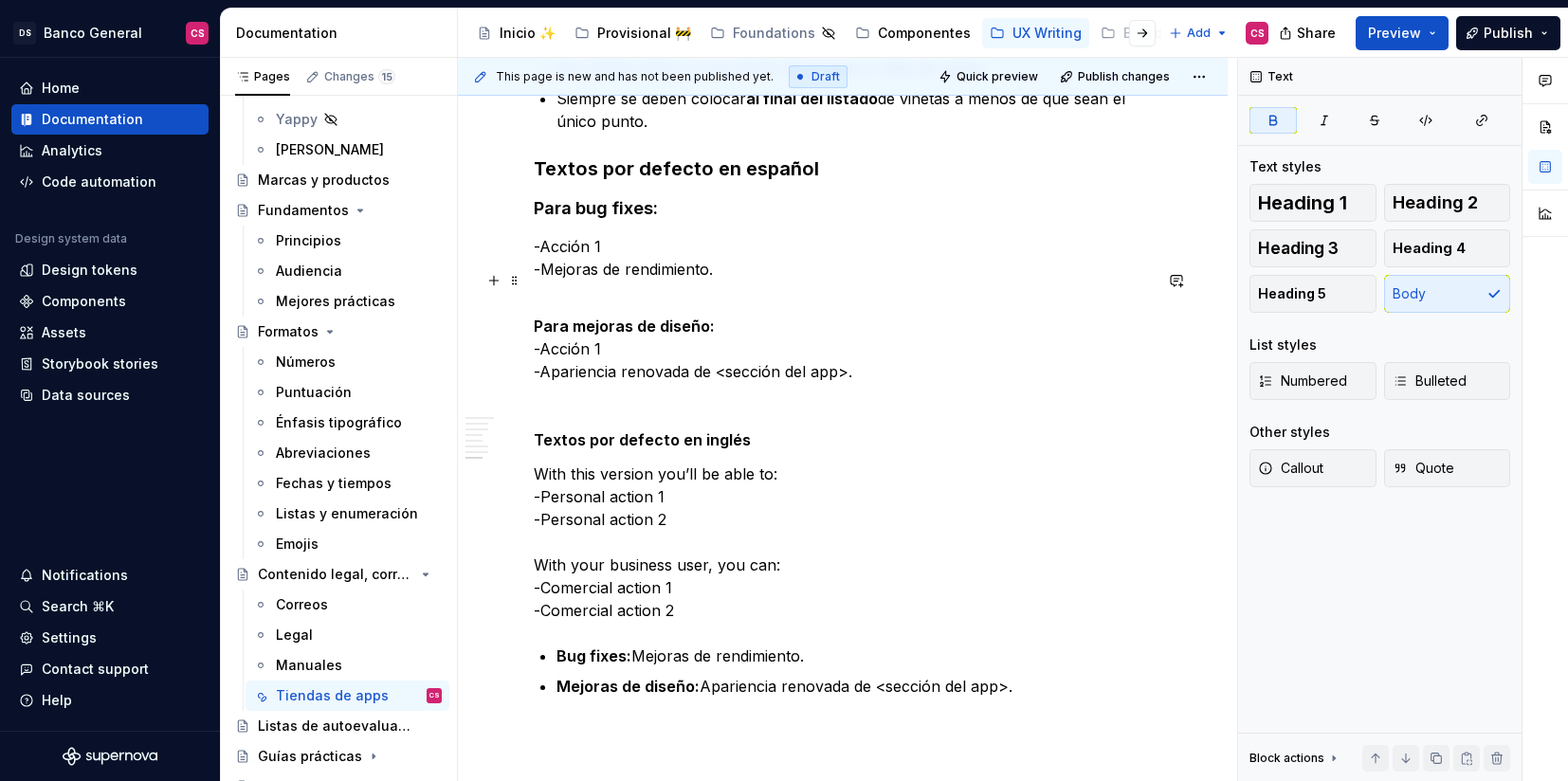
click at [752, 300] on p "Para mejoras de diseño: -Acción 1 -Apariencia renovada de <sección del app>." at bounding box center [842, 337] width 618 height 91
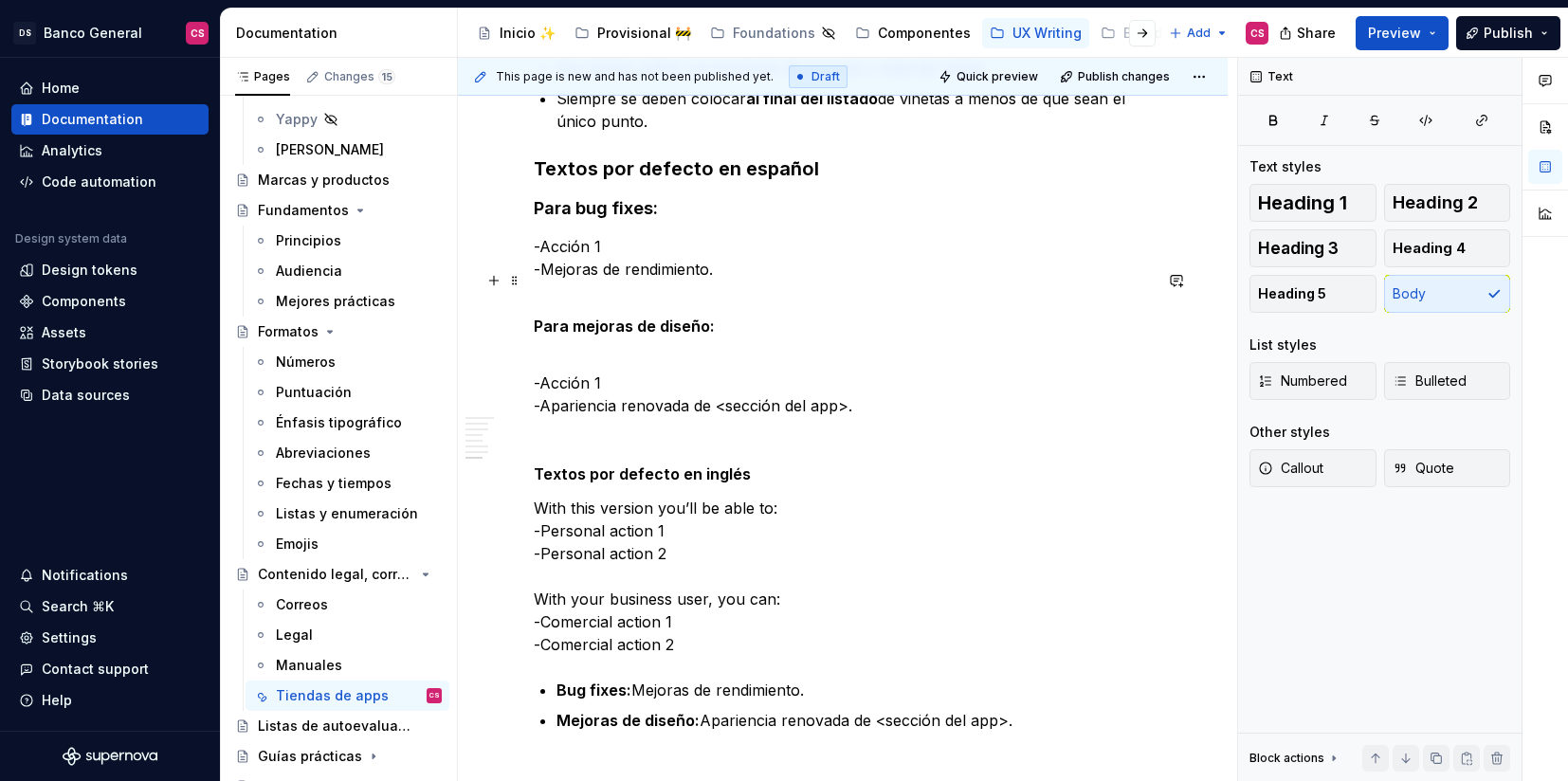
click at [659, 317] on strong "Para mejoras de diseño:" at bounding box center [623, 326] width 181 height 19
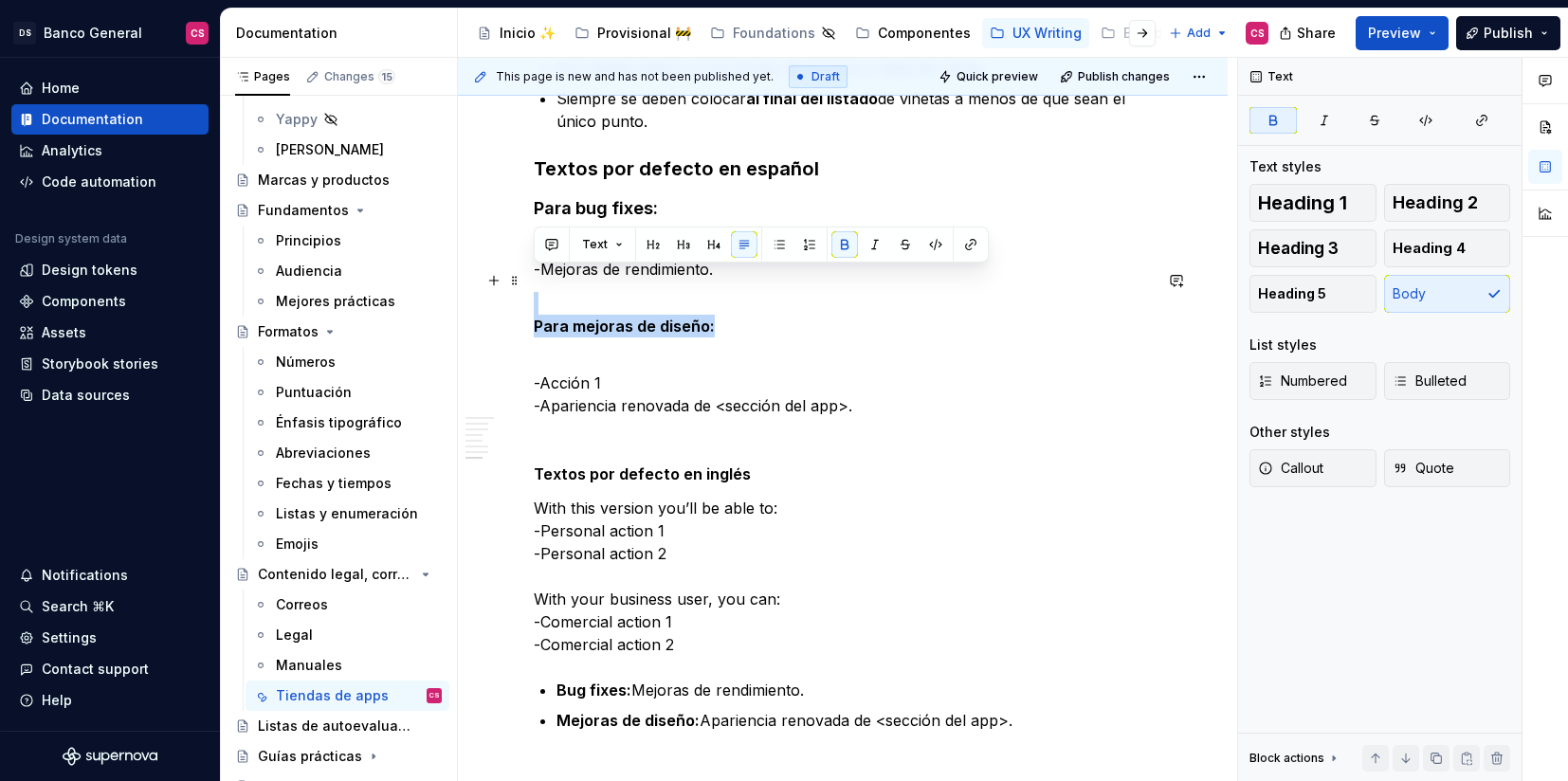
click at [659, 317] on strong "Para mejoras de diseño:" at bounding box center [623, 326] width 181 height 19
click at [509, 276] on span at bounding box center [514, 281] width 15 height 27
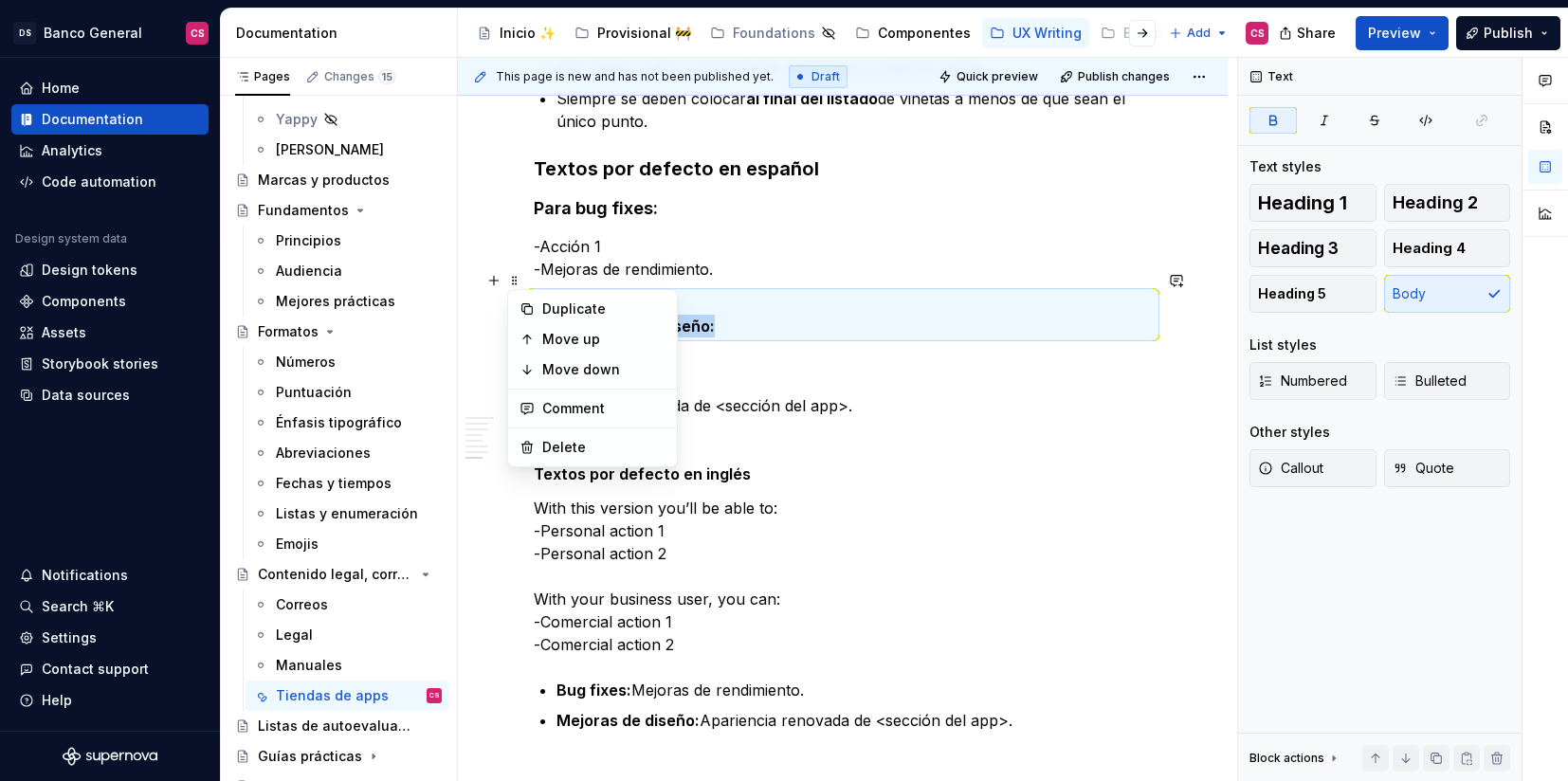
click at [551, 292] on p "Para mejoras de diseño:" at bounding box center [842, 315] width 618 height 46
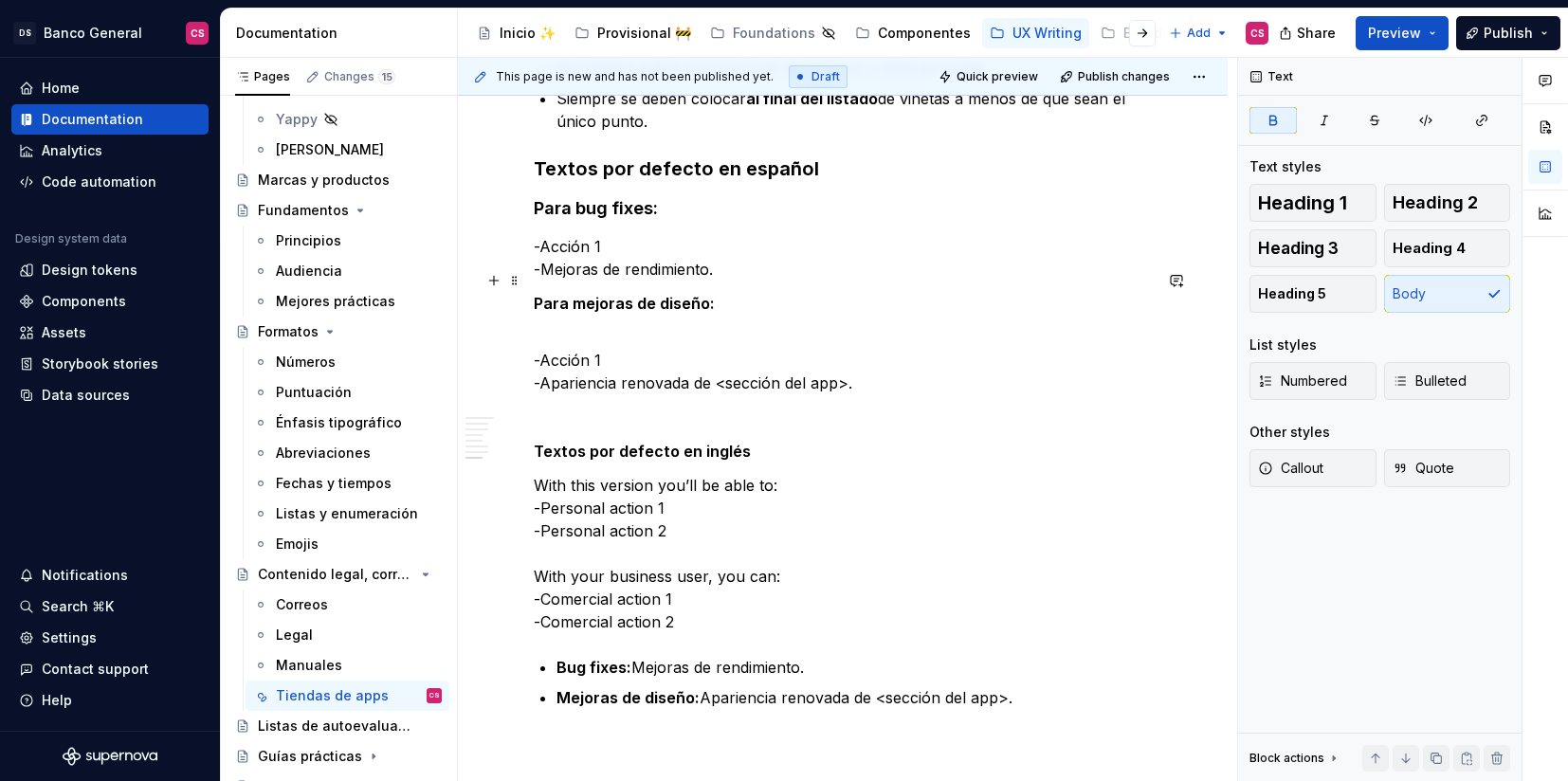
click at [526, 280] on div "**********" at bounding box center [848, 419] width 779 height 724
click at [511, 276] on span at bounding box center [514, 281] width 15 height 27
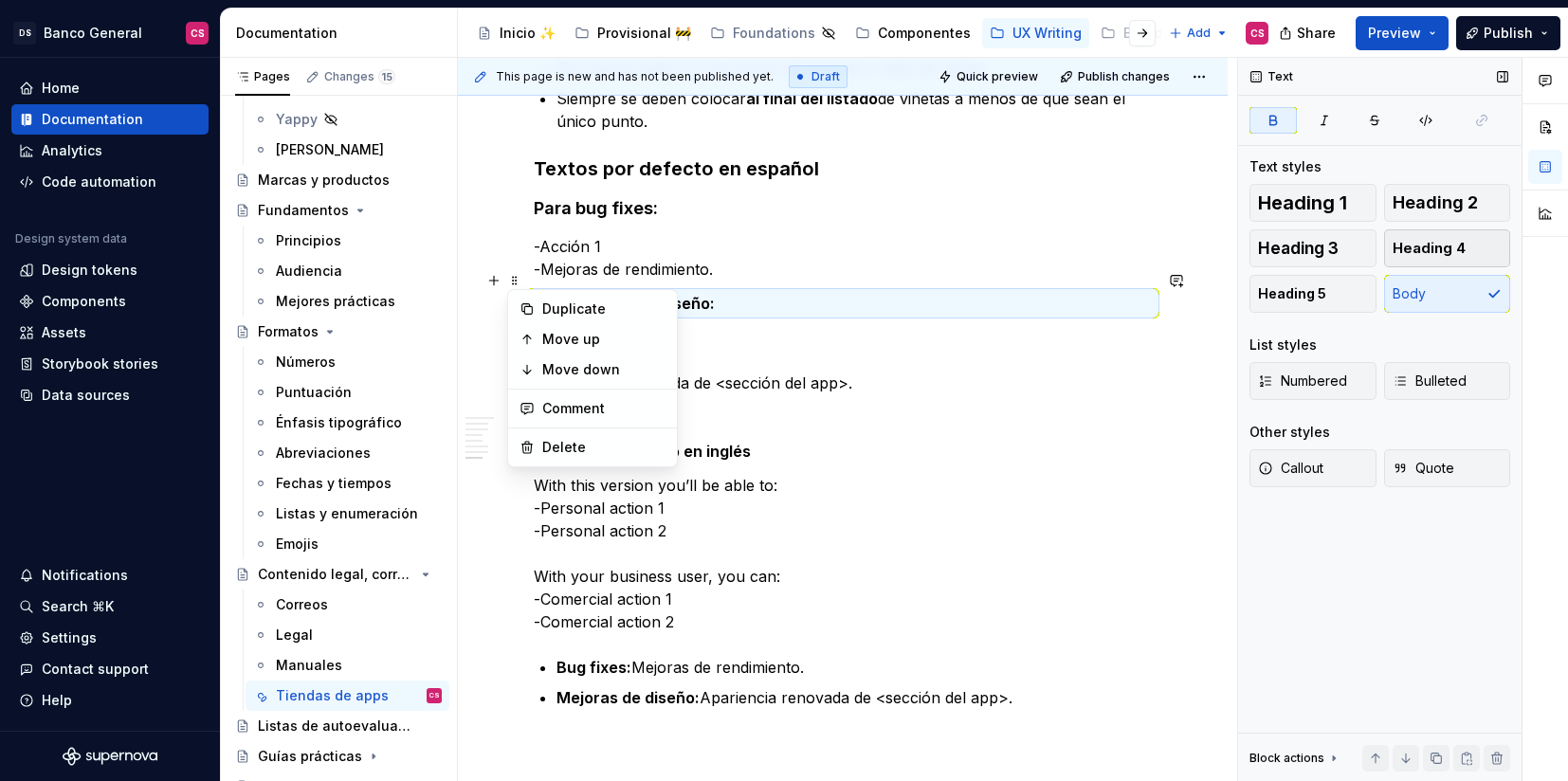
click at [1414, 257] on span "Heading 4" at bounding box center [1429, 248] width 73 height 19
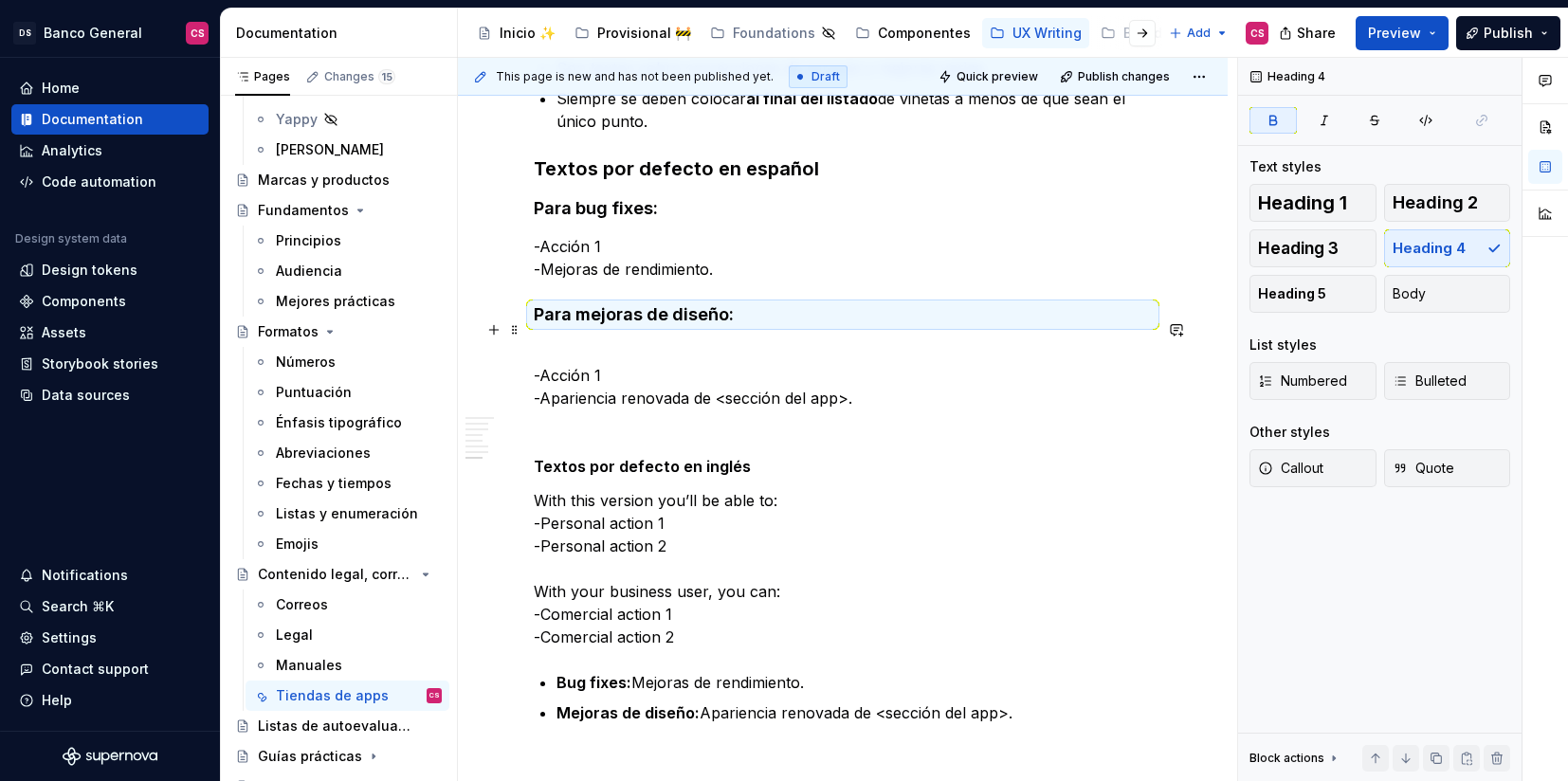
click at [628, 342] on p "-Acción 1 -Apariencia renovada de <sección del app>." at bounding box center [842, 376] width 618 height 68
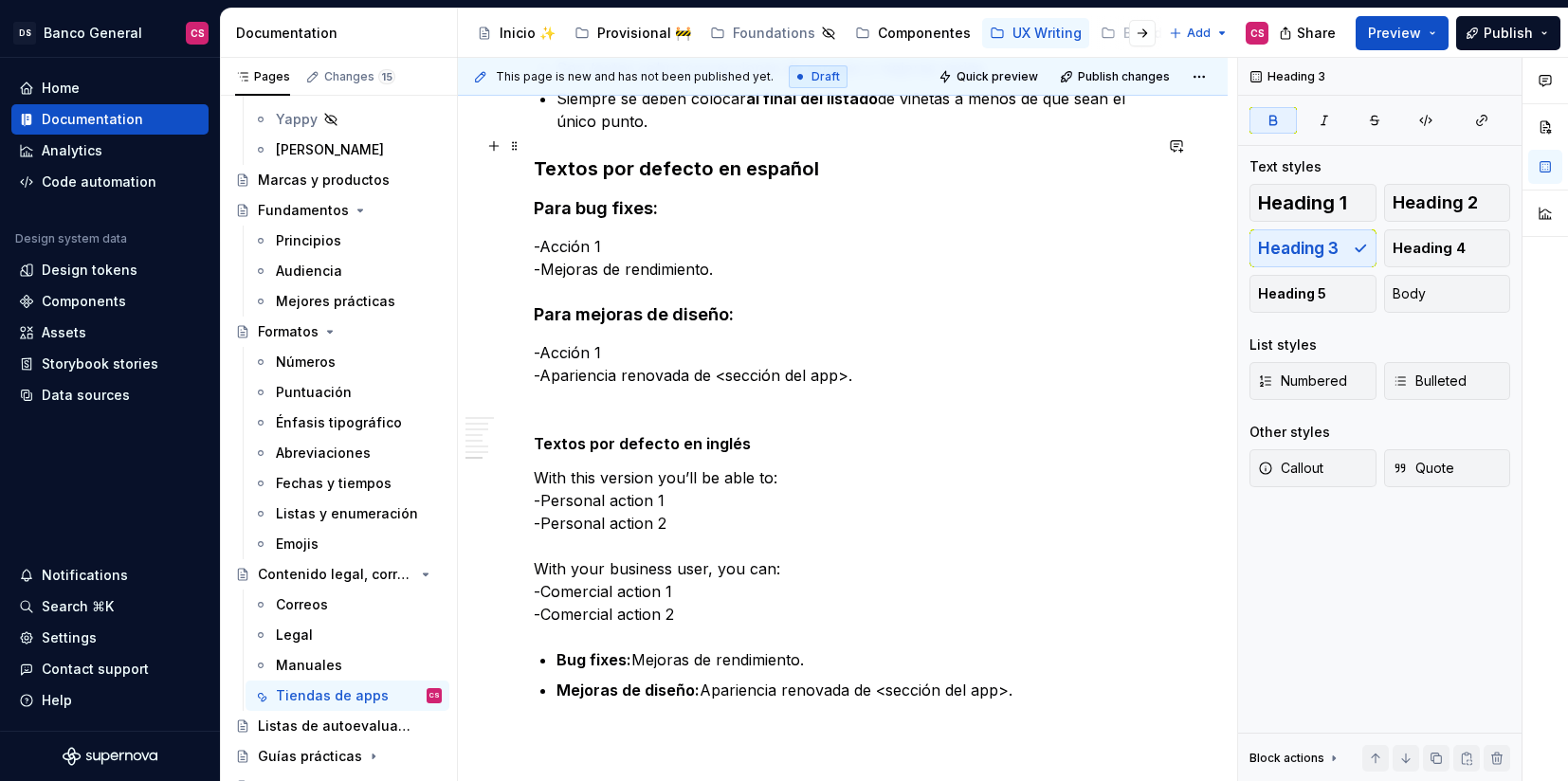
click at [662, 158] on strong "Textos por defecto en español" at bounding box center [676, 169] width 286 height 23
click at [656, 158] on strong "Textos por defecto en español" at bounding box center [676, 169] width 286 height 23
click at [543, 158] on strong "Textos por defecto en español" at bounding box center [676, 169] width 286 height 23
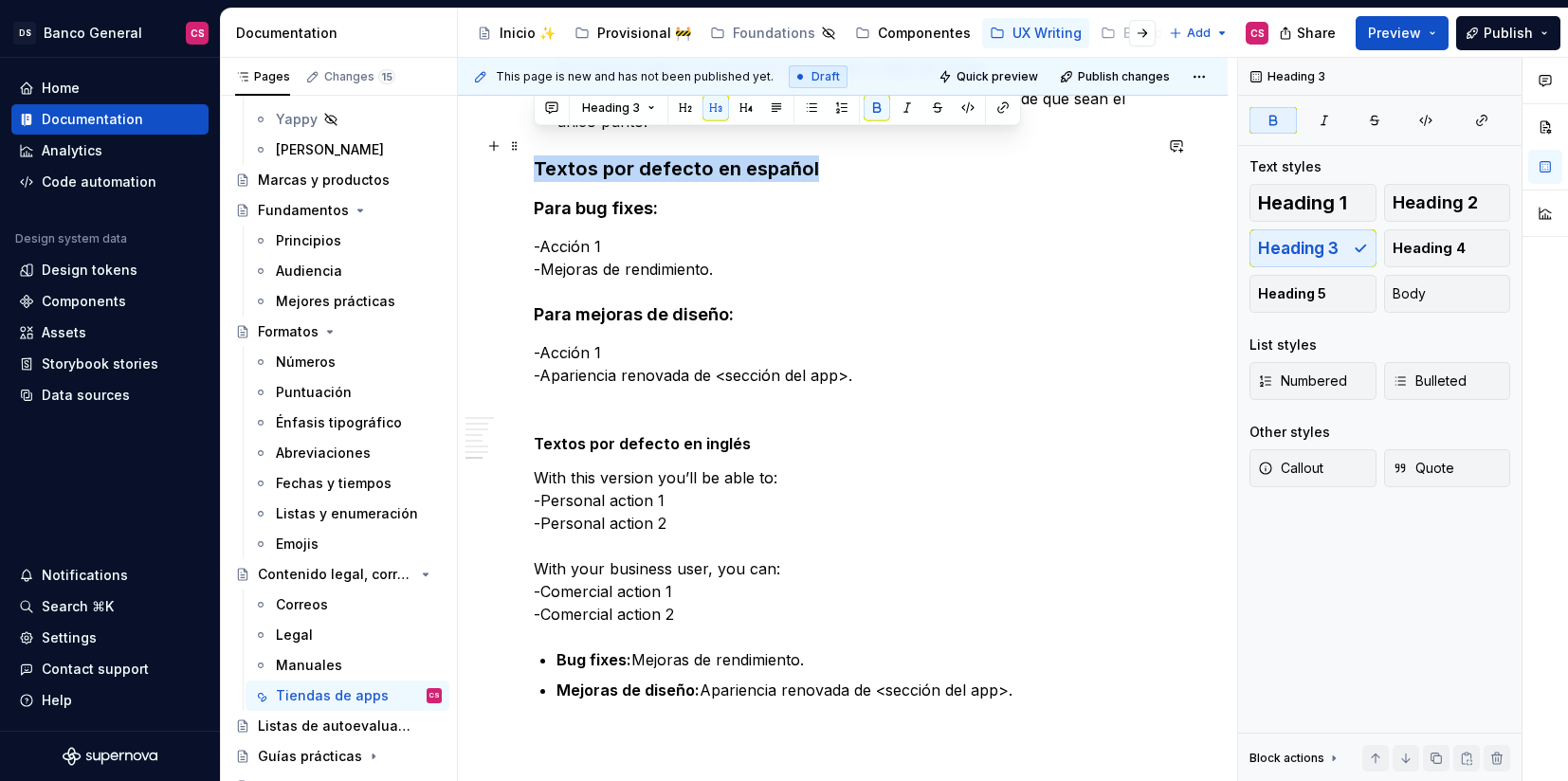
click at [543, 158] on strong "Textos por defecto en español" at bounding box center [676, 169] width 286 height 23
copy strong "Textos por defecto en español"
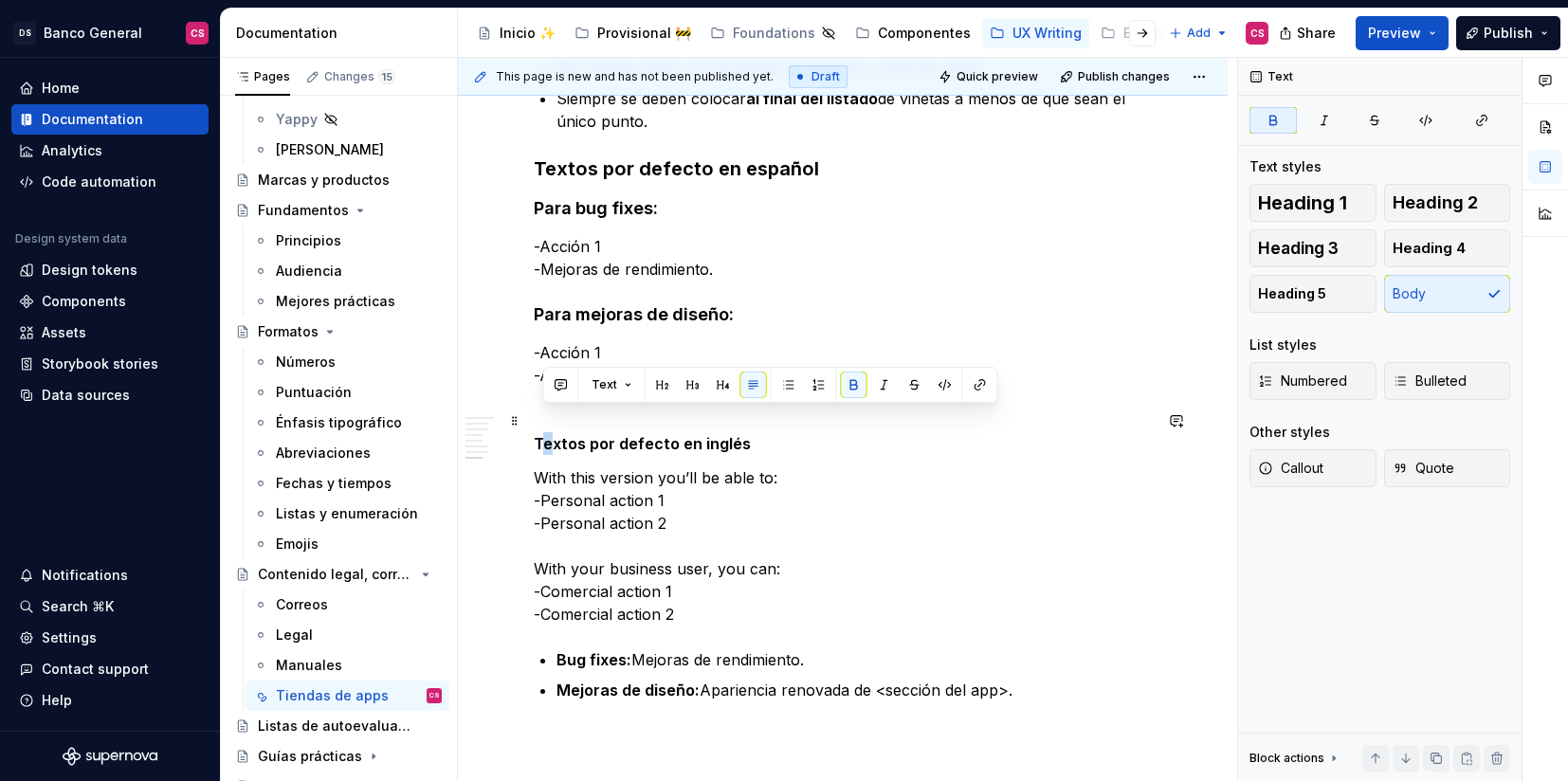
click at [547, 434] on strong "Textos por defecto en inglés" at bounding box center [641, 443] width 217 height 19
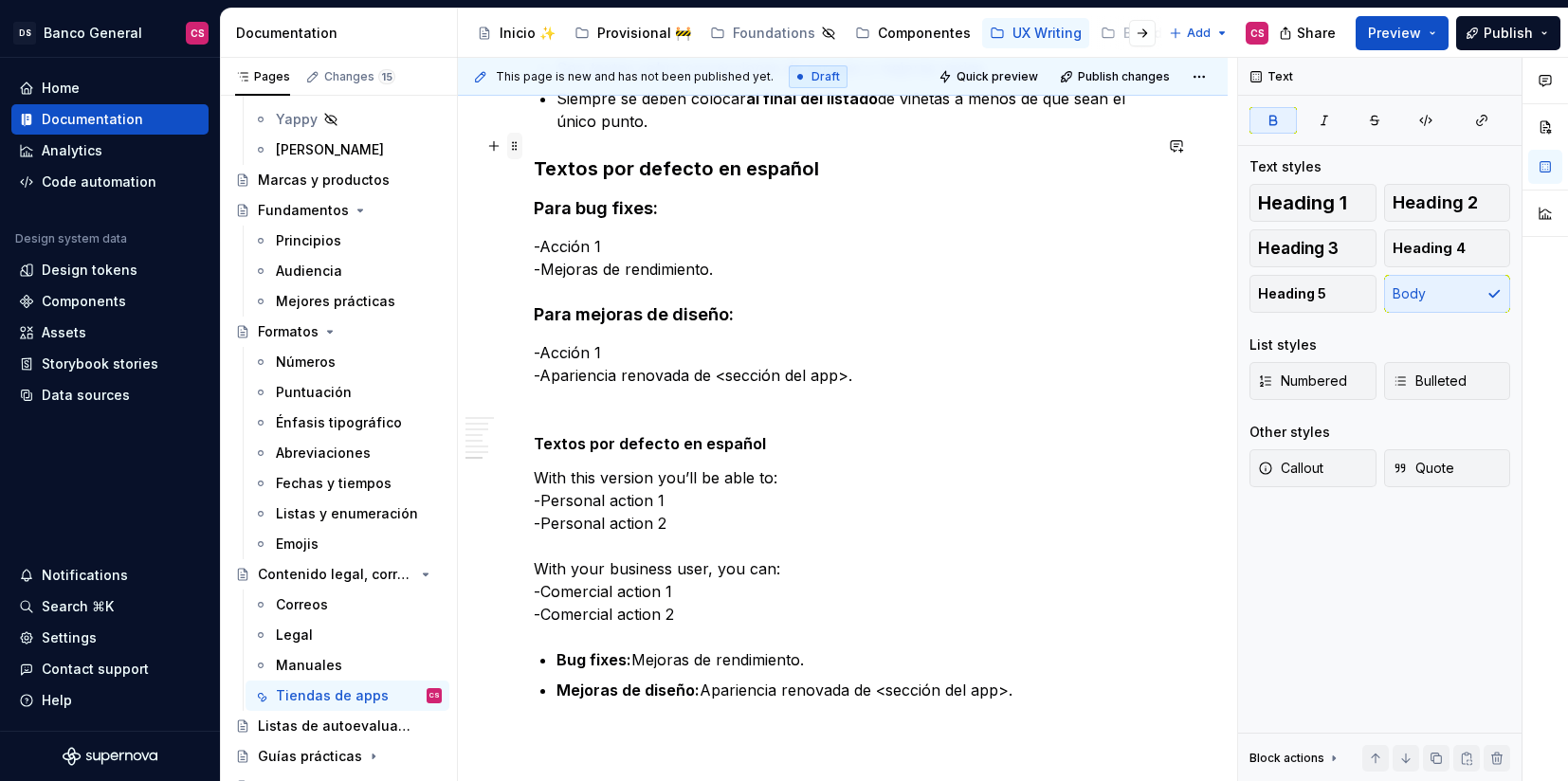
click at [519, 147] on span at bounding box center [514, 146] width 15 height 27
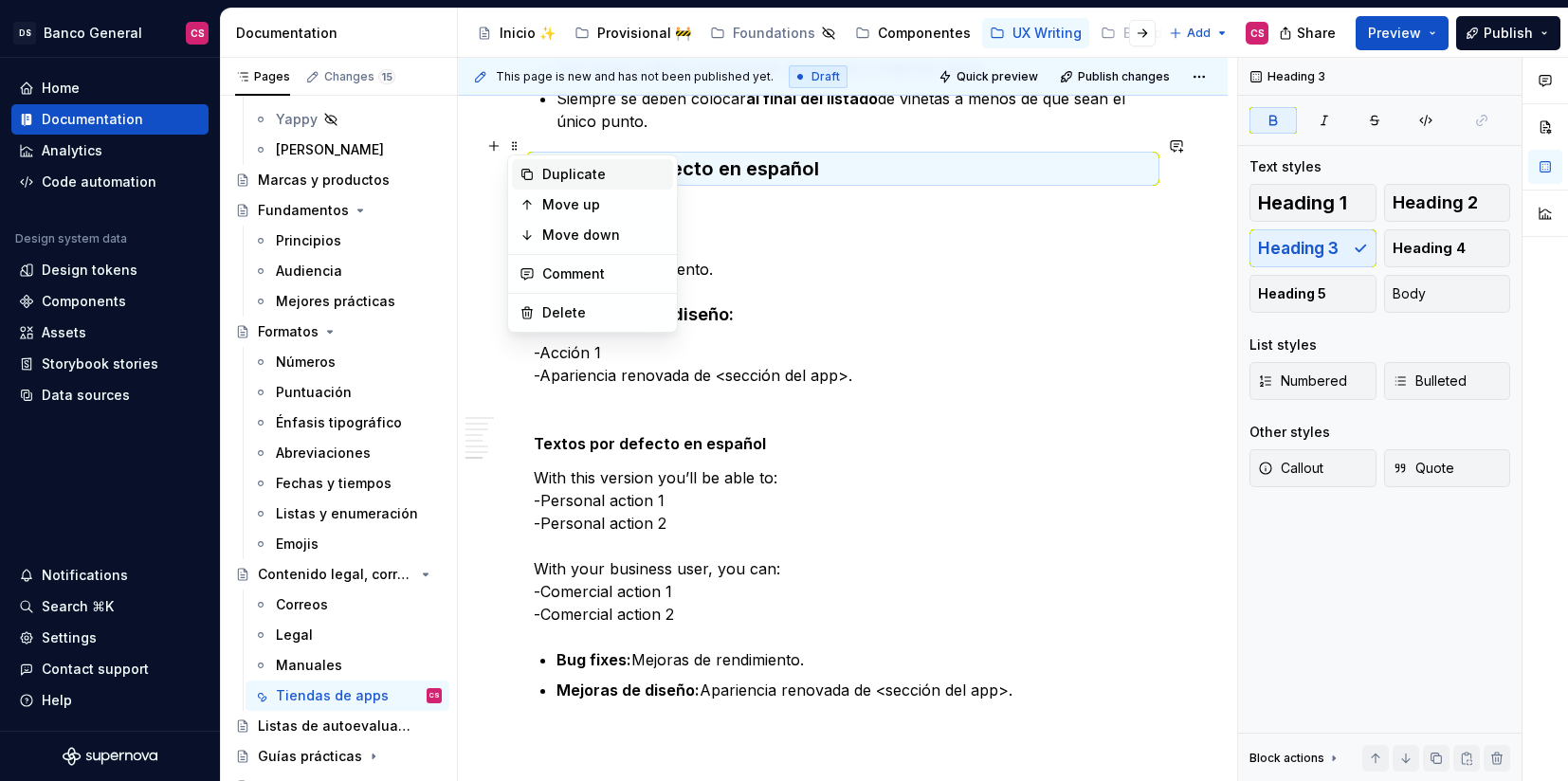
click at [562, 182] on div "Duplicate" at bounding box center [603, 174] width 123 height 19
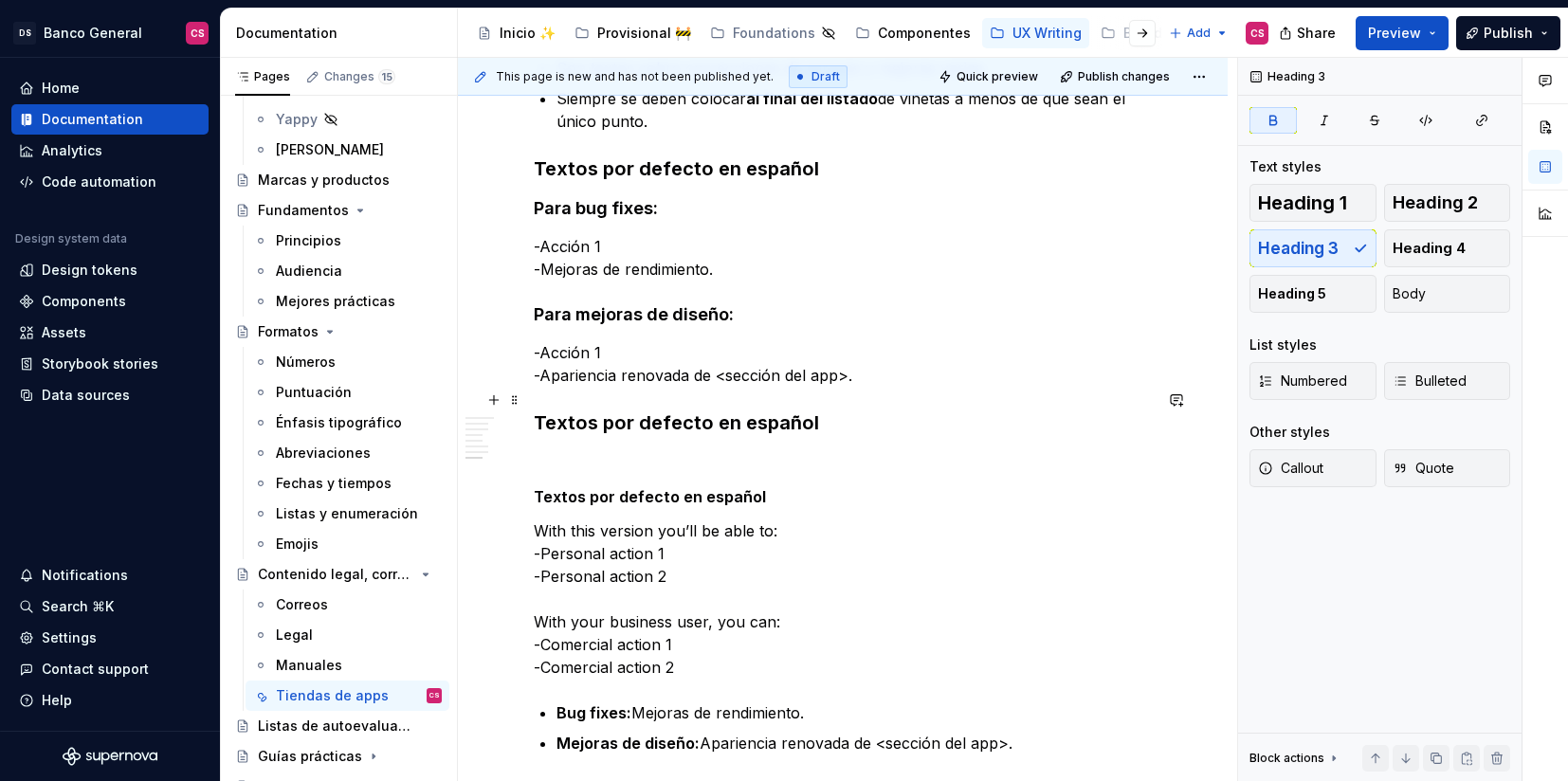
click at [775, 411] on strong "Textos por defecto en español" at bounding box center [676, 422] width 286 height 23
click at [660, 451] on p at bounding box center [842, 462] width 618 height 23
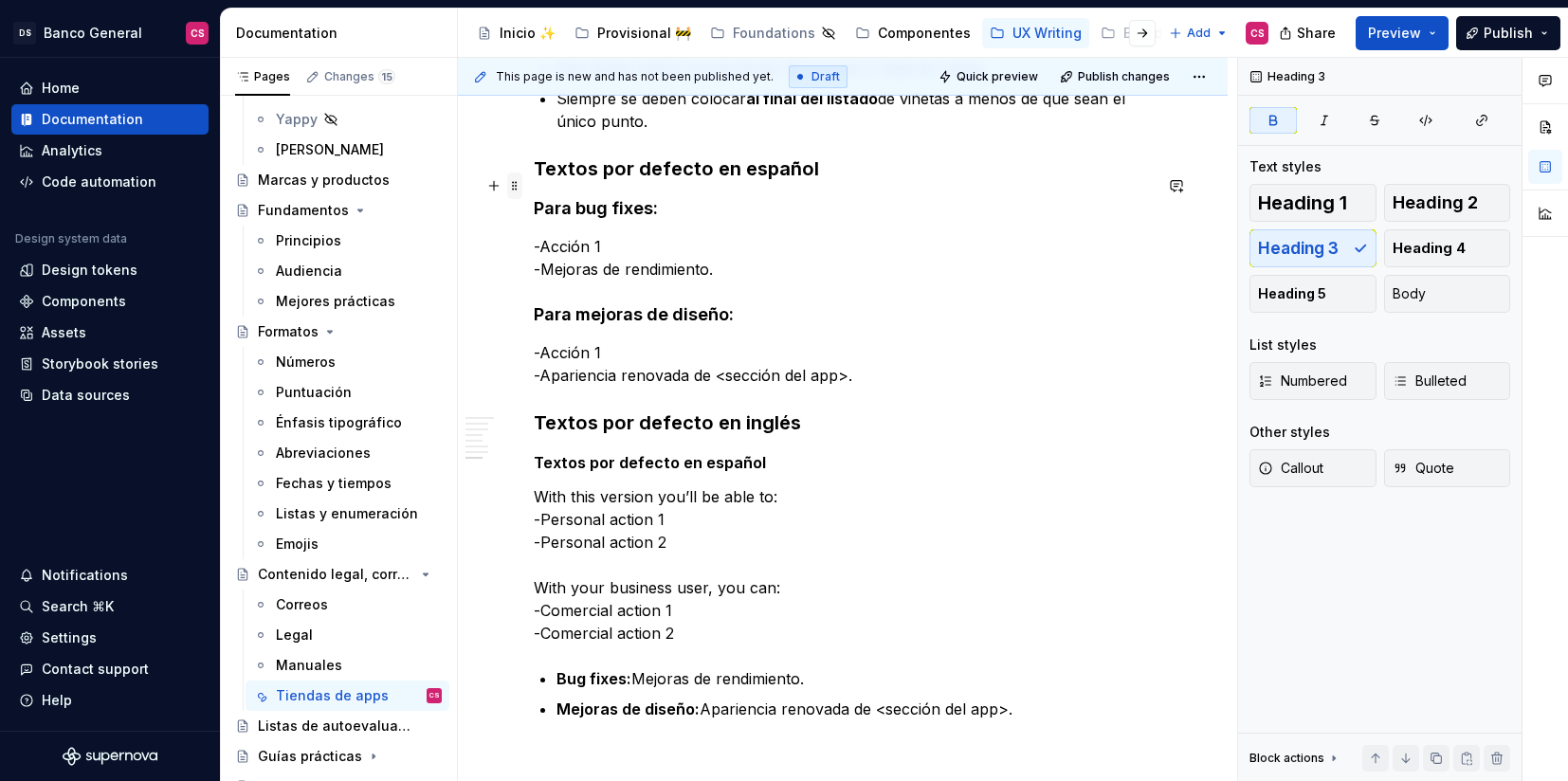
click at [517, 185] on span at bounding box center [514, 186] width 15 height 27
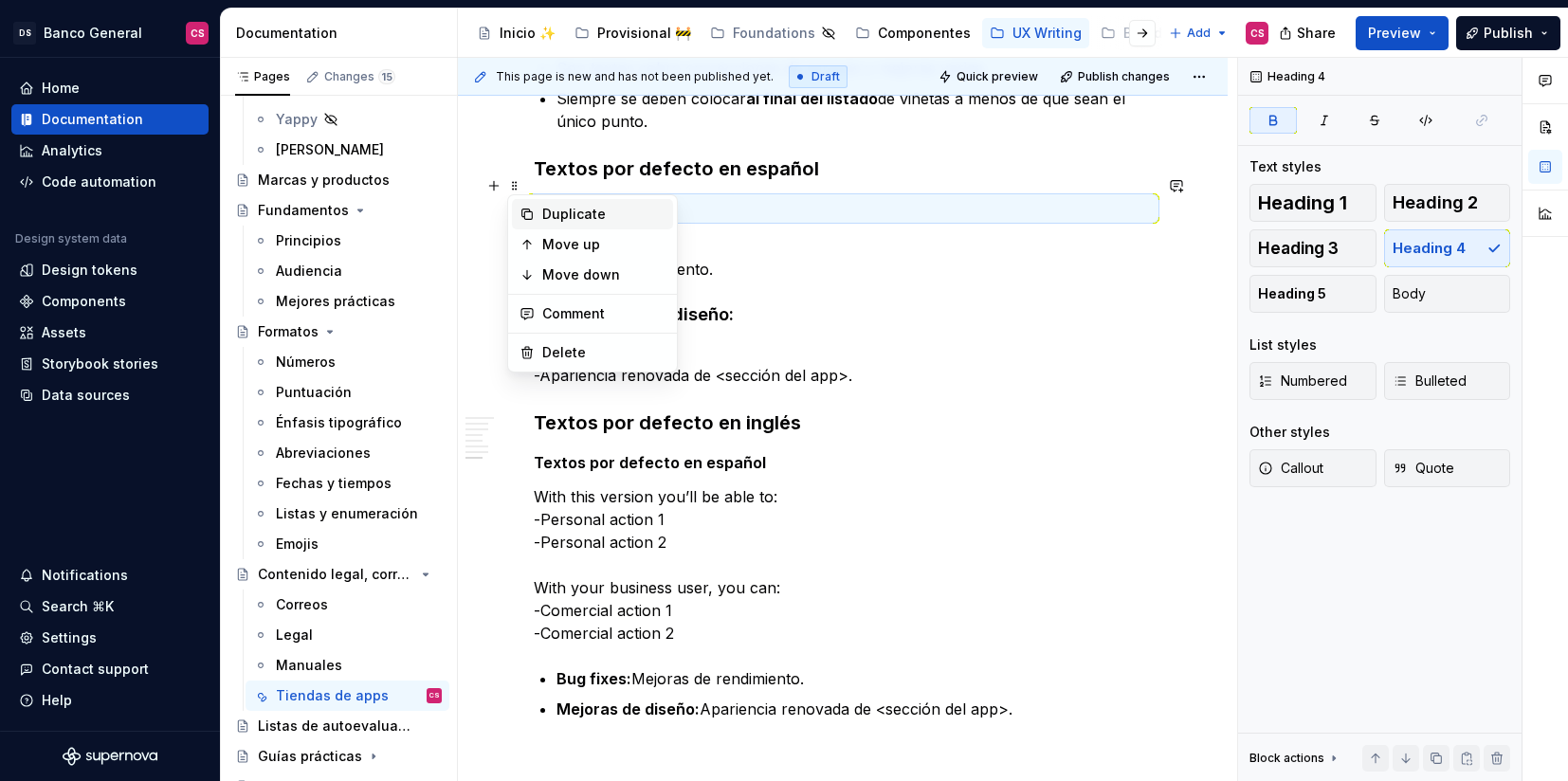
click at [579, 215] on div "Duplicate" at bounding box center [603, 214] width 123 height 19
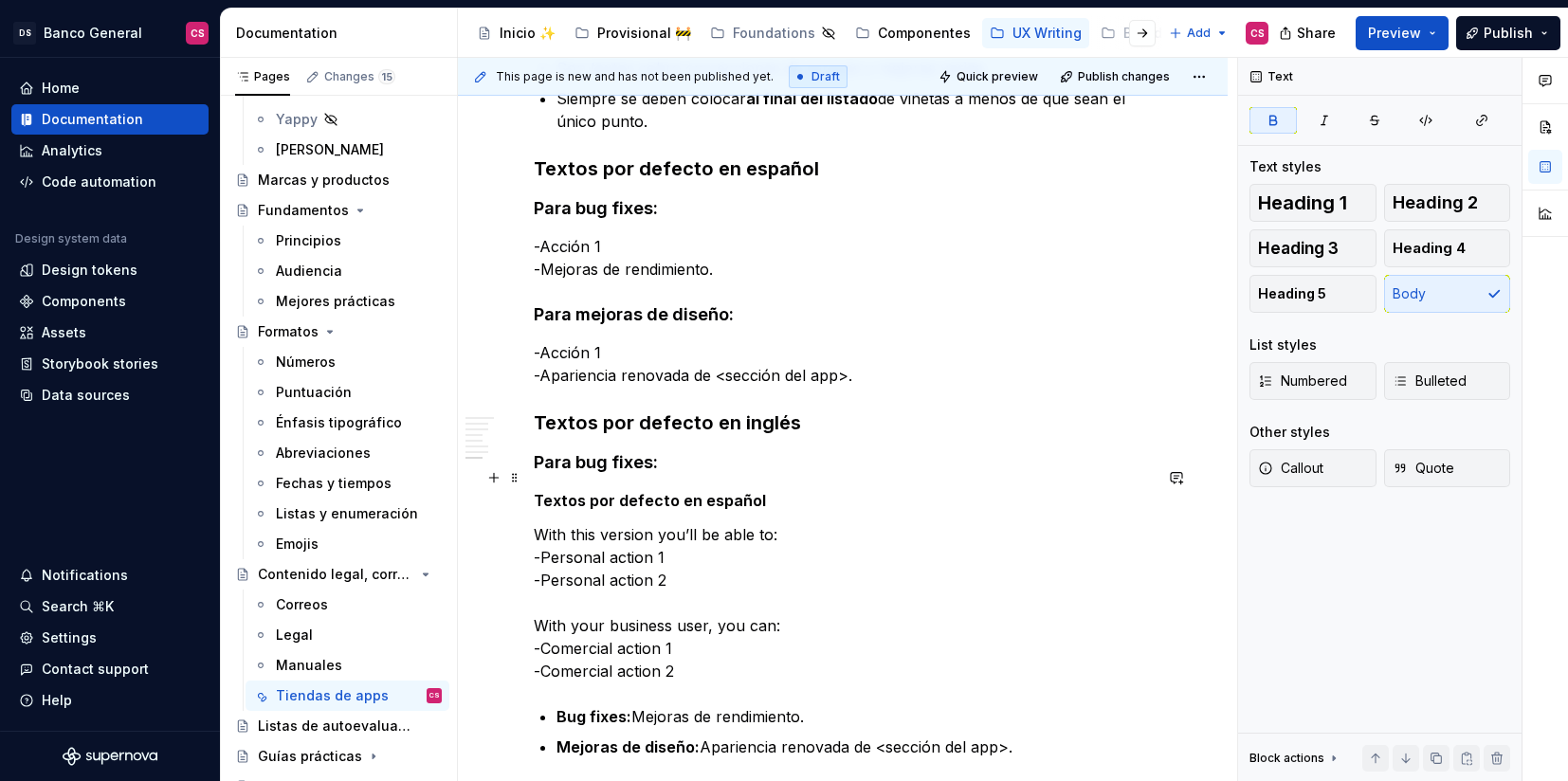
click at [534, 491] on strong "Textos por defecto en español" at bounding box center [649, 500] width 233 height 19
click at [506, 475] on button "button" at bounding box center [493, 477] width 27 height 27
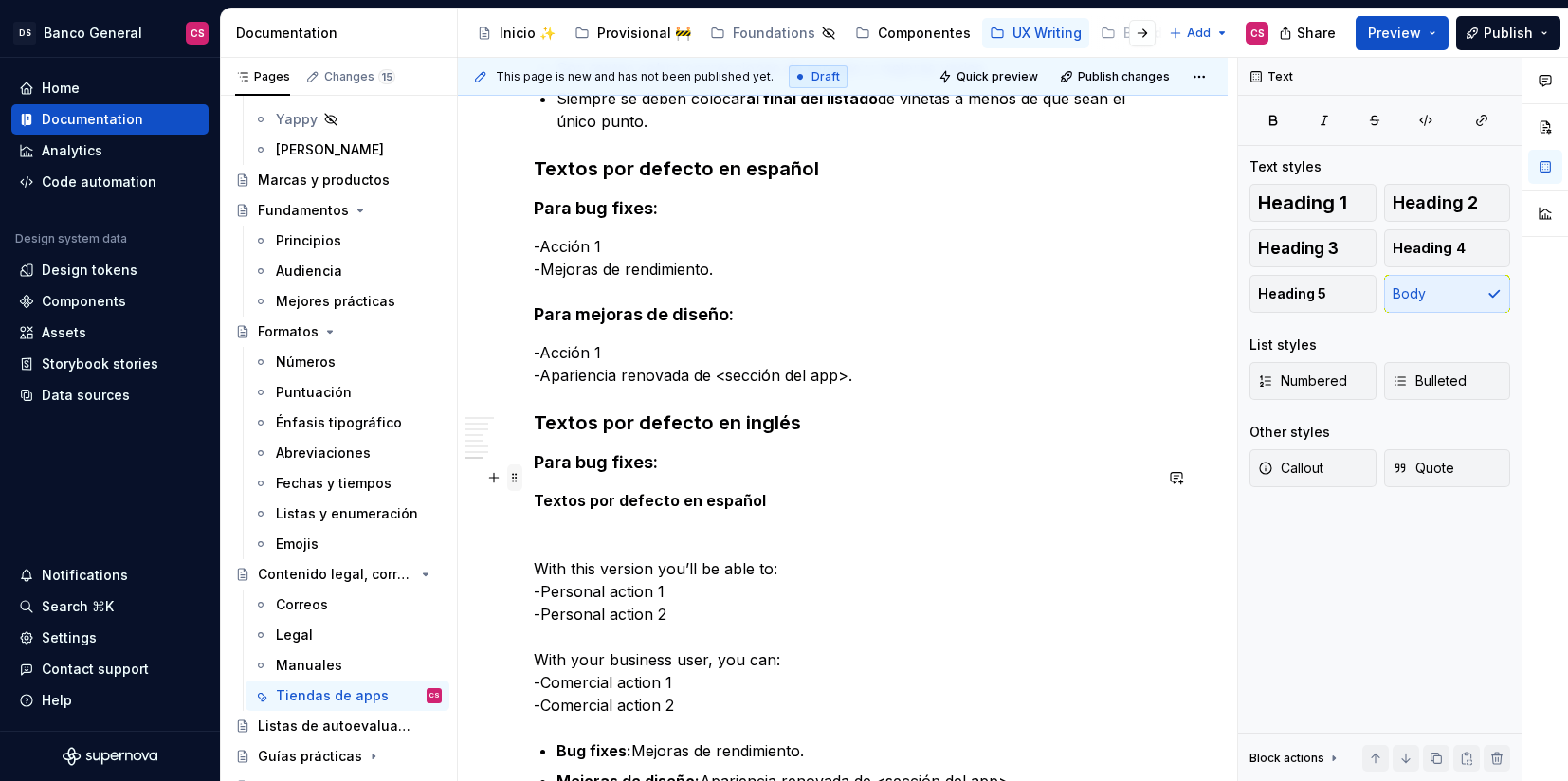
click at [514, 473] on span at bounding box center [514, 477] width 15 height 27
click at [751, 491] on strong "Textos por defecto en español" at bounding box center [649, 500] width 233 height 19
click at [519, 471] on span at bounding box center [514, 477] width 15 height 27
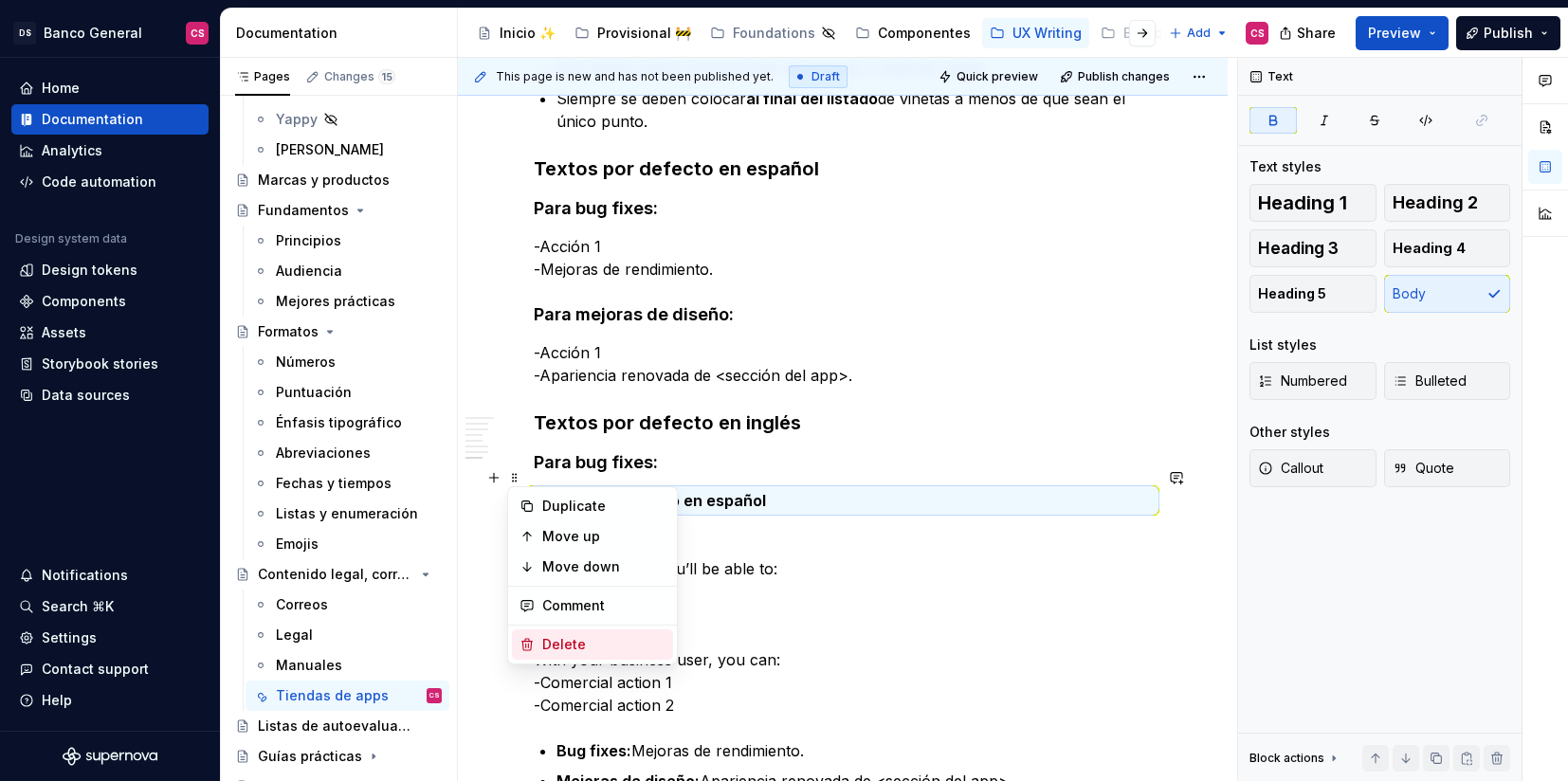
click at [583, 642] on div "Delete" at bounding box center [603, 644] width 123 height 19
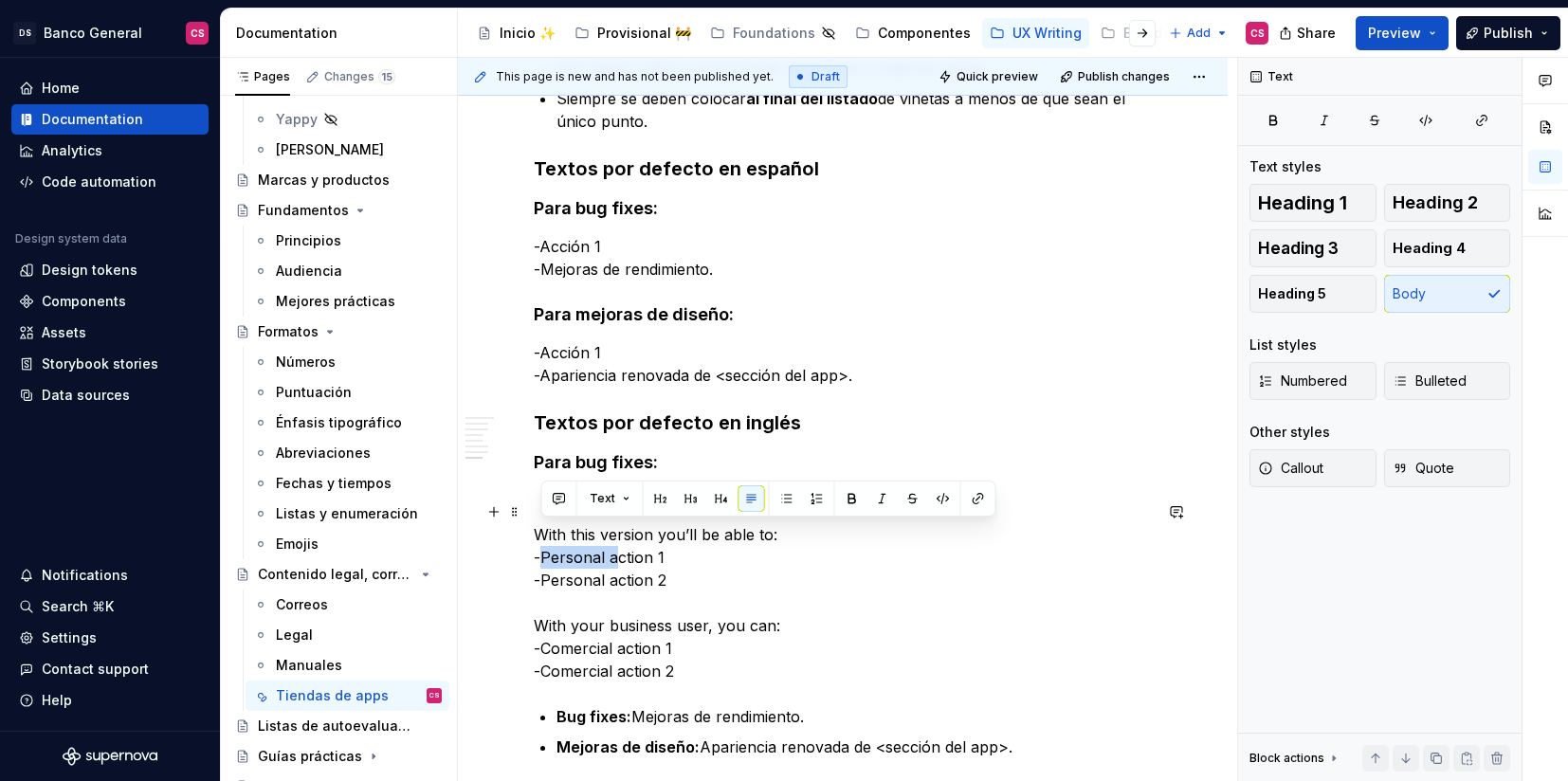
drag, startPoint x: 614, startPoint y: 533, endPoint x: 544, endPoint y: 530, distance: 70.1
click at [543, 530] on p "With this version you’ll be able to: -Personal action 1 -Personal action 2 With…" at bounding box center [842, 602] width 618 height 159
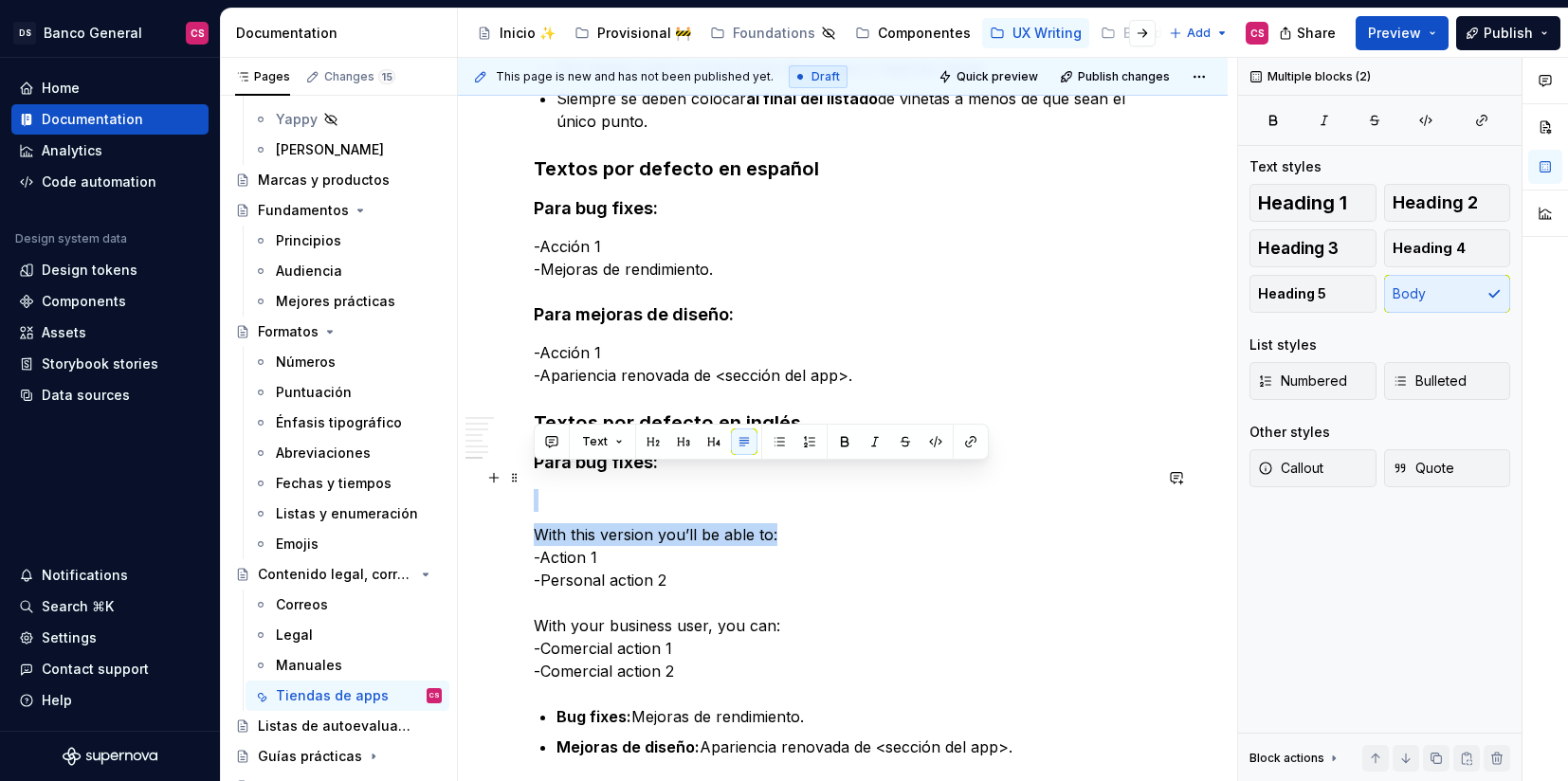
drag, startPoint x: 813, startPoint y: 515, endPoint x: 530, endPoint y: 472, distance: 286.2
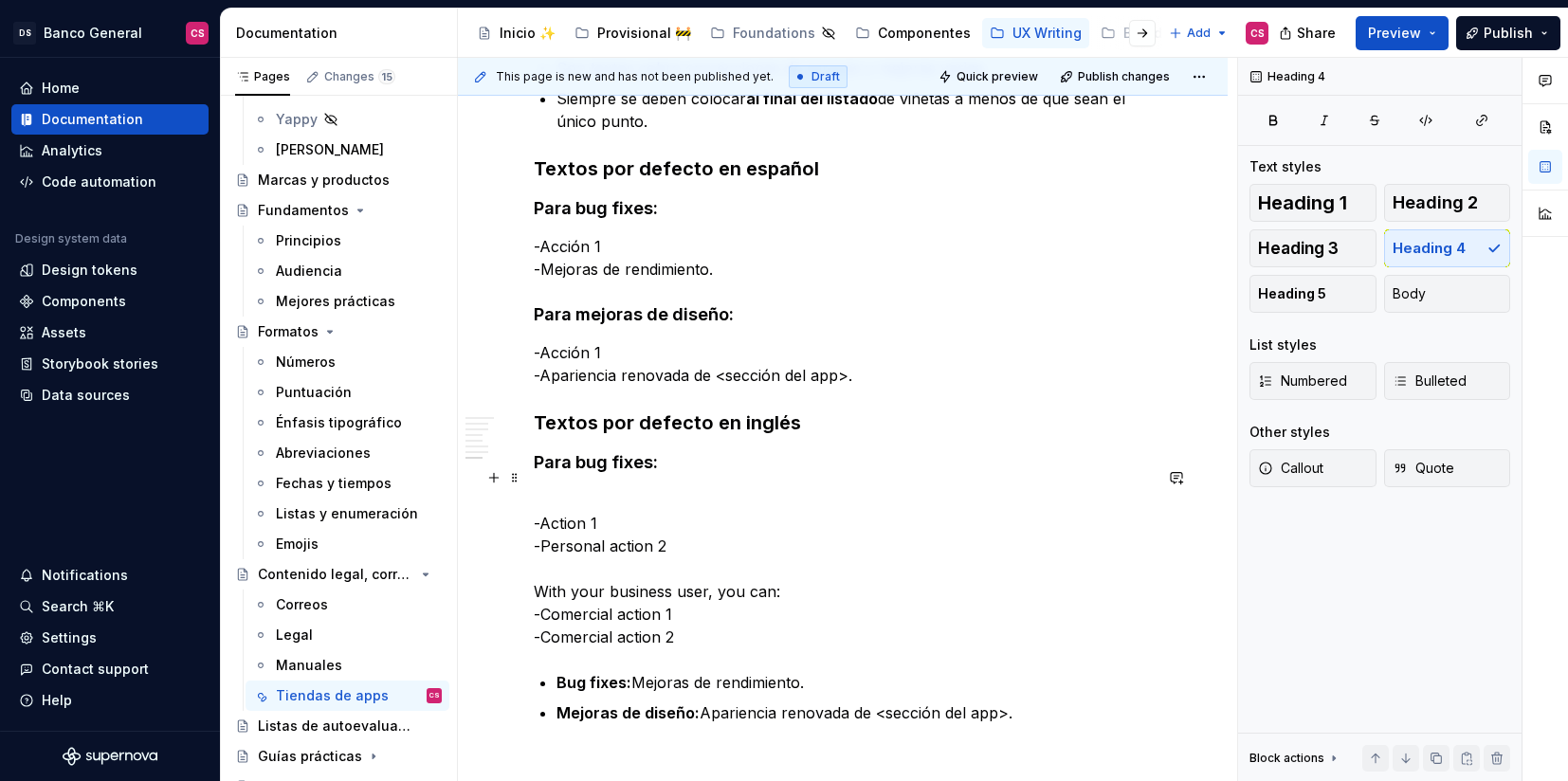
click at [533, 499] on p "-Action 1 -Personal action 2 With your business user, you can: -Comercial actio…" at bounding box center [842, 568] width 618 height 159
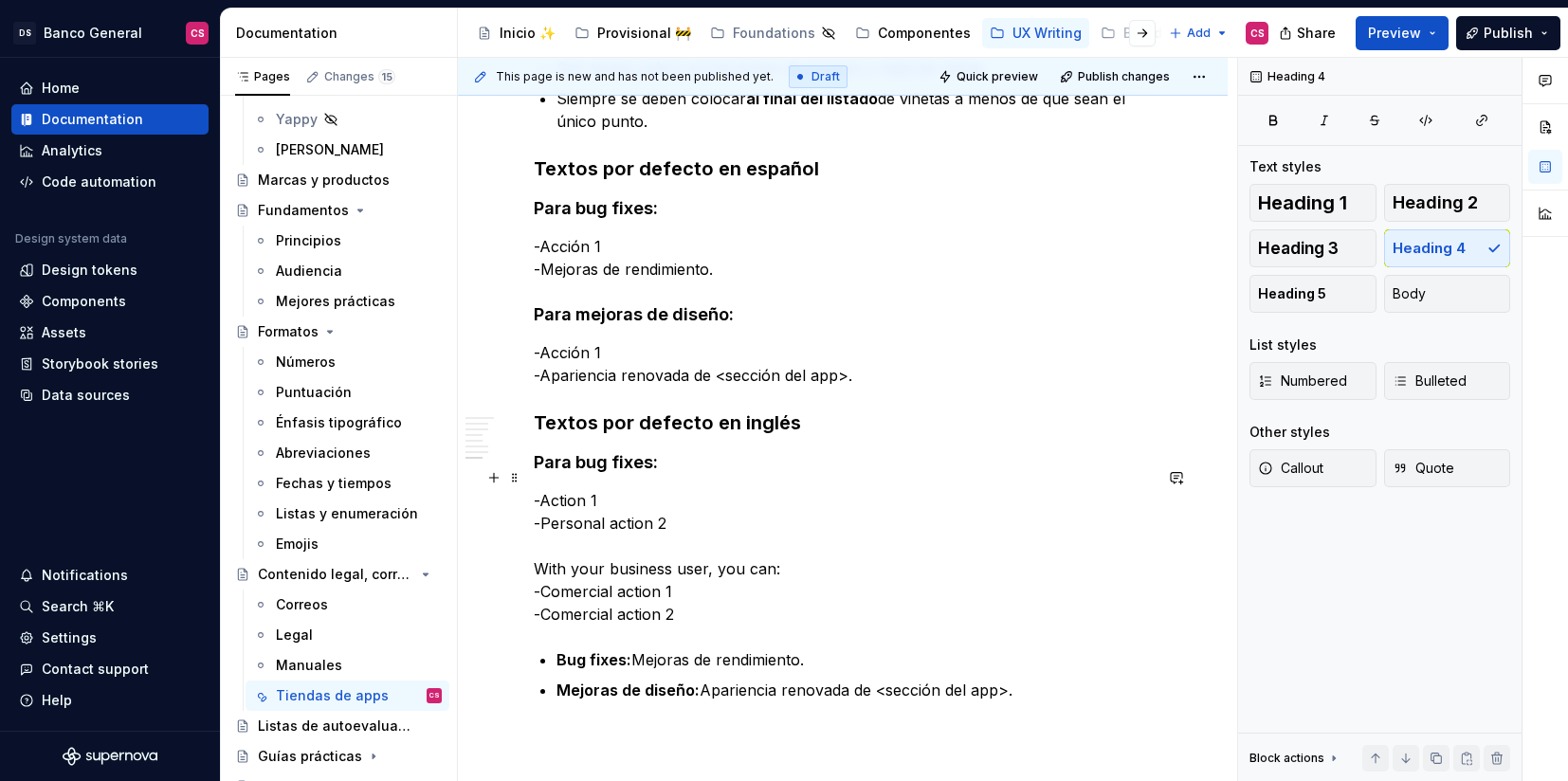
click at [557, 496] on p "-Action 1 -Personal action 2 With your business user, you can: -Comercial actio…" at bounding box center [842, 557] width 618 height 137
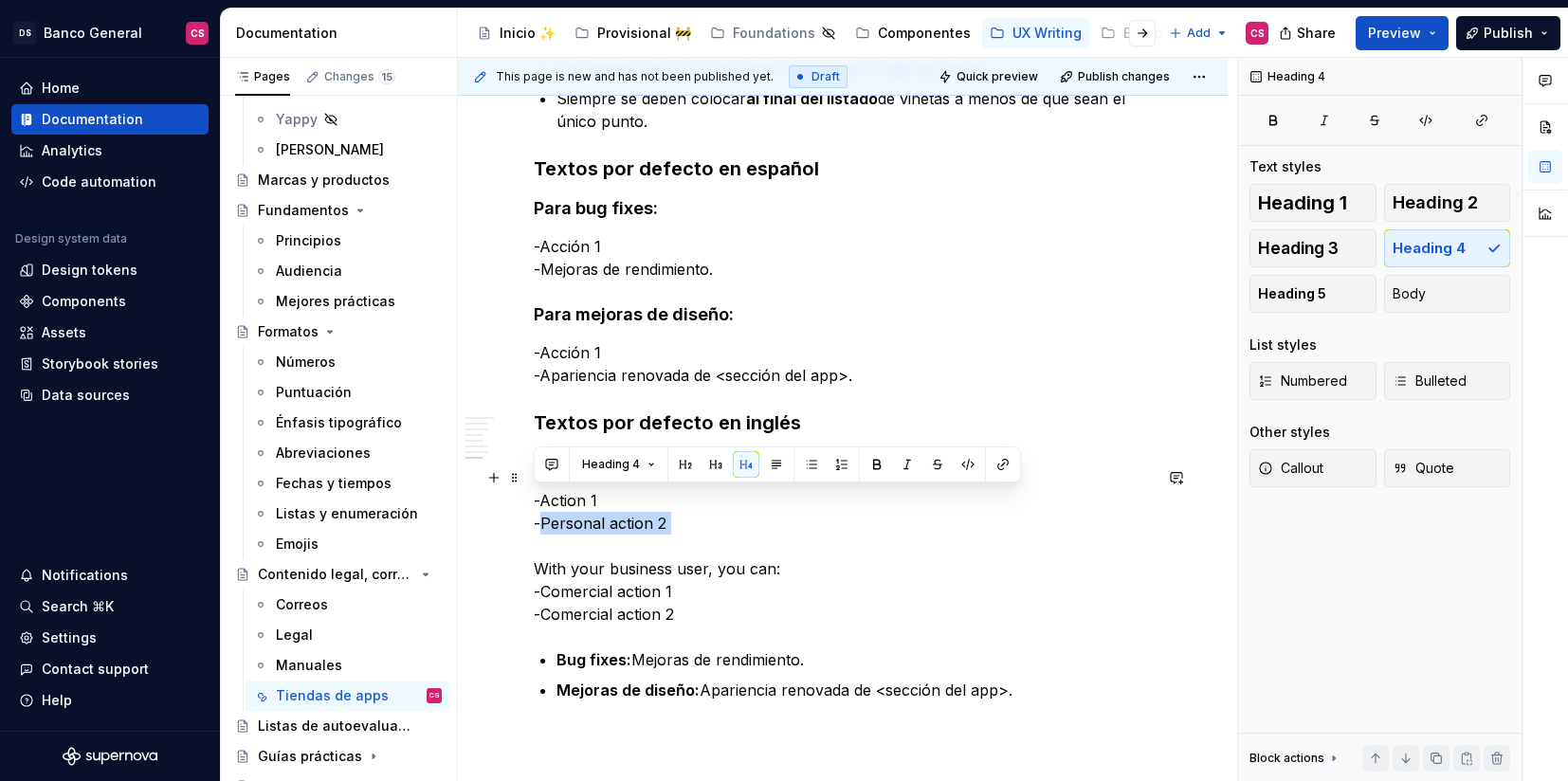
drag, startPoint x: 557, startPoint y: 496, endPoint x: 670, endPoint y: 496, distance: 113.0
click at [670, 495] on p "-Action 1 -Personal action 2 With your business user, you can: -Comercial actio…" at bounding box center [842, 557] width 618 height 137
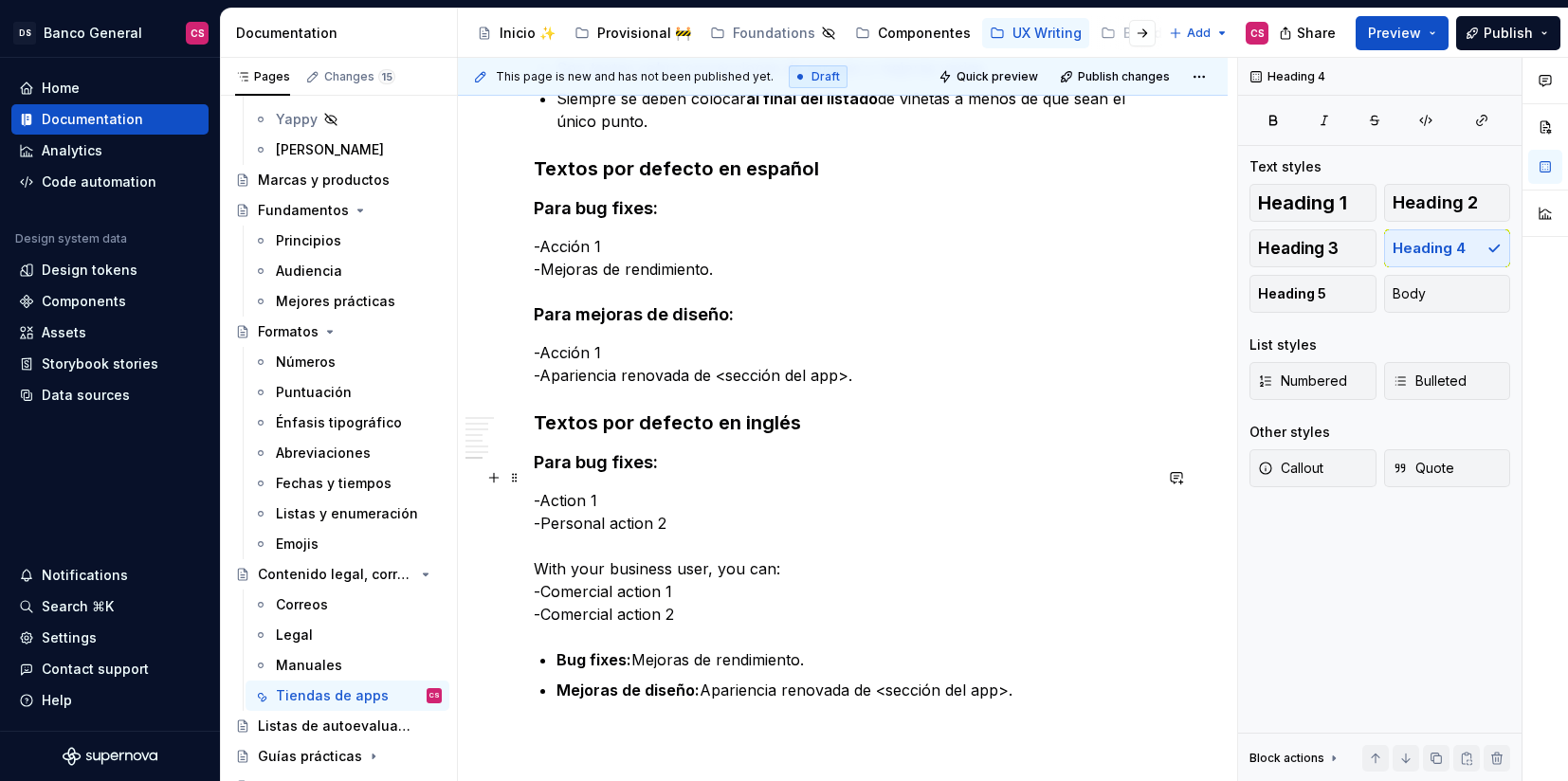
click at [562, 495] on p "-Action 1 -Personal action 2 With your business user, you can: -Comercial actio…" at bounding box center [842, 557] width 618 height 137
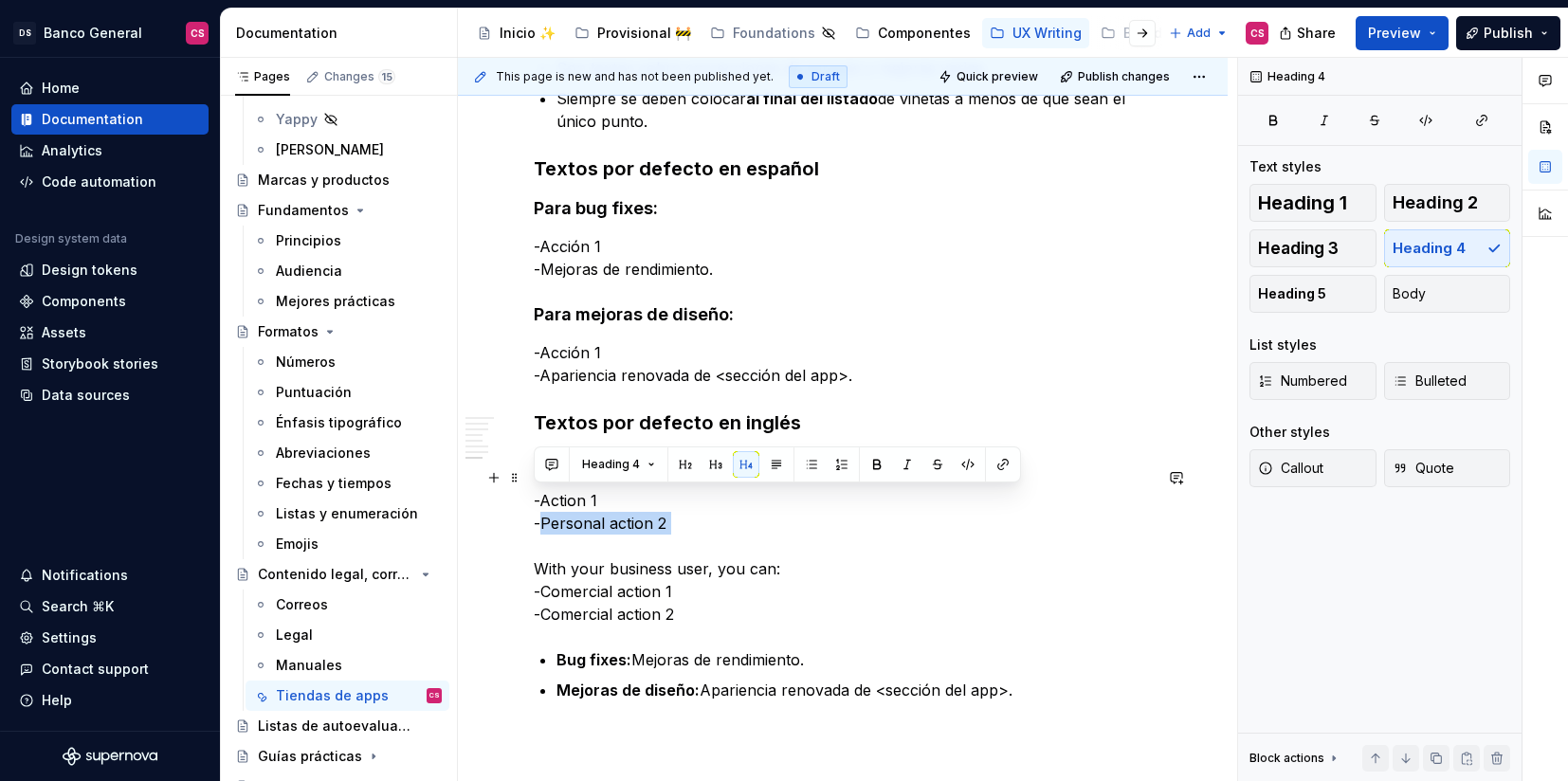
drag, startPoint x: 562, startPoint y: 495, endPoint x: 665, endPoint y: 501, distance: 103.2
click at [665, 501] on p "-Action 1 -Personal action 2 With your business user, you can: -Comercial actio…" at bounding box center [842, 557] width 618 height 137
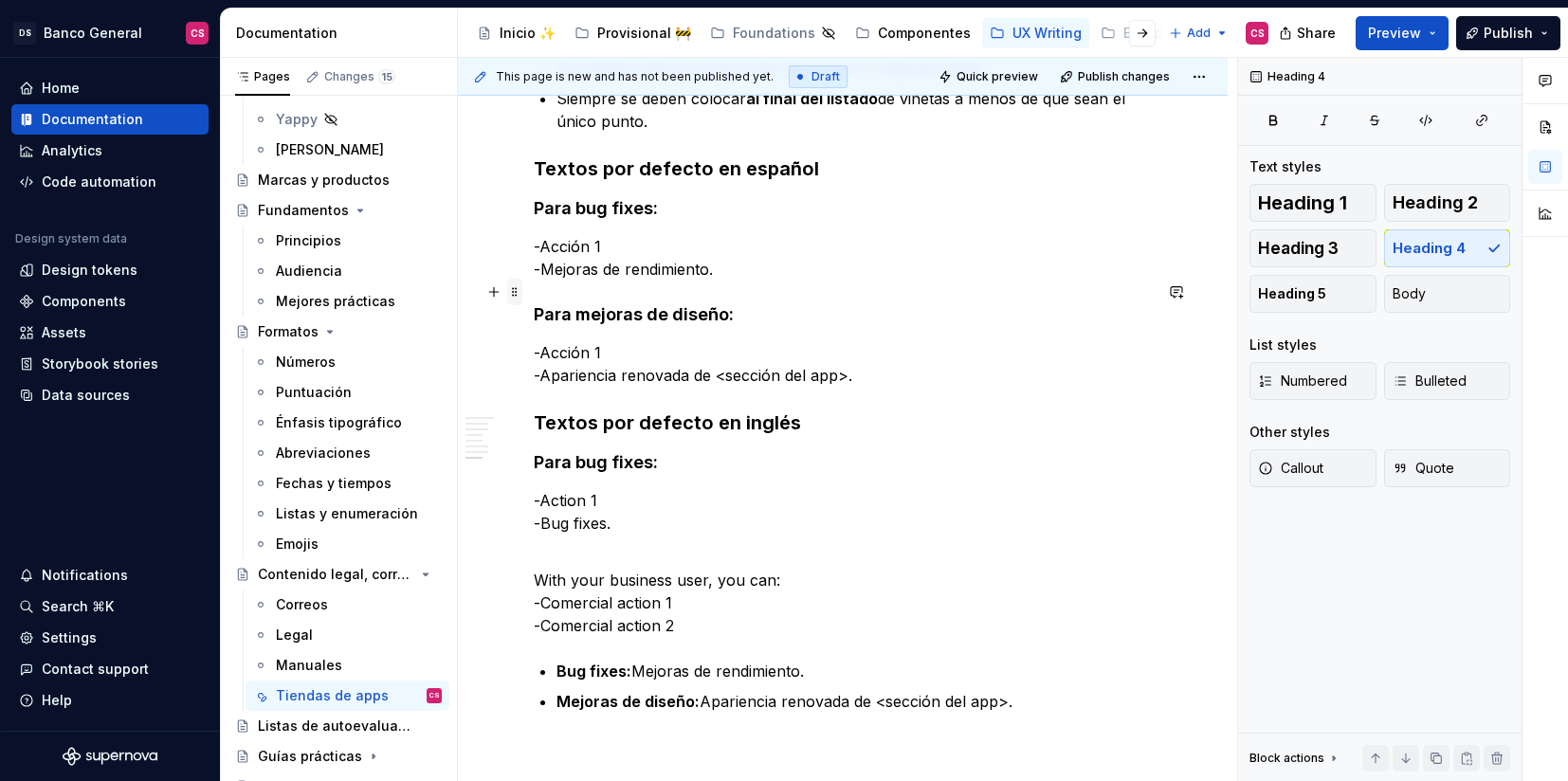
click at [515, 288] on span at bounding box center [514, 292] width 15 height 27
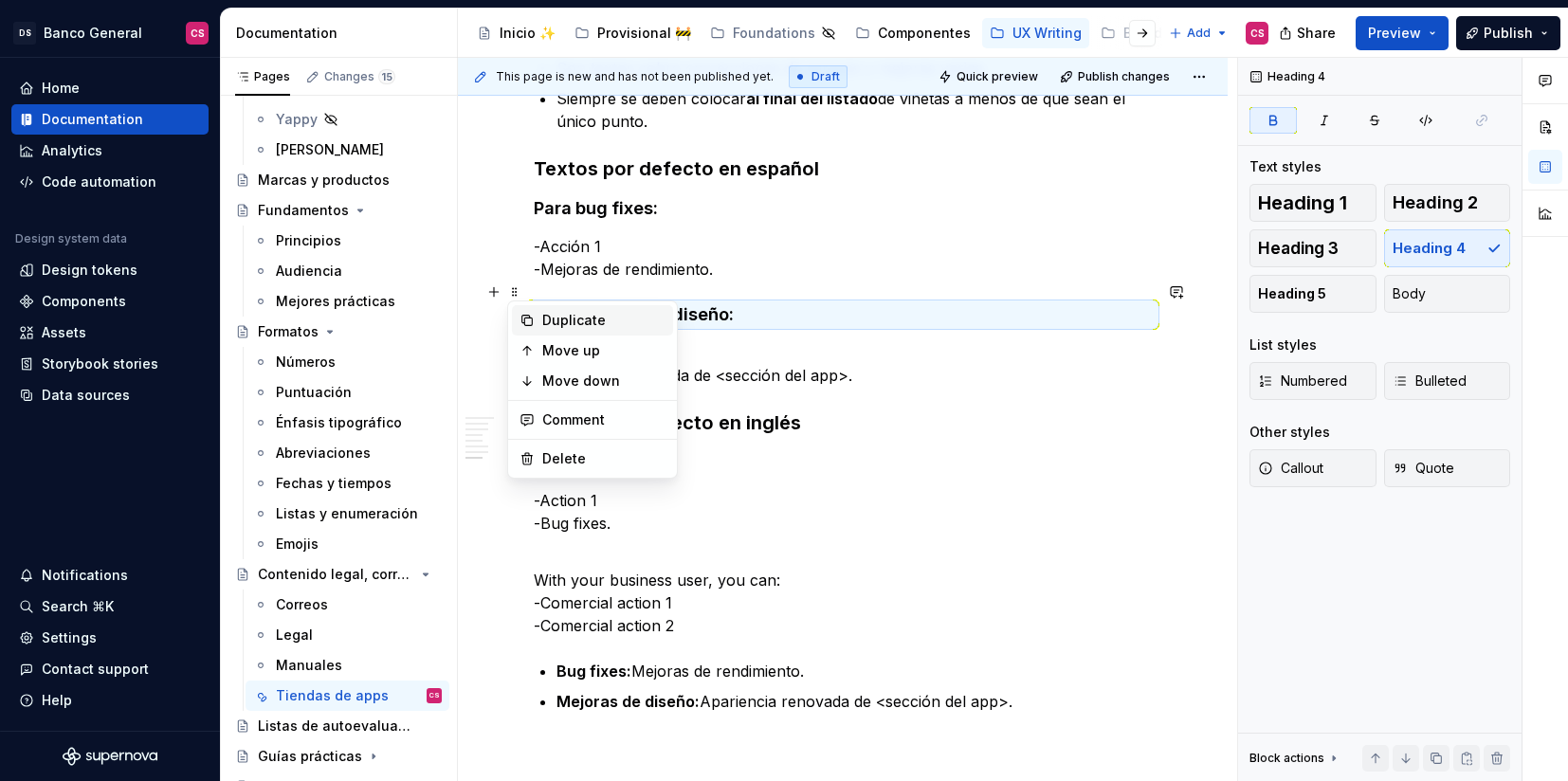
click at [568, 312] on div "Duplicate" at bounding box center [603, 320] width 123 height 19
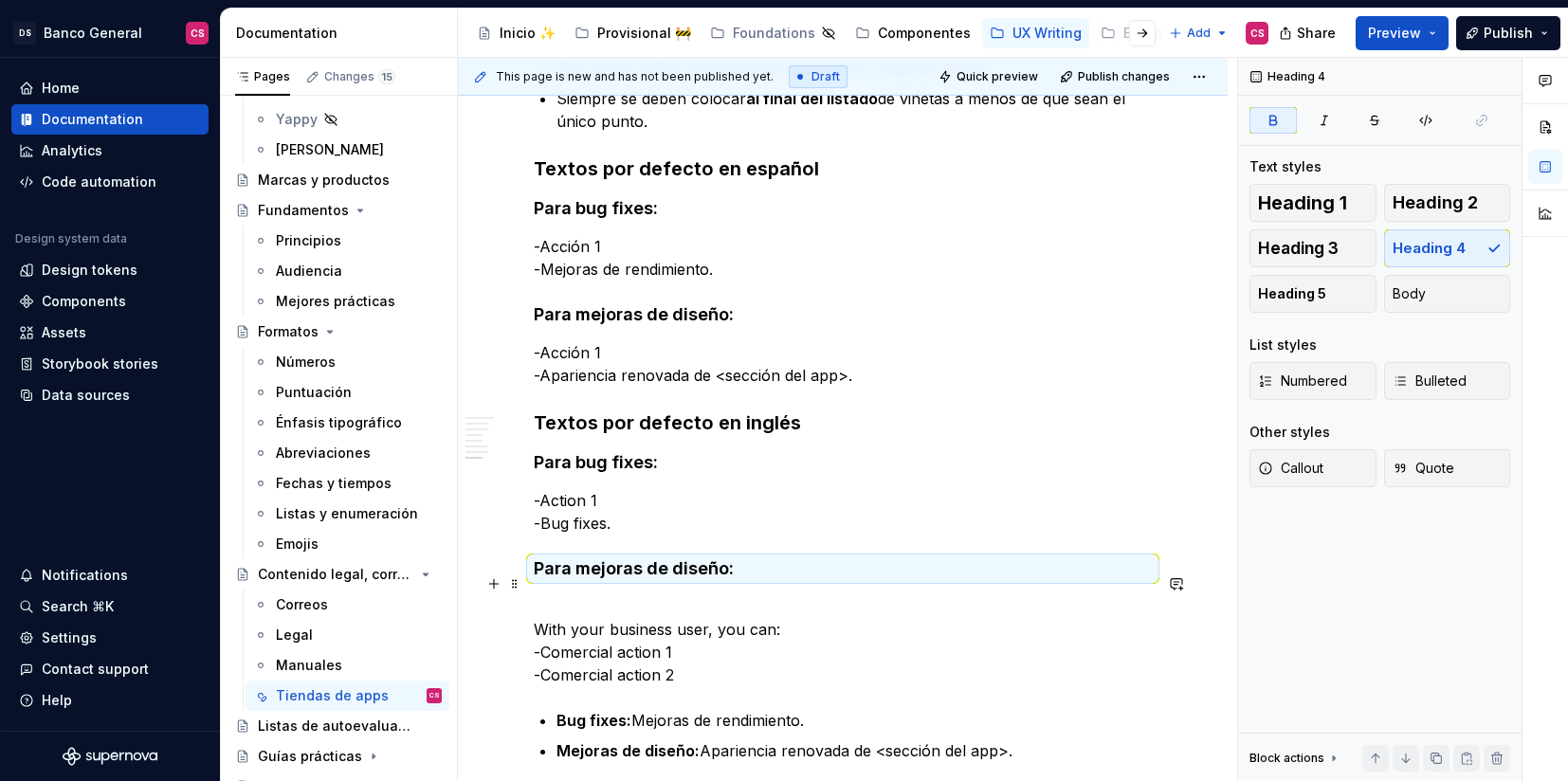
click at [537, 607] on p "With your business user, you can: -Comercial action 1 -Comercial action 2" at bounding box center [842, 640] width 618 height 91
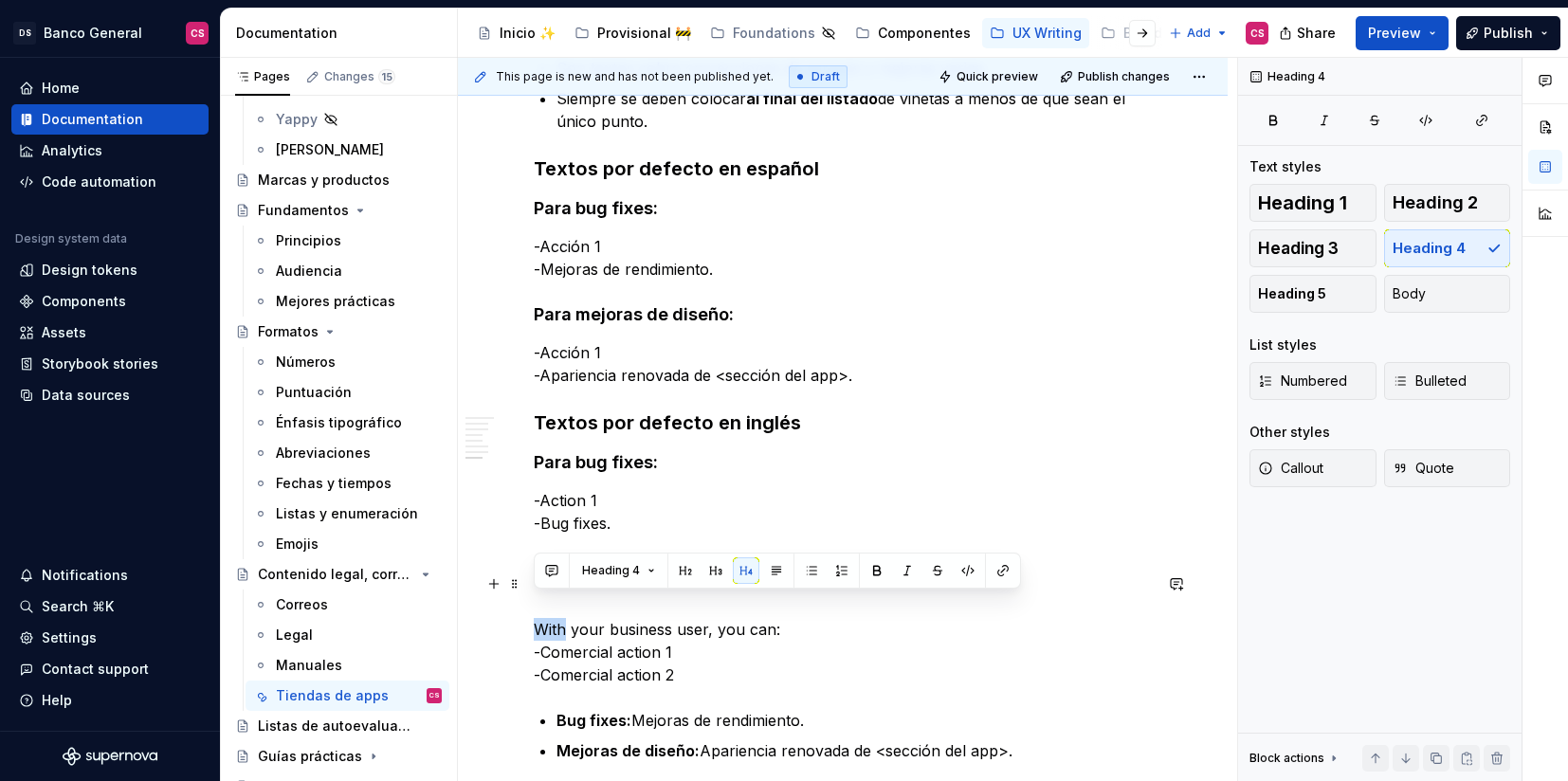
click at [537, 607] on p "With your business user, you can: -Comercial action 1 -Comercial action 2" at bounding box center [842, 640] width 618 height 91
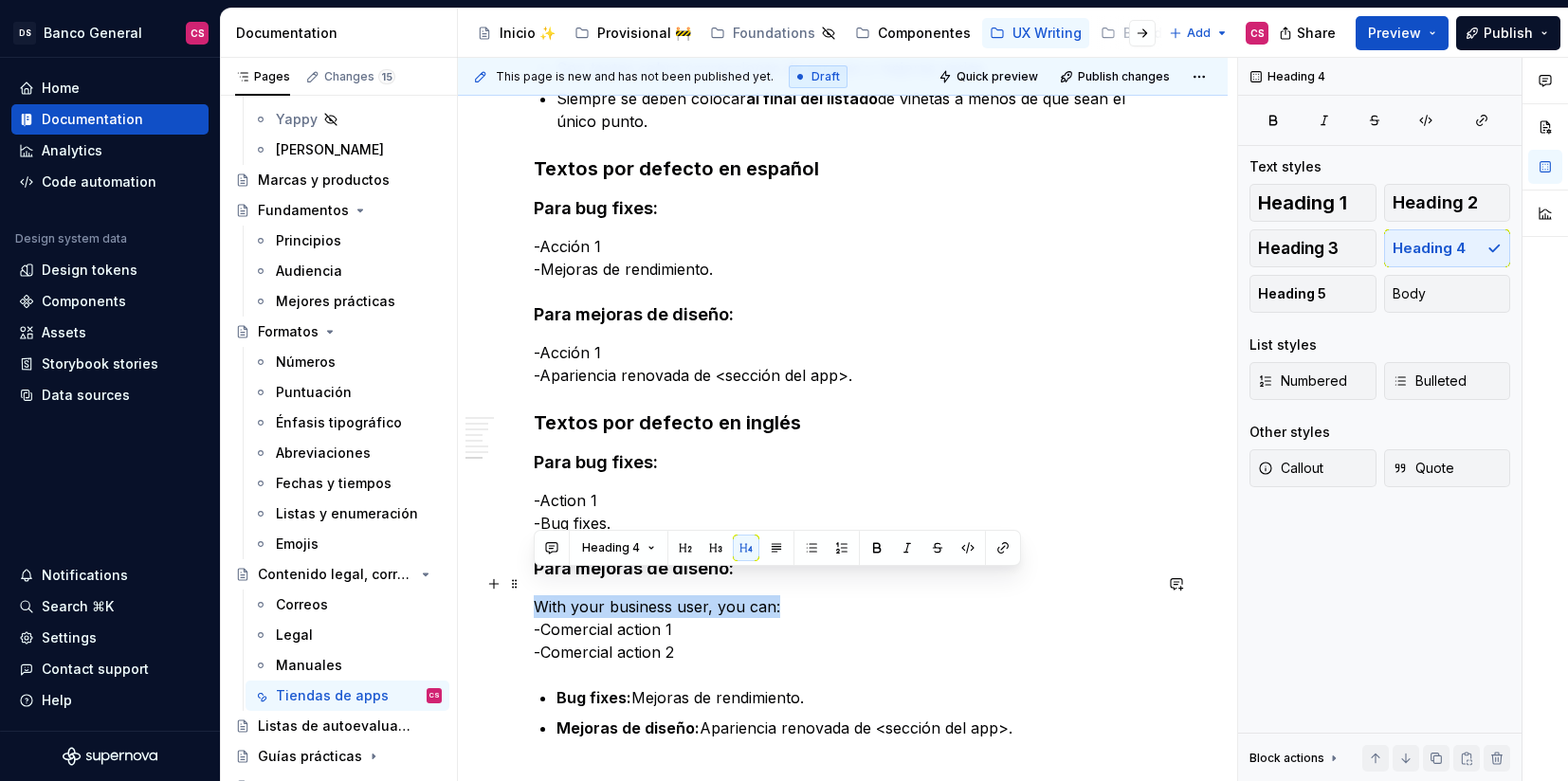
drag, startPoint x: 784, startPoint y: 581, endPoint x: 534, endPoint y: 585, distance: 250.0
click at [534, 595] on p "With your business user, you can: -Comercial action 1 -Comercial action 2" at bounding box center [842, 629] width 618 height 68
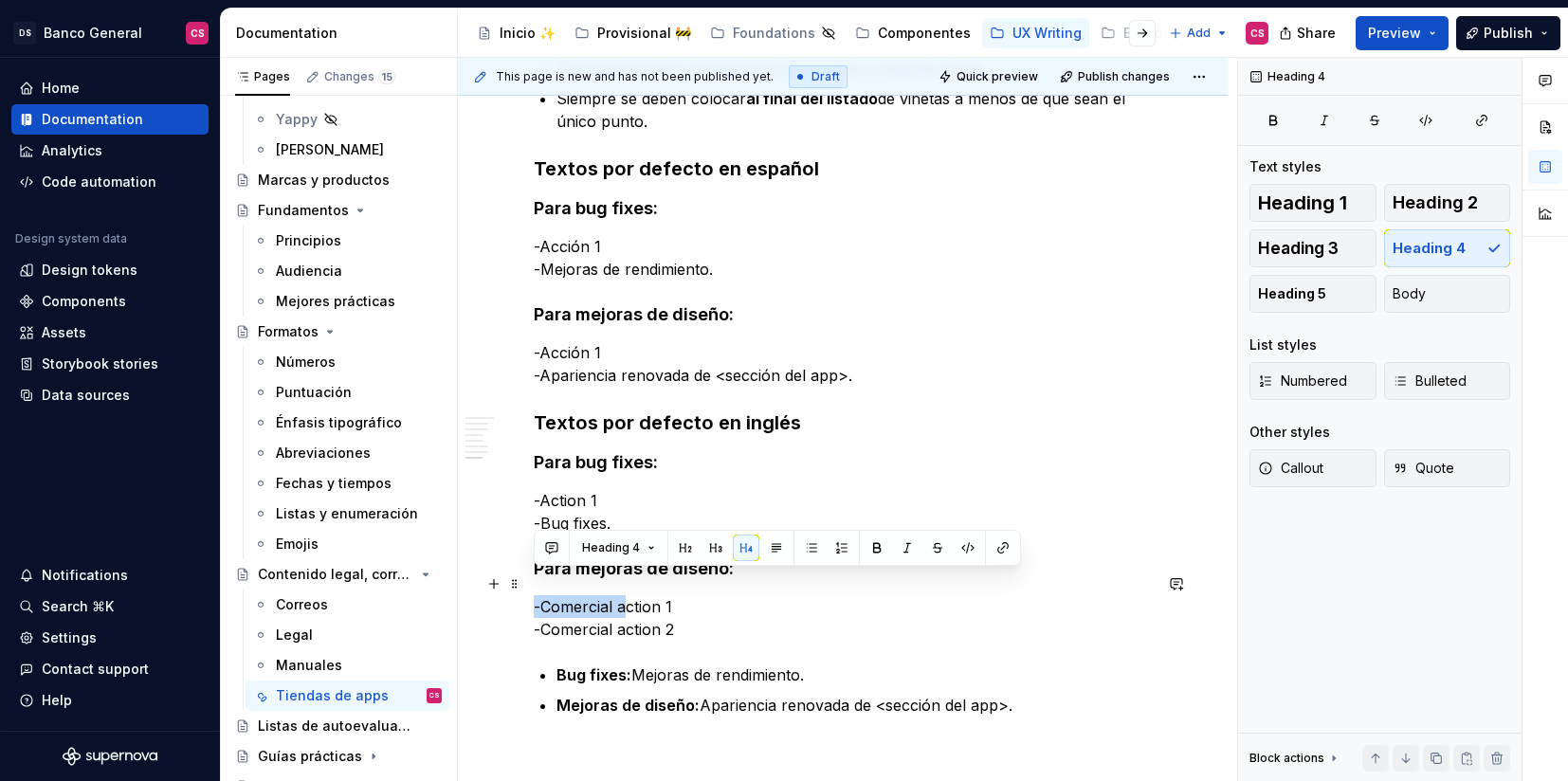
drag, startPoint x: 625, startPoint y: 587, endPoint x: 536, endPoint y: 580, distance: 89.3
click at [536, 595] on p "-Comercial action 1 -Comercial action 2" at bounding box center [842, 618] width 618 height 46
click at [559, 595] on p "-Comercial action 1 -Comercial action 2" at bounding box center [842, 618] width 618 height 46
drag, startPoint x: 626, startPoint y: 584, endPoint x: 539, endPoint y: 577, distance: 87.3
click at [539, 595] on p "-Comercial action 1 -Comercial action 2" at bounding box center [842, 618] width 618 height 46
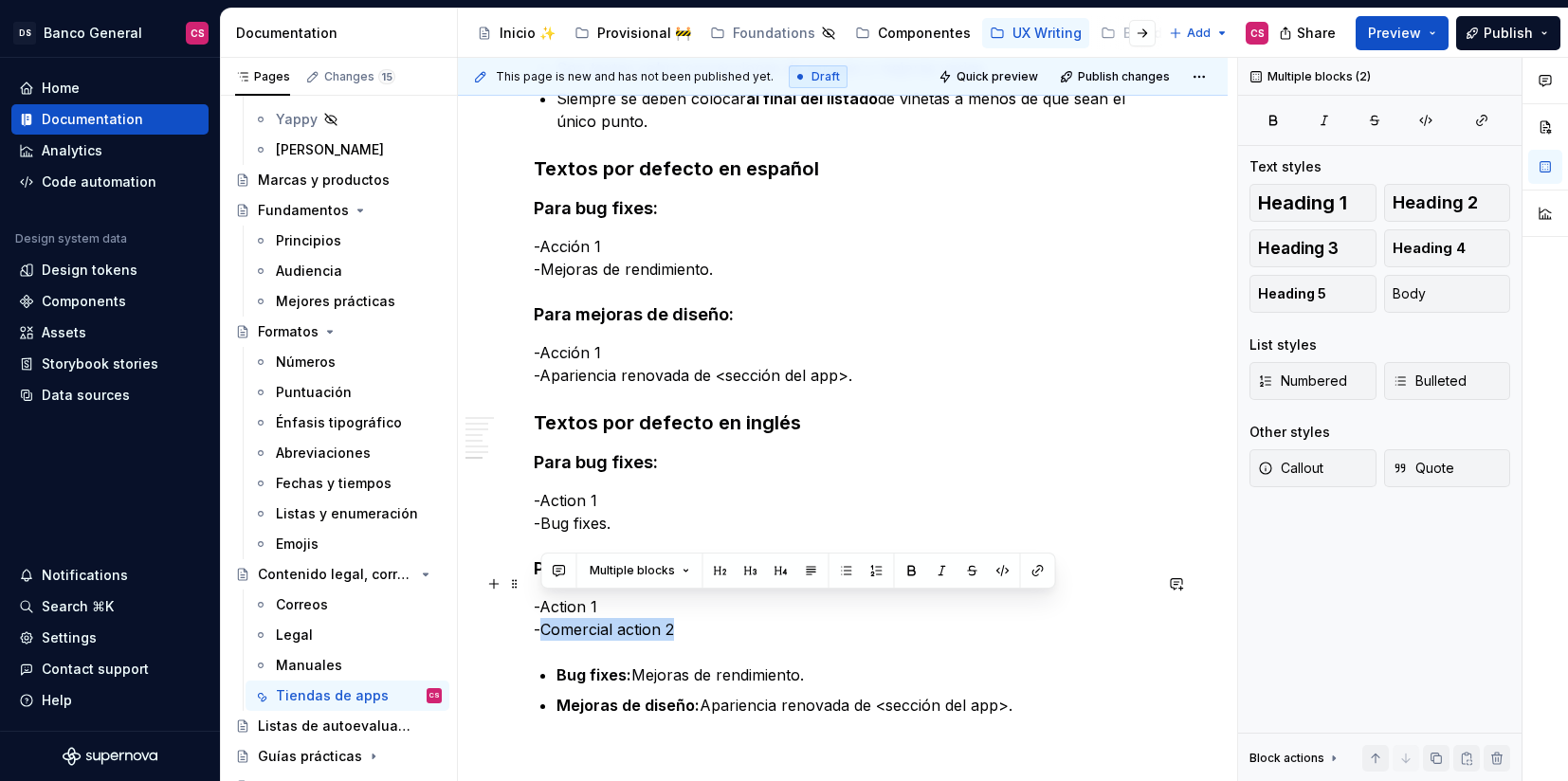
drag, startPoint x: 685, startPoint y: 620, endPoint x: 540, endPoint y: 604, distance: 145.9
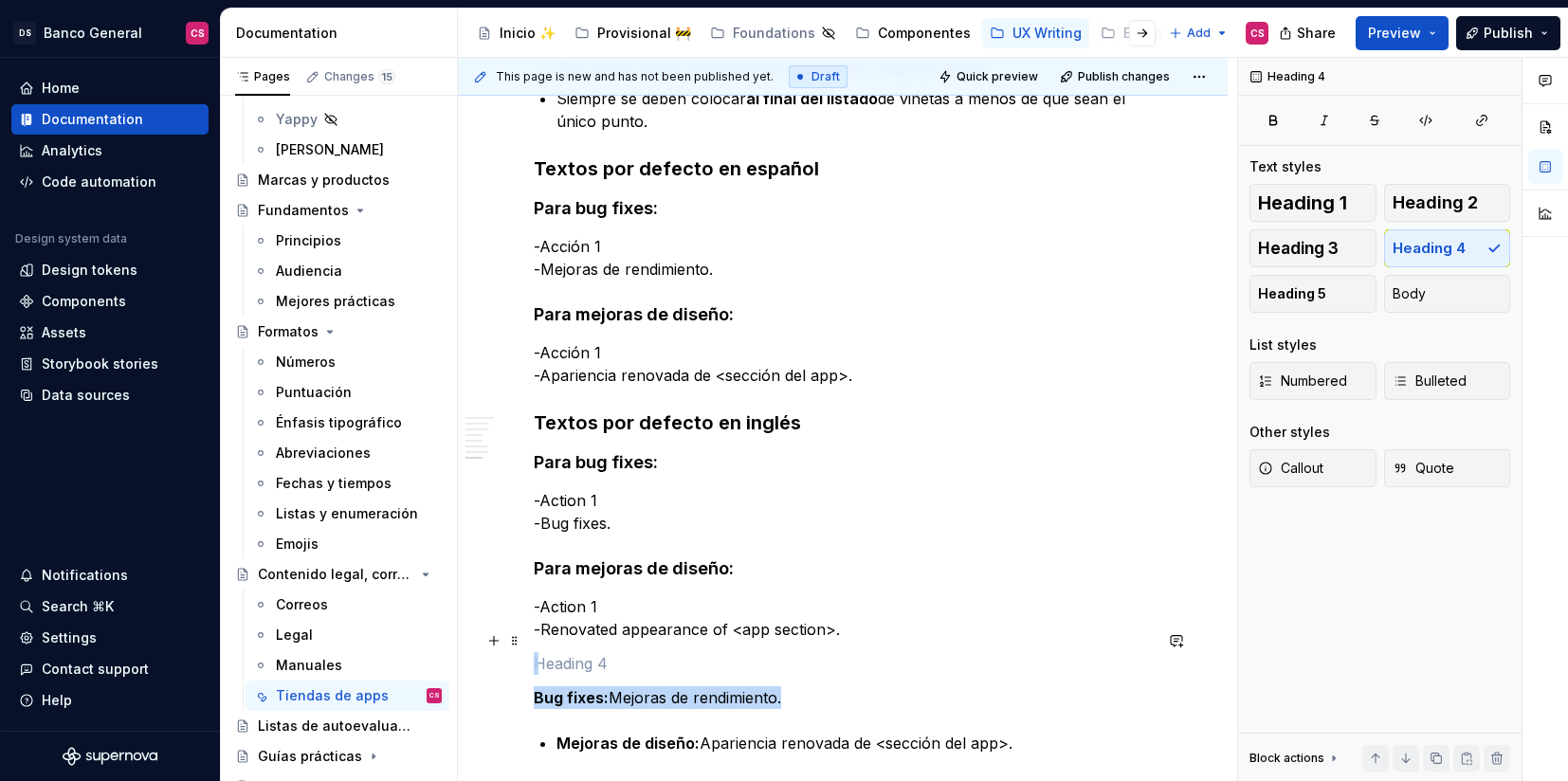
scroll to position [3332, 0]
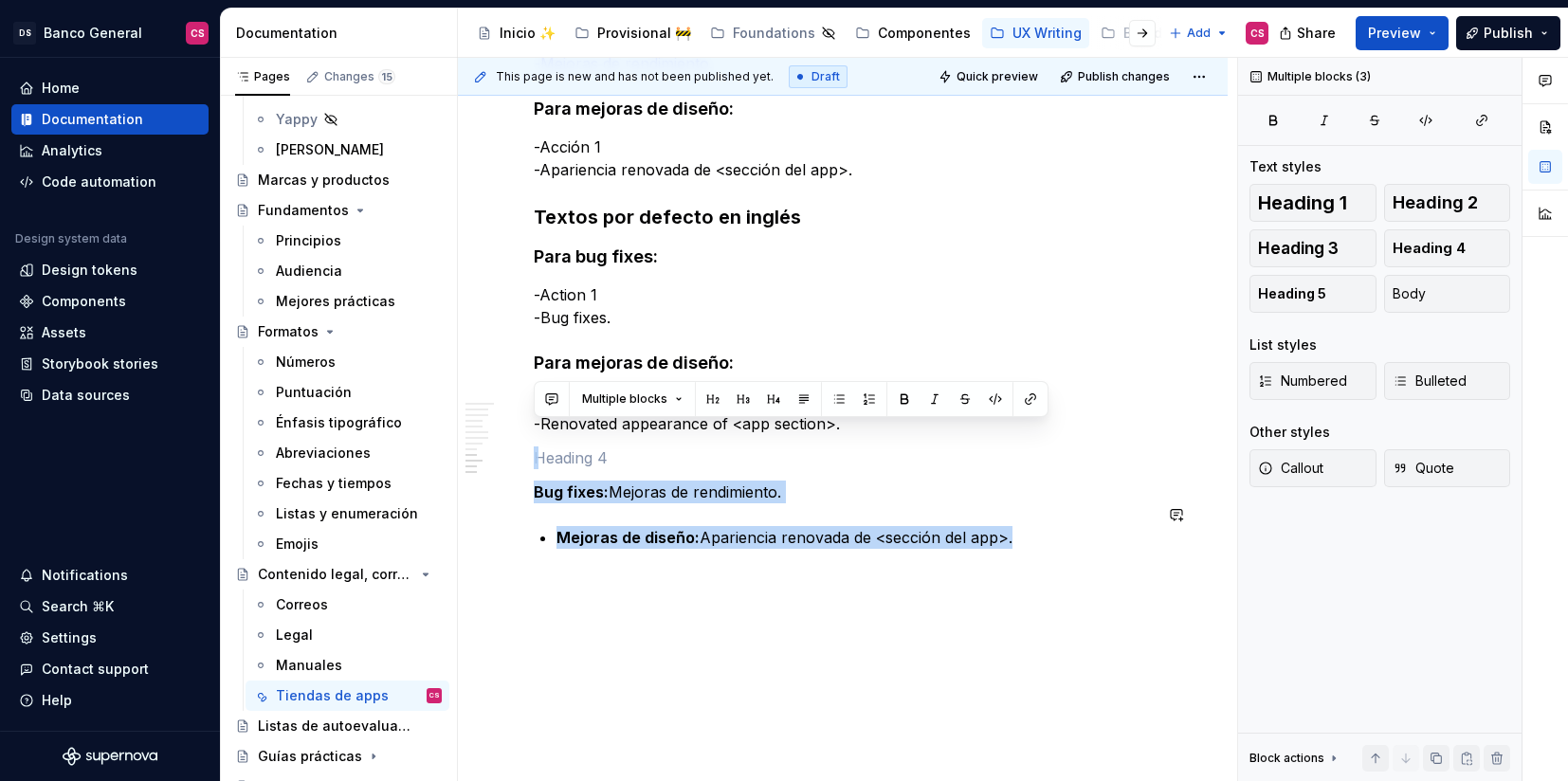
drag, startPoint x: 680, startPoint y: 636, endPoint x: 1143, endPoint y: 685, distance: 465.6
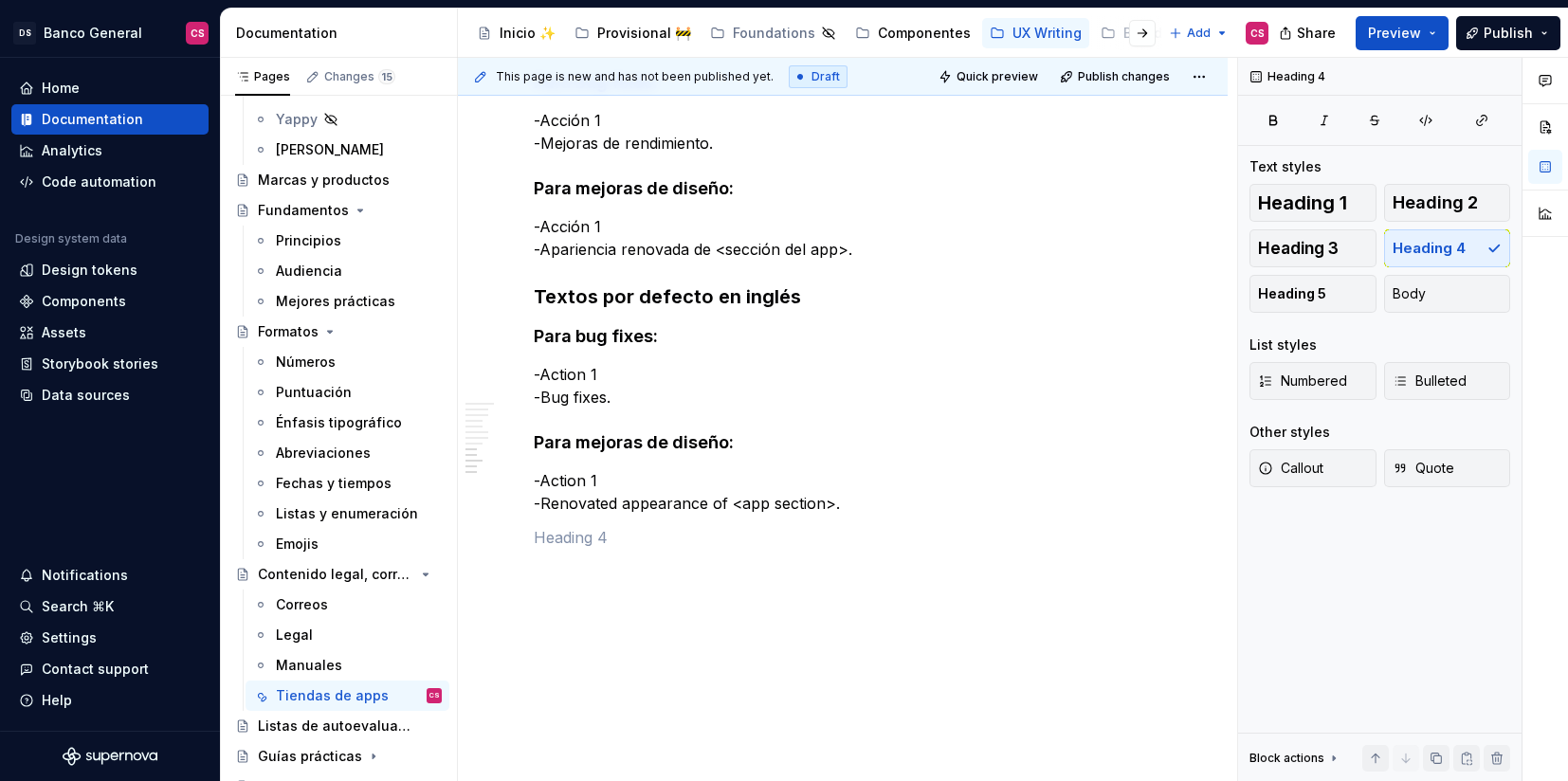
scroll to position [3218, 0]
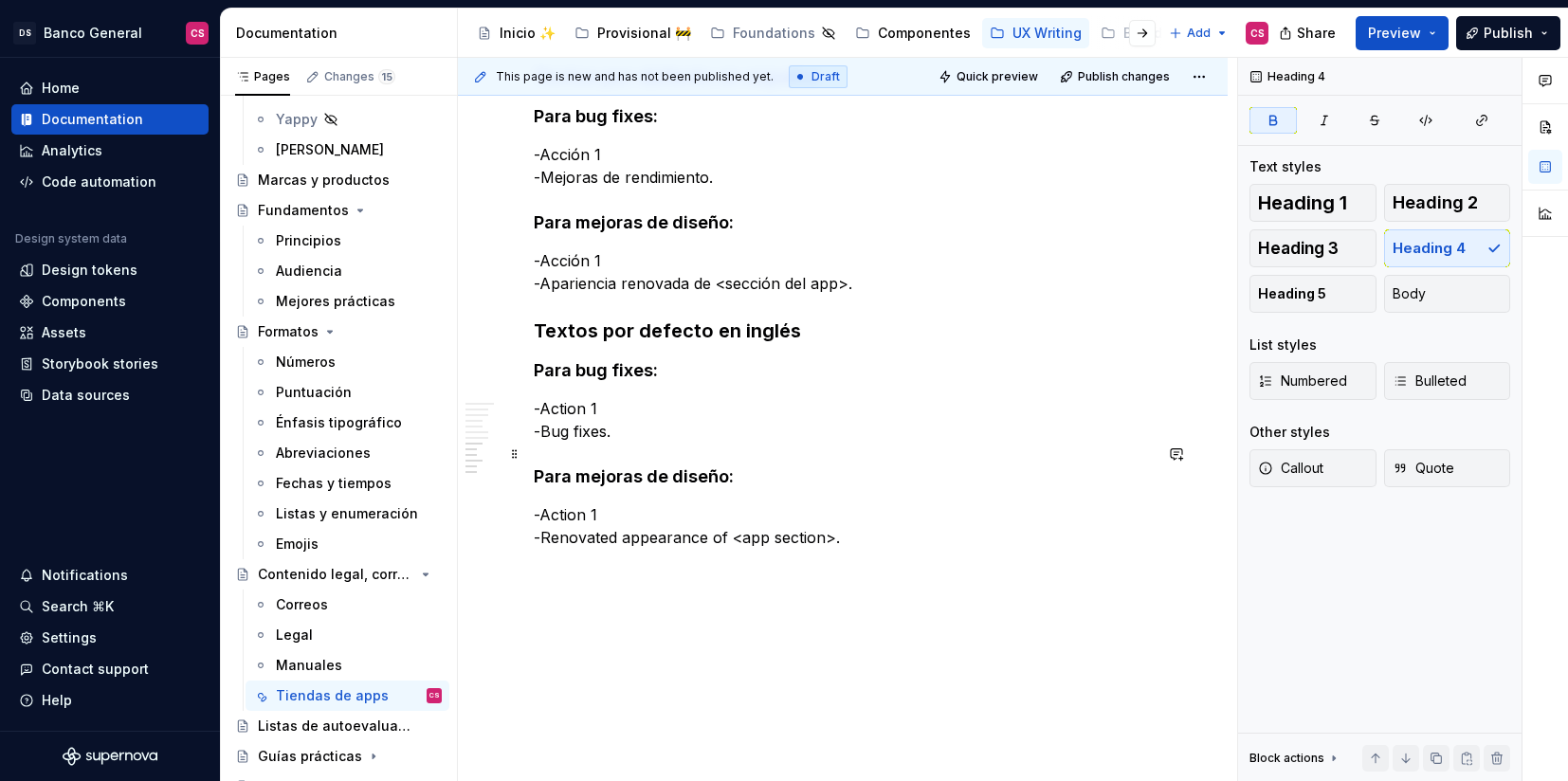
click at [639, 466] on strong "Para mejoras de diseño:" at bounding box center [633, 476] width 200 height 20
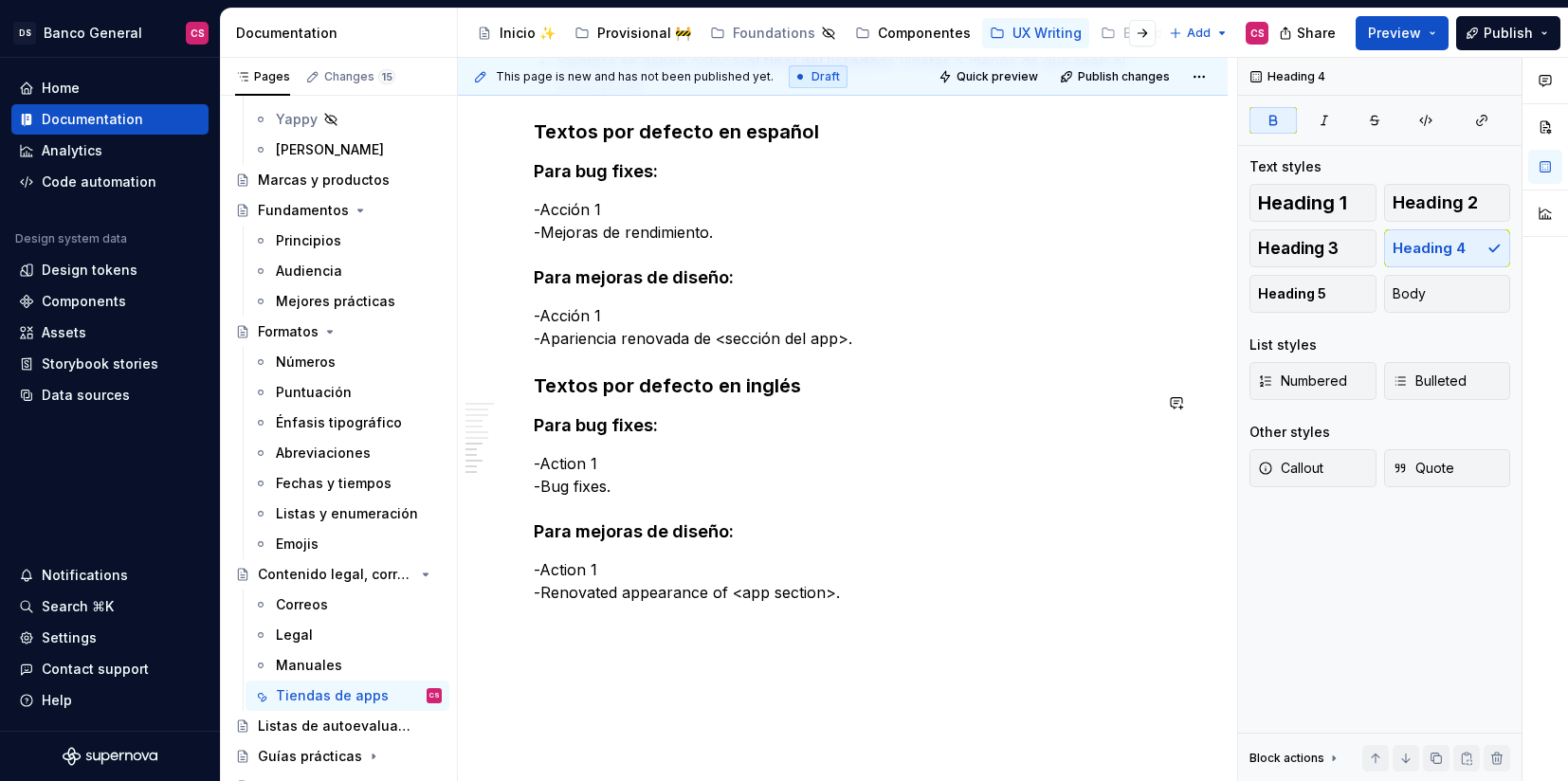
scroll to position [3160, 0]
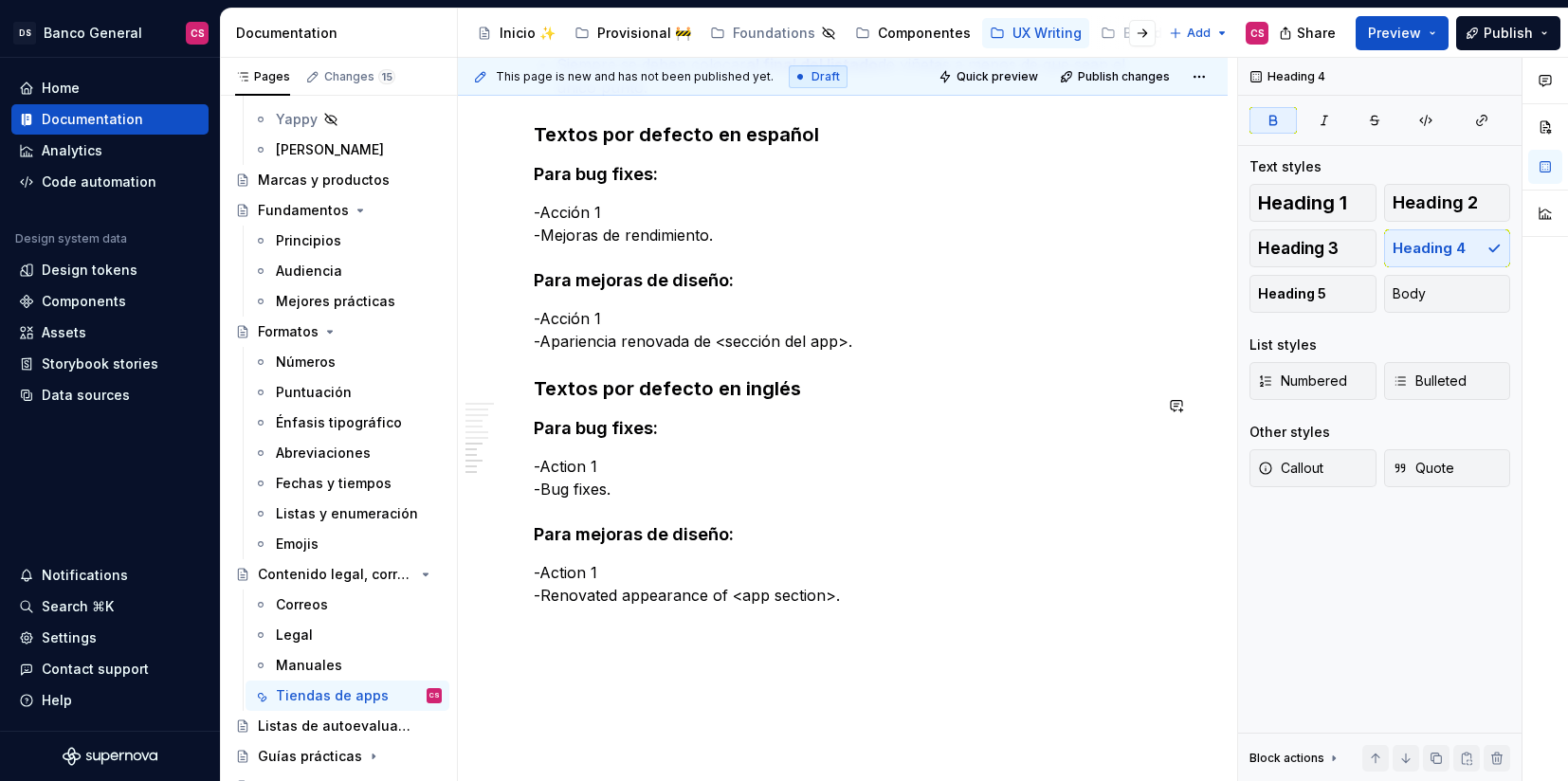
click at [675, 378] on strong "Textos por defecto en inglés" at bounding box center [667, 389] width 268 height 23
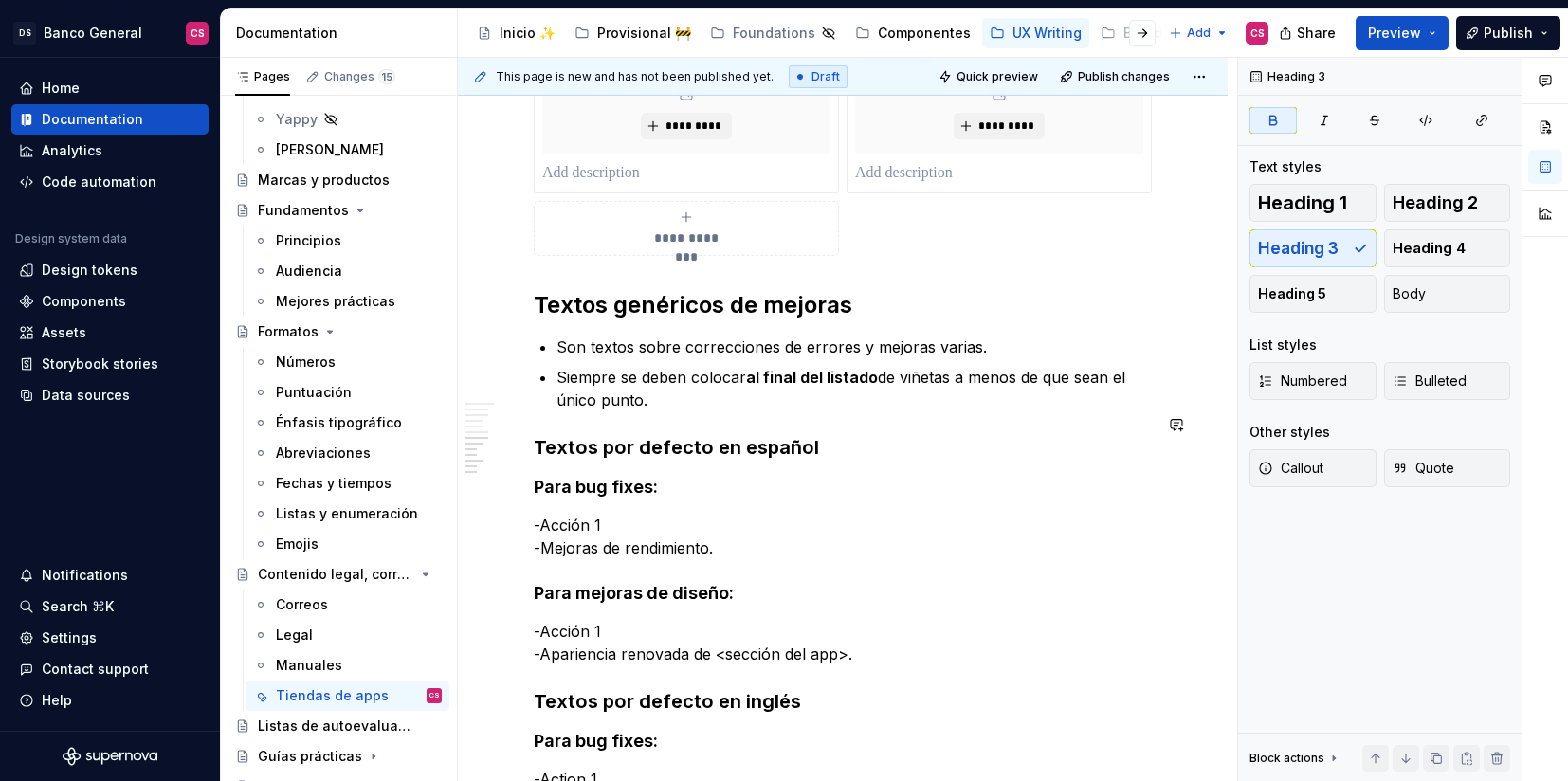
scroll to position [2842, 0]
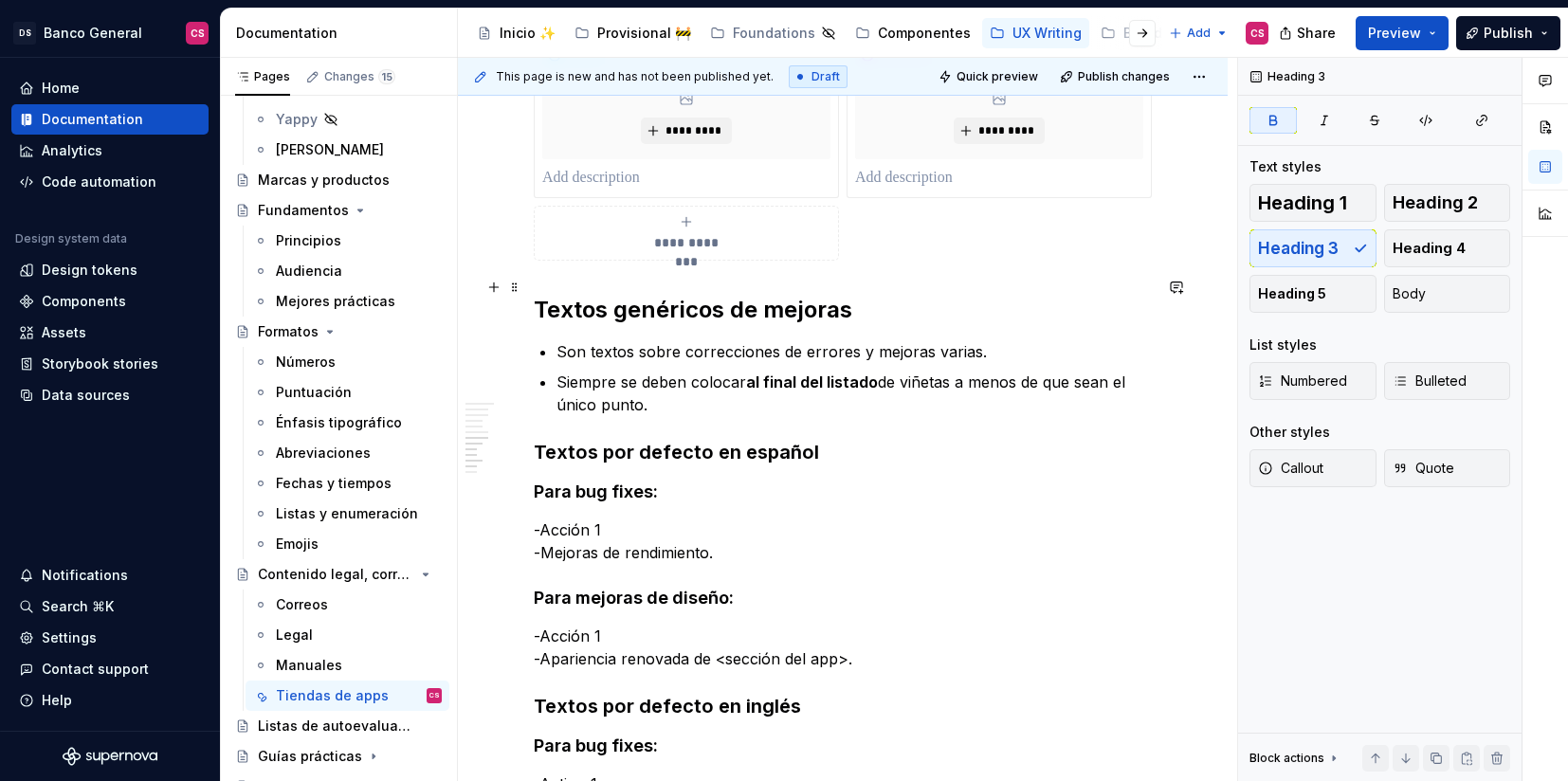
click at [686, 295] on h2 "Textos genéricos de mejoras" at bounding box center [842, 310] width 618 height 30
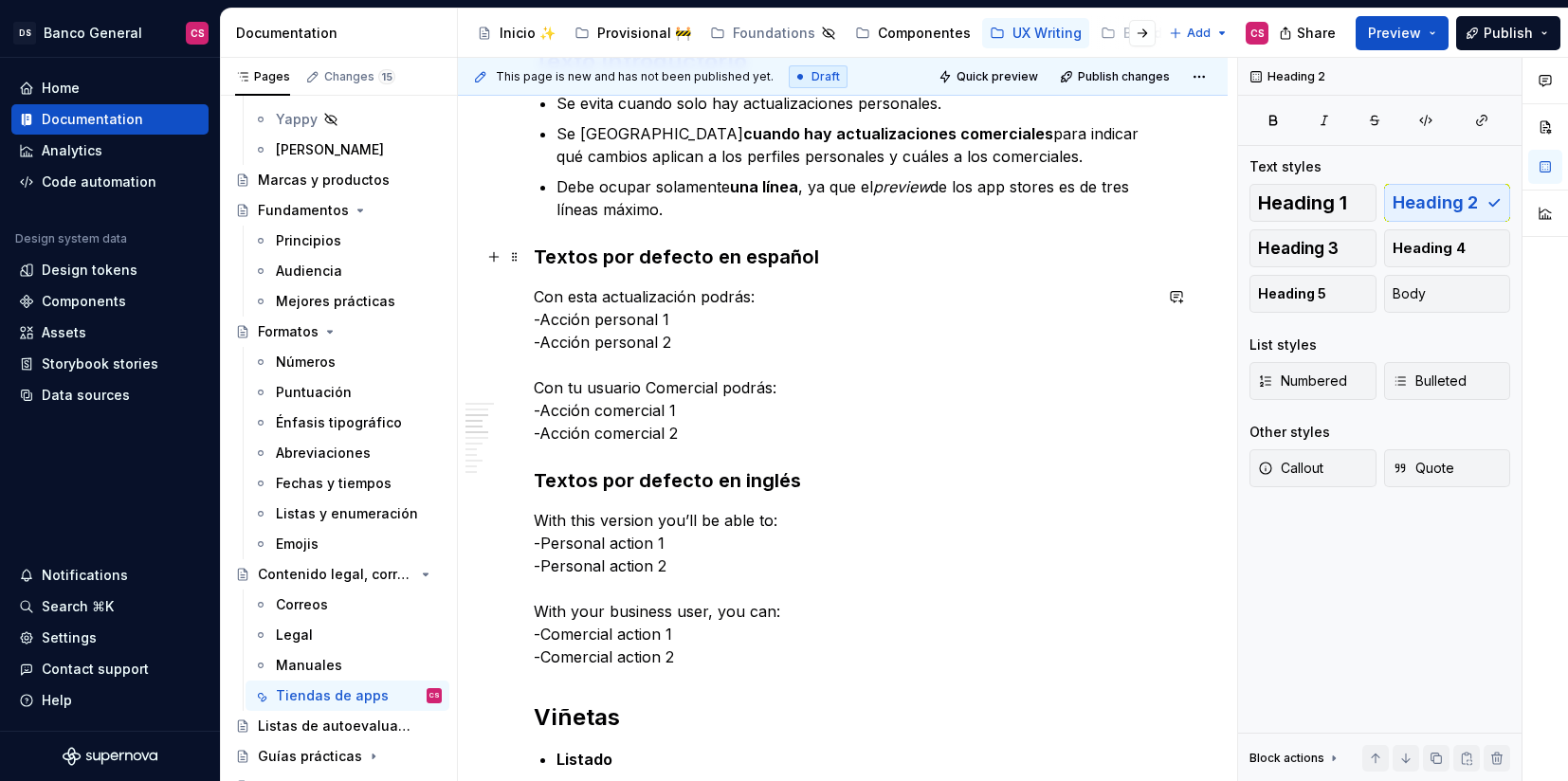
scroll to position [1542, 0]
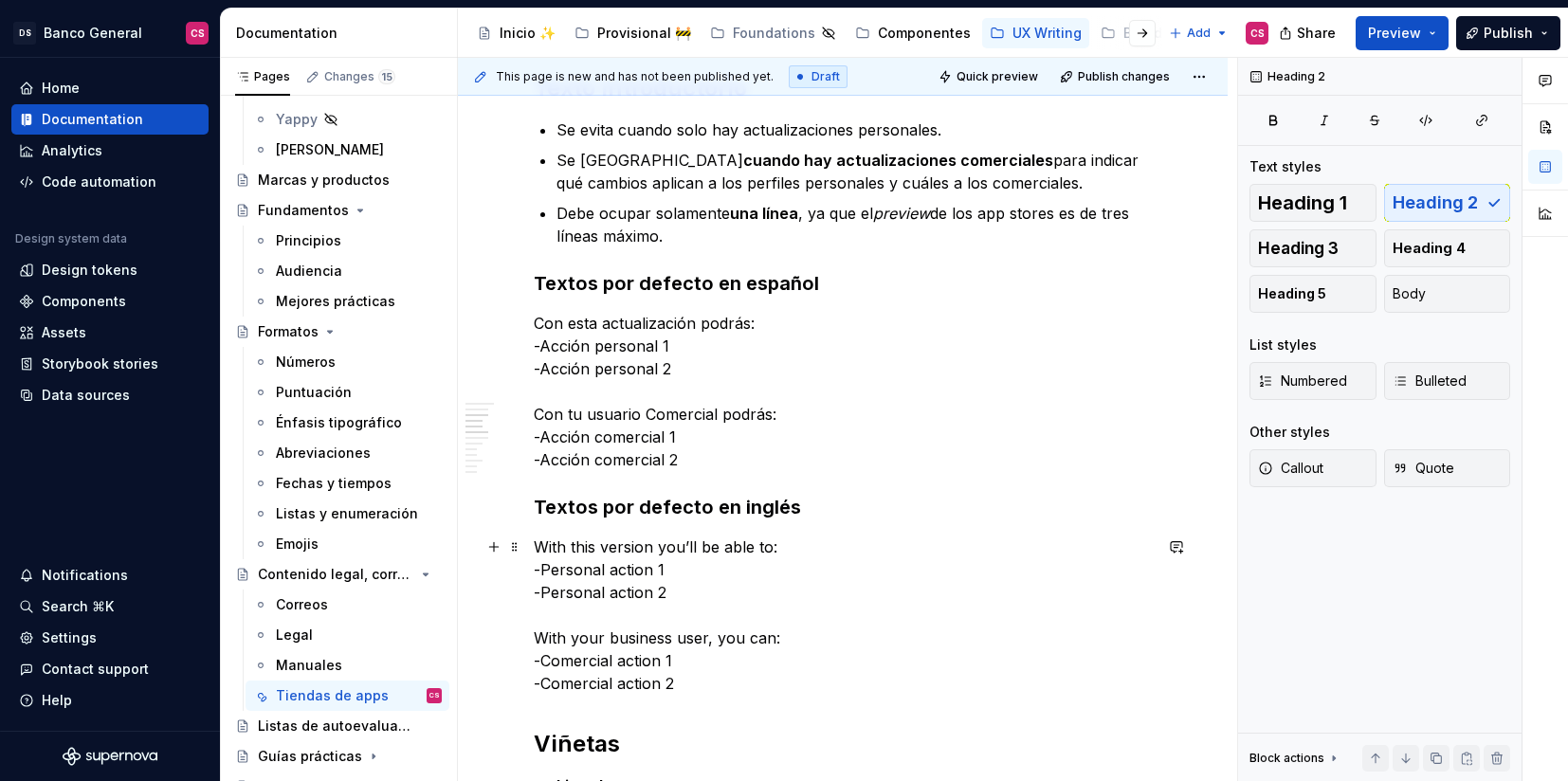
click at [624, 541] on p "With this version you’ll be able to: -Personal action 1 -Personal action 2 With…" at bounding box center [842, 614] width 618 height 159
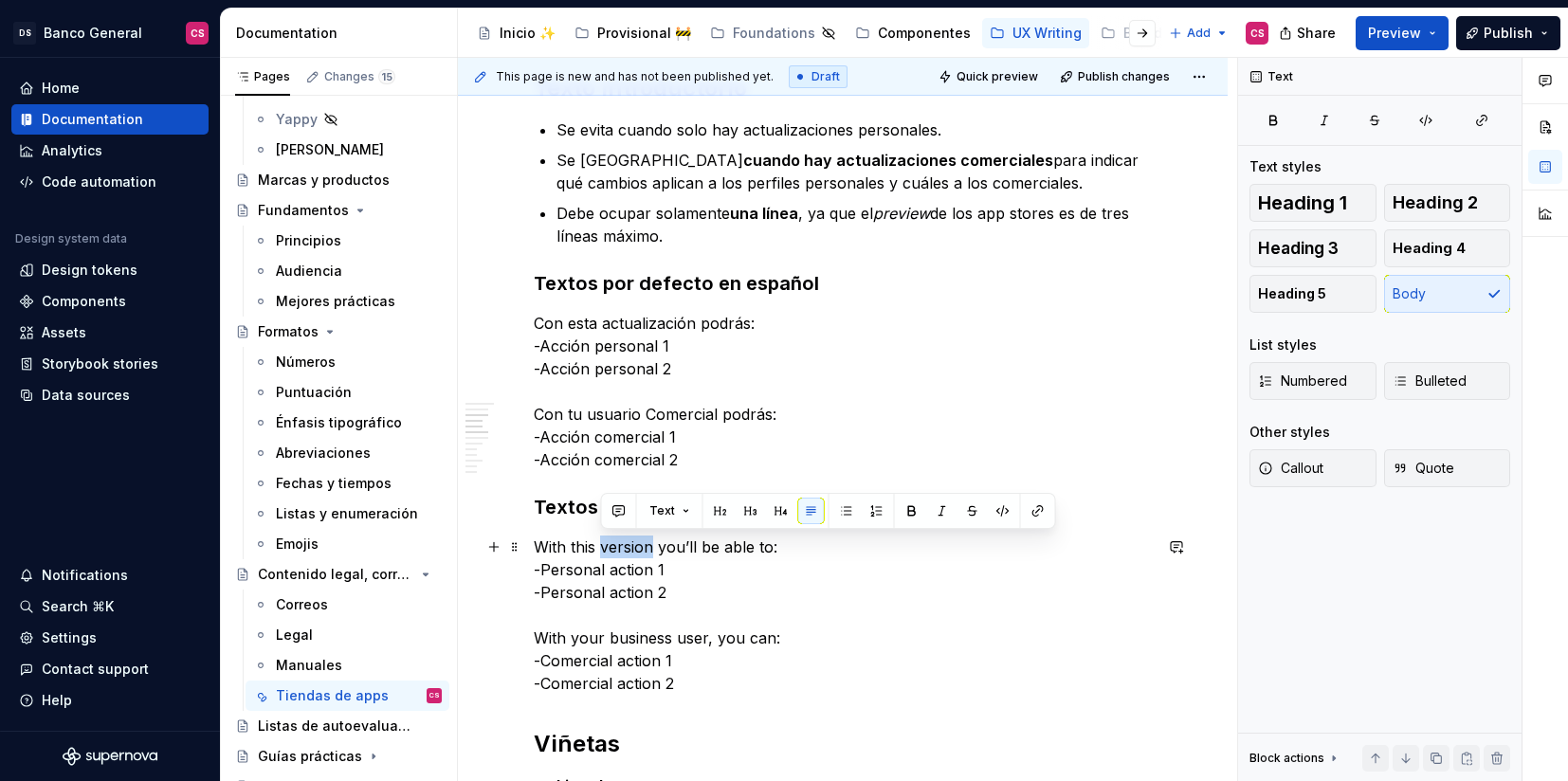
click at [624, 541] on p "With this version you’ll be able to: -Personal action 1 -Personal action 2 With…" at bounding box center [842, 614] width 618 height 159
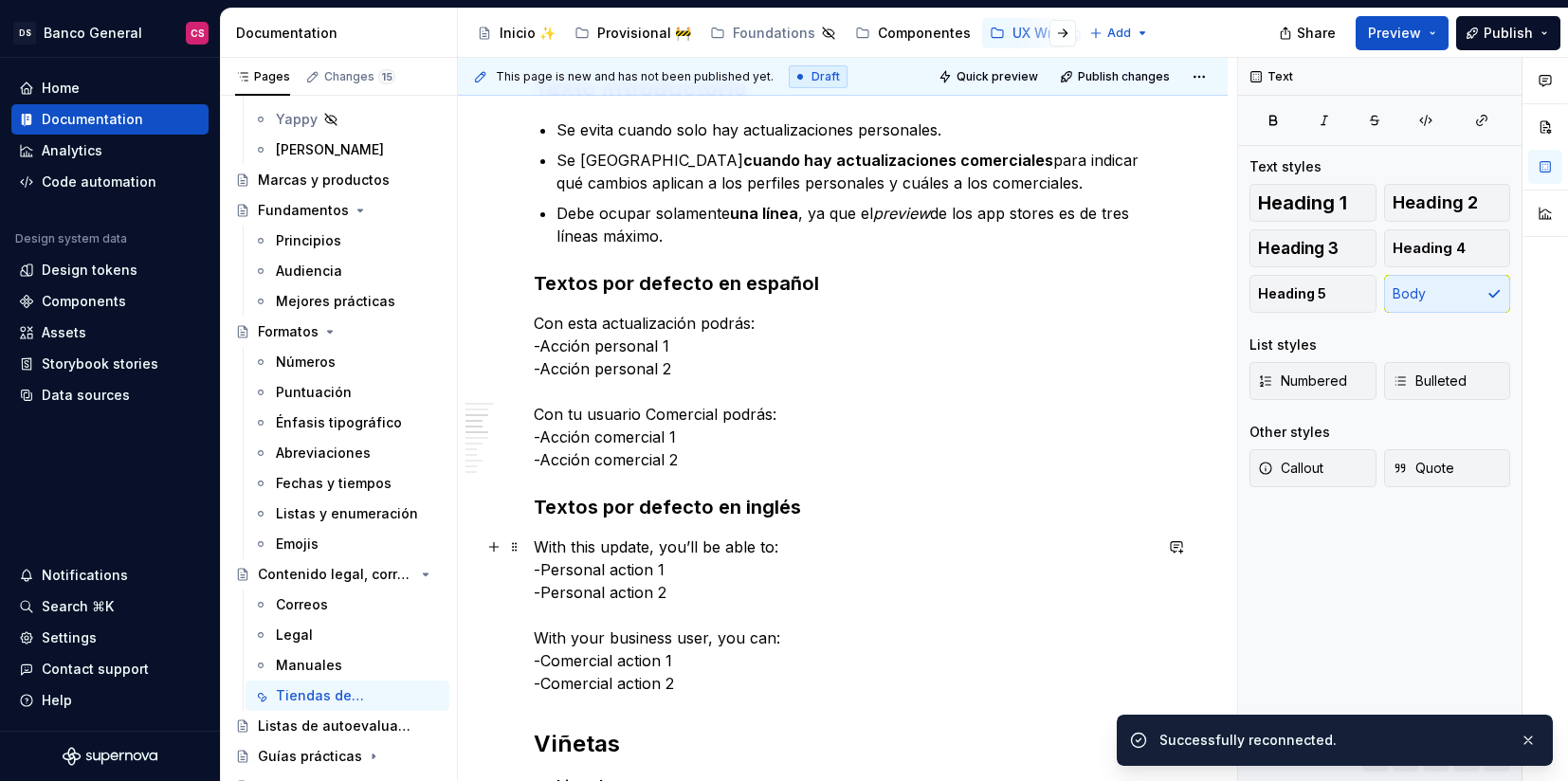
type textarea "*"
